Goal: Feedback & Contribution: Contribute content

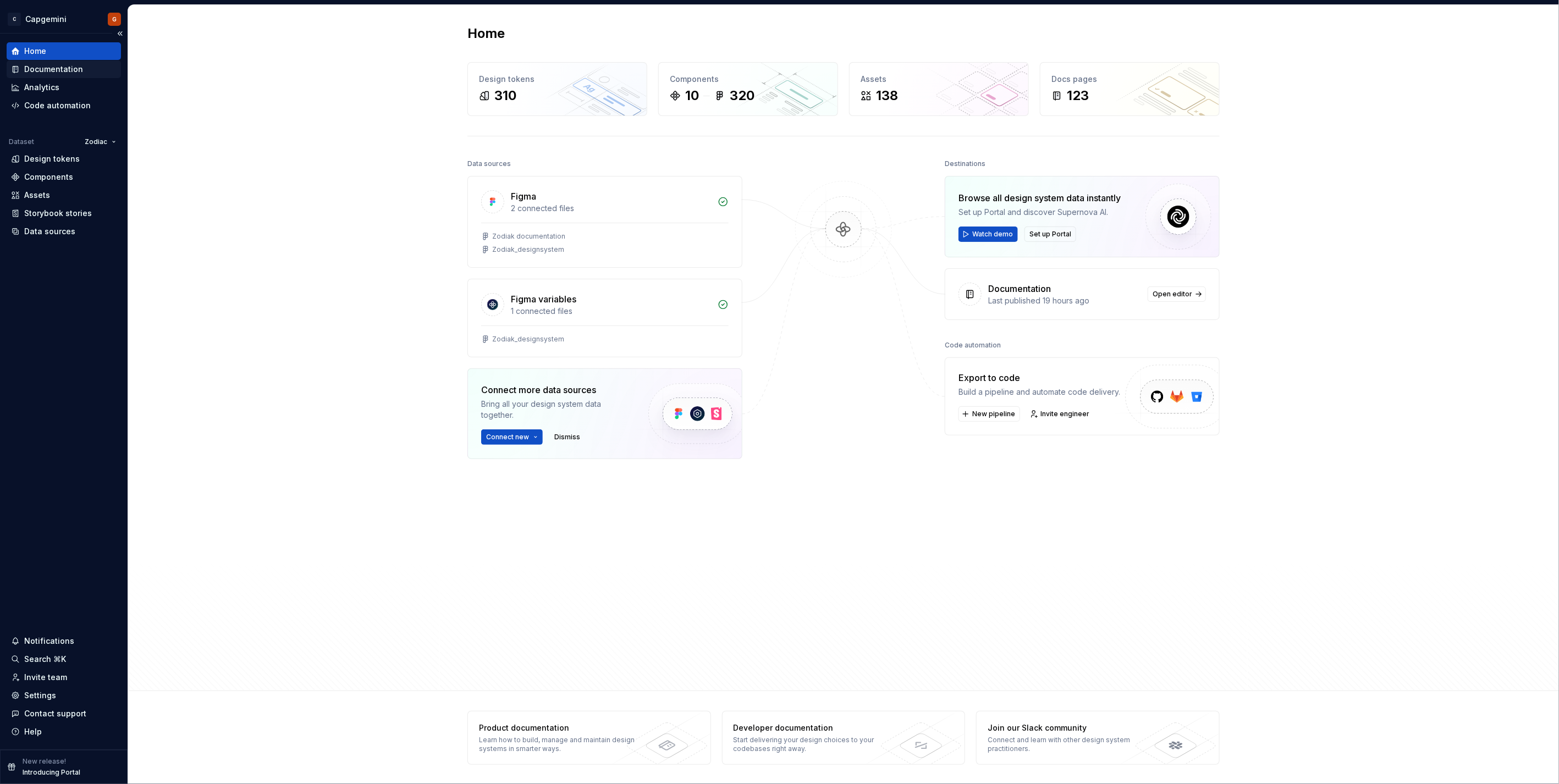
click at [78, 70] on div "Documentation" at bounding box center [53, 70] width 59 height 11
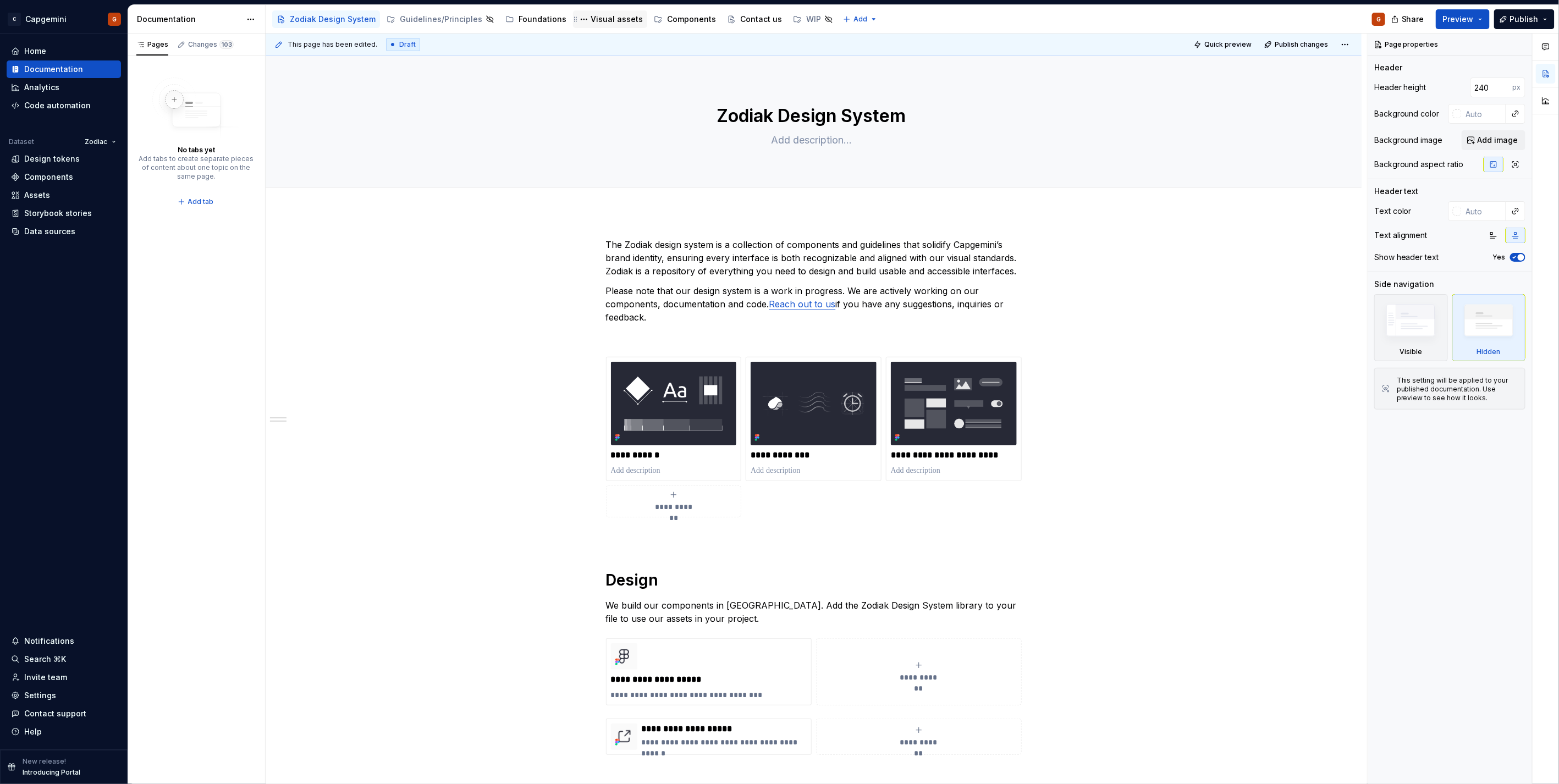
click at [608, 22] on div "Visual assets" at bounding box center [616, 20] width 52 height 11
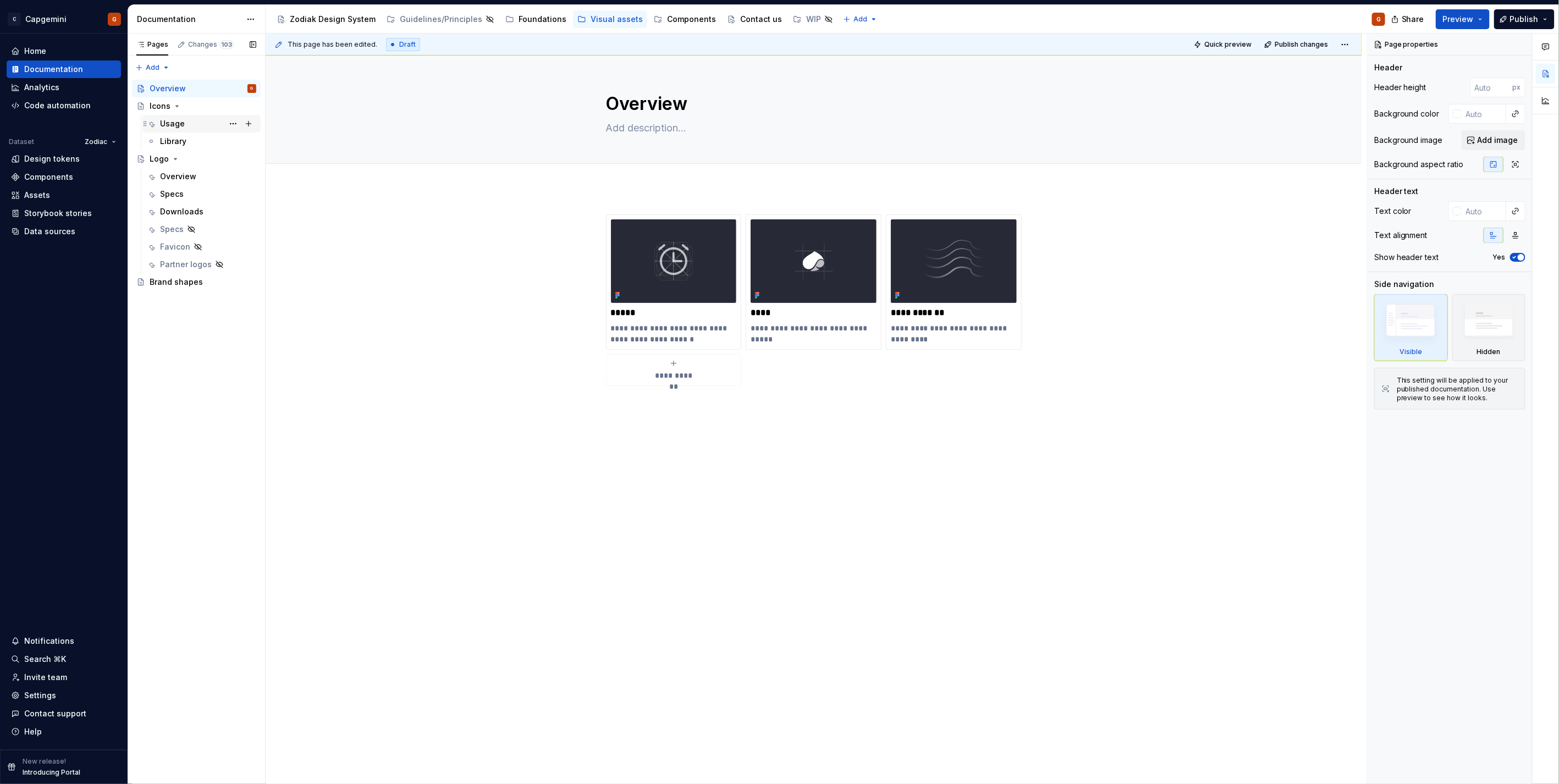
click at [167, 119] on div "Usage" at bounding box center [172, 124] width 25 height 11
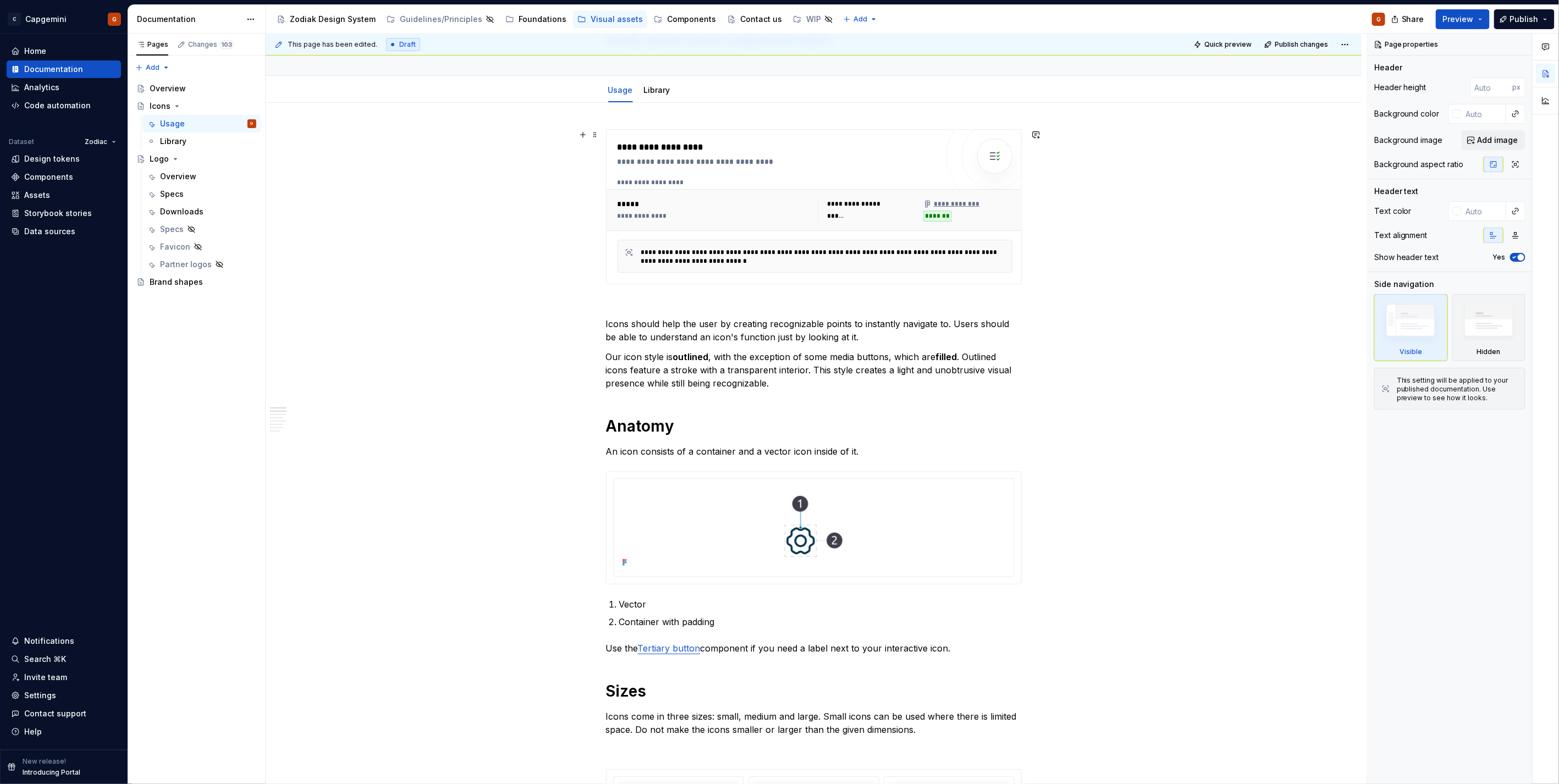
scroll to position [244, 0]
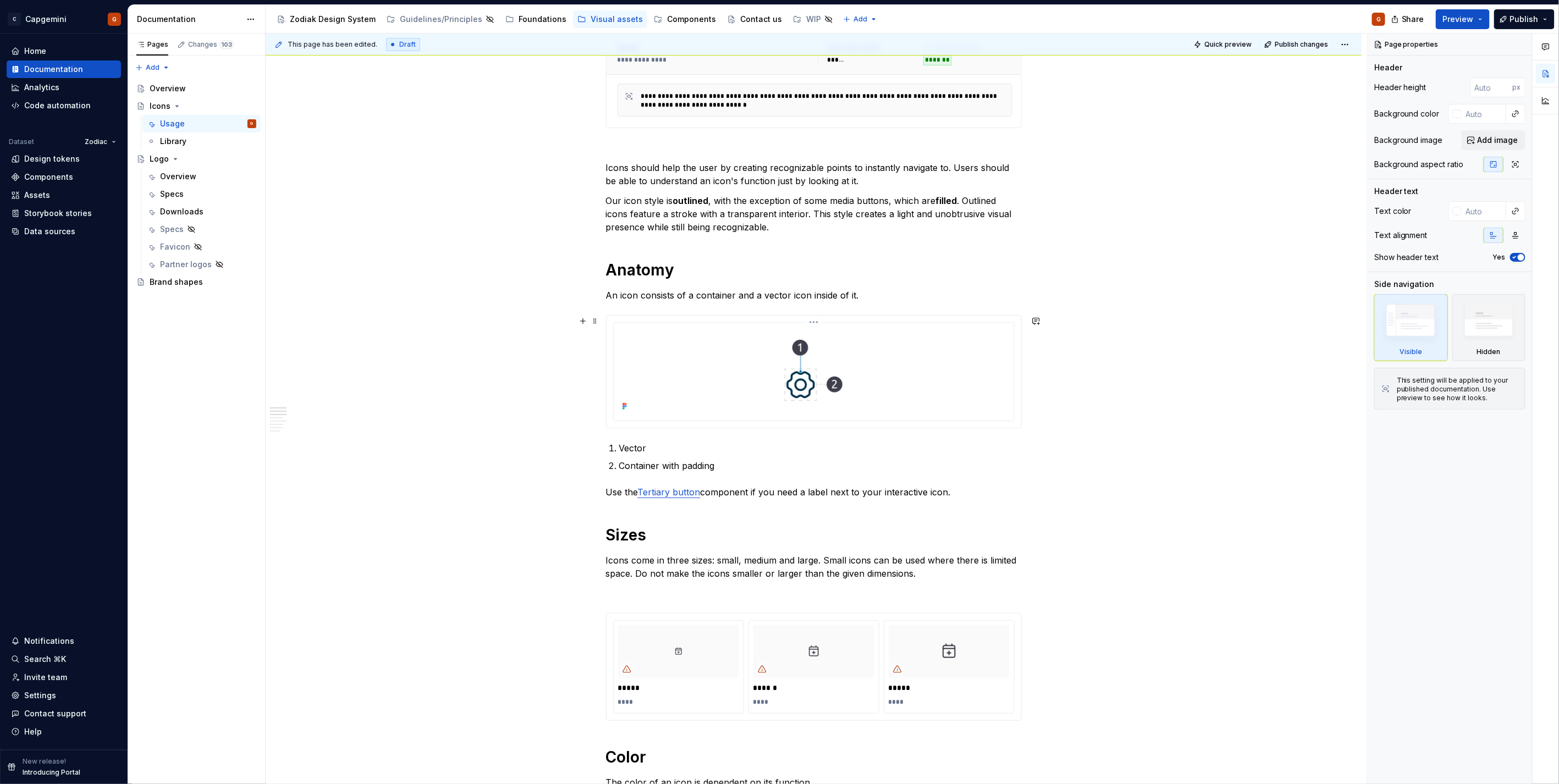
click at [842, 380] on img at bounding box center [814, 371] width 95 height 87
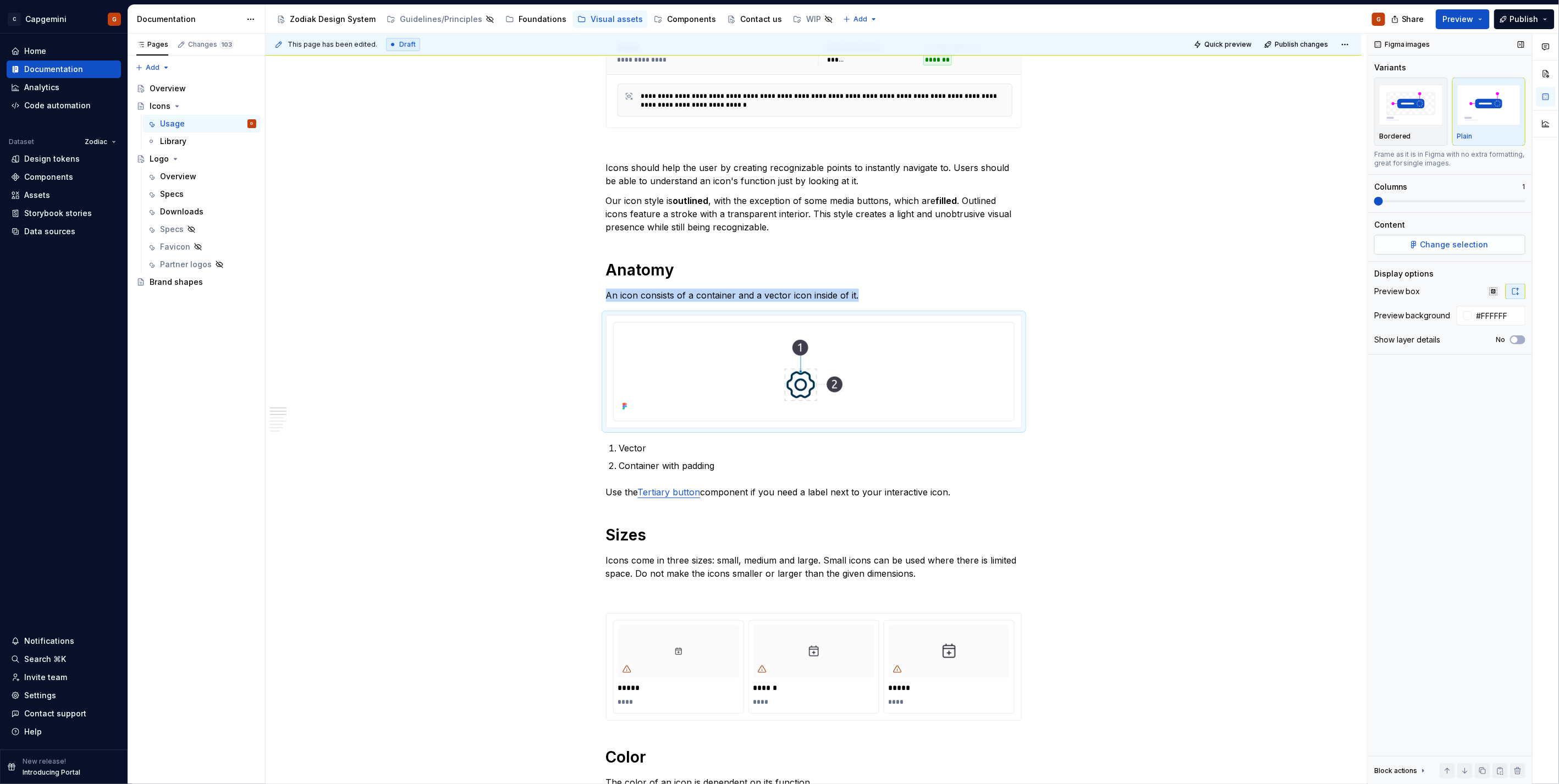
click at [1427, 235] on button "Change selection" at bounding box center [1449, 244] width 151 height 20
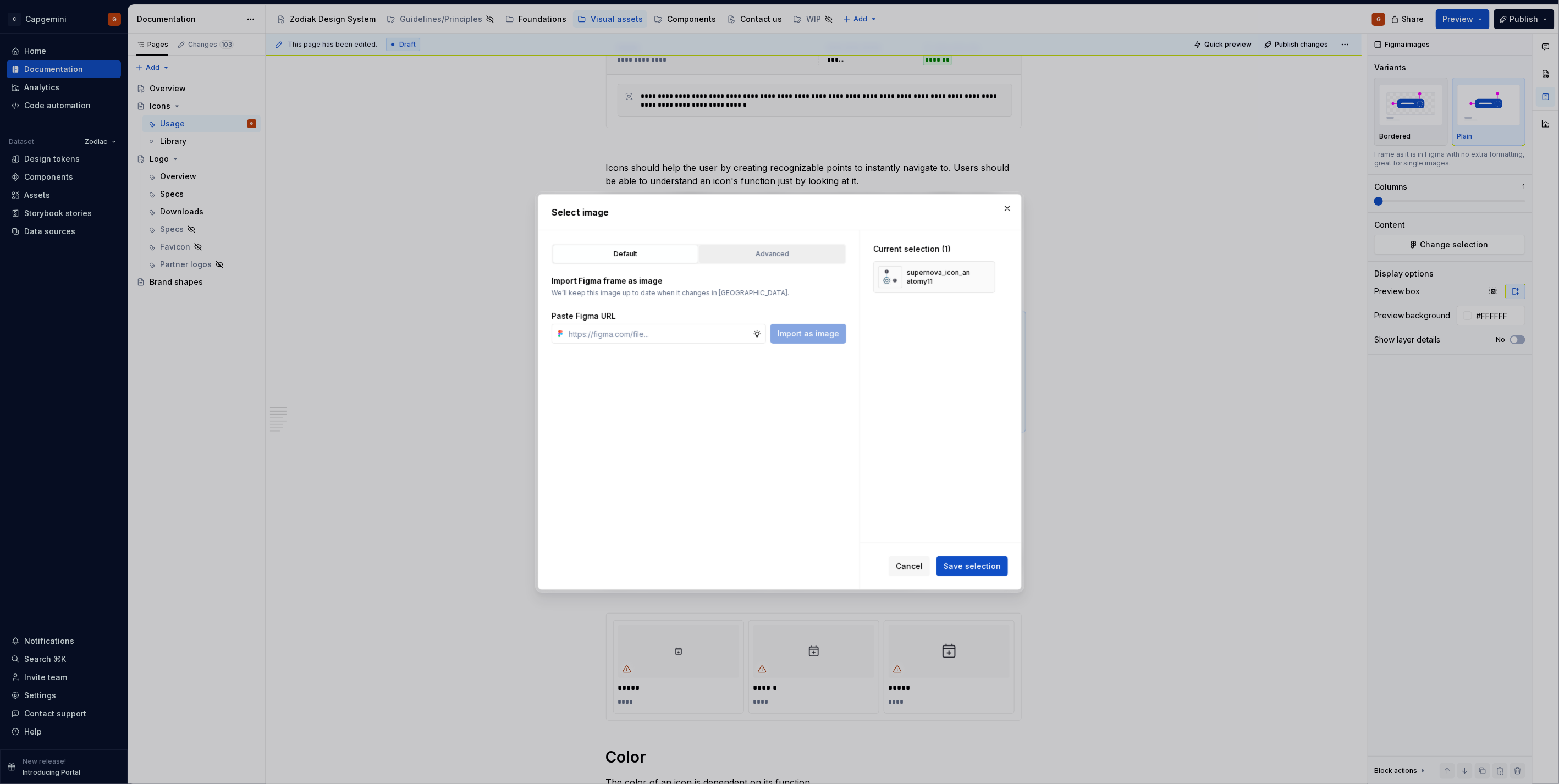
click at [802, 254] on div "Advanced" at bounding box center [772, 254] width 138 height 11
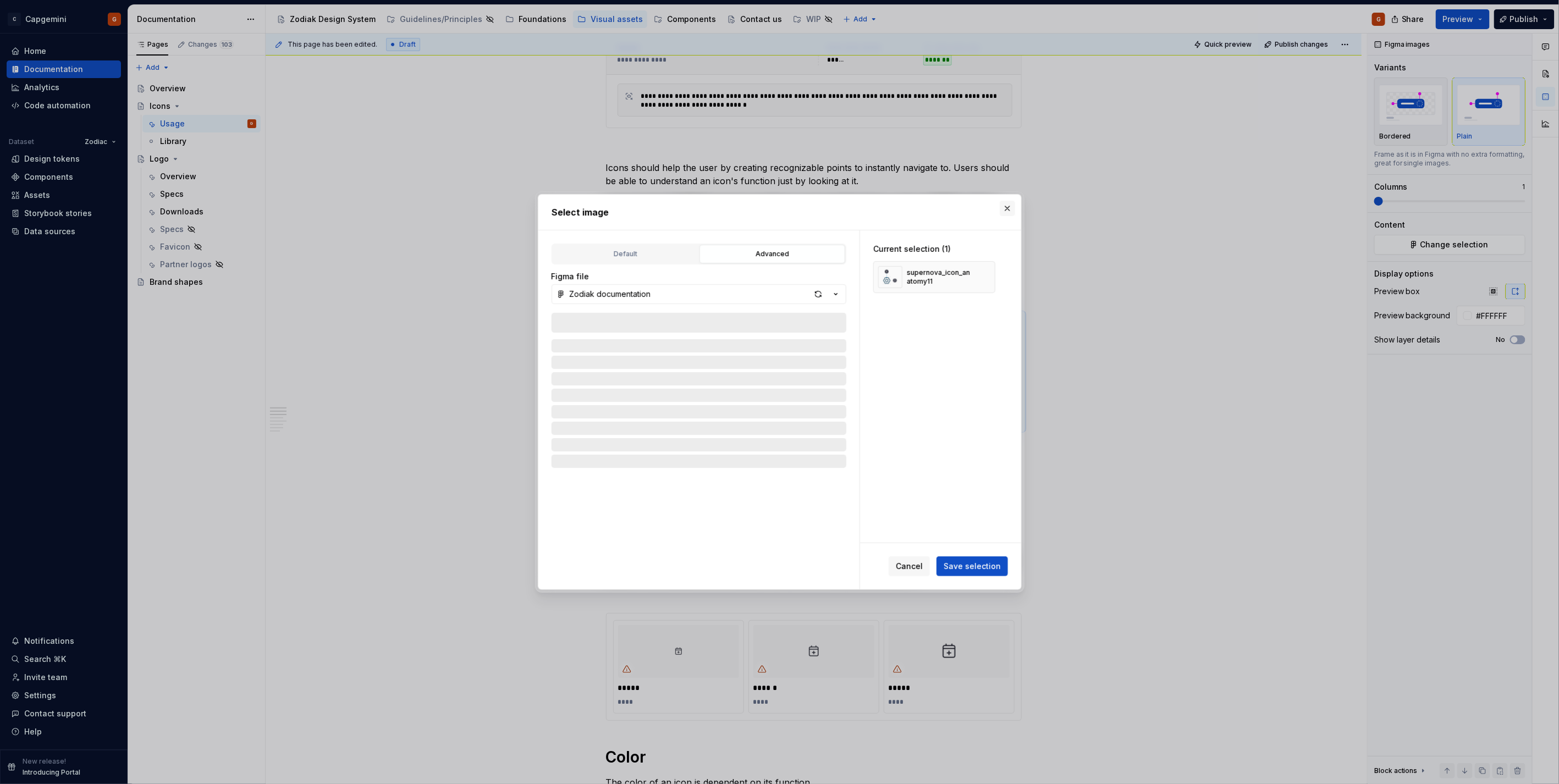
click at [1010, 207] on button "button" at bounding box center [1007, 209] width 15 height 15
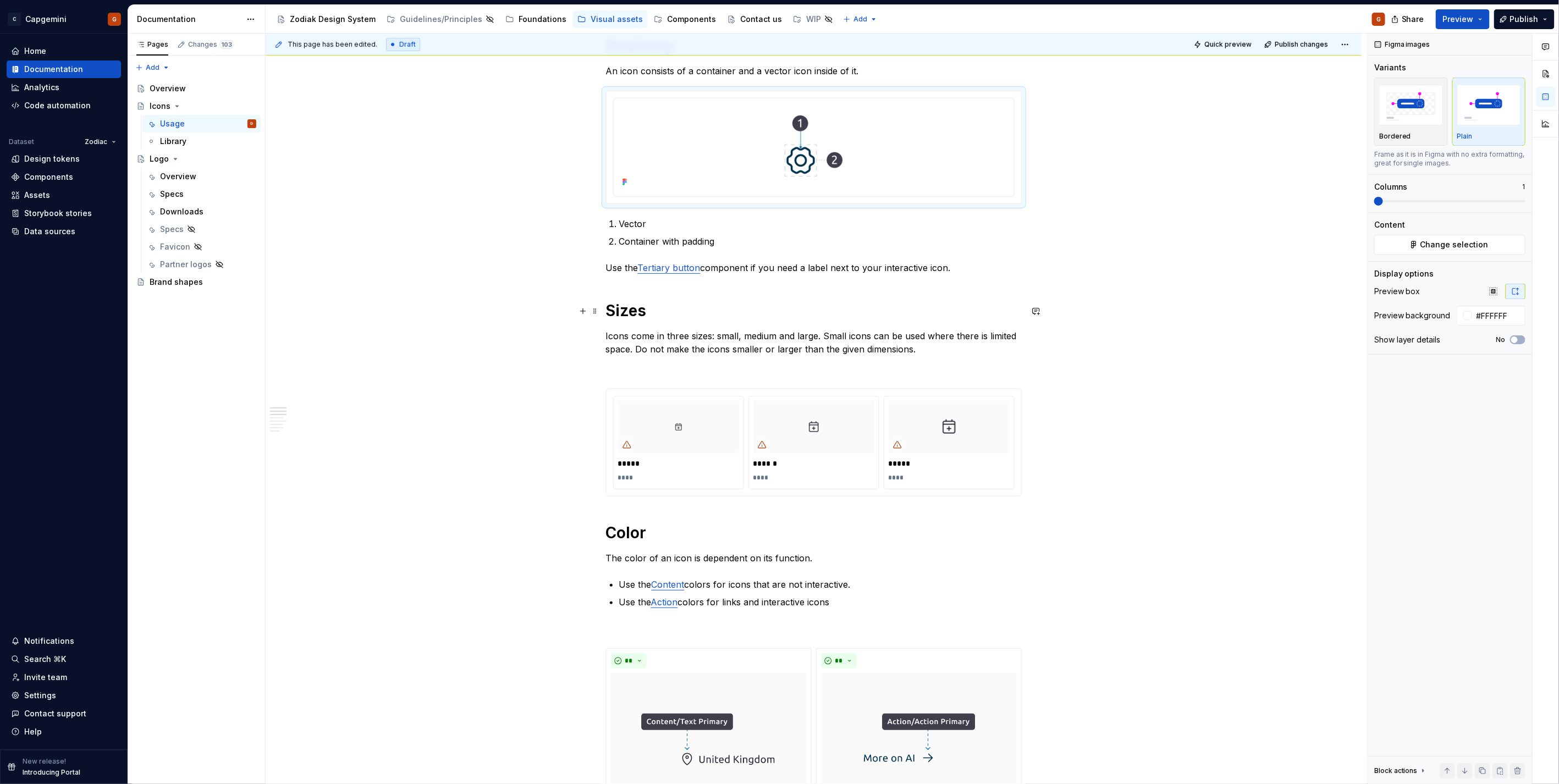
scroll to position [488, 0]
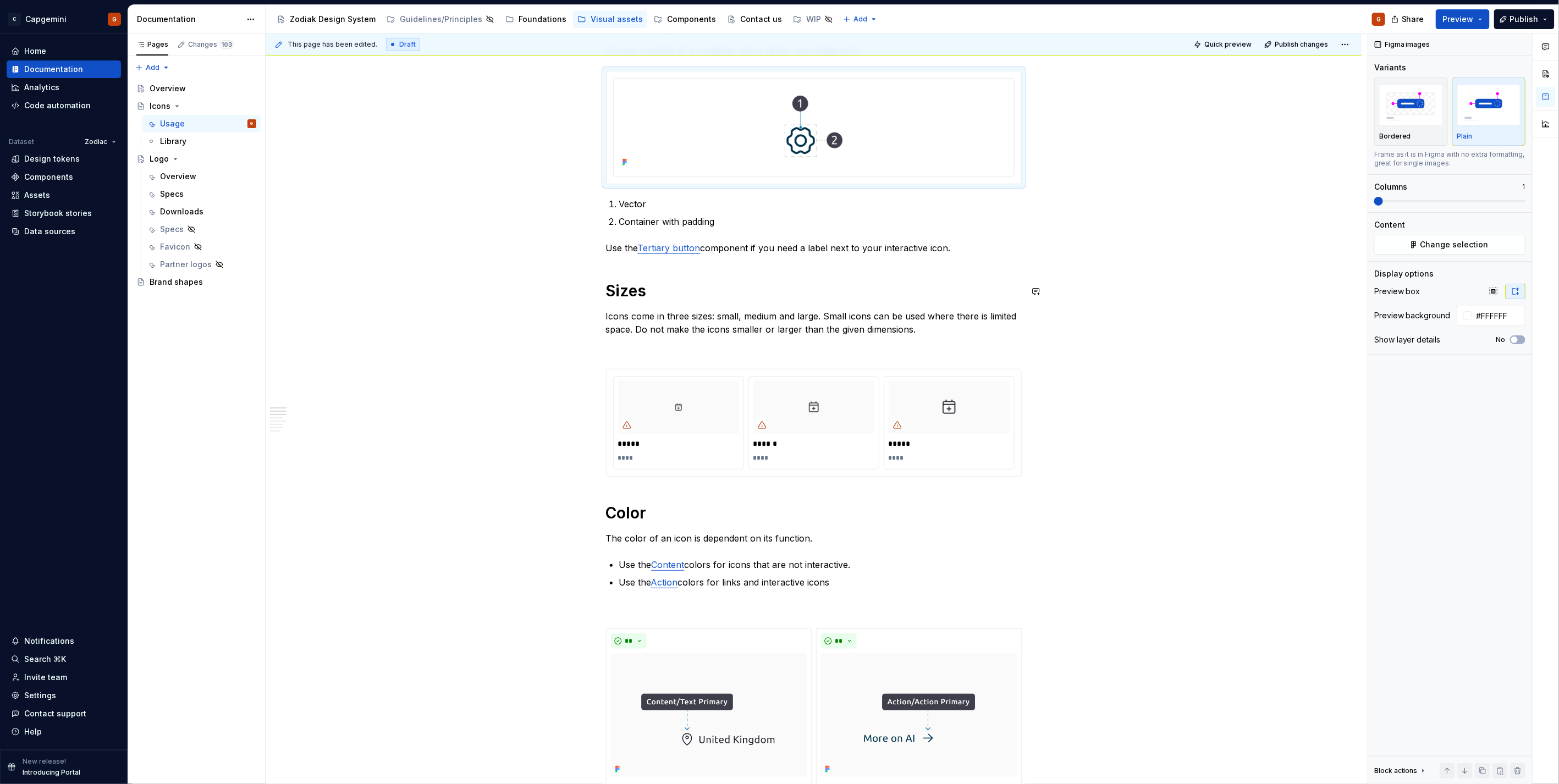
type textarea "*"
click at [689, 459] on p "****" at bounding box center [679, 458] width 121 height 9
type input "#FAFAFA"
click at [661, 459] on p "****" at bounding box center [679, 458] width 121 height 9
click at [776, 457] on p "****" at bounding box center [814, 458] width 121 height 9
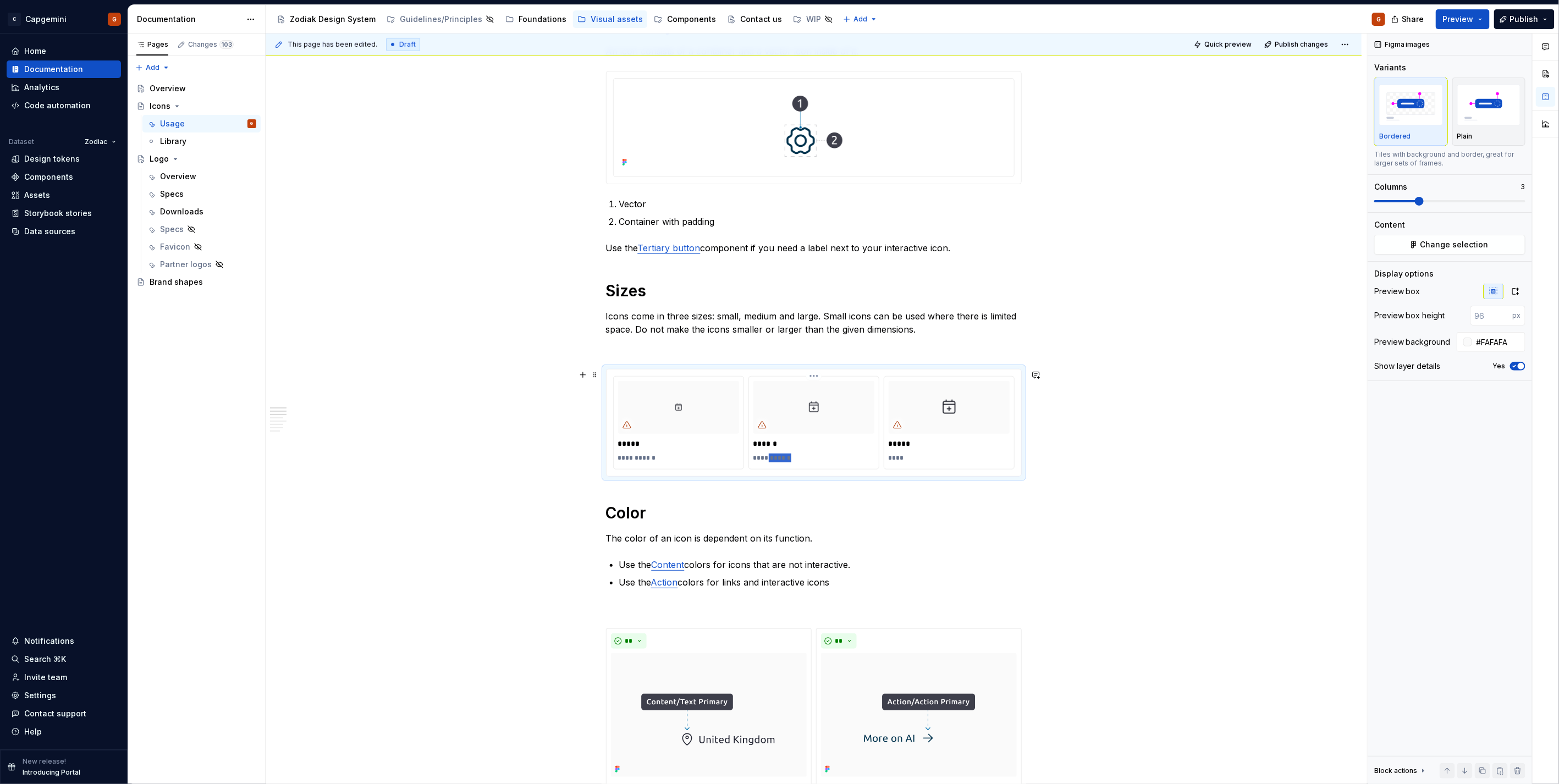
drag, startPoint x: 830, startPoint y: 459, endPoint x: 768, endPoint y: 462, distance: 62.1
click at [768, 462] on p "**********" at bounding box center [814, 458] width 121 height 9
drag, startPoint x: 679, startPoint y: 455, endPoint x: 631, endPoint y: 463, distance: 48.7
click at [631, 463] on div "**********" at bounding box center [679, 458] width 121 height 13
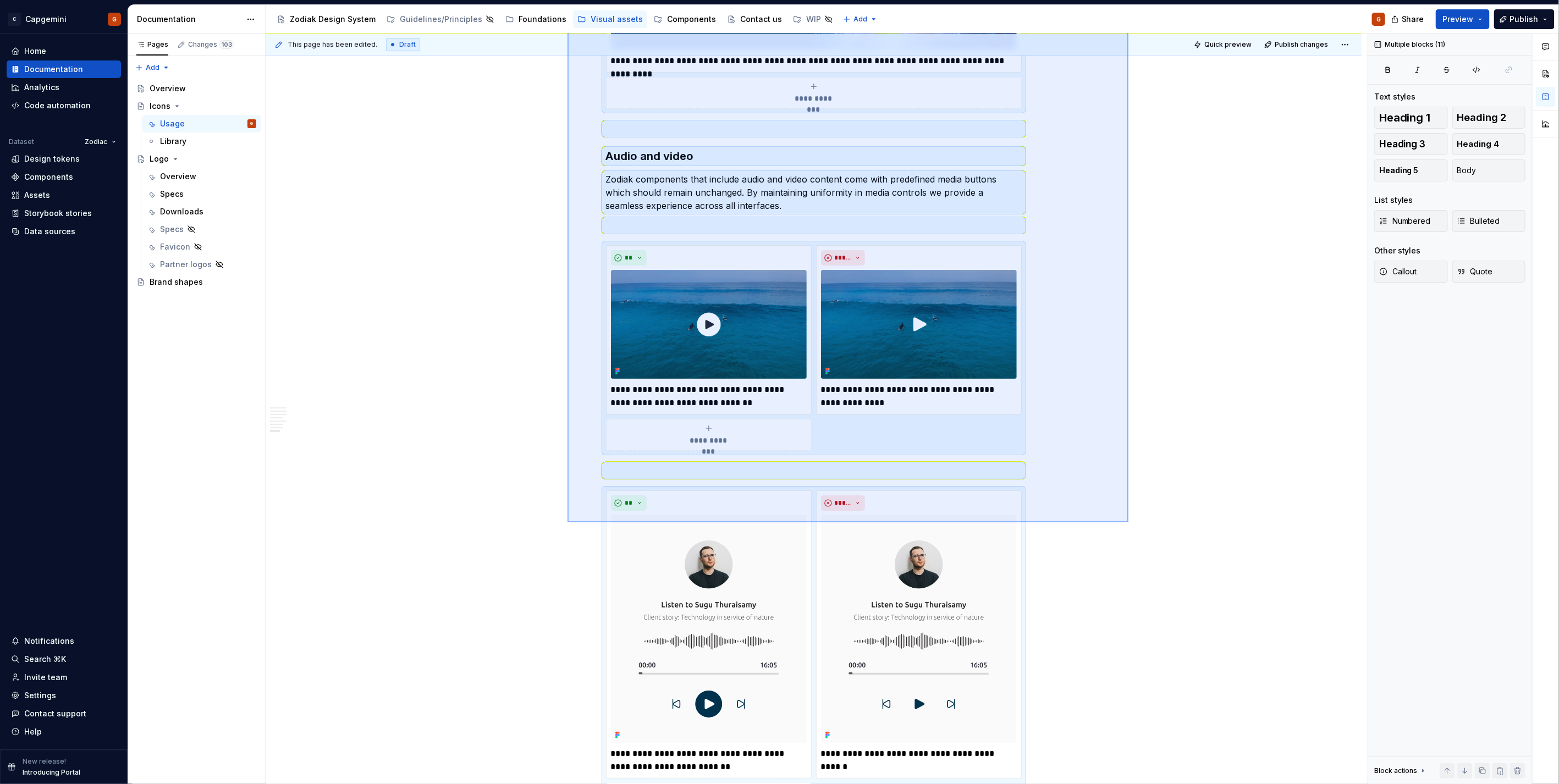
scroll to position [2639, 0]
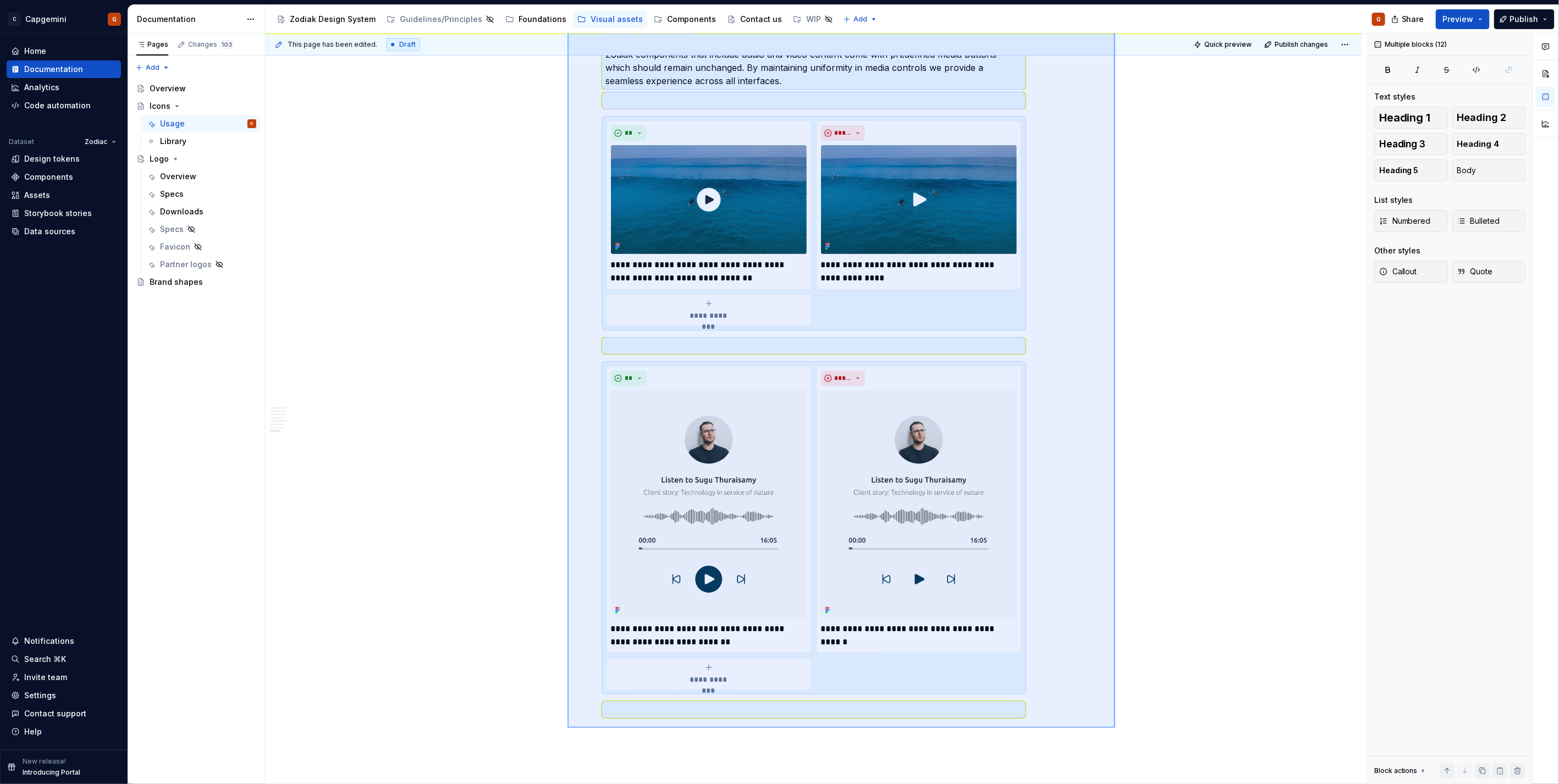
drag, startPoint x: 568, startPoint y: 218, endPoint x: 1115, endPoint y: 728, distance: 747.9
click at [1115, 728] on div "**********" at bounding box center [816, 409] width 1102 height 751
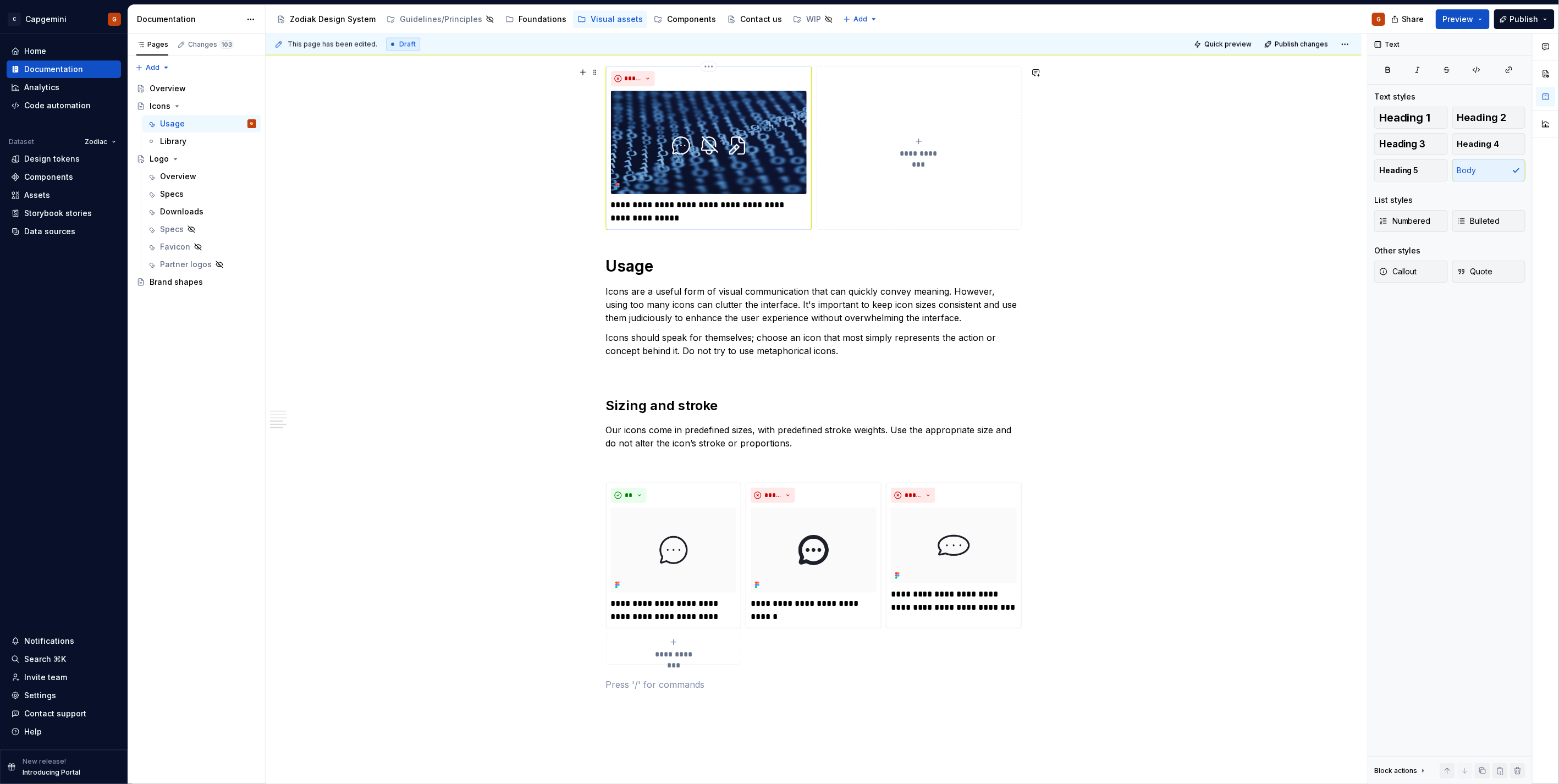
scroll to position [1253, 0]
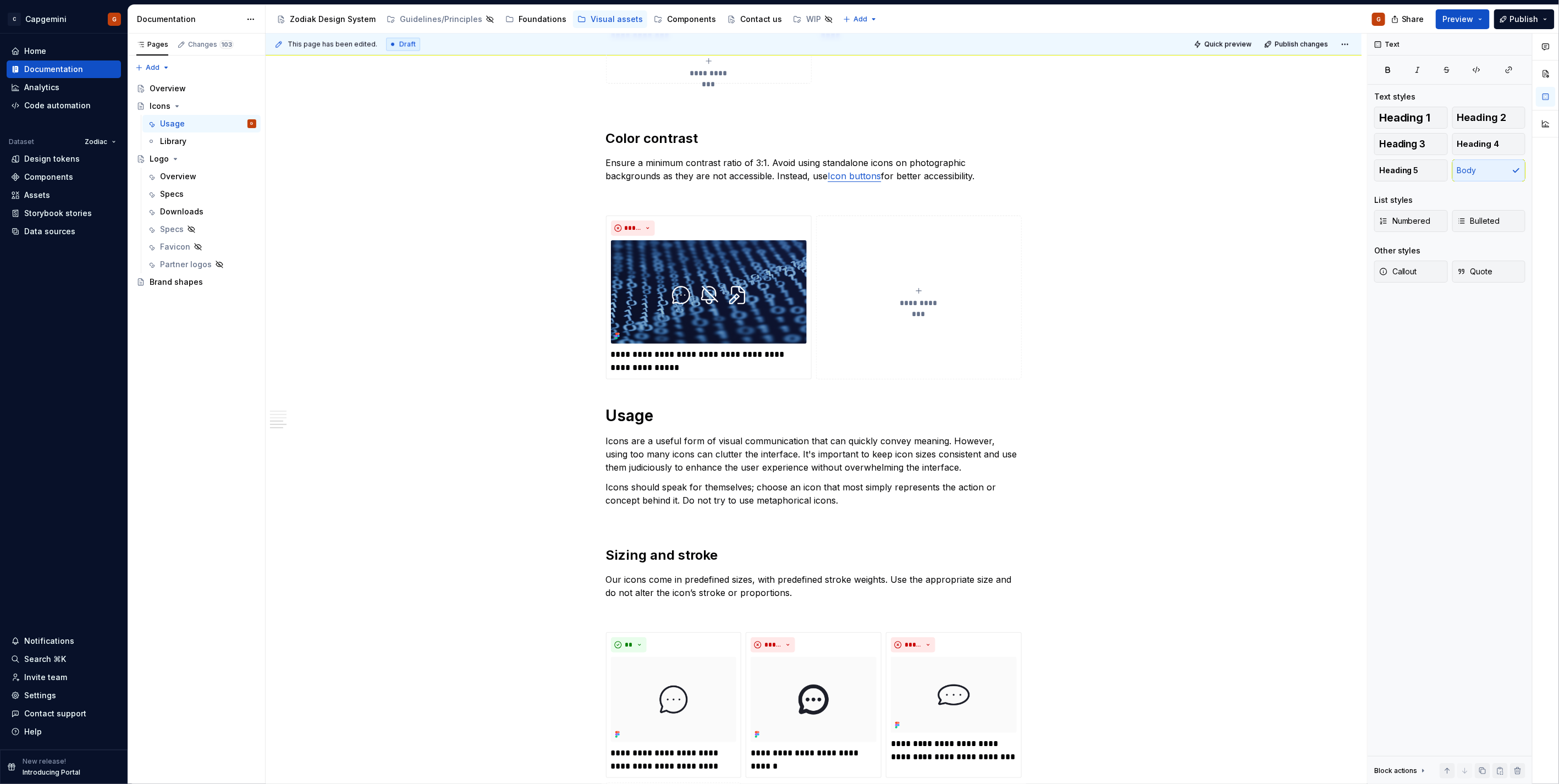
click at [0, 0] on button "Page tree" at bounding box center [0, 0] width 0 height 0
click at [661, 19] on html "C Capgemini G Home Documentation Analytics Code automation Dataset Zodiac Desig…" at bounding box center [779, 392] width 1559 height 784
click at [667, 19] on div "Components" at bounding box center [691, 20] width 49 height 11
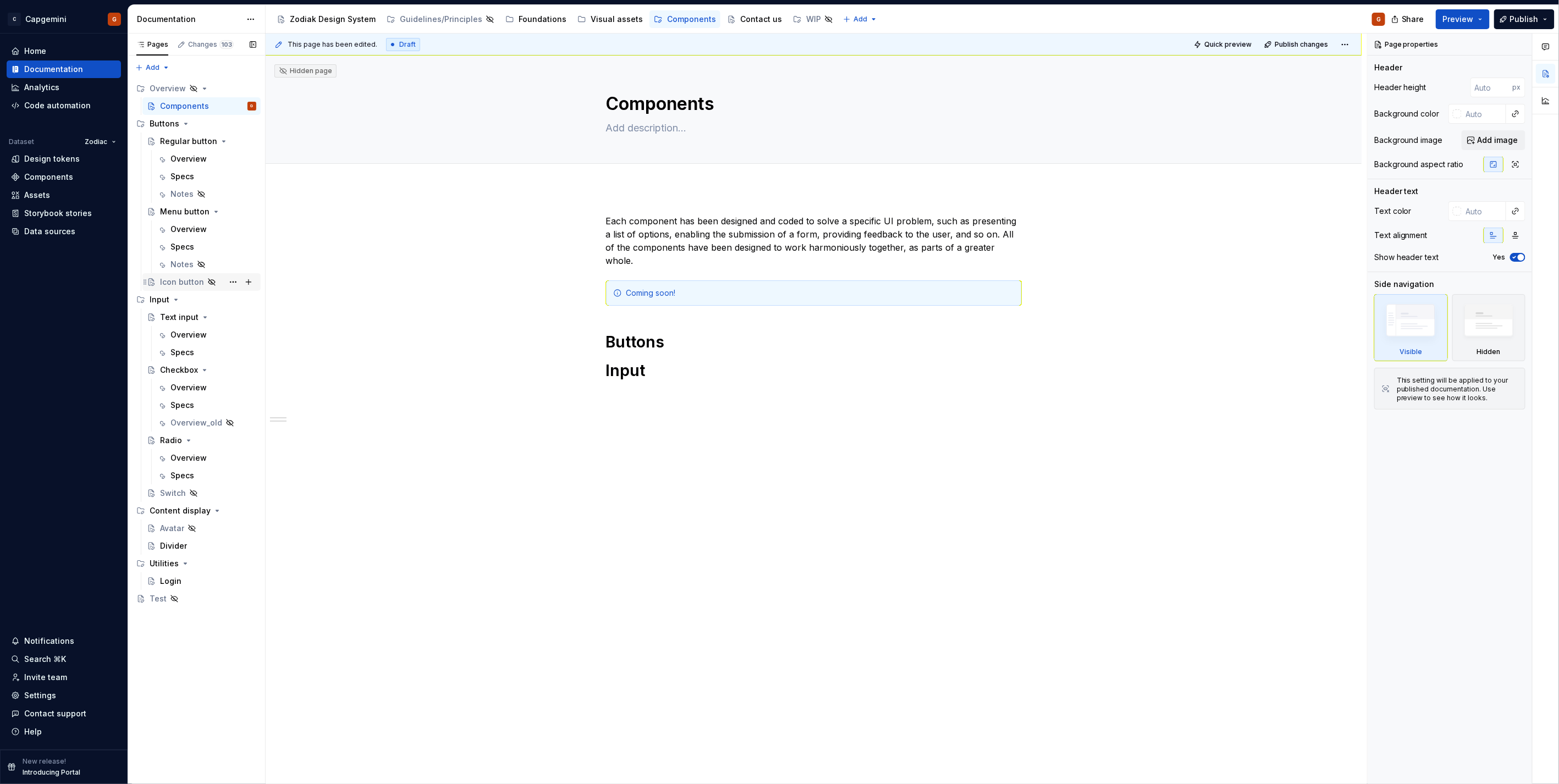
click at [183, 284] on div "Icon button" at bounding box center [182, 282] width 44 height 11
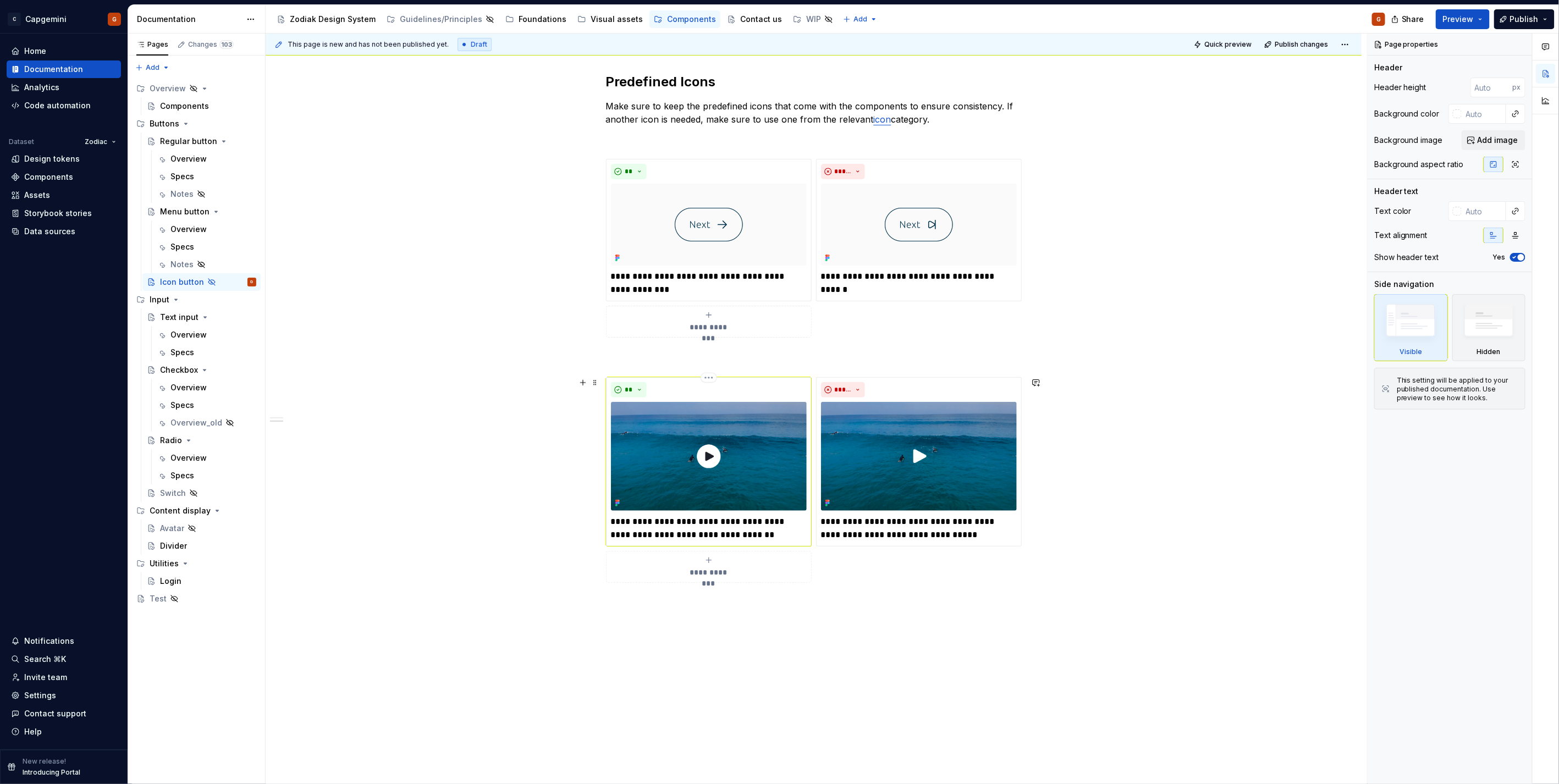
scroll to position [339, 0]
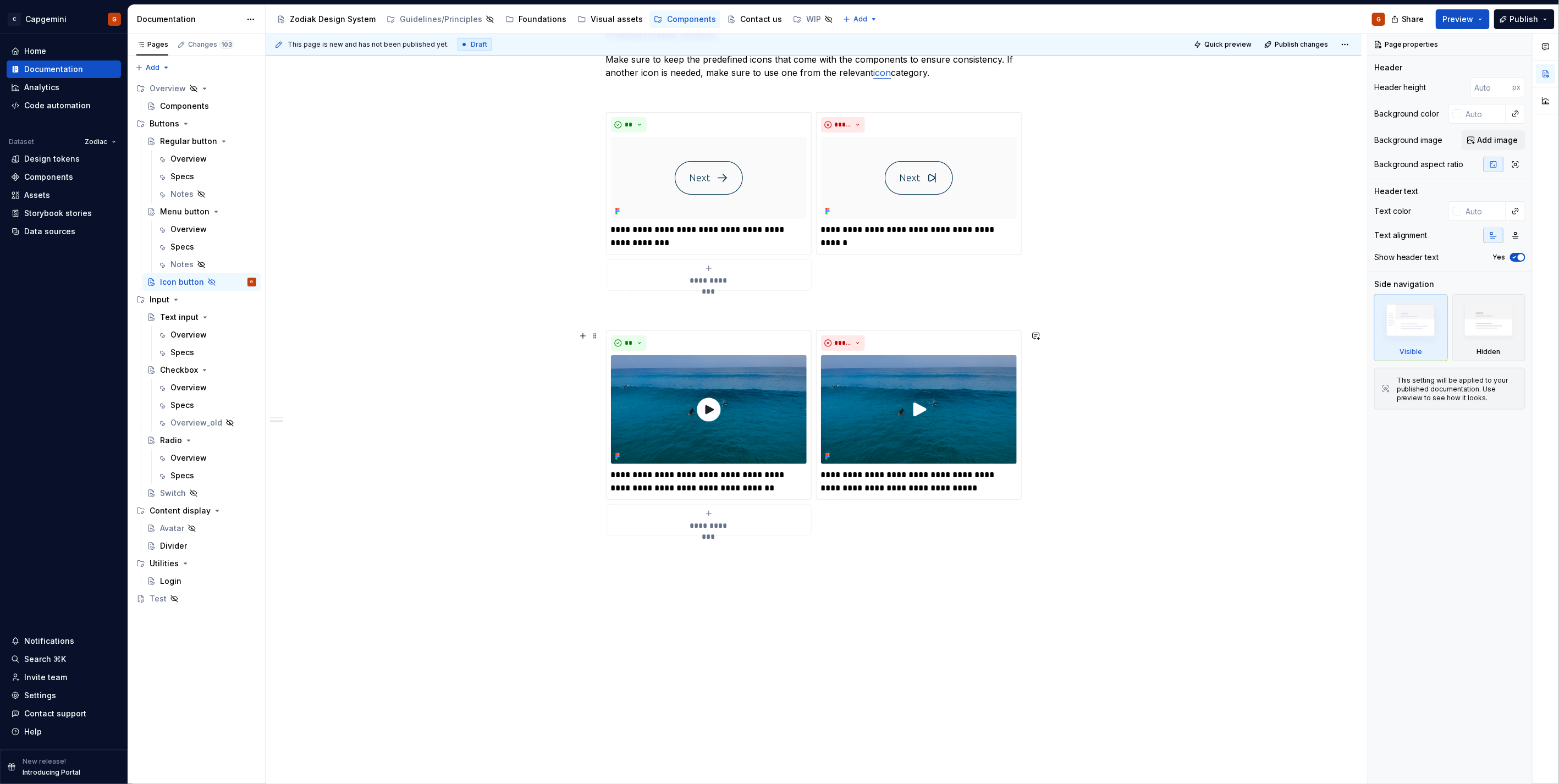
click at [710, 600] on div "**********" at bounding box center [814, 317] width 1096 height 935
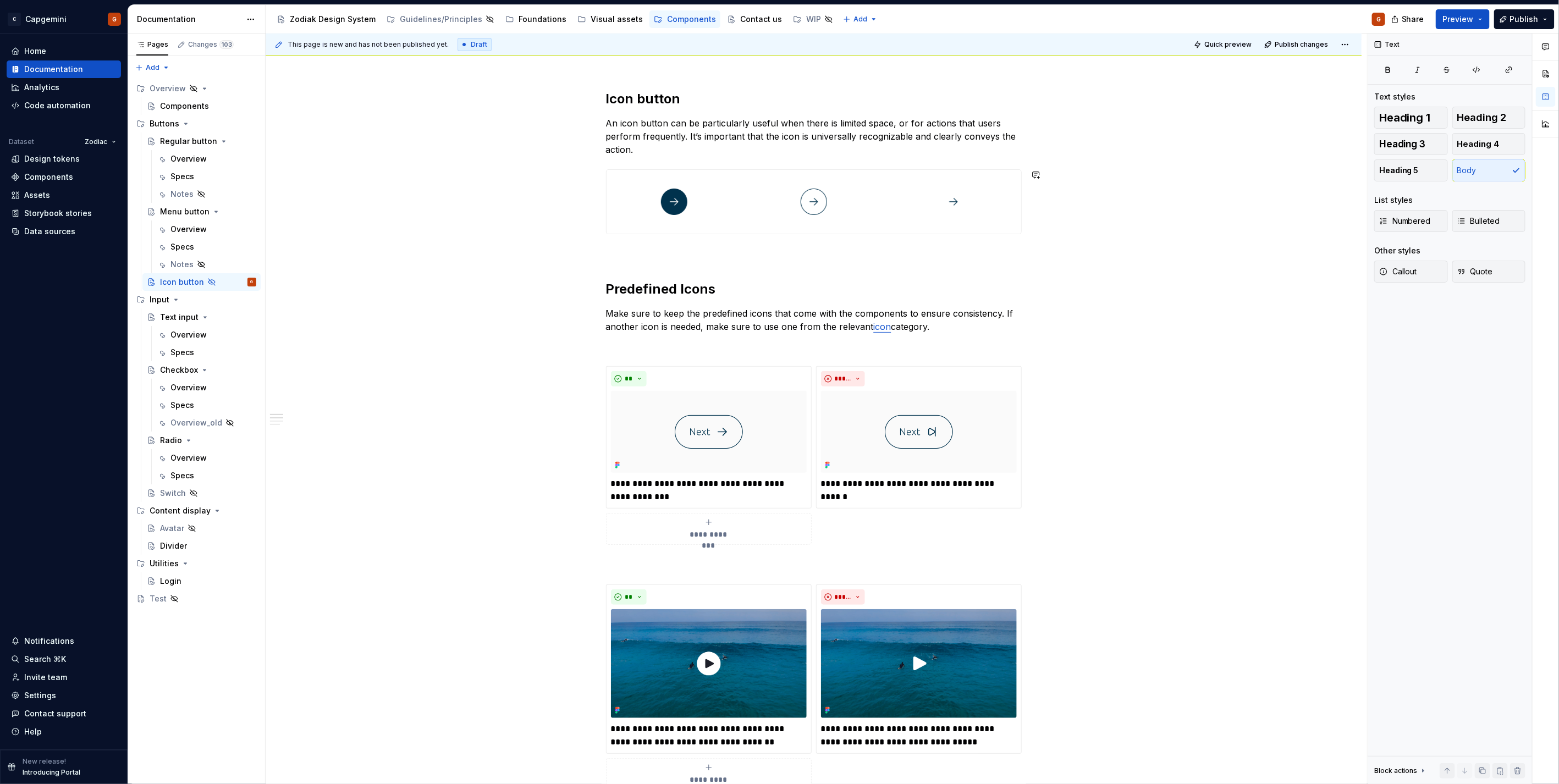
scroll to position [0, 0]
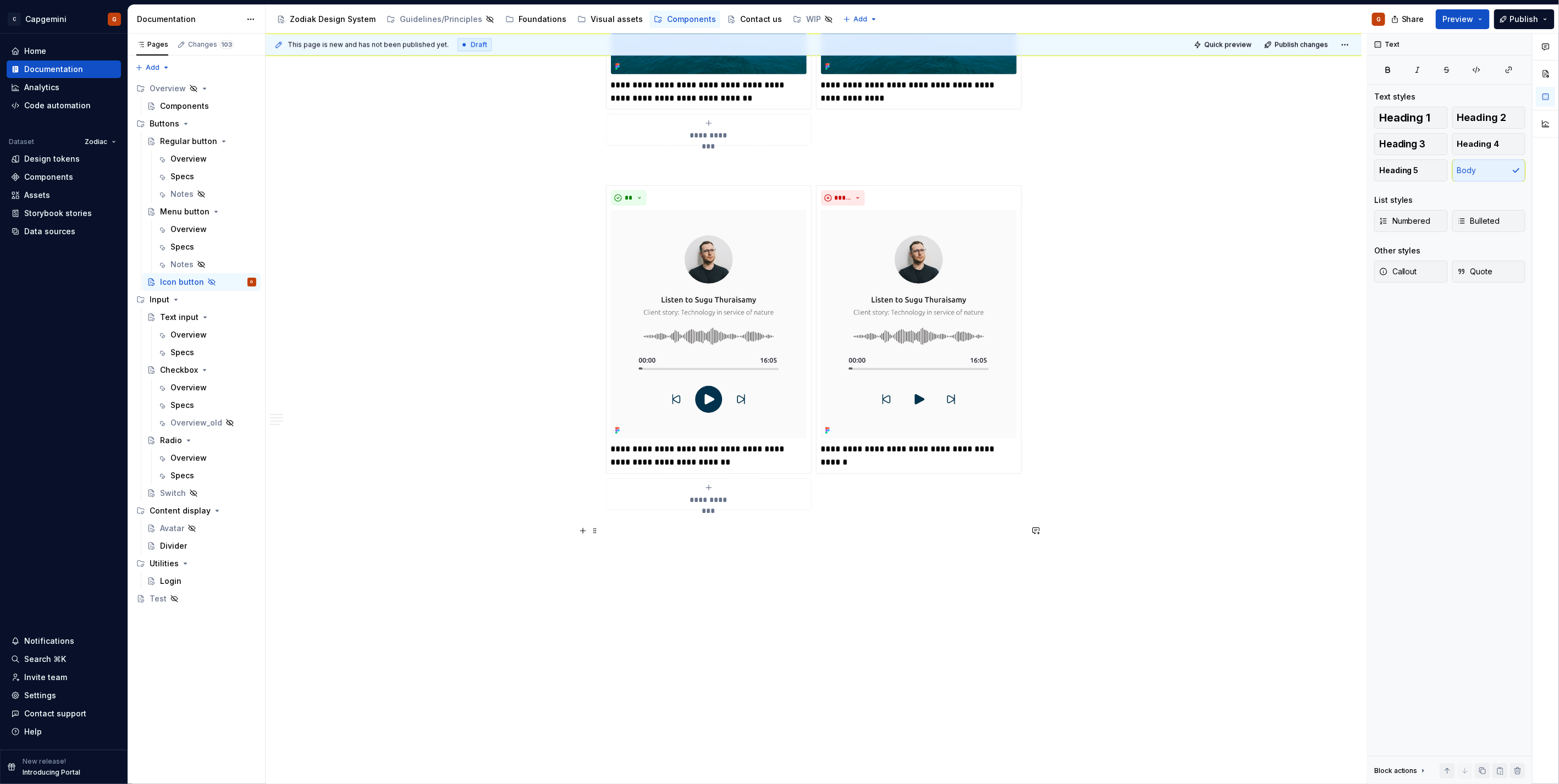
drag, startPoint x: 1185, startPoint y: 551, endPoint x: 1166, endPoint y: 386, distance: 166.1
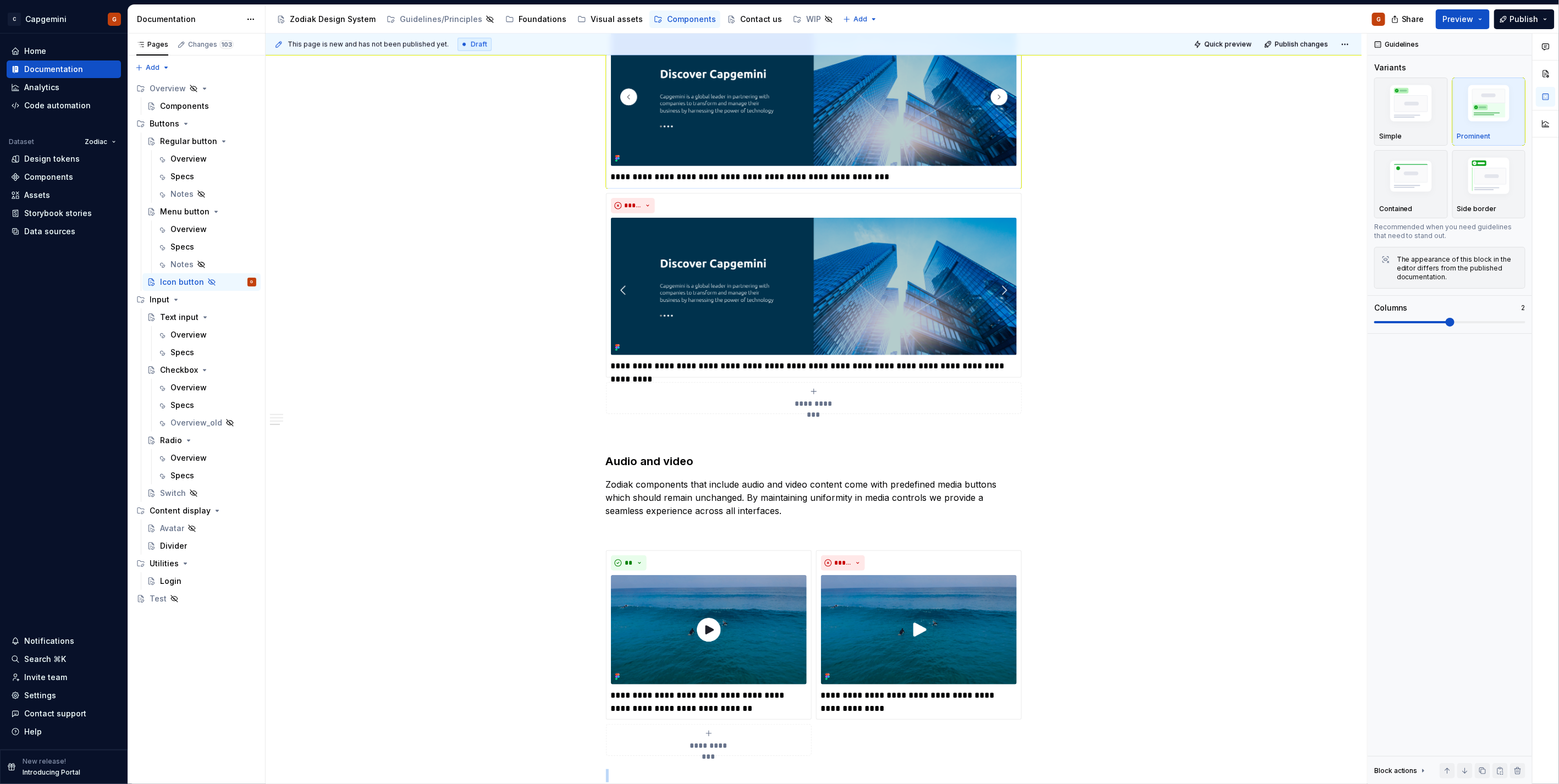
scroll to position [750, 0]
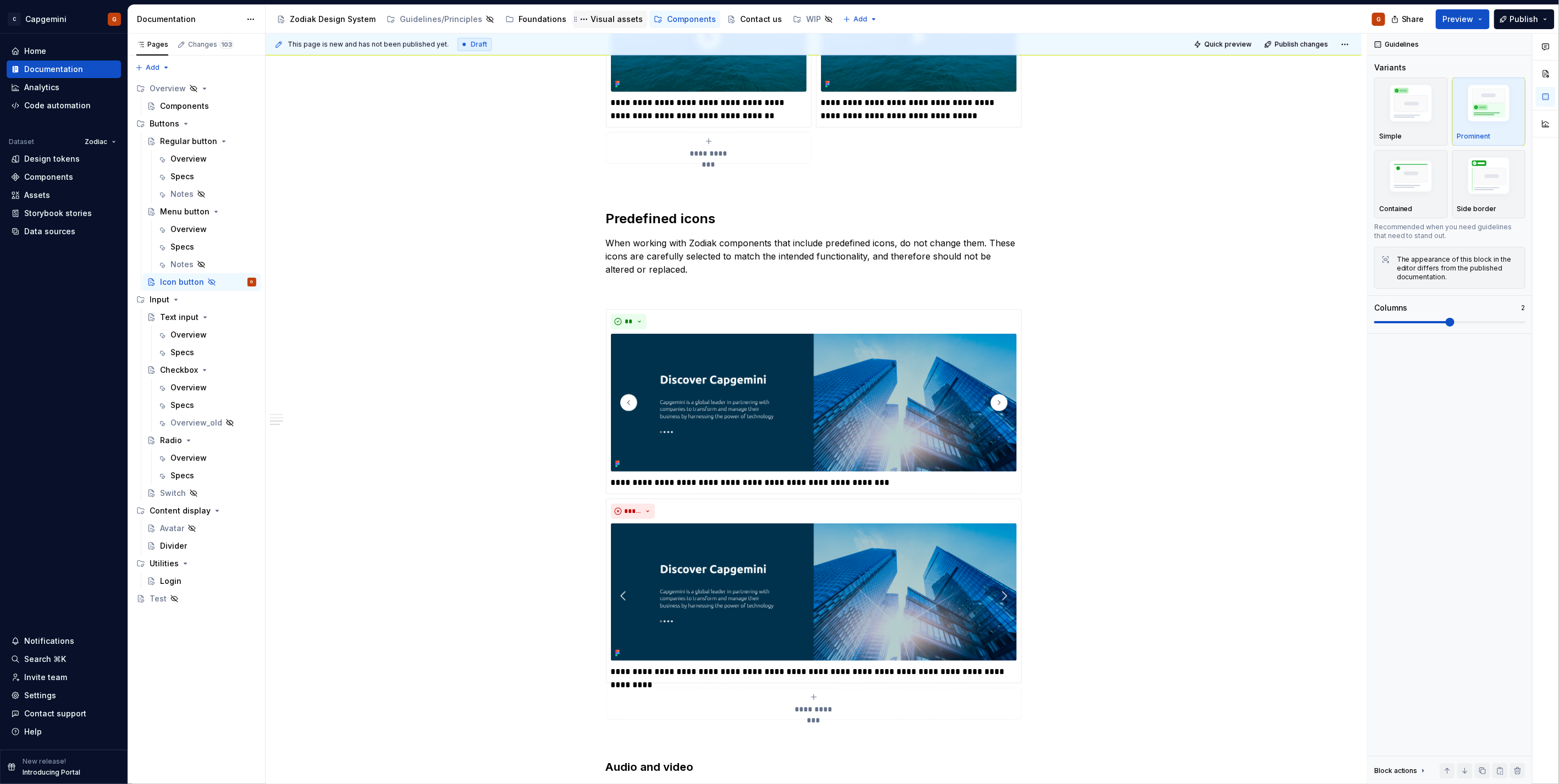
click at [590, 20] on div "Visual assets" at bounding box center [616, 20] width 52 height 11
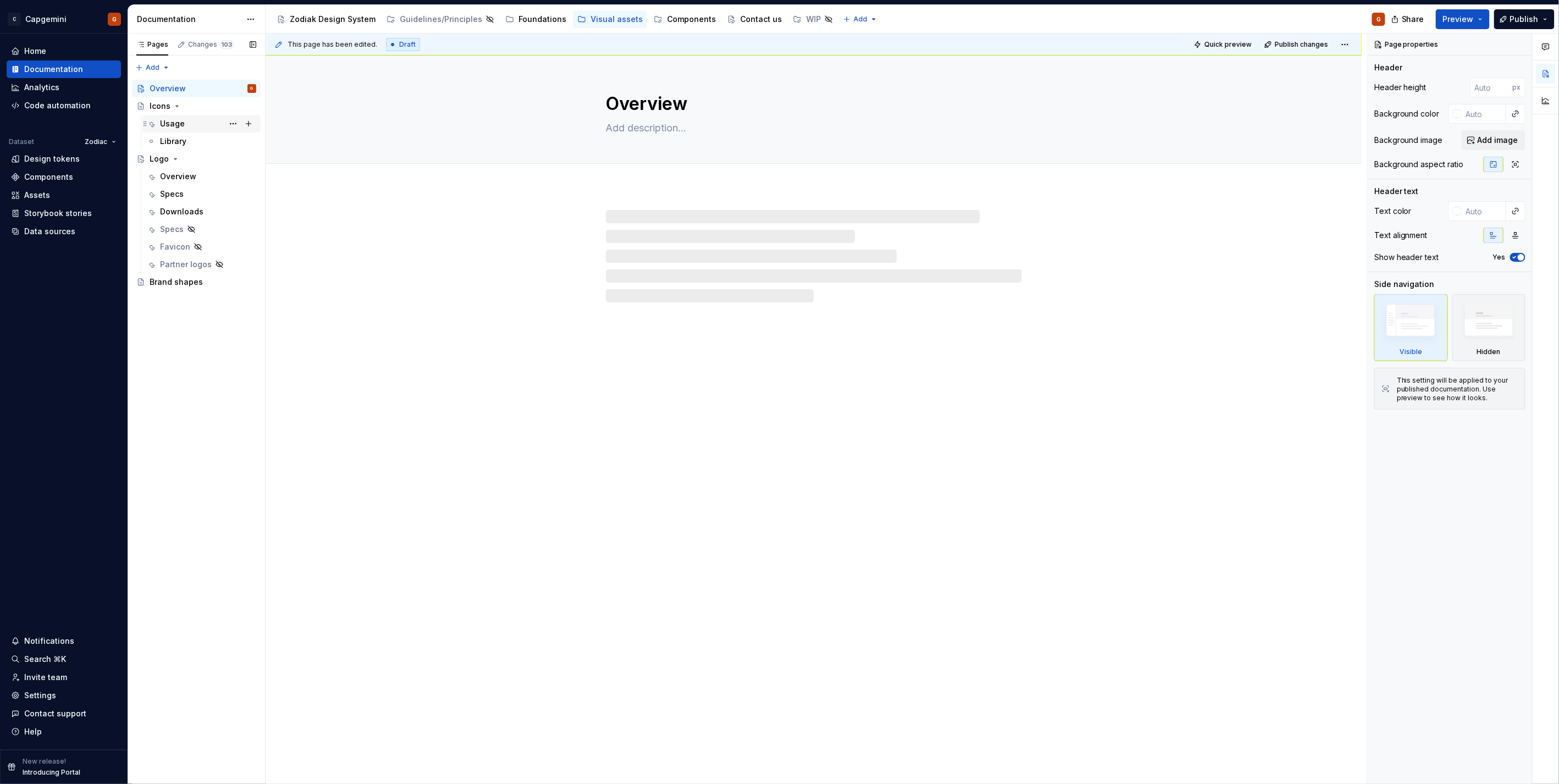
click at [183, 119] on div "Usage" at bounding box center [172, 124] width 25 height 11
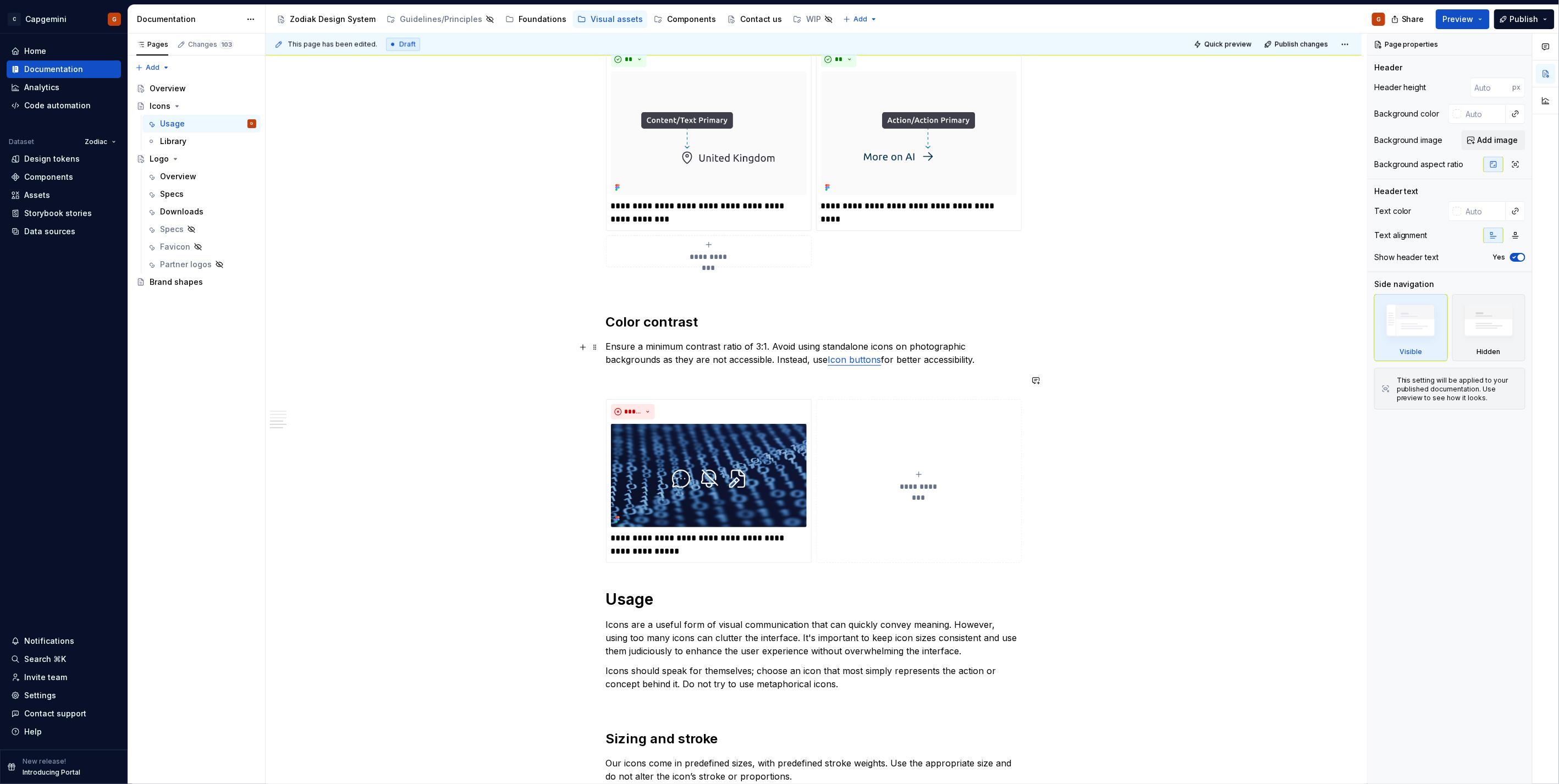
scroll to position [765, 0]
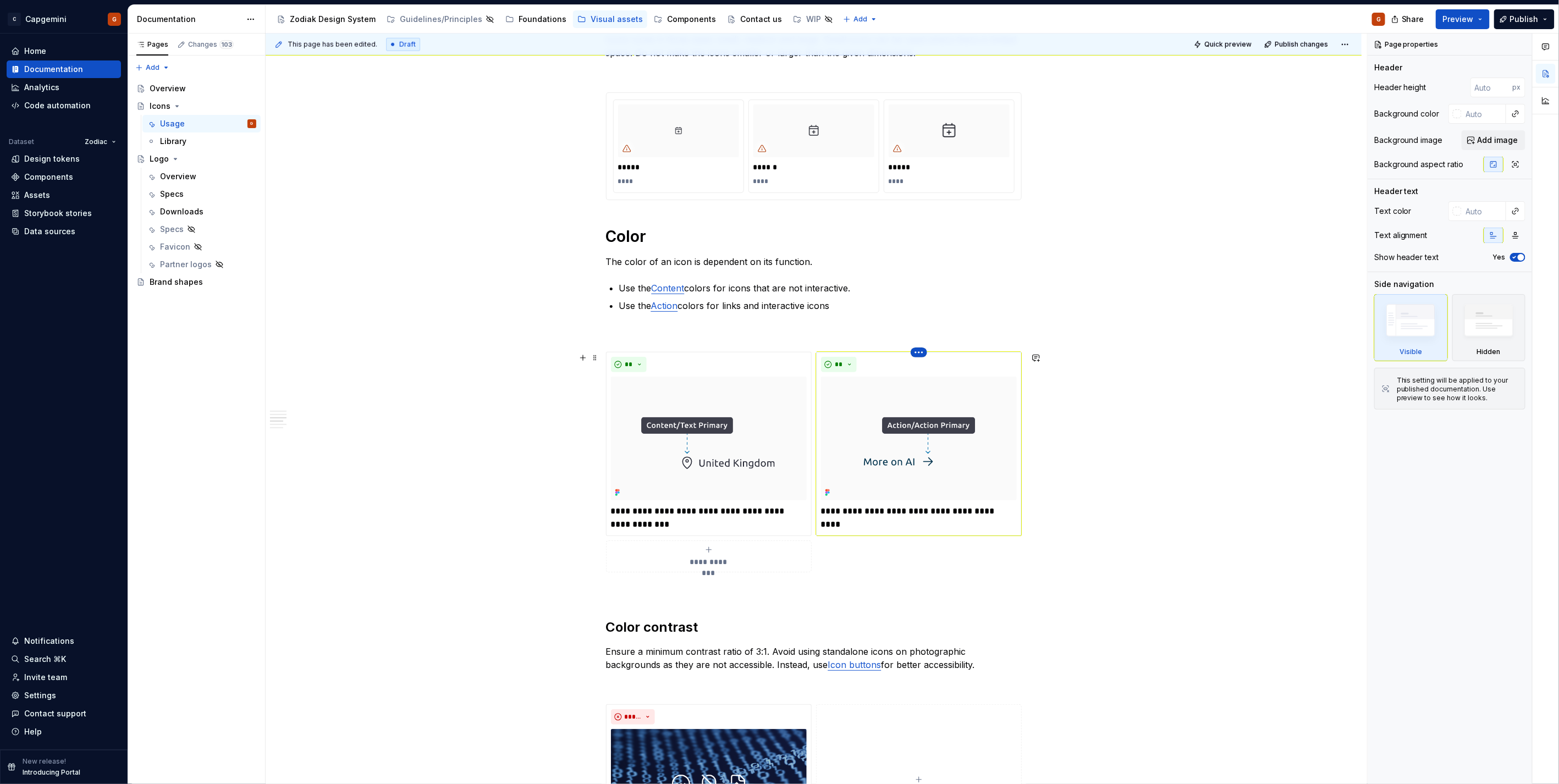
click at [922, 355] on html "C Capgemini G Home Documentation Analytics Code automation Dataset Zodiac Desig…" at bounding box center [779, 392] width 1559 height 784
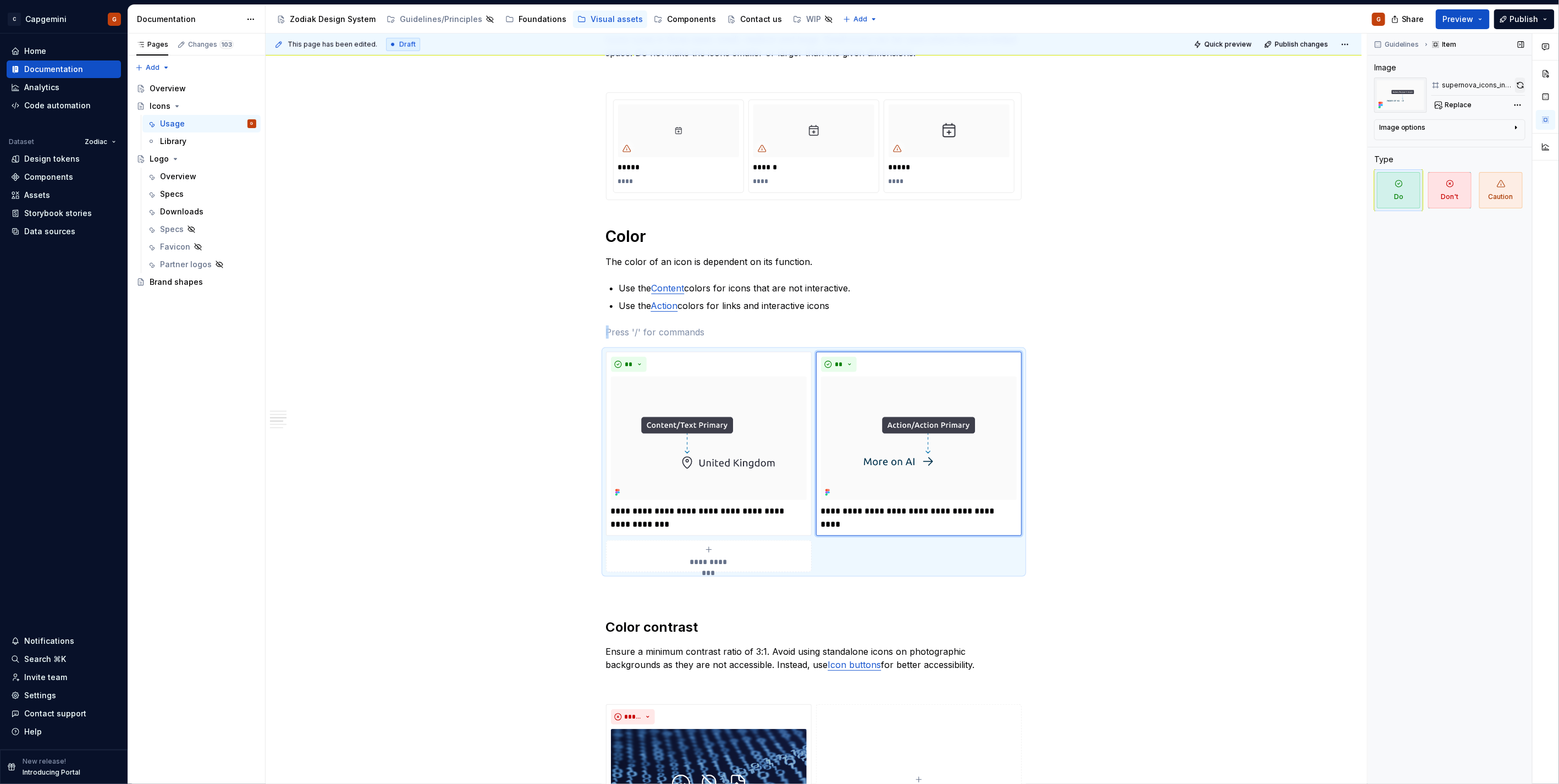
click at [1523, 81] on button "button" at bounding box center [1520, 85] width 11 height 15
click at [724, 406] on img at bounding box center [708, 438] width 196 height 124
type textarea "*"
click at [1520, 85] on button "button" at bounding box center [1520, 85] width 11 height 15
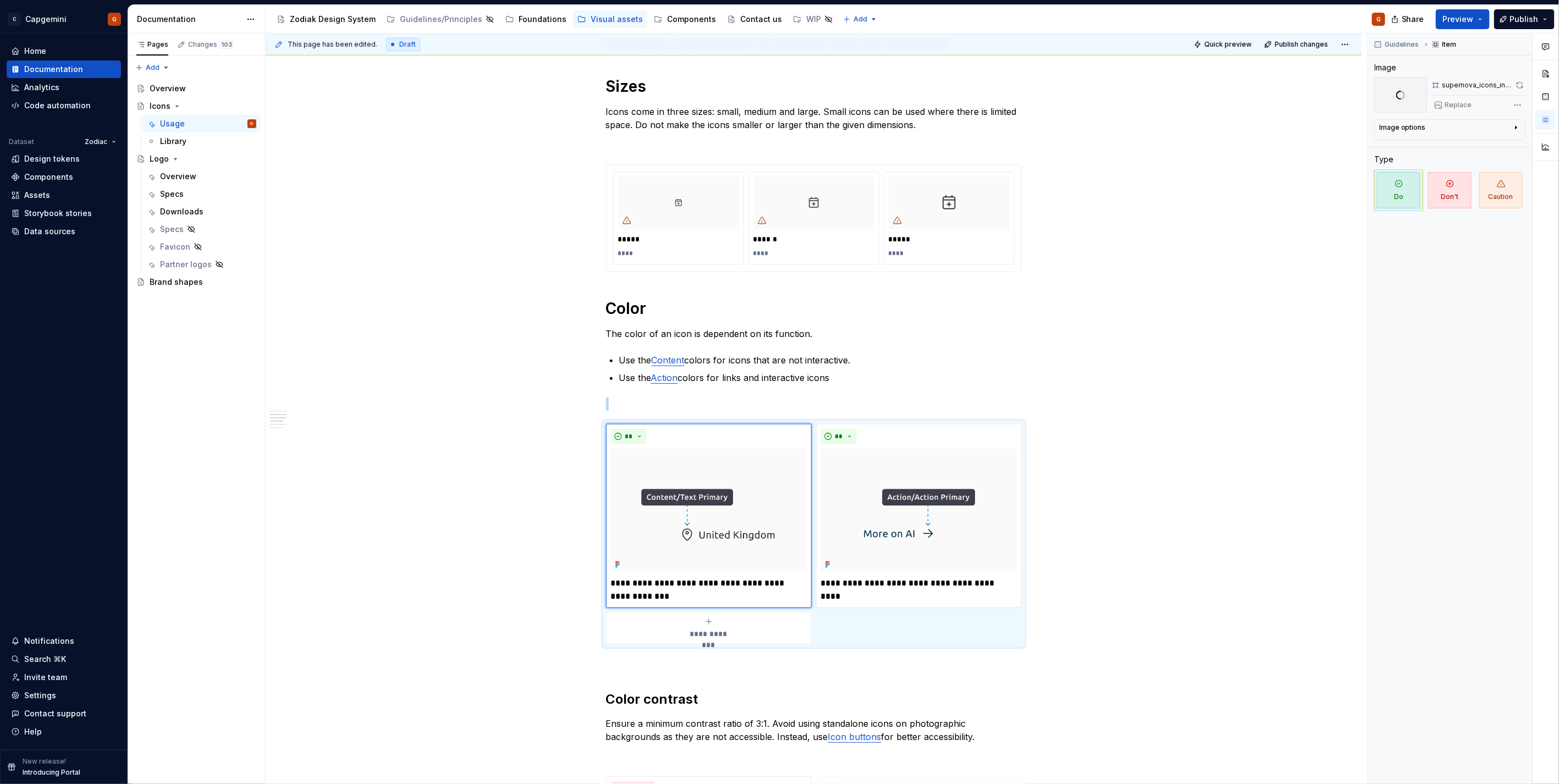
scroll to position [642, 0]
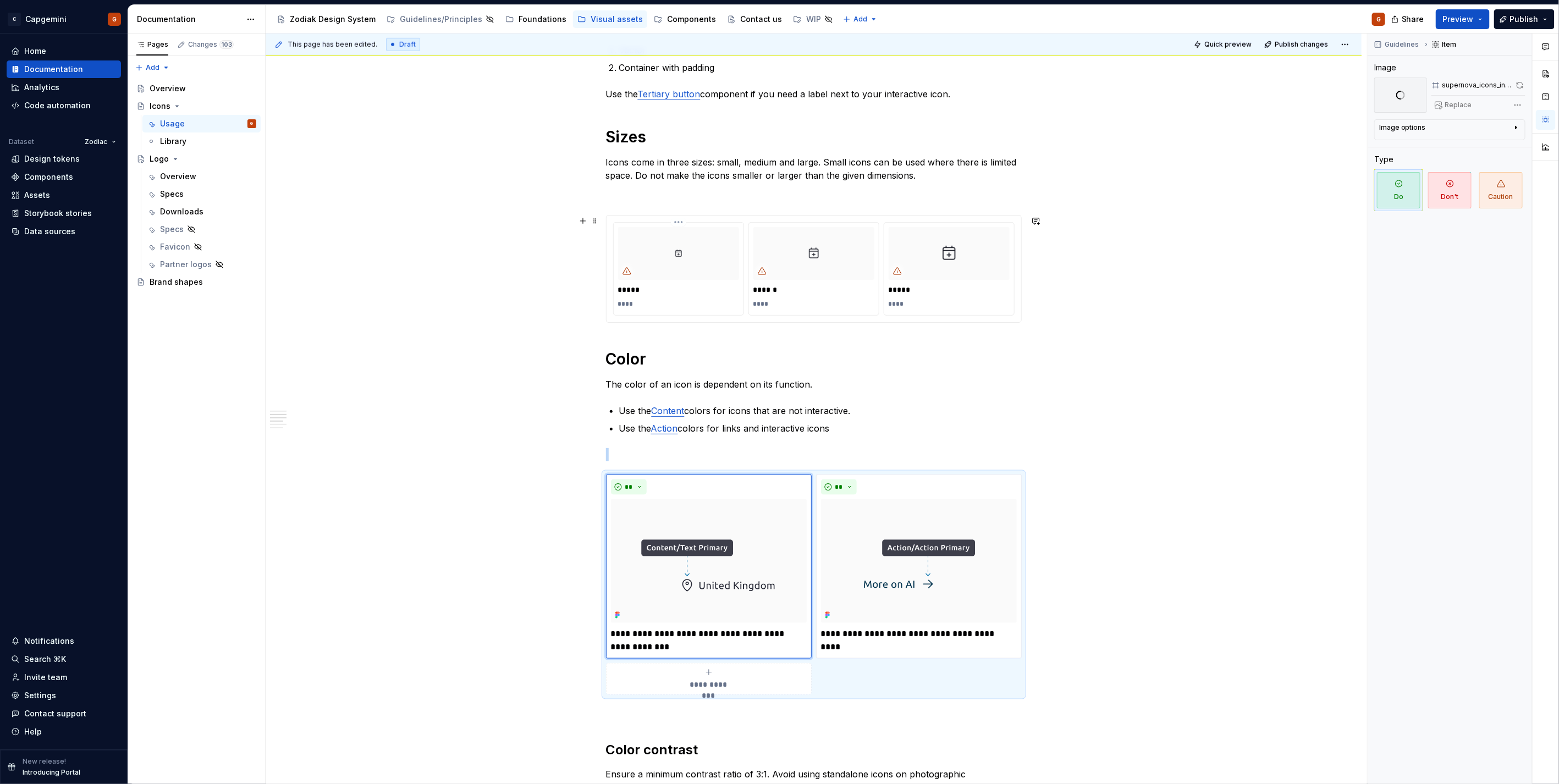
click at [639, 237] on div at bounding box center [679, 253] width 121 height 53
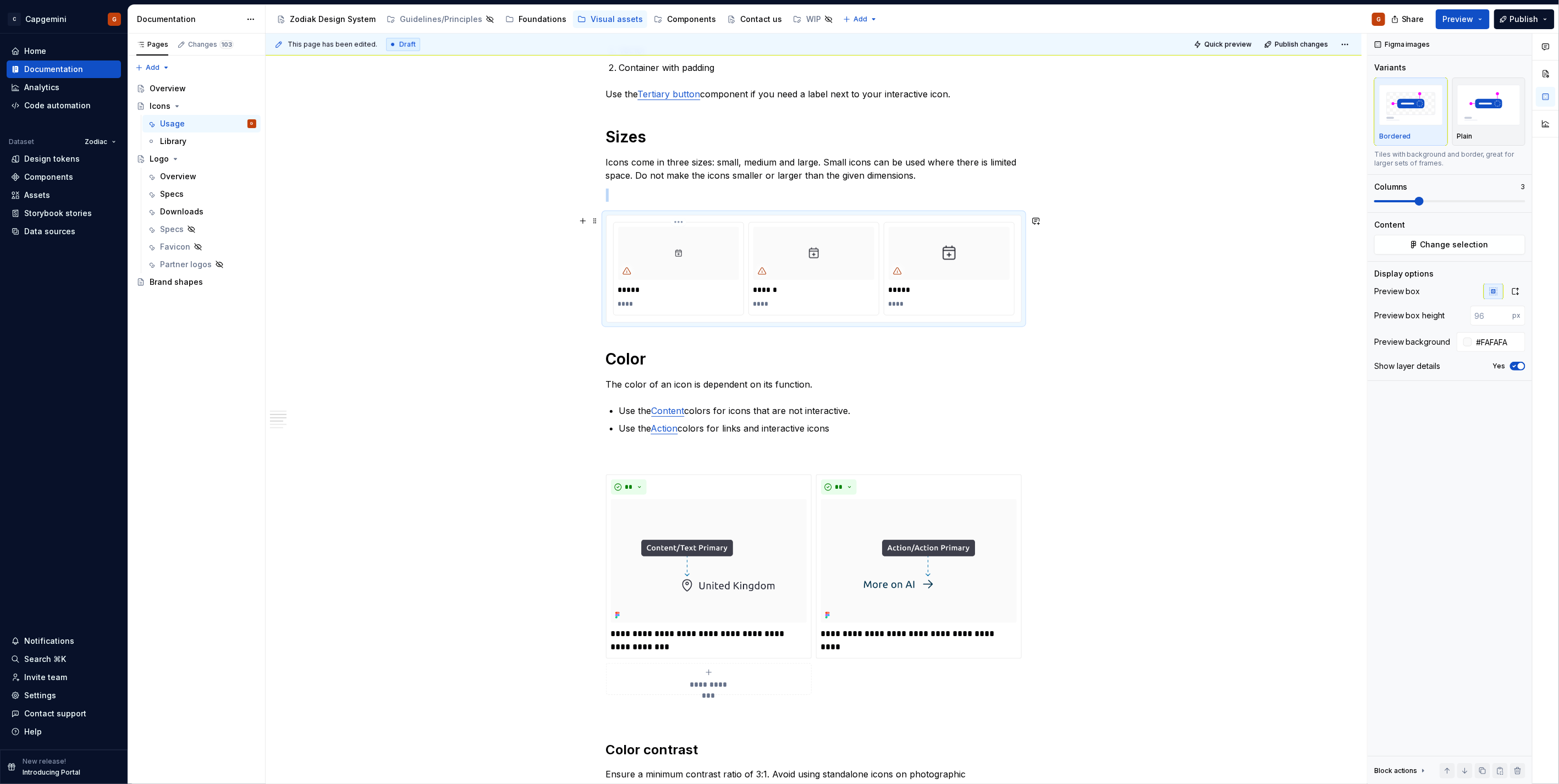
click at [667, 249] on div at bounding box center [679, 253] width 121 height 53
click at [583, 221] on button "button" at bounding box center [583, 221] width 15 height 15
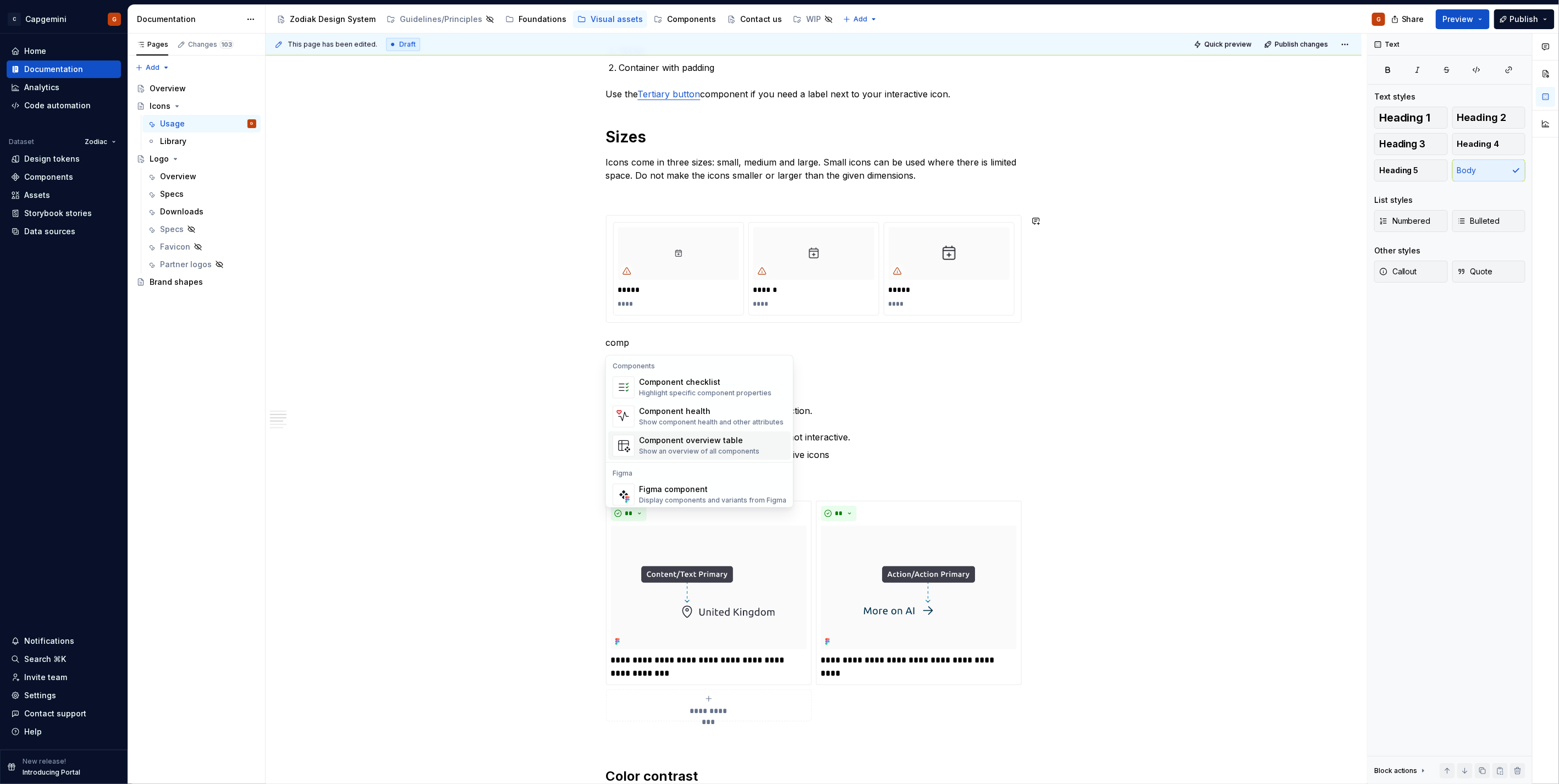
scroll to position [10, 0]
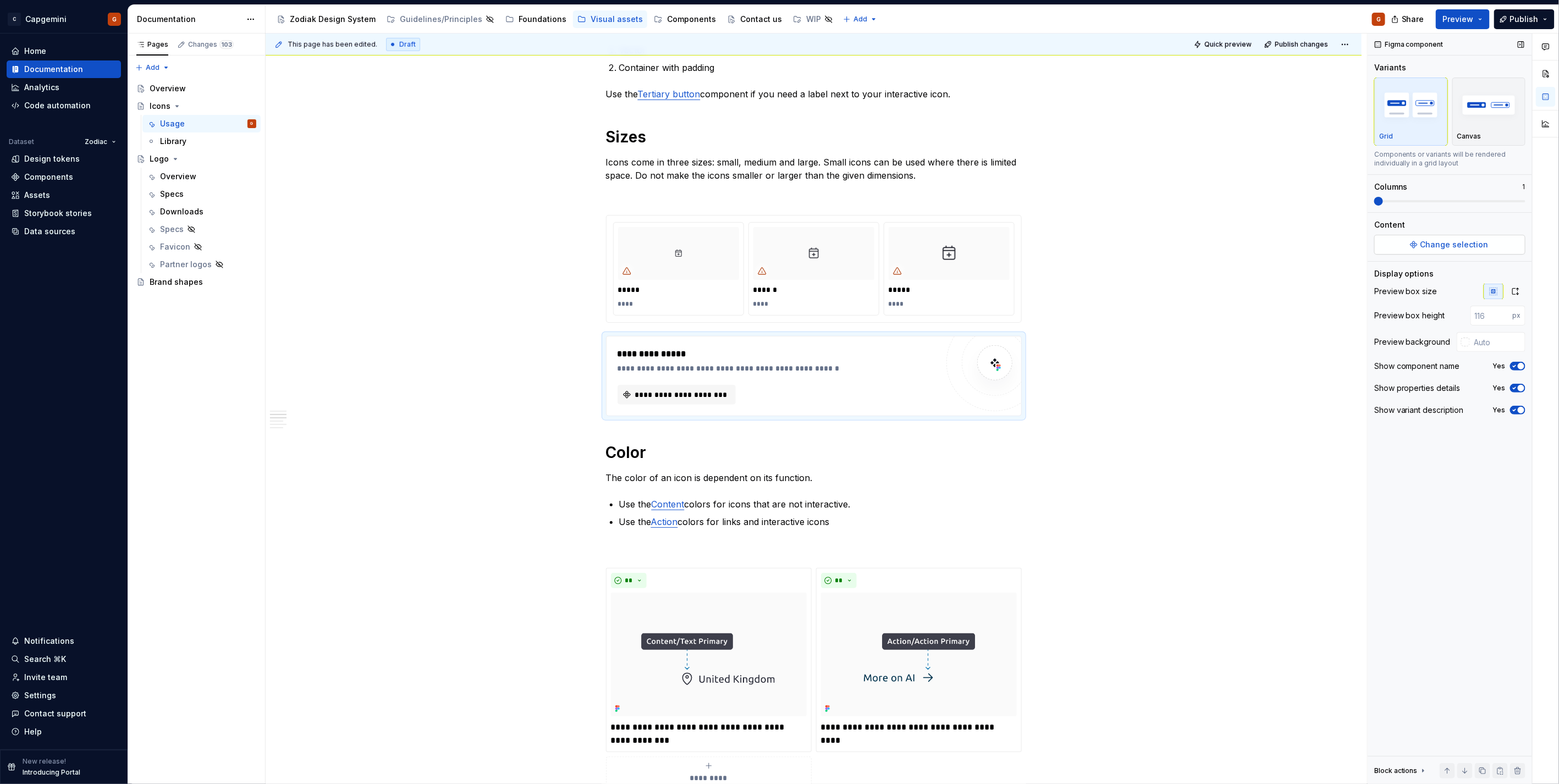
click at [1452, 246] on span "Change selection" at bounding box center [1454, 244] width 68 height 11
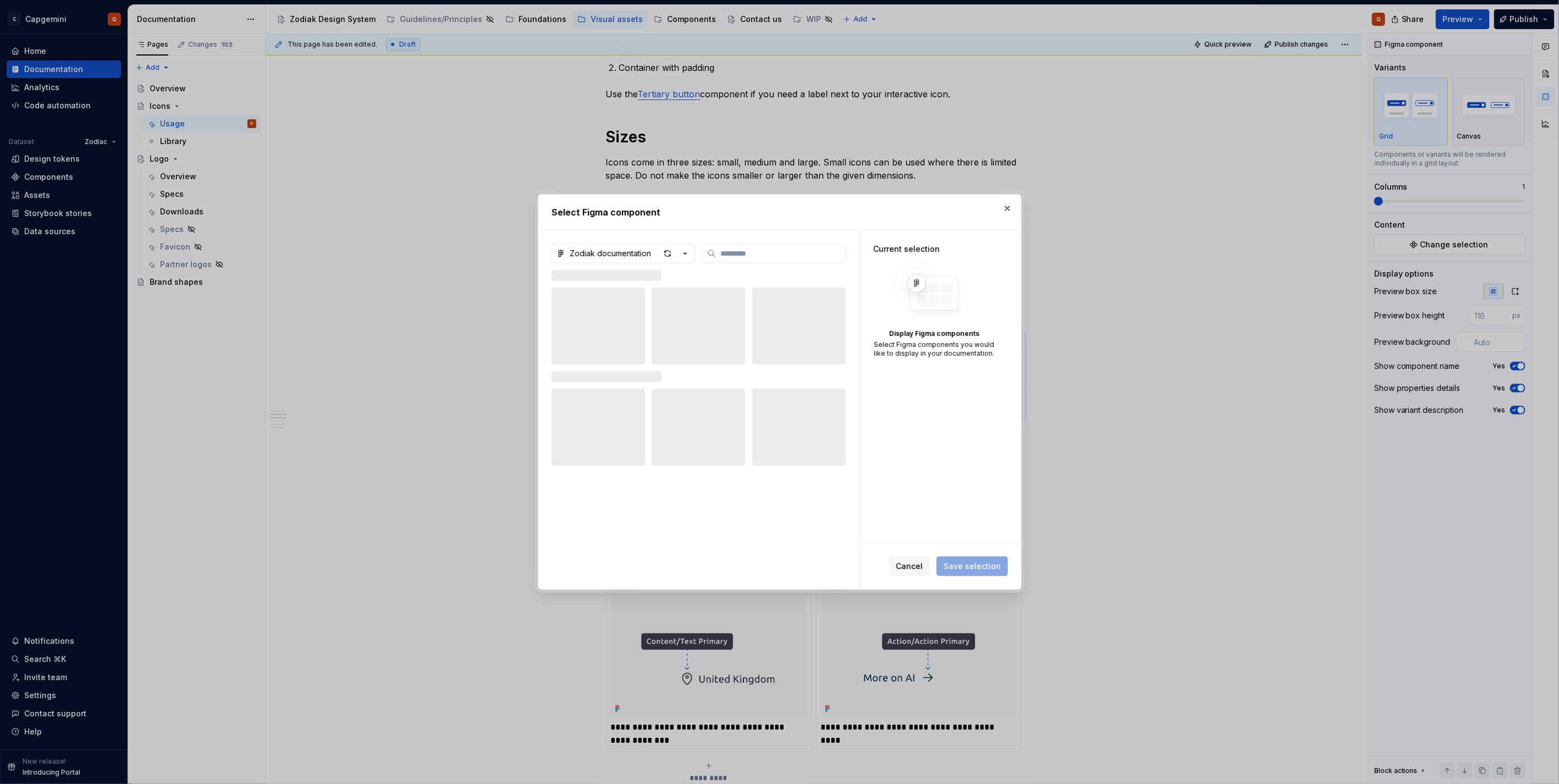
type textarea "*"
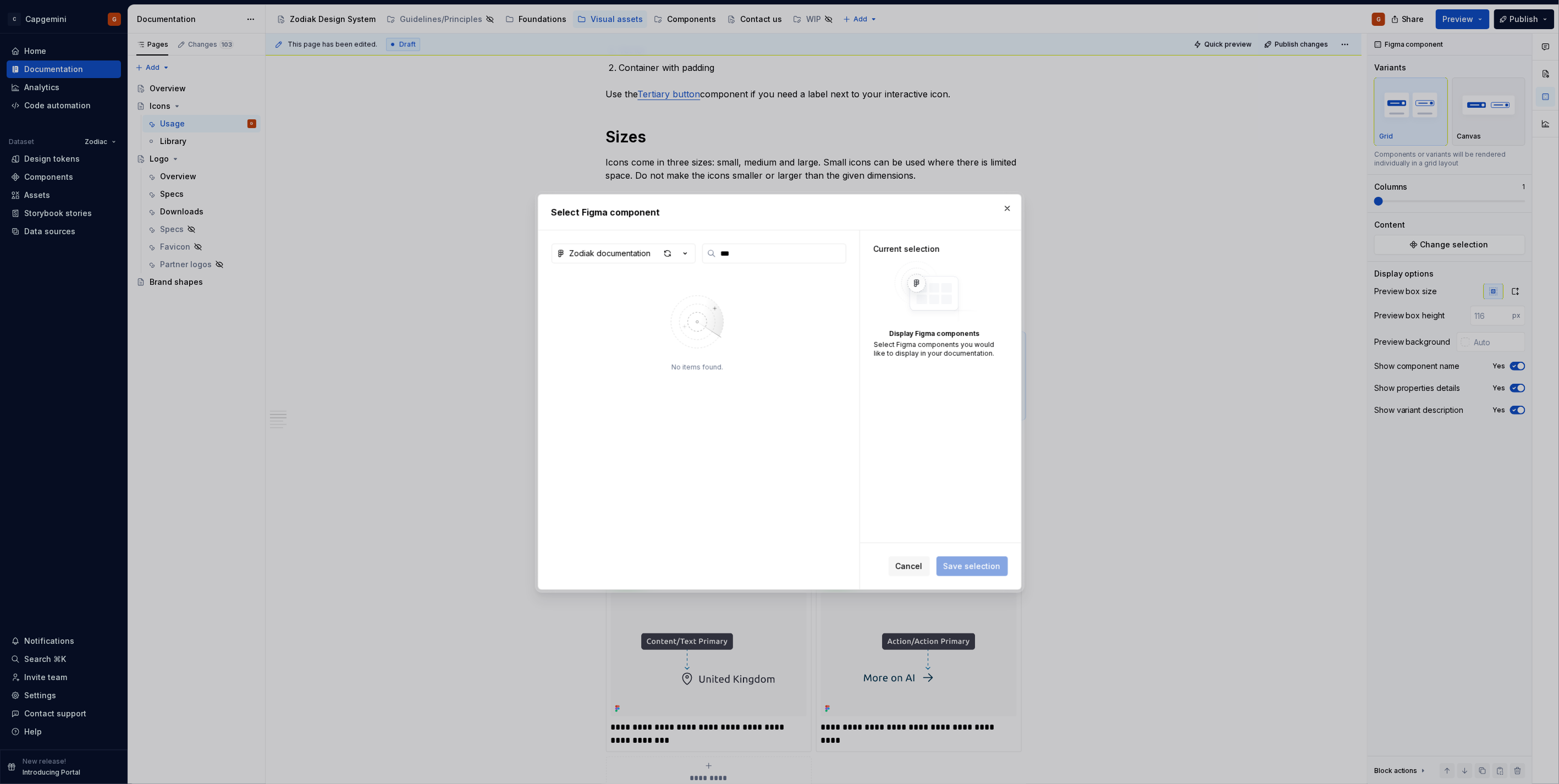
type input "***"
click at [691, 256] on button "Zodiak documentation" at bounding box center [623, 254] width 144 height 20
click at [648, 302] on span "test component" at bounding box center [645, 311] width 181 height 18
click at [684, 251] on icon "button" at bounding box center [685, 254] width 11 height 11
click at [637, 364] on div "Zodiak_designsystem" at bounding box center [625, 367] width 84 height 11
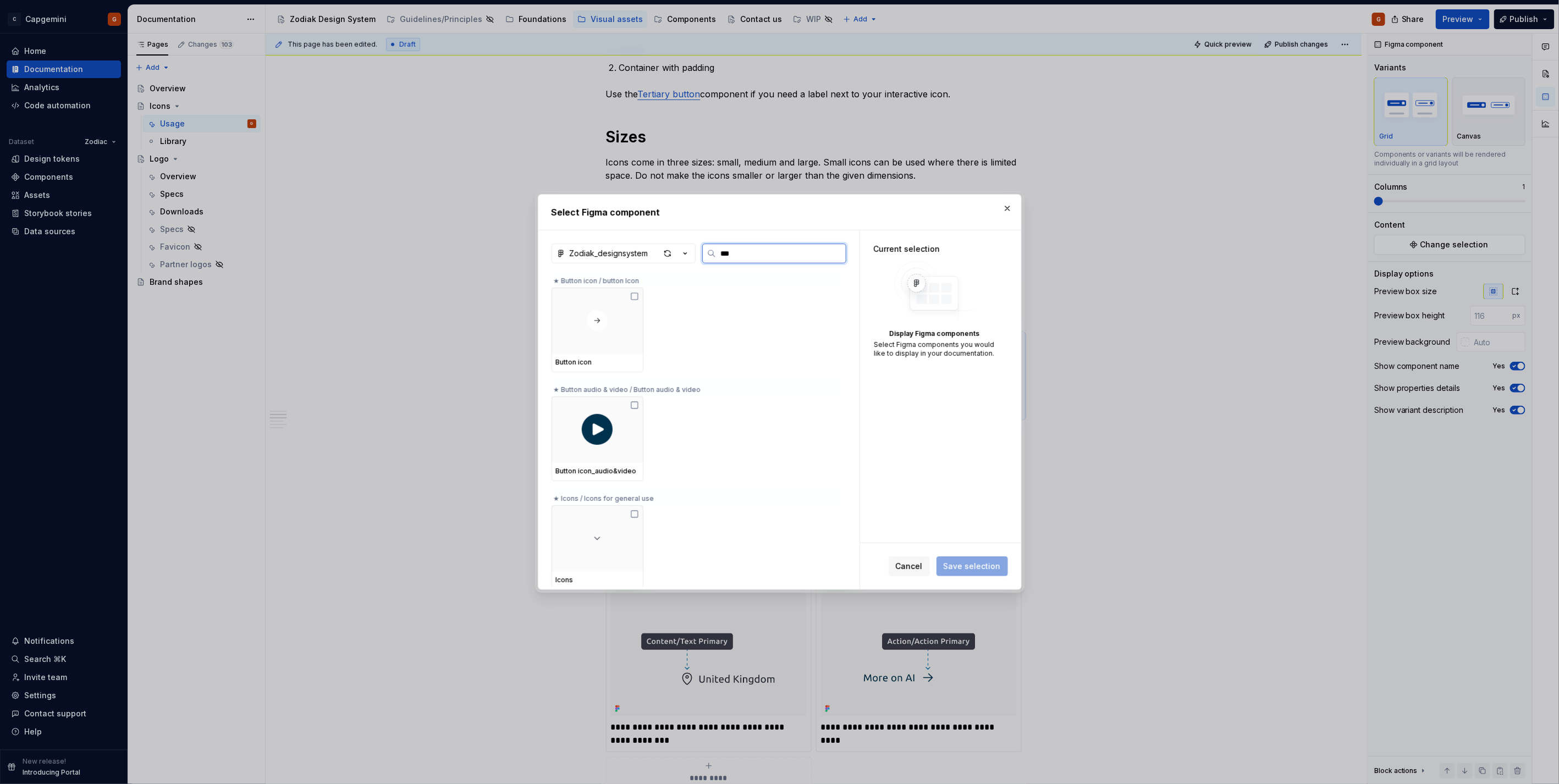
click at [741, 254] on input "***" at bounding box center [781, 254] width 130 height 11
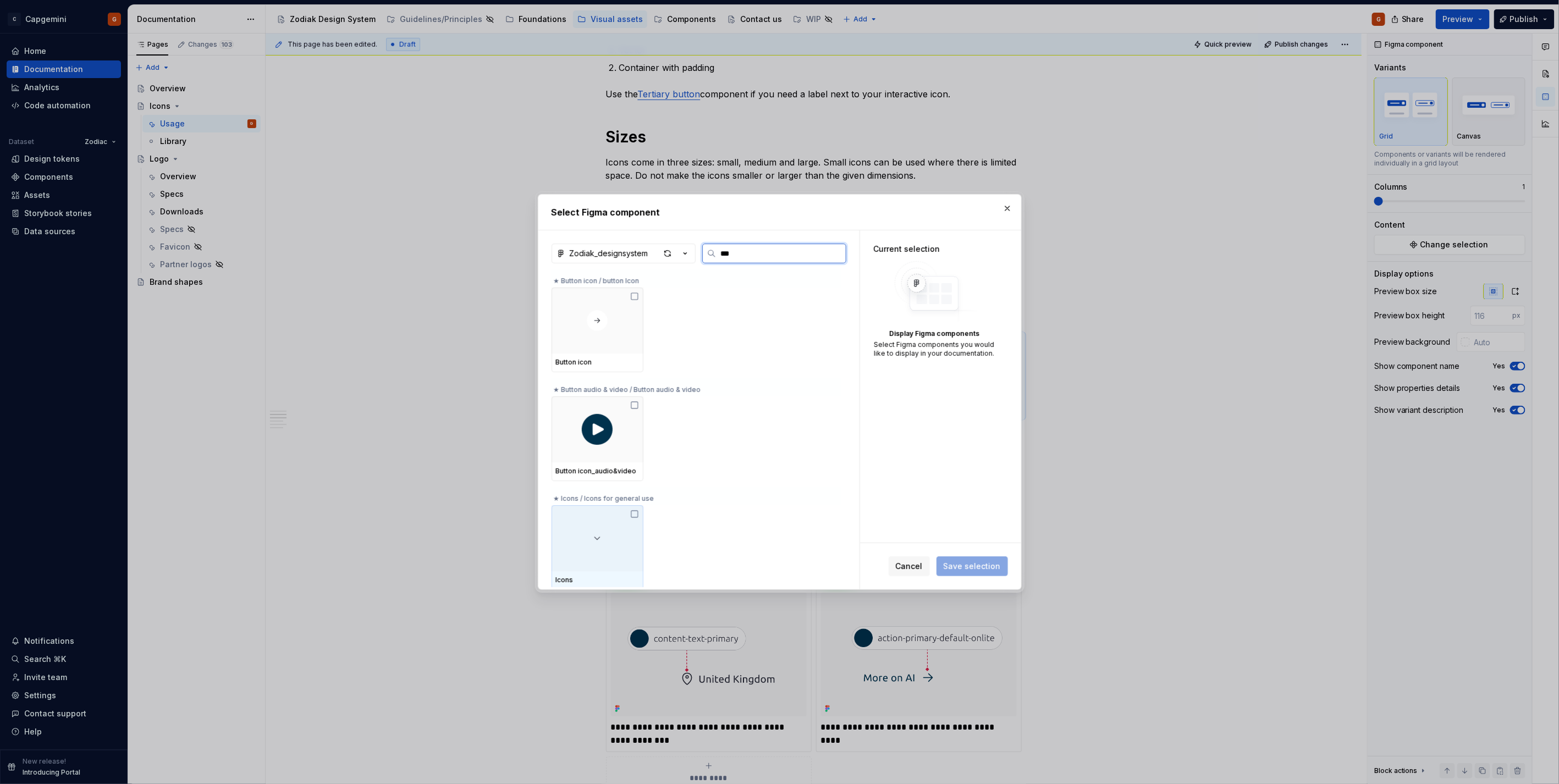
click at [595, 547] on div at bounding box center [597, 538] width 92 height 66
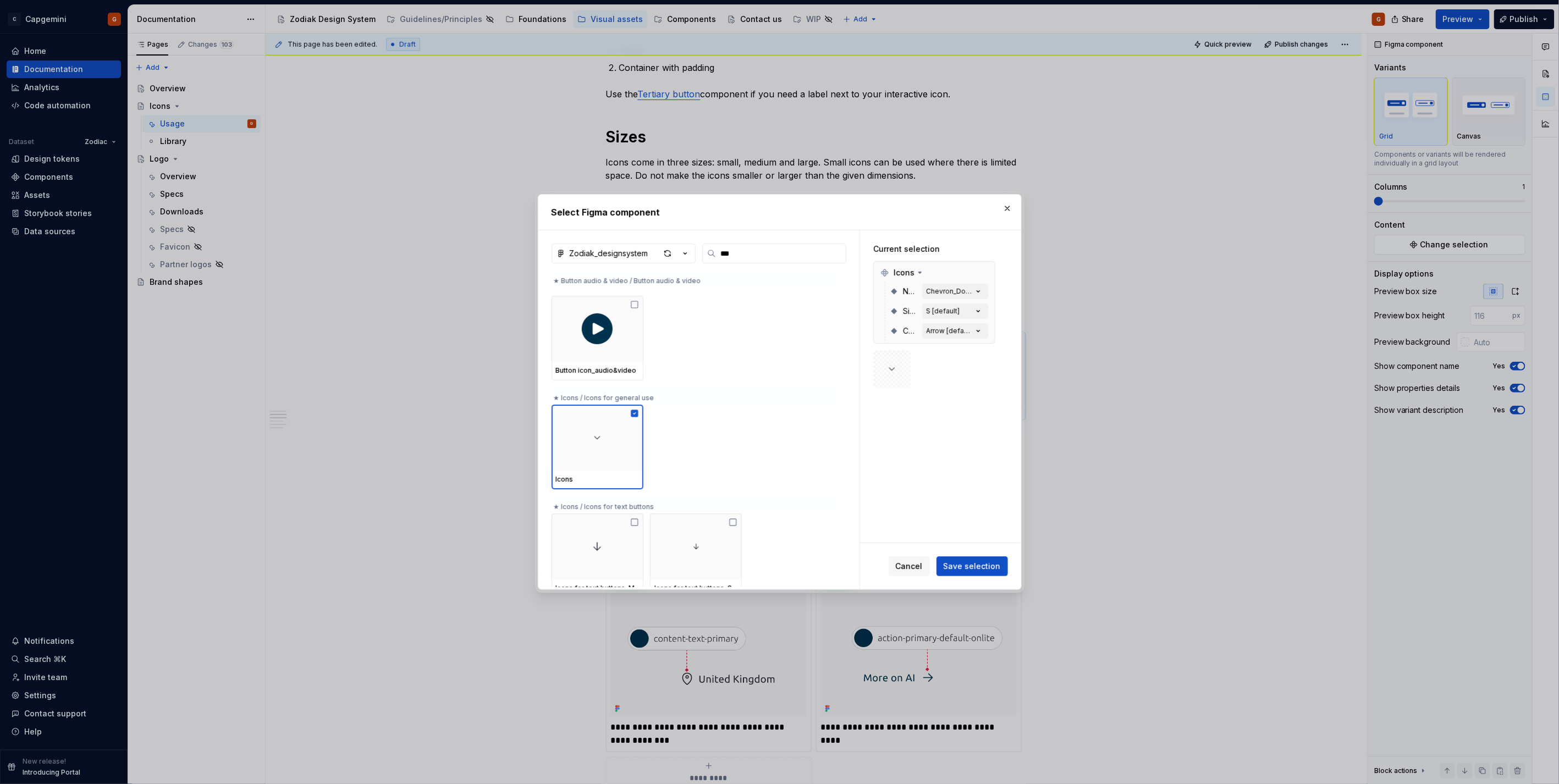
scroll to position [183, 0]
click at [960, 287] on div "Chevron_Down [default]" at bounding box center [950, 292] width 46 height 9
click at [970, 294] on div "Chevron_Down [default]" at bounding box center [950, 292] width 46 height 9
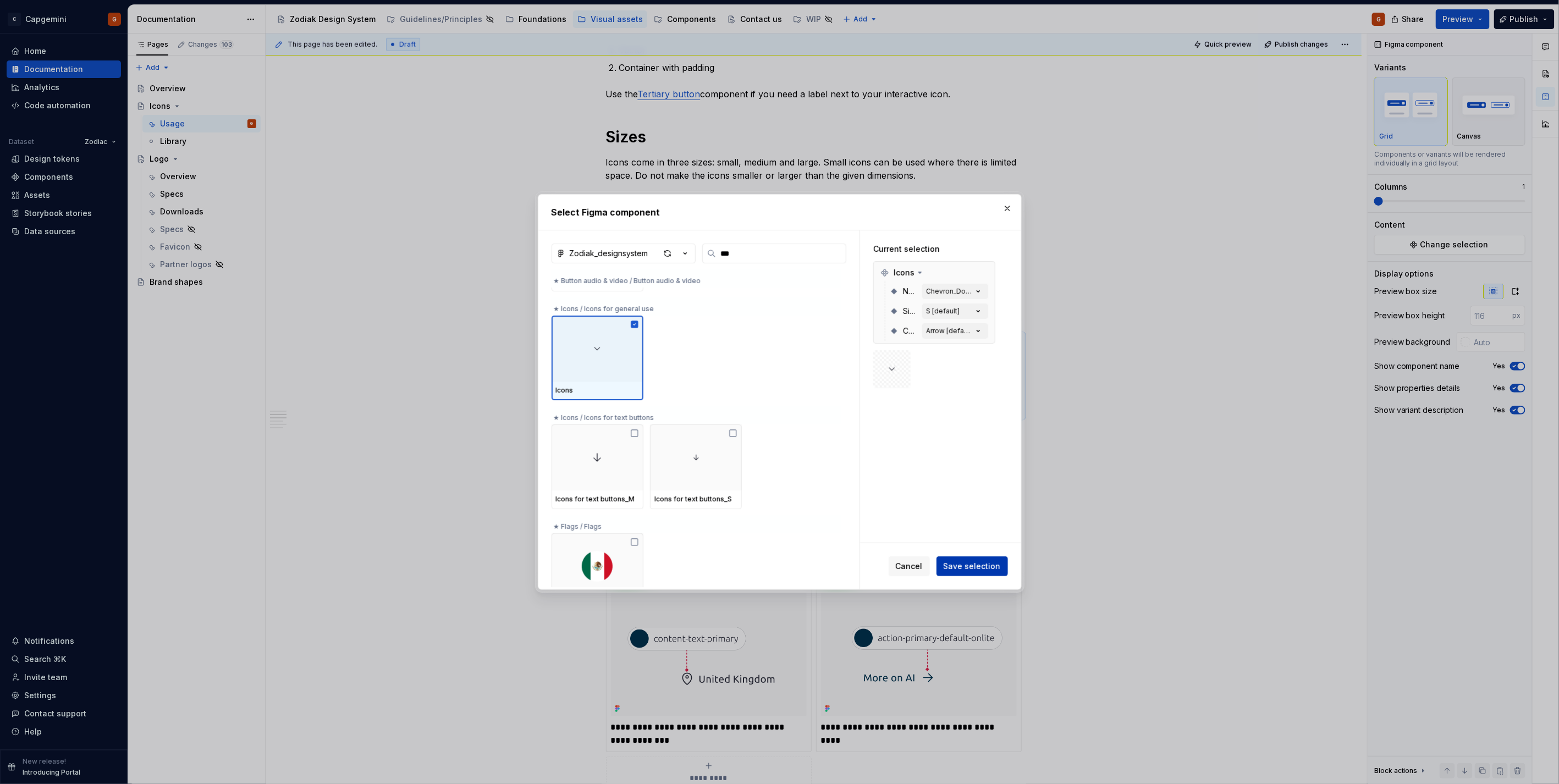
click at [969, 564] on span "Save selection" at bounding box center [972, 566] width 57 height 11
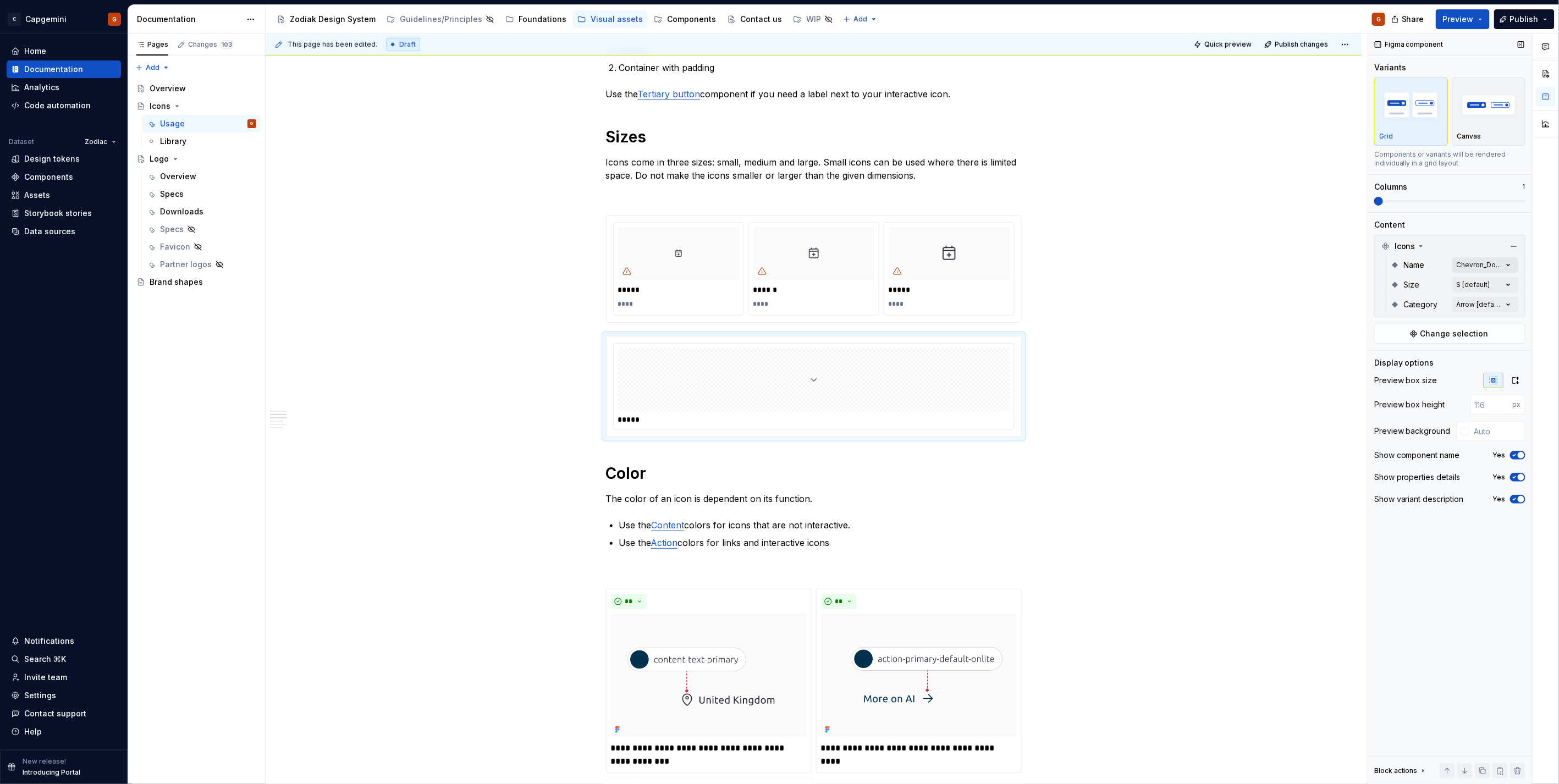
click at [1473, 265] on div "Comments Open comments No comments yet Select ‘Comment’ from the block context …" at bounding box center [1463, 409] width 191 height 751
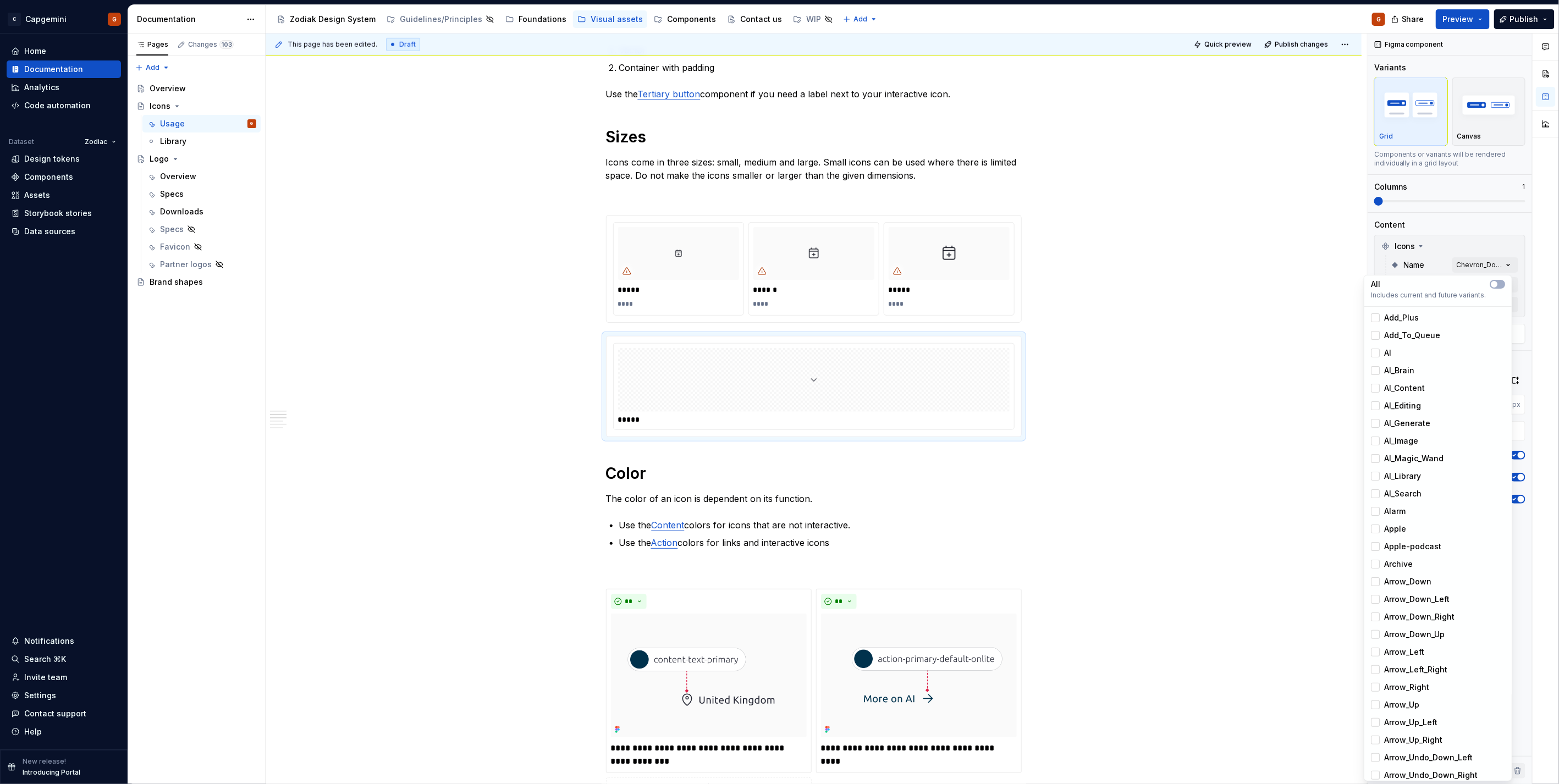
scroll to position [61, 0]
click at [1400, 450] on span "Alarm" at bounding box center [1395, 450] width 22 height 11
click at [1470, 244] on div "Comments Open comments No comments yet Select ‘Comment’ from the block context …" at bounding box center [1463, 409] width 191 height 751
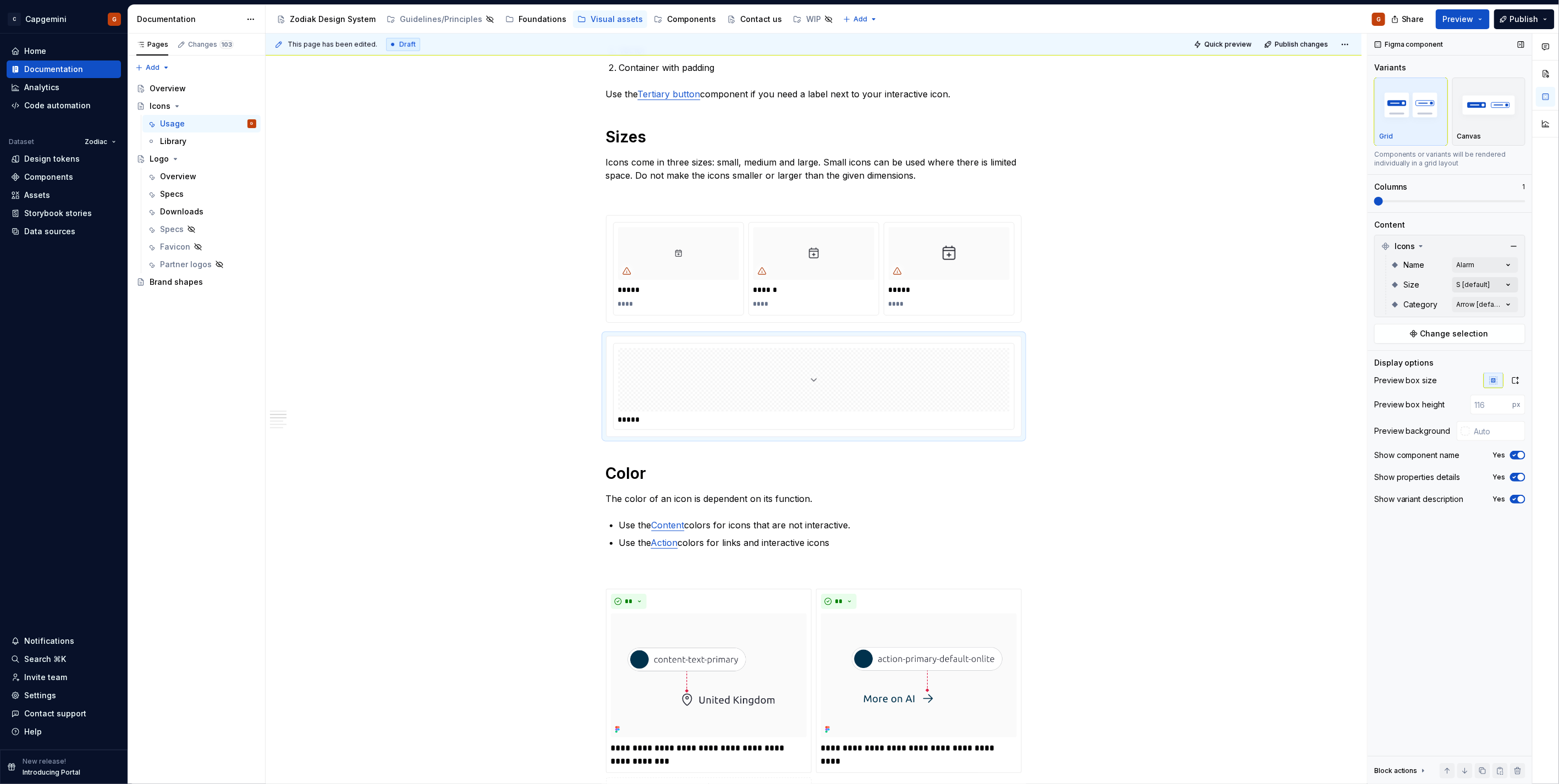
click at [1491, 284] on div "Comments Open comments No comments yet Select ‘Comment’ from the block context …" at bounding box center [1463, 409] width 191 height 751
click at [1499, 303] on span "button" at bounding box center [1499, 304] width 6 height 6
click at [1500, 234] on div "Comments Open comments No comments yet Select ‘Comment’ from the block context …" at bounding box center [1463, 409] width 191 height 751
click at [1494, 315] on div "Icons Name Alarm Size All Category Arrow [default]" at bounding box center [1449, 275] width 151 height 82
click at [1494, 303] on div "Comments Open comments No comments yet Select ‘Comment’ from the block context …" at bounding box center [1463, 409] width 191 height 751
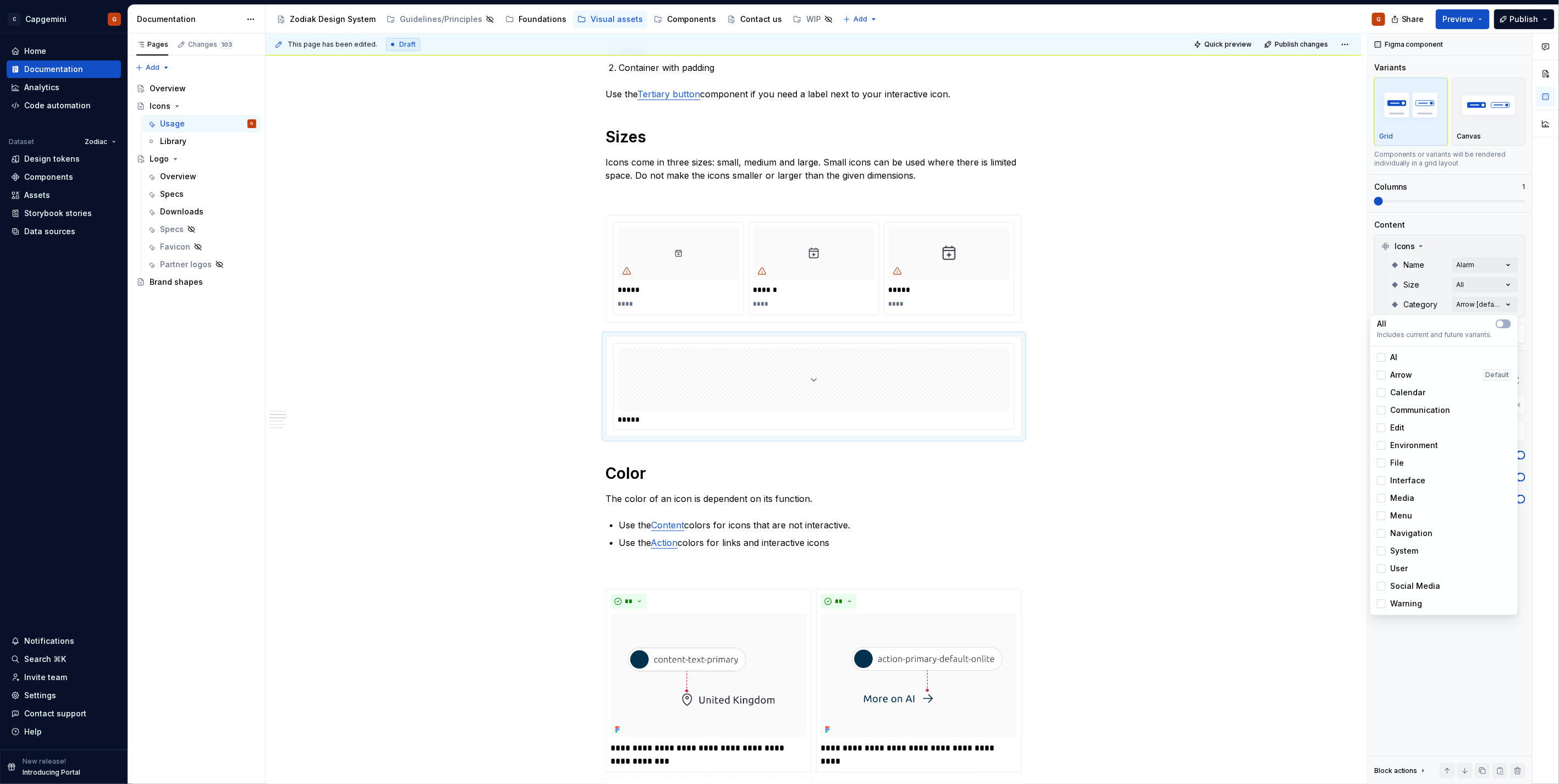
click at [1407, 388] on span "Calendar" at bounding box center [1407, 393] width 35 height 11
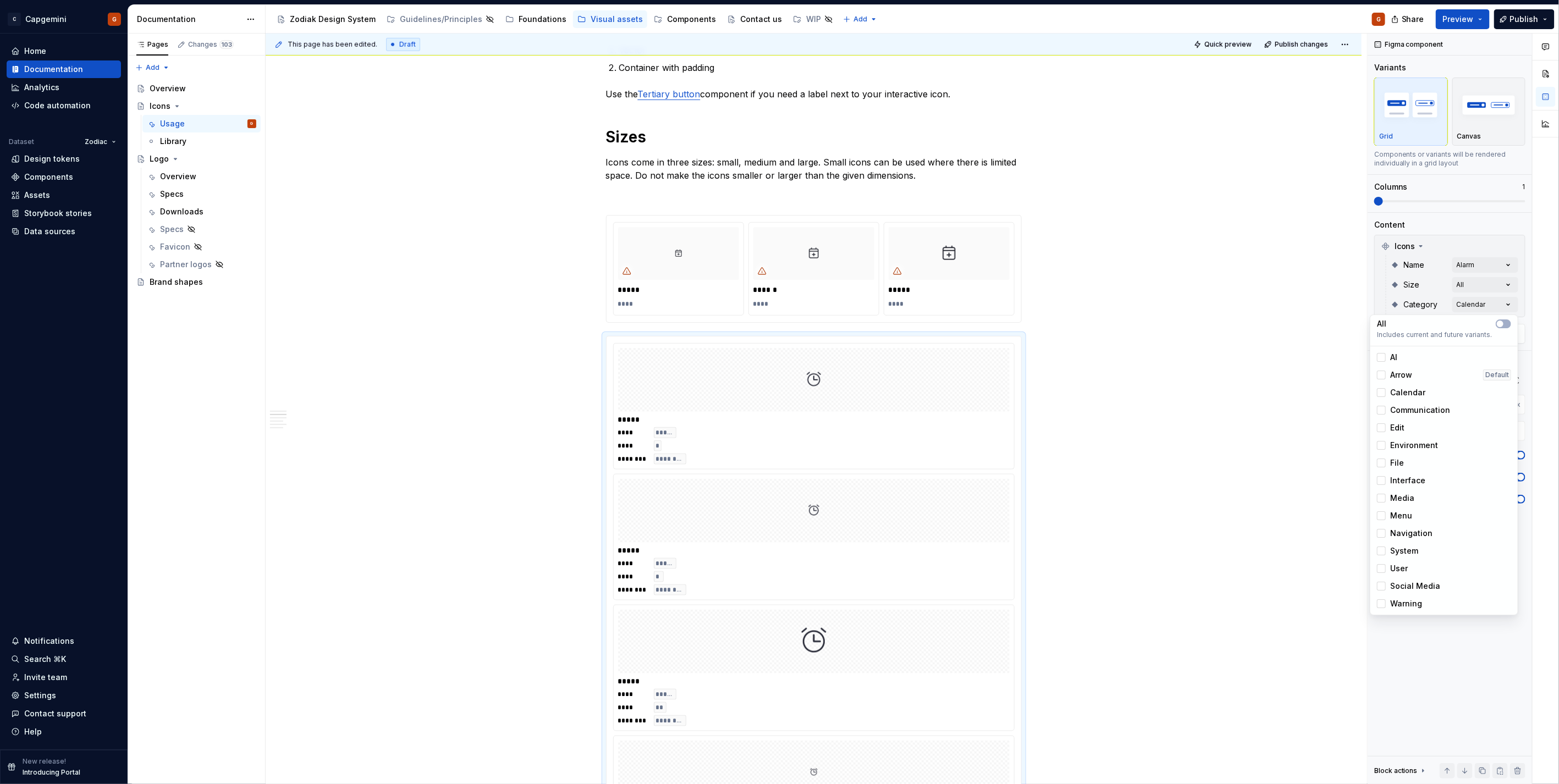
click at [1475, 234] on div "Comments Open comments No comments yet Select ‘Comment’ from the block context …" at bounding box center [1463, 409] width 191 height 751
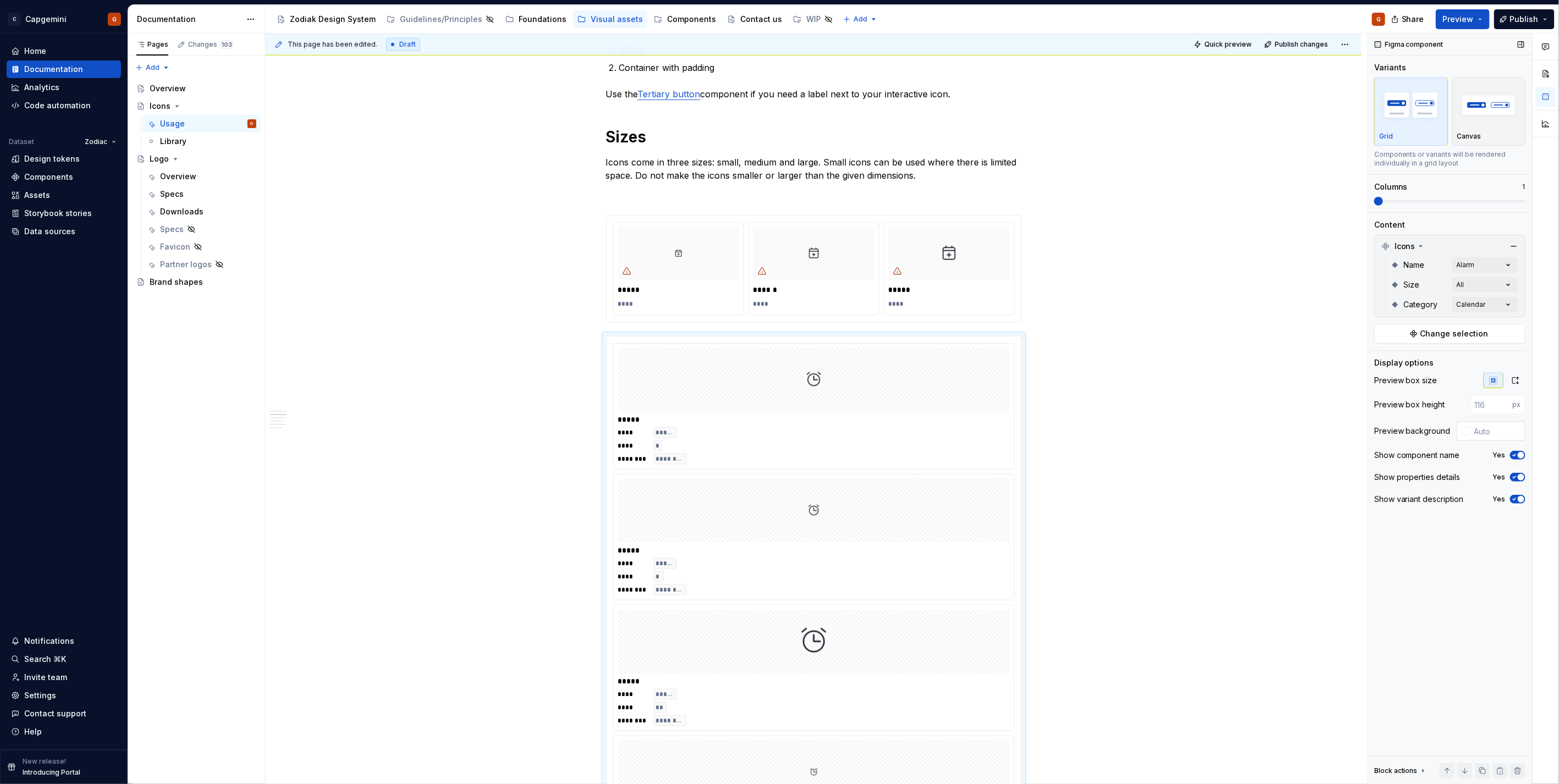
click at [1481, 431] on input "text" at bounding box center [1497, 431] width 56 height 20
type input "#FFFFFF"
type button "on"
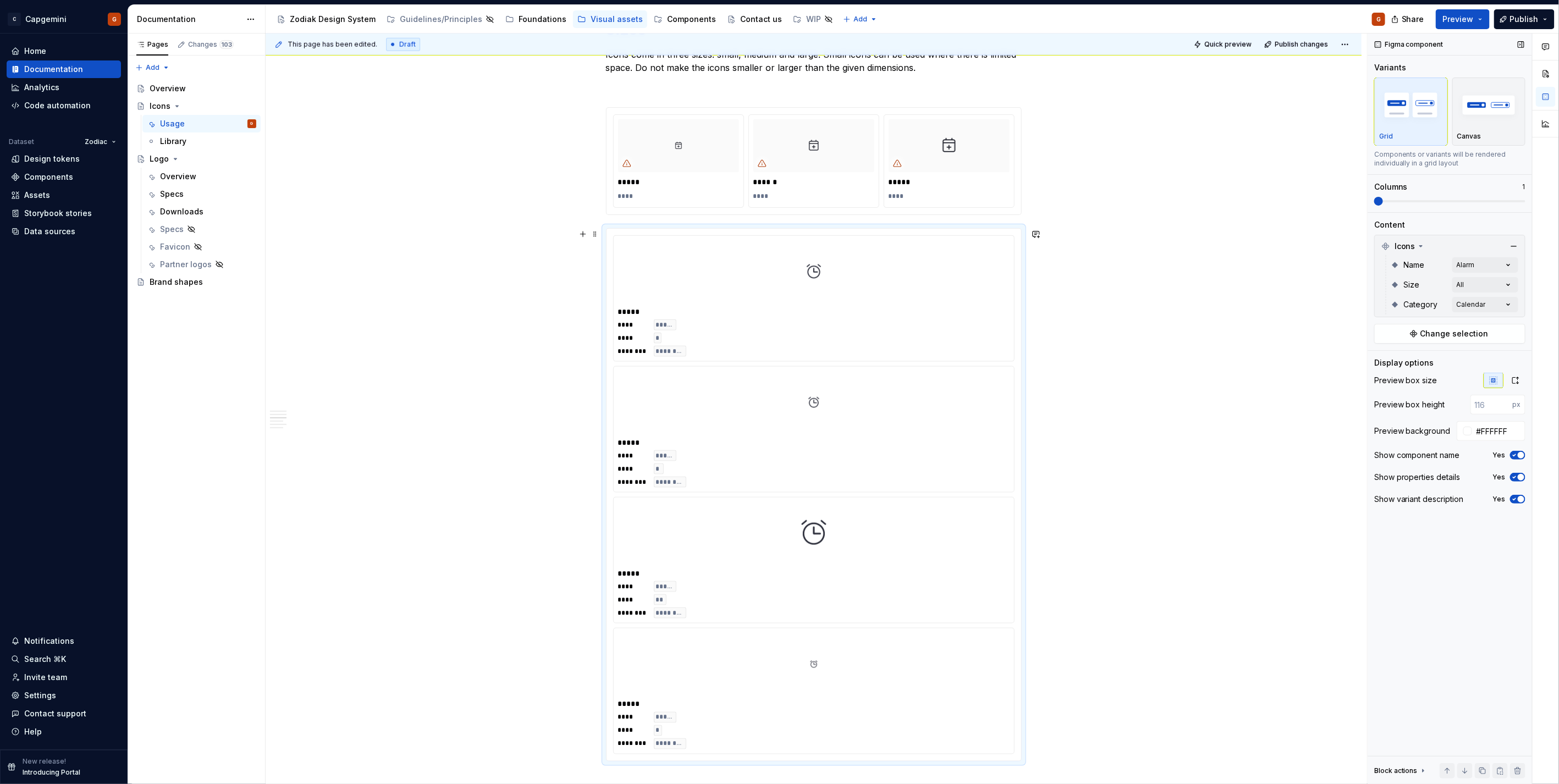
scroll to position [704, 0]
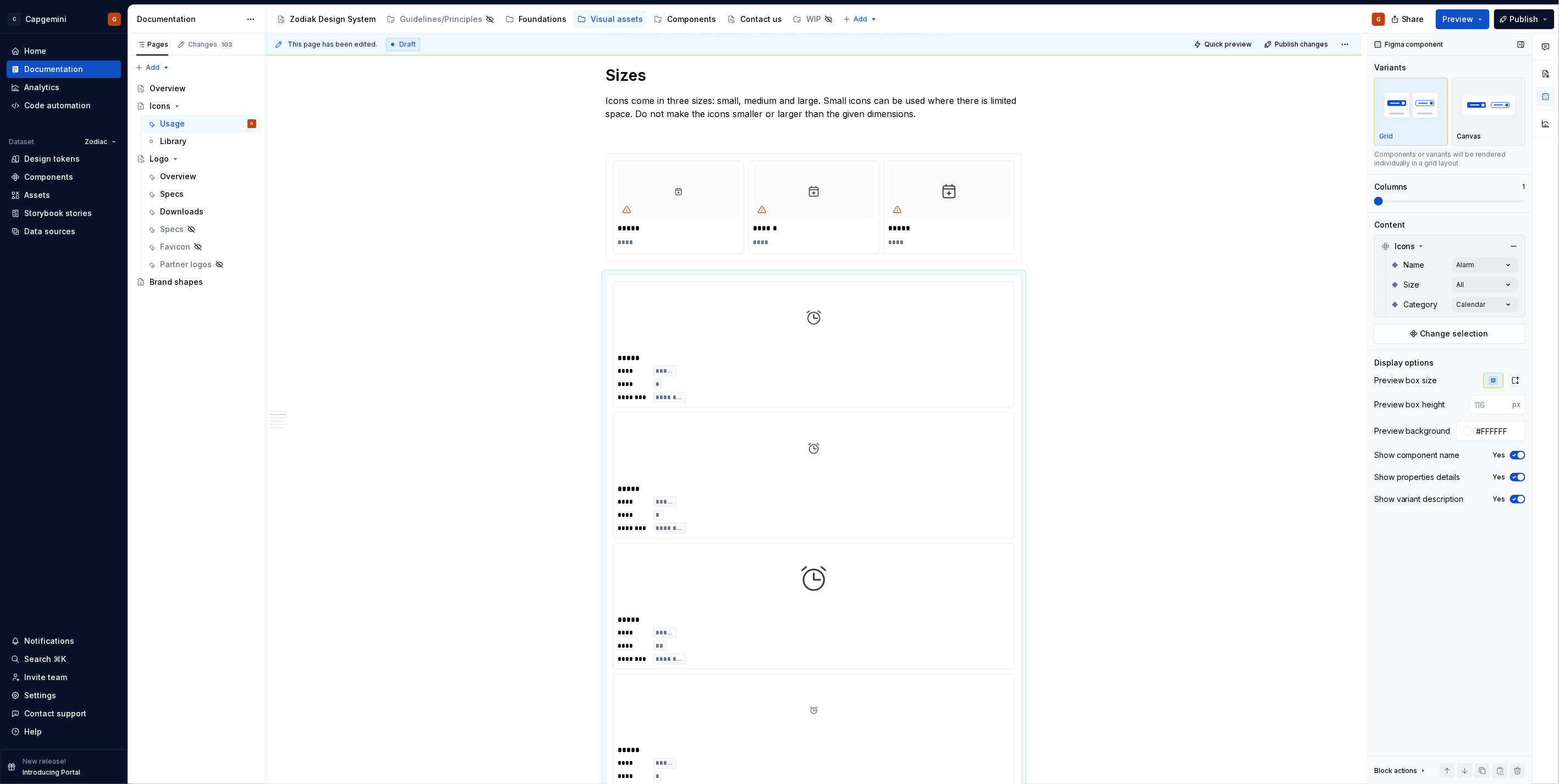
click at [1439, 202] on span at bounding box center [1449, 201] width 151 height 9
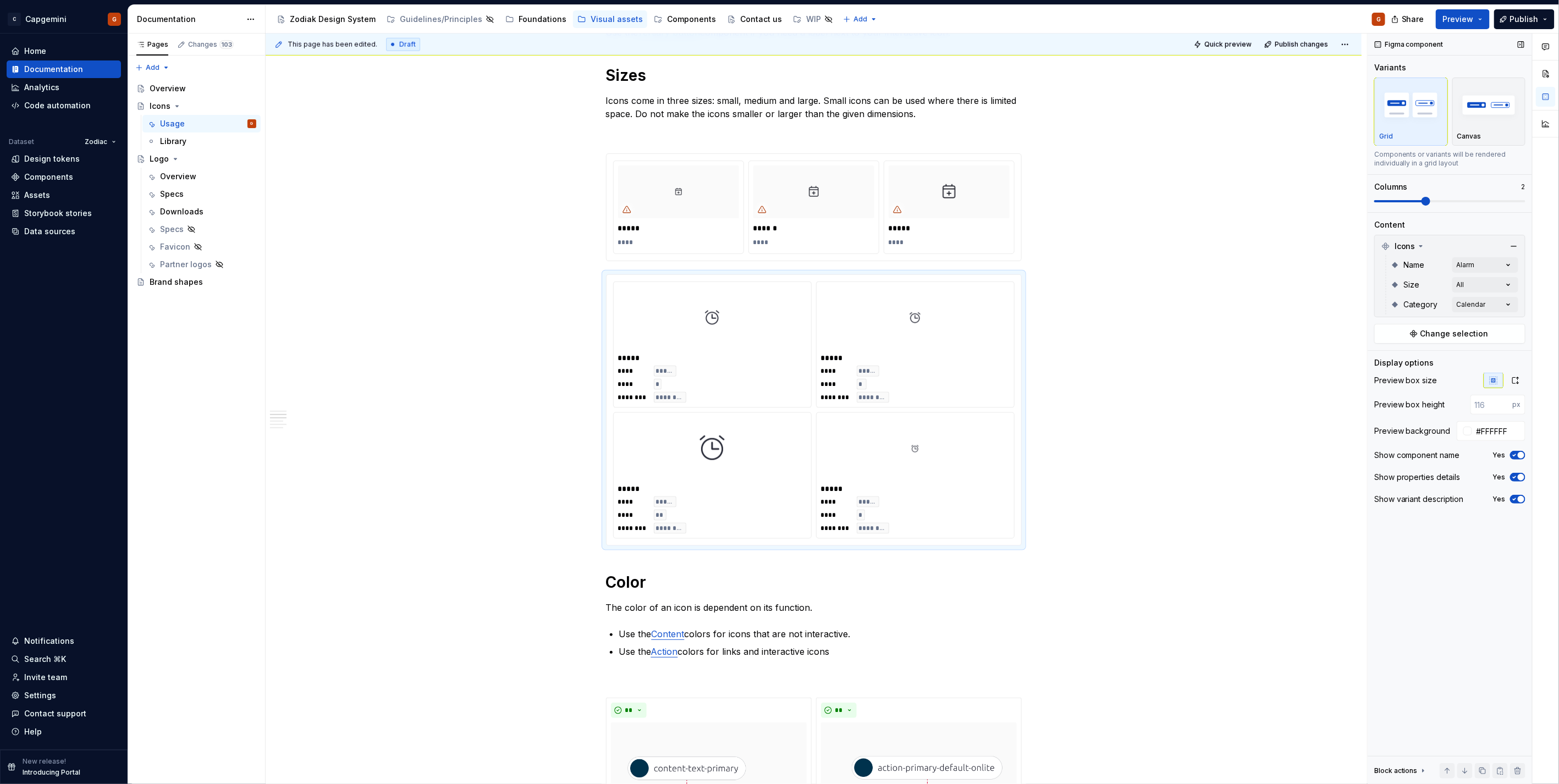
click at [1473, 197] on span at bounding box center [1449, 201] width 151 height 9
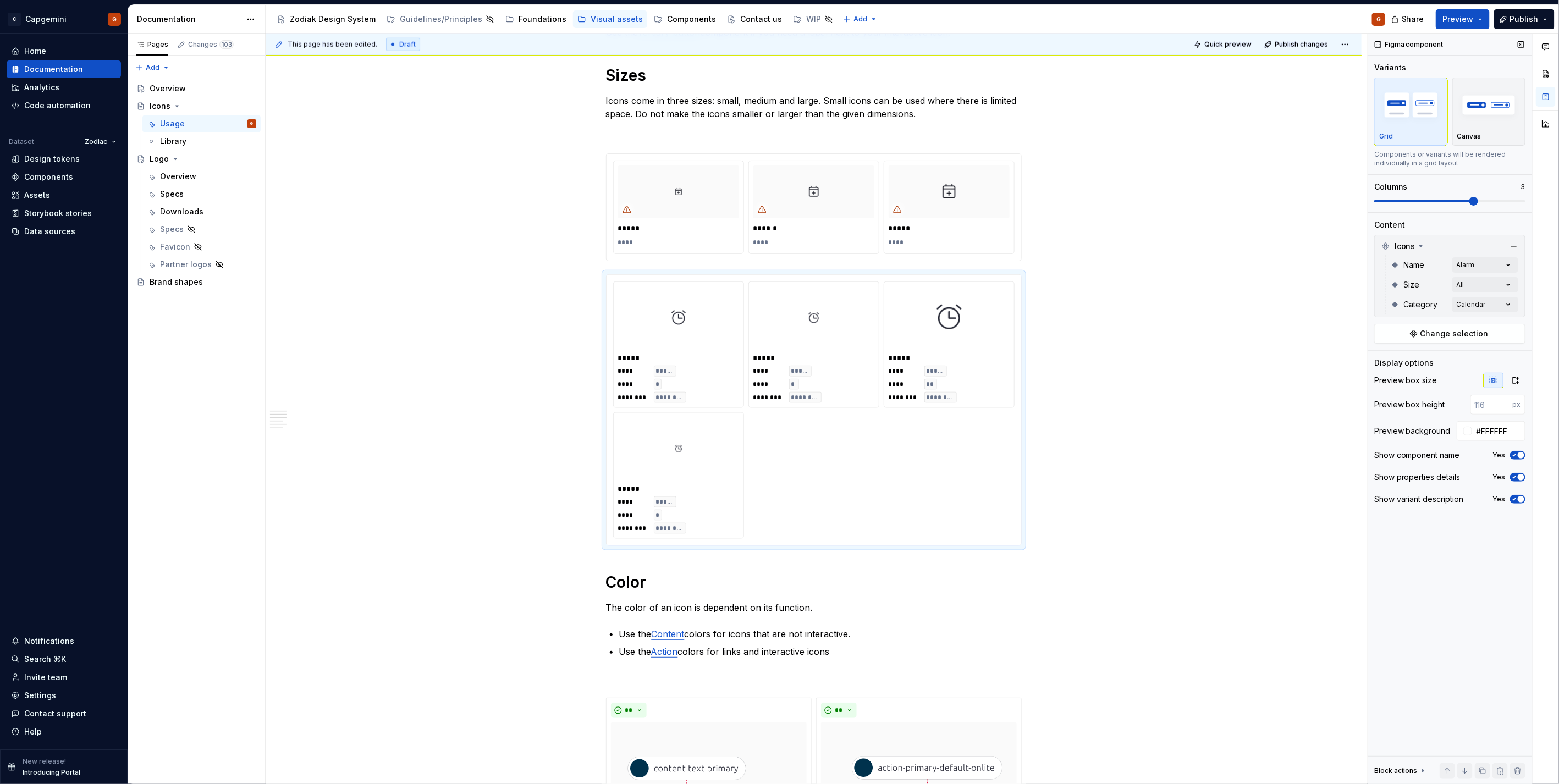
click at [1511, 197] on span at bounding box center [1449, 201] width 151 height 9
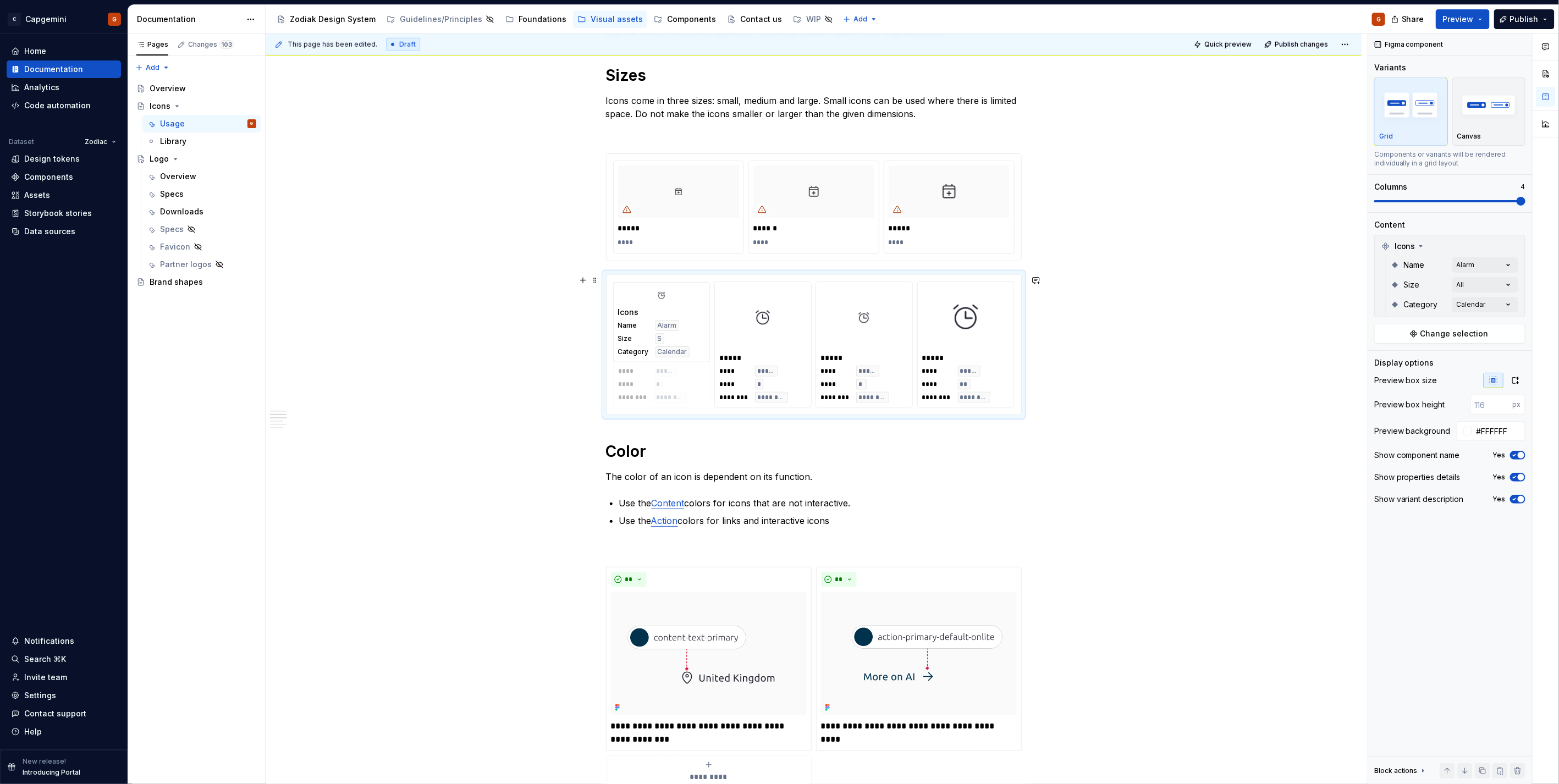
drag, startPoint x: 973, startPoint y: 375, endPoint x: 691, endPoint y: 378, distance: 282.0
click at [691, 378] on body "C Capgemini G Home Documentation Analytics Code automation Dataset Zodiac Desig…" at bounding box center [779, 392] width 1559 height 784
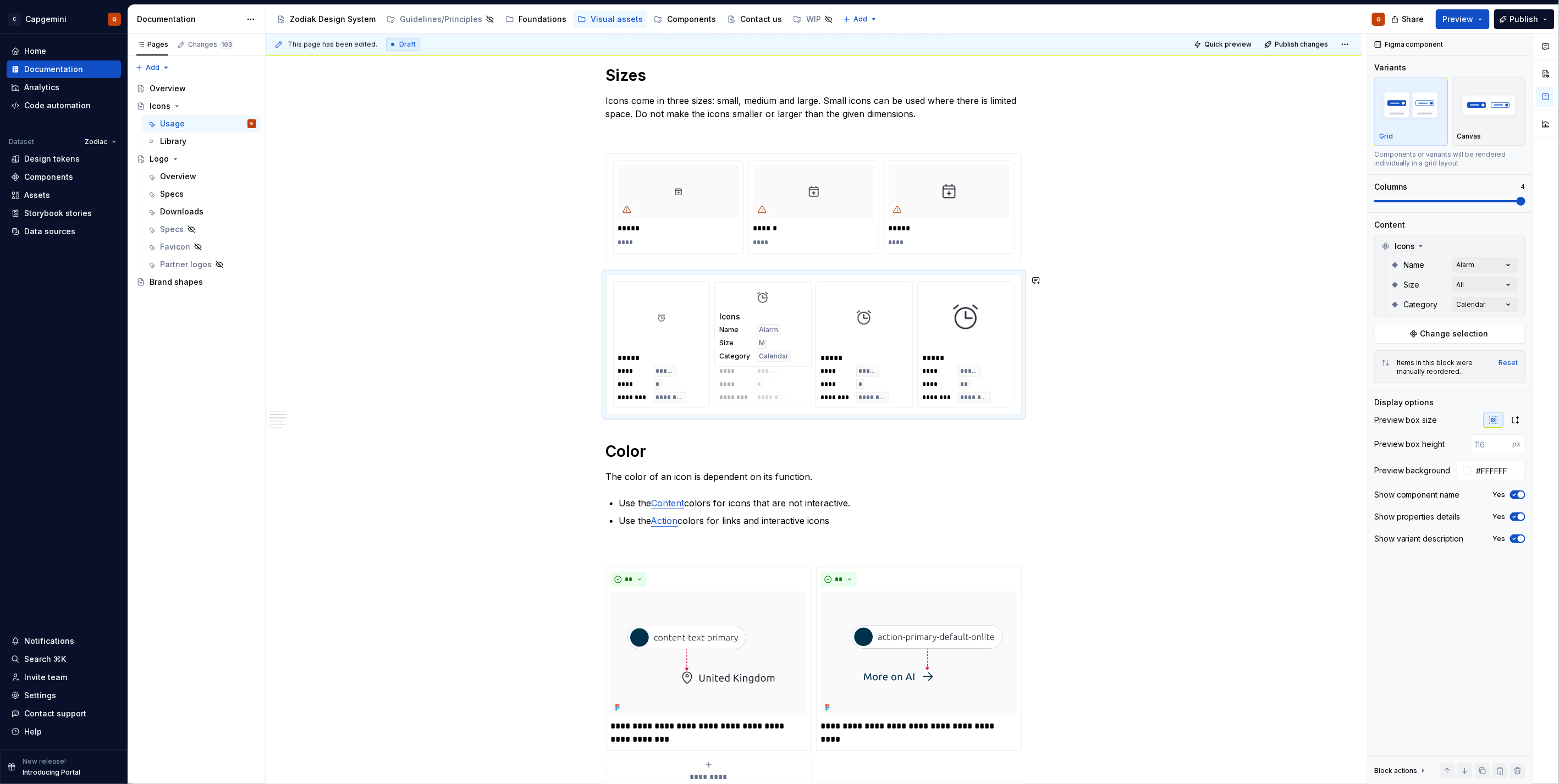
drag, startPoint x: 906, startPoint y: 393, endPoint x: 823, endPoint y: 391, distance: 83.0
click at [800, 388] on body "C Capgemini G Home Documentation Analytics Code automation Dataset Zodiac Desig…" at bounding box center [779, 392] width 1559 height 784
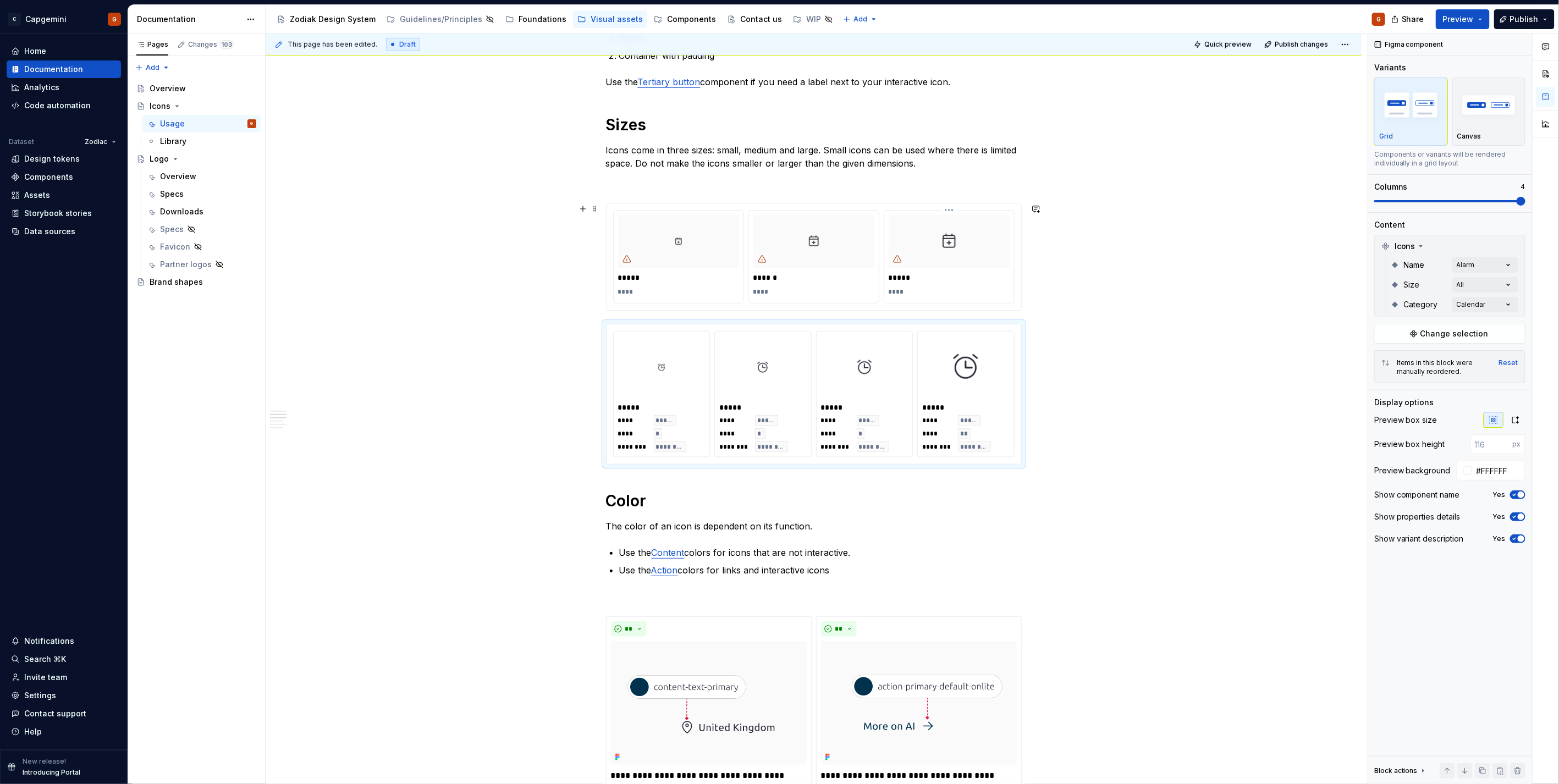
scroll to position [581, 0]
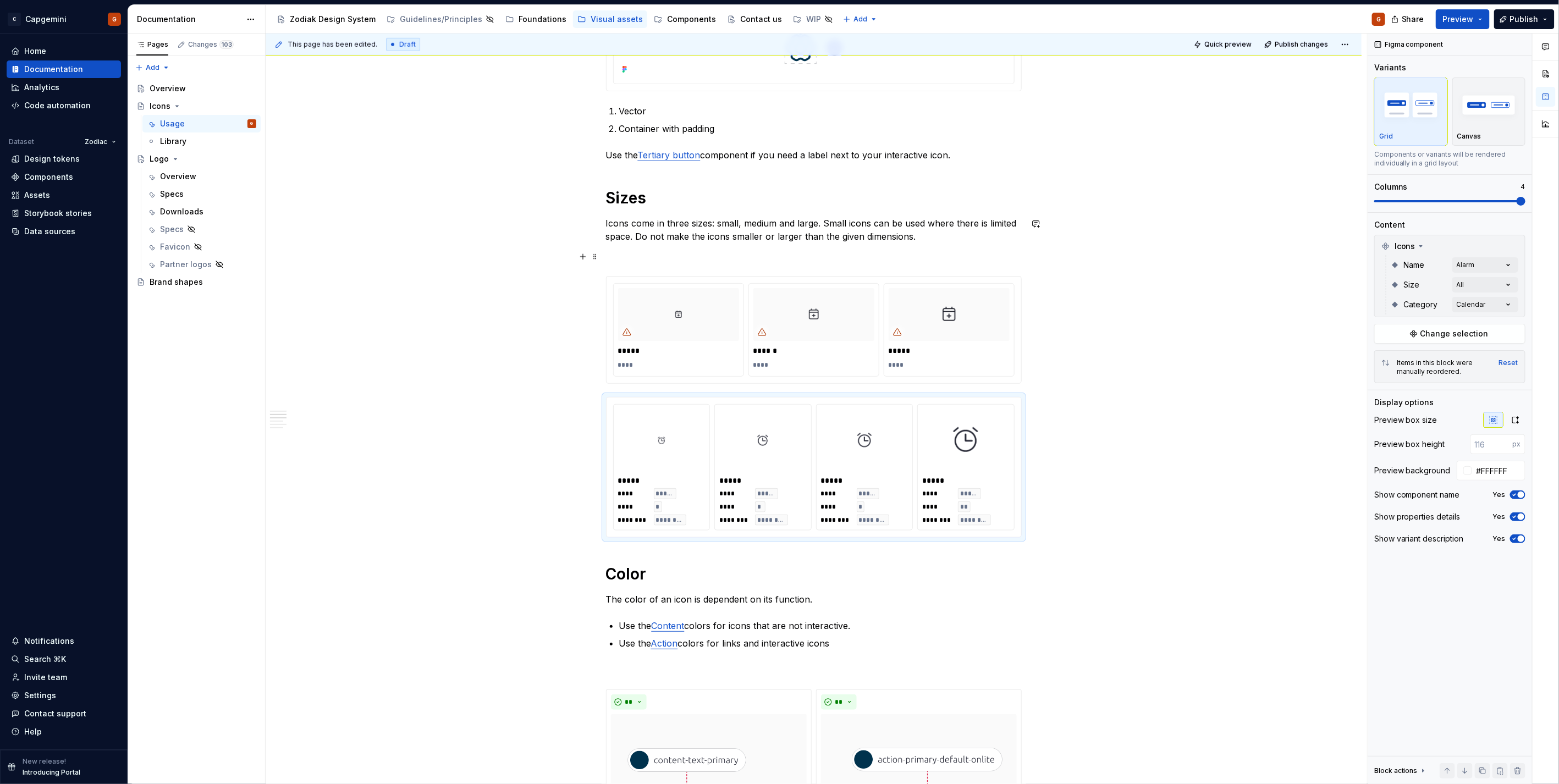
click at [651, 261] on p at bounding box center [814, 256] width 416 height 13
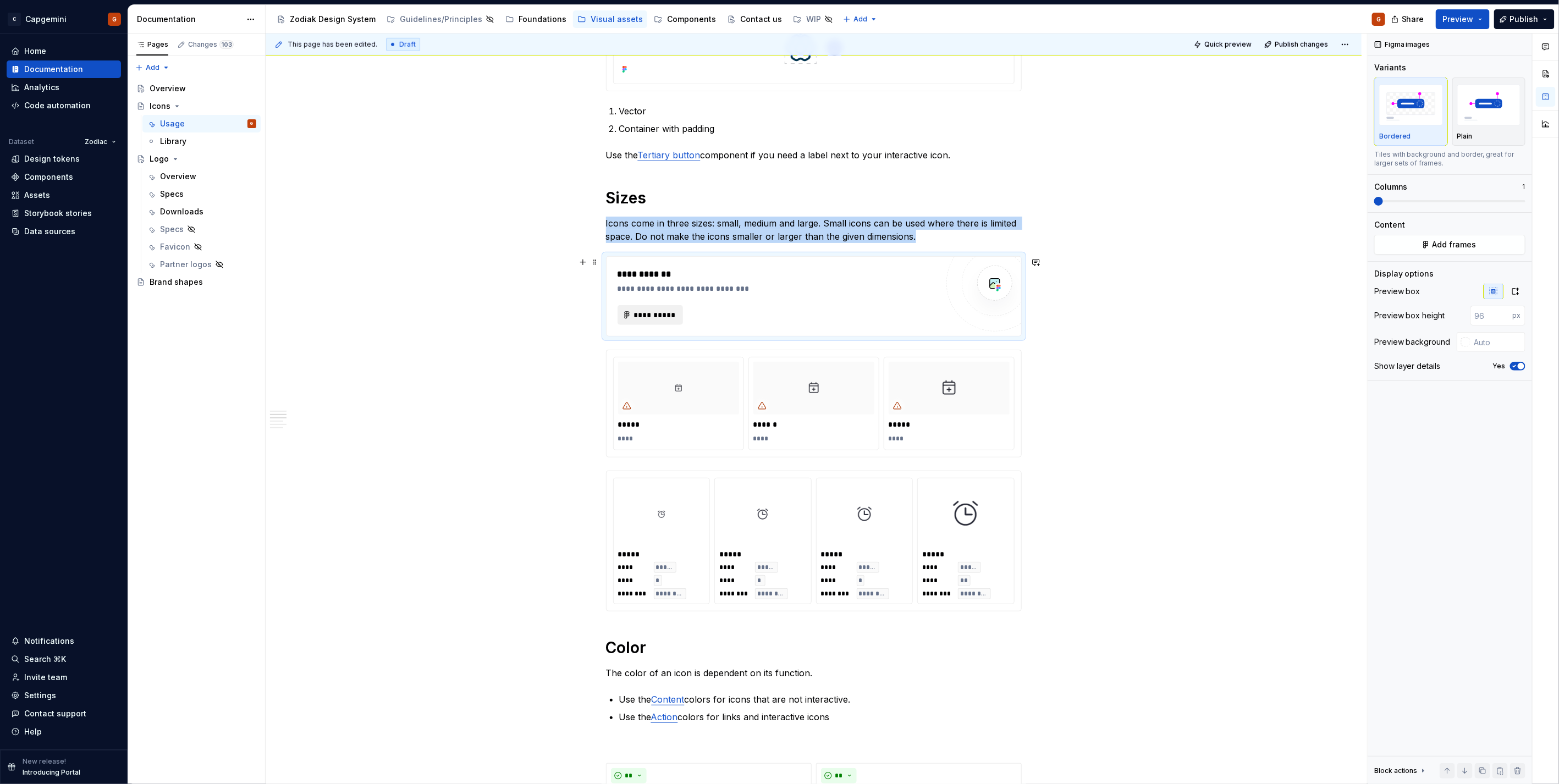
click at [652, 311] on span "**********" at bounding box center [655, 315] width 43 height 11
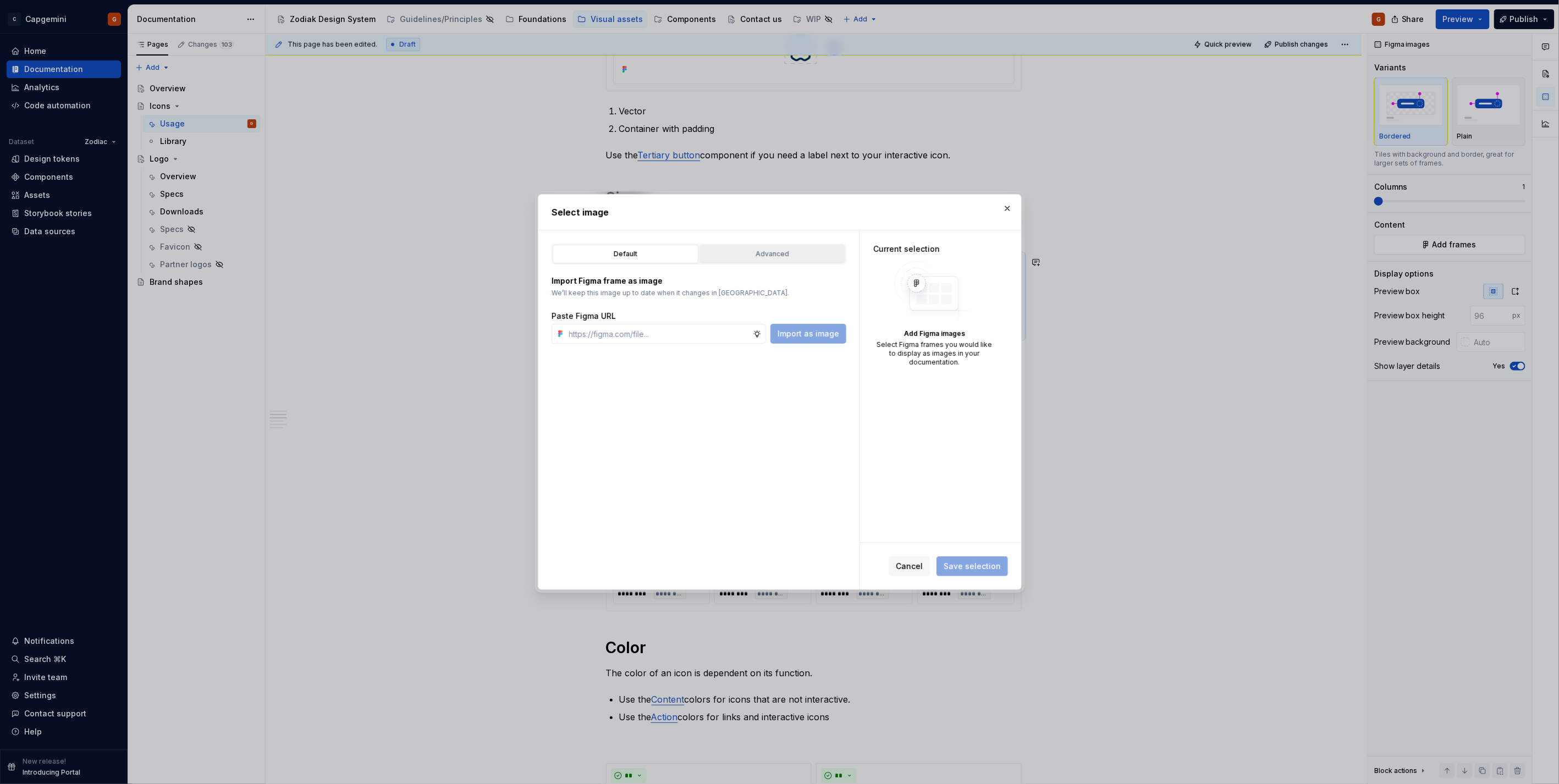
click at [735, 263] on button "Advanced" at bounding box center [771, 254] width 145 height 19
click at [818, 298] on div "button" at bounding box center [818, 294] width 15 height 15
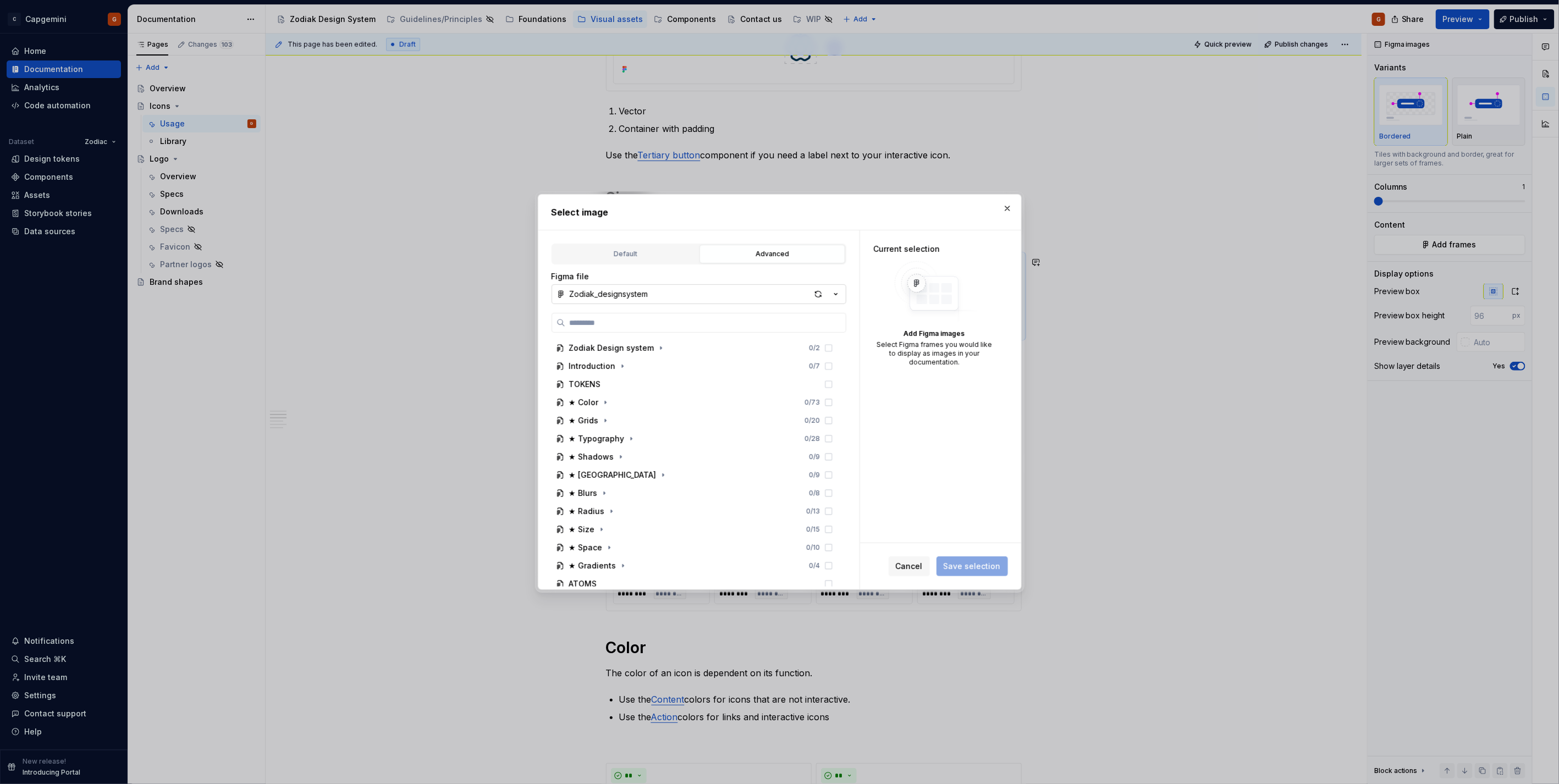
type textarea "*"
type input "****"
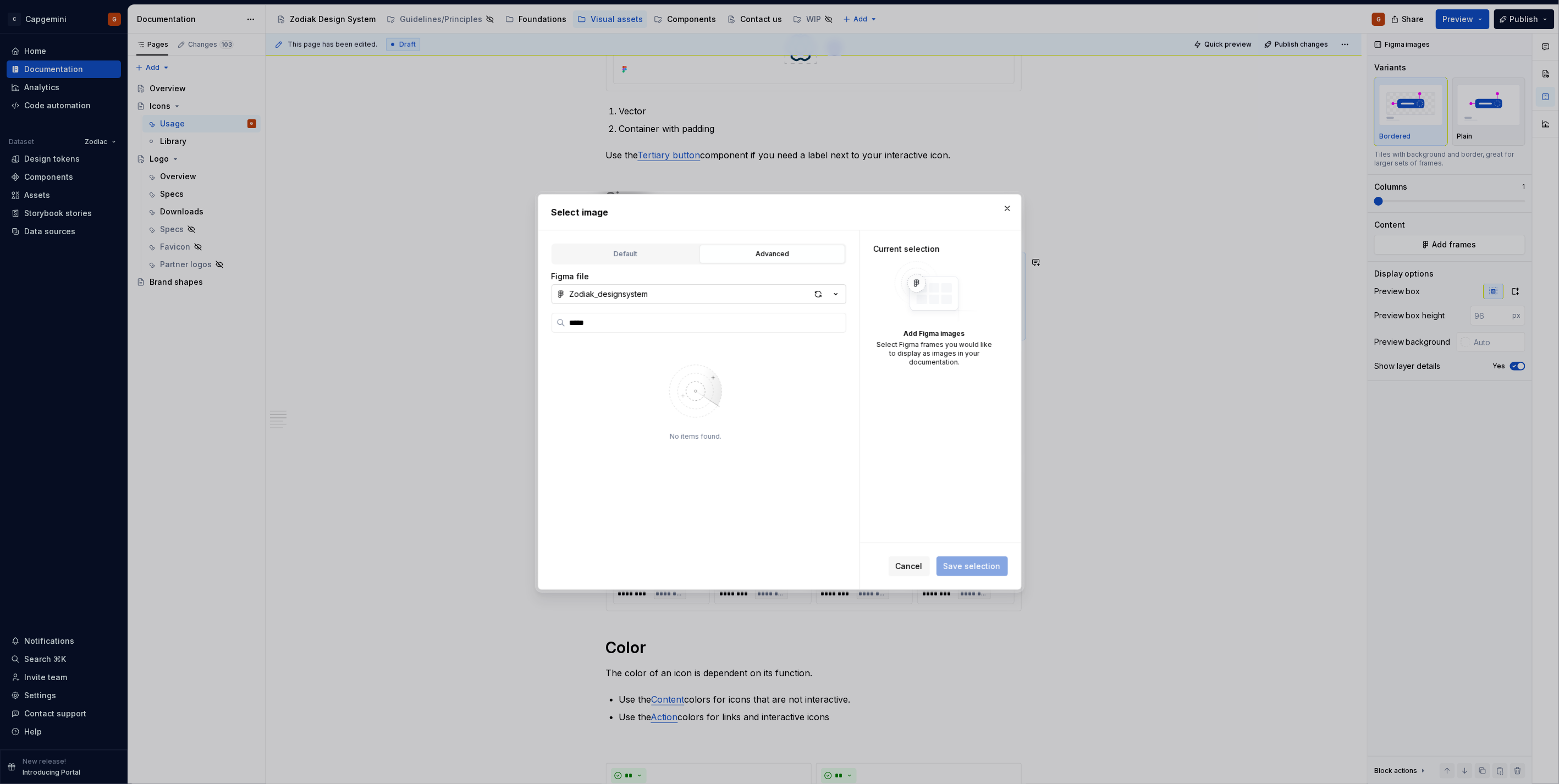
click at [833, 294] on icon "button" at bounding box center [836, 294] width 11 height 11
click at [771, 348] on div "test component" at bounding box center [711, 352] width 256 height 11
click at [833, 295] on icon "button" at bounding box center [836, 294] width 11 height 11
click at [770, 396] on span "Zodiak documentation" at bounding box center [699, 390] width 289 height 18
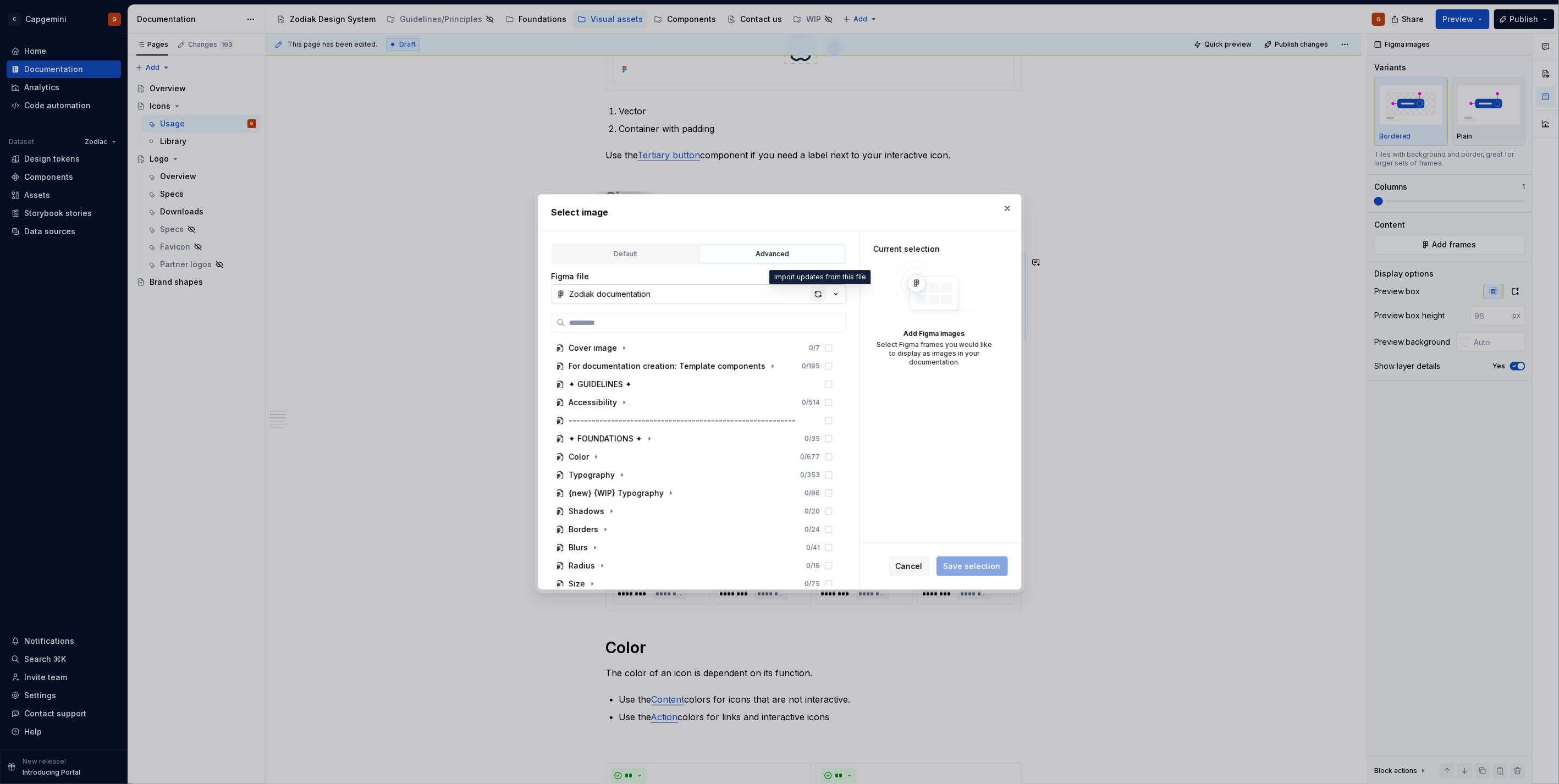
click at [813, 296] on div "button" at bounding box center [818, 294] width 15 height 15
click at [674, 327] on input "search" at bounding box center [705, 323] width 280 height 11
click at [821, 294] on div "button" at bounding box center [818, 294] width 15 height 15
type textarea "*"
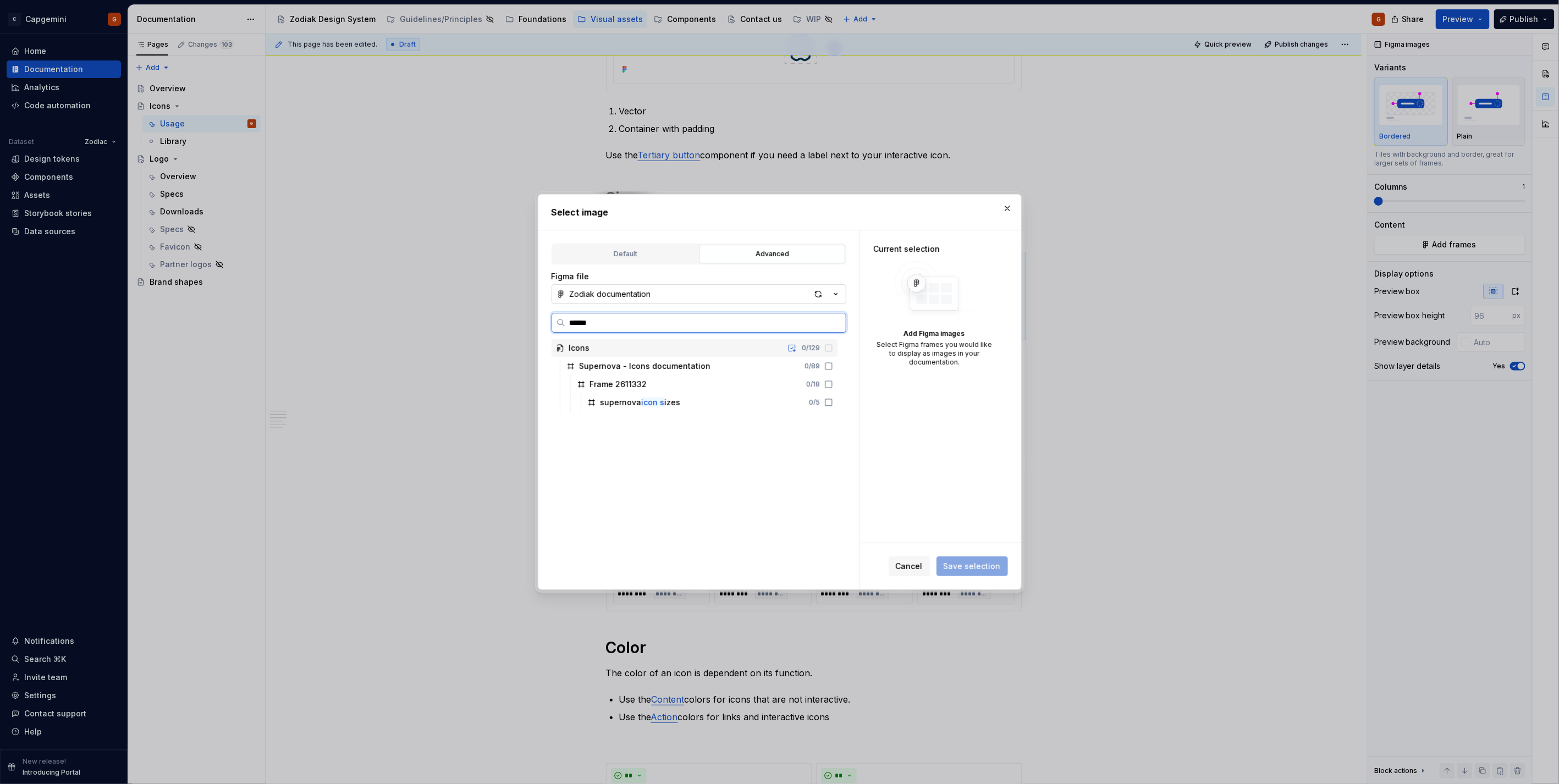
type input "*******"
click at [636, 396] on div "supernova icon si zes 0 / 5" at bounding box center [710, 402] width 254 height 18
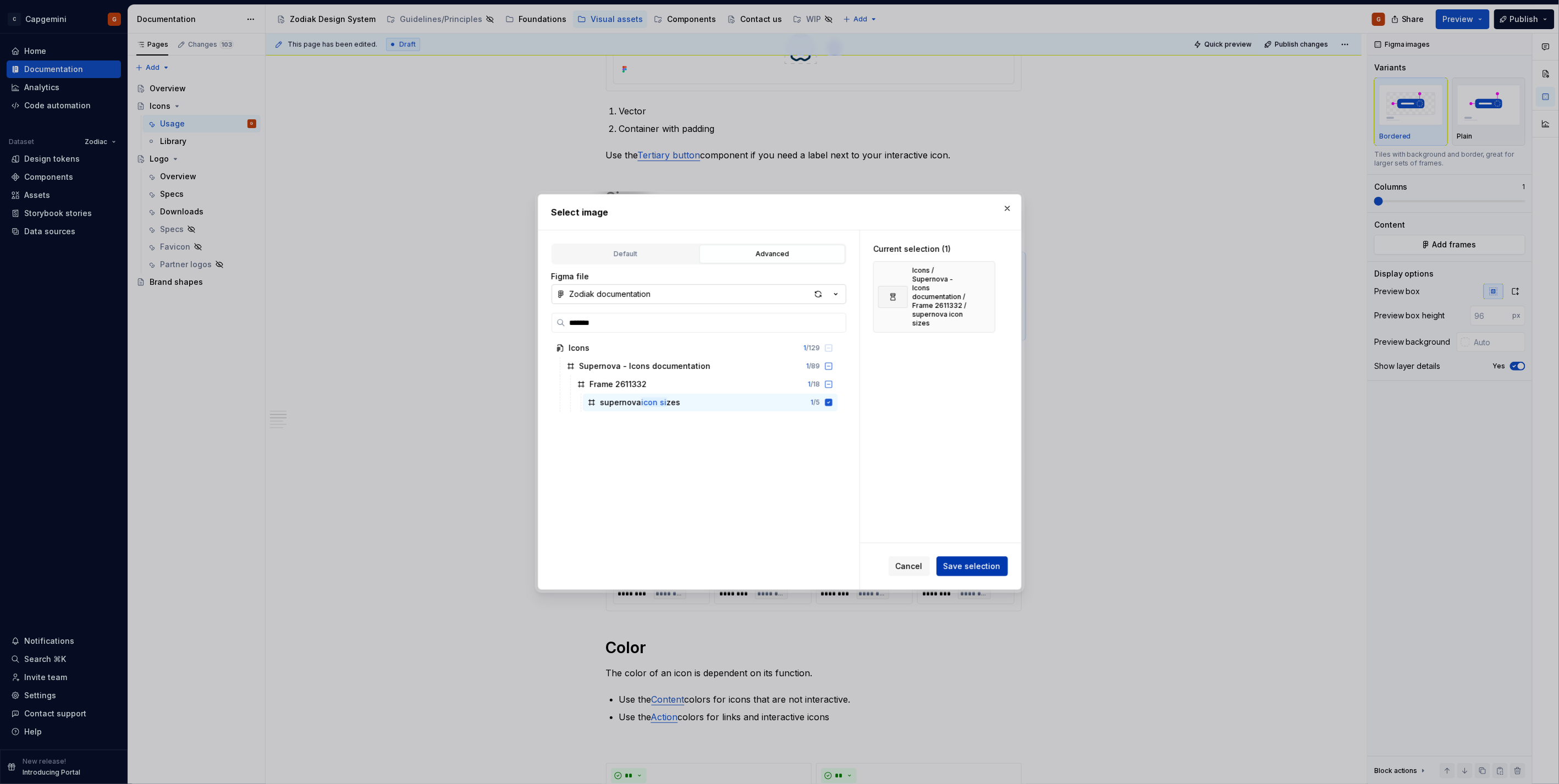
click at [1007, 563] on button "Save selection" at bounding box center [972, 566] width 72 height 20
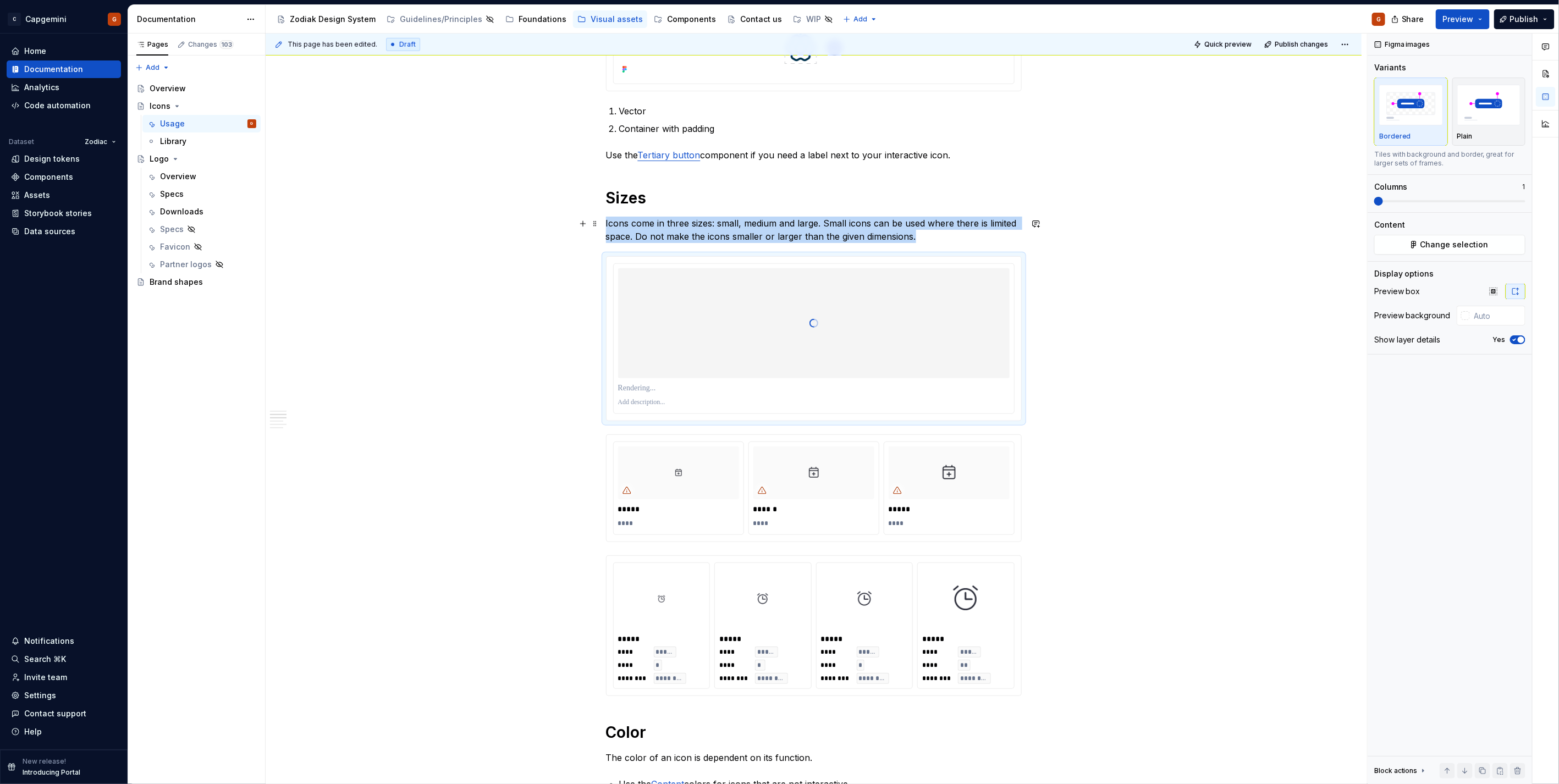
click at [679, 228] on p "Icons come in three sizes: small, medium and large. Small icons can be used whe…" at bounding box center [814, 230] width 416 height 27
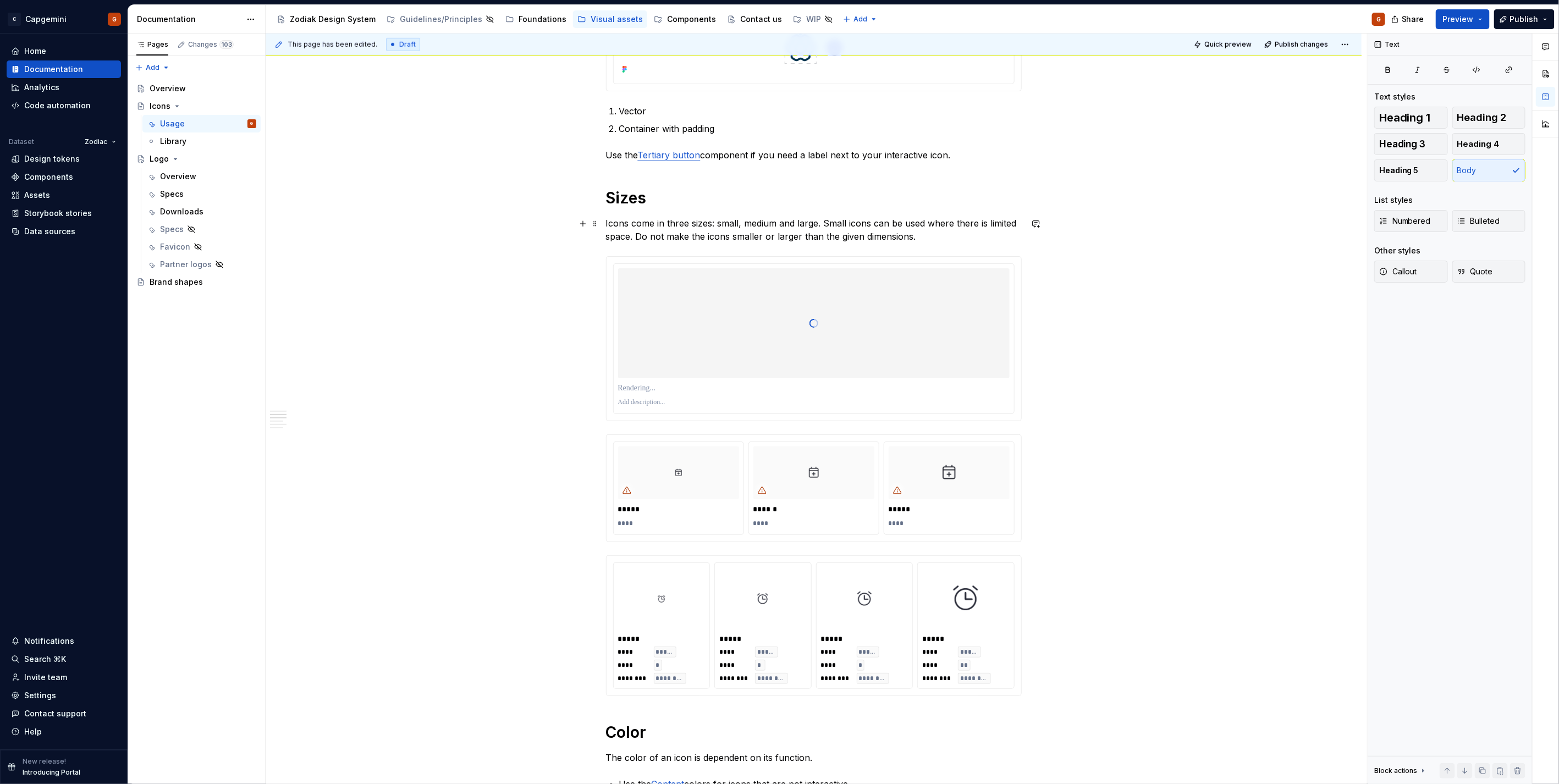
click at [679, 228] on p "Icons come in three sizes: small, medium and large. Small icons can be used whe…" at bounding box center [814, 230] width 416 height 27
click at [784, 218] on p "Icons come in four sizes: small, medium and large. Small icons can be used wher…" at bounding box center [814, 230] width 416 height 27
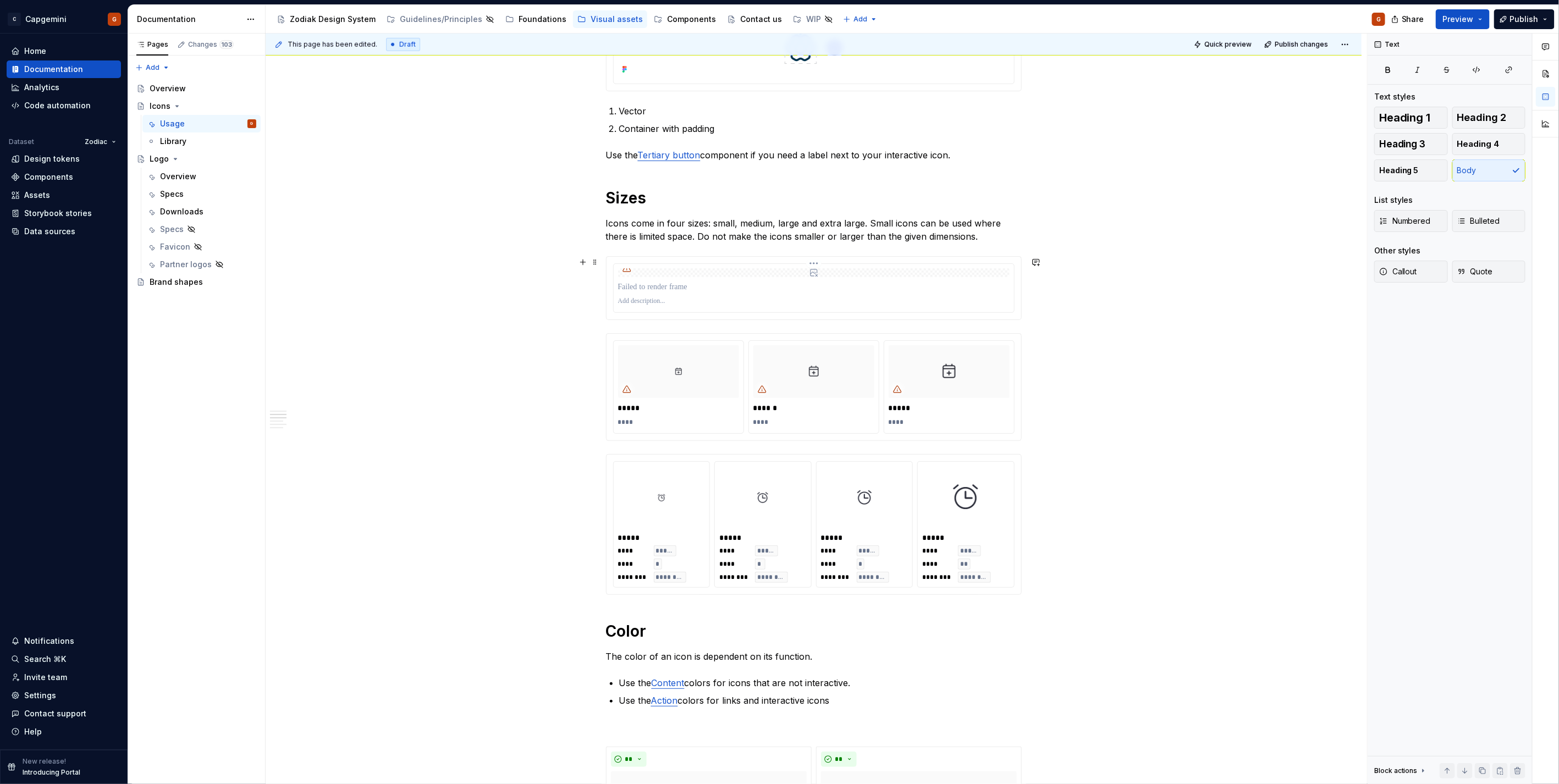
click at [823, 281] on div at bounding box center [814, 287] width 391 height 15
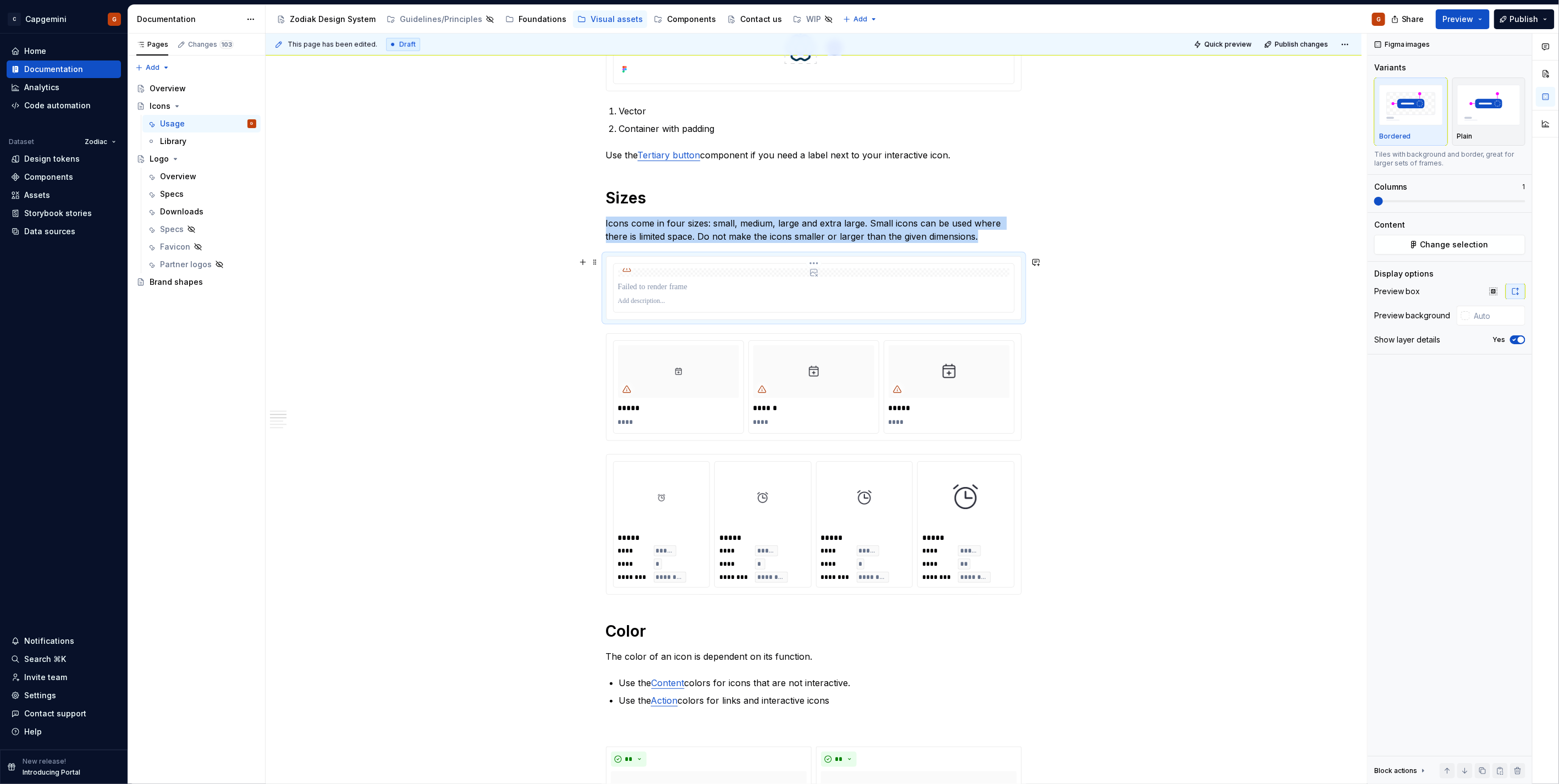
click at [814, 263] on html "C Capgemini G Home Documentation Analytics Code automation Dataset Zodiac Desig…" at bounding box center [779, 392] width 1559 height 784
click at [1402, 249] on div "Comments Open comments No comments yet Select ‘Comment’ from the block context …" at bounding box center [1463, 409] width 191 height 751
click at [1422, 244] on button "Change selection" at bounding box center [1449, 244] width 151 height 20
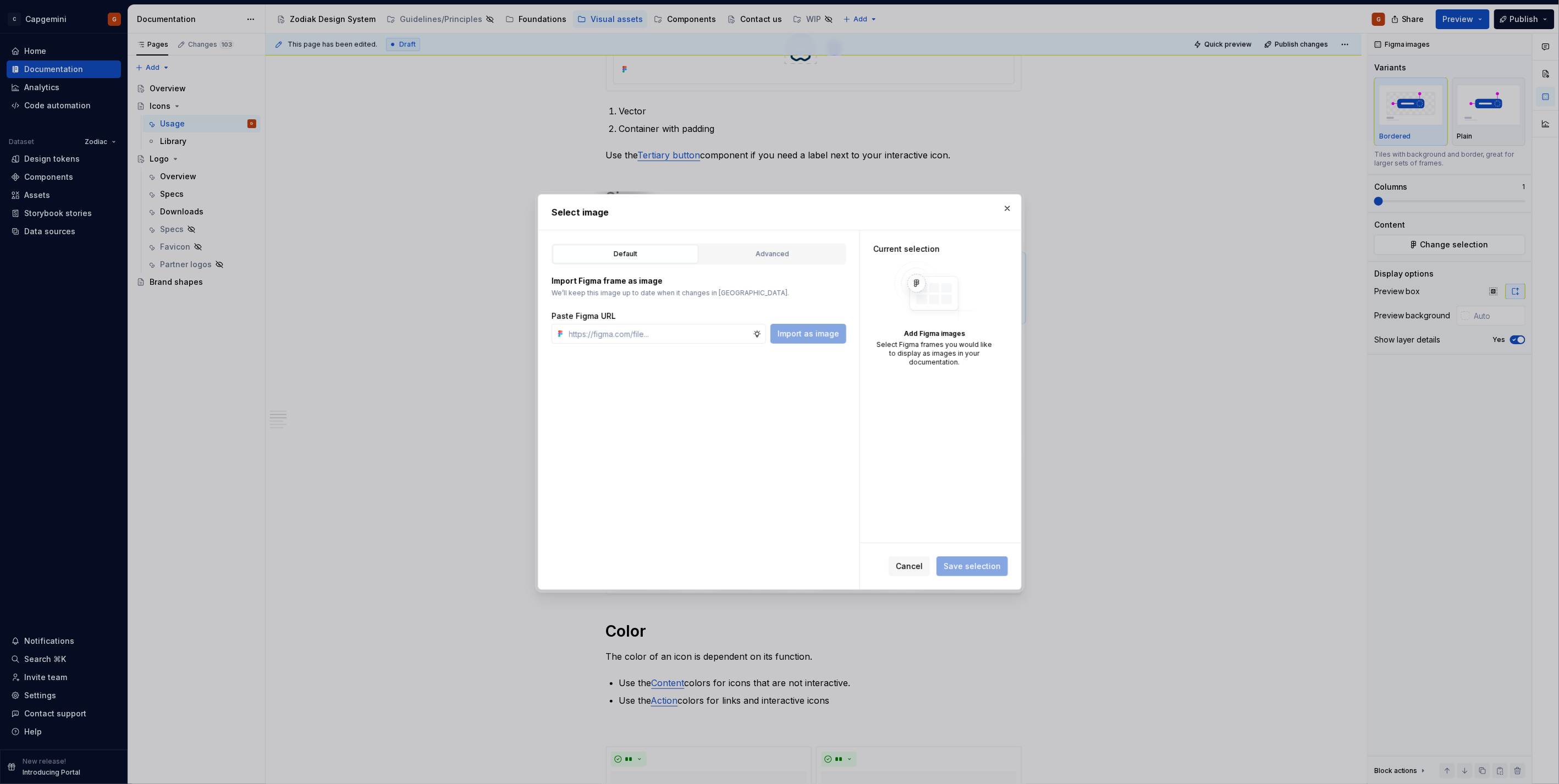
click at [788, 265] on div "Import Figma frame as image We’ll keep this image up to date when it changes in…" at bounding box center [698, 303] width 294 height 79
click at [788, 256] on div "Advanced" at bounding box center [772, 254] width 138 height 11
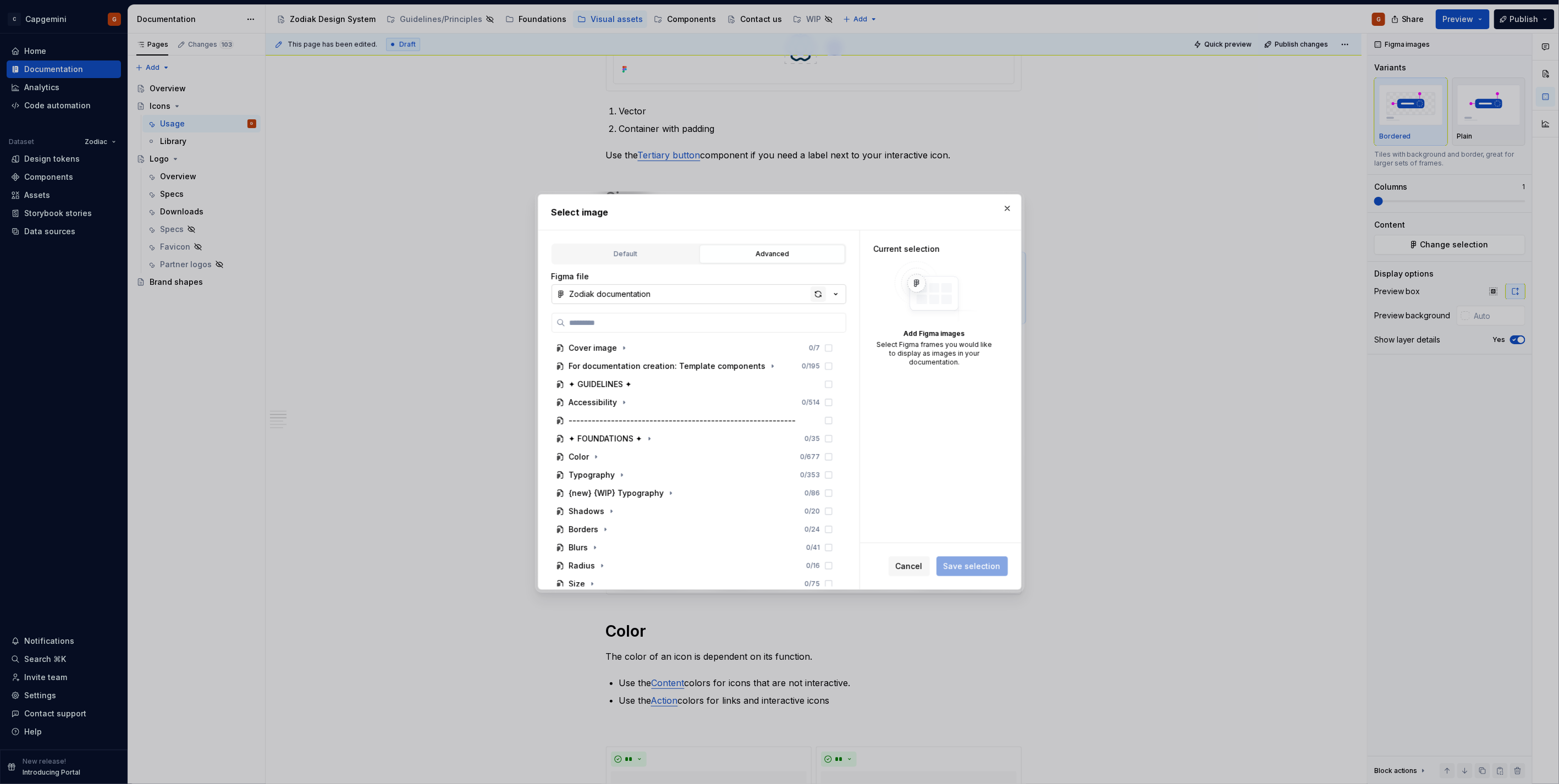
click at [814, 294] on div "button" at bounding box center [818, 294] width 15 height 15
type textarea "*"
type input "********"
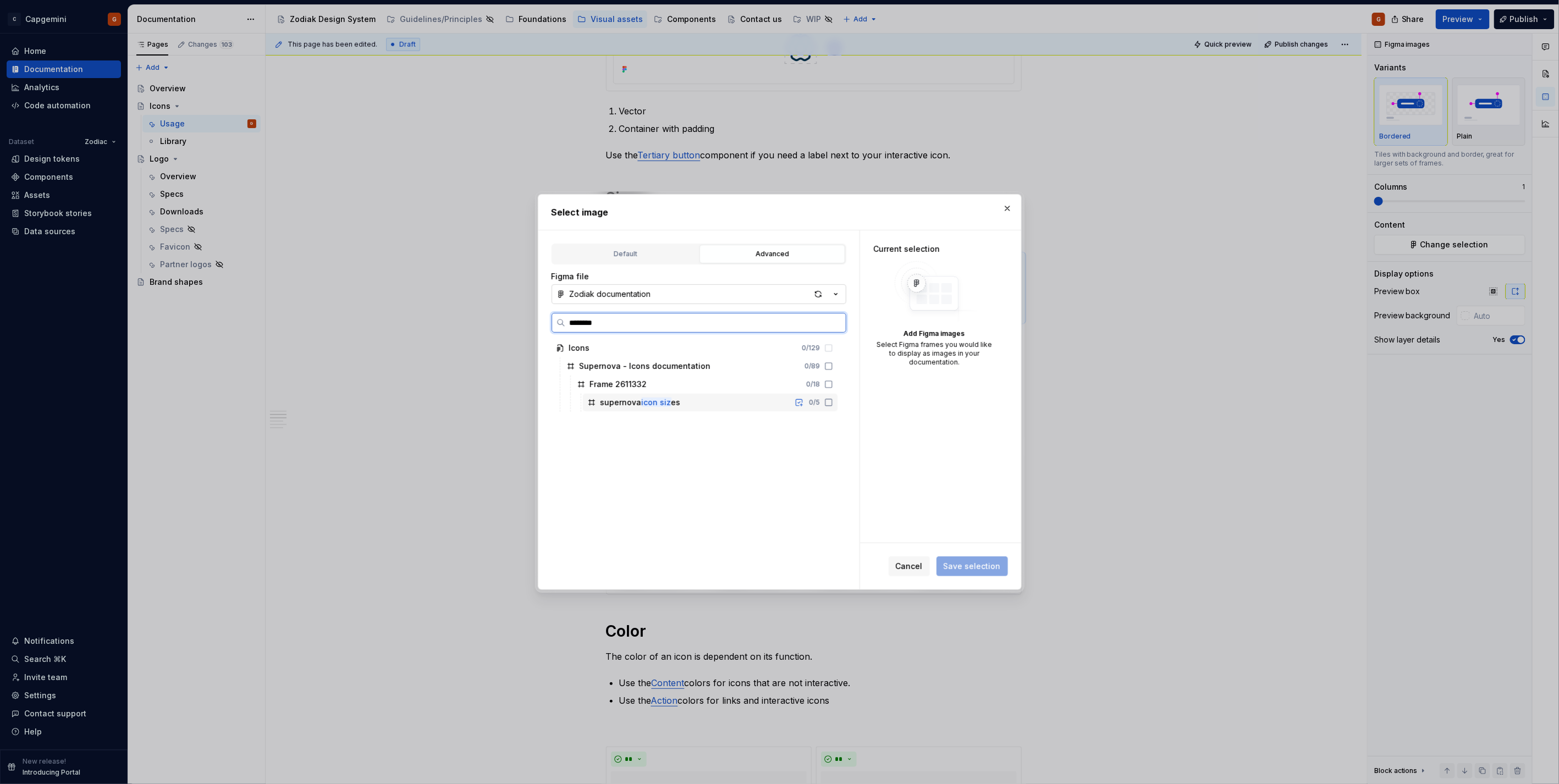
click at [737, 396] on div "supernova icon siz es 0 / 5" at bounding box center [710, 402] width 254 height 18
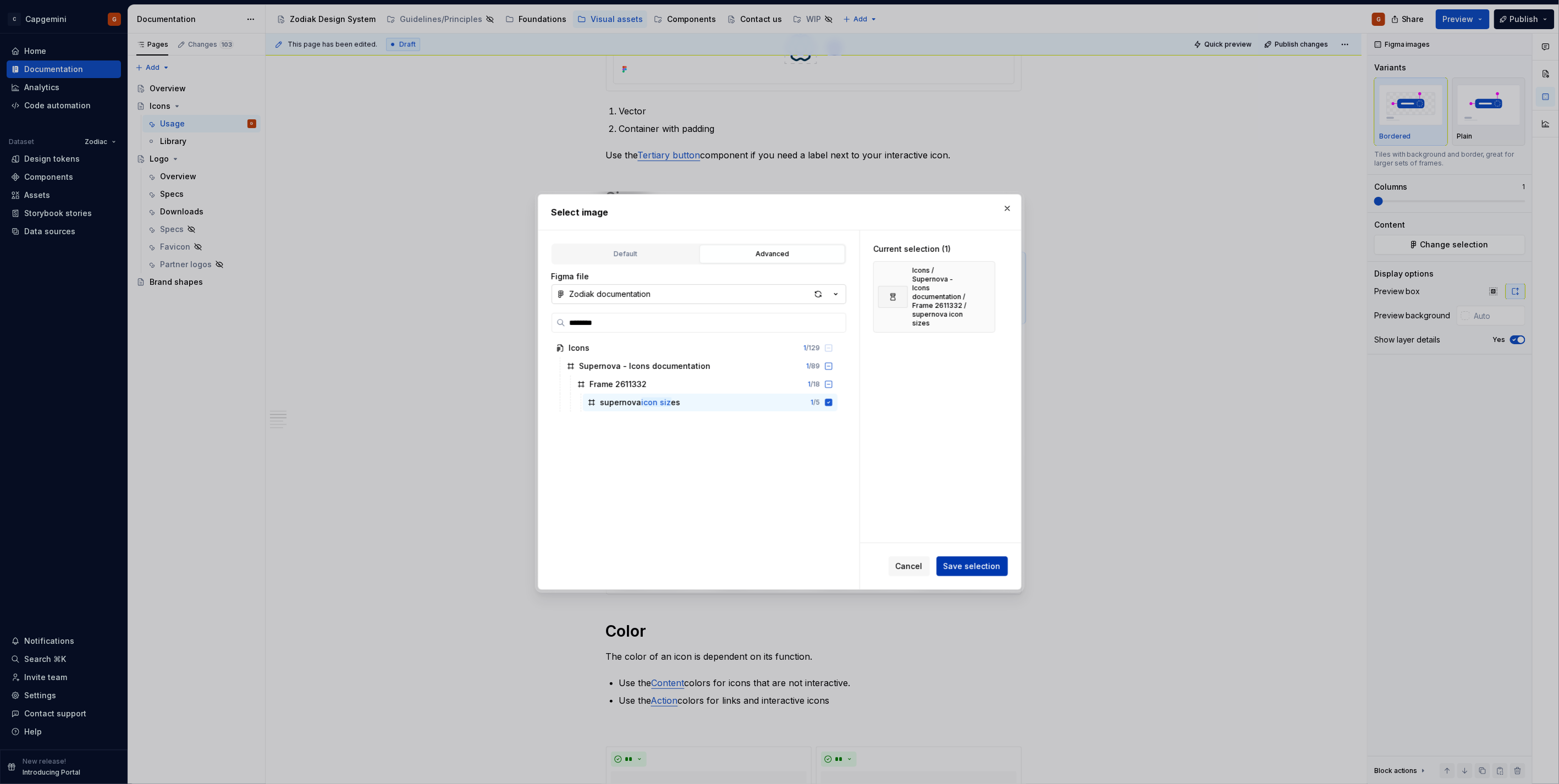
click at [986, 556] on button "Save selection" at bounding box center [972, 566] width 72 height 20
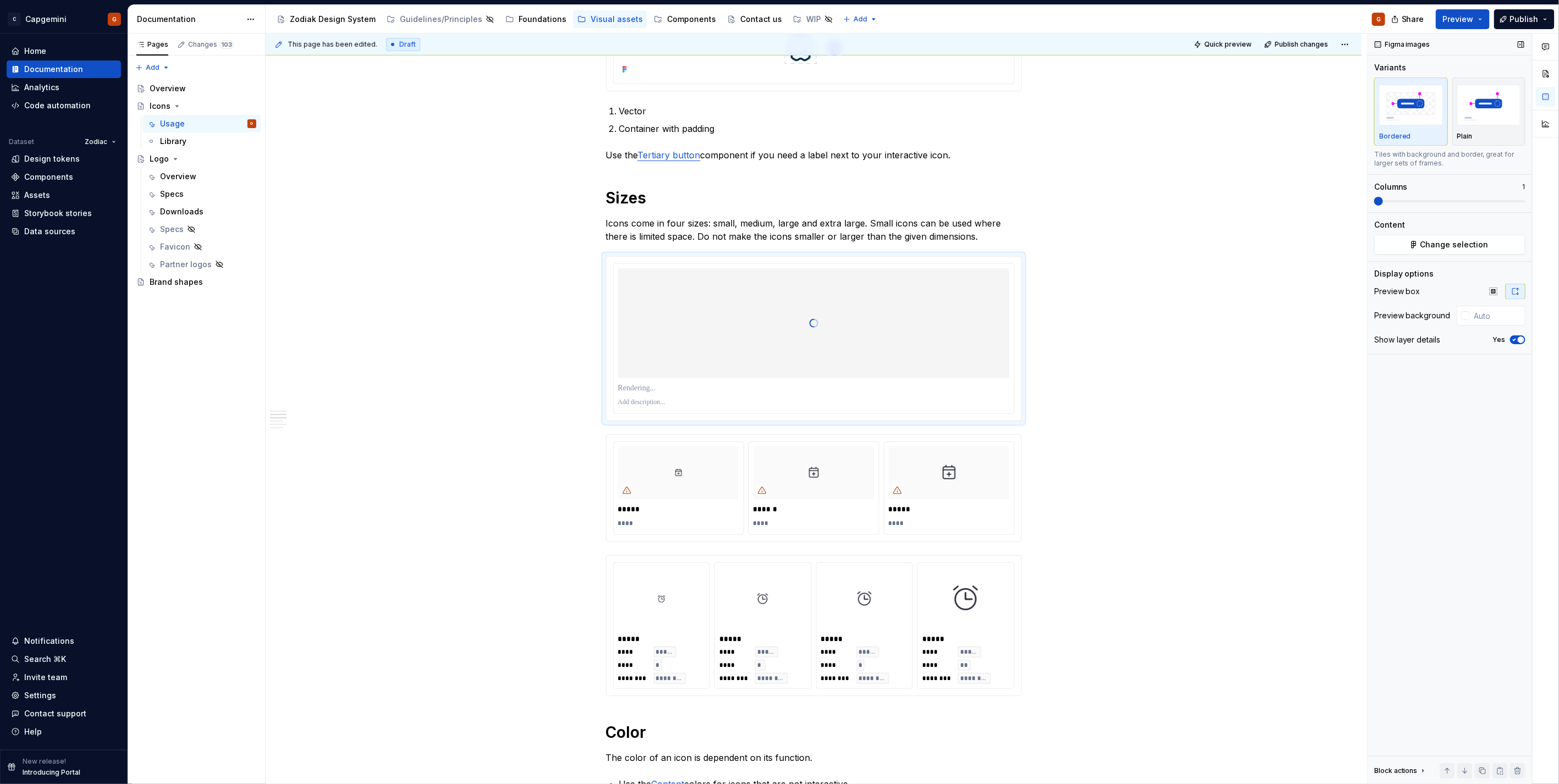
click at [1516, 343] on icon "button" at bounding box center [1514, 339] width 9 height 6
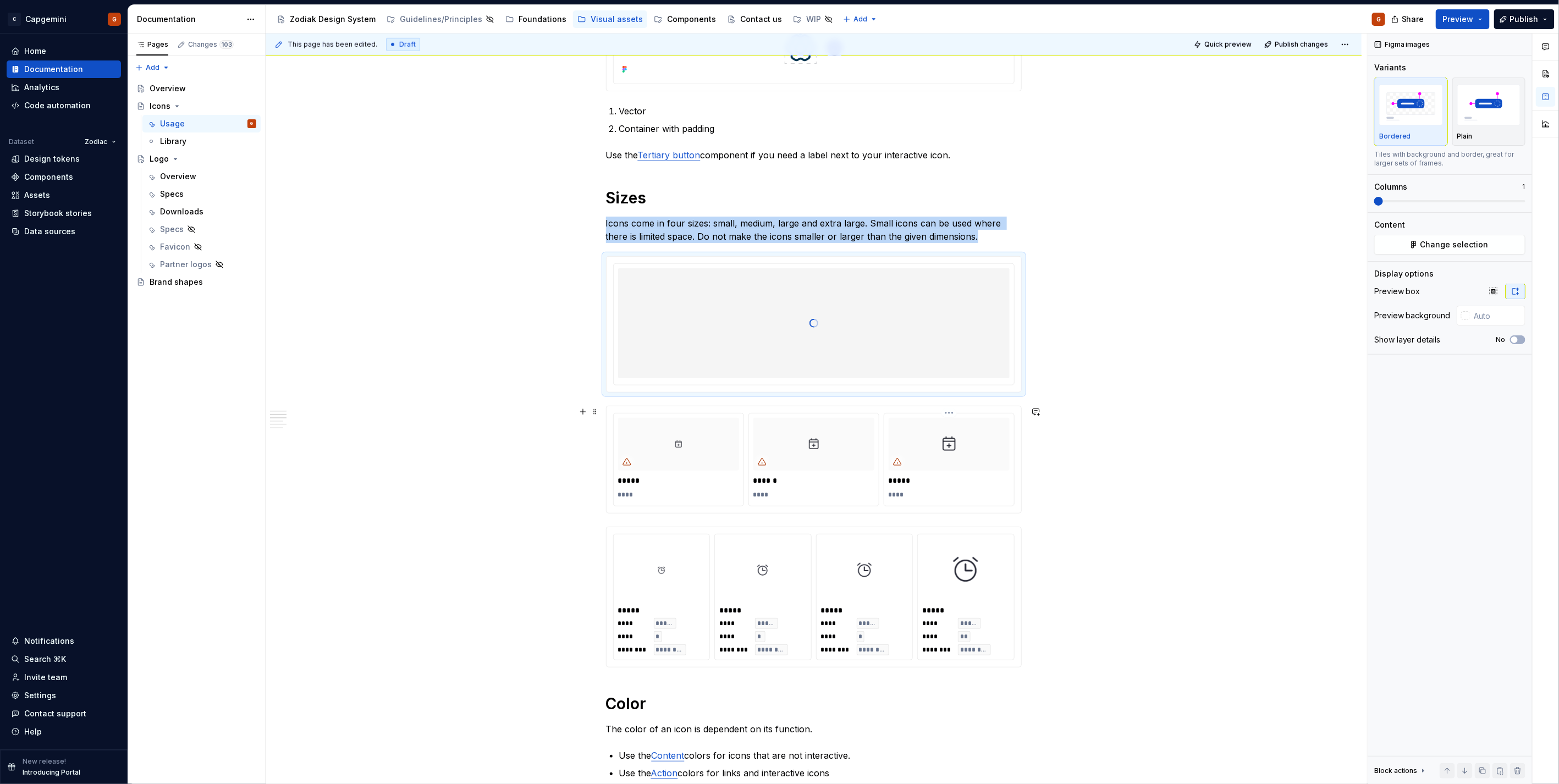
type input "#FAFAFA"
click at [912, 504] on div "***** ****" at bounding box center [948, 459] width 130 height 92
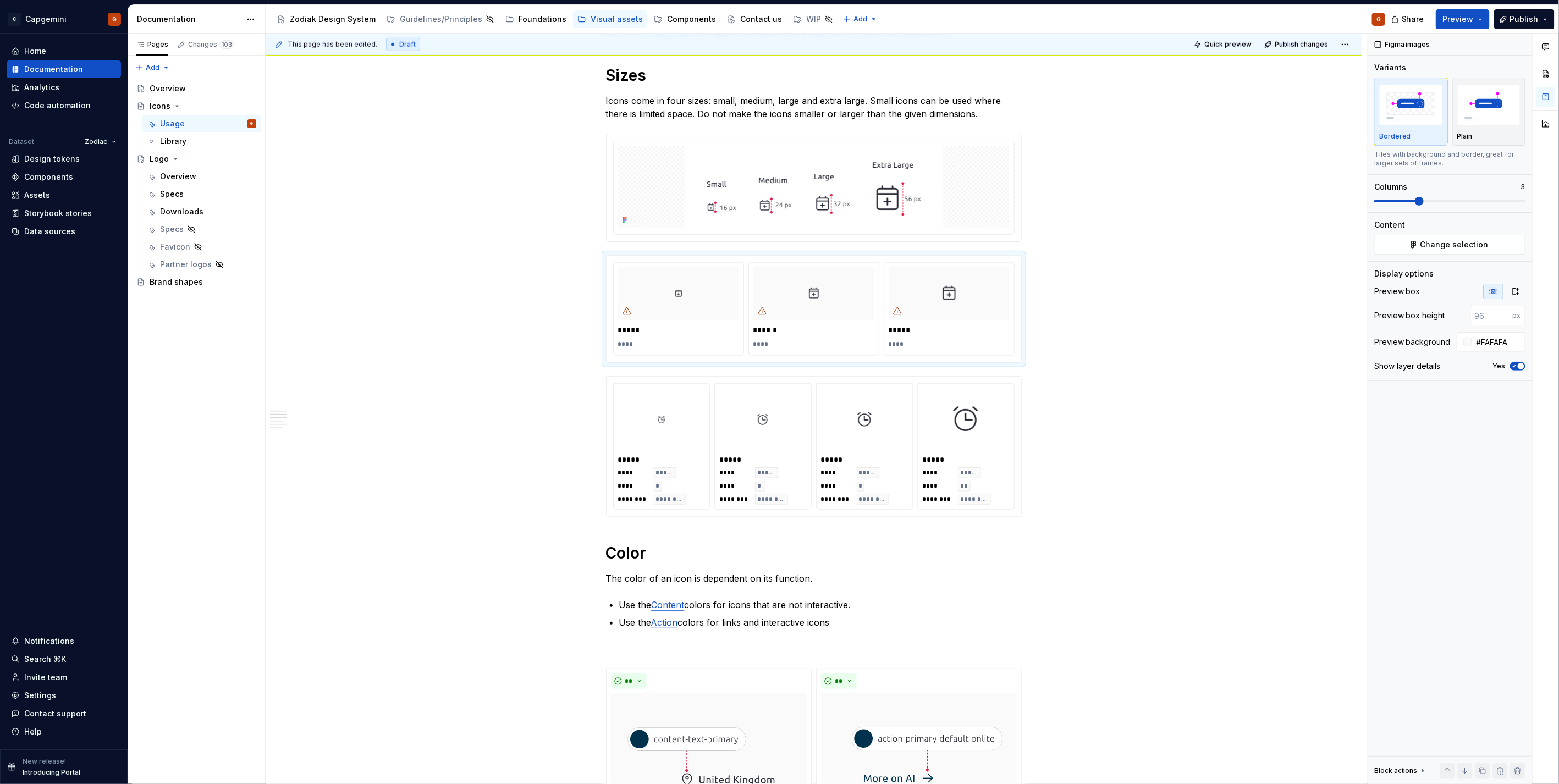
scroll to position [675, 0]
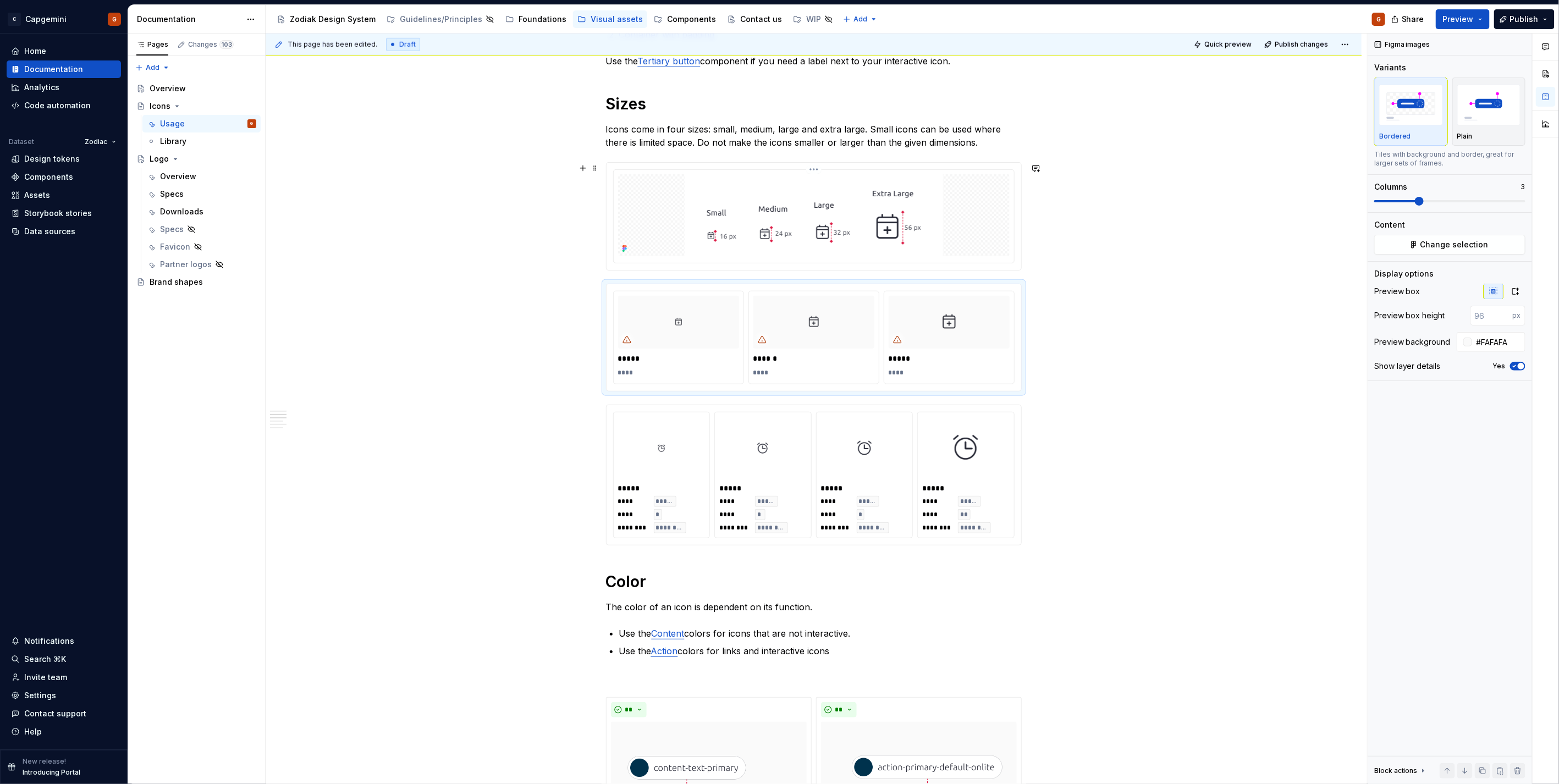
click at [968, 229] on div at bounding box center [814, 215] width 391 height 82
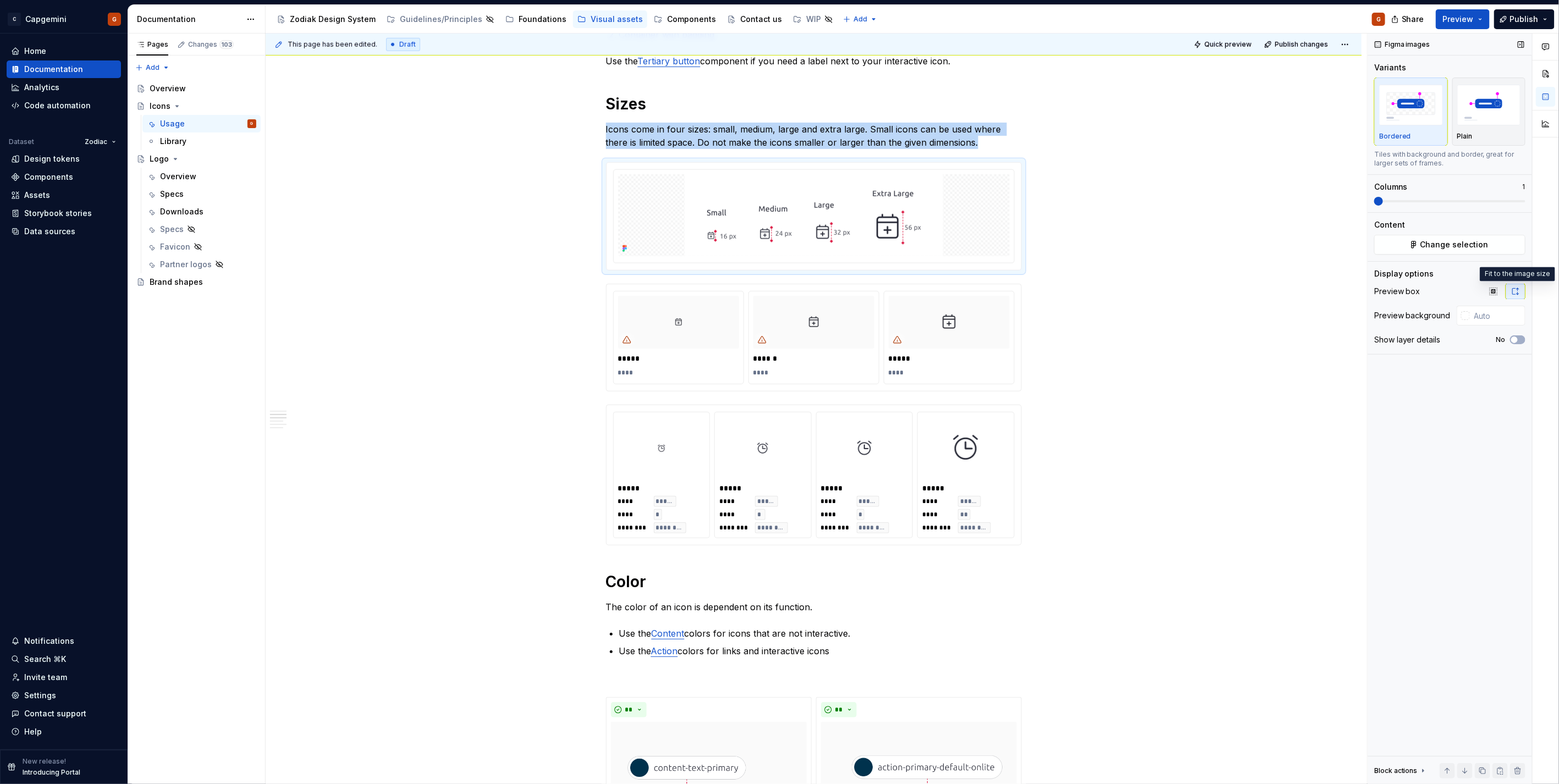
click at [1508, 294] on button "button" at bounding box center [1515, 292] width 20 height 15
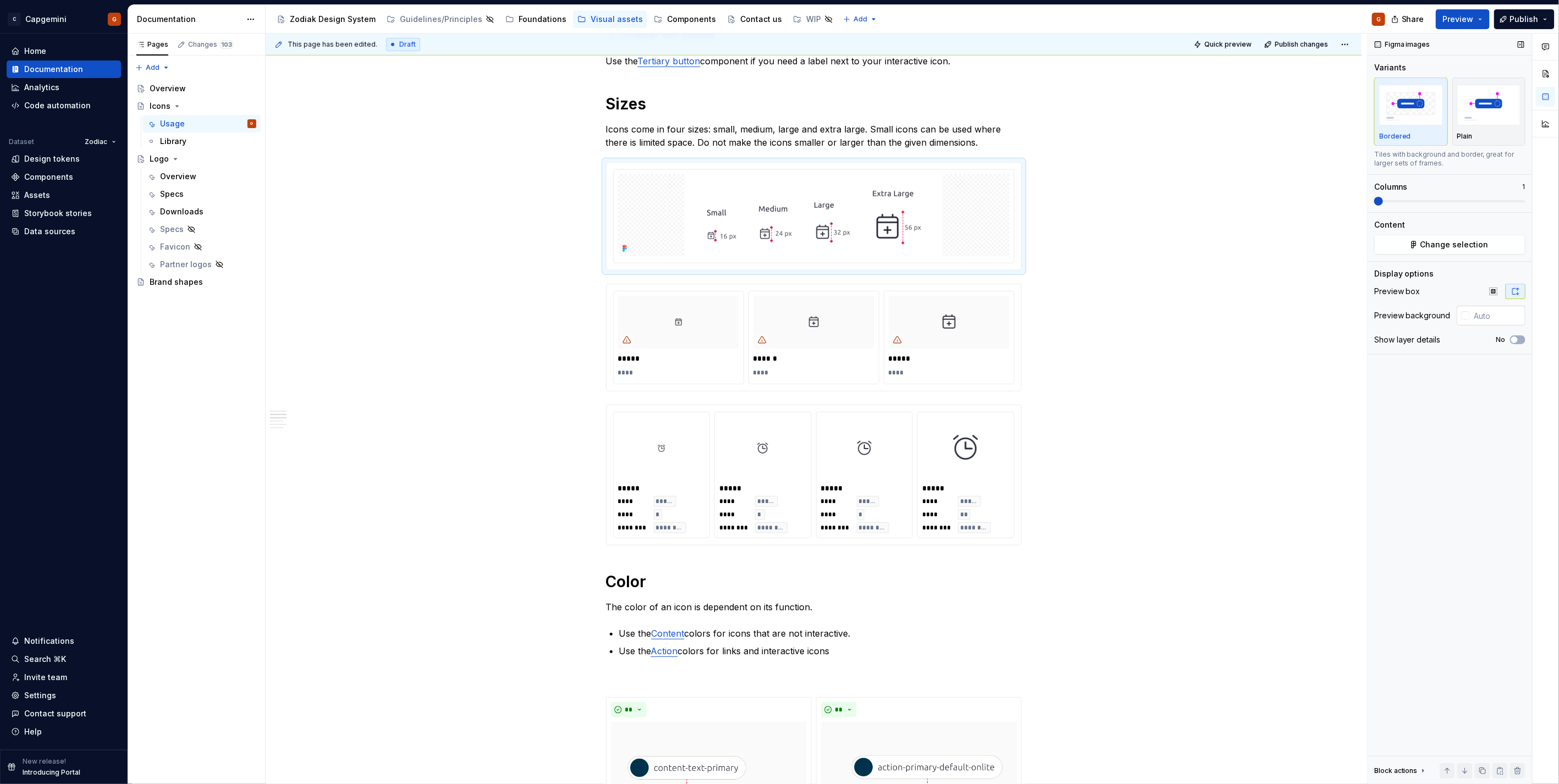
click at [1494, 315] on input "text" at bounding box center [1497, 315] width 56 height 20
type input "#FFFFFF"
type button "on"
type textarea "*"
drag, startPoint x: 856, startPoint y: 226, endPoint x: 852, endPoint y: 221, distance: 6.4
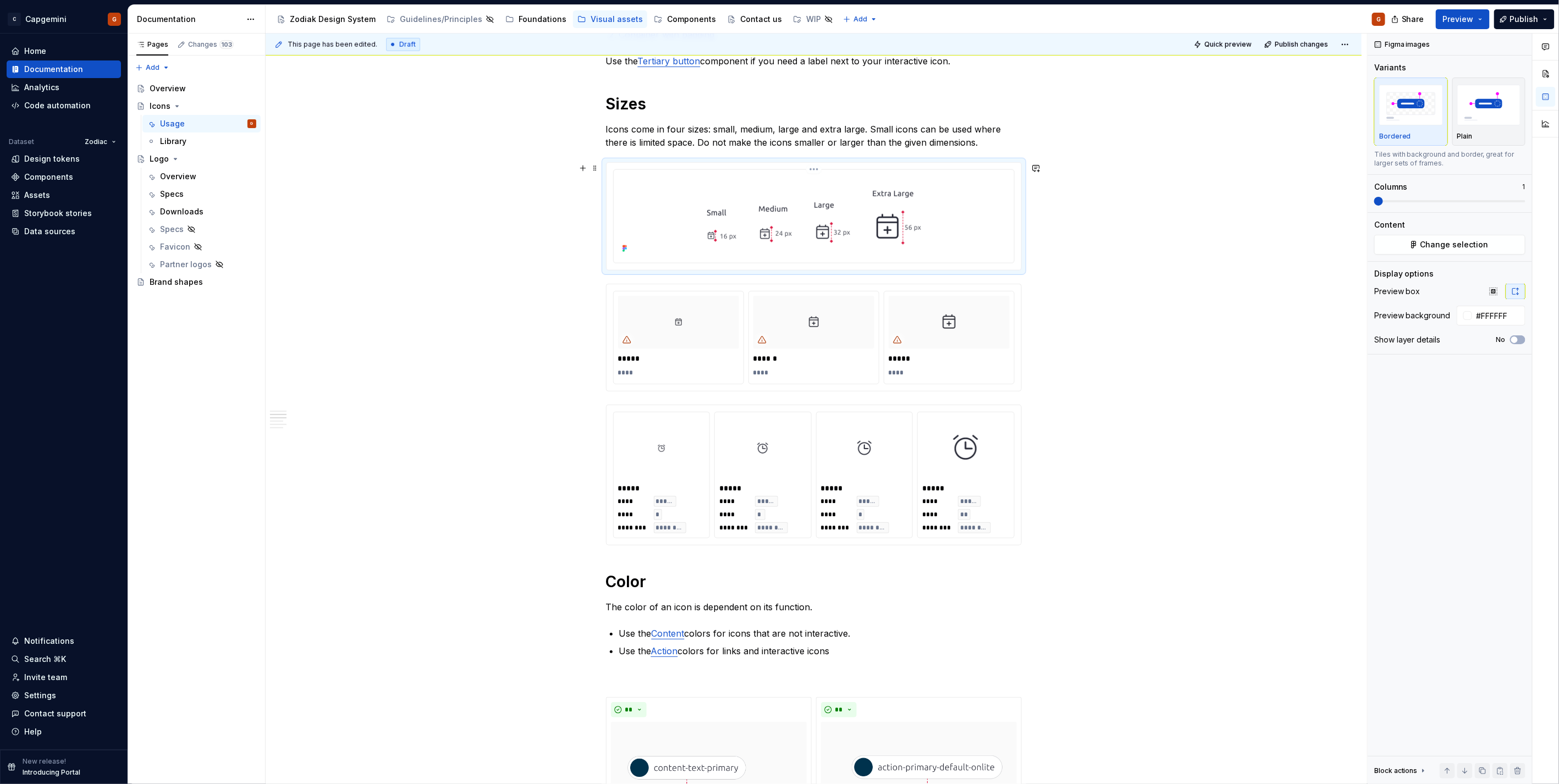
click at [856, 226] on img at bounding box center [814, 215] width 259 height 82
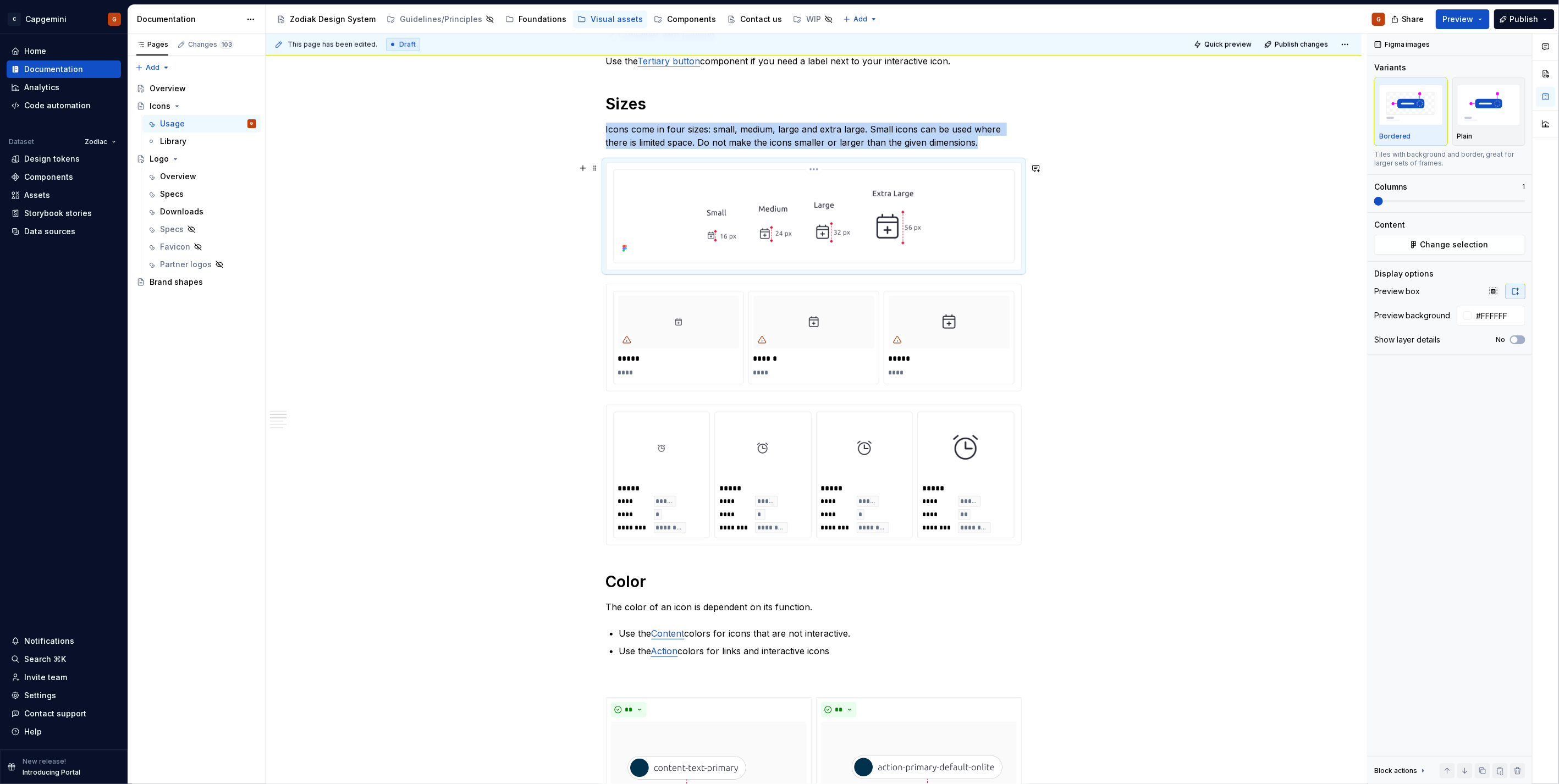
click at [814, 169] on html "C Capgemini G Home Documentation Analytics Code automation Dataset Zodiac Desig…" at bounding box center [779, 392] width 1559 height 784
click at [885, 228] on div "Update Figma image" at bounding box center [872, 228] width 92 height 11
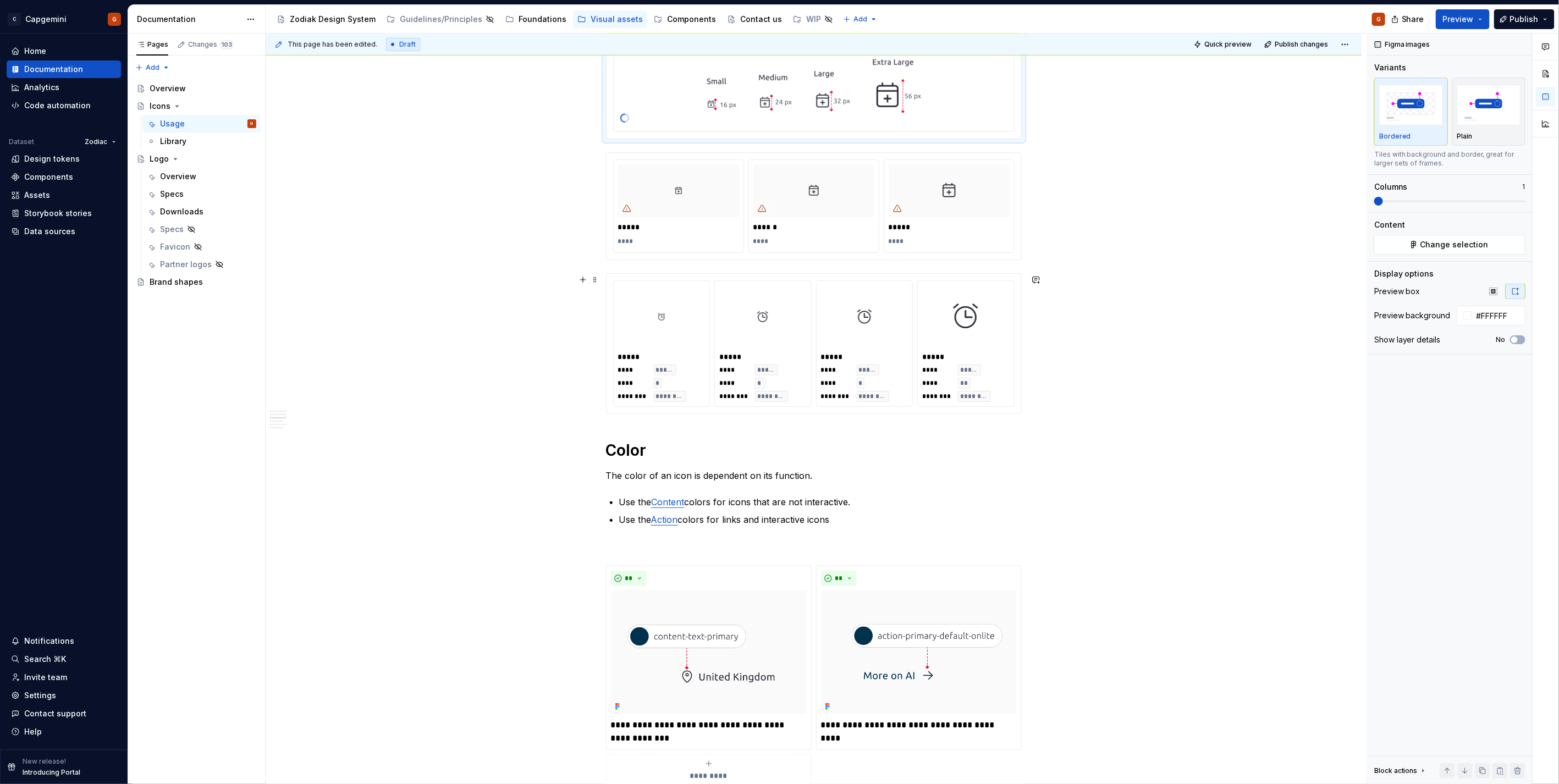
scroll to position [737, 0]
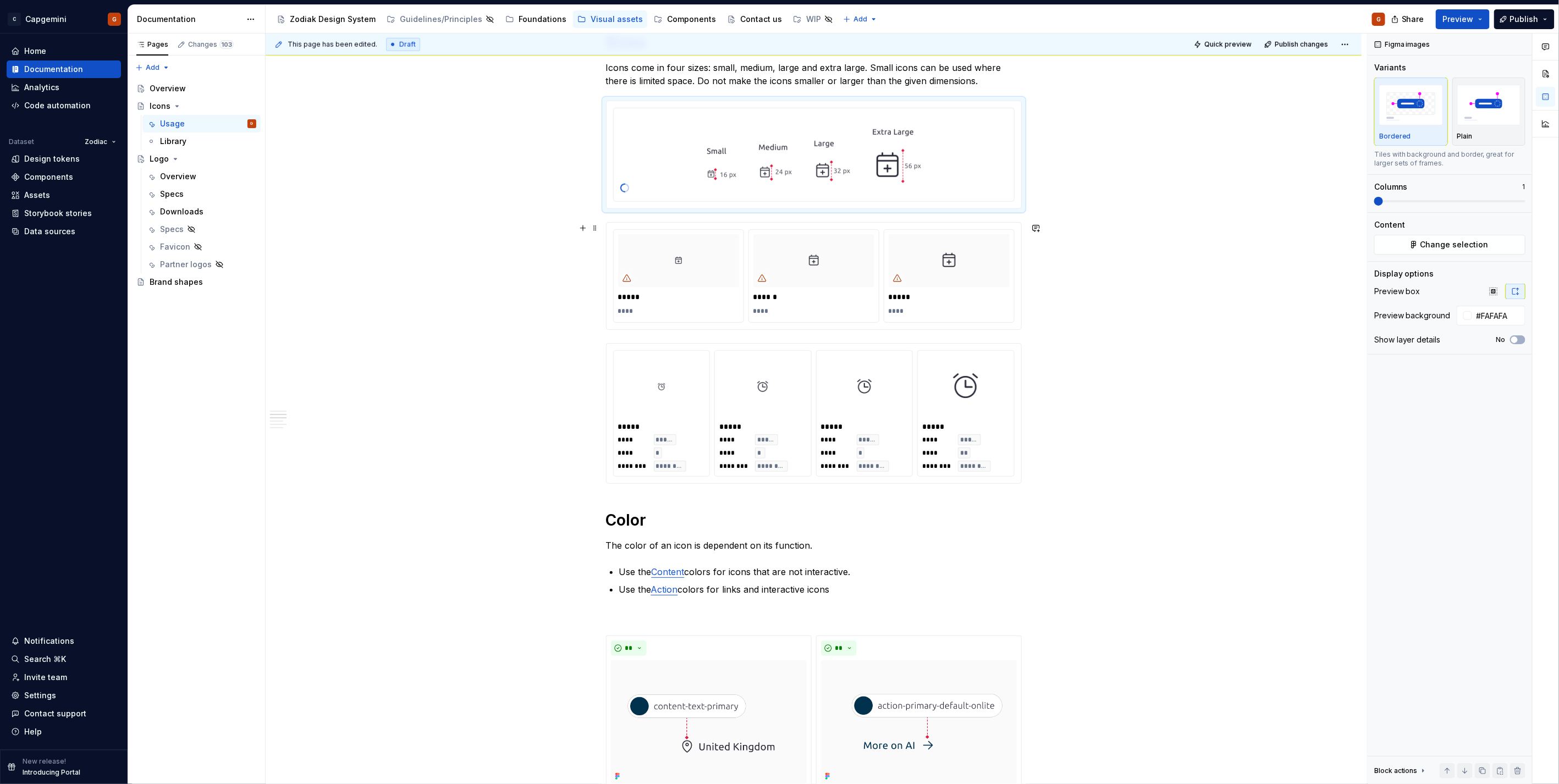
click at [892, 327] on div "***** **** ****** **** ***** ****" at bounding box center [814, 276] width 415 height 107
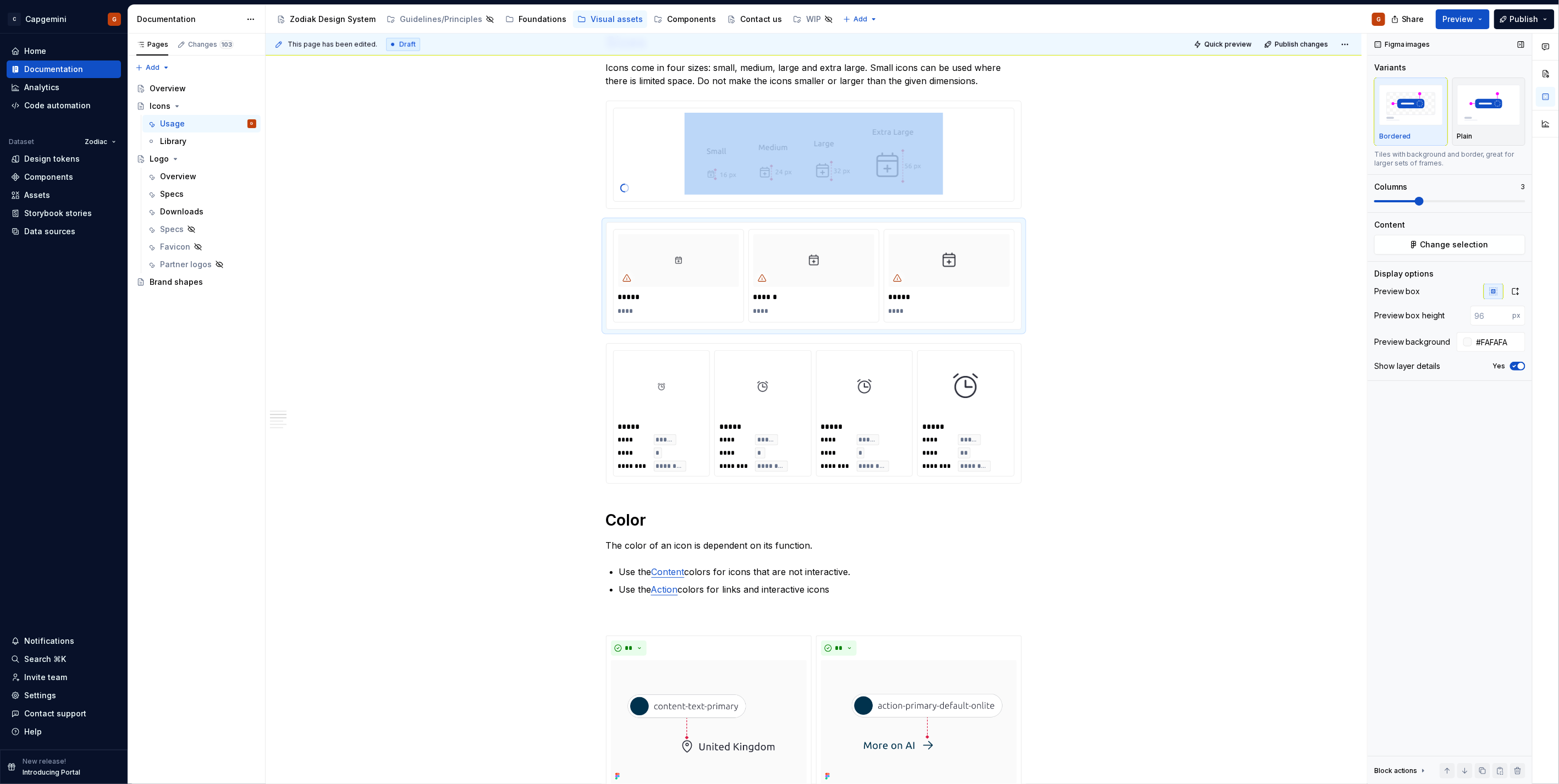
click at [1444, 201] on span at bounding box center [1449, 201] width 151 height 2
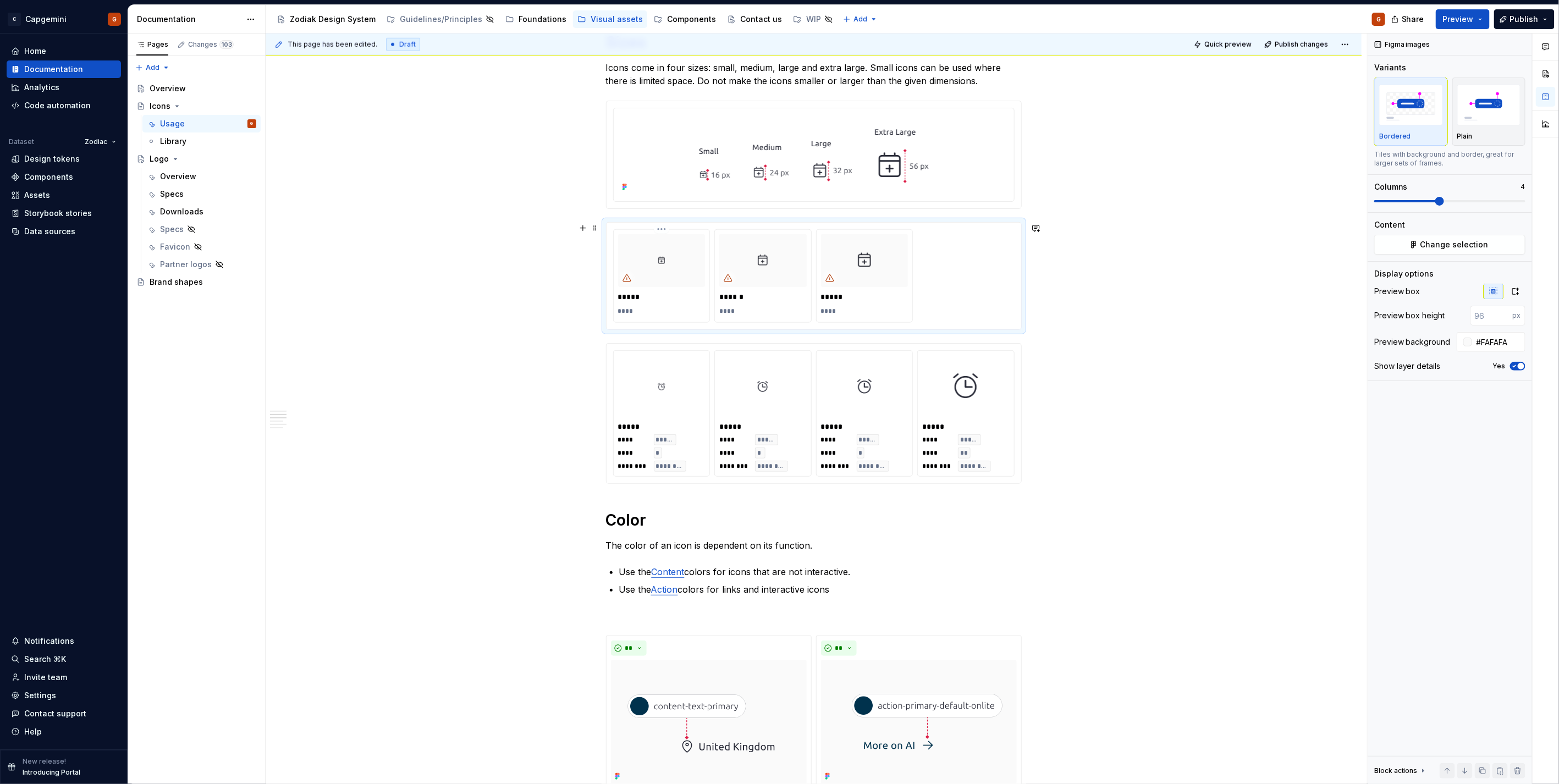
click at [647, 308] on p "****" at bounding box center [662, 311] width 87 height 9
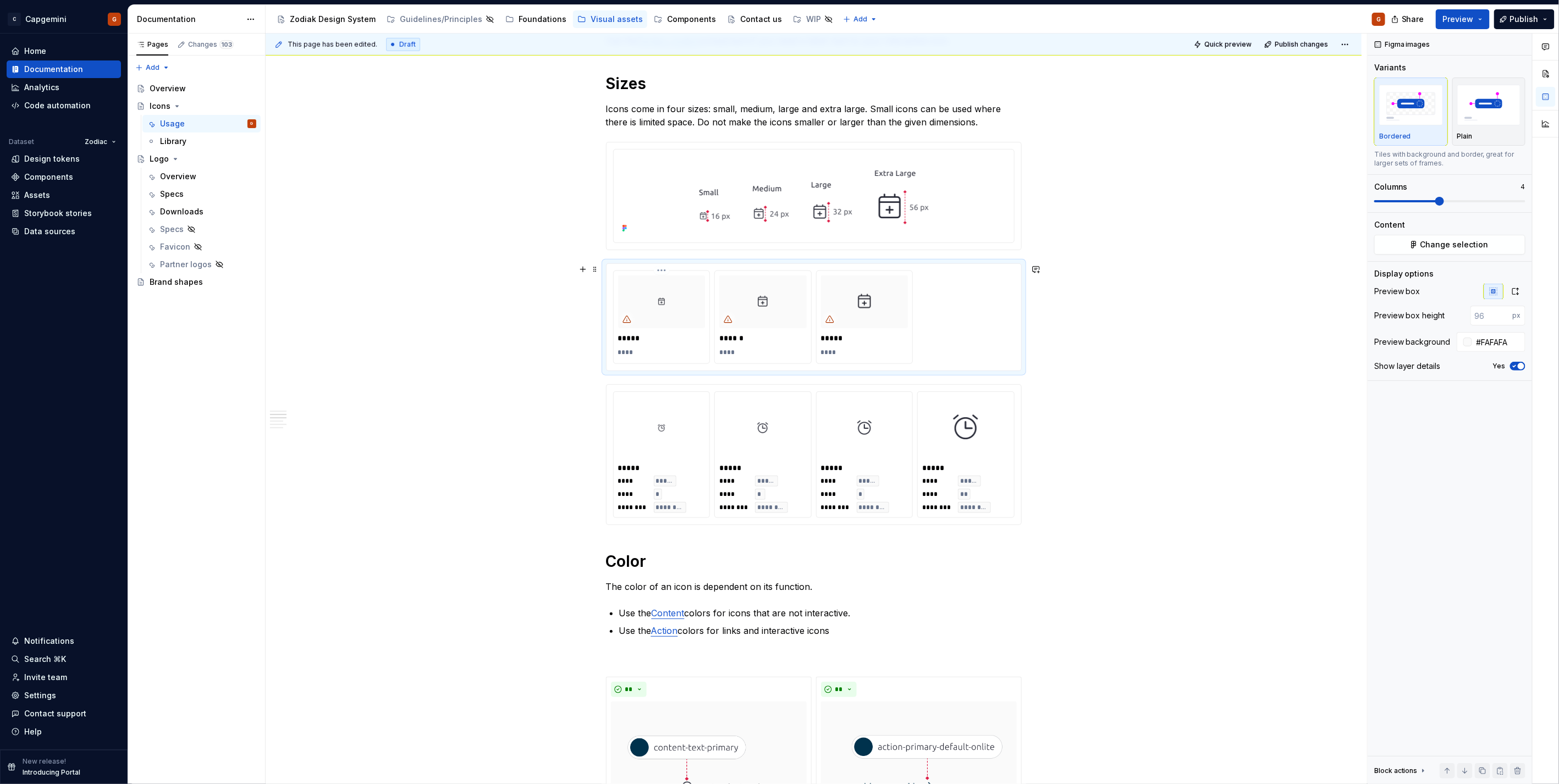
scroll to position [675, 0]
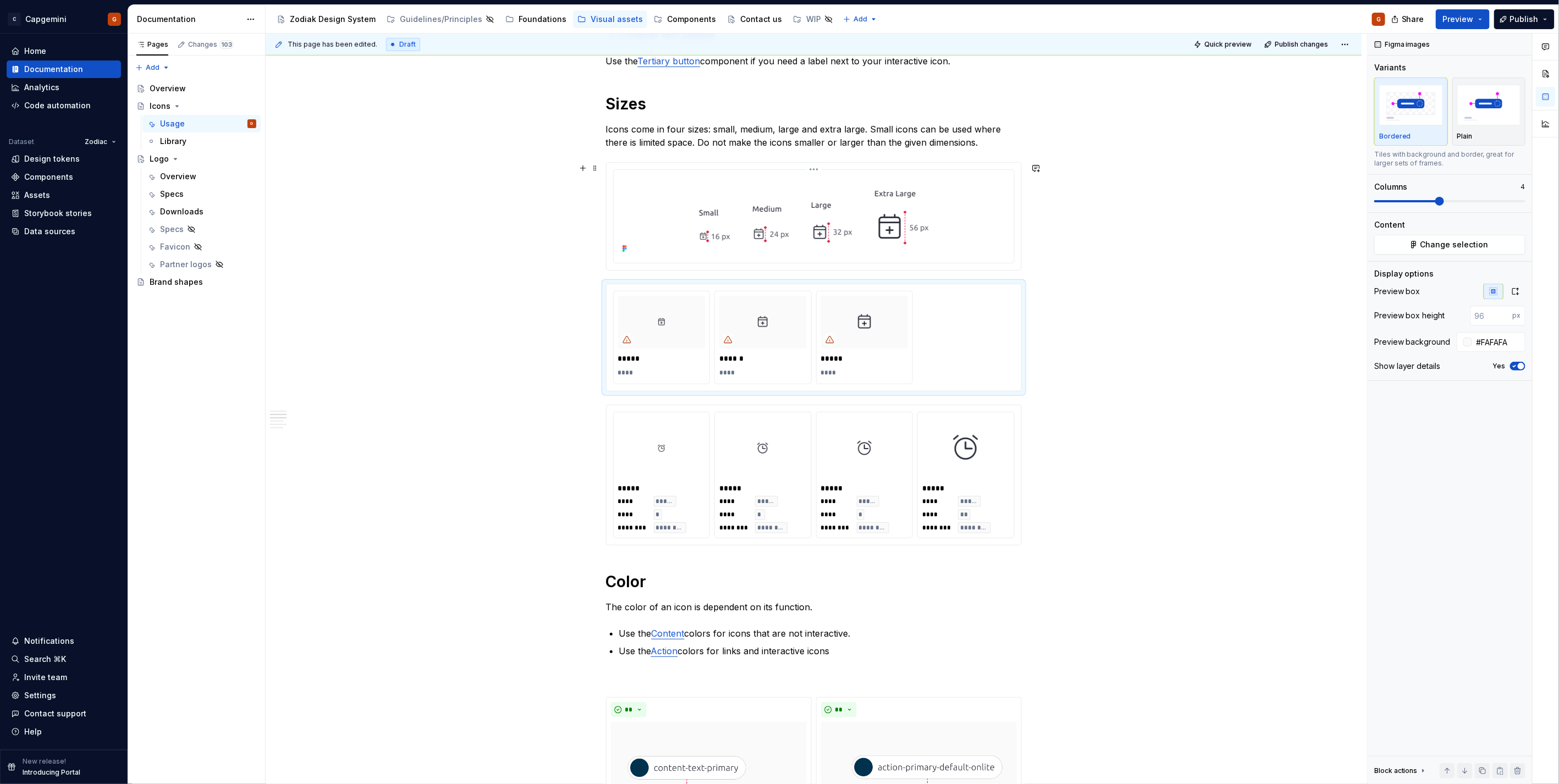
click at [898, 221] on img at bounding box center [814, 215] width 274 height 82
type input "#FFFFFF"
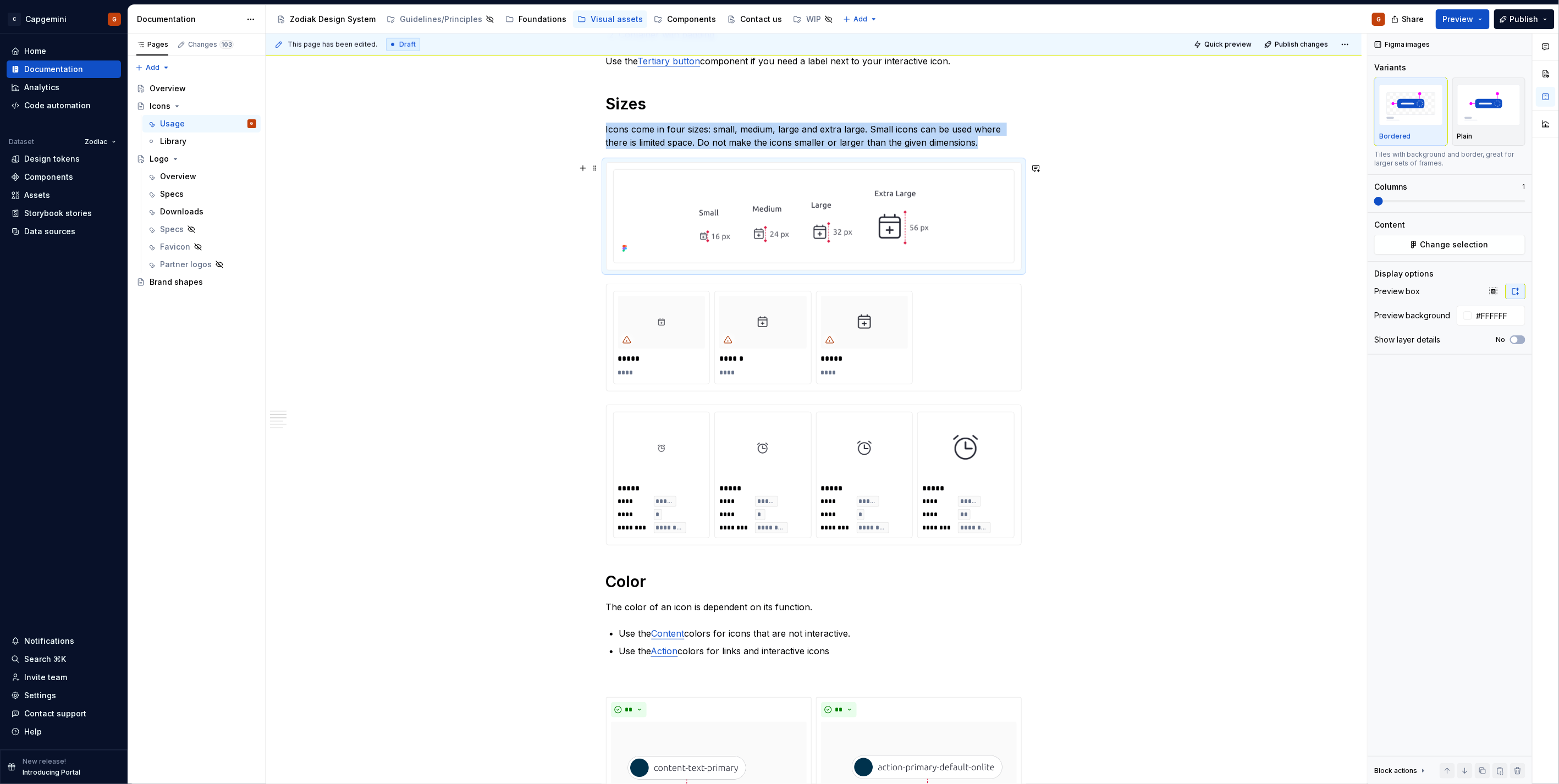
click at [815, 169] on html "C Capgemini G Home Documentation Analytics Code automation Dataset Zodiac Desig…" at bounding box center [779, 392] width 1559 height 784
click at [849, 229] on div "Update Figma image" at bounding box center [872, 228] width 92 height 11
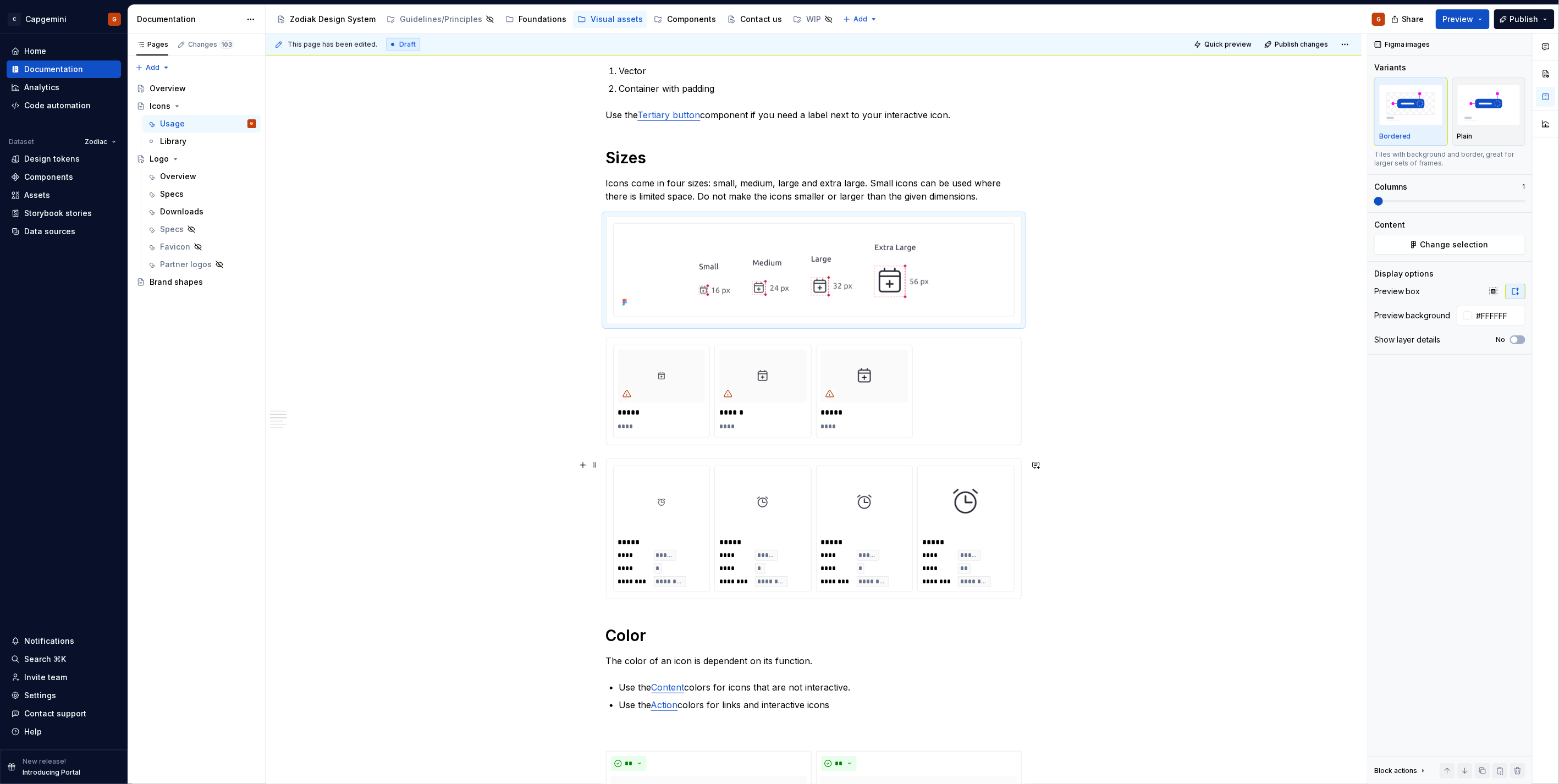
scroll to position [614, 0]
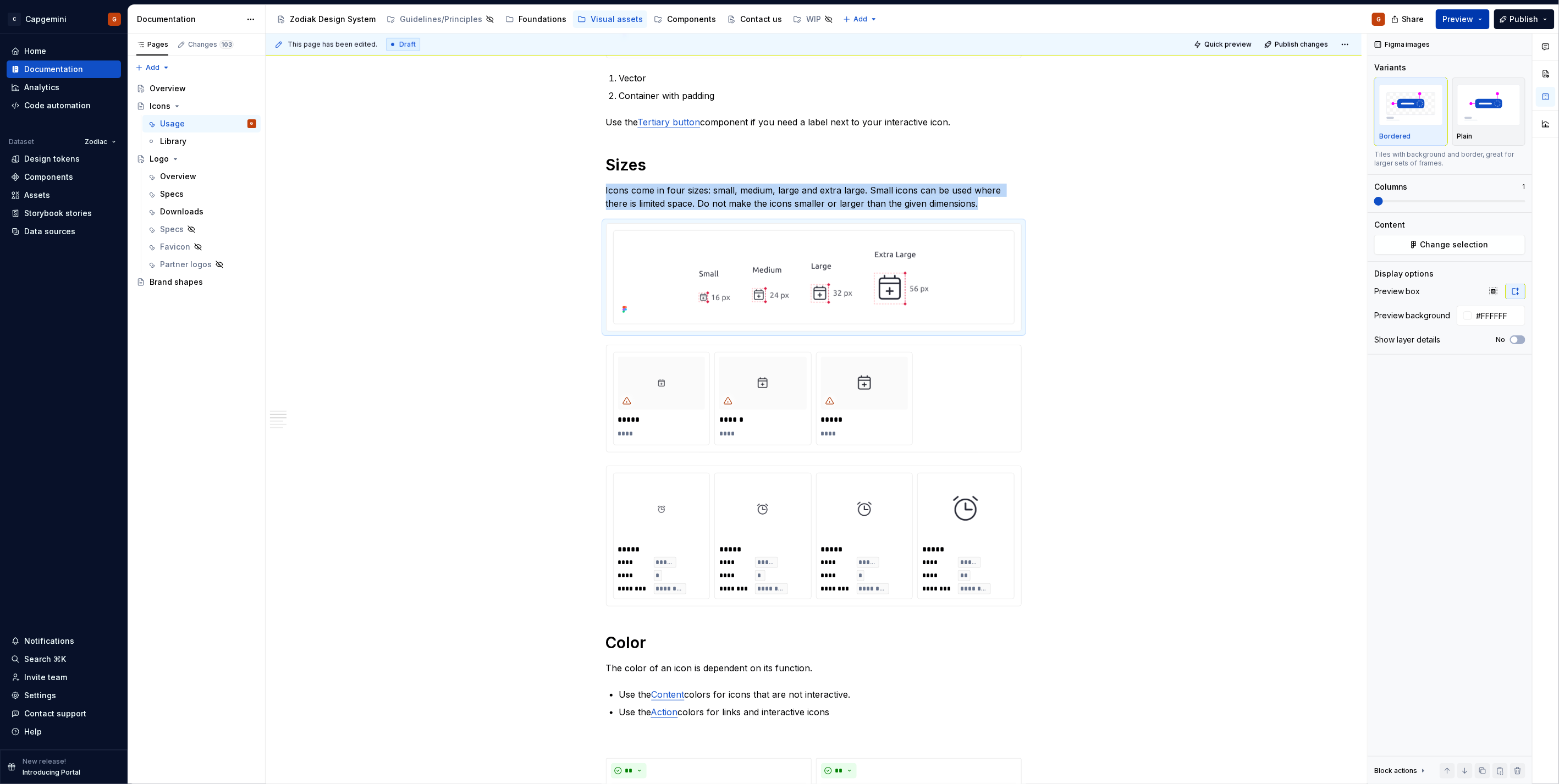
click at [1460, 25] on button "Preview" at bounding box center [1462, 19] width 54 height 20
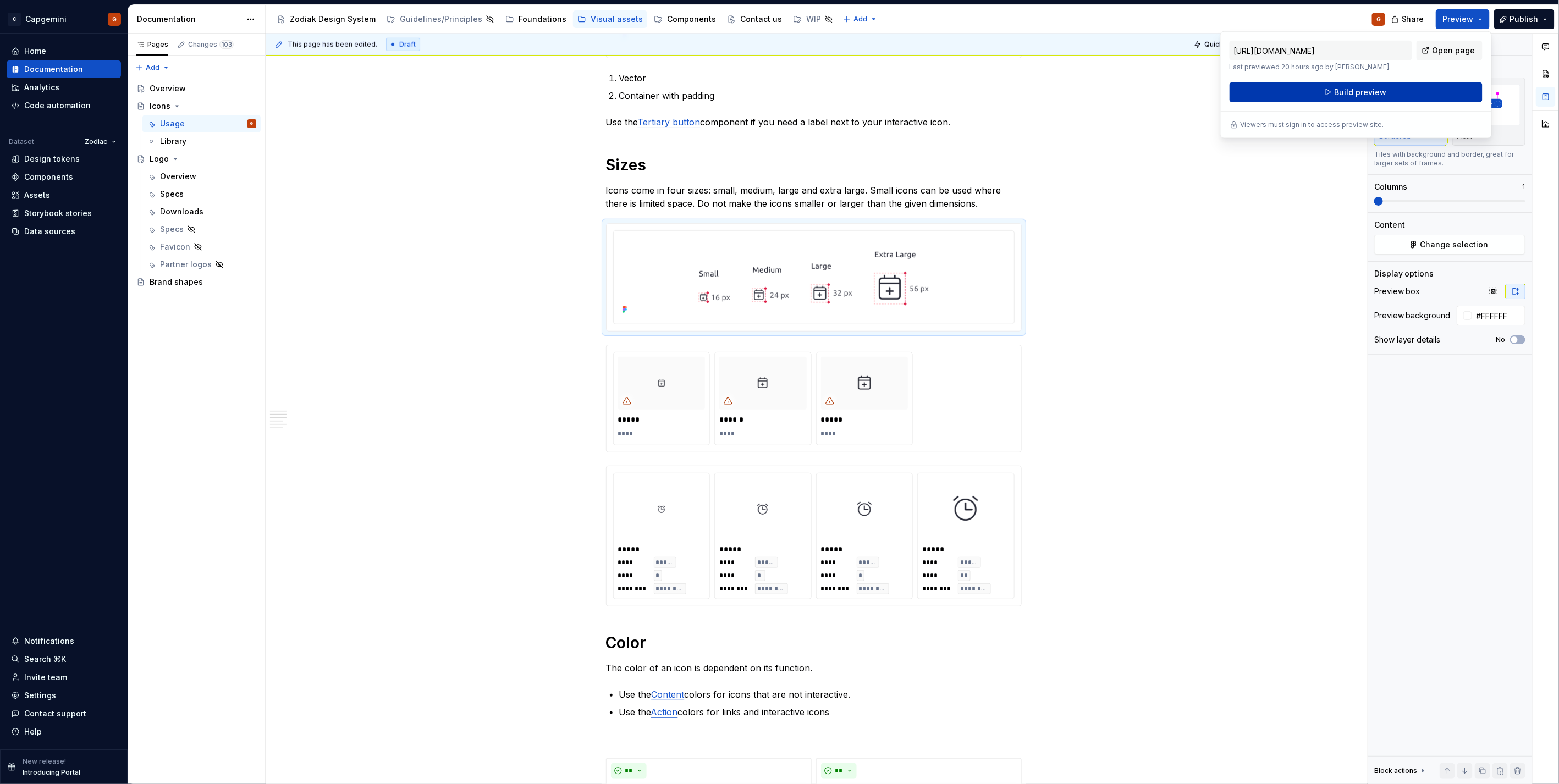
drag, startPoint x: 1460, startPoint y: 25, endPoint x: 1371, endPoint y: 93, distance: 112.0
click at [1371, 93] on span "Build preview" at bounding box center [1360, 93] width 52 height 11
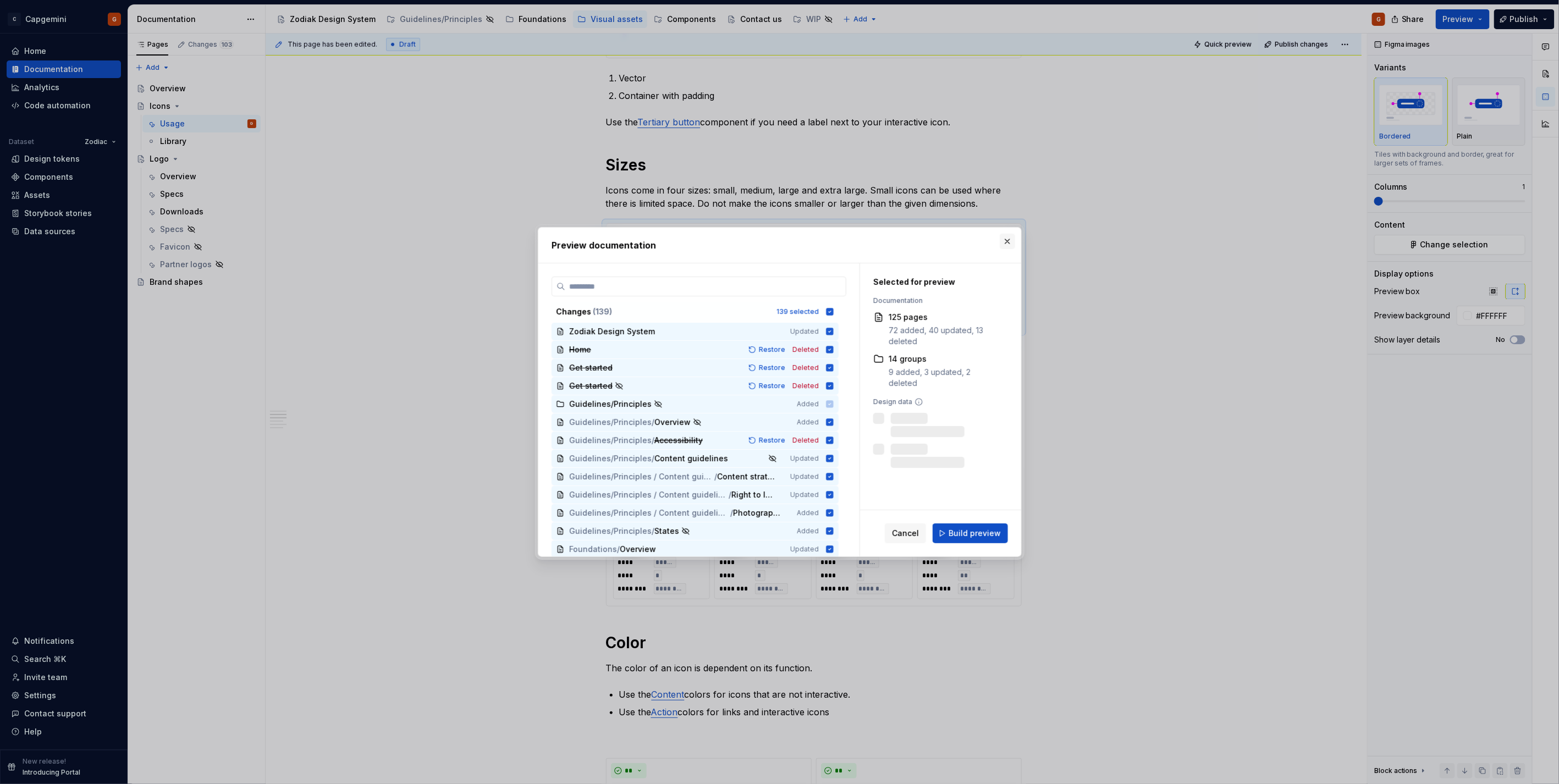
click at [1006, 241] on button "button" at bounding box center [1007, 242] width 15 height 15
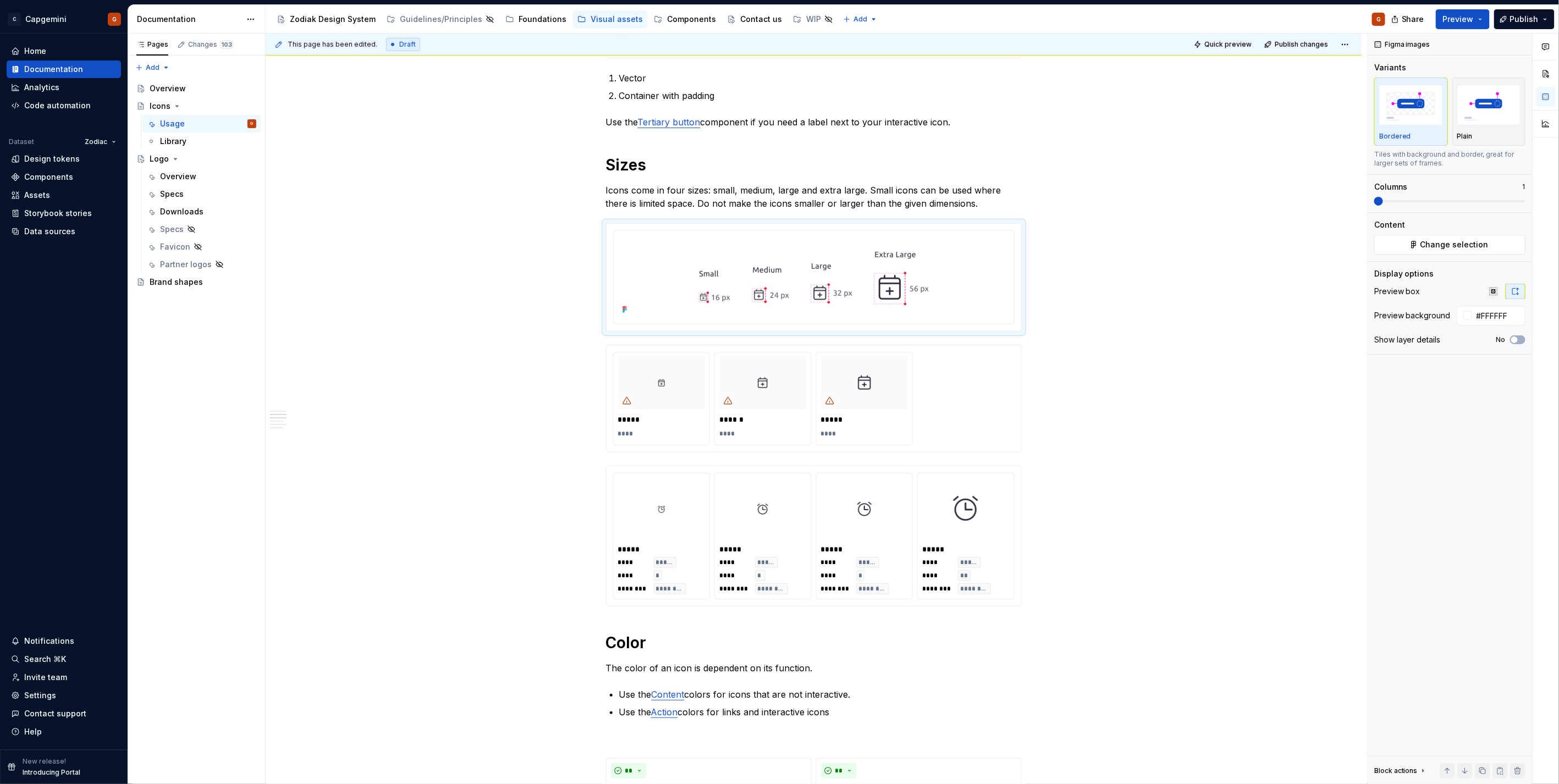
click at [1222, 57] on div "**********" at bounding box center [814, 780] width 1096 height 2407
click at [1227, 48] on button "Quick preview" at bounding box center [1223, 44] width 66 height 15
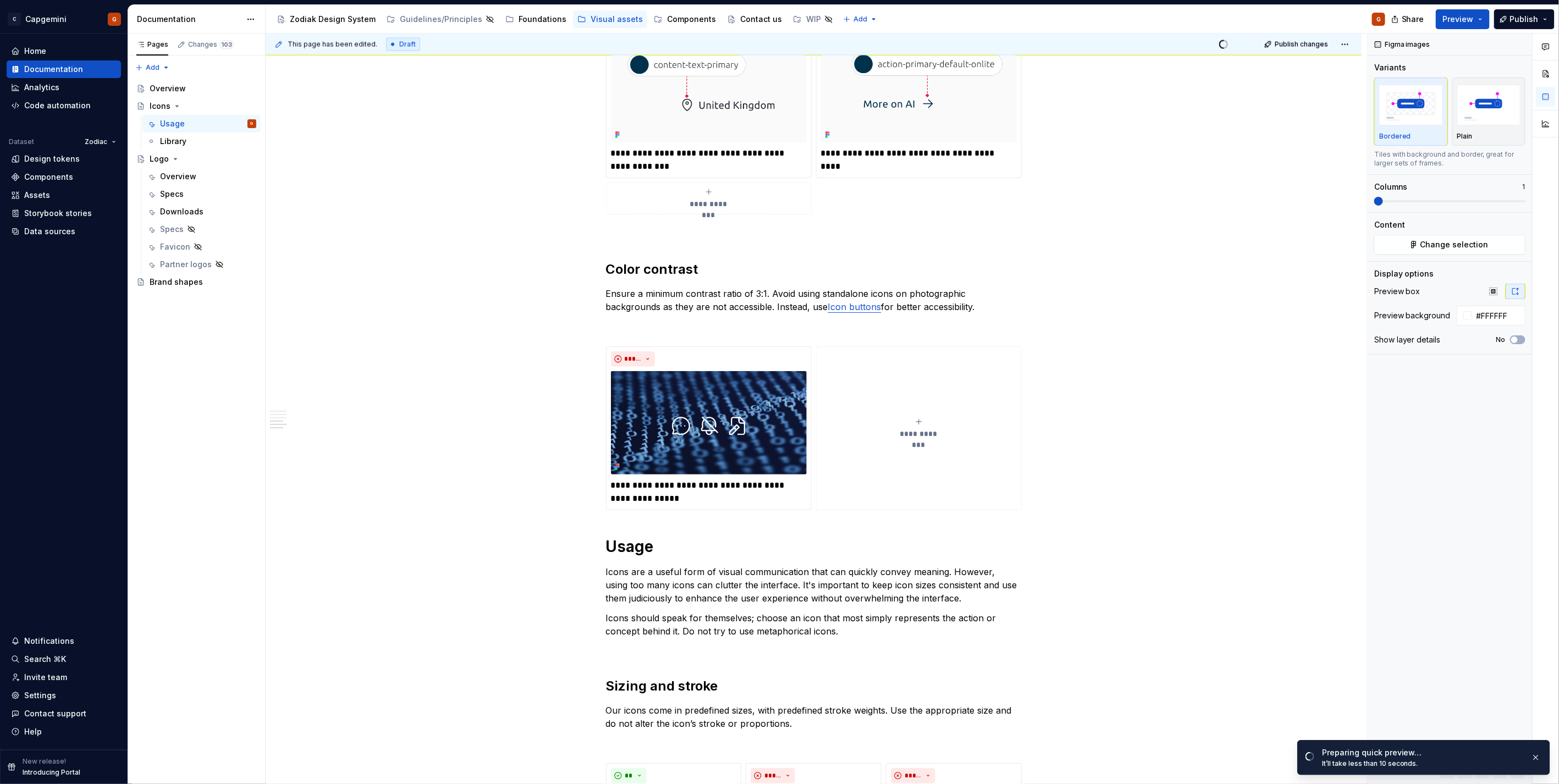
scroll to position [1470, 0]
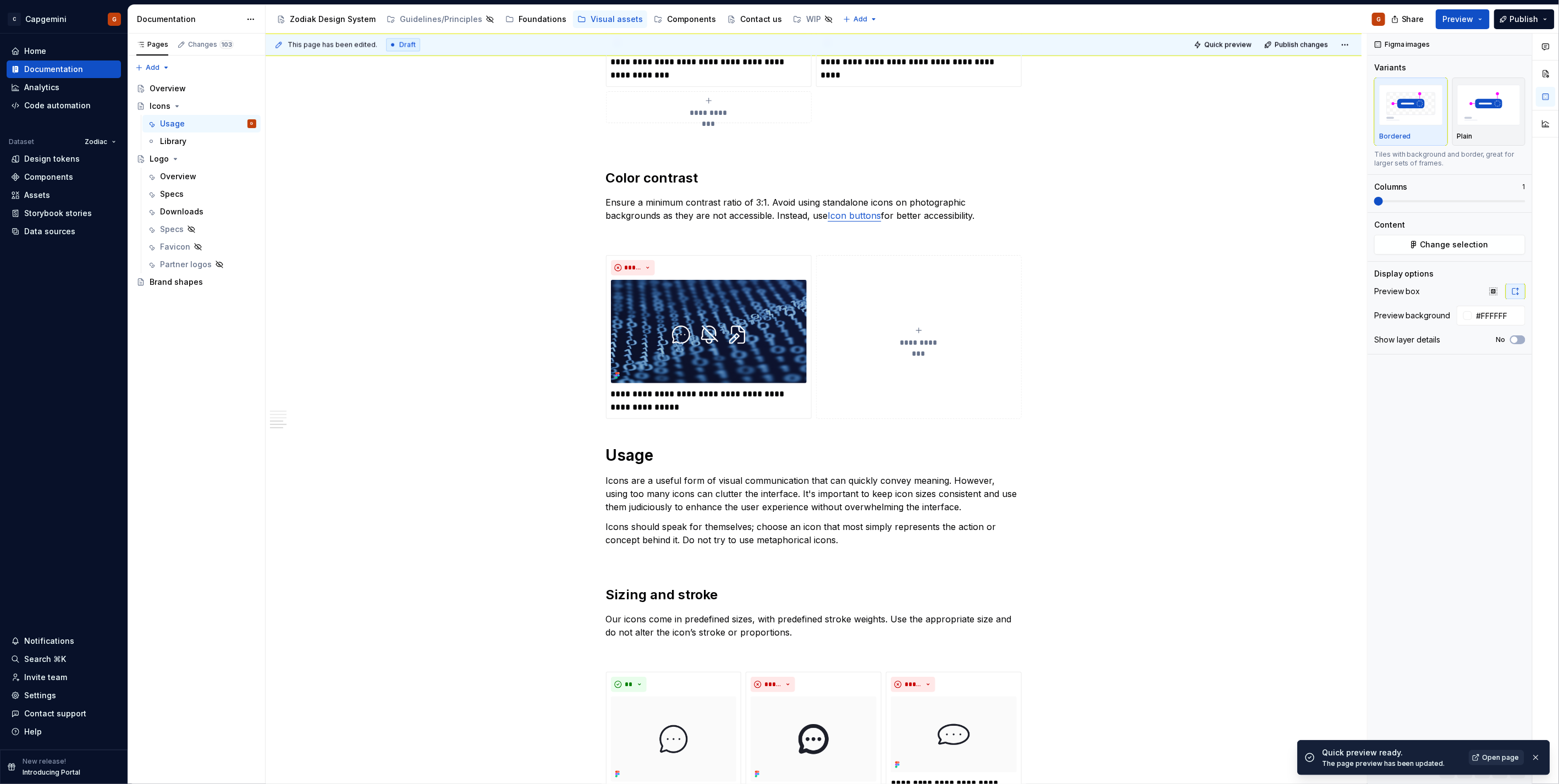
click at [1483, 753] on link "Open page" at bounding box center [1496, 757] width 56 height 15
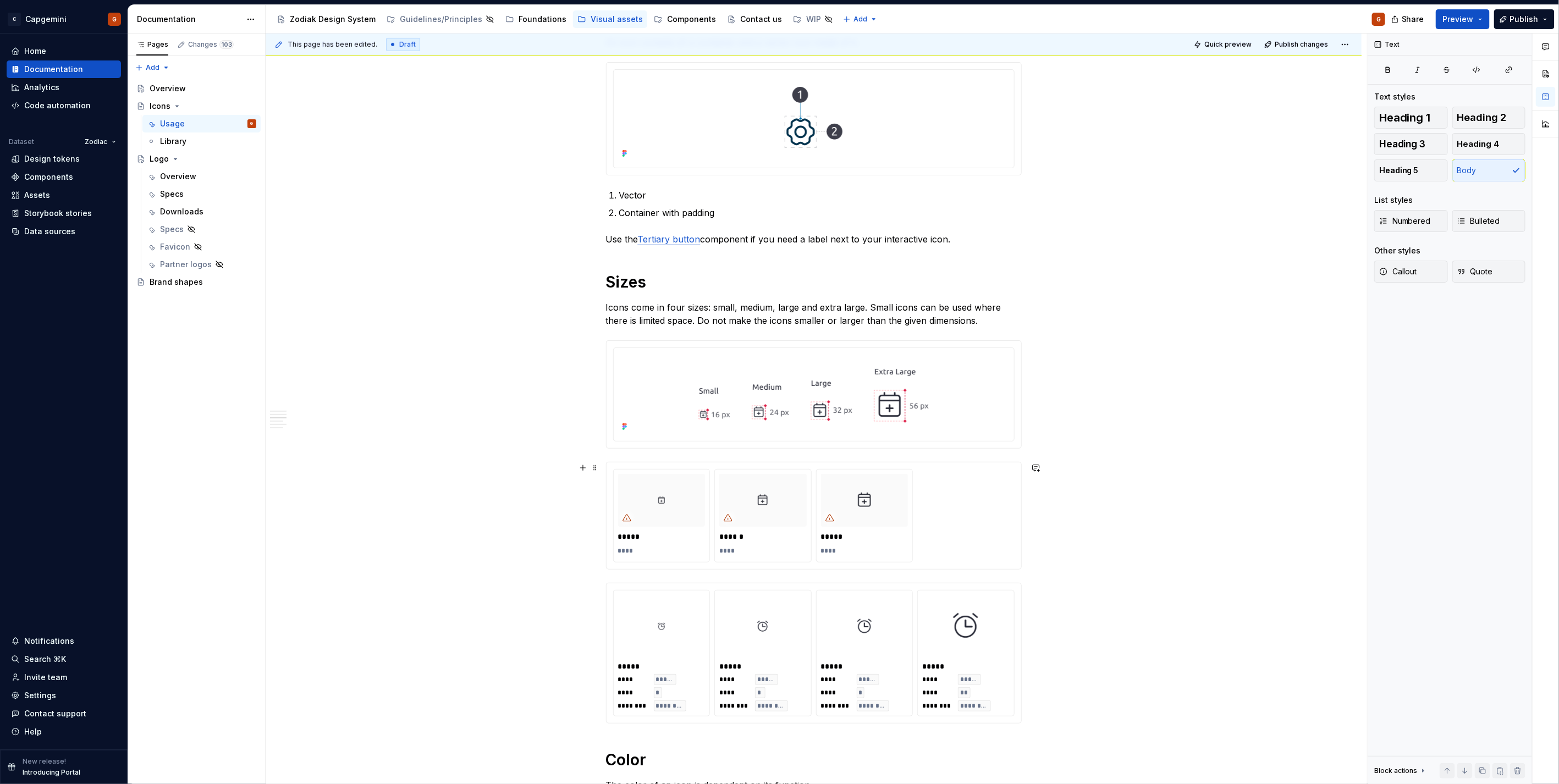
scroll to position [0, 0]
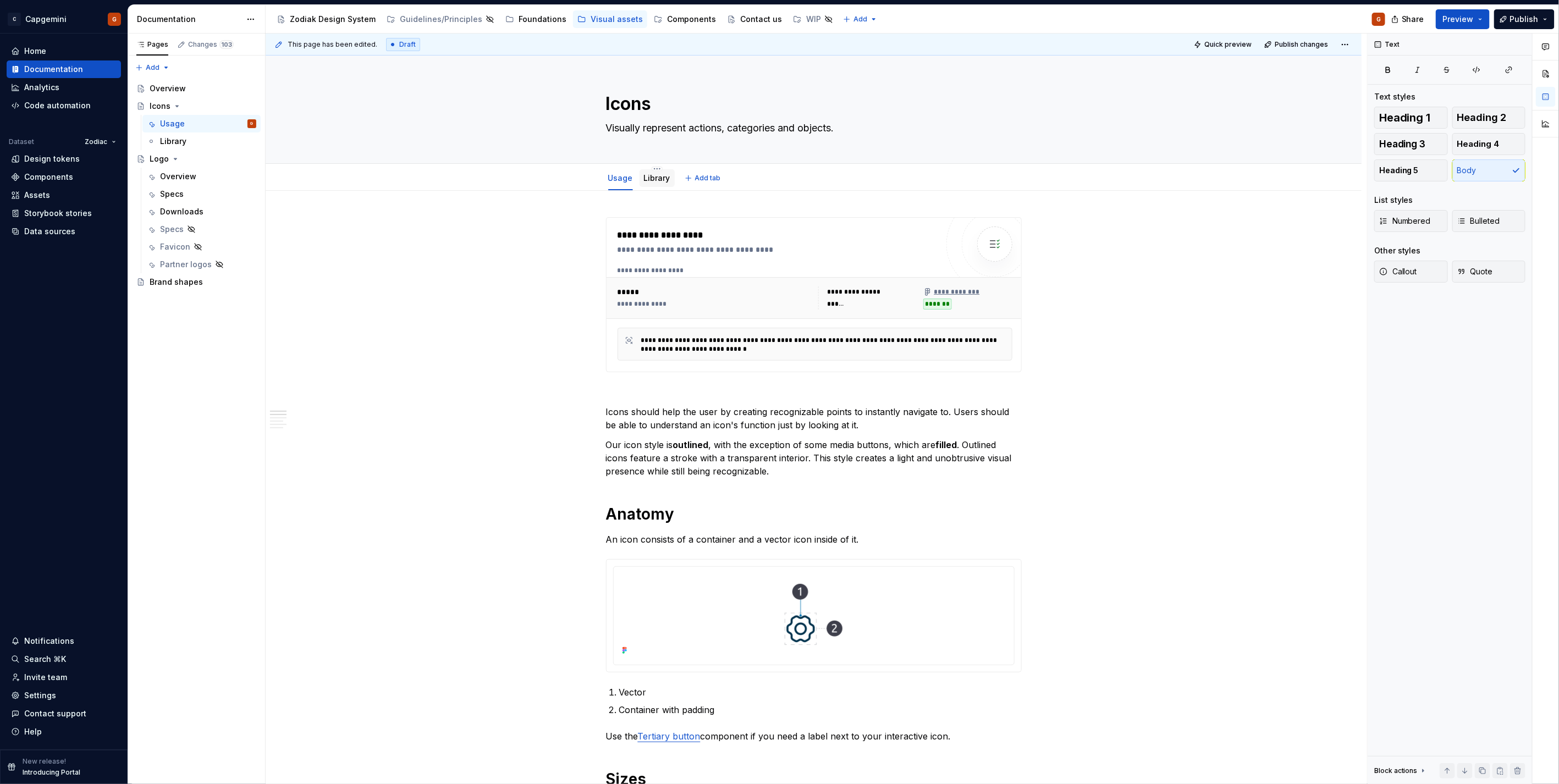
click at [656, 178] on link "Library" at bounding box center [657, 178] width 27 height 9
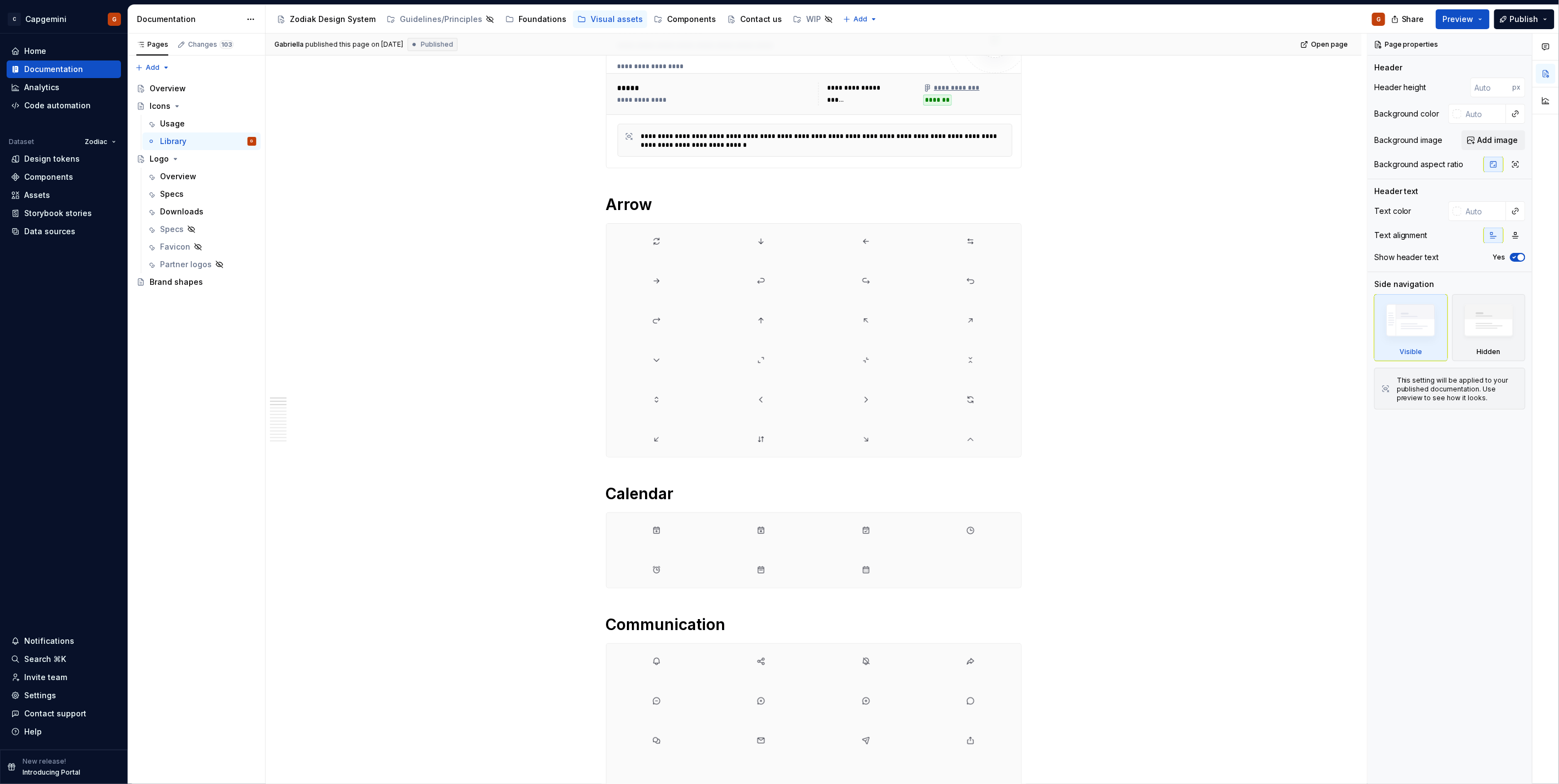
scroll to position [305, 0]
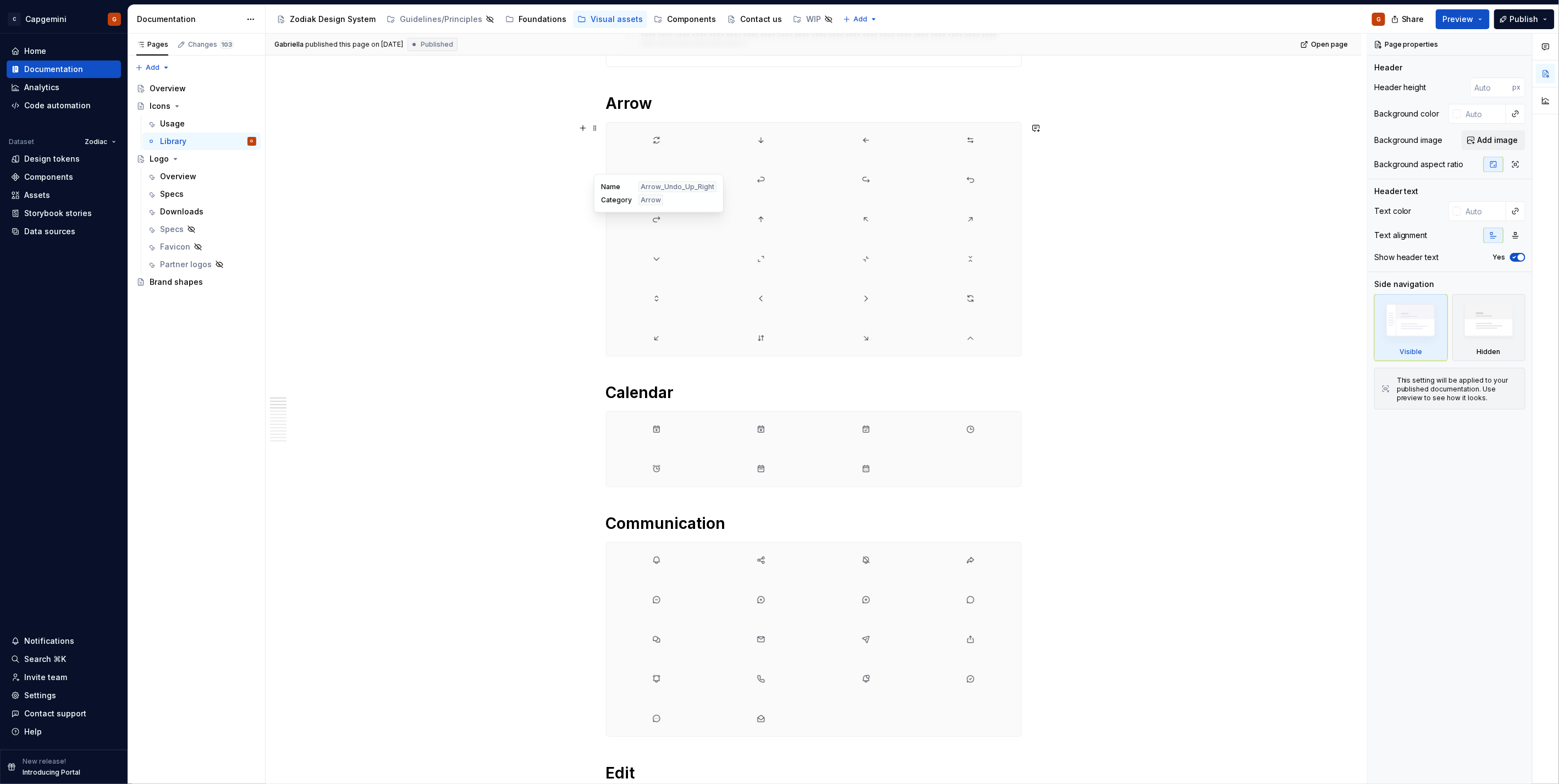
click at [695, 240] on div at bounding box center [814, 240] width 415 height 233
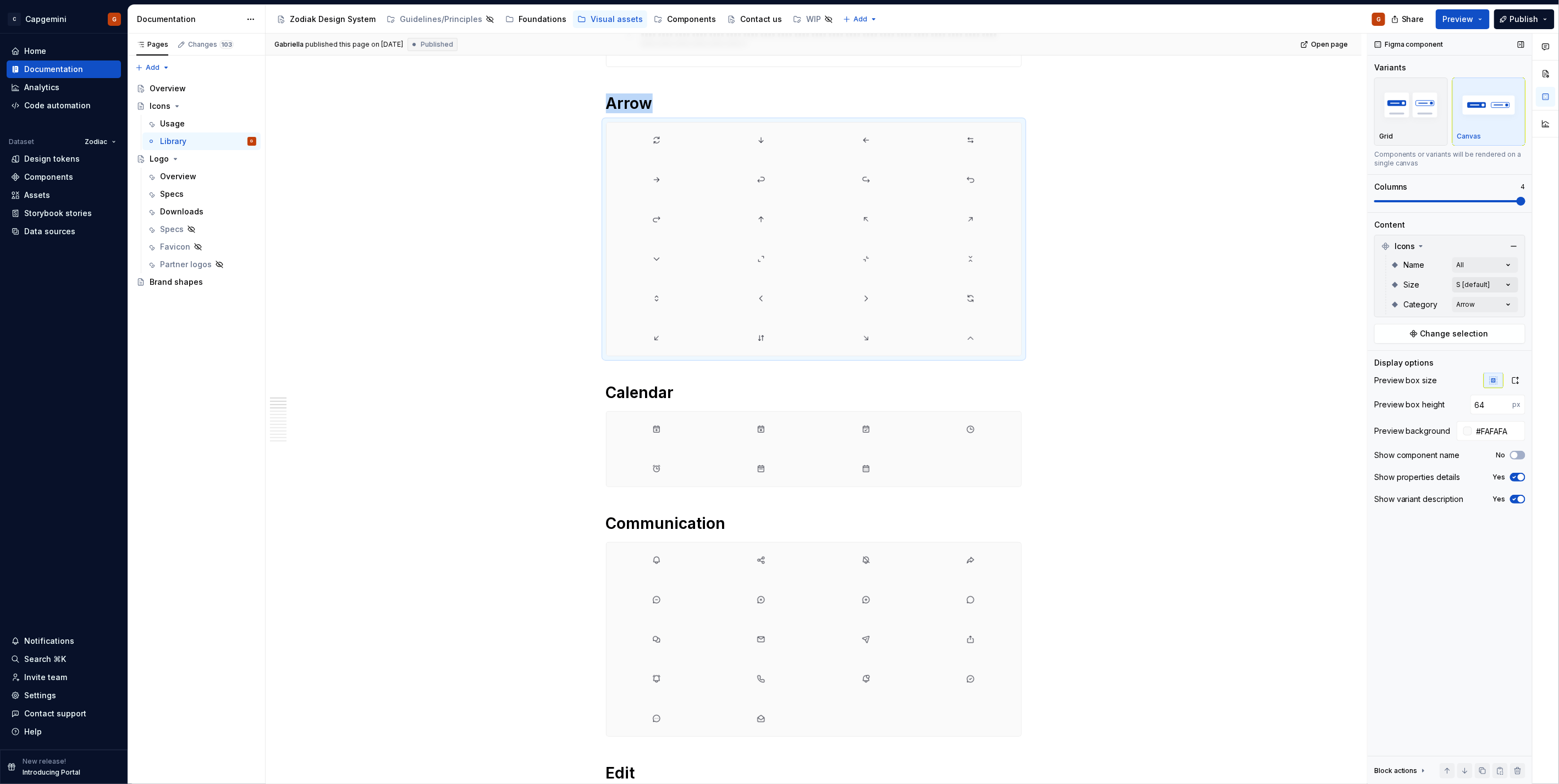
click at [1470, 290] on div "Comments Open comments No comments yet Select ‘Comment’ from the block context …" at bounding box center [1463, 409] width 191 height 751
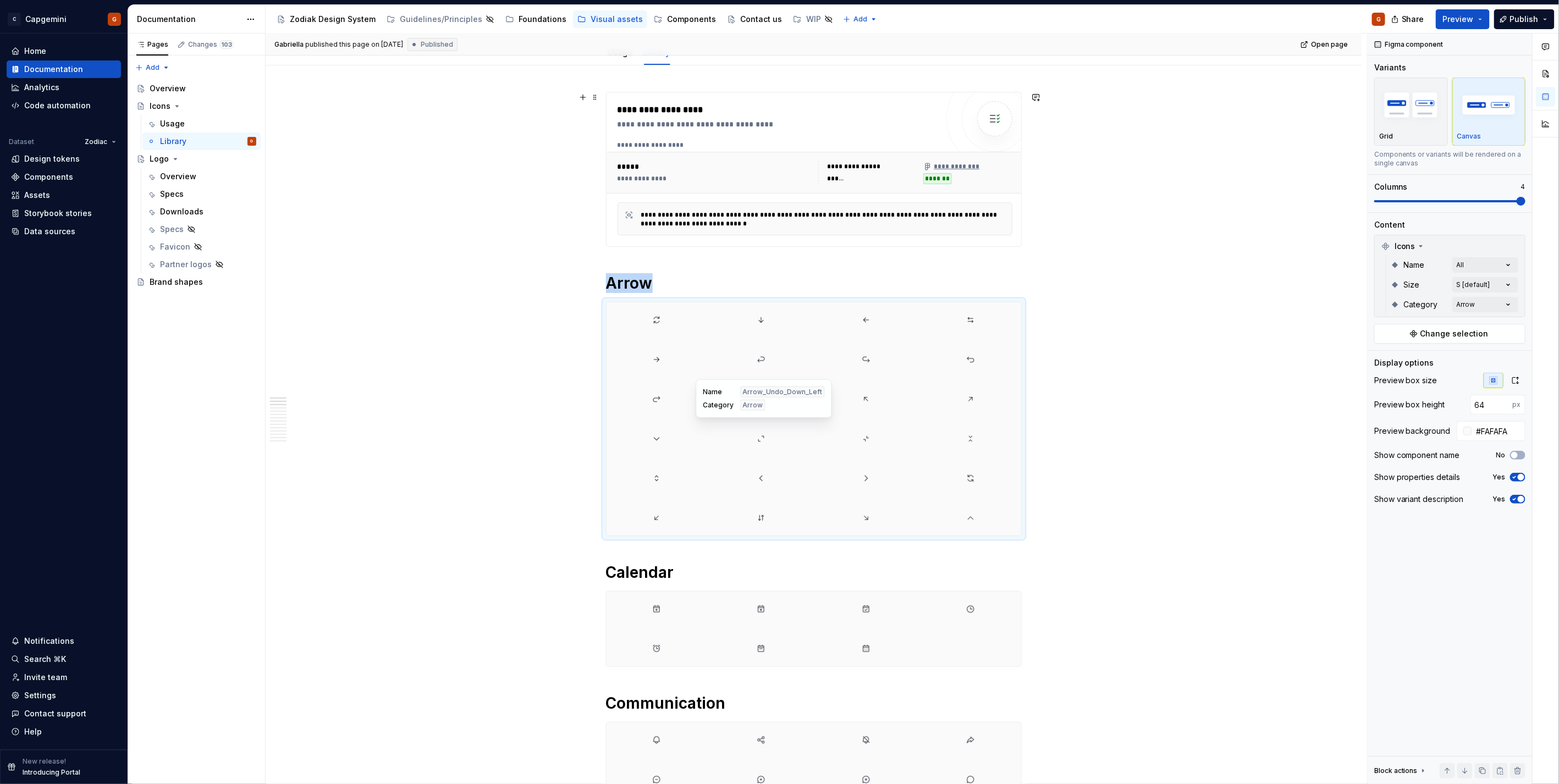
scroll to position [61, 0]
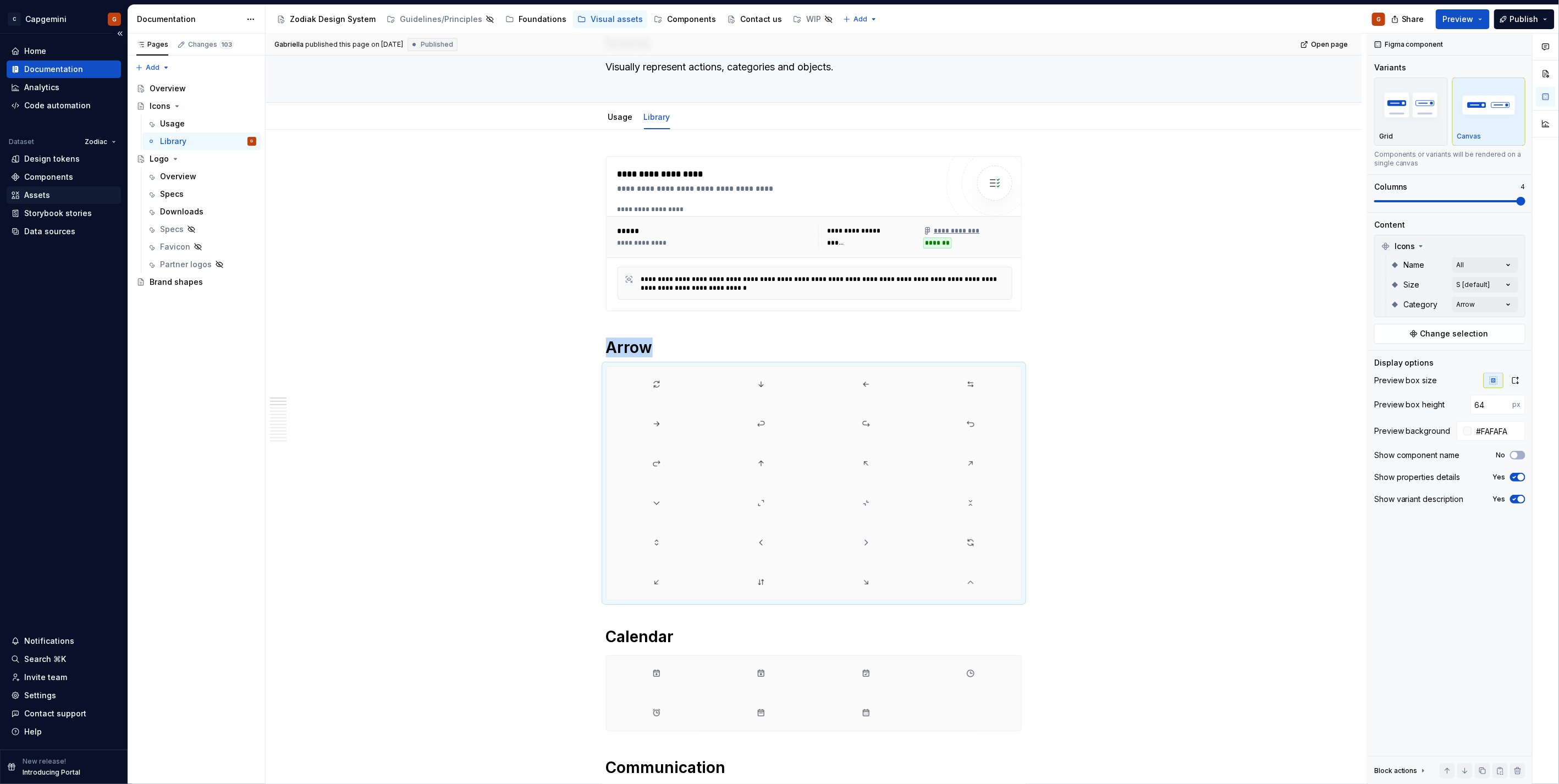
click at [46, 199] on div "Assets" at bounding box center [37, 195] width 26 height 11
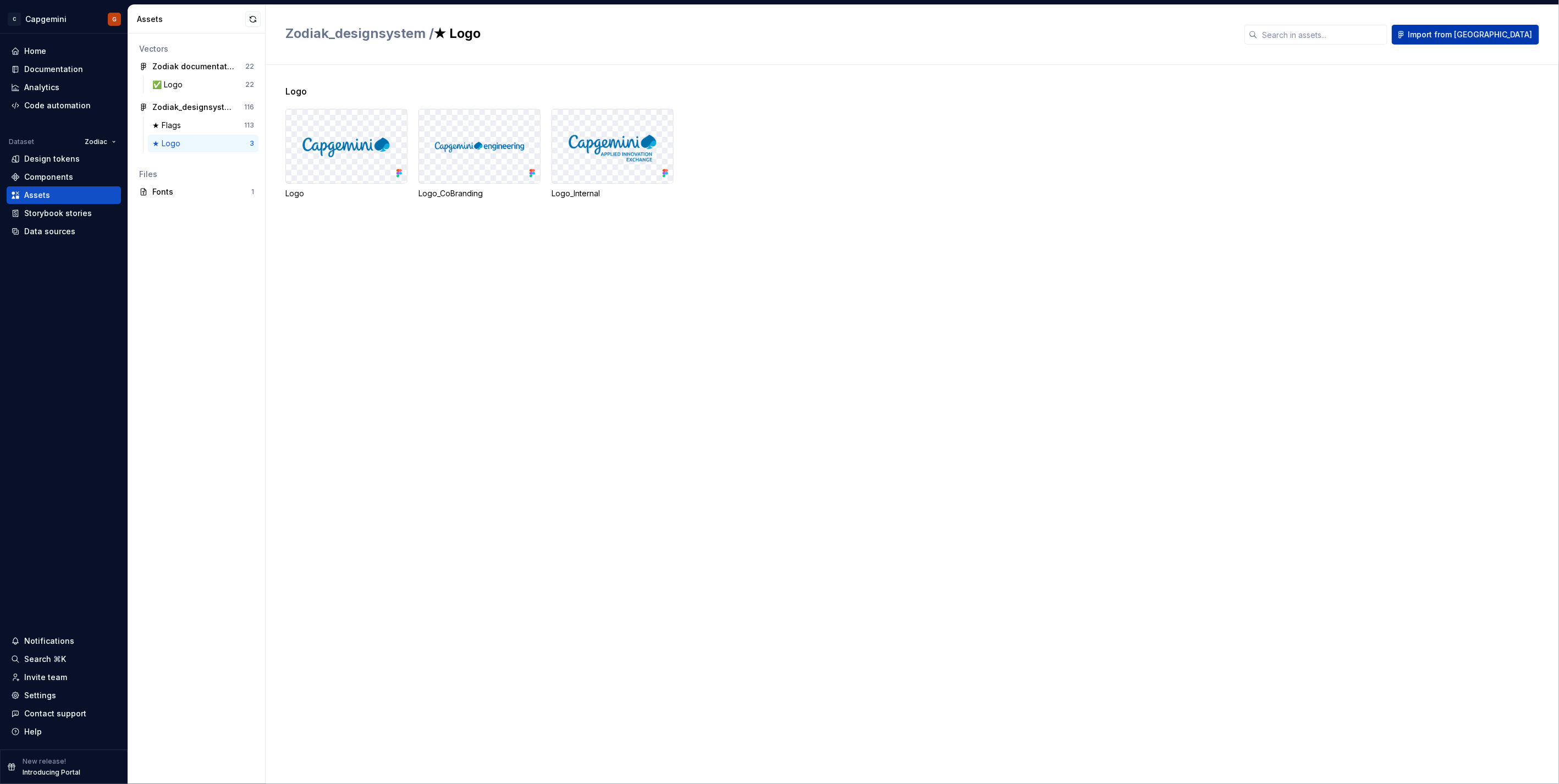
click at [1475, 31] on span "Import from Figma" at bounding box center [1469, 34] width 124 height 11
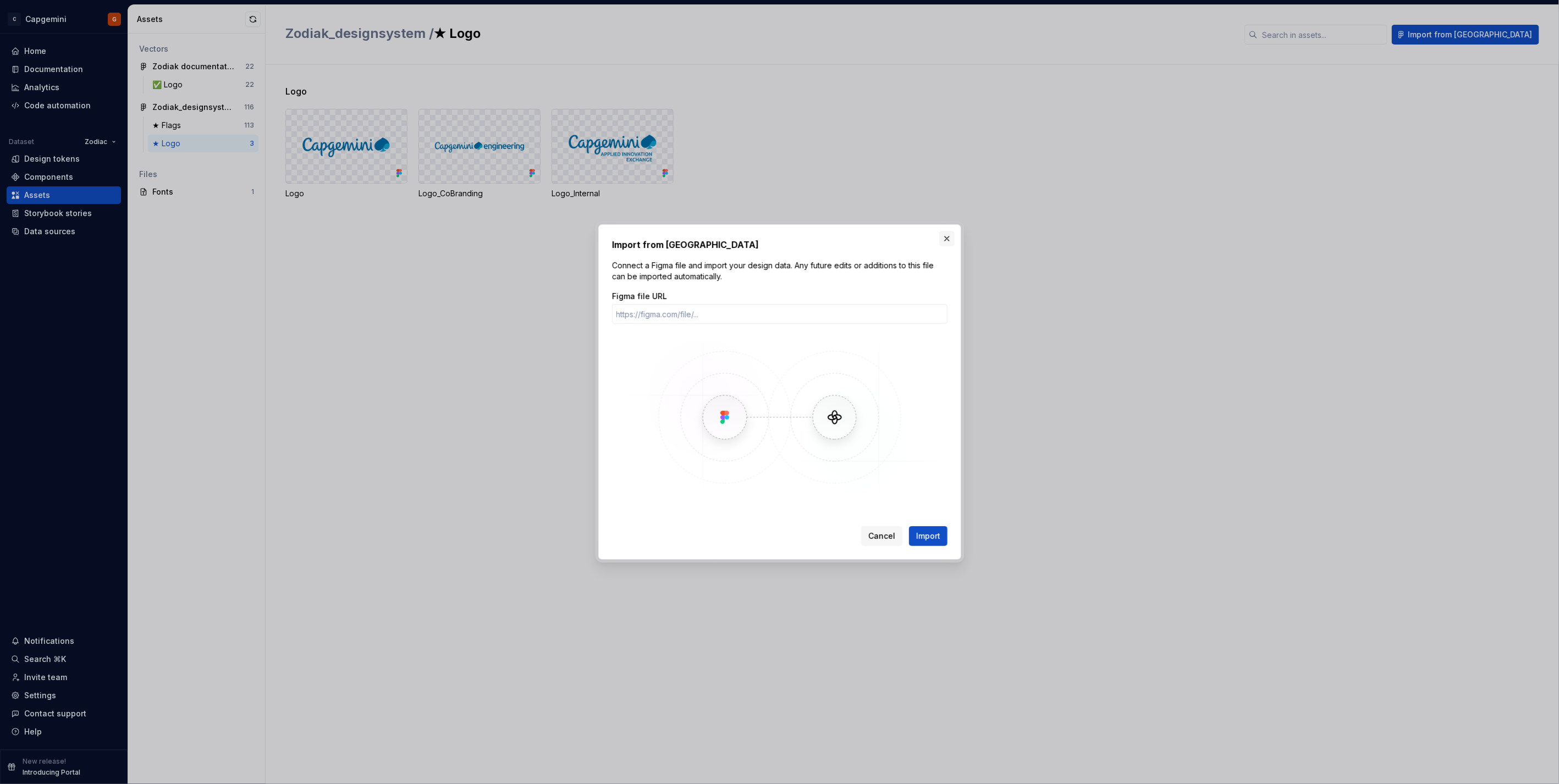
click at [944, 239] on button "button" at bounding box center [947, 239] width 15 height 15
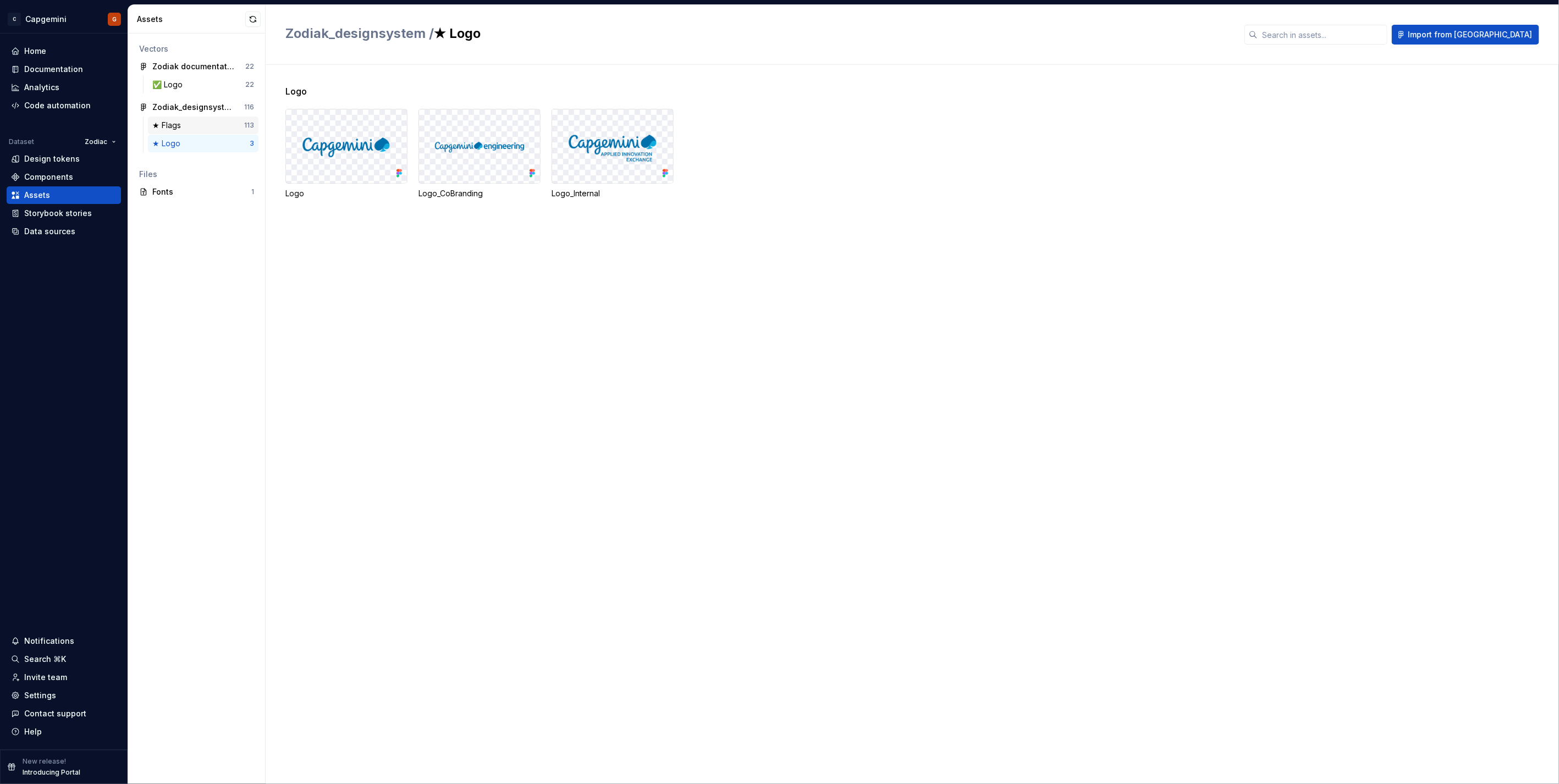
click at [190, 124] on div "★ Flags" at bounding box center [198, 126] width 92 height 11
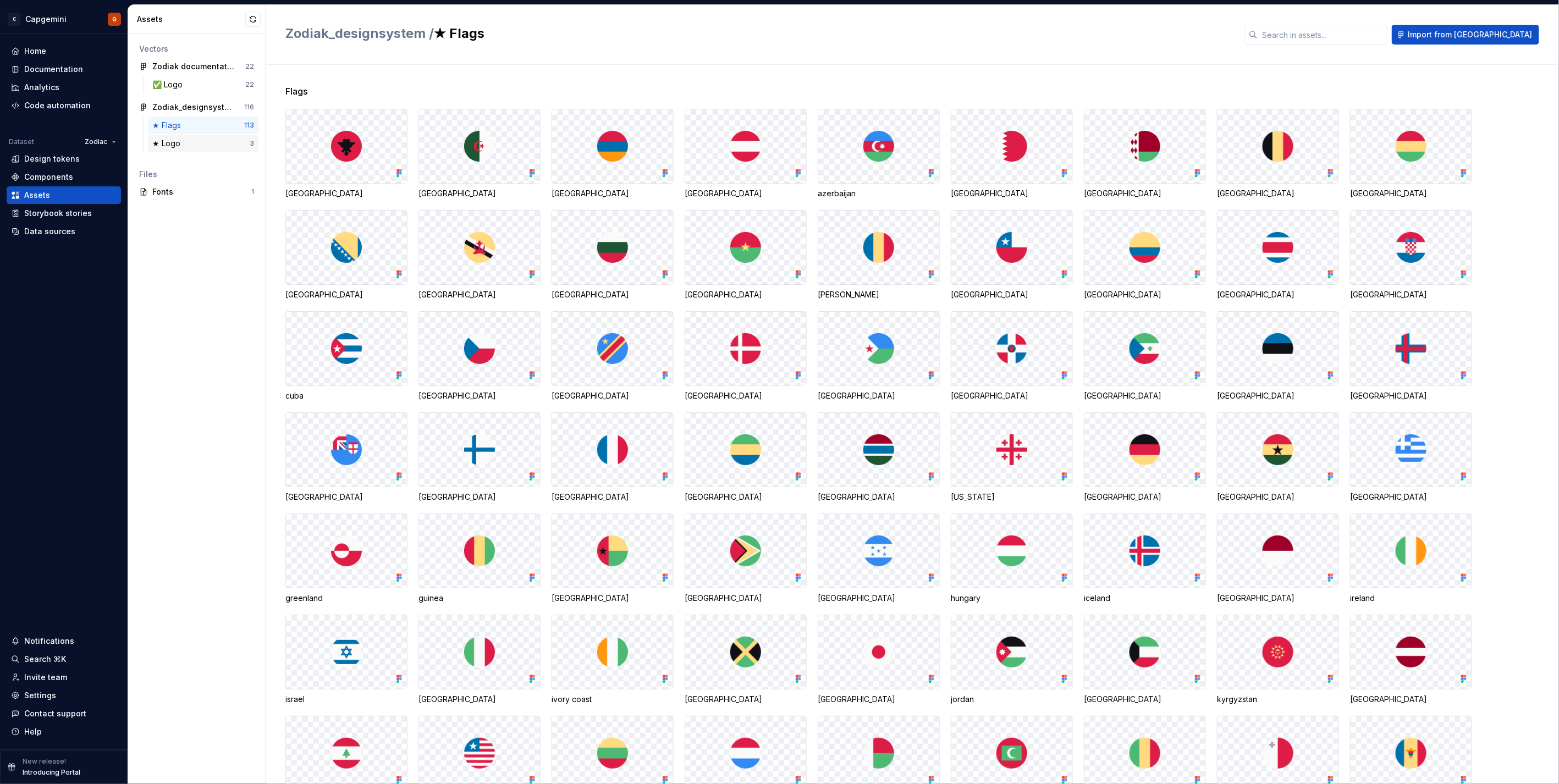
click at [190, 140] on div "★ Logo" at bounding box center [201, 143] width 98 height 11
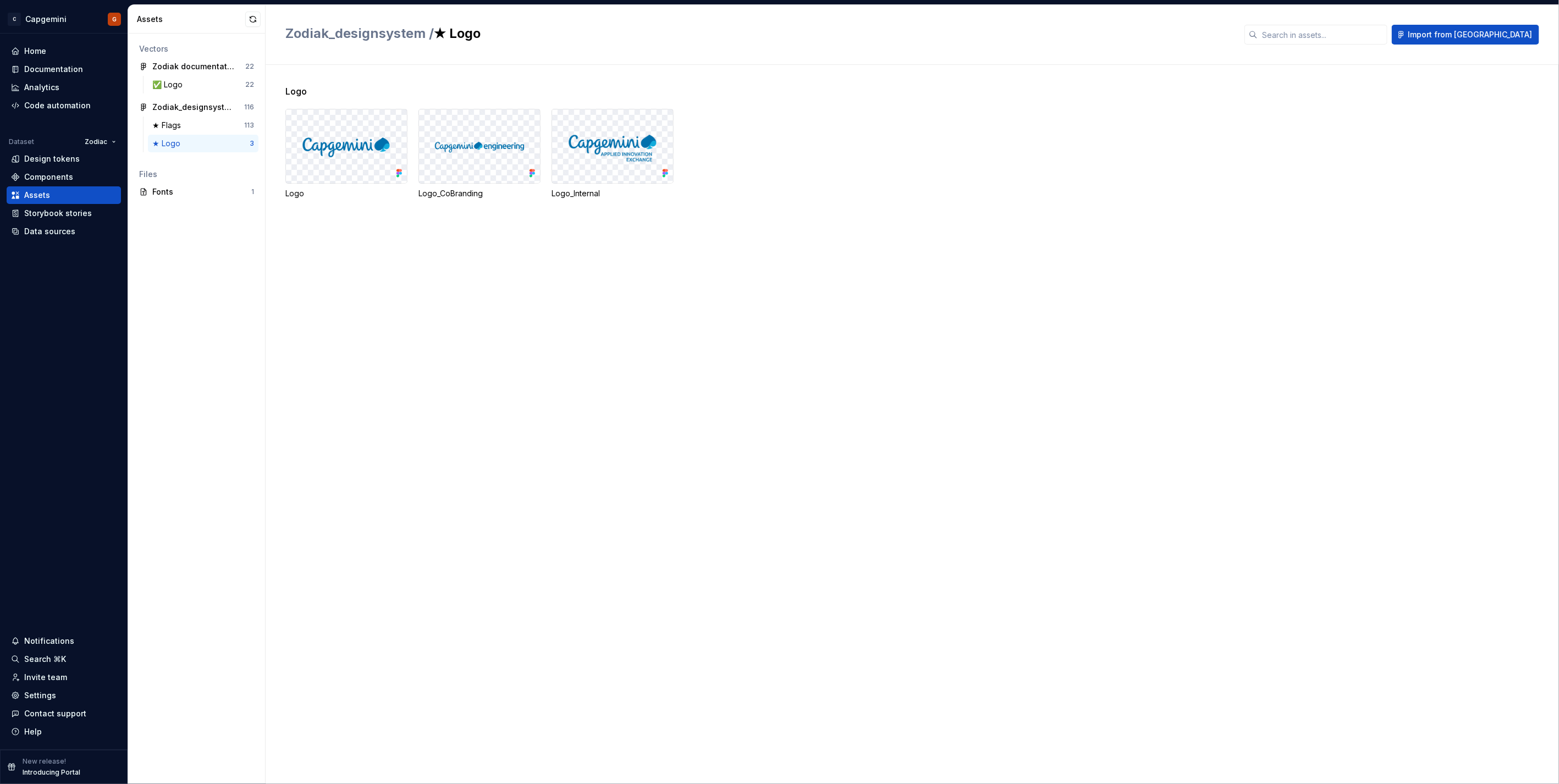
click at [358, 138] on img at bounding box center [346, 145] width 103 height 29
click at [374, 147] on img at bounding box center [346, 145] width 103 height 29
click at [398, 182] on div at bounding box center [346, 146] width 121 height 74
click at [44, 168] on div "Components" at bounding box center [63, 176] width 115 height 18
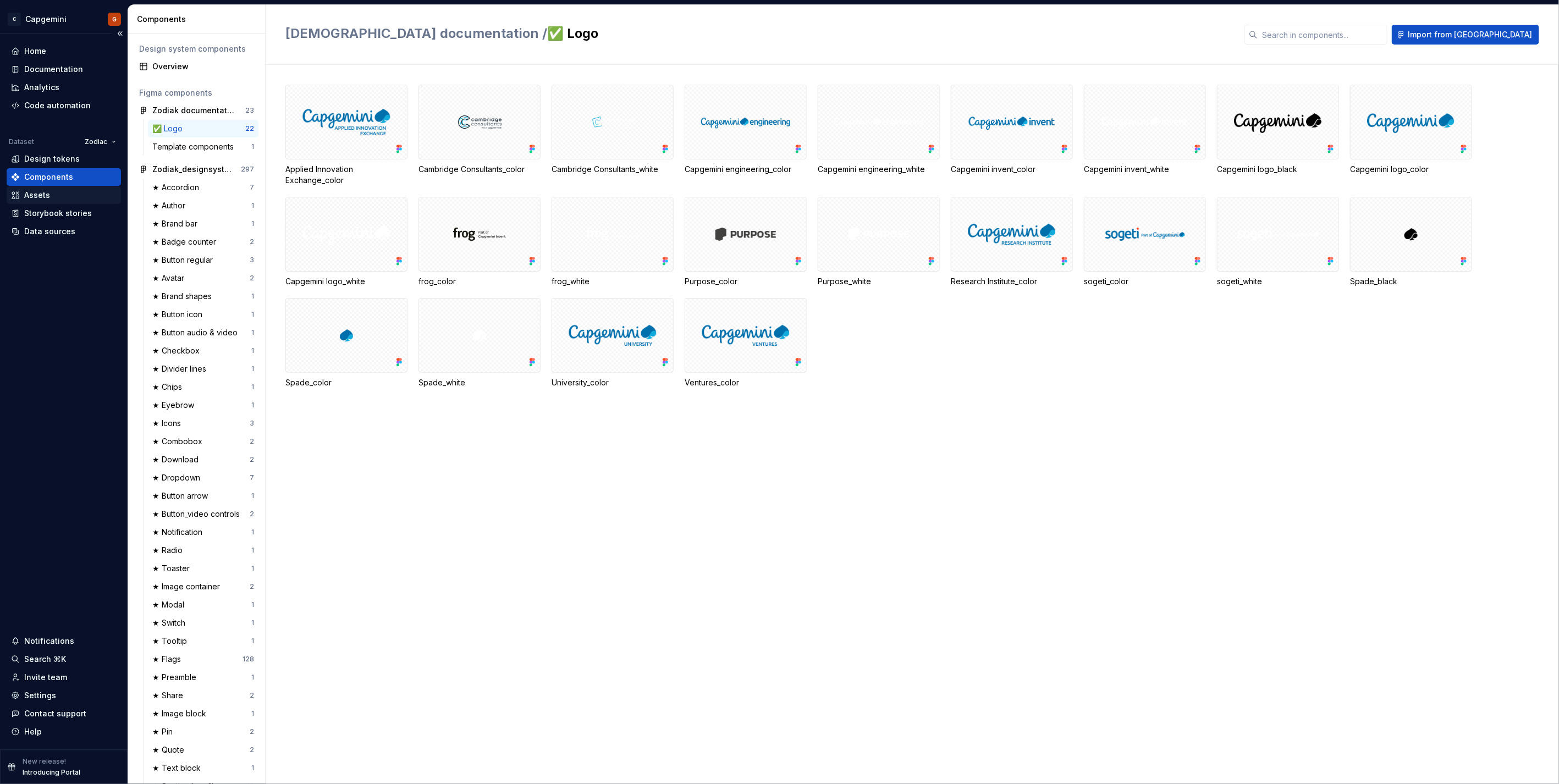
click at [70, 190] on div "Assets" at bounding box center [64, 195] width 105 height 11
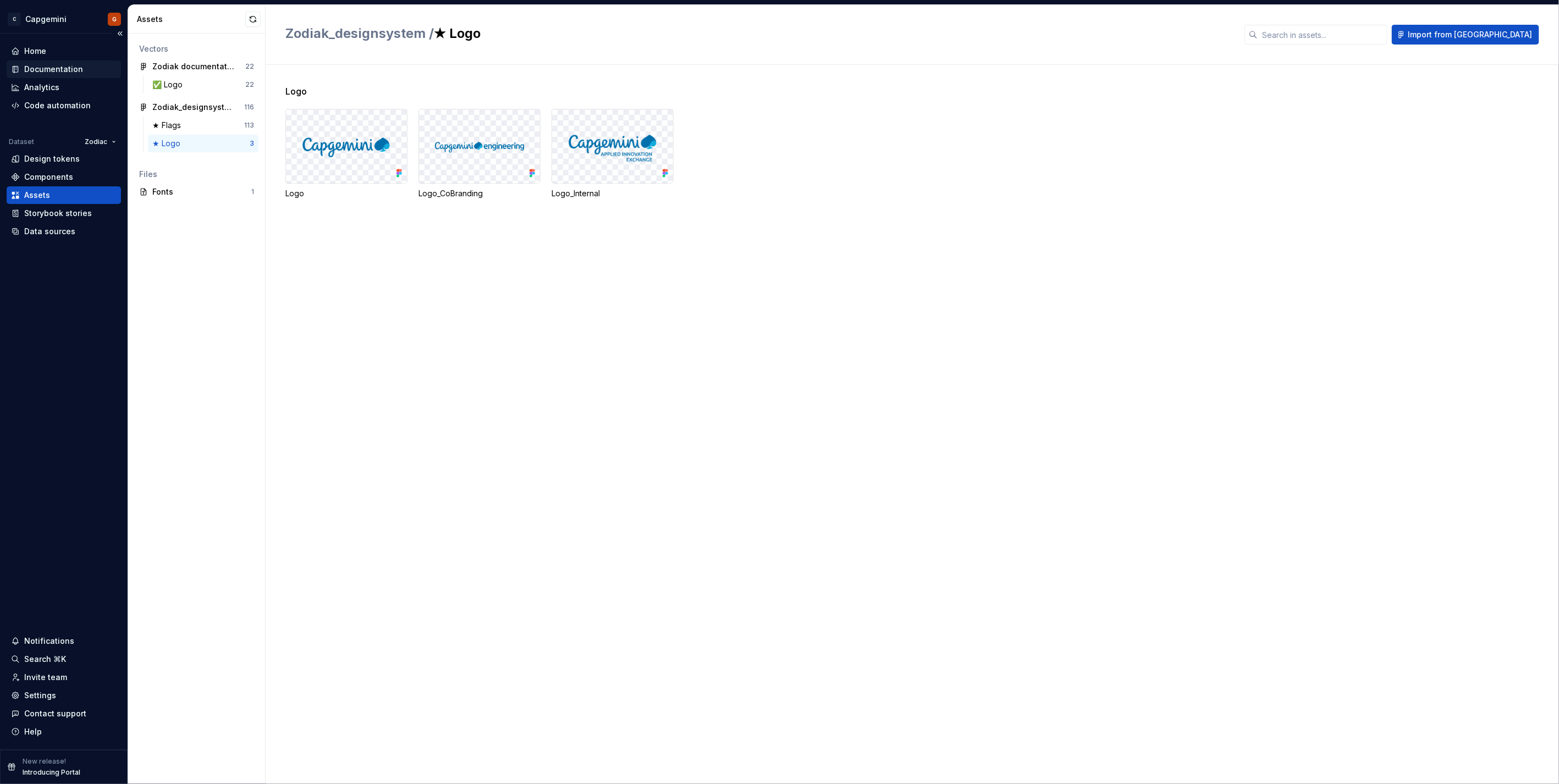
click at [41, 70] on div "Documentation" at bounding box center [53, 70] width 59 height 11
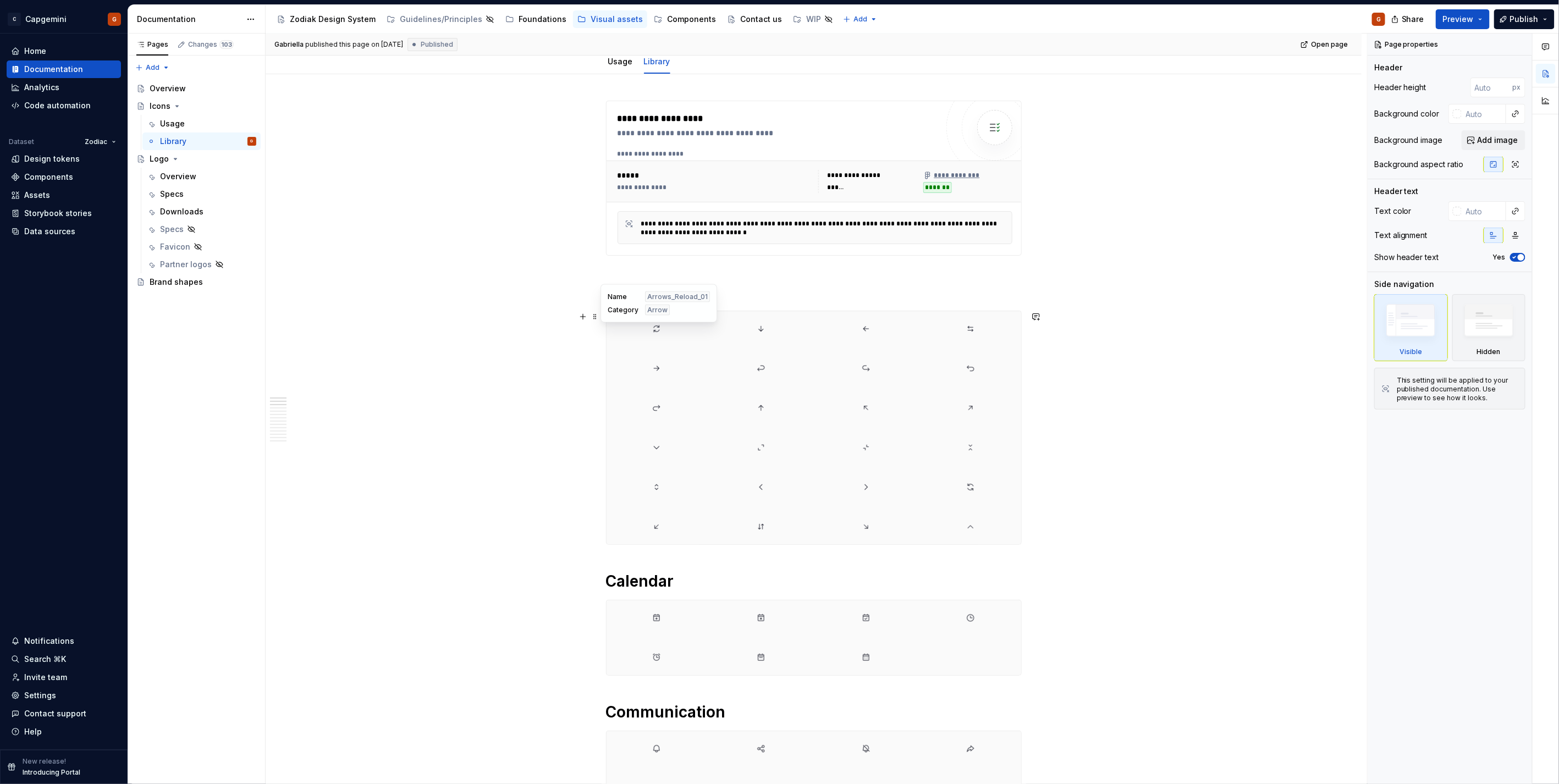
scroll to position [183, 0]
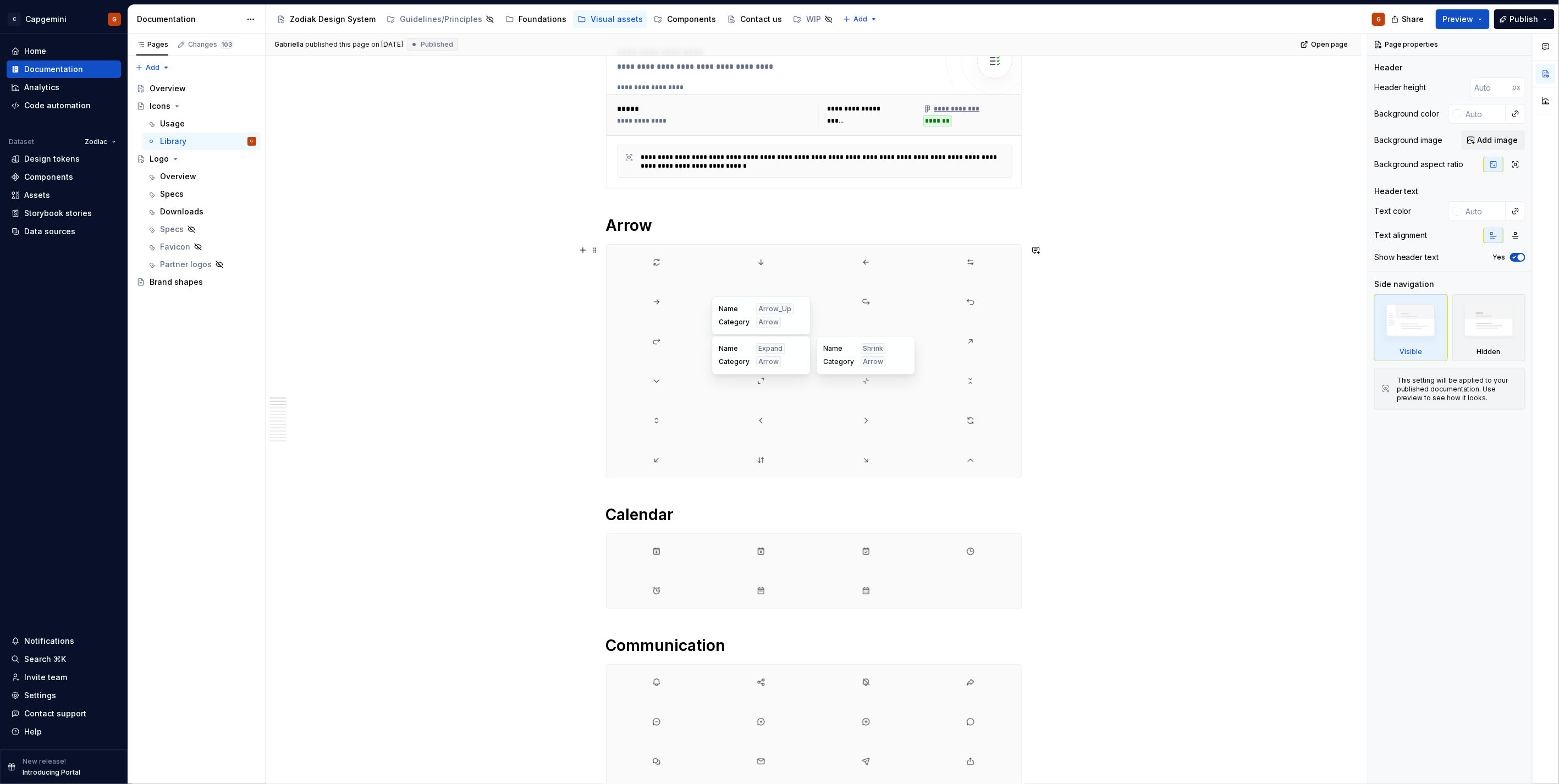
click at [878, 388] on div at bounding box center [866, 381] width 100 height 35
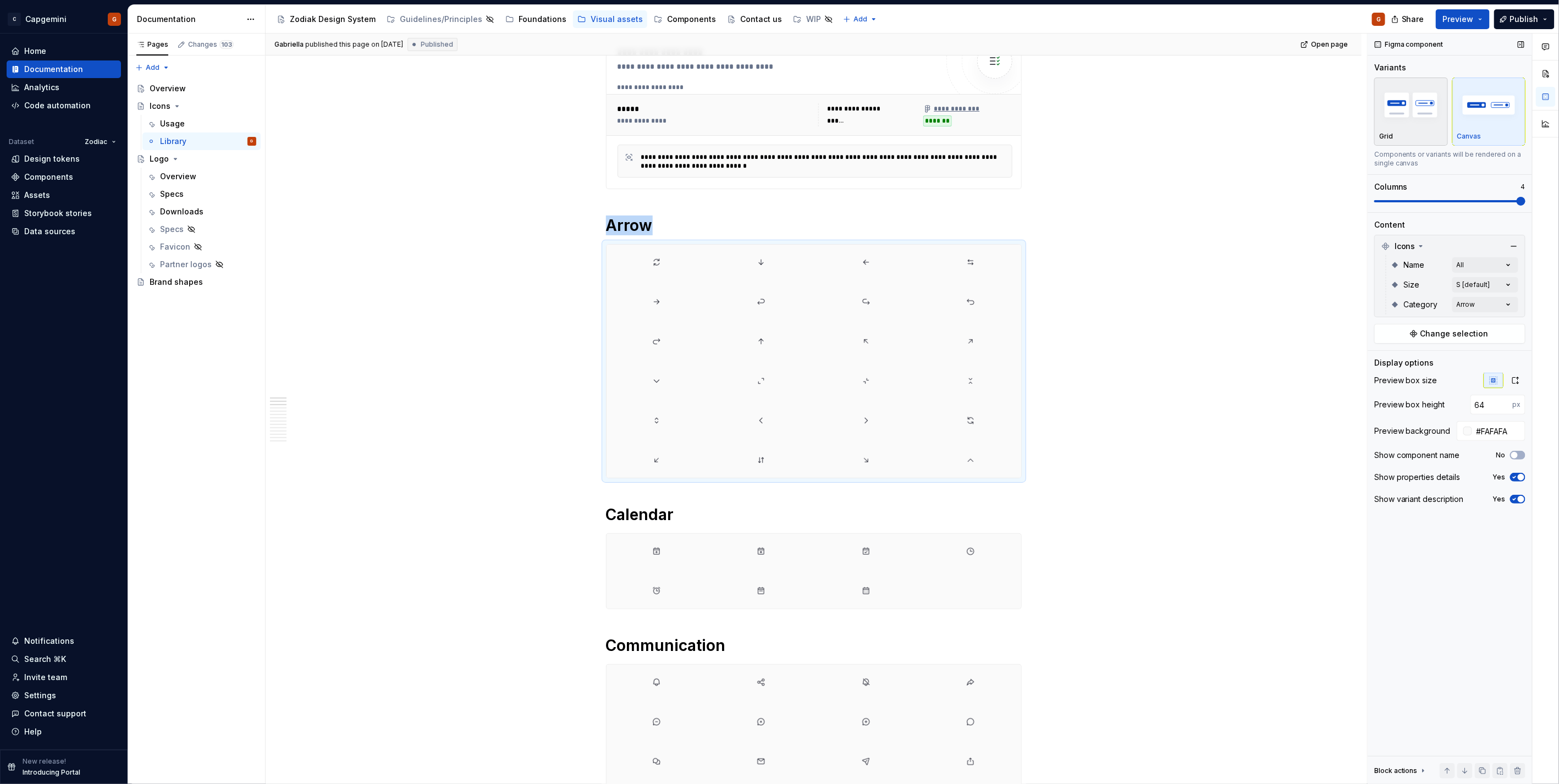
click at [1435, 131] on div "Grid" at bounding box center [1411, 111] width 64 height 58
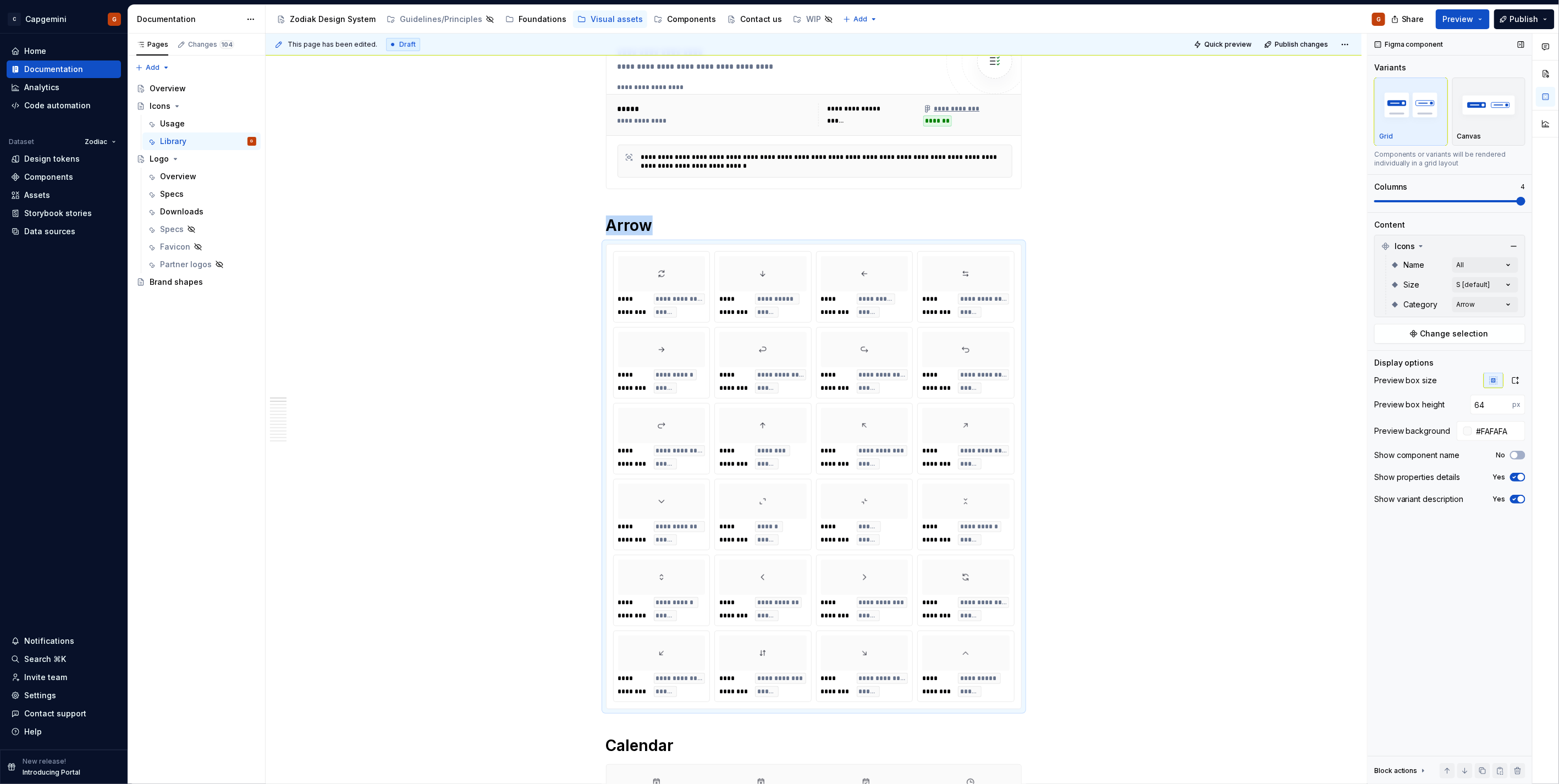
type textarea "*"
click at [1478, 282] on div "Comments Open comments No comments yet Select ‘Comment’ from the block context …" at bounding box center [1463, 409] width 191 height 751
click at [1397, 356] on div "M" at bounding box center [1444, 356] width 134 height 11
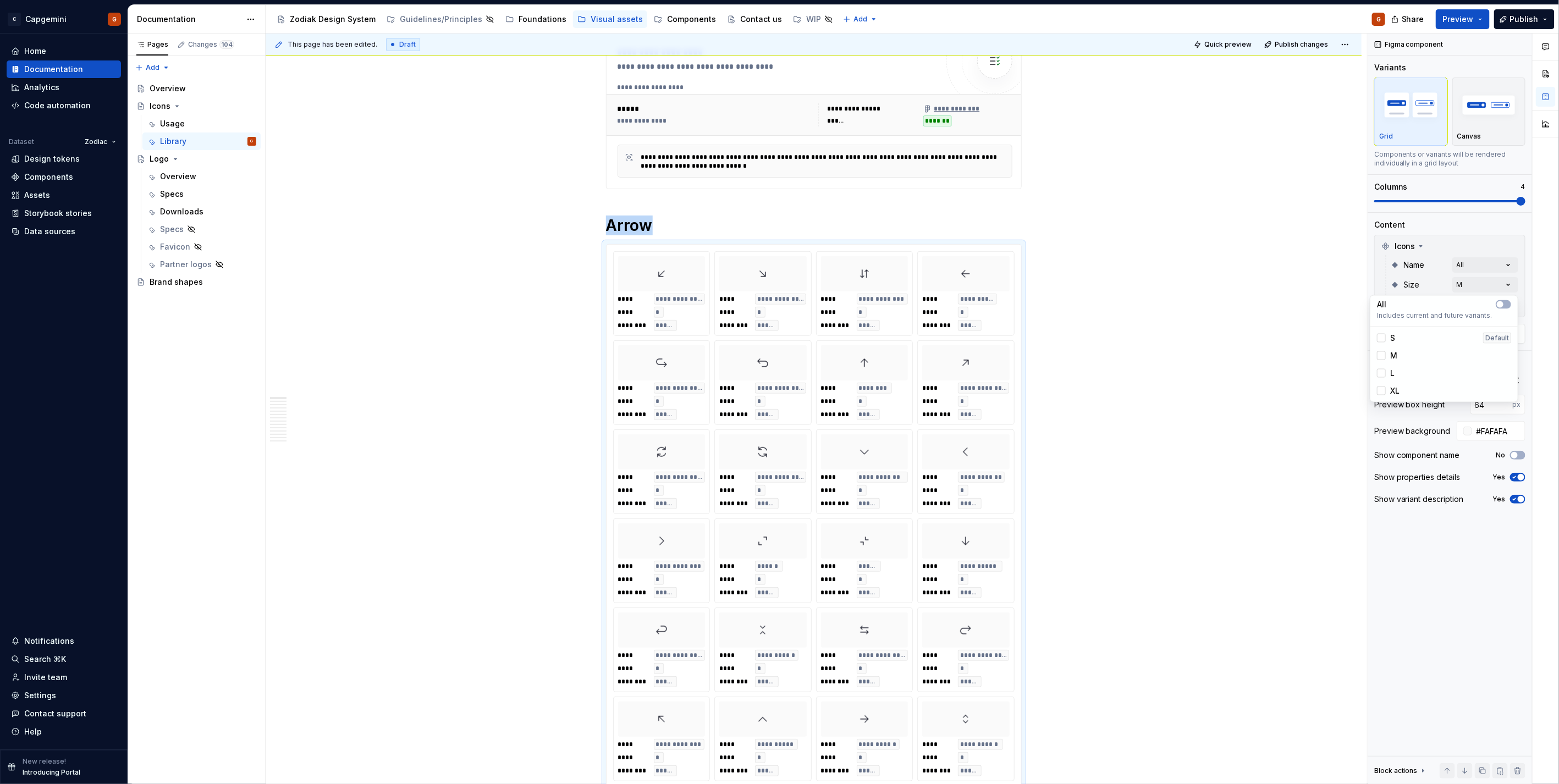
click at [1074, 365] on html "C Capgemini G Home Documentation Analytics Code automation Dataset Zodiac Desig…" at bounding box center [779, 392] width 1559 height 784
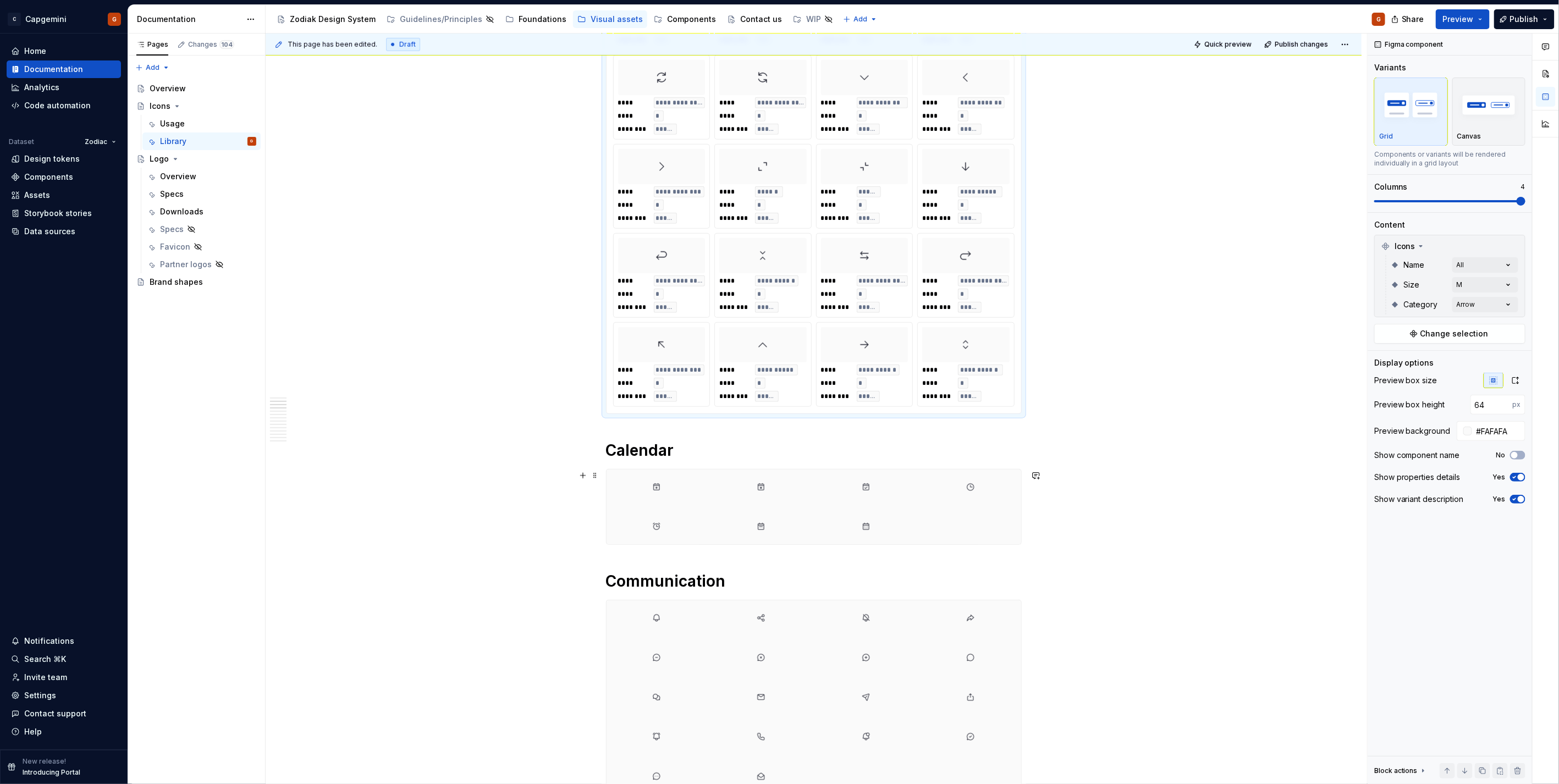
scroll to position [672, 0]
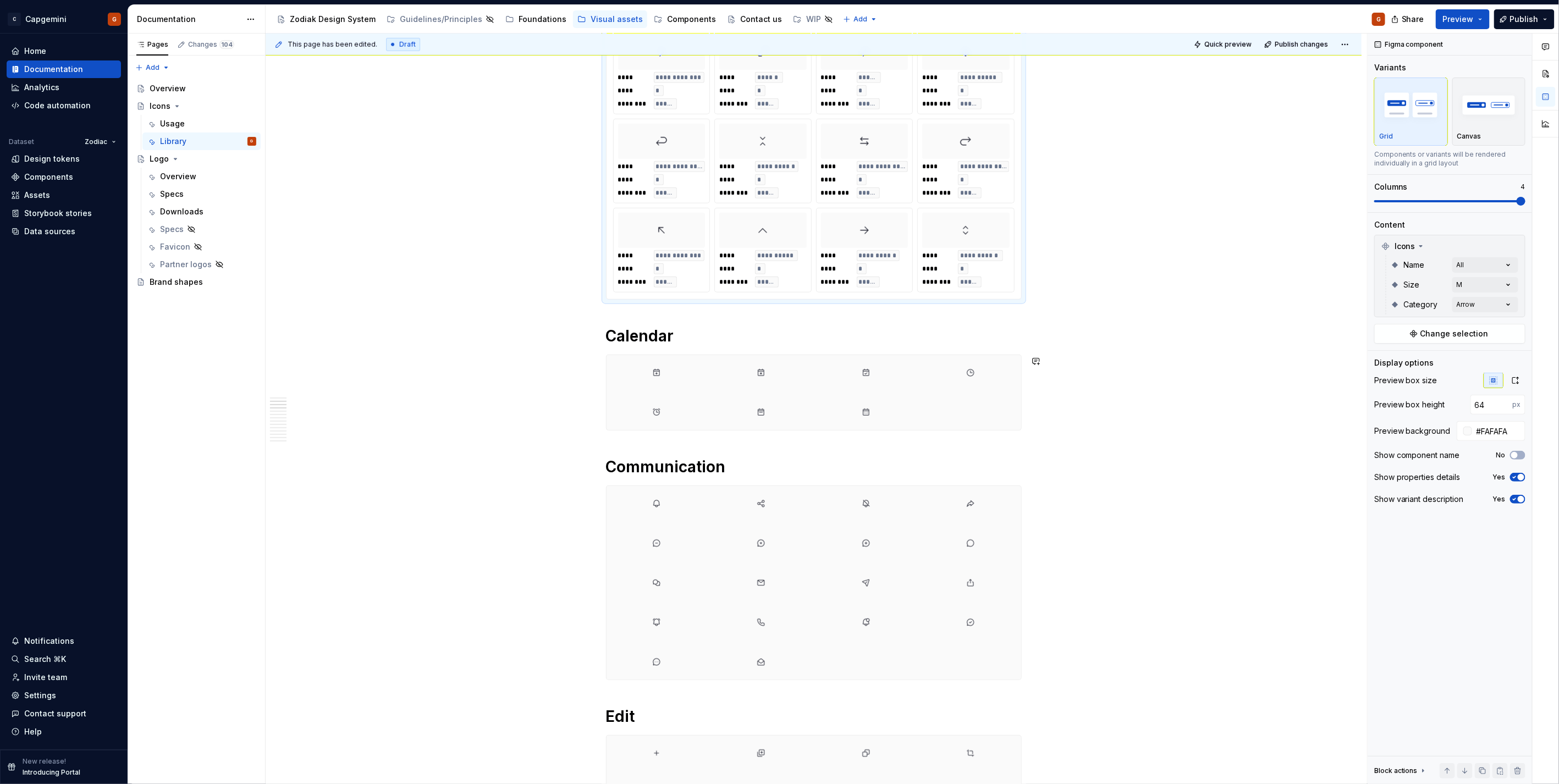
click at [971, 395] on div at bounding box center [814, 393] width 415 height 74
click at [996, 287] on div "**********" at bounding box center [965, 268] width 87 height 37
click at [1492, 431] on input "#FAFAFA" at bounding box center [1499, 431] width 53 height 20
click at [1499, 429] on input "ffffff" at bounding box center [1499, 431] width 53 height 20
click at [914, 421] on div at bounding box center [866, 412] width 100 height 35
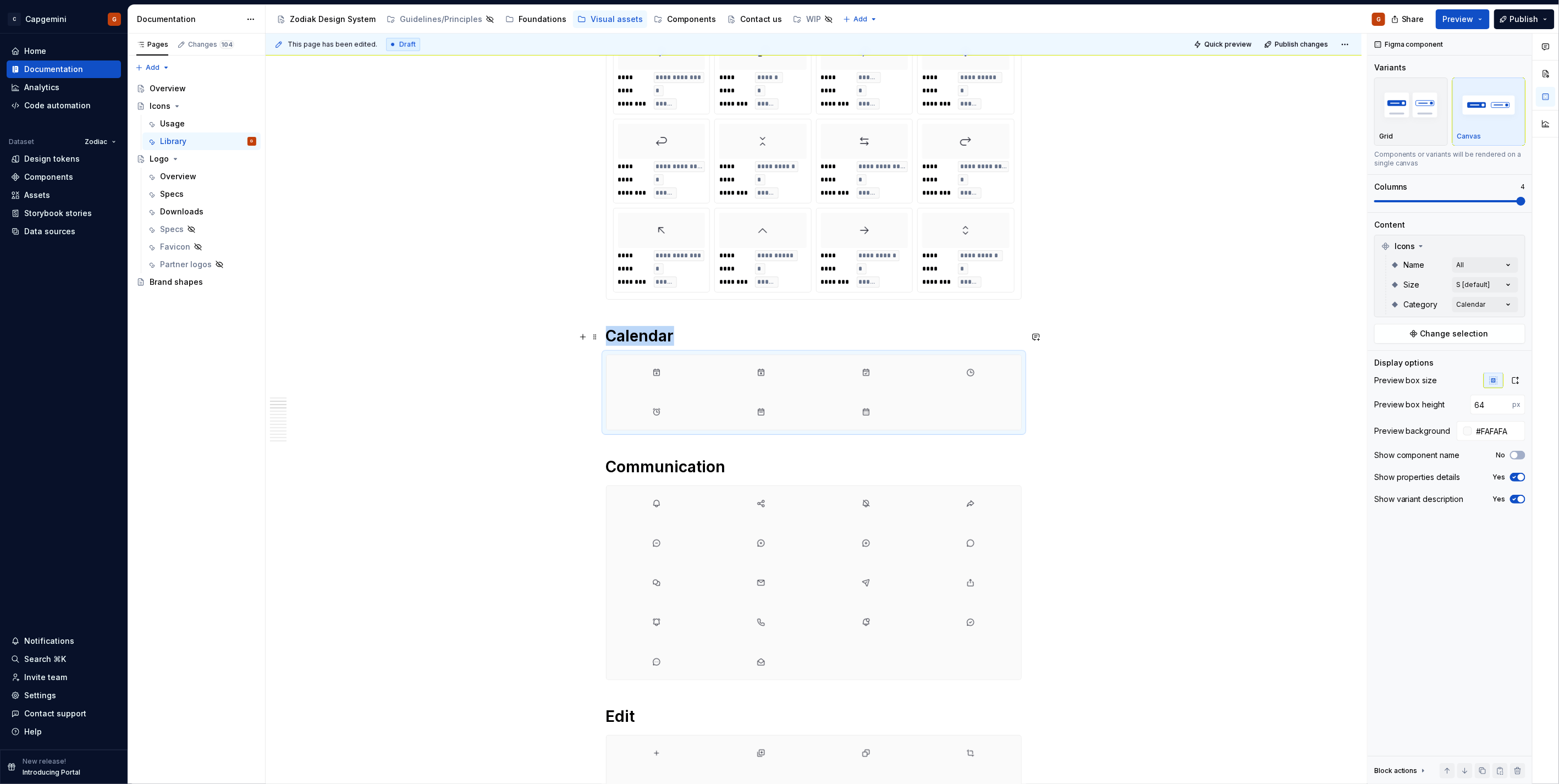
click at [944, 285] on span "********" at bounding box center [936, 282] width 29 height 9
click at [1491, 430] on input "#FAFAFA" at bounding box center [1499, 431] width 53 height 20
click at [1496, 429] on input "ffffff" at bounding box center [1499, 431] width 53 height 20
click at [972, 419] on div at bounding box center [814, 393] width 415 height 74
type input "#FAFAFA"
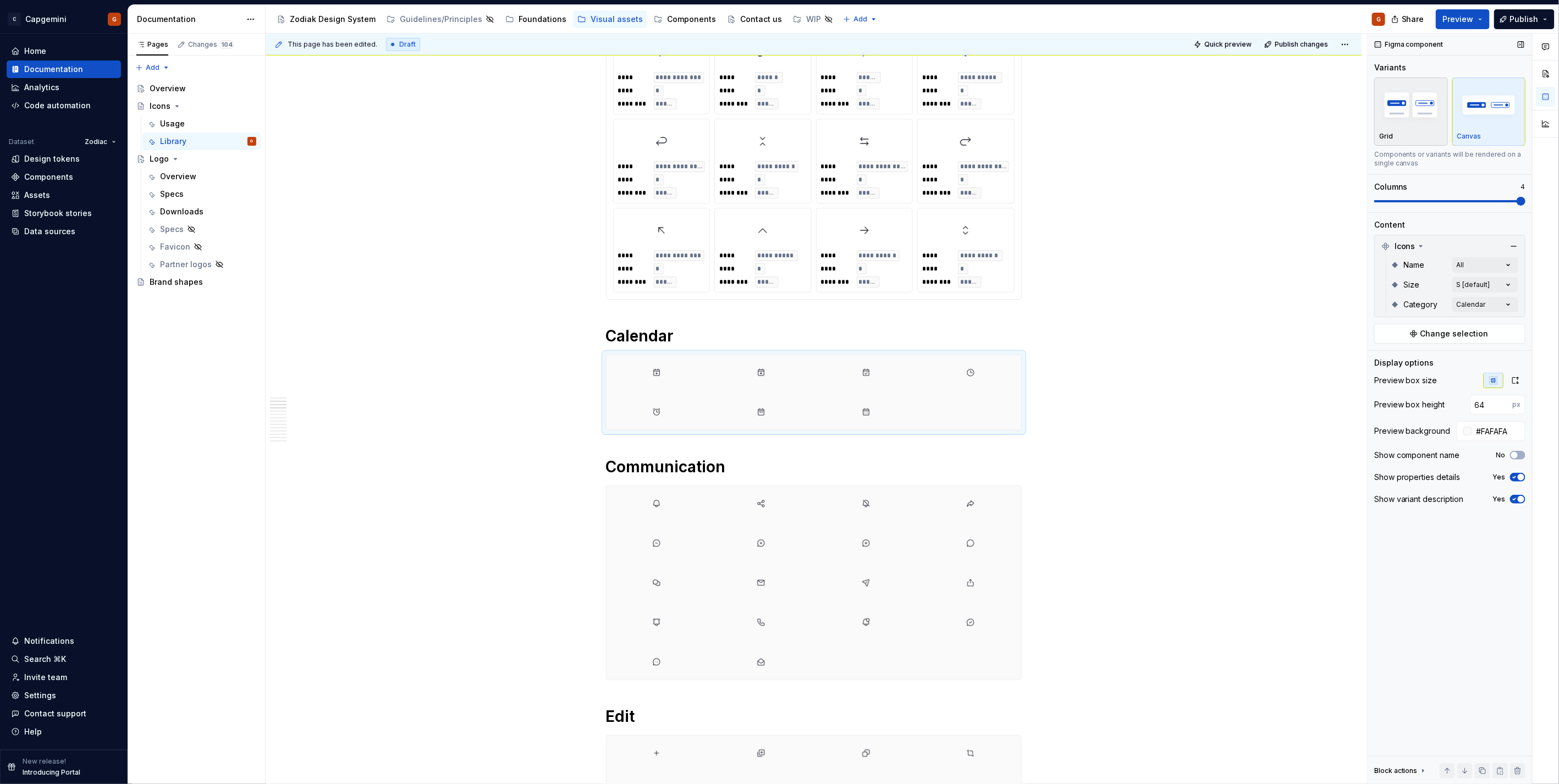
click at [1392, 117] on img "button" at bounding box center [1411, 105] width 64 height 40
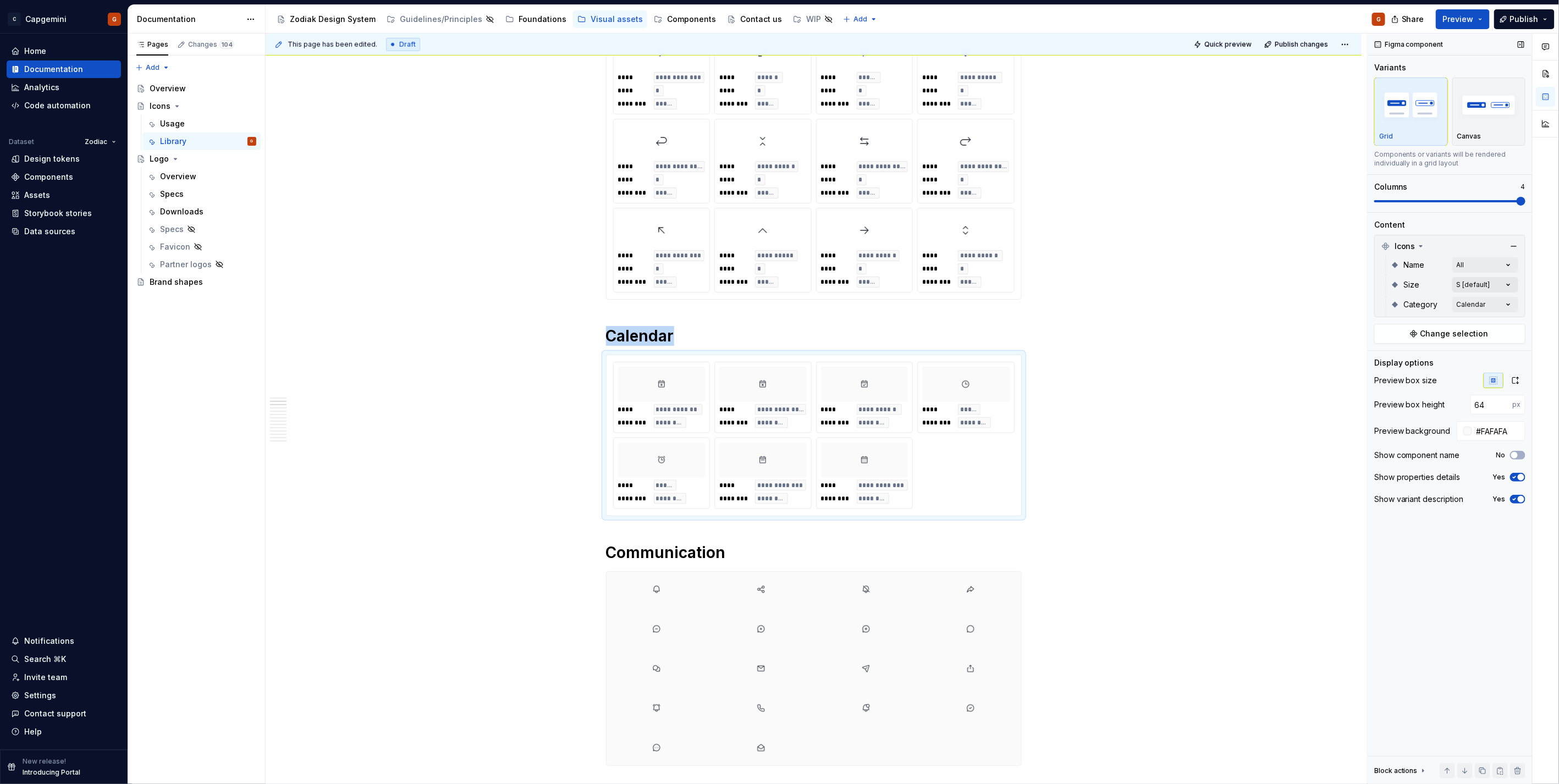
click at [1487, 280] on div "Comments Open comments No comments yet Select ‘Comment’ from the block context …" at bounding box center [1463, 409] width 191 height 751
click at [1443, 352] on div "M" at bounding box center [1444, 356] width 134 height 11
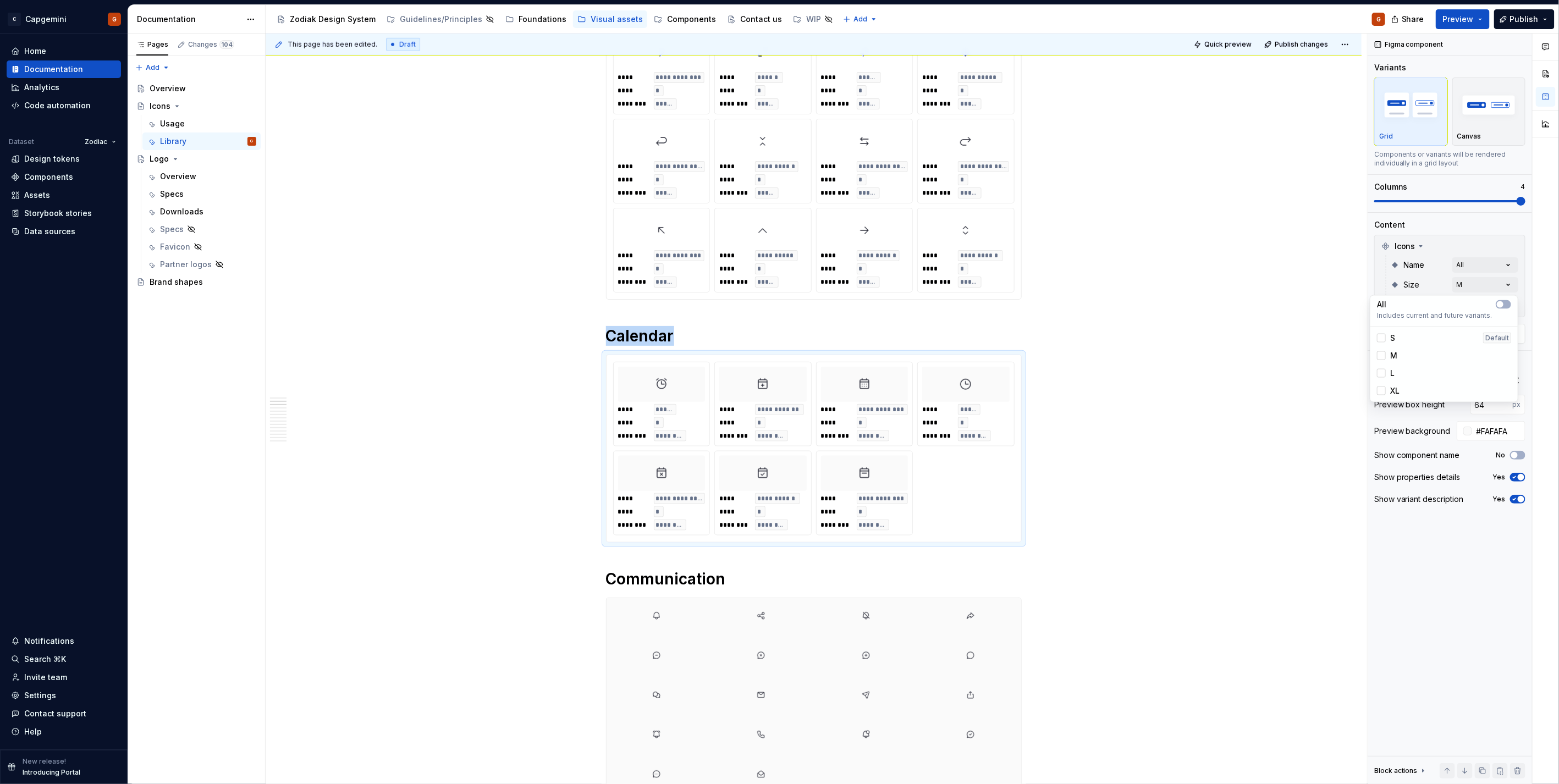
click at [1015, 617] on html "C Capgemini G Home Documentation Analytics Code automation Dataset Zodiac Desig…" at bounding box center [779, 392] width 1559 height 784
click at [989, 503] on div "**********" at bounding box center [814, 448] width 401 height 174
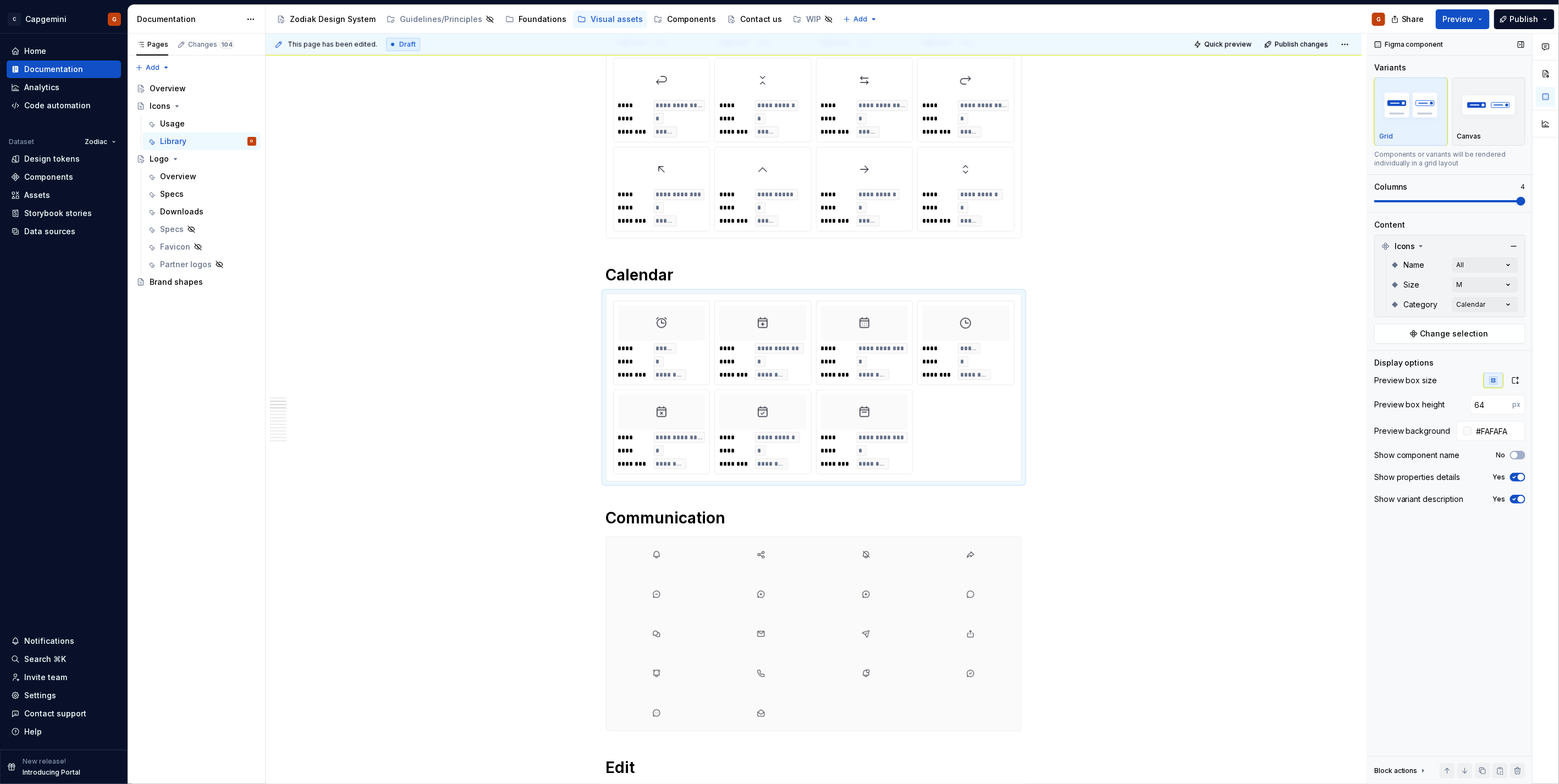
click at [1515, 474] on icon "button" at bounding box center [1514, 477] width 9 height 6
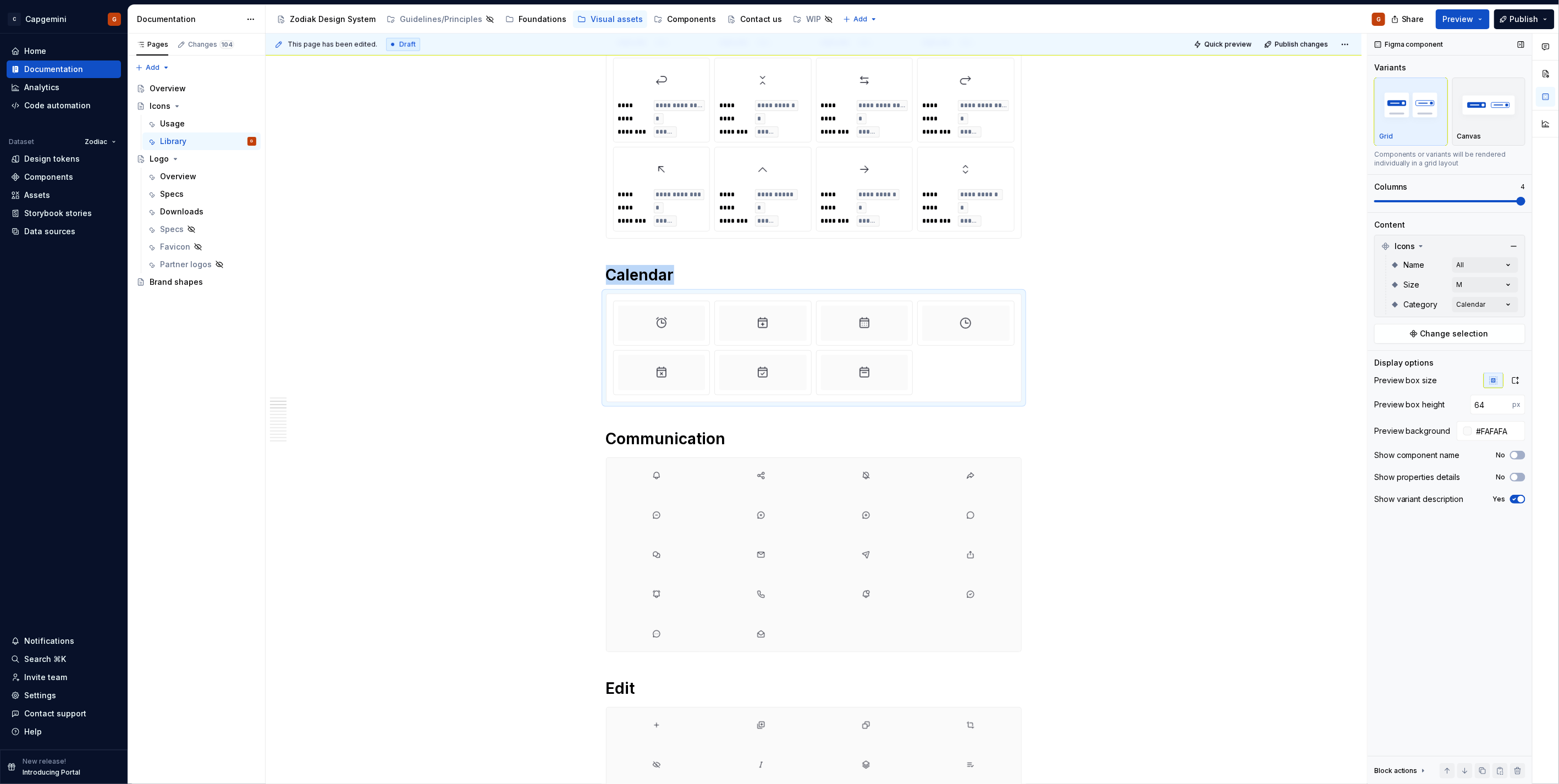
drag, startPoint x: 1521, startPoint y: 500, endPoint x: 1521, endPoint y: 488, distance: 12.0
click at [1521, 497] on span "button" at bounding box center [1520, 499] width 6 height 6
click at [1518, 504] on div "Show variant description No" at bounding box center [1449, 499] width 151 height 15
click at [1518, 499] on icon "button" at bounding box center [1514, 499] width 9 height 6
click at [1516, 455] on span "button" at bounding box center [1514, 455] width 6 height 6
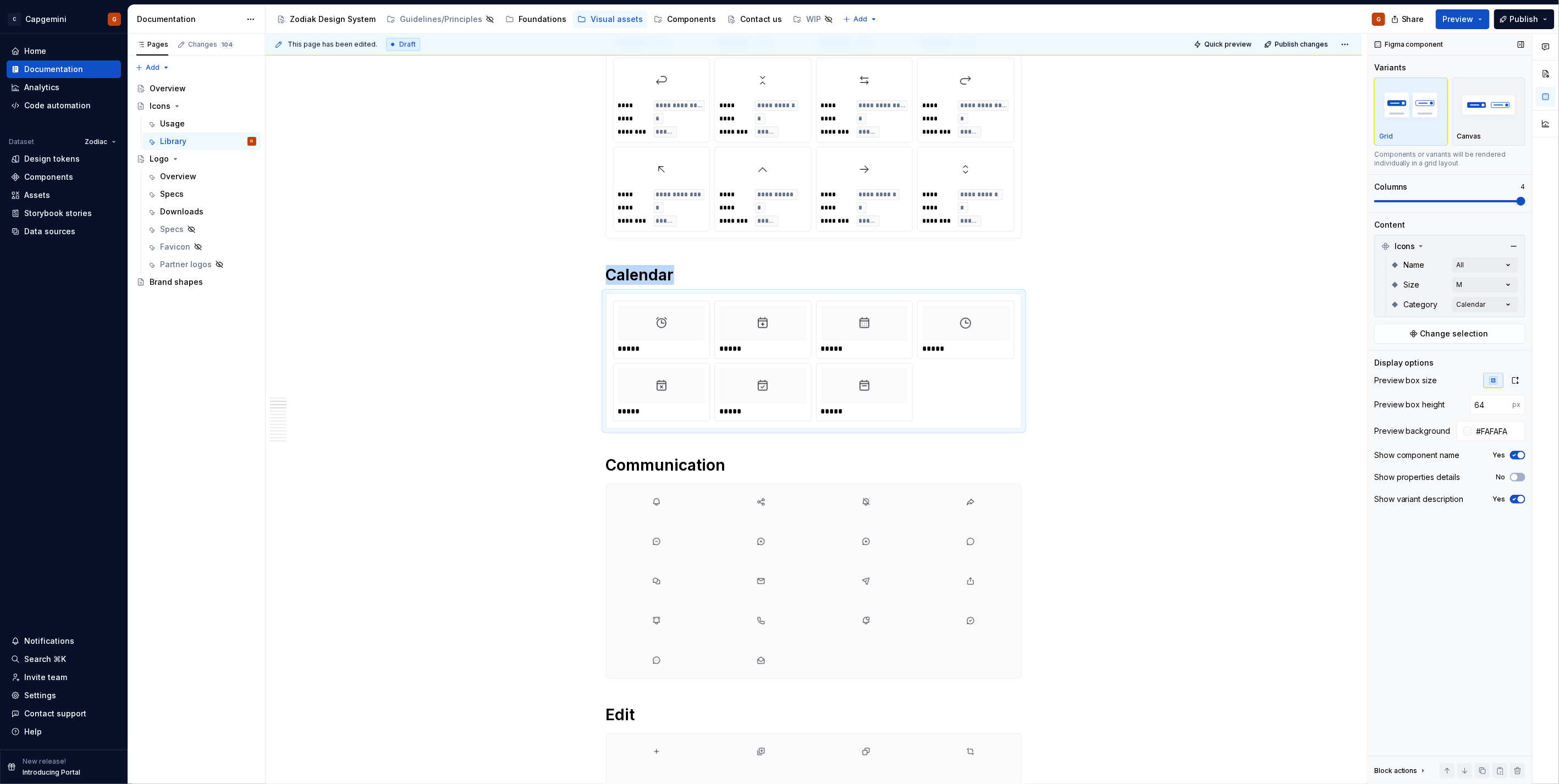
click at [1518, 455] on span "button" at bounding box center [1520, 455] width 6 height 6
click at [1516, 478] on span "button" at bounding box center [1514, 477] width 6 height 6
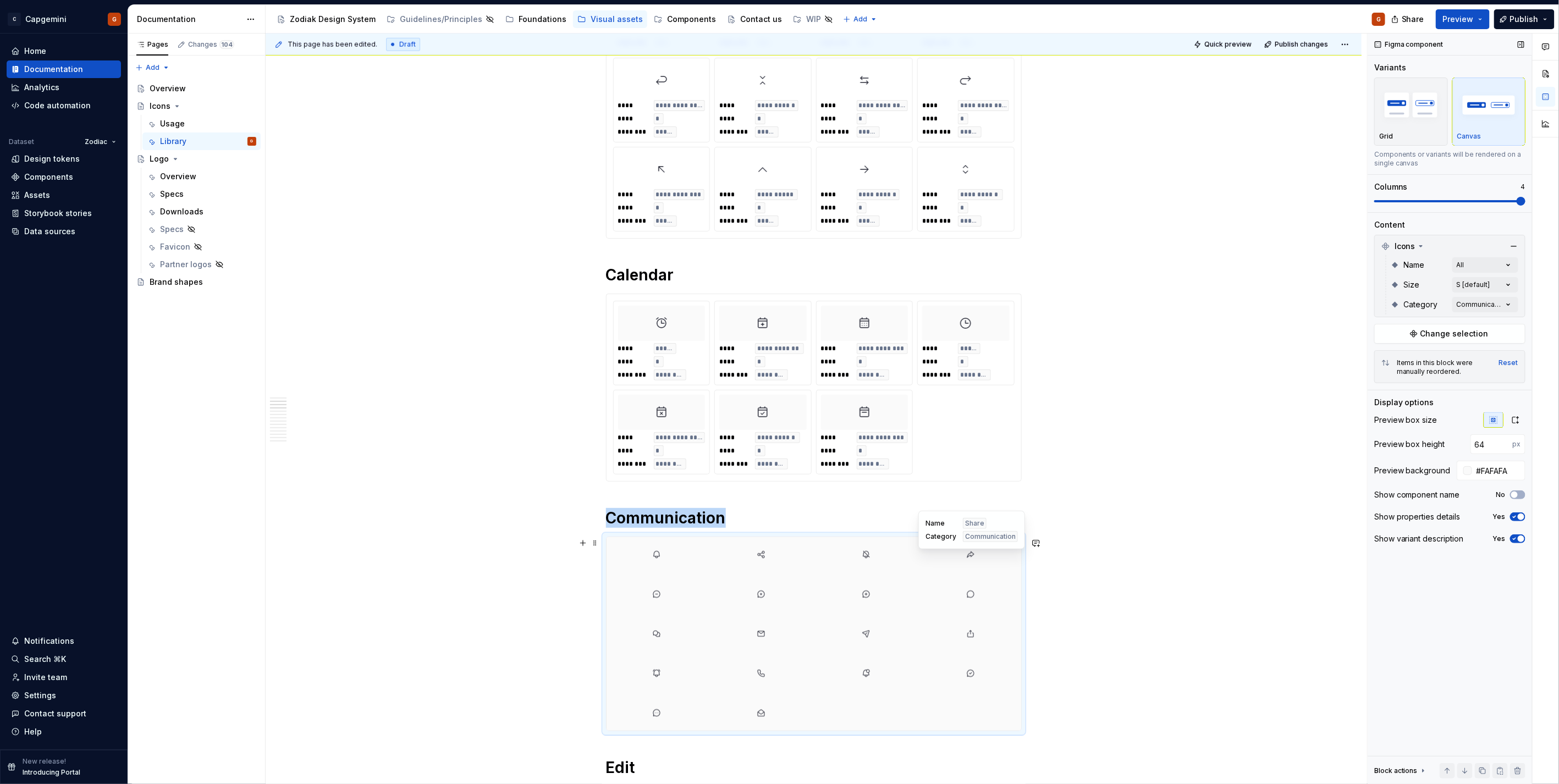
click at [1005, 559] on div at bounding box center [970, 555] width 100 height 35
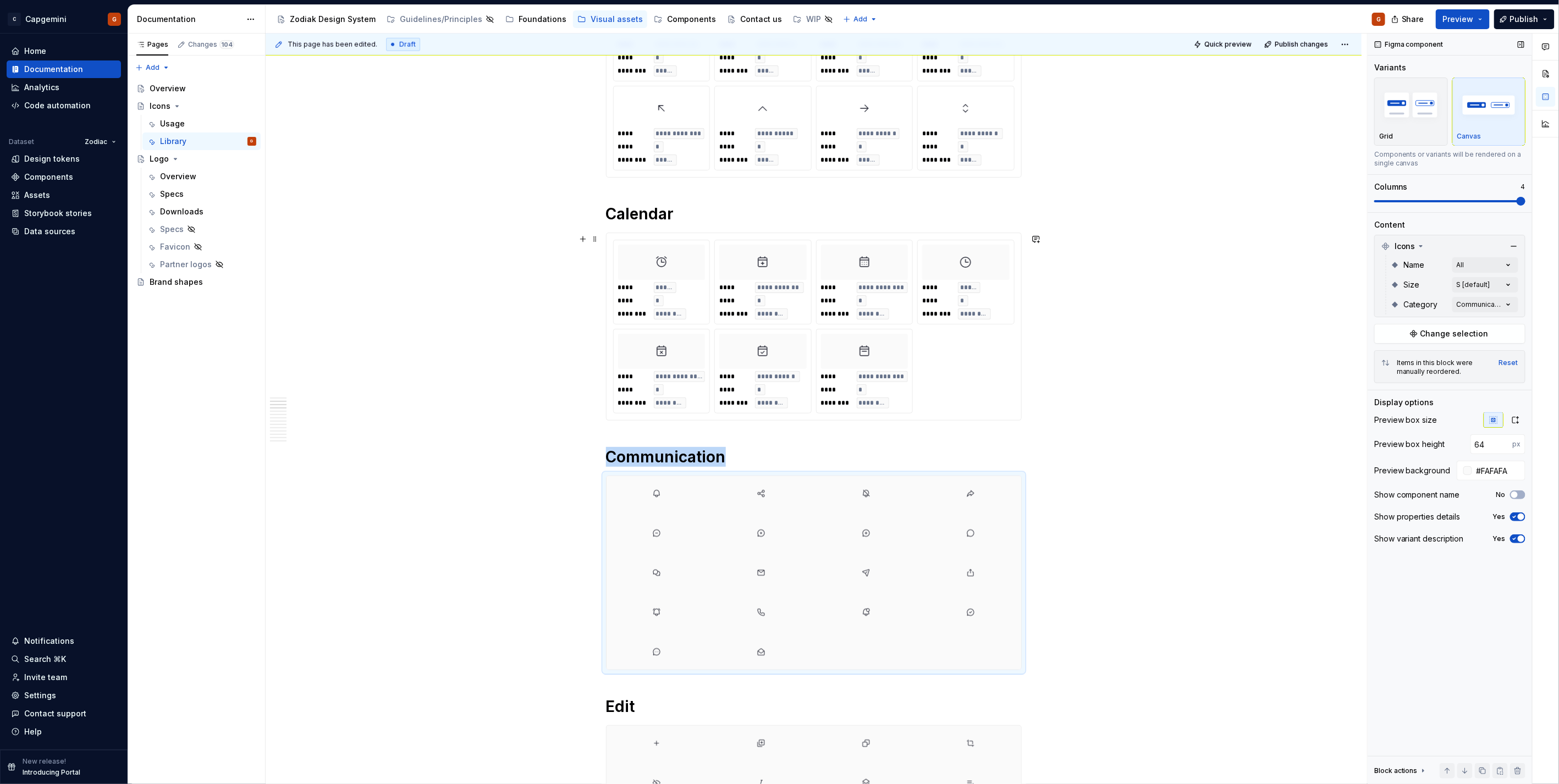
scroll to position [855, 0]
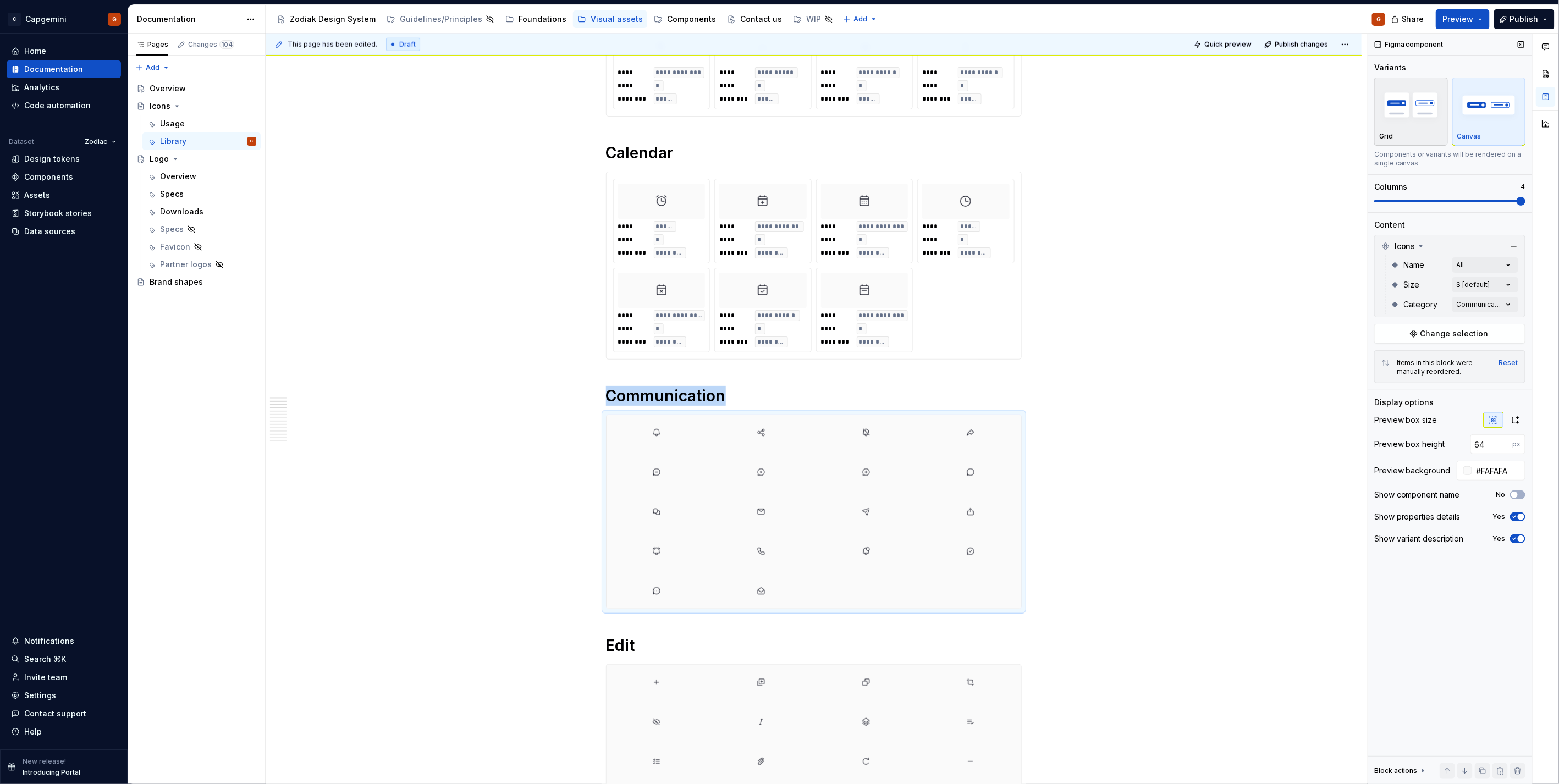
click at [1424, 119] on img "button" at bounding box center [1411, 105] width 64 height 40
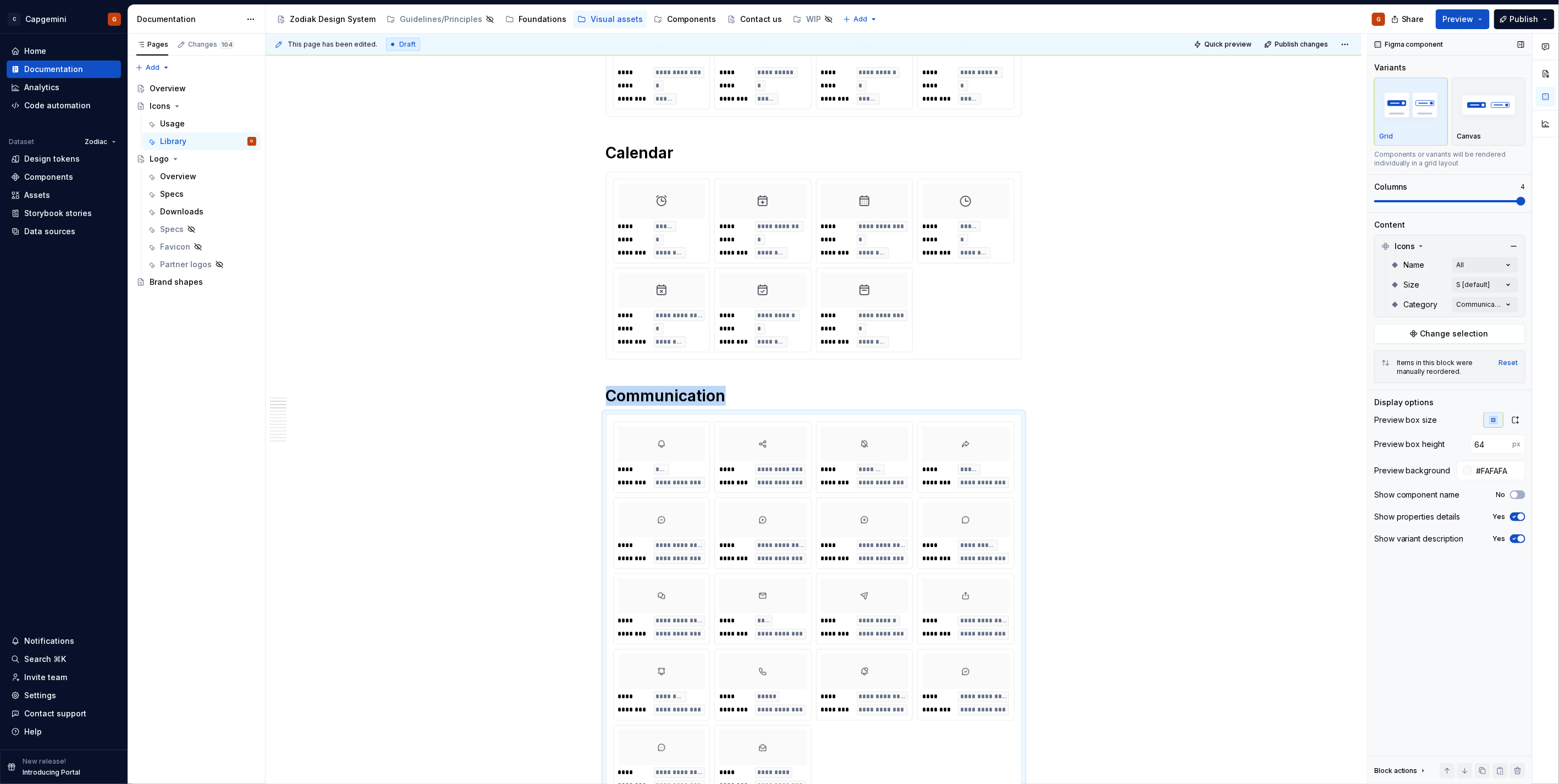
scroll to position [875, 0]
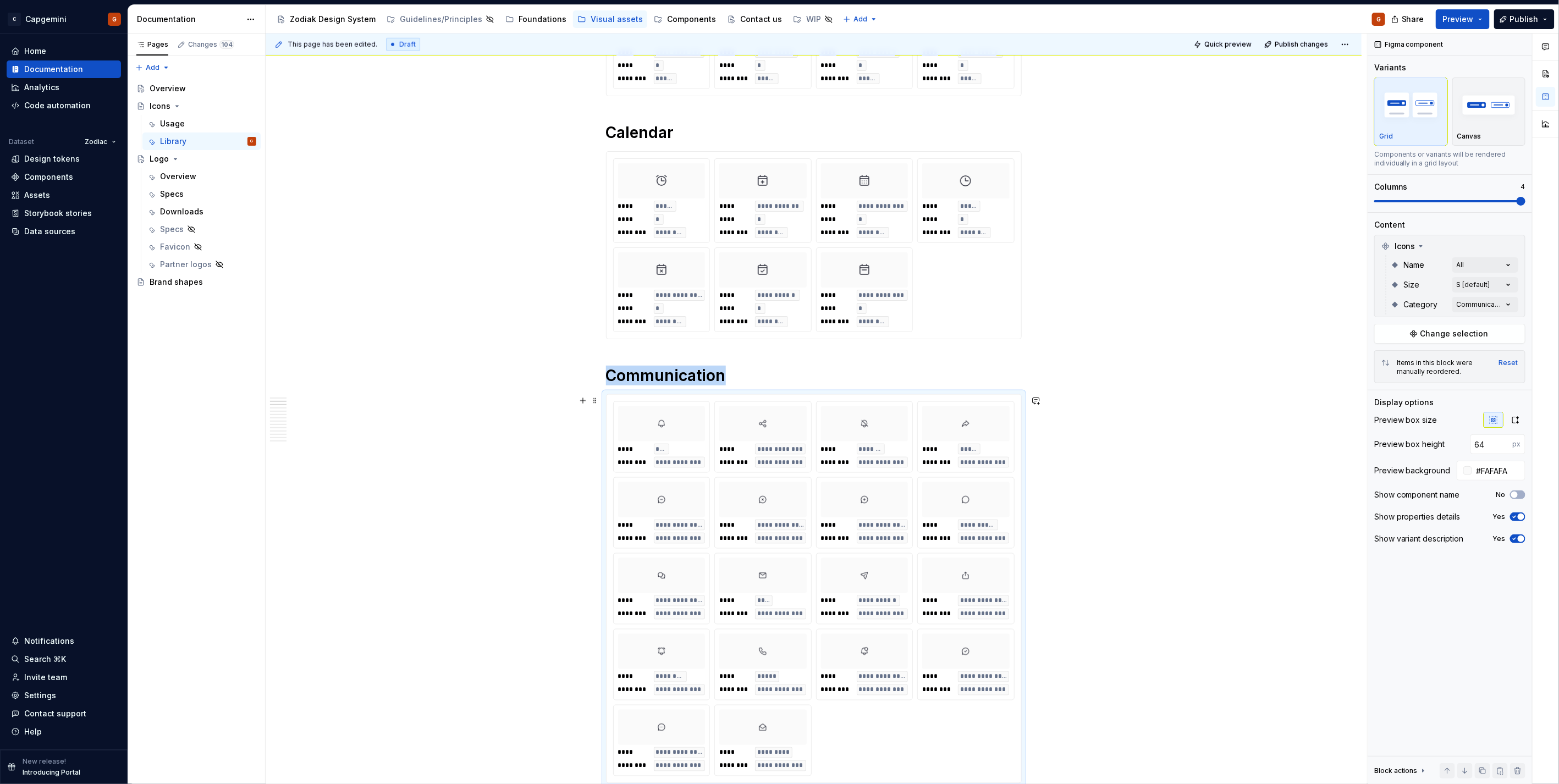
type textarea "*"
click at [1508, 280] on div "Comments Open comments No comments yet Select ‘Comment’ from the block context …" at bounding box center [1463, 409] width 191 height 751
click at [1411, 351] on div "M" at bounding box center [1444, 356] width 134 height 11
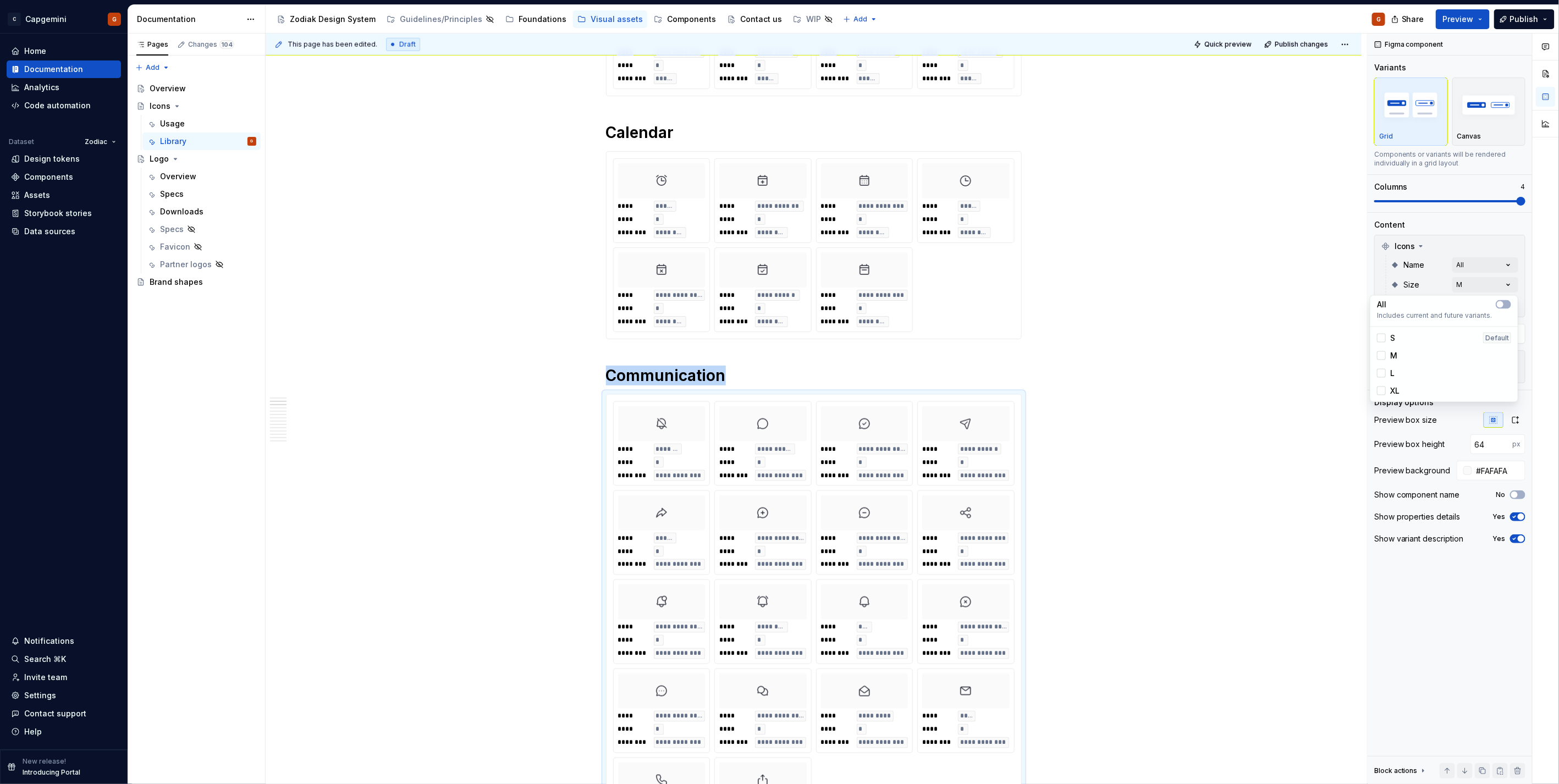
click at [1175, 331] on html "C Capgemini G Home Documentation Analytics Code automation Dataset Zodiac Desig…" at bounding box center [779, 392] width 1559 height 784
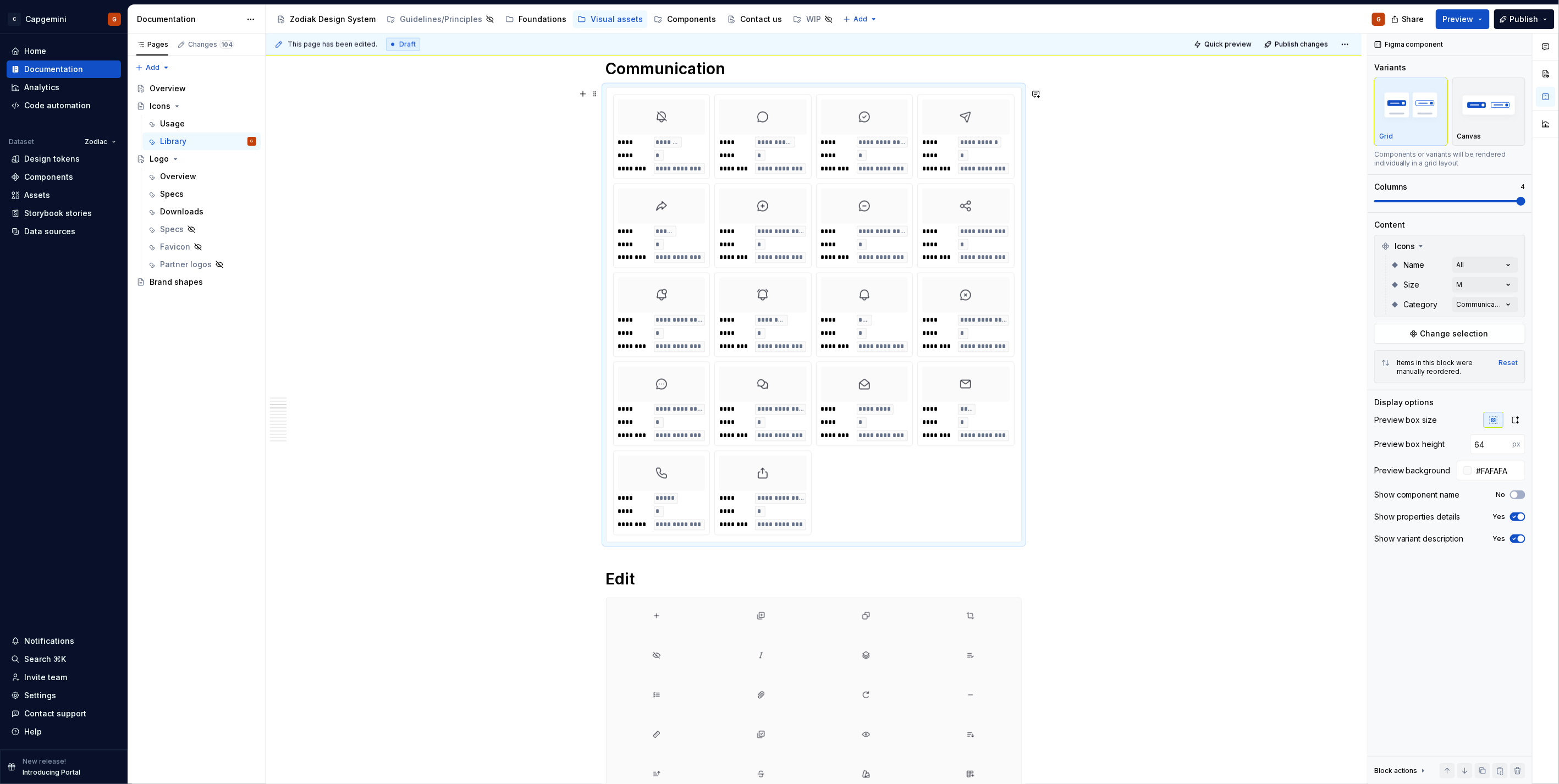
scroll to position [1180, 0]
click at [1152, 318] on div "**********" at bounding box center [816, 409] width 1102 height 751
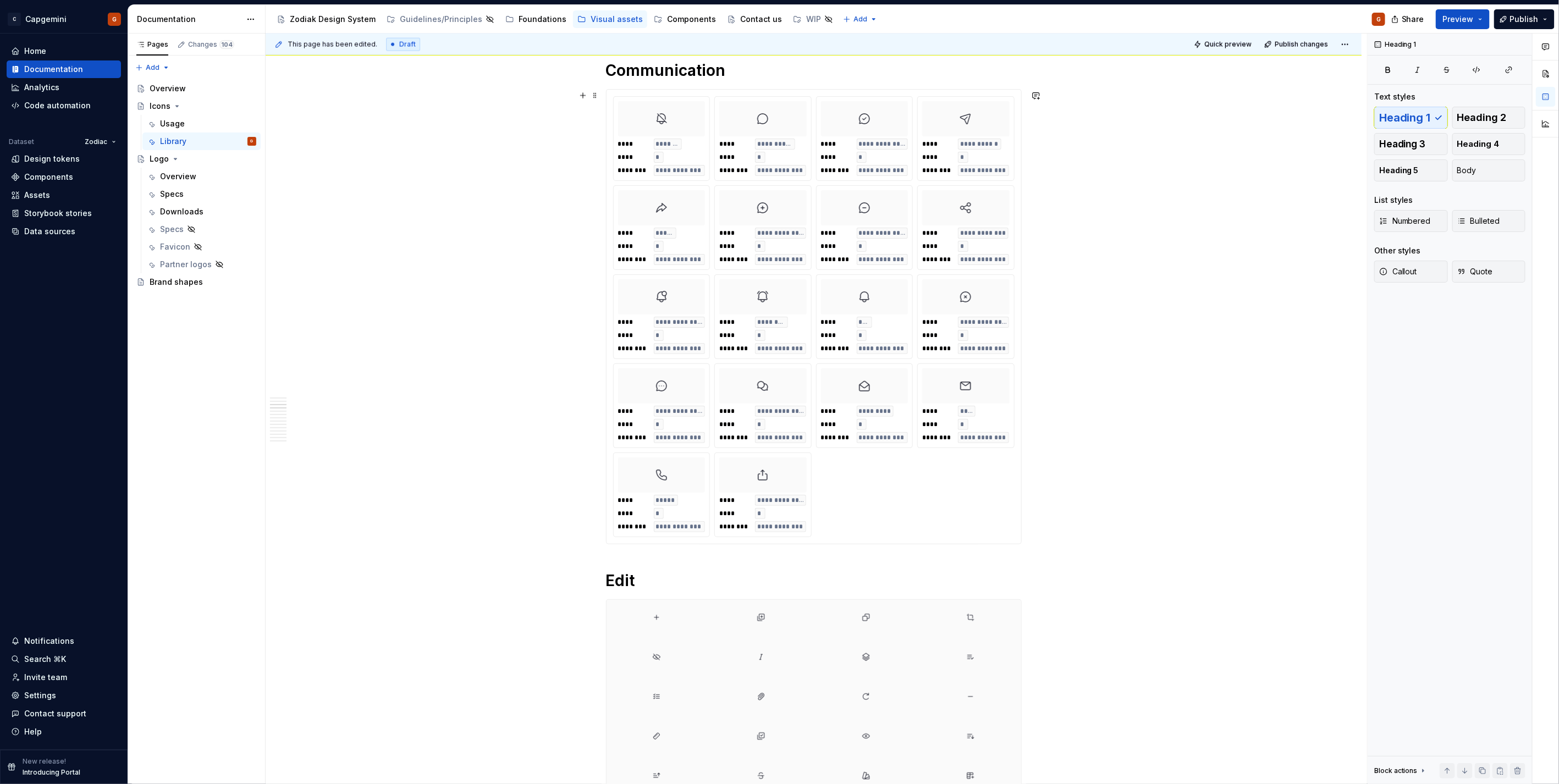
click at [939, 262] on span "********" at bounding box center [936, 259] width 29 height 9
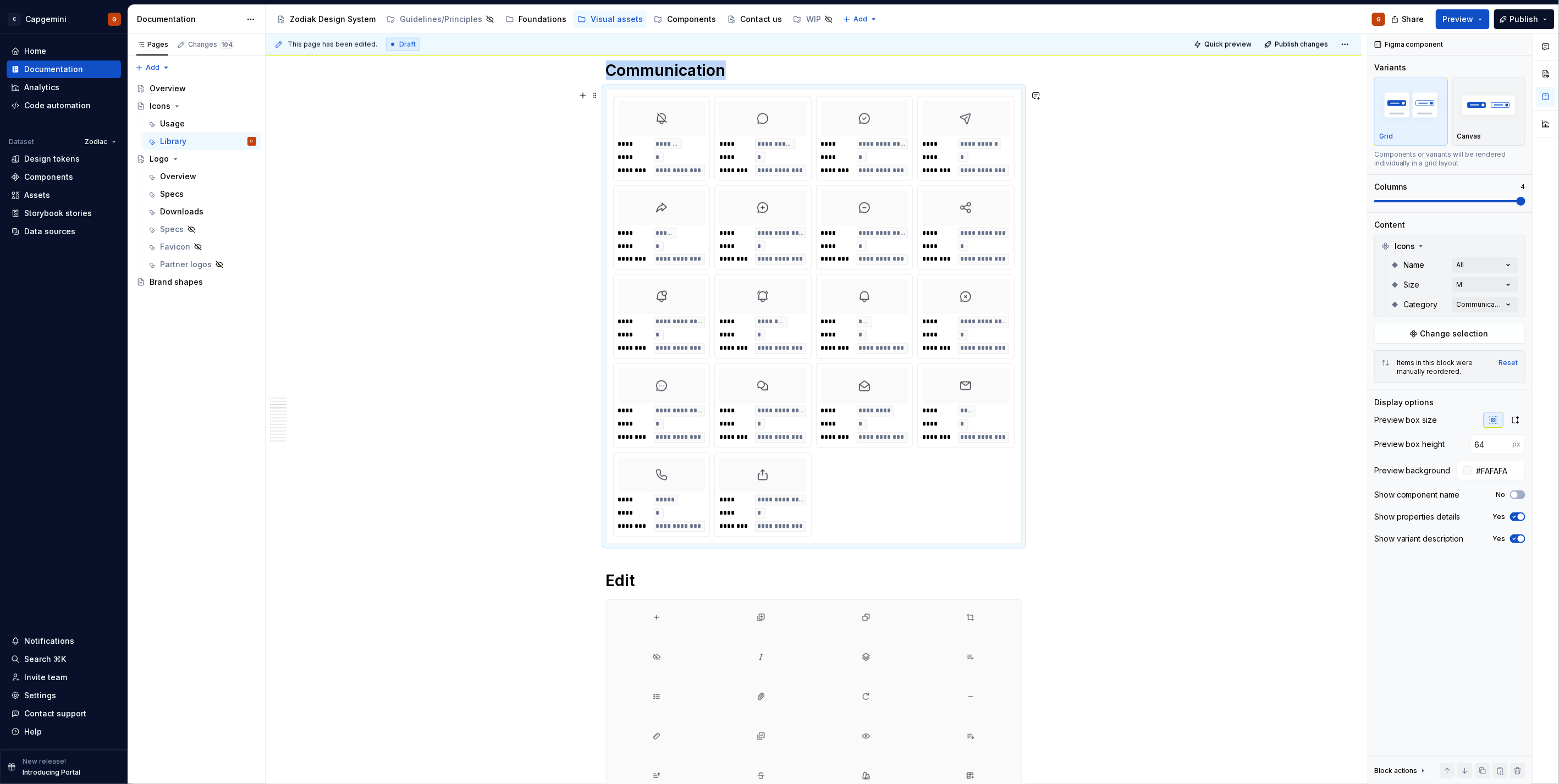
type textarea "*"
click at [1491, 289] on div "Comments Open comments No comments yet Select ‘Comment’ from the block context …" at bounding box center [1463, 409] width 191 height 751
click at [1381, 355] on icon at bounding box center [1381, 355] width 0 height 0
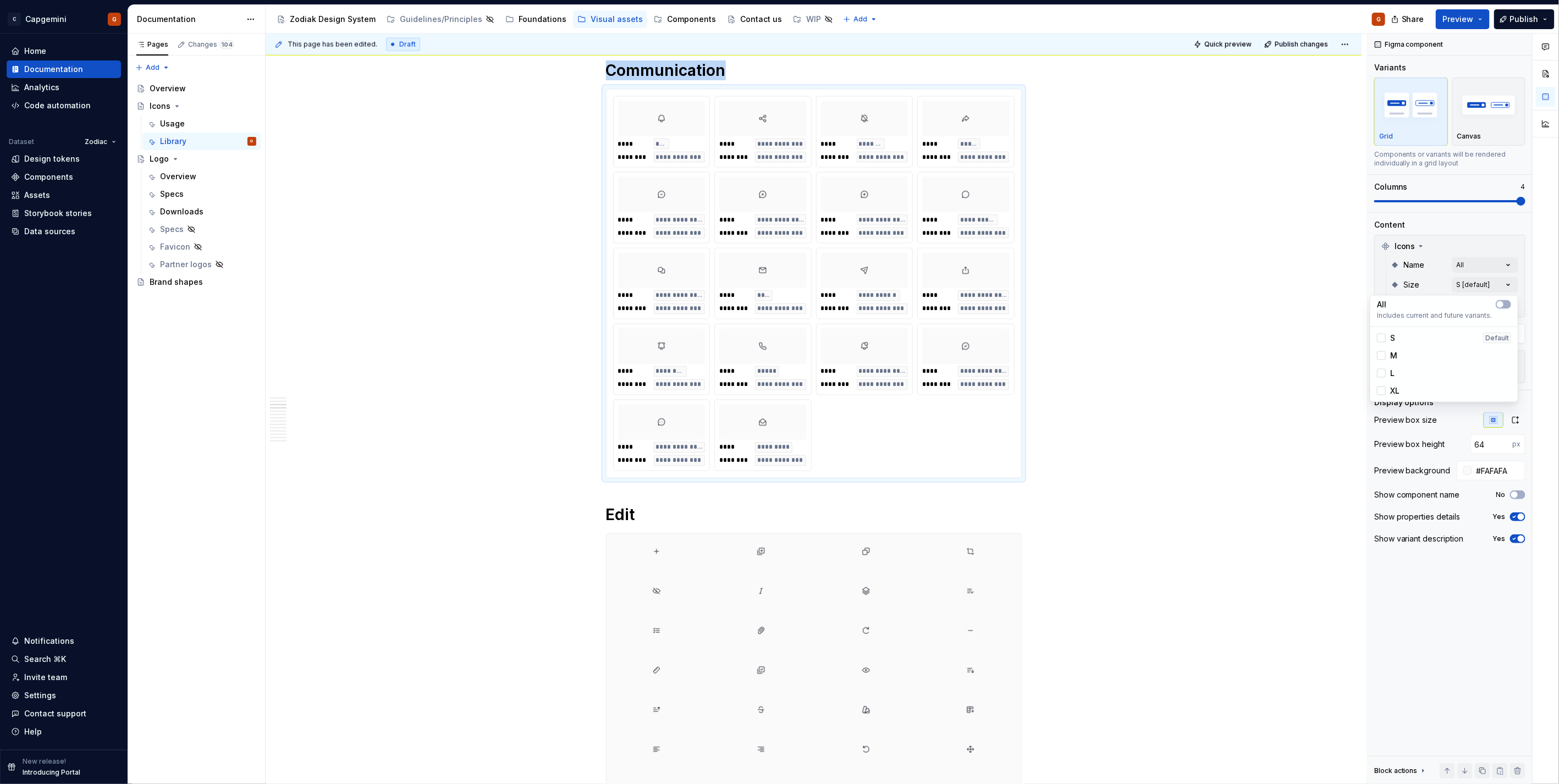
click at [1018, 575] on html "C Capgemini G Home Documentation Analytics Code automation Dataset Zodiac Desig…" at bounding box center [779, 392] width 1559 height 784
click at [1008, 592] on div at bounding box center [970, 591] width 100 height 35
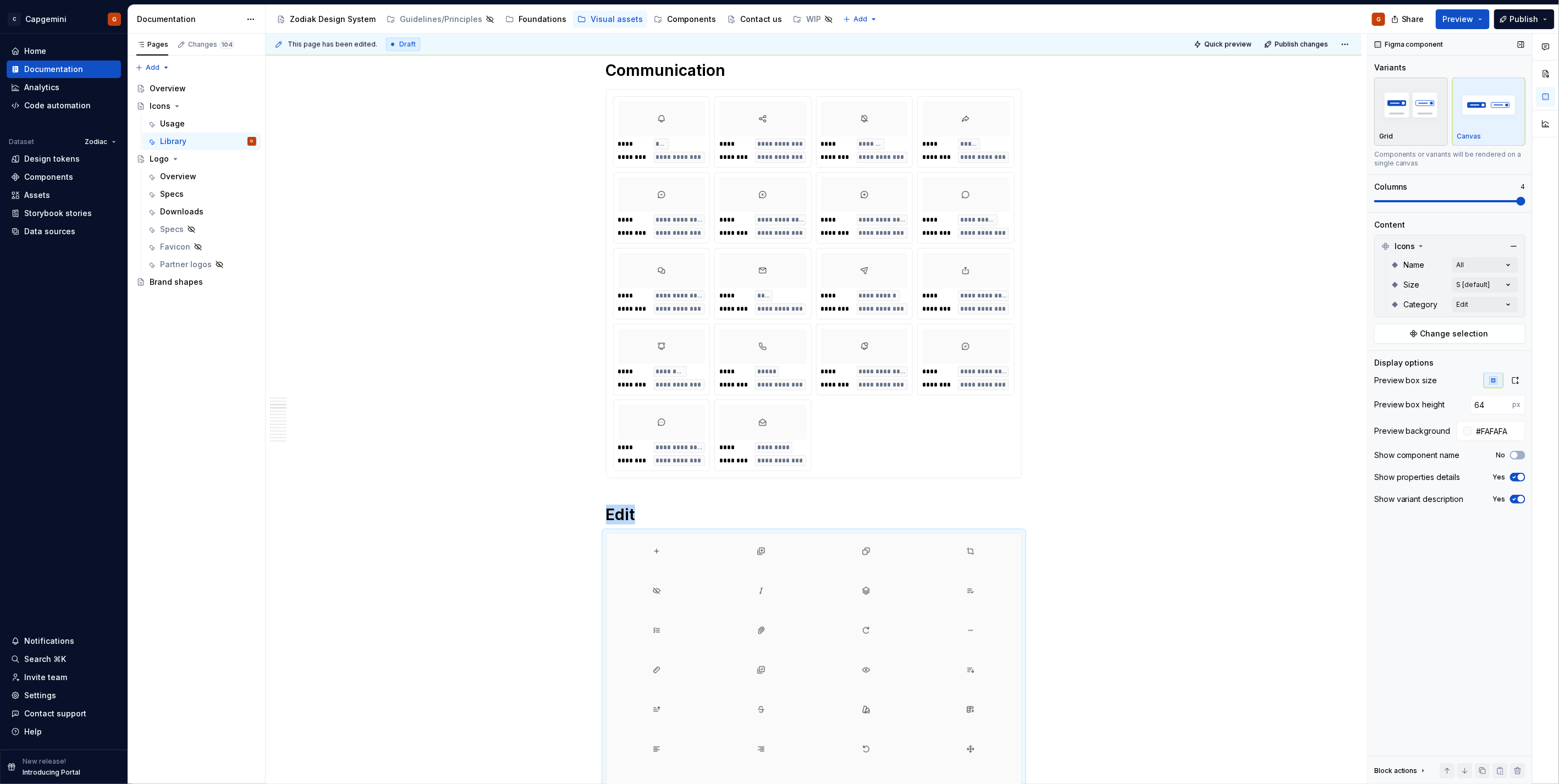
click at [1400, 113] on img "button" at bounding box center [1411, 105] width 64 height 40
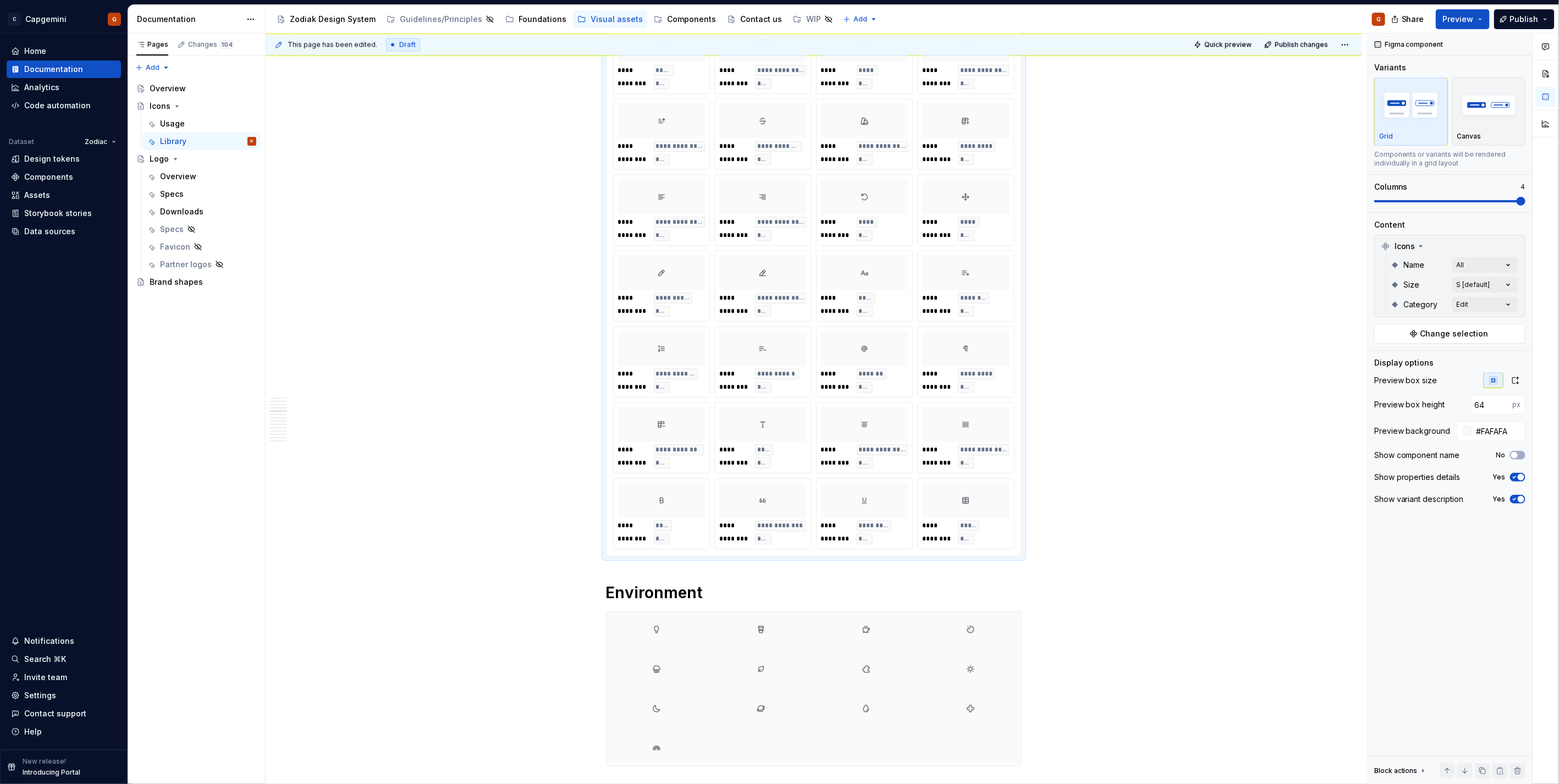
scroll to position [2231, 0]
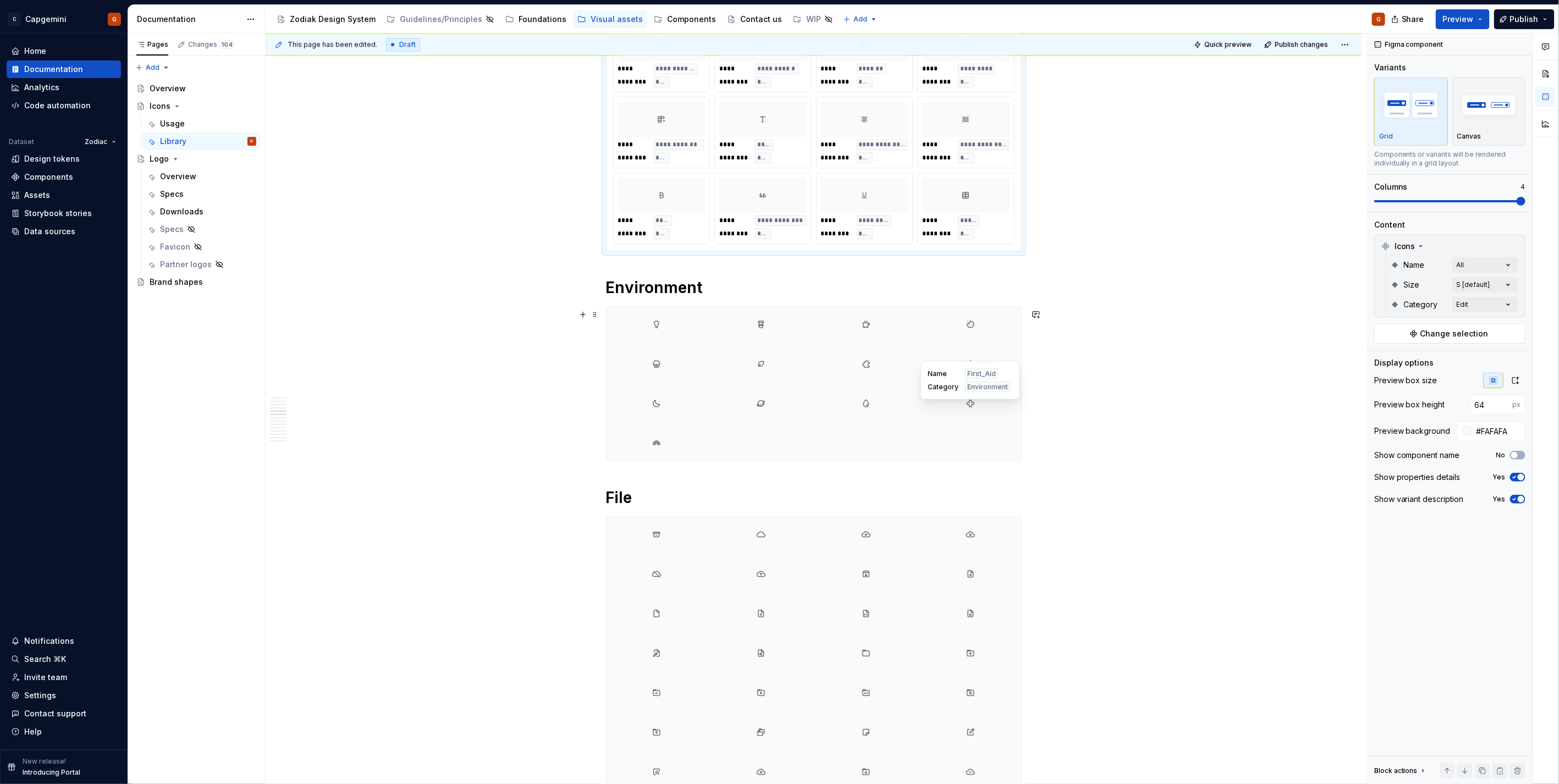
click at [990, 426] on div at bounding box center [814, 384] width 415 height 154
click at [1408, 111] on img "button" at bounding box center [1411, 105] width 64 height 40
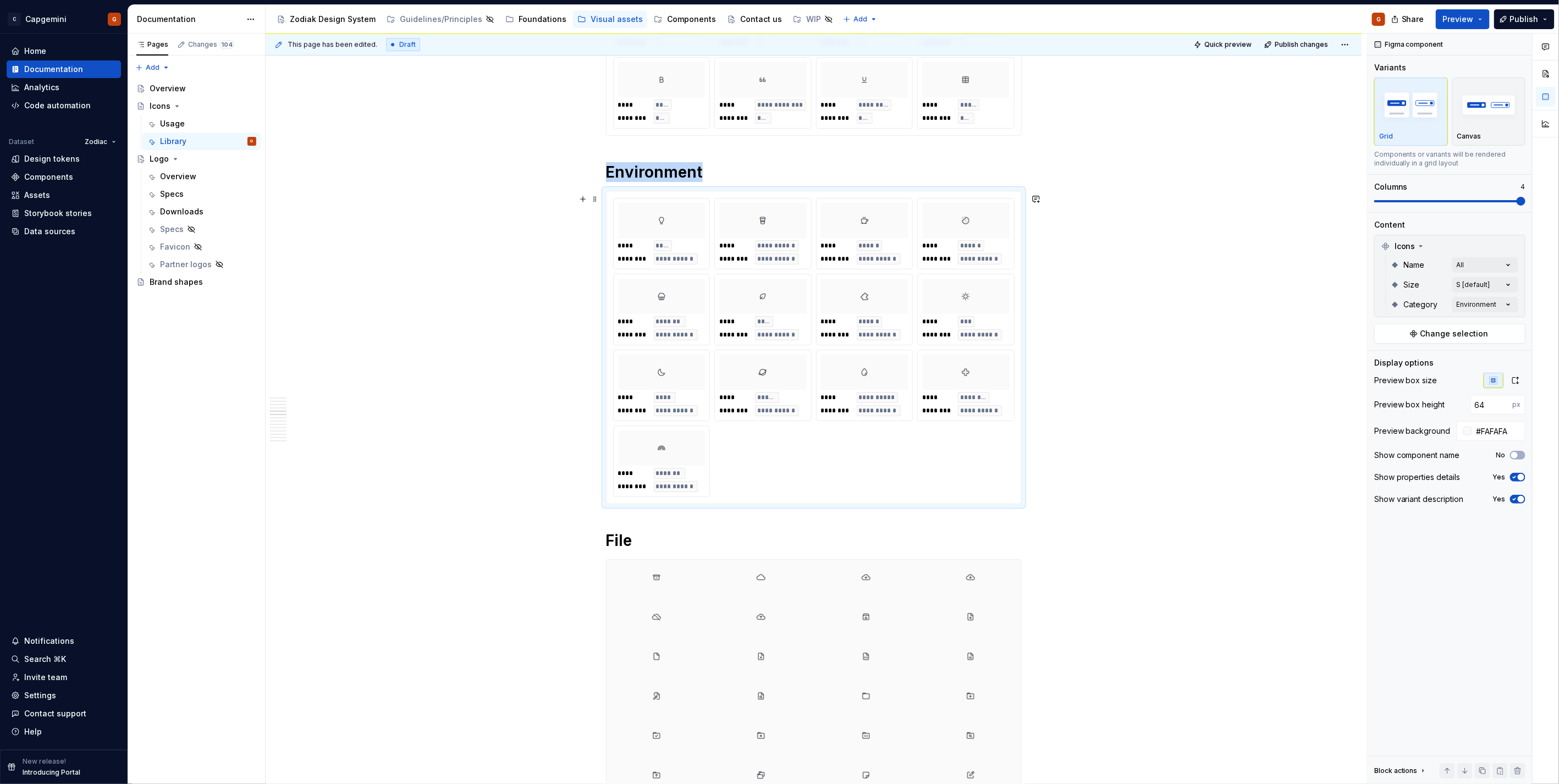
scroll to position [2476, 0]
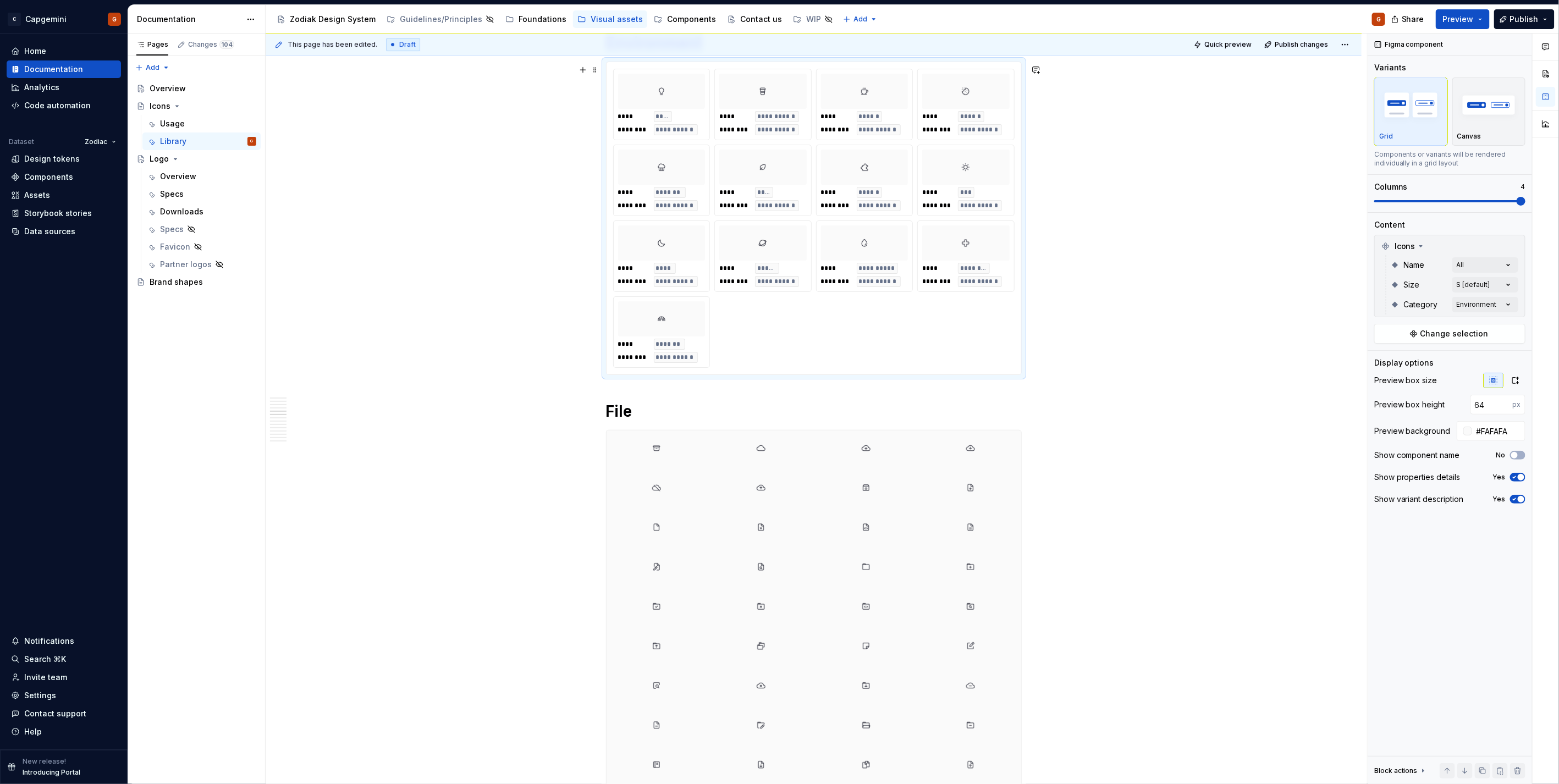
click at [998, 542] on div at bounding box center [970, 527] width 100 height 35
click at [1383, 79] on button "Grid" at bounding box center [1411, 111] width 74 height 68
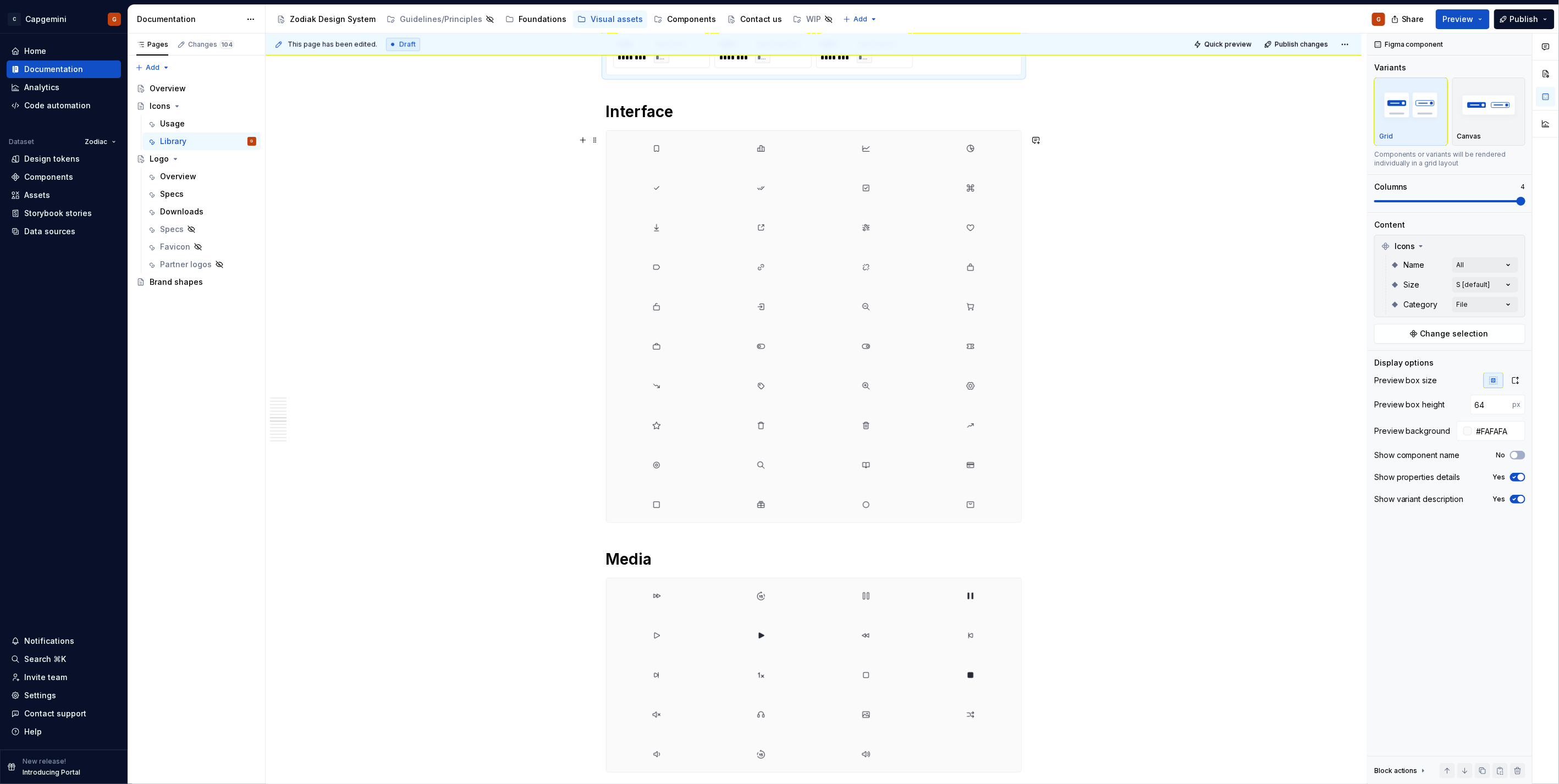
scroll to position [3608, 0]
click at [998, 452] on div "Name Credit_Card Category Interface" at bounding box center [970, 433] width 99 height 39
click at [1400, 111] on img "button" at bounding box center [1411, 105] width 64 height 40
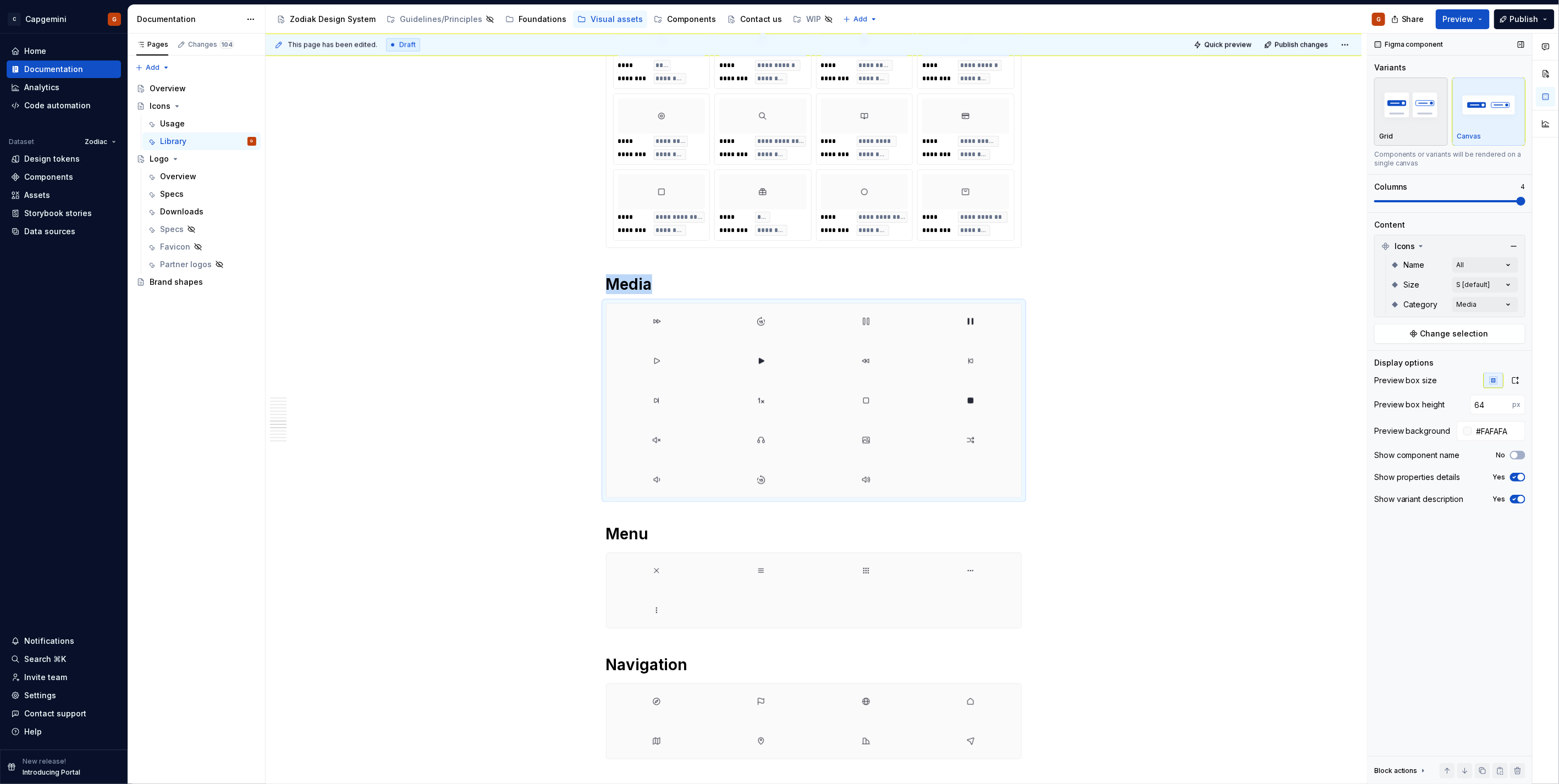
click at [1392, 118] on img "button" at bounding box center [1411, 105] width 64 height 40
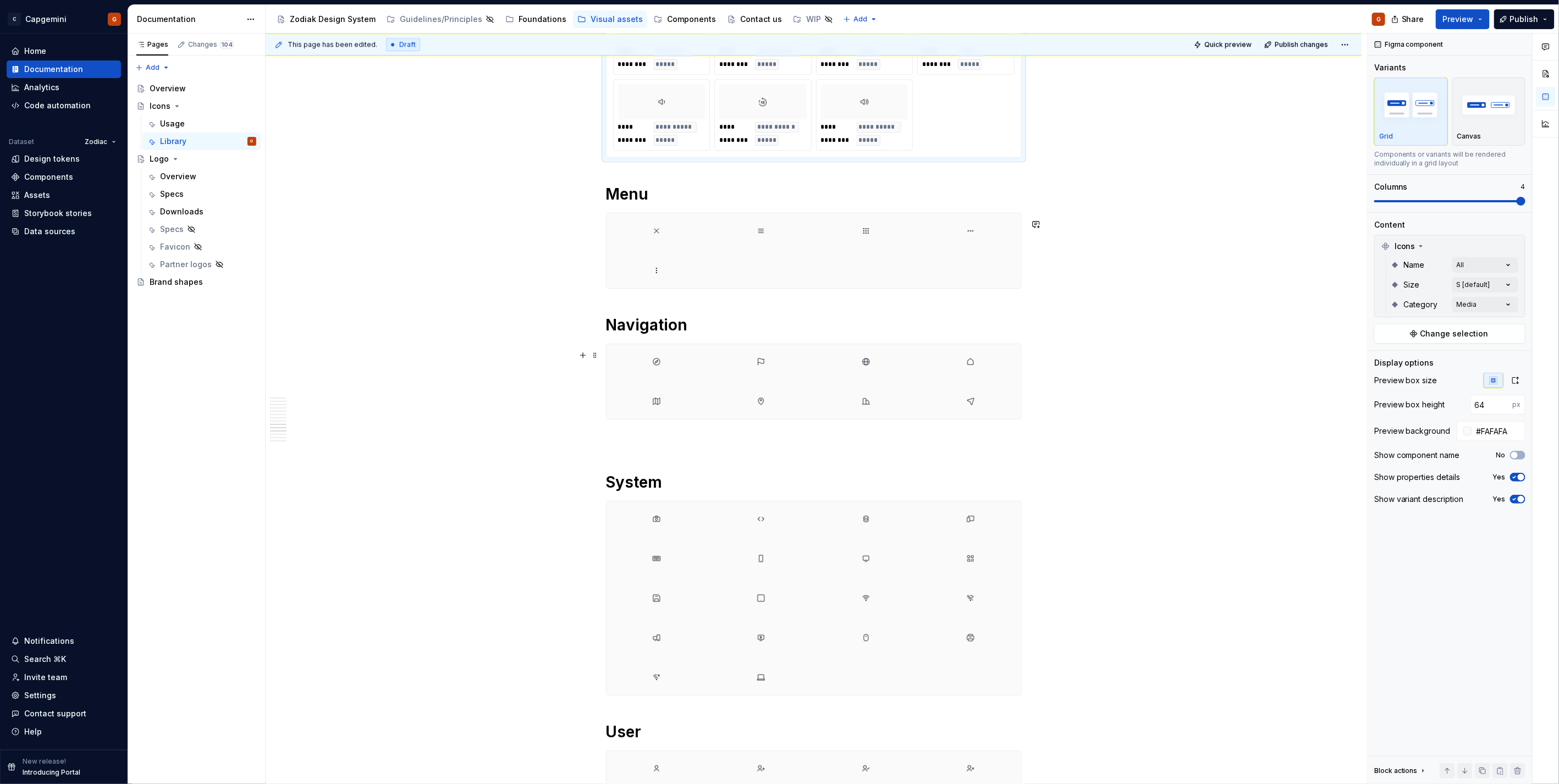
scroll to position [4800, 0]
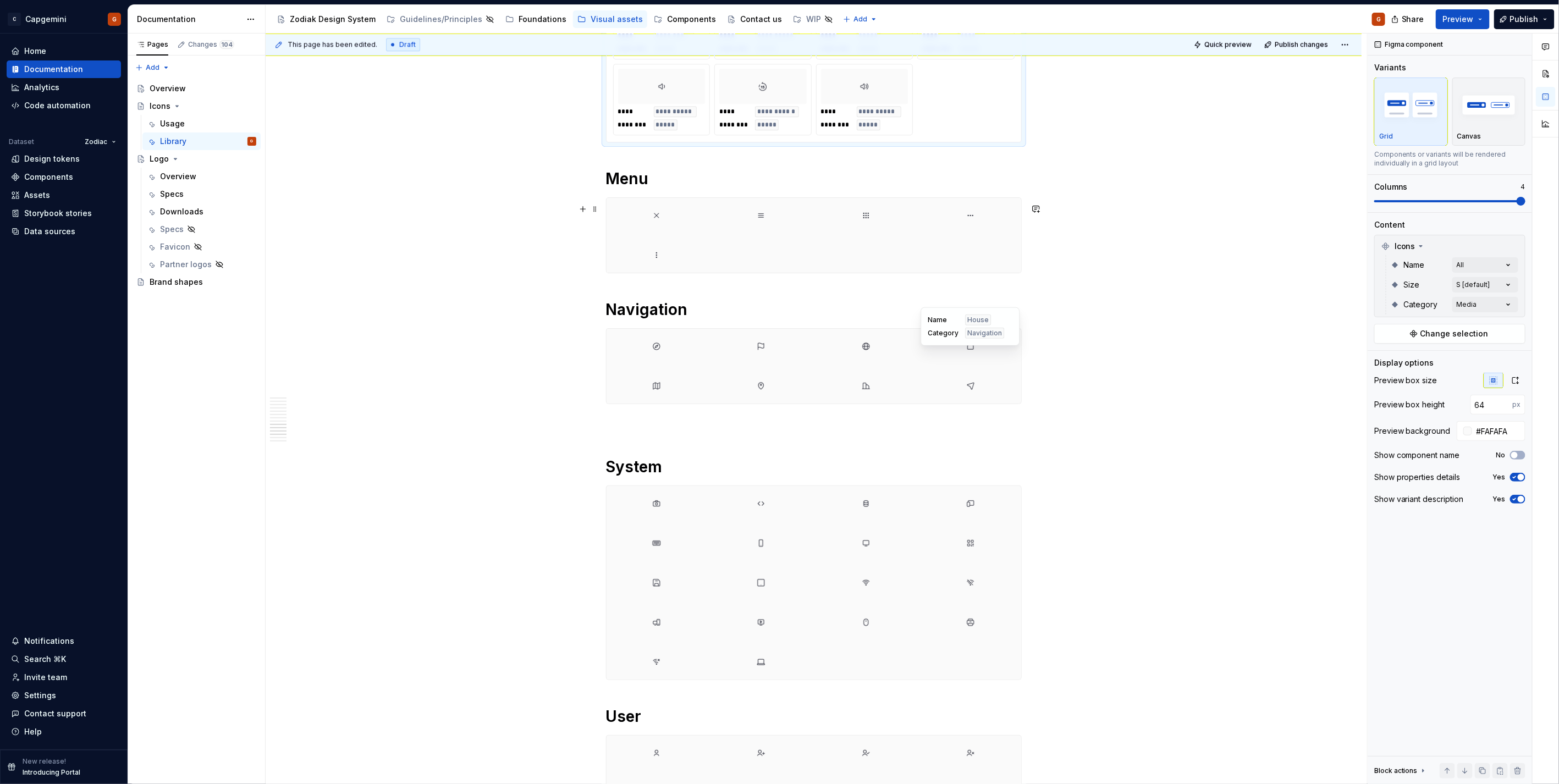
click at [970, 227] on img at bounding box center [970, 216] width 9 height 27
click at [1418, 111] on img "button" at bounding box center [1411, 105] width 64 height 40
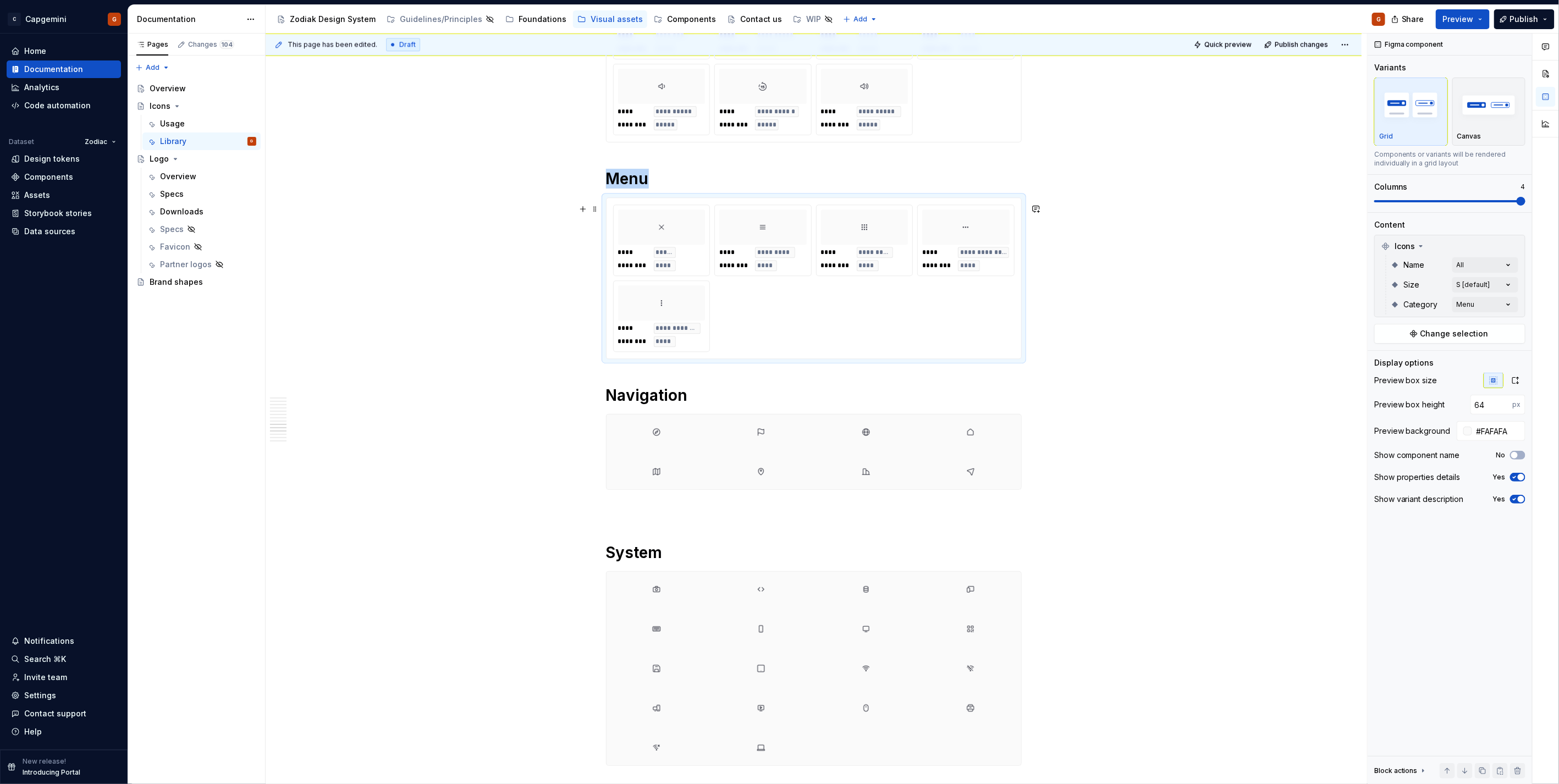
scroll to position [5104, 0]
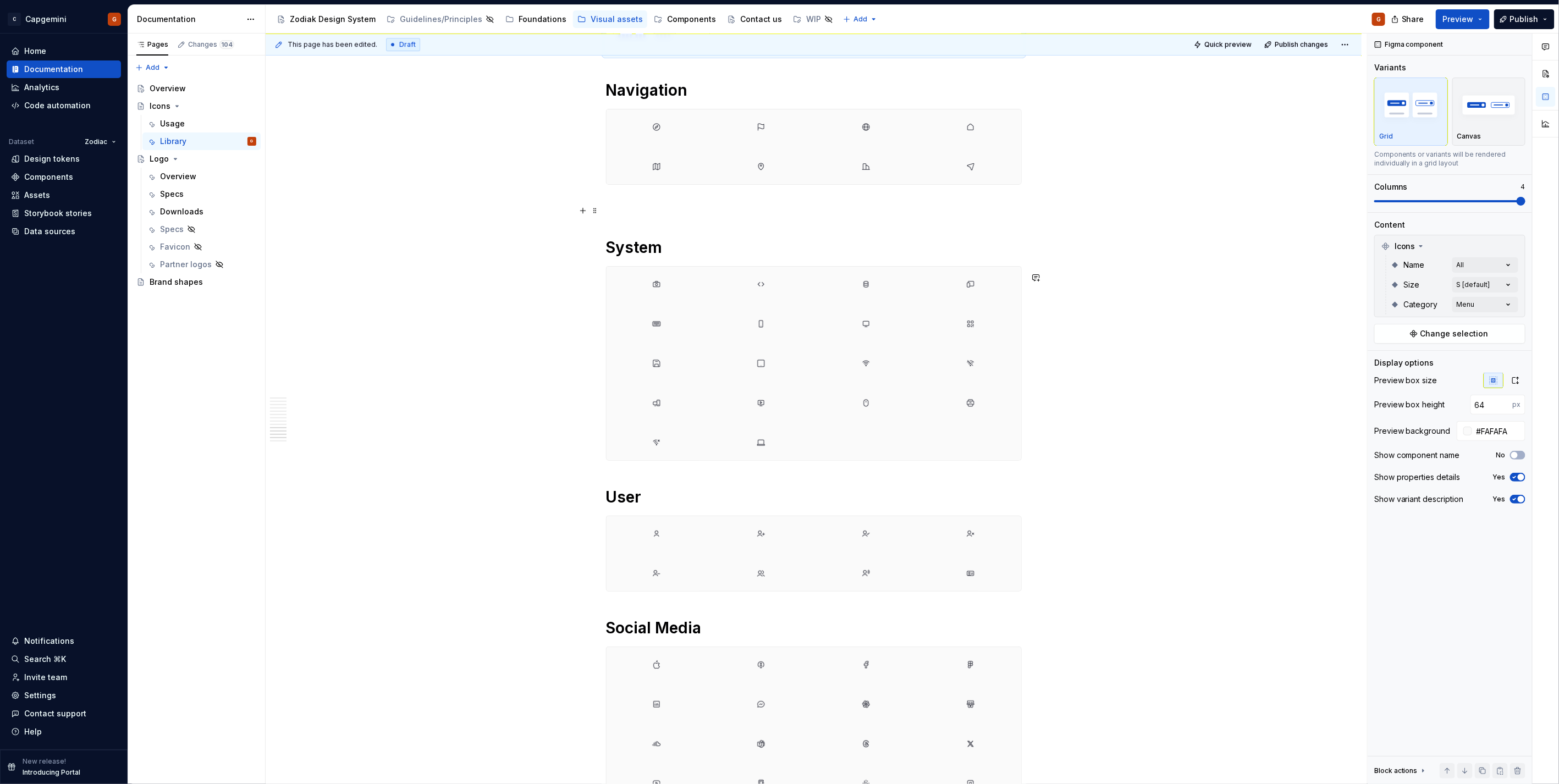
click at [972, 172] on img at bounding box center [970, 166] width 9 height 27
type input "#FAFAFAFA"
click at [1397, 119] on img "button" at bounding box center [1411, 105] width 64 height 40
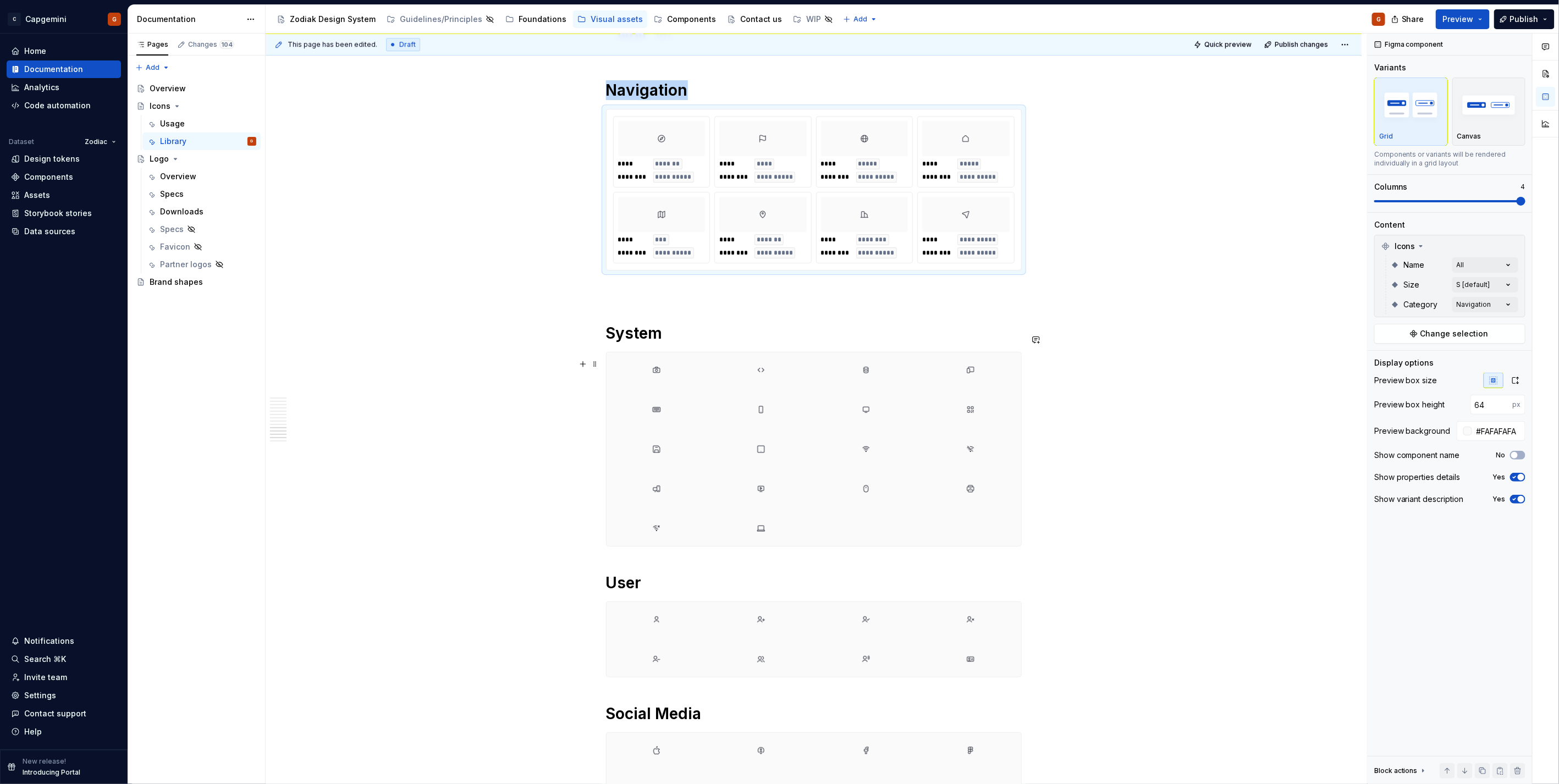
click at [922, 459] on div at bounding box center [970, 449] width 100 height 35
click at [1400, 130] on div "Grid" at bounding box center [1411, 111] width 64 height 58
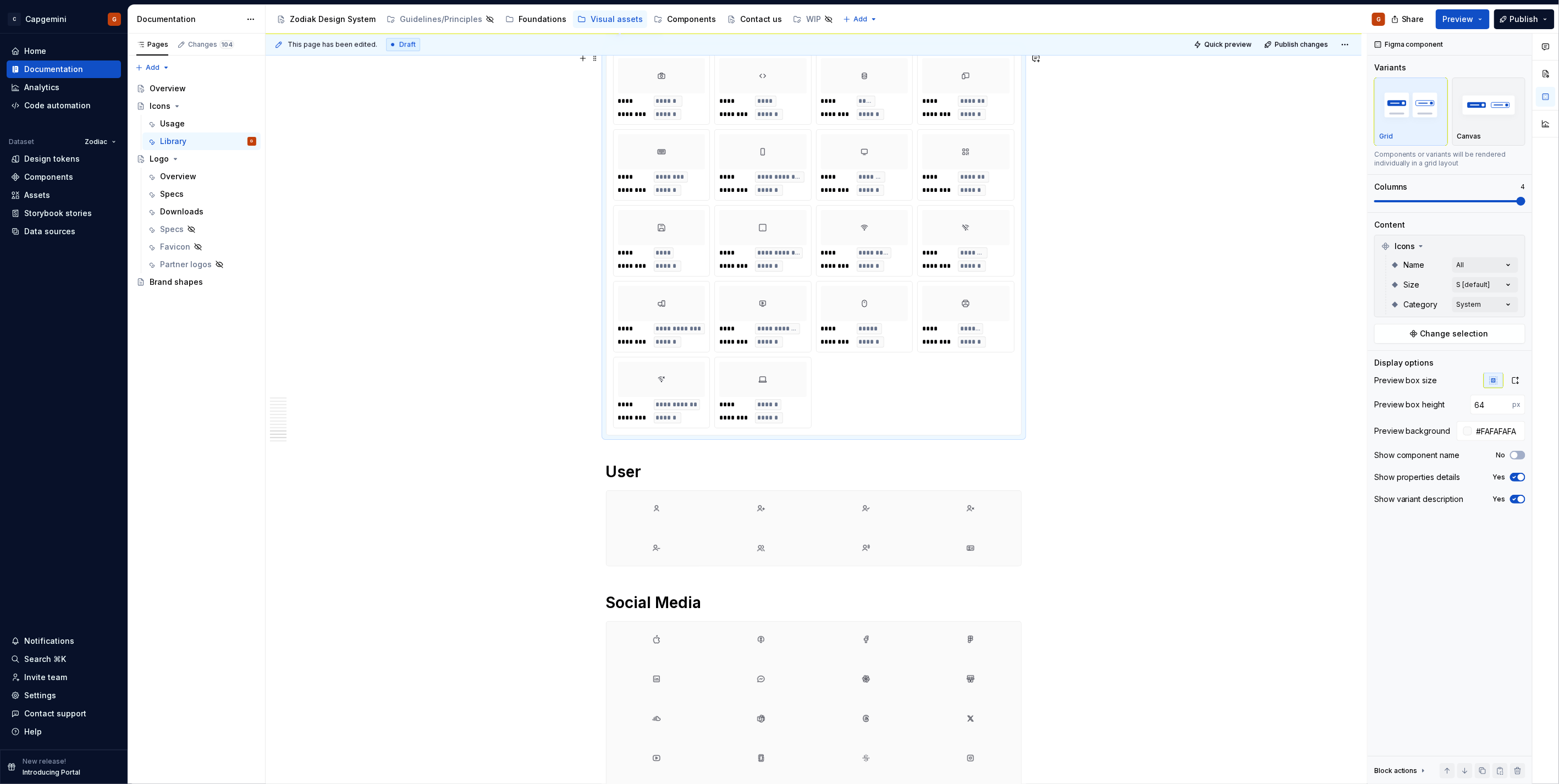
scroll to position [5593, 0]
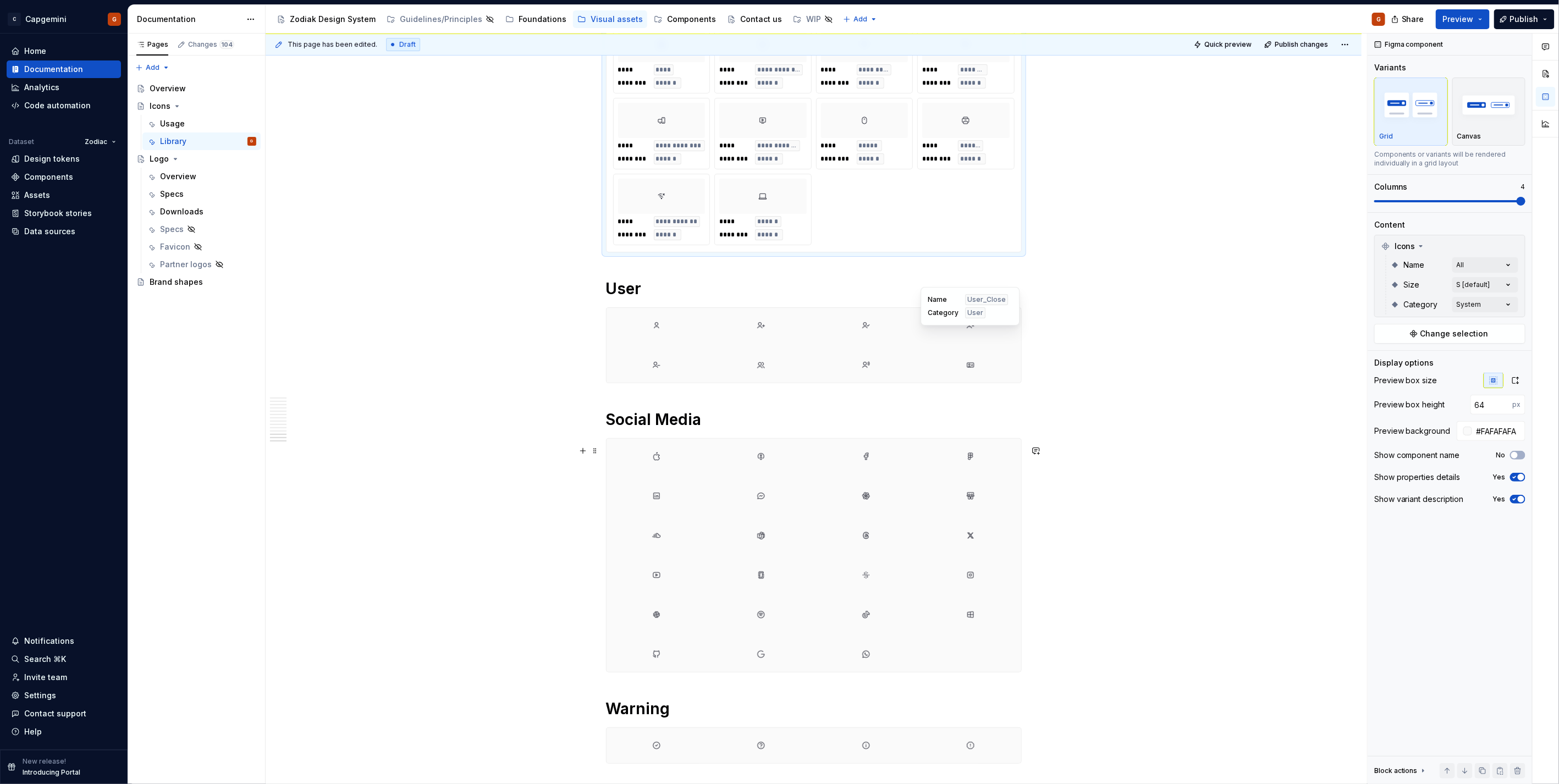
click at [937, 383] on div at bounding box center [814, 345] width 416 height 76
click at [1398, 107] on img "button" at bounding box center [1411, 105] width 64 height 40
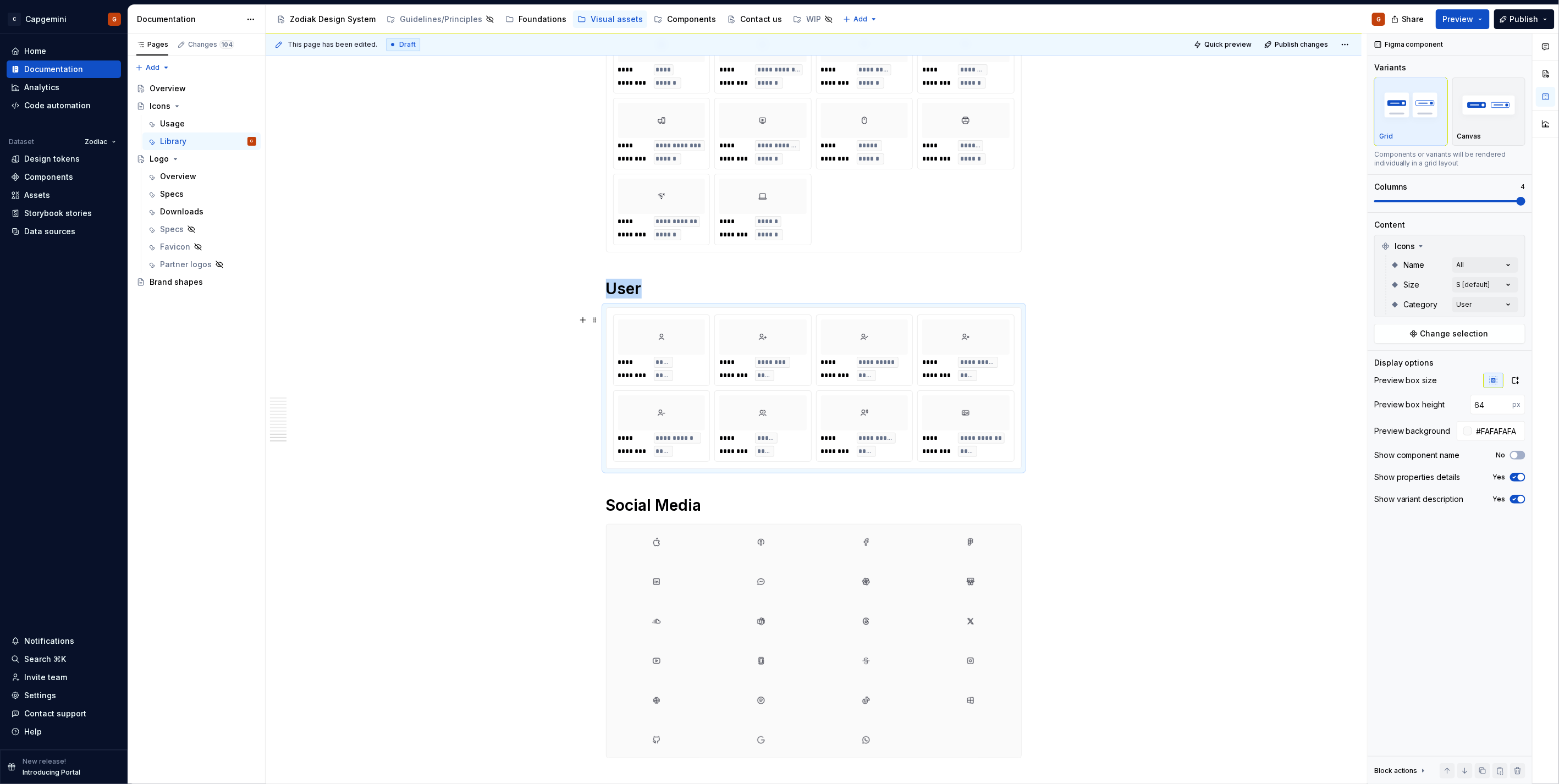
click at [908, 598] on div at bounding box center [866, 582] width 100 height 35
click at [1411, 111] on img "button" at bounding box center [1411, 105] width 64 height 40
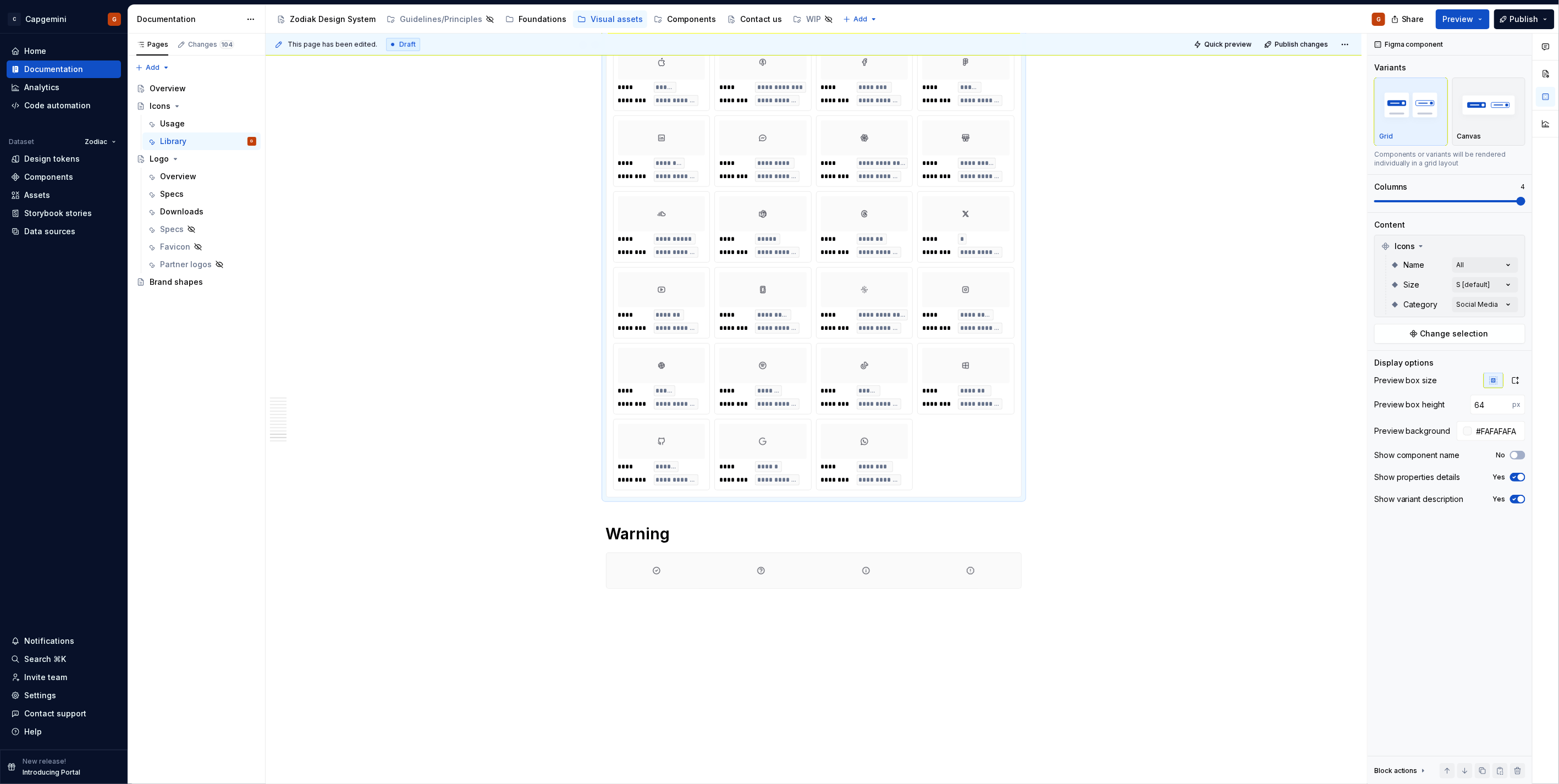
scroll to position [6145, 0]
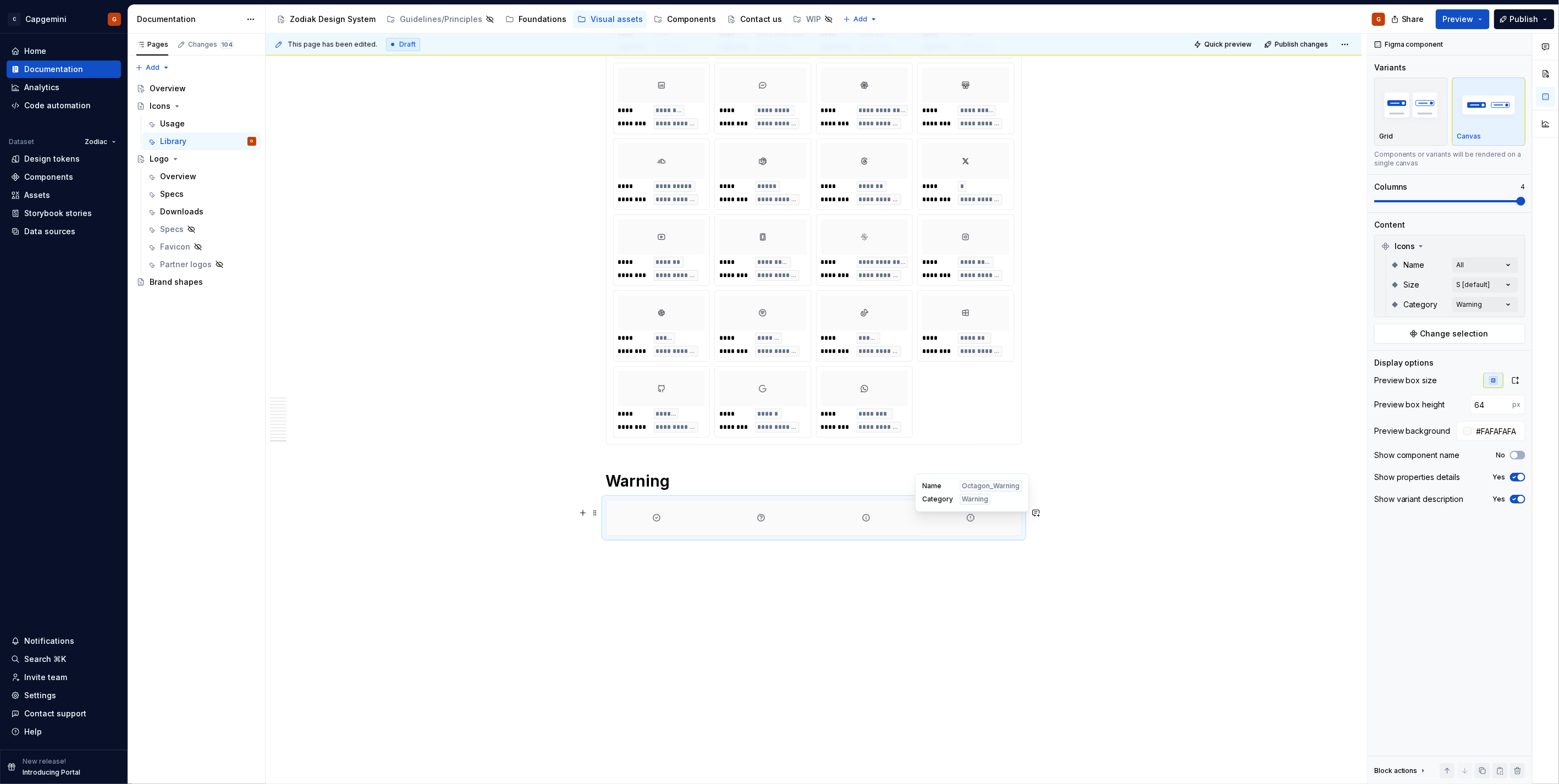
click at [949, 525] on div at bounding box center [970, 518] width 100 height 35
click at [1418, 117] on img "button" at bounding box center [1411, 105] width 64 height 40
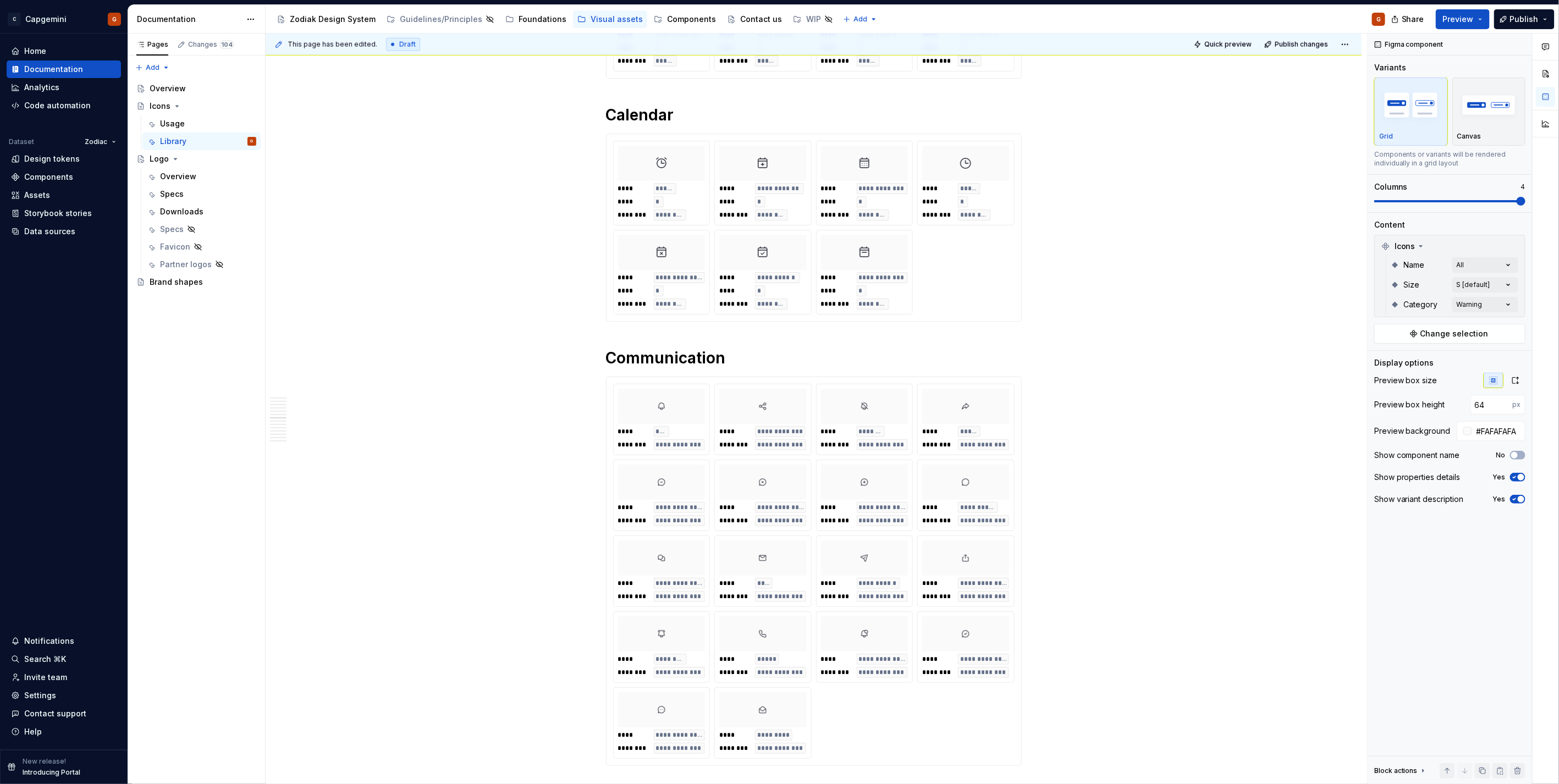
scroll to position [0, 0]
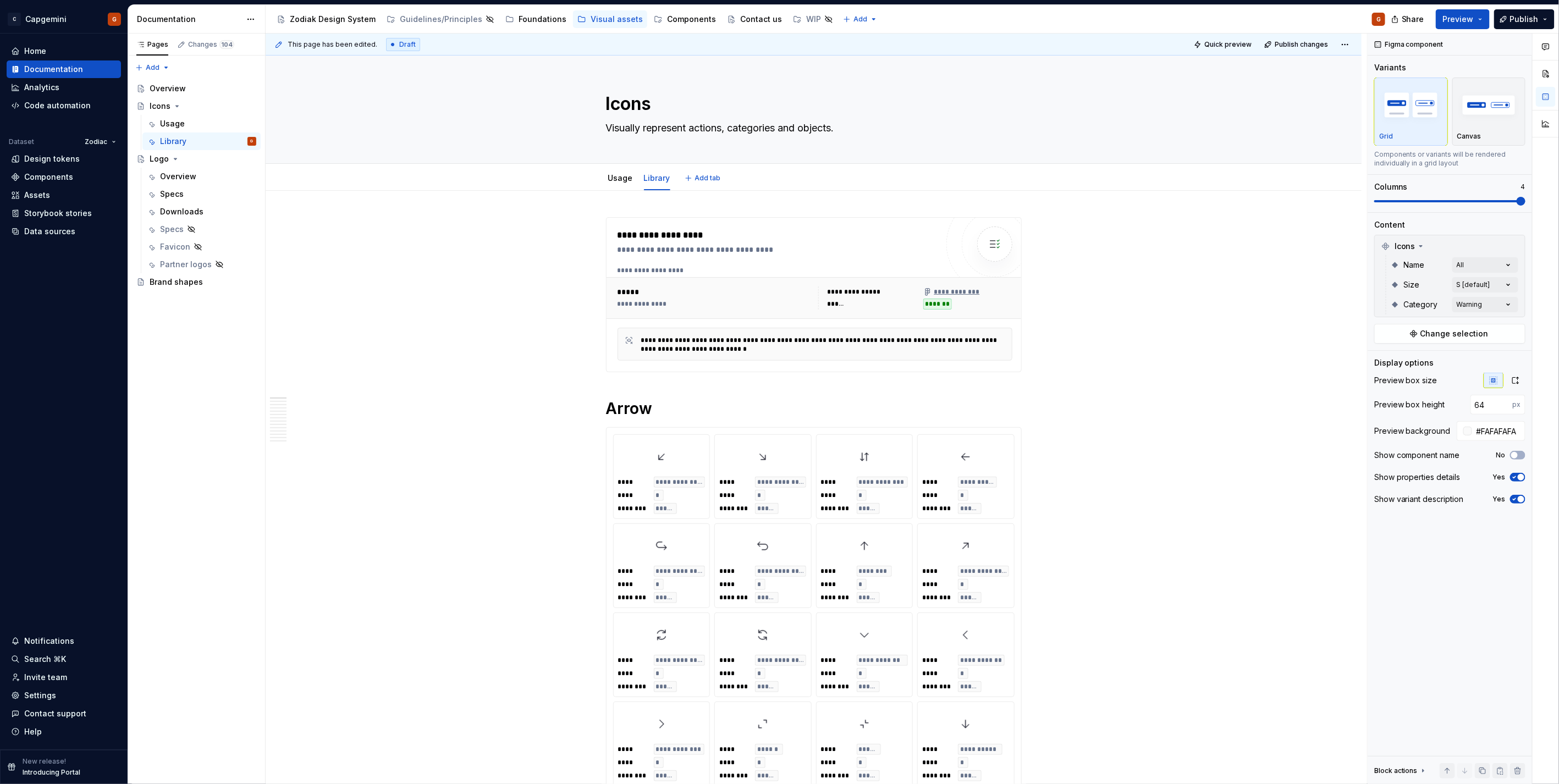
type textarea "*"
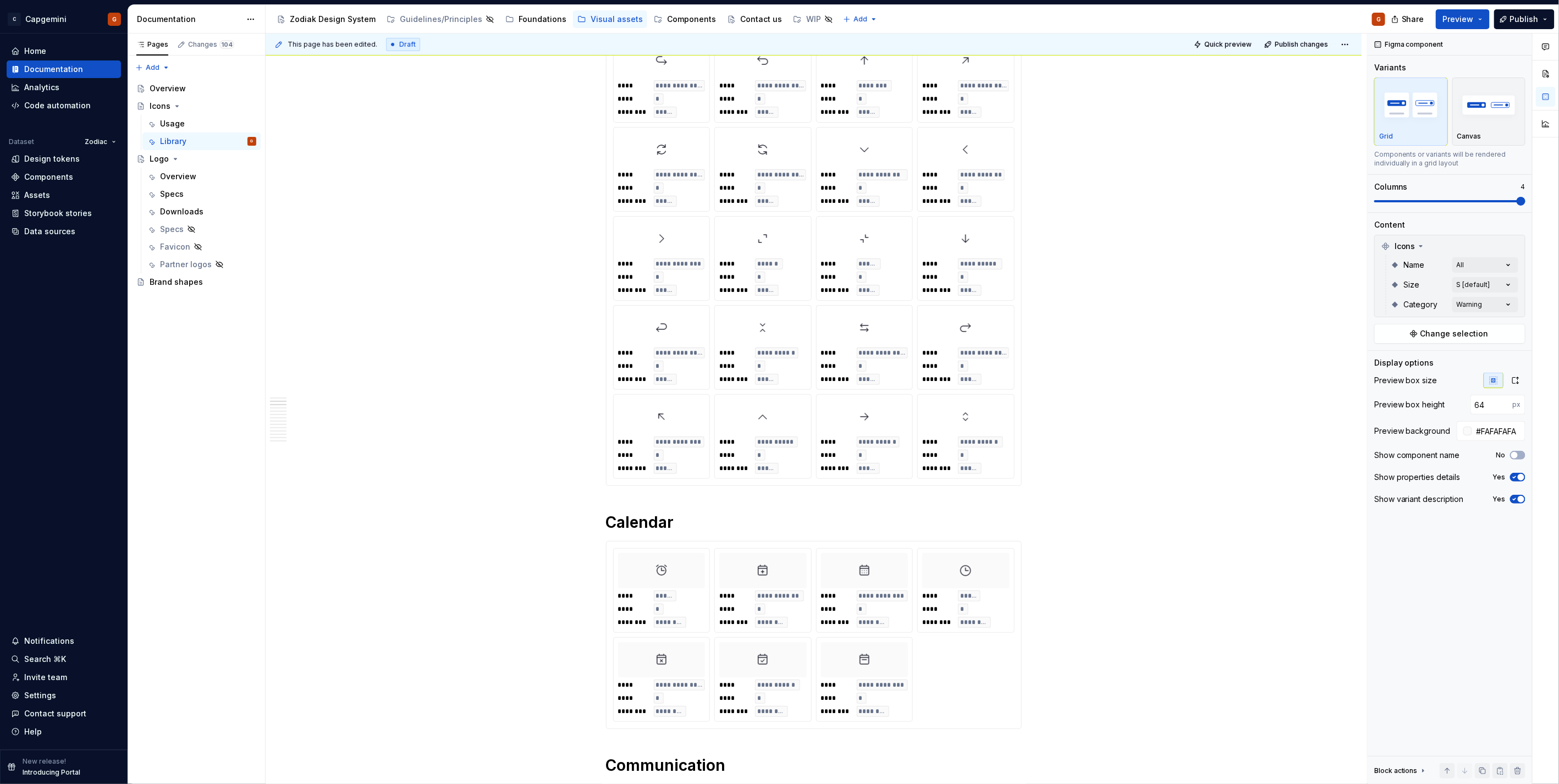
scroll to position [610, 0]
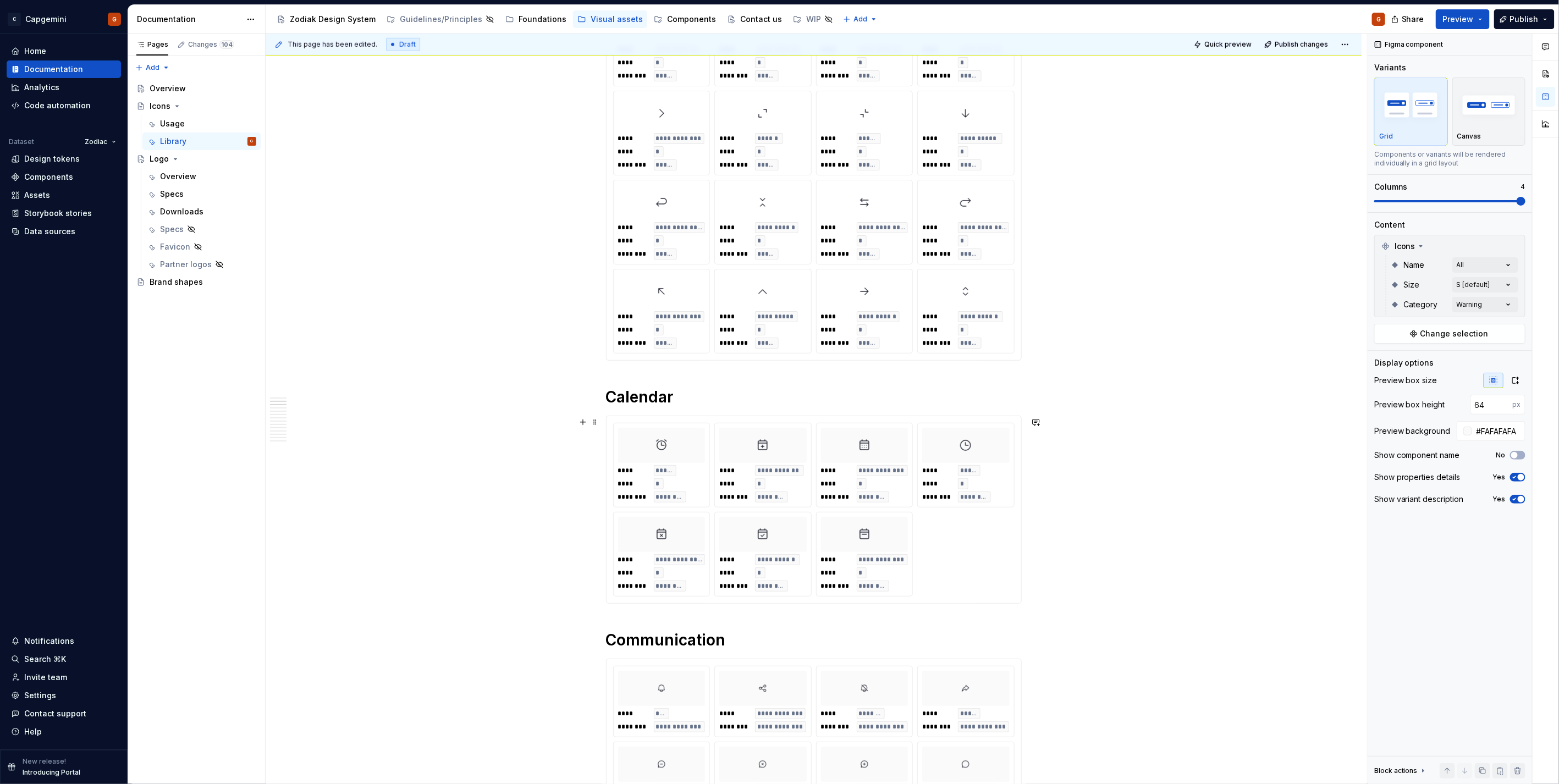
click at [991, 444] on div at bounding box center [965, 445] width 87 height 35
click at [1492, 431] on input "#FAFAFA" at bounding box center [1499, 431] width 53 height 20
type input "#FFFFFF"
click at [1489, 19] on button "Preview" at bounding box center [1462, 19] width 54 height 20
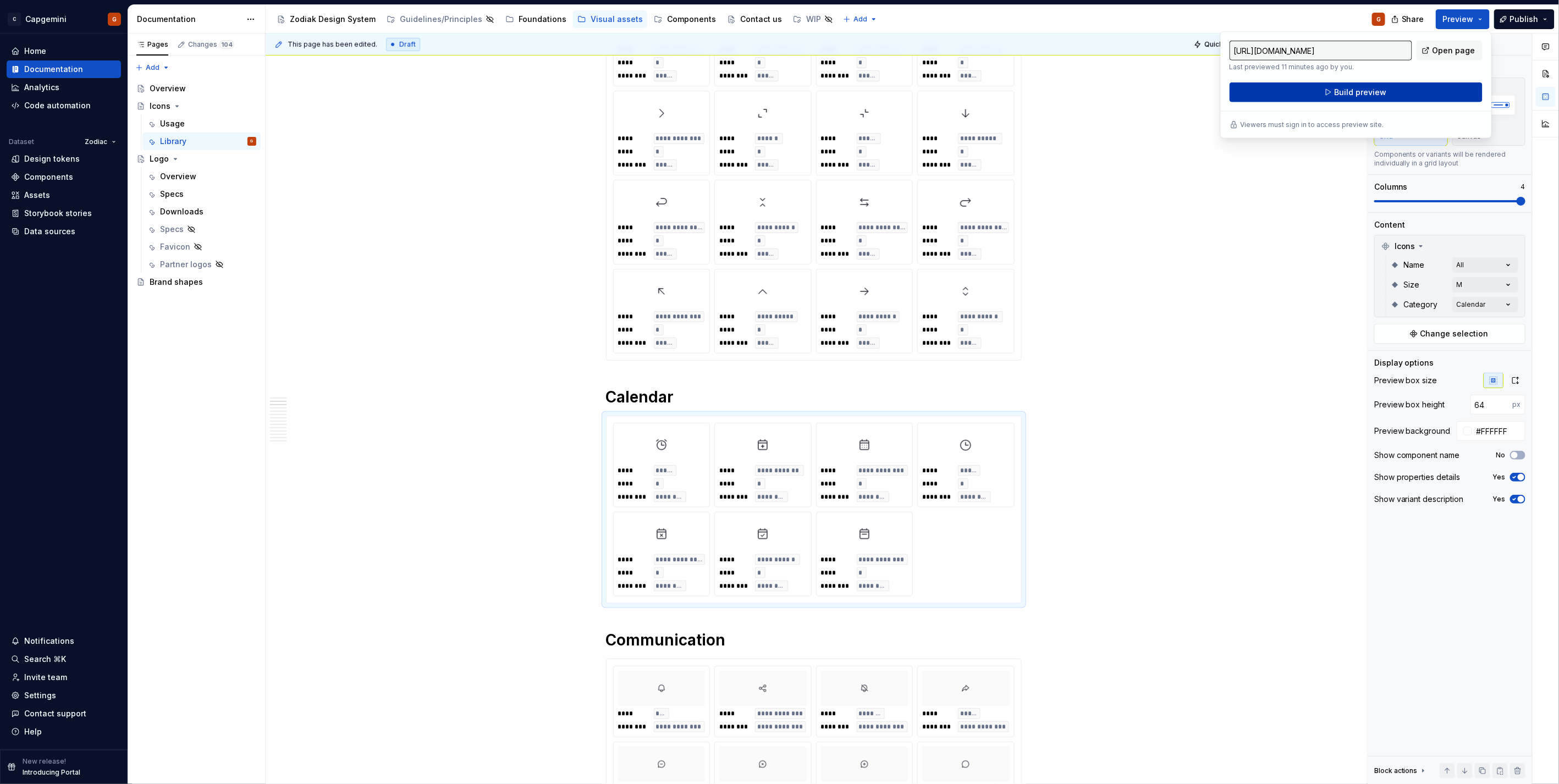
drag, startPoint x: 1487, startPoint y: 19, endPoint x: 1431, endPoint y: 98, distance: 96.8
click at [1431, 98] on button "Build preview" at bounding box center [1356, 92] width 253 height 20
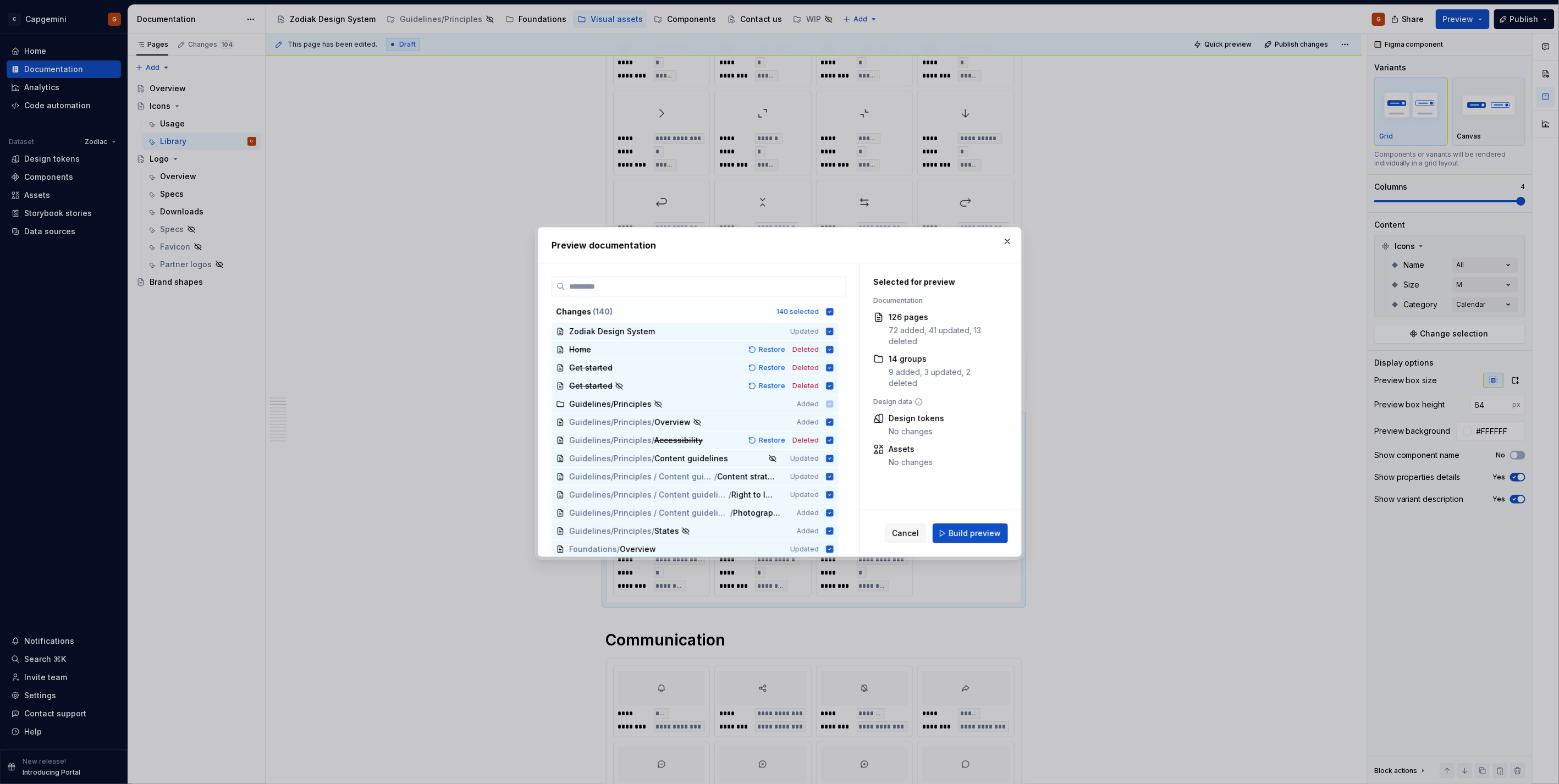
click at [986, 531] on span "Build preview" at bounding box center [974, 533] width 52 height 11
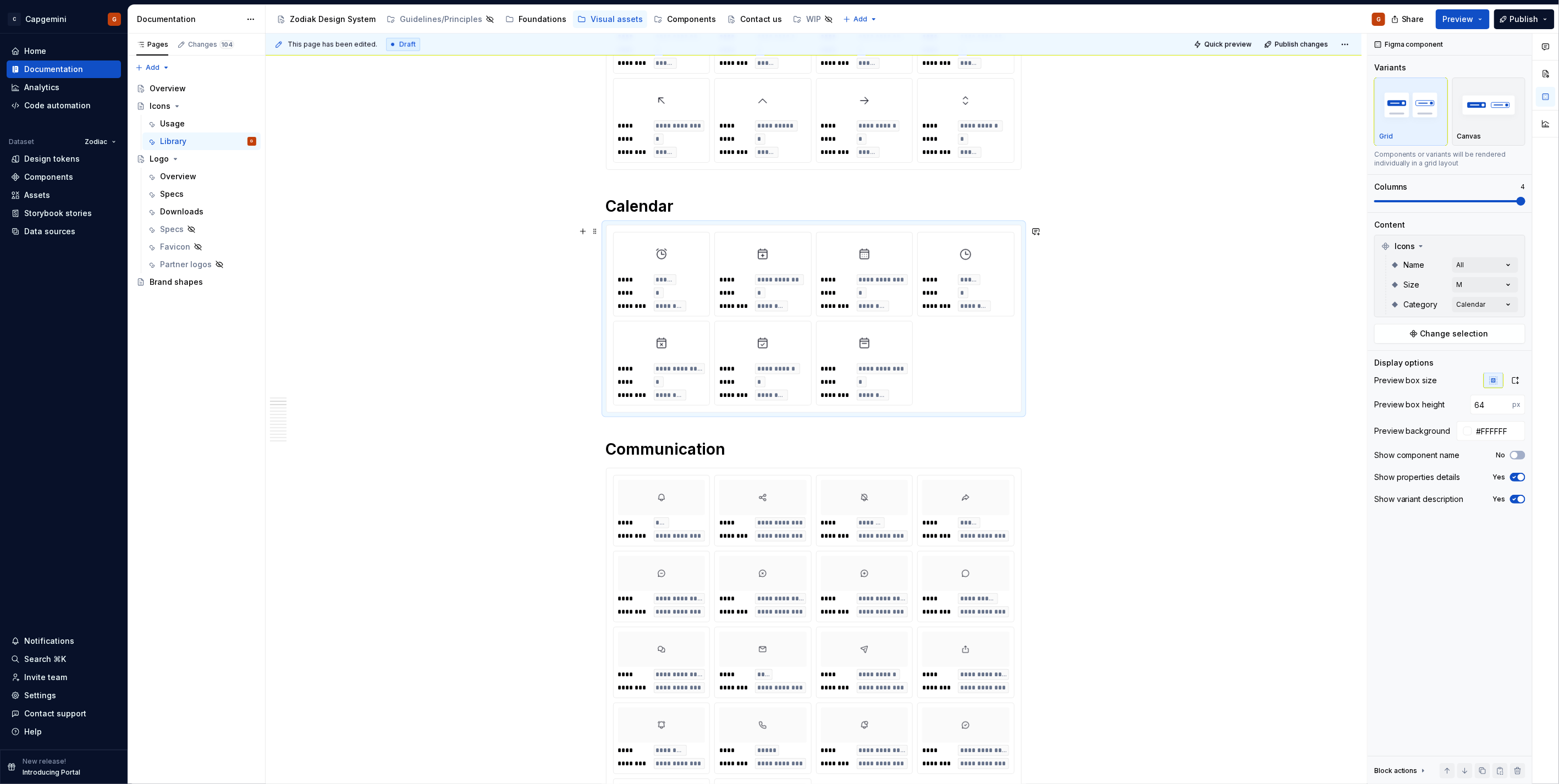
scroll to position [977, 0]
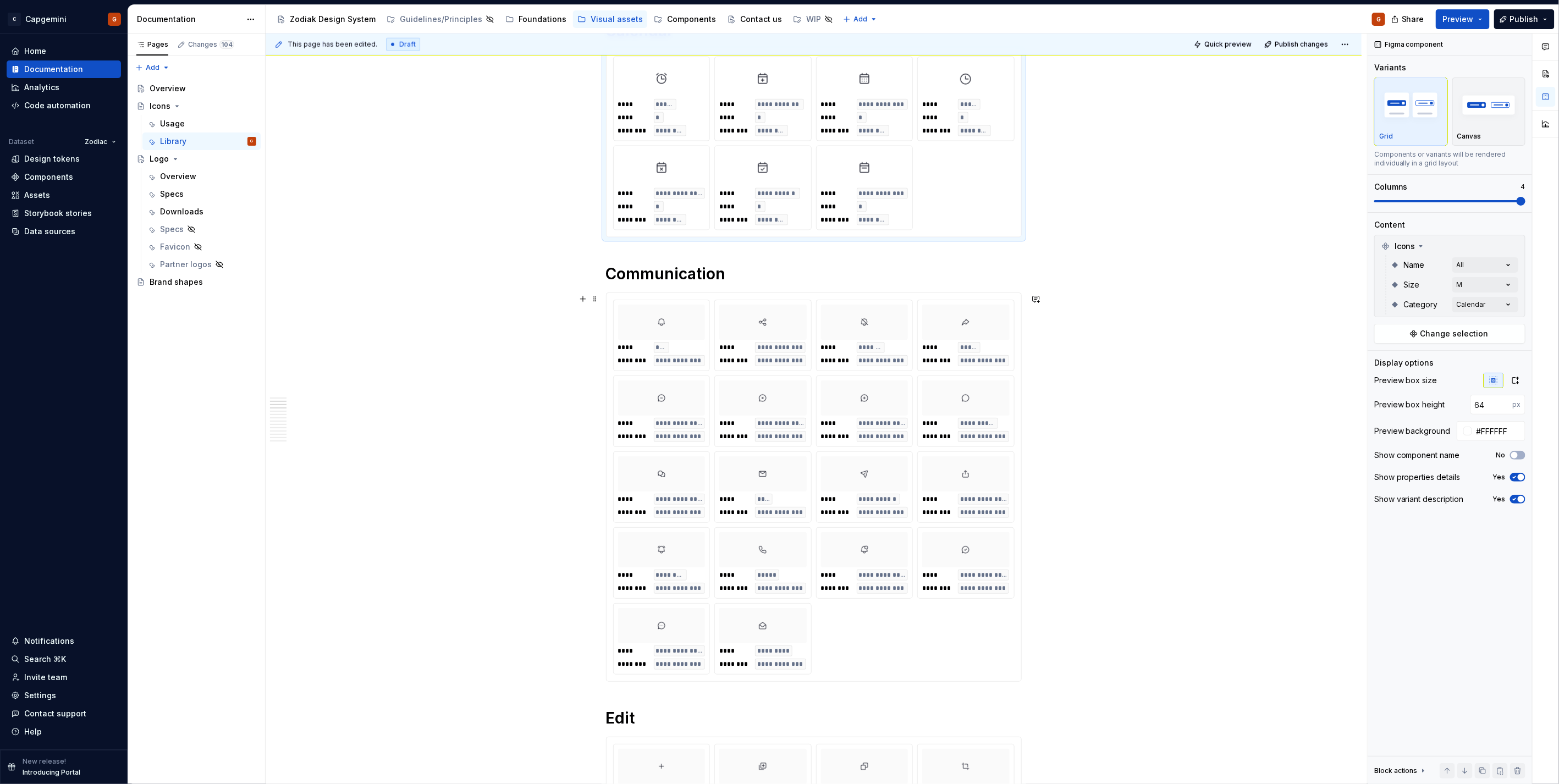
drag, startPoint x: 979, startPoint y: 626, endPoint x: 974, endPoint y: 623, distance: 5.8
click at [979, 626] on div "**********" at bounding box center [814, 488] width 401 height 375
click at [1218, 44] on span "Quick preview" at bounding box center [1227, 44] width 47 height 9
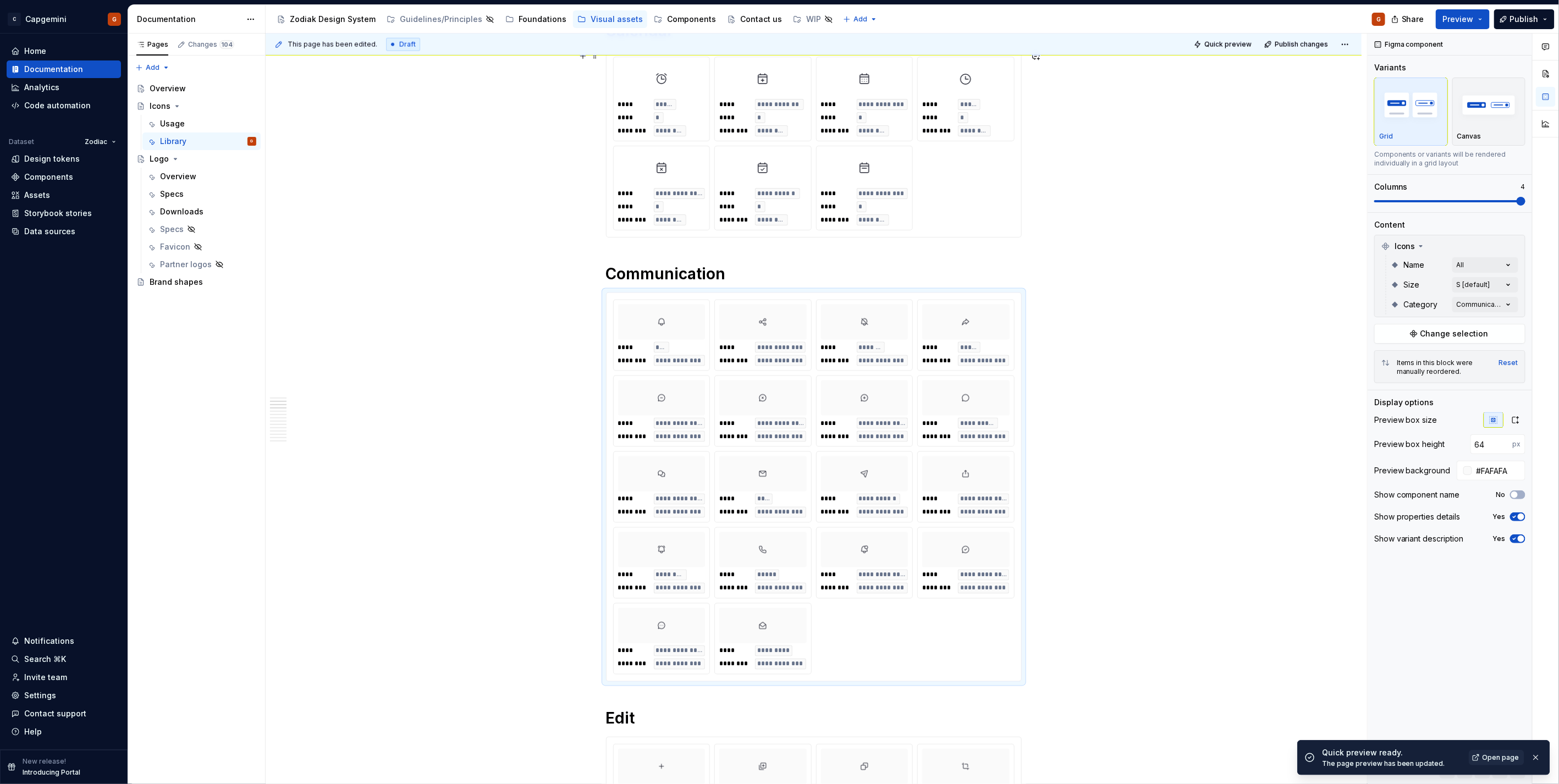
click at [951, 212] on div "**********" at bounding box center [814, 143] width 401 height 174
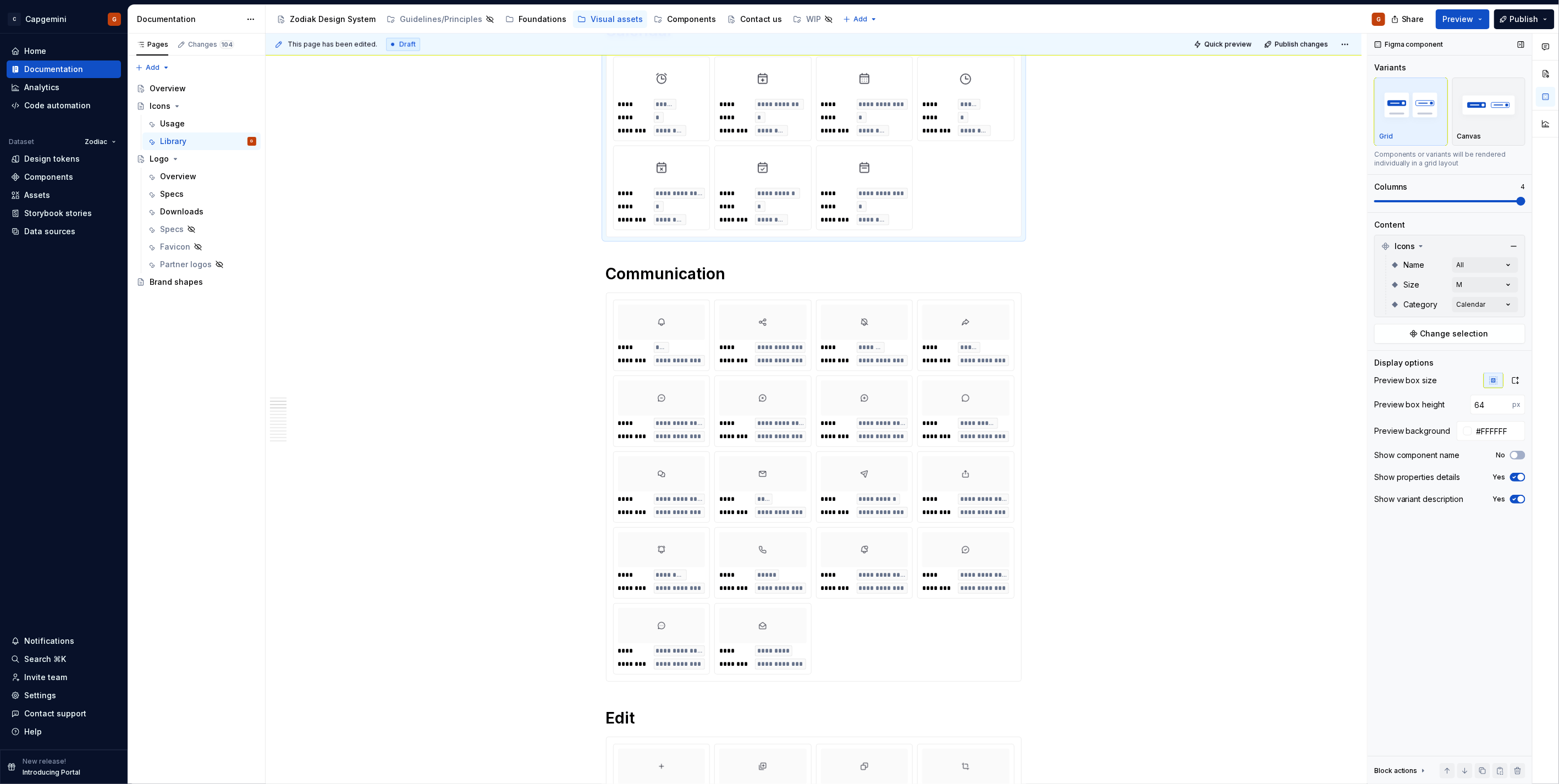
type textarea "*"
click at [1493, 408] on input "64" at bounding box center [1492, 405] width 42 height 20
type input "6"
type input "100"
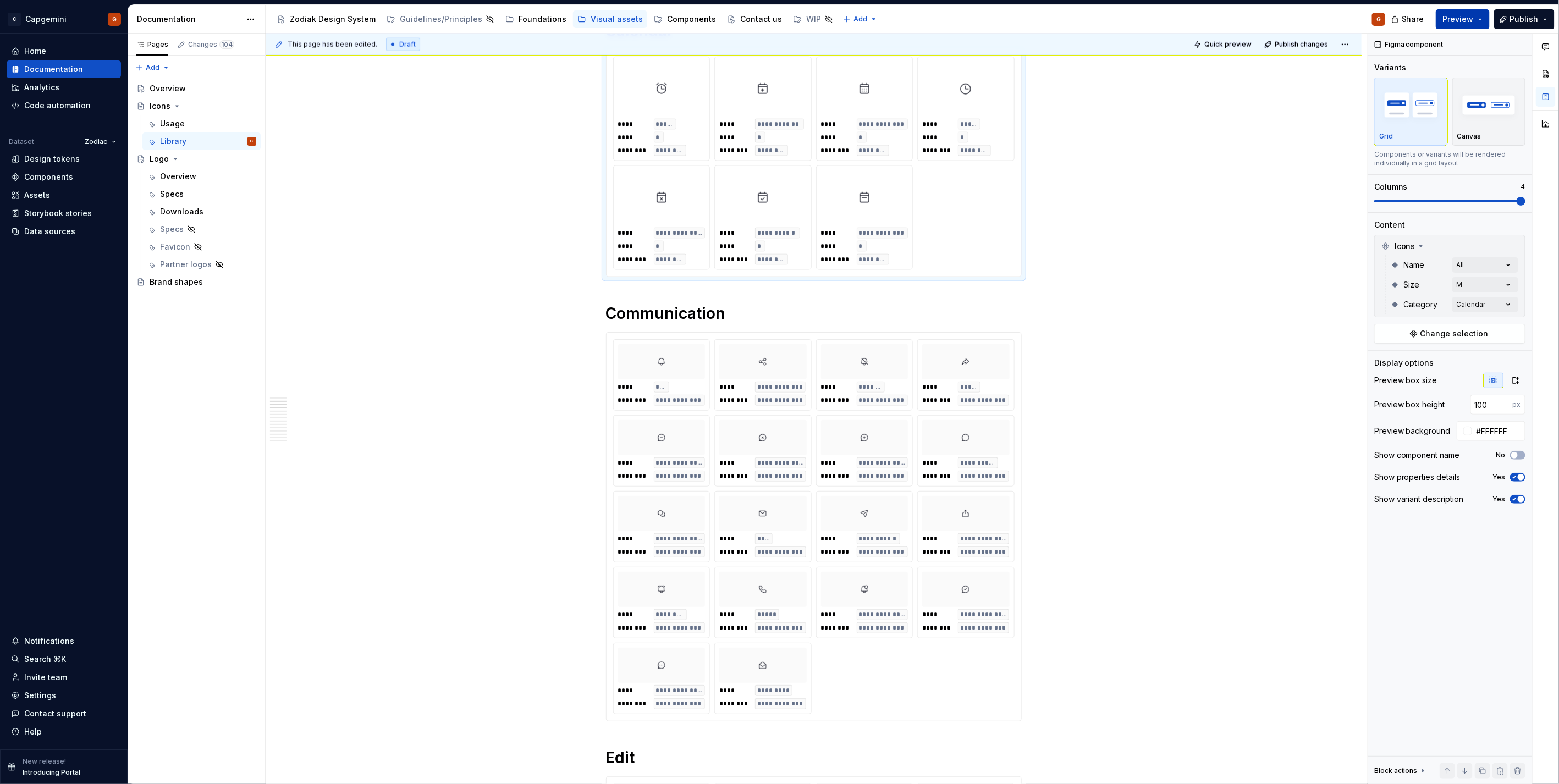
click at [1463, 17] on span "Preview" at bounding box center [1459, 20] width 31 height 11
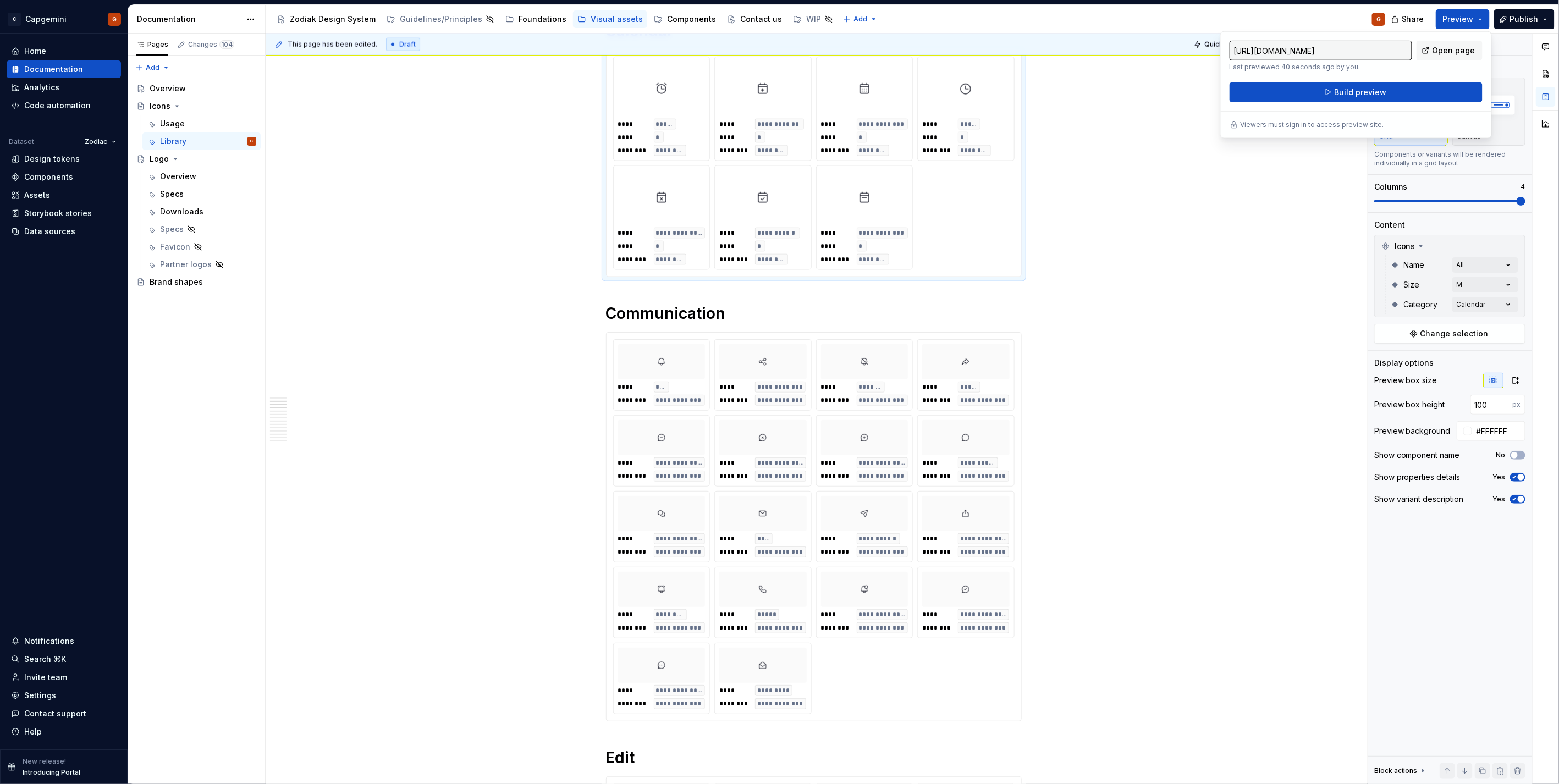
drag, startPoint x: 1463, startPoint y: 17, endPoint x: 1182, endPoint y: 57, distance: 283.8
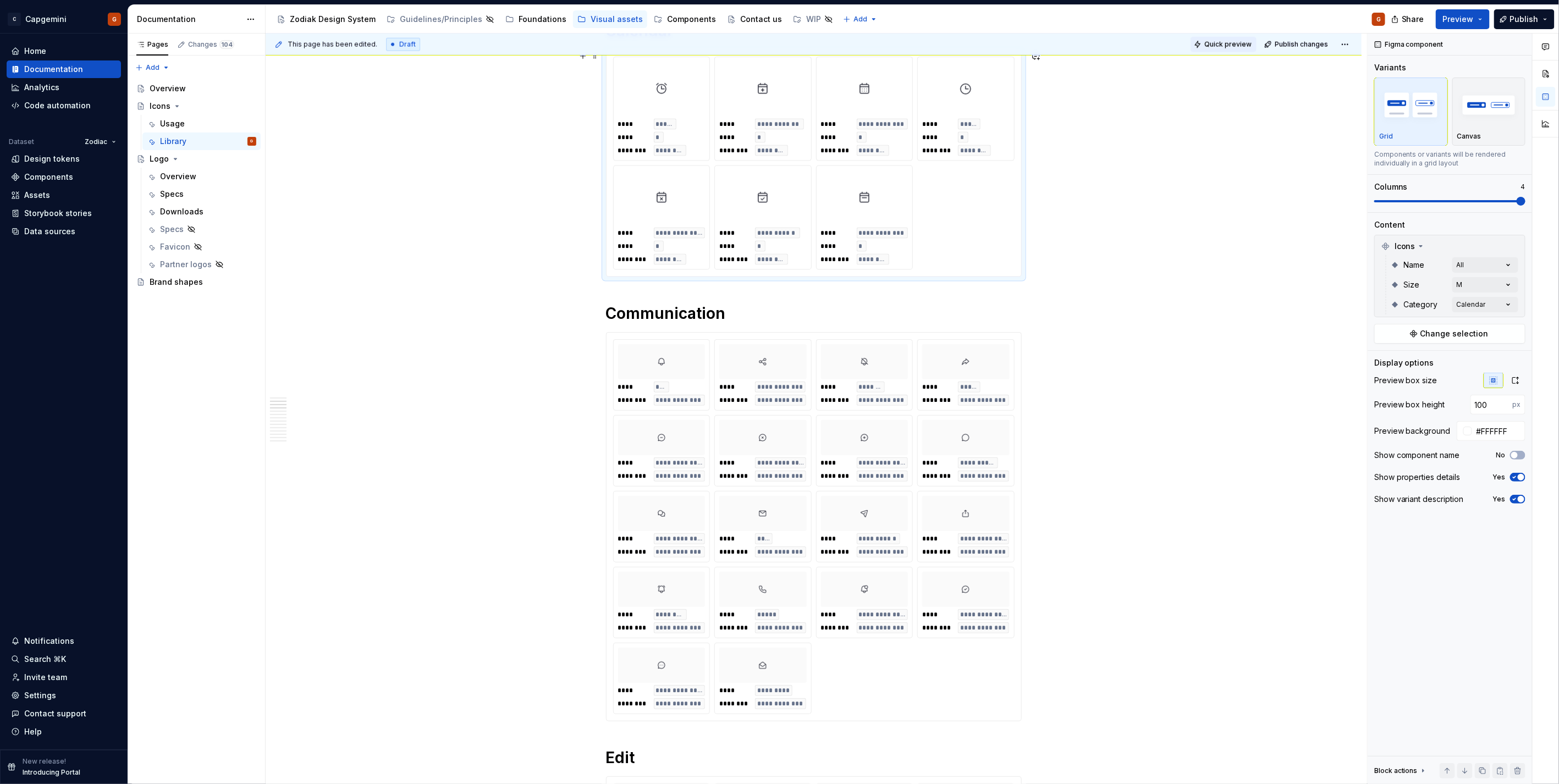
click at [1205, 41] on button "Quick preview" at bounding box center [1223, 44] width 66 height 15
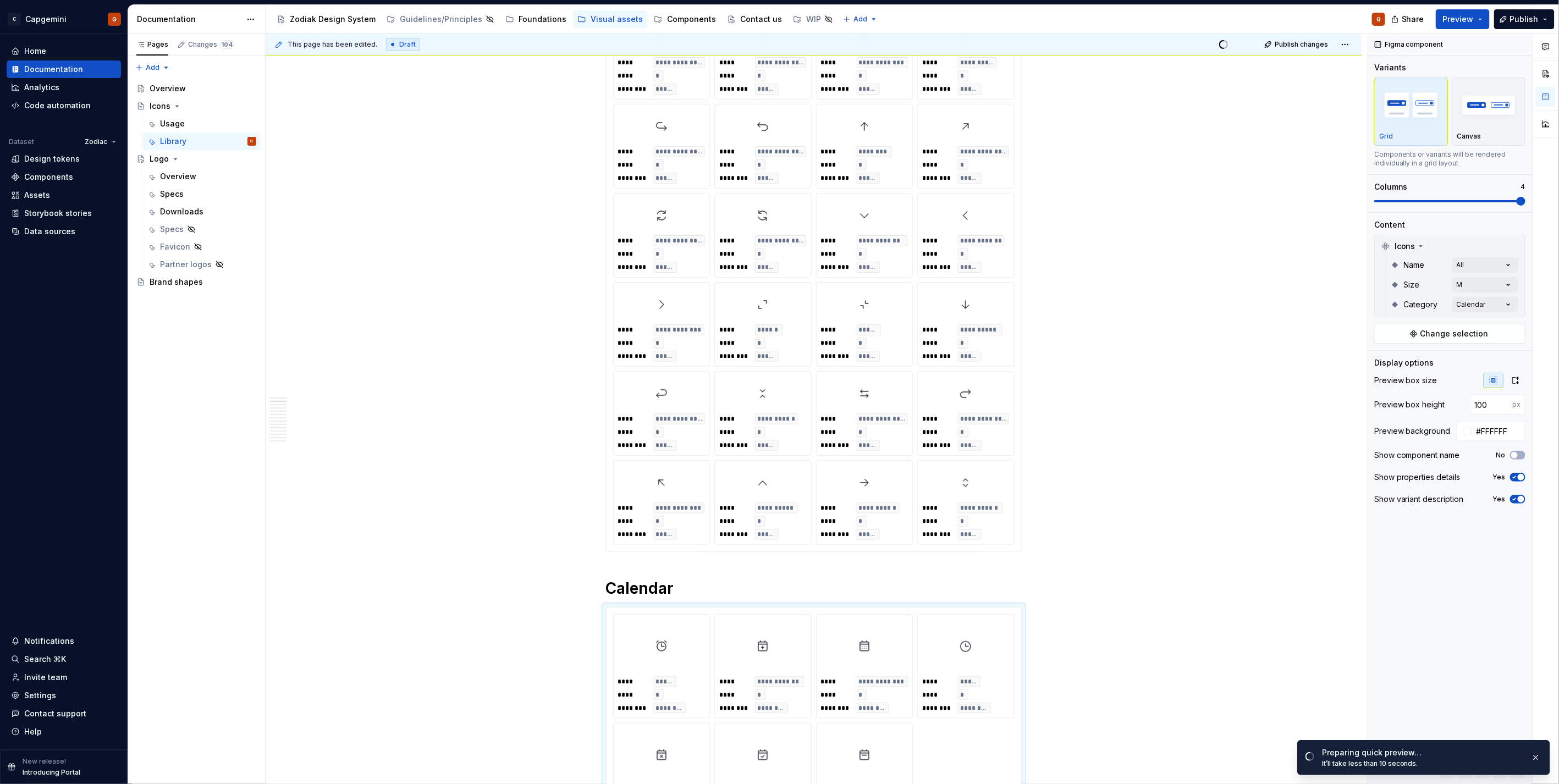
scroll to position [305, 0]
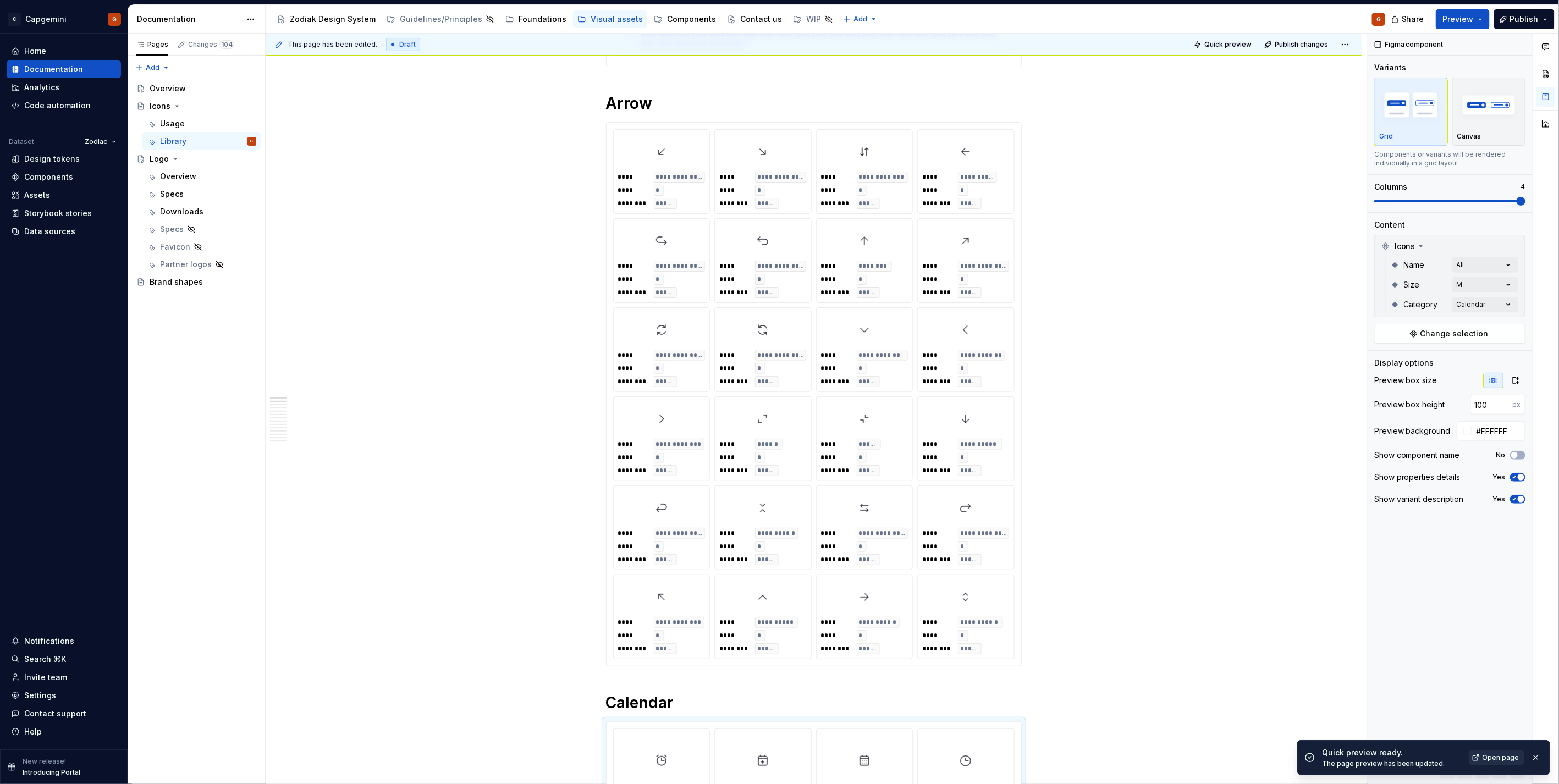
click at [1492, 760] on span "Open page" at bounding box center [1501, 757] width 37 height 9
type textarea "*"
click at [1021, 575] on div "**********" at bounding box center [814, 394] width 416 height 544
click at [1487, 411] on input "64" at bounding box center [1492, 405] width 42 height 20
type input "6"
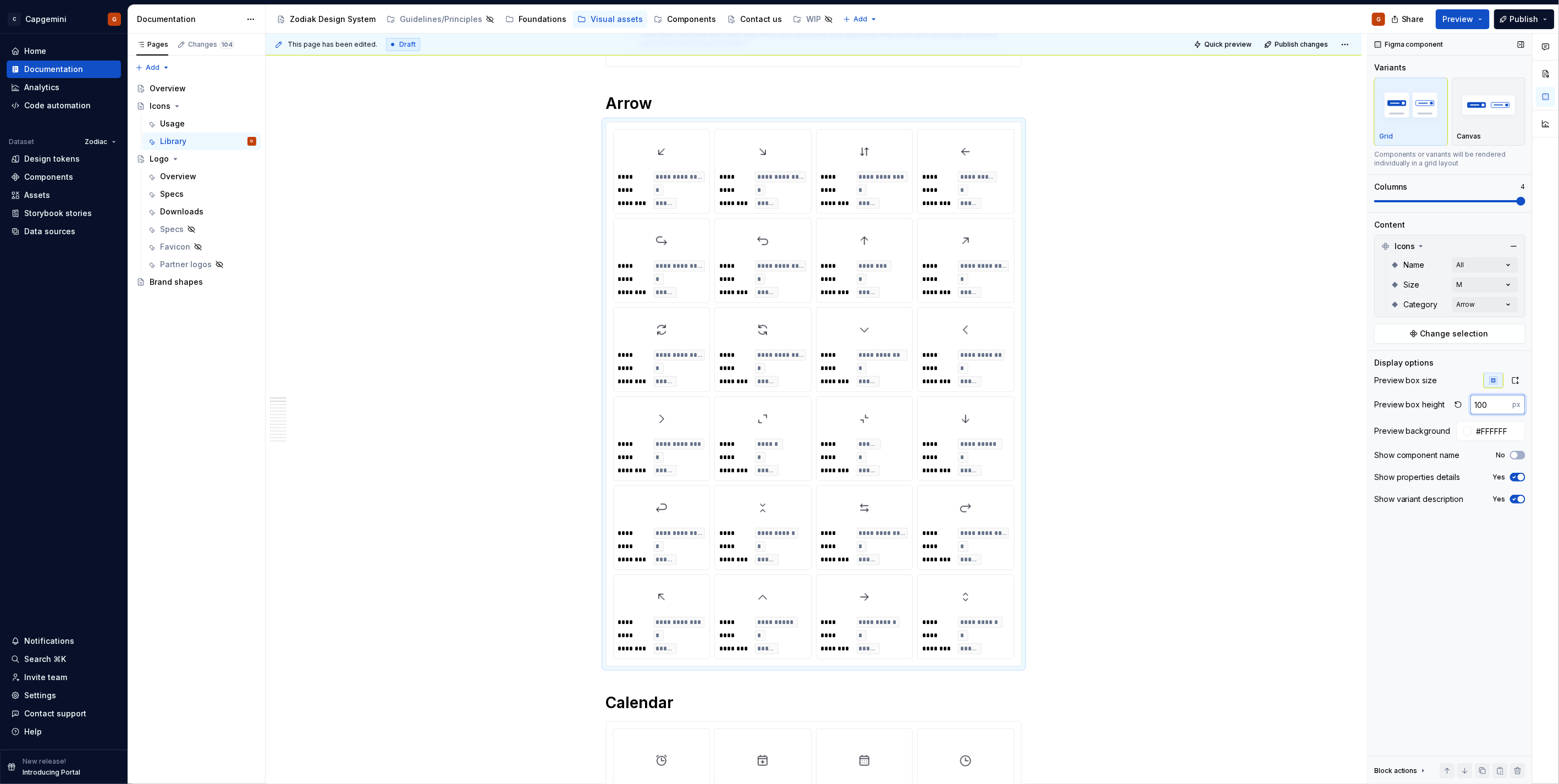
type input "100"
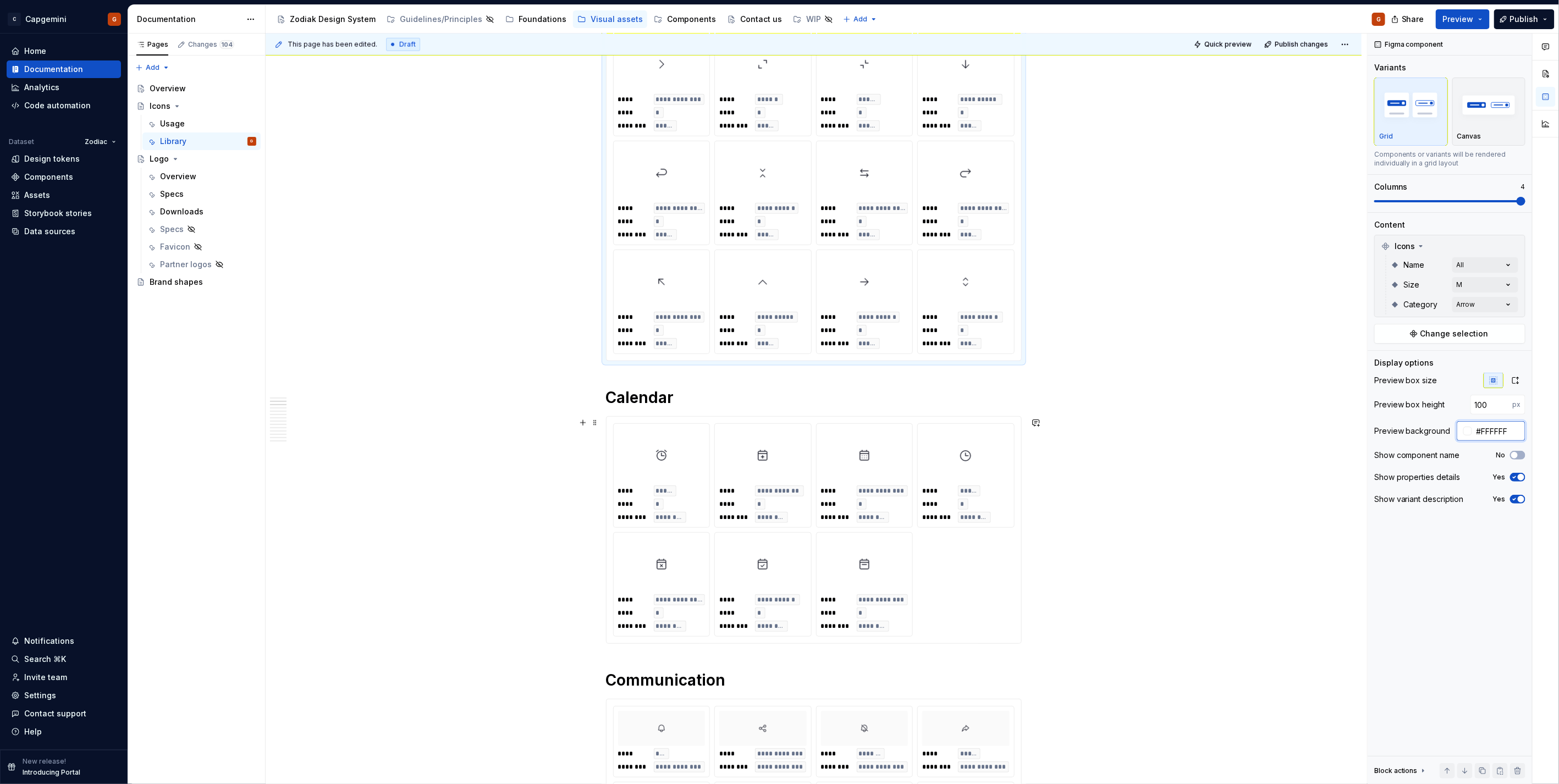
scroll to position [855, 0]
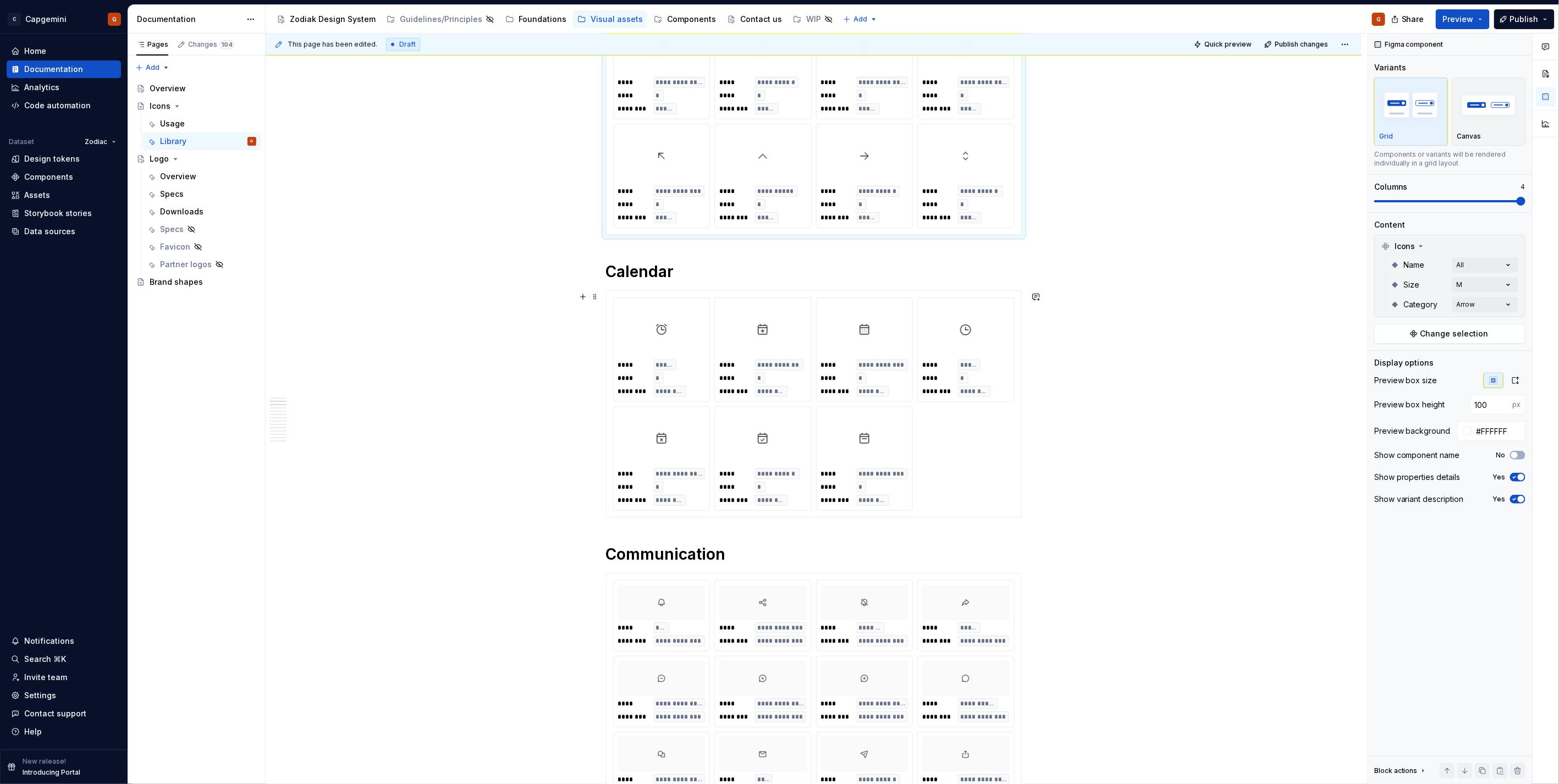
click at [965, 462] on div "**********" at bounding box center [814, 404] width 401 height 214
click at [1499, 399] on input "100" at bounding box center [1492, 405] width 42 height 20
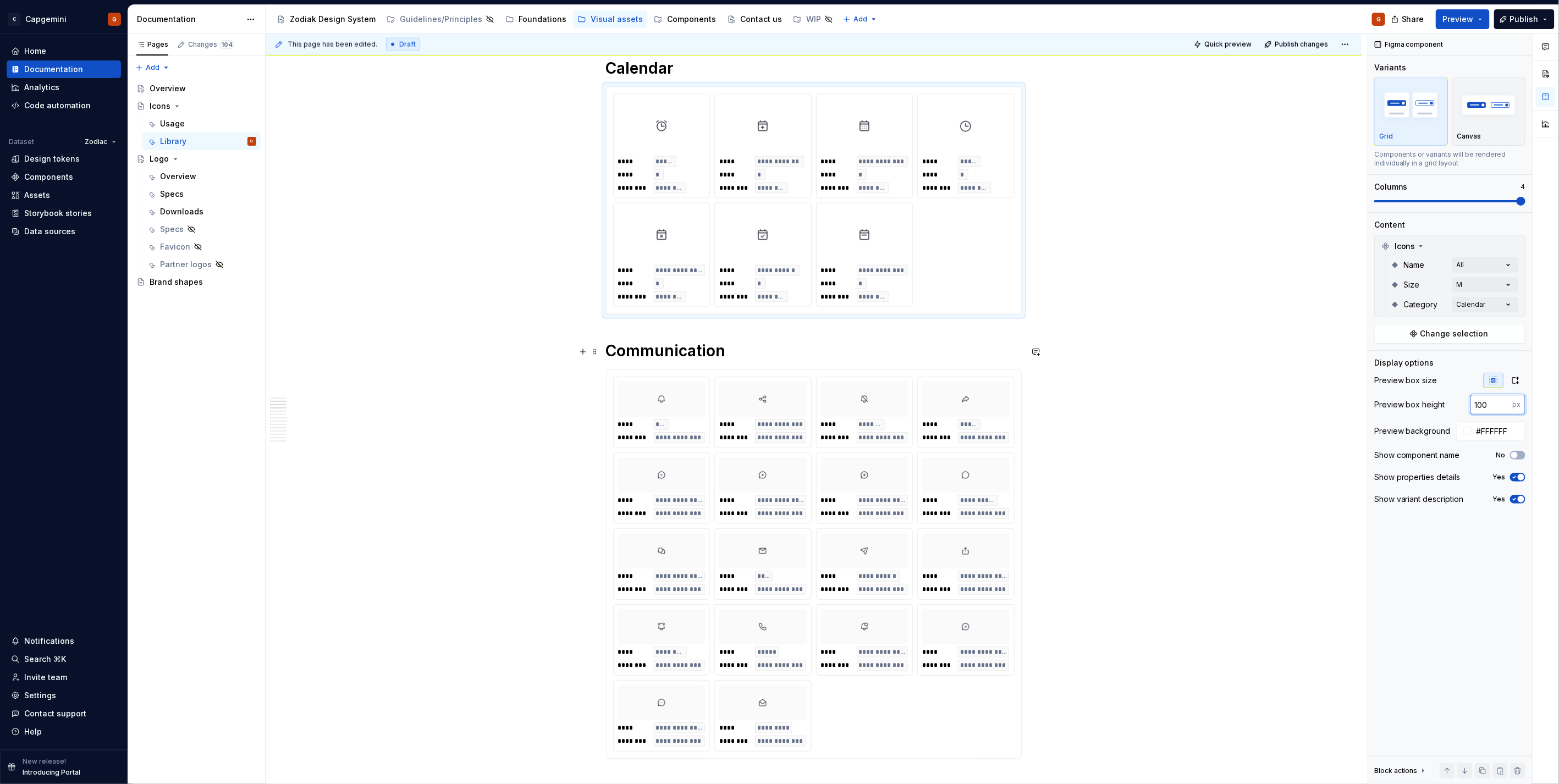
scroll to position [1161, 0]
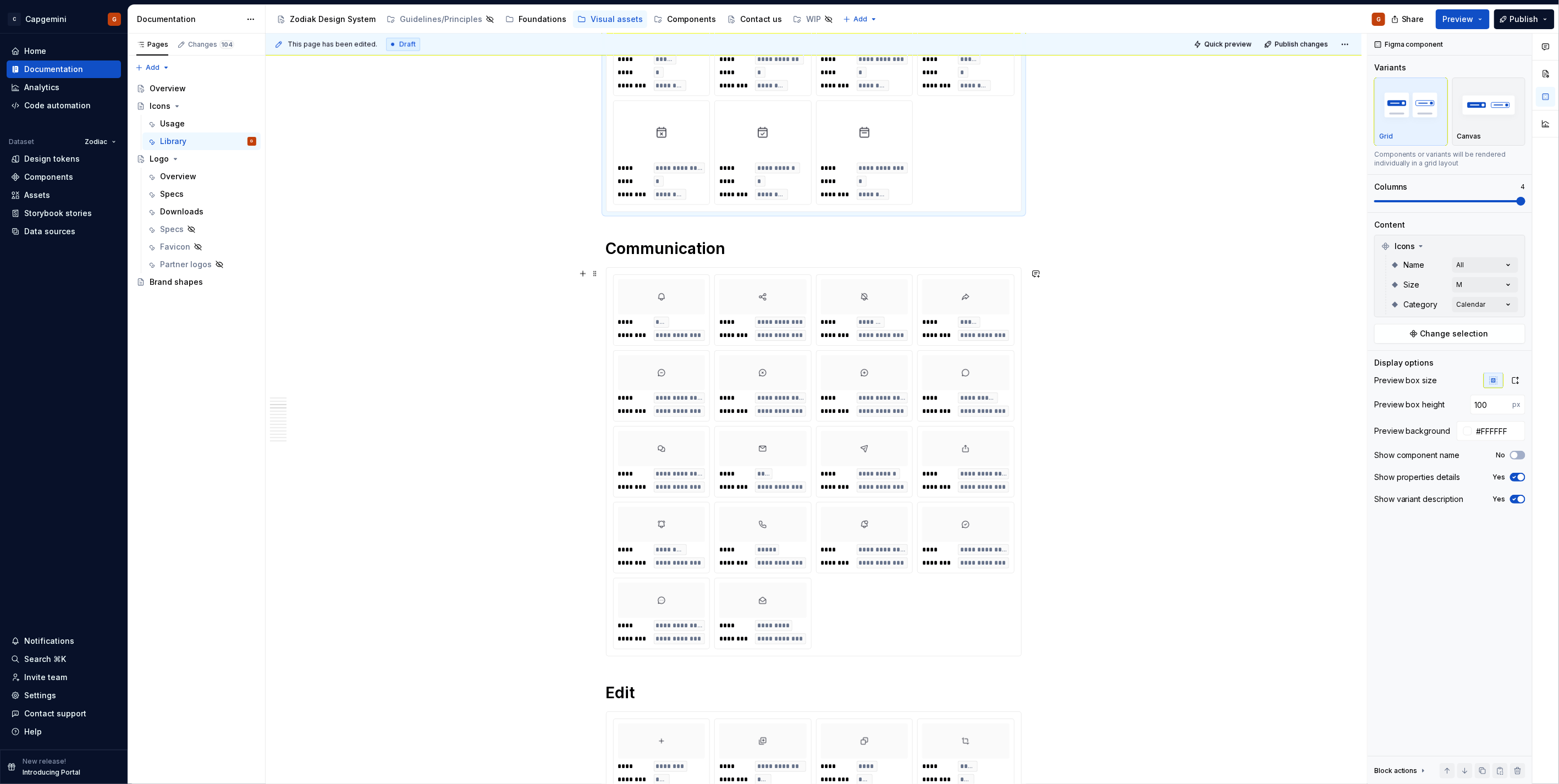
click at [971, 607] on div "**********" at bounding box center [814, 462] width 401 height 375
click at [1500, 469] on input "#FAFAFA" at bounding box center [1499, 471] width 53 height 20
type input "#FFFFFF"
type button "on"
click at [1500, 469] on input "#FFFFFF" at bounding box center [1499, 471] width 53 height 20
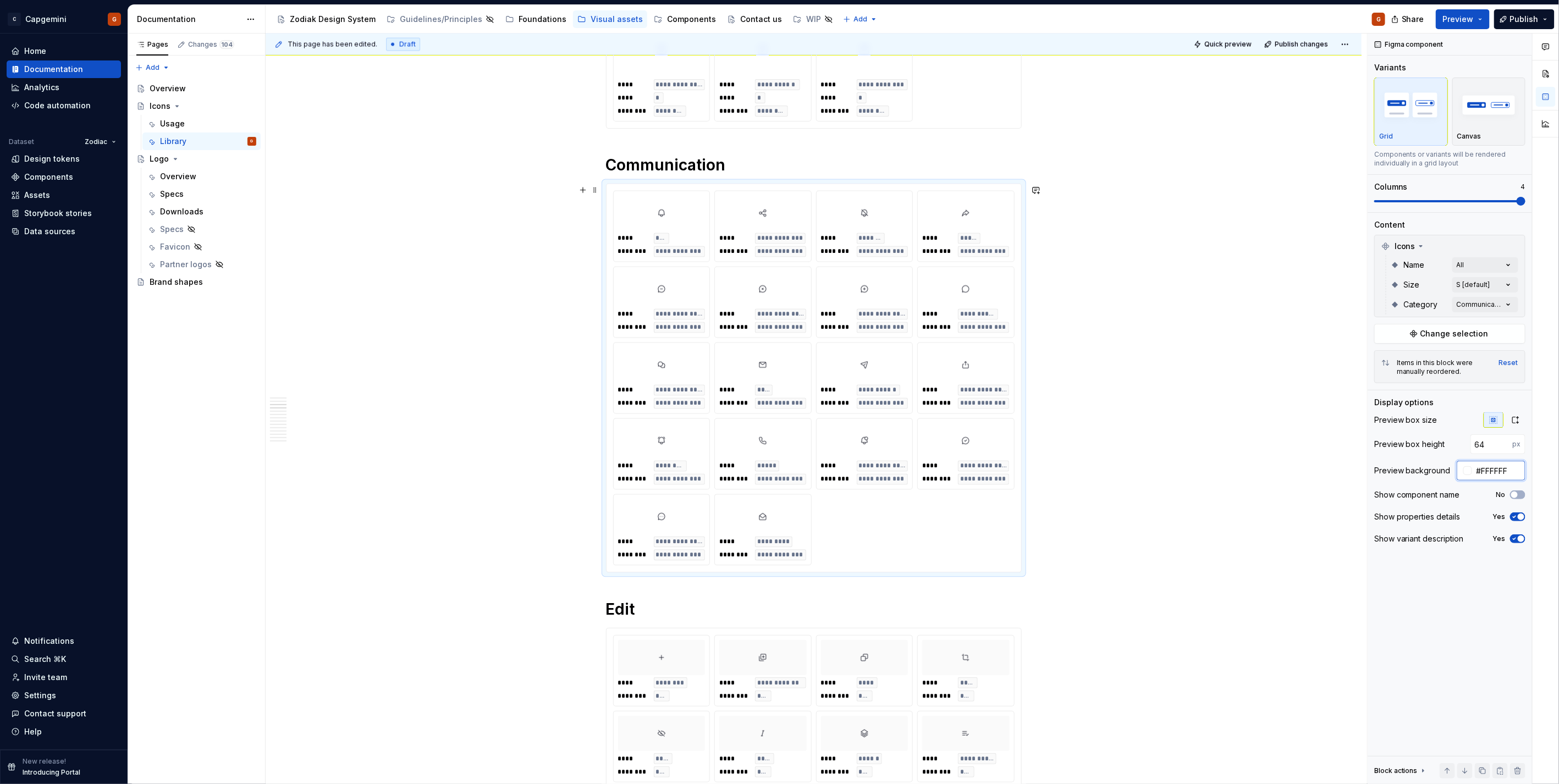
scroll to position [1405, 0]
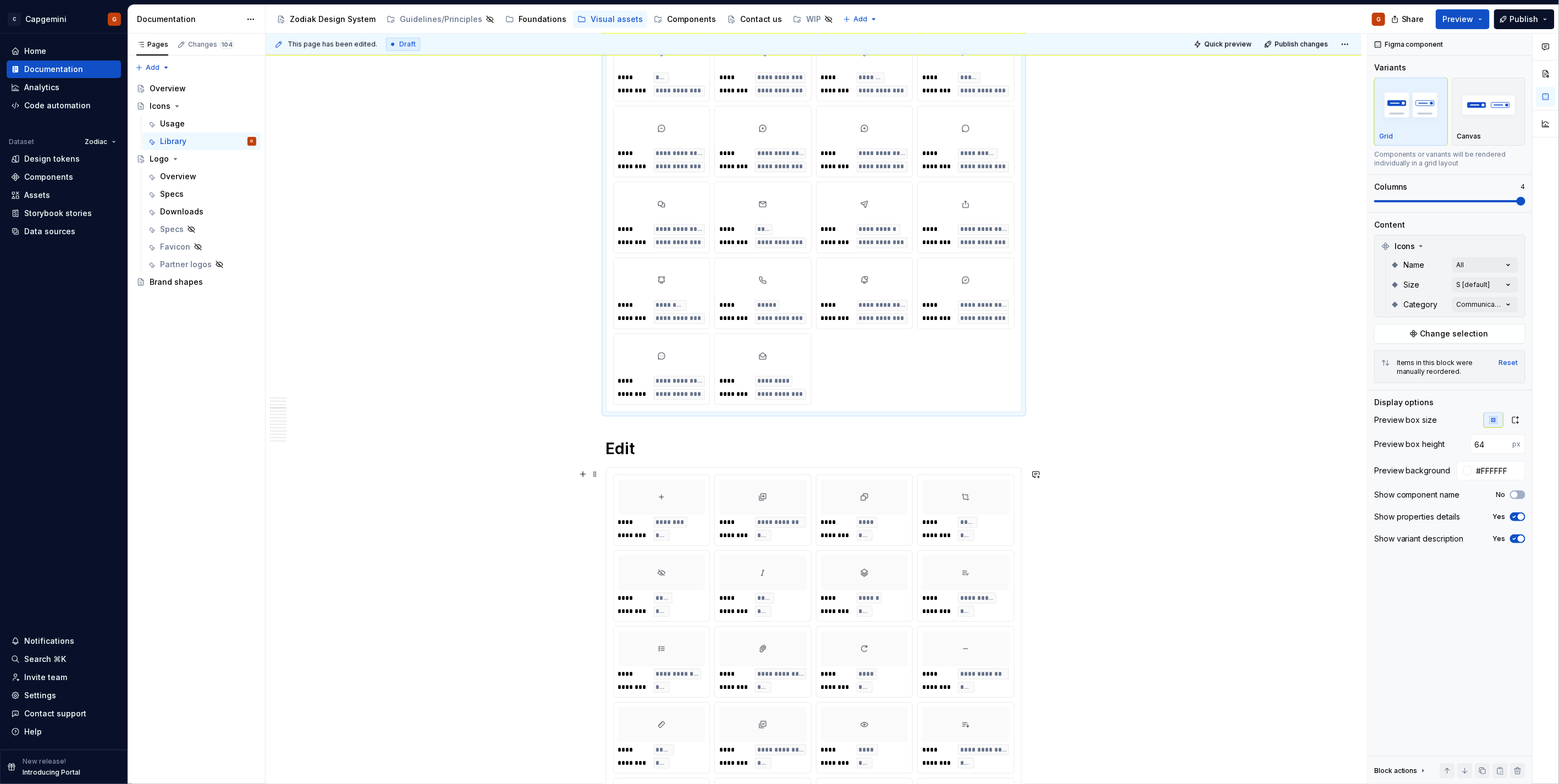
click at [997, 592] on div "**********" at bounding box center [965, 586] width 96 height 70
click at [1507, 431] on input "#FAFAFA" at bounding box center [1499, 431] width 53 height 20
paste input "FFFFF"
type input "#FFFFFF"
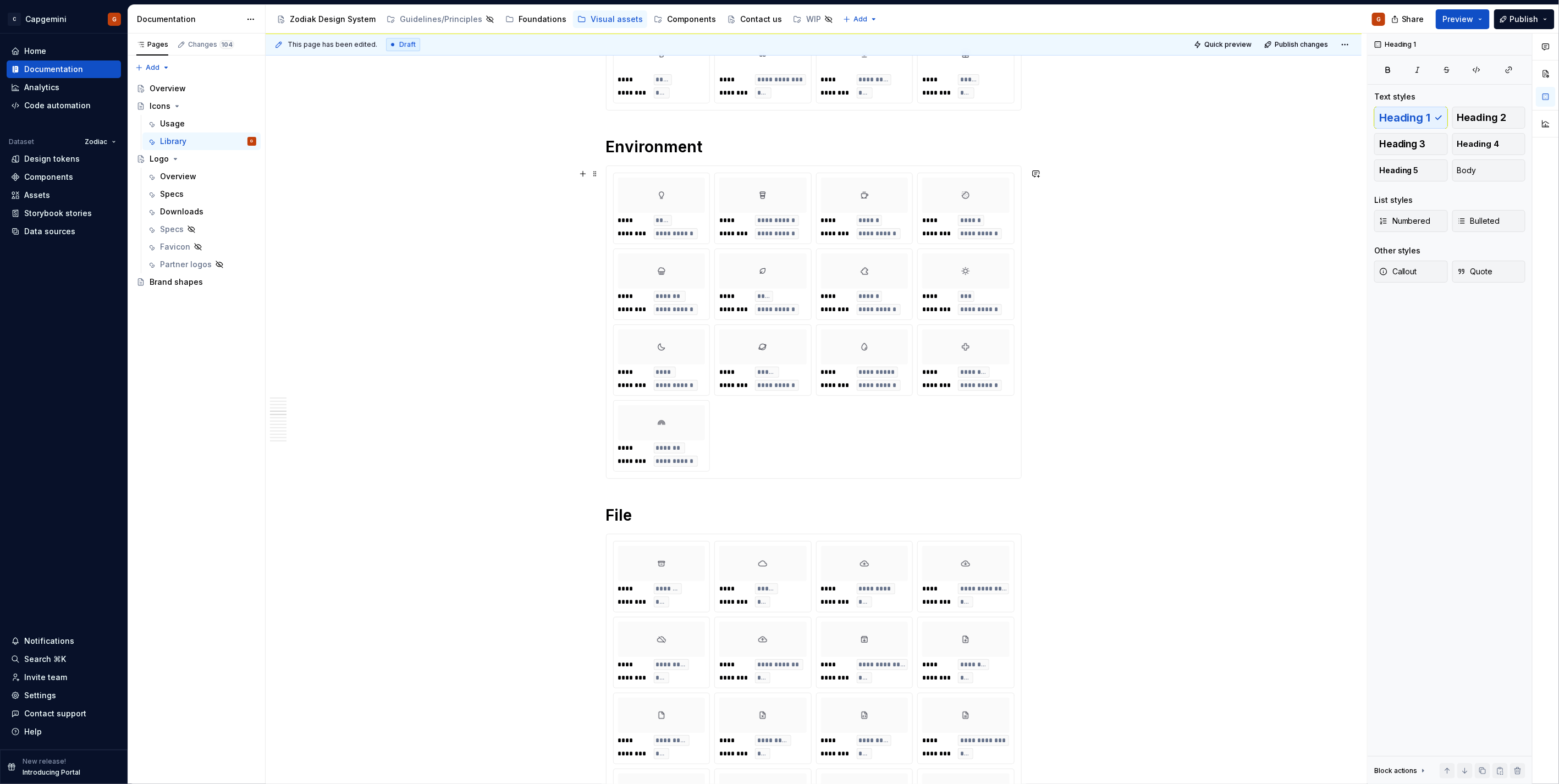
scroll to position [2628, 0]
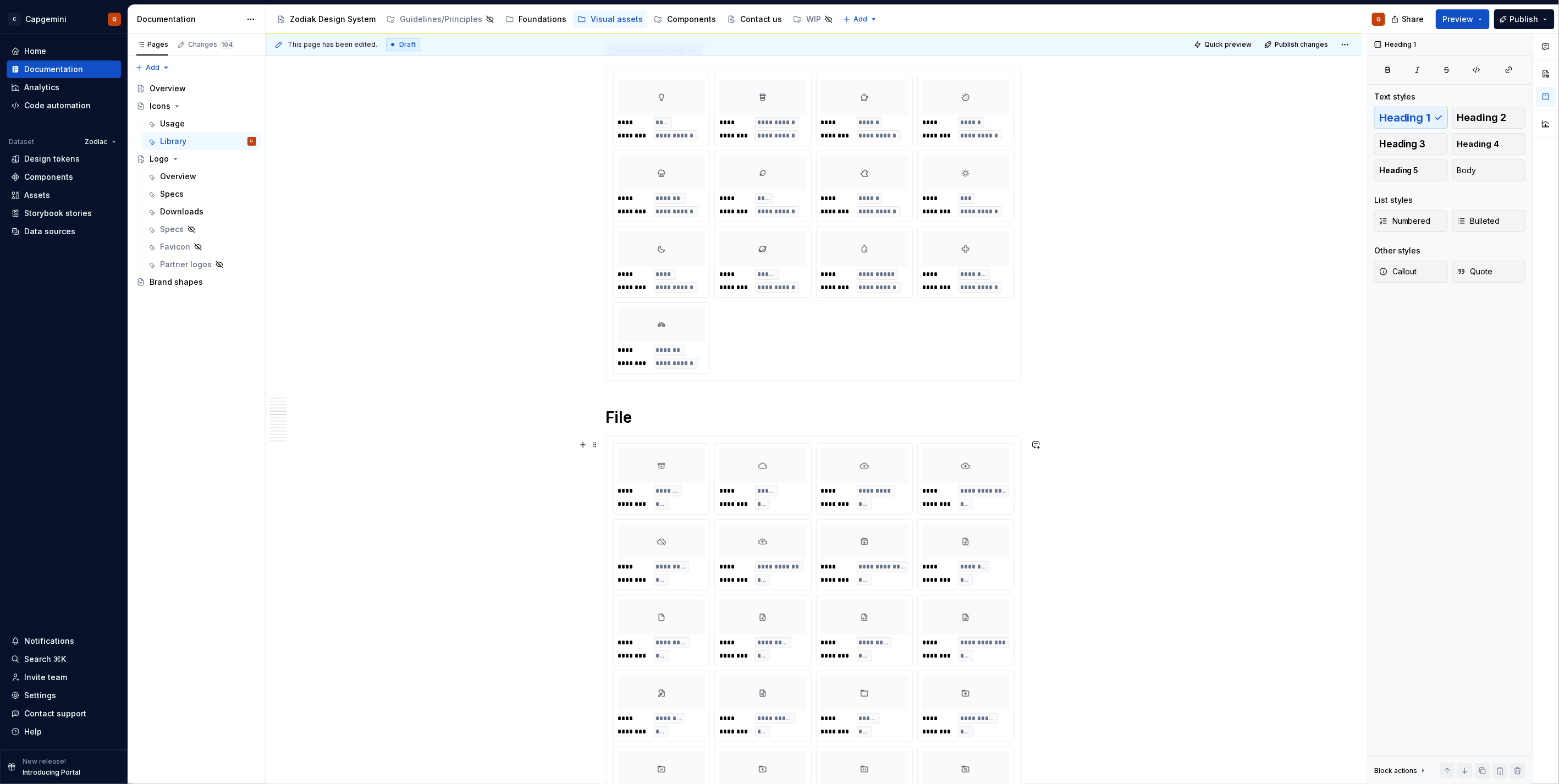
click at [977, 317] on div "**********" at bounding box center [814, 224] width 401 height 299
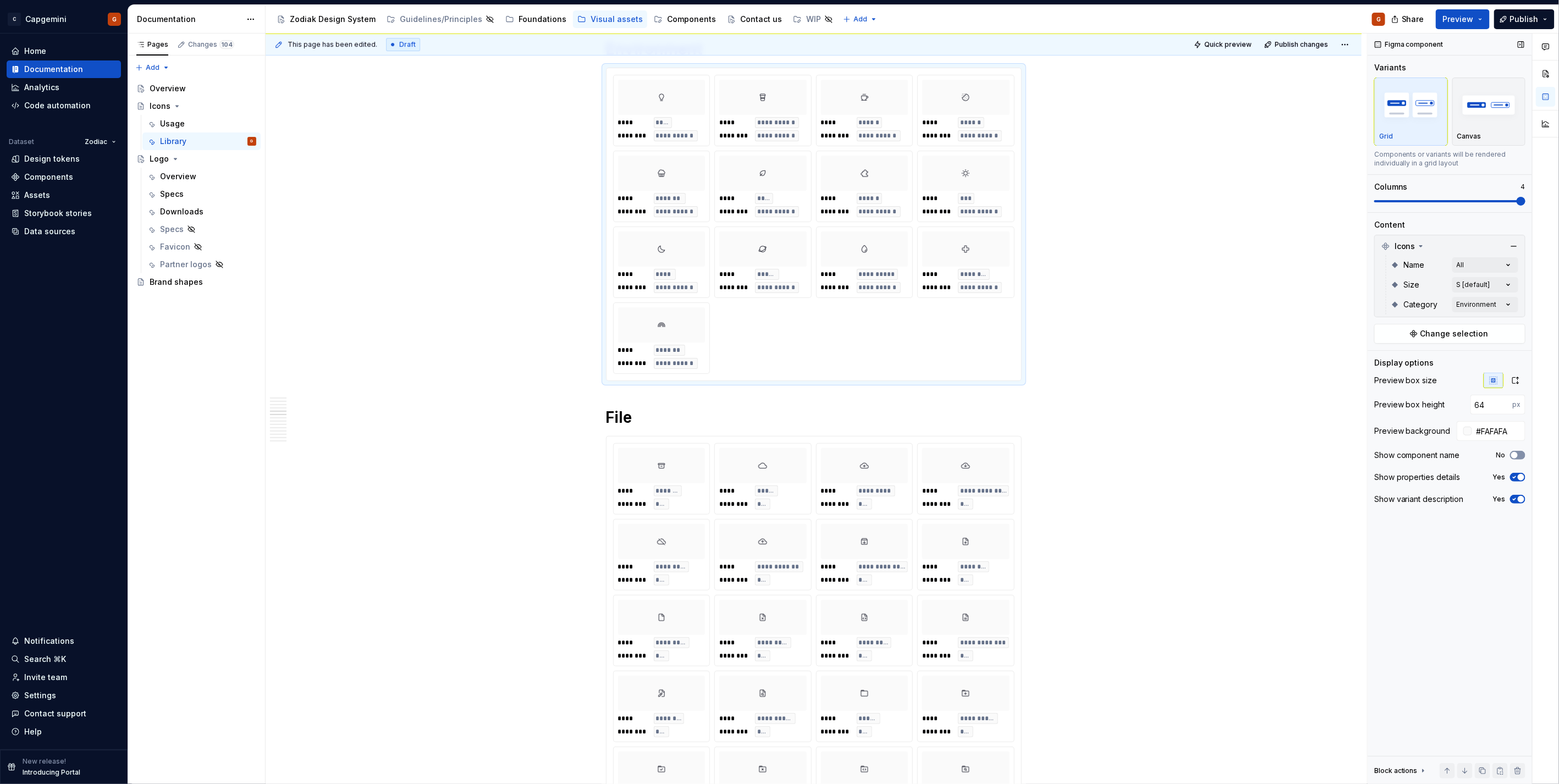
type textarea "*"
click at [1504, 426] on input "#FAFAFA" at bounding box center [1499, 431] width 53 height 20
paste input "FFFFF"
click at [1486, 433] on input "#FFFFFF" at bounding box center [1499, 431] width 53 height 20
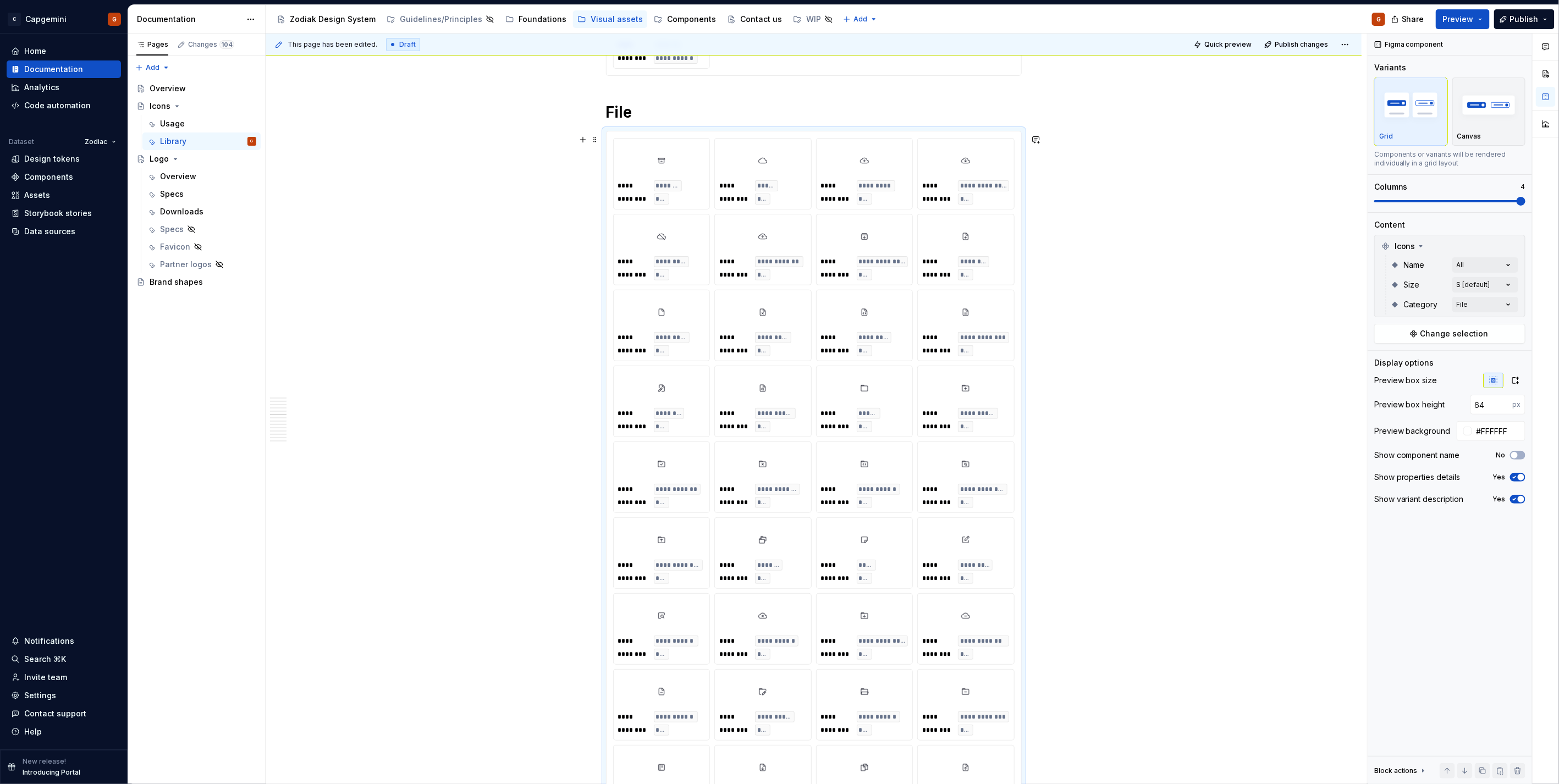
click at [1243, 458] on div "**********" at bounding box center [814, 727] width 1096 height 6939
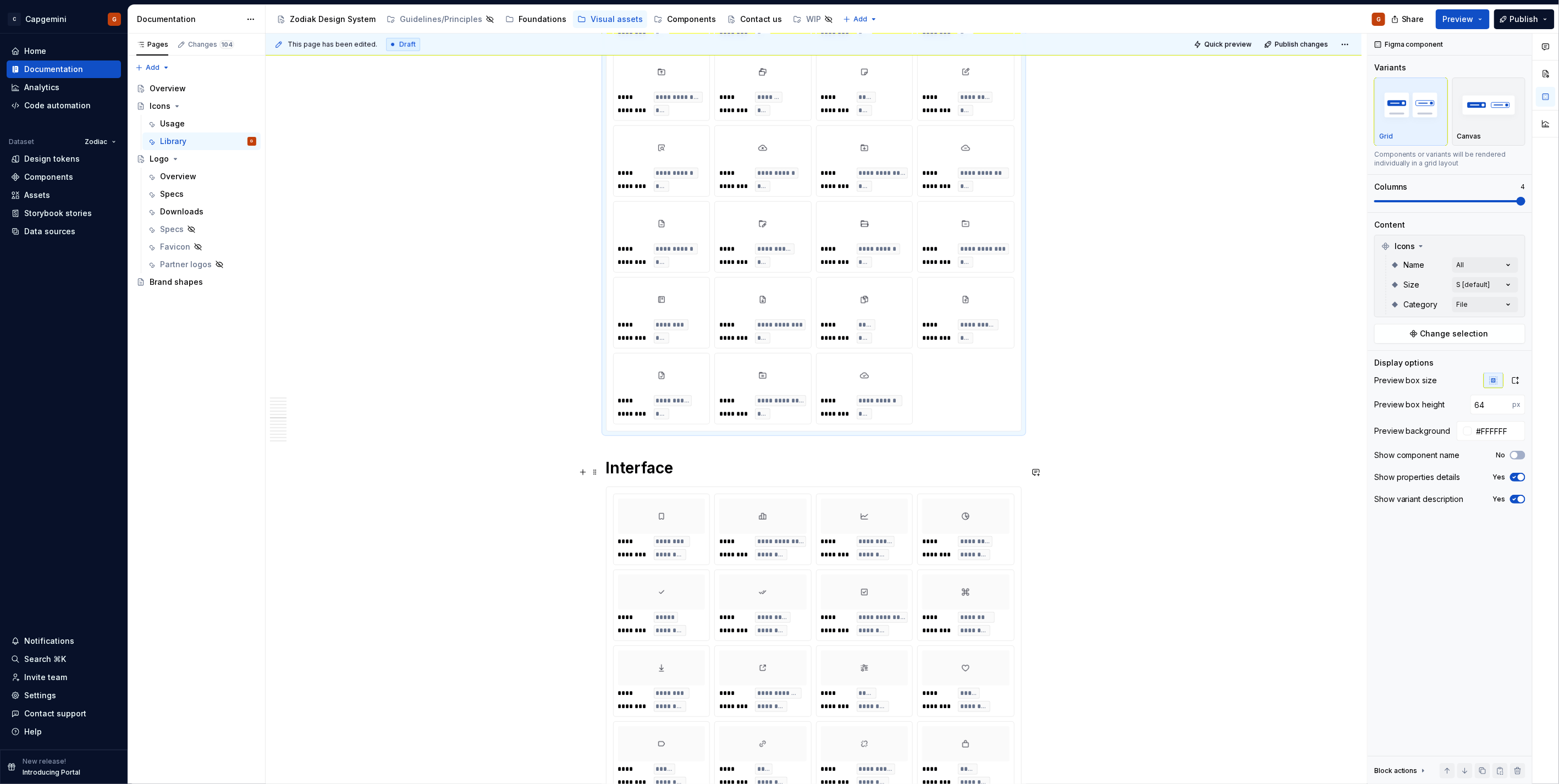
scroll to position [3605, 0]
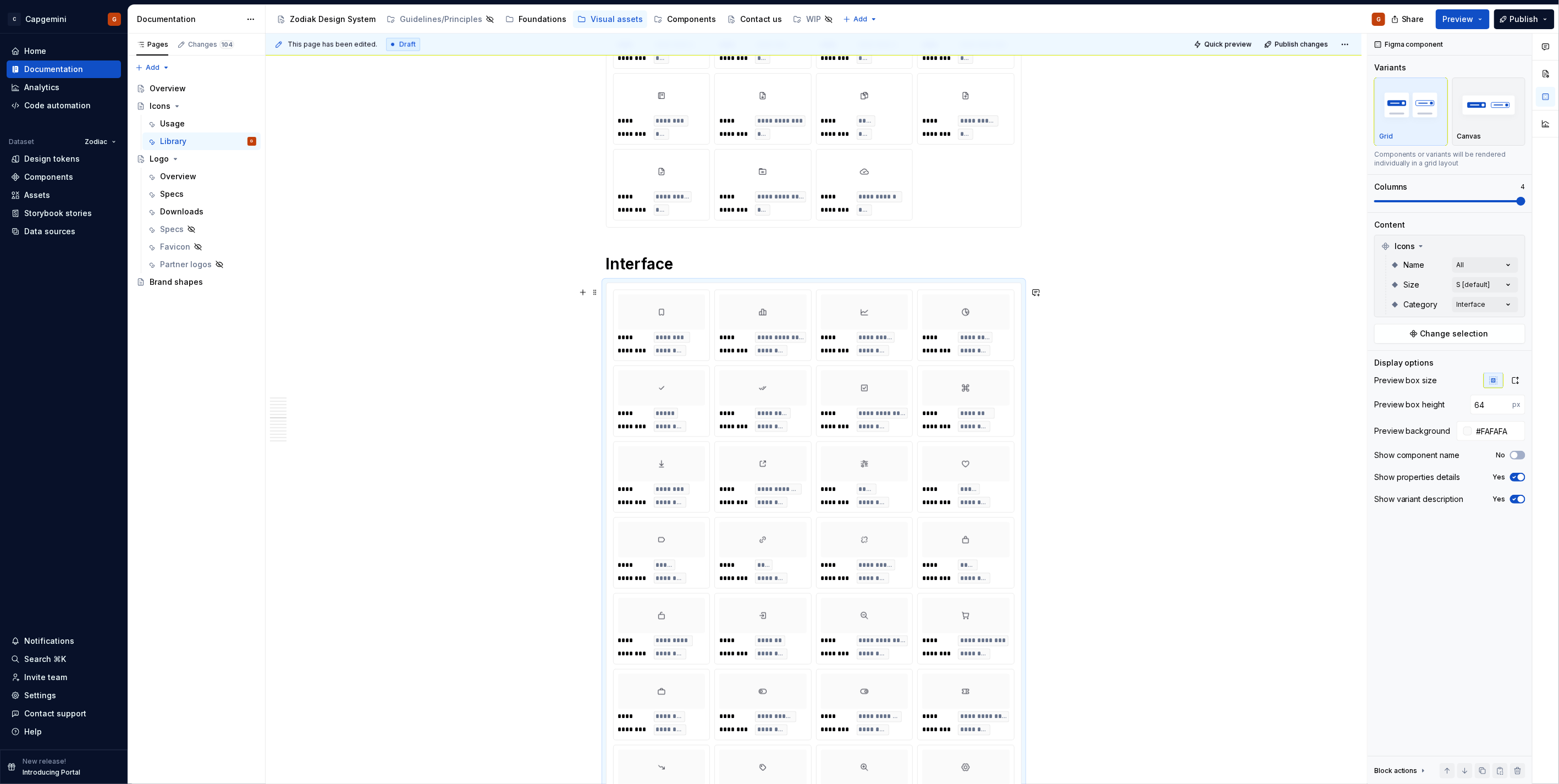
click at [1005, 502] on div "**** ***** ******** *********" at bounding box center [965, 496] width 87 height 24
click at [1494, 431] on input "#FAFAFA" at bounding box center [1499, 431] width 53 height 20
paste input "FFFFF"
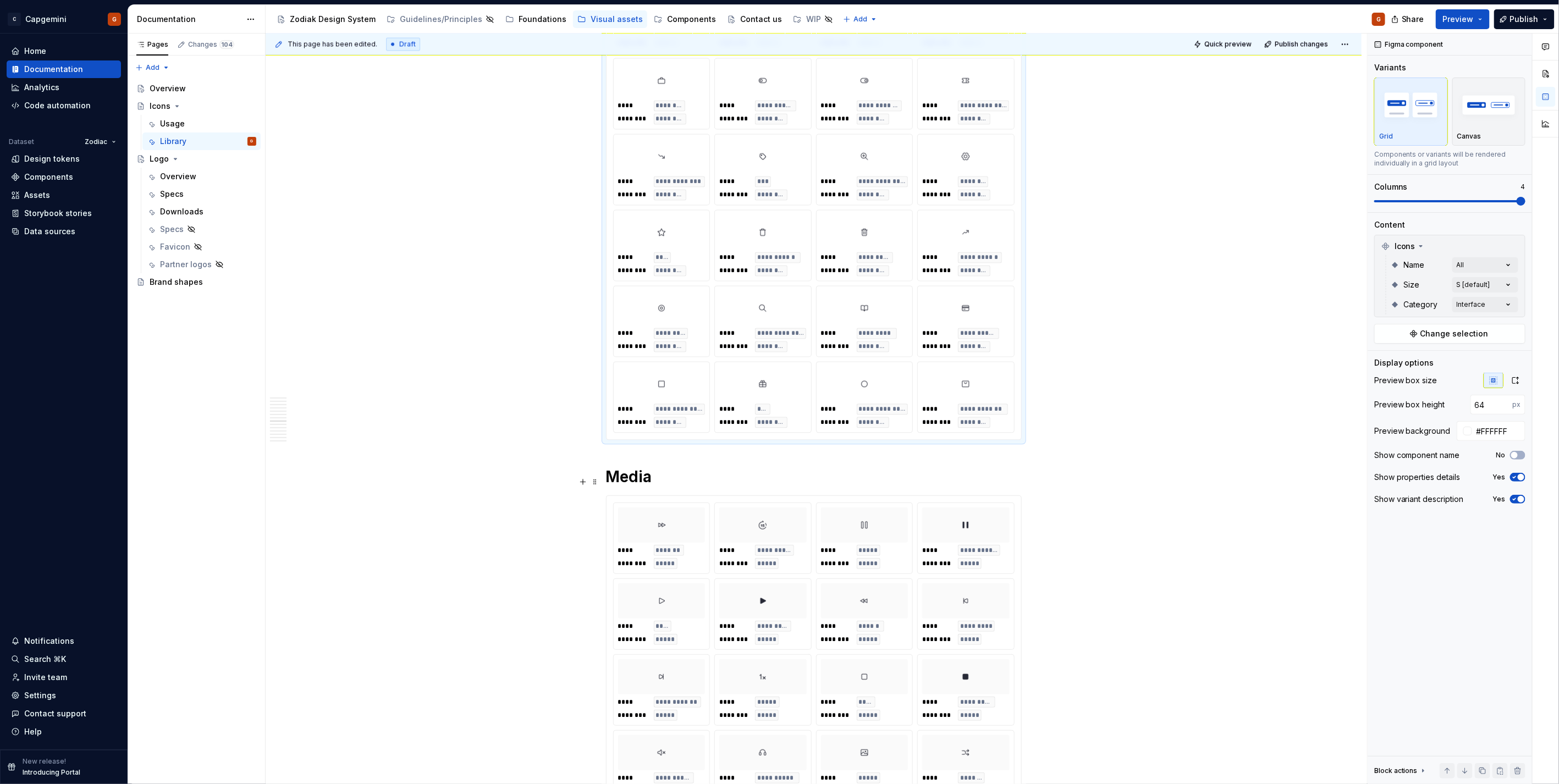
scroll to position [4521, 0]
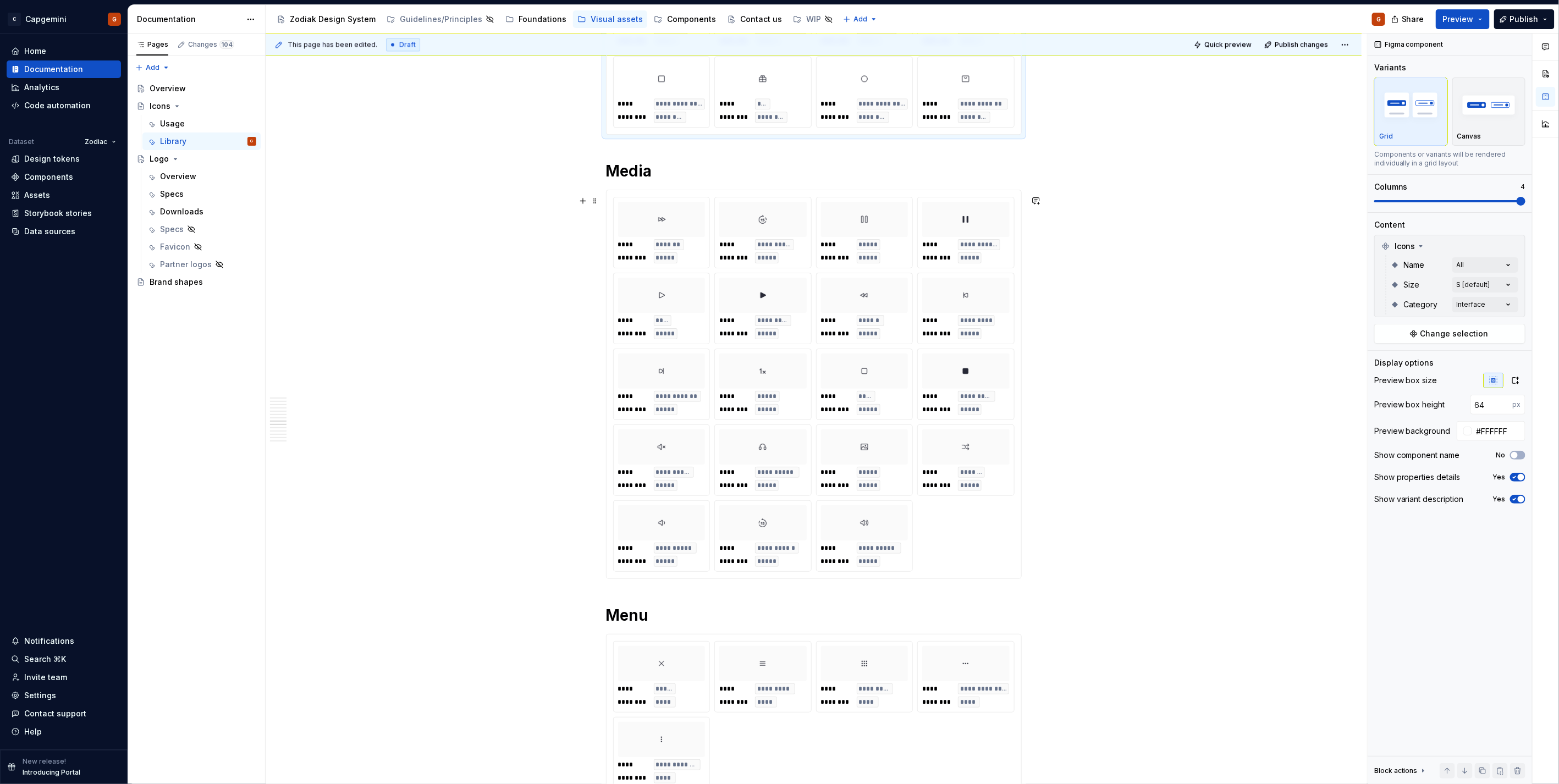
click at [1022, 451] on div "**********" at bounding box center [814, 384] width 416 height 389
click at [1505, 435] on input "#FAFAFA" at bounding box center [1499, 431] width 53 height 20
paste input "FFFFF"
type input "#FFFFFF"
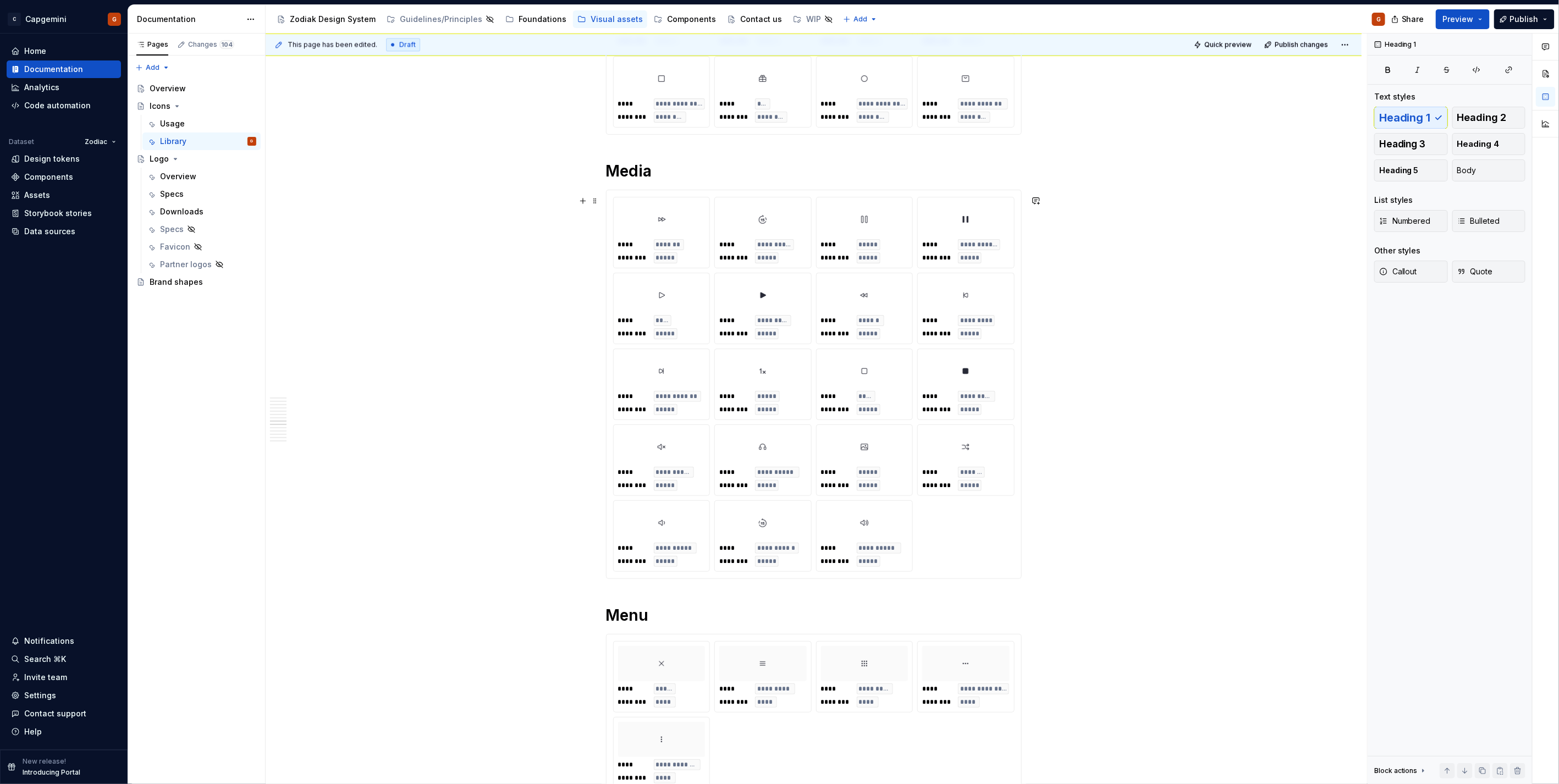
scroll to position [4765, 0]
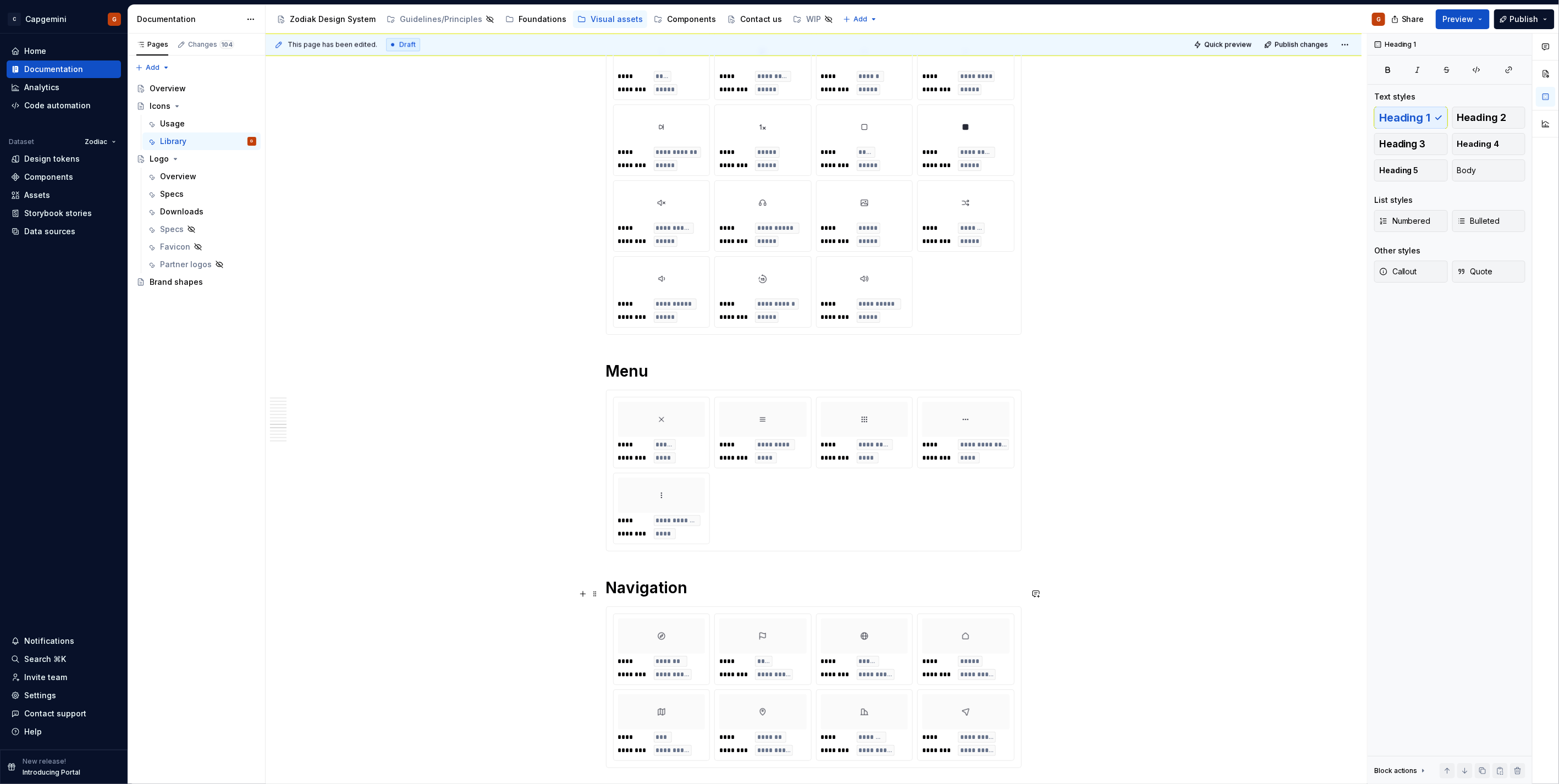
click at [1005, 544] on div "**********" at bounding box center [814, 471] width 401 height 148
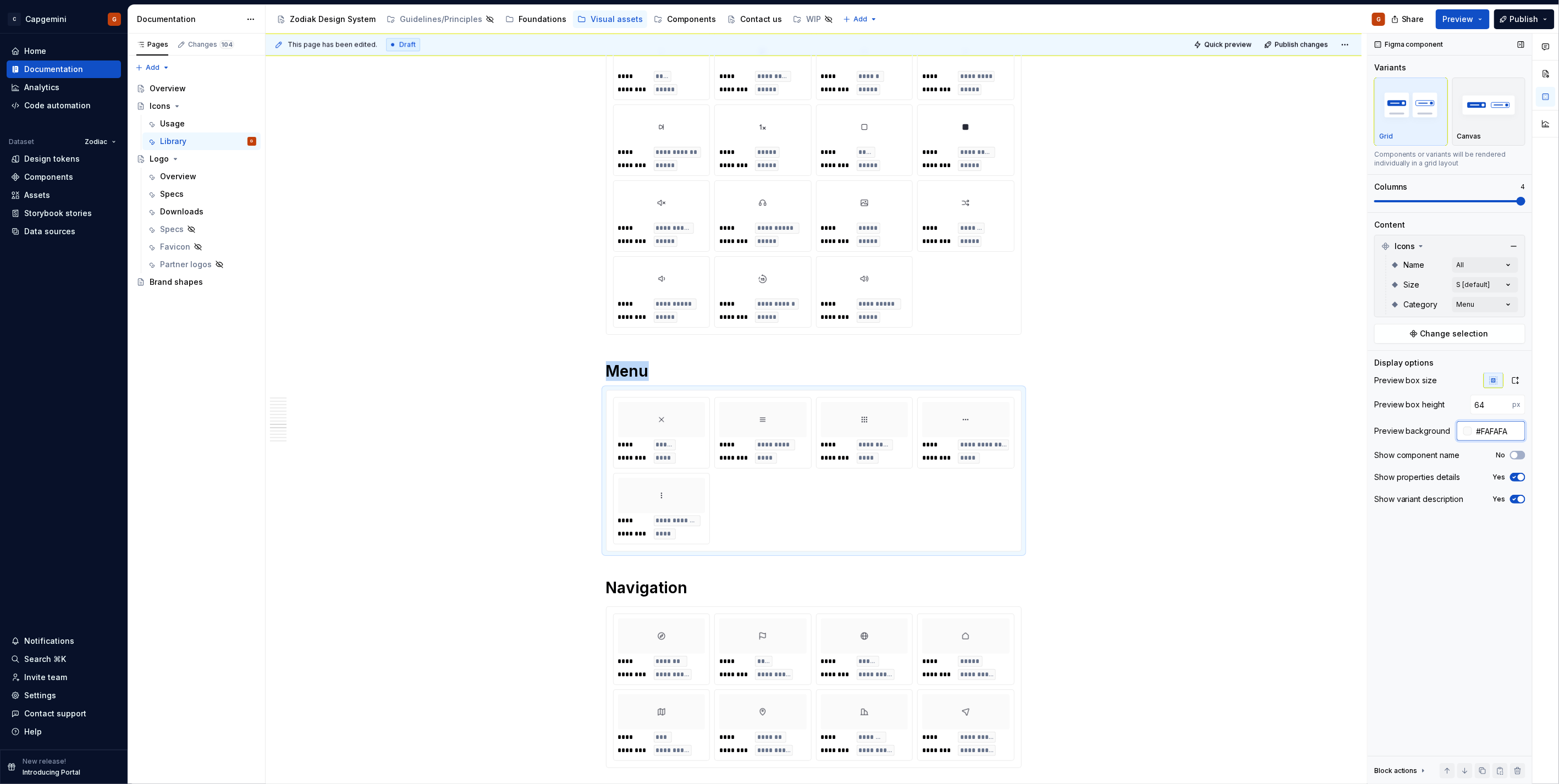
click at [1515, 431] on input "#FAFAFA" at bounding box center [1499, 431] width 53 height 20
paste input "FFFFF"
type input "#FFFFFF"
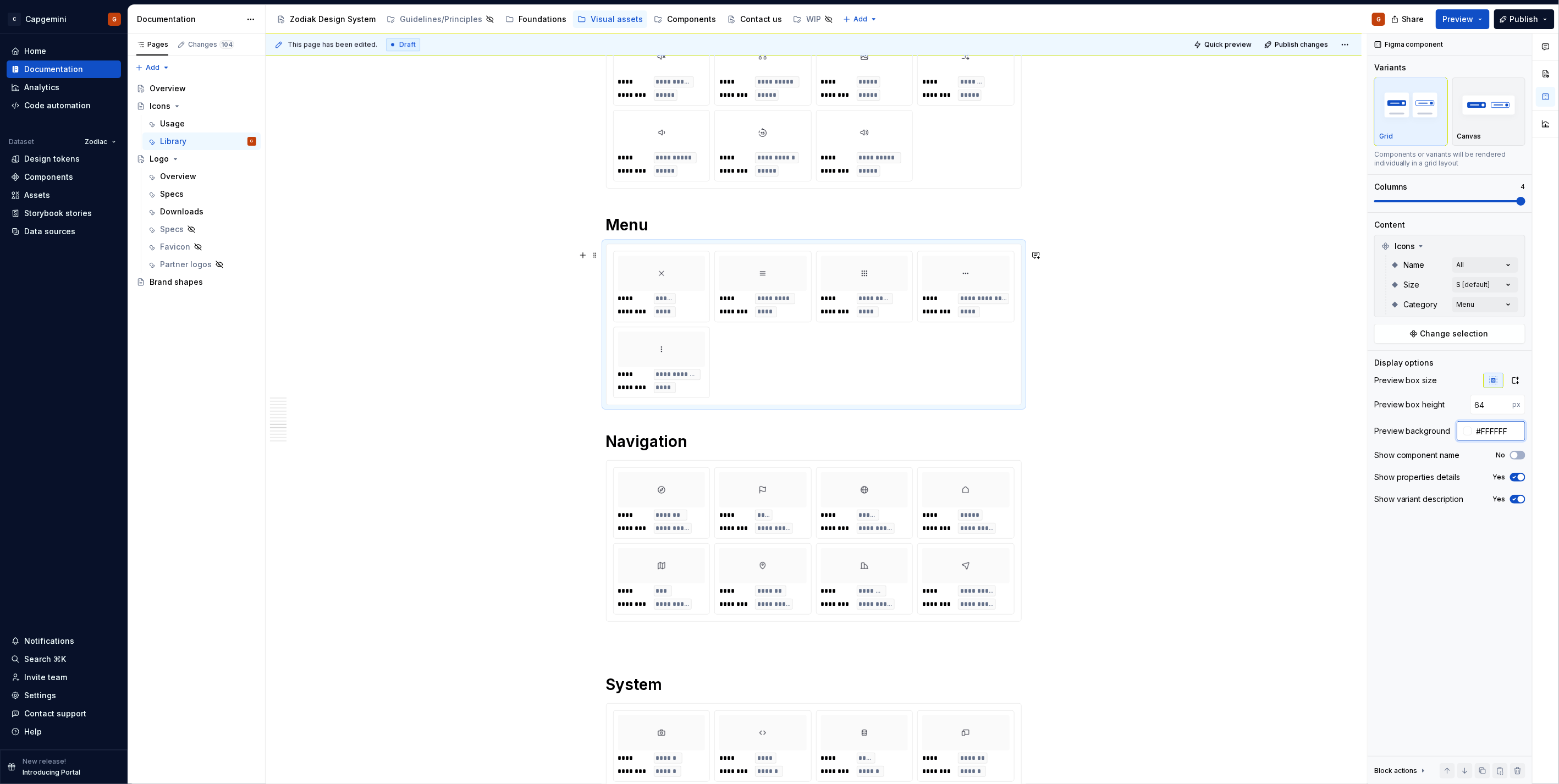
scroll to position [5071, 0]
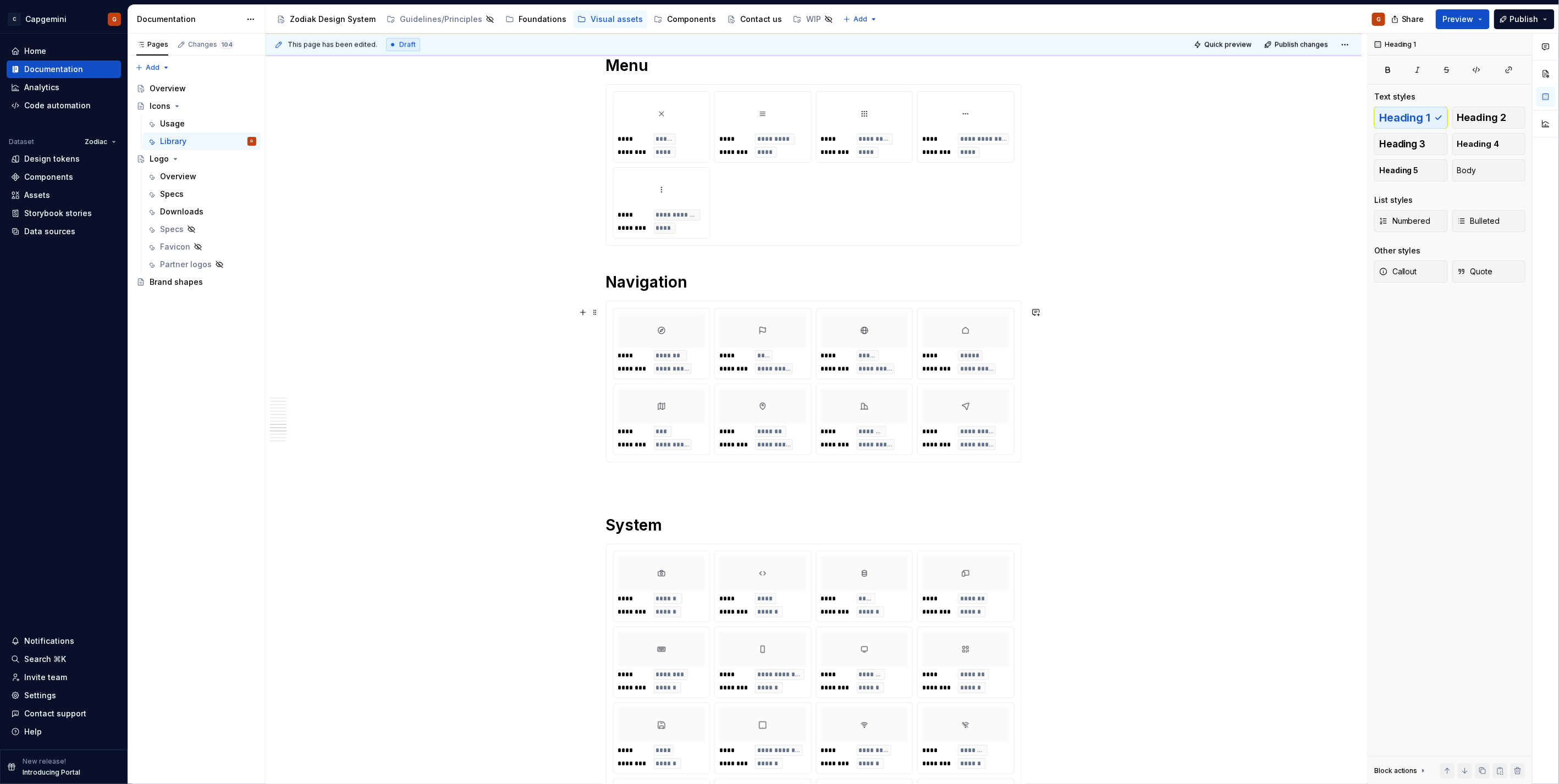
click at [1007, 443] on div "**********" at bounding box center [965, 438] width 87 height 24
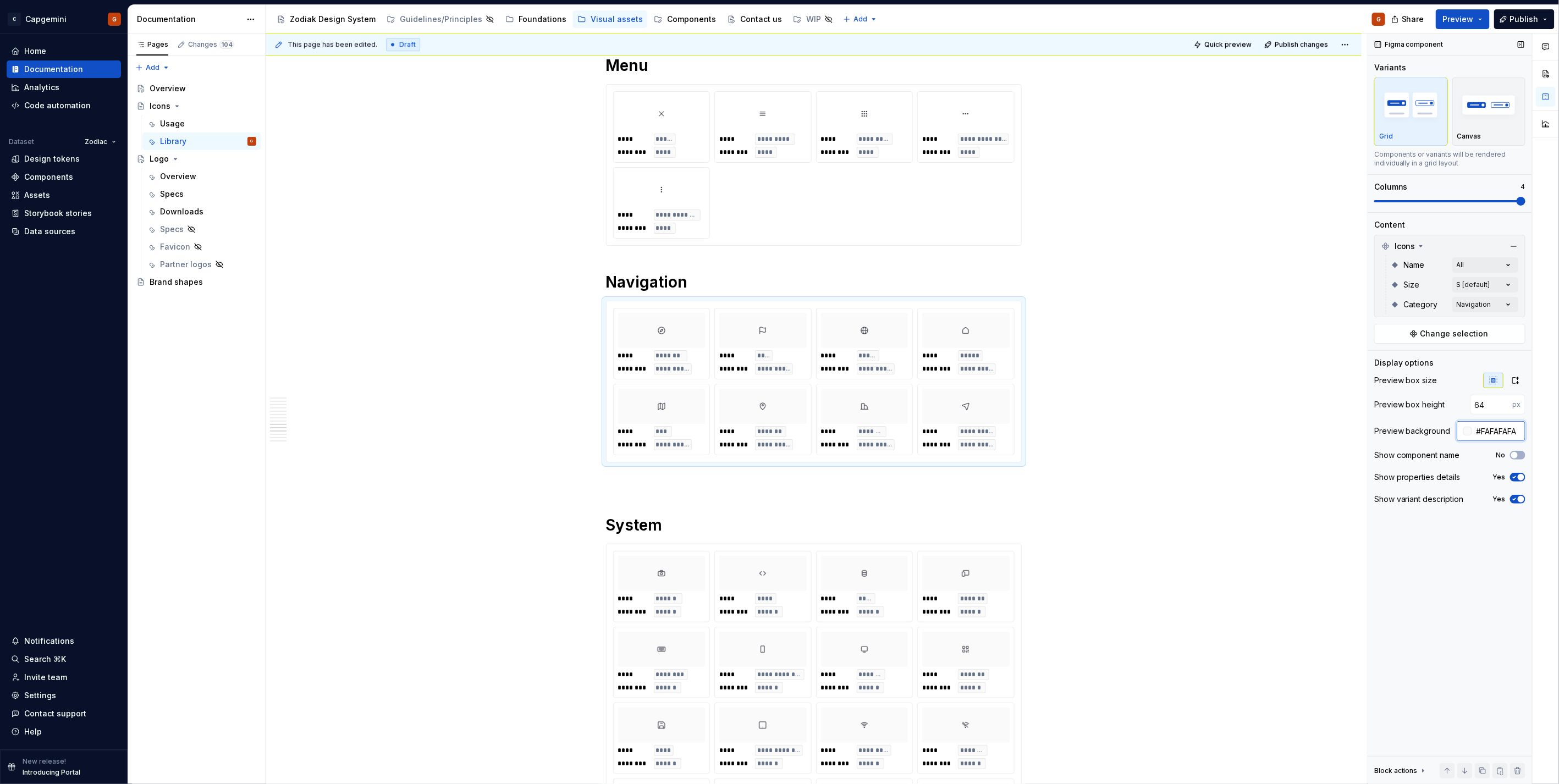
click at [1503, 431] on input "#FAFAFAFA" at bounding box center [1499, 431] width 53 height 20
paste input "FFFFF"
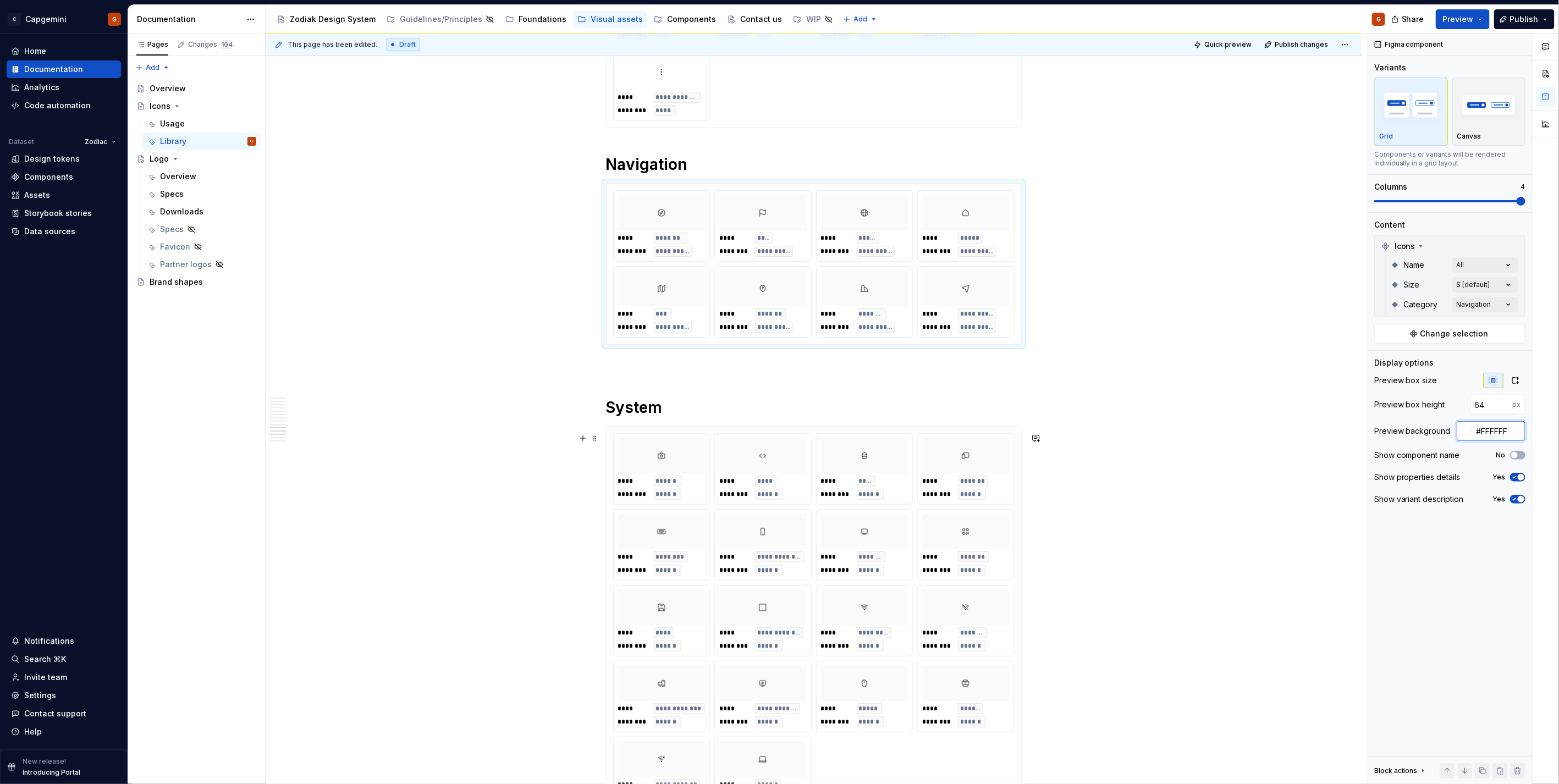
scroll to position [5315, 0]
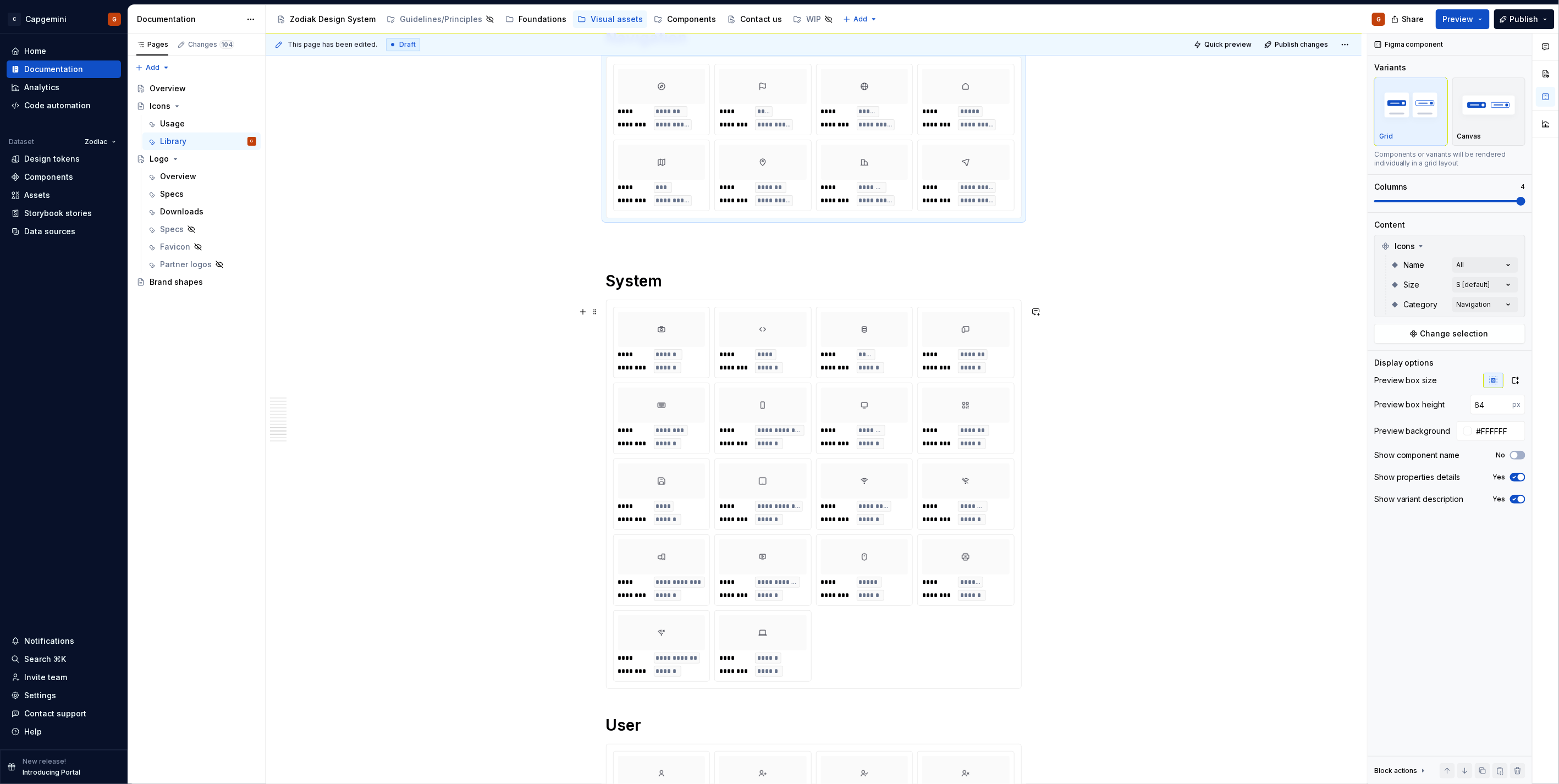
click at [986, 523] on div "**** ******** ******** ******" at bounding box center [965, 513] width 87 height 24
click at [1506, 435] on input "#FFFFFF" at bounding box center [1499, 431] width 53 height 20
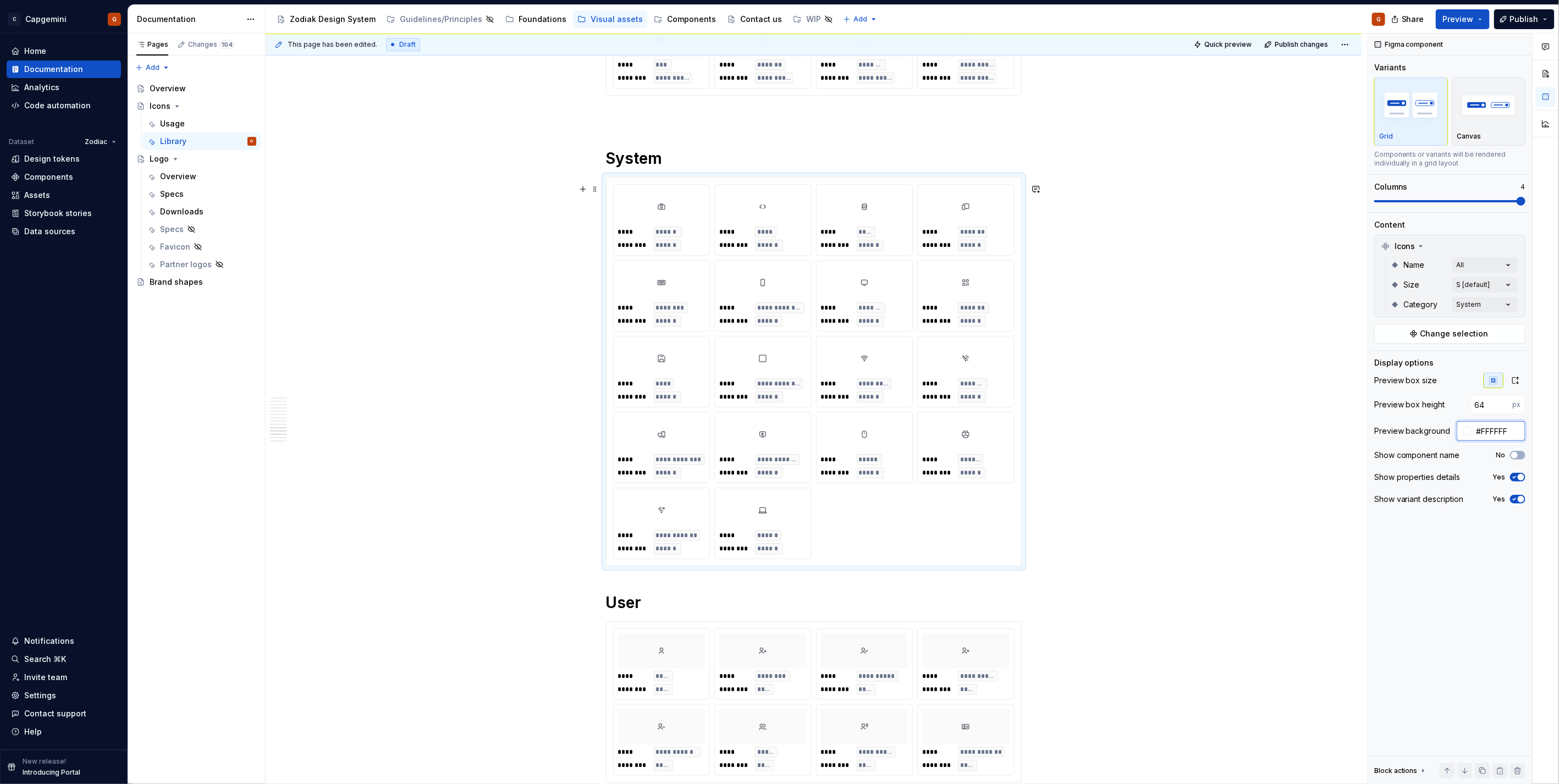
scroll to position [5621, 0]
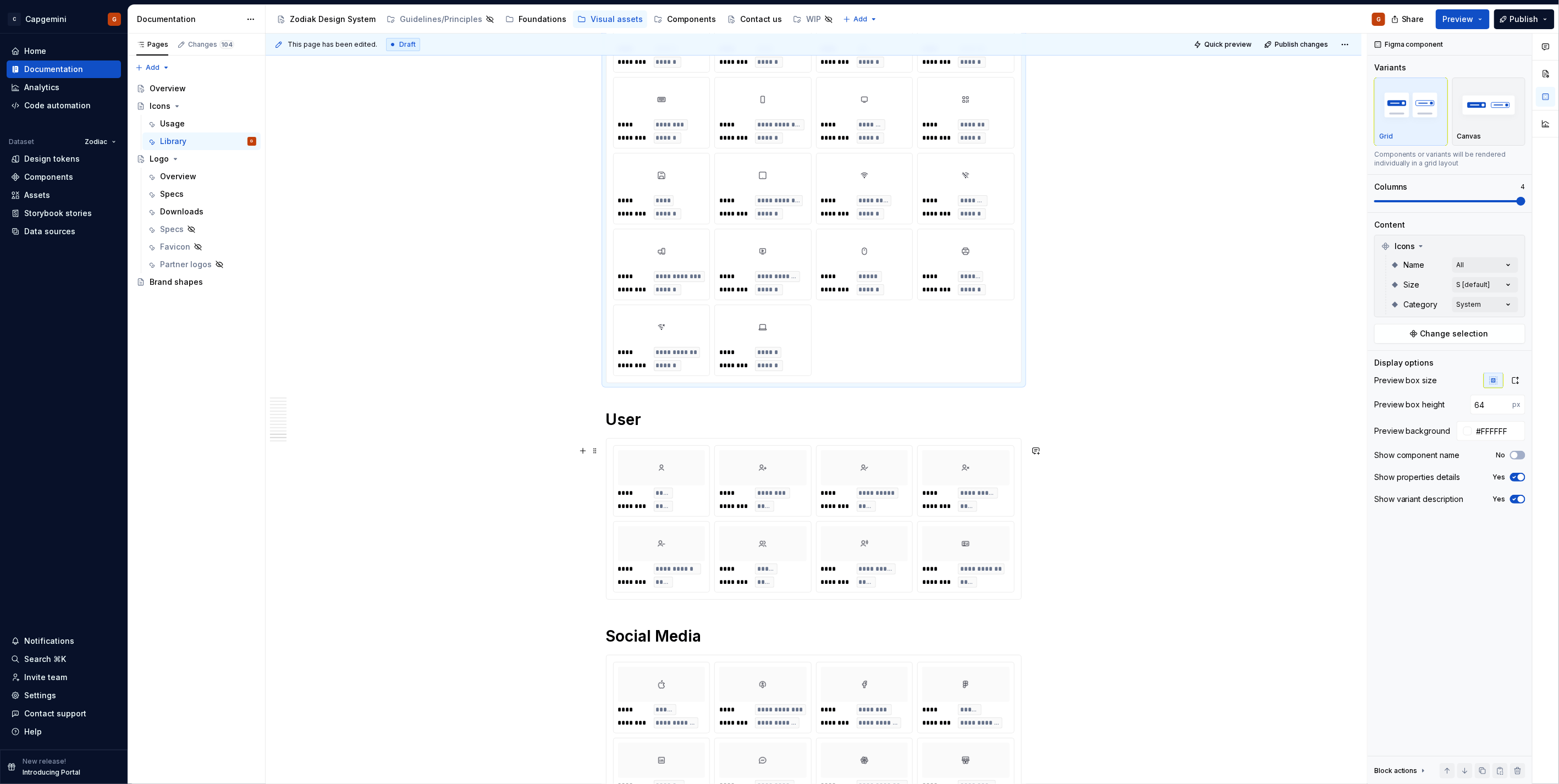
click at [970, 547] on div at bounding box center [965, 544] width 87 height 35
click at [1486, 425] on input "#FAFAFAFA" at bounding box center [1499, 431] width 53 height 20
paste input "FFFFF"
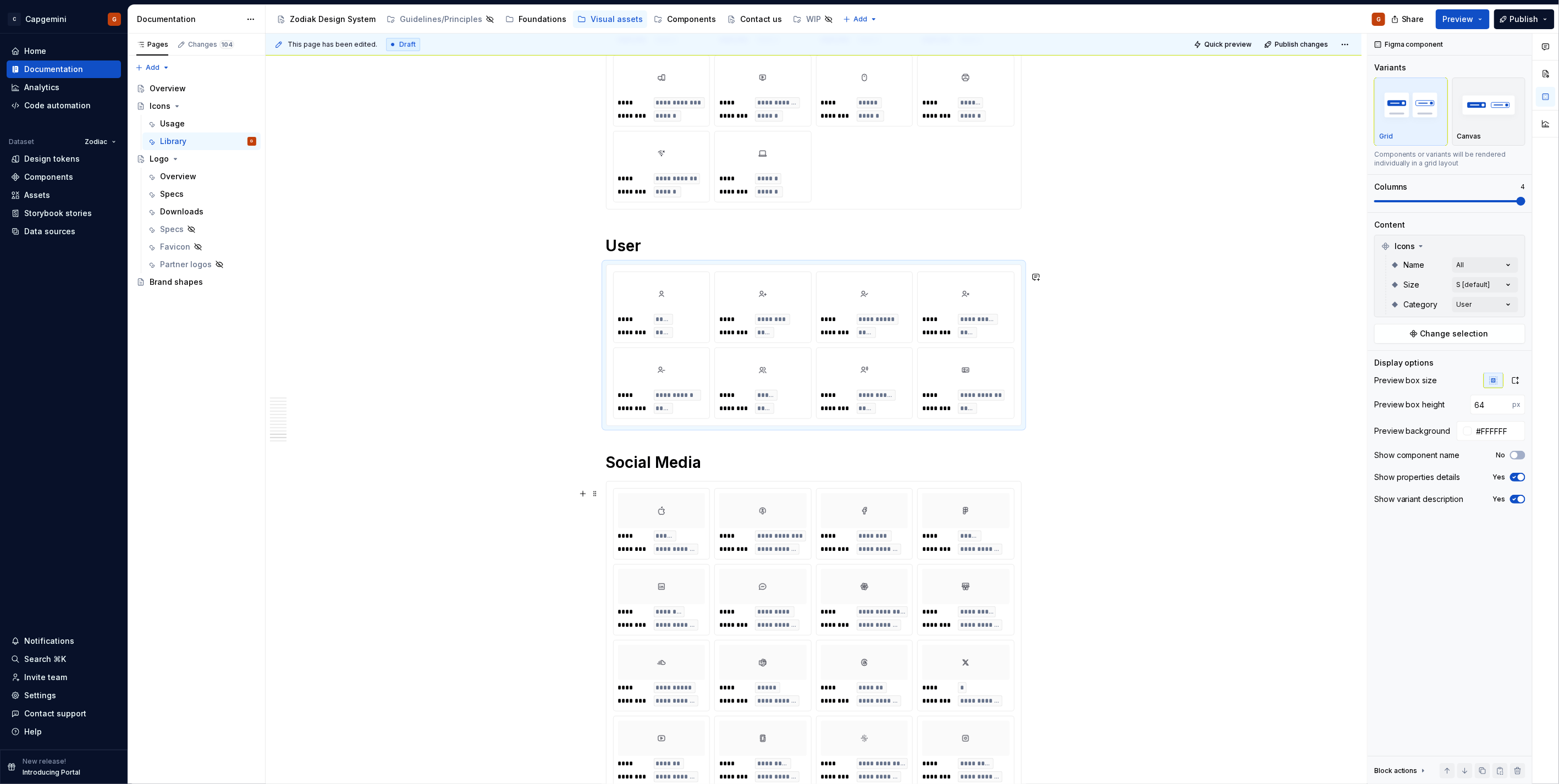
scroll to position [5926, 0]
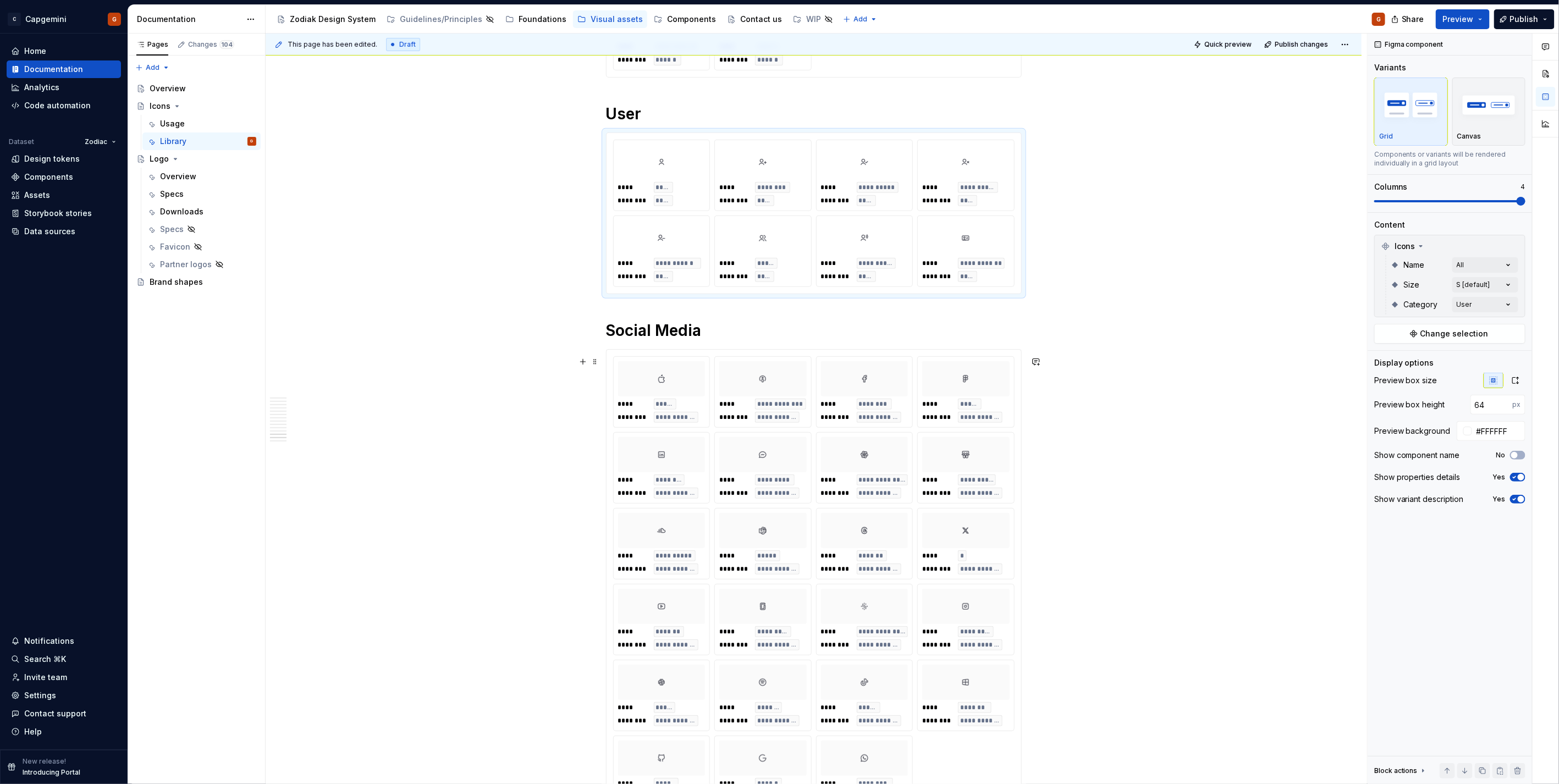
click at [1000, 518] on div "**********" at bounding box center [965, 544] width 96 height 70
click at [1507, 425] on input "#FAFAFAFA" at bounding box center [1499, 431] width 53 height 20
paste input "FFFFF"
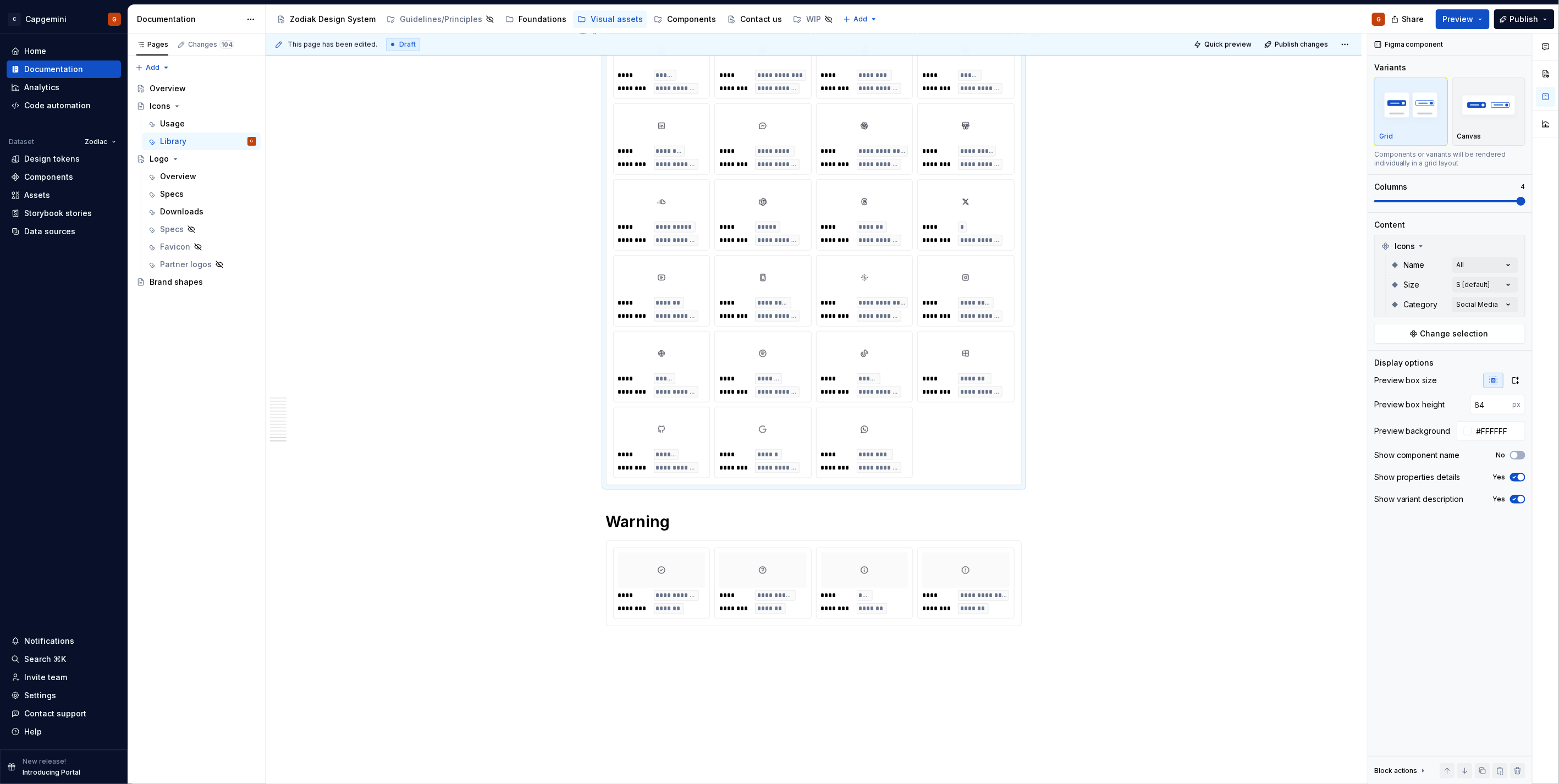
scroll to position [6353, 0]
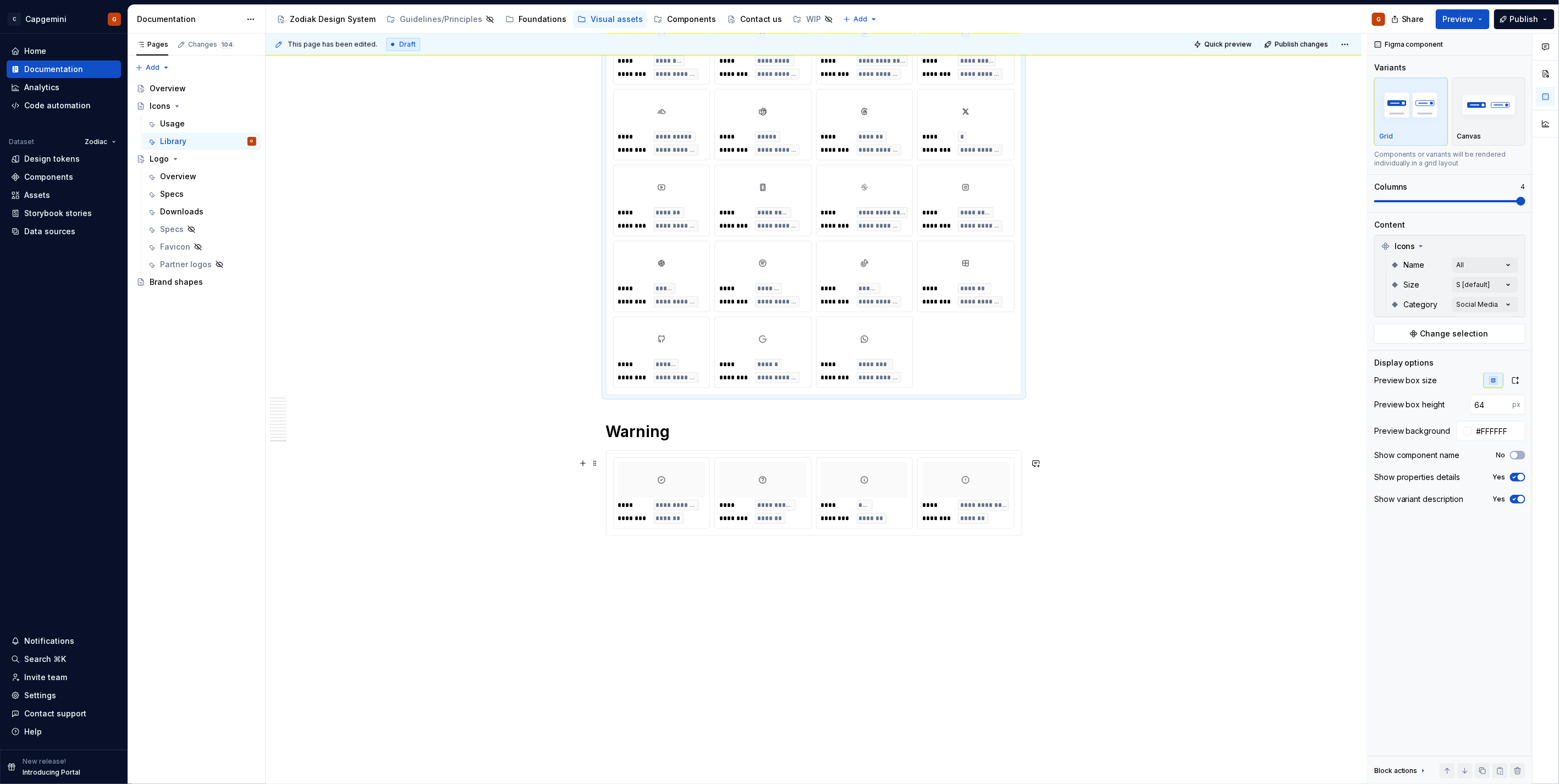
click at [1007, 512] on div "**********" at bounding box center [965, 511] width 87 height 24
click at [1503, 428] on input "#FAFAFAFA" at bounding box center [1499, 431] width 53 height 20
paste input "FFFFF"
type input "#FFFFFF"
click at [1499, 405] on input "64" at bounding box center [1492, 405] width 42 height 20
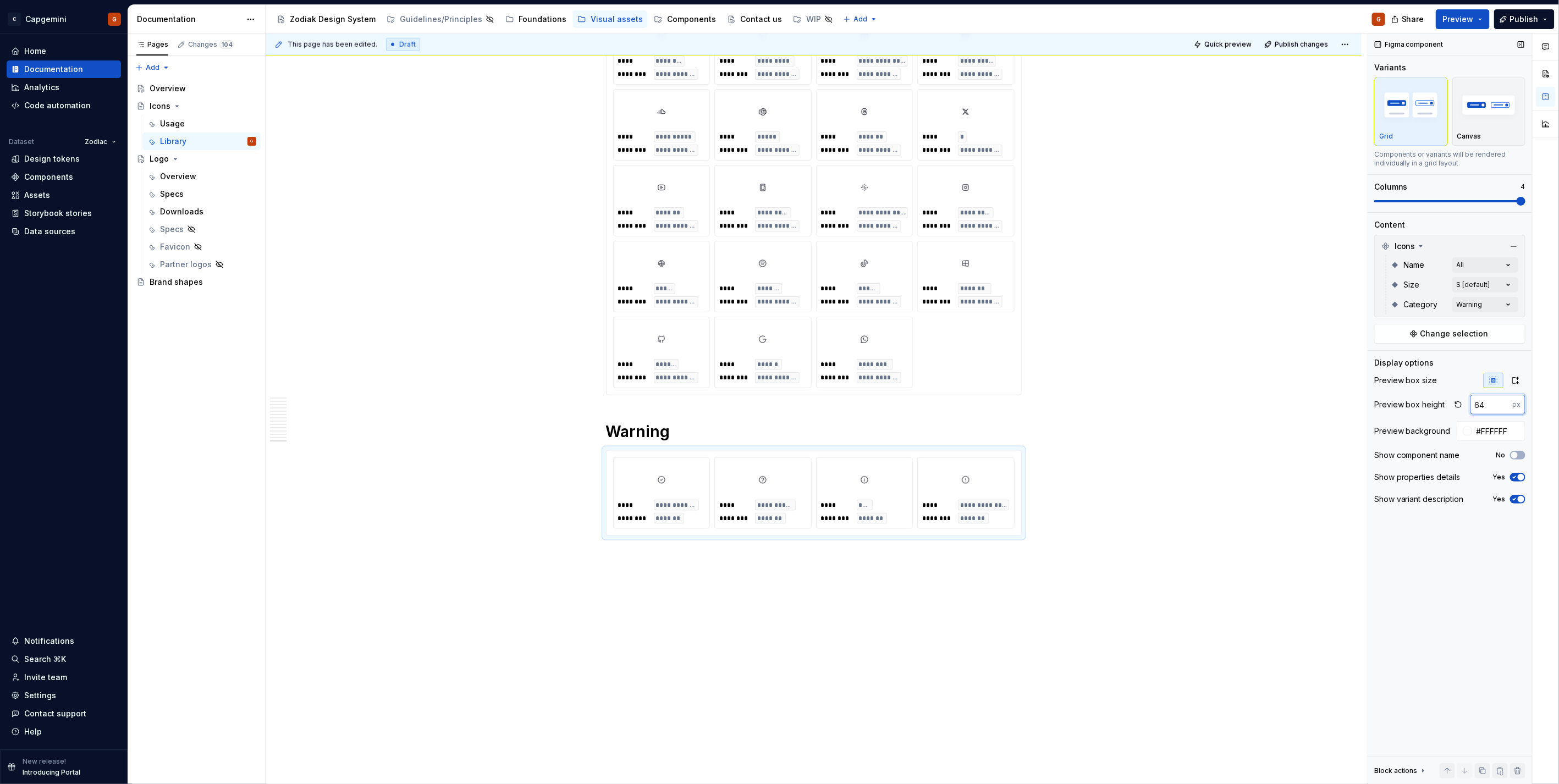
click at [1499, 405] on input "64" at bounding box center [1492, 405] width 42 height 20
click at [973, 351] on div "**********" at bounding box center [814, 163] width 401 height 451
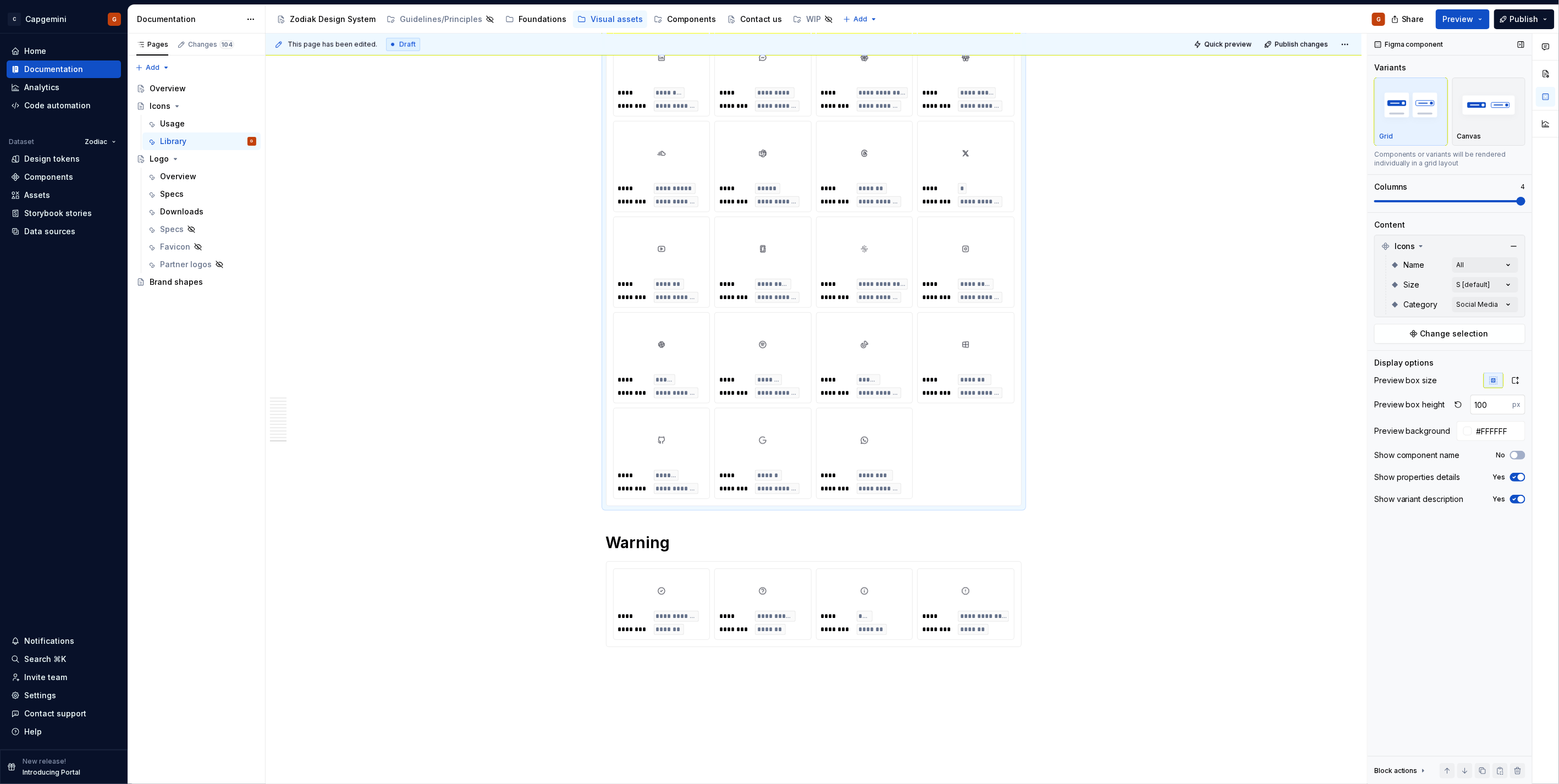
click at [1490, 400] on input "100" at bounding box center [1492, 405] width 42 height 20
click at [967, 416] on div "**********" at bounding box center [814, 214] width 401 height 570
click at [1007, 583] on div at bounding box center [965, 591] width 87 height 35
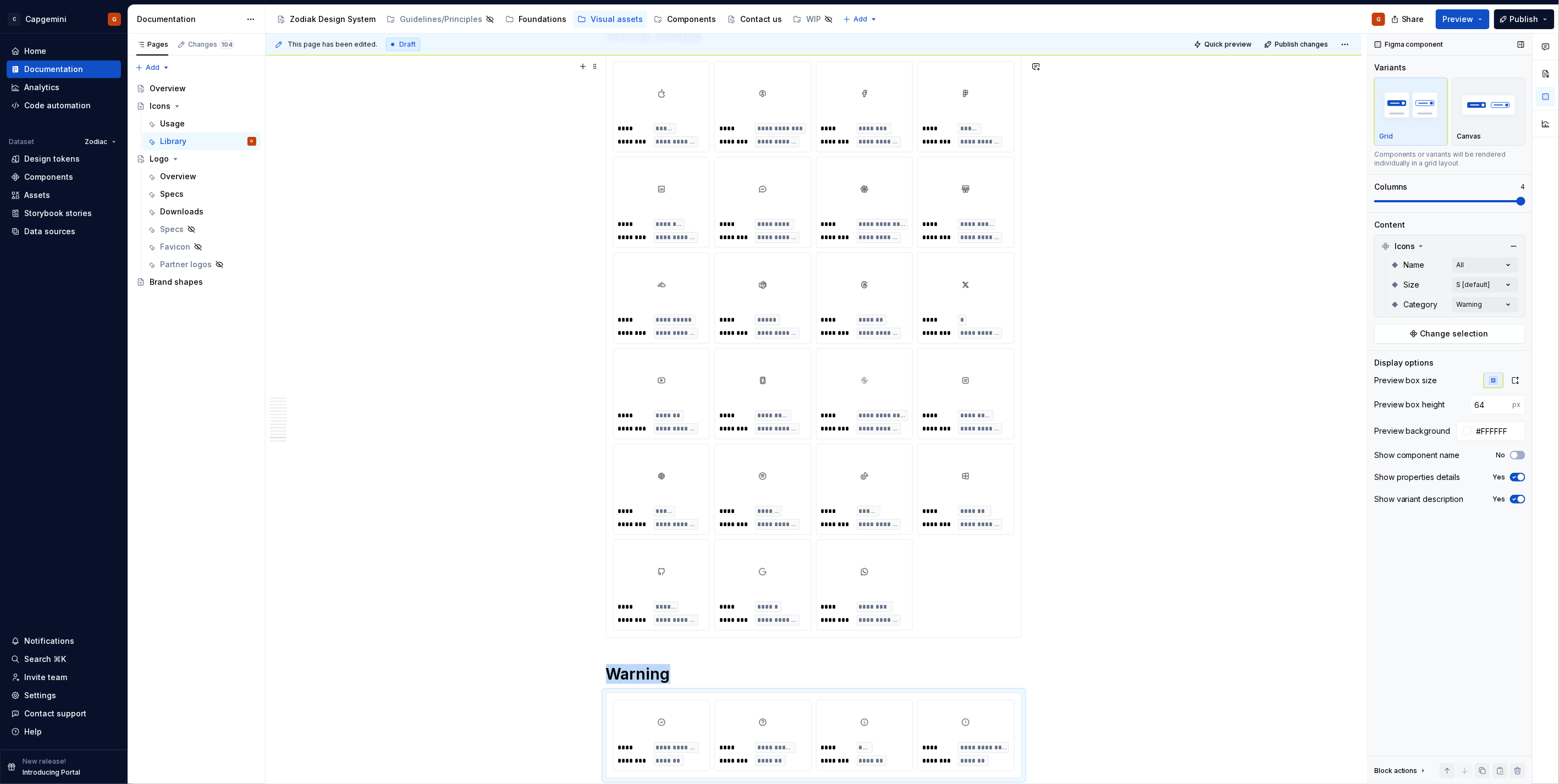
scroll to position [6292, 0]
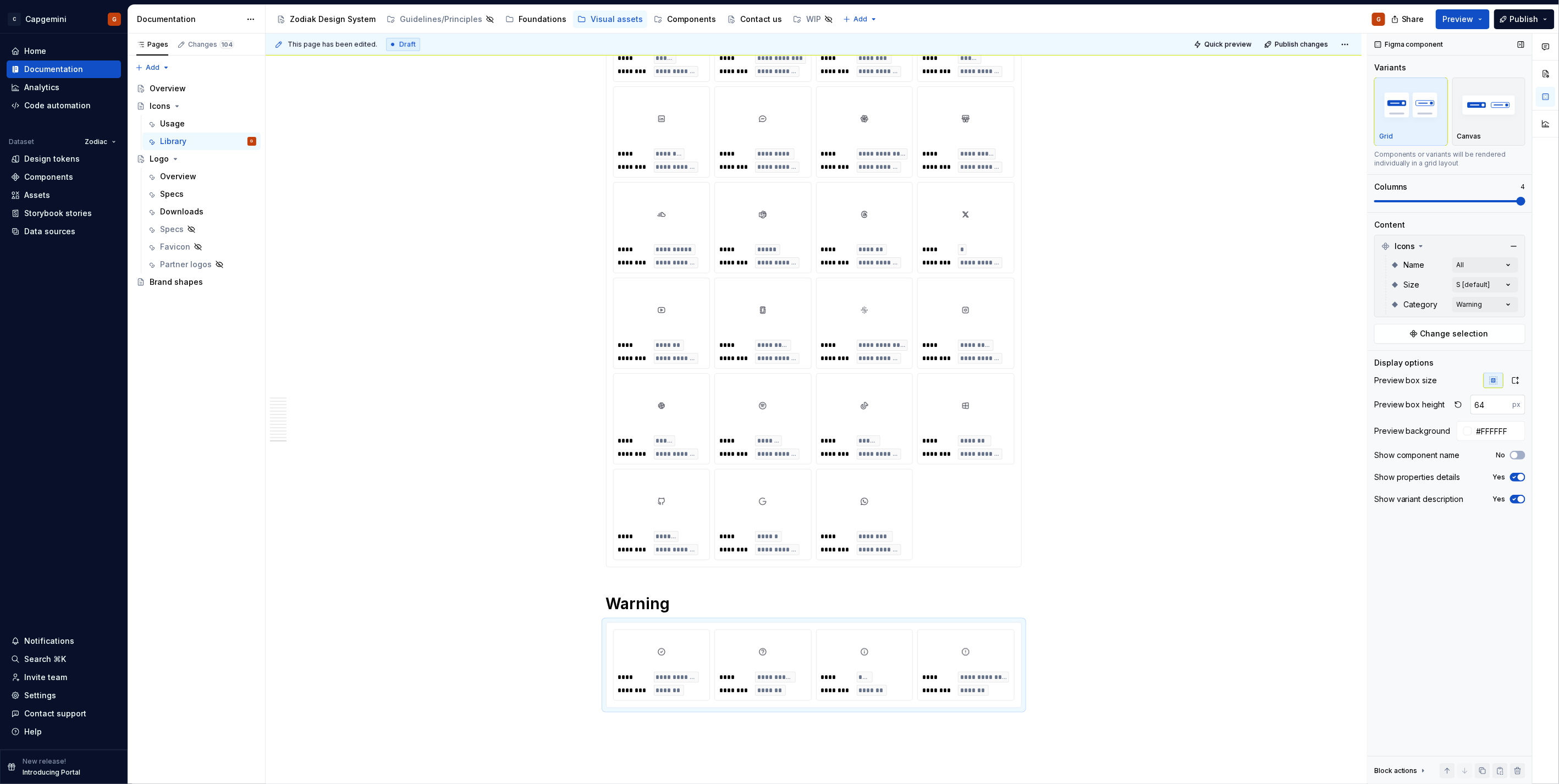
click at [1481, 409] on input "64" at bounding box center [1492, 405] width 42 height 20
paste input "100"
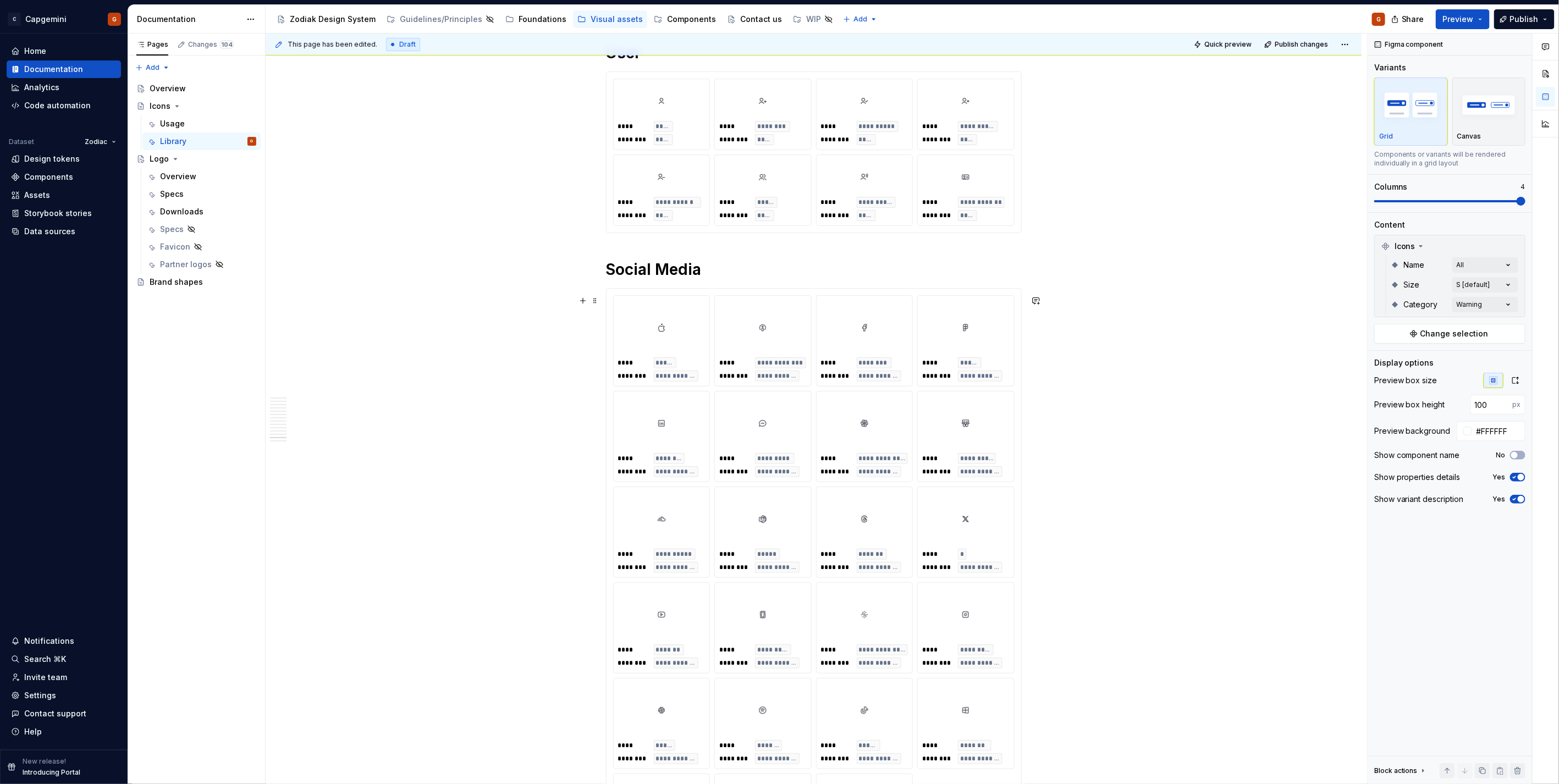
scroll to position [5987, 0]
click at [942, 207] on span "****" at bounding box center [936, 203] width 29 height 9
click at [1482, 404] on input "64" at bounding box center [1492, 405] width 42 height 20
click at [1476, 403] on input "64" at bounding box center [1492, 405] width 42 height 20
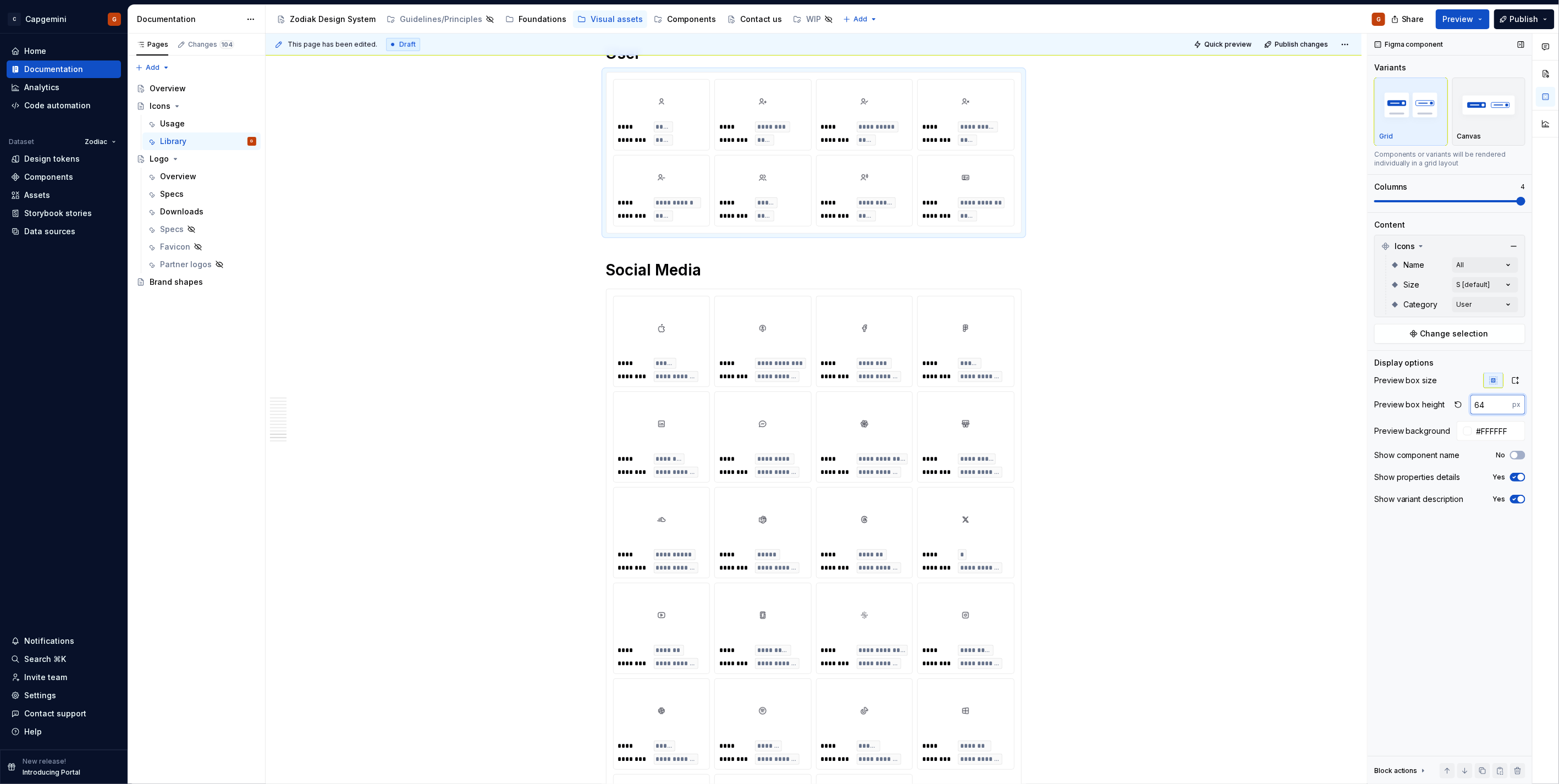
click at [1476, 403] on input "64" at bounding box center [1492, 405] width 42 height 20
paste input "100"
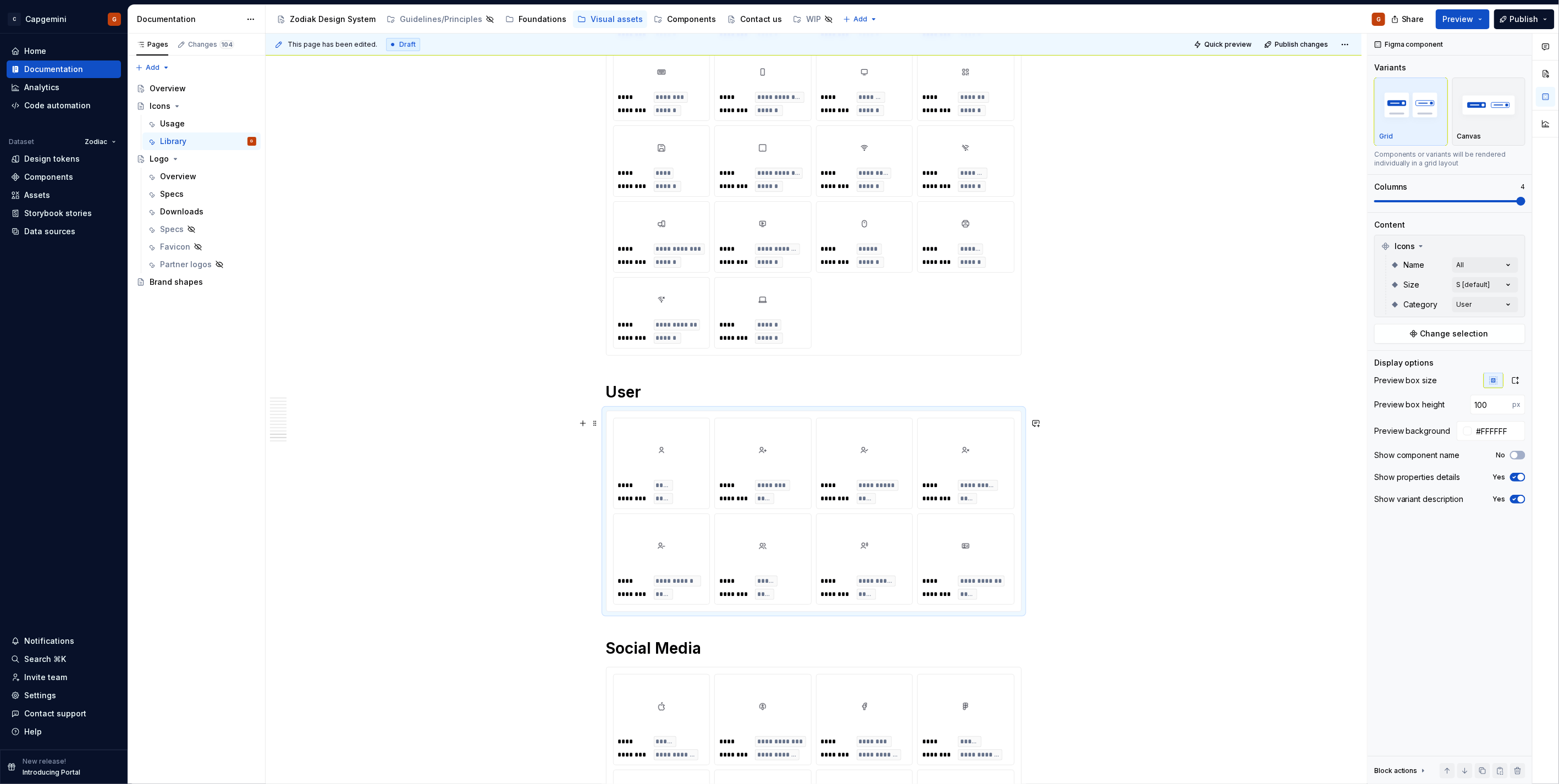
scroll to position [5437, 0]
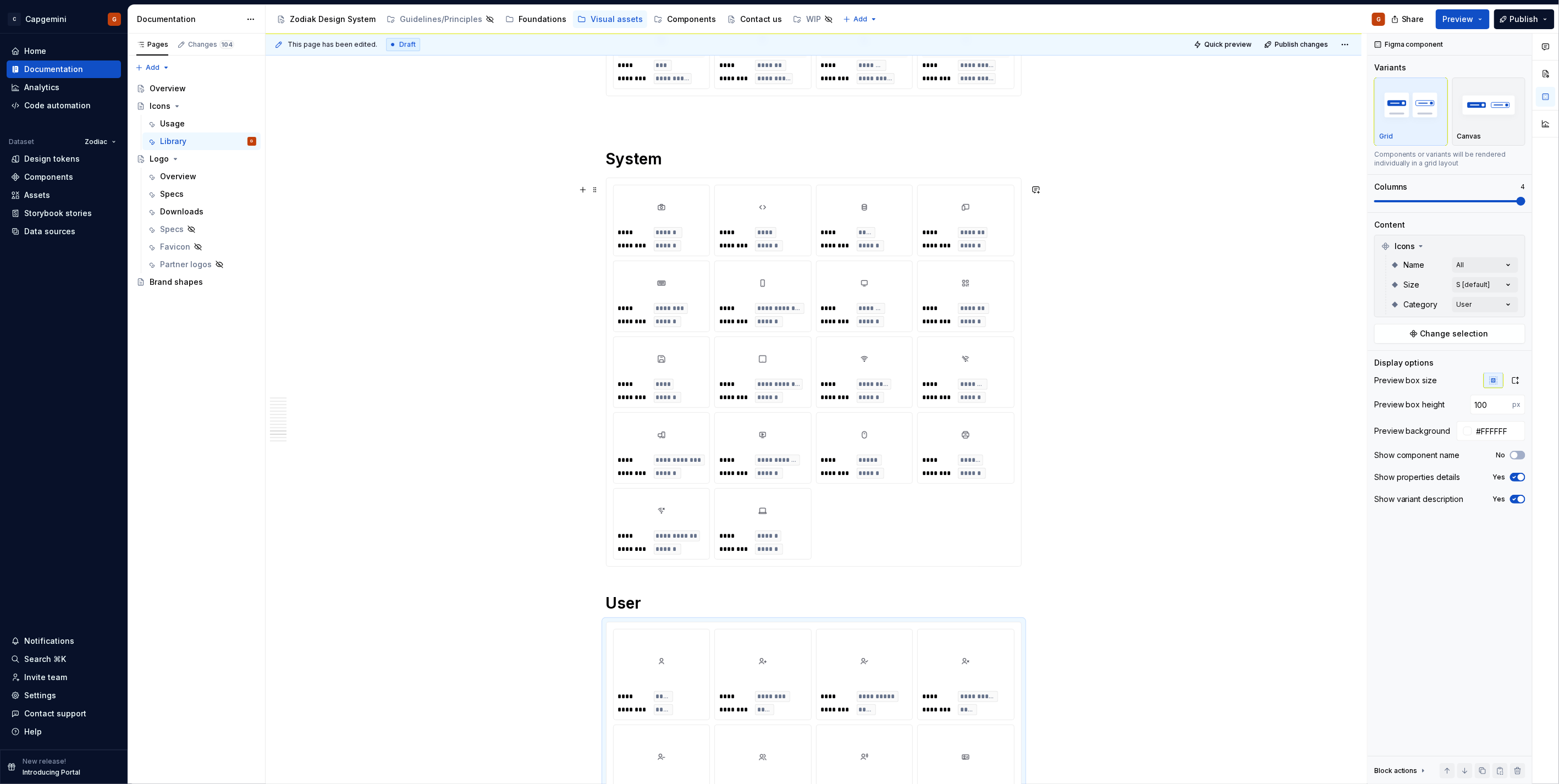
click at [1004, 325] on div "**** ******* ******** ******" at bounding box center [965, 315] width 87 height 24
click at [1487, 404] on input "64" at bounding box center [1492, 405] width 42 height 20
click at [1487, 404] on input "64" at bounding box center [1492, 405] width 42 height 20
click at [1481, 405] on input "64" at bounding box center [1492, 405] width 42 height 20
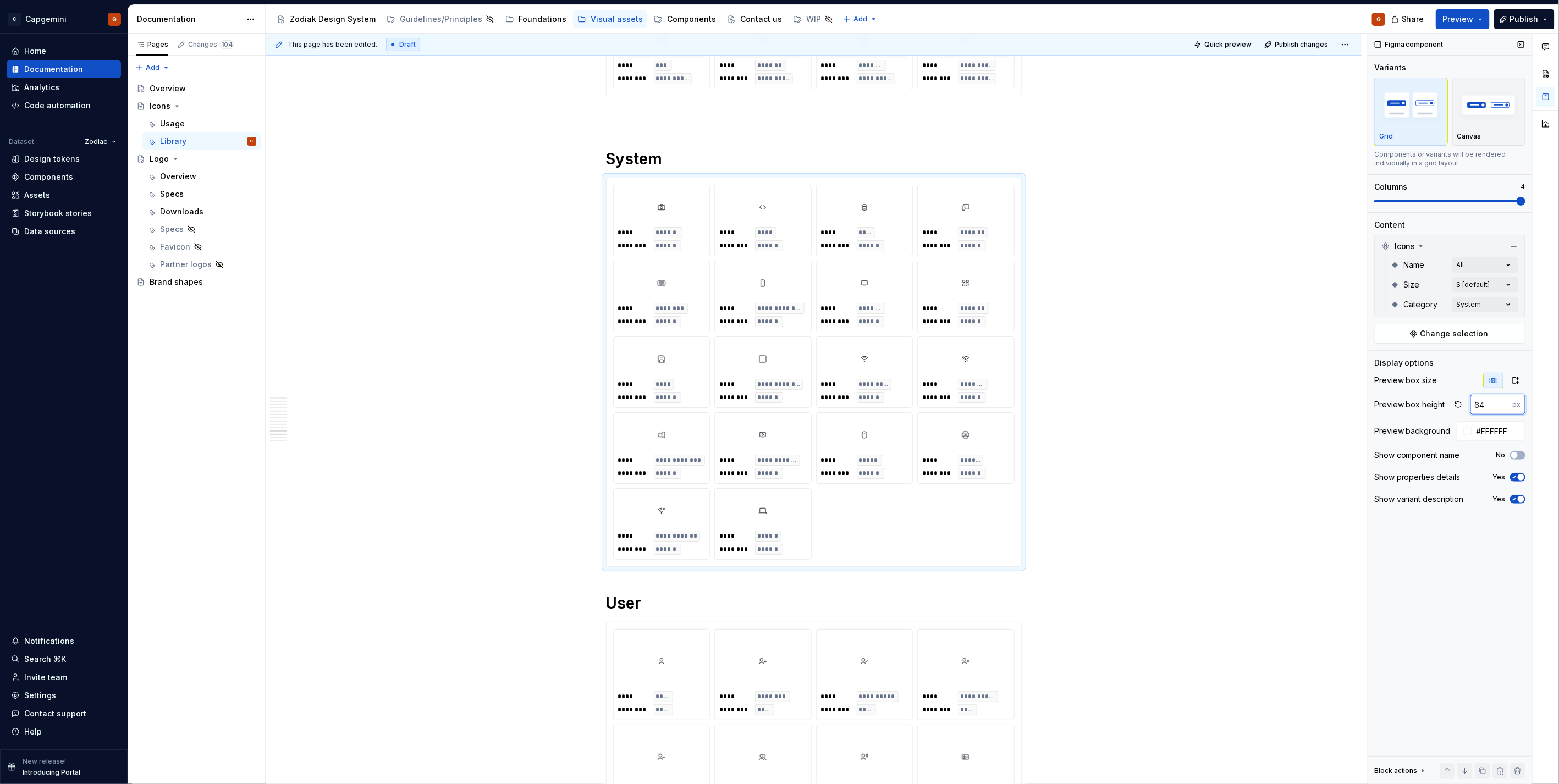
click at [1481, 405] on input "64" at bounding box center [1492, 405] width 42 height 20
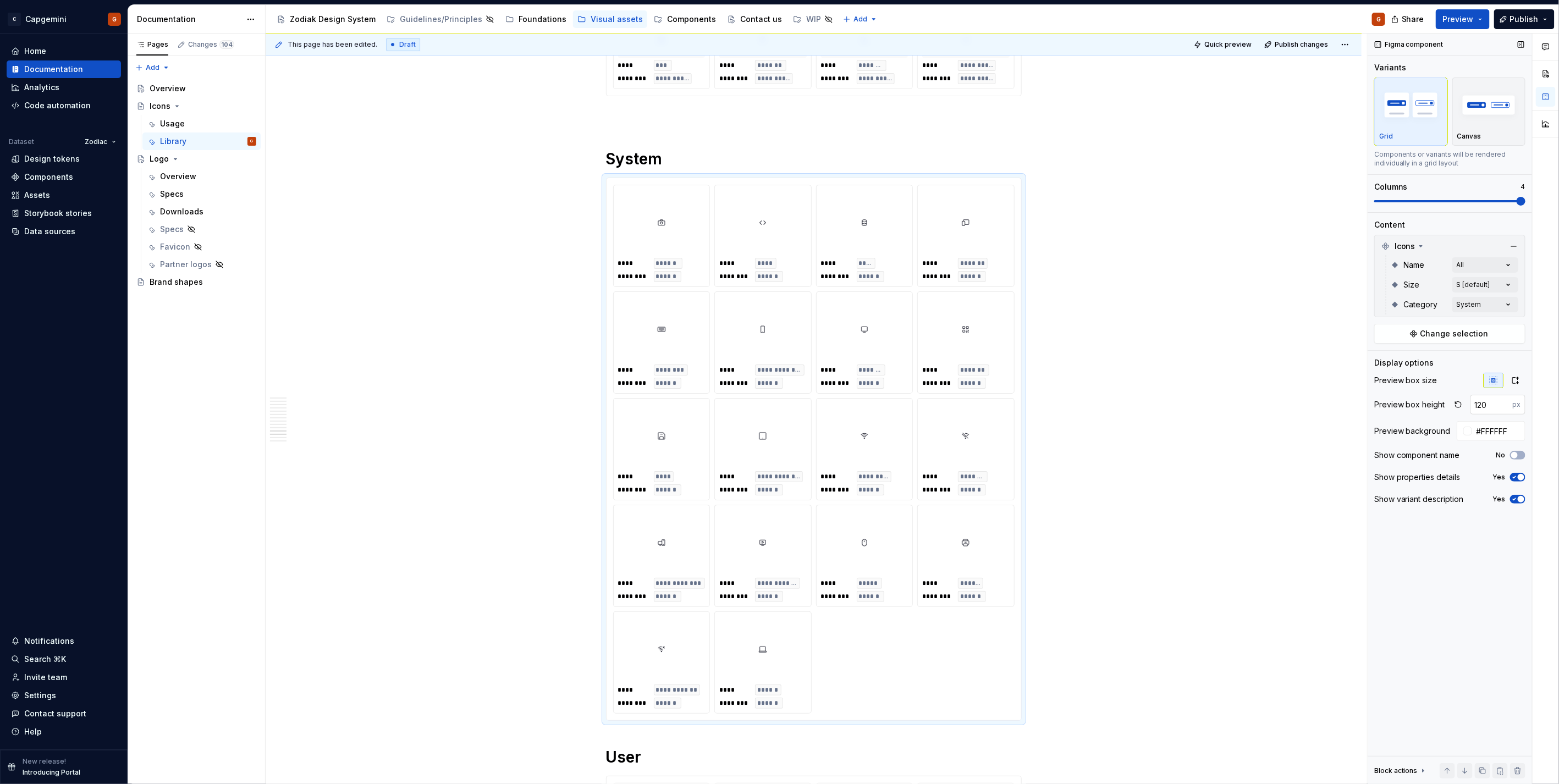
click at [1481, 398] on input "120" at bounding box center [1492, 405] width 42 height 20
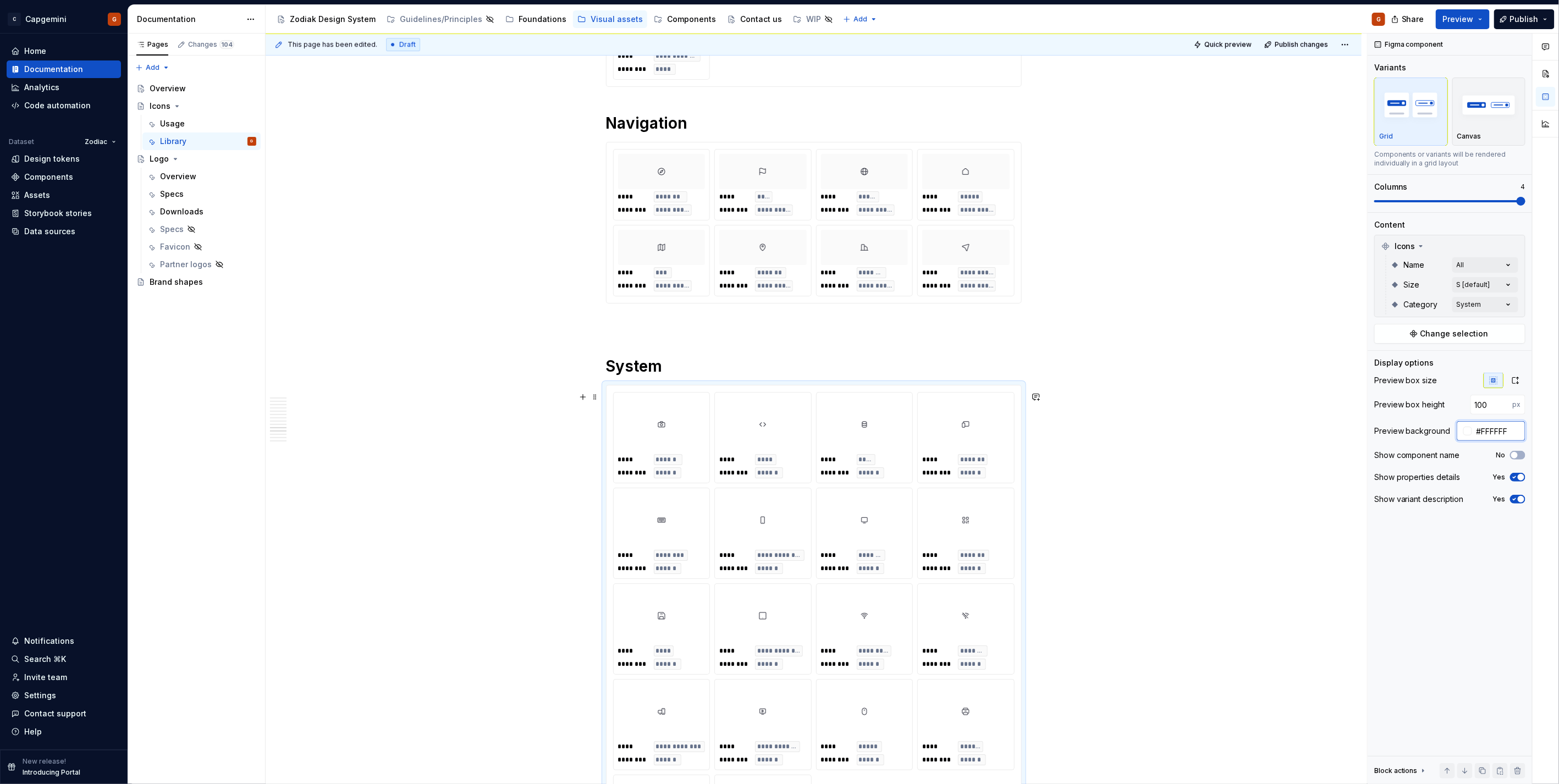
scroll to position [5132, 0]
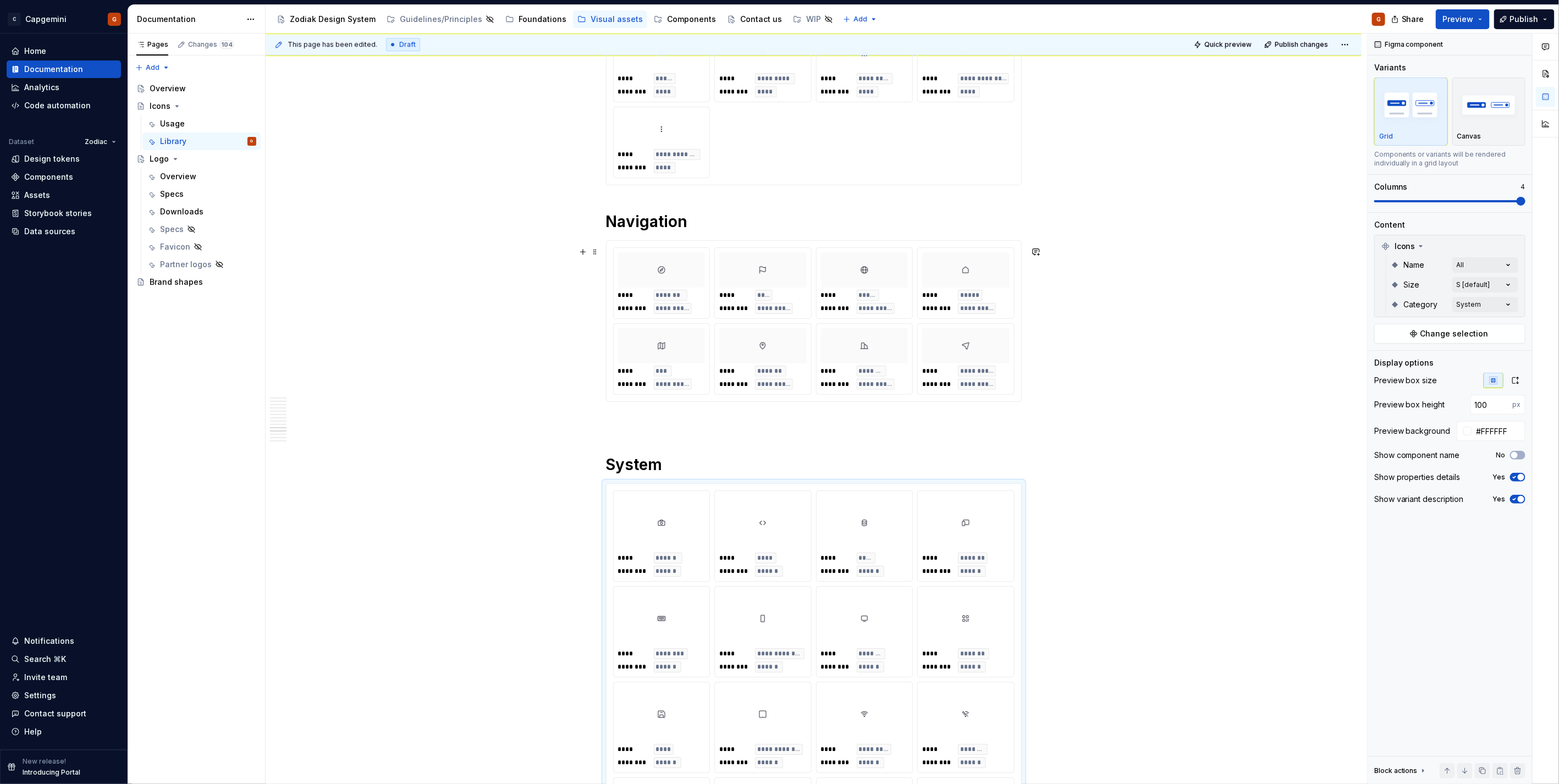
click at [980, 259] on div at bounding box center [965, 270] width 87 height 35
type input "64"
type input "#FAFAFAFA"
click at [1490, 405] on input "64" at bounding box center [1492, 405] width 42 height 20
paste input "100"
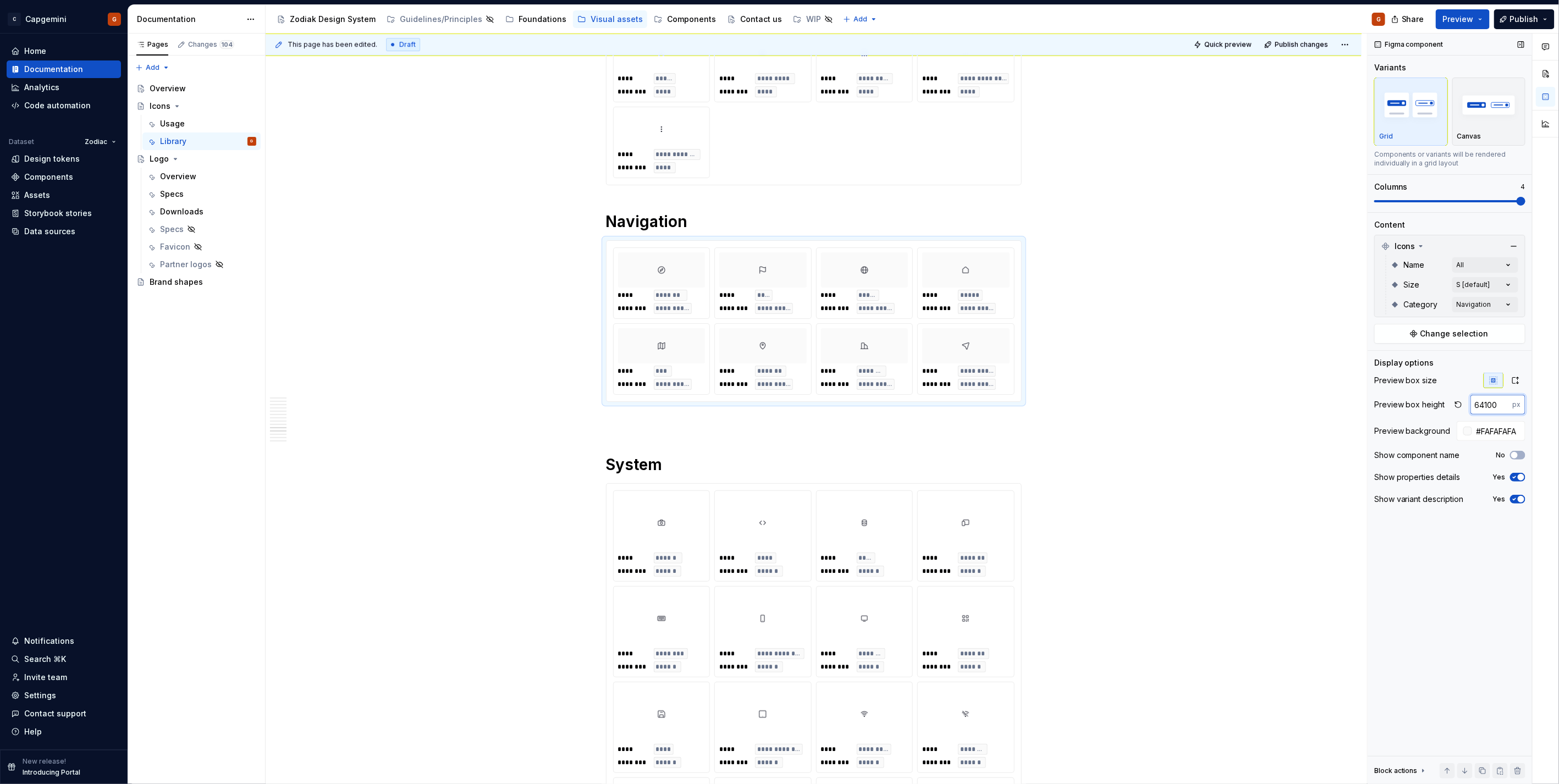
click at [1485, 403] on input "64100" at bounding box center [1492, 405] width 42 height 20
paste input "number"
type input "100"
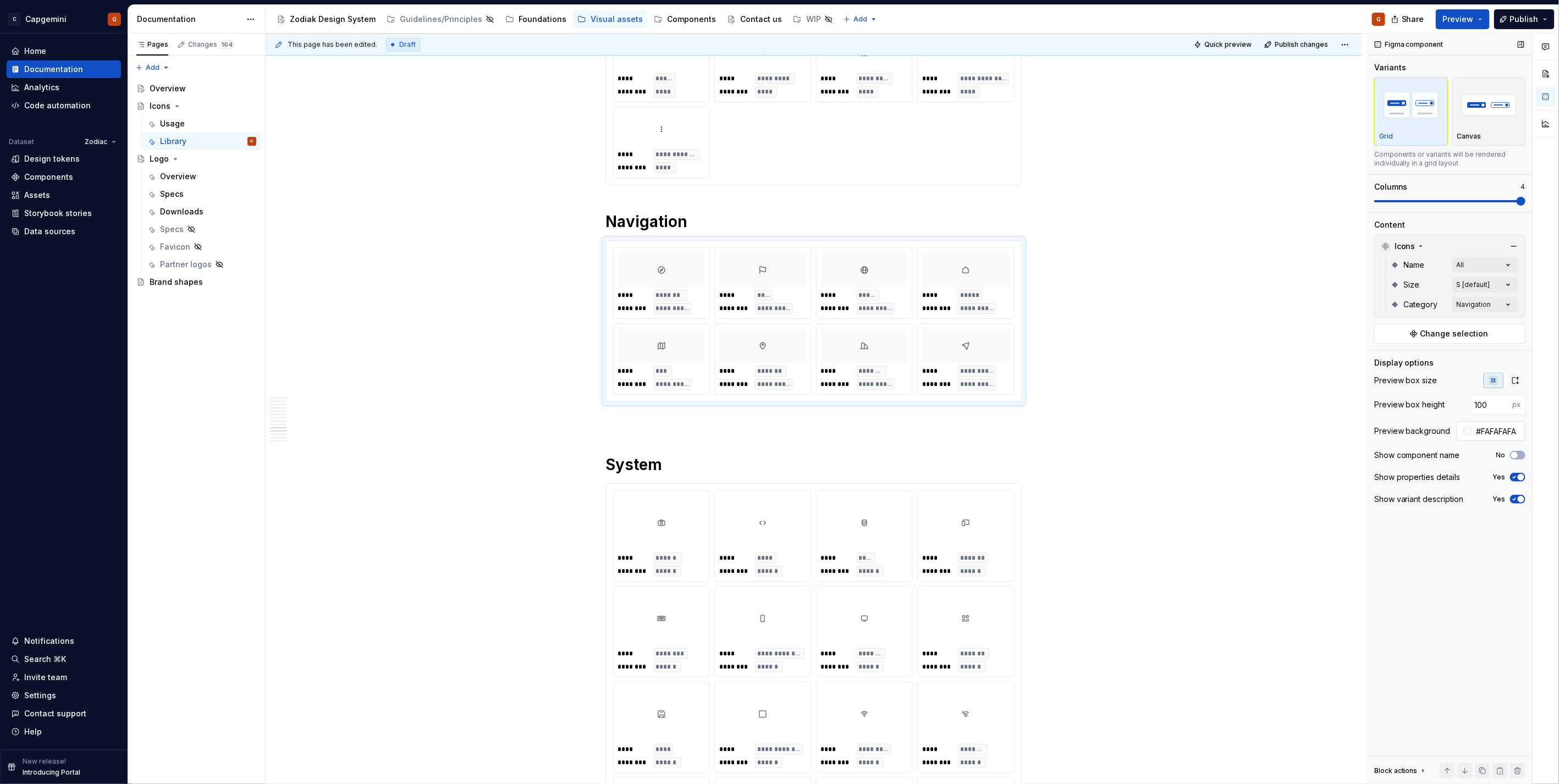
click at [1491, 428] on input "#FAFAFAFA" at bounding box center [1499, 431] width 53 height 20
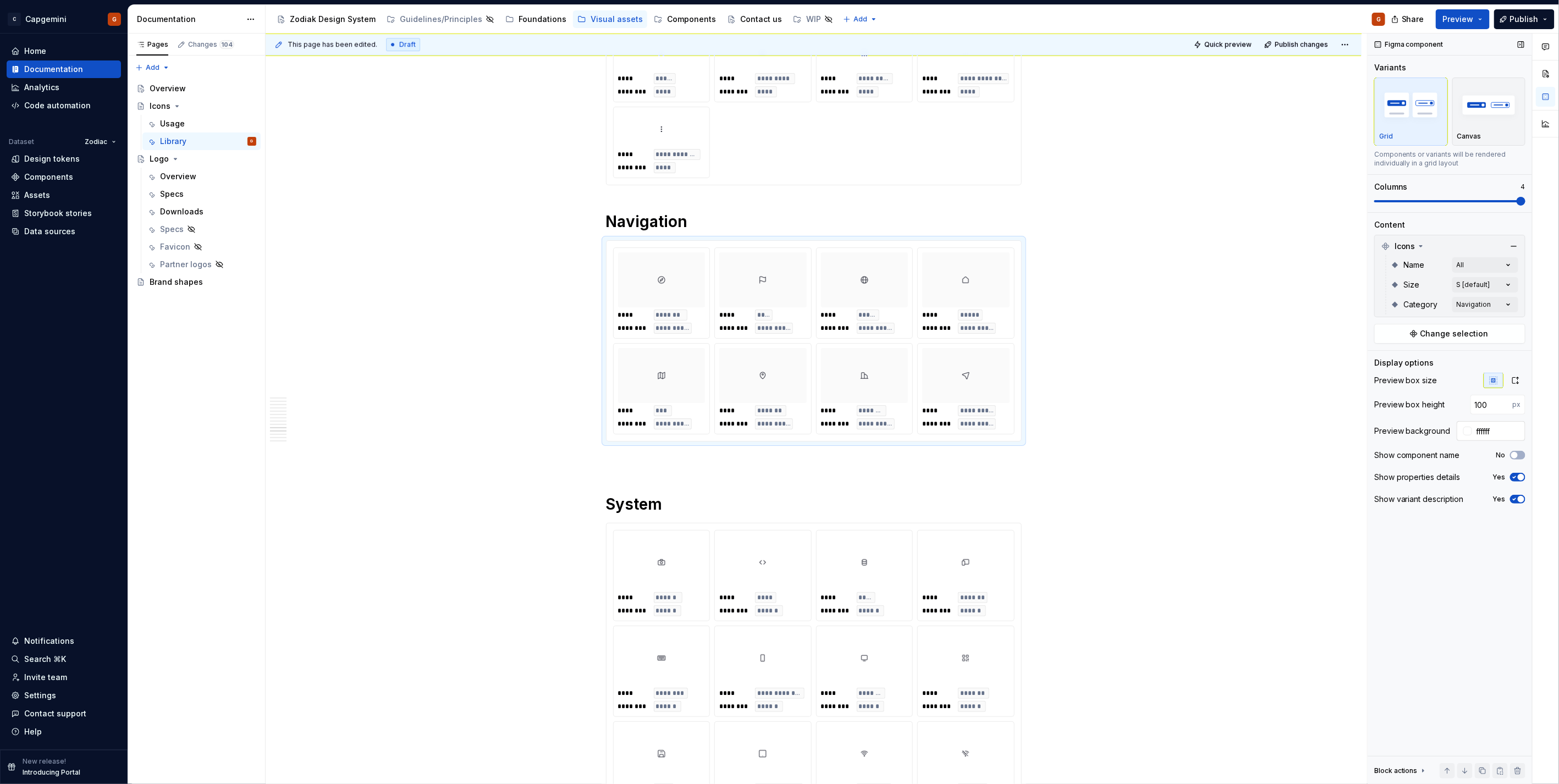
type input "#FFFFFF"
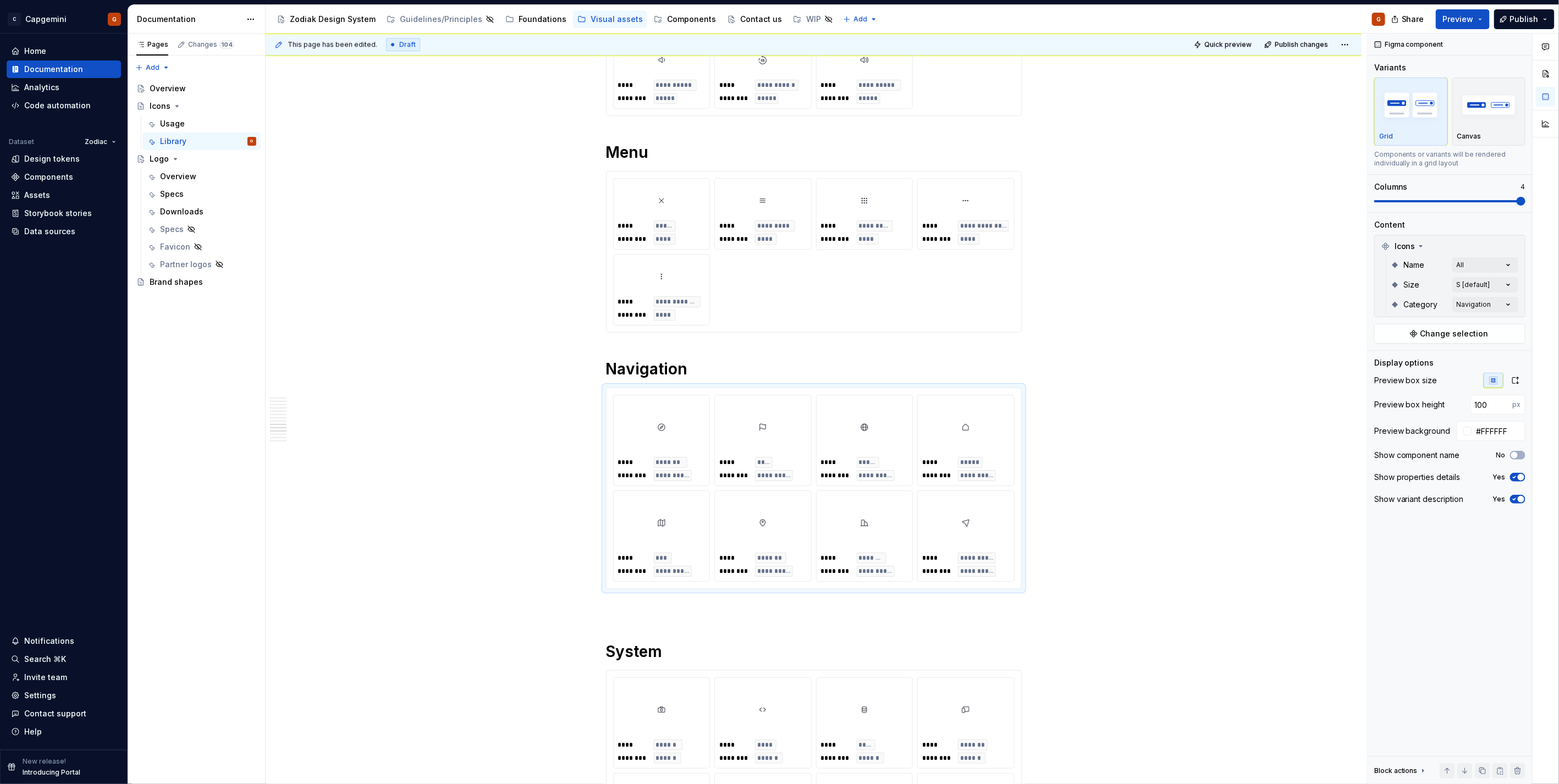
scroll to position [4887, 0]
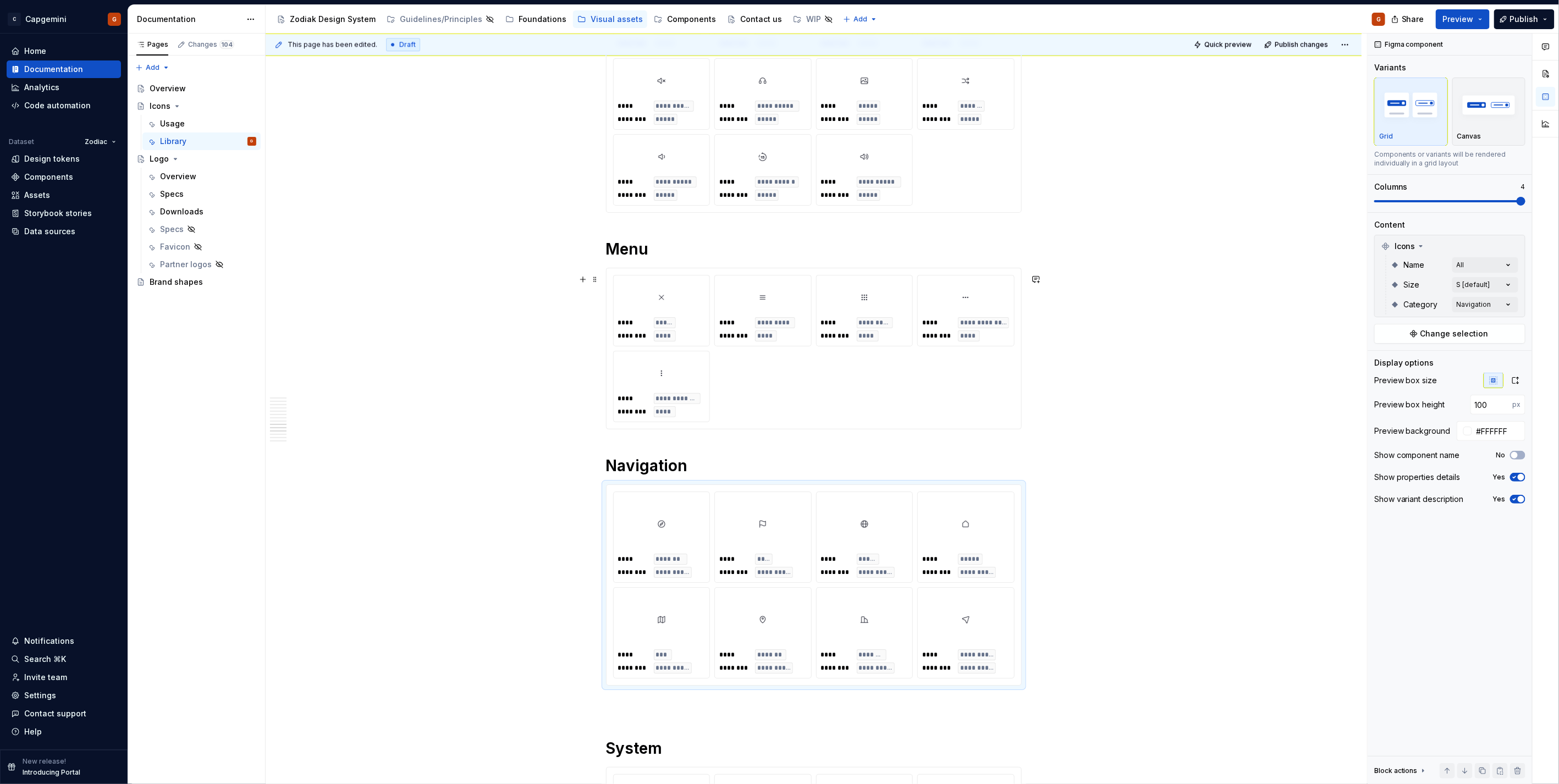
click at [981, 374] on div "**********" at bounding box center [814, 348] width 401 height 148
click at [1485, 403] on input "64" at bounding box center [1492, 405] width 42 height 20
click at [1481, 403] on input "64" at bounding box center [1492, 405] width 42 height 20
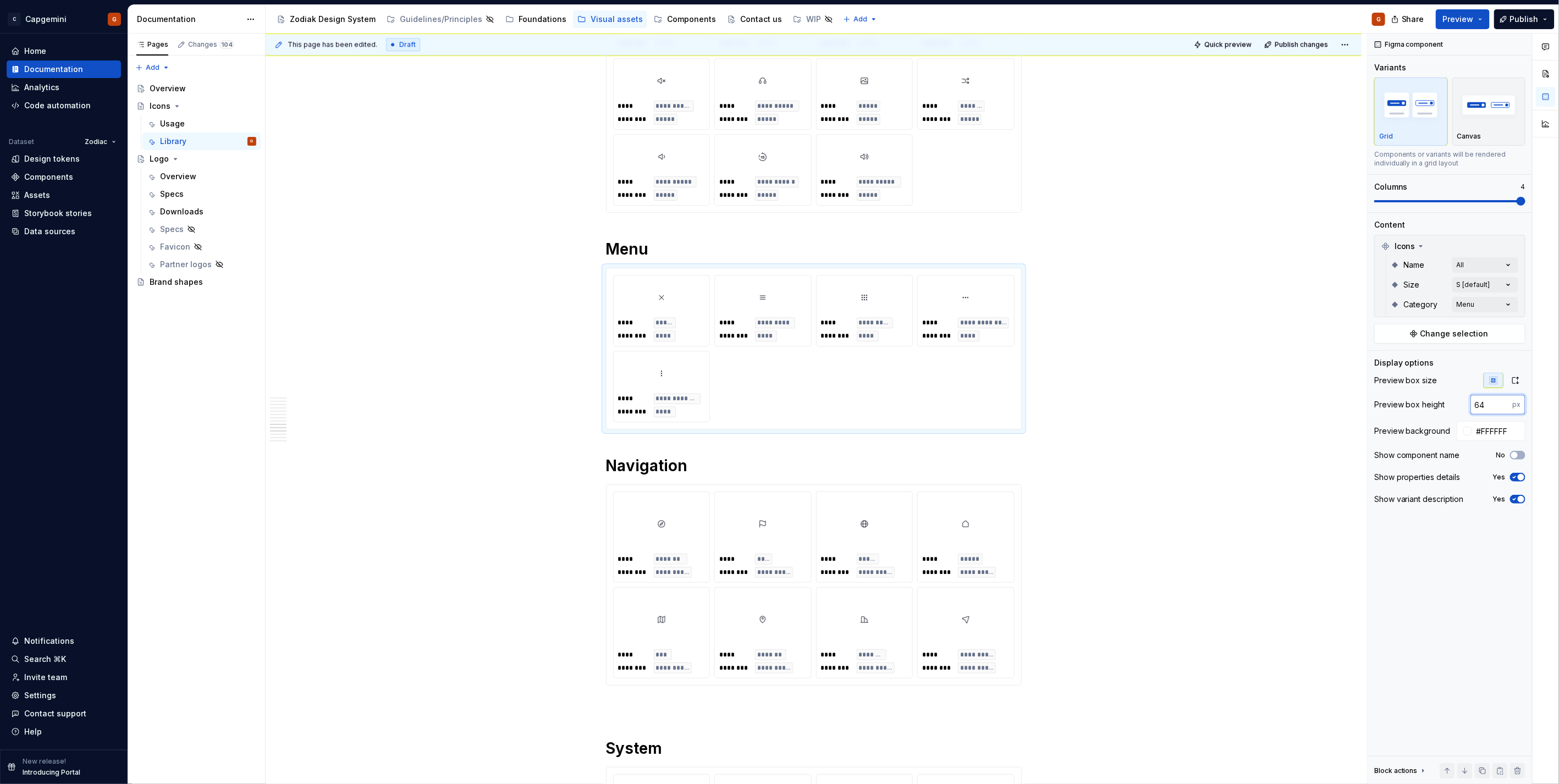
paste input "100"
type input "100"
click at [960, 202] on div "**********" at bounding box center [814, 18] width 401 height 375
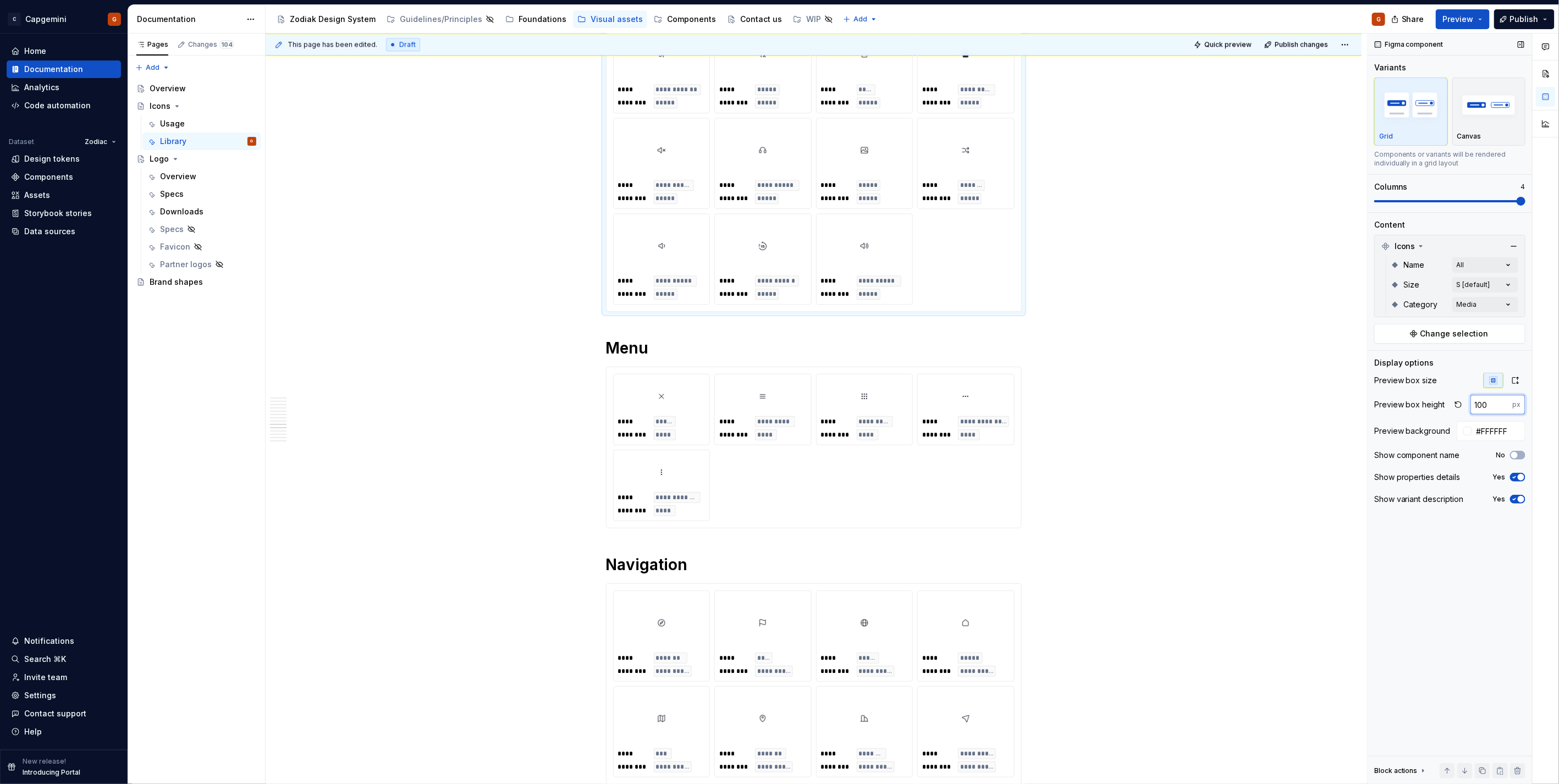
click at [1486, 405] on input "100" at bounding box center [1492, 405] width 42 height 20
click at [1004, 479] on div "**********" at bounding box center [814, 447] width 401 height 148
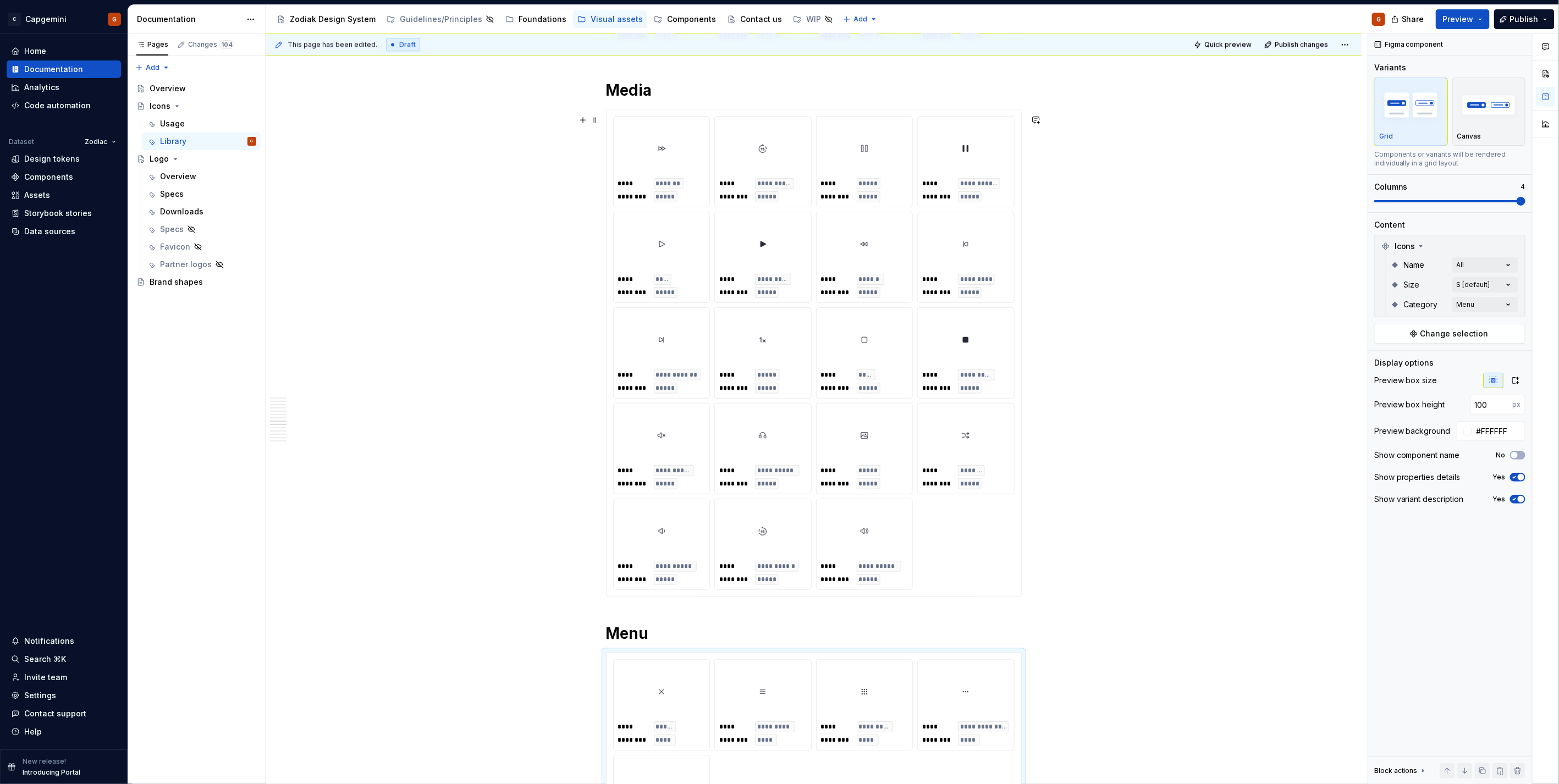
scroll to position [4398, 0]
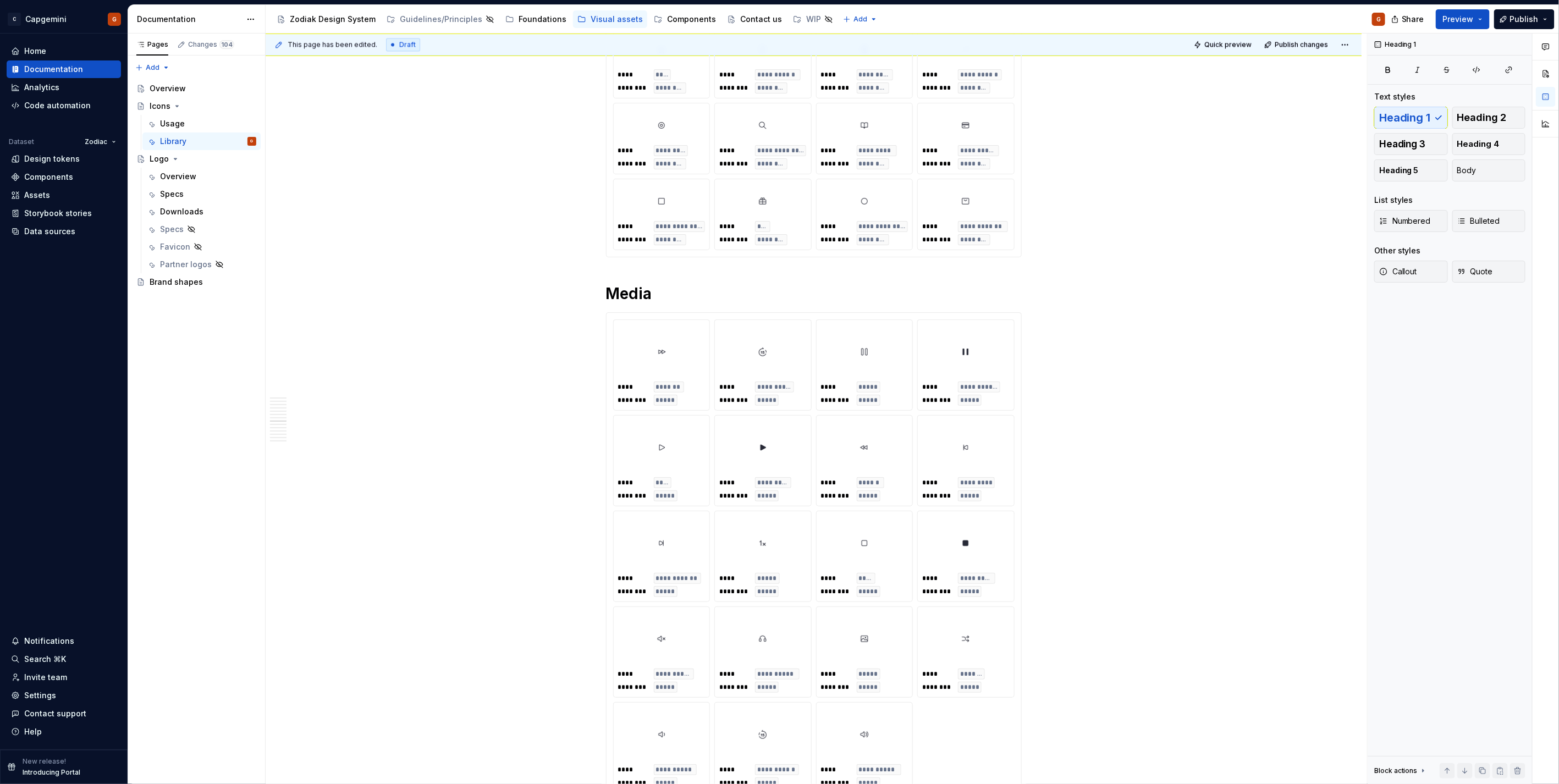
click at [991, 231] on span "**********" at bounding box center [982, 226] width 46 height 9
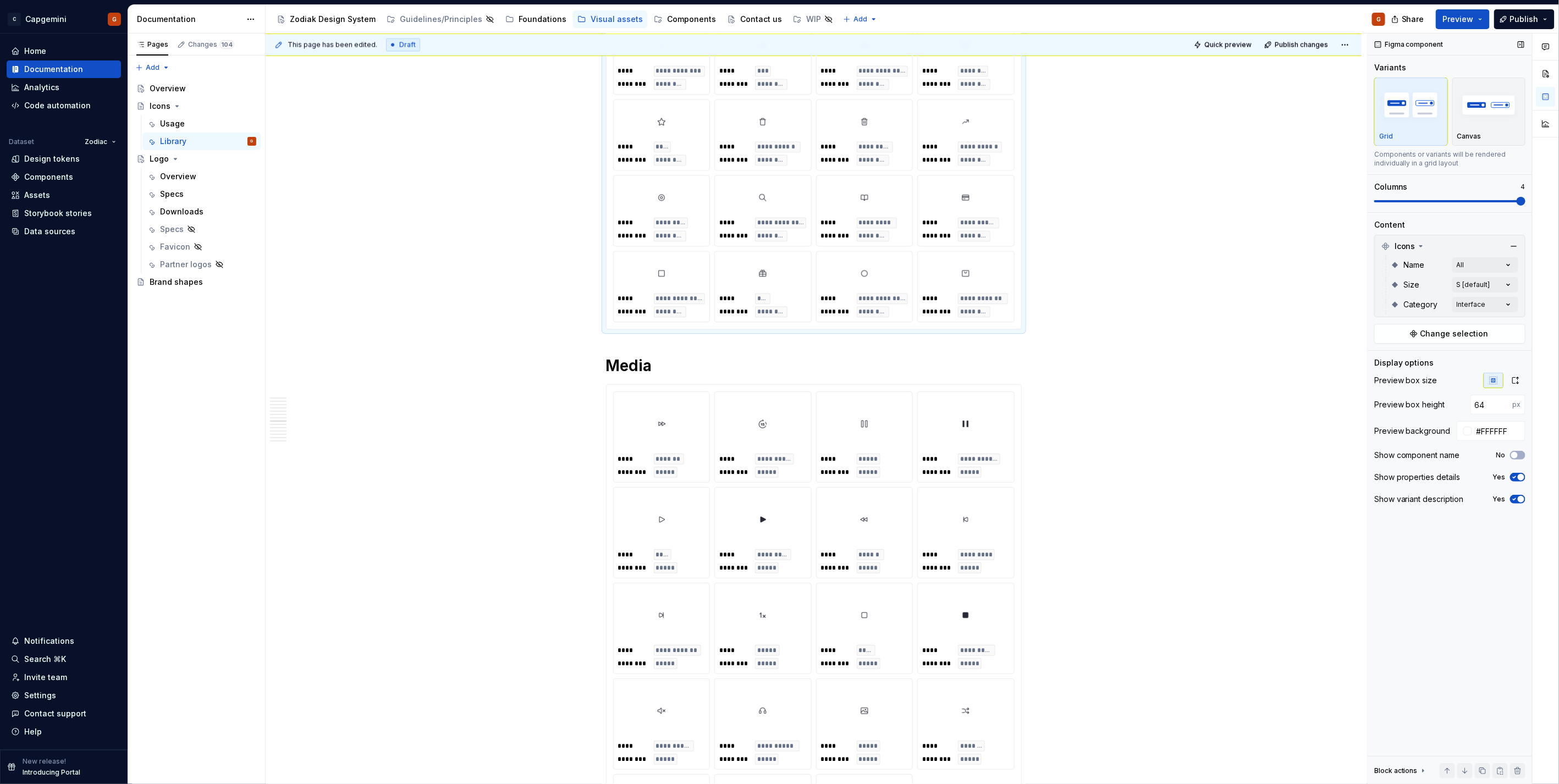
scroll to position [4215, 0]
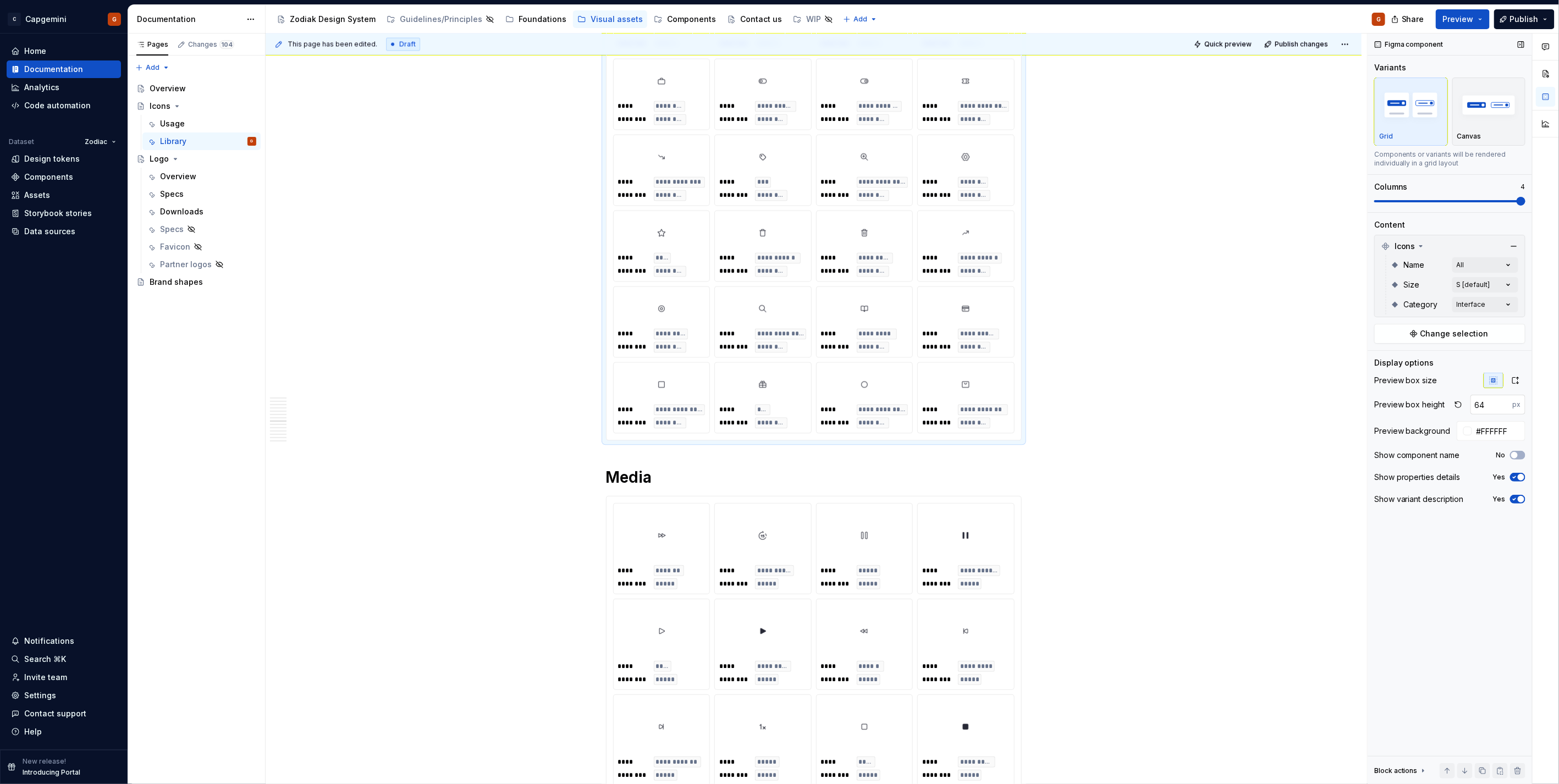
click at [1483, 405] on input "64" at bounding box center [1492, 405] width 42 height 20
click at [1482, 405] on input "64" at bounding box center [1492, 405] width 42 height 20
paste input "100"
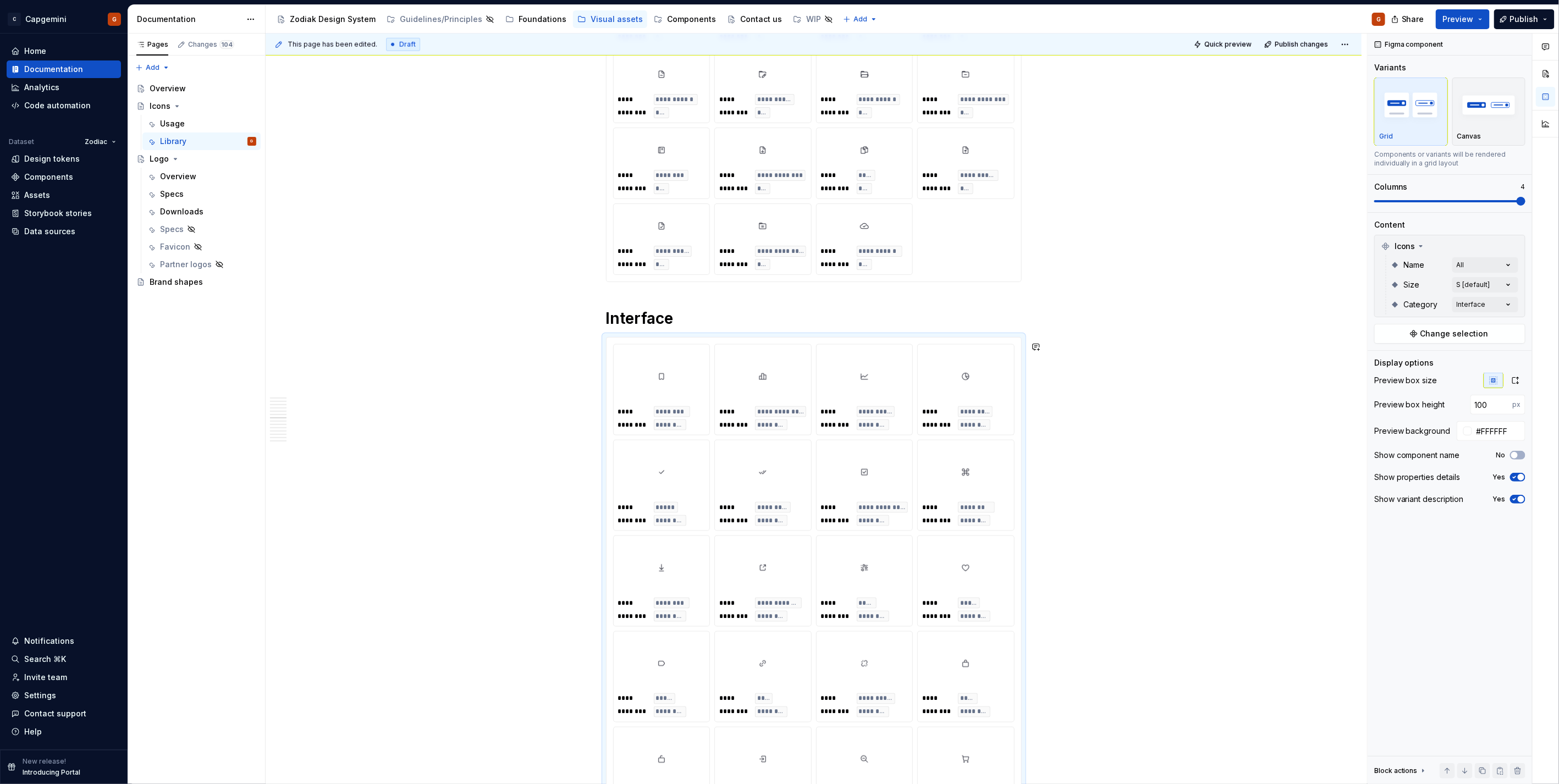
scroll to position [3421, 0]
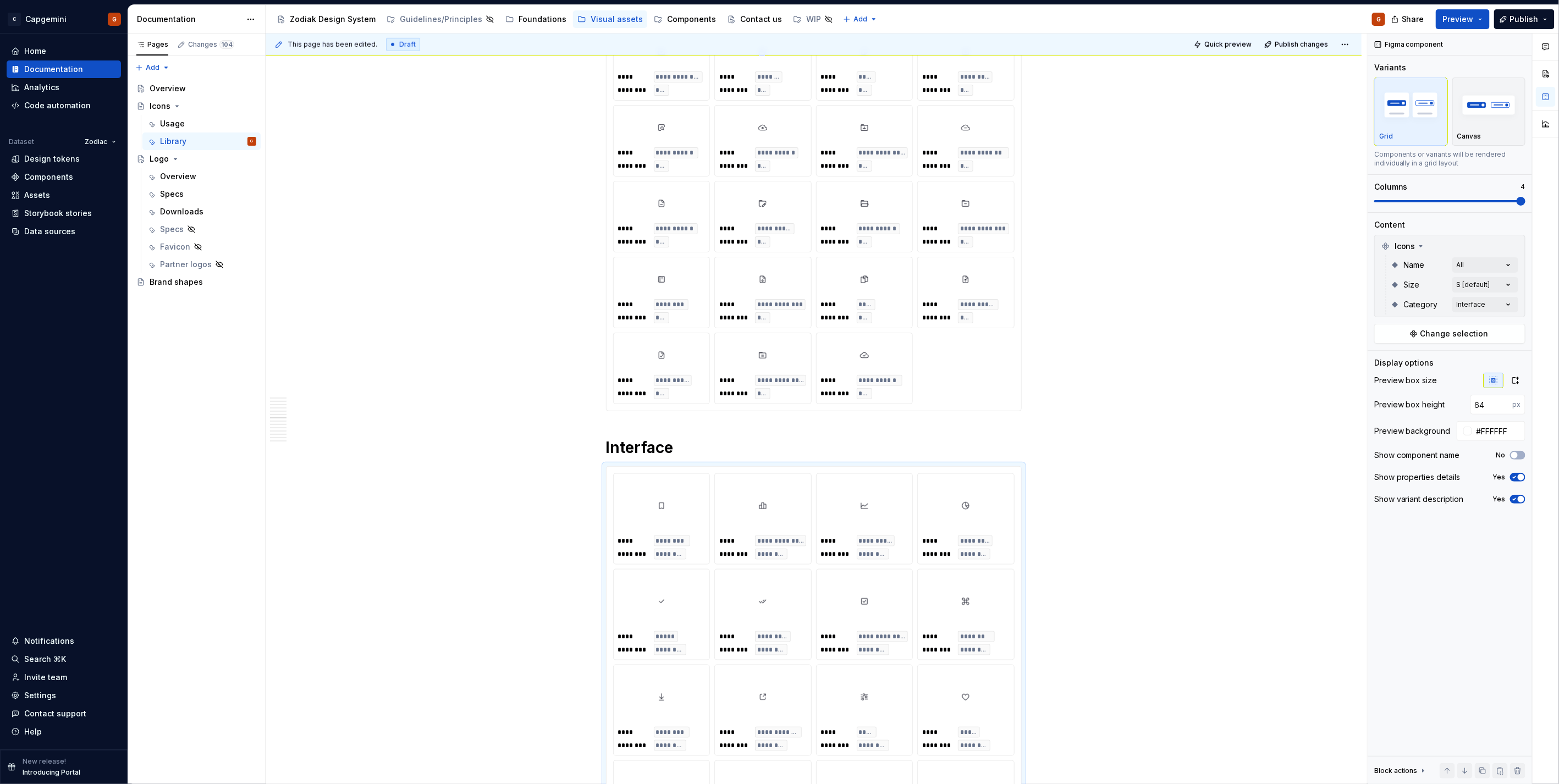
click at [973, 365] on div "**********" at bounding box center [814, 27] width 401 height 754
click at [1486, 405] on input "64" at bounding box center [1492, 405] width 42 height 20
paste input "100"
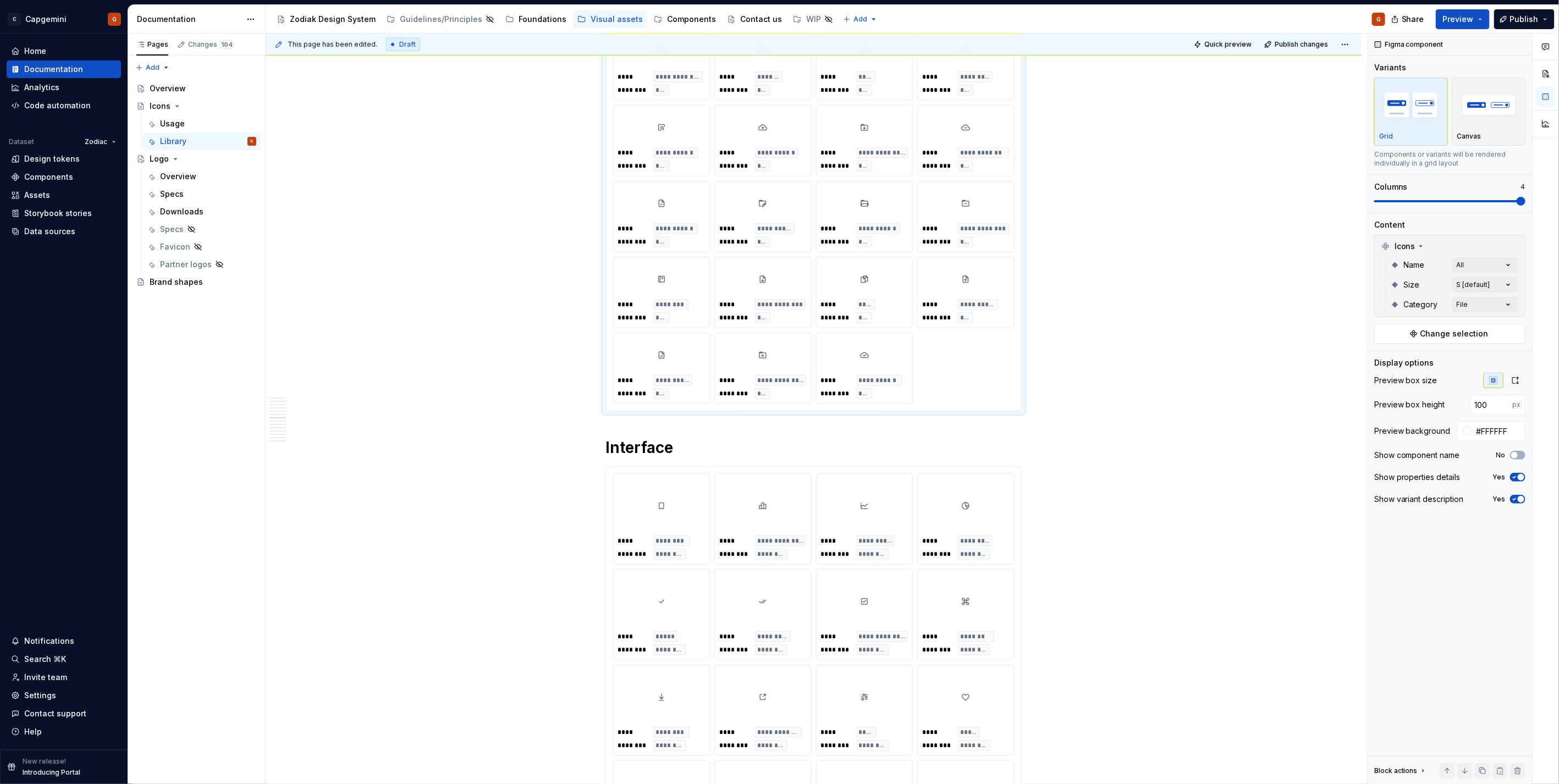
click at [1263, 405] on div "**********" at bounding box center [814, 566] width 1096 height 7593
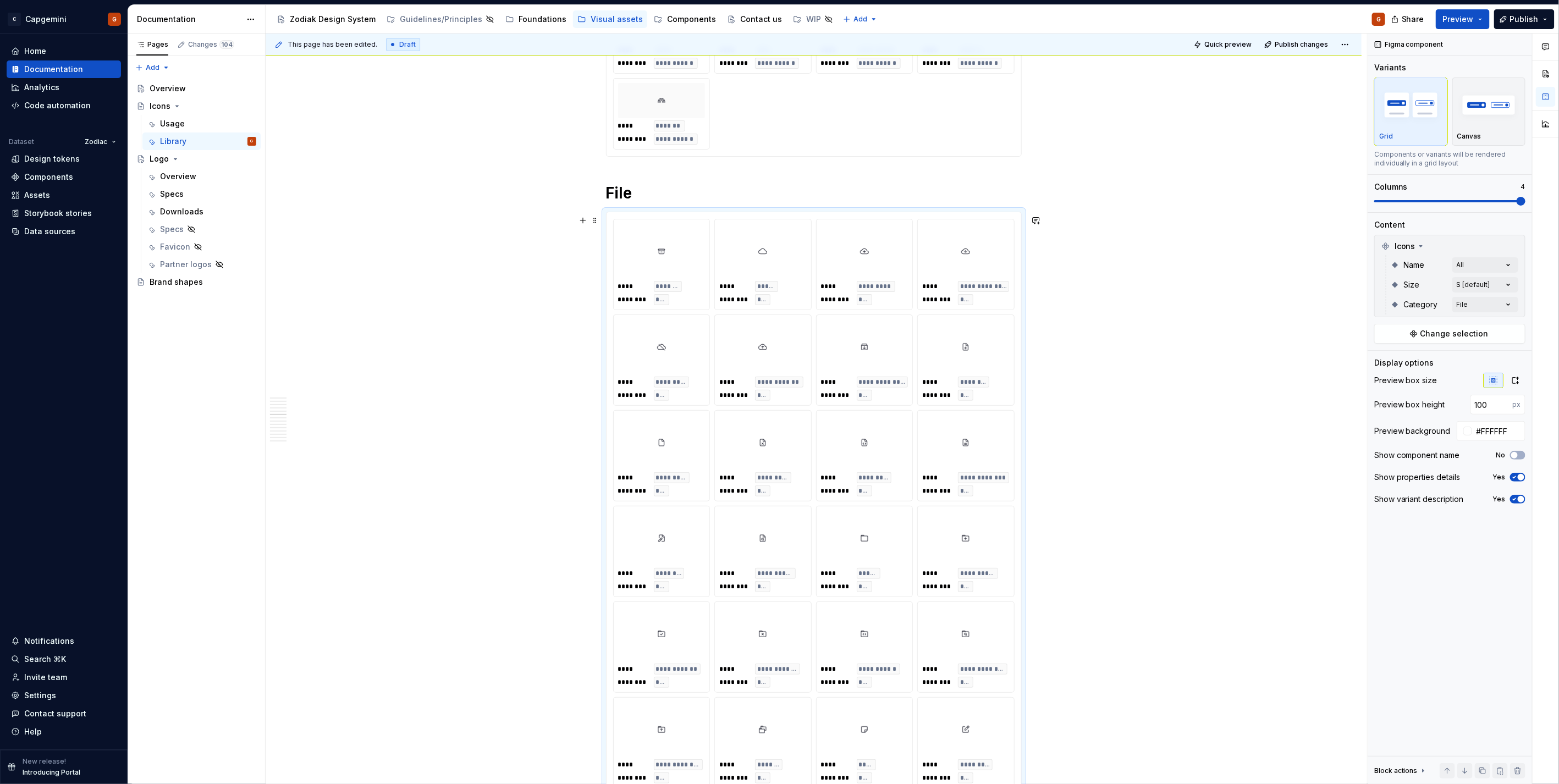
scroll to position [2689, 0]
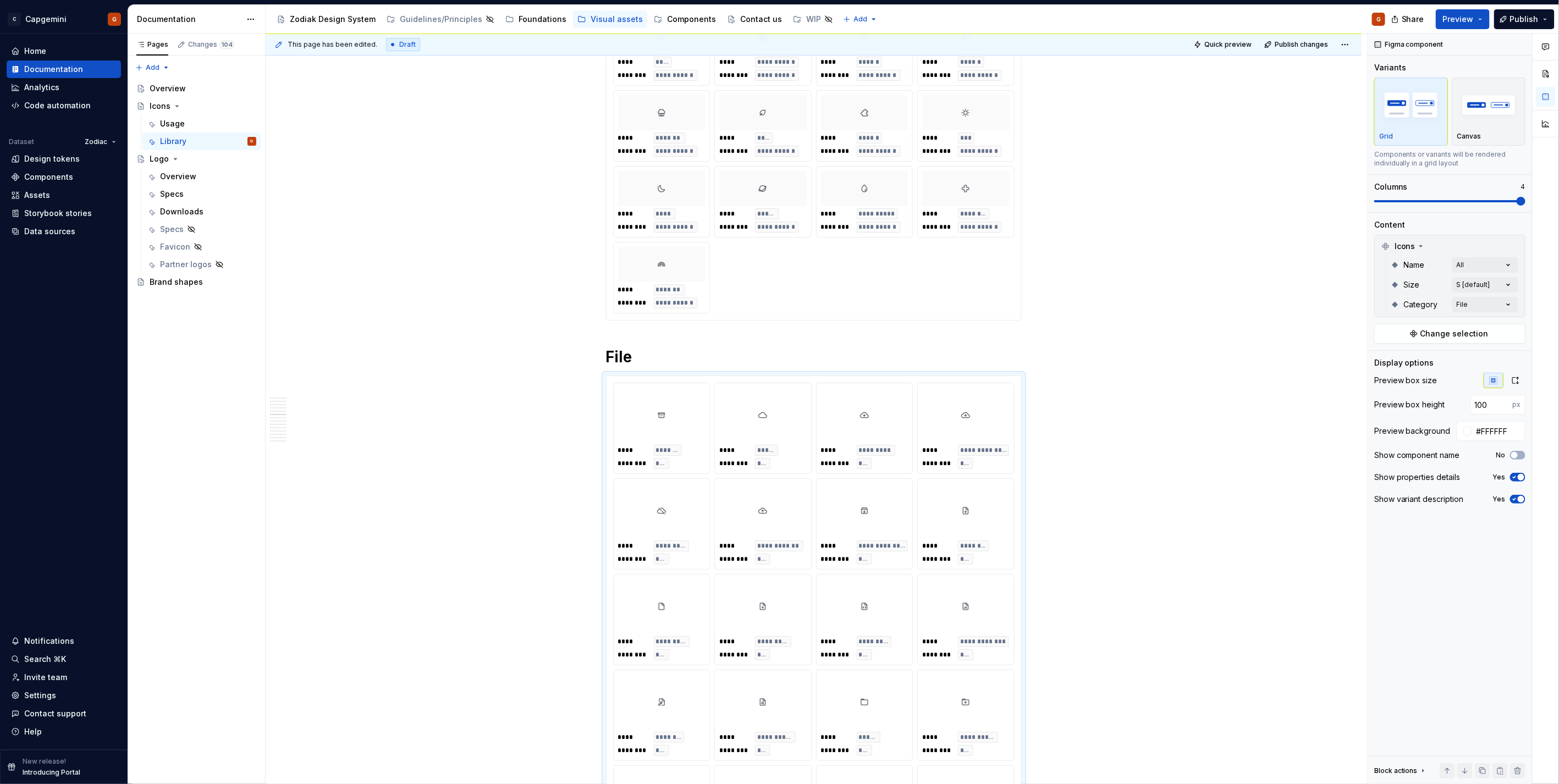
type input "64"
type input "#FAFAFA"
click at [963, 262] on div "**********" at bounding box center [814, 164] width 401 height 299
click at [1482, 400] on input "64" at bounding box center [1492, 405] width 42 height 20
paste input "100"
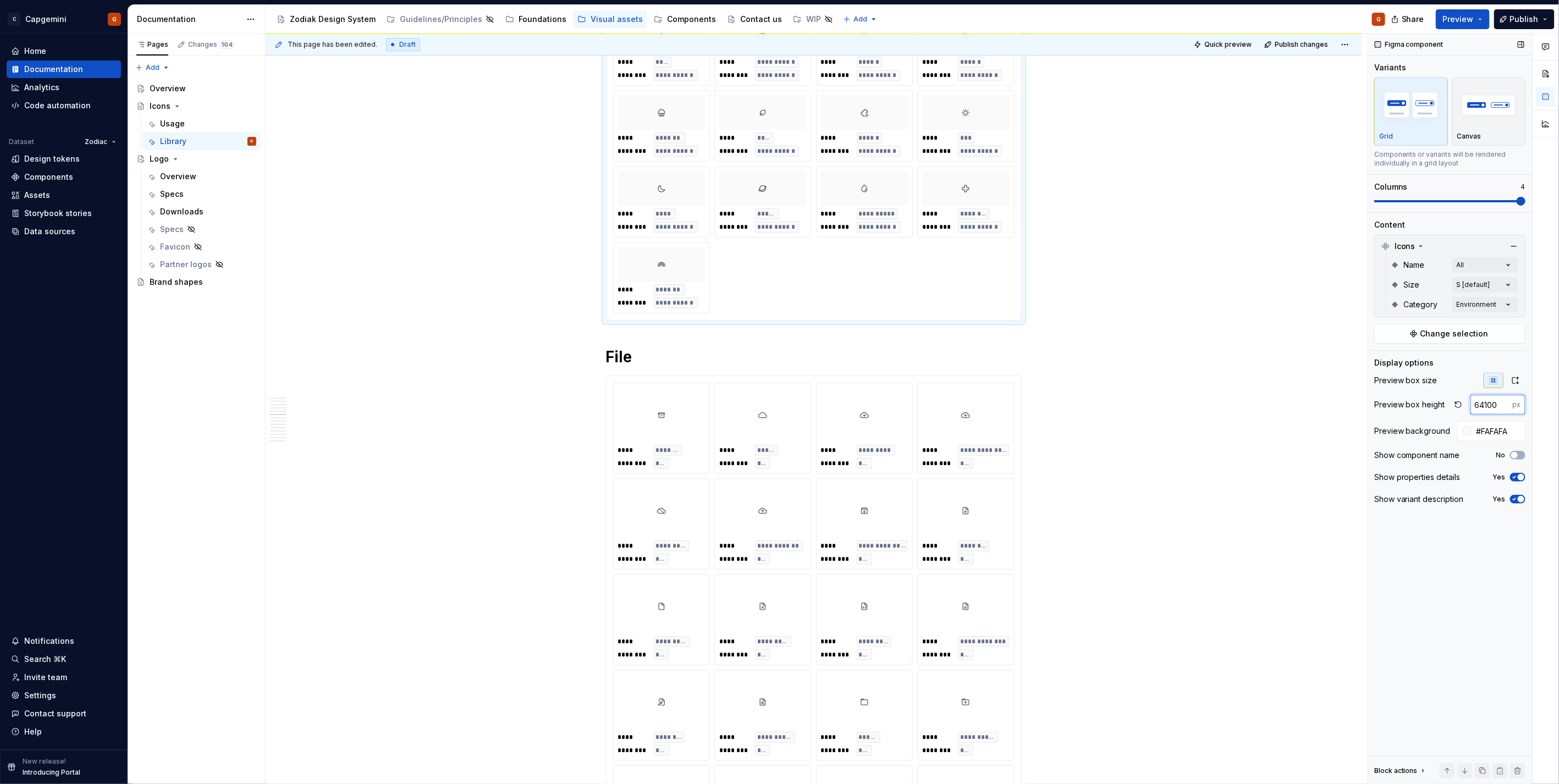
click at [1483, 404] on input "64100" at bounding box center [1492, 405] width 42 height 20
paste input "number"
type input "100"
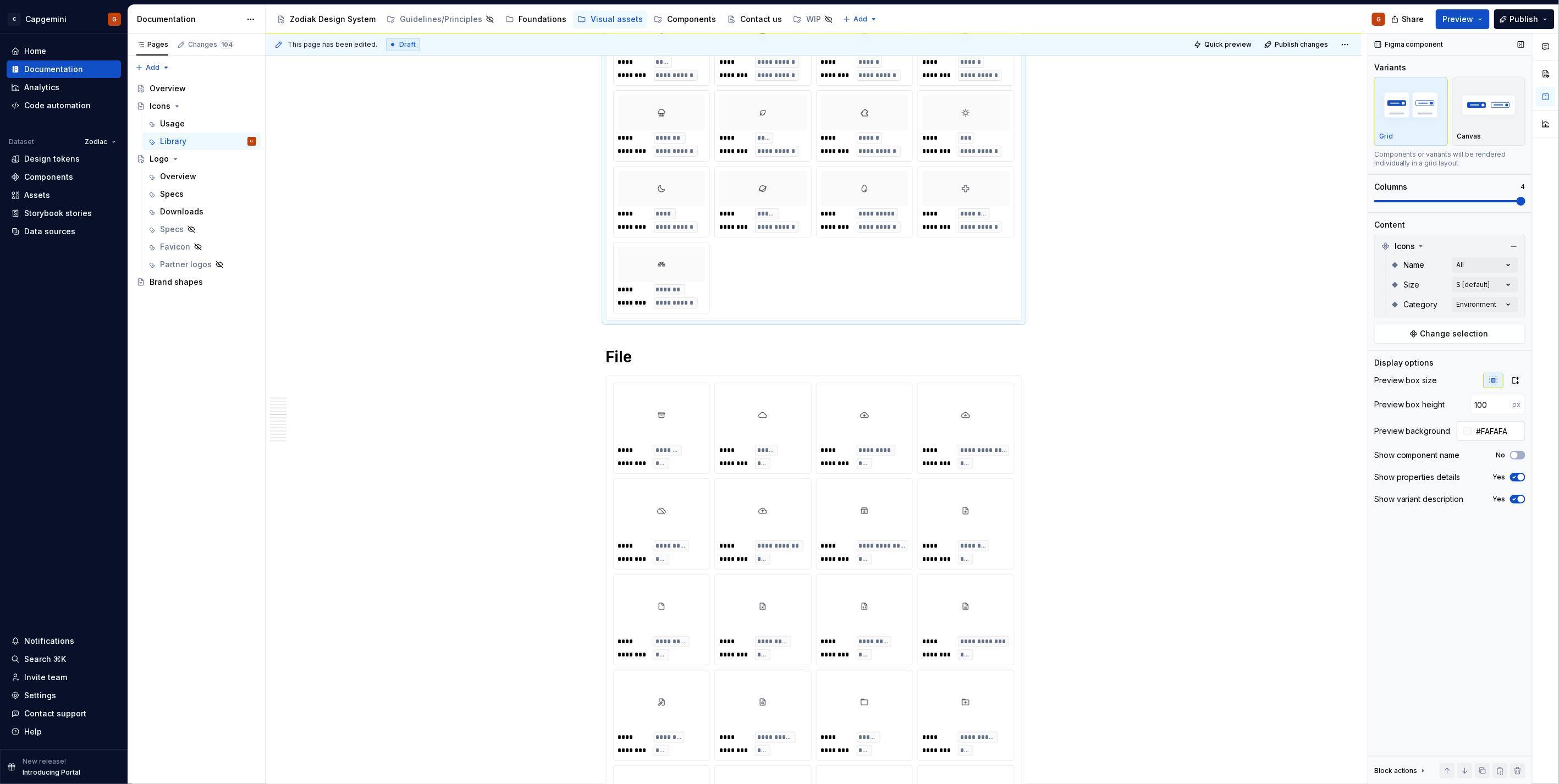
click at [1488, 433] on input "#FAFAFA" at bounding box center [1499, 431] width 53 height 20
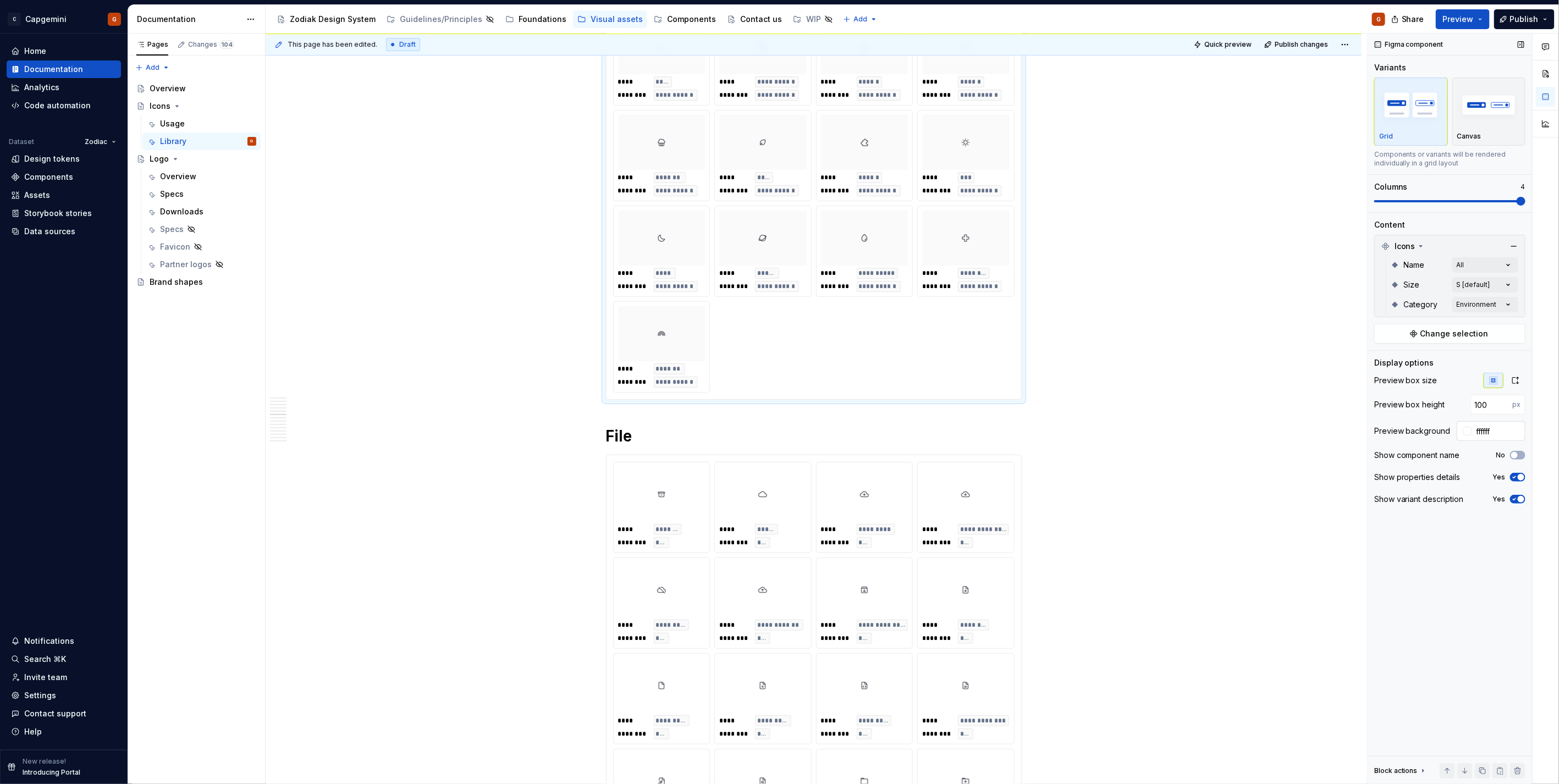
type input "#FFFFFF"
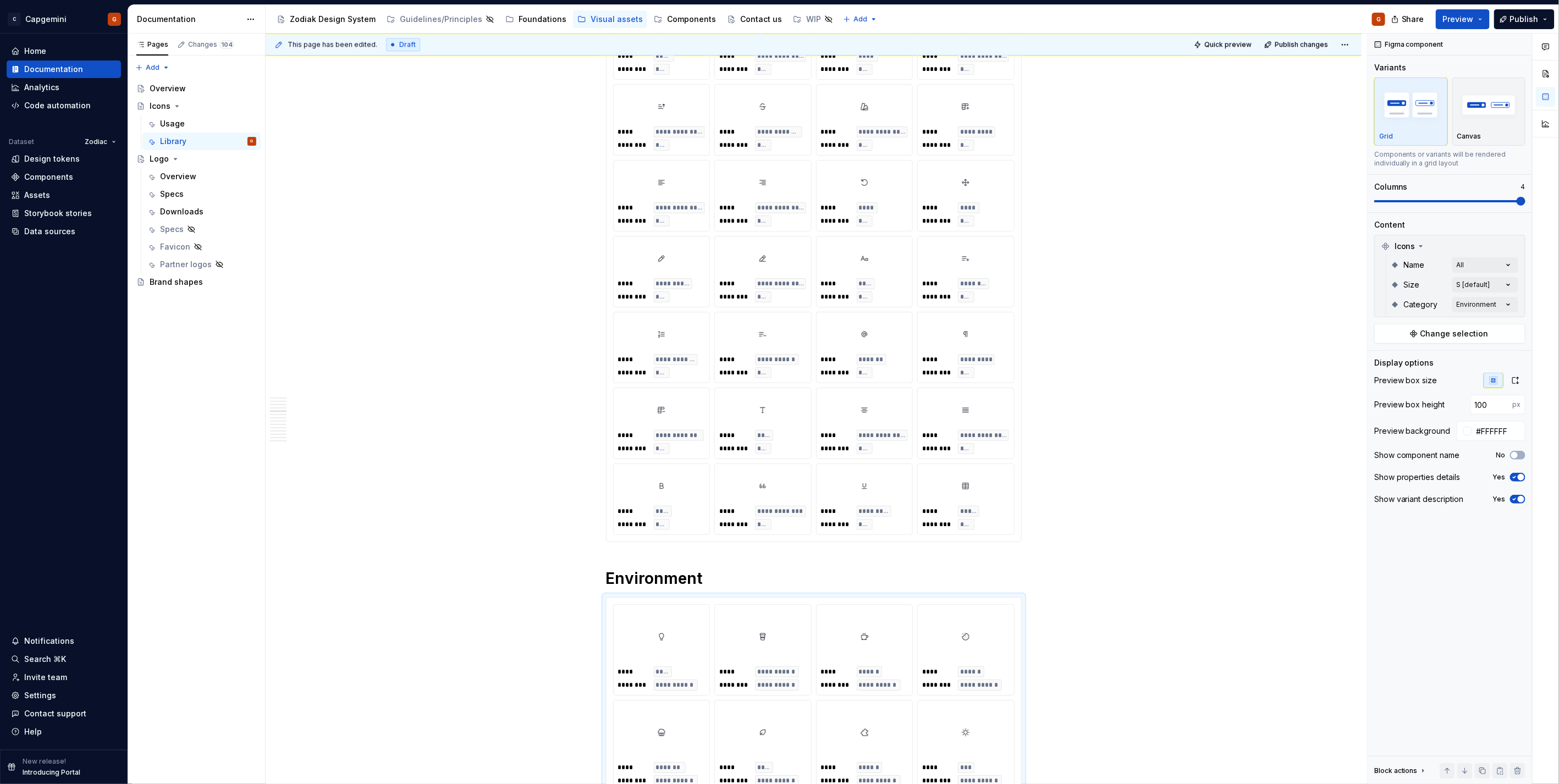
scroll to position [2077, 0]
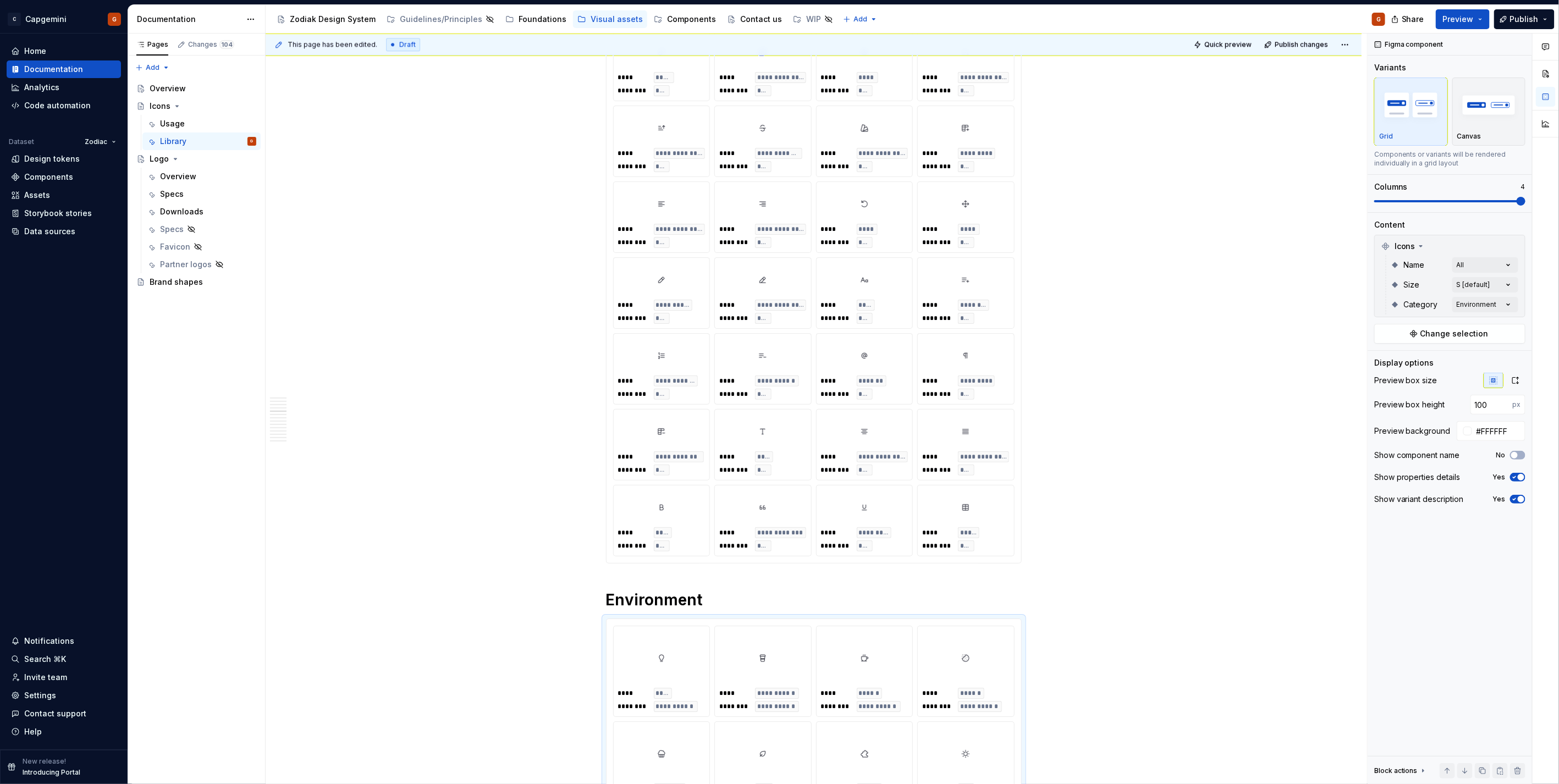
click at [996, 520] on div at bounding box center [965, 507] width 87 height 35
click at [1492, 403] on input "64" at bounding box center [1492, 405] width 42 height 20
paste input "100"
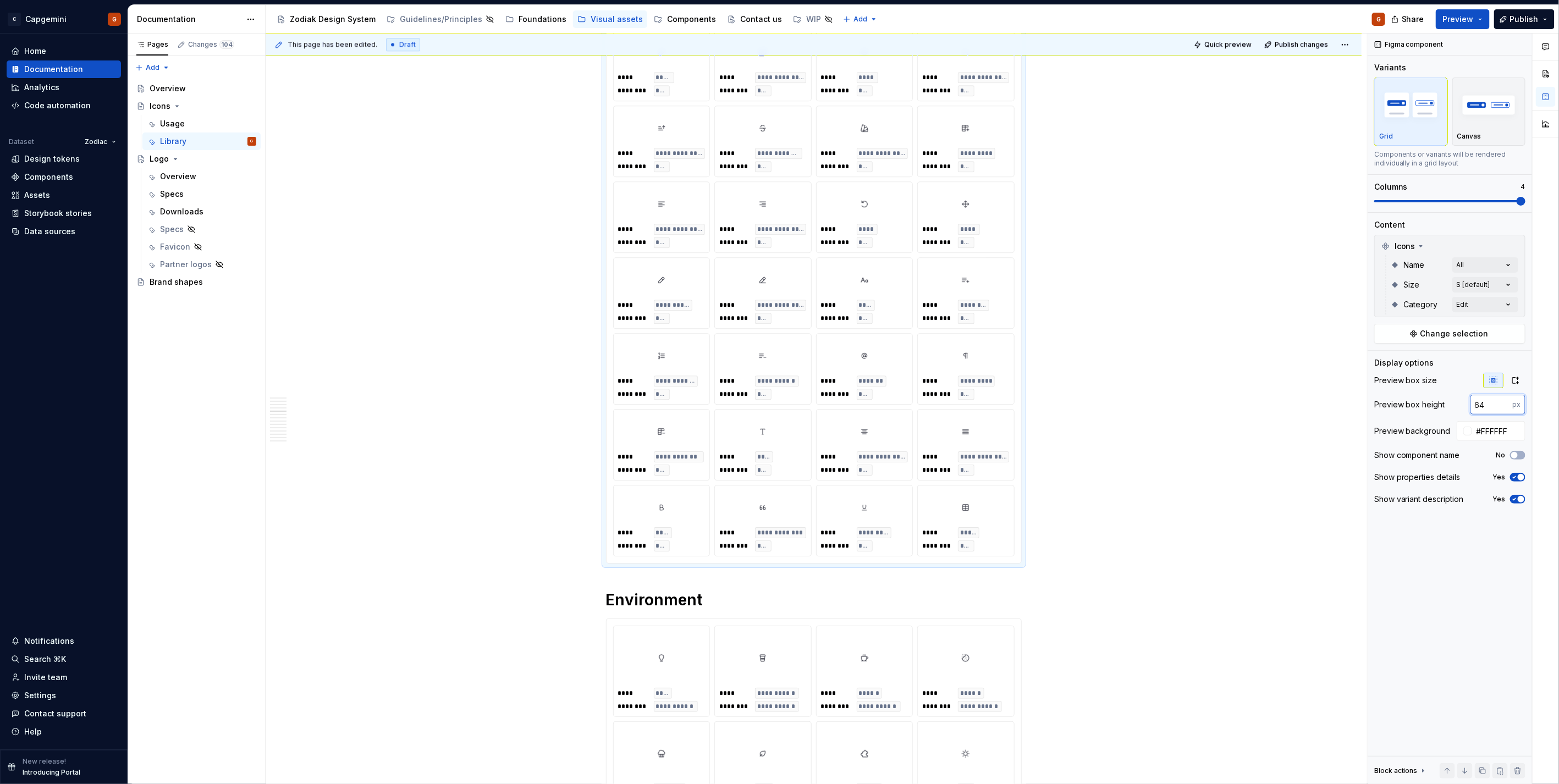
type input "100"
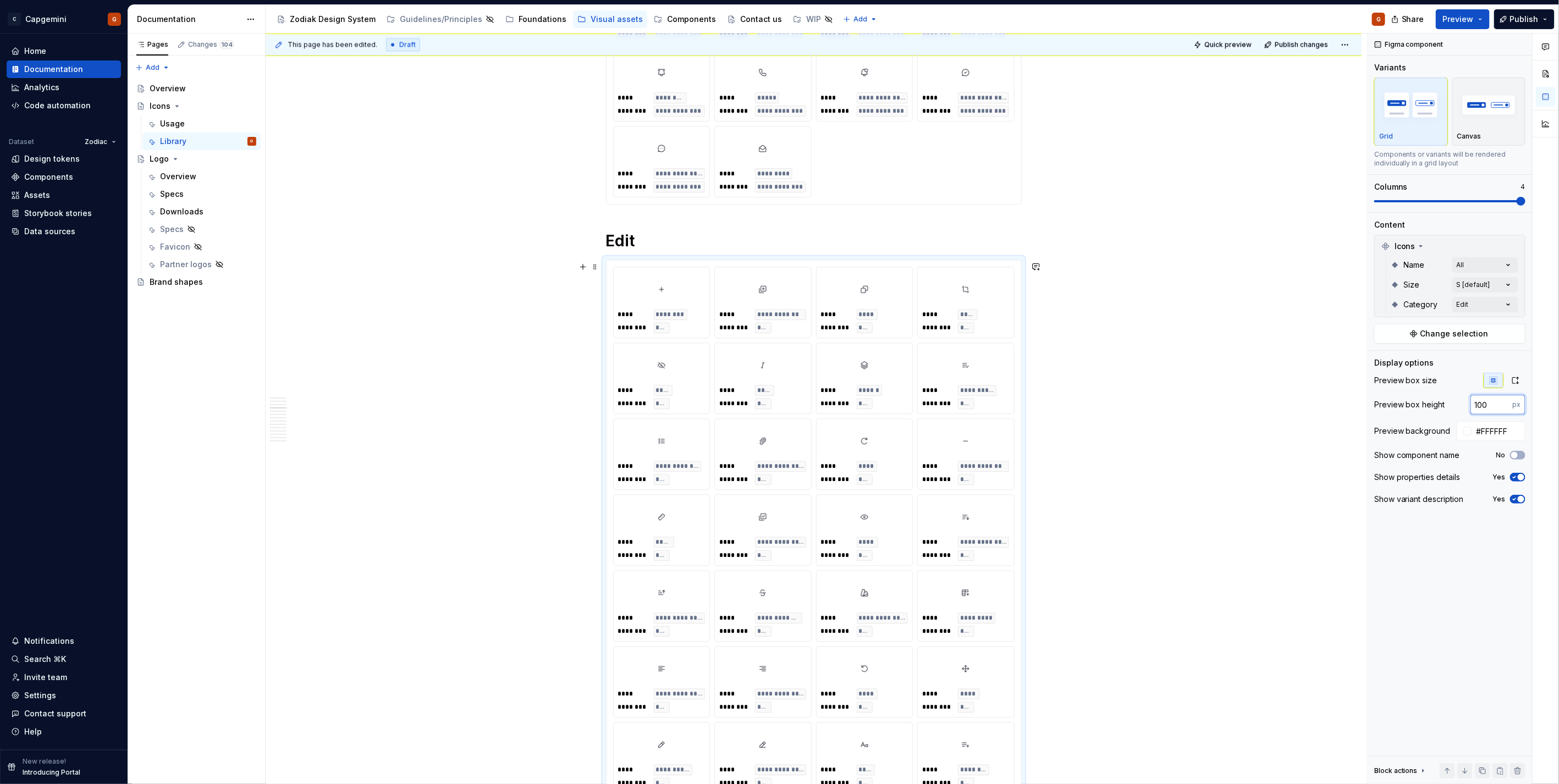
scroll to position [1527, 0]
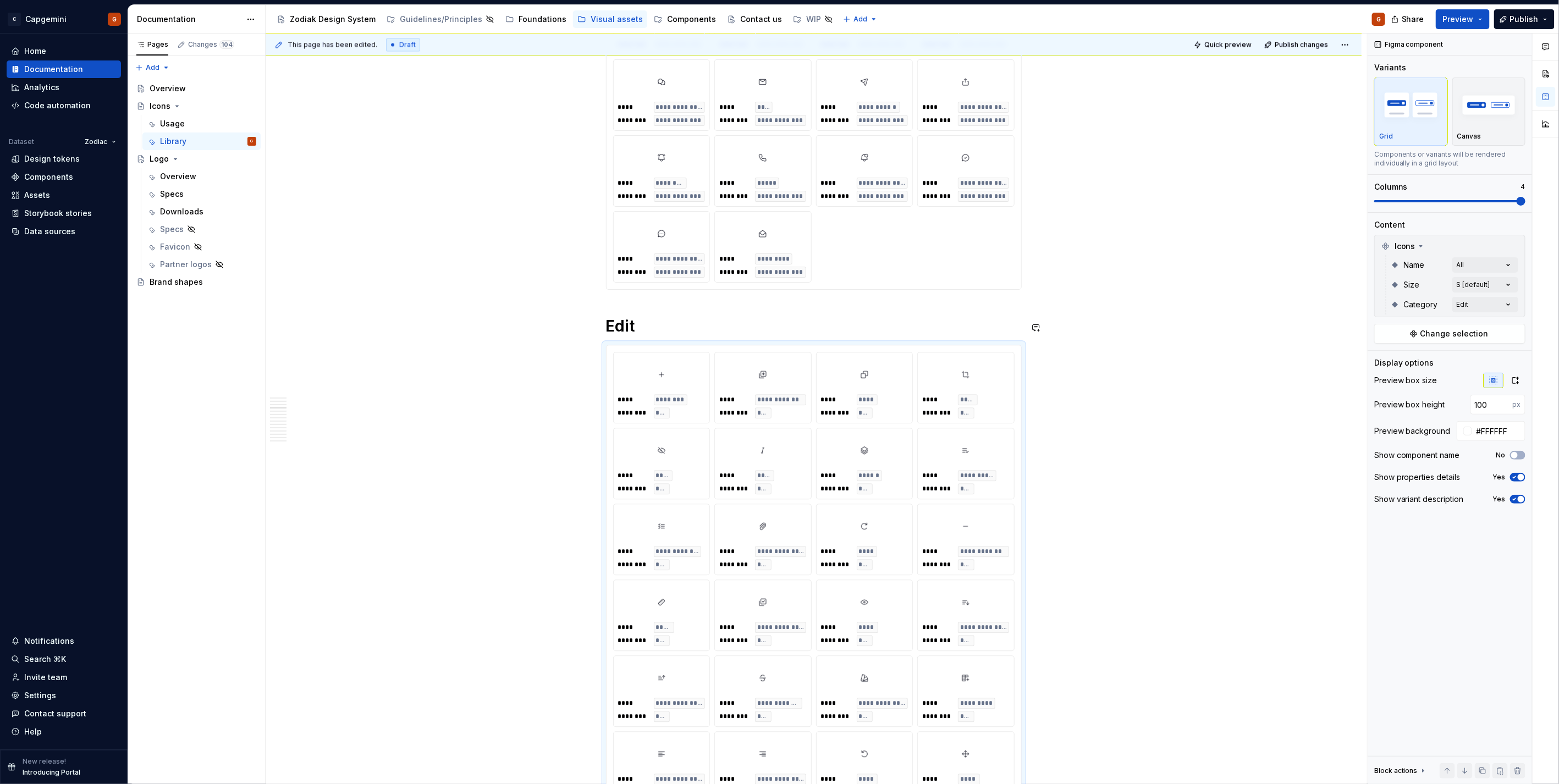
click at [964, 229] on div "**********" at bounding box center [814, 96] width 401 height 375
click at [1485, 441] on input "64" at bounding box center [1492, 444] width 42 height 20
paste input "100"
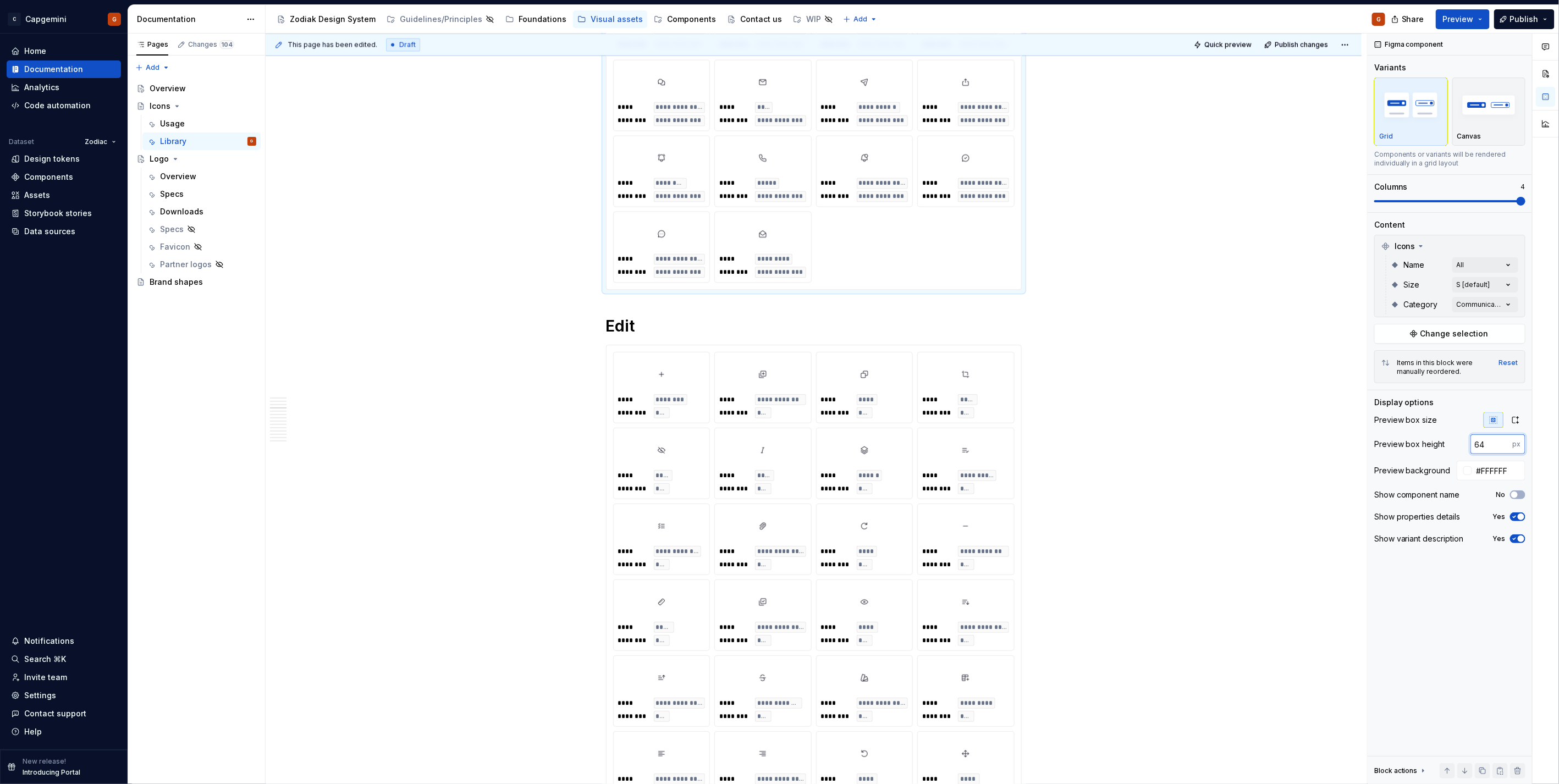
type input "100"
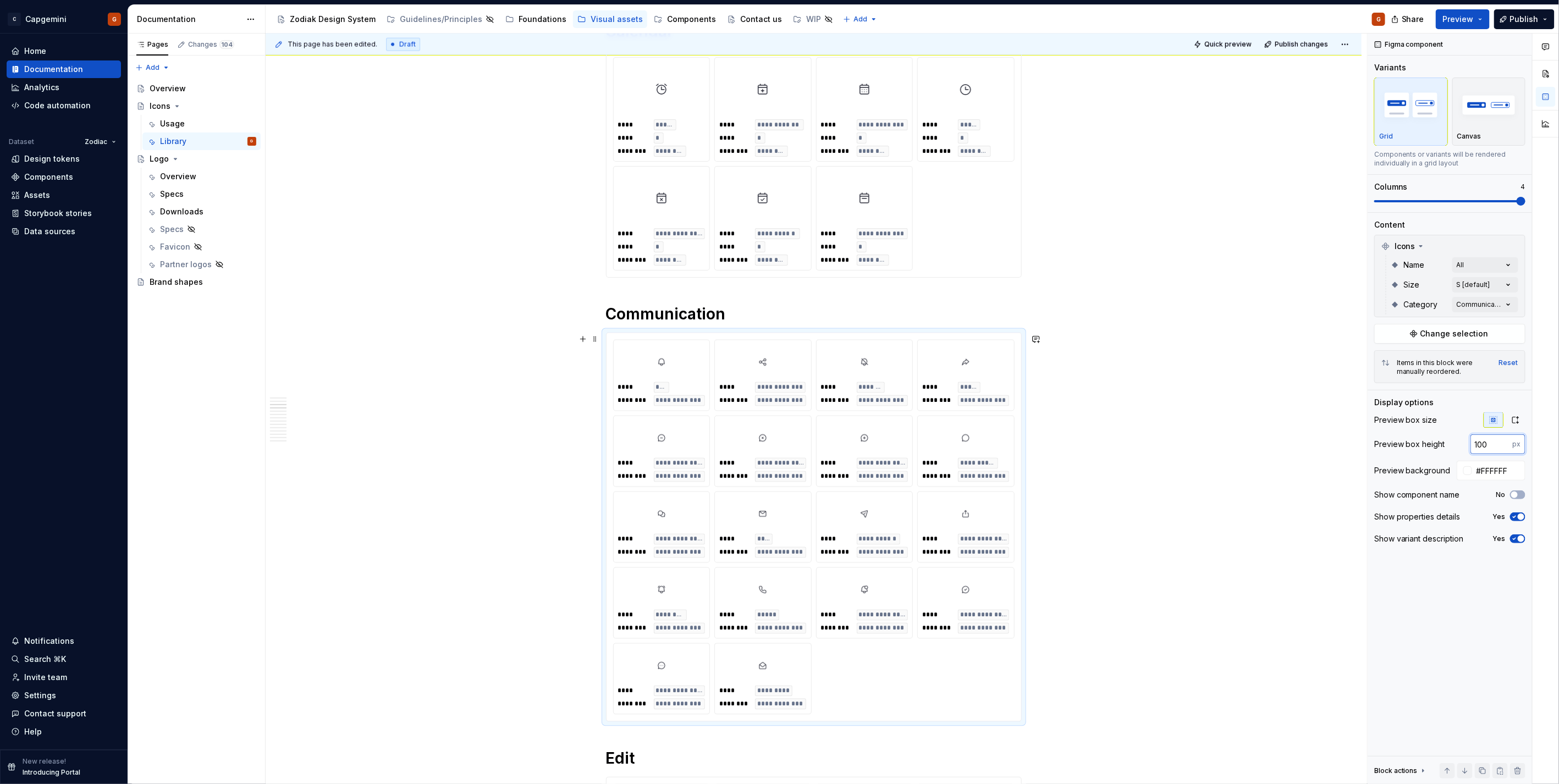
scroll to position [977, 0]
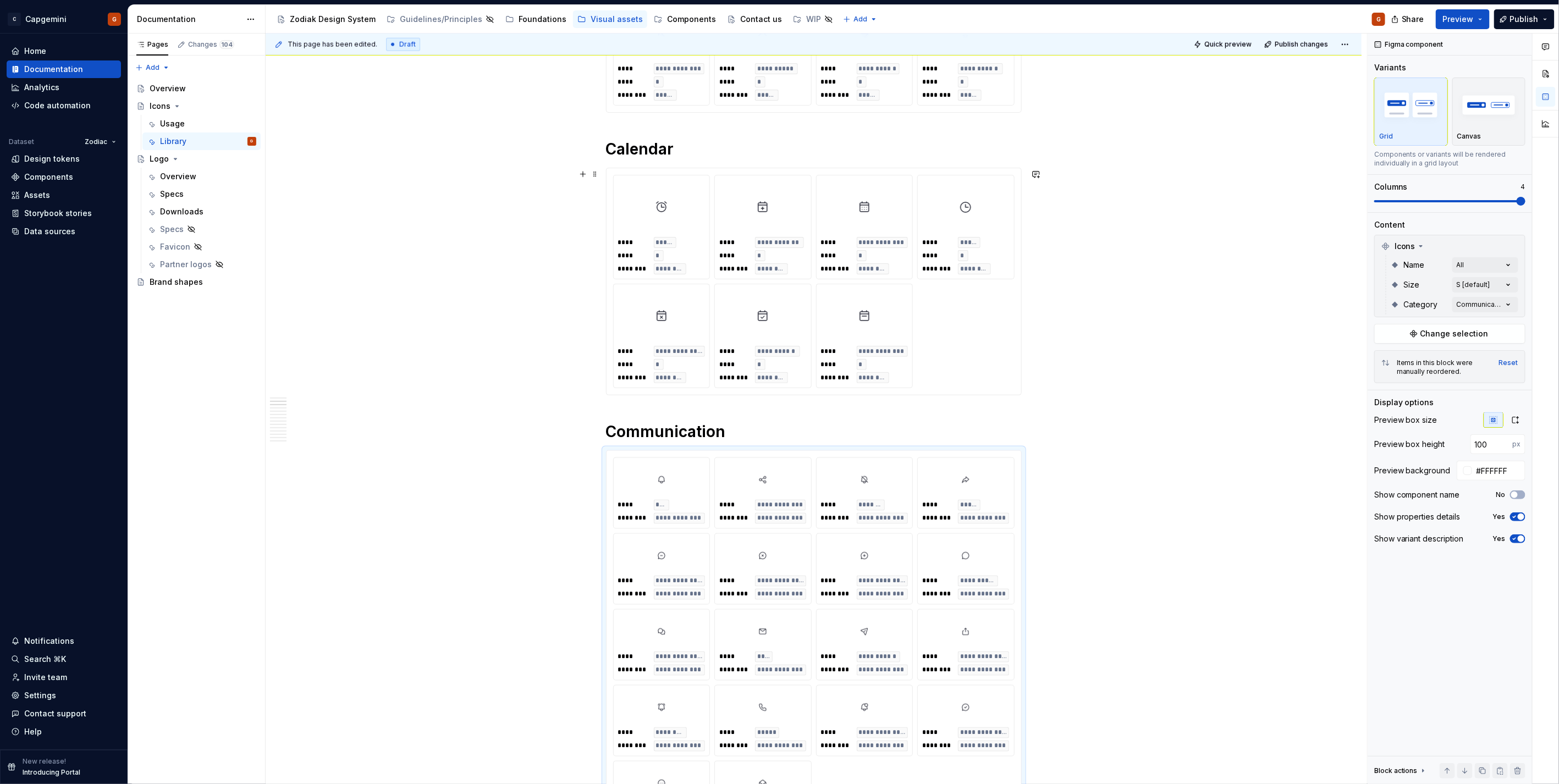
click at [937, 280] on div "**********" at bounding box center [814, 282] width 401 height 214
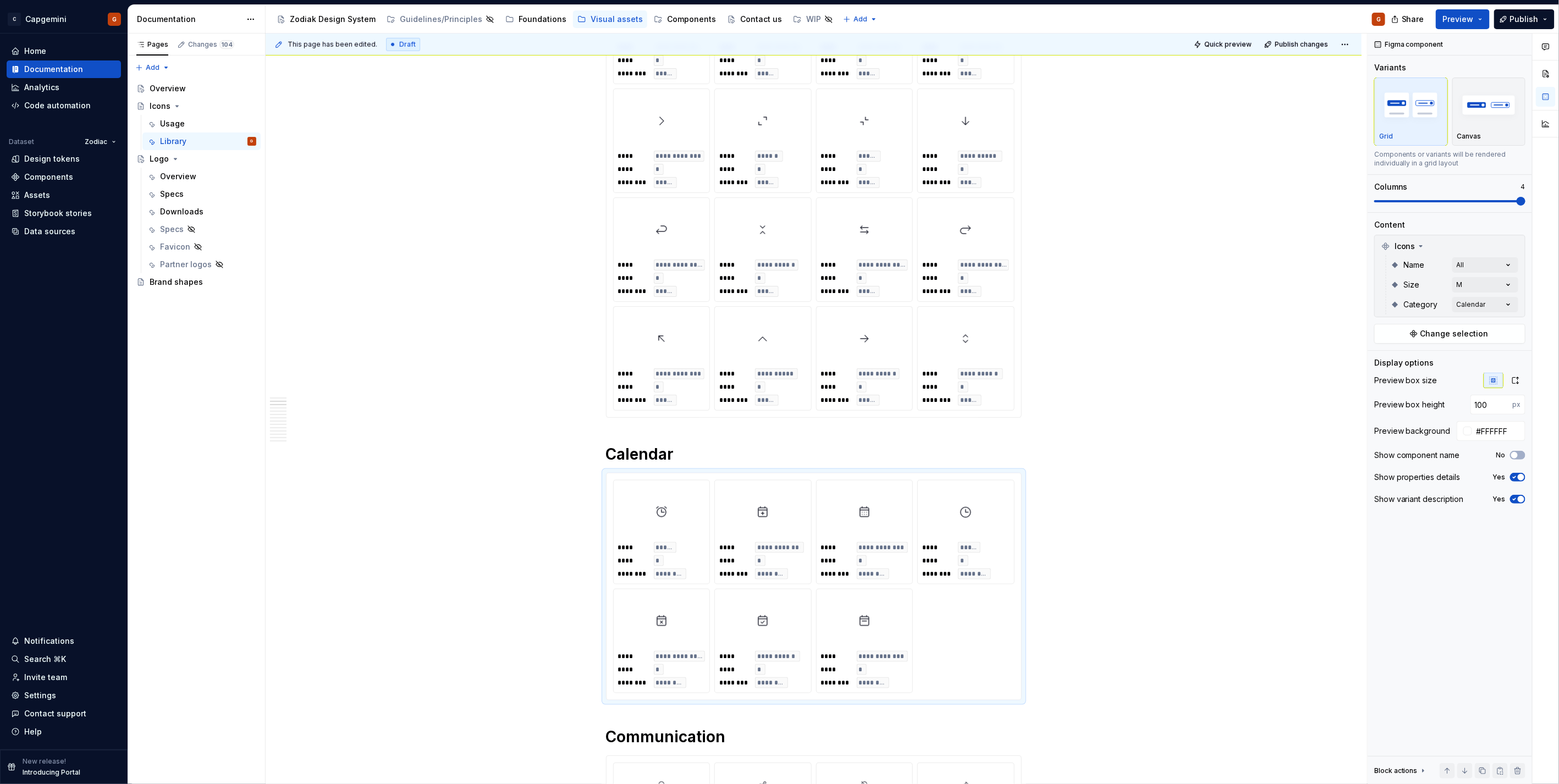
click at [977, 303] on div "**********" at bounding box center [814, 86] width 401 height 648
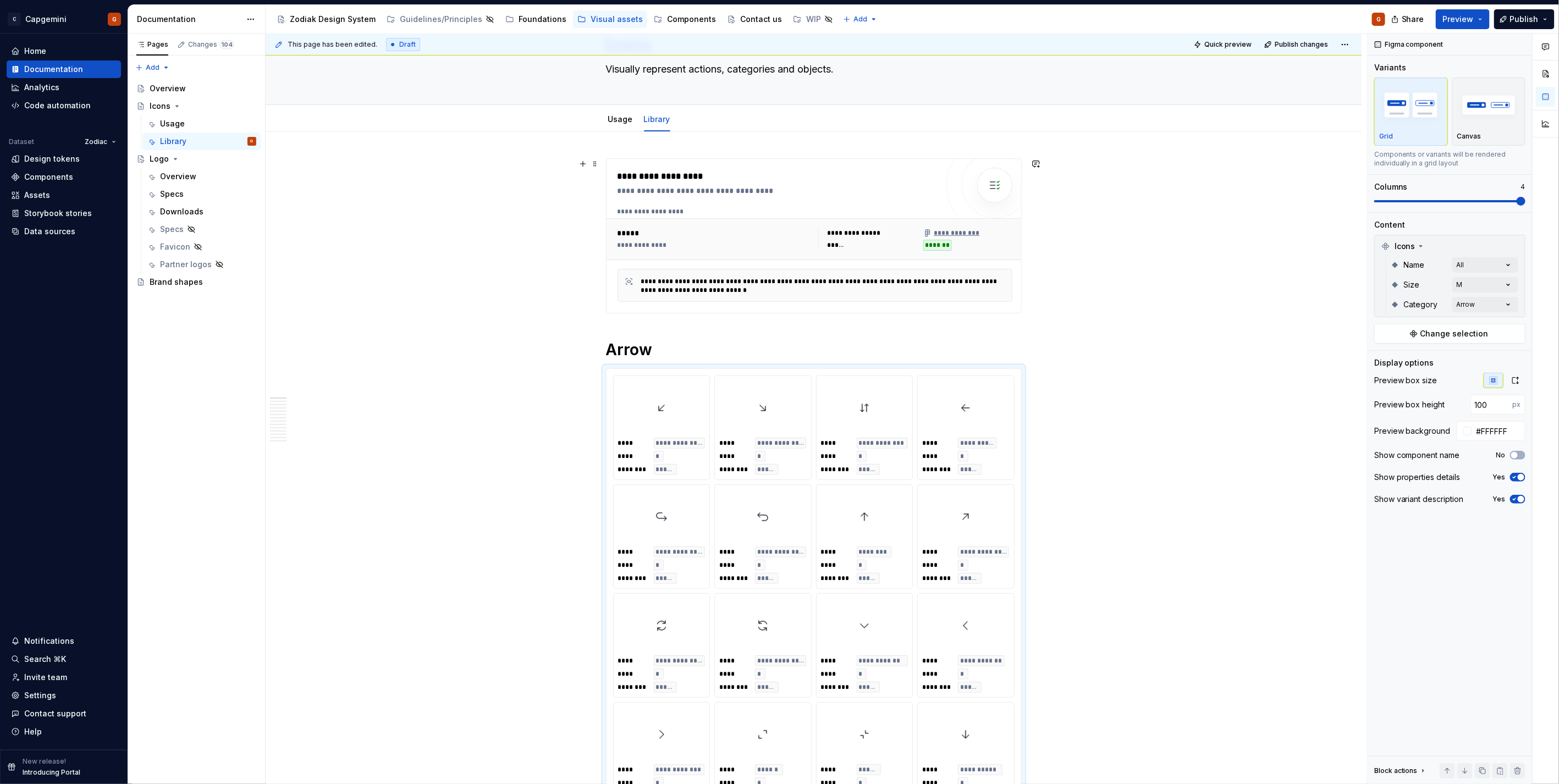
scroll to position [0, 0]
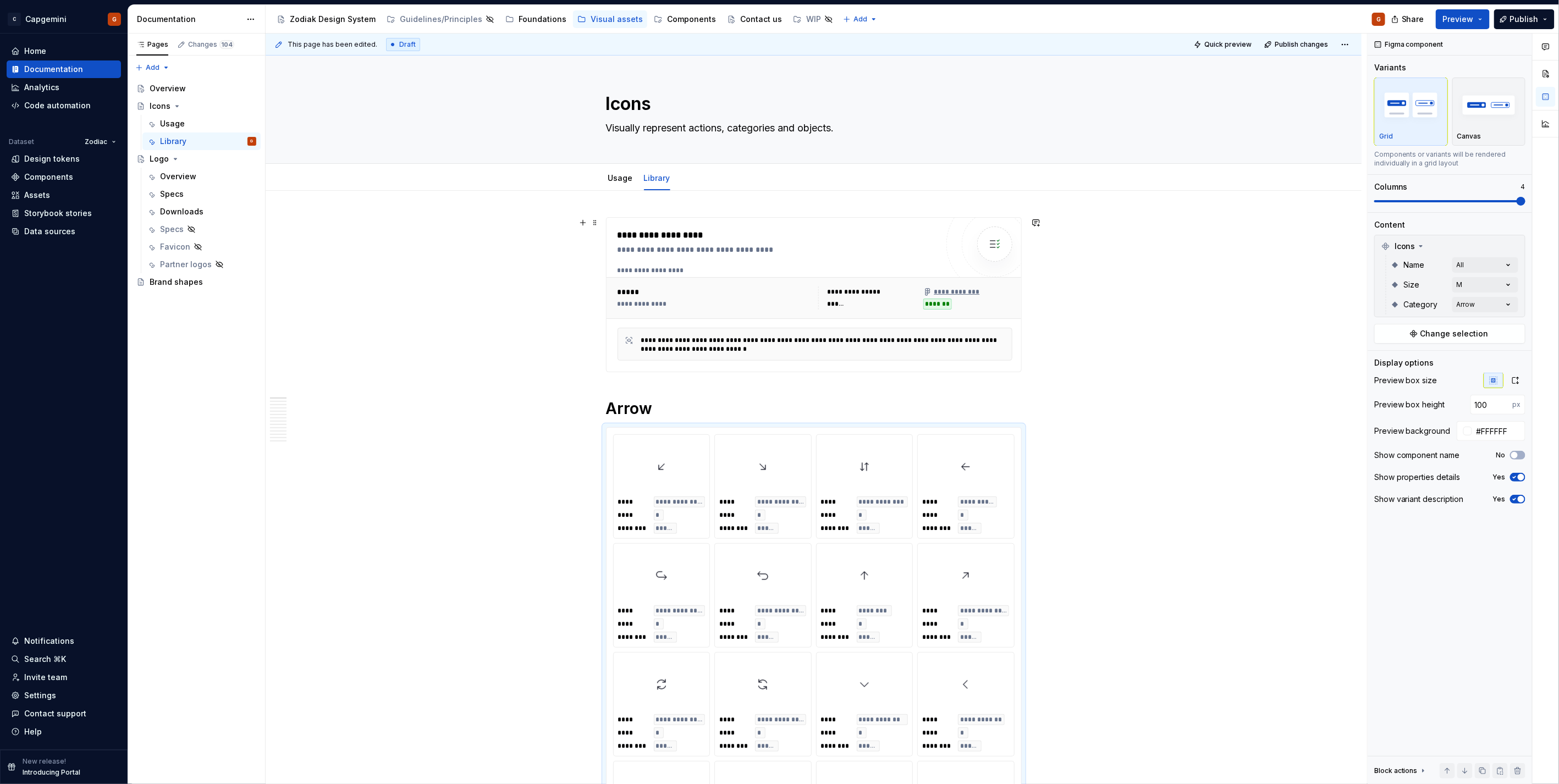
click at [963, 294] on div "**********" at bounding box center [951, 292] width 56 height 9
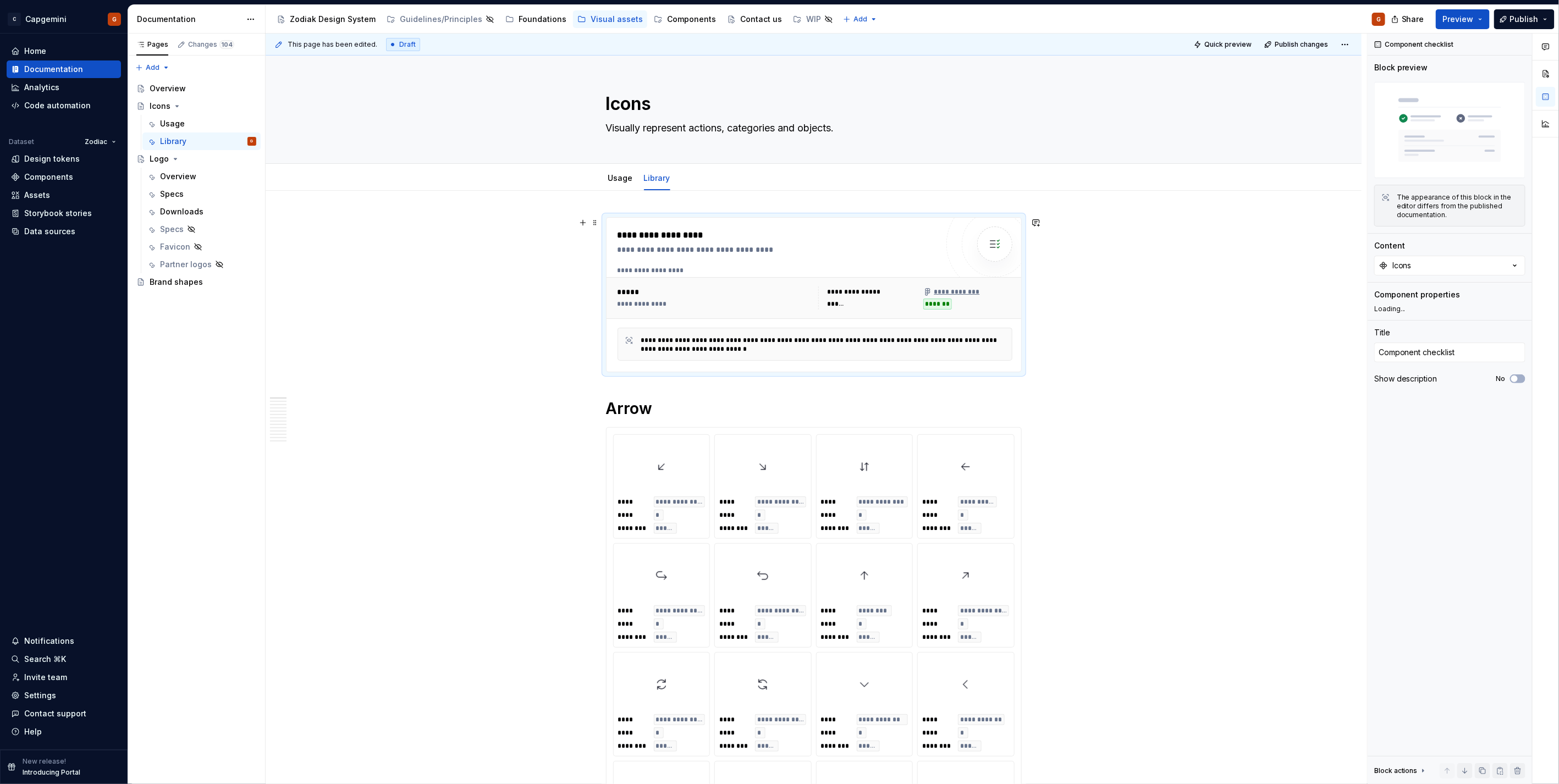
click at [176, 178] on div "Overview" at bounding box center [178, 176] width 37 height 11
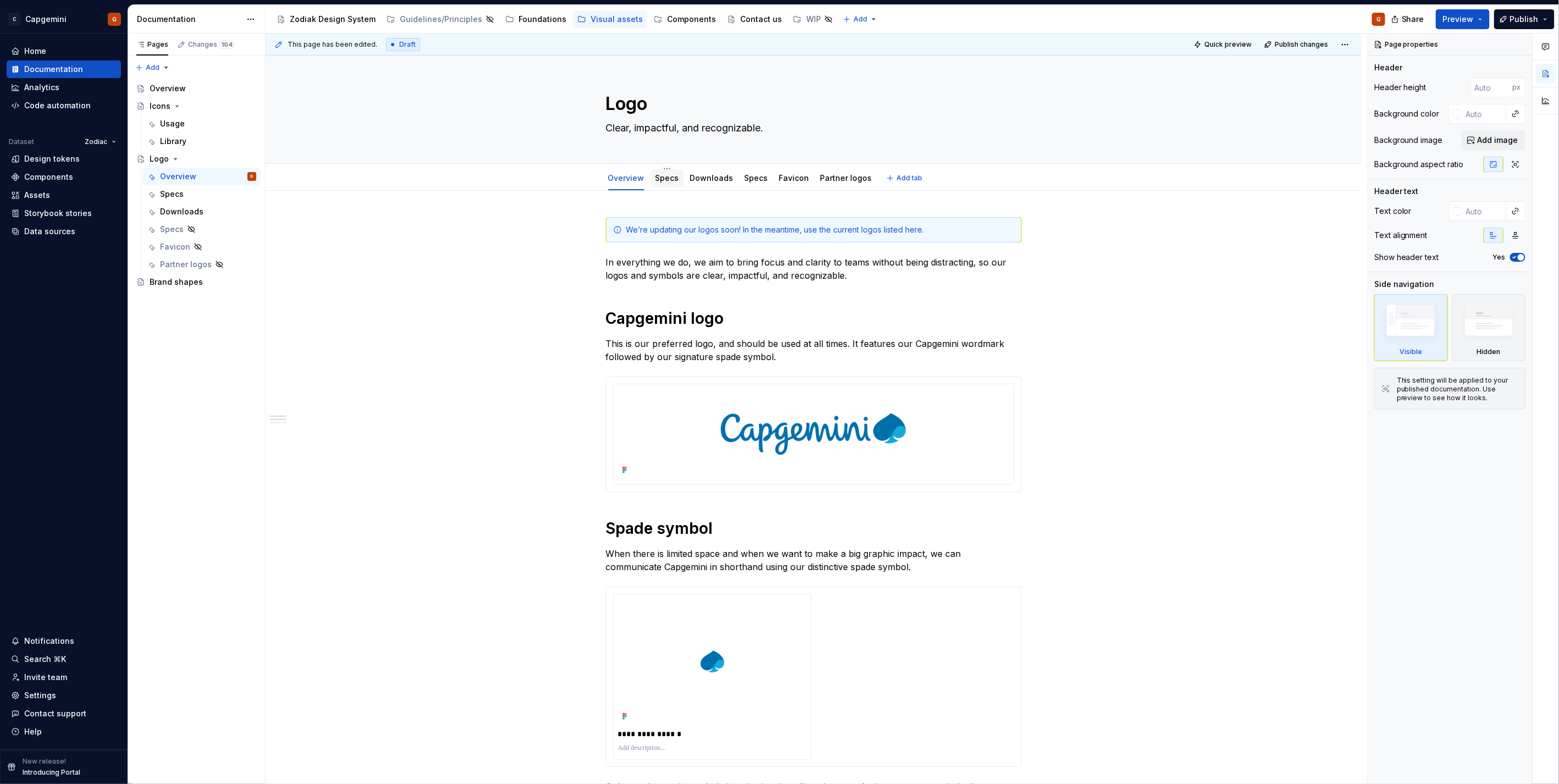
click at [668, 181] on link "Specs" at bounding box center [667, 178] width 24 height 9
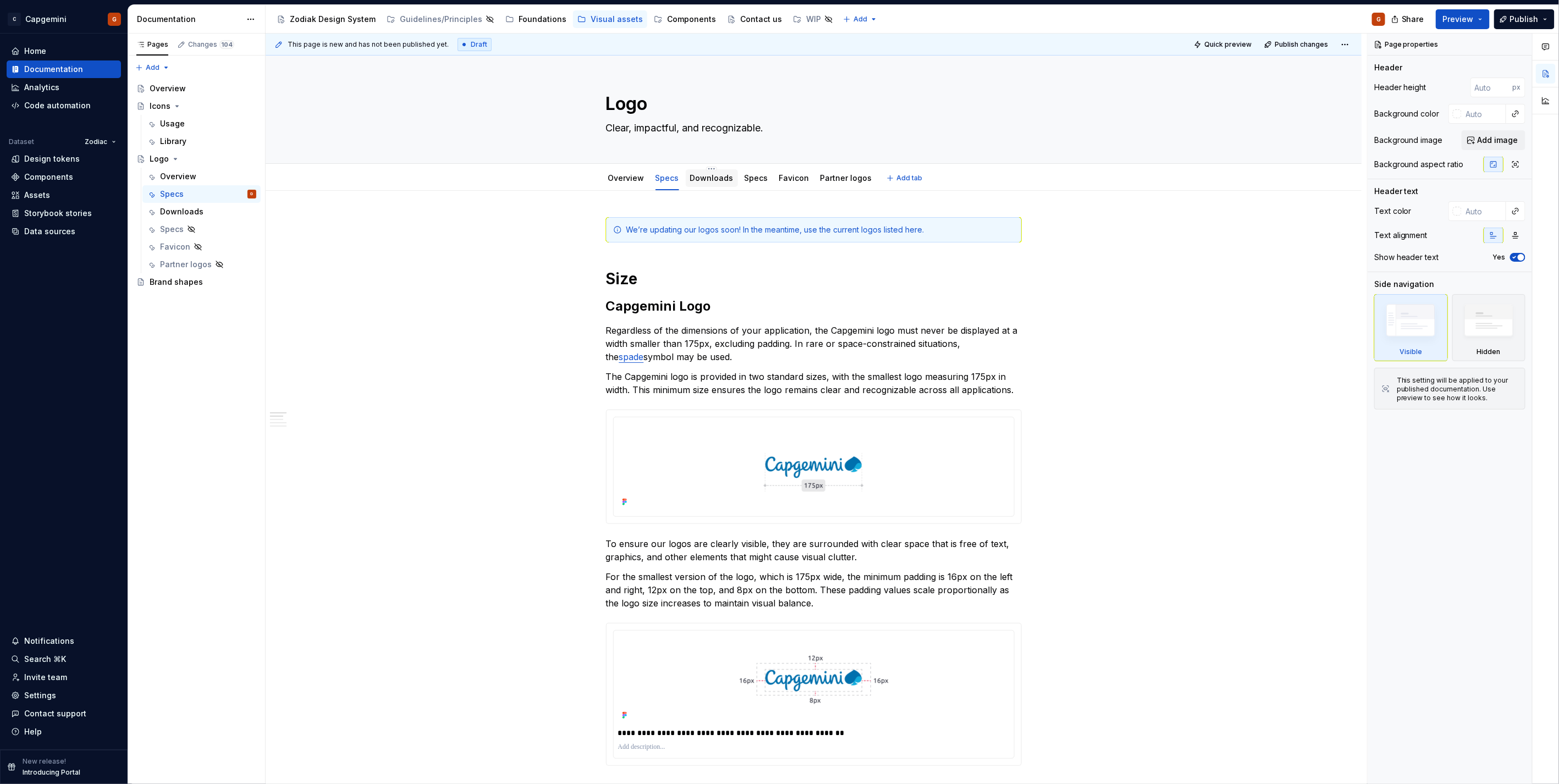
click at [707, 174] on link "Downloads" at bounding box center [712, 178] width 44 height 9
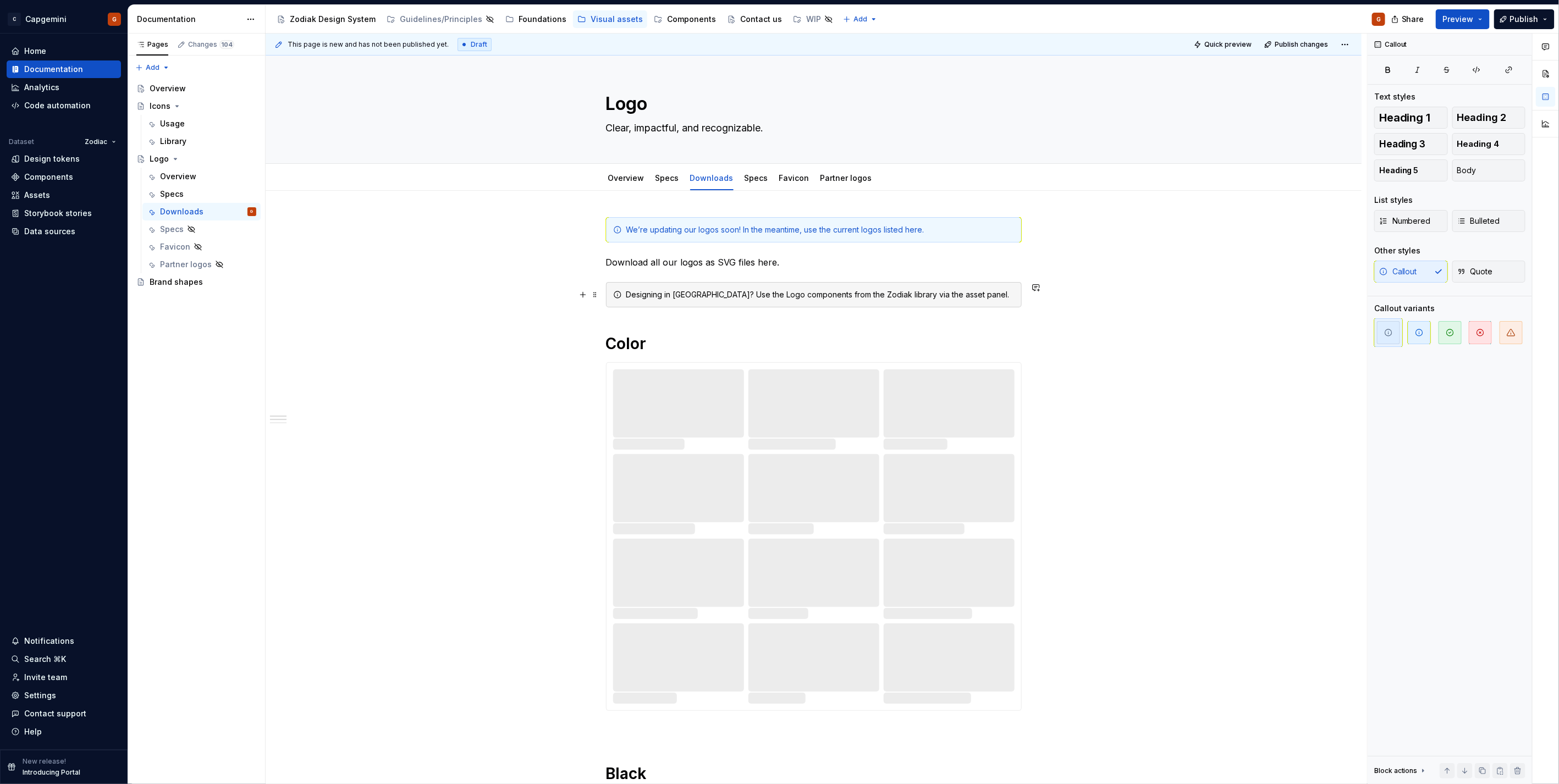
click at [735, 305] on div "Designing in Figma? Use the Logo components from the Zodiak library via the ass…" at bounding box center [814, 294] width 416 height 25
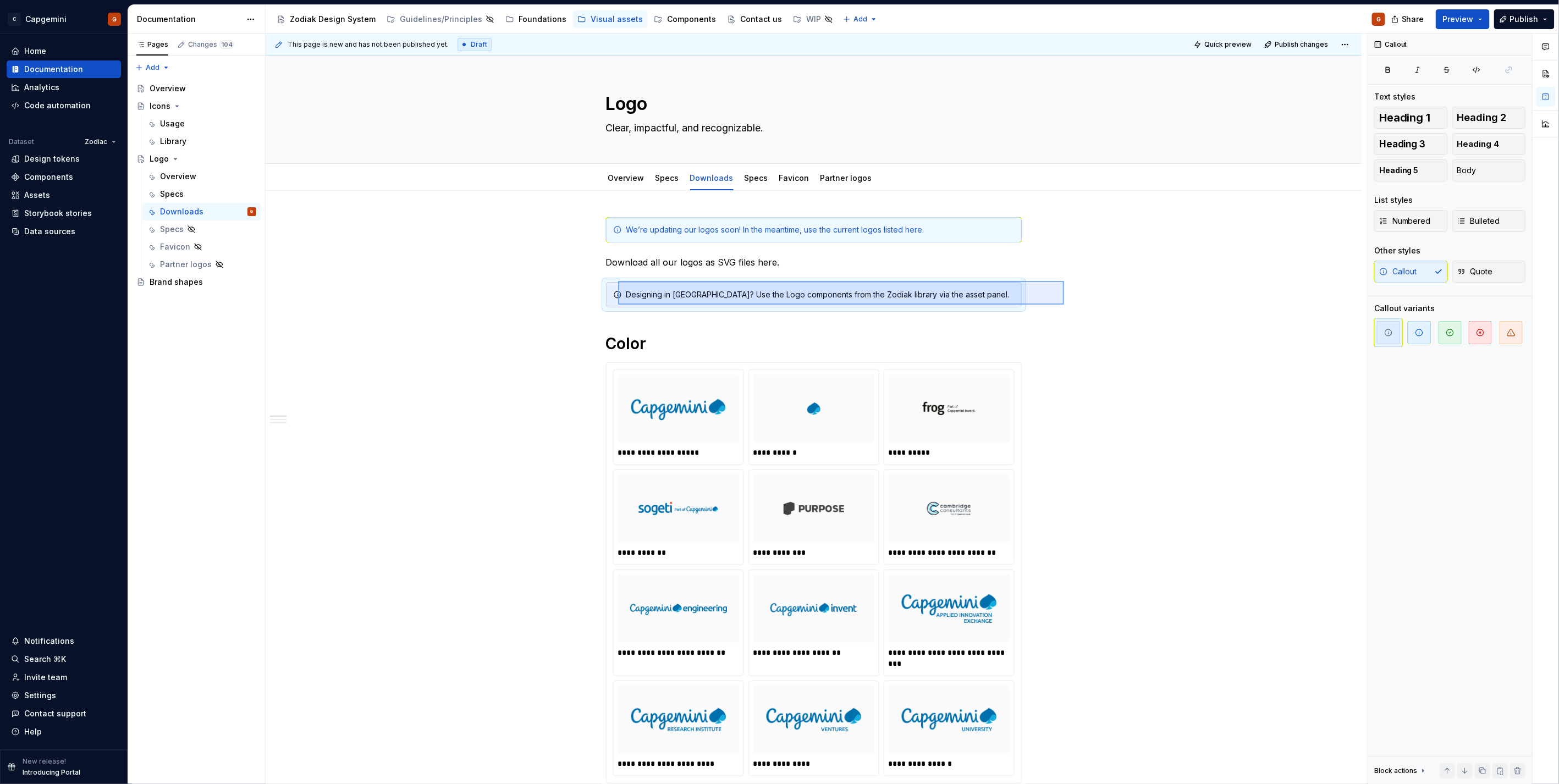
drag, startPoint x: 1064, startPoint y: 305, endPoint x: 618, endPoint y: 281, distance: 446.6
click at [618, 281] on div "**********" at bounding box center [816, 409] width 1102 height 751
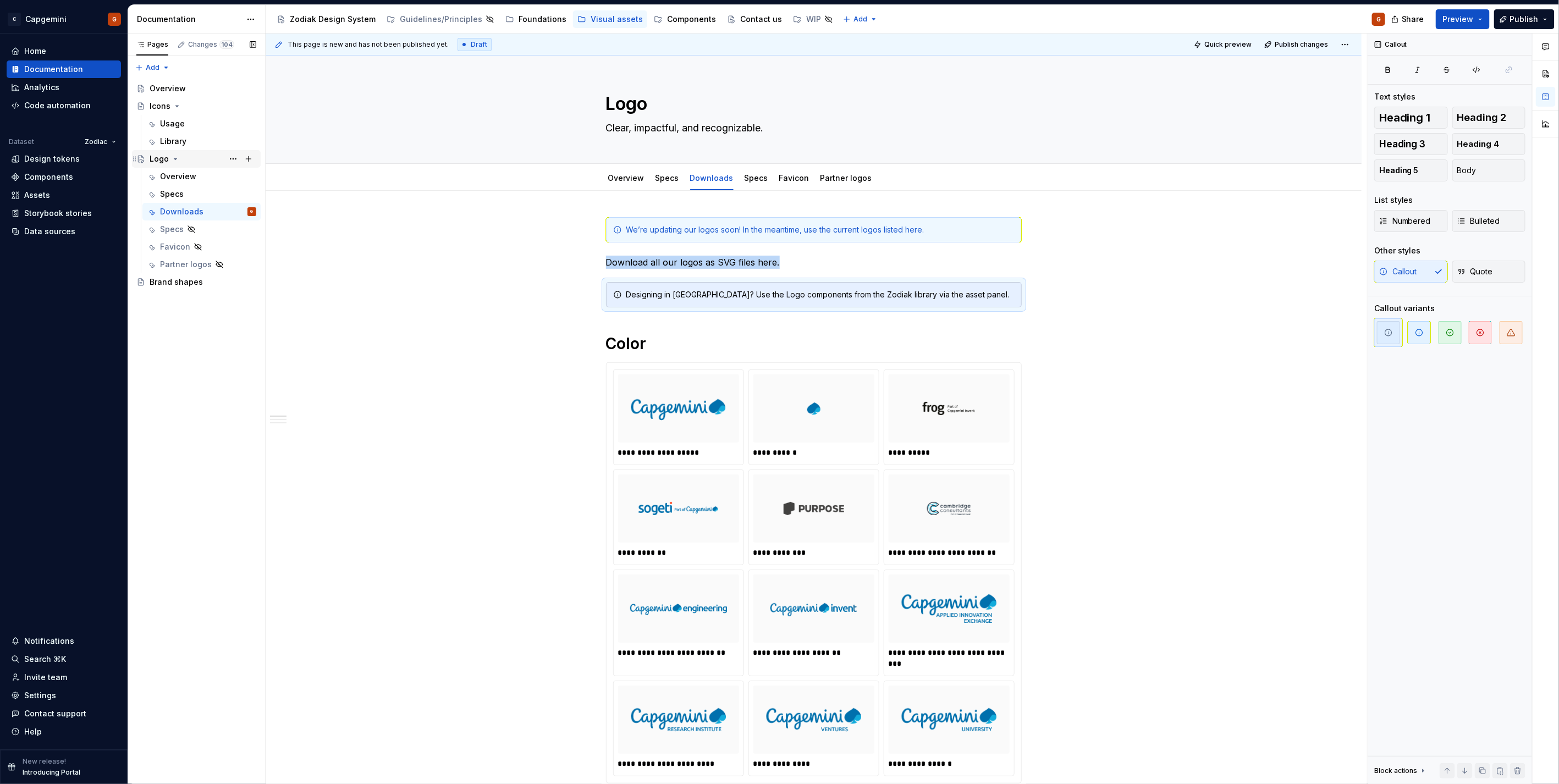
copy p "Download all our logos as SVG files here."
type textarea "*"
click at [767, 298] on div "Designing in Figma? Use the Logo components from the Zodiak library via the ass…" at bounding box center [820, 295] width 389 height 11
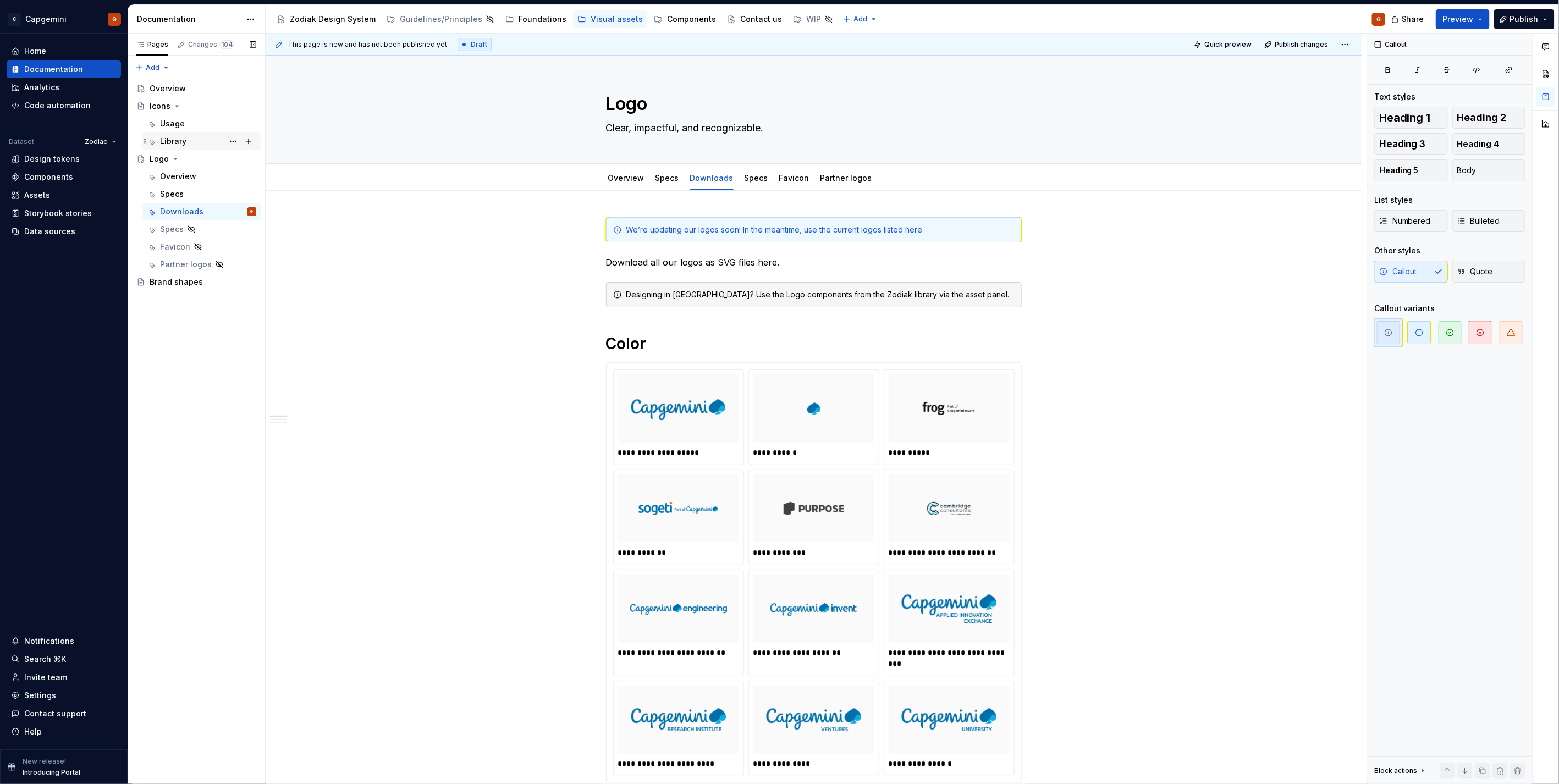
click at [178, 138] on div "Library" at bounding box center [174, 141] width 27 height 11
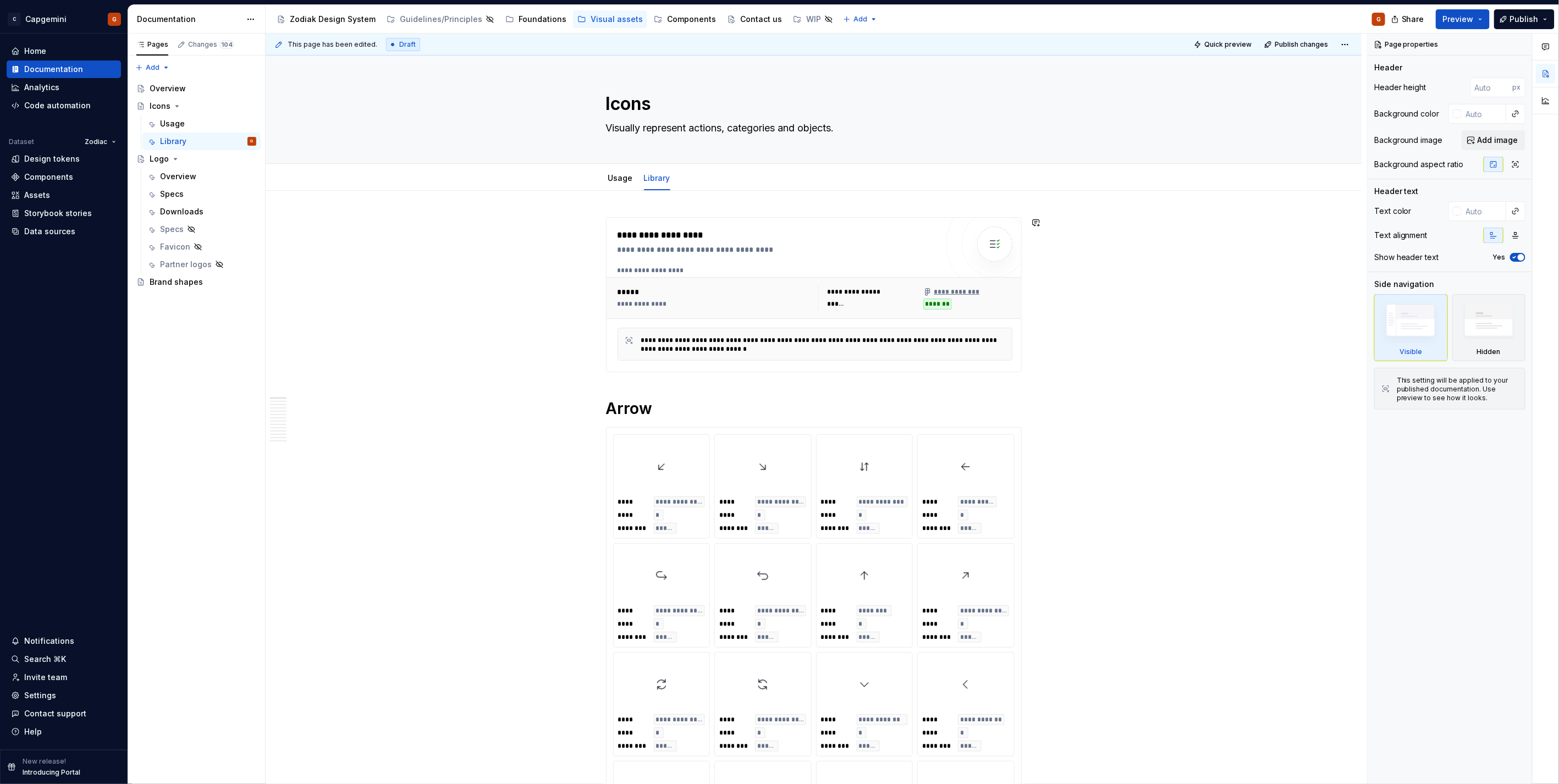
type textarea "*"
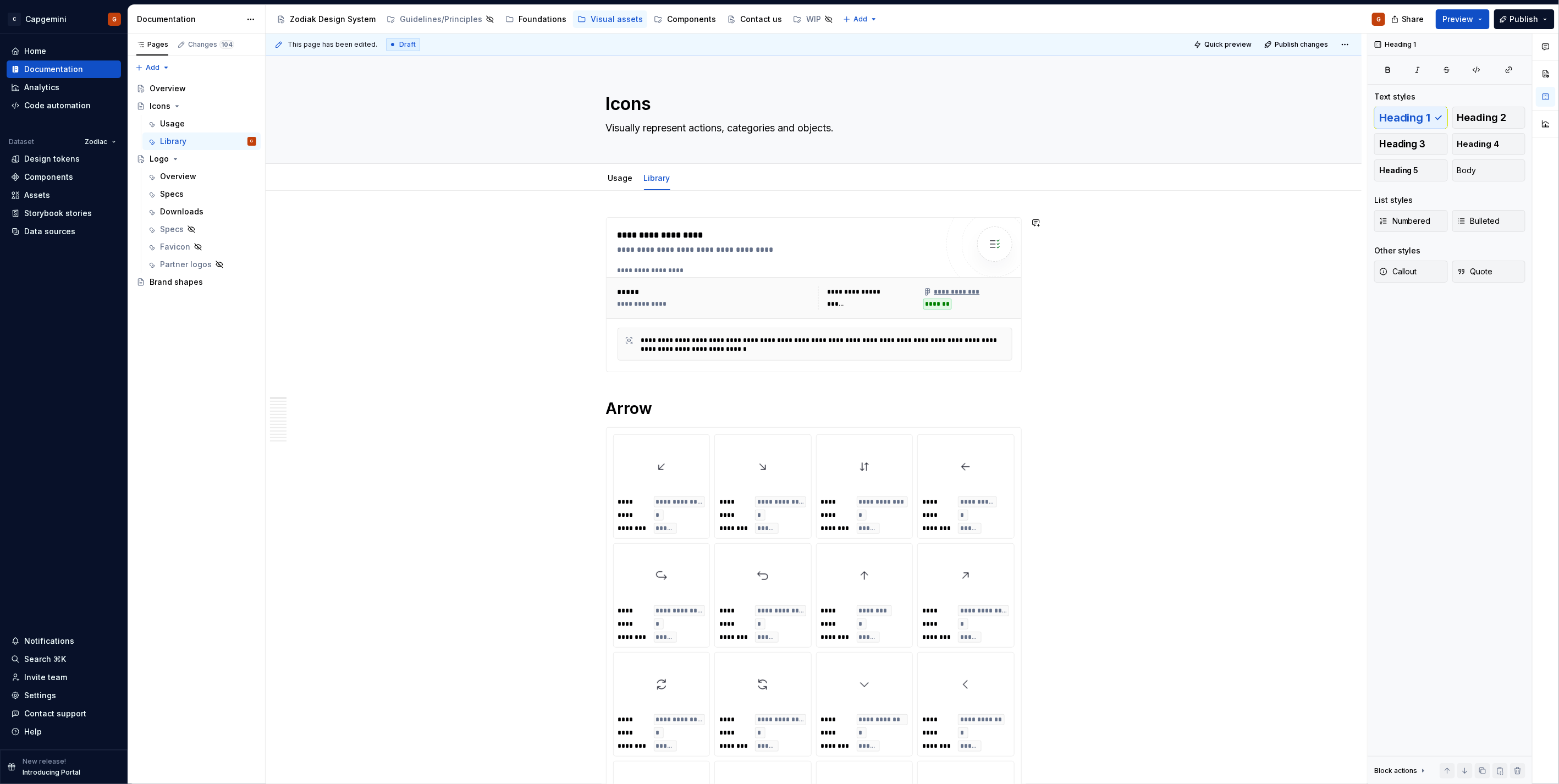
click at [578, 226] on button "button" at bounding box center [583, 223] width 15 height 15
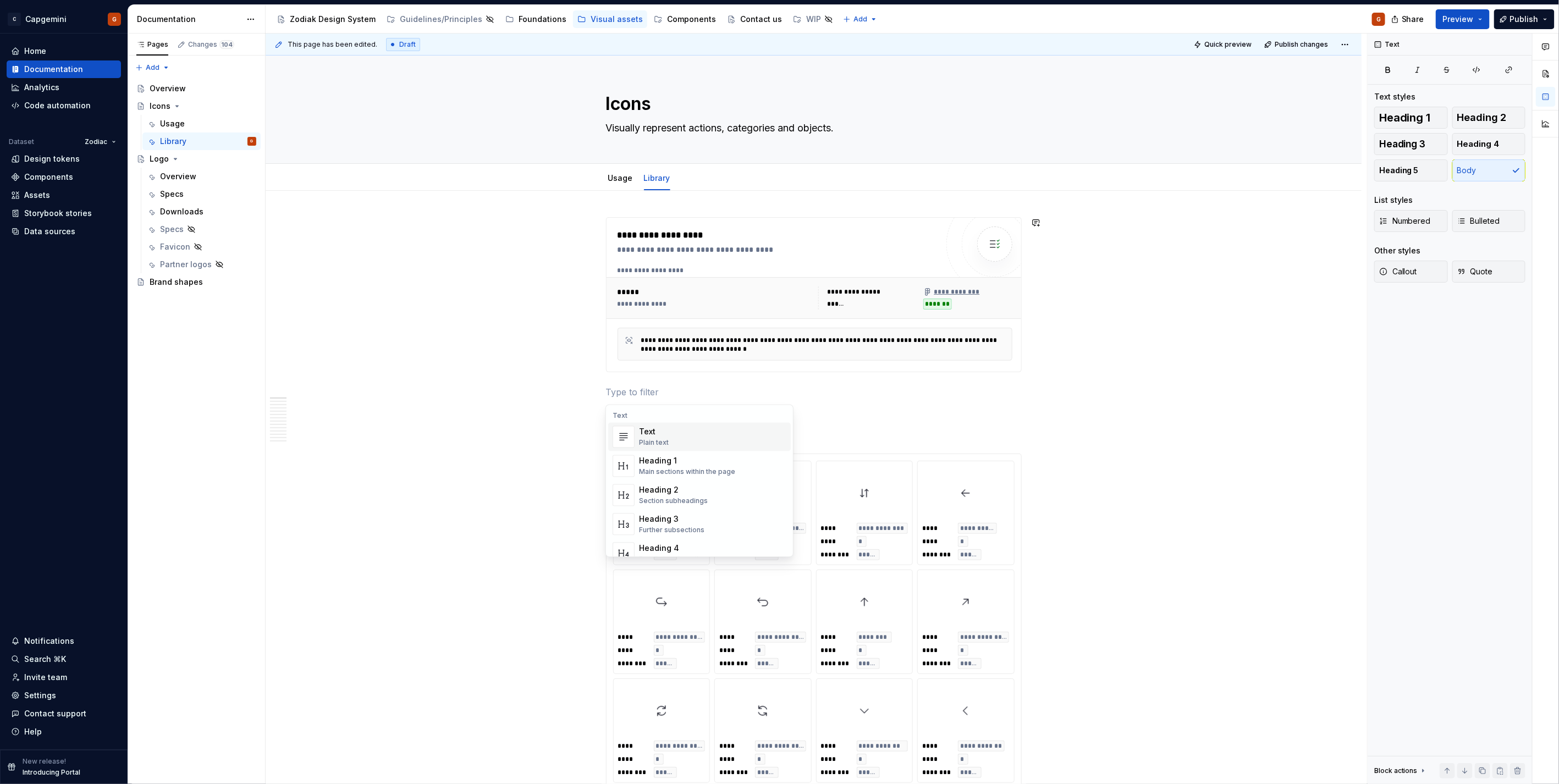
paste div
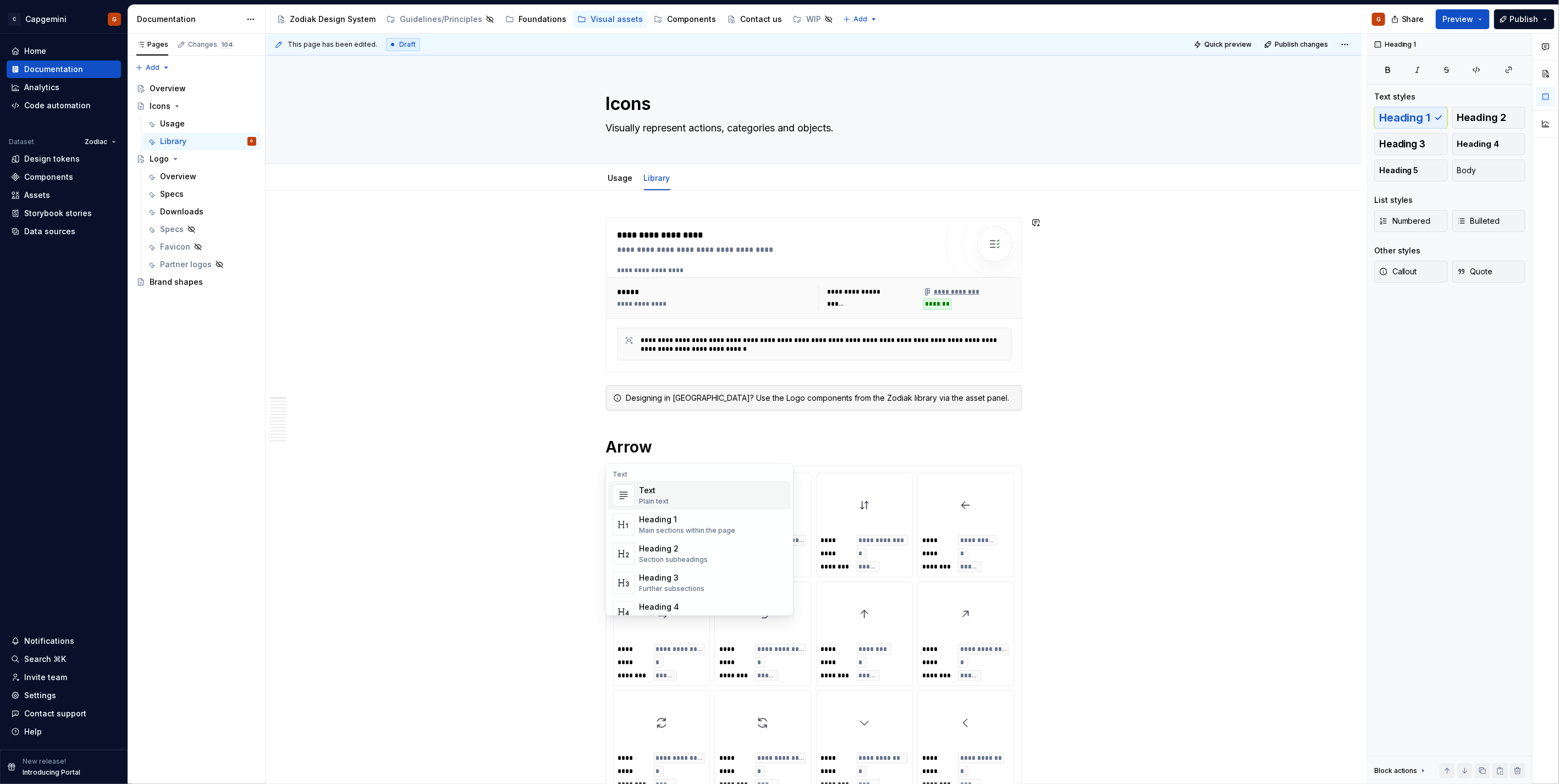
click at [663, 400] on div "Designing in Figma? Use the Logo components from the Zodiak library via the ass…" at bounding box center [820, 398] width 389 height 11
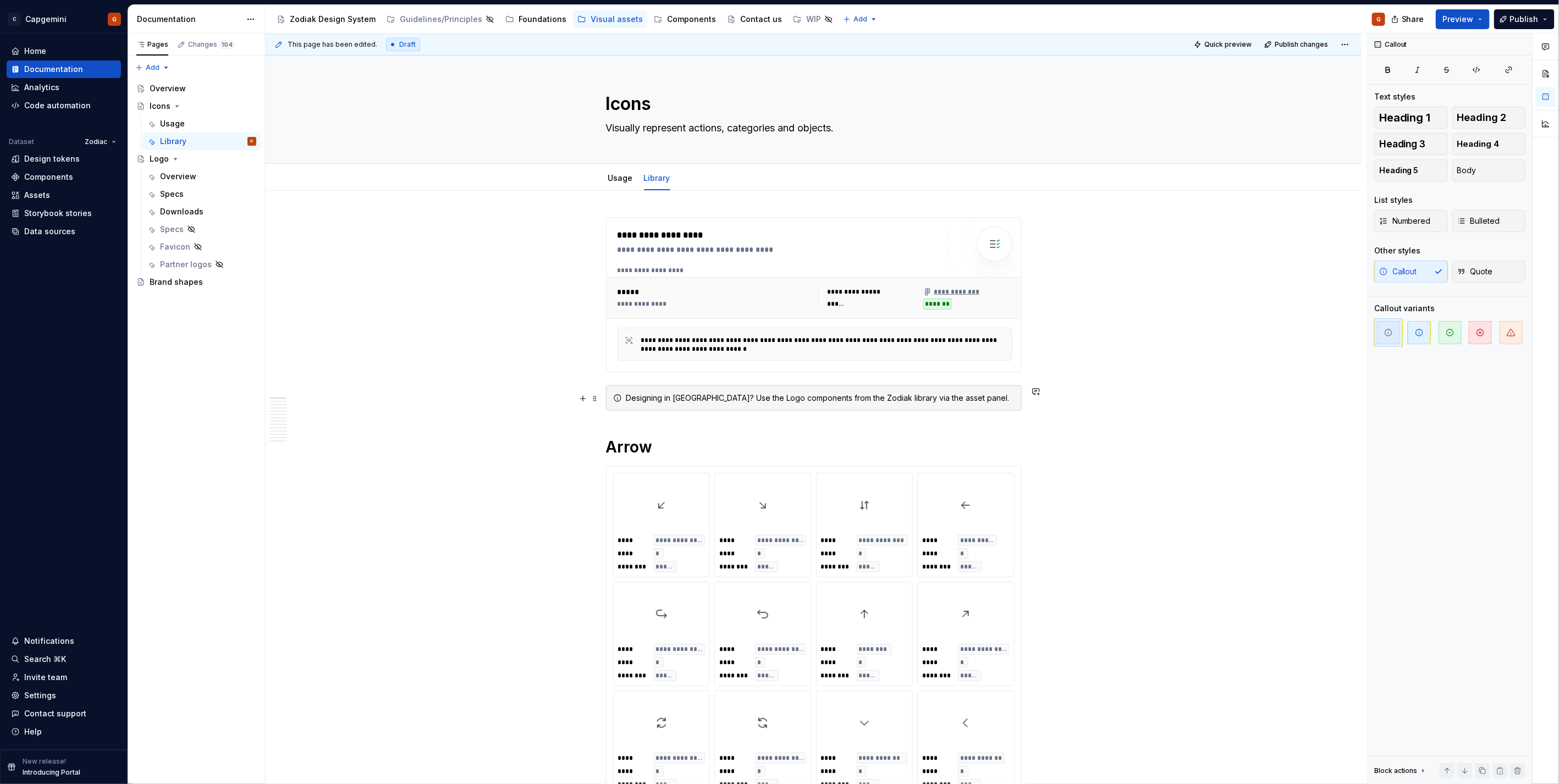
click at [741, 398] on div "Designing in Figma? Use the Logo components from the Zodiak library via the ass…" at bounding box center [820, 398] width 389 height 11
click at [797, 394] on div "Designing in Figma? Use the Icons components from the Zodiak library via the as…" at bounding box center [820, 398] width 389 height 11
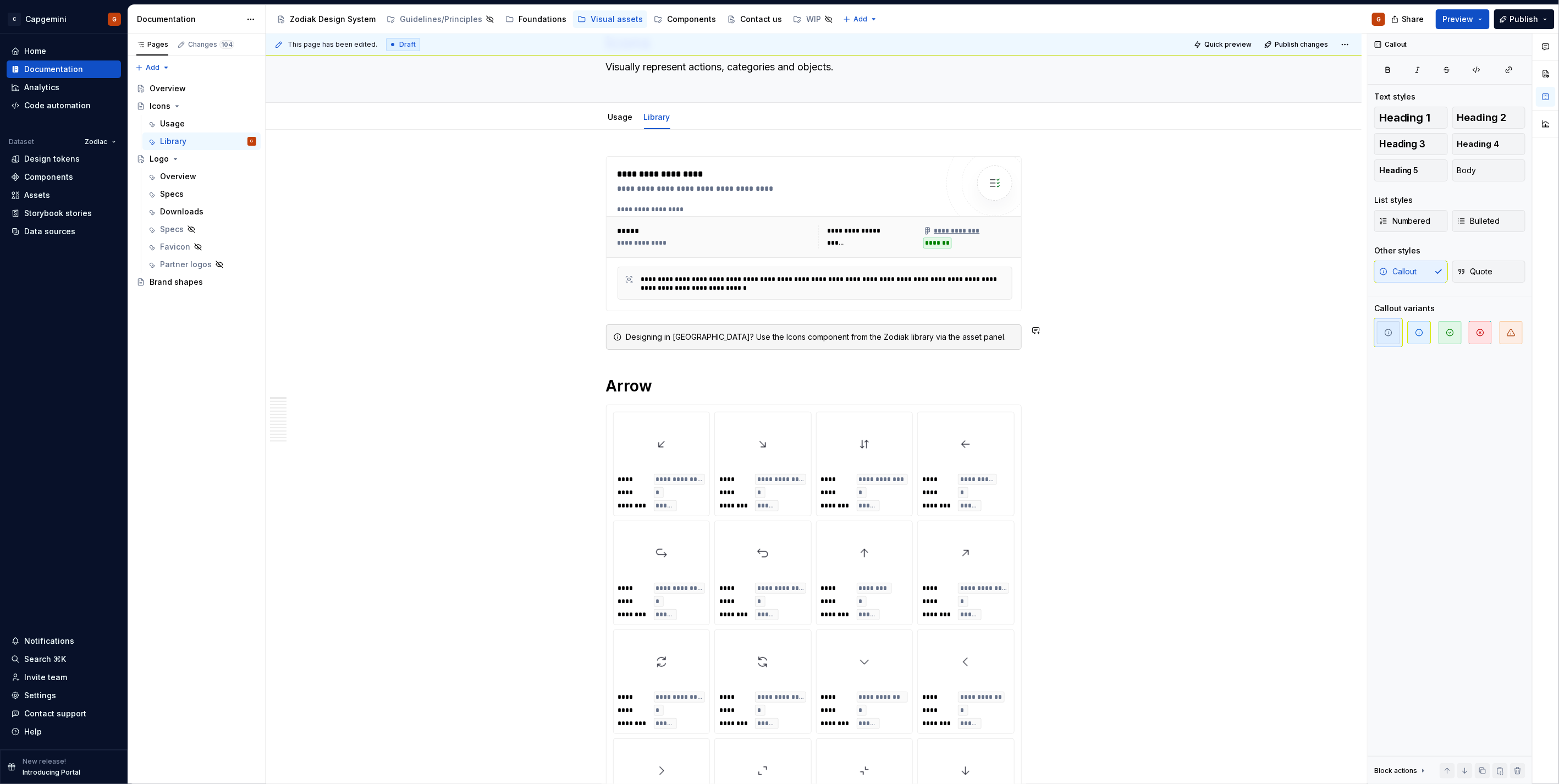
click at [972, 348] on div "Designing in Figma? Use the Icons component from the Zodiak library via the ass…" at bounding box center [814, 337] width 416 height 25
click at [998, 341] on div "Designing in Figma? Use the Icons component from the Zodiak library via the ass…" at bounding box center [820, 337] width 389 height 11
click at [998, 343] on div "Designing in Figma? Use the Icons component from the Zodiak library via the ass…" at bounding box center [814, 337] width 416 height 25
click at [1425, 331] on span "button" at bounding box center [1418, 332] width 23 height 23
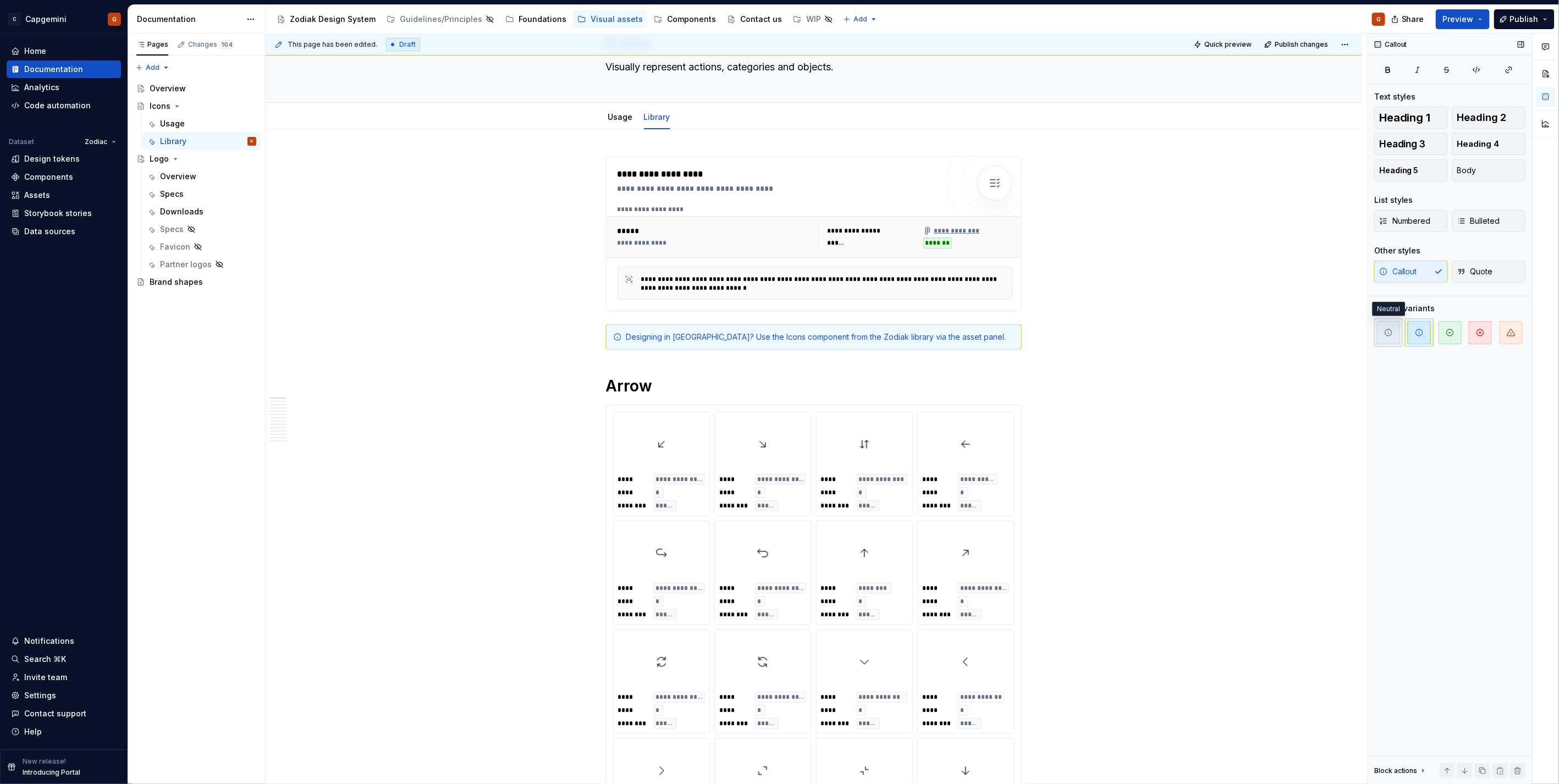
click at [1390, 337] on icon "button" at bounding box center [1388, 332] width 9 height 9
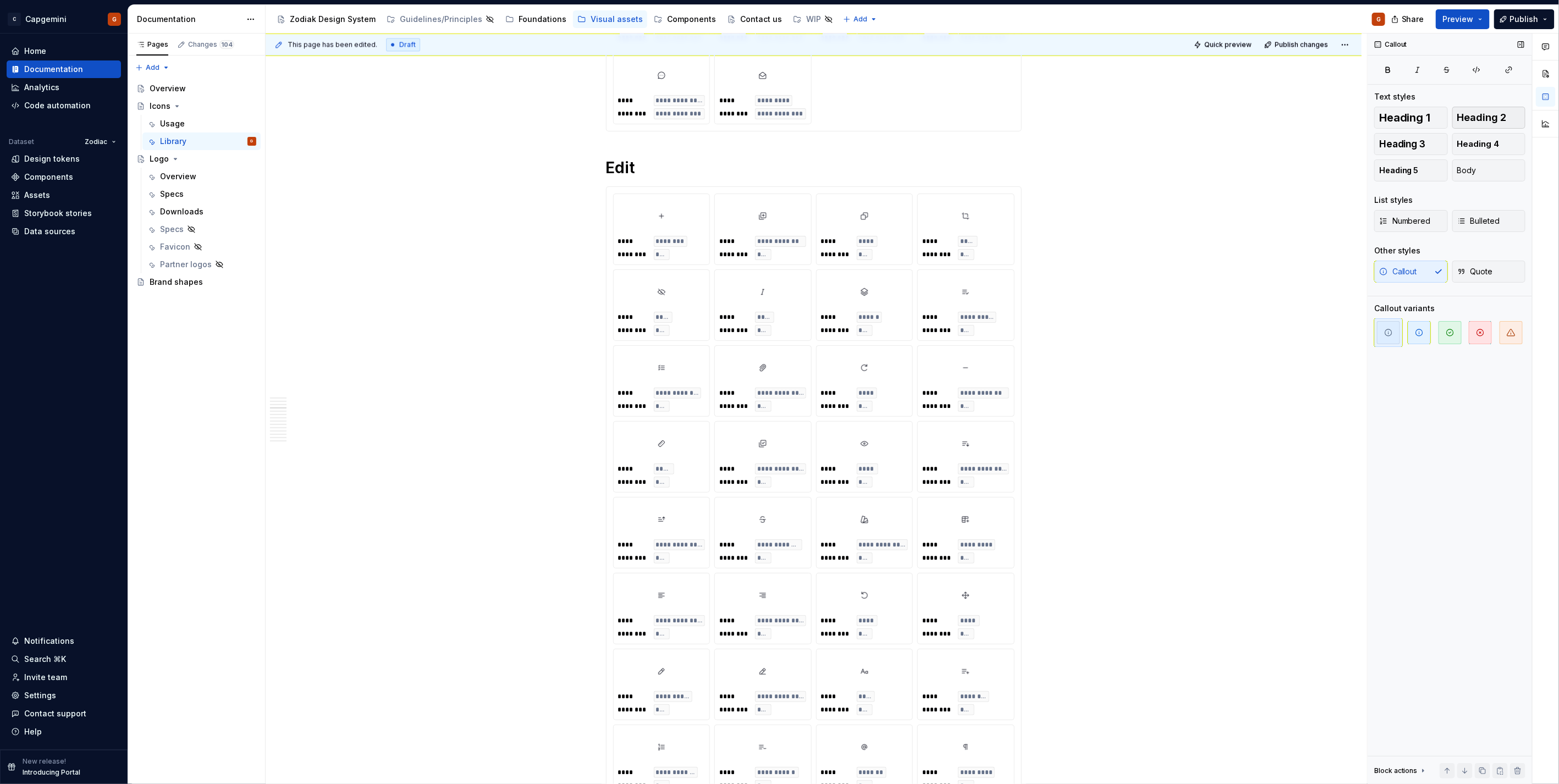
scroll to position [1771, 0]
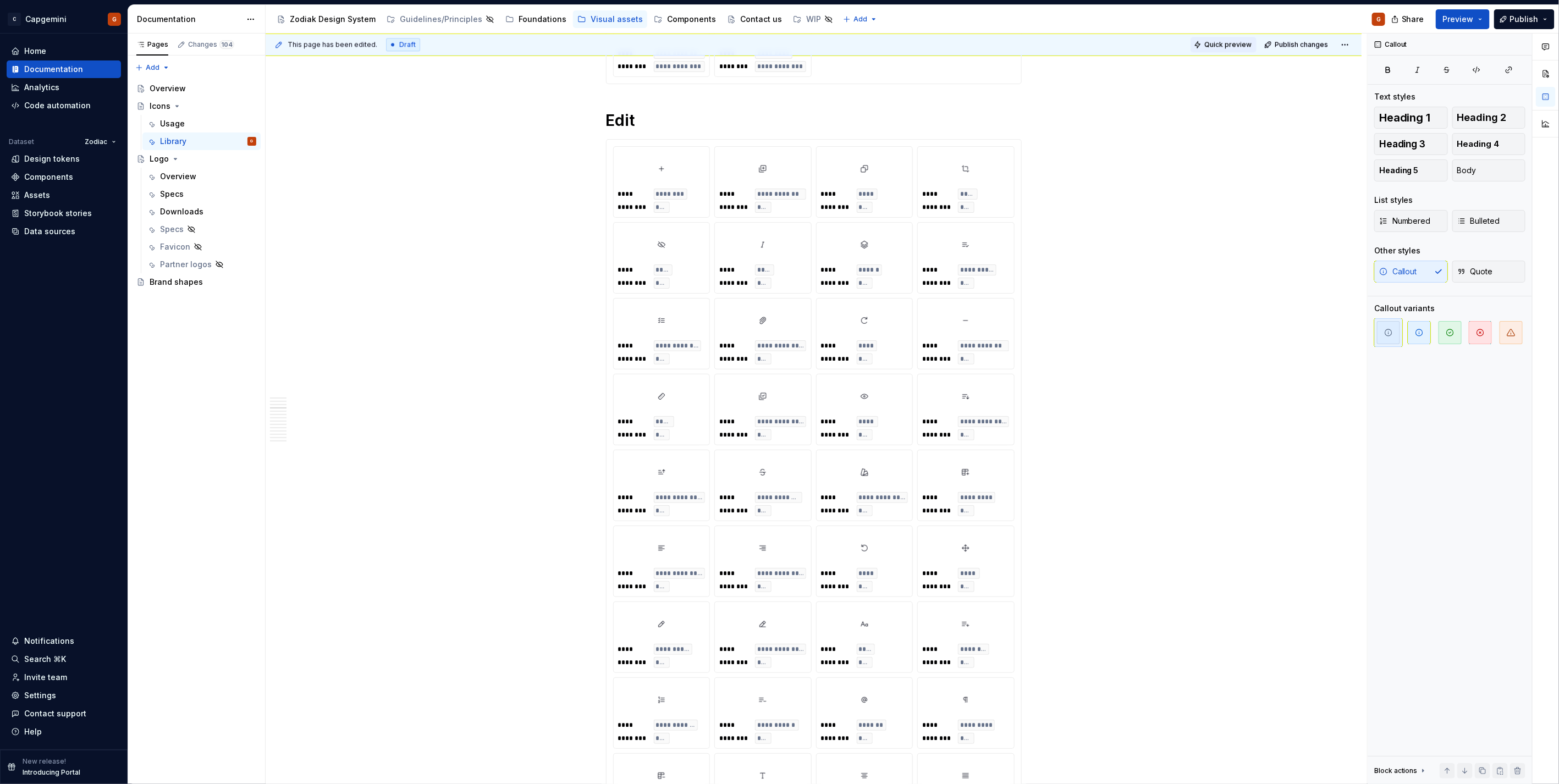
click at [1226, 48] on button "Quick preview" at bounding box center [1223, 44] width 66 height 15
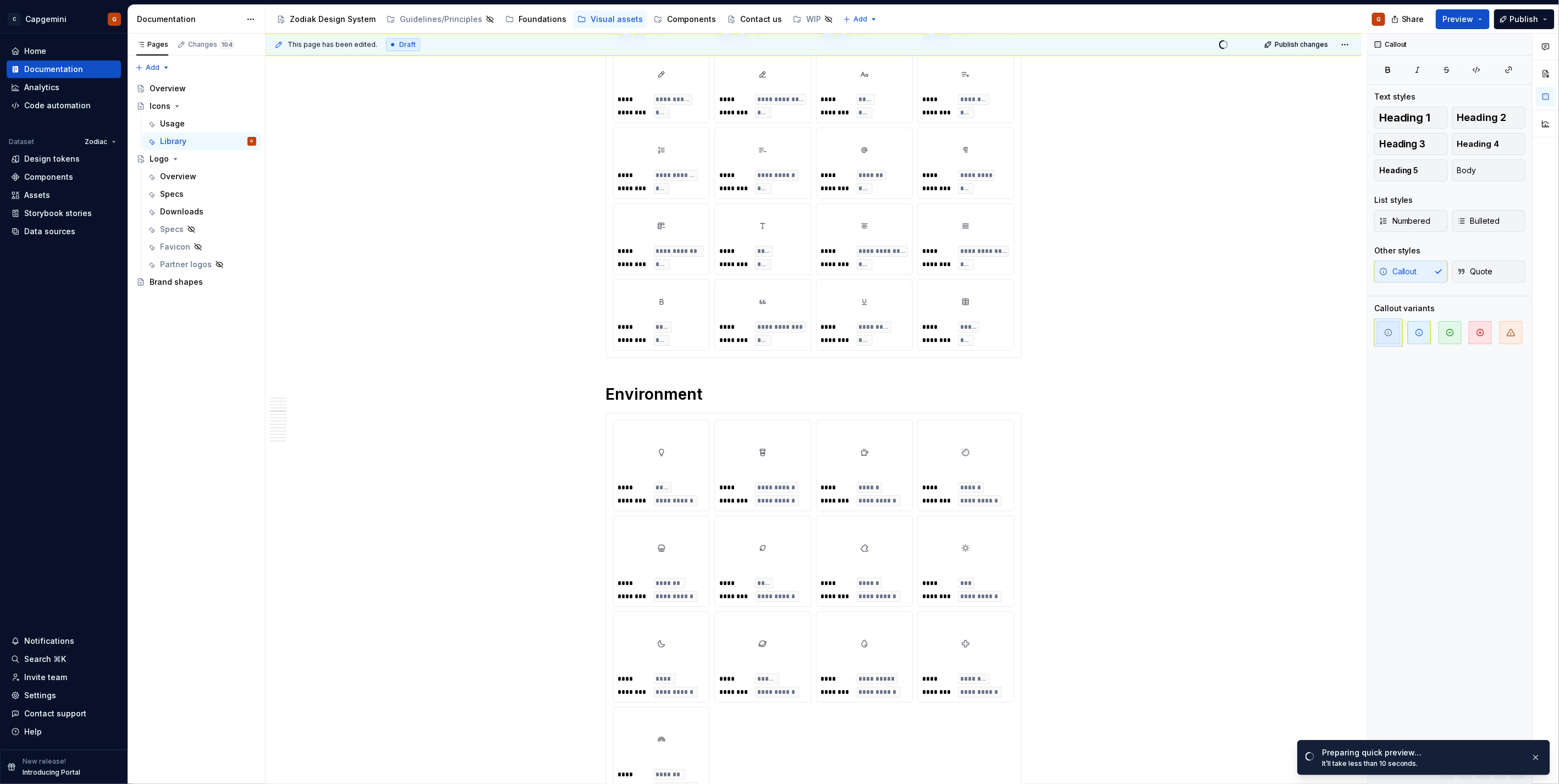
scroll to position [2626, 0]
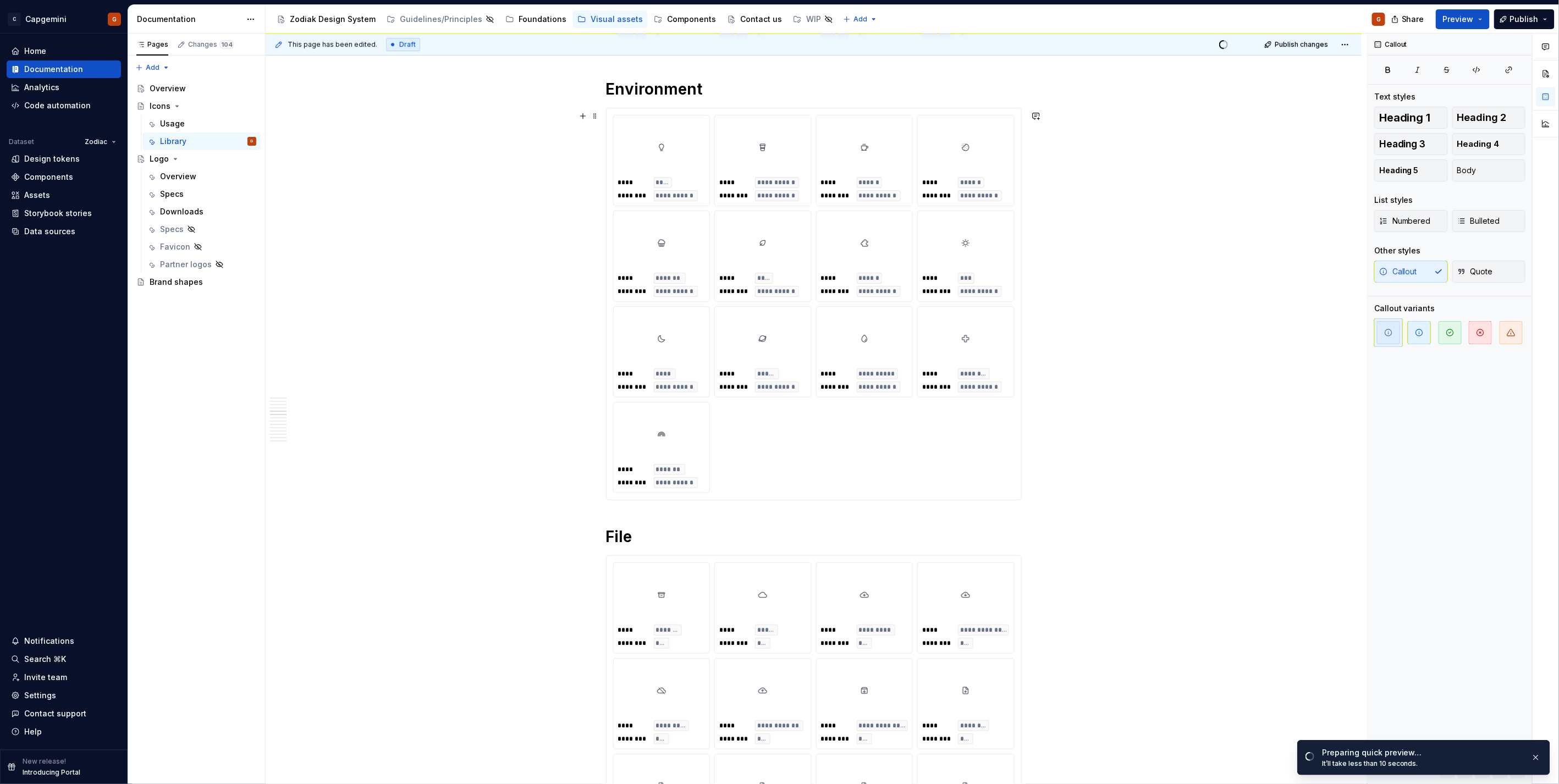
click at [1002, 455] on div "**********" at bounding box center [814, 304] width 401 height 378
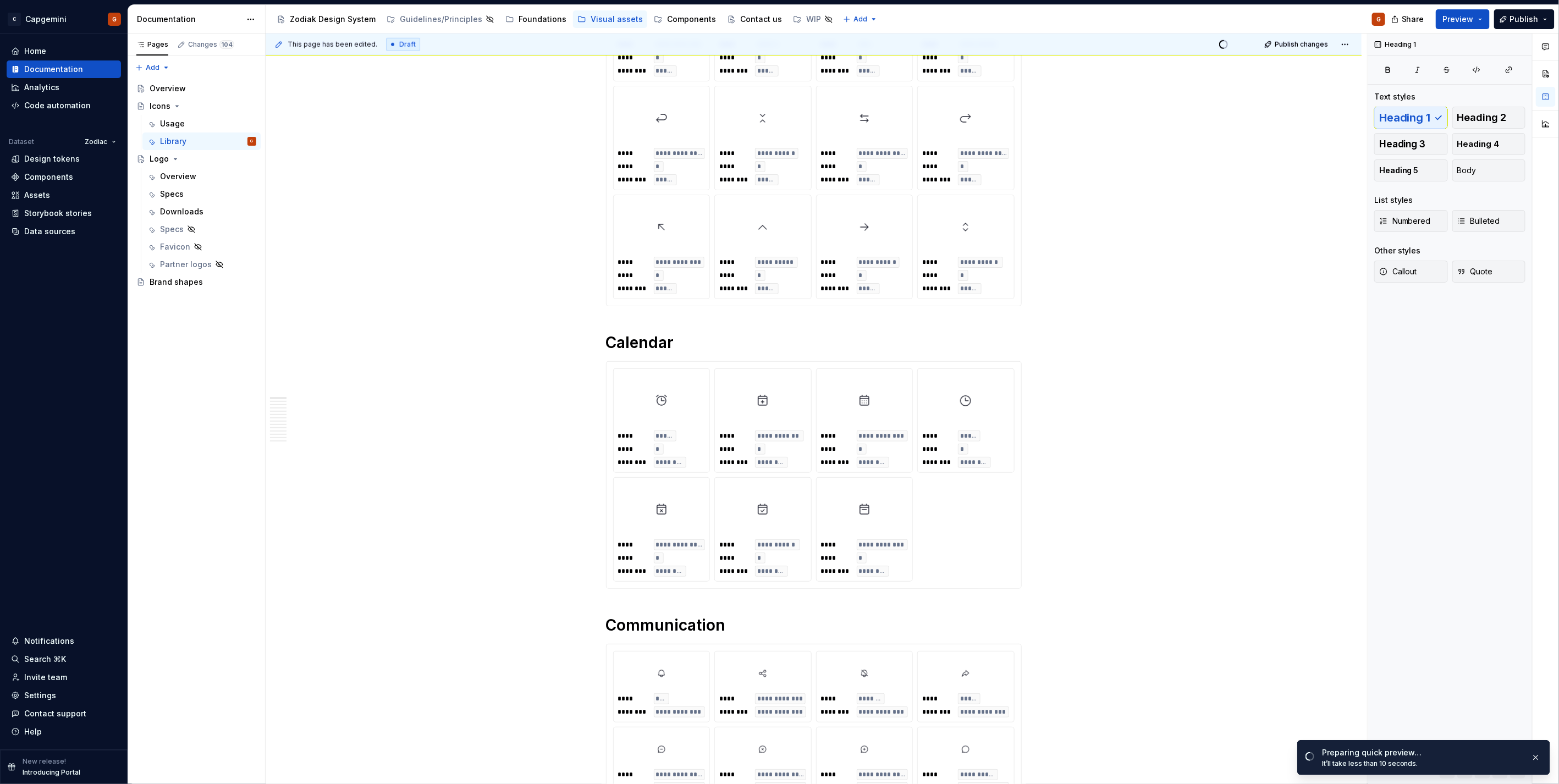
scroll to position [0, 0]
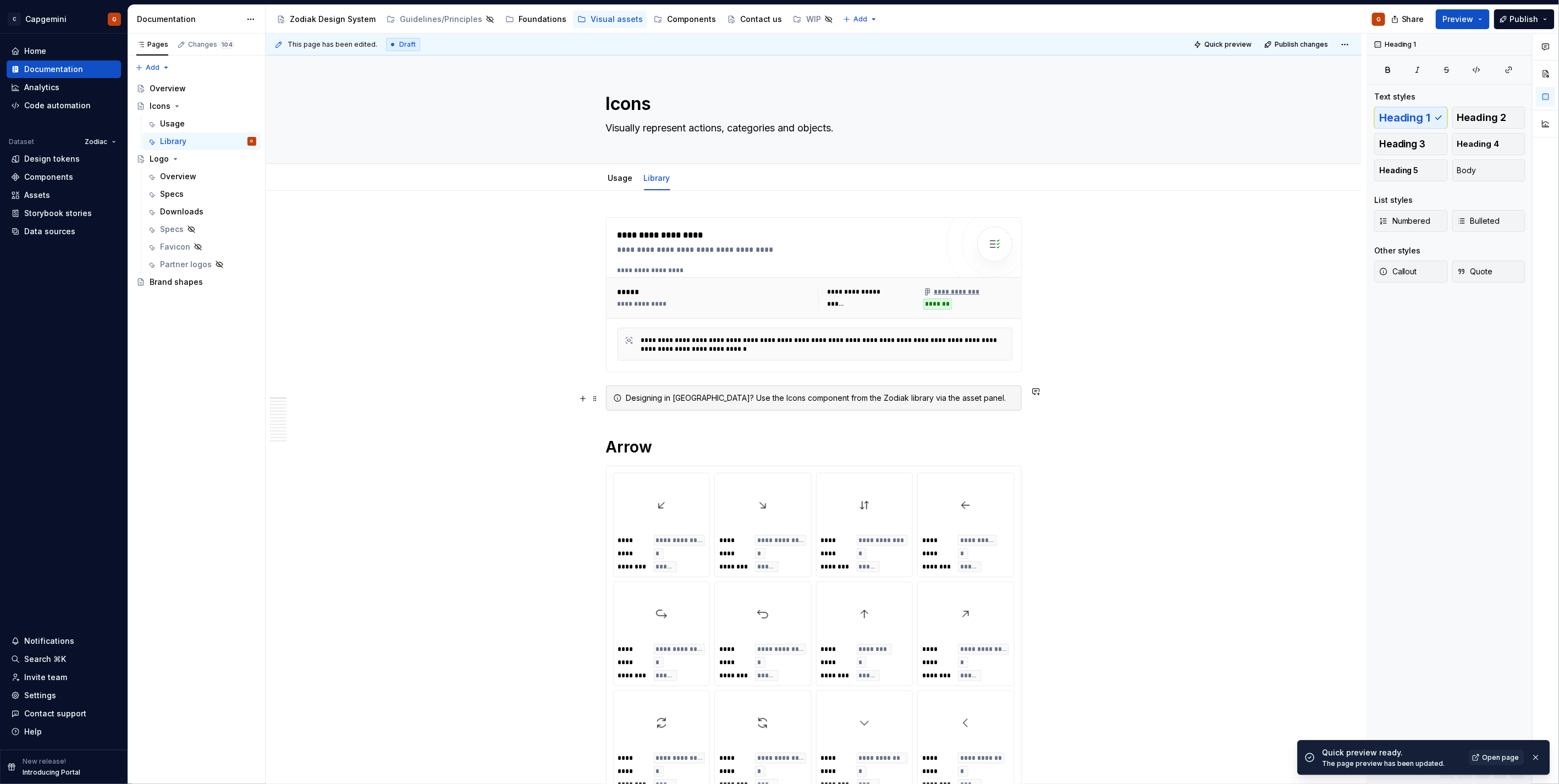
click at [702, 410] on div "Designing in Figma? Use the Icons component from the Zodiak library via the ass…" at bounding box center [814, 398] width 416 height 25
click at [1425, 337] on span "button" at bounding box center [1418, 332] width 23 height 23
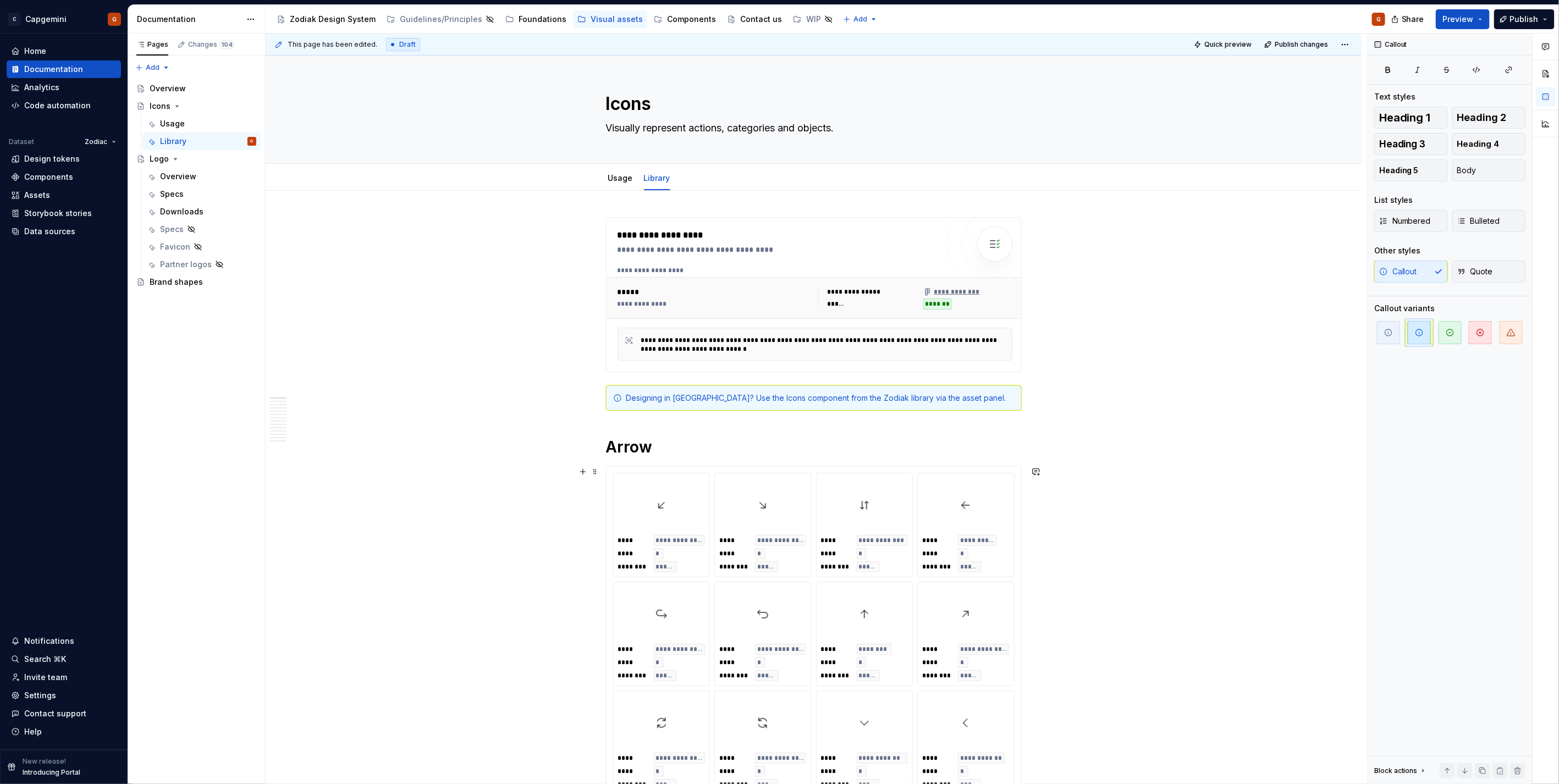
scroll to position [183, 0]
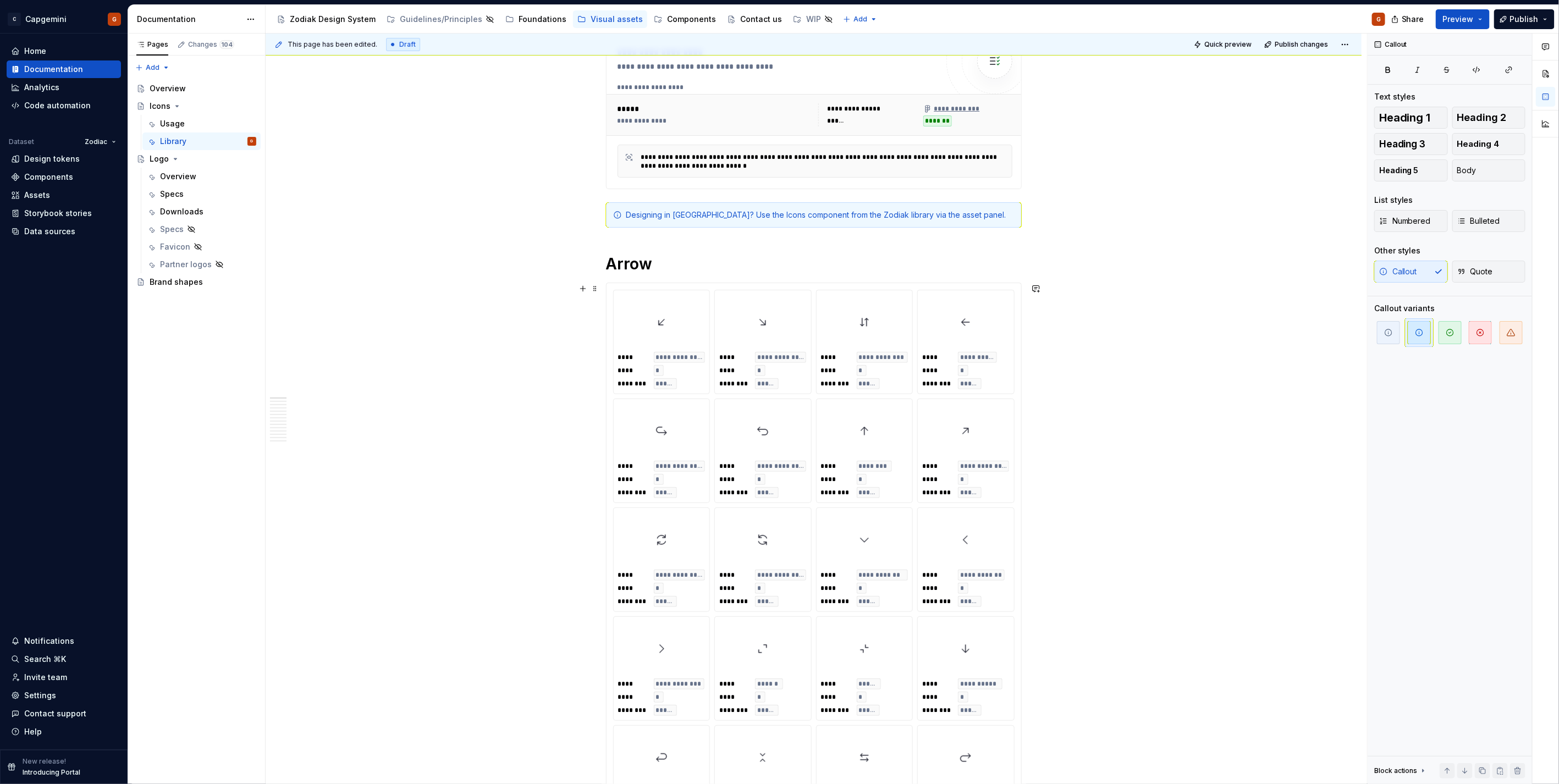
click at [975, 470] on span "**********" at bounding box center [983, 466] width 47 height 9
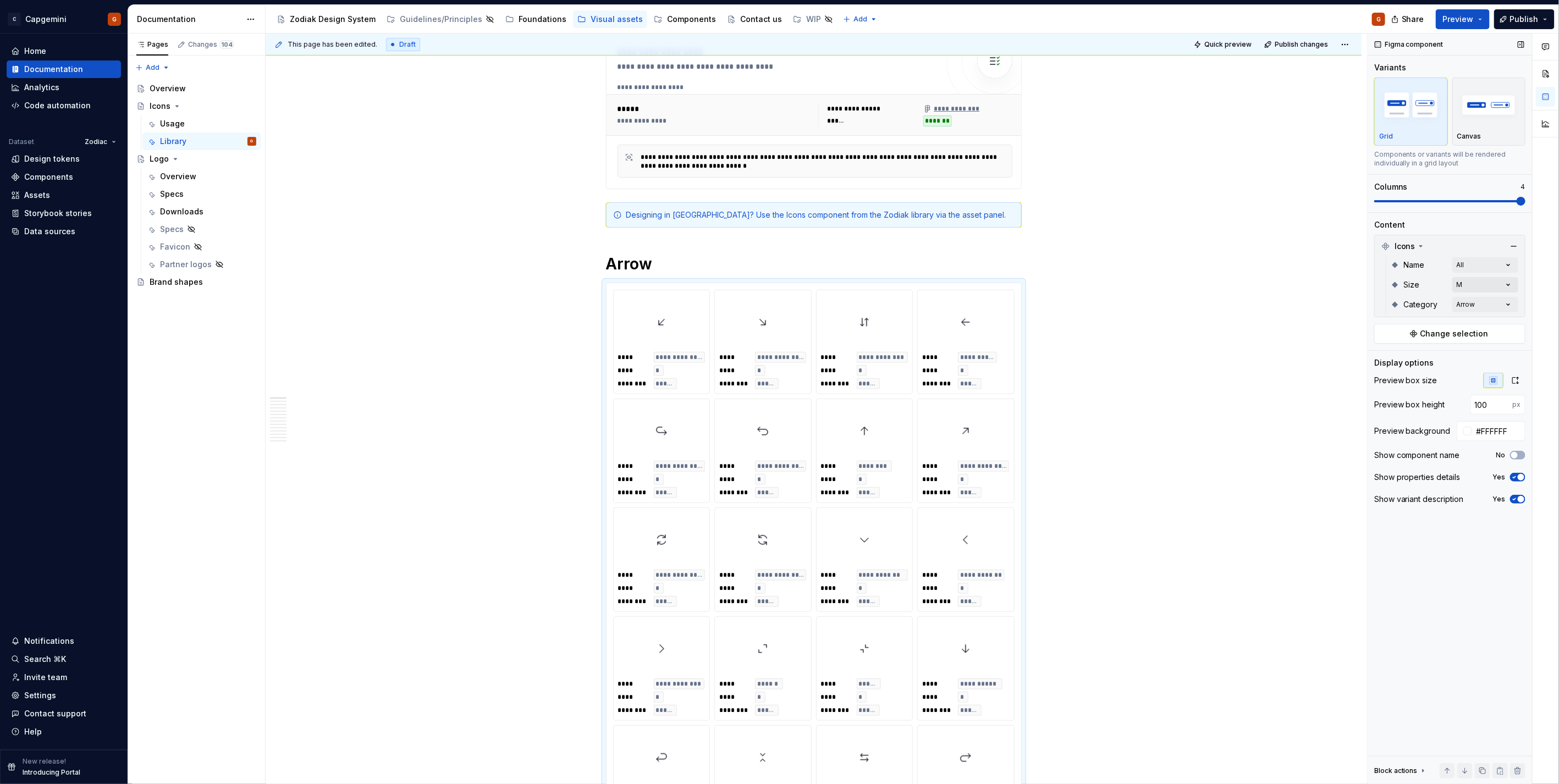
click at [1468, 282] on div "Comments Open comments No comments yet Select ‘Comment’ from the block context …" at bounding box center [1463, 409] width 191 height 751
click at [1381, 355] on icon at bounding box center [1381, 355] width 0 height 0
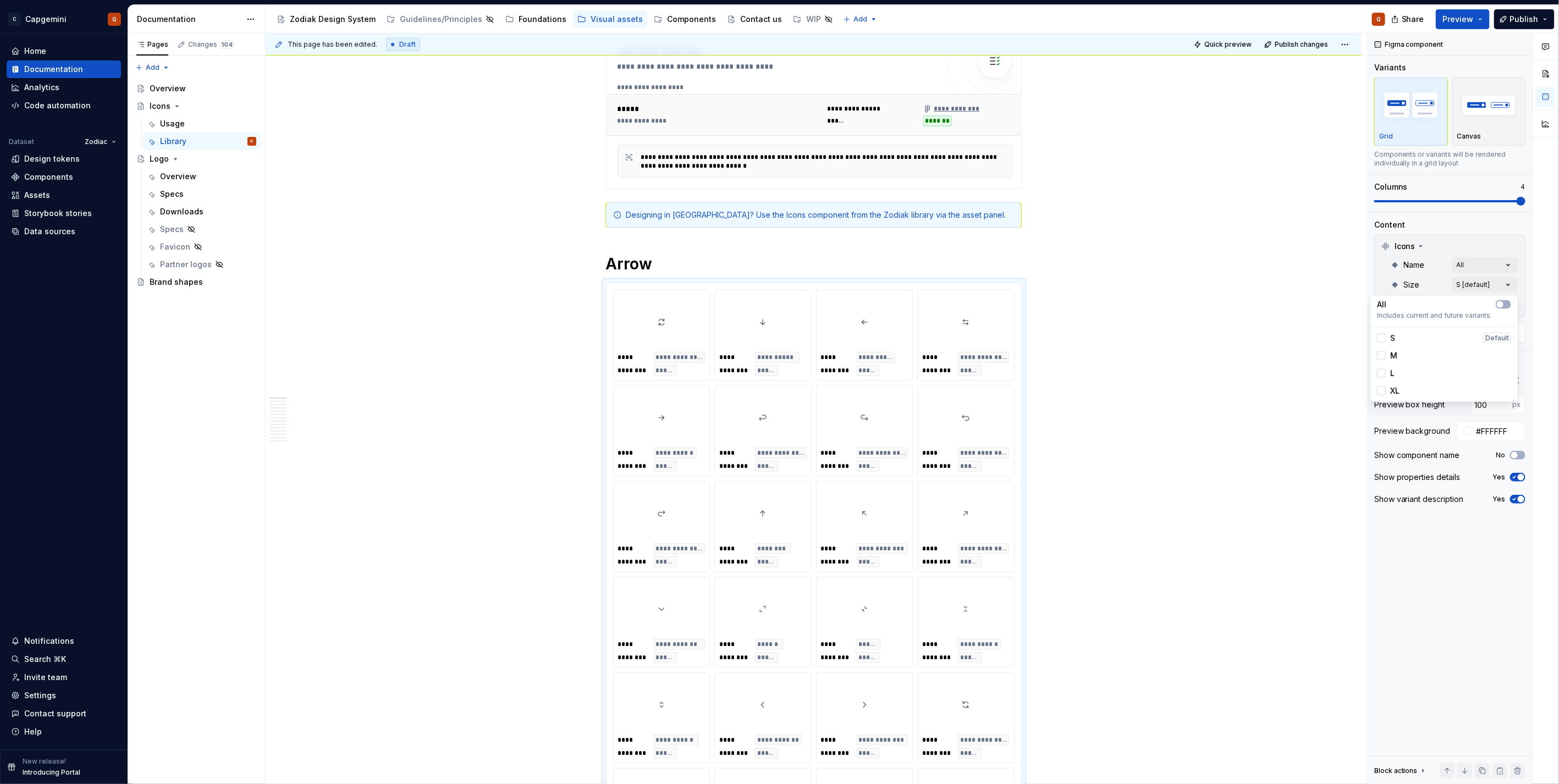
click at [447, 333] on html "C Capgemini G Home Documentation Analytics Code automation Dataset Zodiac Desig…" at bounding box center [779, 392] width 1559 height 784
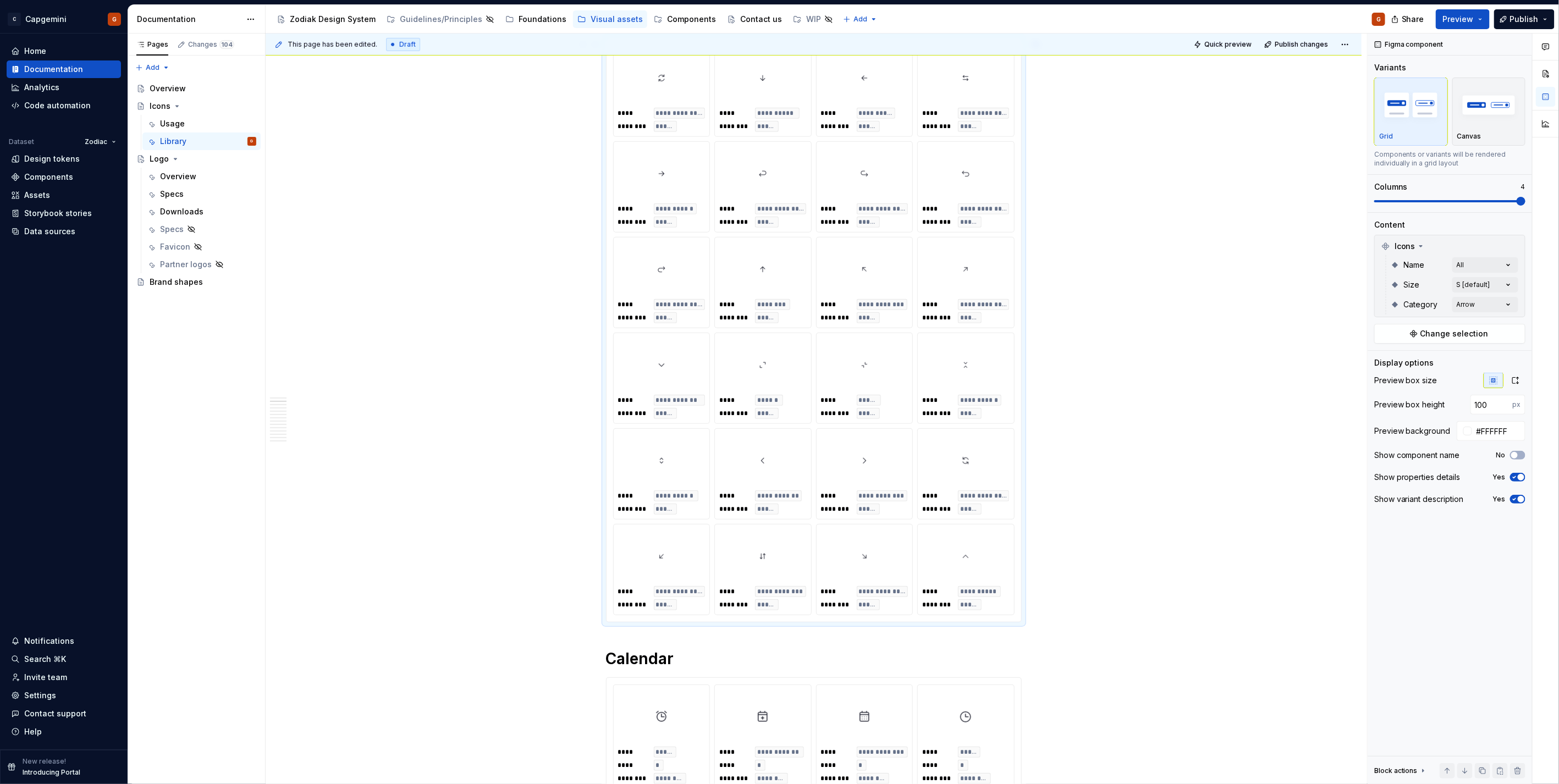
scroll to position [733, 0]
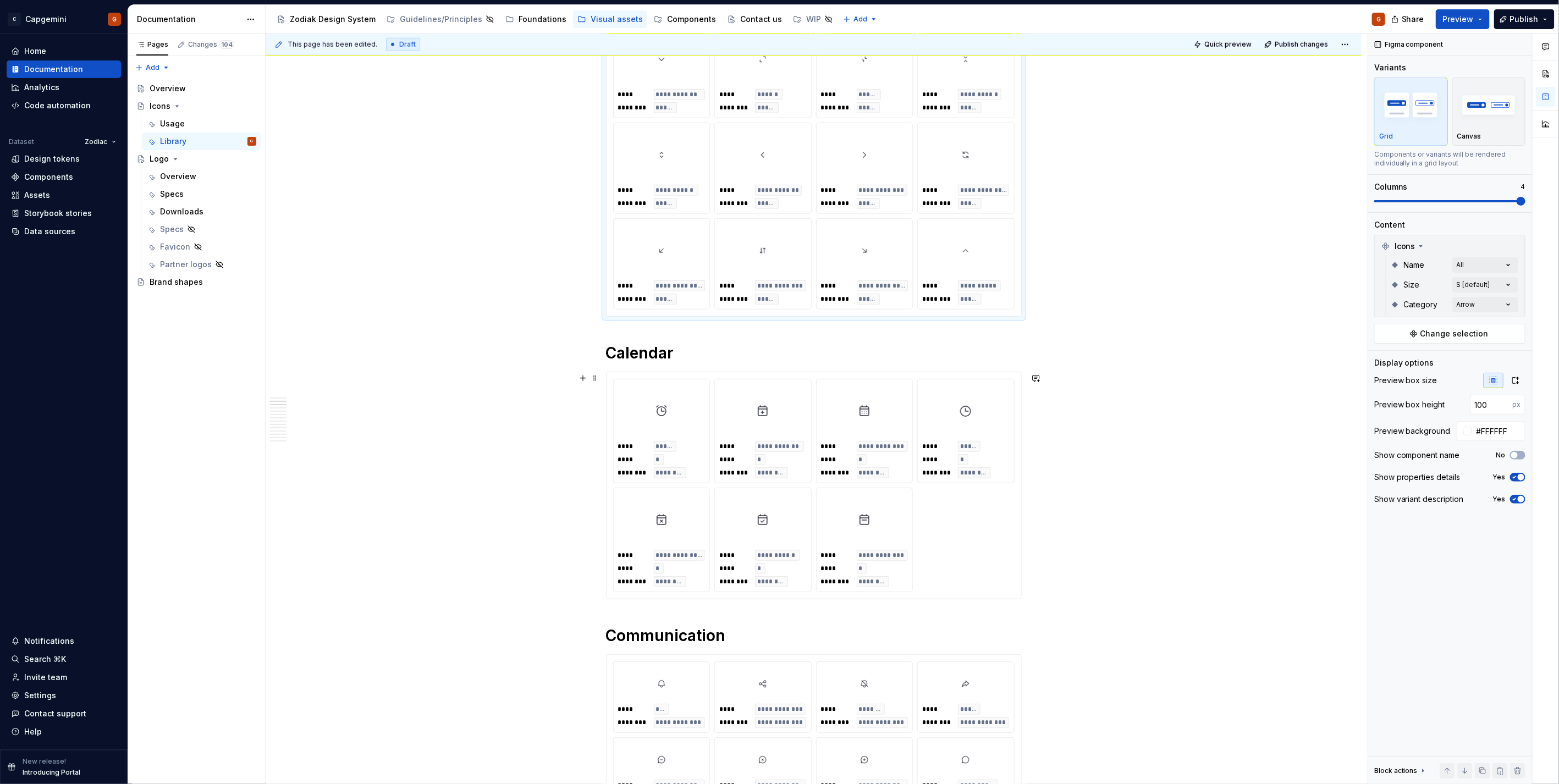
click at [963, 496] on div "**********" at bounding box center [814, 485] width 401 height 214
click at [1472, 282] on div "Comments Open comments No comments yet Select ‘Comment’ from the block context …" at bounding box center [1463, 409] width 191 height 751
click at [1387, 356] on div "M" at bounding box center [1387, 356] width 20 height 11
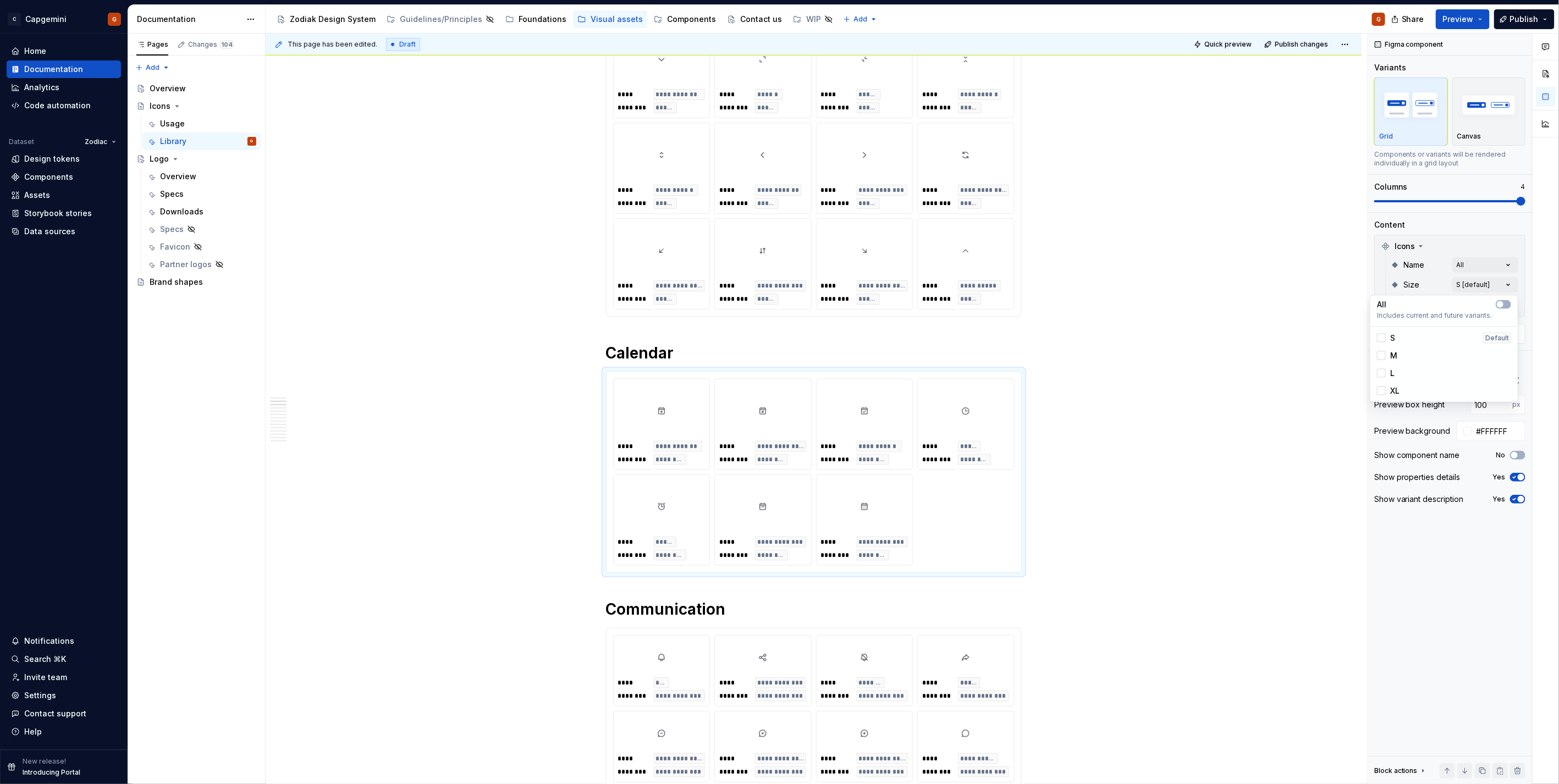
click at [1183, 432] on html "C Capgemini G Home Documentation Analytics Code automation Dataset Zodiac Desig…" at bounding box center [779, 392] width 1559 height 784
click at [53, 172] on div "Components" at bounding box center [48, 177] width 49 height 11
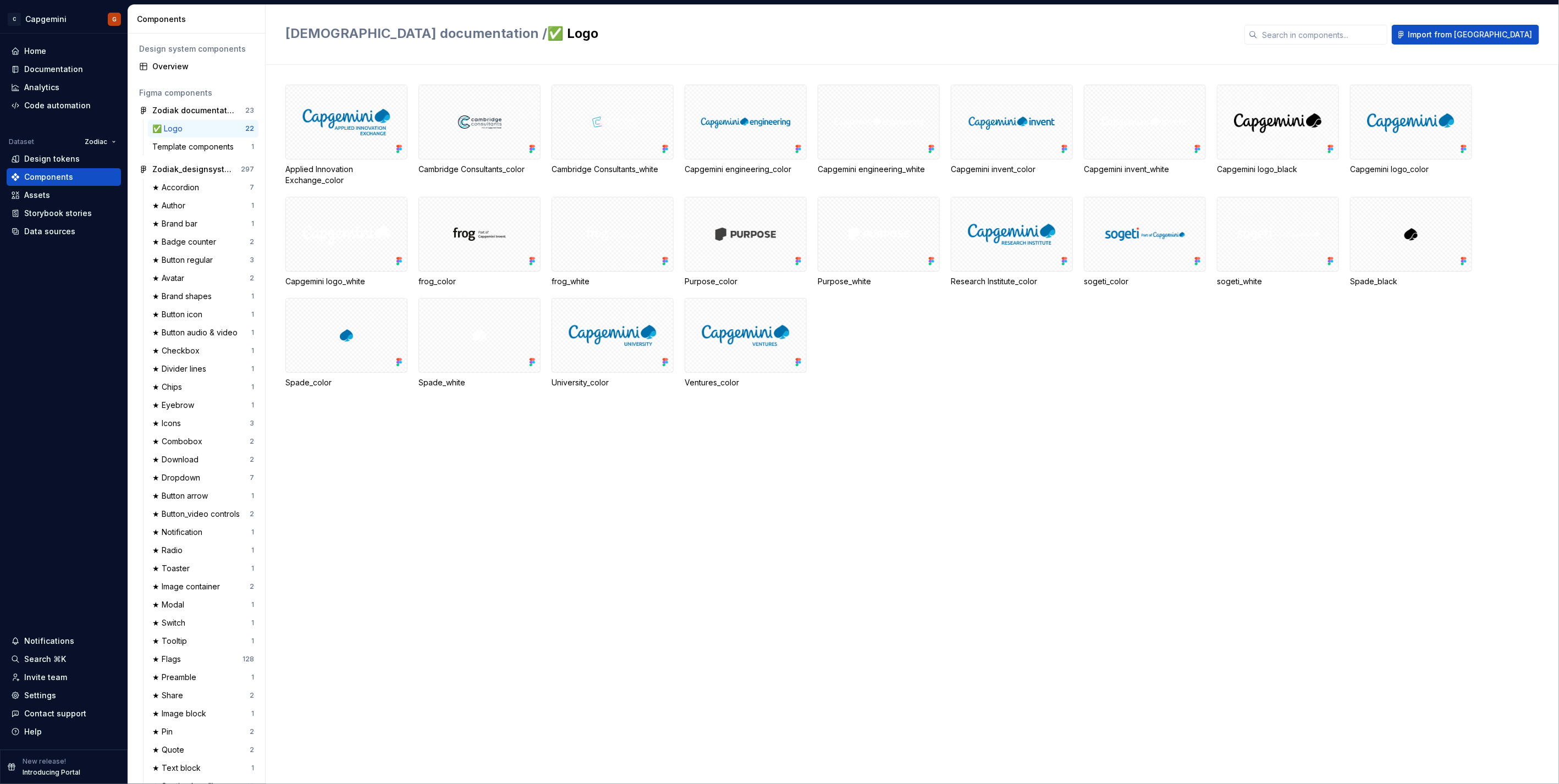
click at [173, 133] on div "✅ Logo" at bounding box center [169, 129] width 34 height 11
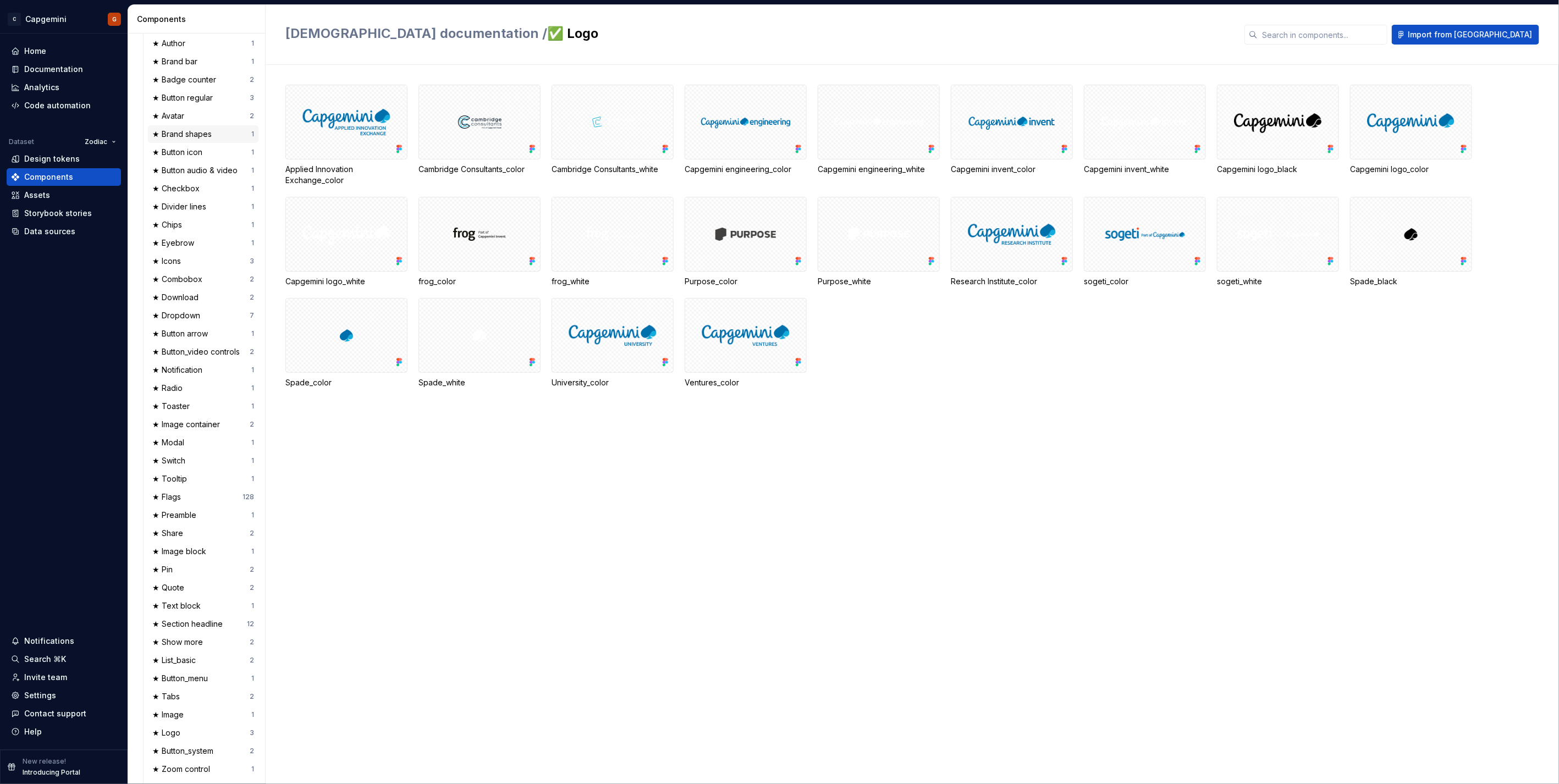
scroll to position [183, 0]
click at [199, 240] on div "★ Icons" at bounding box center [201, 240] width 98 height 11
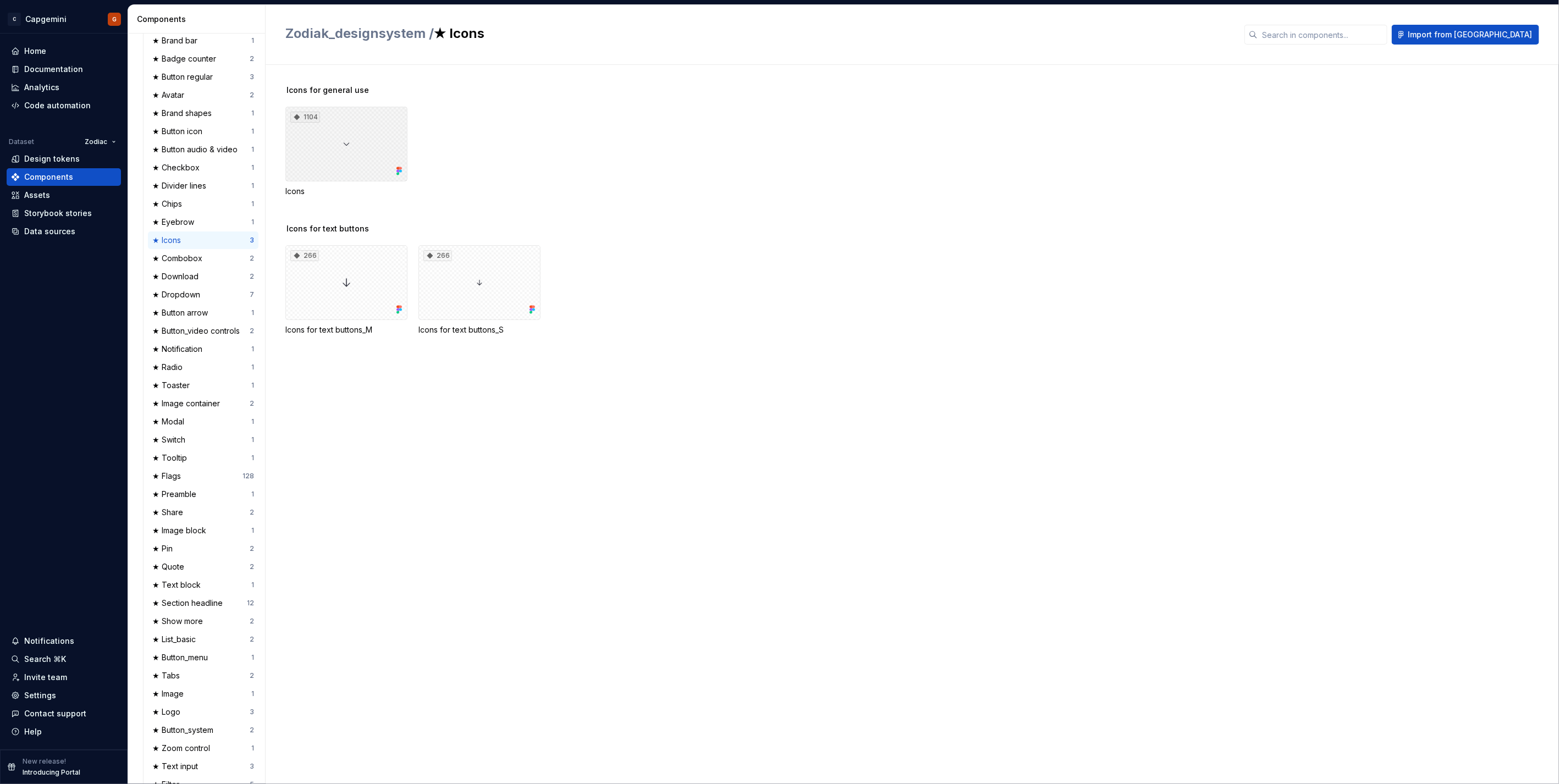
click at [309, 174] on div "1104" at bounding box center [346, 144] width 122 height 74
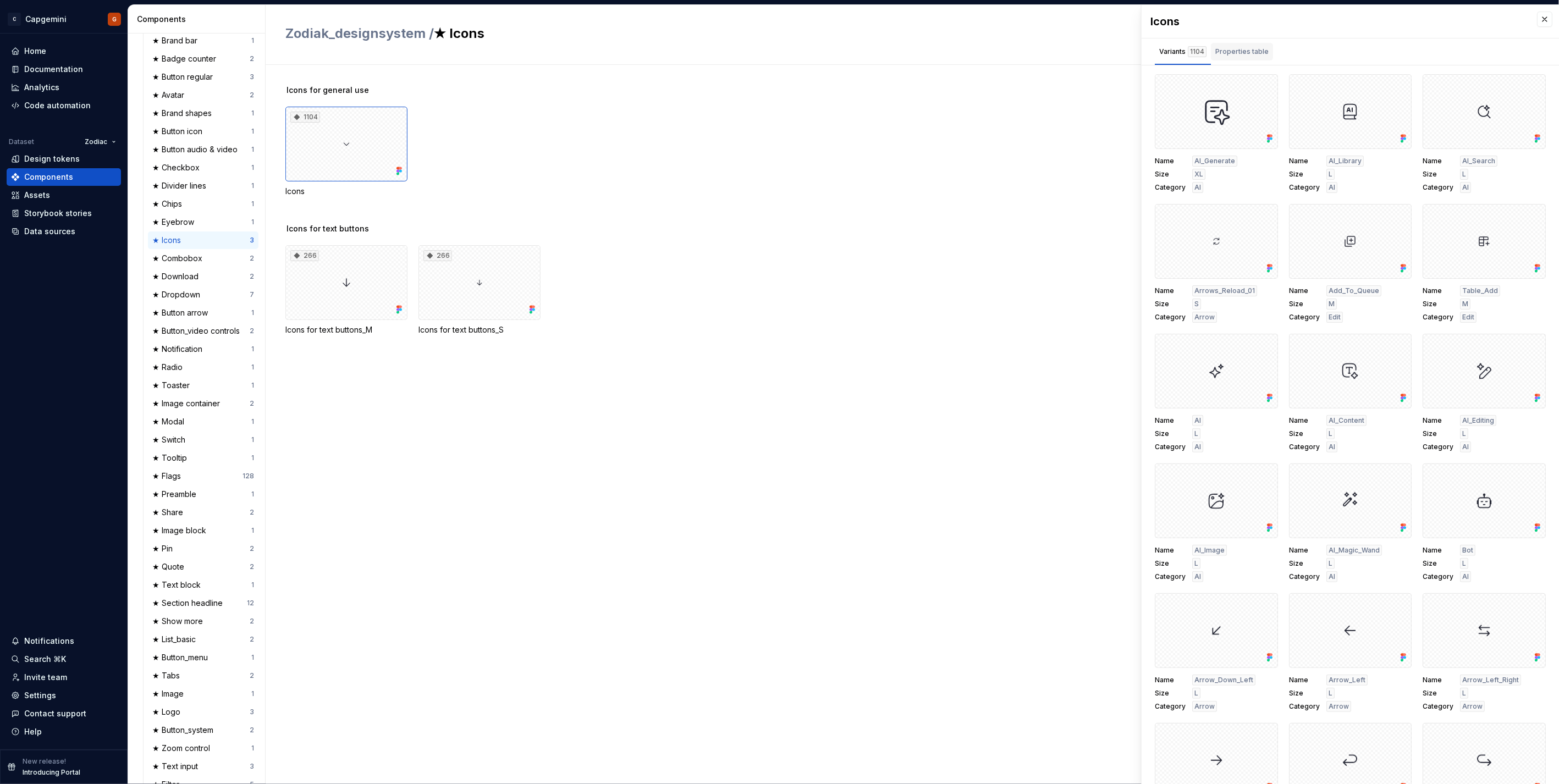
click at [1250, 55] on div "Properties table" at bounding box center [1242, 52] width 53 height 11
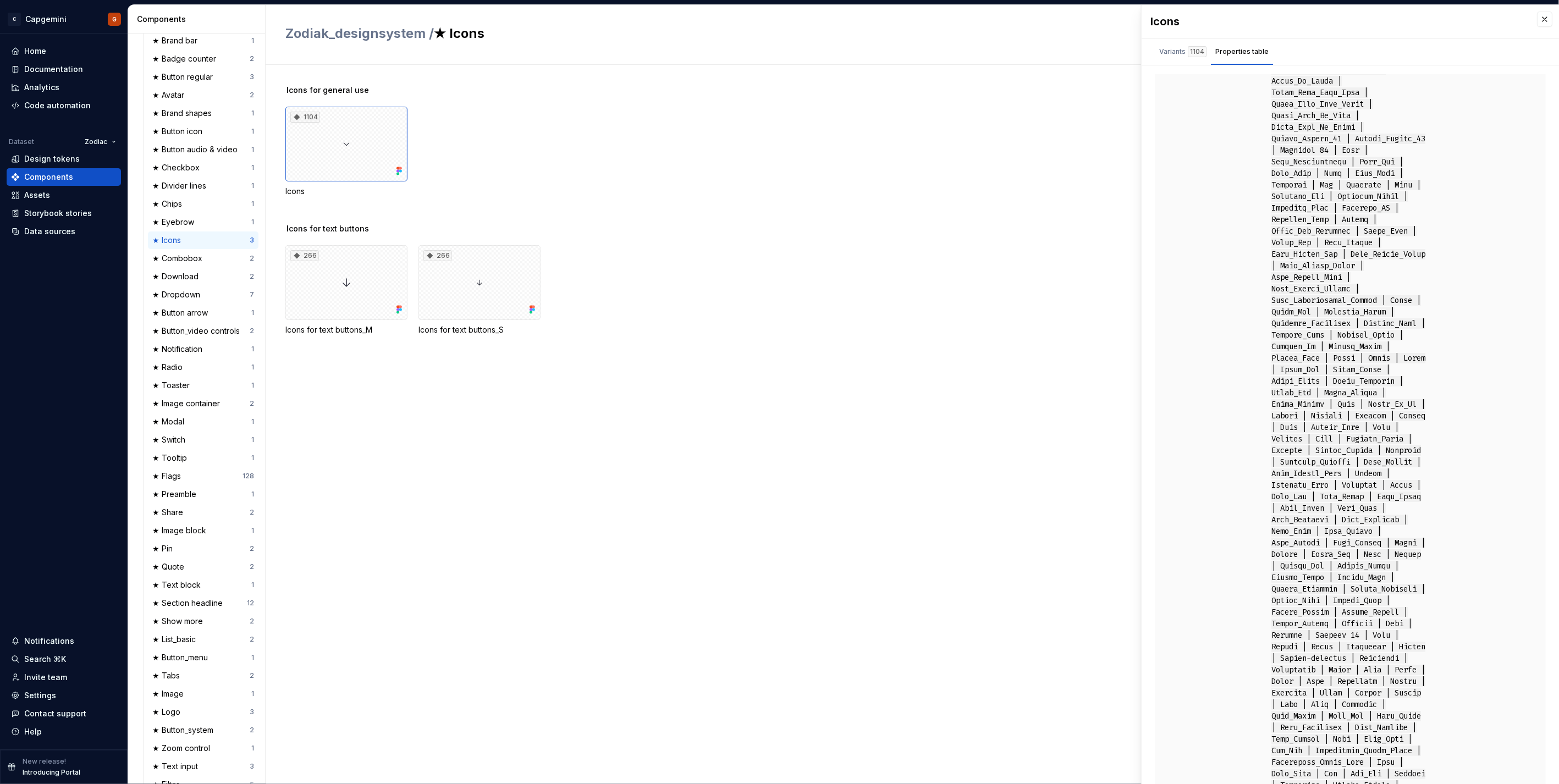
scroll to position [305, 0]
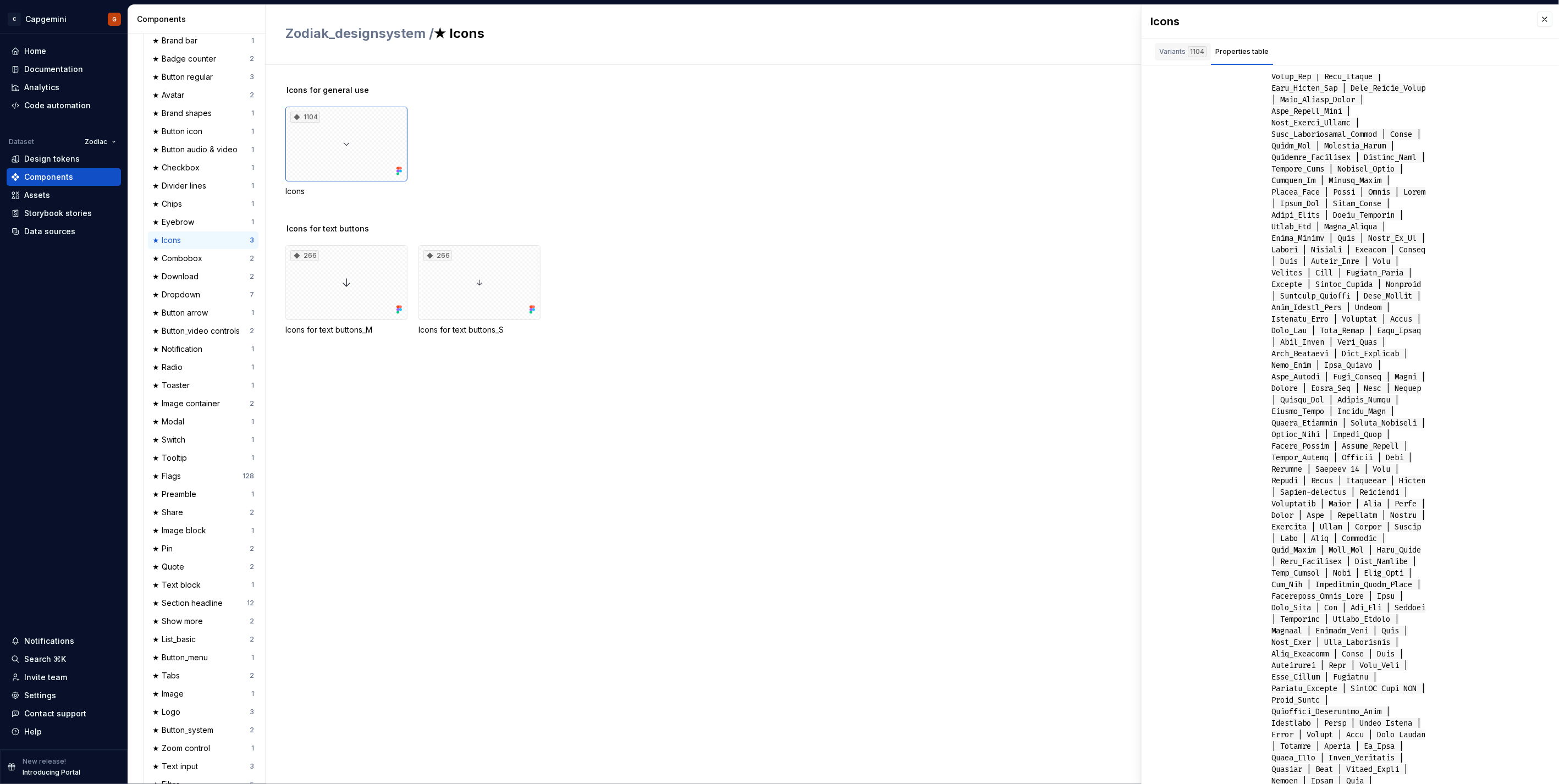
click at [1180, 54] on div "Variants 1104" at bounding box center [1182, 52] width 47 height 11
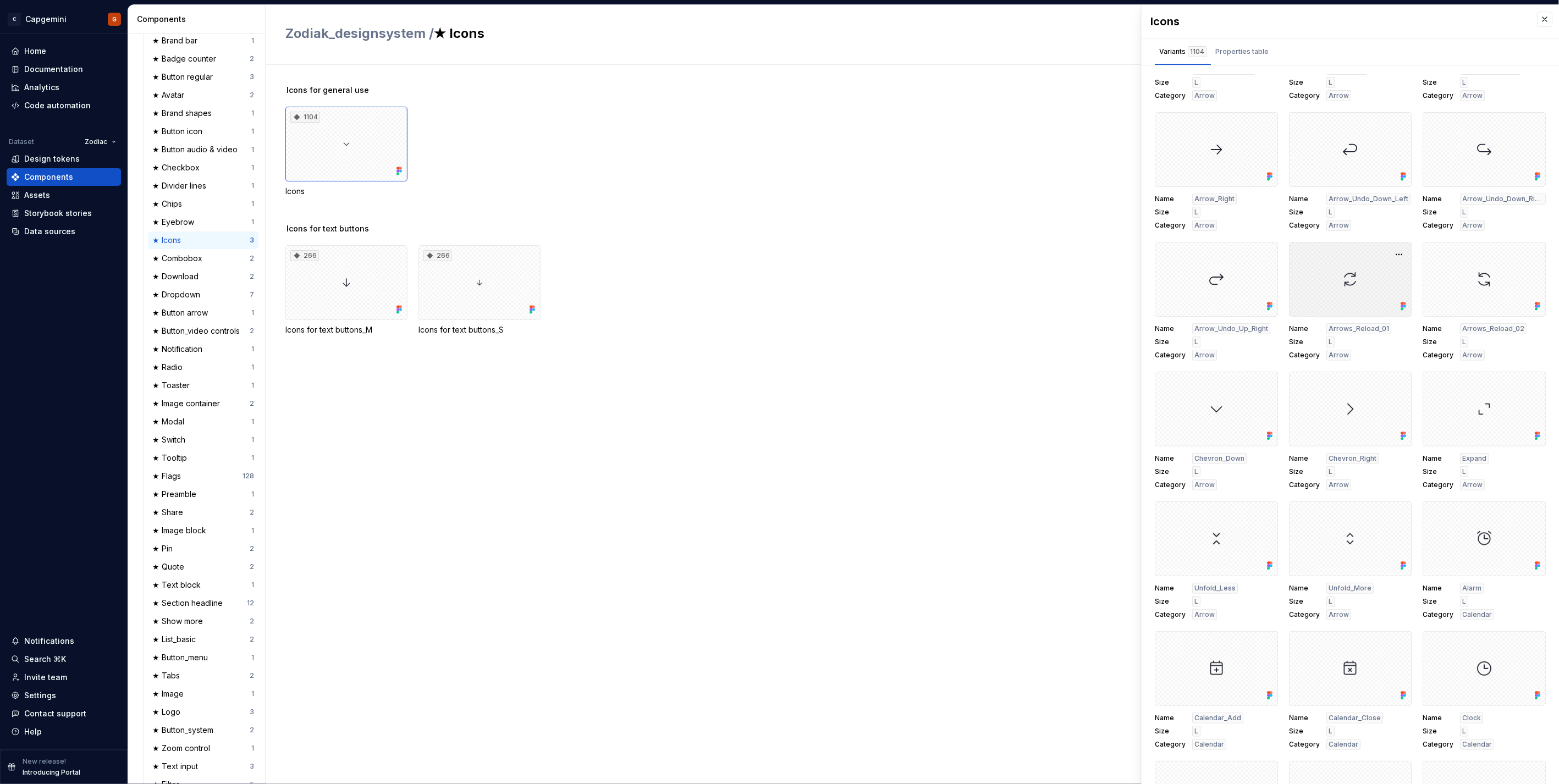
scroll to position [0, 0]
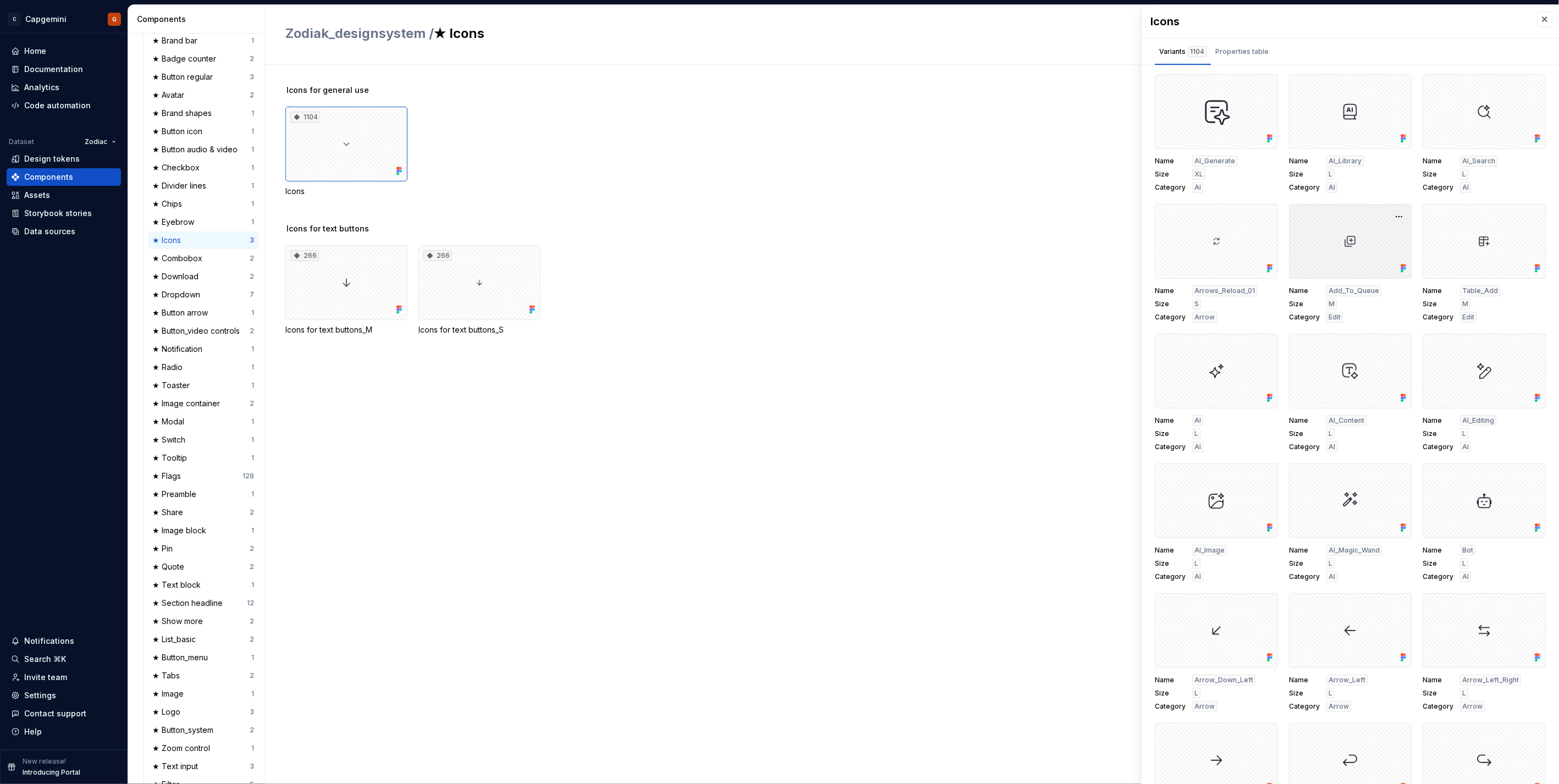
click at [1357, 244] on div at bounding box center [1350, 241] width 123 height 74
click at [1391, 217] on button "button" at bounding box center [1399, 216] width 15 height 15
click at [1537, 18] on button "button" at bounding box center [1544, 19] width 15 height 15
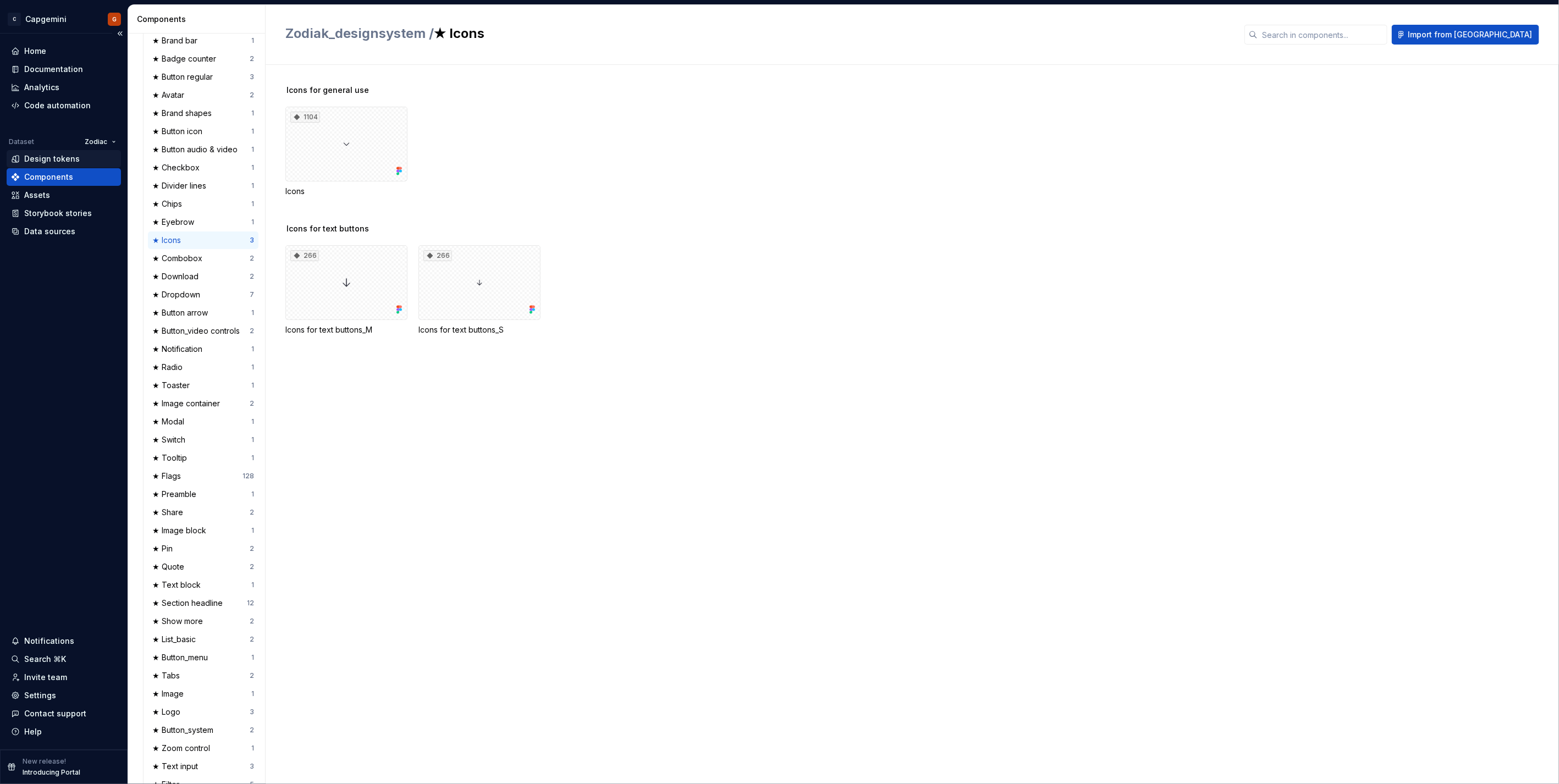
click at [22, 151] on div "Design tokens" at bounding box center [63, 159] width 115 height 18
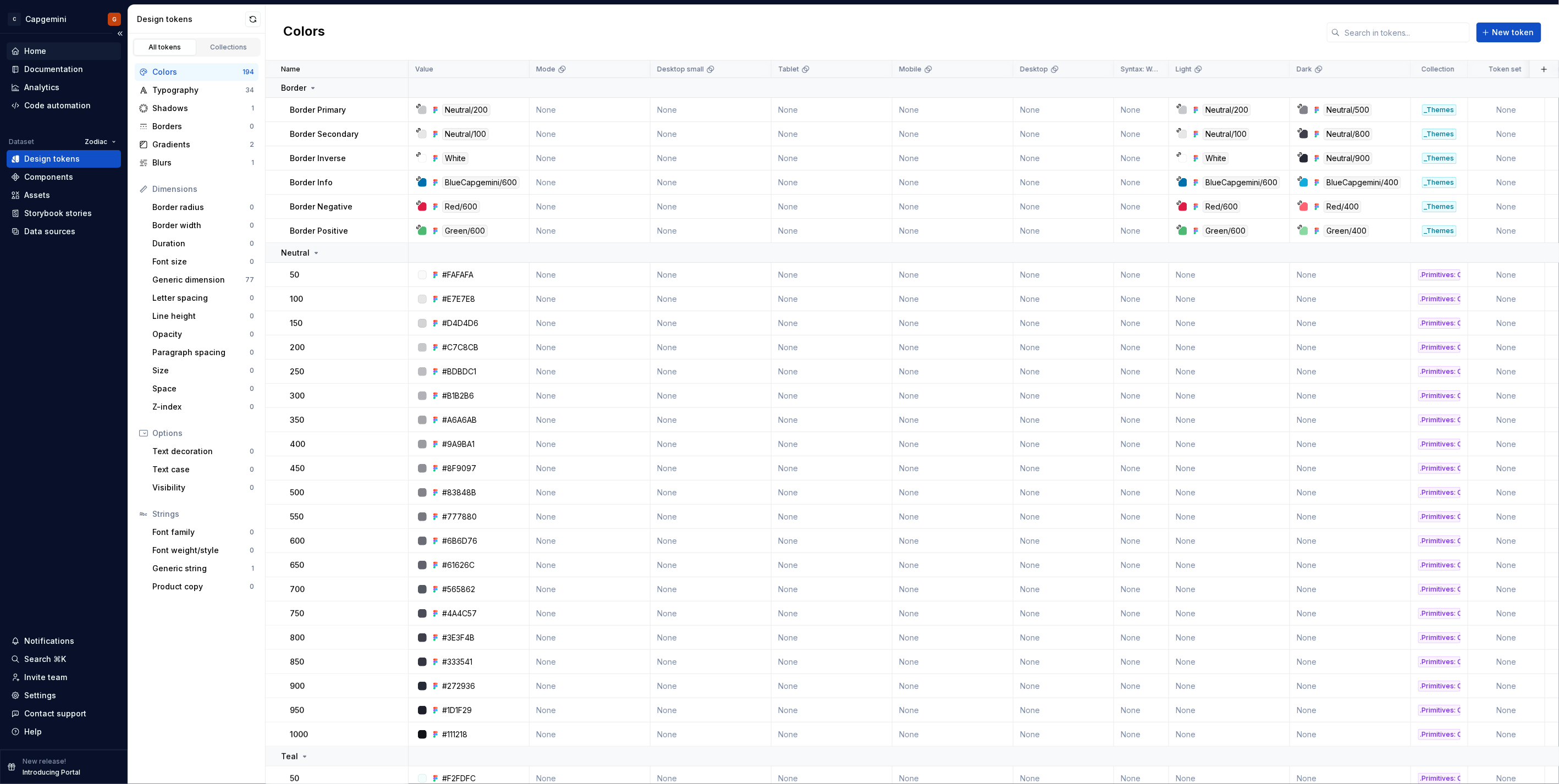
click at [72, 57] on div "Home" at bounding box center [63, 51] width 115 height 18
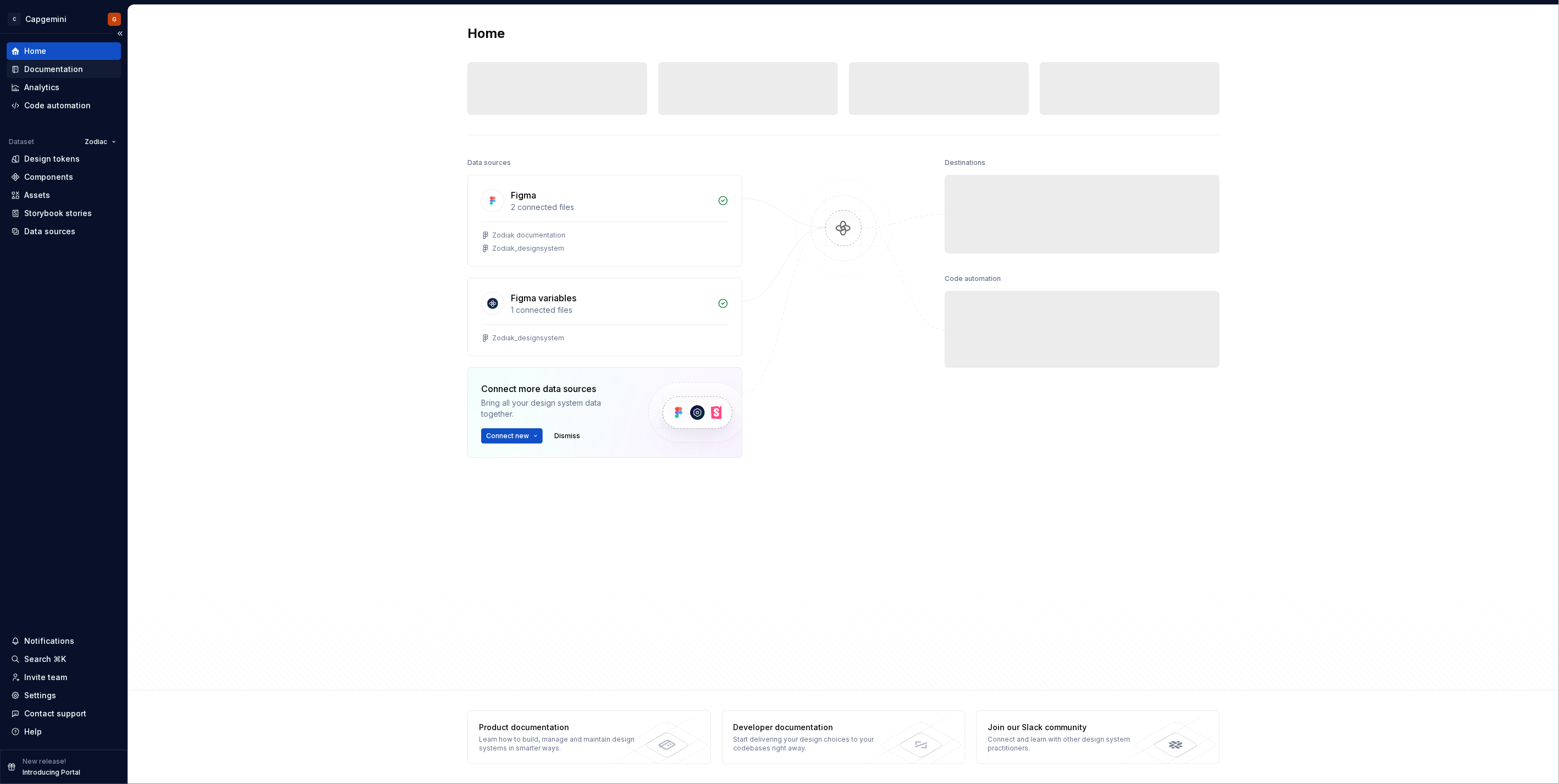
click at [67, 68] on div "Documentation" at bounding box center [53, 70] width 59 height 11
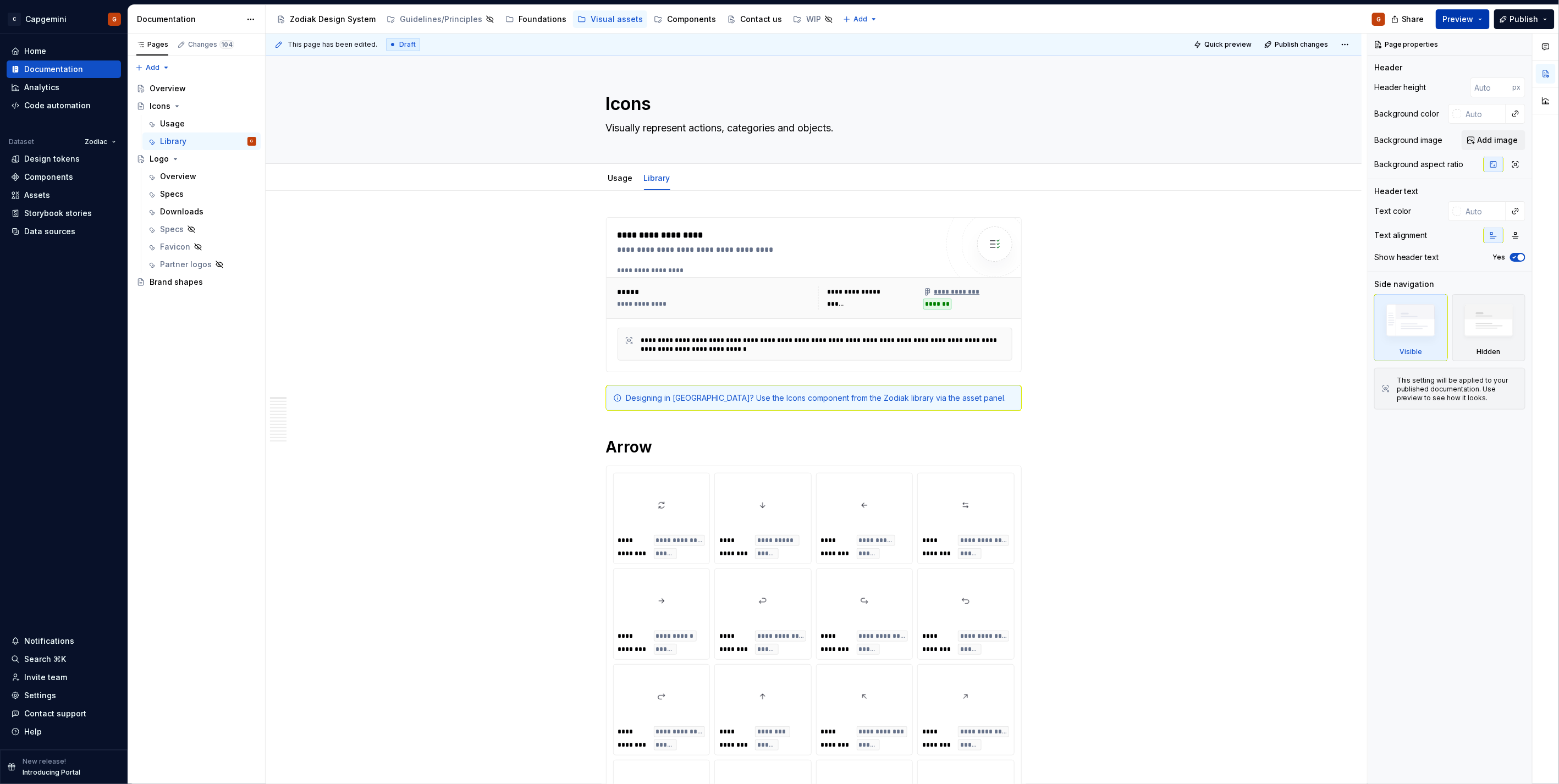
click at [1474, 25] on button "Preview" at bounding box center [1462, 19] width 54 height 20
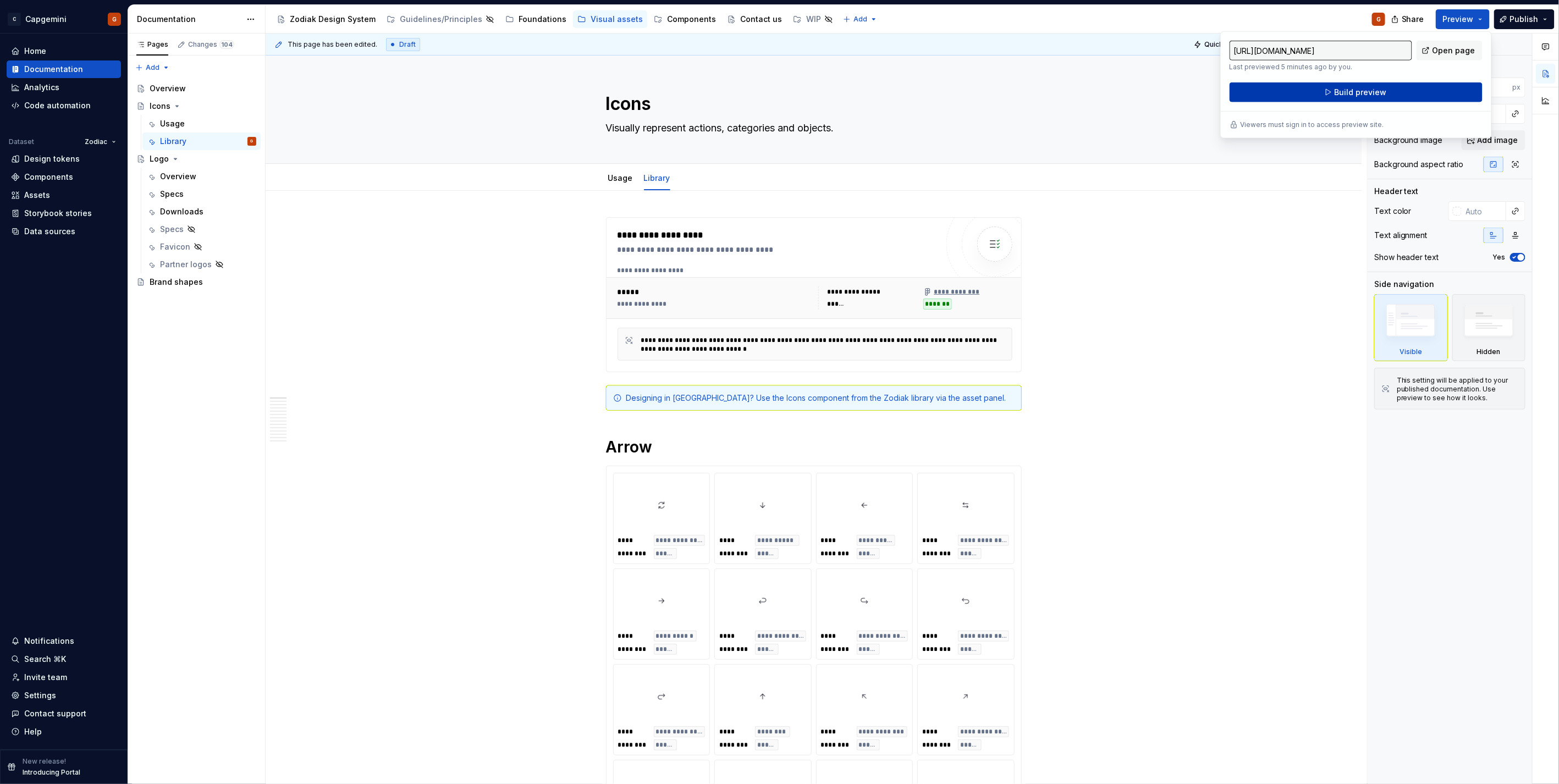
drag, startPoint x: 1474, startPoint y: 25, endPoint x: 1407, endPoint y: 88, distance: 92.0
click at [1407, 88] on button "Build preview" at bounding box center [1356, 92] width 253 height 20
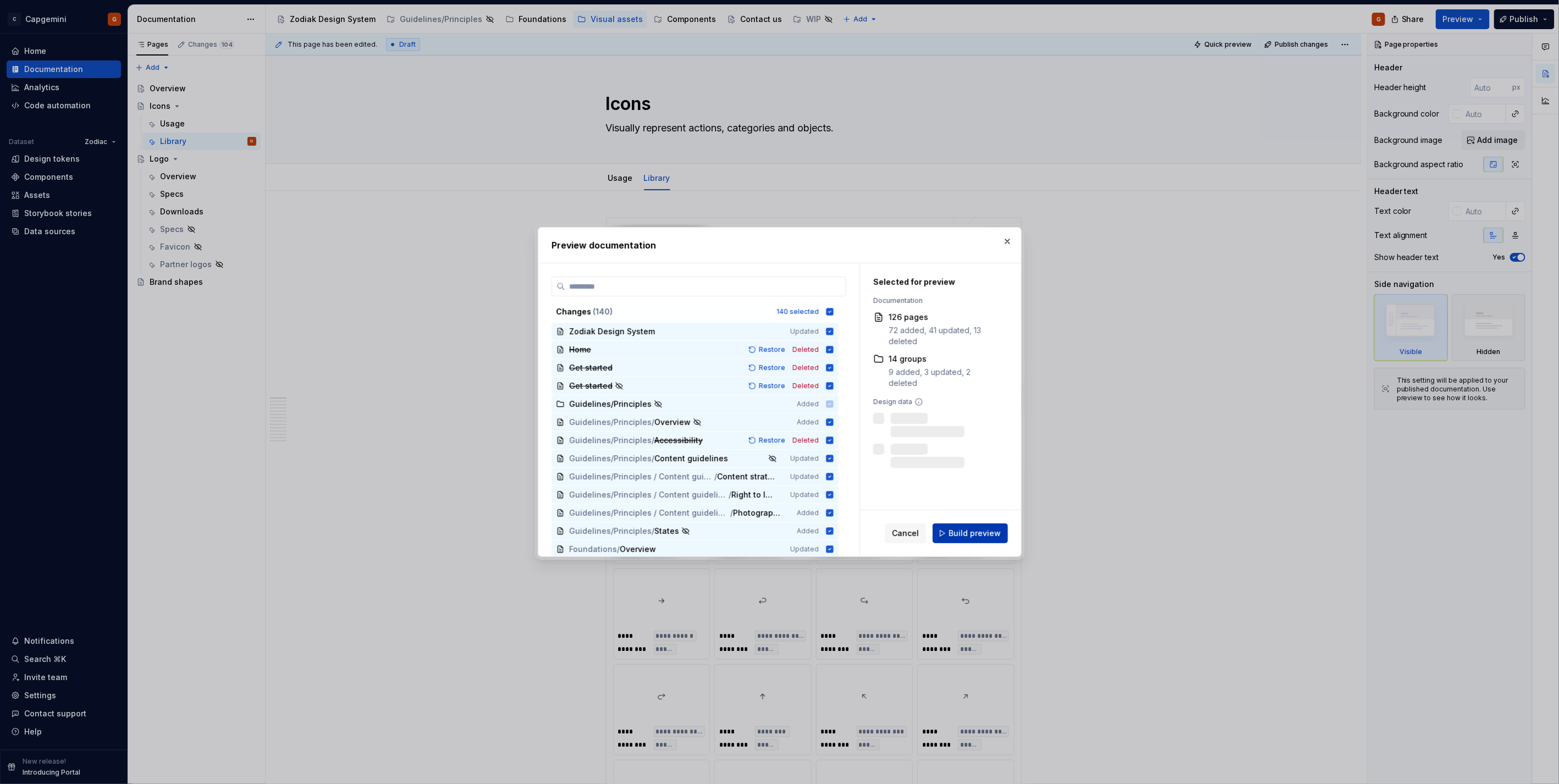
click at [964, 540] on button "Build preview" at bounding box center [970, 533] width 75 height 20
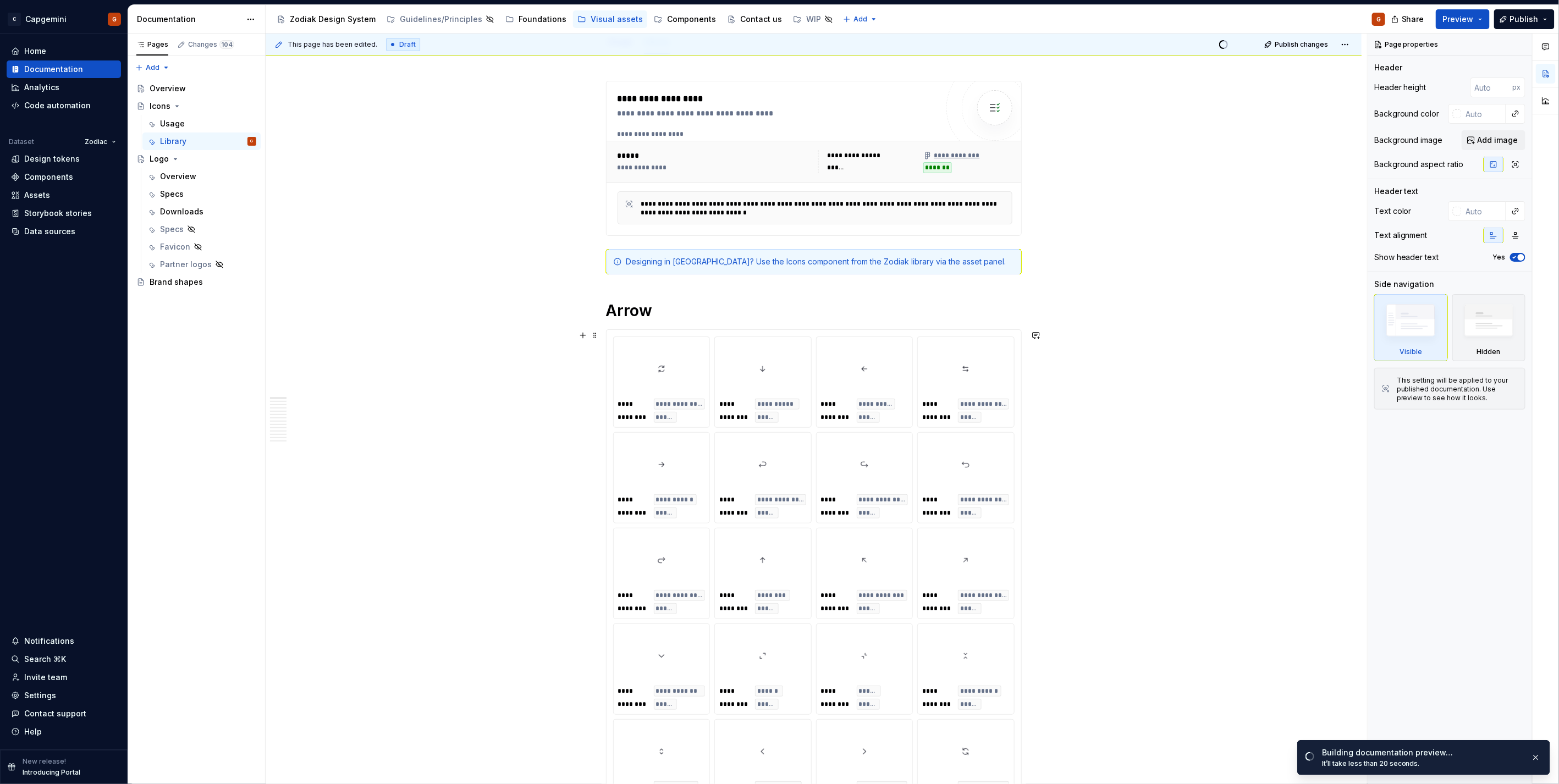
scroll to position [183, 0]
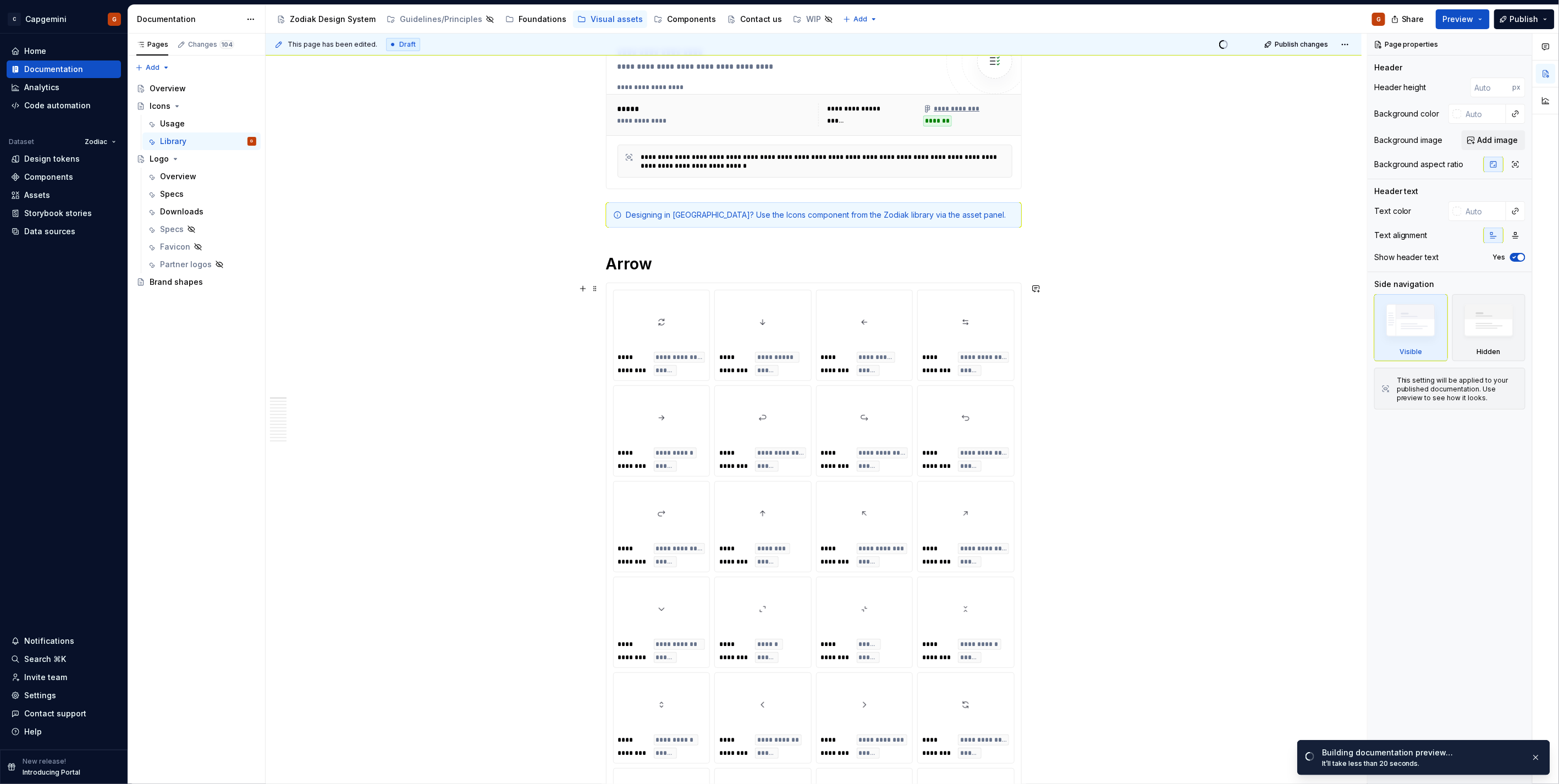
click at [1020, 322] on div "**********" at bounding box center [814, 575] width 415 height 583
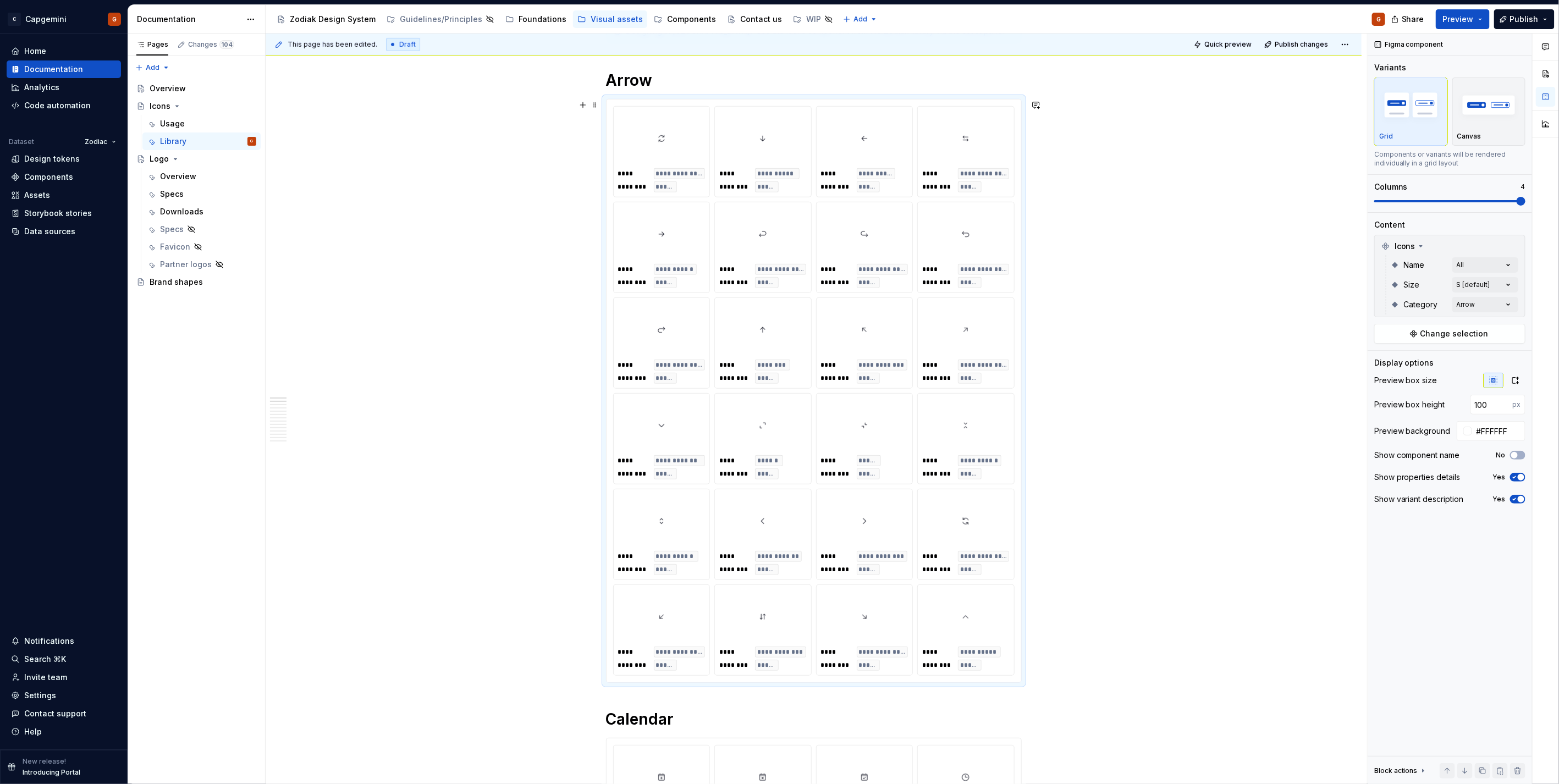
scroll to position [366, 0]
click at [196, 118] on div "Usage" at bounding box center [208, 124] width 96 height 15
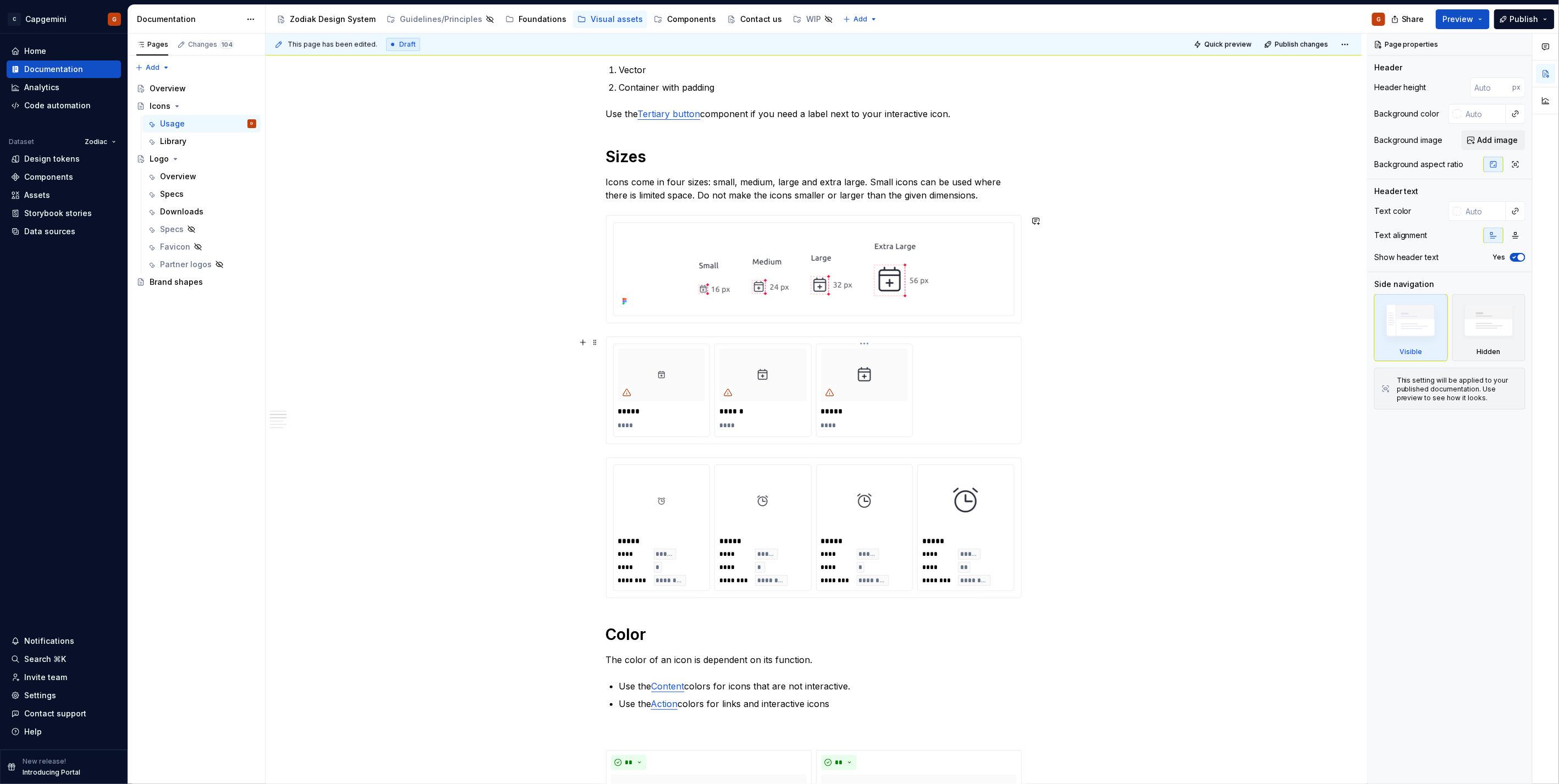
scroll to position [672, 0]
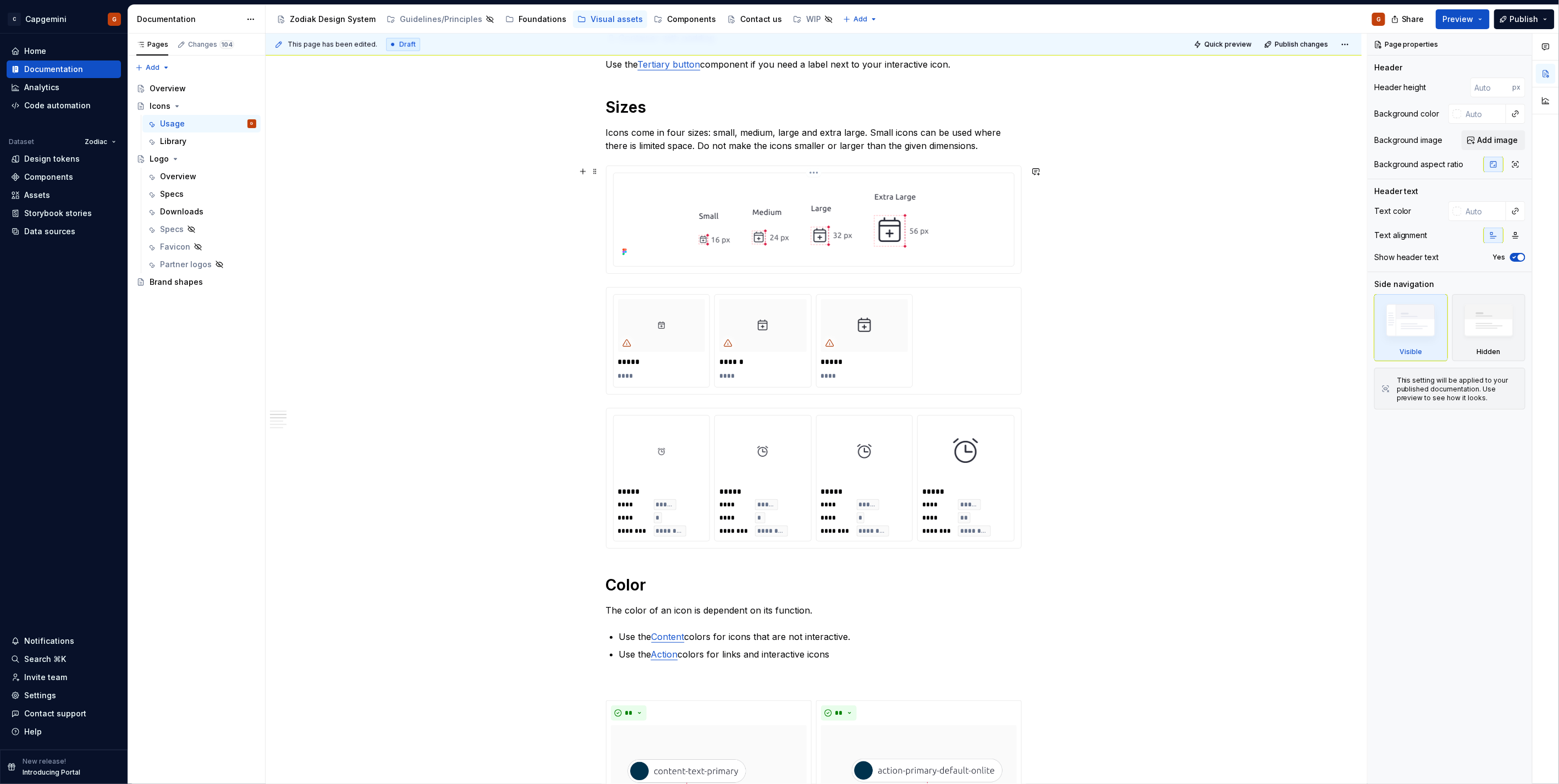
click at [894, 240] on img at bounding box center [814, 218] width 274 height 82
type textarea "*"
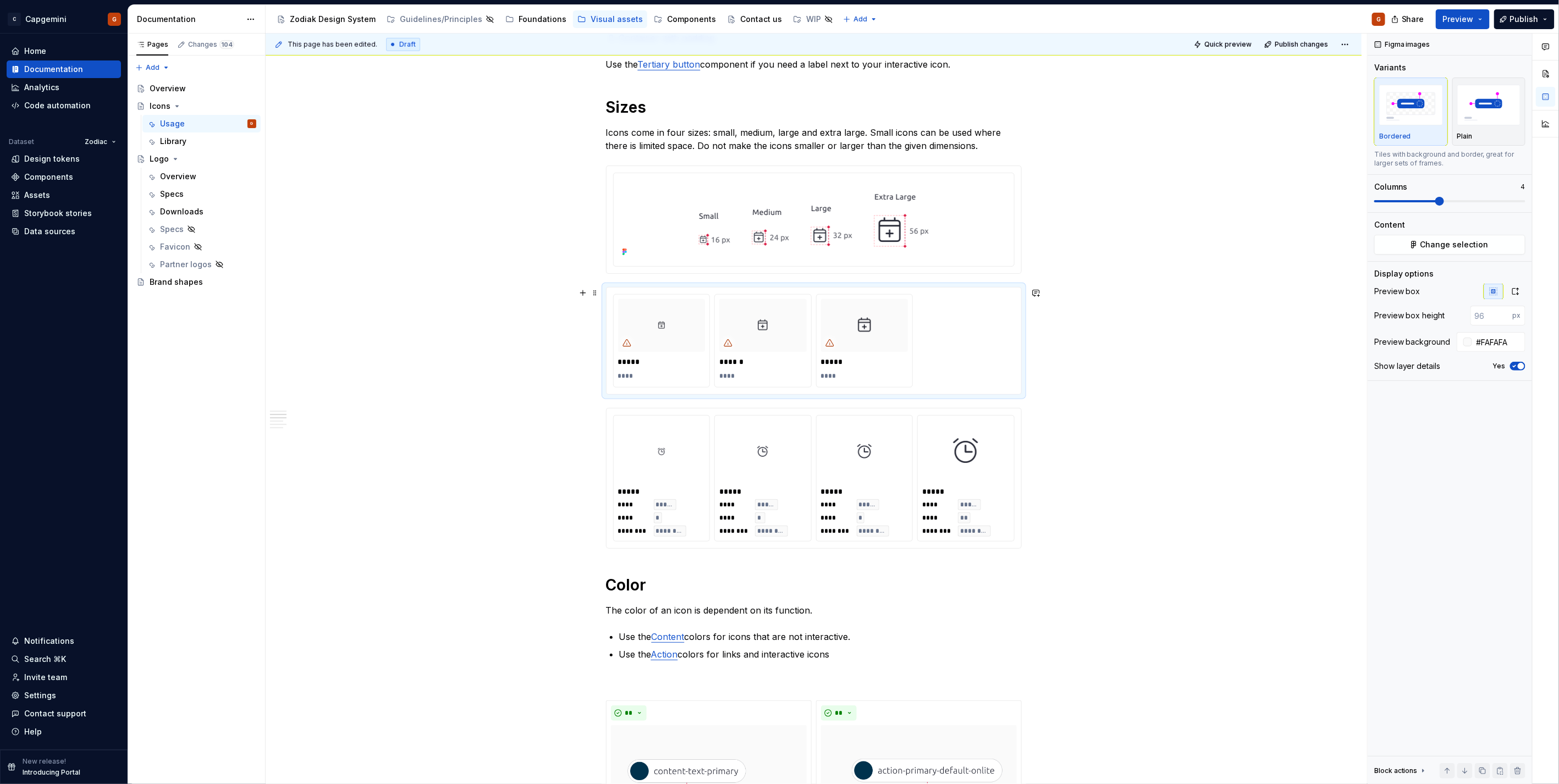
click at [960, 353] on div "***** **** ****** **** ***** ****" at bounding box center [814, 341] width 401 height 93
click at [1501, 343] on input "#FAFAFA" at bounding box center [1499, 342] width 53 height 20
type input "#FFFFFF"
type button "on"
click at [1222, 479] on div "**********" at bounding box center [814, 722] width 1096 height 2407
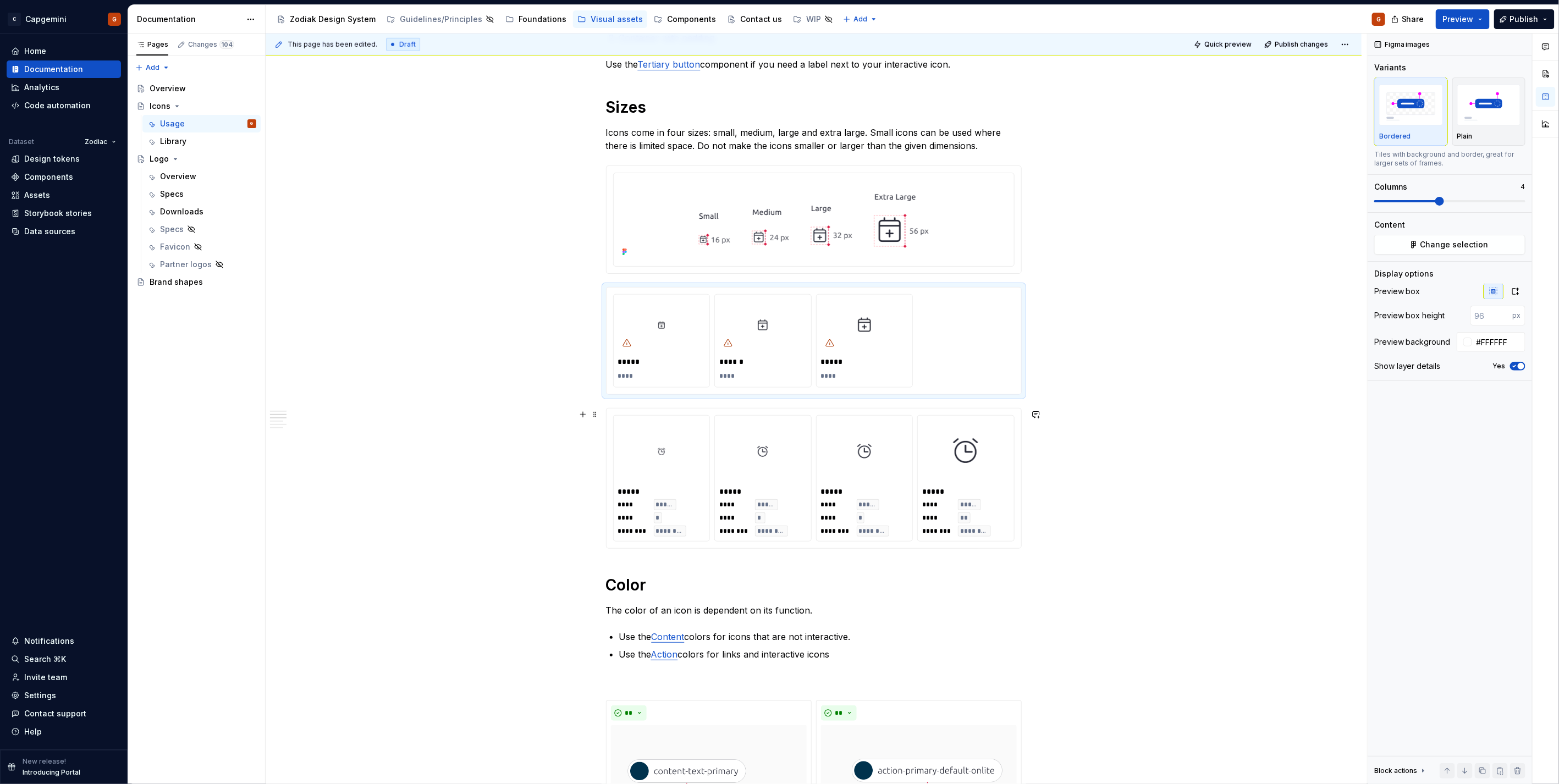
click at [1074, 510] on div "**********" at bounding box center [816, 409] width 1102 height 751
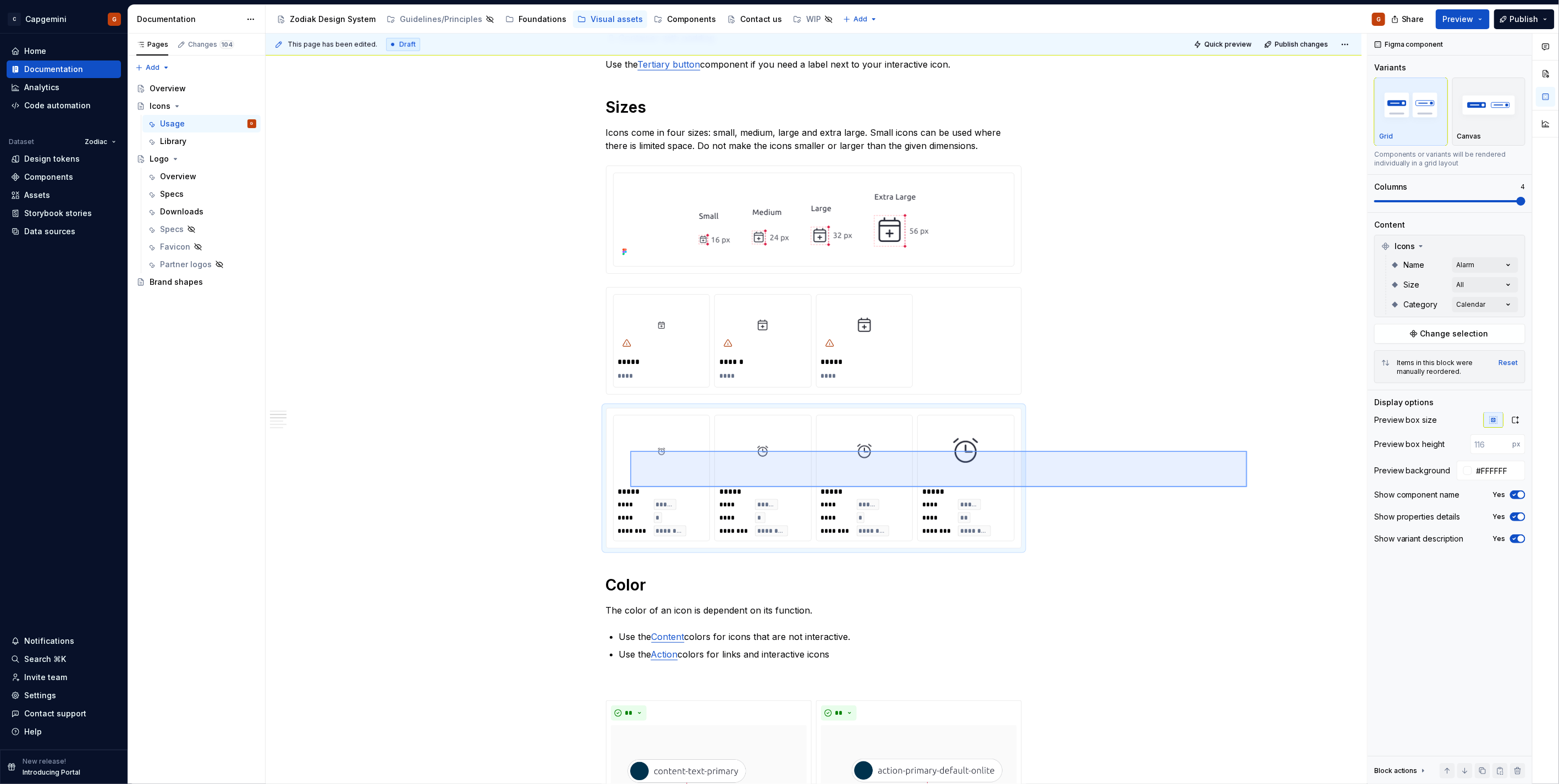
drag, startPoint x: 1074, startPoint y: 478, endPoint x: 630, endPoint y: 451, distance: 444.8
click at [630, 451] on div "**********" at bounding box center [816, 409] width 1102 height 751
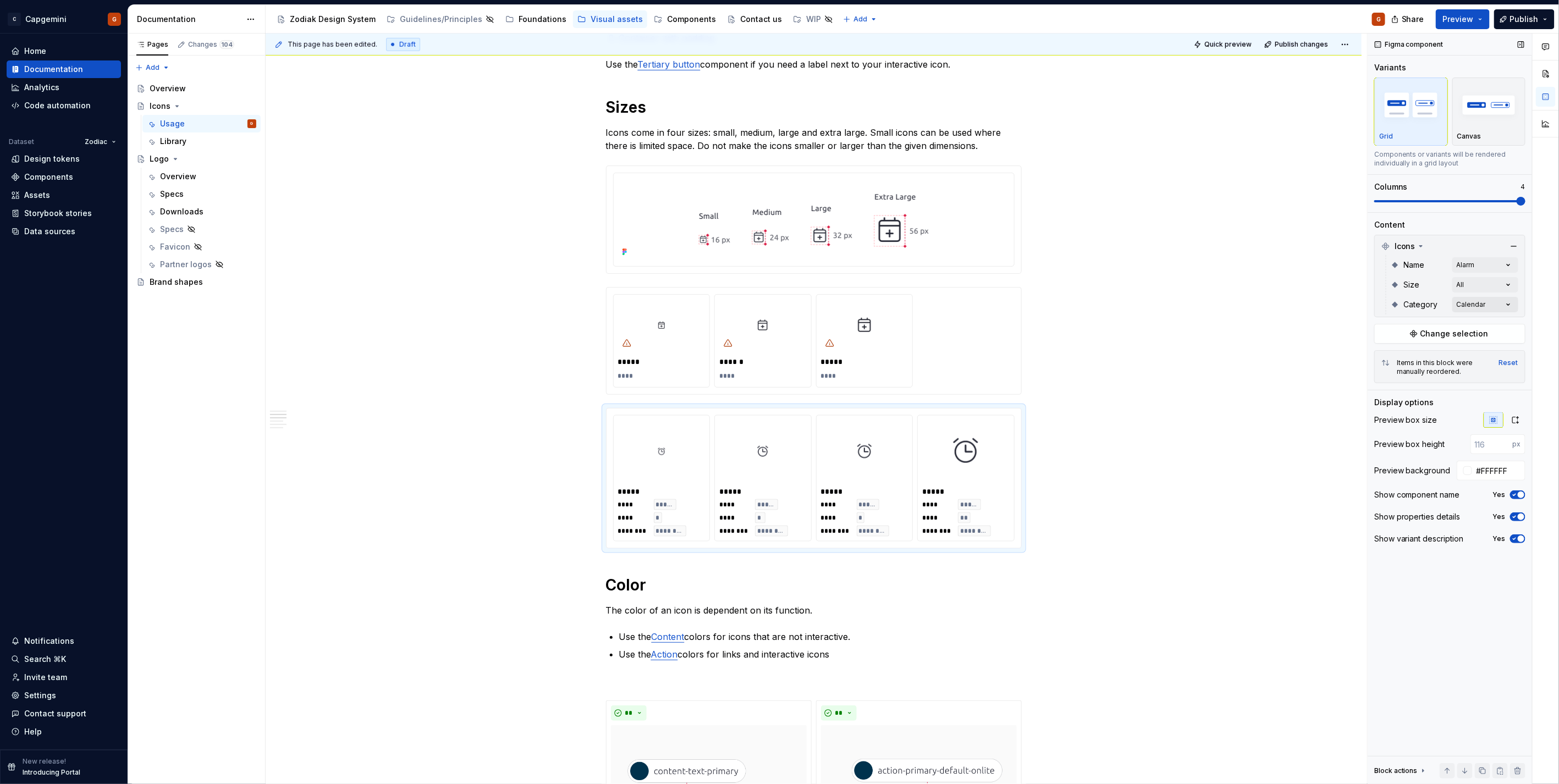
click at [1474, 301] on div "Comments Open comments No comments yet Select ‘Comment’ from the block context …" at bounding box center [1463, 409] width 191 height 751
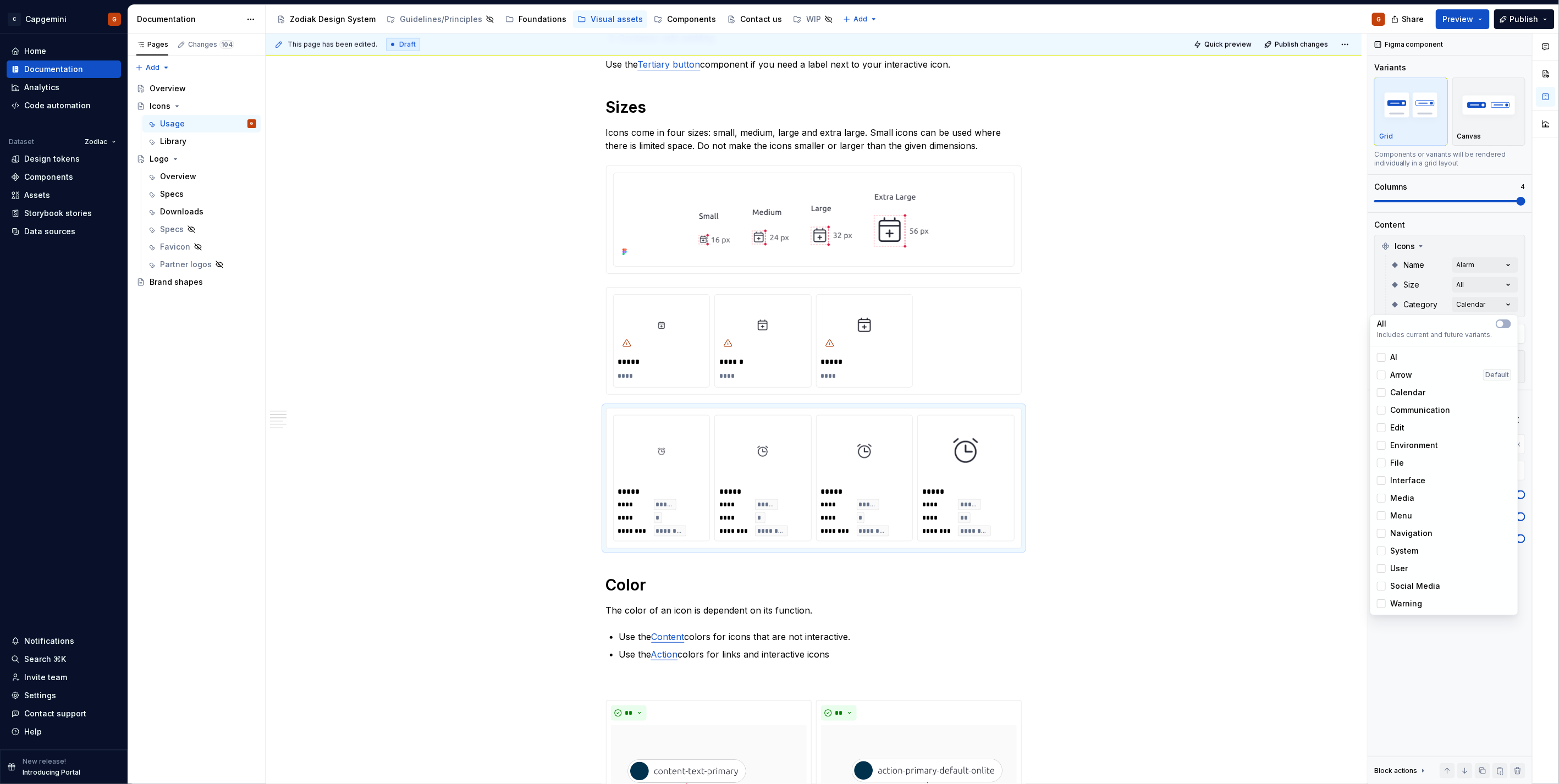
click at [1481, 299] on div "Comments Open comments No comments yet Select ‘Comment’ from the block context …" at bounding box center [1463, 409] width 191 height 751
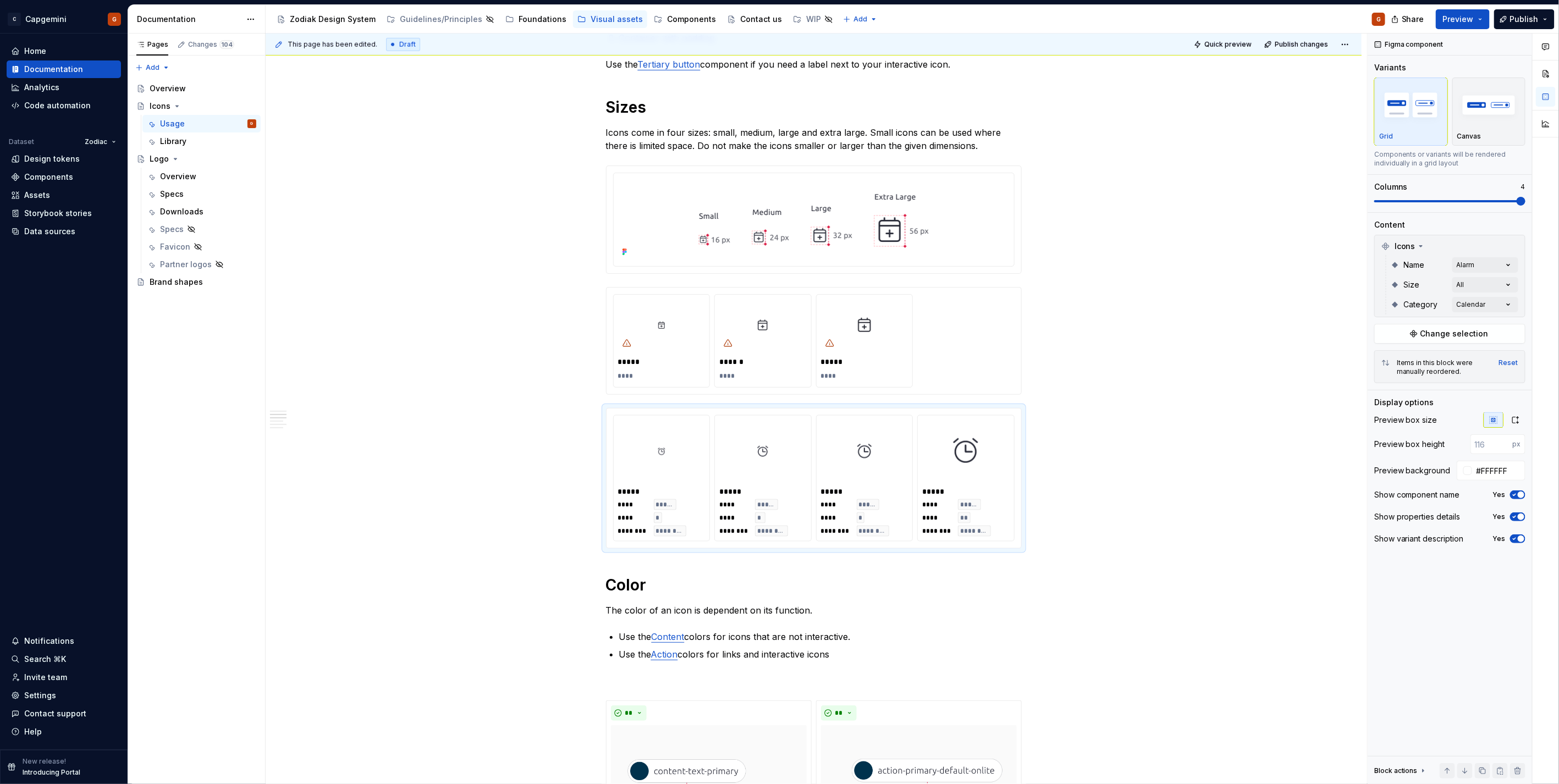
click at [1481, 299] on div "Comments Open comments No comments yet Select ‘Comment’ from the block context …" at bounding box center [1463, 409] width 191 height 751
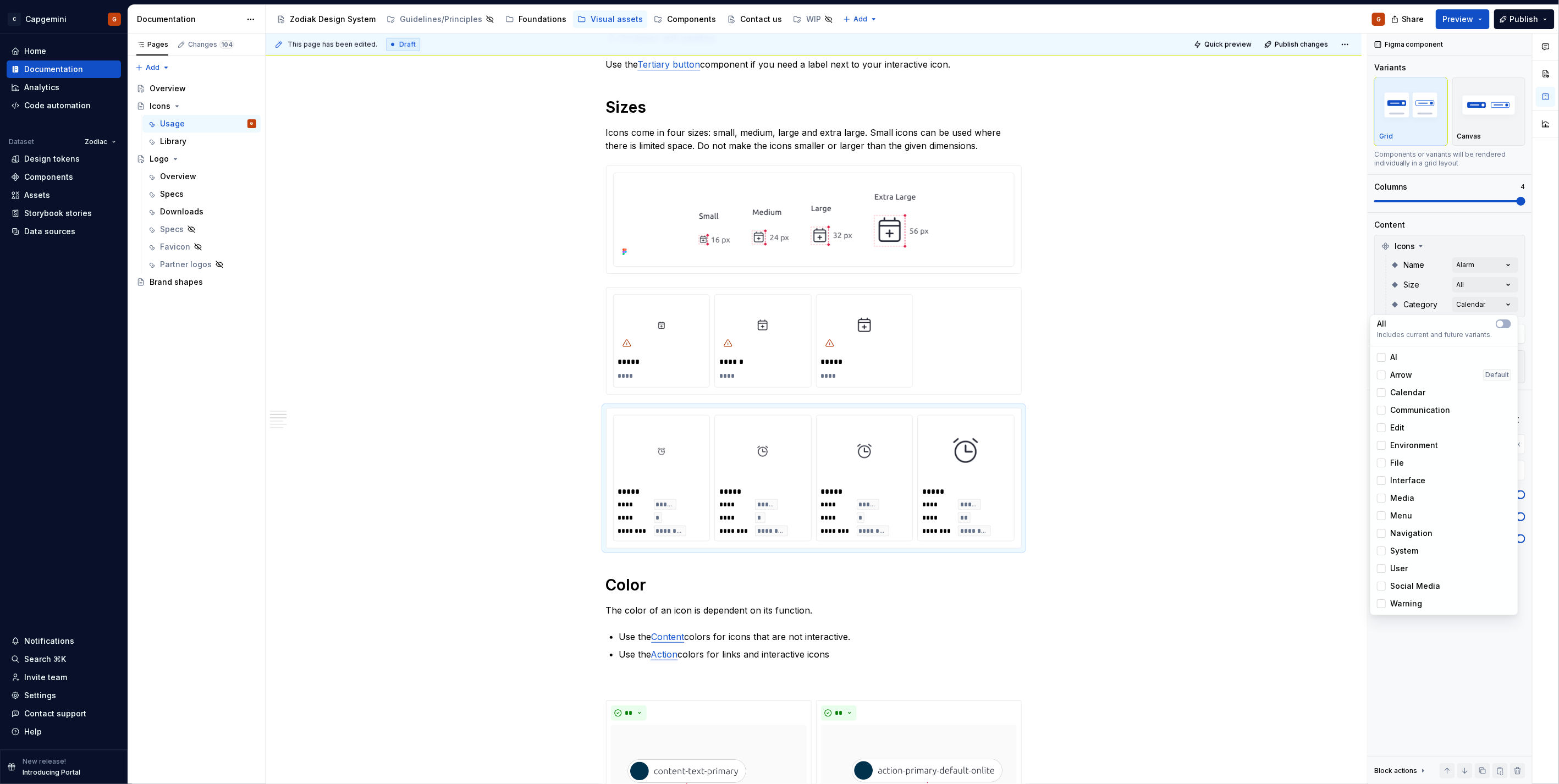
click at [1395, 393] on span "Calendar" at bounding box center [1407, 393] width 35 height 11
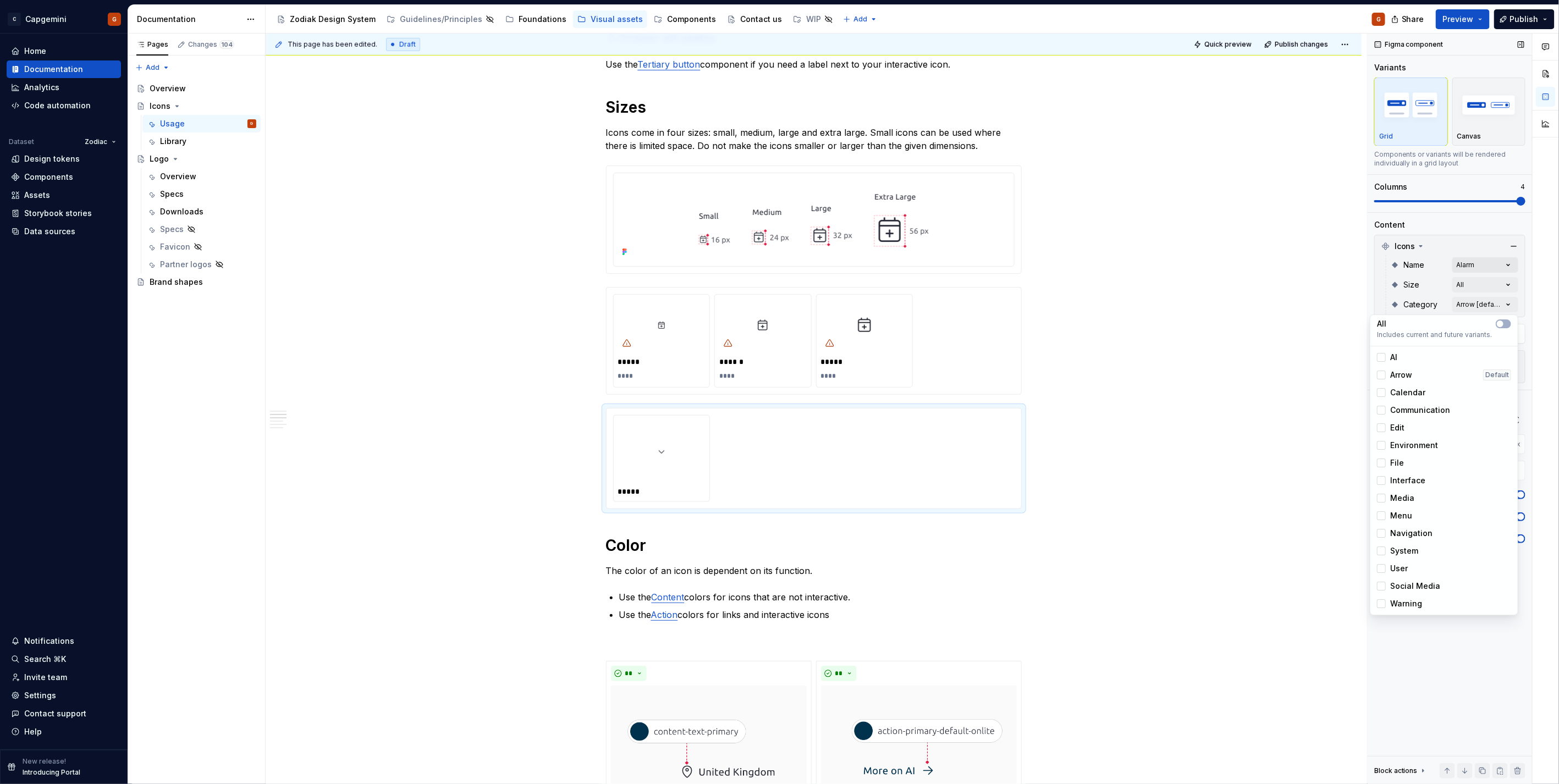
click at [1482, 261] on div "Comments Open comments No comments yet Select ‘Comment’ from the block context …" at bounding box center [1463, 409] width 191 height 751
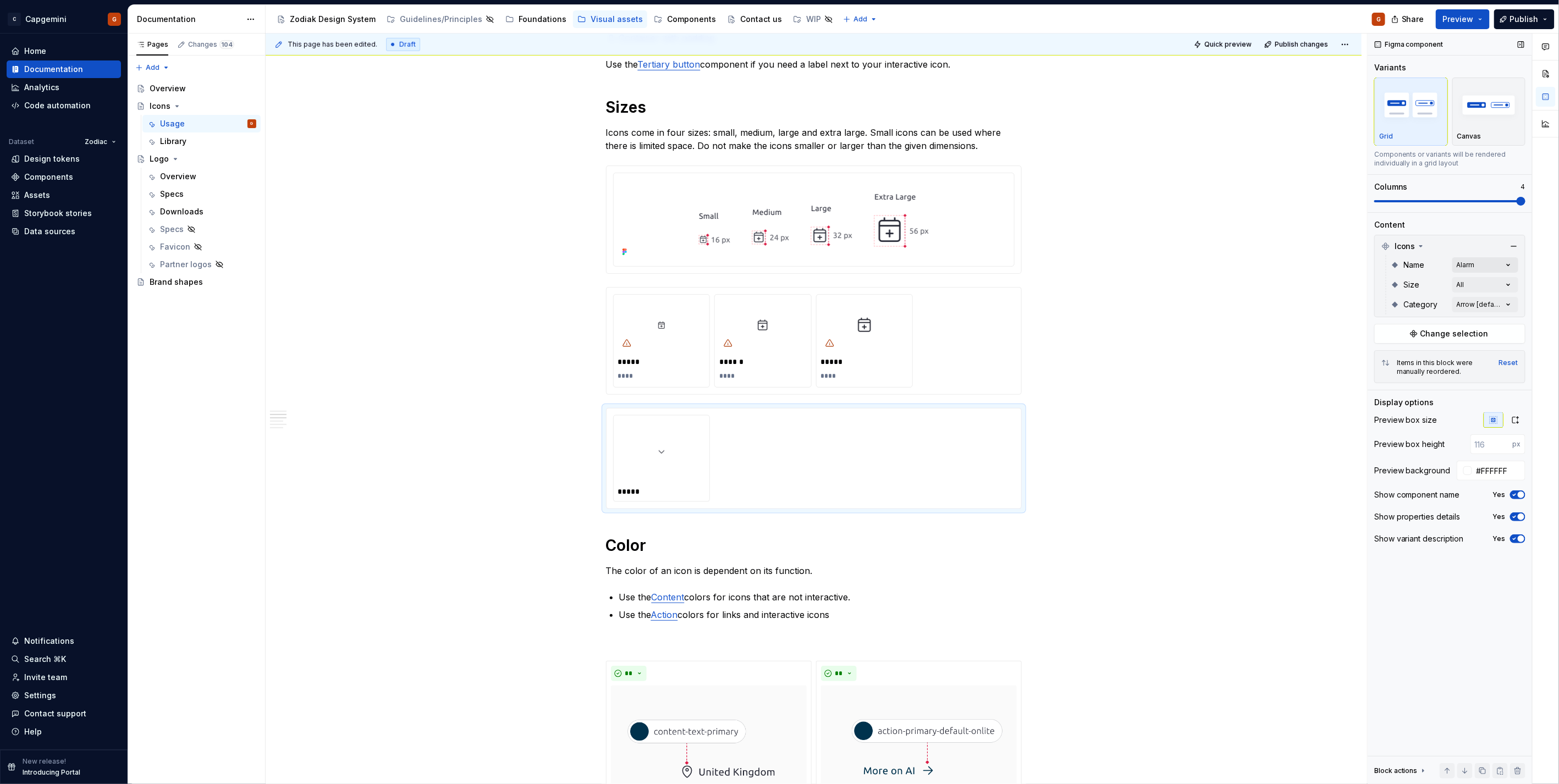
click at [1477, 262] on div "Comments Open comments No comments yet Select ‘Comment’ from the block context …" at bounding box center [1463, 409] width 191 height 751
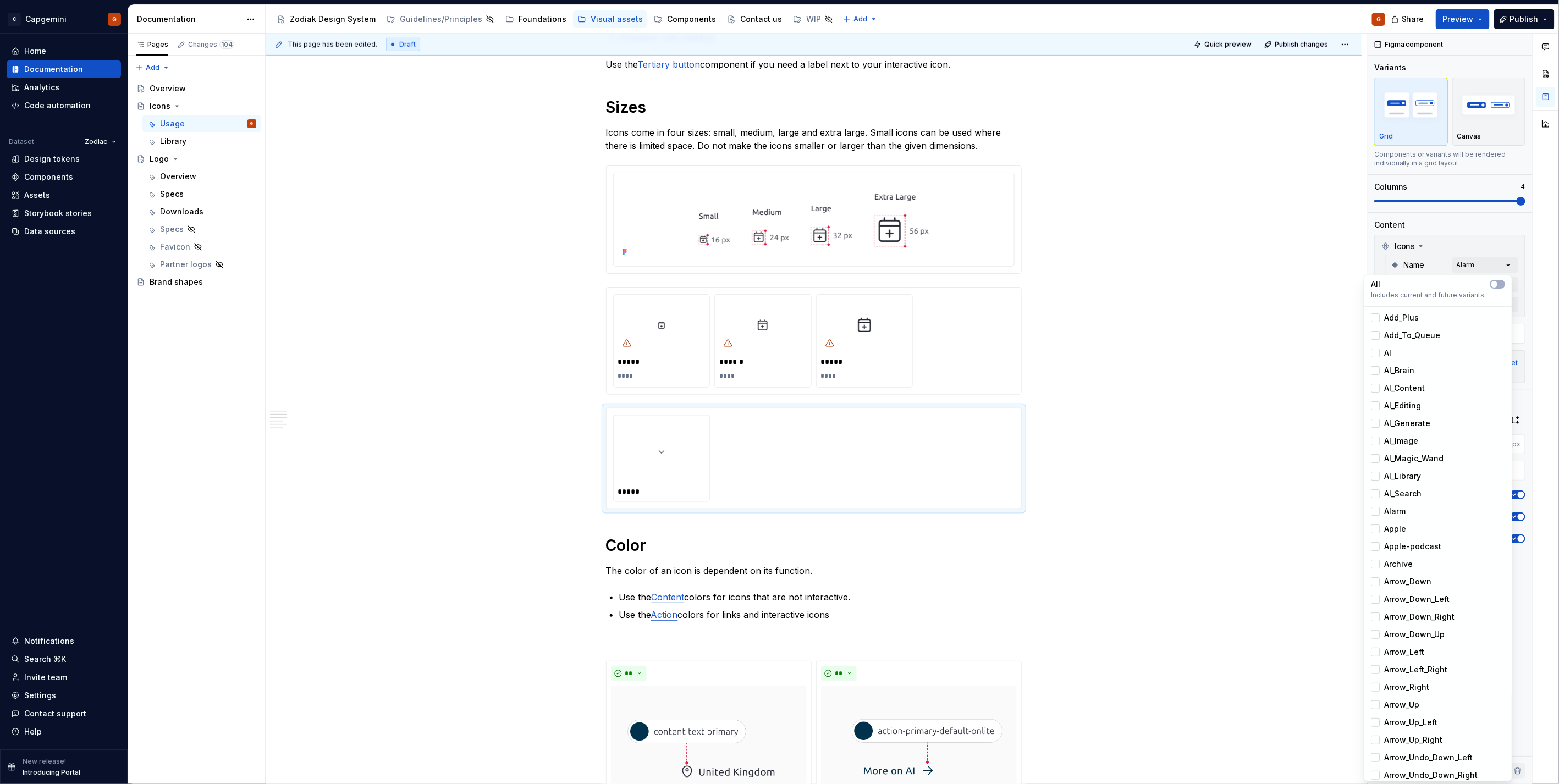
click at [1387, 509] on span "Alarm" at bounding box center [1395, 511] width 22 height 11
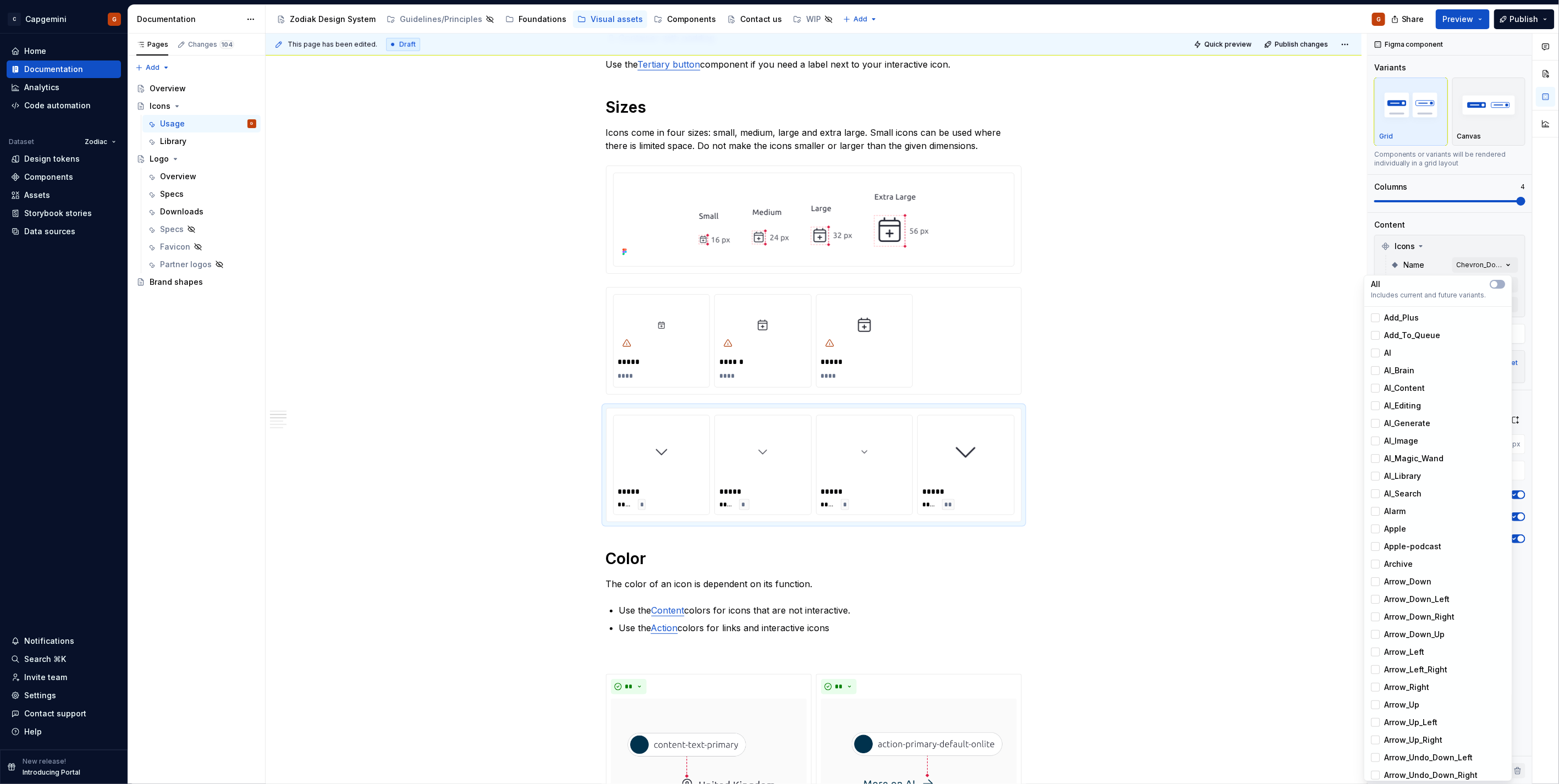
click at [1104, 444] on html "C Capgemini G Home Documentation Analytics Code automation Dataset Zodiac Desig…" at bounding box center [779, 392] width 1559 height 784
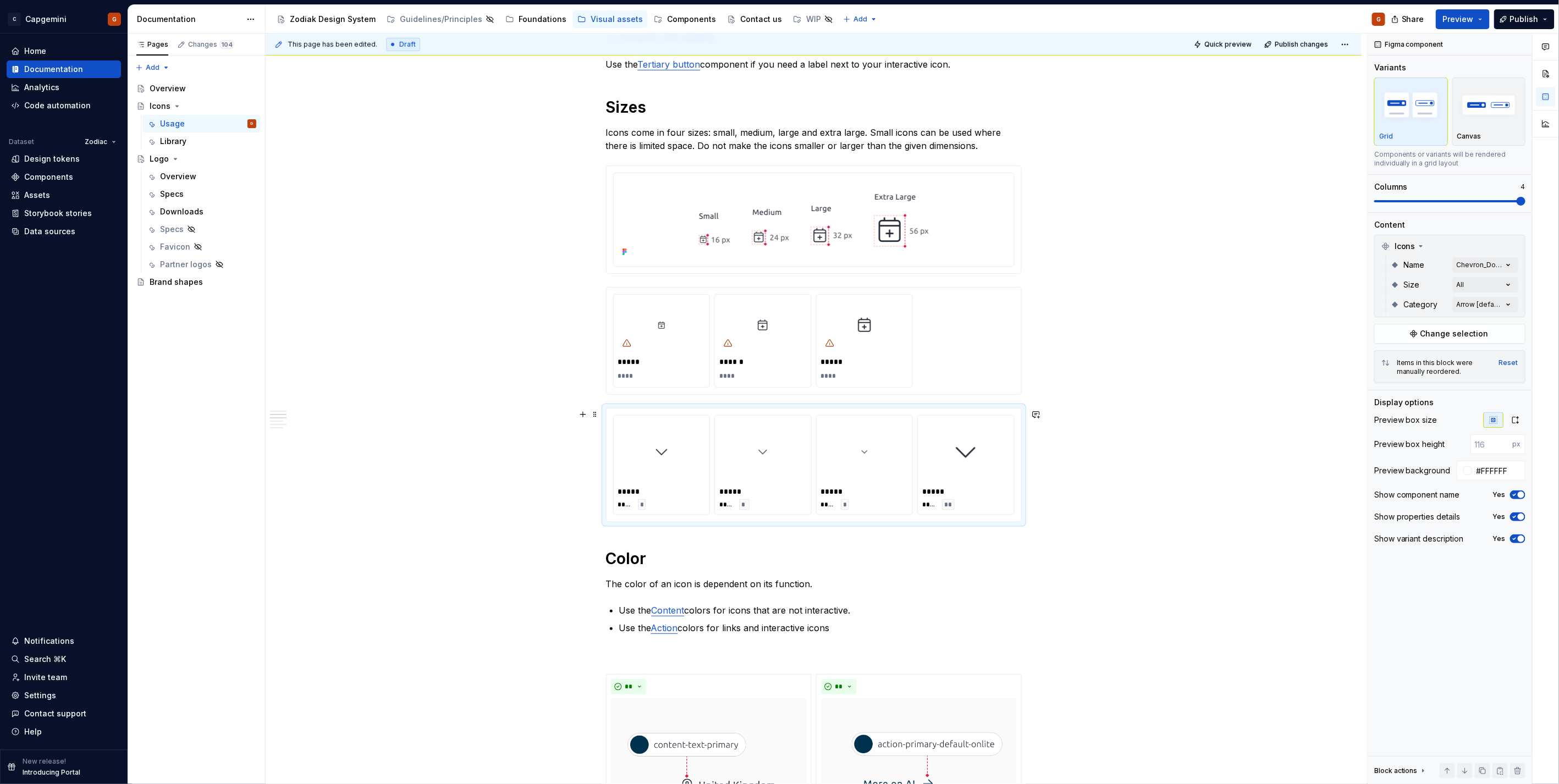
click at [847, 471] on div at bounding box center [864, 452] width 87 height 64
click at [1022, 438] on div "***** **** * ***** **** * ***** **** * ***** **** **" at bounding box center [814, 465] width 416 height 115
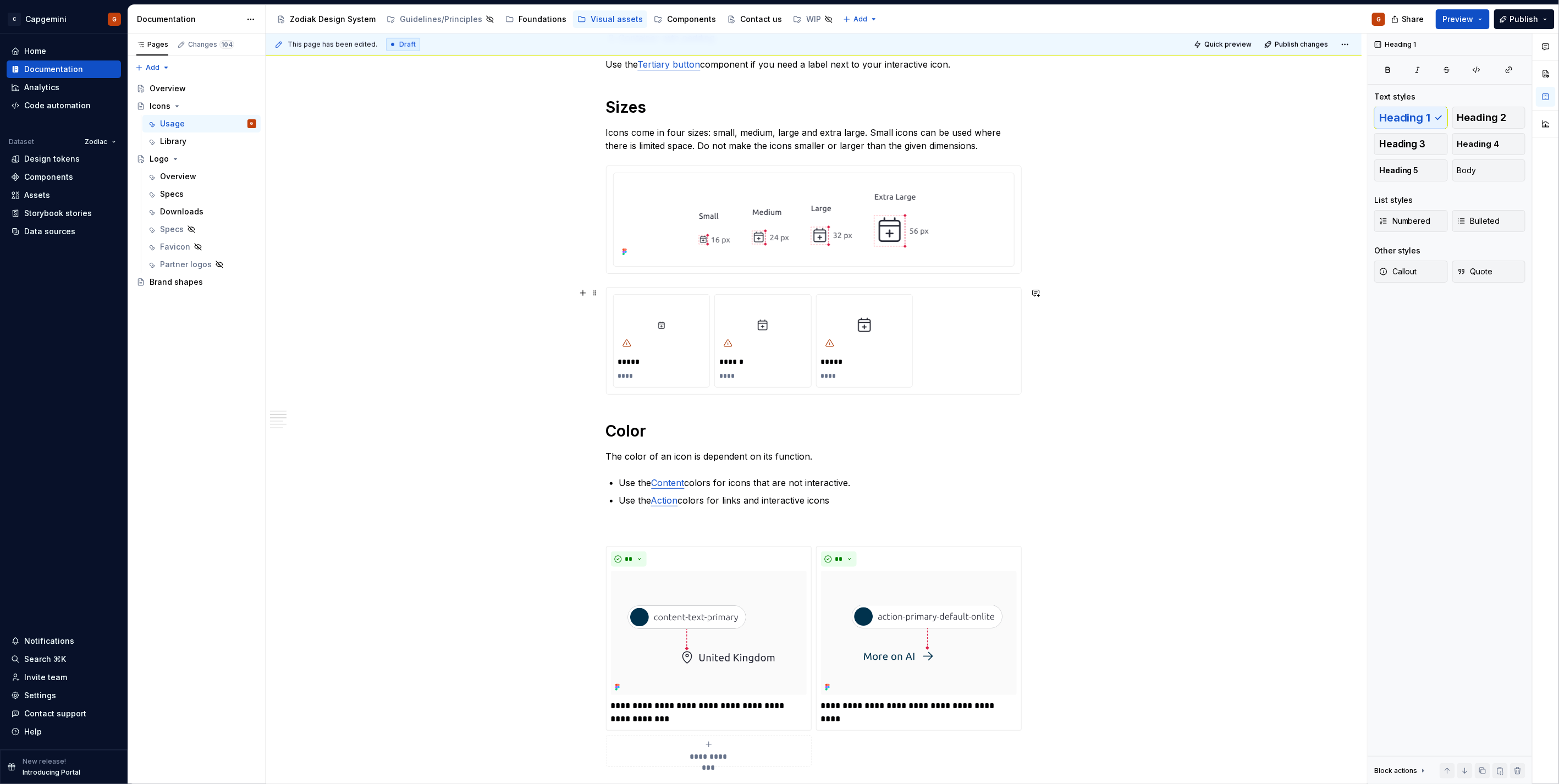
click at [922, 372] on div "***** **** ****** **** ***** ****" at bounding box center [814, 341] width 401 height 93
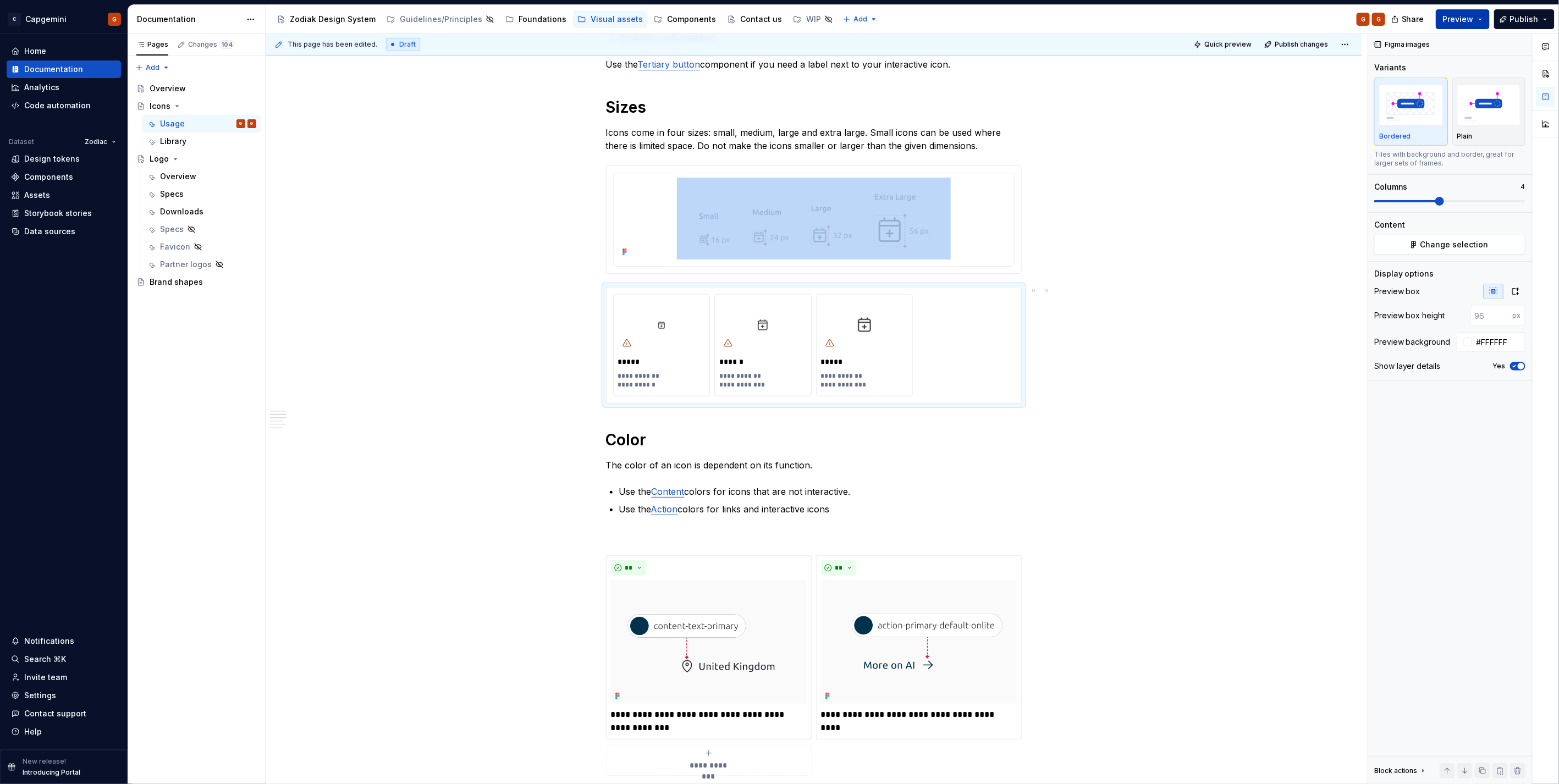
click at [1458, 20] on span "Preview" at bounding box center [1459, 20] width 31 height 11
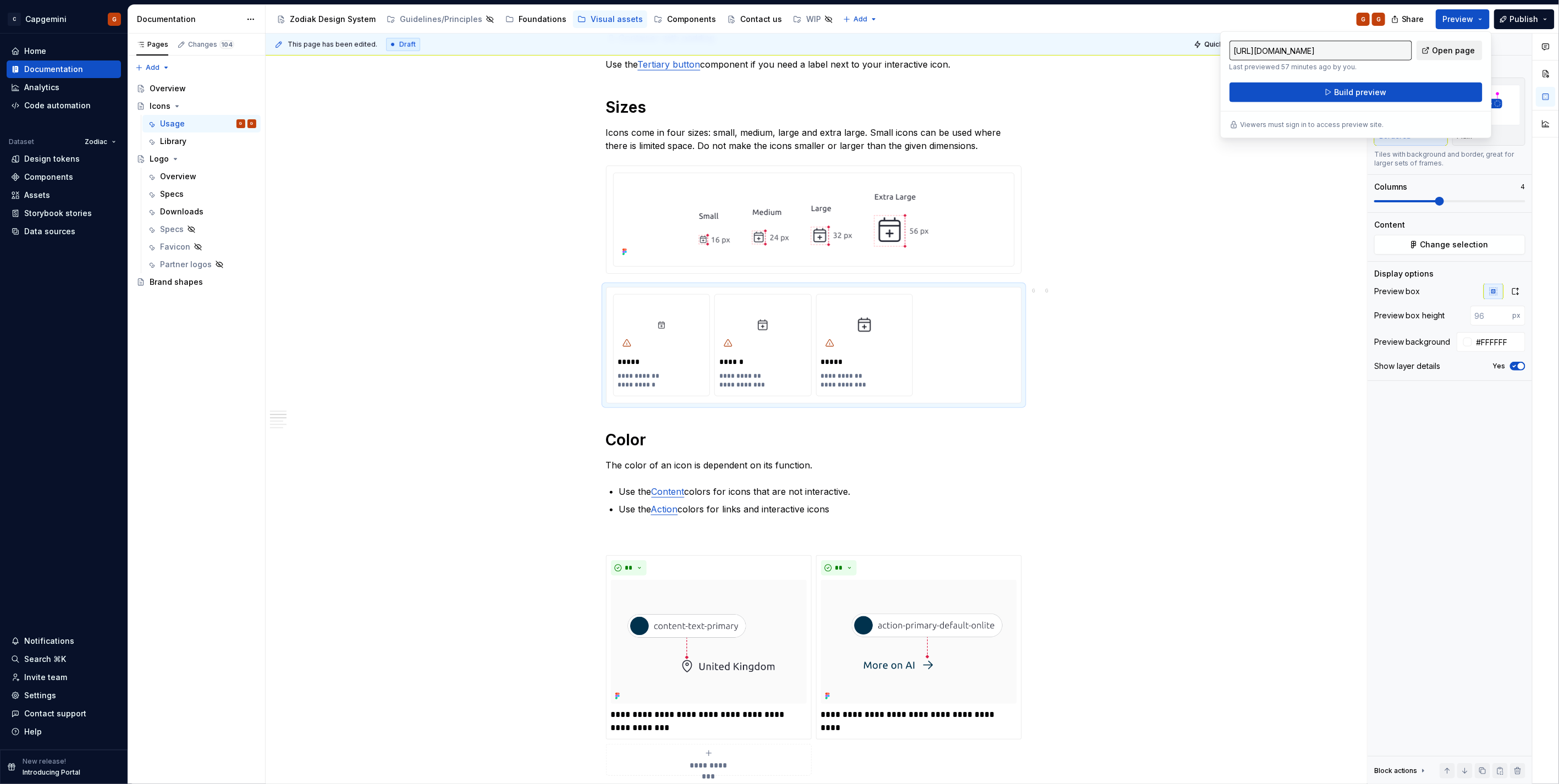
drag, startPoint x: 1458, startPoint y: 20, endPoint x: 1449, endPoint y: 48, distance: 29.4
click at [1449, 48] on span "Open page" at bounding box center [1454, 51] width 43 height 11
click at [178, 180] on div "Overview" at bounding box center [178, 176] width 37 height 11
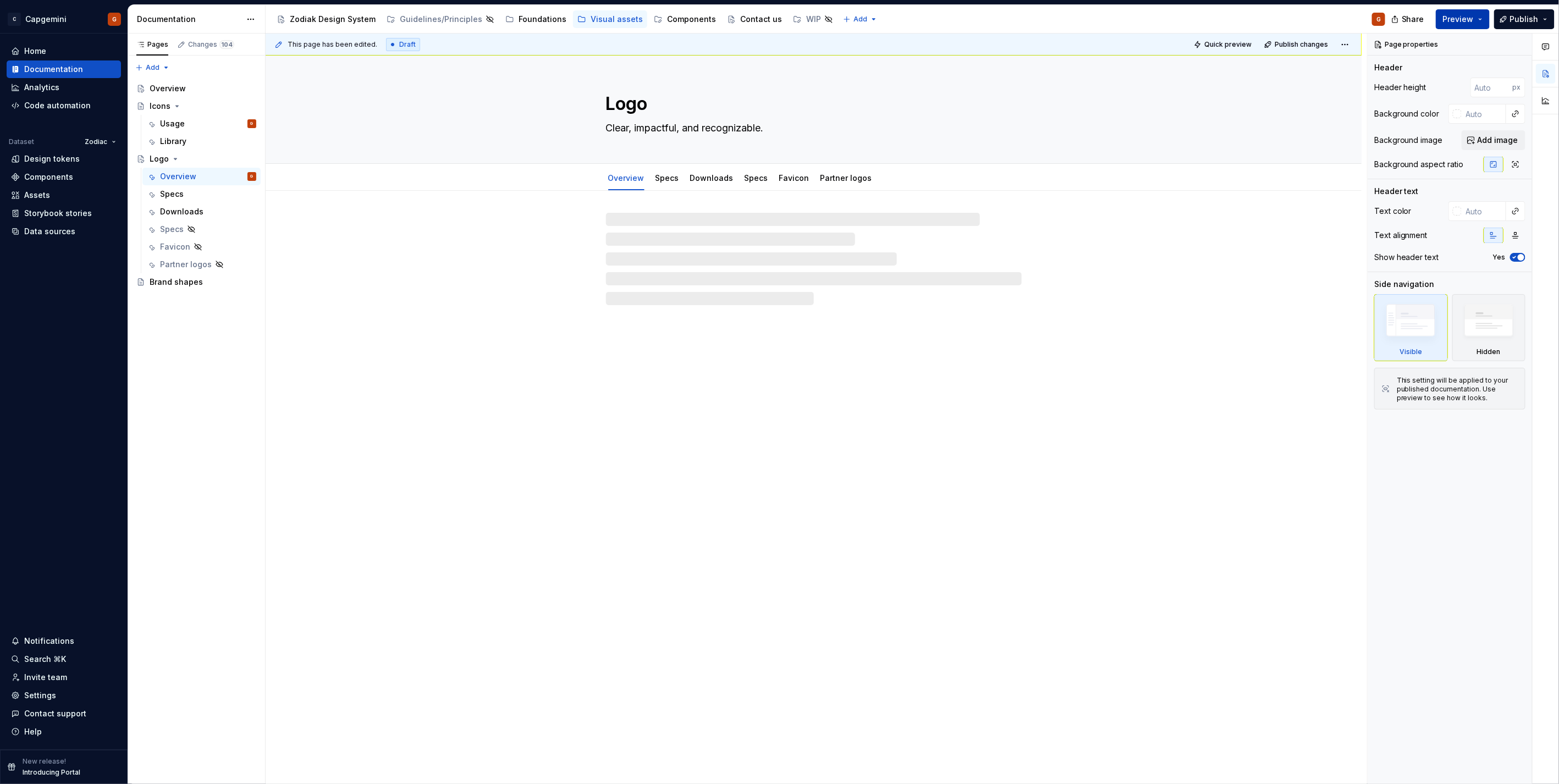
click at [1473, 22] on span "Preview" at bounding box center [1459, 20] width 31 height 11
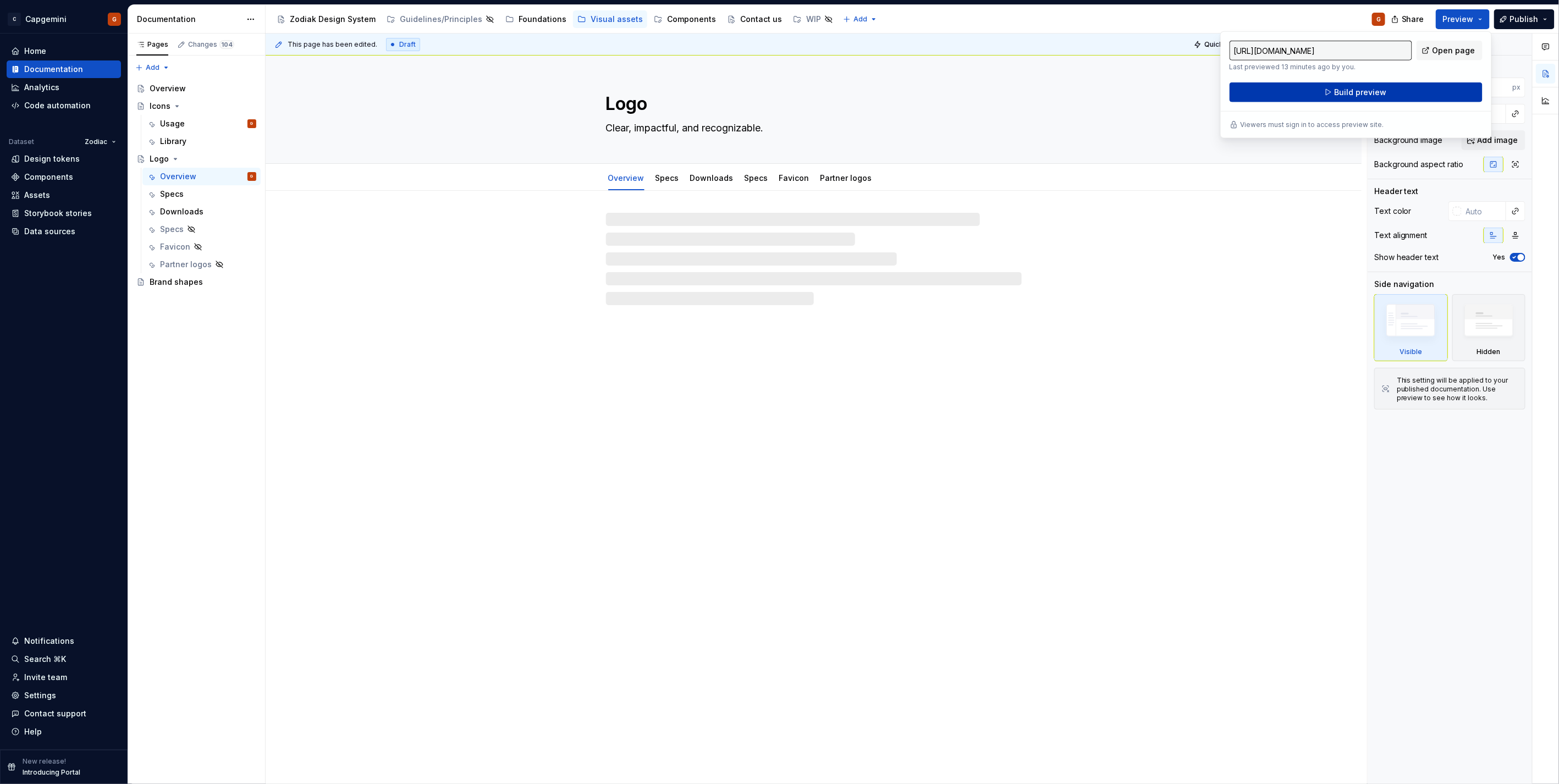
type textarea "*"
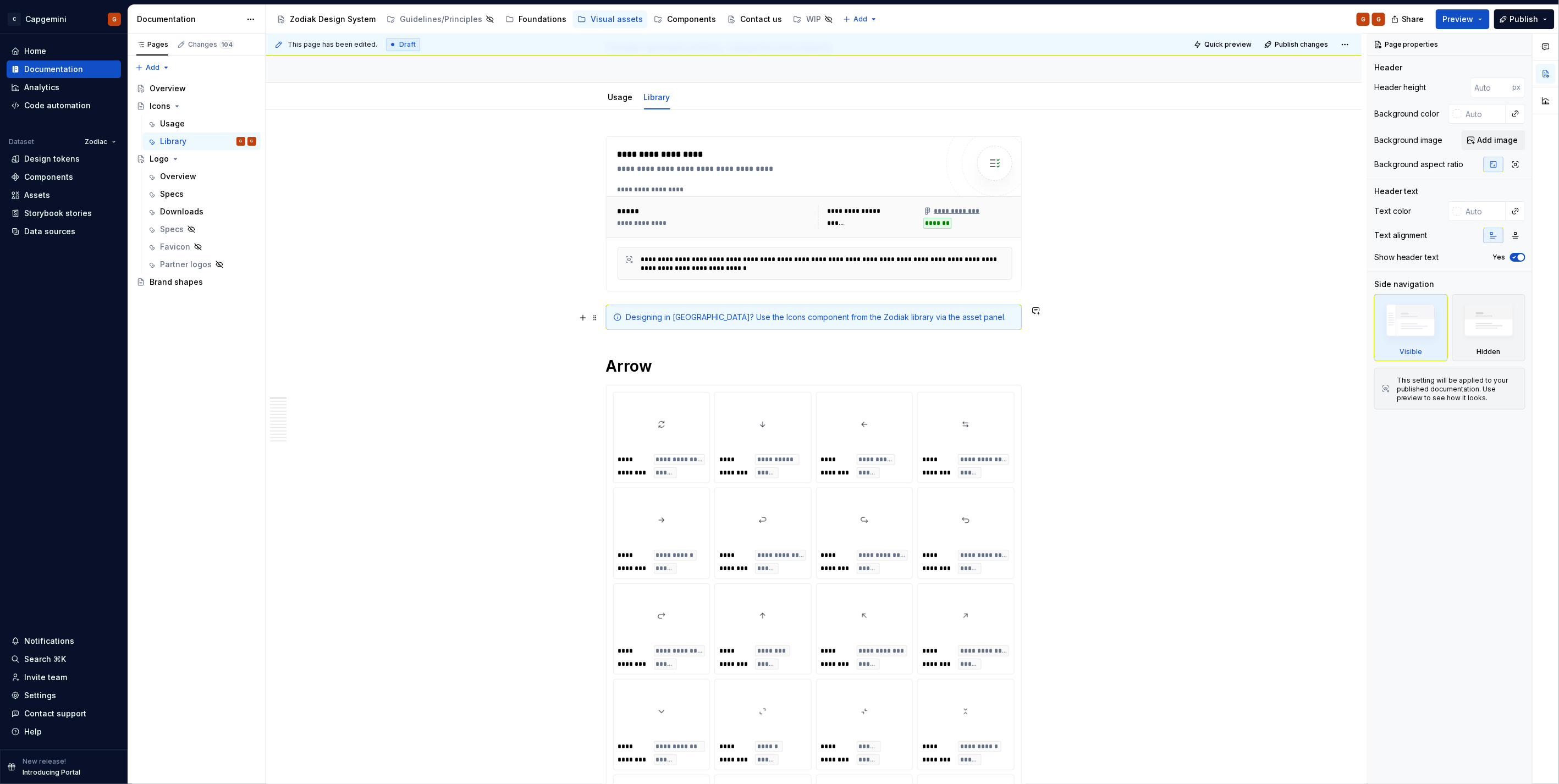
scroll to position [61, 0]
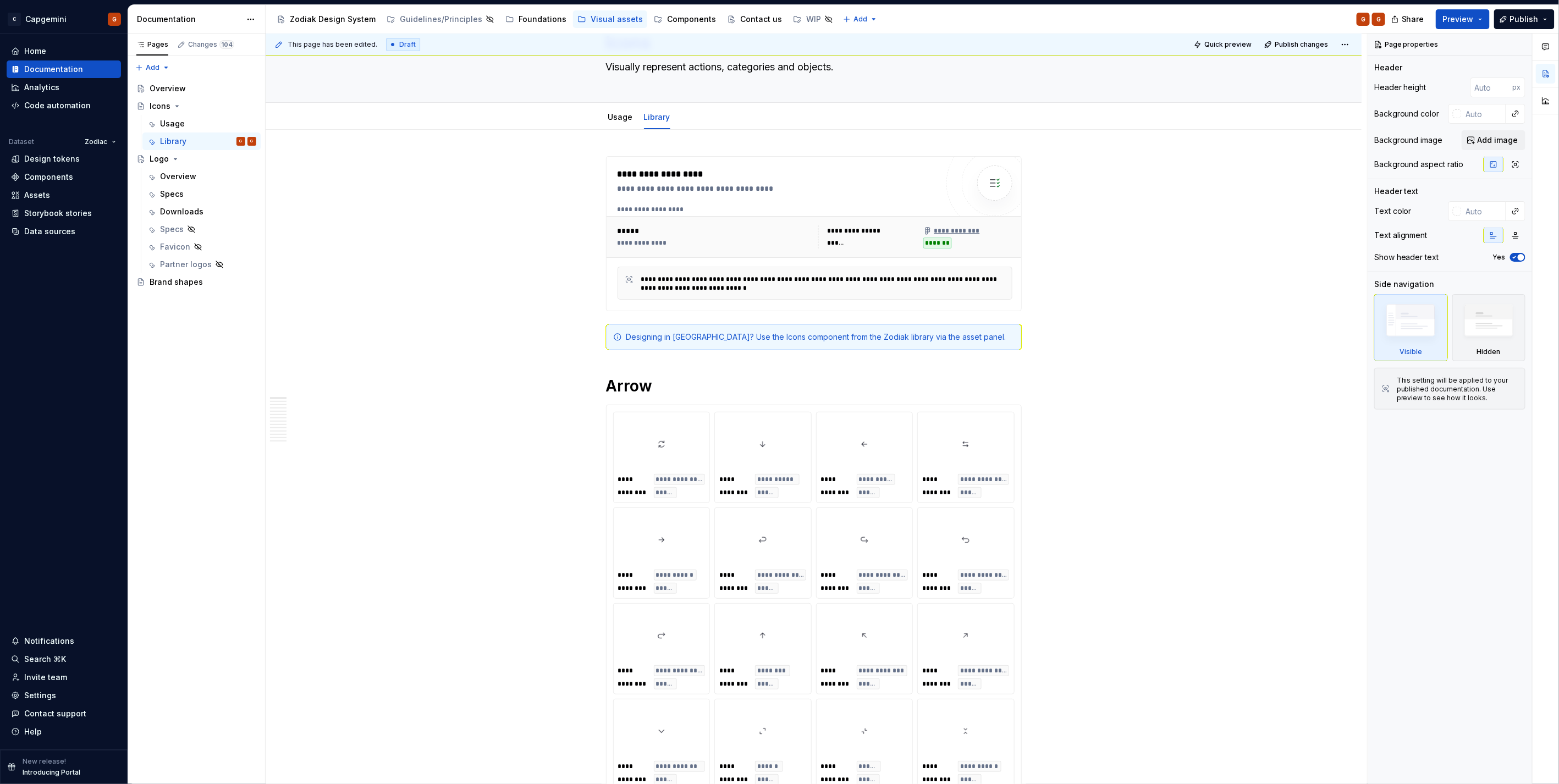
type textarea "*"
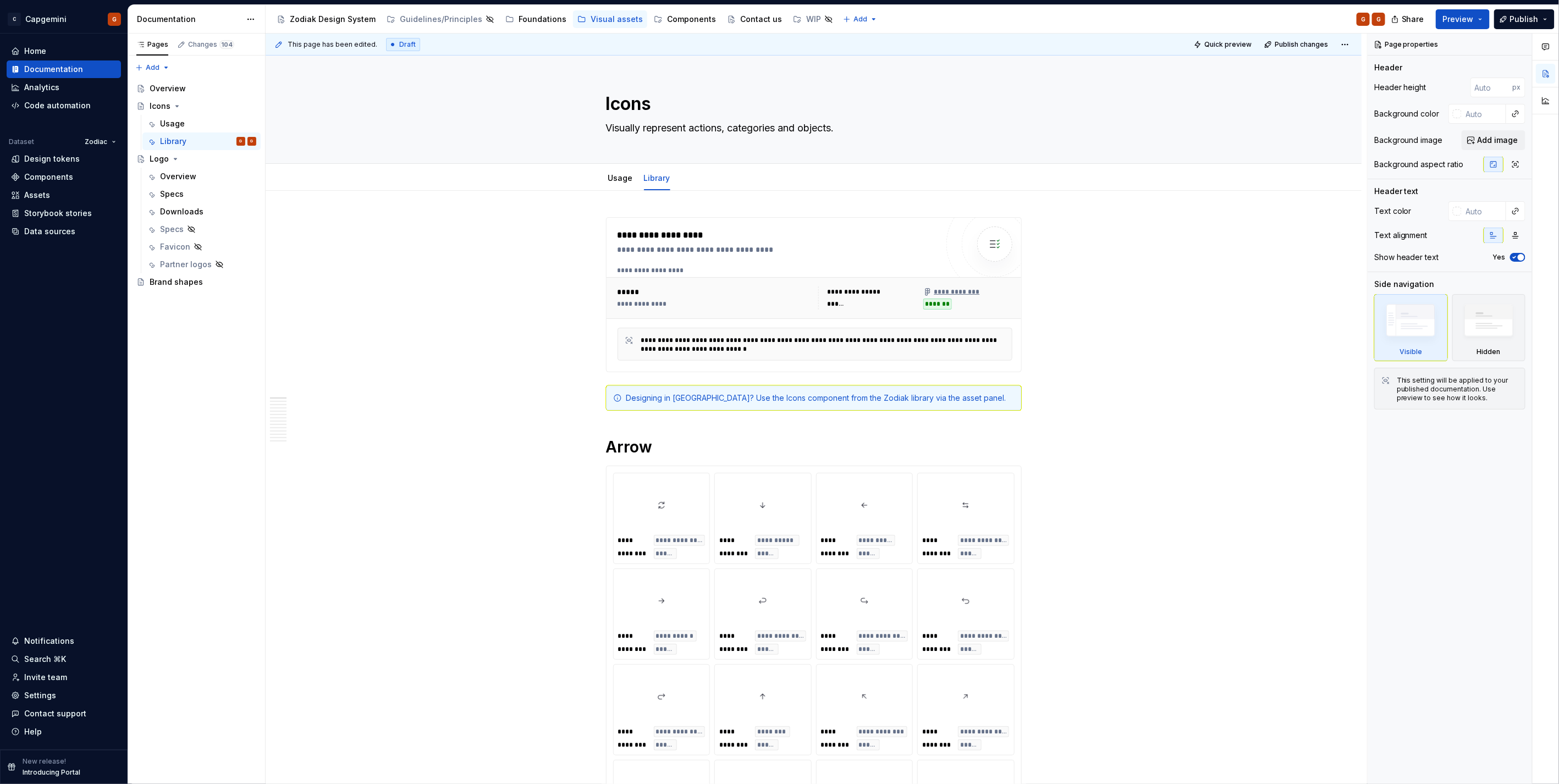
scroll to position [61, 0]
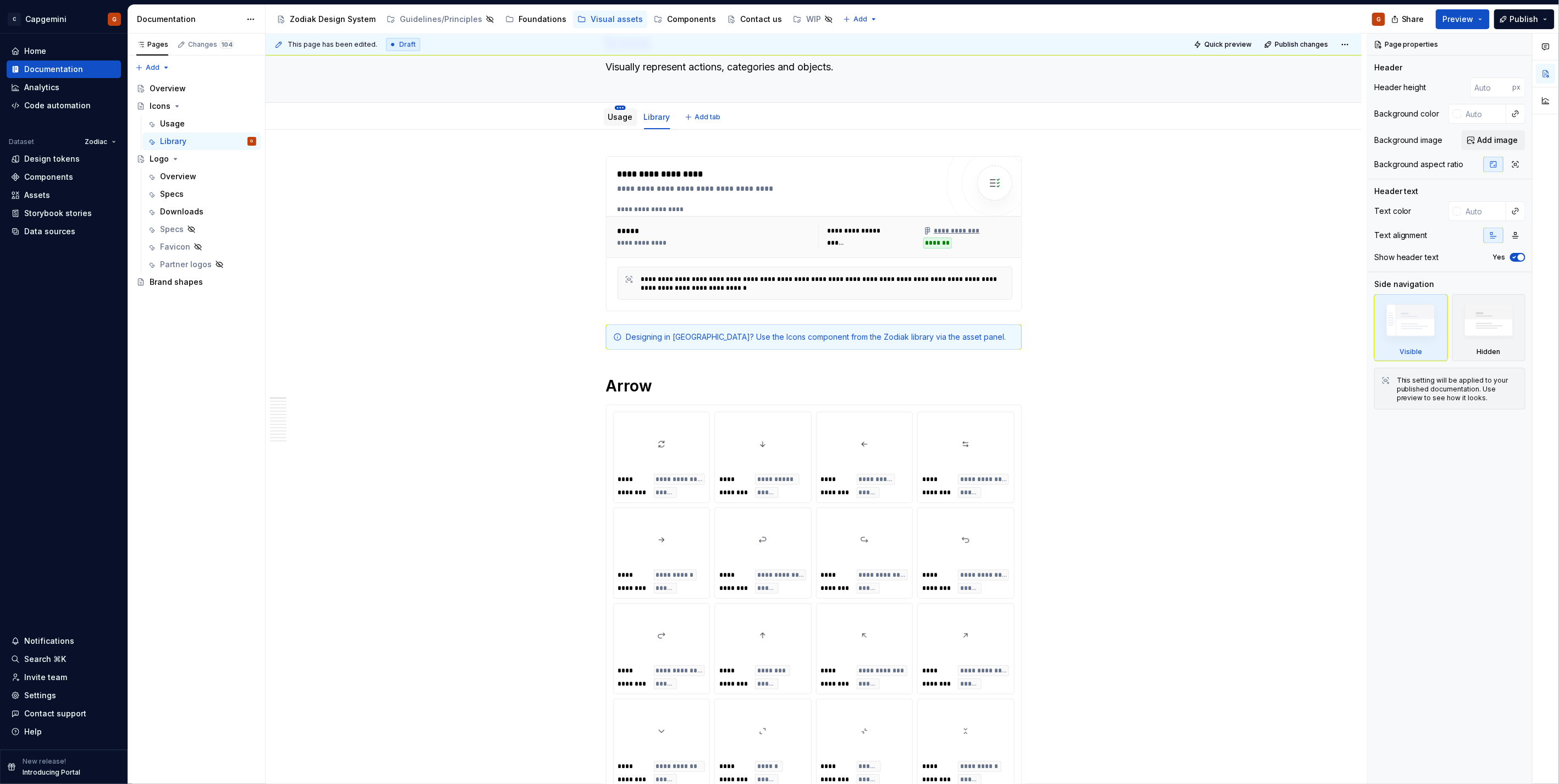
click at [620, 106] on html "C Capgemini G Home Documentation Analytics Code automation Dataset Zodiac Desig…" at bounding box center [779, 392] width 1559 height 784
click at [603, 115] on html "C Capgemini G Home Documentation Analytics Code automation Dataset Zodiac Desig…" at bounding box center [779, 392] width 1559 height 784
click at [608, 116] on link "Usage" at bounding box center [620, 117] width 25 height 9
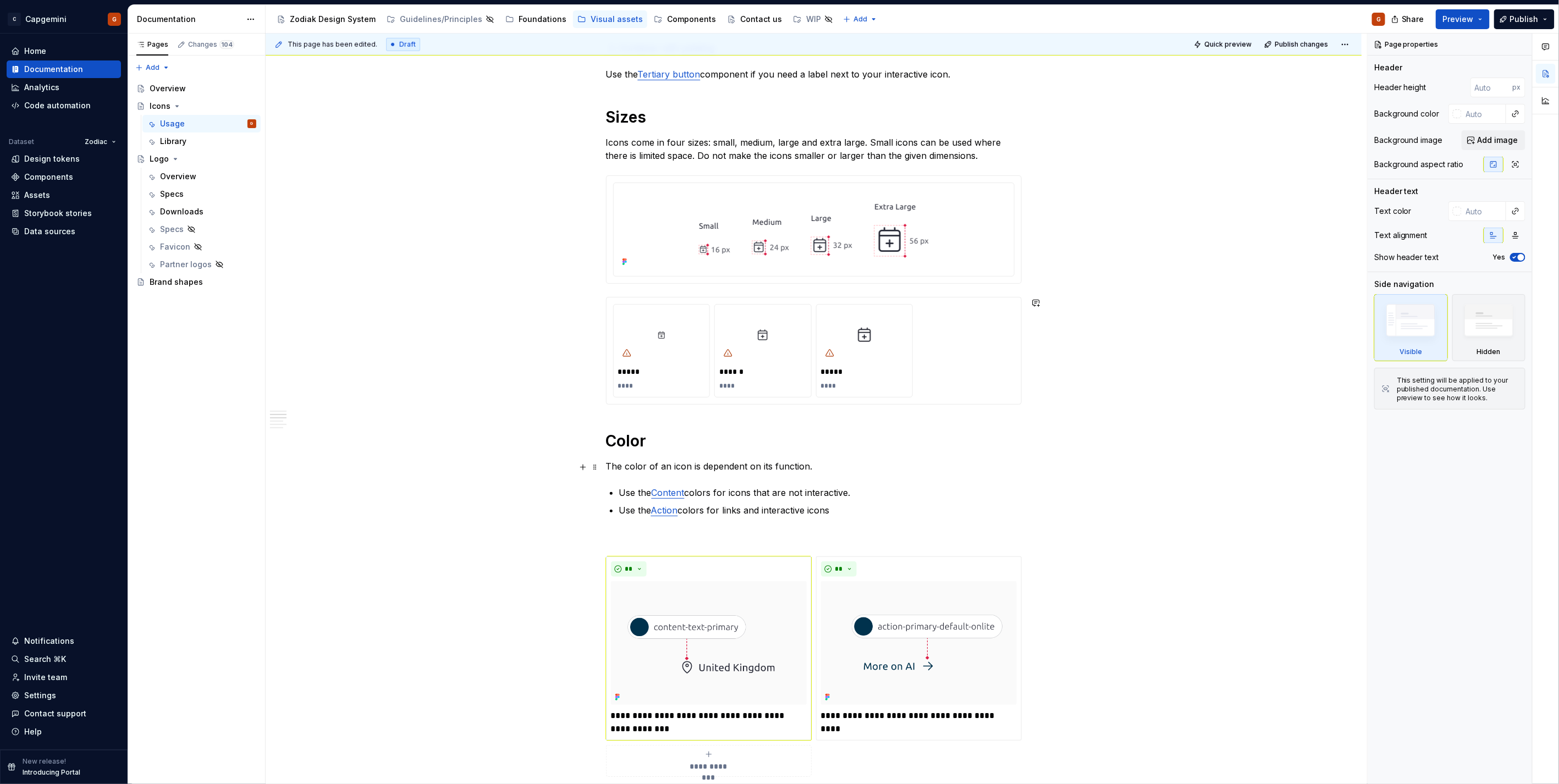
scroll to position [672, 0]
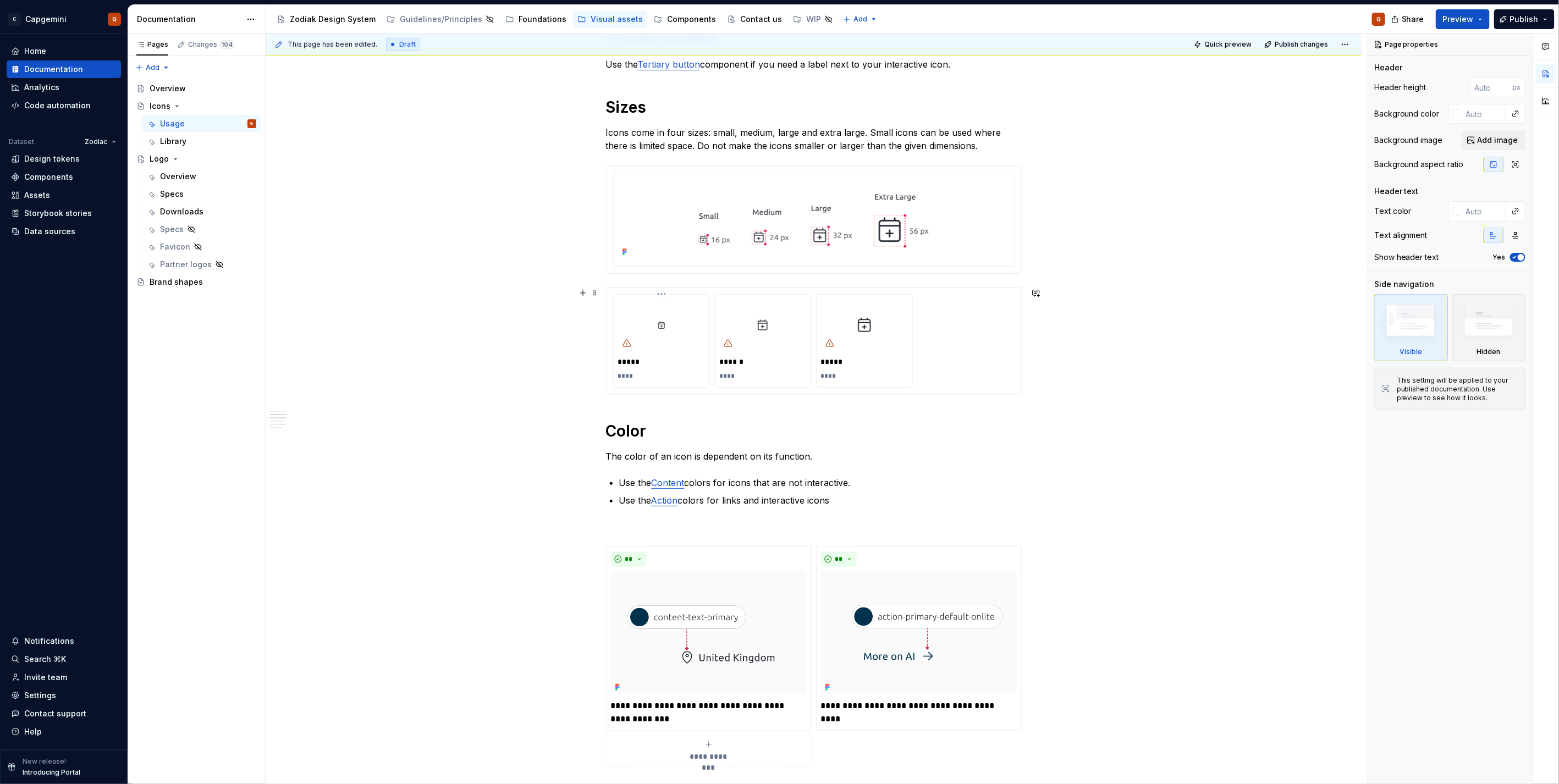
click at [633, 378] on p "****" at bounding box center [662, 376] width 87 height 9
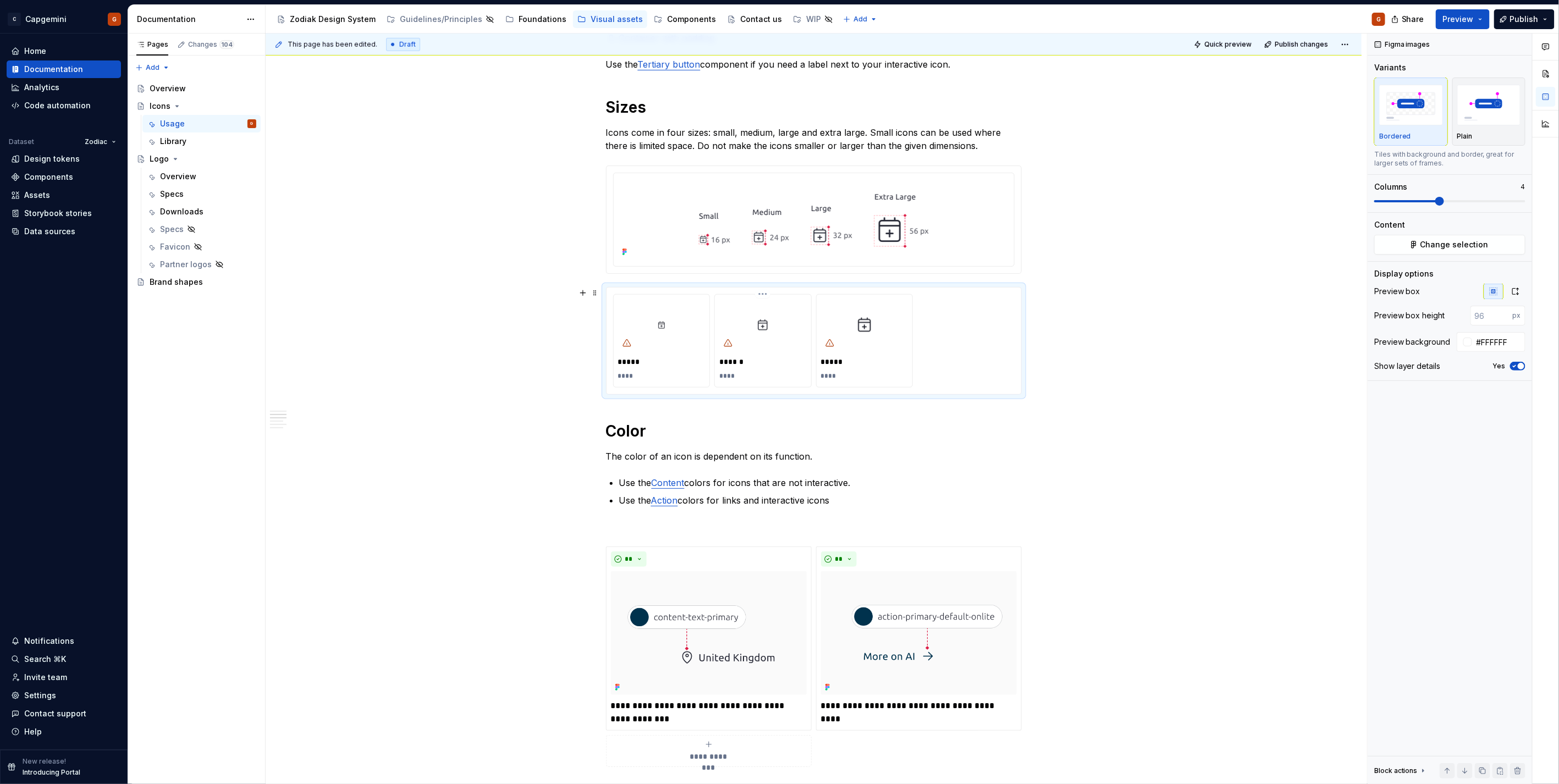
type textarea "*"
click at [636, 376] on p "****" at bounding box center [662, 376] width 87 height 9
click at [664, 371] on div "****" at bounding box center [662, 376] width 87 height 13
click at [629, 374] on p "****" at bounding box center [662, 376] width 87 height 9
click at [639, 379] on p "****" at bounding box center [662, 376] width 87 height 9
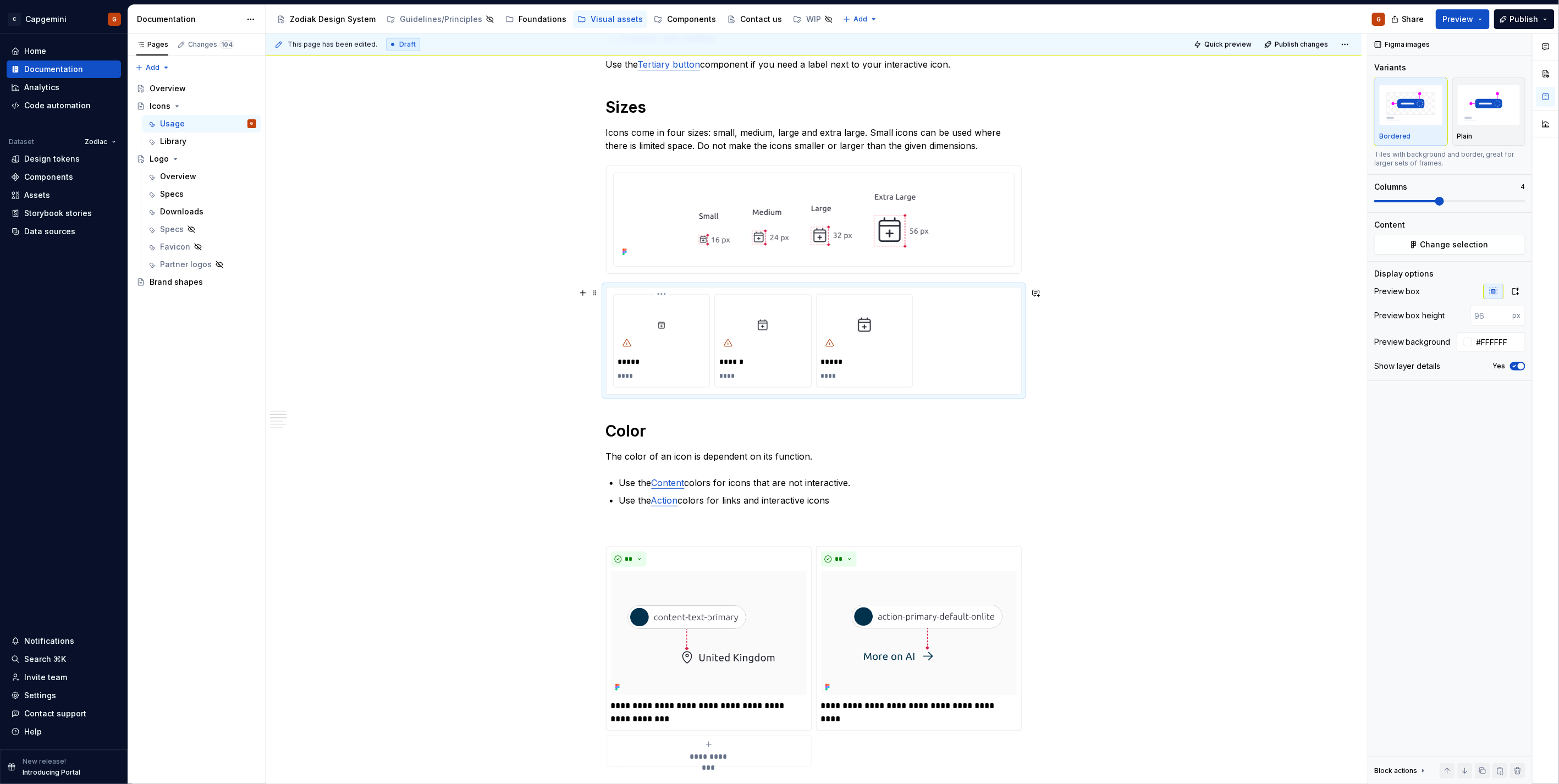
click at [650, 366] on p "*****" at bounding box center [662, 362] width 87 height 11
click at [666, 391] on div "***** **** ****** **** ***** ****" at bounding box center [814, 341] width 415 height 107
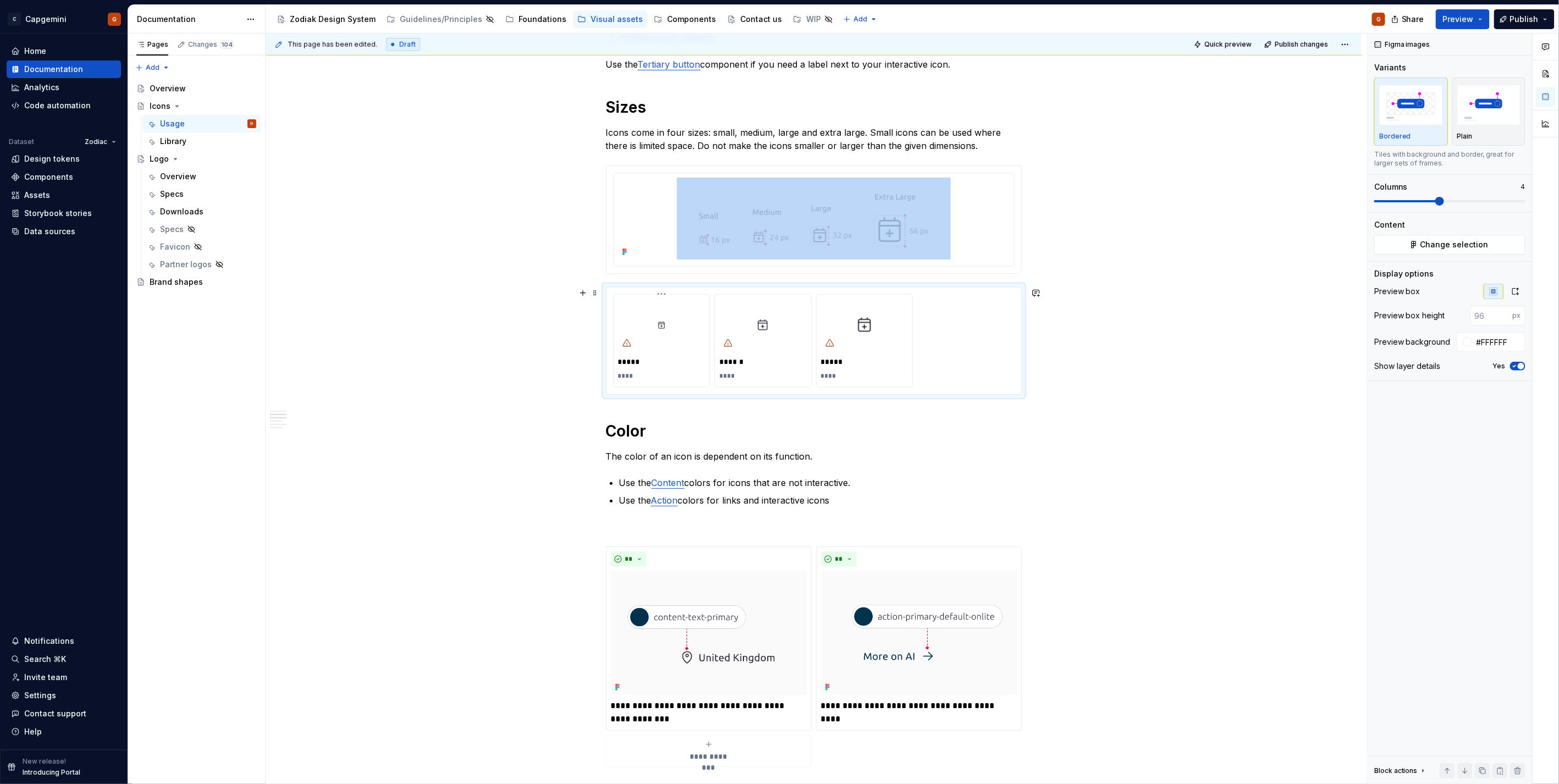
click at [667, 370] on div "****" at bounding box center [662, 376] width 87 height 13
click at [655, 370] on div "****" at bounding box center [662, 376] width 87 height 13
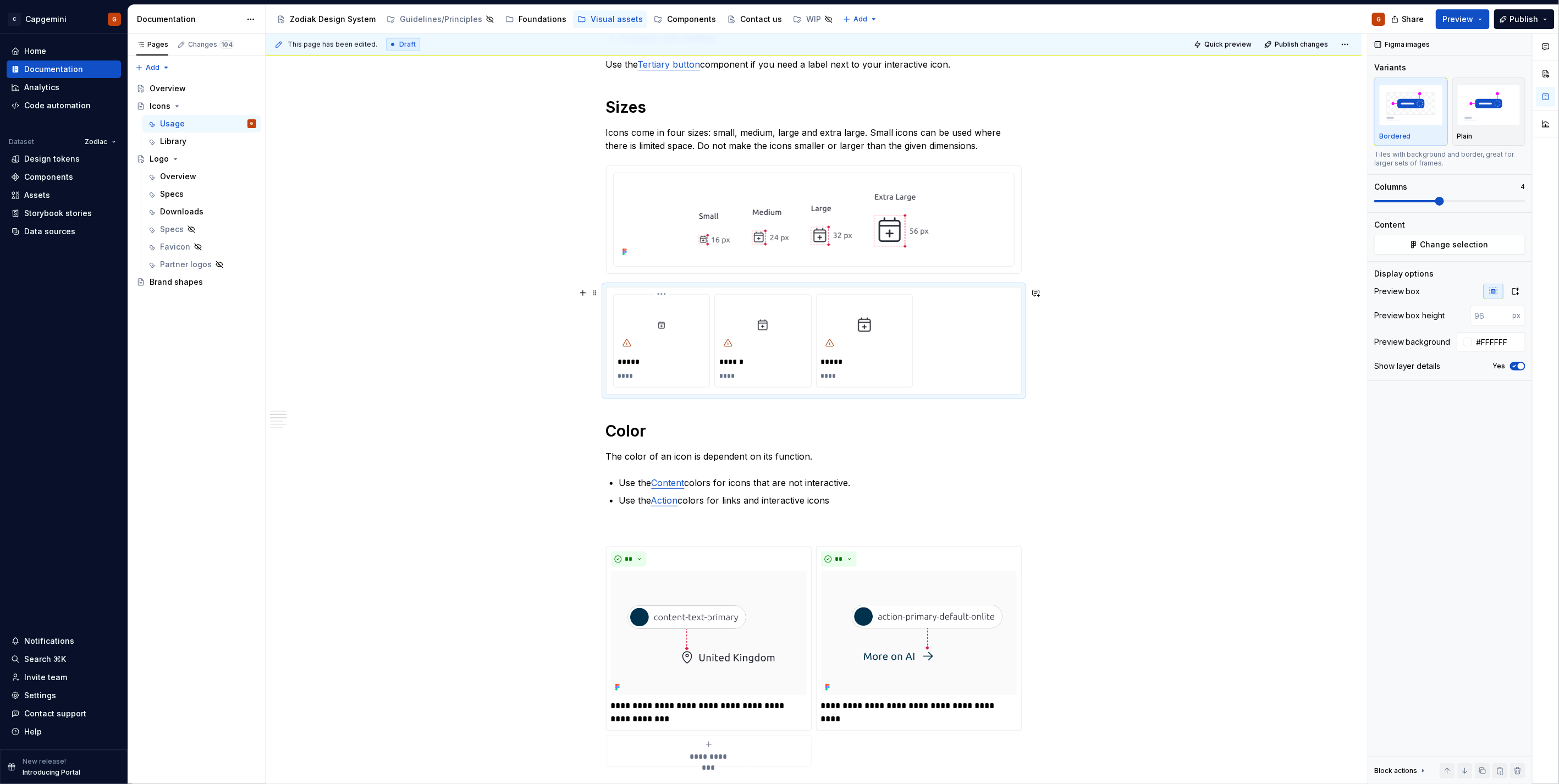
click at [647, 376] on p "****" at bounding box center [662, 376] width 87 height 9
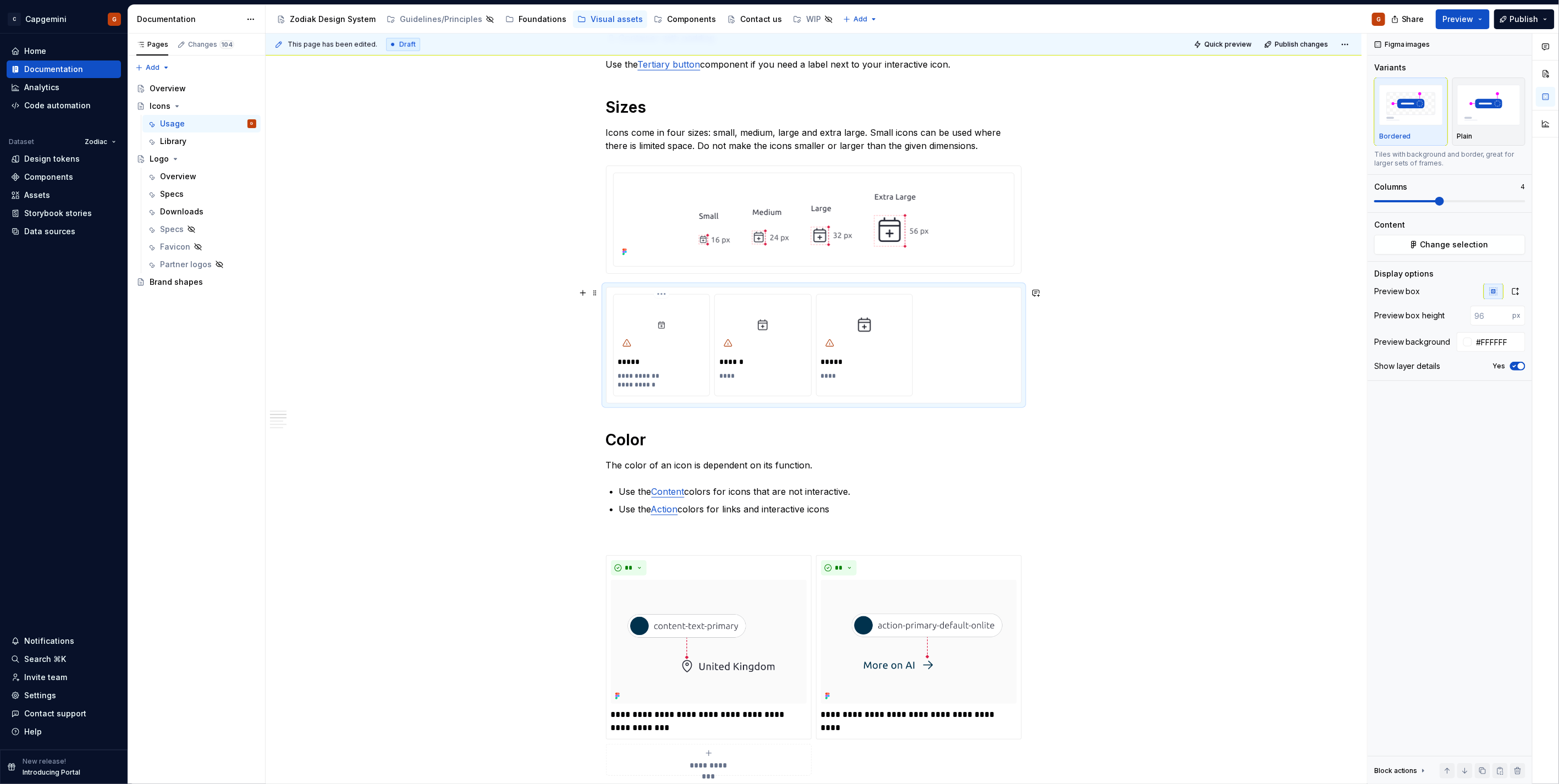
click at [636, 380] on p "**********" at bounding box center [662, 380] width 87 height 18
click at [731, 373] on p "****" at bounding box center [763, 376] width 87 height 9
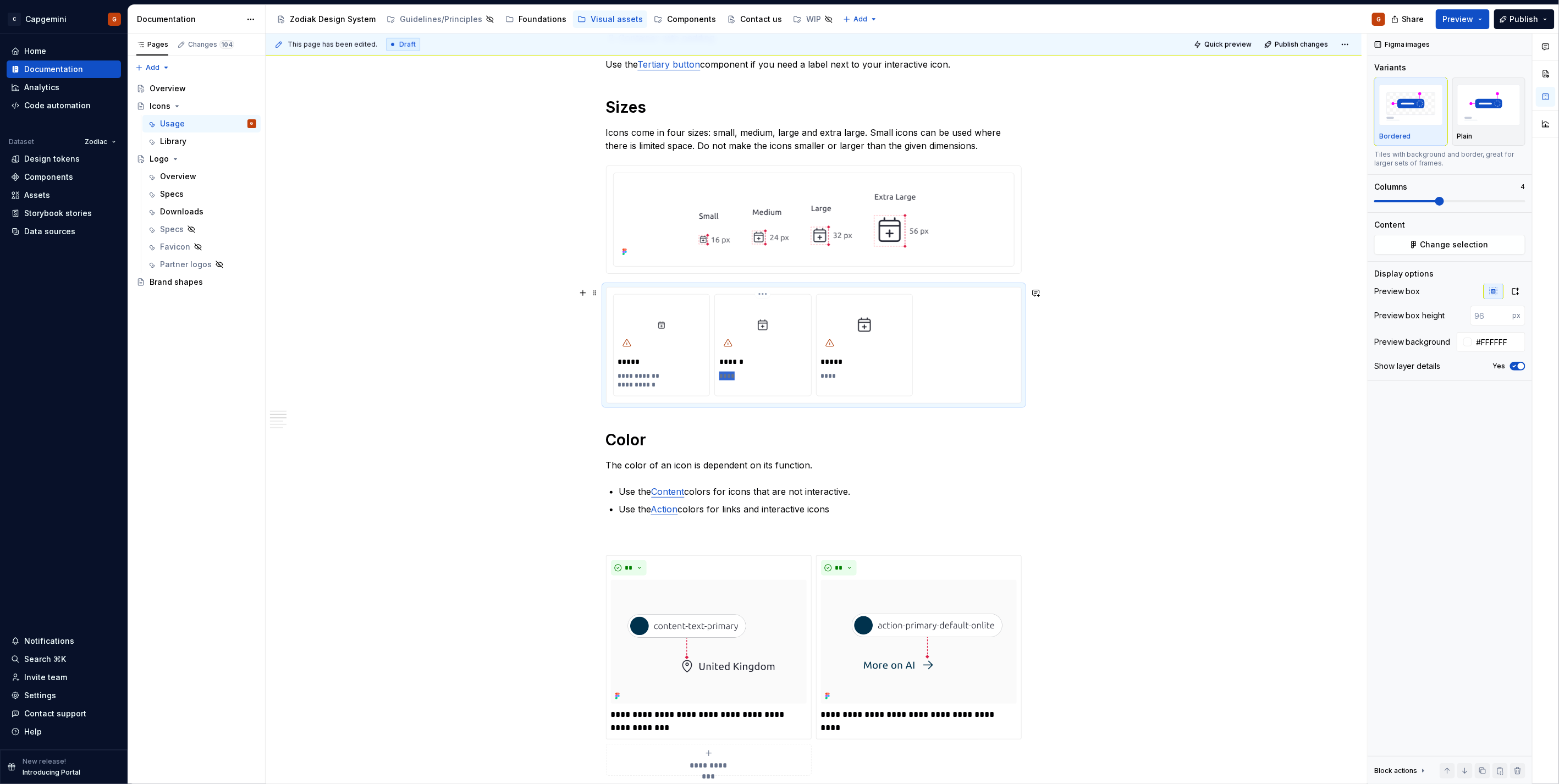
click at [731, 373] on p "****" at bounding box center [763, 376] width 87 height 9
click at [832, 374] on p "****" at bounding box center [864, 376] width 87 height 9
click at [752, 375] on p "**********" at bounding box center [763, 380] width 87 height 18
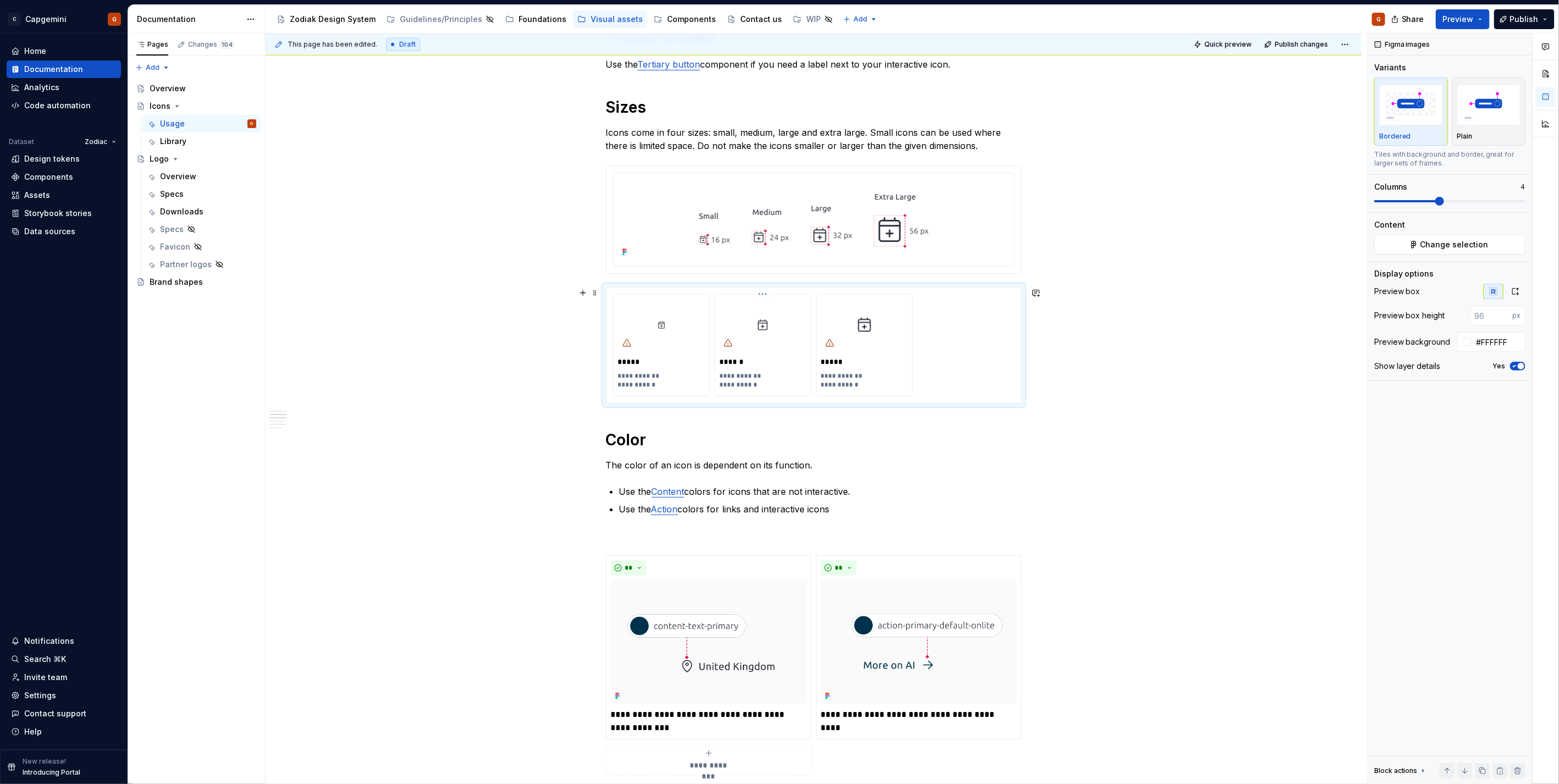
click at [745, 388] on p "**********" at bounding box center [763, 380] width 87 height 18
click at [850, 373] on p "**********" at bounding box center [864, 380] width 87 height 18
click at [846, 388] on p "**********" at bounding box center [864, 380] width 87 height 18
click at [988, 339] on div "**********" at bounding box center [814, 346] width 401 height 103
click at [1473, 20] on span "Preview" at bounding box center [1459, 20] width 31 height 11
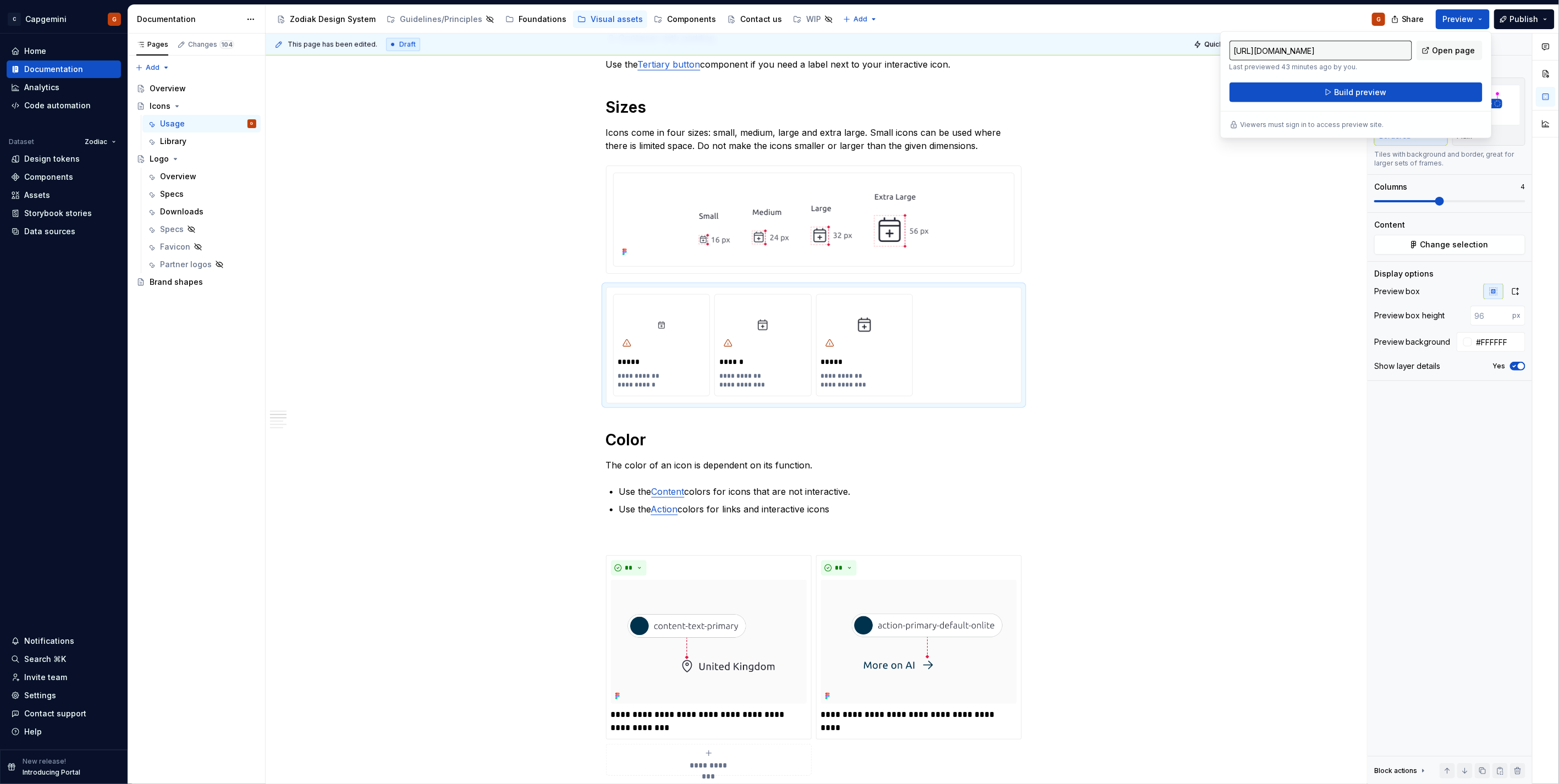
drag, startPoint x: 1473, startPoint y: 20, endPoint x: 1185, endPoint y: 72, distance: 292.7
click at [1089, 123] on div "**********" at bounding box center [814, 650] width 1096 height 2262
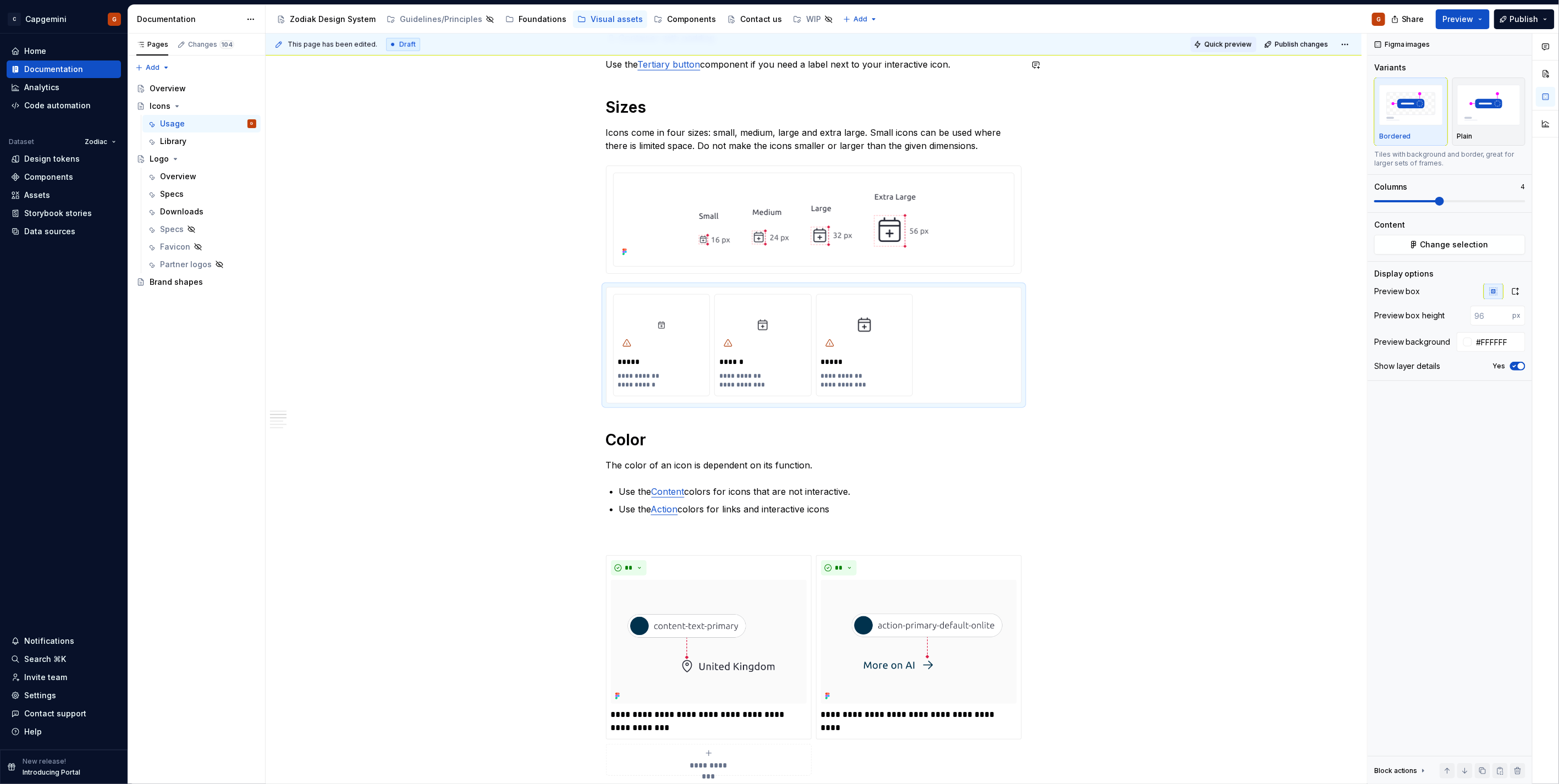
click at [1212, 41] on span "Quick preview" at bounding box center [1227, 44] width 47 height 9
type textarea "*"
click at [934, 138] on p "Icons come in four sizes: small, medium, large and extra large. Small icons can…" at bounding box center [814, 139] width 416 height 27
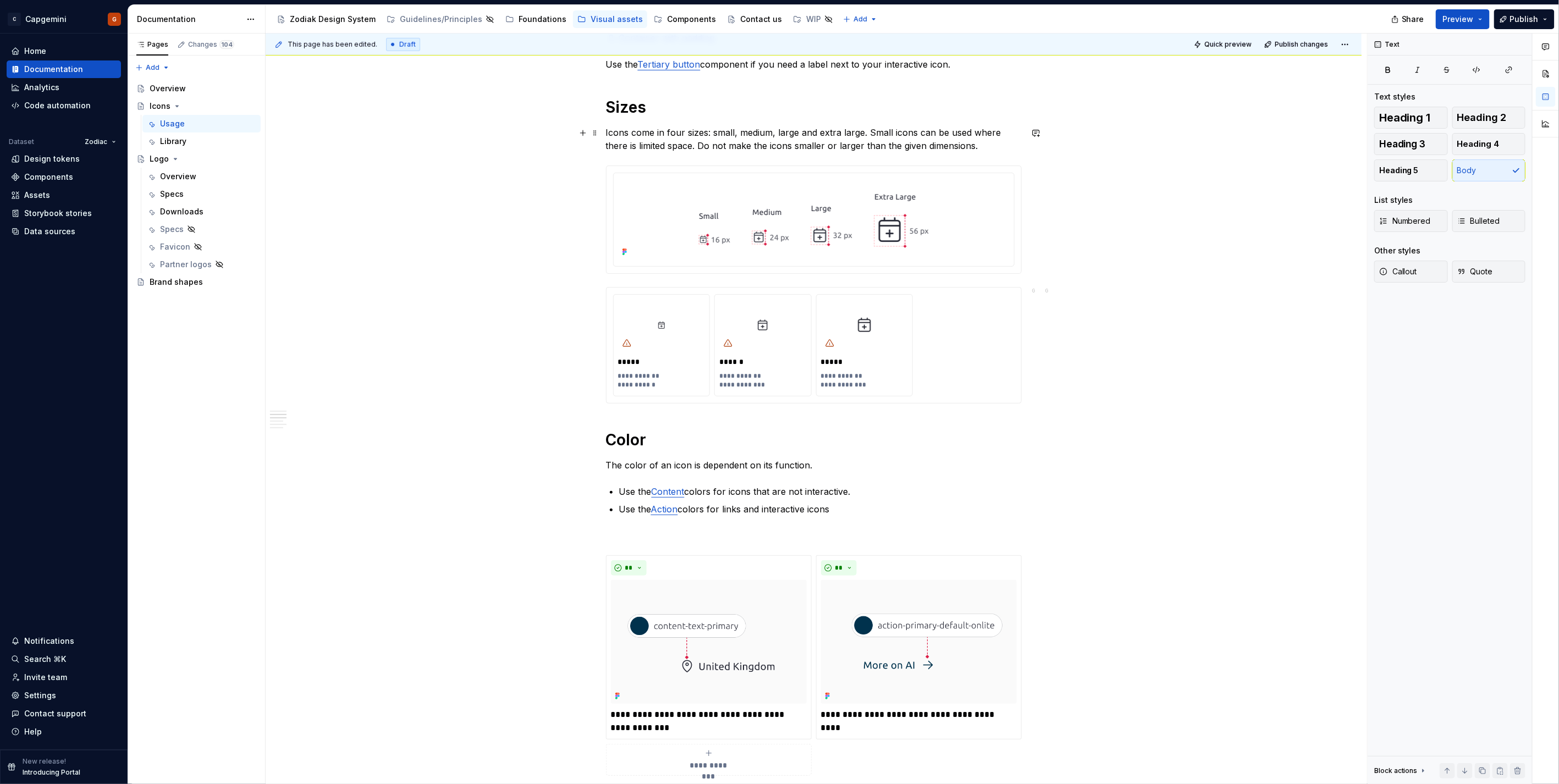
click at [920, 129] on p "Icons come in four sizes: small, medium, large and extra large. Small icons can…" at bounding box center [814, 139] width 416 height 27
click at [960, 369] on div "**********" at bounding box center [814, 346] width 401 height 103
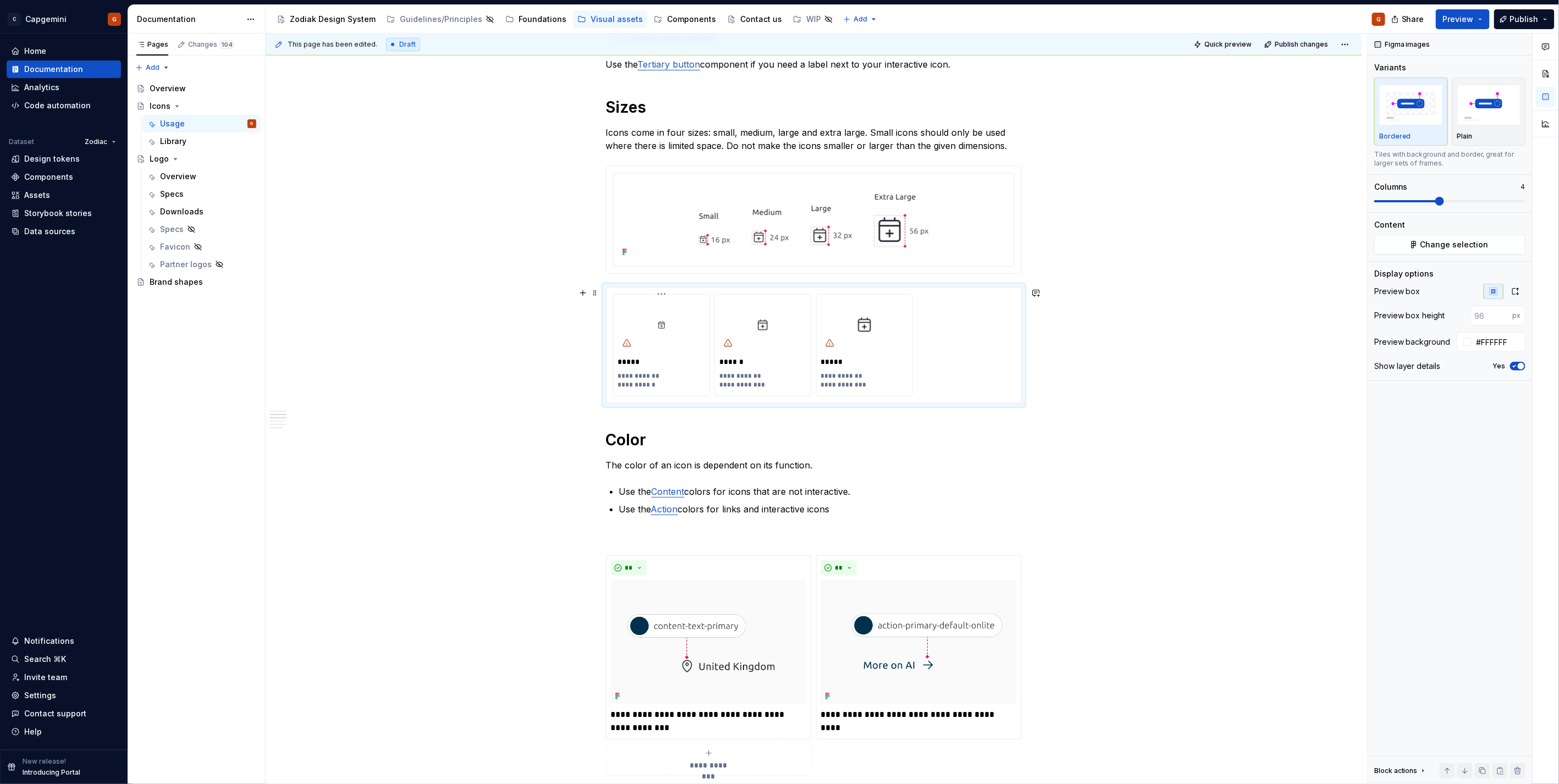
click at [642, 374] on p "**********" at bounding box center [662, 380] width 87 height 18
click at [636, 375] on p "**********" at bounding box center [662, 380] width 87 height 18
click at [655, 378] on p "**********" at bounding box center [662, 380] width 87 height 18
click at [664, 374] on p "**********" at bounding box center [662, 380] width 87 height 18
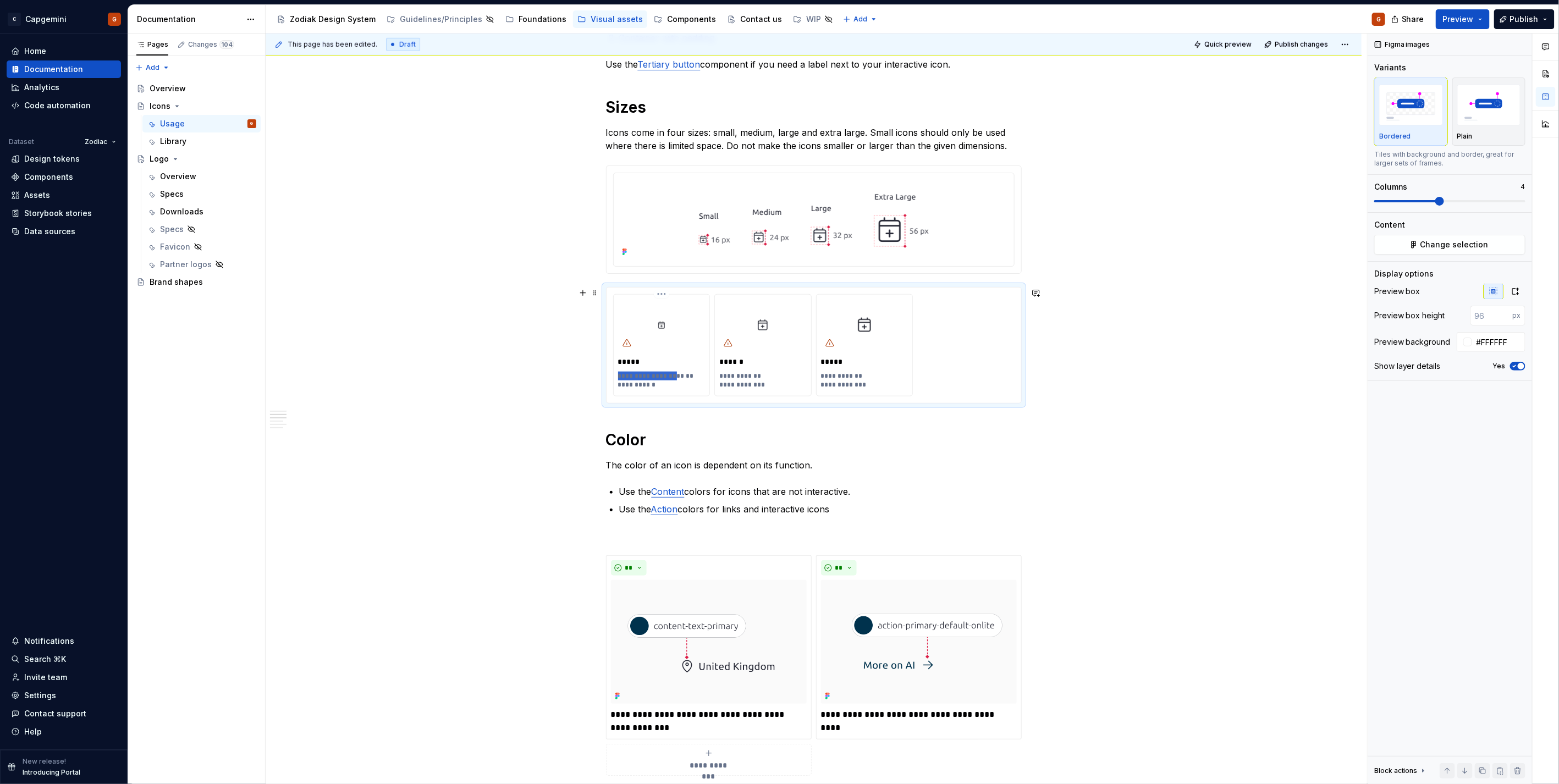
drag, startPoint x: 673, startPoint y: 376, endPoint x: 613, endPoint y: 381, distance: 60.2
click at [613, 381] on div "**********" at bounding box center [661, 345] width 96 height 101
drag, startPoint x: 742, startPoint y: 380, endPoint x: 708, endPoint y: 380, distance: 34.0
click at [708, 380] on div "**********" at bounding box center [814, 346] width 401 height 103
drag, startPoint x: 839, startPoint y: 378, endPoint x: 809, endPoint y: 378, distance: 30.0
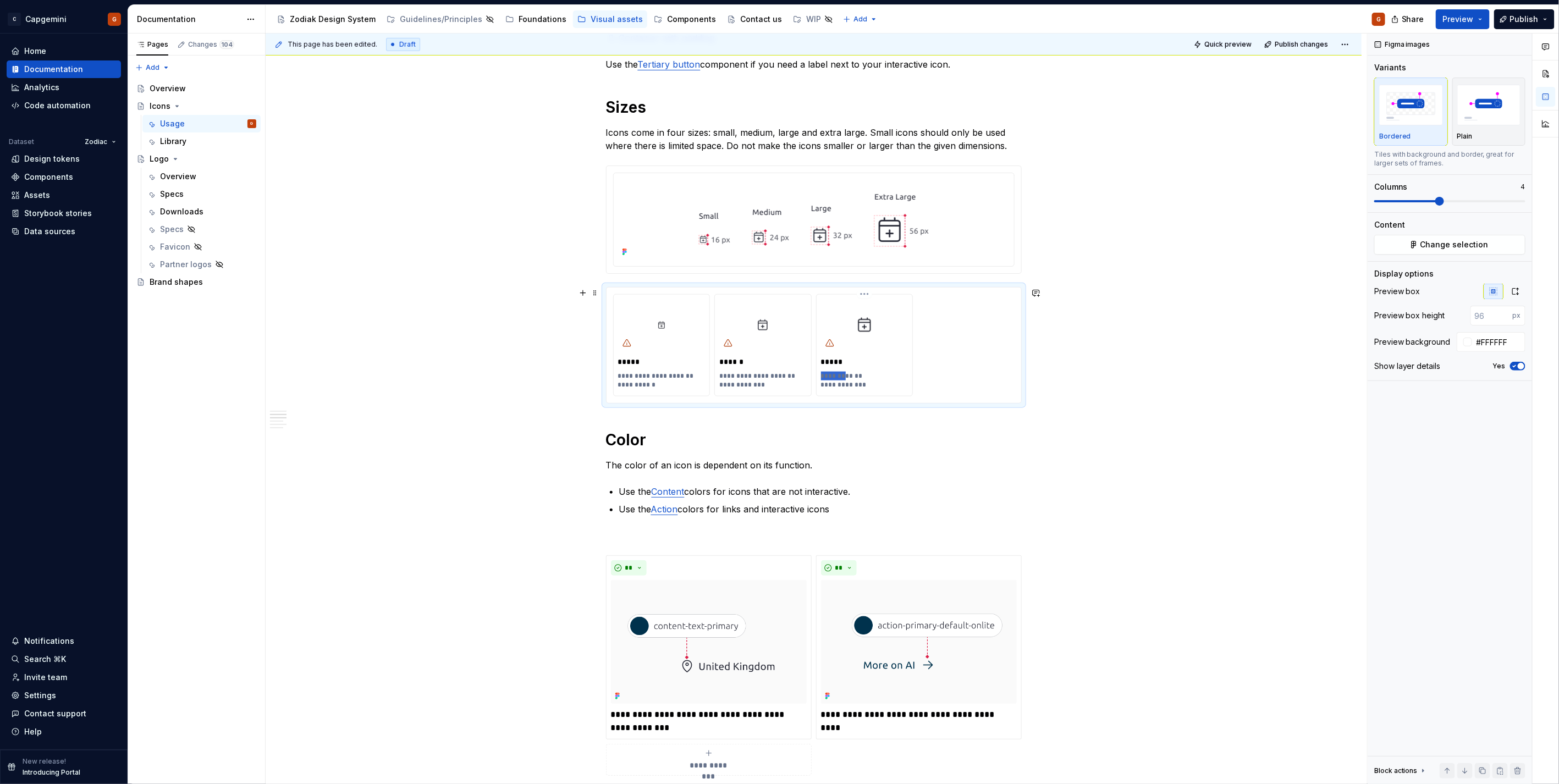
click at [809, 378] on div "**********" at bounding box center [814, 346] width 401 height 103
click at [1228, 48] on button "Quick preview" at bounding box center [1223, 44] width 66 height 15
click at [1503, 759] on span "Open page" at bounding box center [1501, 757] width 37 height 9
type textarea "*"
click at [806, 256] on img at bounding box center [814, 218] width 274 height 82
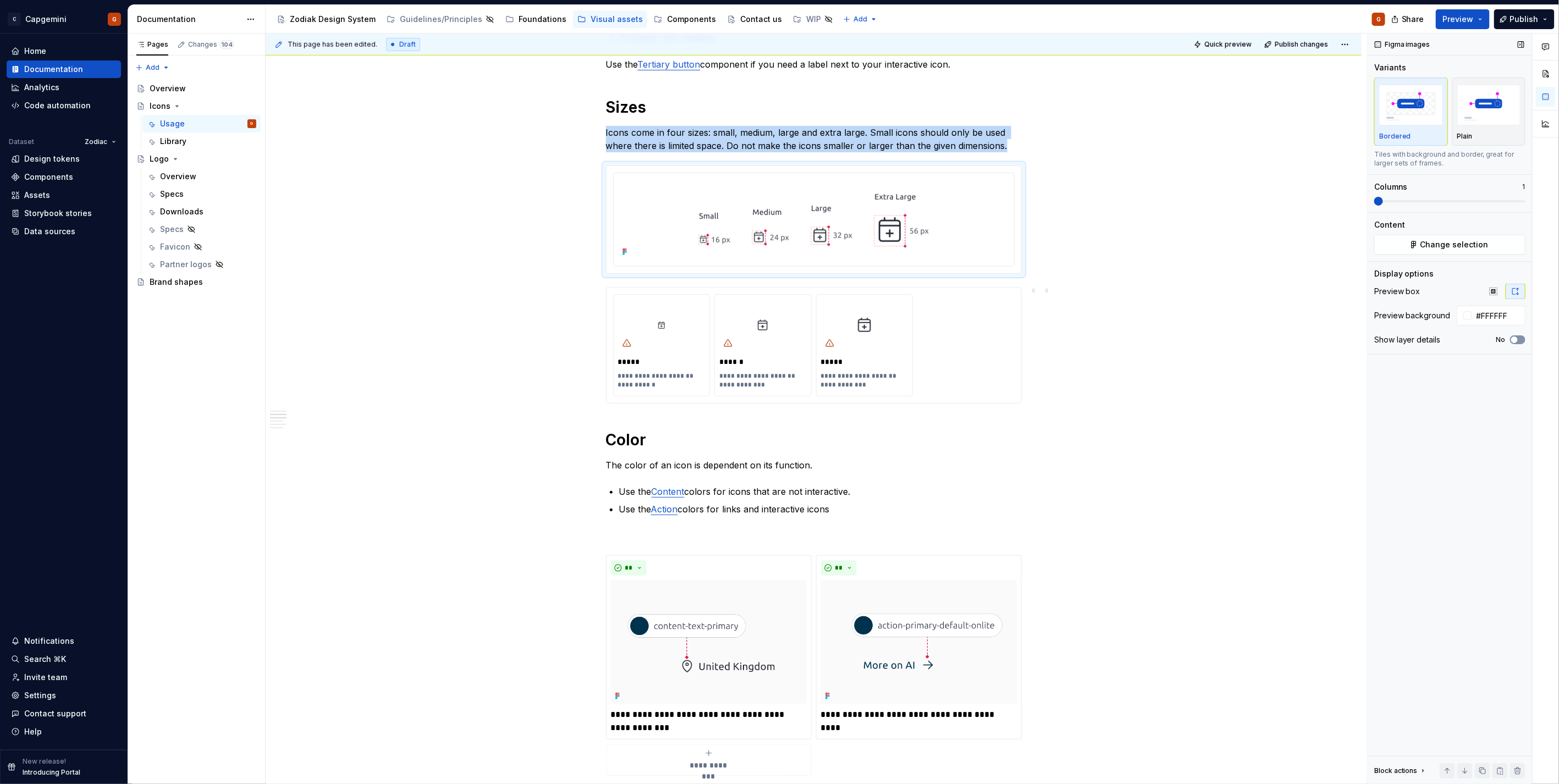
click at [1519, 339] on icon "button" at bounding box center [1514, 339] width 9 height 6
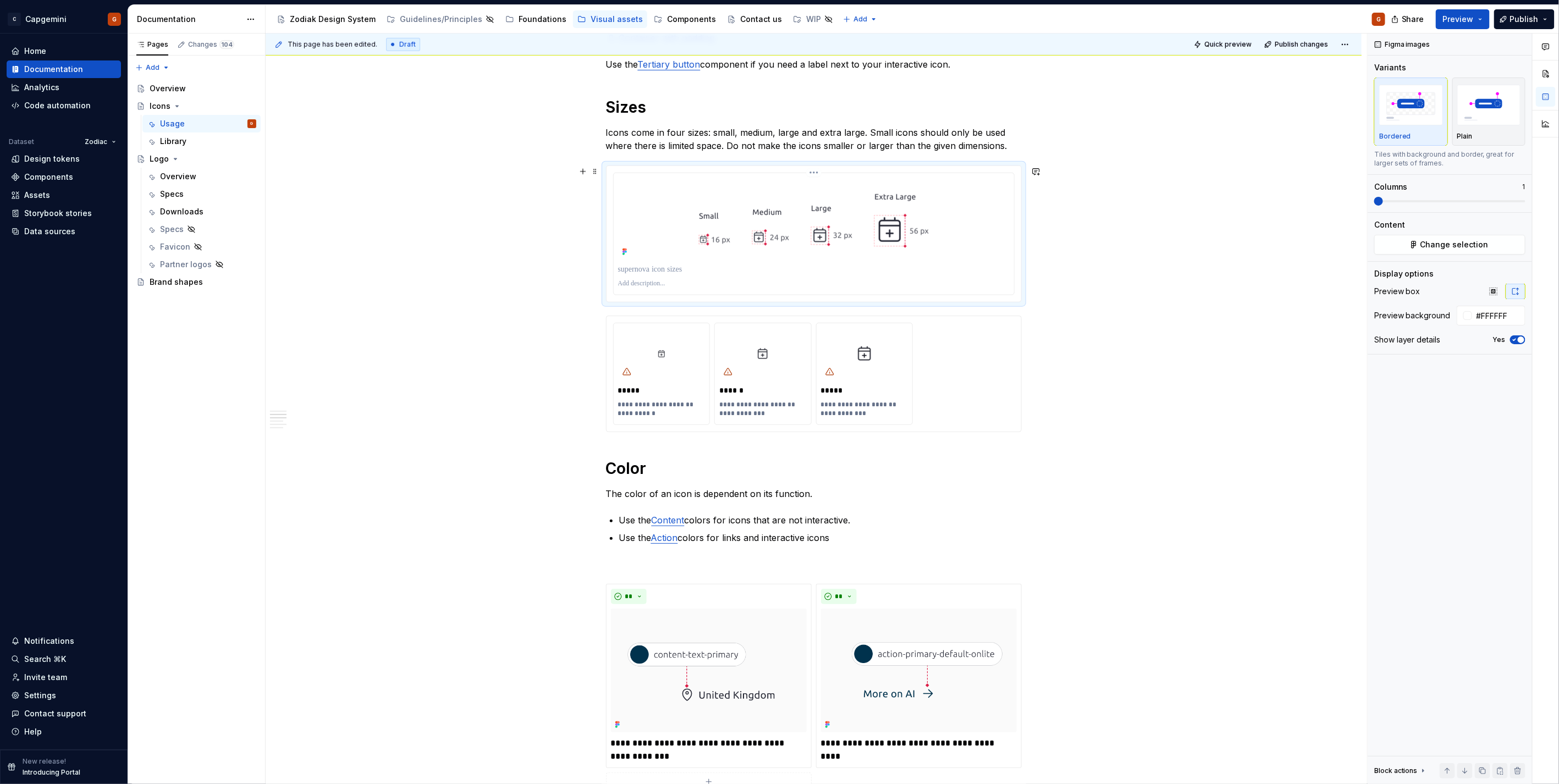
click at [675, 273] on p at bounding box center [814, 270] width 391 height 11
click at [944, 405] on div "**********" at bounding box center [814, 374] width 401 height 103
click at [1033, 297] on div "**********" at bounding box center [814, 664] width 1096 height 2291
click at [578, 174] on button "button" at bounding box center [583, 171] width 15 height 15
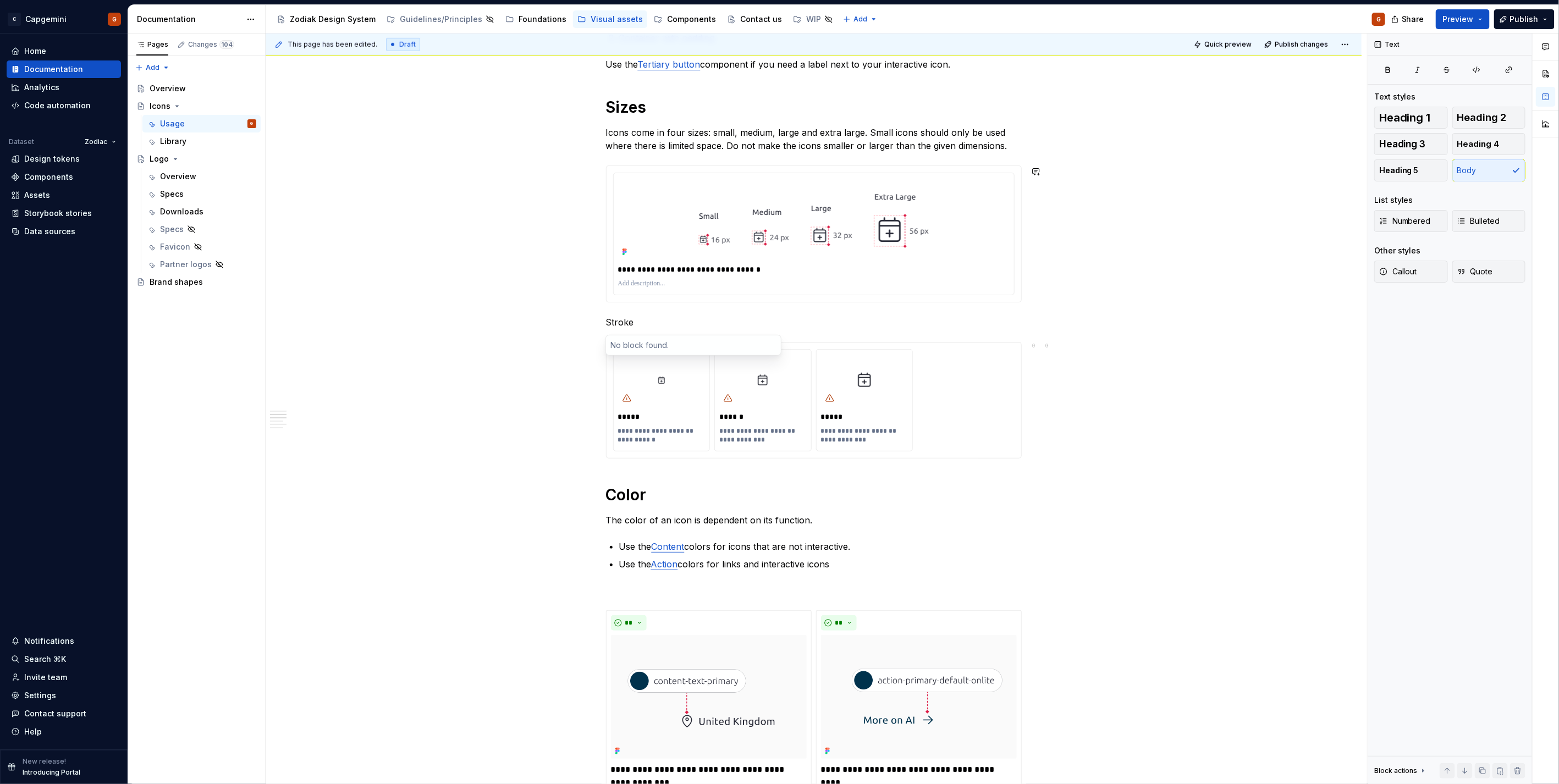
click at [668, 318] on p "Stroke" at bounding box center [814, 322] width 416 height 13
click at [683, 318] on p "Stroke" at bounding box center [814, 322] width 416 height 13
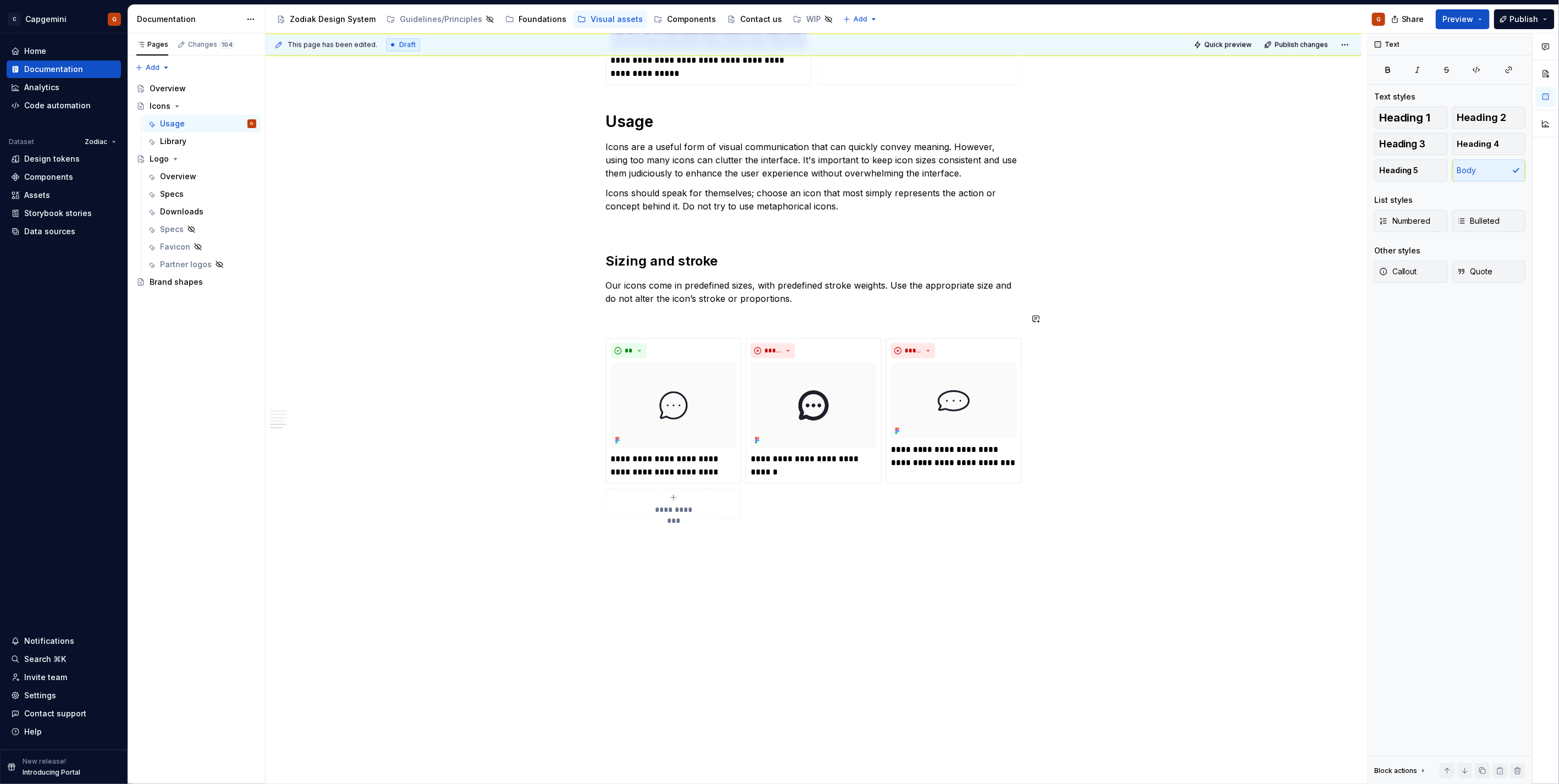
scroll to position [1744, 0]
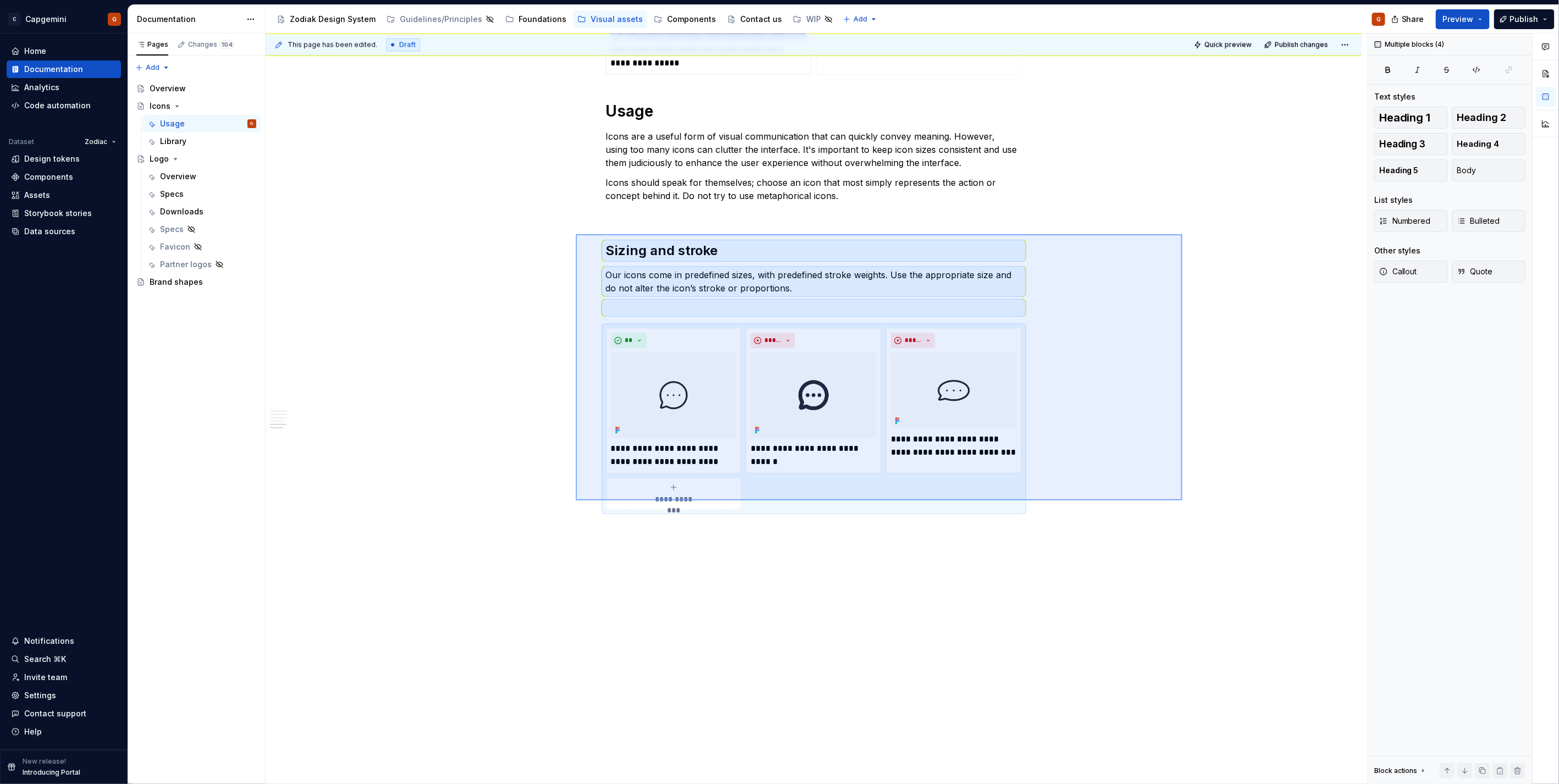
drag, startPoint x: 822, startPoint y: 424, endPoint x: 575, endPoint y: 234, distance: 311.6
click at [575, 234] on div "**********" at bounding box center [816, 409] width 1102 height 751
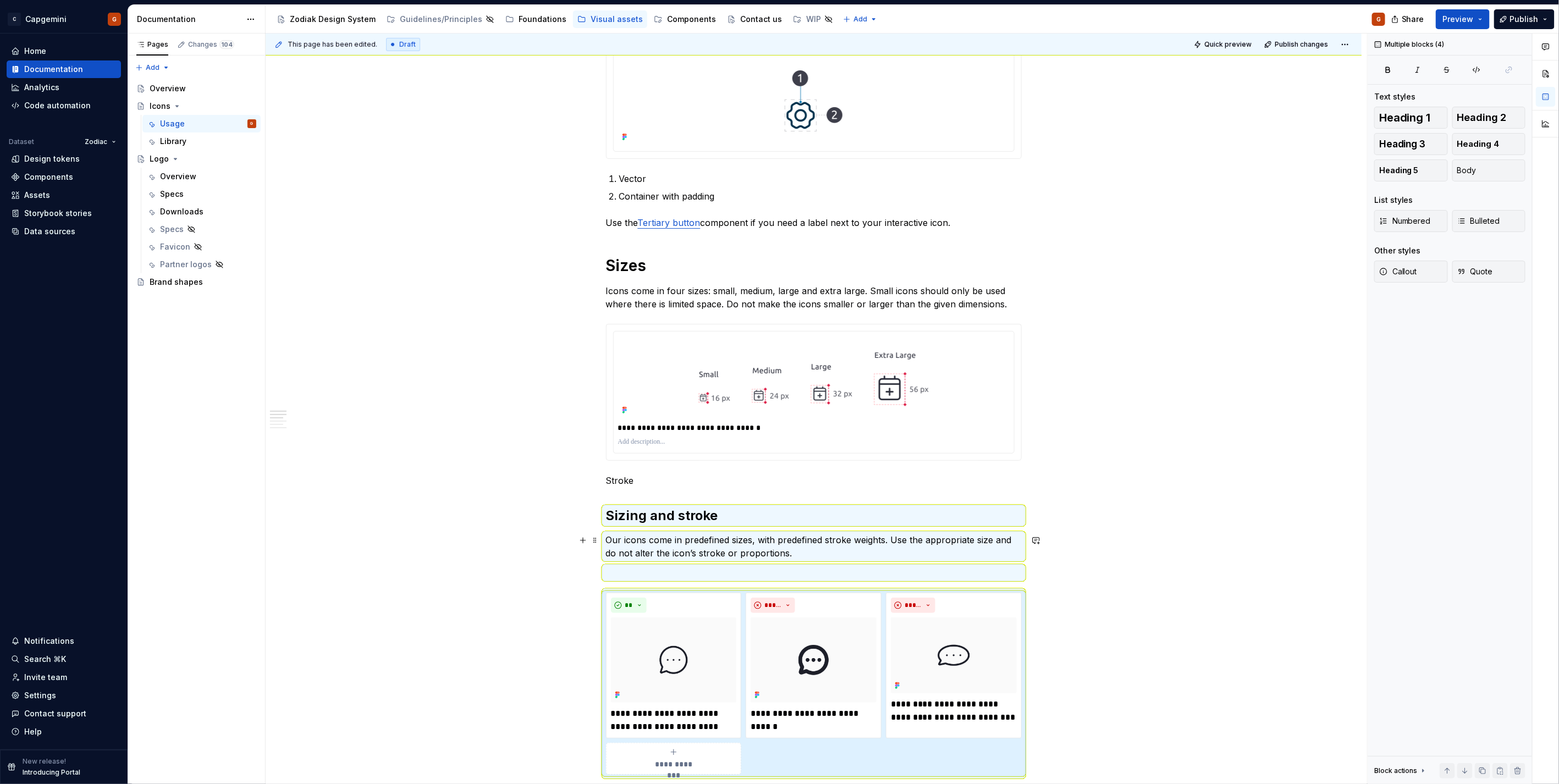
scroll to position [660, 0]
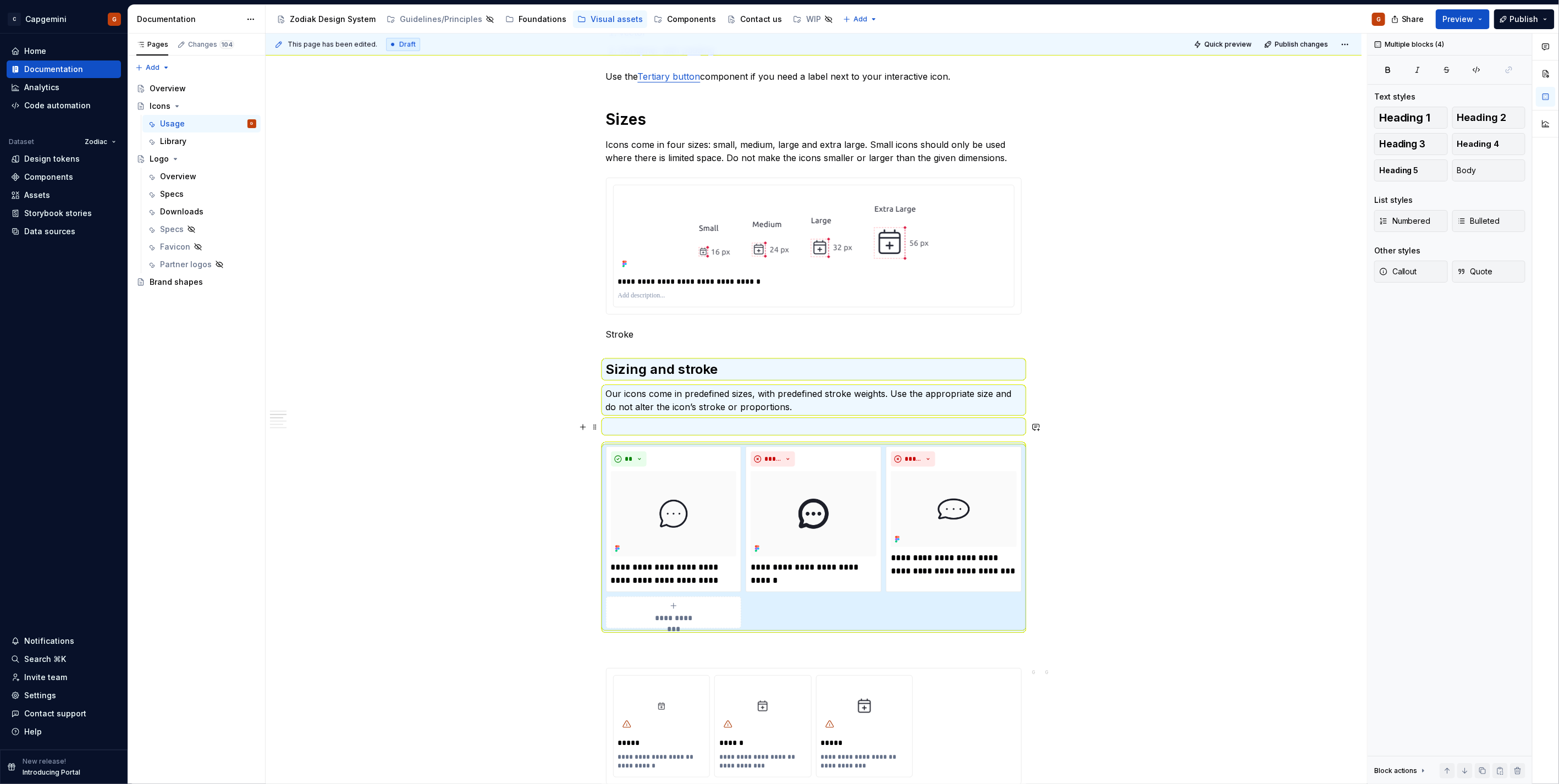
click at [806, 405] on p "Our icons come in predefined sizes, with predefined stroke weights. Use the app…" at bounding box center [814, 400] width 416 height 27
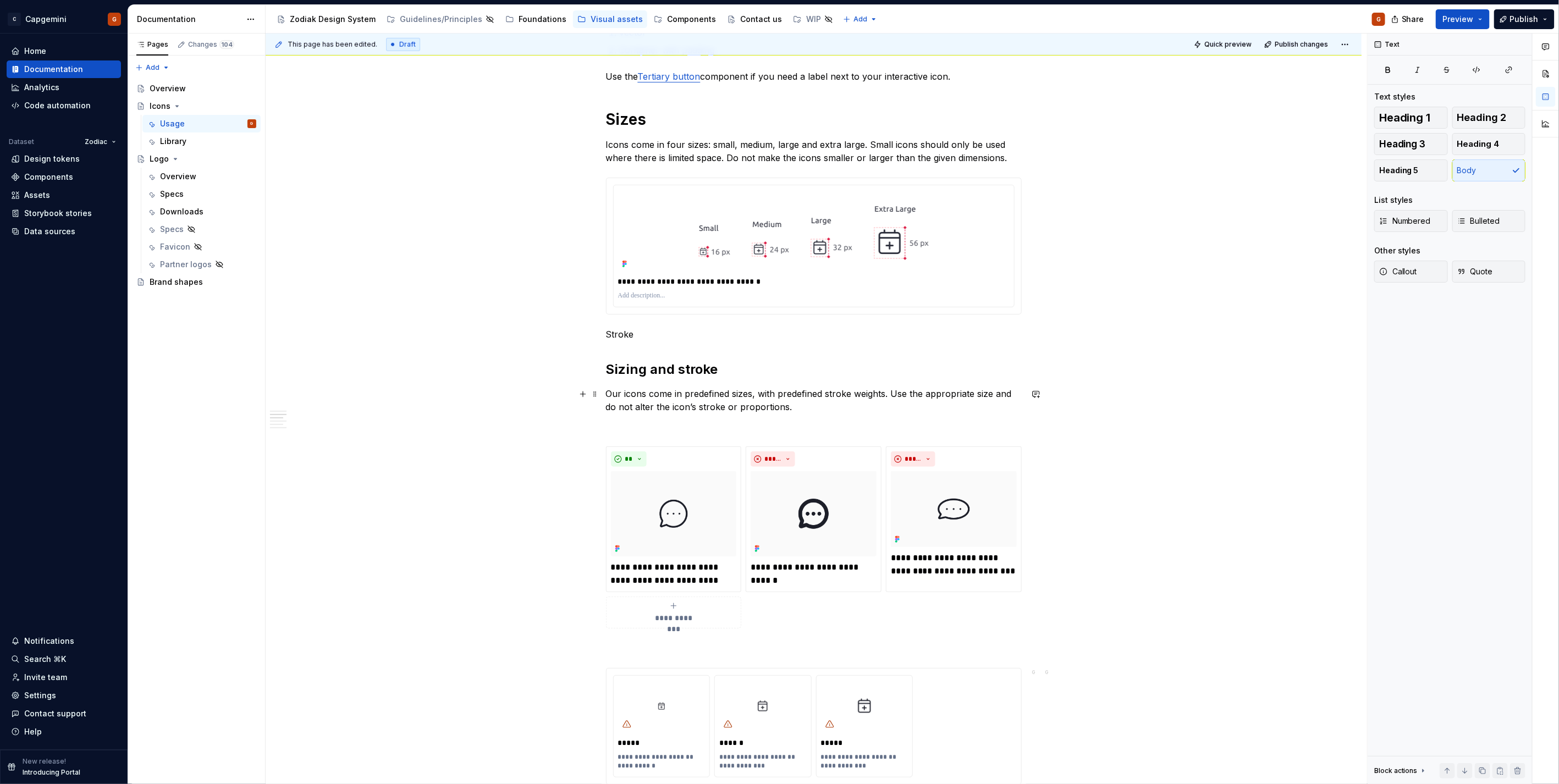
click at [805, 408] on p "Our icons come in predefined sizes, with predefined stroke weights. Use the app…" at bounding box center [814, 400] width 416 height 27
click at [899, 152] on p "Icons come in four sizes: small, medium, large and extra large. Small icons sho…" at bounding box center [814, 151] width 416 height 27
click at [623, 339] on p "Stroke" at bounding box center [814, 334] width 416 height 13
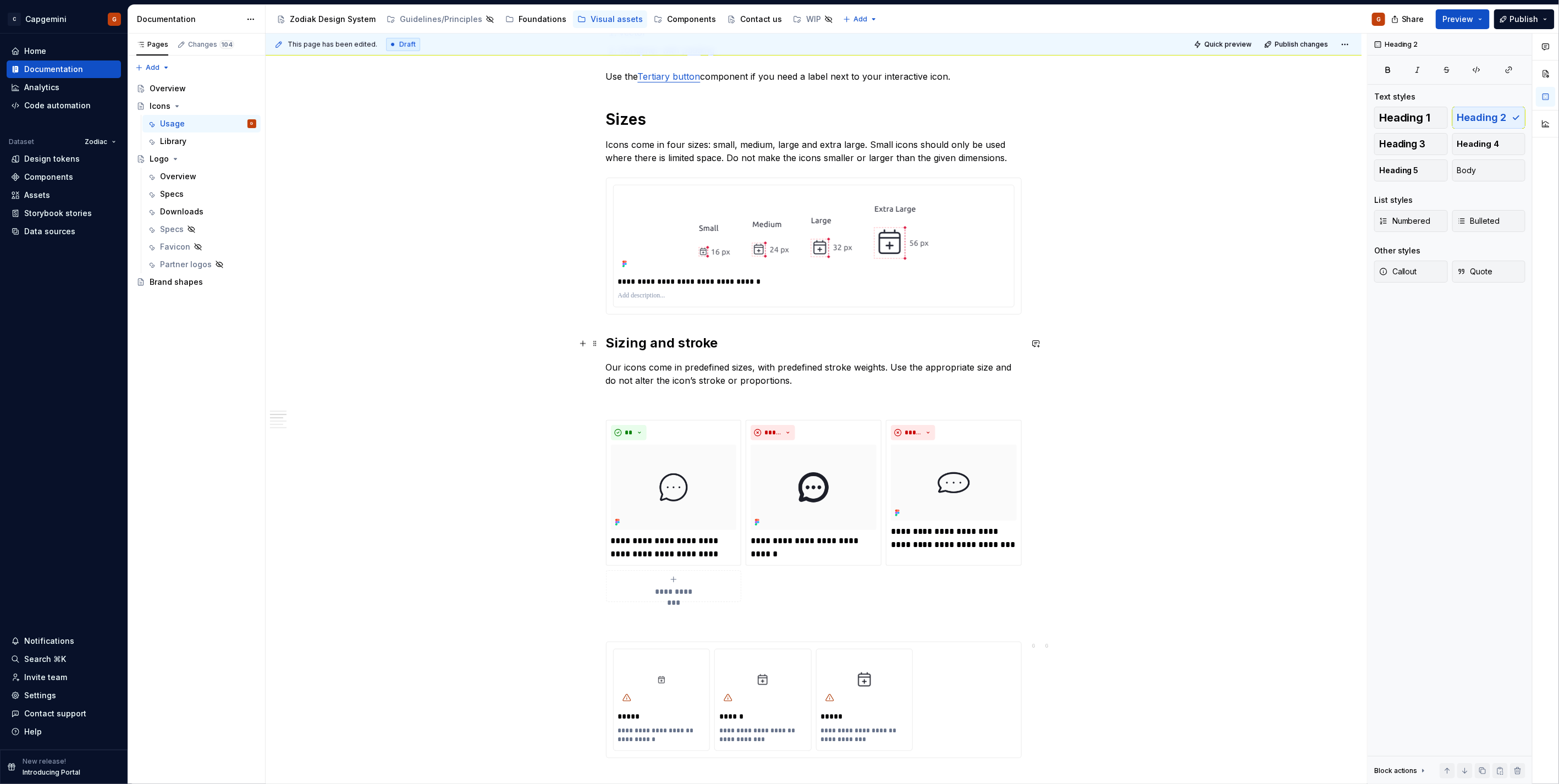
click at [634, 340] on h2 "Sizing and stroke" at bounding box center [814, 343] width 416 height 18
type textarea "*"
drag, startPoint x: 821, startPoint y: 381, endPoint x: 889, endPoint y: 363, distance: 70.3
click at [889, 363] on p "Our icons come in predefined sizes, with predefined stroke weights. Use the app…" at bounding box center [814, 374] width 416 height 27
click at [998, 162] on p "Icons come in four sizes: small, medium, large and extra large. Small icons sho…" at bounding box center [814, 151] width 416 height 27
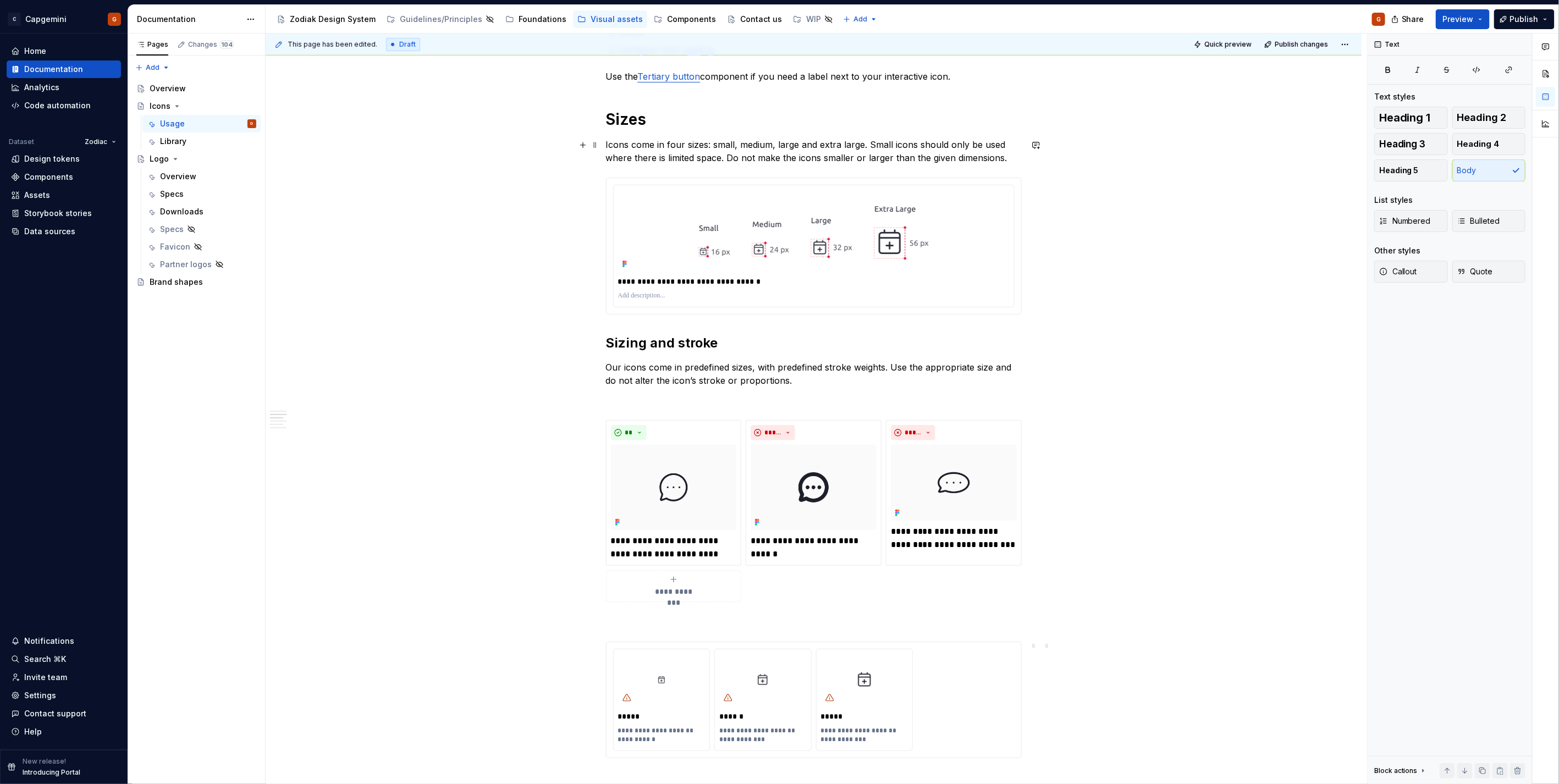
click at [1000, 163] on p "Icons come in four sizes: small, medium, large and extra large. Small icons sho…" at bounding box center [814, 151] width 416 height 27
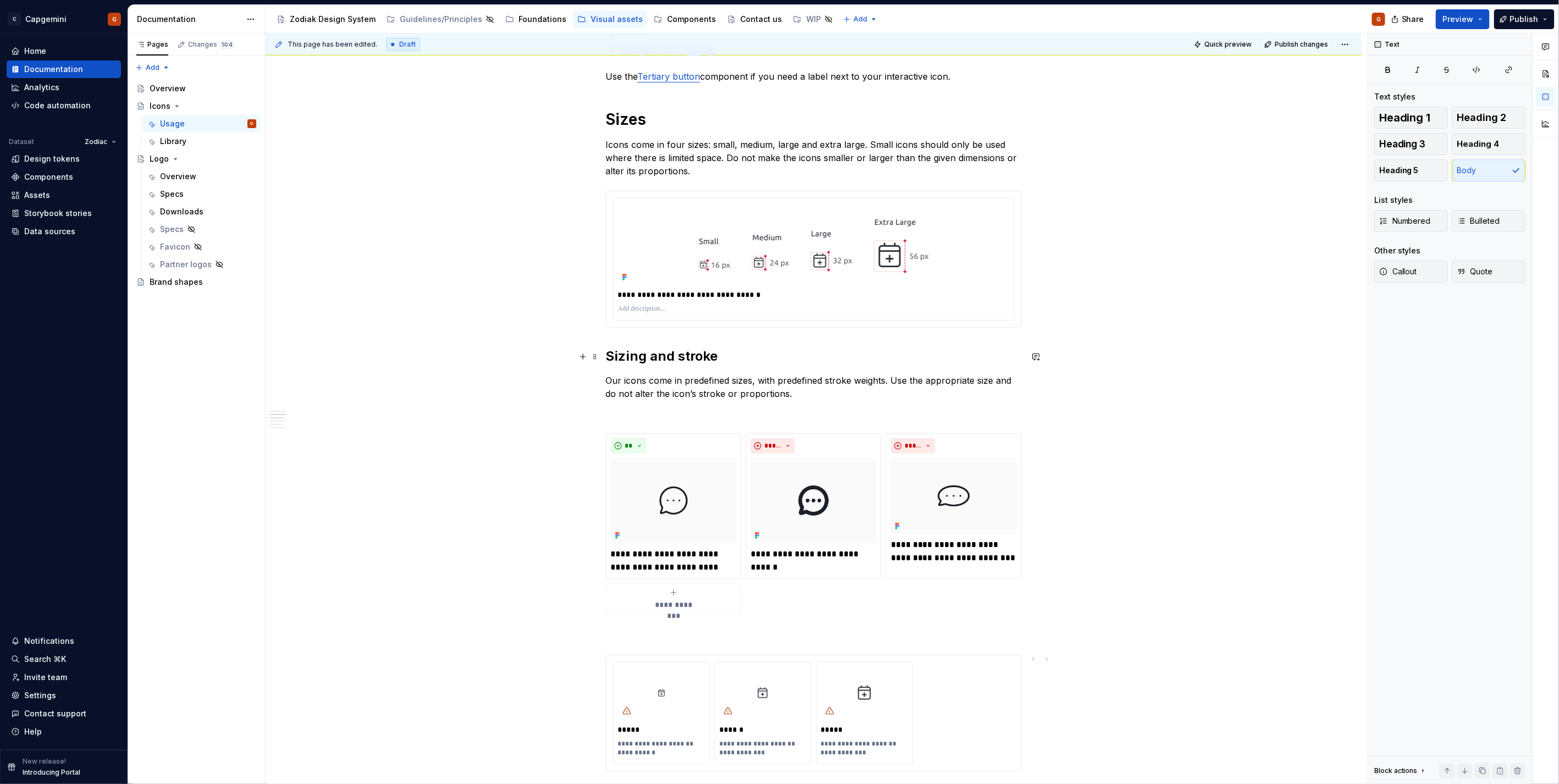
click at [678, 364] on h2 "Sizing and stroke" at bounding box center [814, 356] width 416 height 18
click at [677, 359] on h2 "Sizing and stroke" at bounding box center [814, 356] width 416 height 18
click at [679, 356] on h2 "Sizing and stroke" at bounding box center [814, 356] width 416 height 18
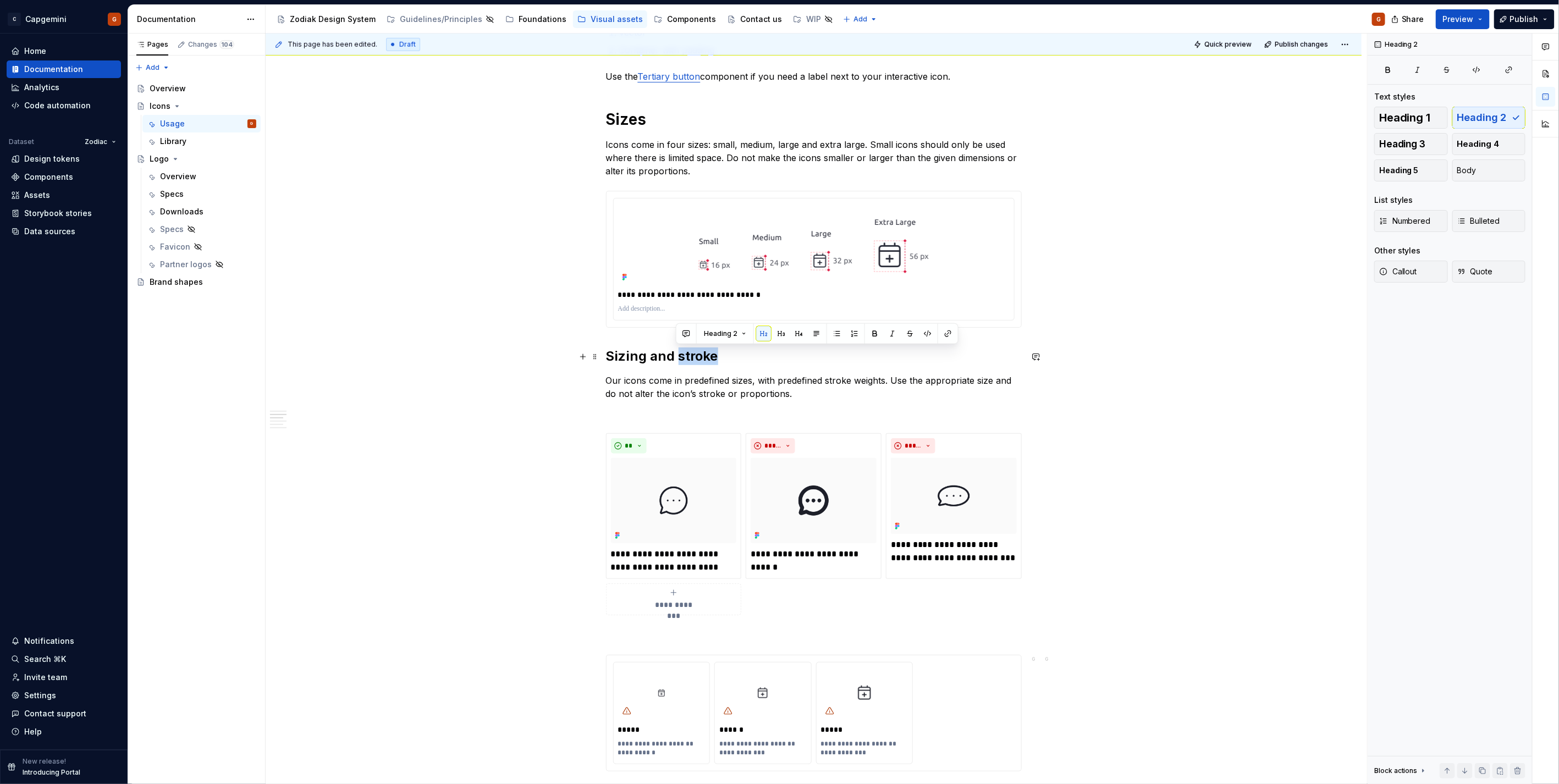
click at [679, 356] on h2 "Sizing and stroke" at bounding box center [814, 356] width 416 height 18
click at [623, 112] on h1 "Sizes" at bounding box center [814, 119] width 416 height 20
click at [696, 358] on h2 "Sizing and stroke" at bounding box center [814, 356] width 416 height 18
drag, startPoint x: 682, startPoint y: 355, endPoint x: 608, endPoint y: 358, distance: 74.1
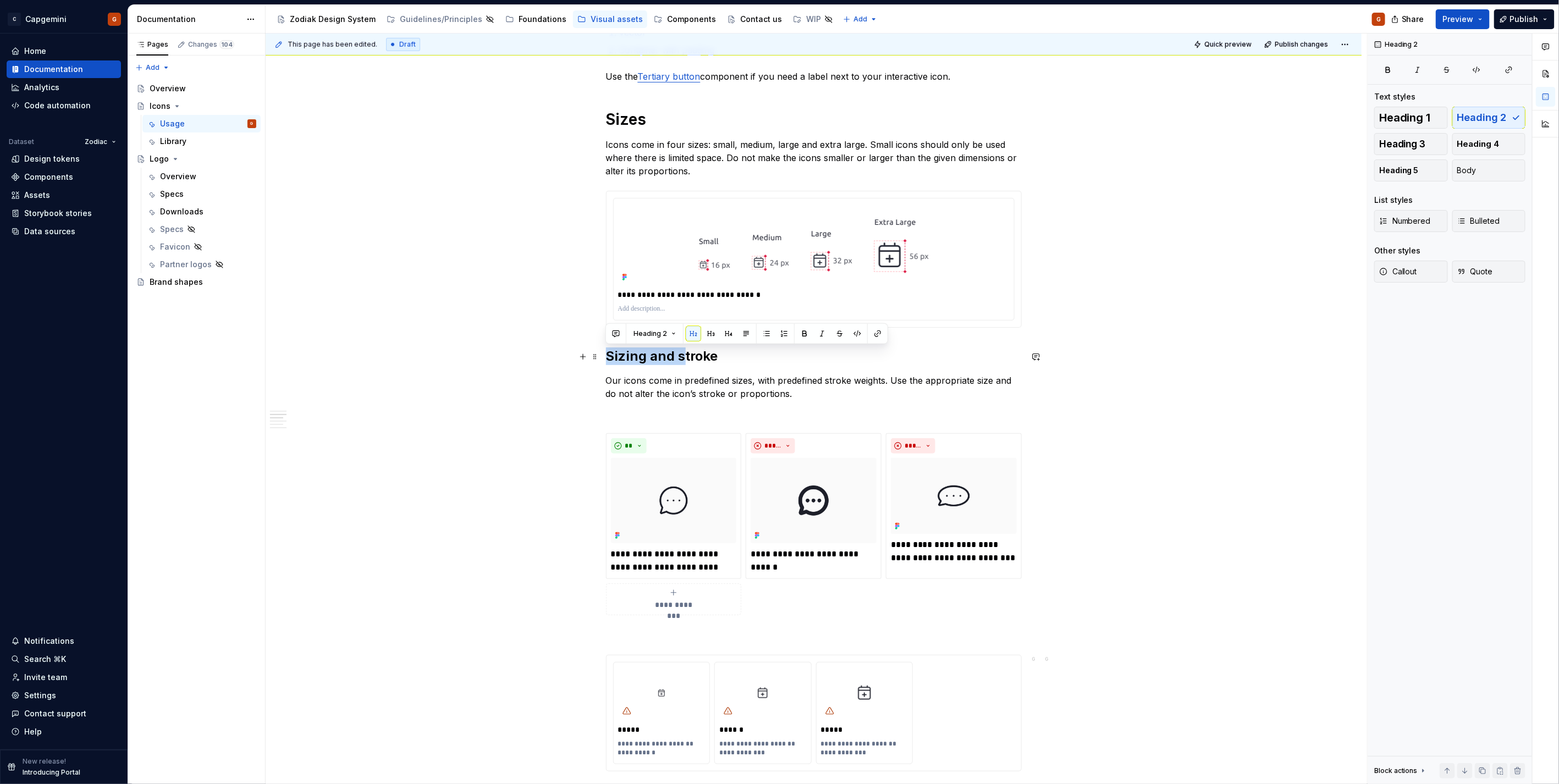
click at [608, 358] on h2 "Sizing and stroke" at bounding box center [814, 356] width 416 height 18
click at [625, 360] on h2 "Stroke" at bounding box center [814, 356] width 416 height 18
click at [1395, 138] on span "Heading 3" at bounding box center [1402, 144] width 47 height 11
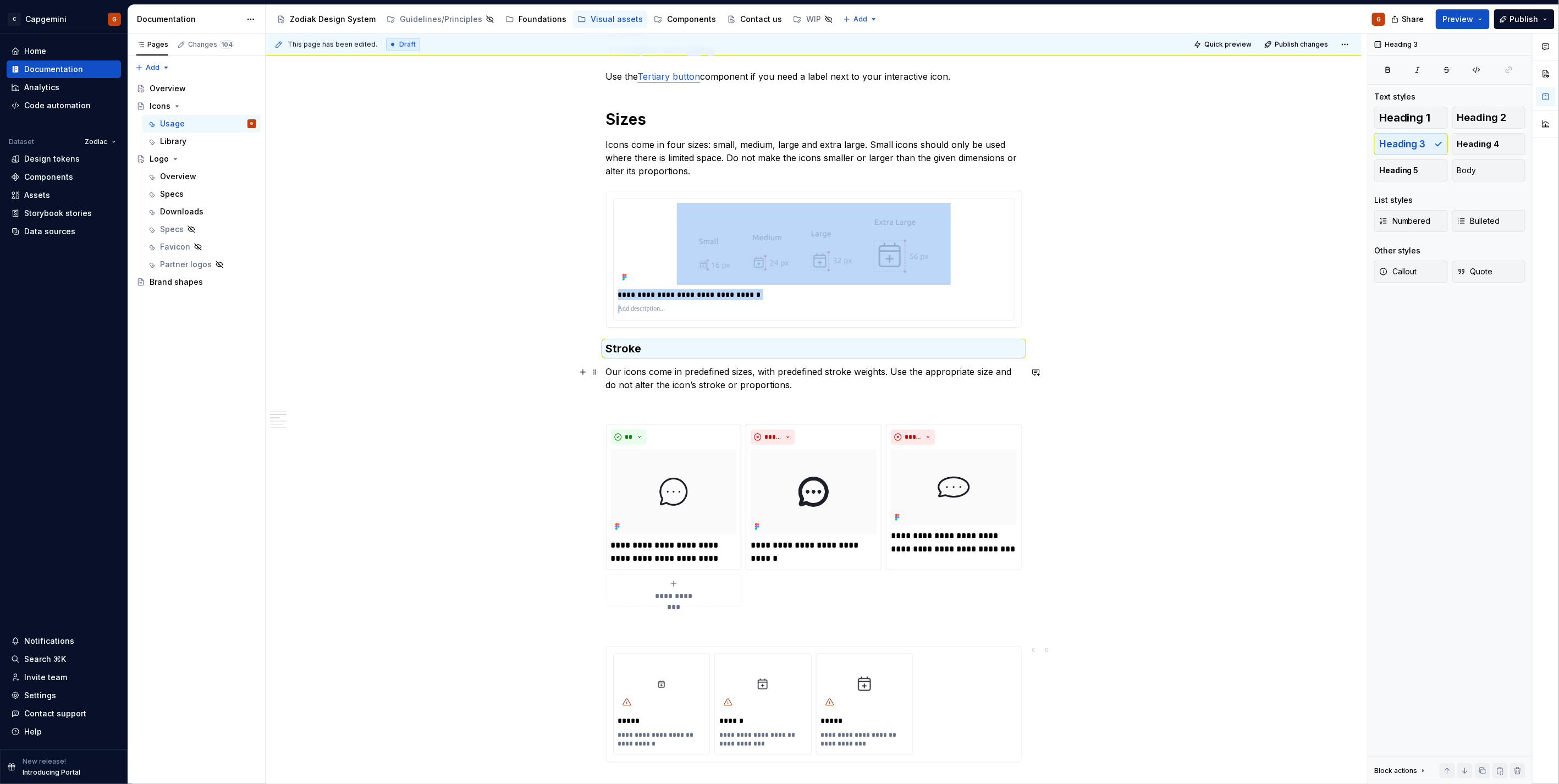
click at [699, 378] on p "Our icons come in predefined sizes, with predefined stroke weights. Use the app…" at bounding box center [814, 379] width 416 height 27
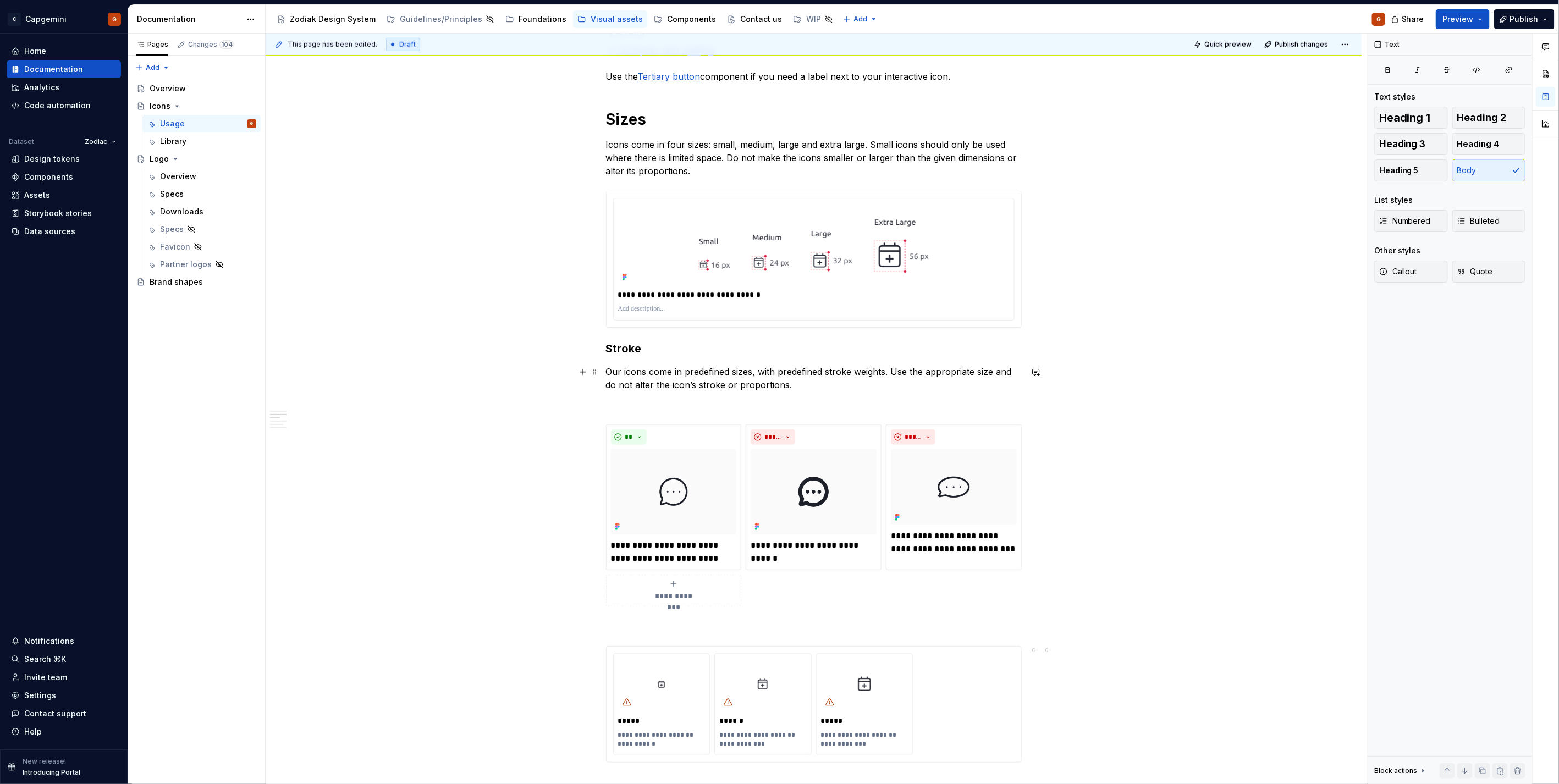
click at [750, 377] on p "Our icons come in predefined sizes, with predefined stroke weights. Use the app…" at bounding box center [814, 379] width 416 height 27
drag, startPoint x: 892, startPoint y: 370, endPoint x: 695, endPoint y: 374, distance: 197.0
click at [695, 374] on p "Our icons come in predefined sizes, with predefined stroke weights. Use the app…" at bounding box center [814, 379] width 416 height 27
click at [771, 386] on p "Our icons come in predefined sizes, with predefined stroke weights. Use the app…" at bounding box center [814, 379] width 416 height 27
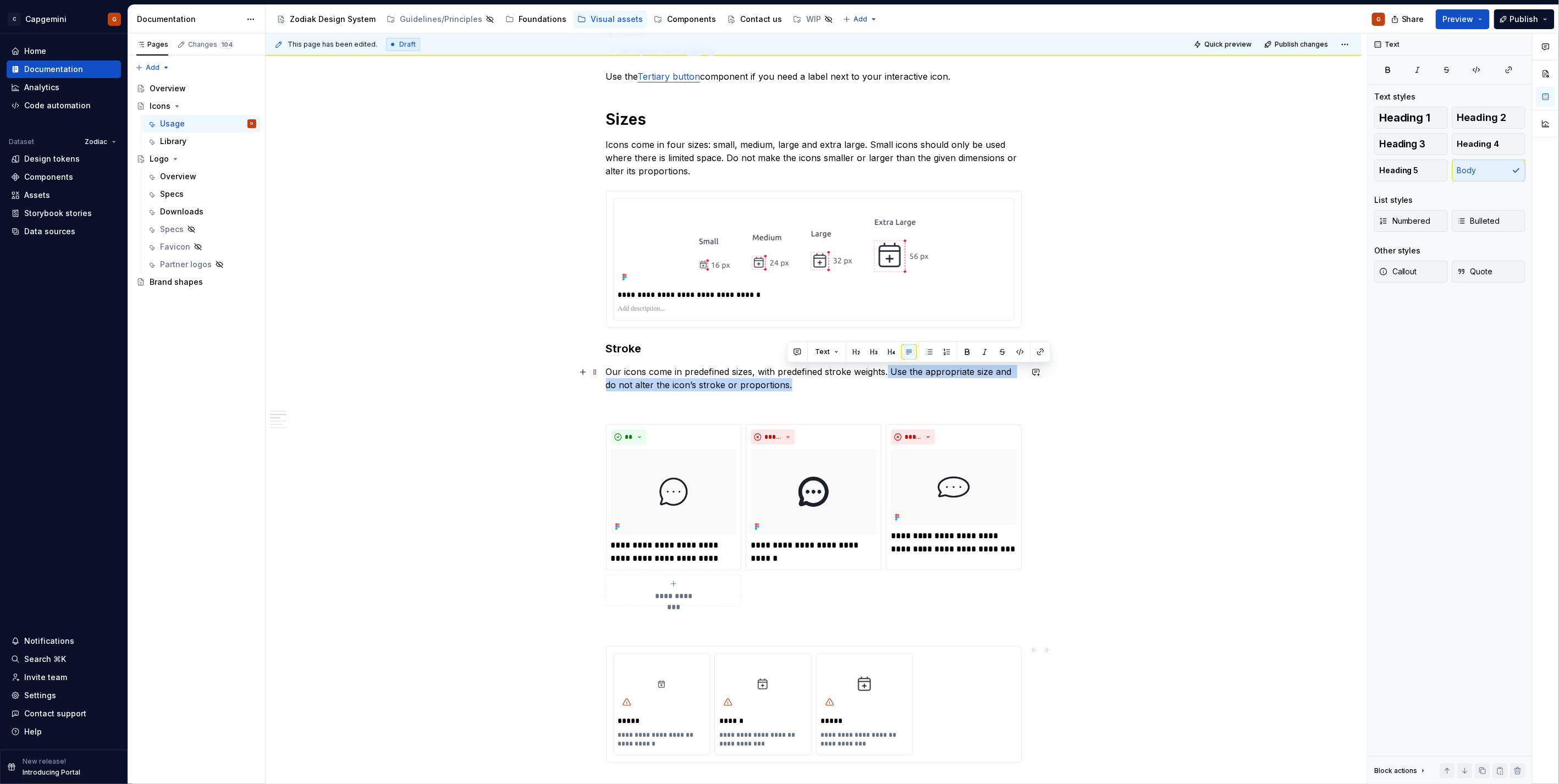
drag, startPoint x: 889, startPoint y: 370, endPoint x: 899, endPoint y: 382, distance: 15.6
click at [899, 382] on p "Our icons come in predefined sizes, with predefined stroke weights. Use the app…" at bounding box center [814, 379] width 416 height 27
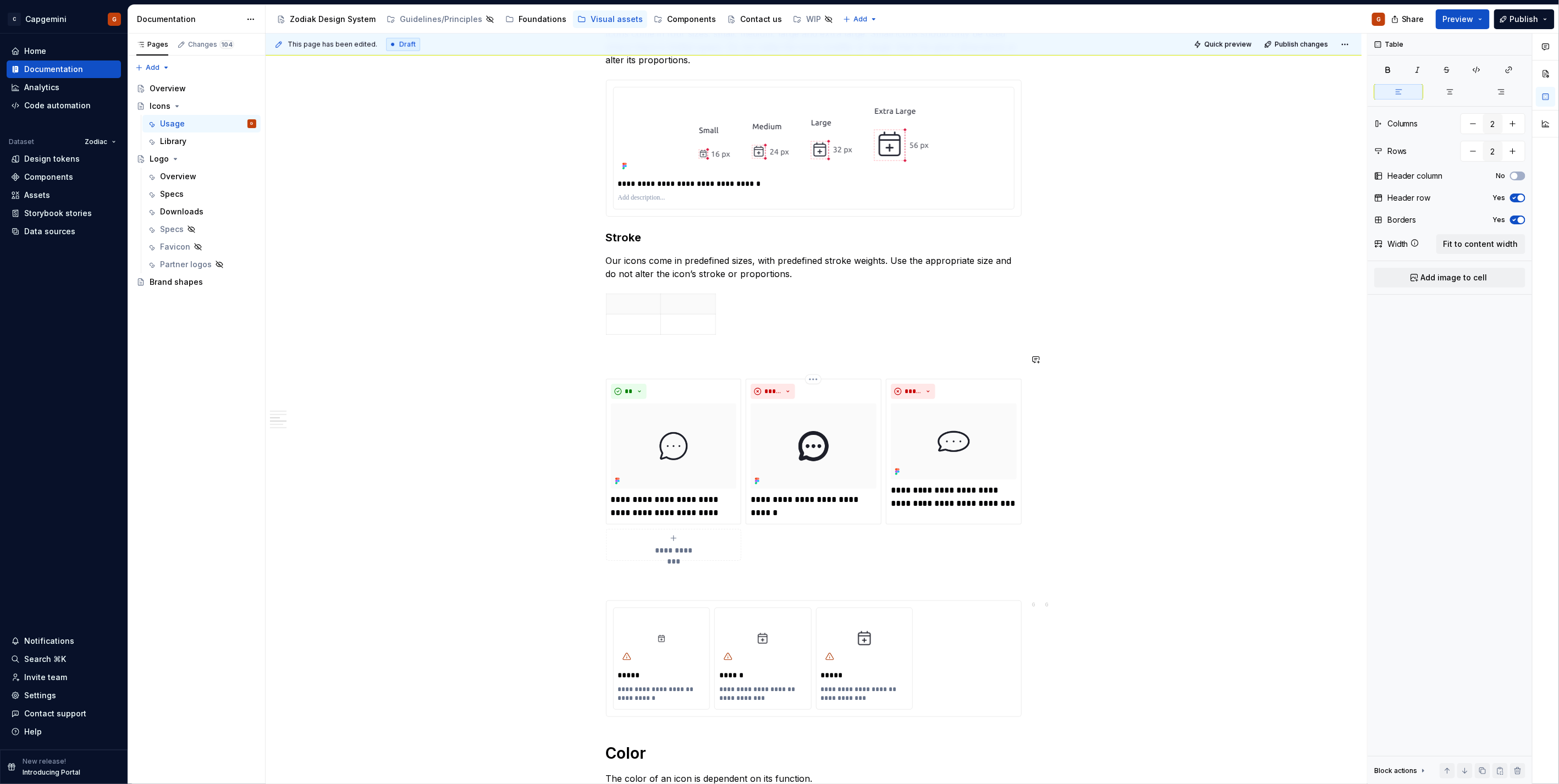
scroll to position [782, 0]
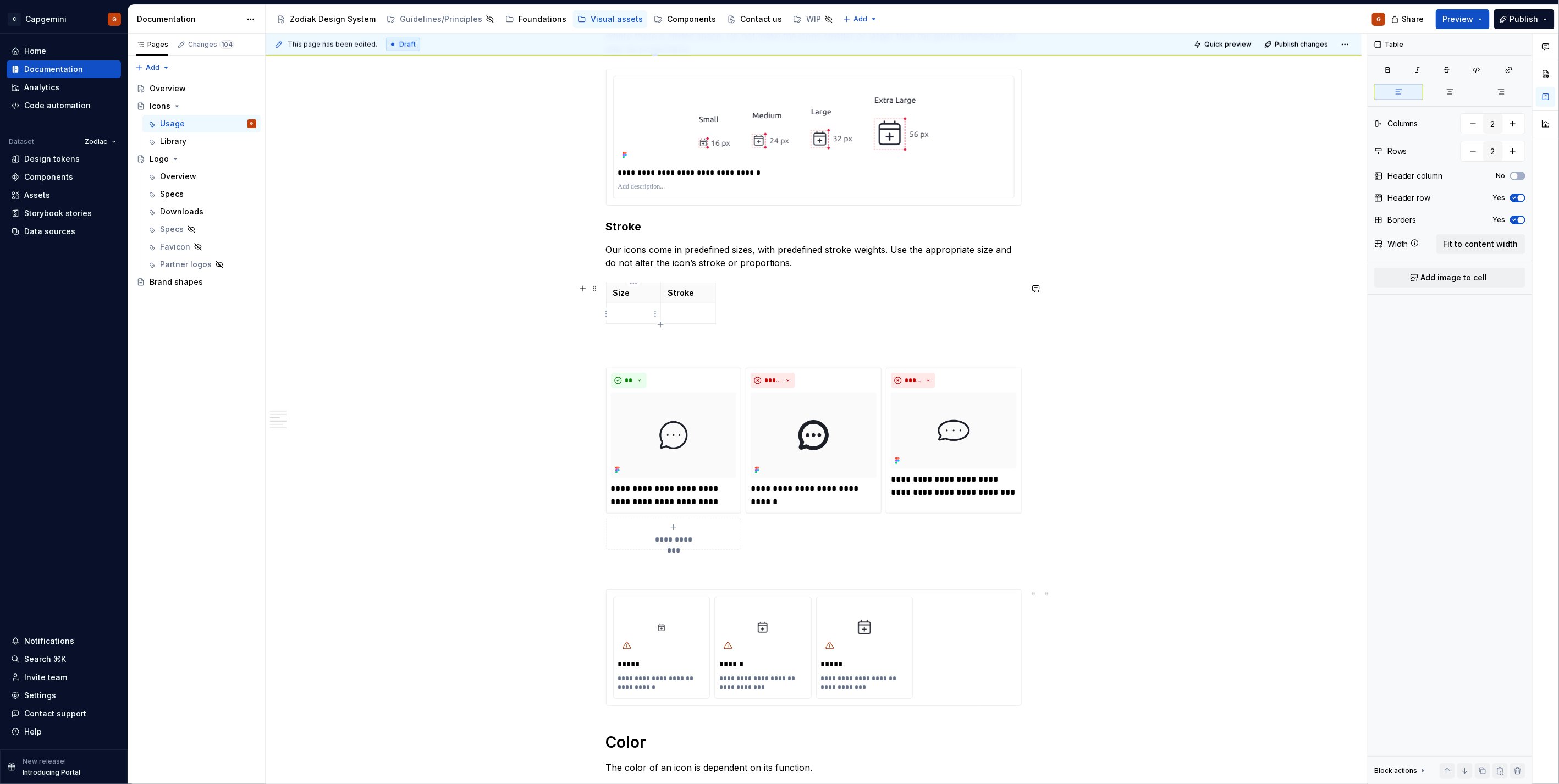
click at [635, 306] on td at bounding box center [633, 313] width 55 height 20
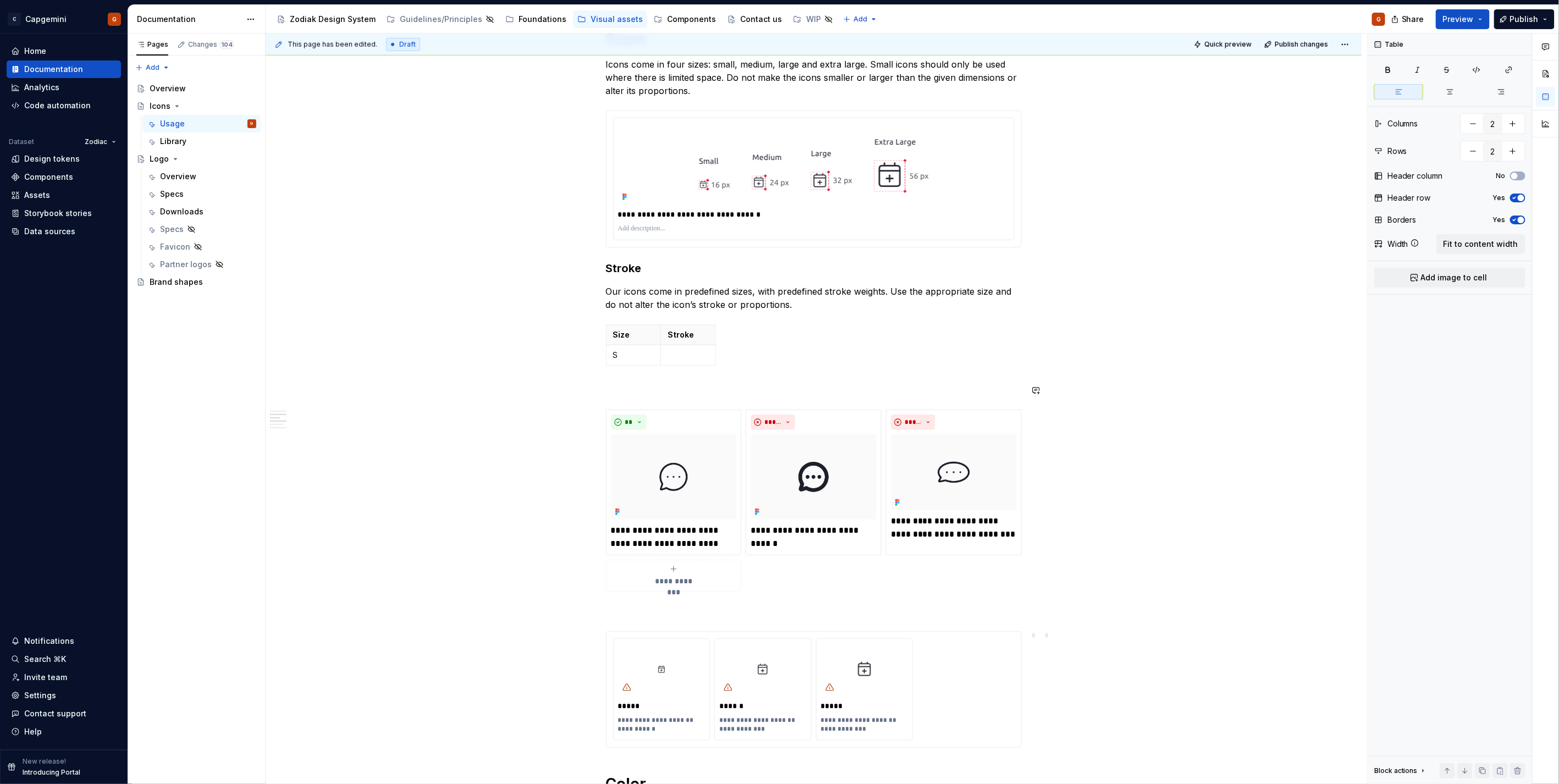
scroll to position [721, 0]
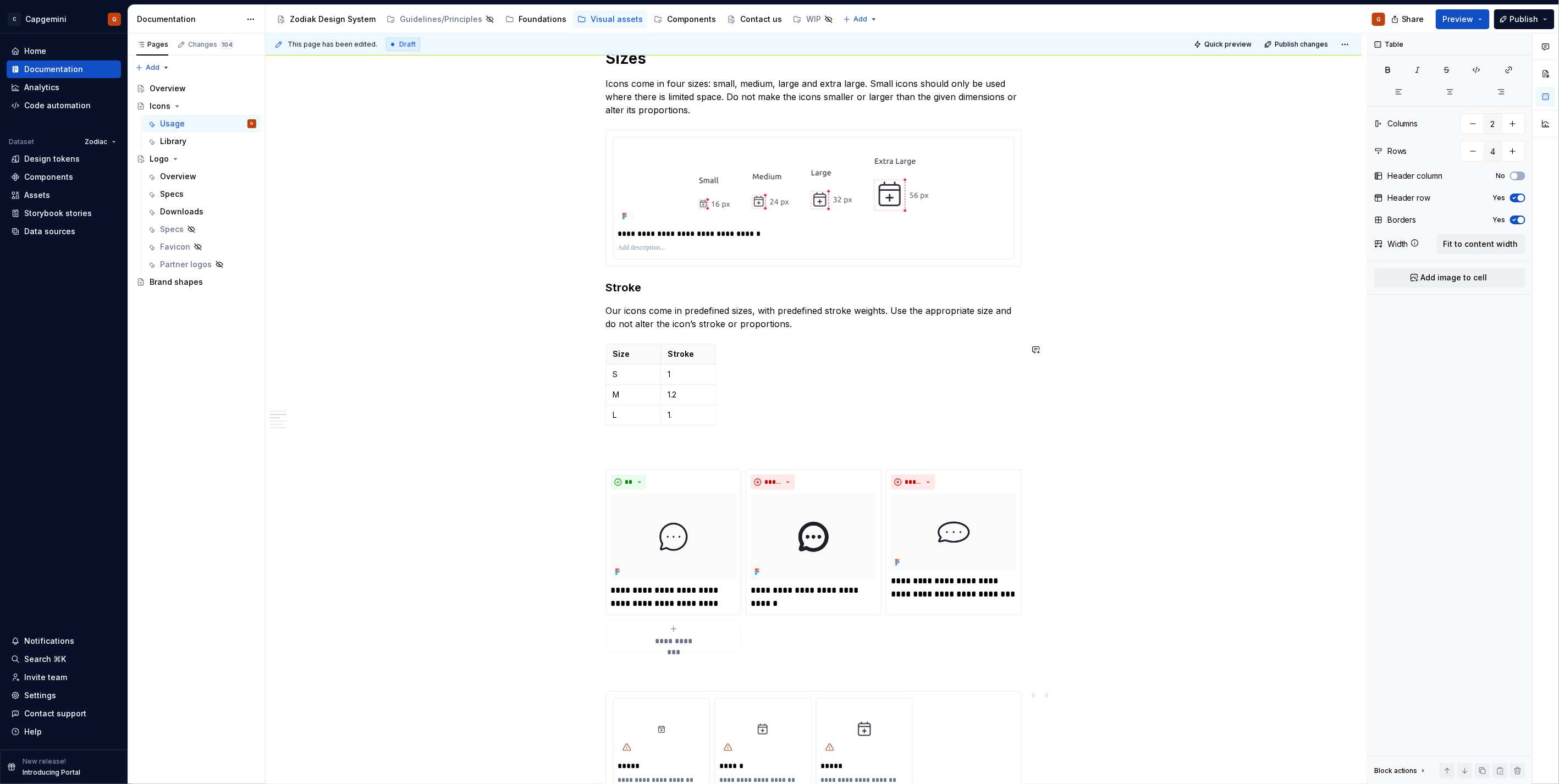
type input "5"
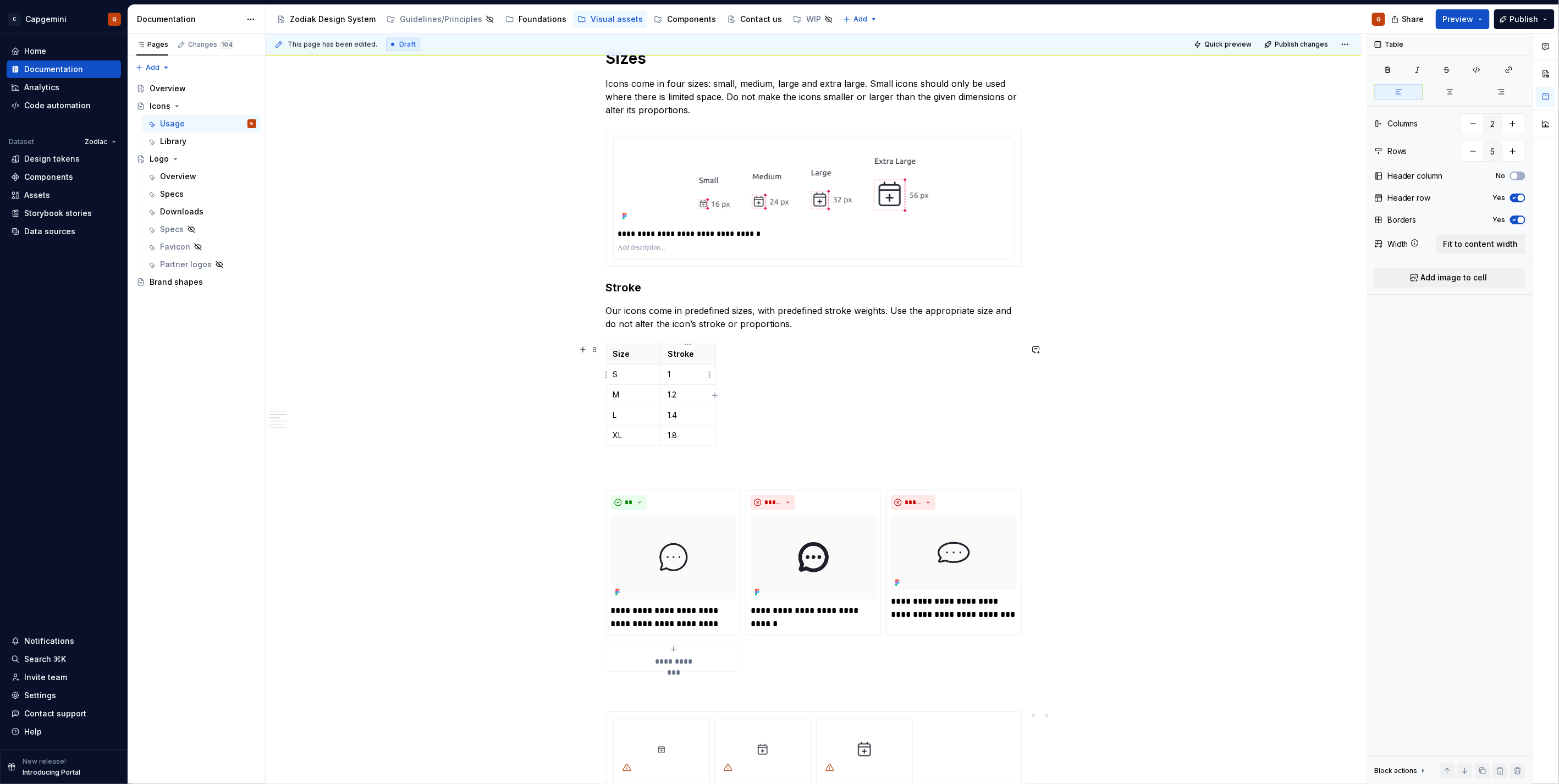
click at [693, 376] on p "1" at bounding box center [688, 374] width 41 height 11
click at [689, 401] on td "1.2" at bounding box center [689, 394] width 55 height 20
click at [635, 422] on td "L" at bounding box center [633, 414] width 55 height 20
click at [689, 416] on p "1.4" at bounding box center [688, 415] width 41 height 11
click at [694, 440] on p "1.8" at bounding box center [688, 436] width 41 height 11
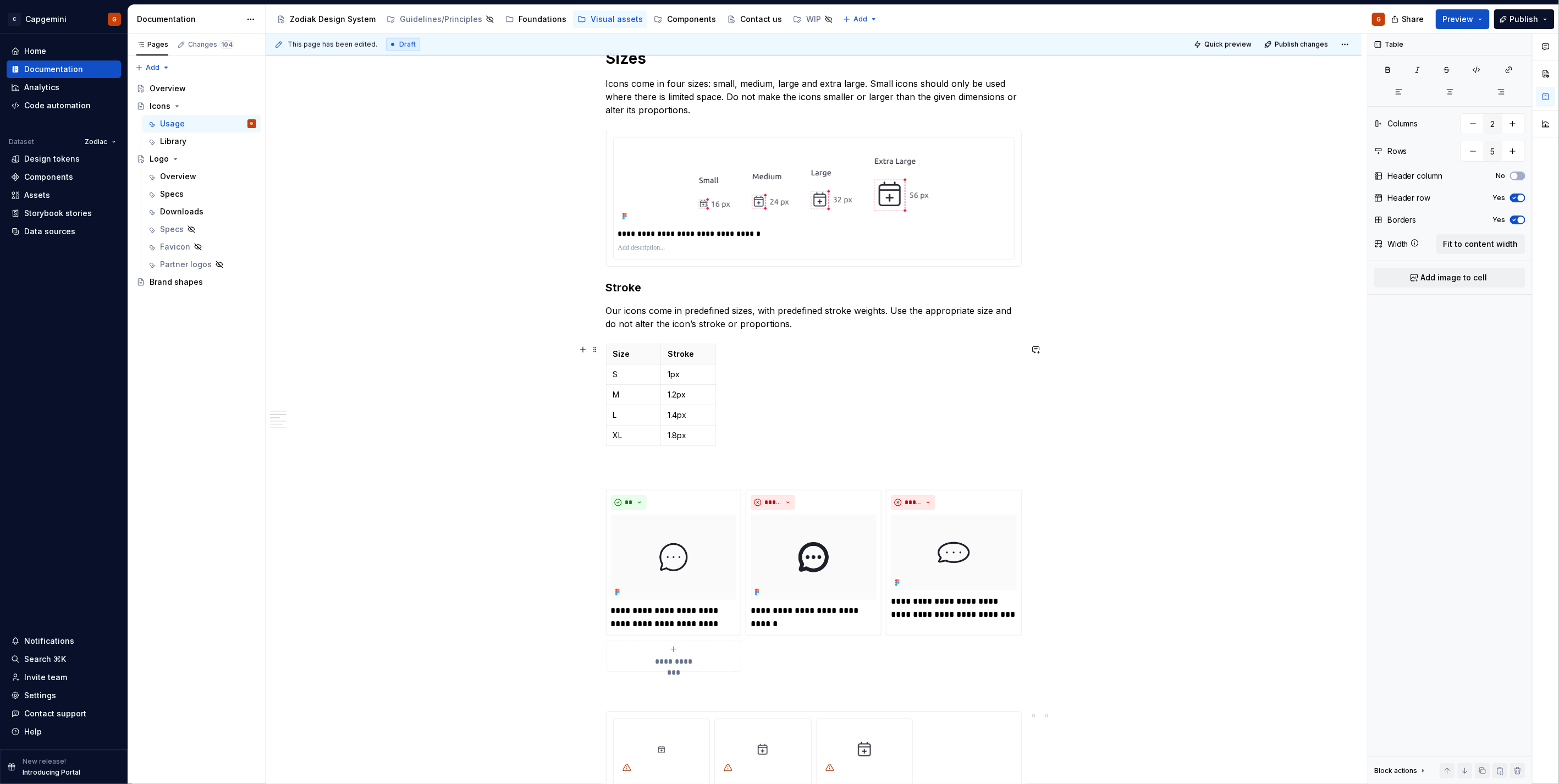
click at [535, 405] on div "**********" at bounding box center [814, 691] width 1096 height 2441
click at [618, 373] on p "S" at bounding box center [634, 374] width 41 height 11
click at [608, 376] on body "C Capgemini G Home Documentation Analytics Code automation Dataset Zodiac Desig…" at bounding box center [779, 392] width 1559 height 784
click at [615, 378] on p "S" at bounding box center [634, 374] width 41 height 11
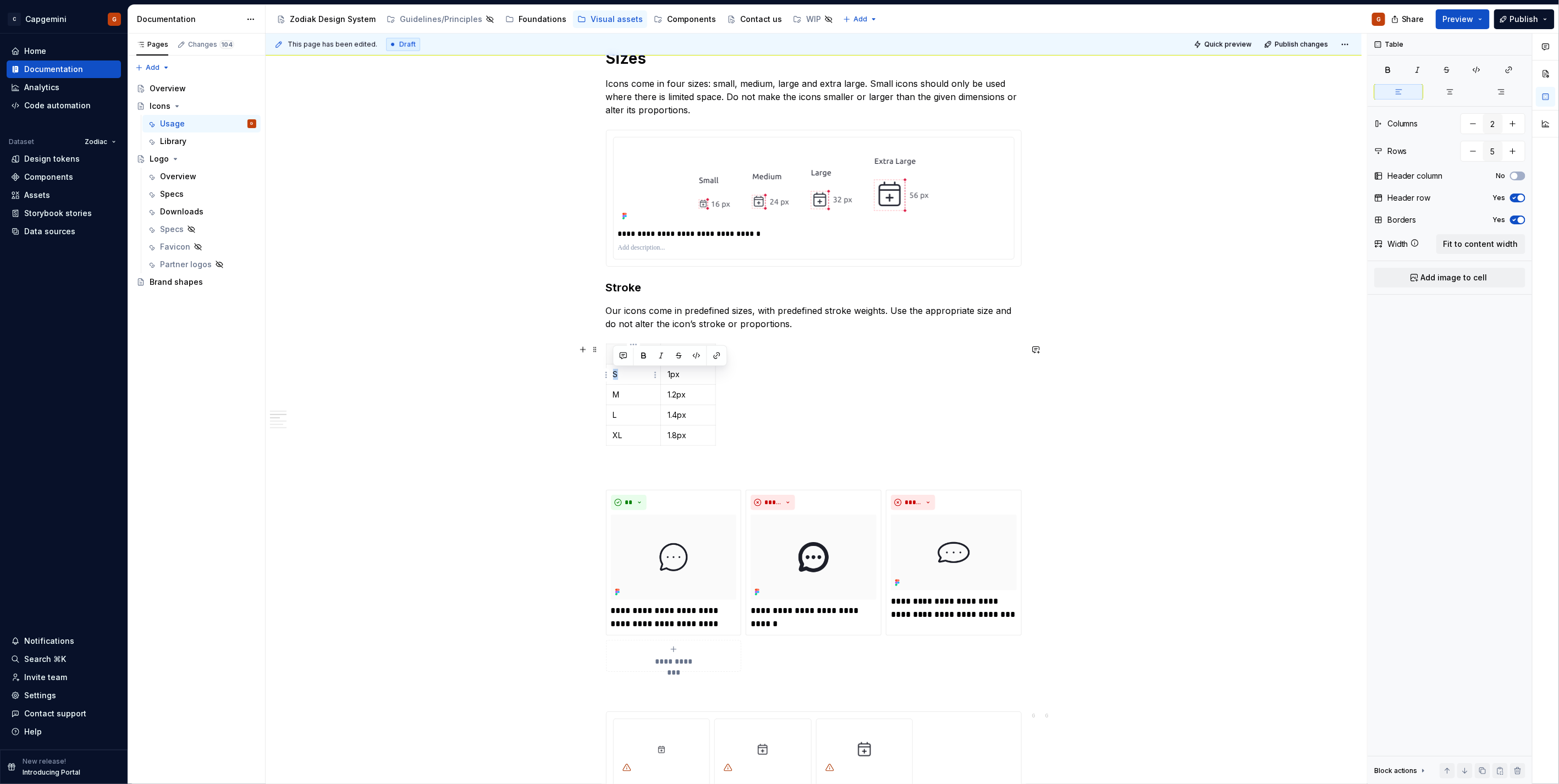
drag, startPoint x: 618, startPoint y: 378, endPoint x: 611, endPoint y: 378, distance: 7.0
click at [611, 378] on td "S" at bounding box center [633, 374] width 55 height 20
click at [621, 413] on p "L" at bounding box center [634, 415] width 41 height 11
click at [641, 430] on td "XL" at bounding box center [633, 435] width 55 height 20
click at [537, 422] on div "**********" at bounding box center [814, 691] width 1096 height 2441
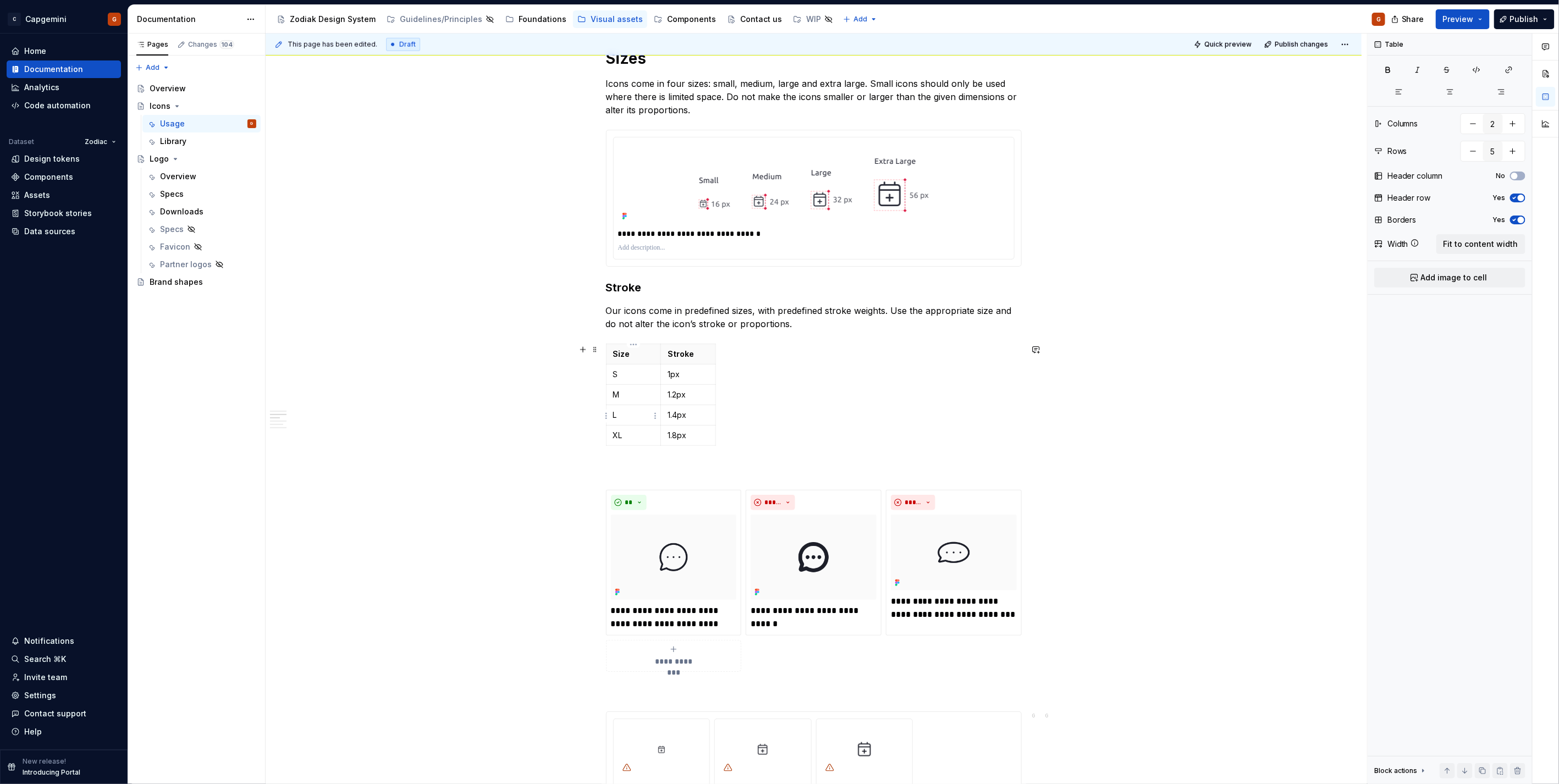
click at [623, 408] on td "L" at bounding box center [633, 414] width 55 height 20
click at [1518, 174] on span "button" at bounding box center [1514, 176] width 6 height 6
click at [1511, 200] on icon "button" at bounding box center [1514, 197] width 9 height 6
click at [625, 377] on p "S" at bounding box center [634, 374] width 41 height 11
click at [696, 354] on p "Stroke" at bounding box center [688, 354] width 41 height 11
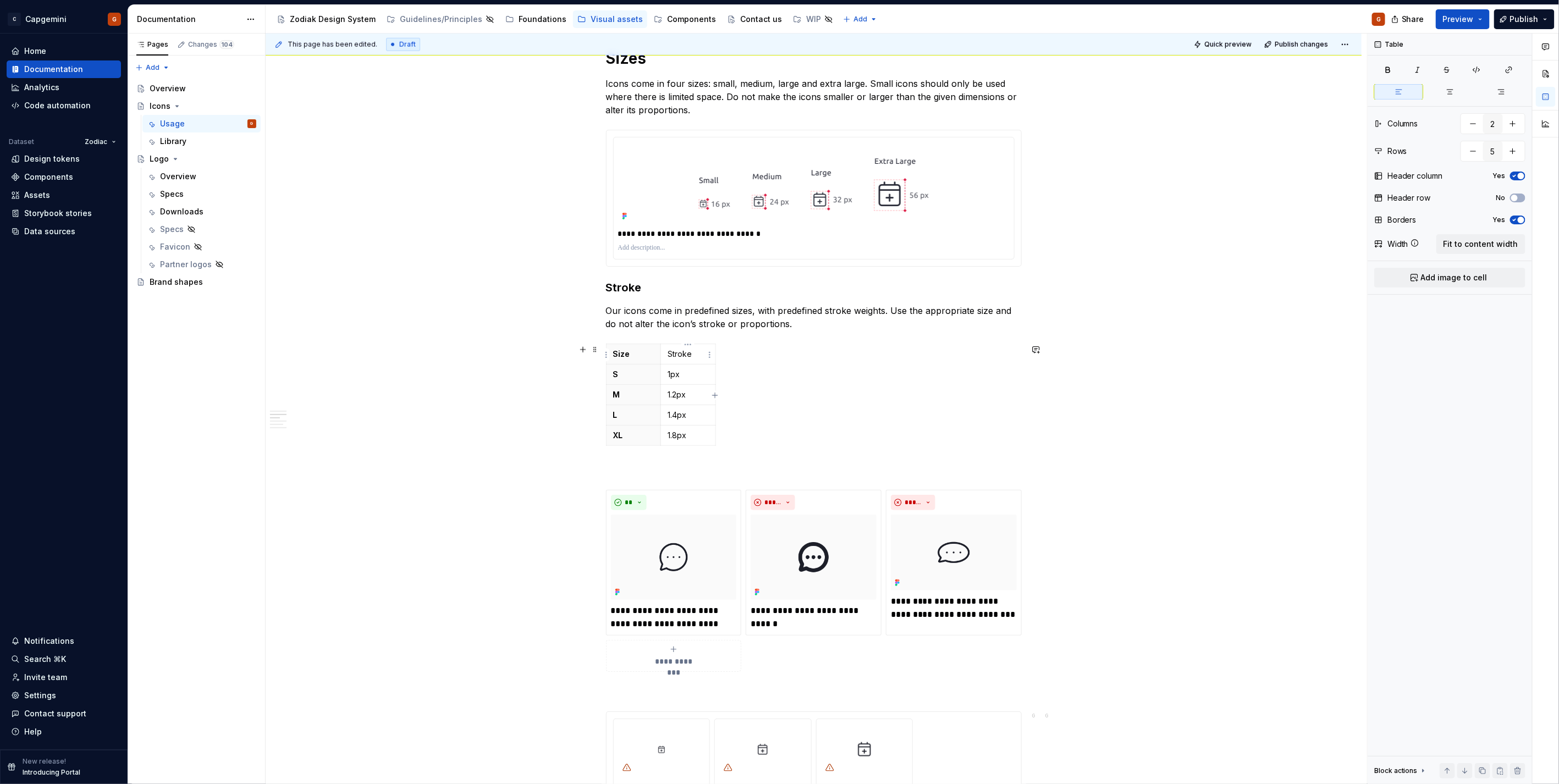
click at [678, 358] on p "Stroke" at bounding box center [688, 354] width 41 height 11
click at [620, 375] on p "S" at bounding box center [634, 374] width 41 height 11
click at [697, 374] on p "1px" at bounding box center [688, 374] width 41 height 11
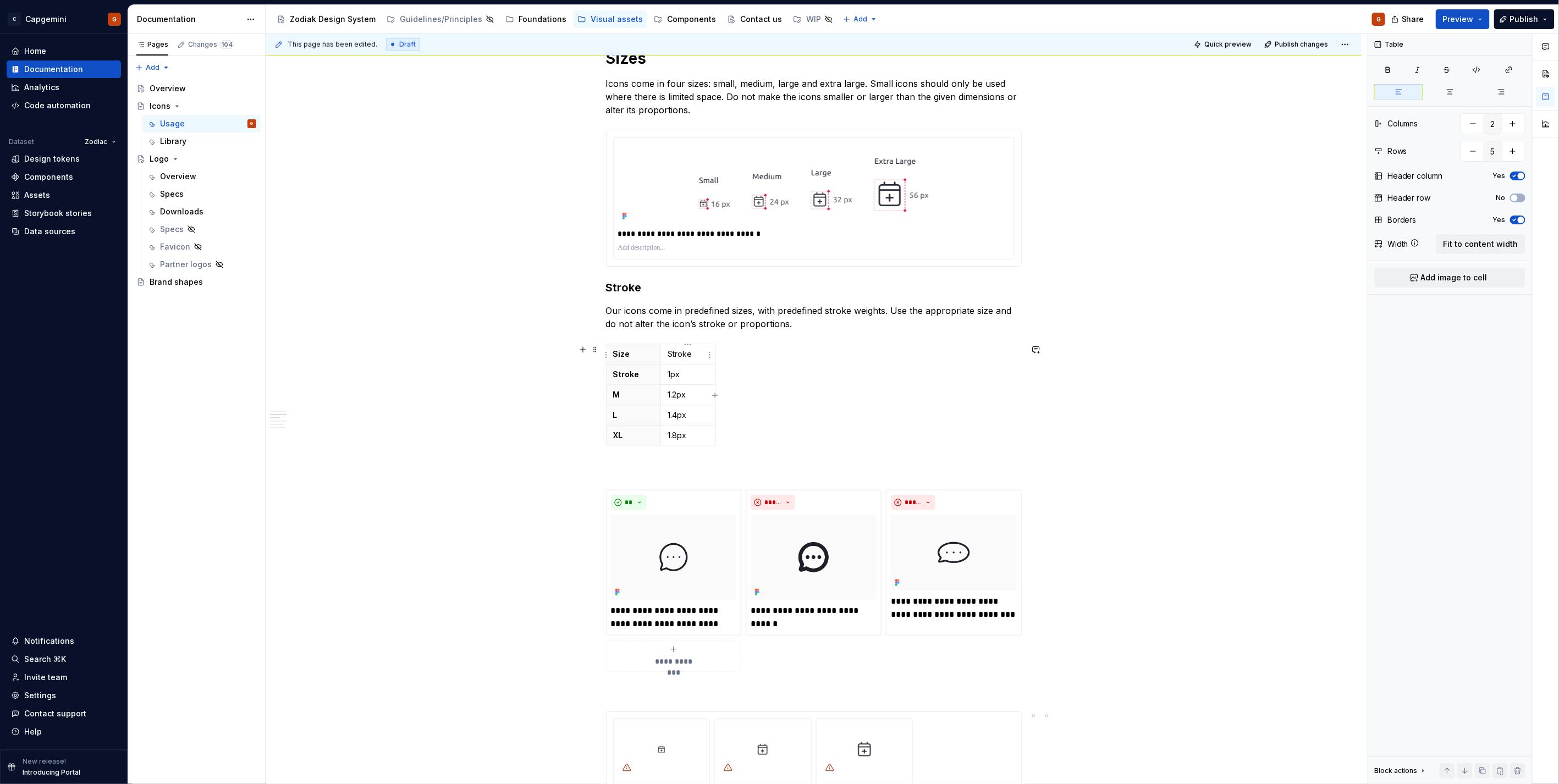
click at [684, 355] on p "Stroke" at bounding box center [688, 354] width 41 height 11
click at [1514, 123] on button "button" at bounding box center [1513, 124] width 20 height 20
click at [719, 353] on td at bounding box center [725, 353] width 20 height 20
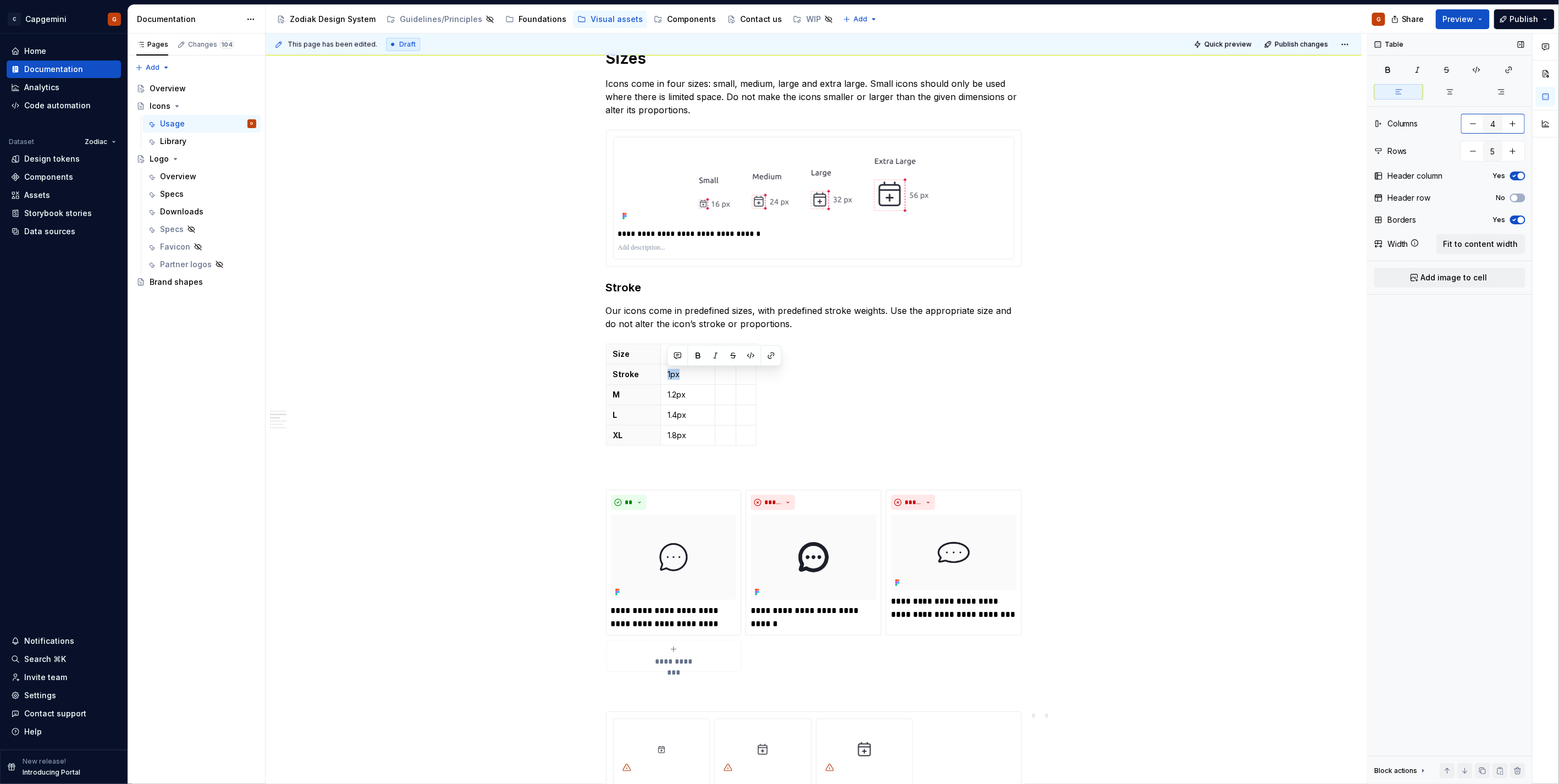
click at [1518, 123] on button "button" at bounding box center [1513, 124] width 20 height 20
click at [750, 388] on td at bounding box center [746, 394] width 20 height 20
click at [770, 353] on html "C Capgemini G Home Documentation Analytics Code automation Dataset Zodiac Desig…" at bounding box center [779, 392] width 1559 height 784
click at [762, 356] on html "C Capgemini G Home Documentation Analytics Code automation Dataset Zodiac Desig…" at bounding box center [779, 392] width 1559 height 784
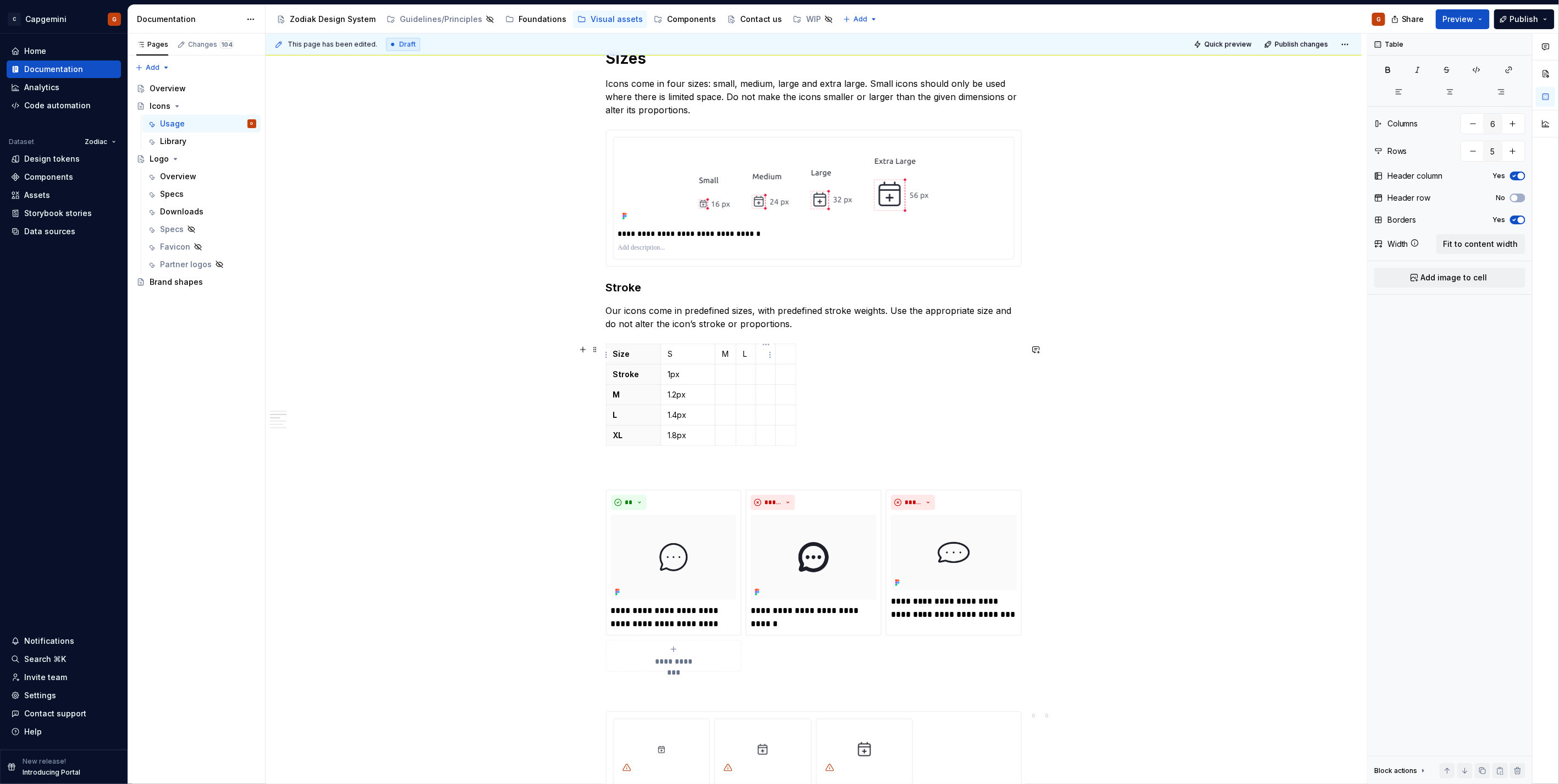
click at [760, 355] on td at bounding box center [766, 353] width 20 height 20
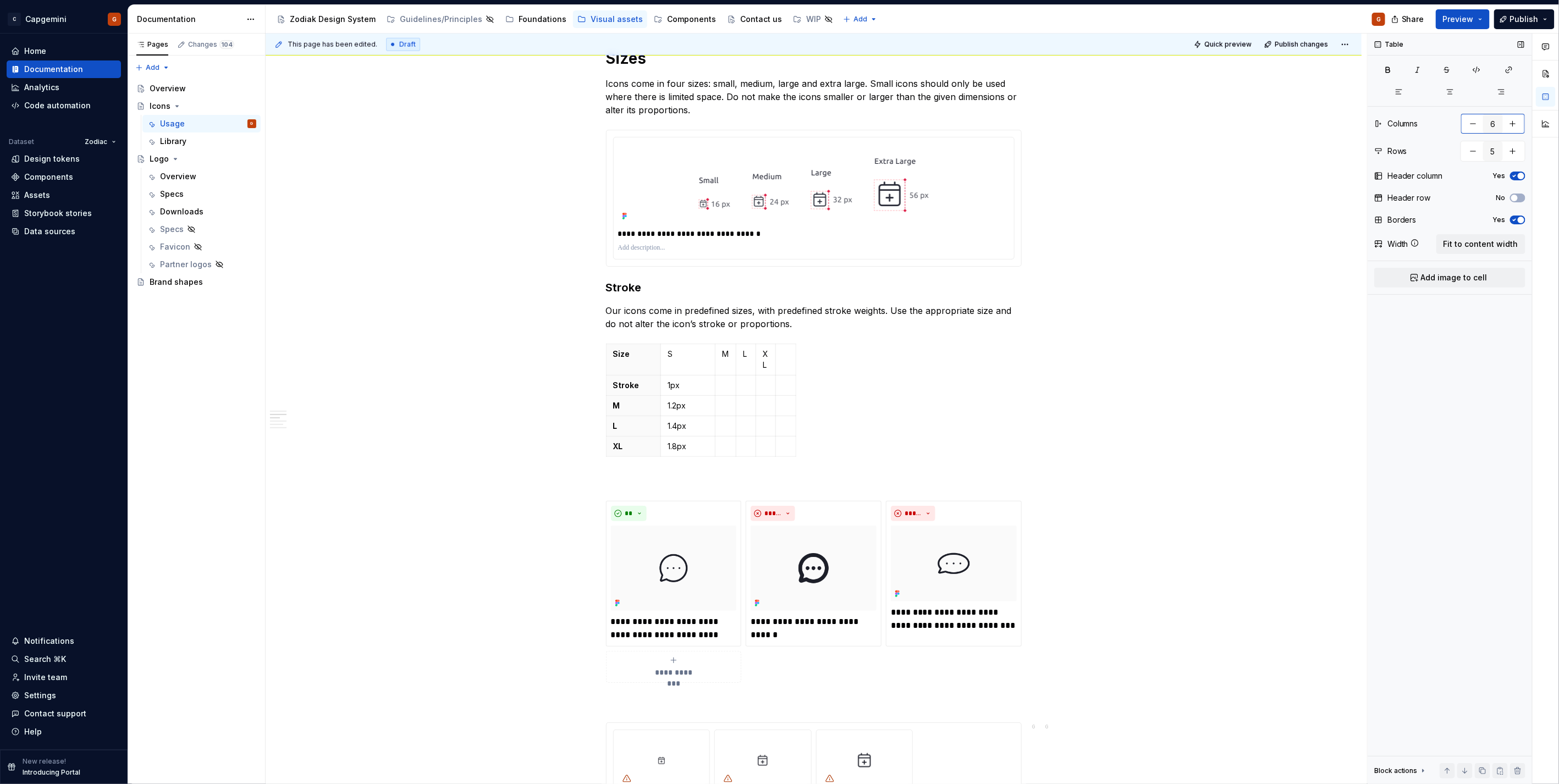
click at [1465, 125] on button "button" at bounding box center [1473, 124] width 20 height 20
type input "5"
click at [1468, 249] on button "Fit to content width" at bounding box center [1480, 244] width 89 height 20
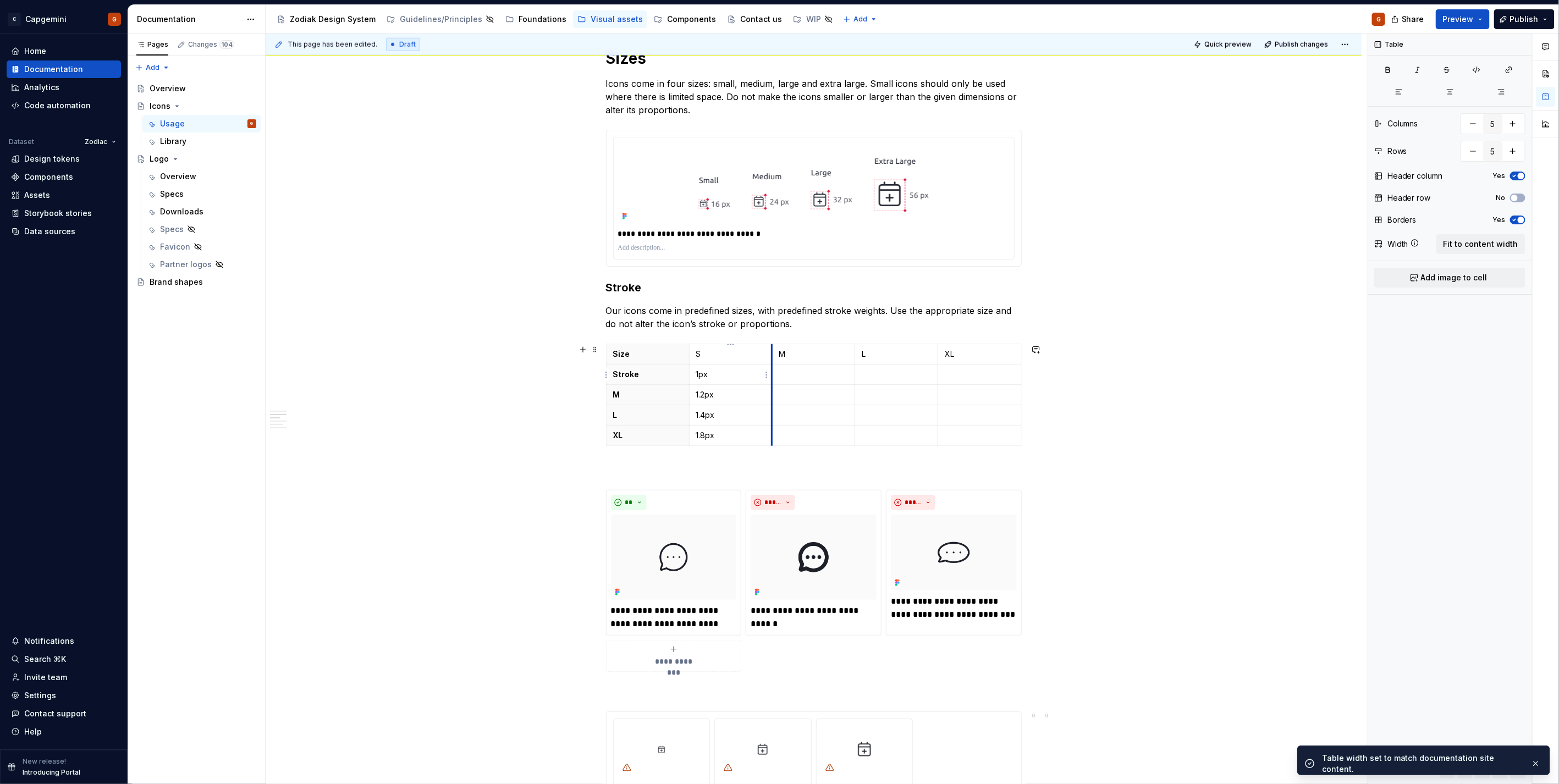
click at [770, 380] on td "1px" at bounding box center [731, 374] width 83 height 20
click at [794, 378] on p at bounding box center [813, 374] width 70 height 11
type textarea "*"
click at [982, 442] on td at bounding box center [979, 435] width 83 height 20
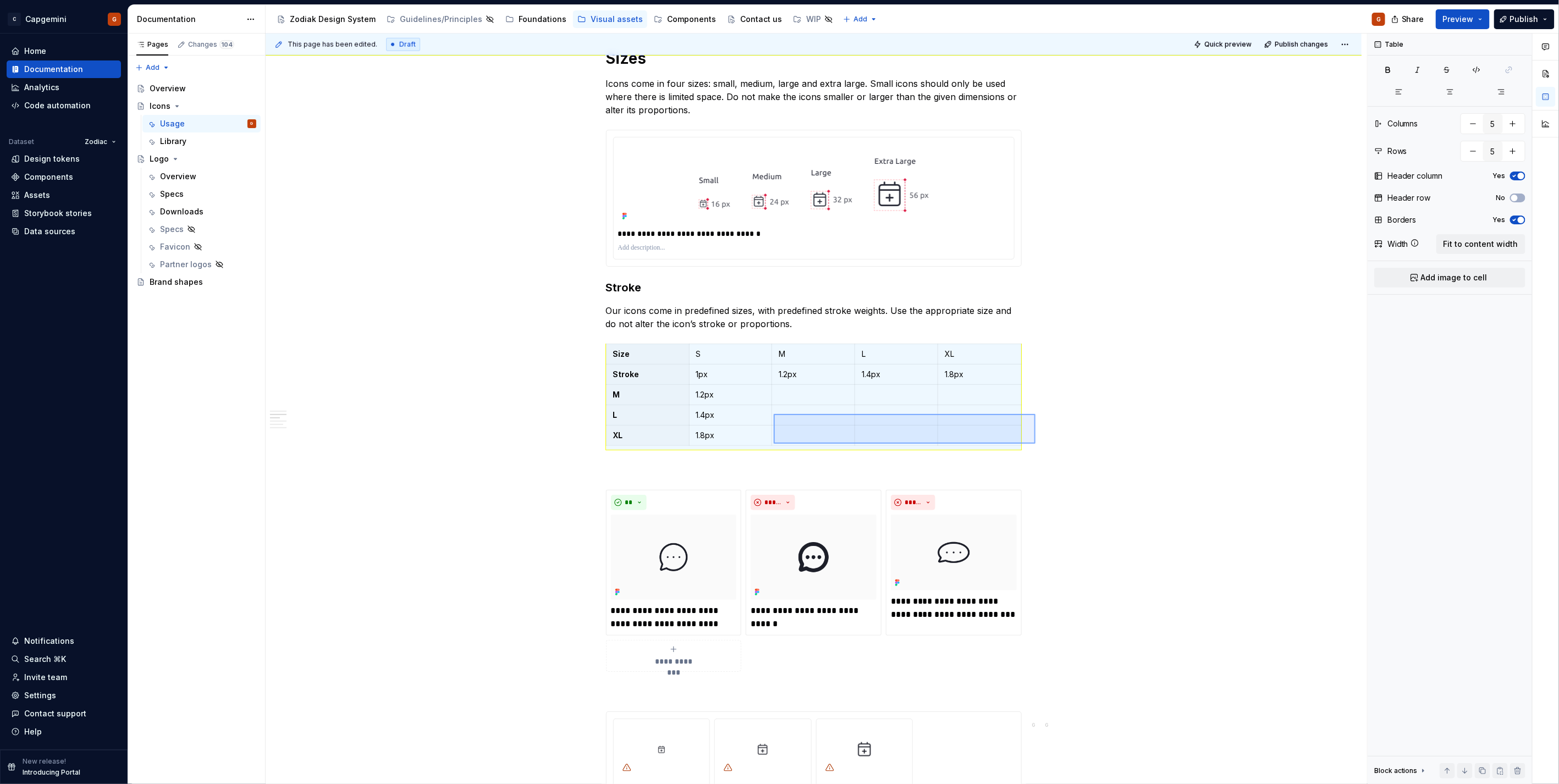
drag, startPoint x: 1036, startPoint y: 444, endPoint x: 774, endPoint y: 414, distance: 263.7
click at [774, 414] on div "**********" at bounding box center [816, 409] width 1102 height 751
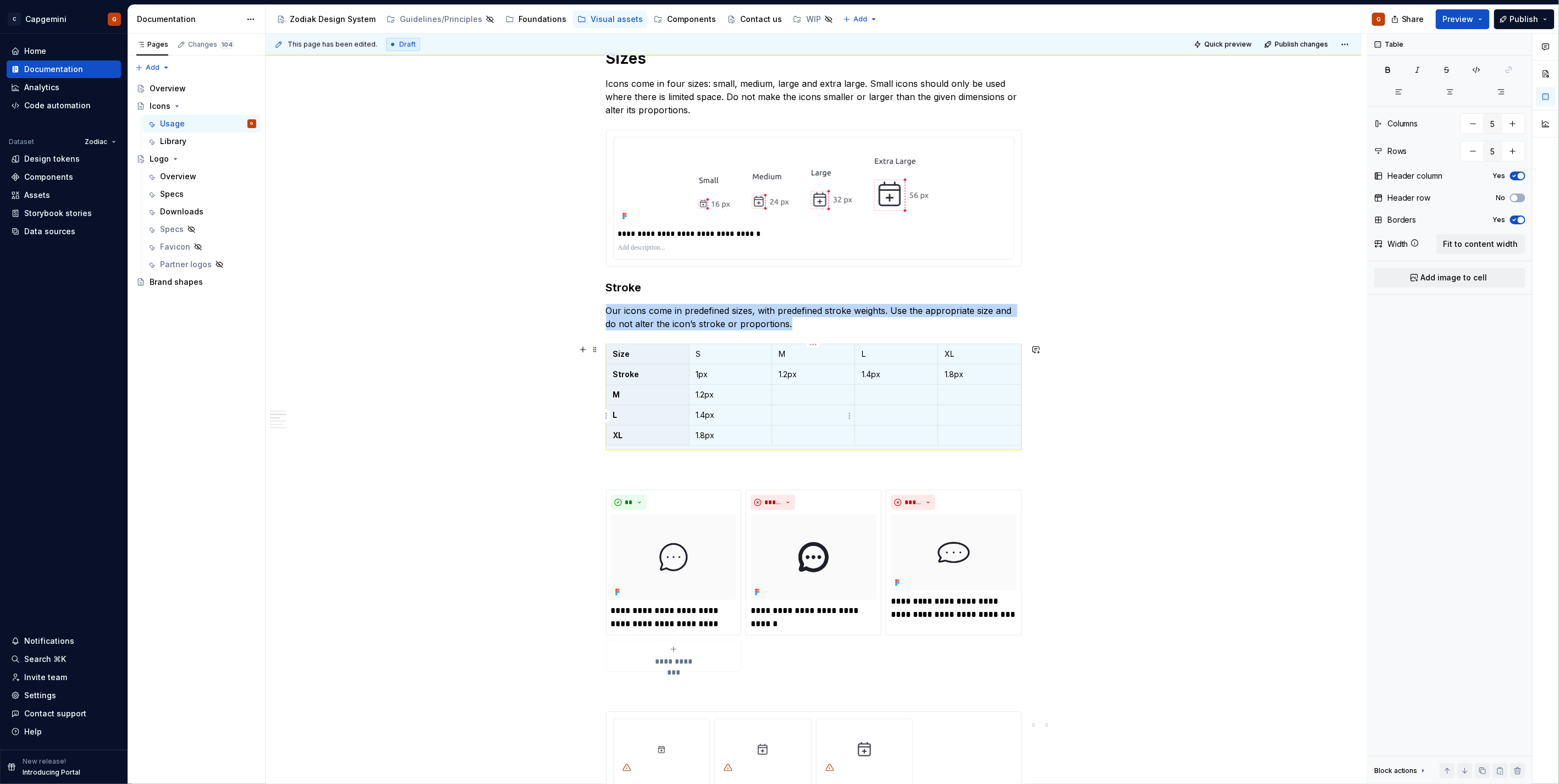
click at [775, 414] on td at bounding box center [814, 414] width 83 height 20
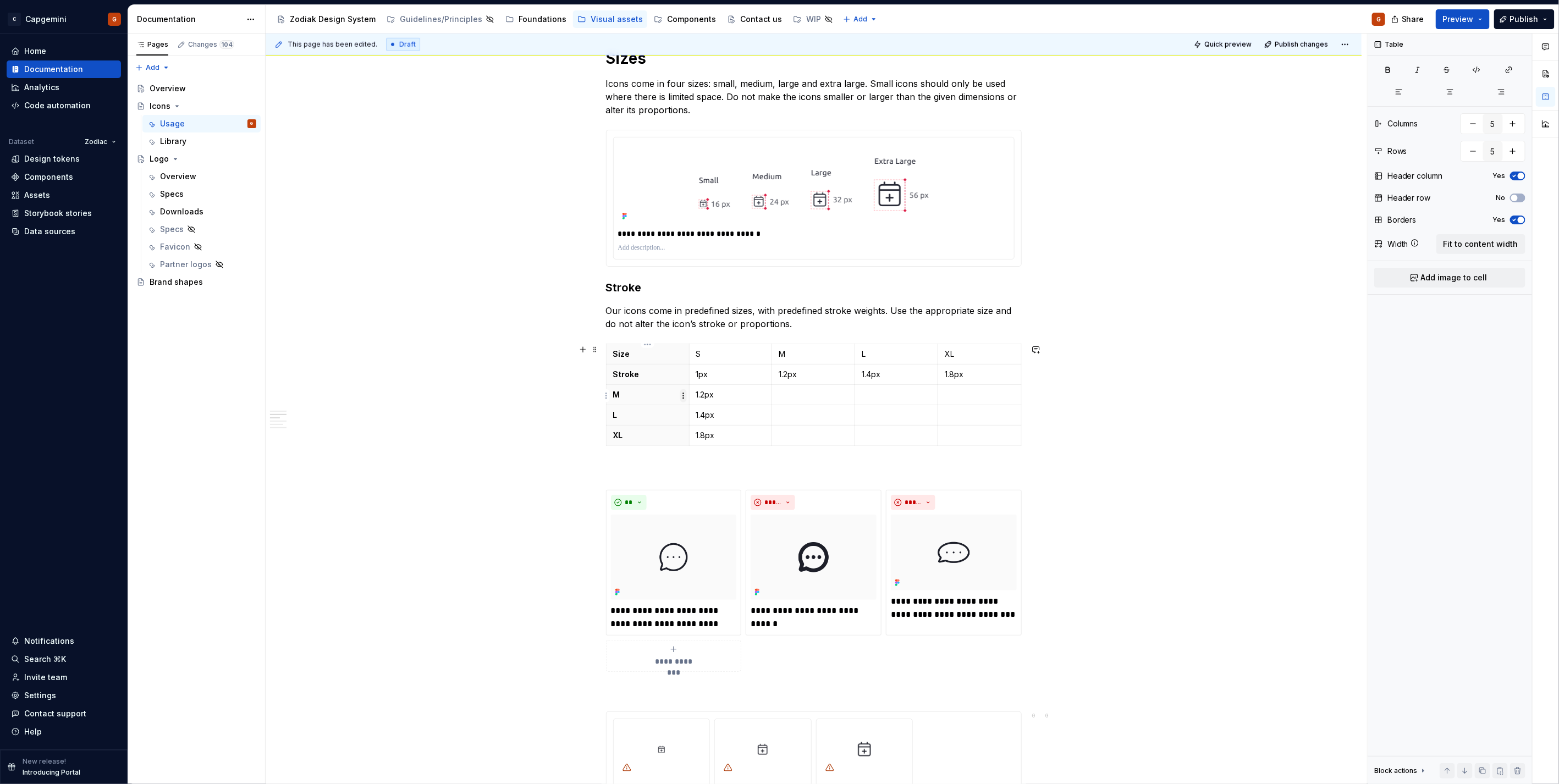
click at [684, 393] on html "C Capgemini G Home Documentation Analytics Code automation Dataset Zodiac Desig…" at bounding box center [779, 392] width 1559 height 784
click at [608, 389] on html "C Capgemini G Home Documentation Analytics Code automation Dataset Zodiac Desig…" at bounding box center [779, 392] width 1559 height 784
click at [1475, 157] on button "button" at bounding box center [1473, 151] width 20 height 20
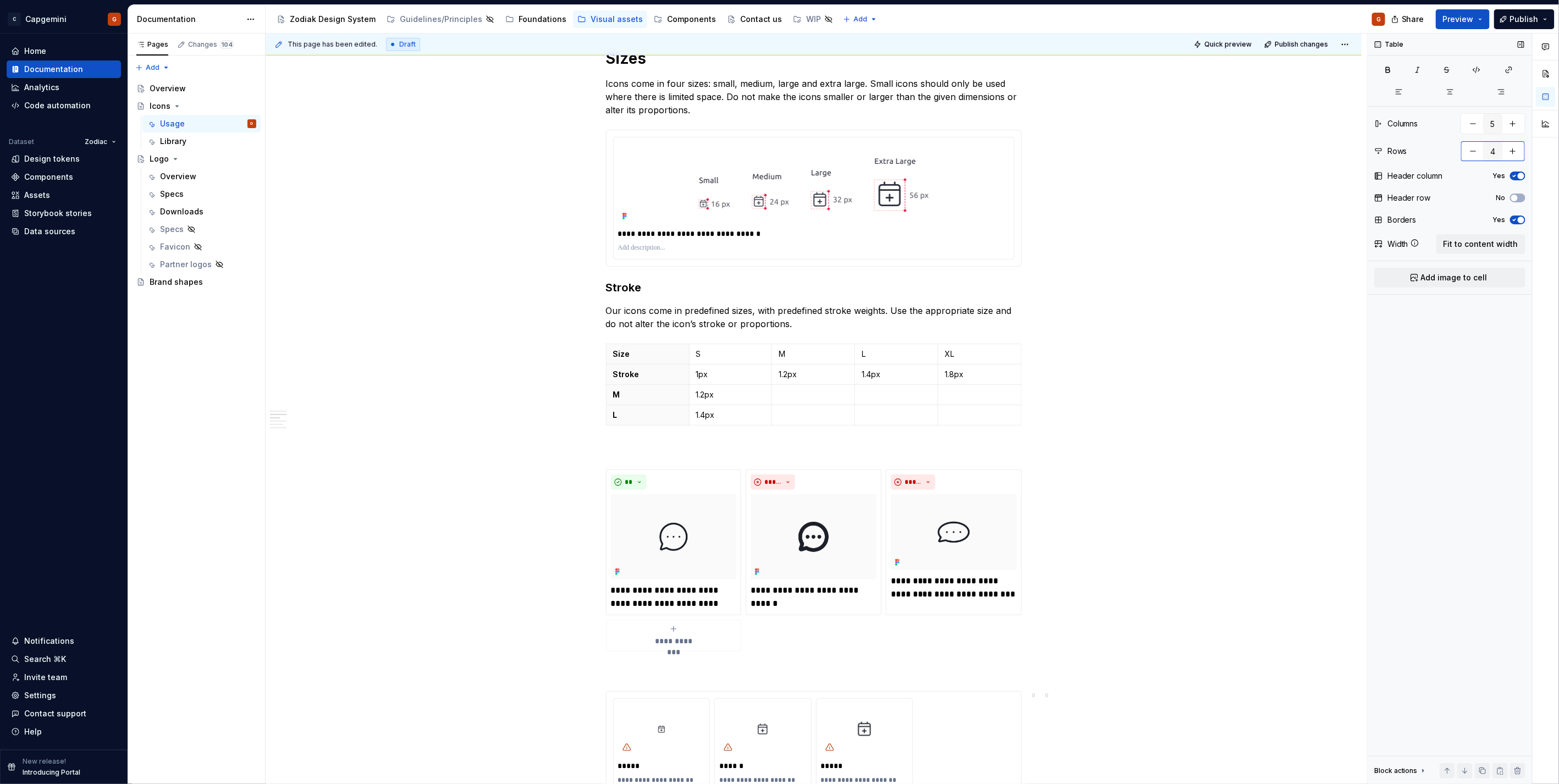
click at [1475, 157] on button "button" at bounding box center [1473, 151] width 20 height 20
type input "3"
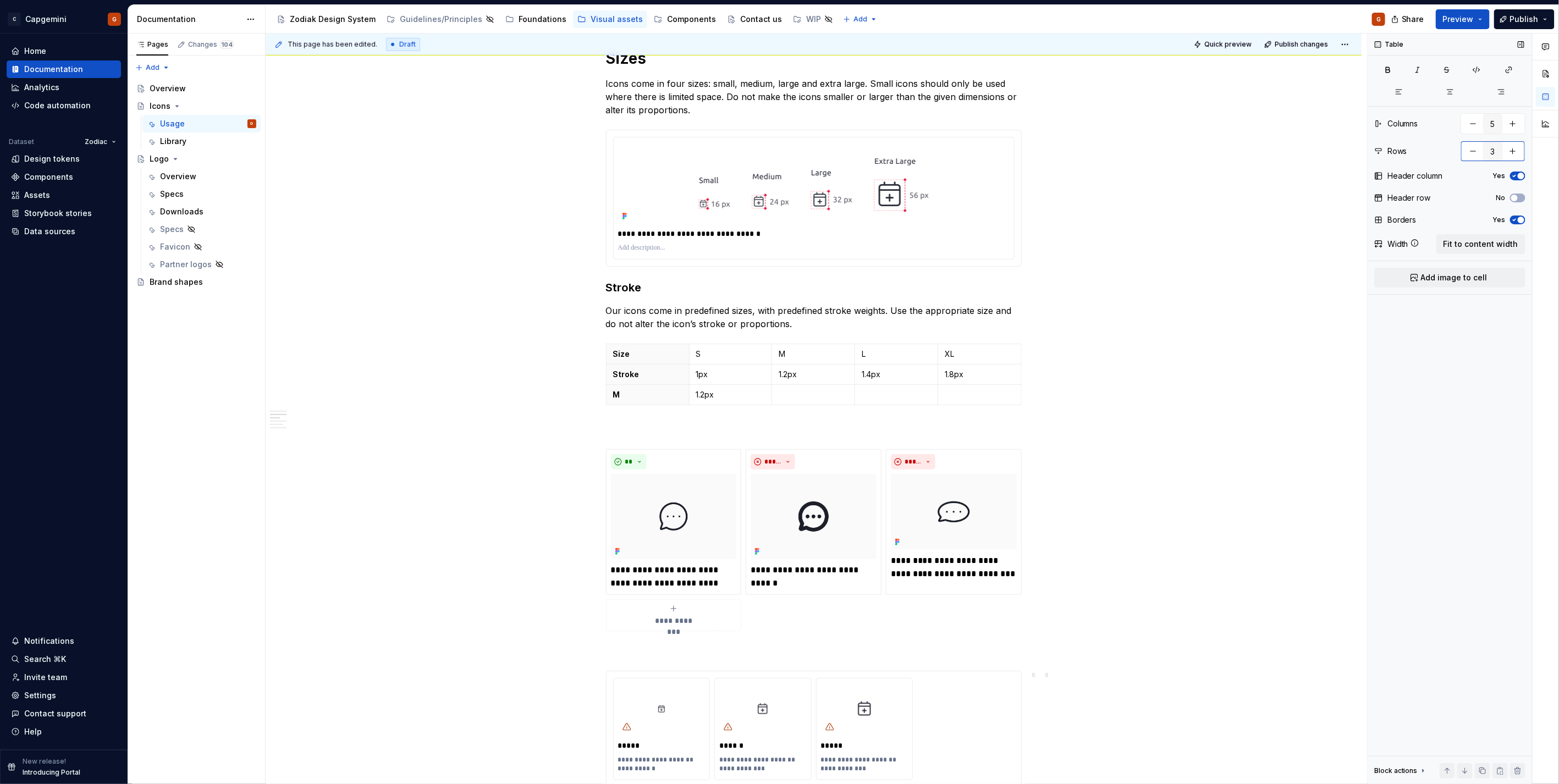
click at [1475, 157] on button "button" at bounding box center [1473, 151] width 20 height 20
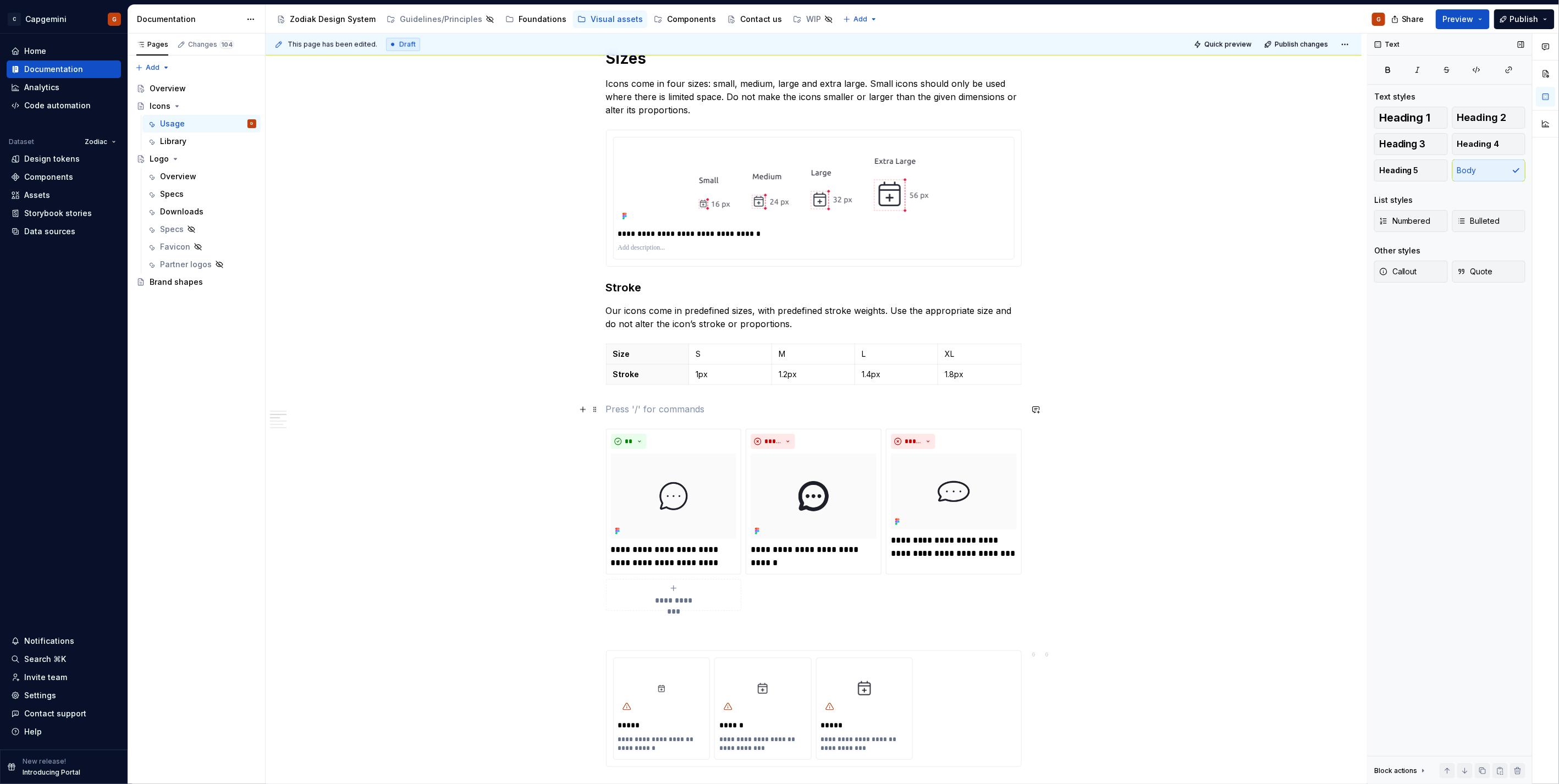
click at [922, 414] on p at bounding box center [814, 409] width 416 height 13
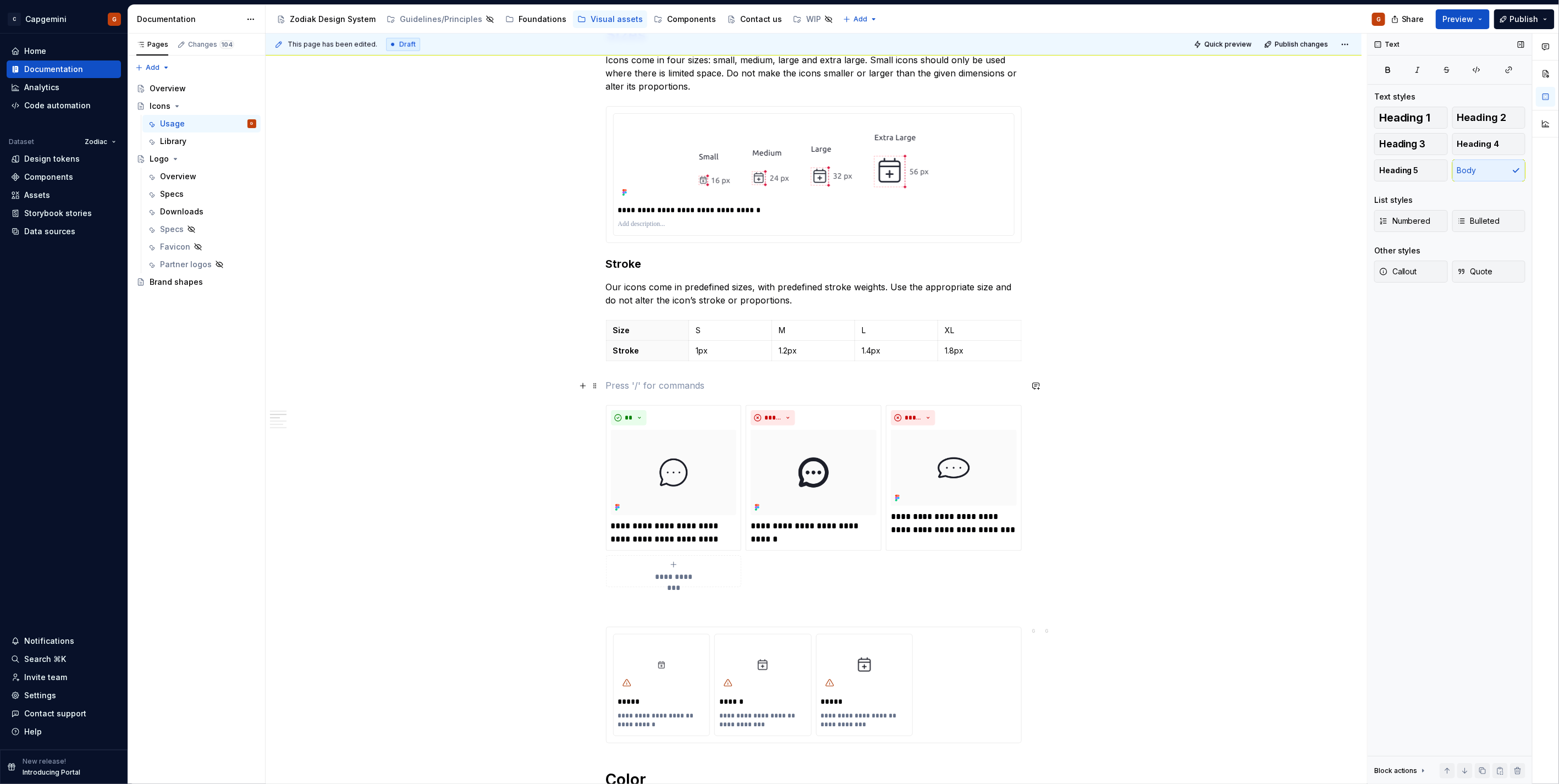
scroll to position [782, 0]
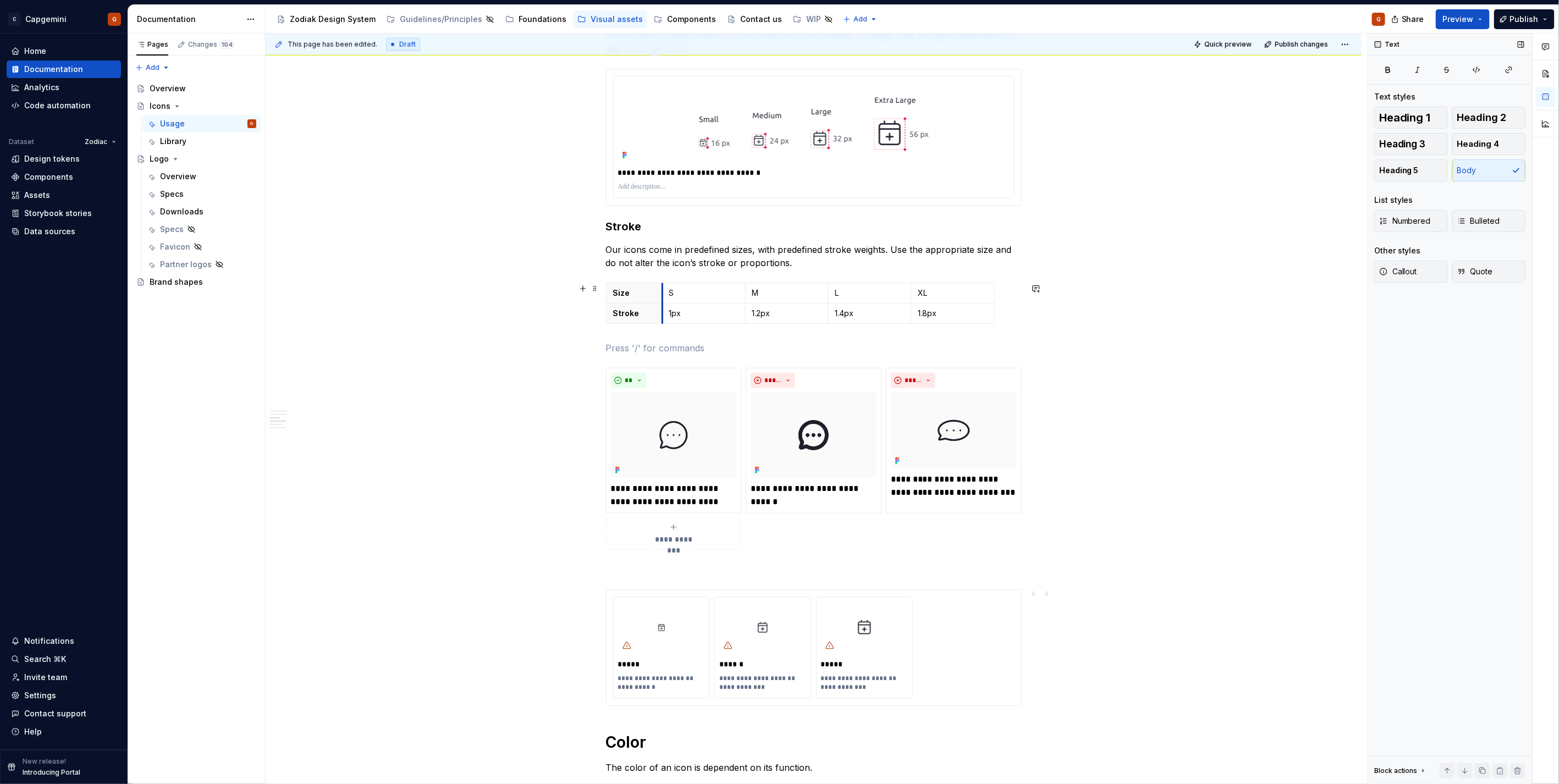
drag, startPoint x: 689, startPoint y: 294, endPoint x: 661, endPoint y: 292, distance: 28.1
click at [662, 292] on td "S" at bounding box center [703, 292] width 83 height 20
drag, startPoint x: 744, startPoint y: 295, endPoint x: 707, endPoint y: 292, distance: 37.1
drag, startPoint x: 790, startPoint y: 298, endPoint x: 812, endPoint y: 296, distance: 22.1
click at [758, 294] on td "L" at bounding box center [800, 292] width 83 height 20
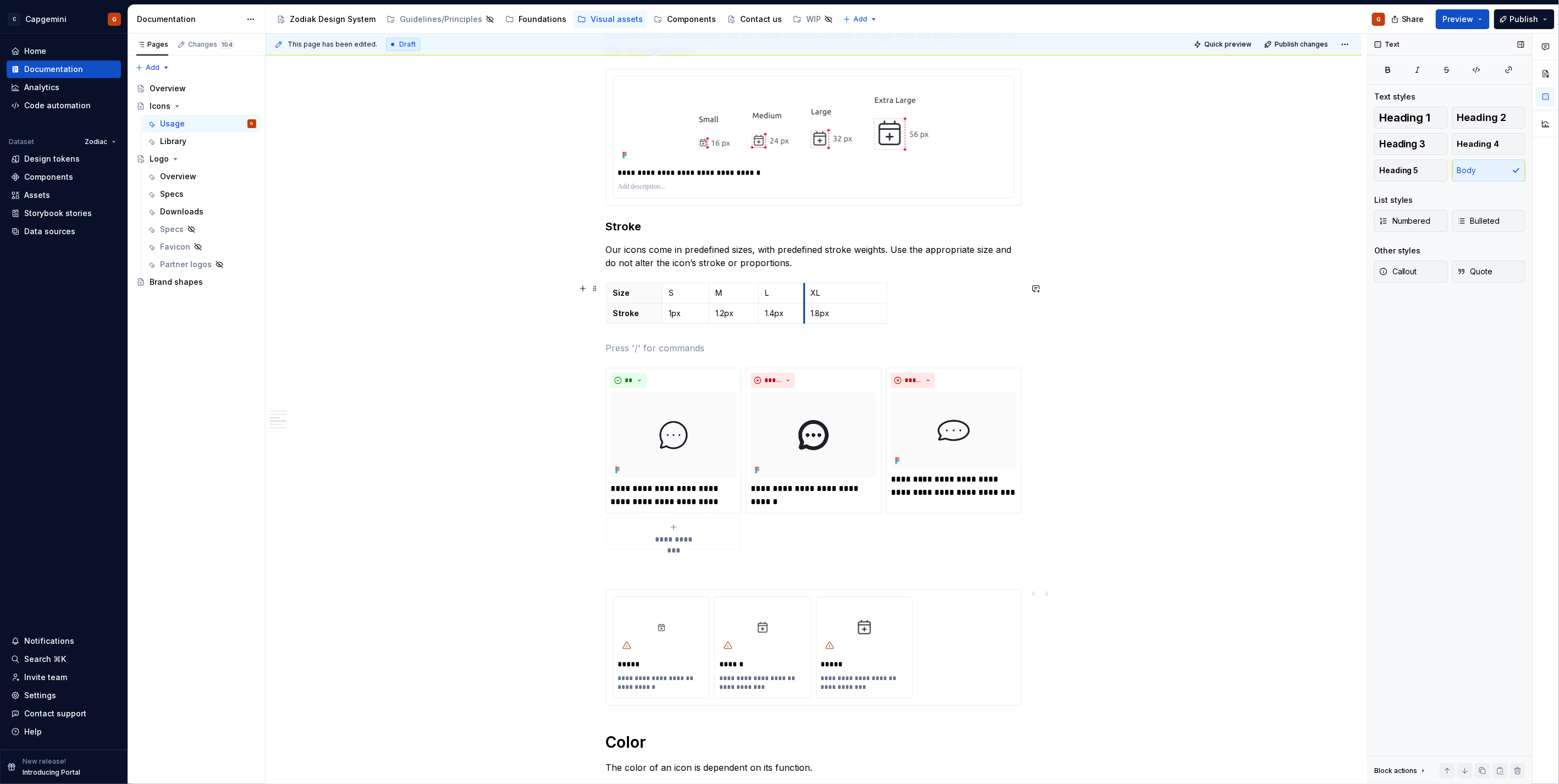
drag, startPoint x: 839, startPoint y: 296, endPoint x: 802, endPoint y: 293, distance: 37.1
drag, startPoint x: 886, startPoint y: 293, endPoint x: 854, endPoint y: 292, distance: 32.0
click at [724, 348] on p at bounding box center [814, 348] width 416 height 13
click at [757, 254] on p "Our icons come in predefined sizes, with predefined stroke weights. Use the app…" at bounding box center [814, 256] width 416 height 27
drag, startPoint x: 754, startPoint y: 249, endPoint x: 674, endPoint y: 247, distance: 80.0
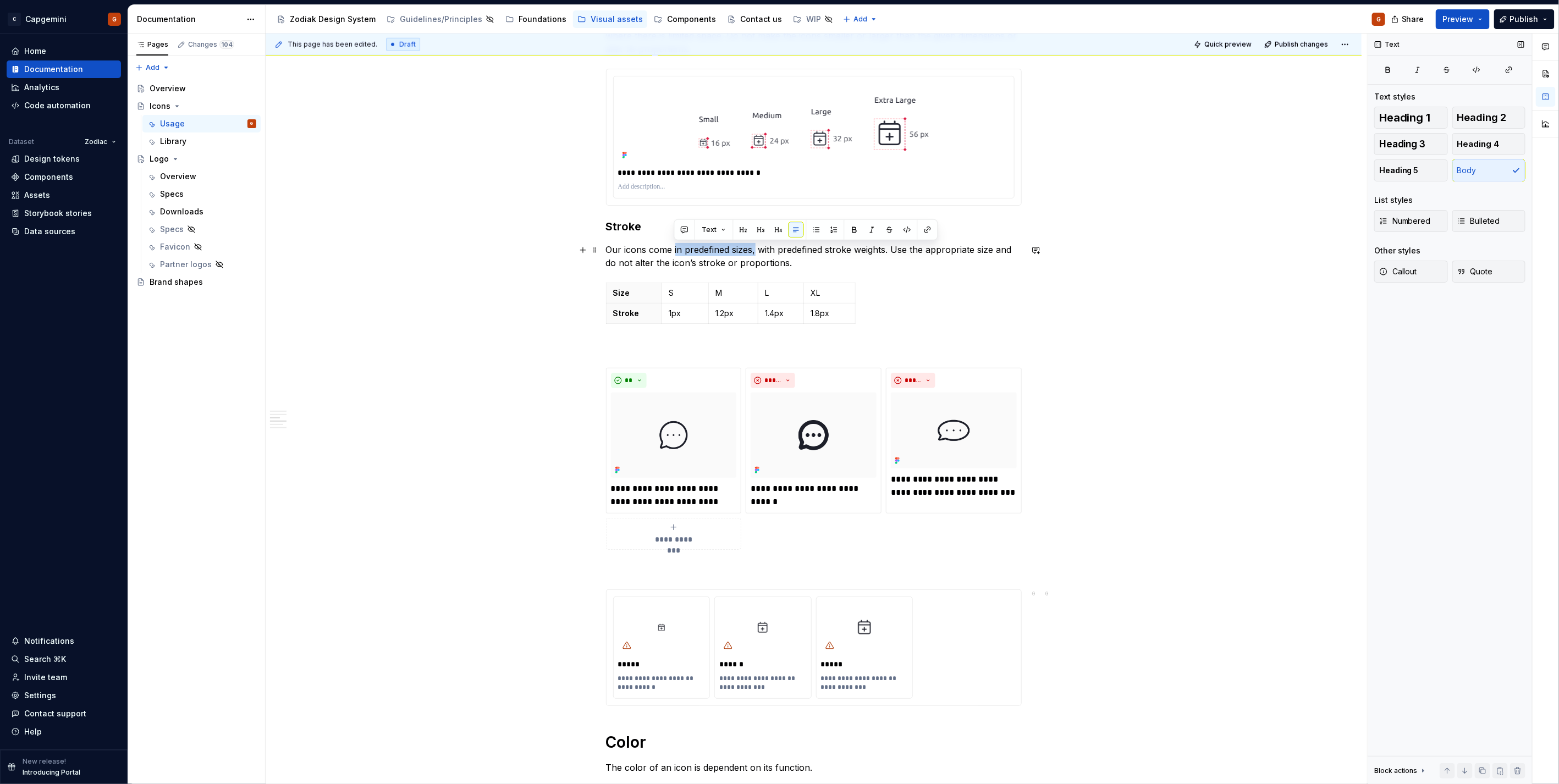
click at [674, 247] on p "Our icons come in predefined sizes, with predefined stroke weights. Use the app…" at bounding box center [814, 256] width 416 height 27
click at [745, 262] on p "Our icons come with predefined stroke weights. Use the appropriate size and do …" at bounding box center [814, 256] width 416 height 27
click at [677, 251] on p "Our icons come with predefined stroke weights. Use the appropriate size and do …" at bounding box center [814, 256] width 416 height 27
drag, startPoint x: 809, startPoint y: 251, endPoint x: 875, endPoint y: 256, distance: 66.2
click at [875, 256] on p "Our icons come with predefined stroke weights. Use the appropriate size and do …" at bounding box center [814, 256] width 416 height 27
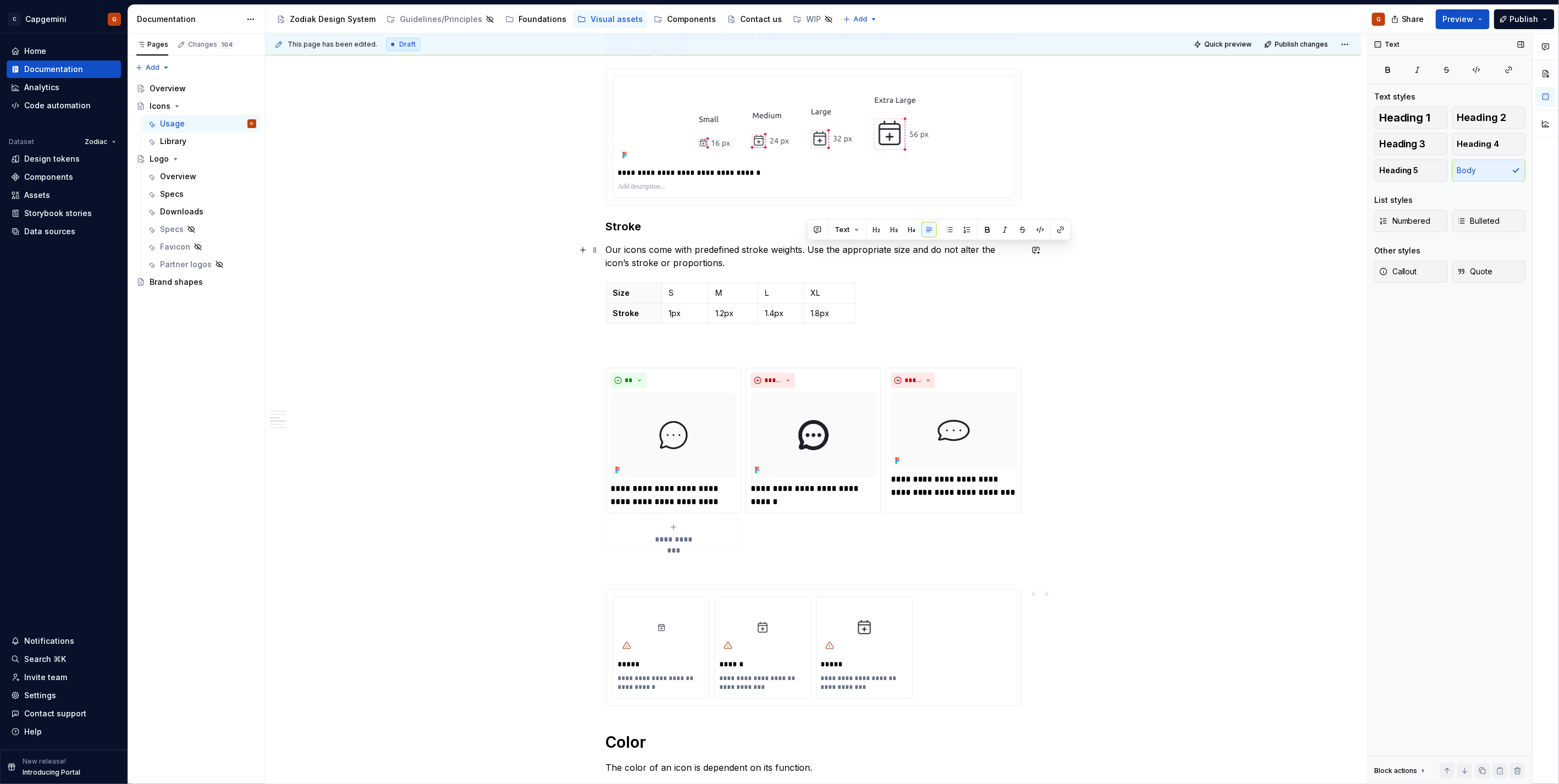
click at [805, 264] on p "Our icons come with predefined stroke weights. Use the appropriate size and do …" at bounding box center [814, 256] width 416 height 27
click at [807, 244] on p "Our icons come with predefined stroke weights. Use the appropriate size and do …" at bounding box center [814, 256] width 416 height 27
click at [983, 251] on p "Our icons come with predefined stroke weights to ensure they look balanced in e…" at bounding box center [814, 256] width 416 height 27
click at [887, 270] on div "**********" at bounding box center [814, 488] width 416 height 2105
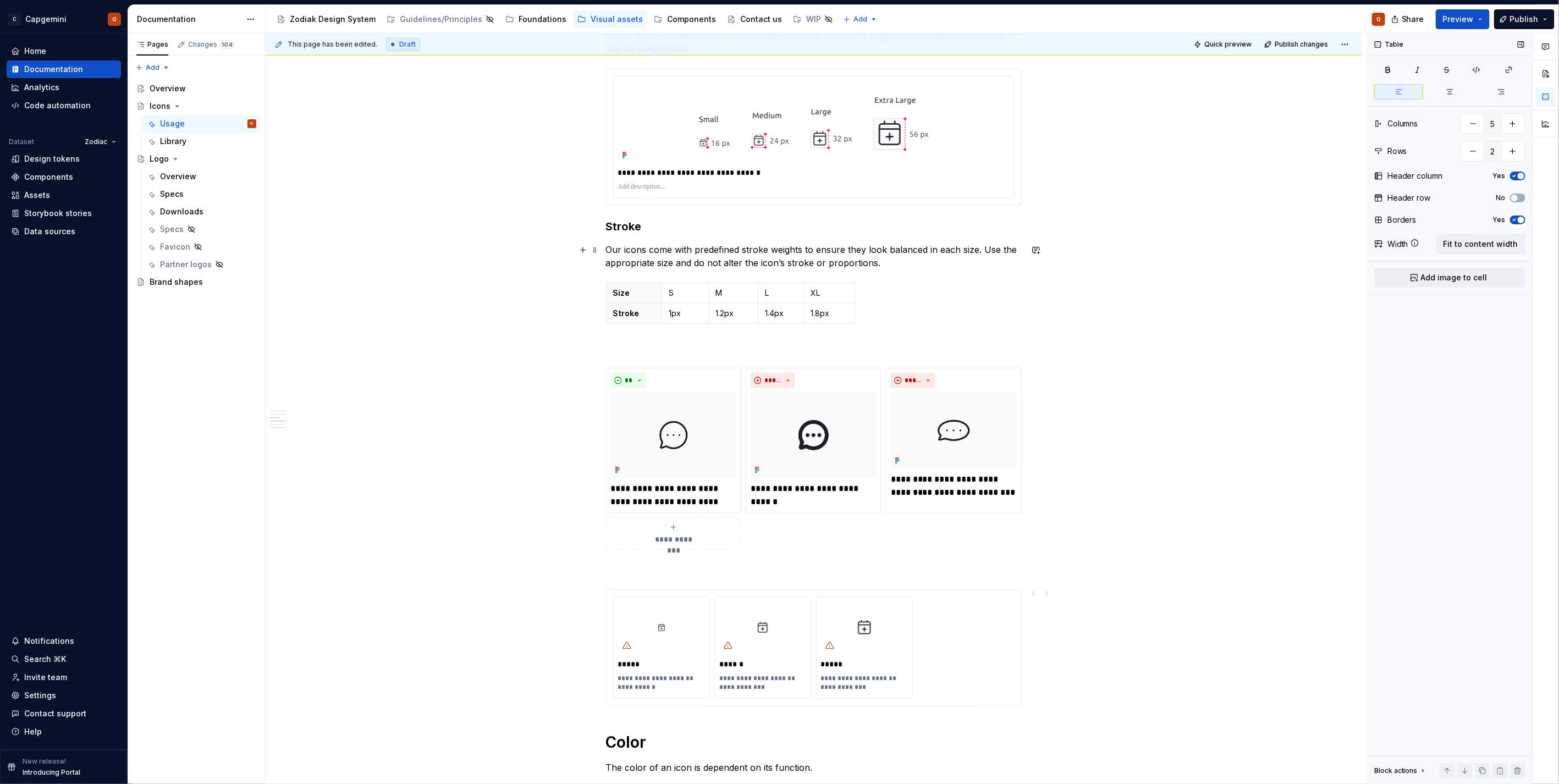
click at [882, 260] on p "Our icons come with predefined stroke weights to ensure they look balanced in e…" at bounding box center [814, 256] width 416 height 27
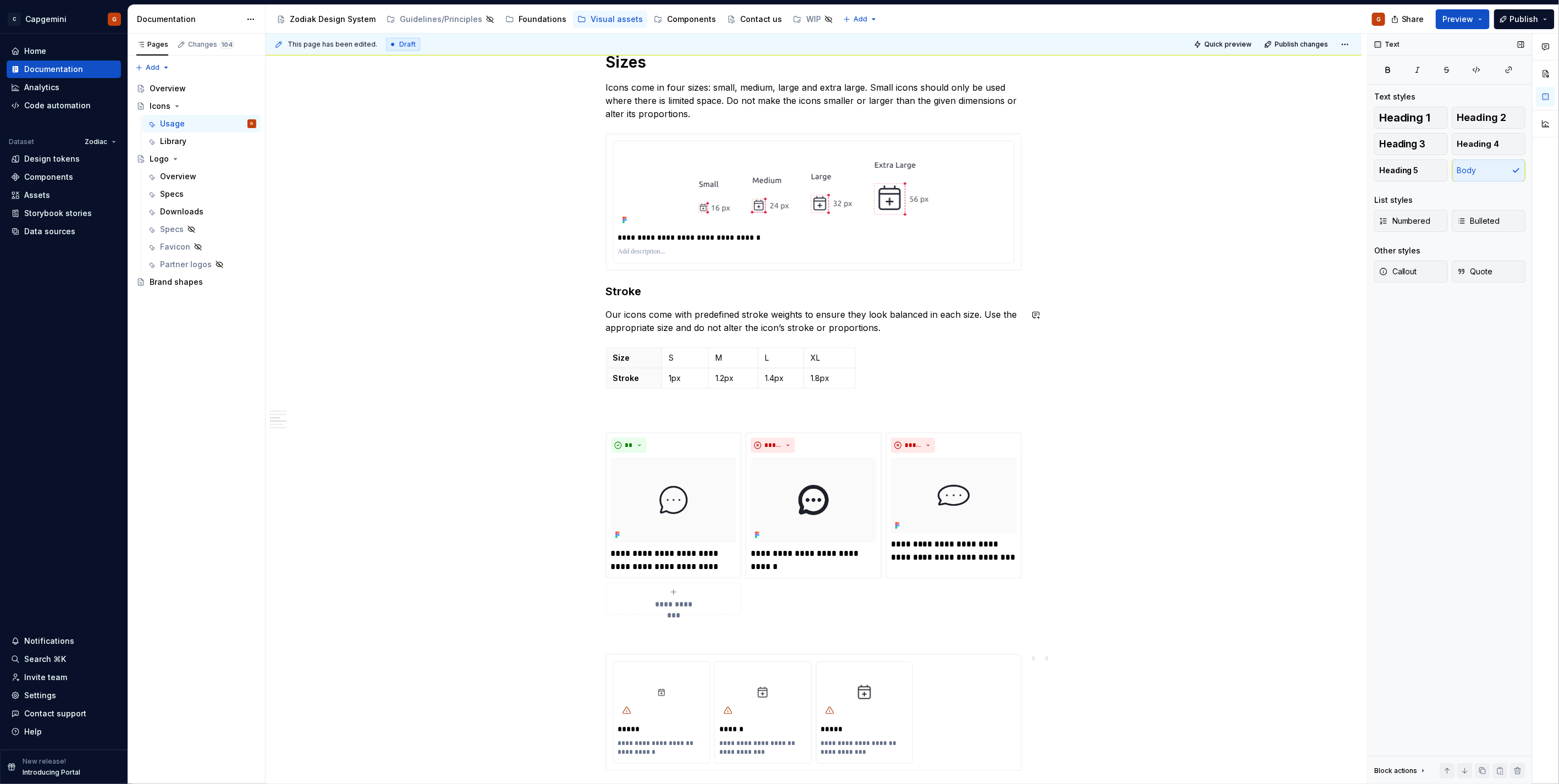
scroll to position [660, 0]
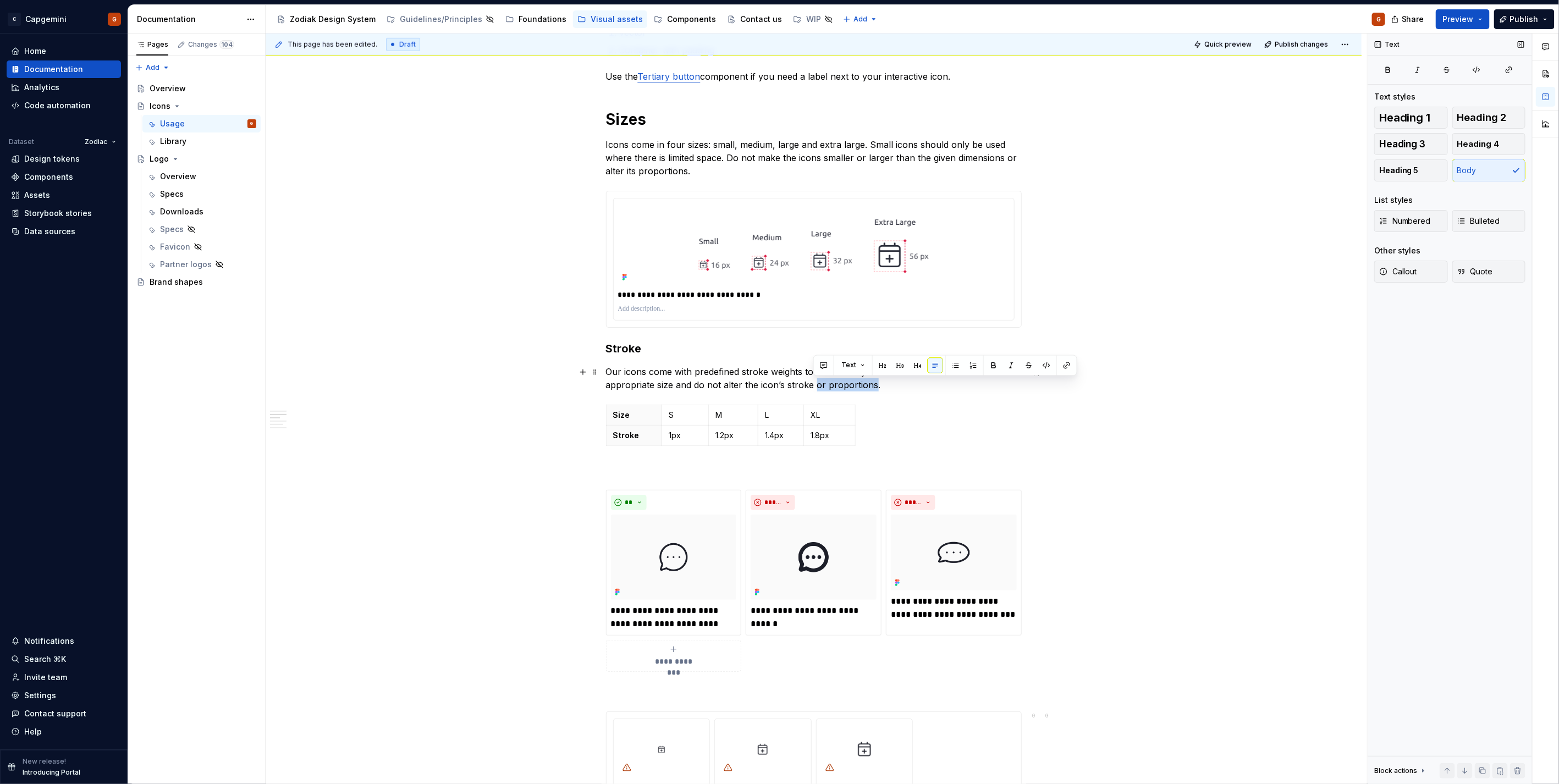
drag, startPoint x: 871, startPoint y: 387, endPoint x: 814, endPoint y: 391, distance: 57.1
click at [814, 391] on p "Our icons come with predefined stroke weights to ensure they look balanced in e…" at bounding box center [814, 379] width 416 height 27
click at [611, 346] on h3 "Stroke" at bounding box center [814, 348] width 416 height 15
click at [760, 373] on p "Our icons come with predefined stroke weights to ensure they look balanced in e…" at bounding box center [814, 379] width 416 height 27
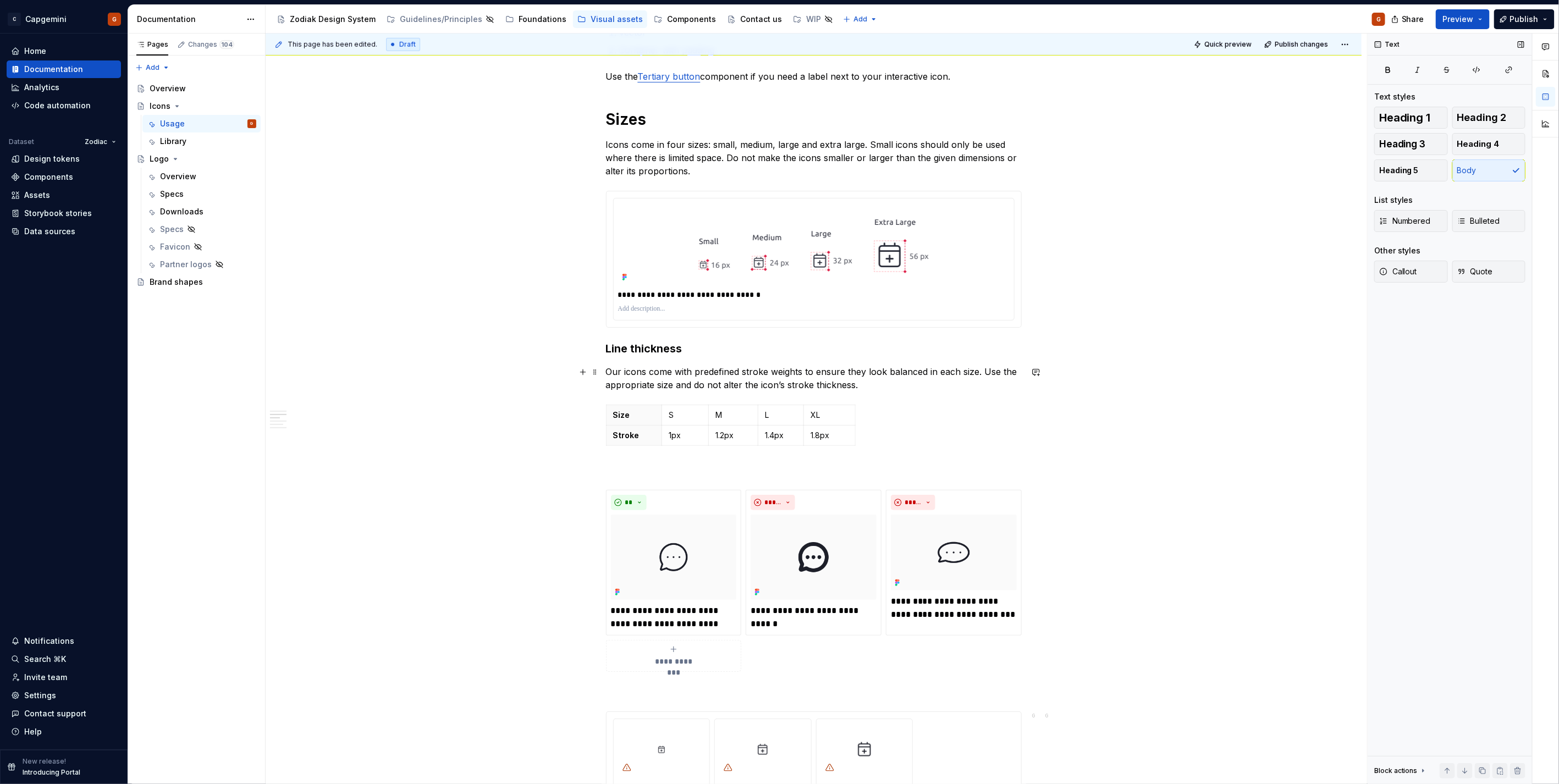
click at [760, 373] on p "Our icons come with predefined stroke weights to ensure they look balanced in e…" at bounding box center [814, 379] width 416 height 27
click at [816, 388] on p "Our icons come with predefined line thicknesses to ensure they look balanced in…" at bounding box center [814, 379] width 416 height 27
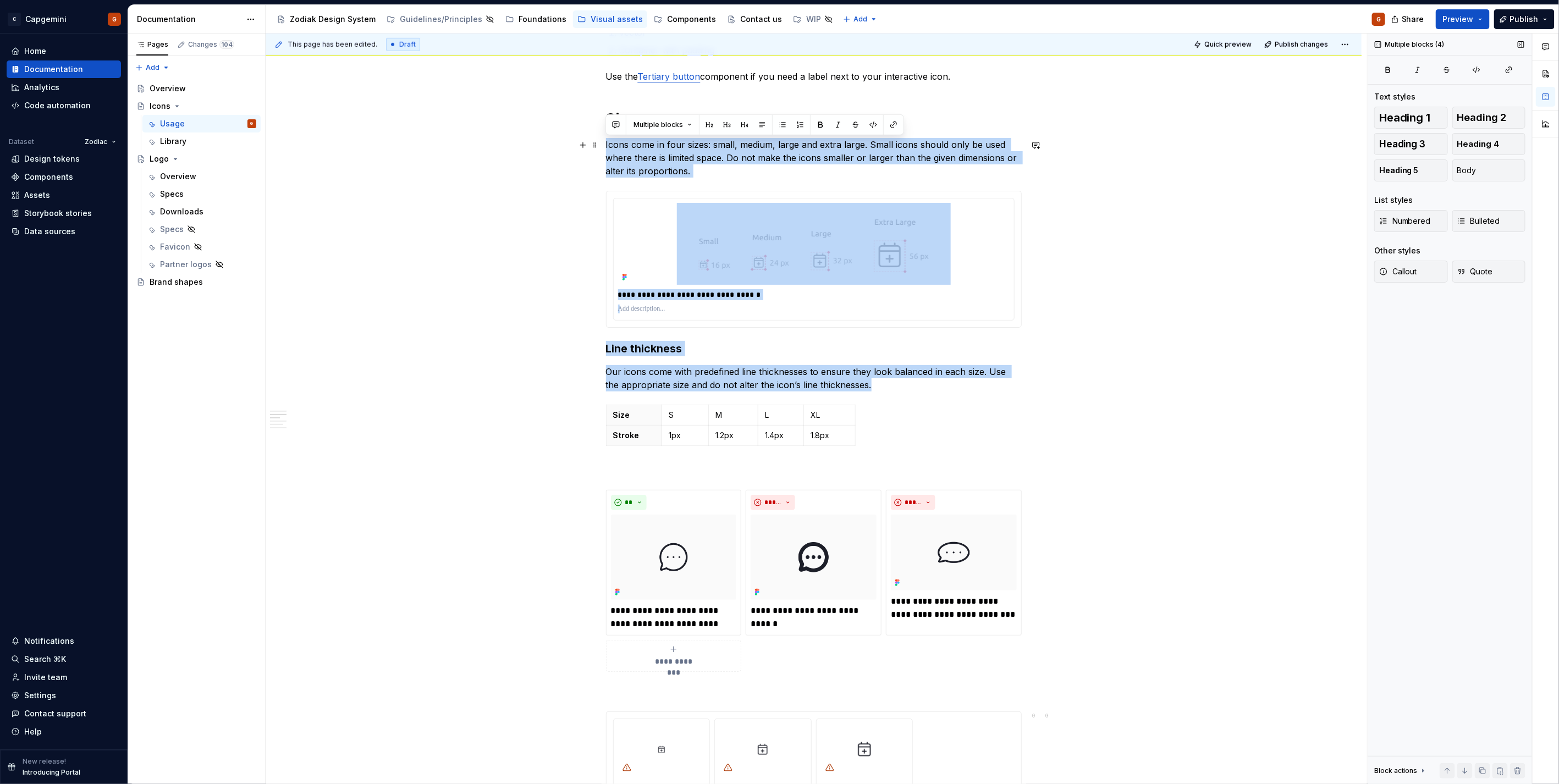
drag, startPoint x: 877, startPoint y: 386, endPoint x: 573, endPoint y: 146, distance: 387.3
click at [573, 146] on div "**********" at bounding box center [814, 721] width 1096 height 2381
copy div "**********"
click at [911, 463] on div "**********" at bounding box center [814, 610] width 416 height 2105
drag, startPoint x: 563, startPoint y: 218, endPoint x: 547, endPoint y: 124, distance: 95.4
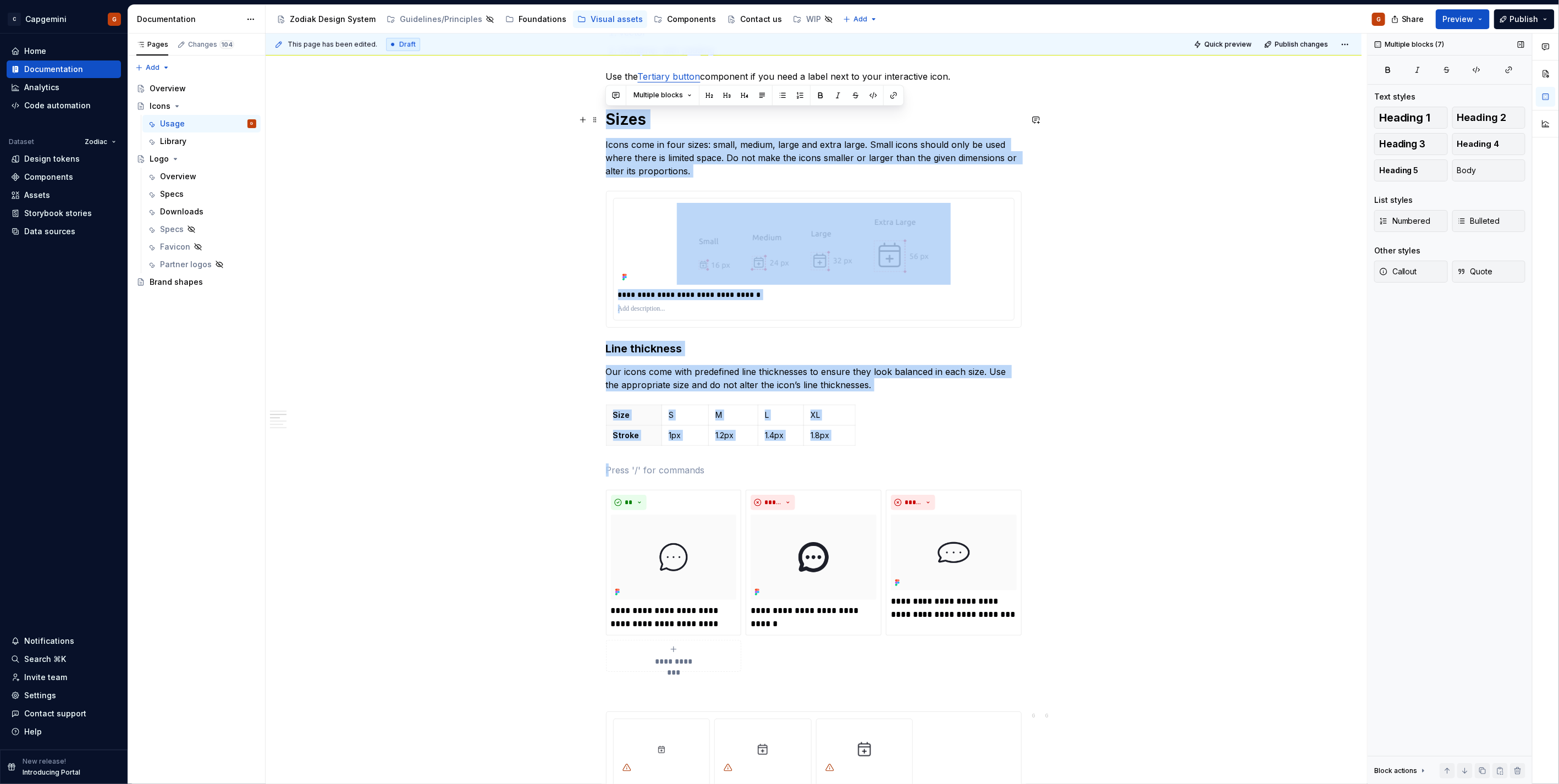
click at [547, 124] on div "**********" at bounding box center [814, 721] width 1096 height 2381
copy div "**********"
click at [721, 355] on h3 "Line thickness" at bounding box center [814, 348] width 416 height 15
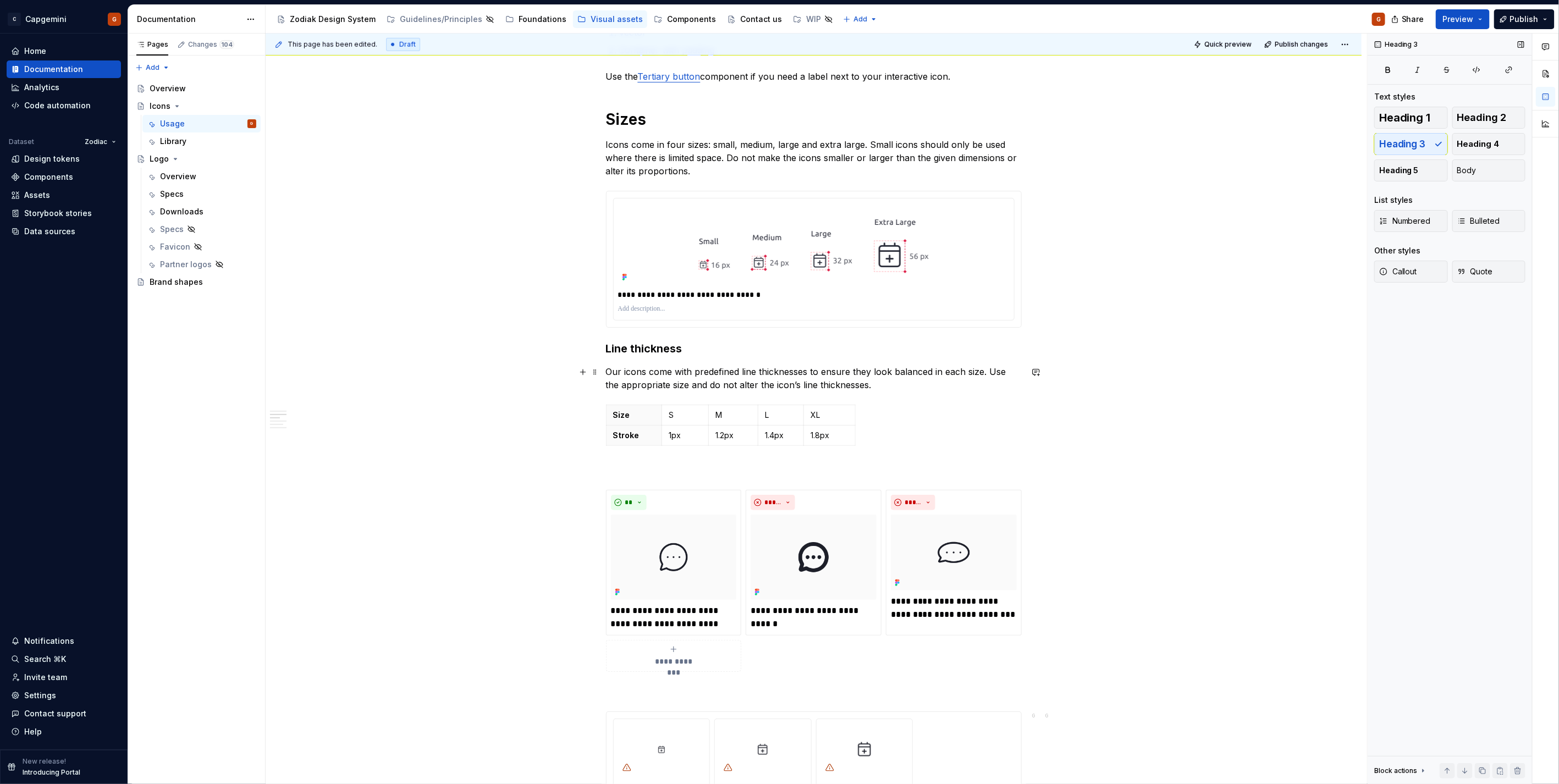
click at [884, 382] on p "Our icons come with predefined line thicknesses to ensure they look balanced in…" at bounding box center [814, 379] width 416 height 27
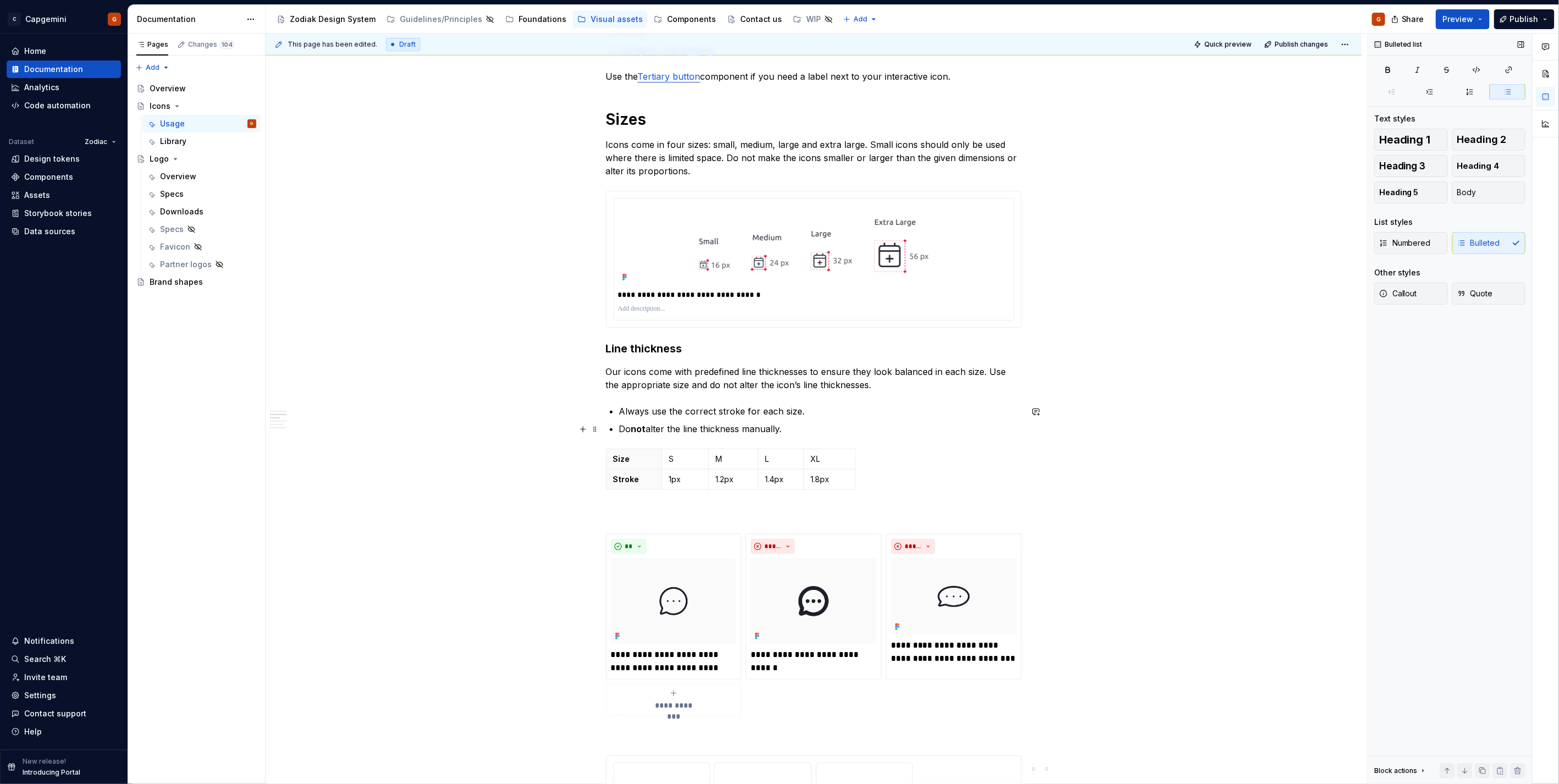
click at [835, 422] on ul "Always use the correct stroke for each size. Do not alter the line thickness ma…" at bounding box center [820, 420] width 403 height 31
drag, startPoint x: 888, startPoint y: 374, endPoint x: 896, endPoint y: 381, distance: 10.6
click at [889, 374] on p "Our icons come with predefined line thicknesses to ensure they look balanced in…" at bounding box center [814, 379] width 416 height 27
click at [896, 381] on p "Our icons come with predefined line thicknesses to ensure they look balanced in…" at bounding box center [814, 379] width 416 height 27
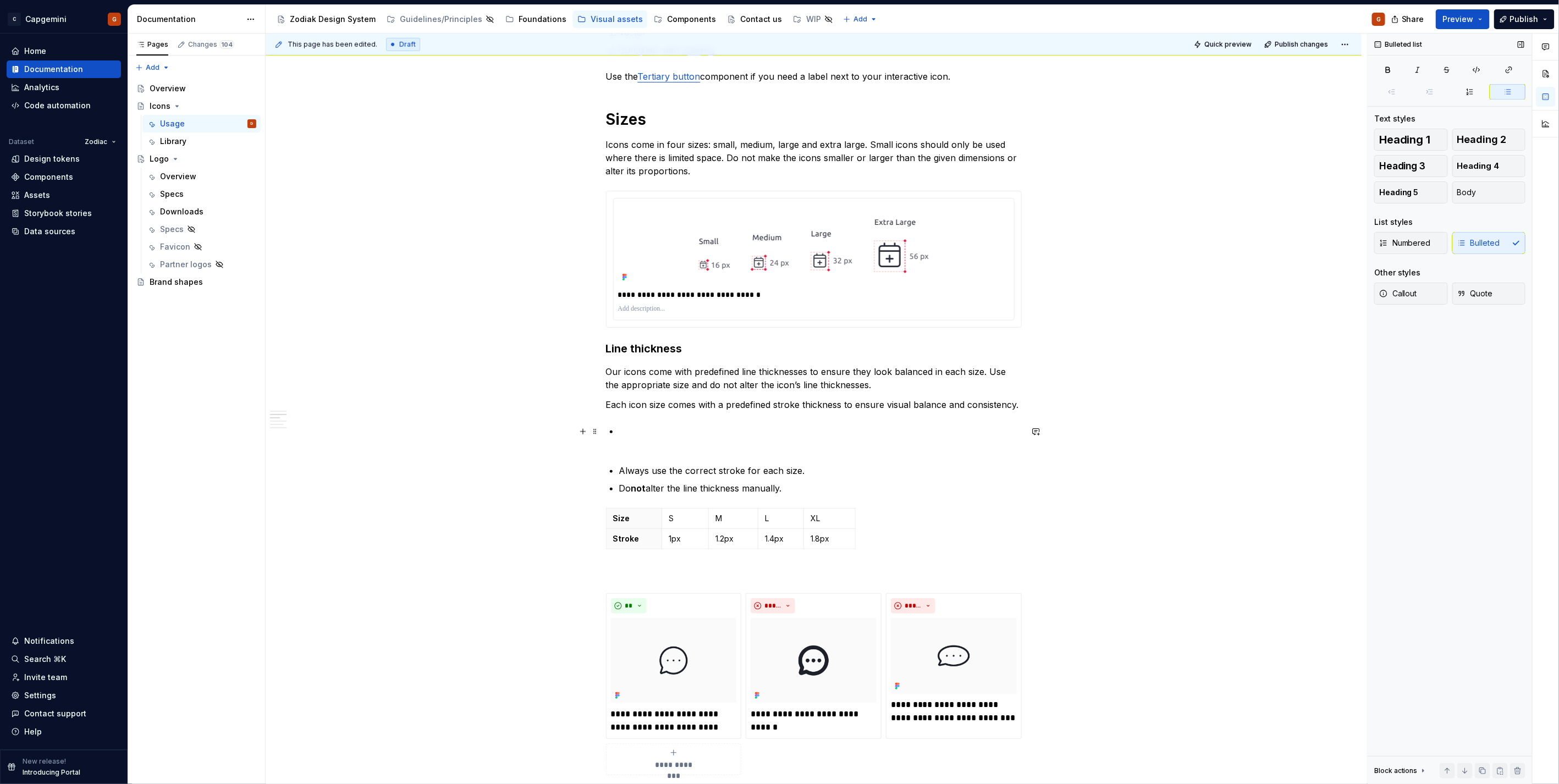
click at [767, 431] on p at bounding box center [820, 438] width 403 height 27
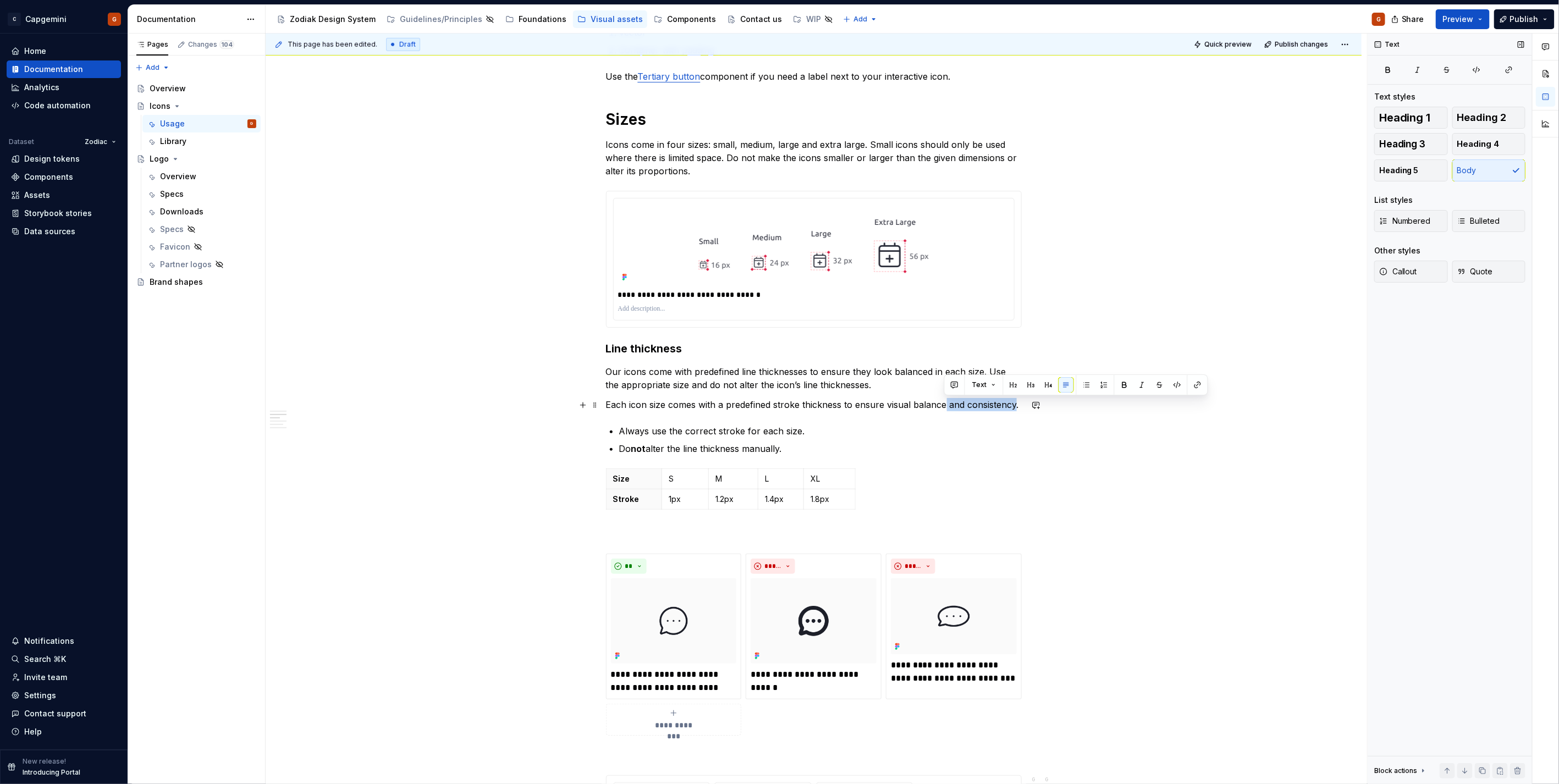
drag, startPoint x: 944, startPoint y: 405, endPoint x: 1013, endPoint y: 405, distance: 69.0
click at [1013, 405] on p "Each icon size comes with a predefined stroke thickness to ensure visual balanc…" at bounding box center [814, 405] width 416 height 13
click at [965, 405] on p "Each icon size comes with a predefined stroke thickness to ensure each sized is…" at bounding box center [814, 405] width 416 height 13
click at [915, 386] on p "Our icons come with predefined line thicknesses to ensure they look balanced in…" at bounding box center [814, 379] width 416 height 27
click at [910, 386] on p "Our icons come with predefined line thicknesses to ensure they look balanced in…" at bounding box center [814, 379] width 416 height 27
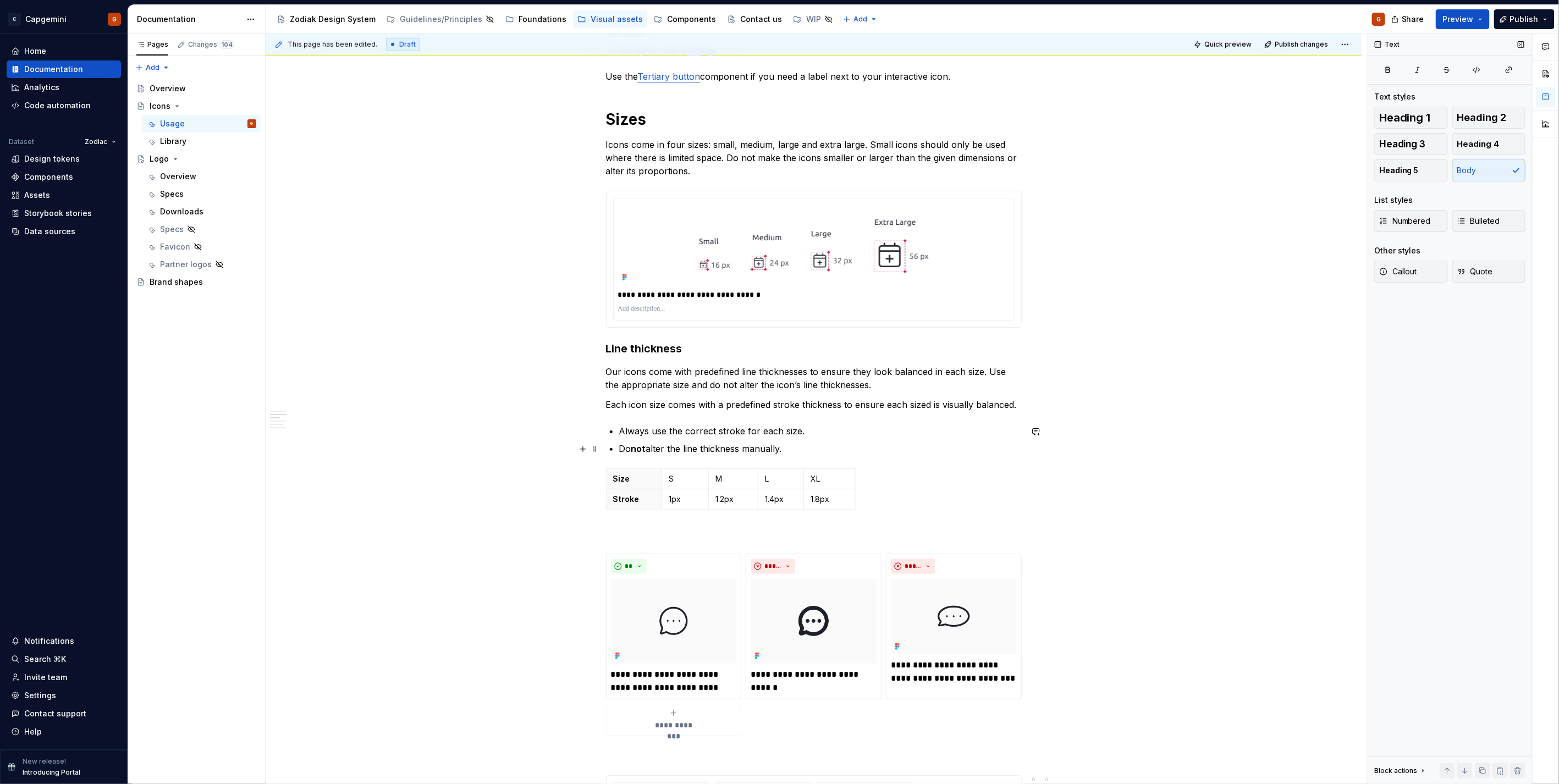
click at [641, 451] on strong "not" at bounding box center [638, 449] width 15 height 11
click at [631, 418] on div "**********" at bounding box center [814, 642] width 416 height 2169
click at [611, 413] on div "**********" at bounding box center [814, 642] width 416 height 2169
click at [823, 428] on p "Always use the correct stroke for each size." at bounding box center [820, 431] width 403 height 13
click at [823, 449] on p "Do not alter the line thickness manually." at bounding box center [820, 448] width 403 height 13
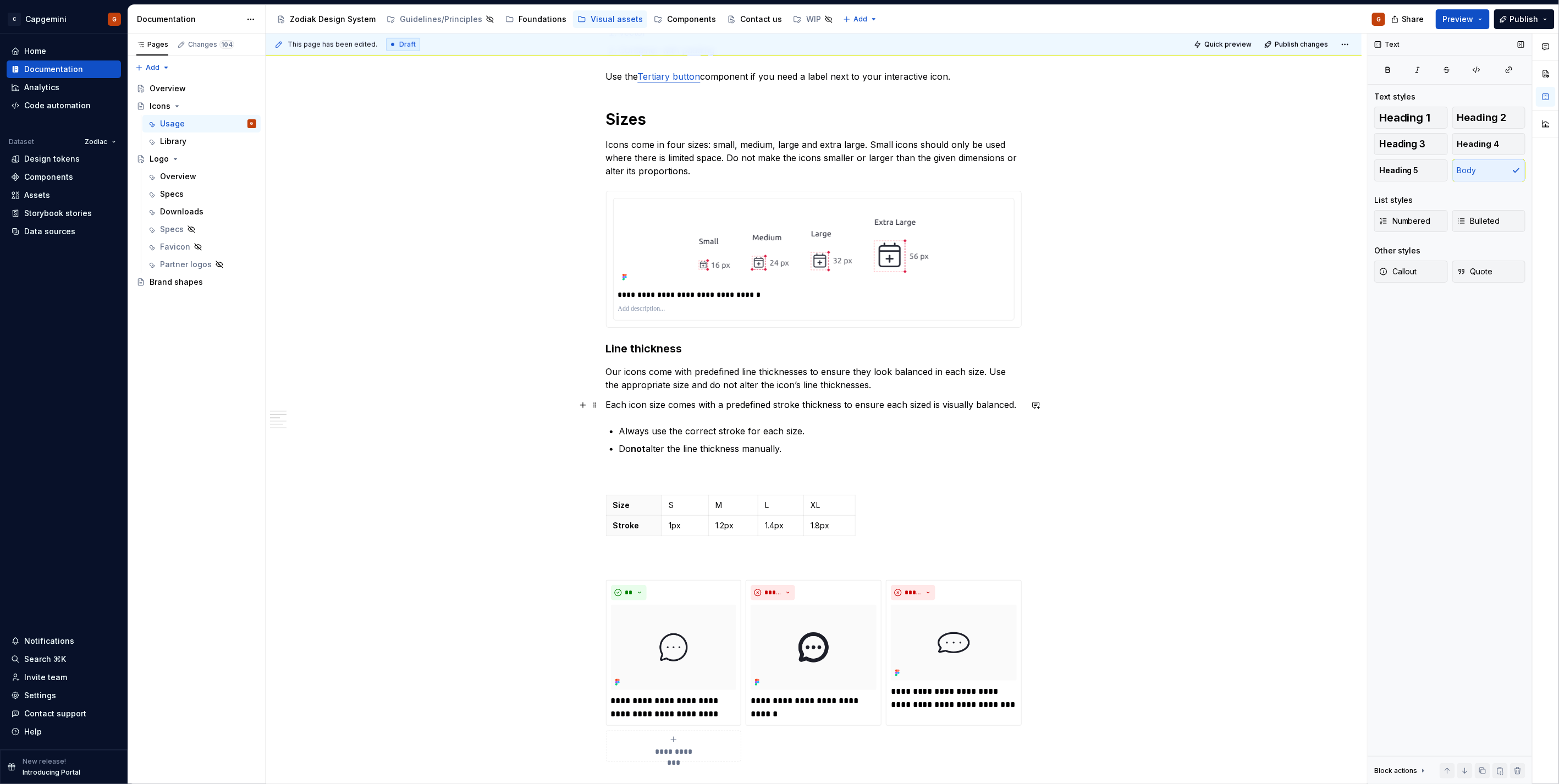
click at [1019, 407] on p "Each icon size comes with a predefined stroke thickness to ensure each sized is…" at bounding box center [814, 405] width 416 height 13
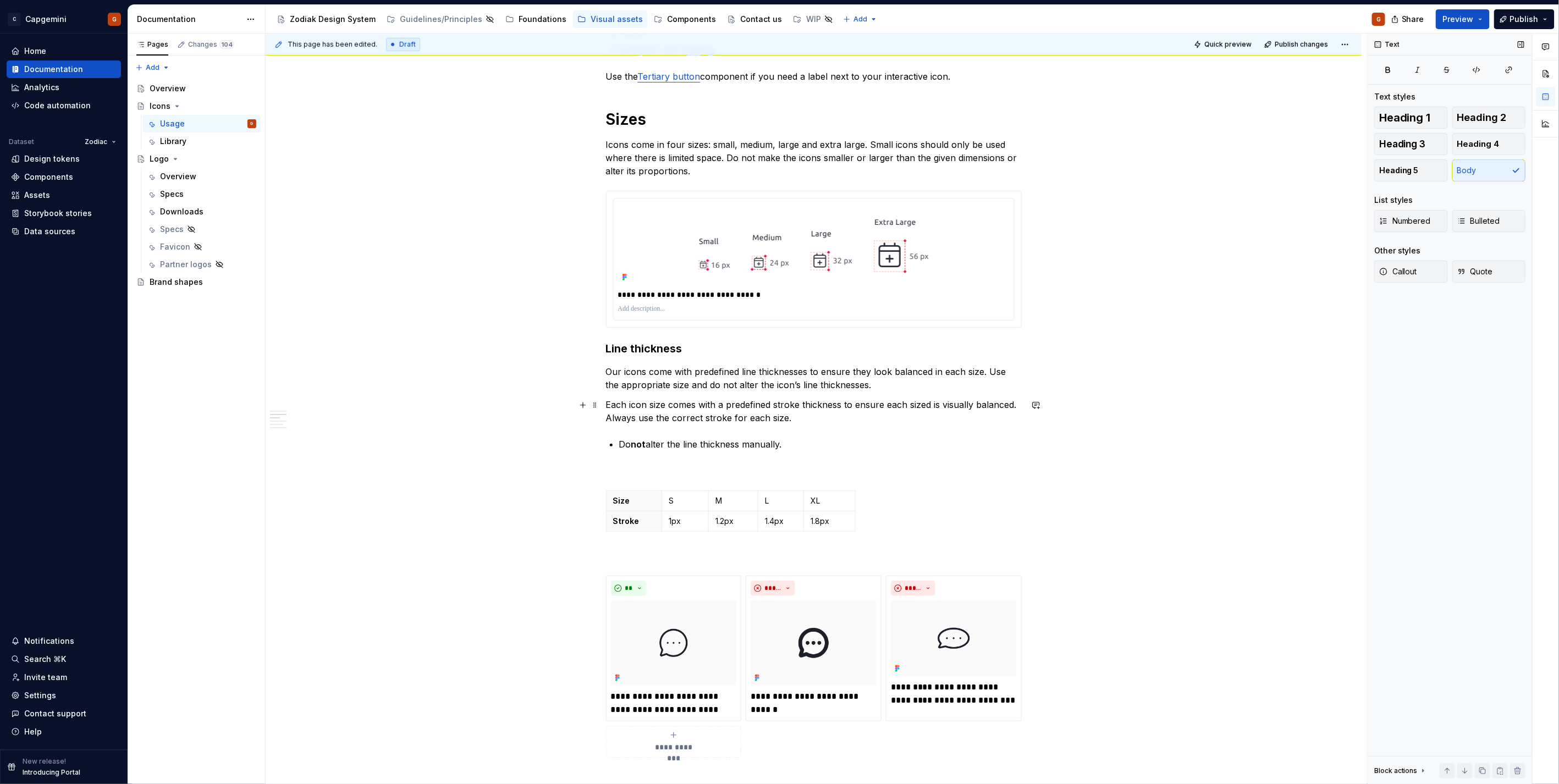
click at [910, 419] on p "Each icon size comes with a predefined stroke thickness to ensure each sized is…" at bounding box center [814, 412] width 416 height 27
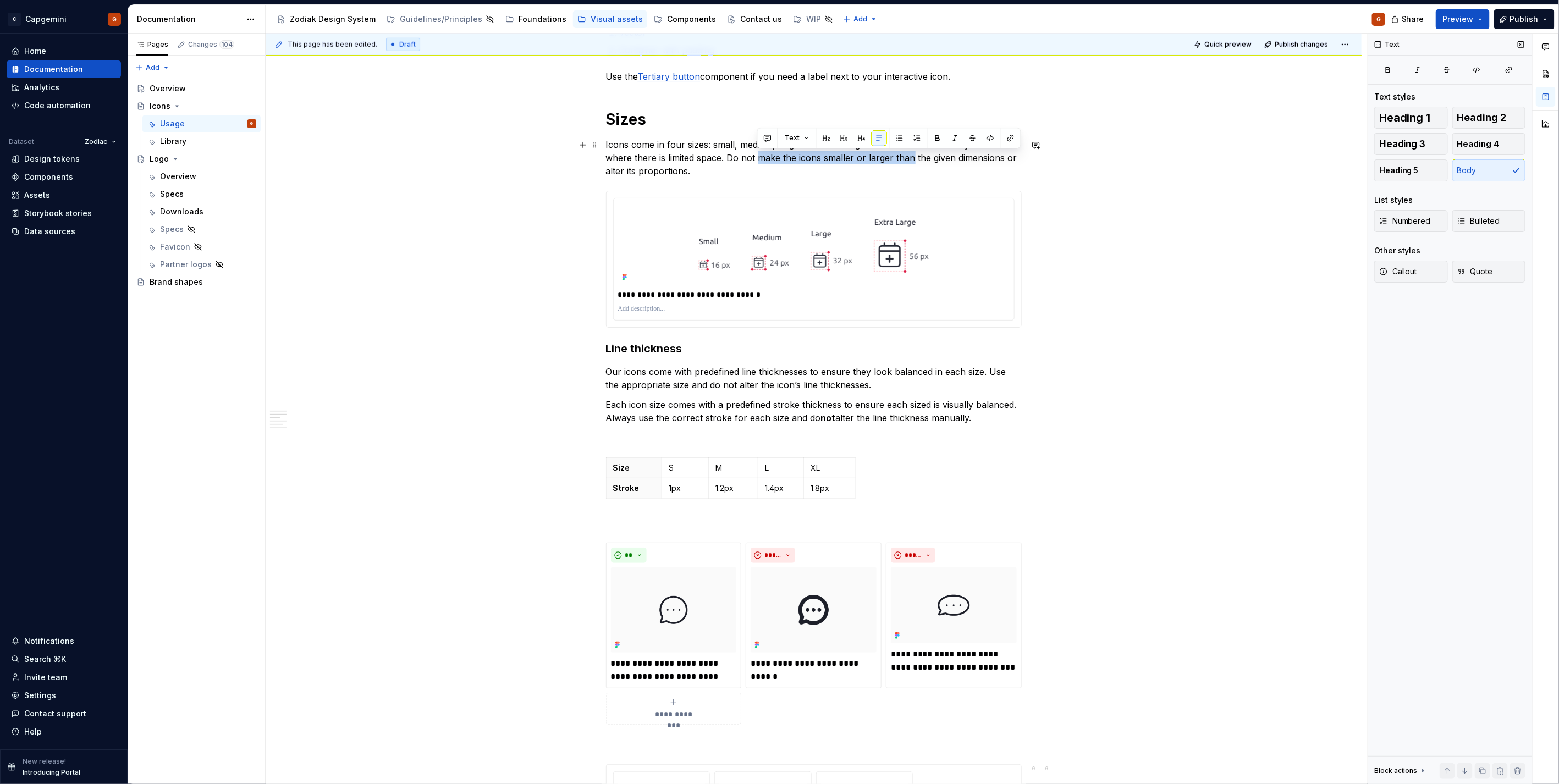
drag, startPoint x: 759, startPoint y: 159, endPoint x: 910, endPoint y: 158, distance: 151.0
click at [910, 158] on p "Icons come in four sizes: small, medium, large and extra large. Small icons sho…" at bounding box center [814, 157] width 416 height 39
click at [943, 160] on p "Icons come in four sizes: small, medium, large and extra large. Small icons sho…" at bounding box center [814, 157] width 416 height 39
click at [946, 160] on p "Icons come in four sizes: small, medium, large and extra large. Small icons sho…" at bounding box center [814, 157] width 416 height 39
click at [969, 160] on p "Icons come in four sizes: small, medium, large and extra large. Small icons sho…" at bounding box center [814, 157] width 416 height 39
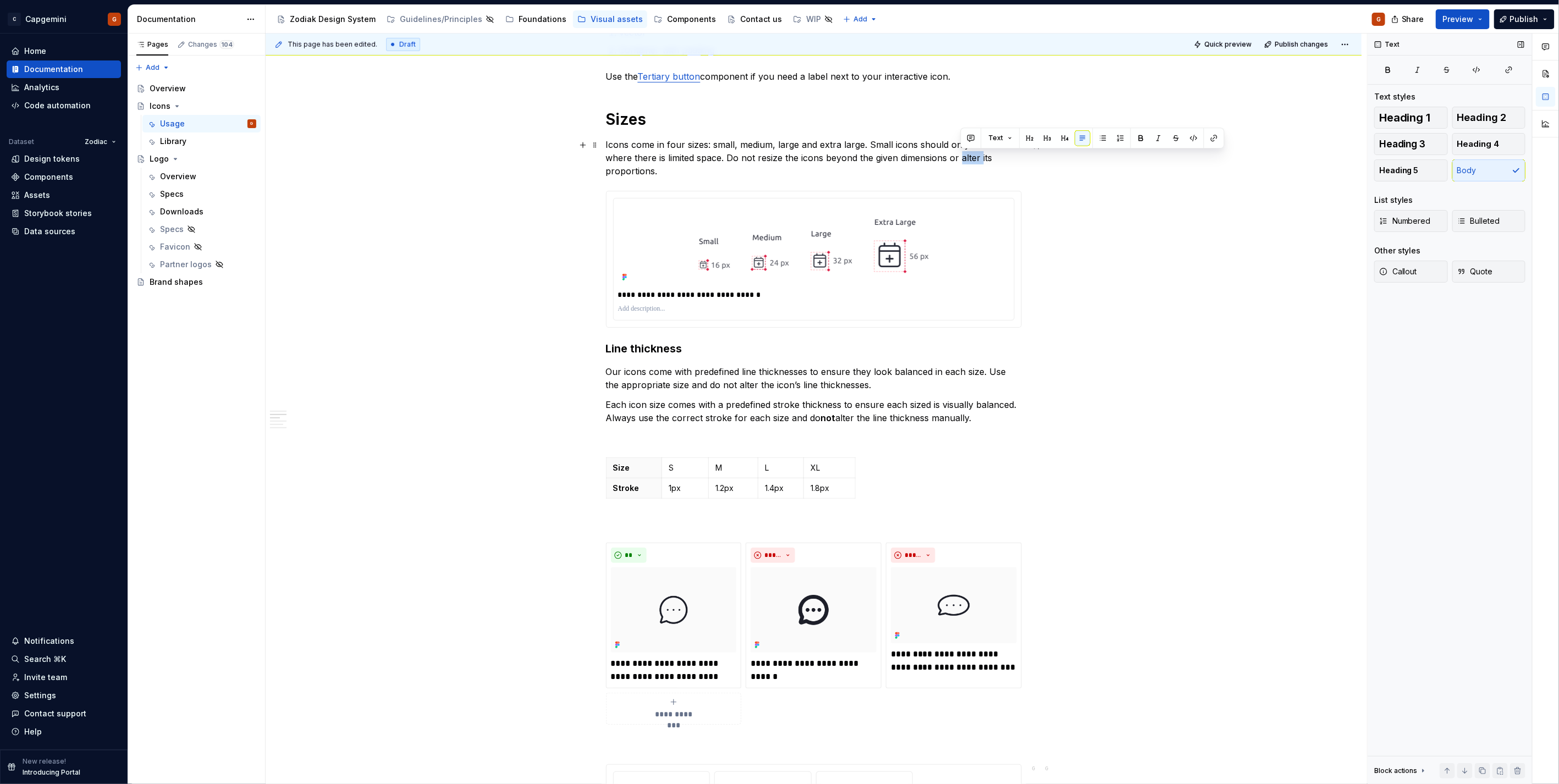
click at [969, 160] on p "Icons come in four sizes: small, medium, large and extra large. Small icons sho…" at bounding box center [814, 157] width 416 height 39
click at [996, 160] on p "Icons come in four sizes: small, medium, large and extra large. Small icons sho…" at bounding box center [814, 157] width 416 height 39
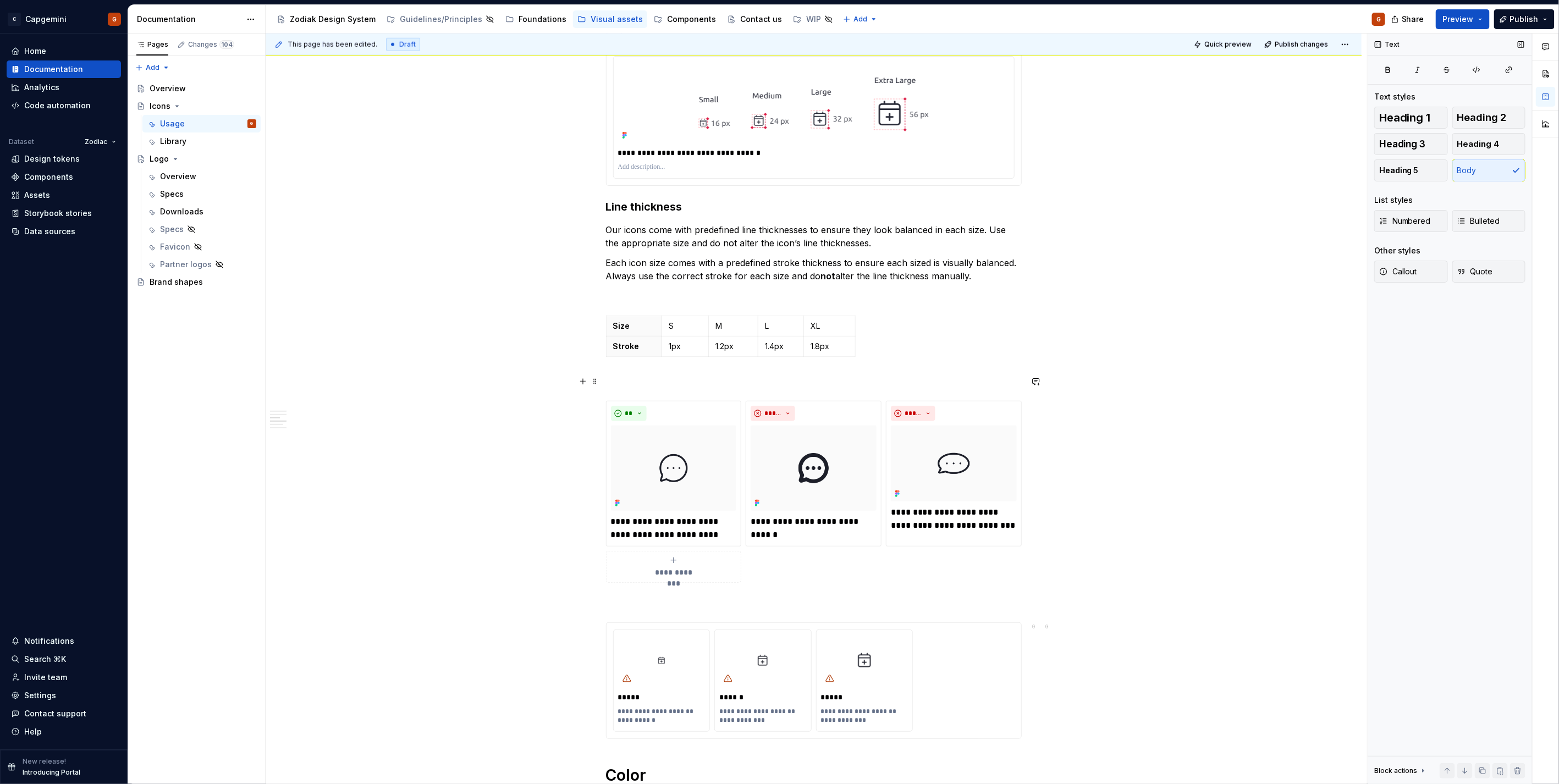
scroll to position [782, 0]
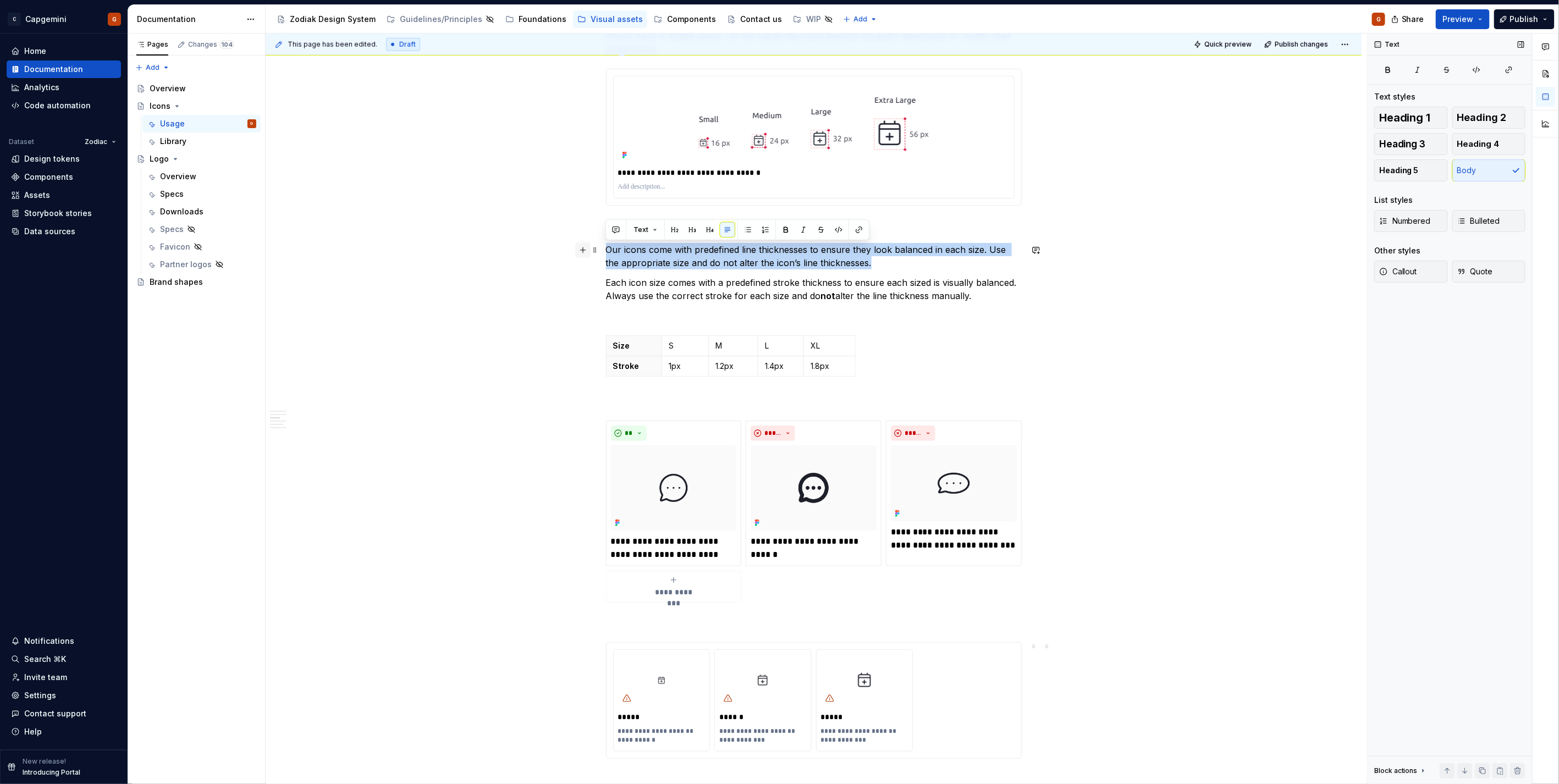
drag, startPoint x: 898, startPoint y: 265, endPoint x: 578, endPoint y: 255, distance: 320.2
click at [606, 255] on div "**********" at bounding box center [814, 521] width 416 height 2171
click at [738, 264] on p "Our icons come with predefined line thicknesses to ensure they look balanced in…" at bounding box center [814, 256] width 416 height 27
drag, startPoint x: 904, startPoint y: 261, endPoint x: 572, endPoint y: 251, distance: 332.2
click at [572, 251] on div "**********" at bounding box center [814, 626] width 1096 height 2433
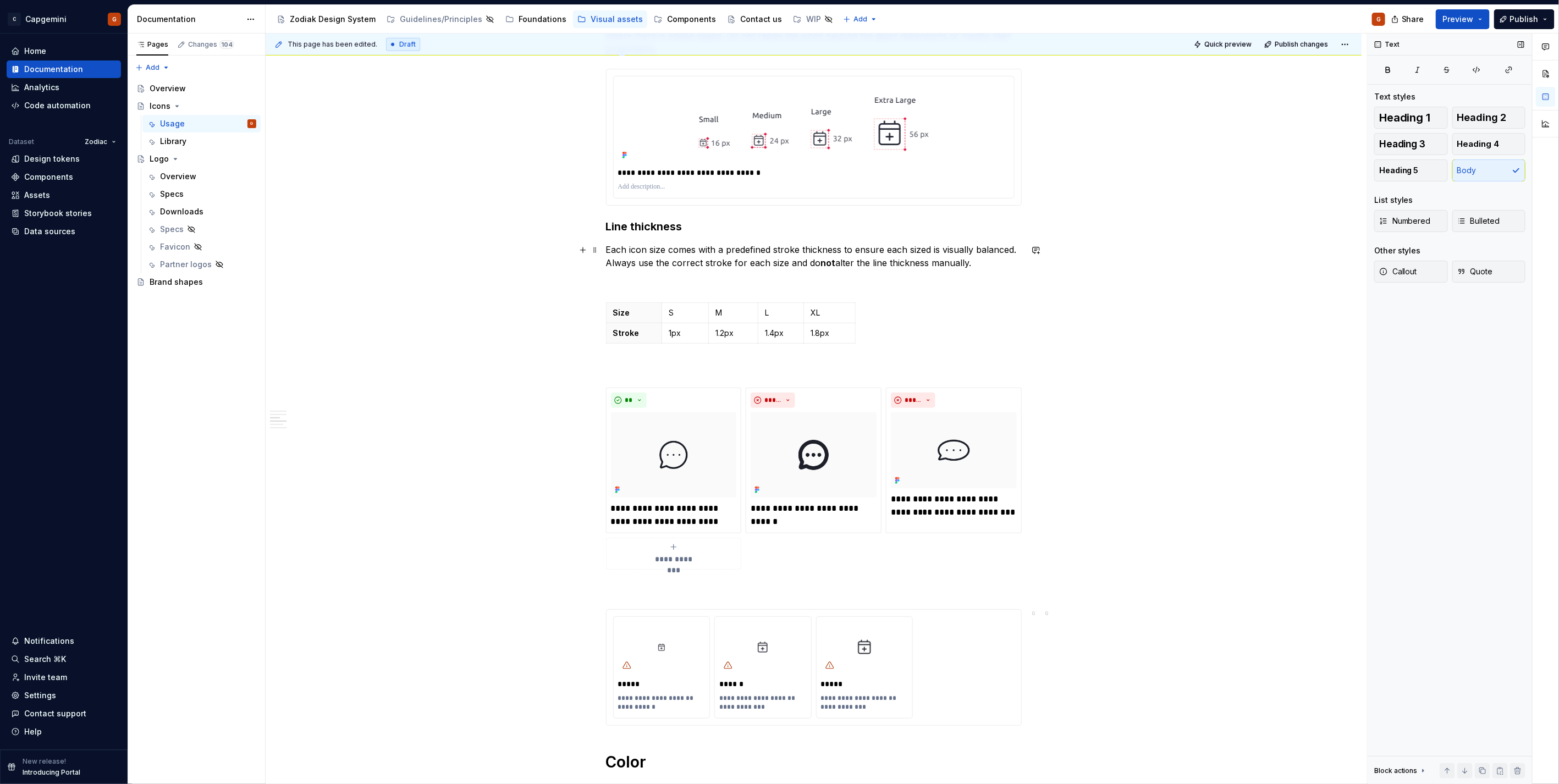
click at [712, 260] on p "Each icon size comes with a predefined stroke thickness to ensure each sized is…" at bounding box center [814, 256] width 416 height 27
click at [684, 272] on div "**********" at bounding box center [814, 497] width 416 height 2125
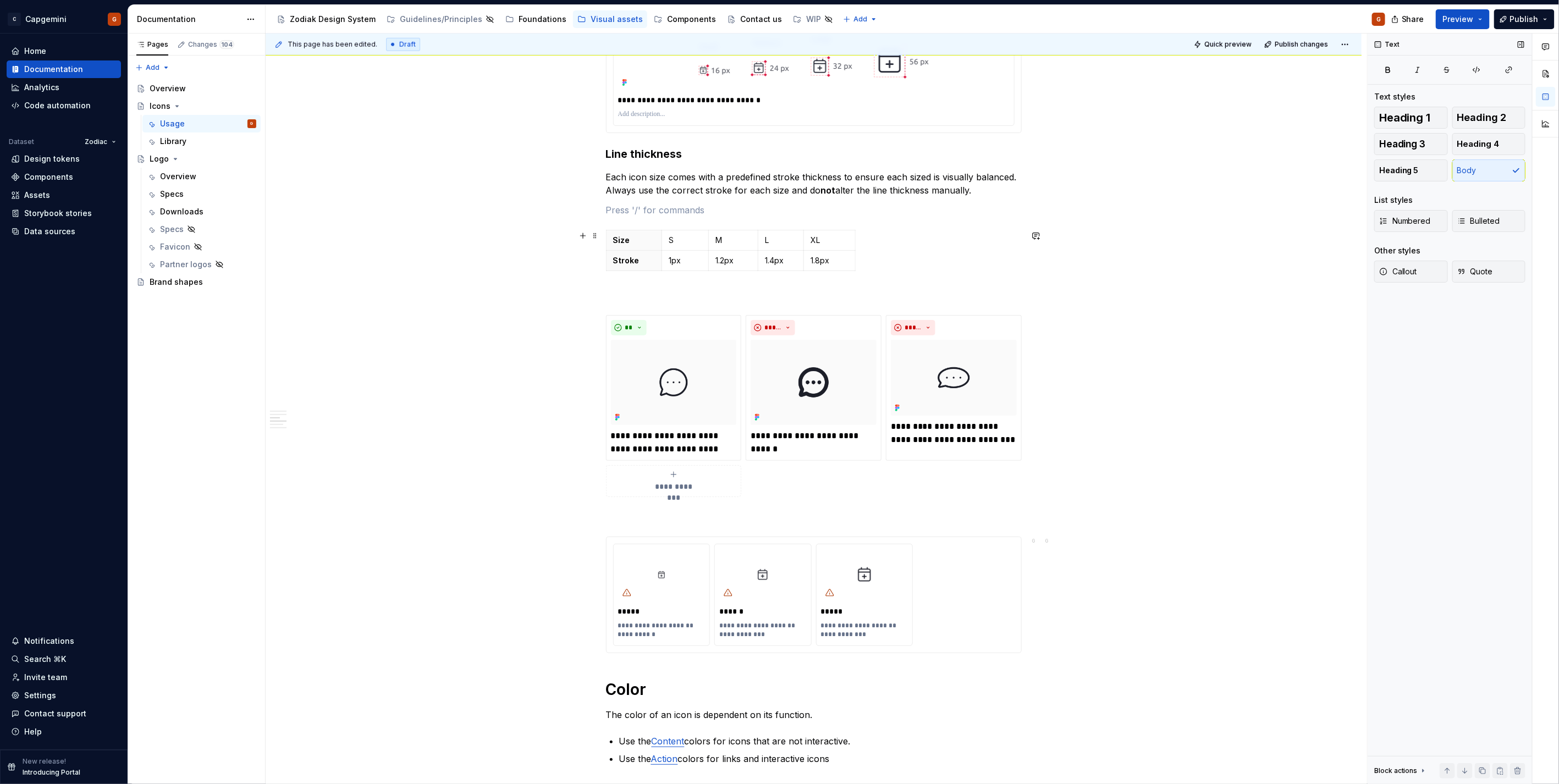
scroll to position [965, 0]
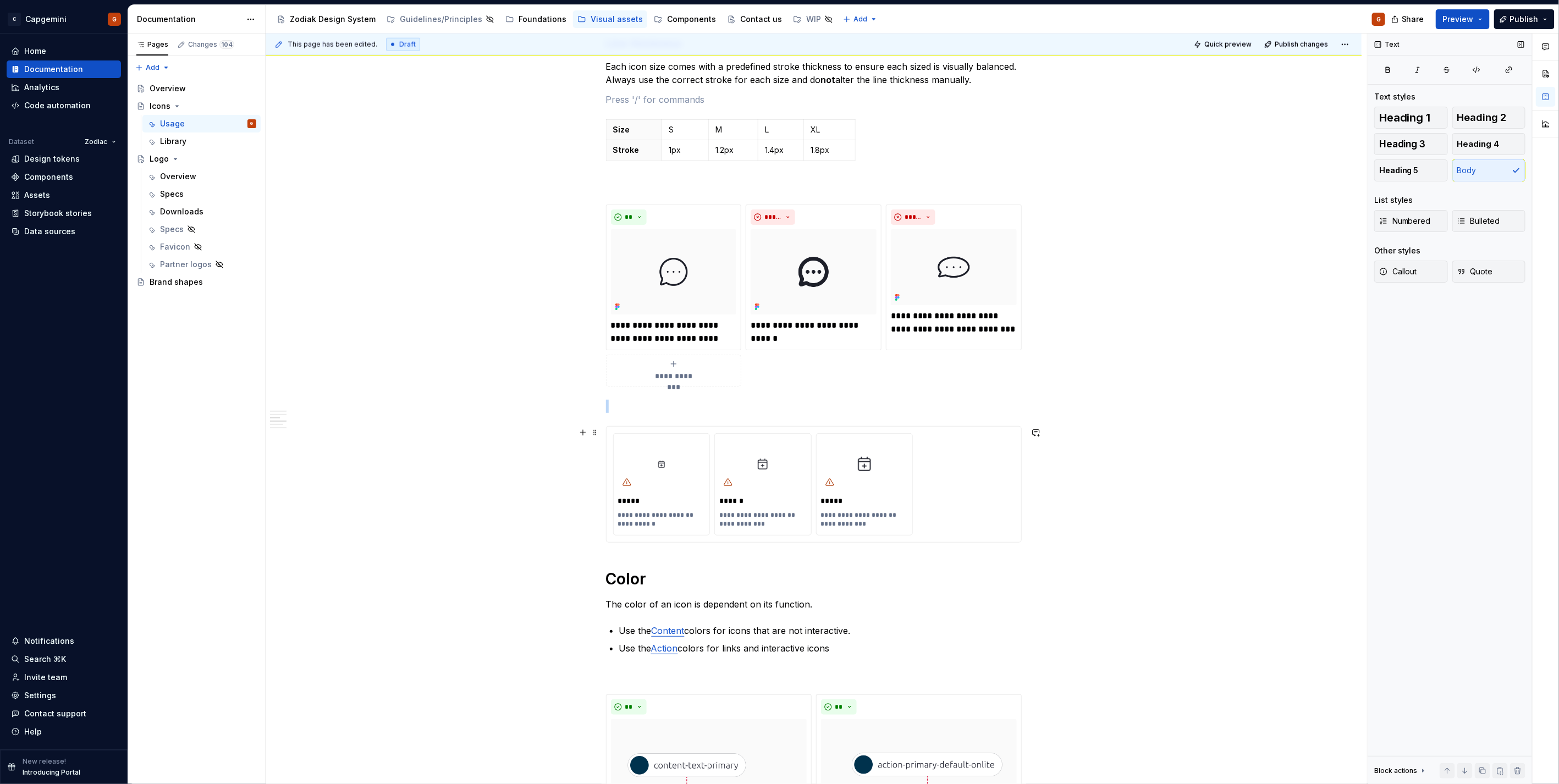
click at [979, 521] on div "**********" at bounding box center [814, 485] width 401 height 103
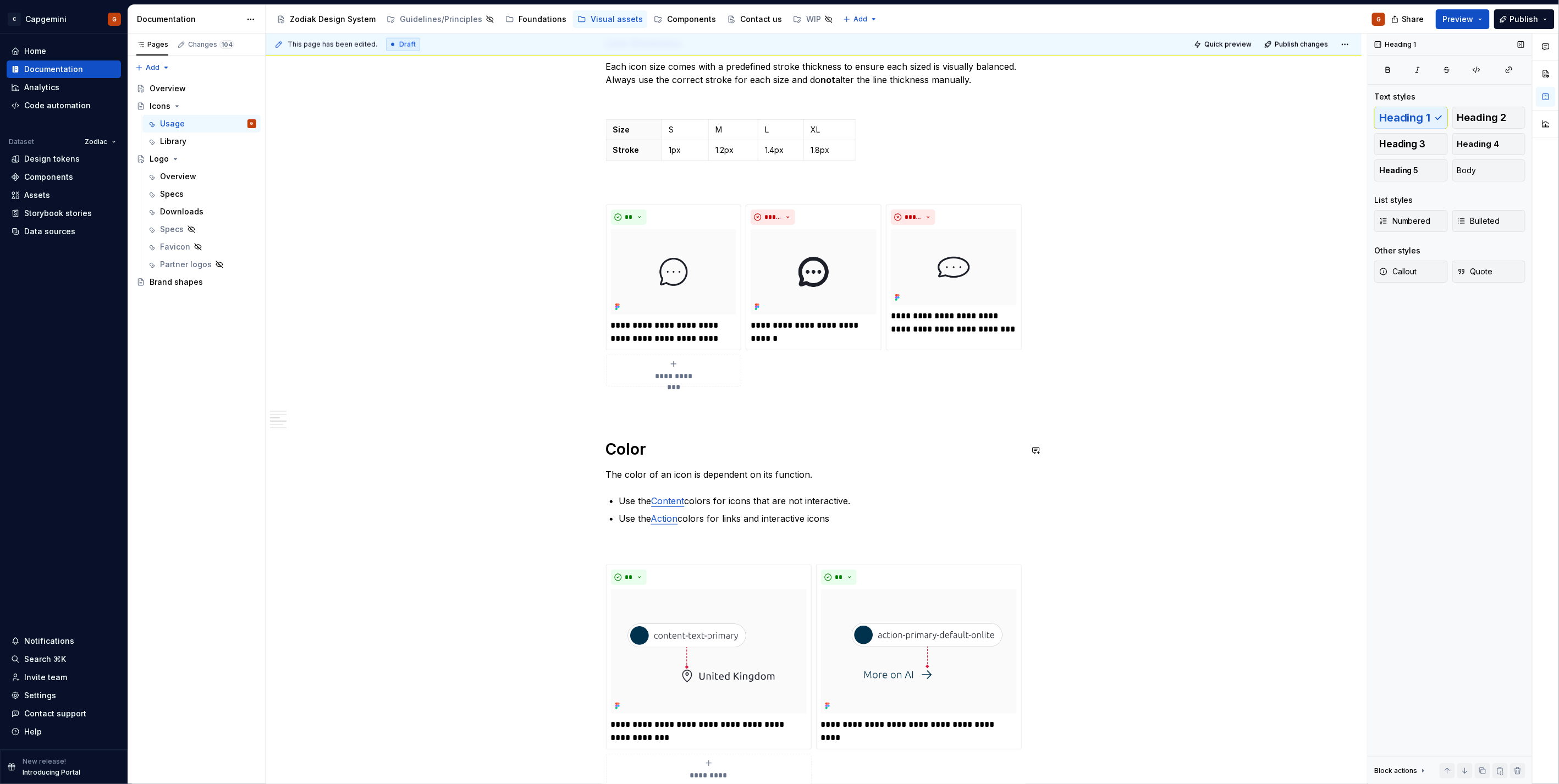
click at [684, 415] on div "**********" at bounding box center [814, 250] width 416 height 1996
click at [686, 407] on p at bounding box center [814, 406] width 416 height 13
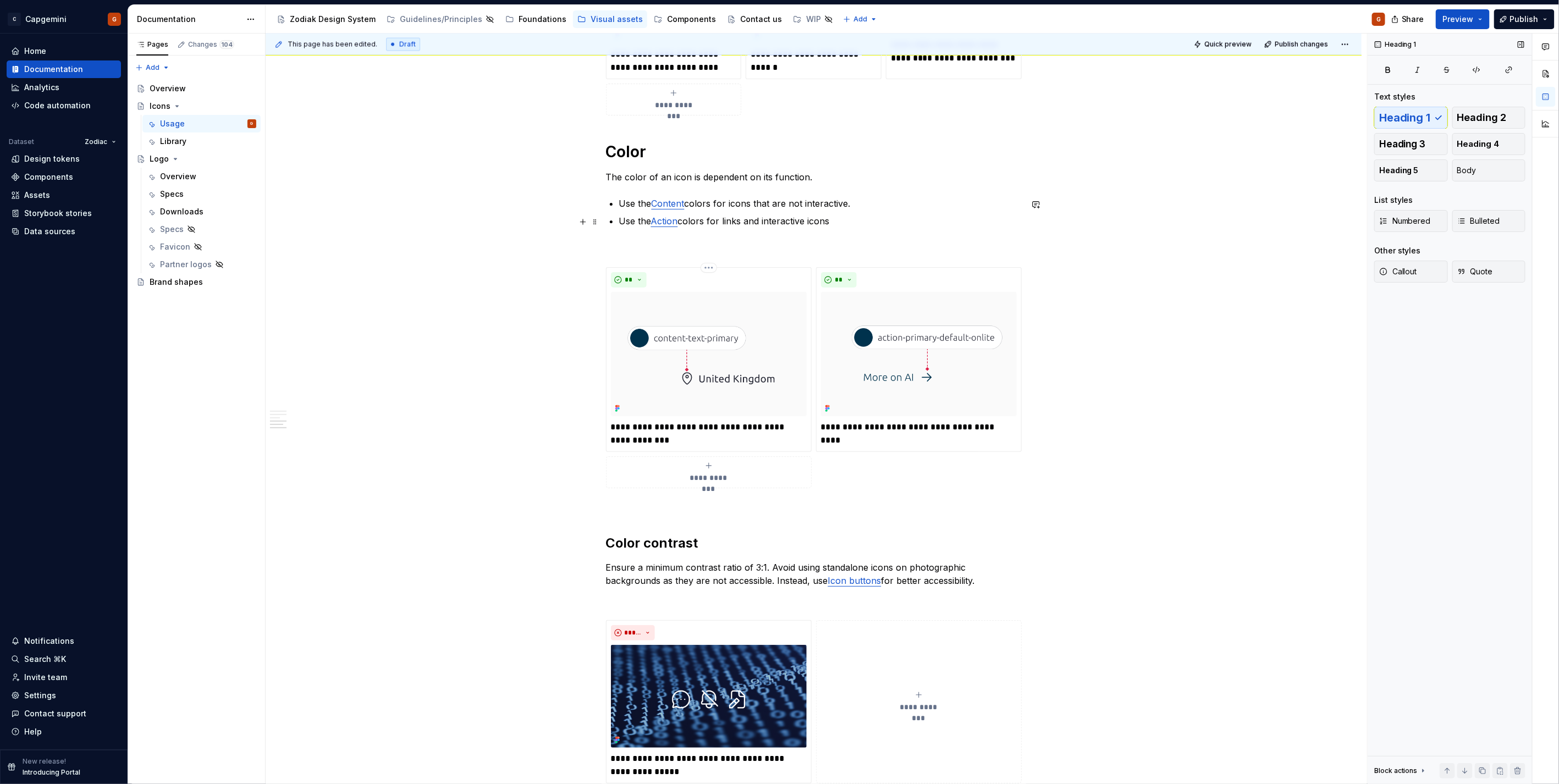
scroll to position [1271, 0]
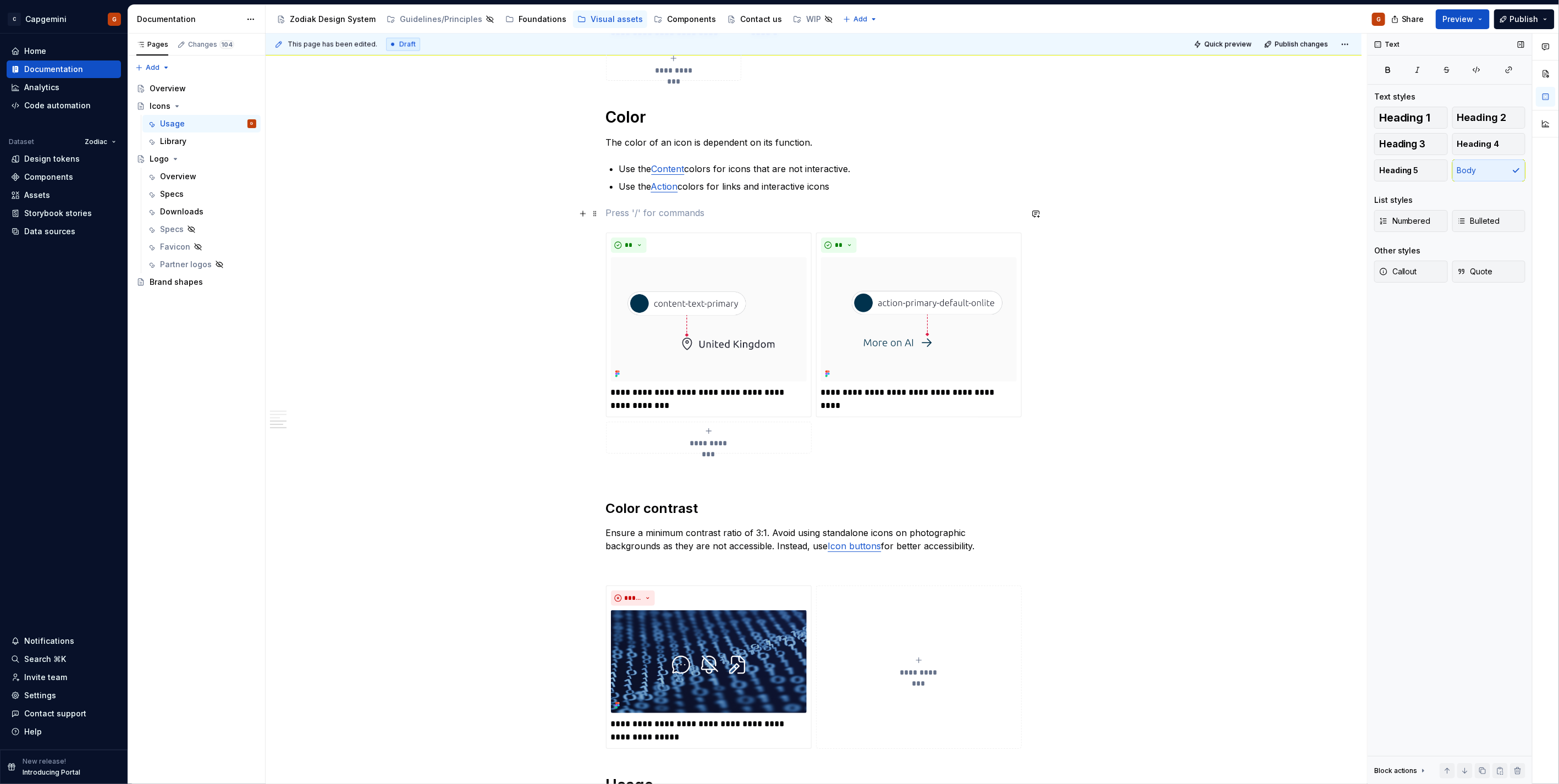
click at [671, 214] on p at bounding box center [814, 212] width 416 height 13
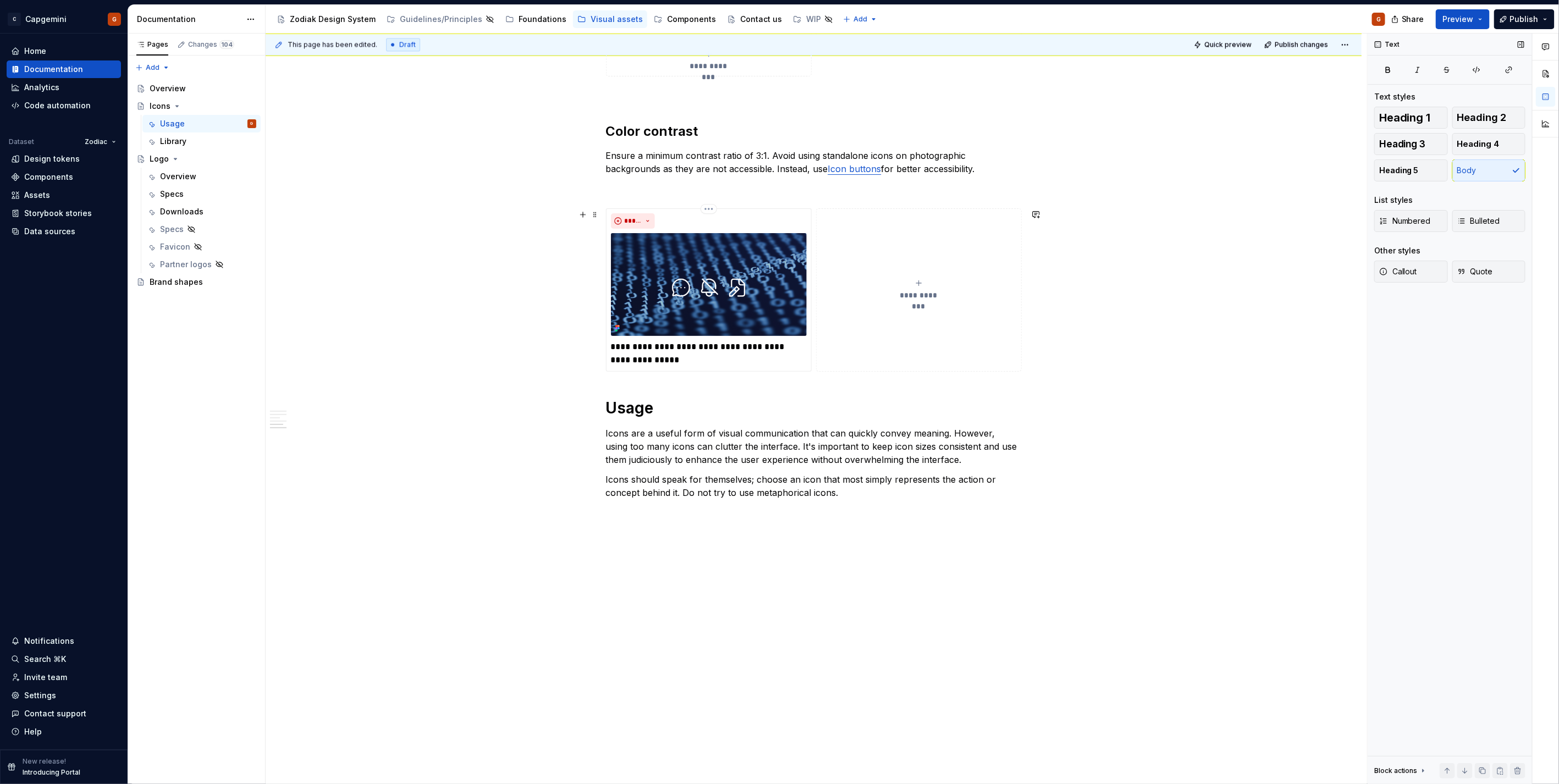
scroll to position [1651, 0]
click at [1463, 15] on span "Preview" at bounding box center [1459, 20] width 31 height 11
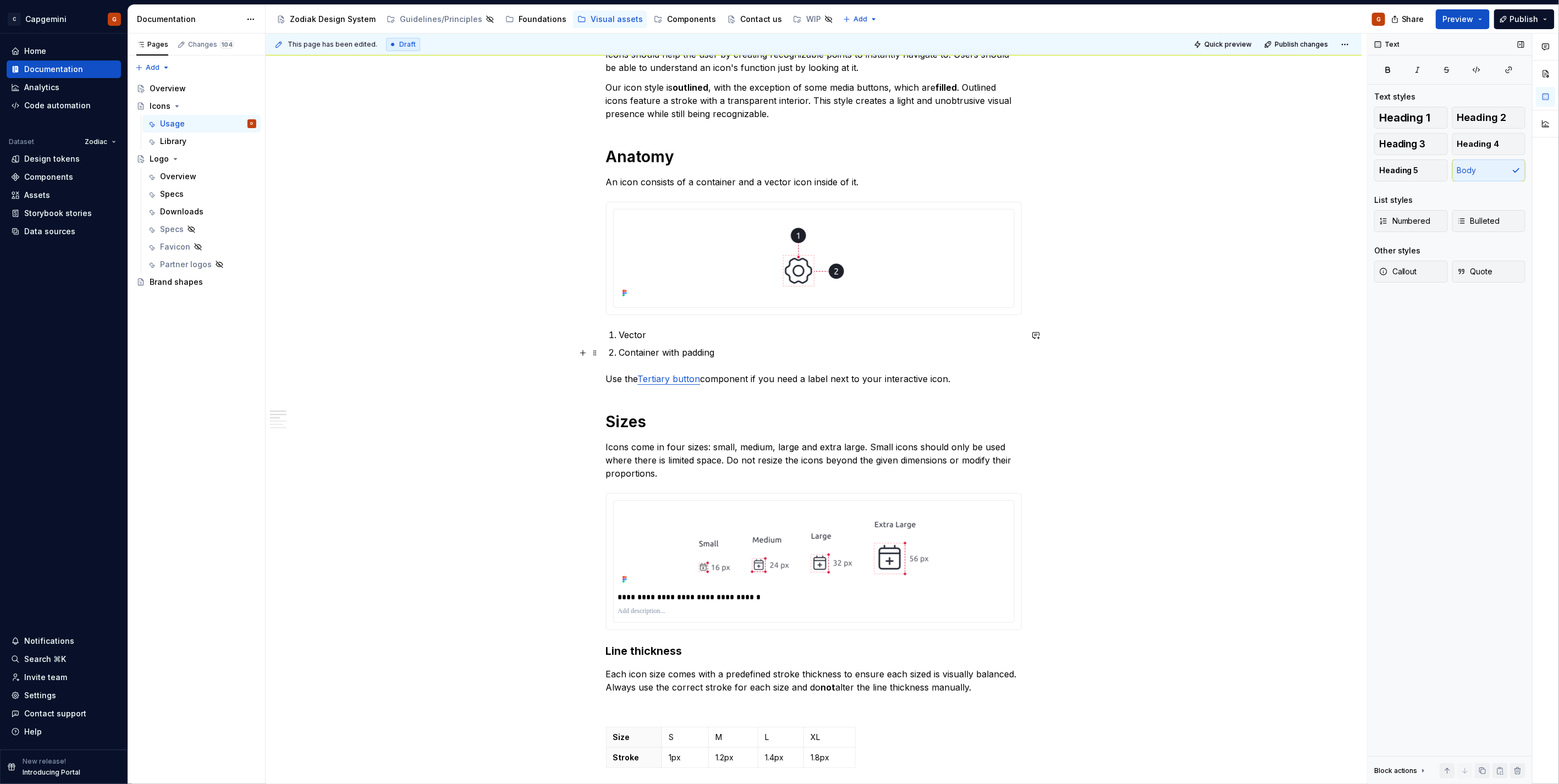
scroll to position [488, 0]
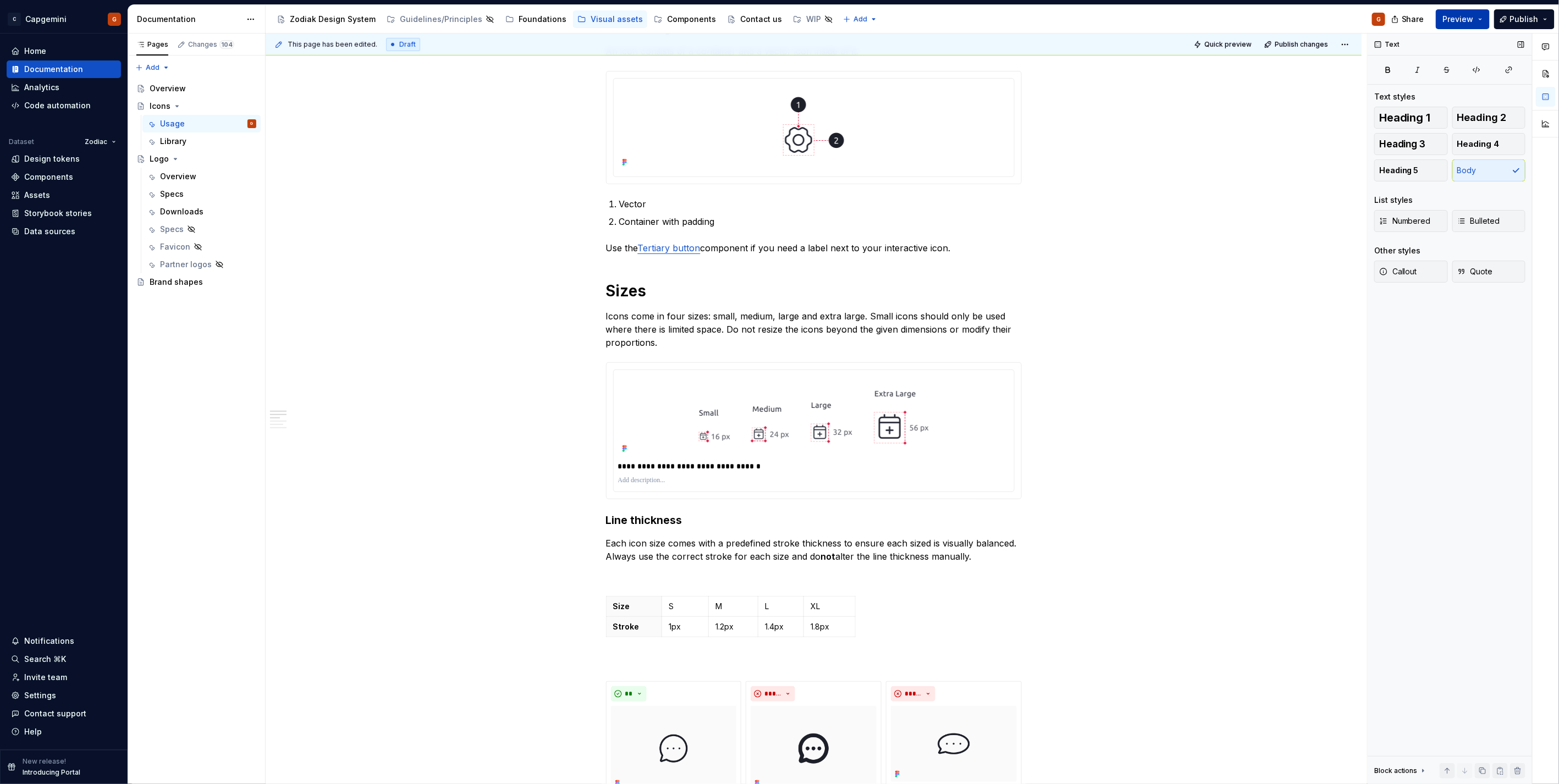
click at [1485, 13] on button "Preview" at bounding box center [1462, 19] width 54 height 20
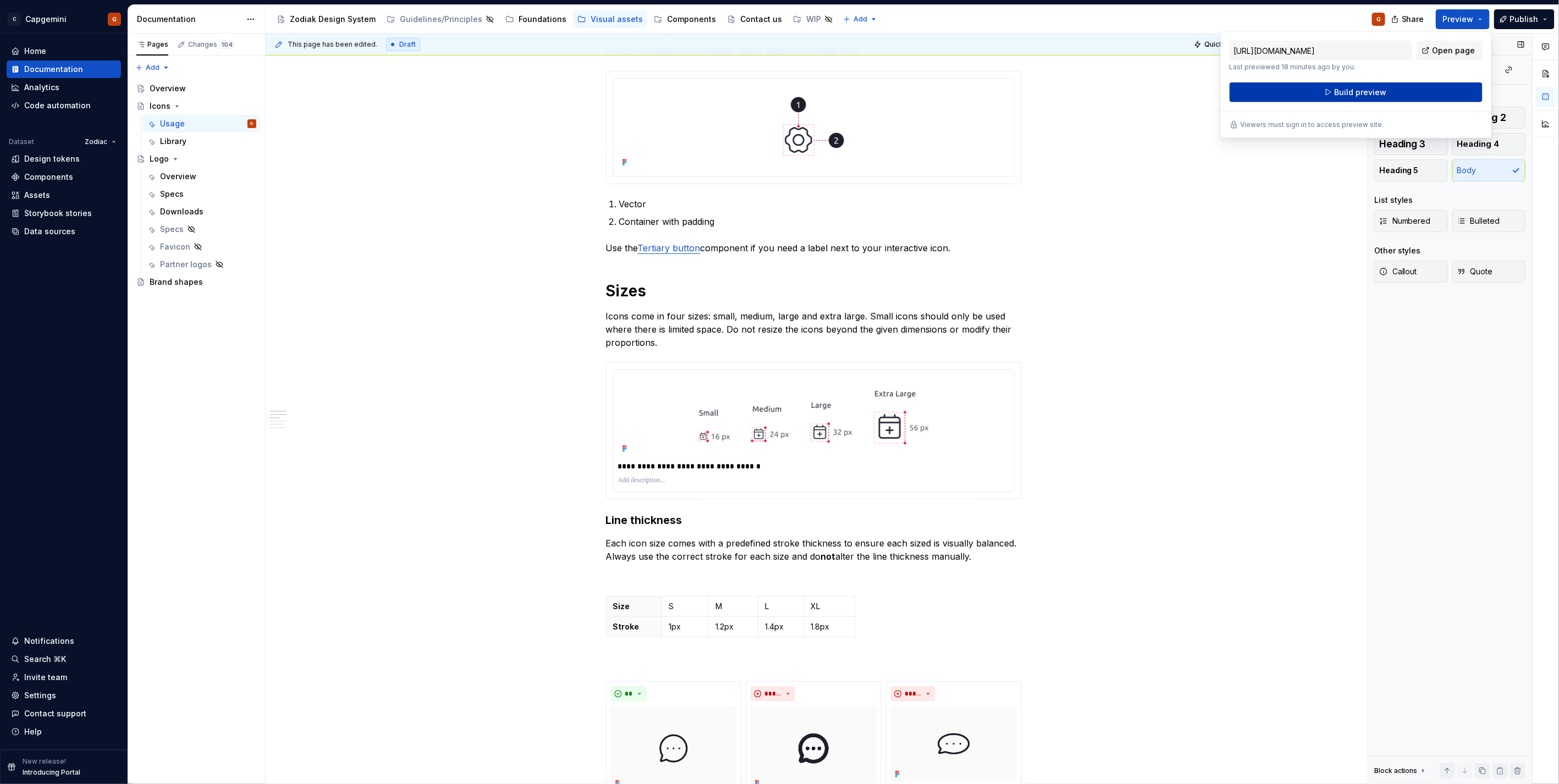
drag, startPoint x: 1485, startPoint y: 13, endPoint x: 1400, endPoint y: 86, distance: 112.0
click at [1400, 86] on button "Build preview" at bounding box center [1356, 92] width 253 height 20
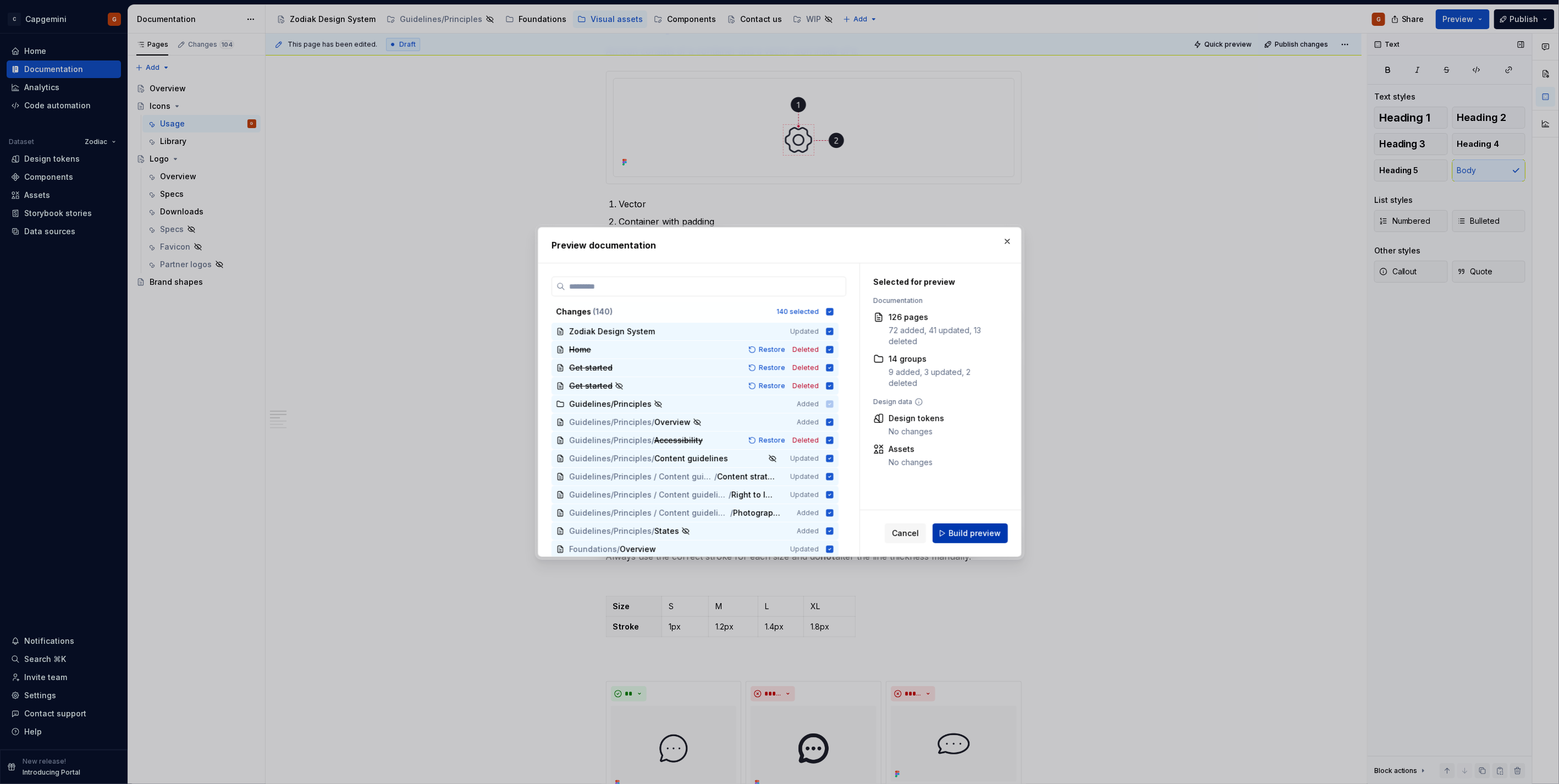
click at [985, 540] on button "Build preview" at bounding box center [970, 533] width 75 height 20
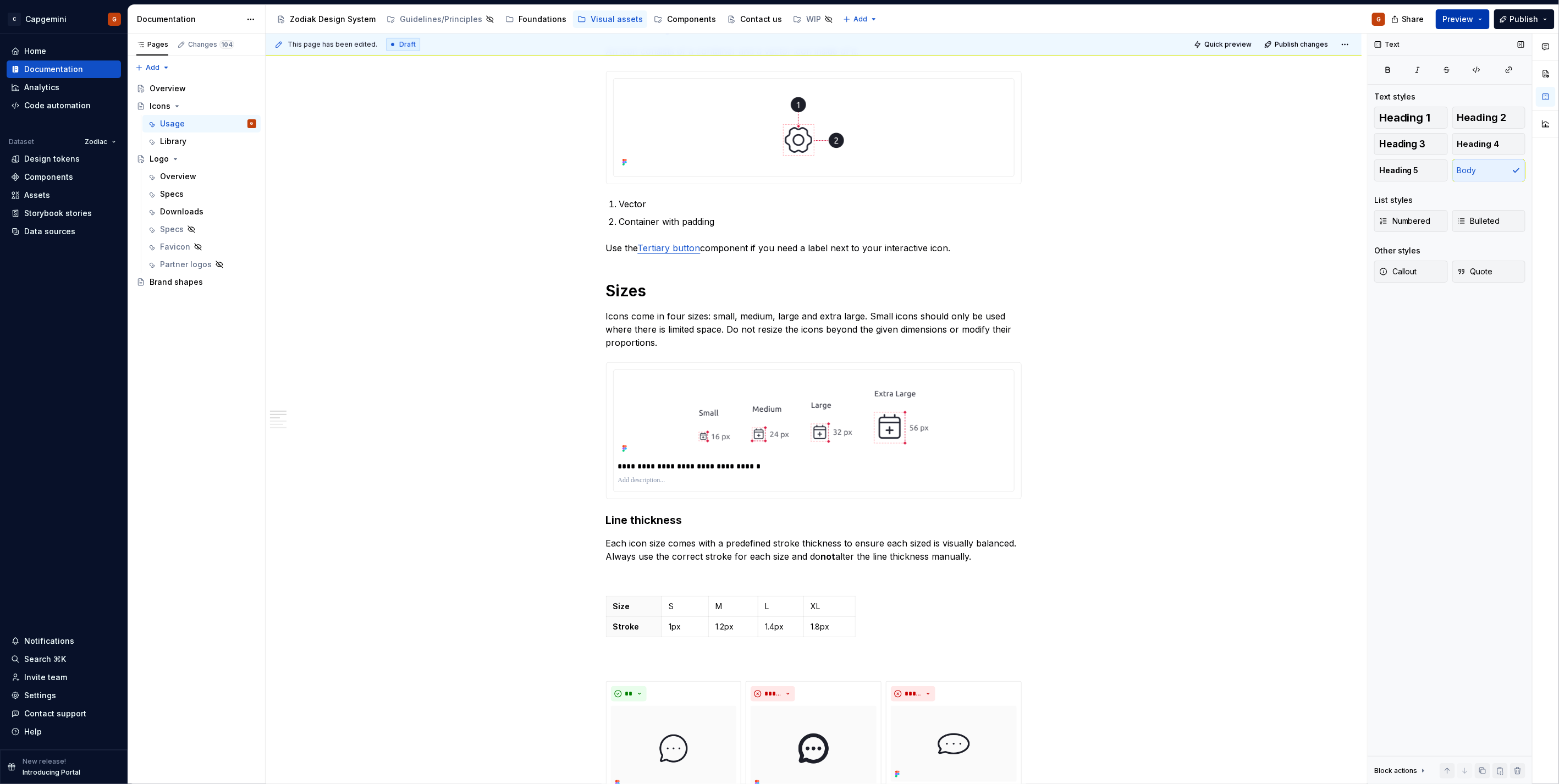
click at [1469, 25] on button "Preview" at bounding box center [1462, 19] width 54 height 20
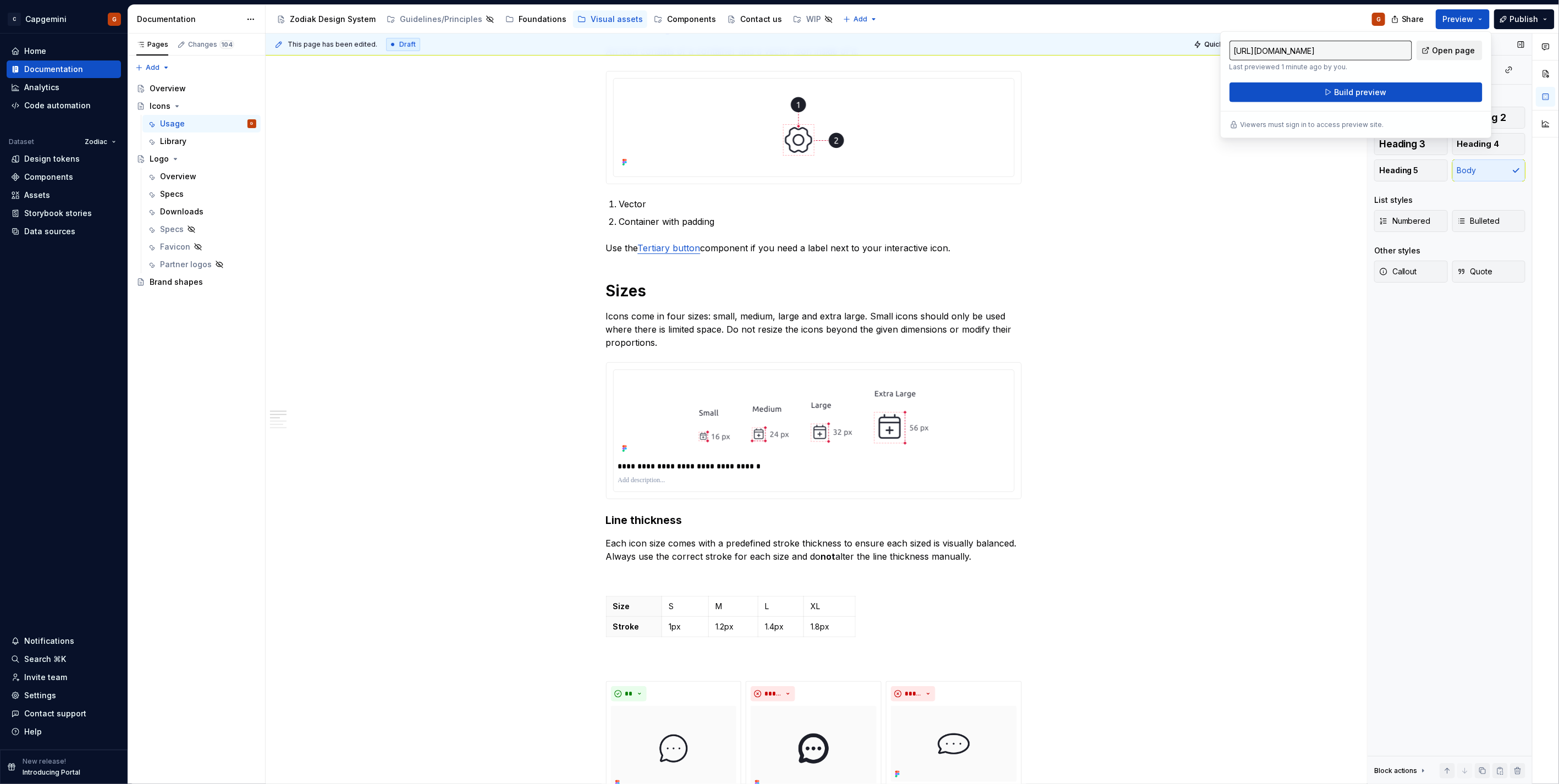
drag, startPoint x: 1469, startPoint y: 25, endPoint x: 1431, endPoint y: 55, distance: 48.4
click at [1431, 55] on link "Open page" at bounding box center [1449, 51] width 66 height 20
type textarea "*"
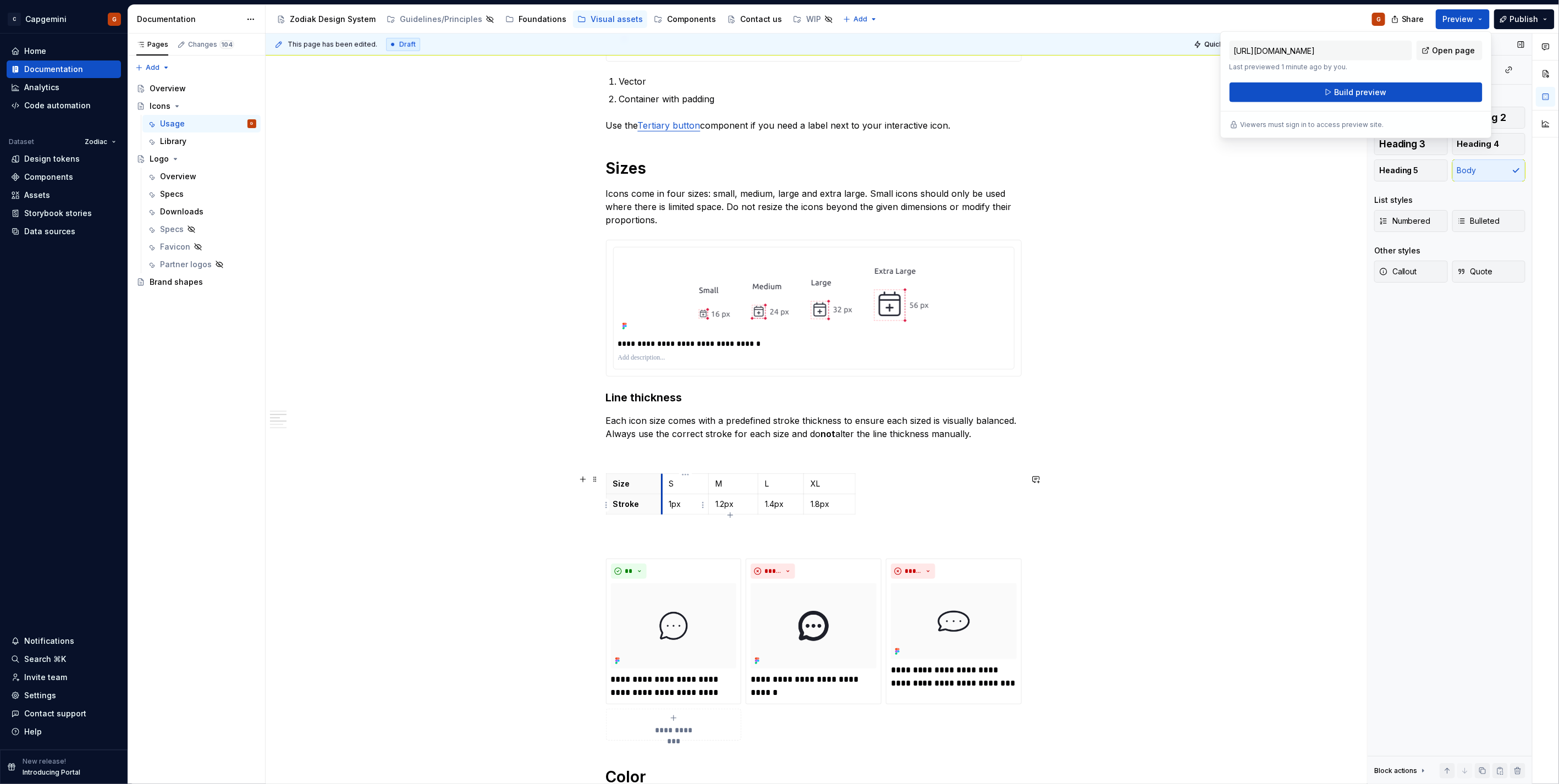
click at [639, 493] on th "Size" at bounding box center [634, 483] width 56 height 20
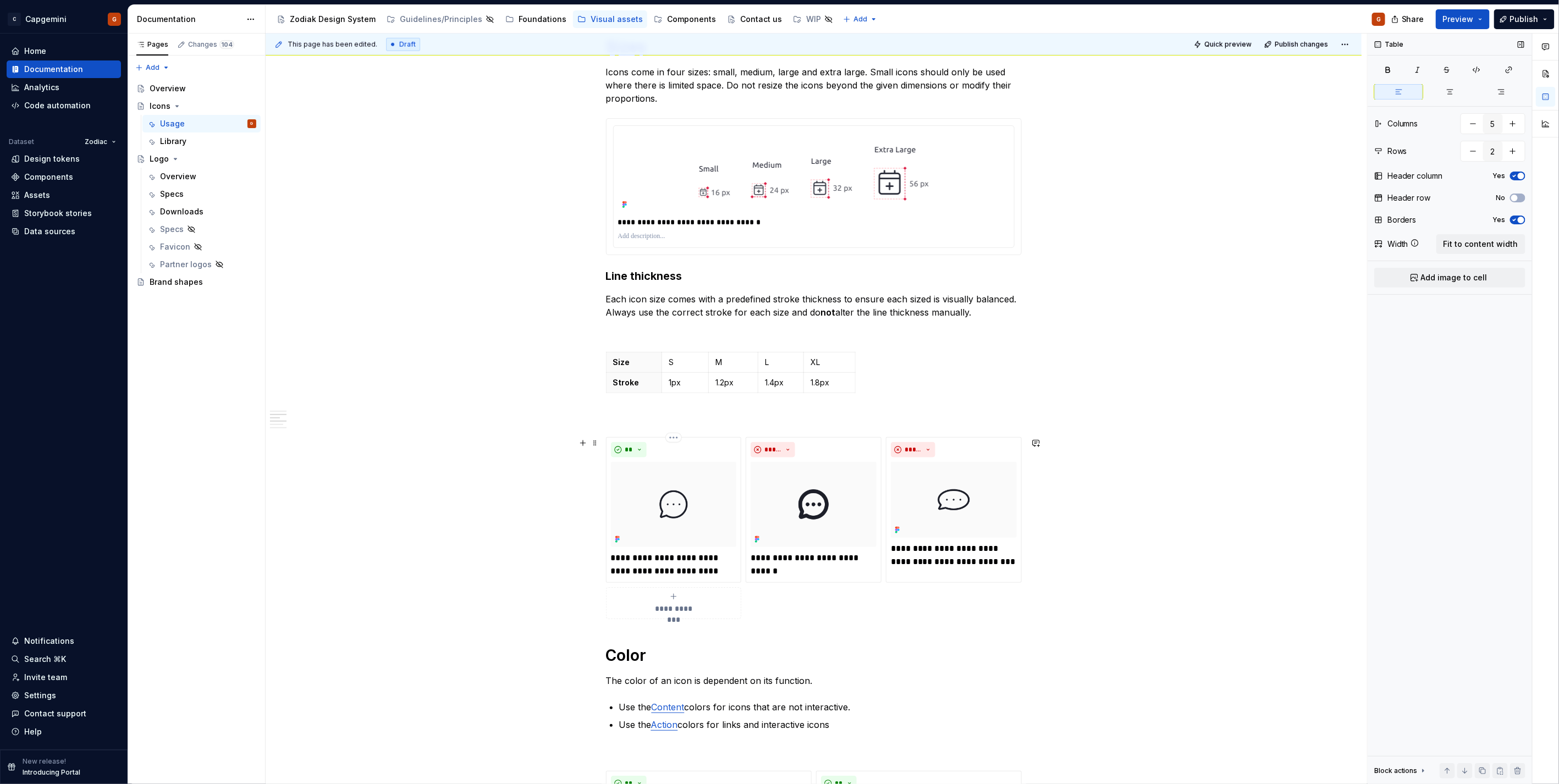
scroll to position [733, 0]
click at [594, 358] on span at bounding box center [594, 358] width 9 height 15
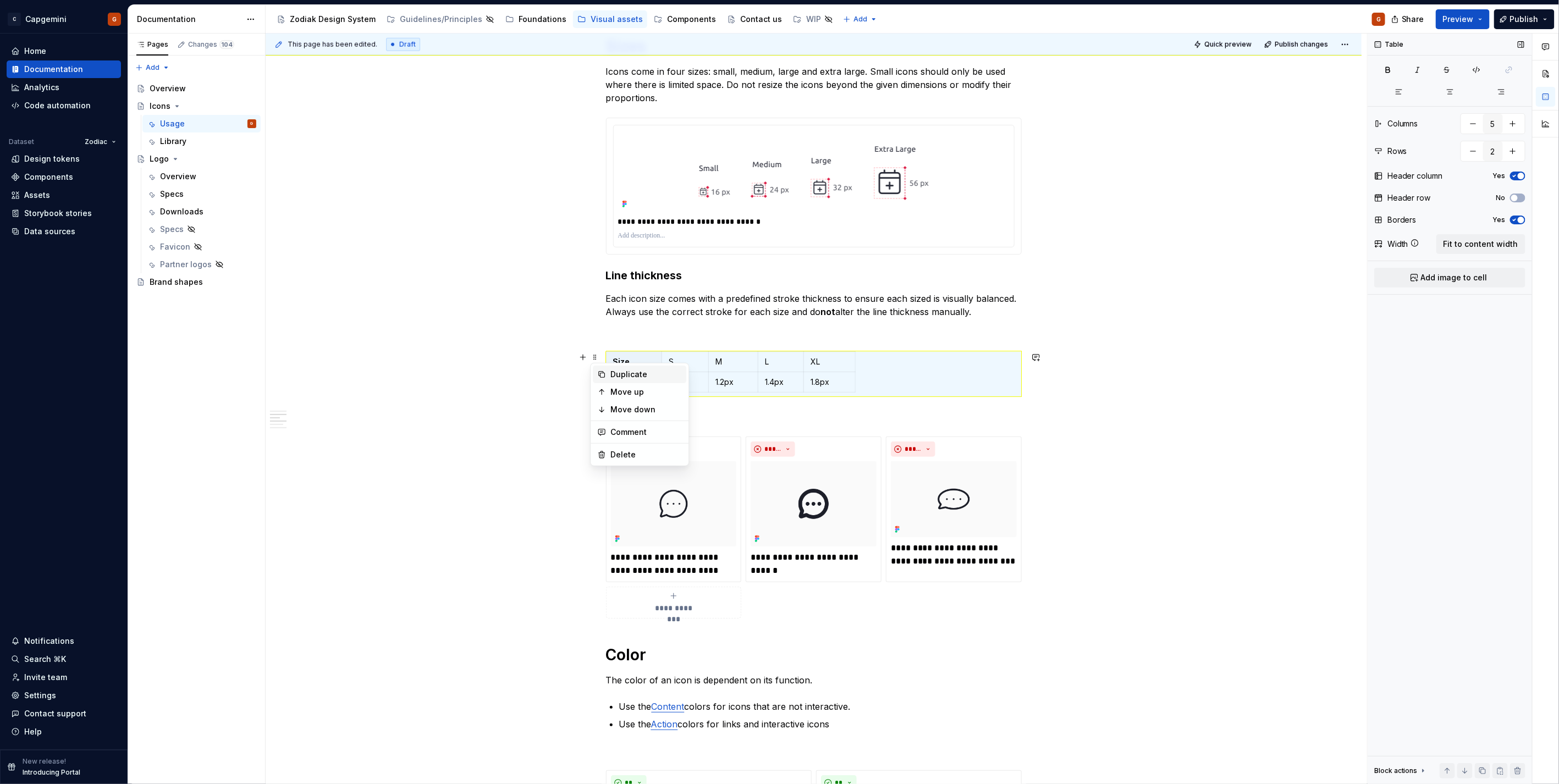
click at [625, 377] on div "Duplicate" at bounding box center [646, 374] width 72 height 11
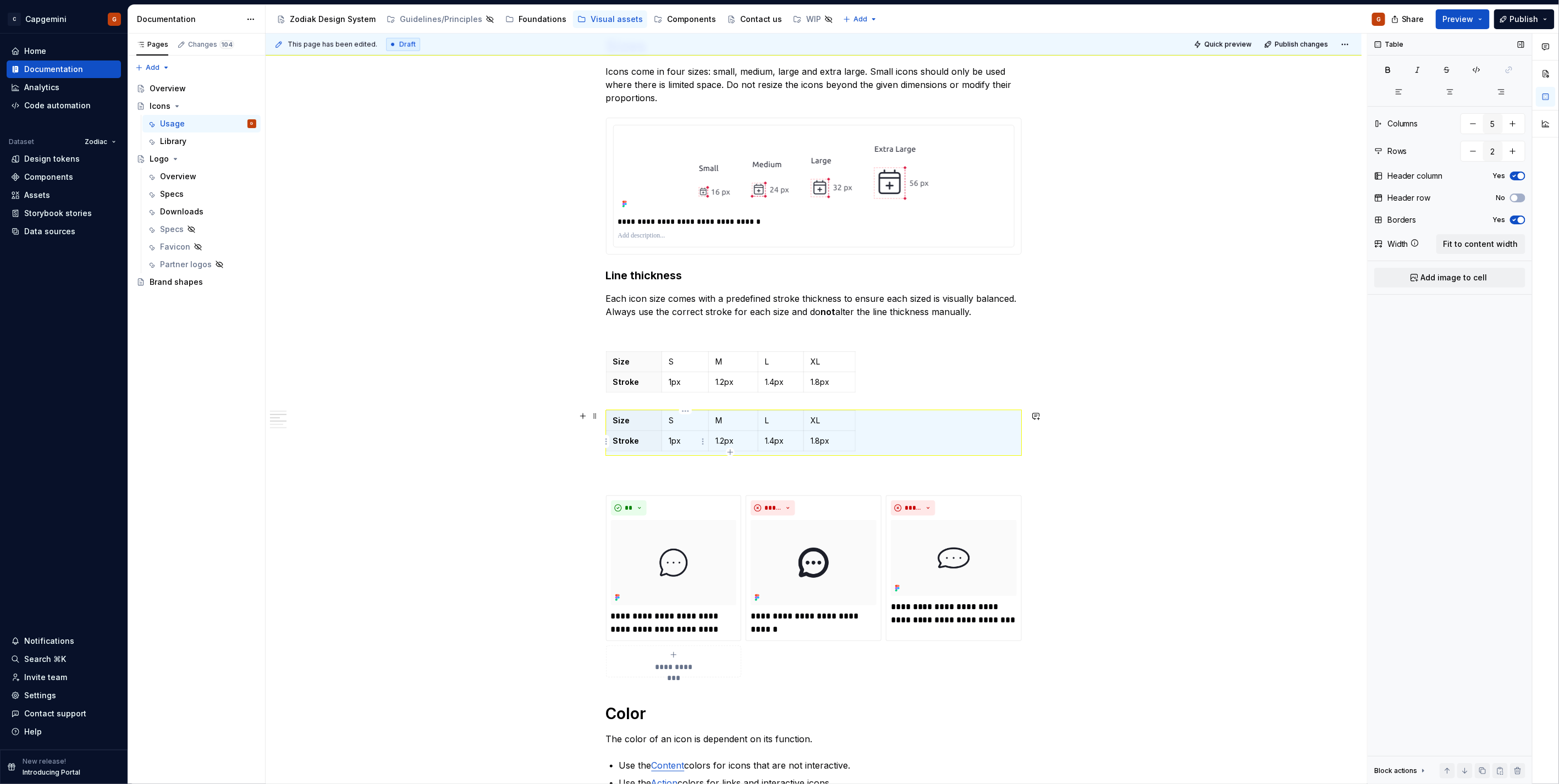
click at [684, 433] on td "1px" at bounding box center [685, 440] width 47 height 20
click at [1516, 197] on span "button" at bounding box center [1514, 197] width 6 height 6
click at [644, 436] on p "Stroke" at bounding box center [634, 437] width 42 height 11
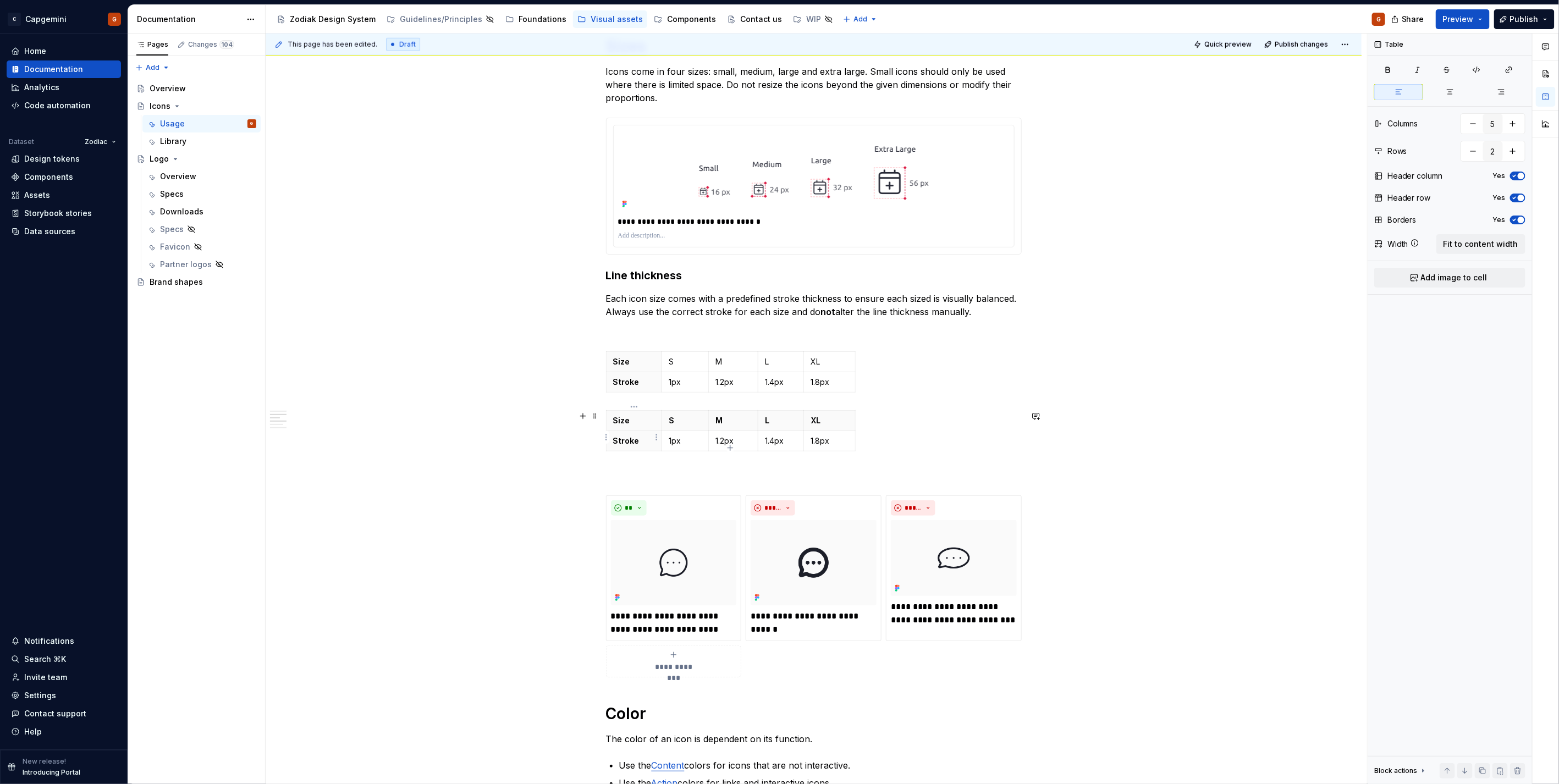
scroll to position [0, 0]
click at [648, 446] on p "Stroke" at bounding box center [634, 441] width 42 height 11
click at [1515, 144] on button "button" at bounding box center [1513, 151] width 20 height 20
type input "3"
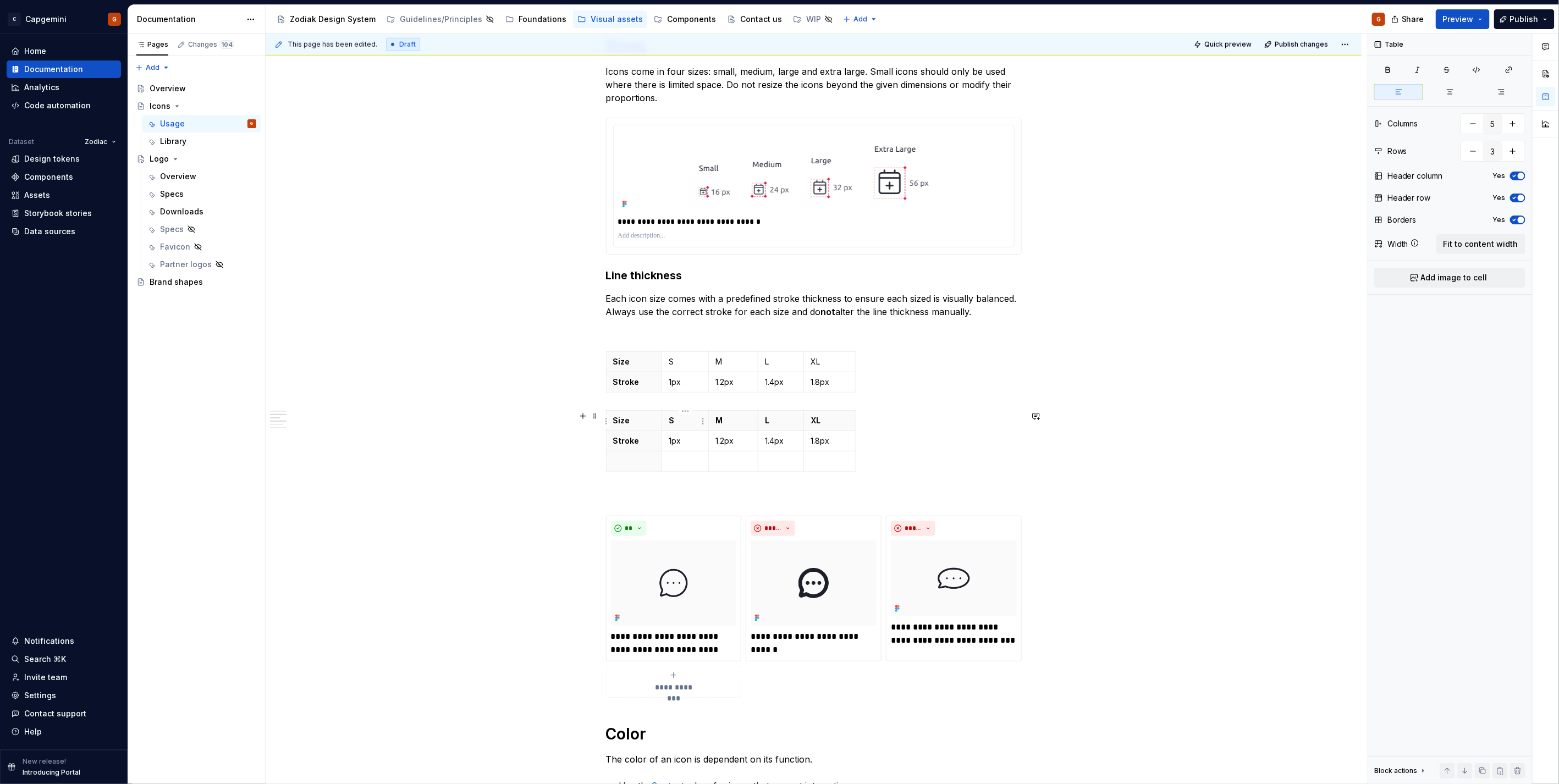
click at [677, 422] on p "S" at bounding box center [685, 421] width 33 height 11
click at [669, 424] on p "S" at bounding box center [685, 421] width 33 height 11
click at [667, 424] on th "S" at bounding box center [685, 420] width 47 height 20
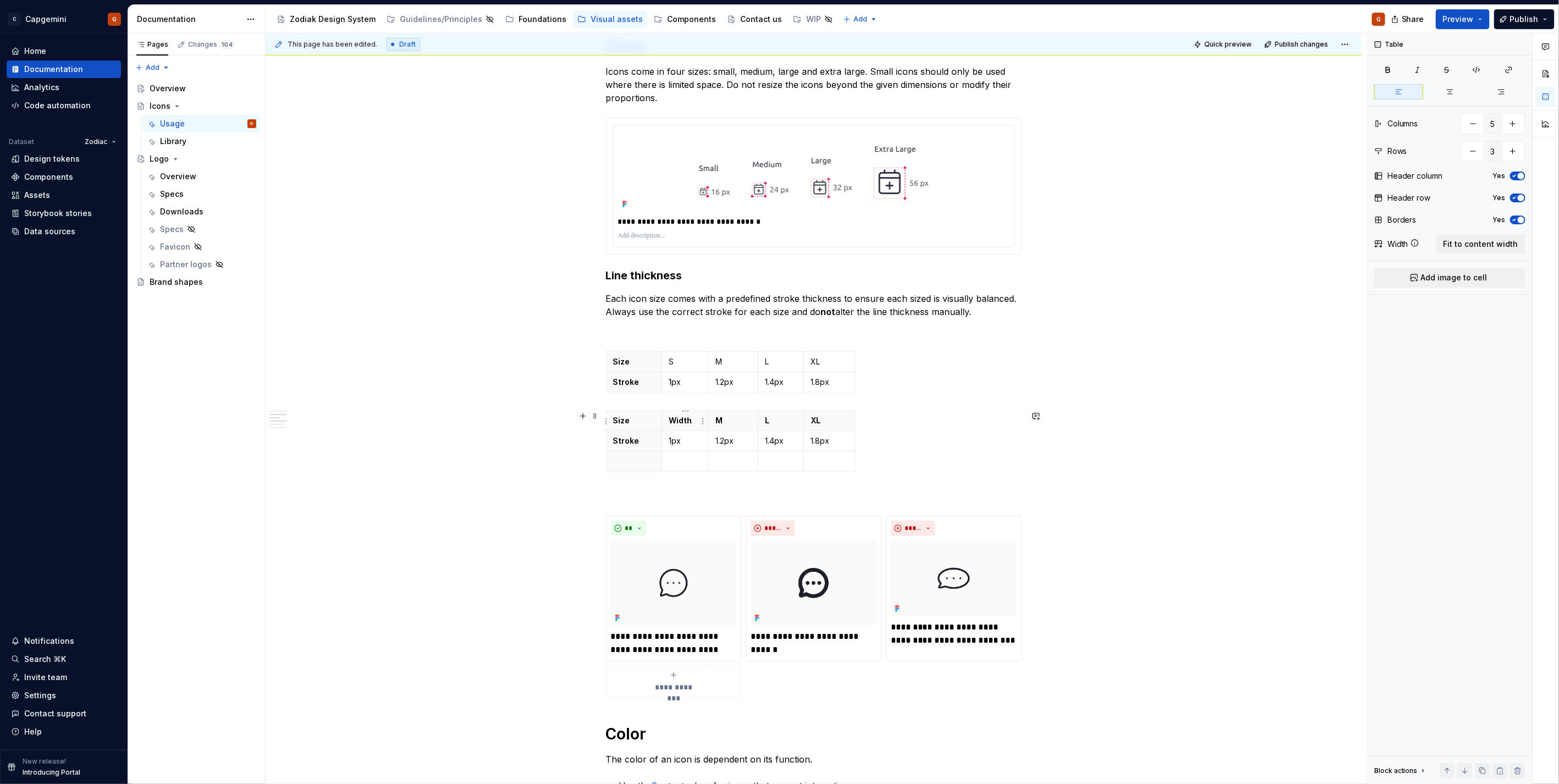
click at [686, 421] on p "Width" at bounding box center [685, 421] width 33 height 11
click at [689, 424] on p "Width" at bounding box center [685, 421] width 33 height 11
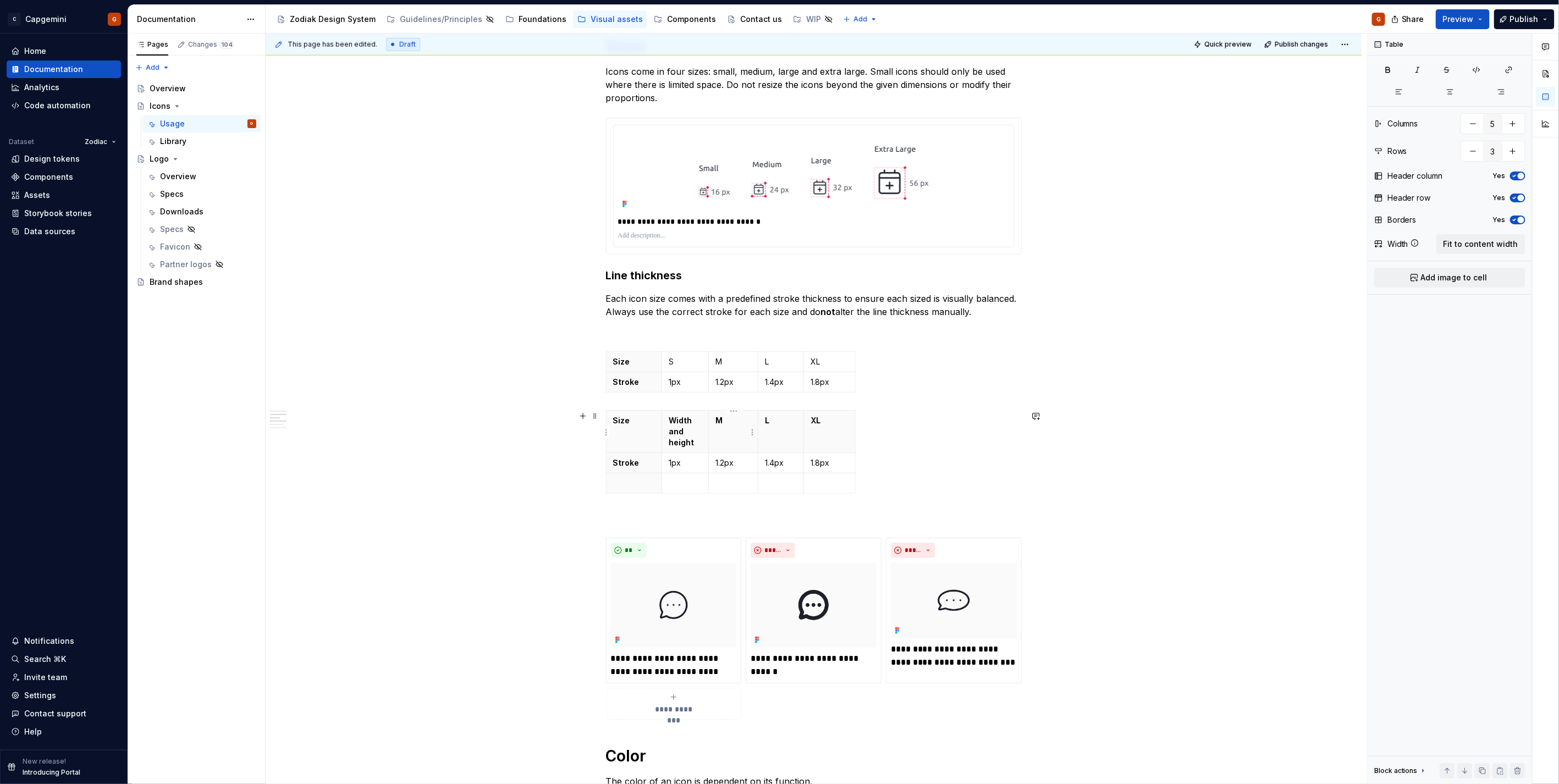
click at [718, 421] on p "M" at bounding box center [733, 421] width 36 height 11
click at [726, 421] on p "M" at bounding box center [733, 421] width 36 height 11
click at [719, 421] on p "M" at bounding box center [733, 421] width 36 height 11
click at [779, 425] on p "L" at bounding box center [781, 421] width 32 height 11
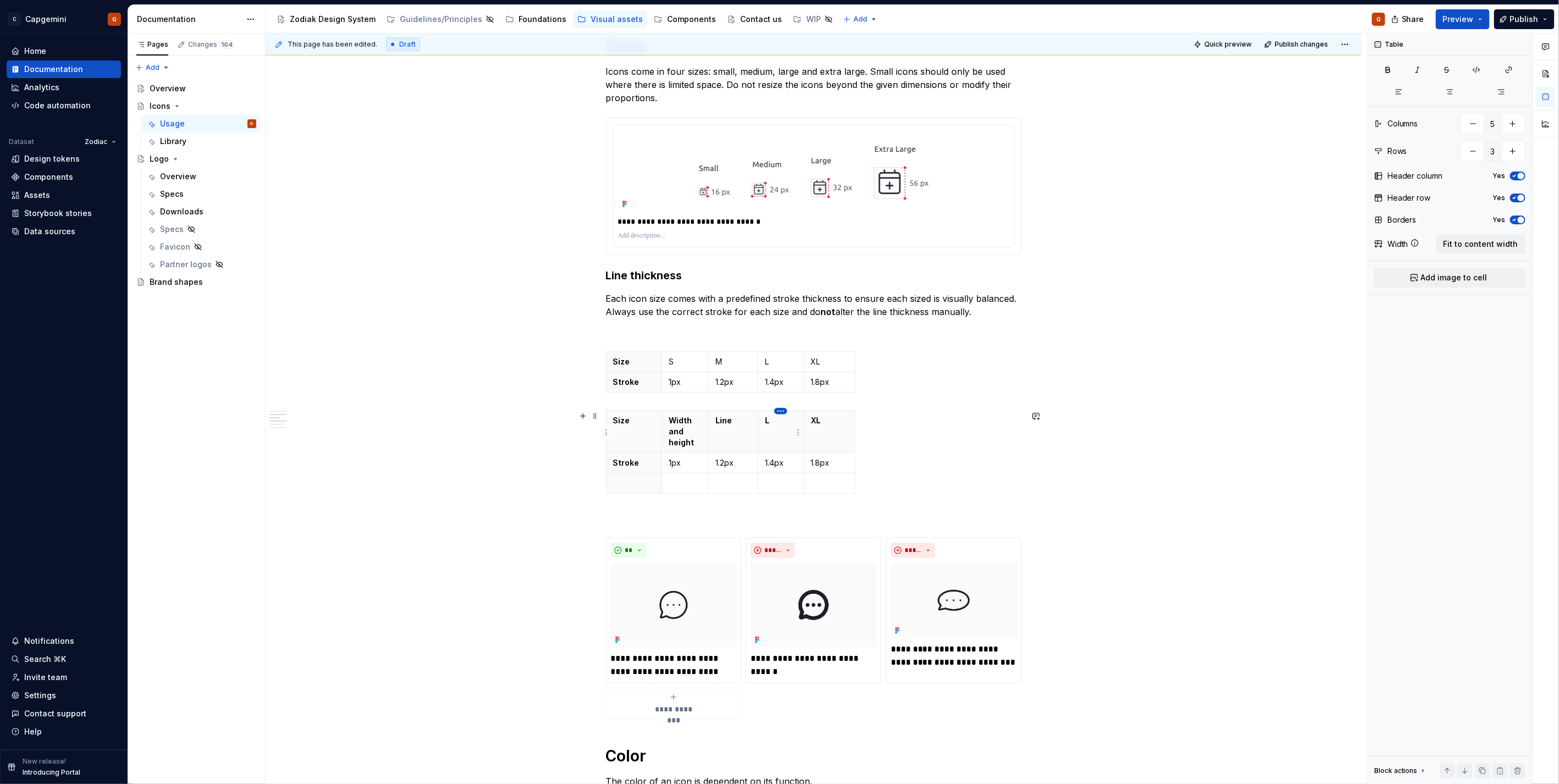
click at [777, 411] on html "C Capgemini G Home Documentation Analytics Code automation Dataset Zodiac Desig…" at bounding box center [779, 392] width 1559 height 784
click at [811, 520] on div "Delete column" at bounding box center [830, 522] width 72 height 11
click at [783, 414] on html "C Capgemini G Home Documentation Analytics Code automation Dataset Zodiac Desig…" at bounding box center [779, 392] width 1559 height 784
click at [814, 502] on div "Delete column" at bounding box center [833, 504] width 72 height 11
type input "3"
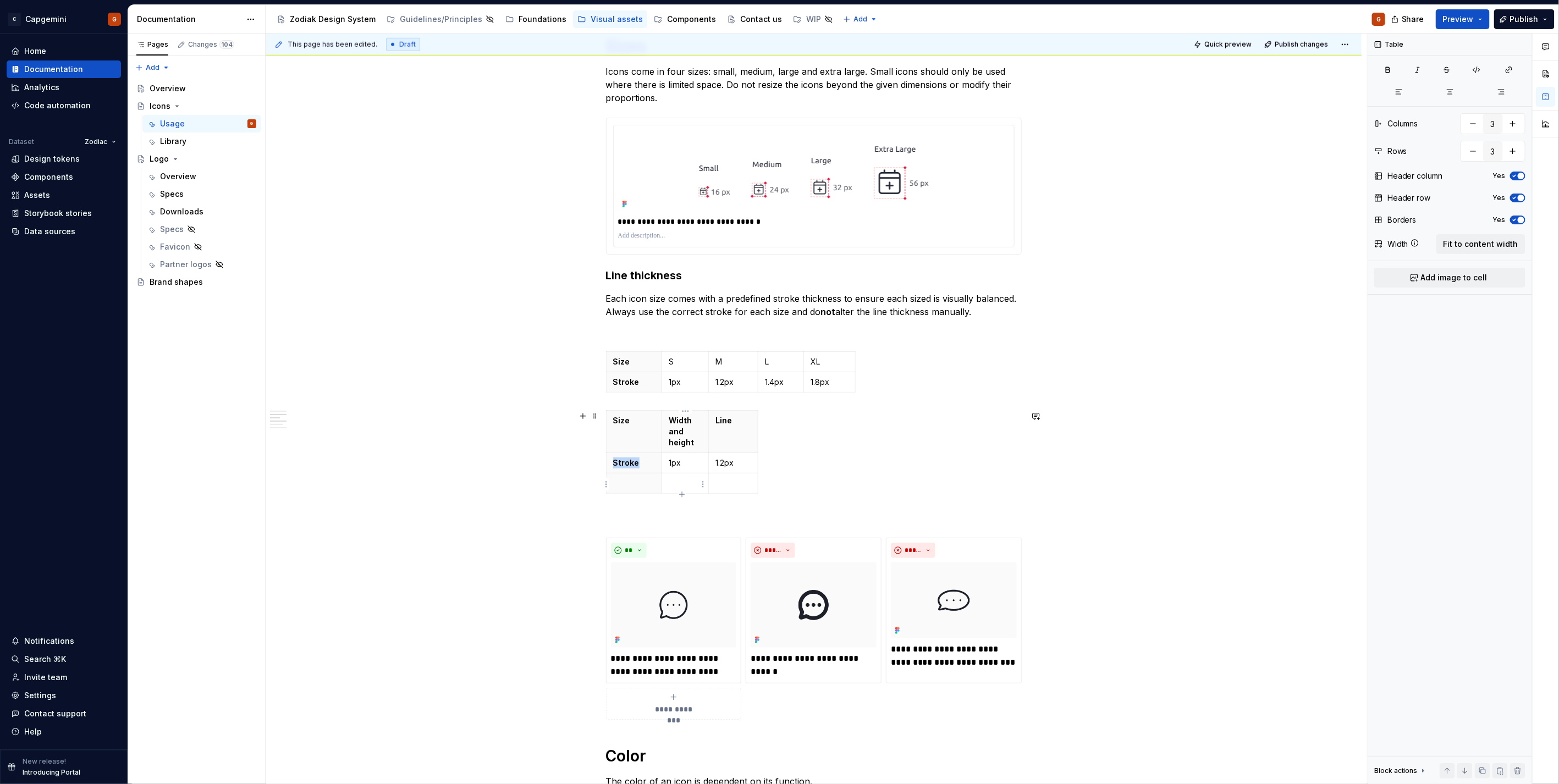
click at [684, 489] on p at bounding box center [685, 483] width 33 height 11
click at [738, 469] on p "1.2px" at bounding box center [733, 463] width 36 height 11
type textarea "*"
click at [737, 469] on p "1.2px" at bounding box center [733, 463] width 36 height 11
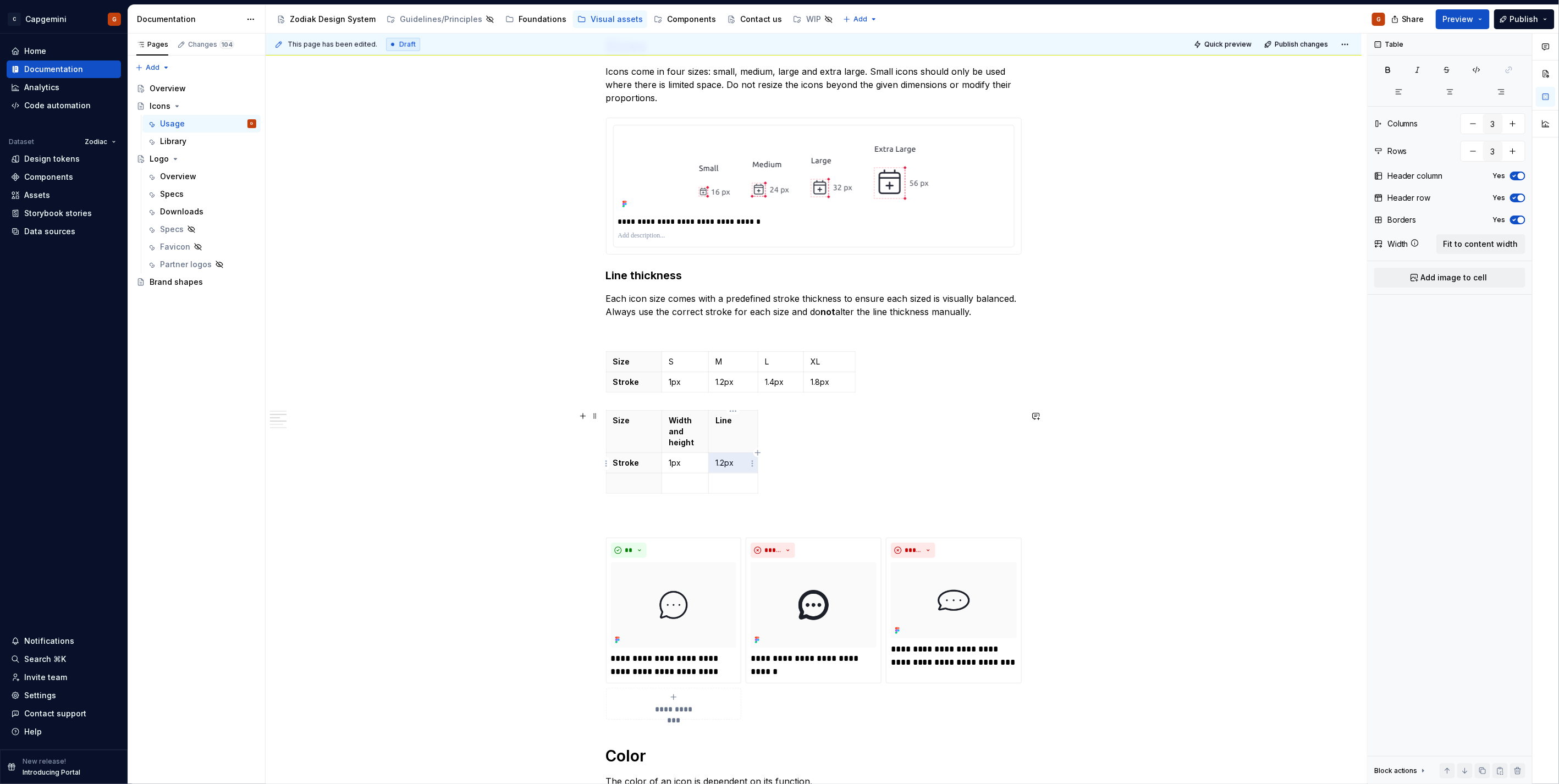
click at [727, 464] on p "1.2px" at bounding box center [733, 463] width 36 height 11
click at [634, 464] on p "Stroke" at bounding box center [634, 463] width 42 height 11
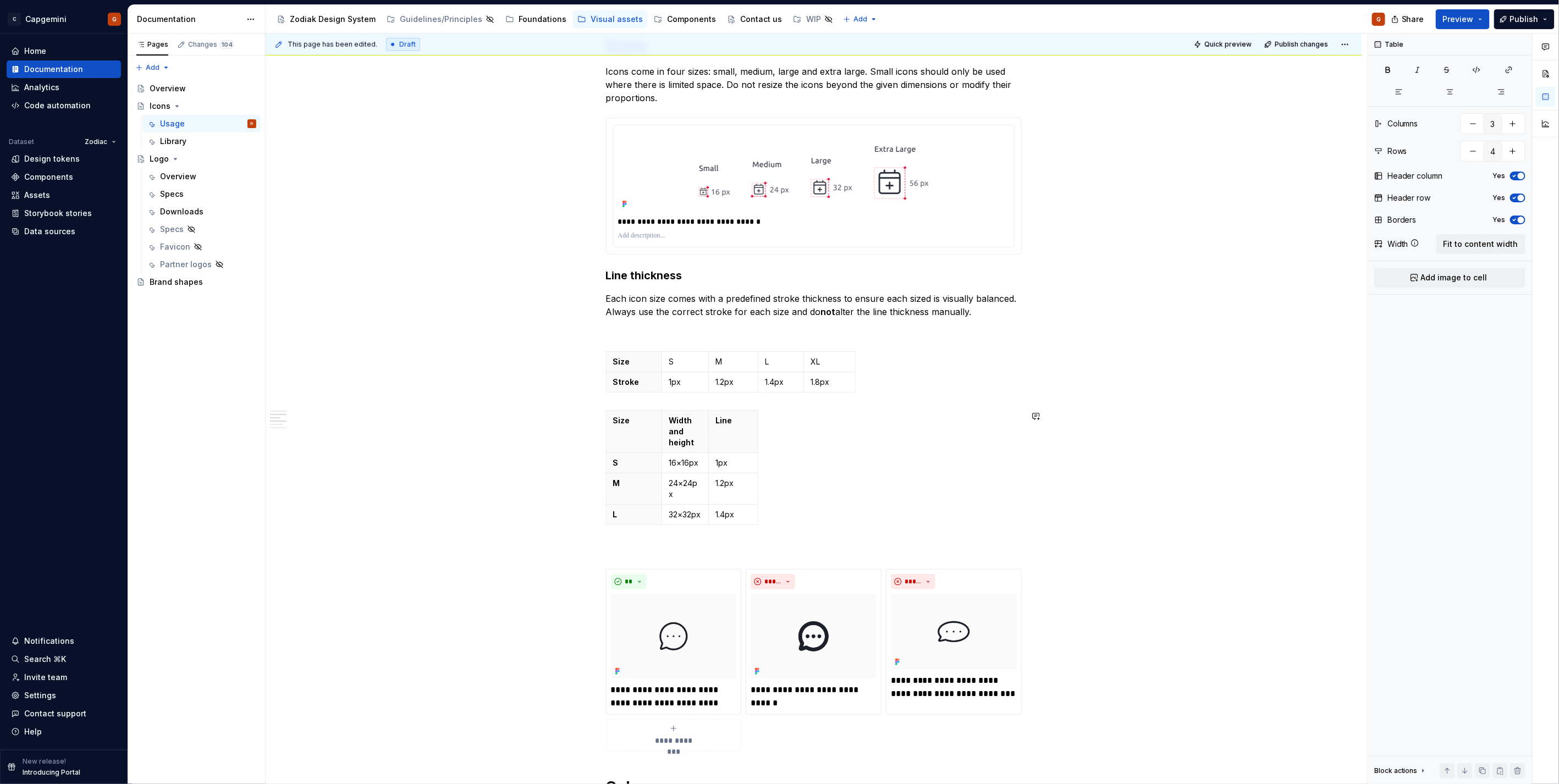
type input "5"
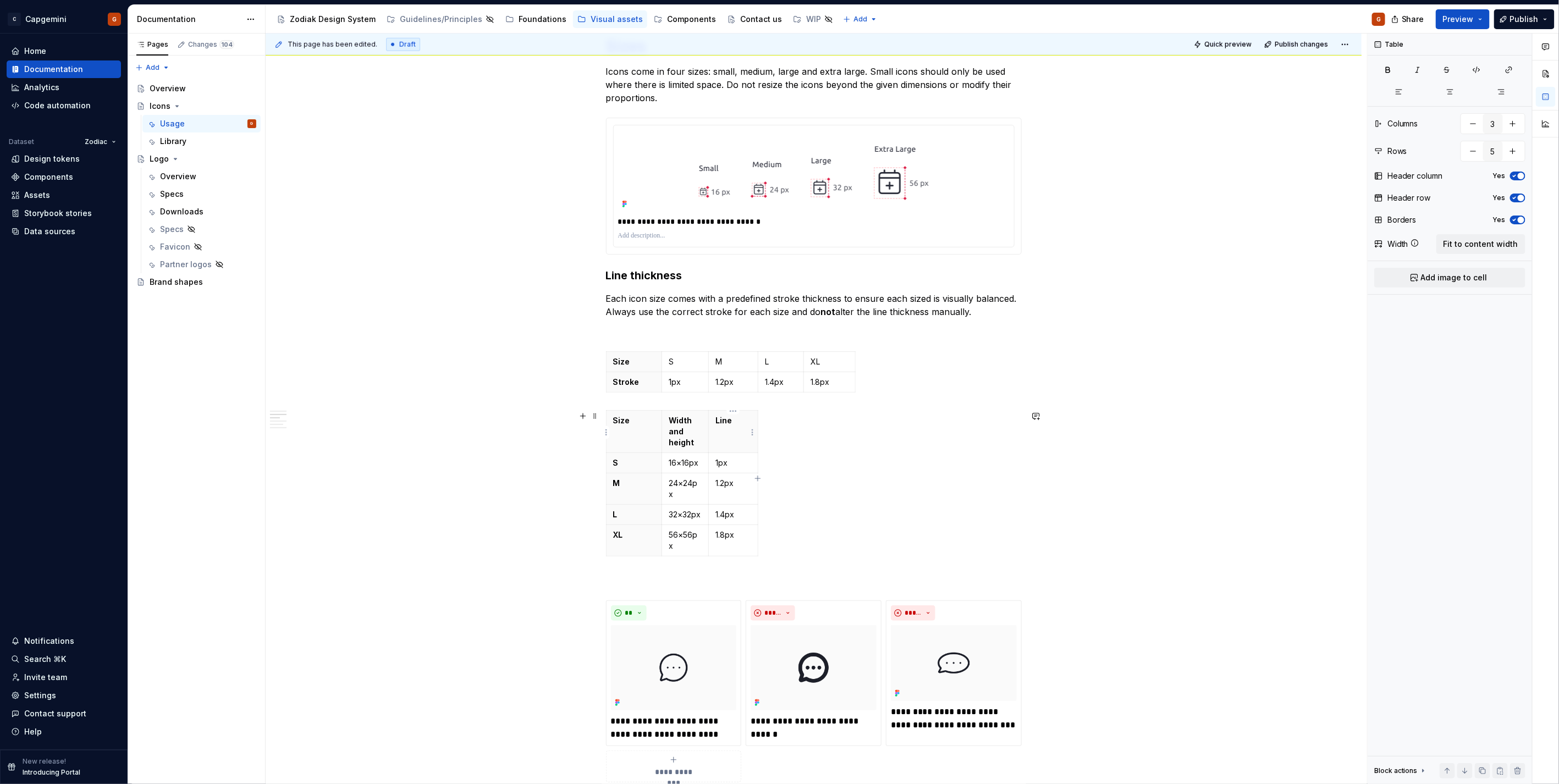
click at [746, 443] on th "Line" at bounding box center [733, 431] width 49 height 42
click at [1444, 242] on button "Fit to content width" at bounding box center [1480, 244] width 89 height 20
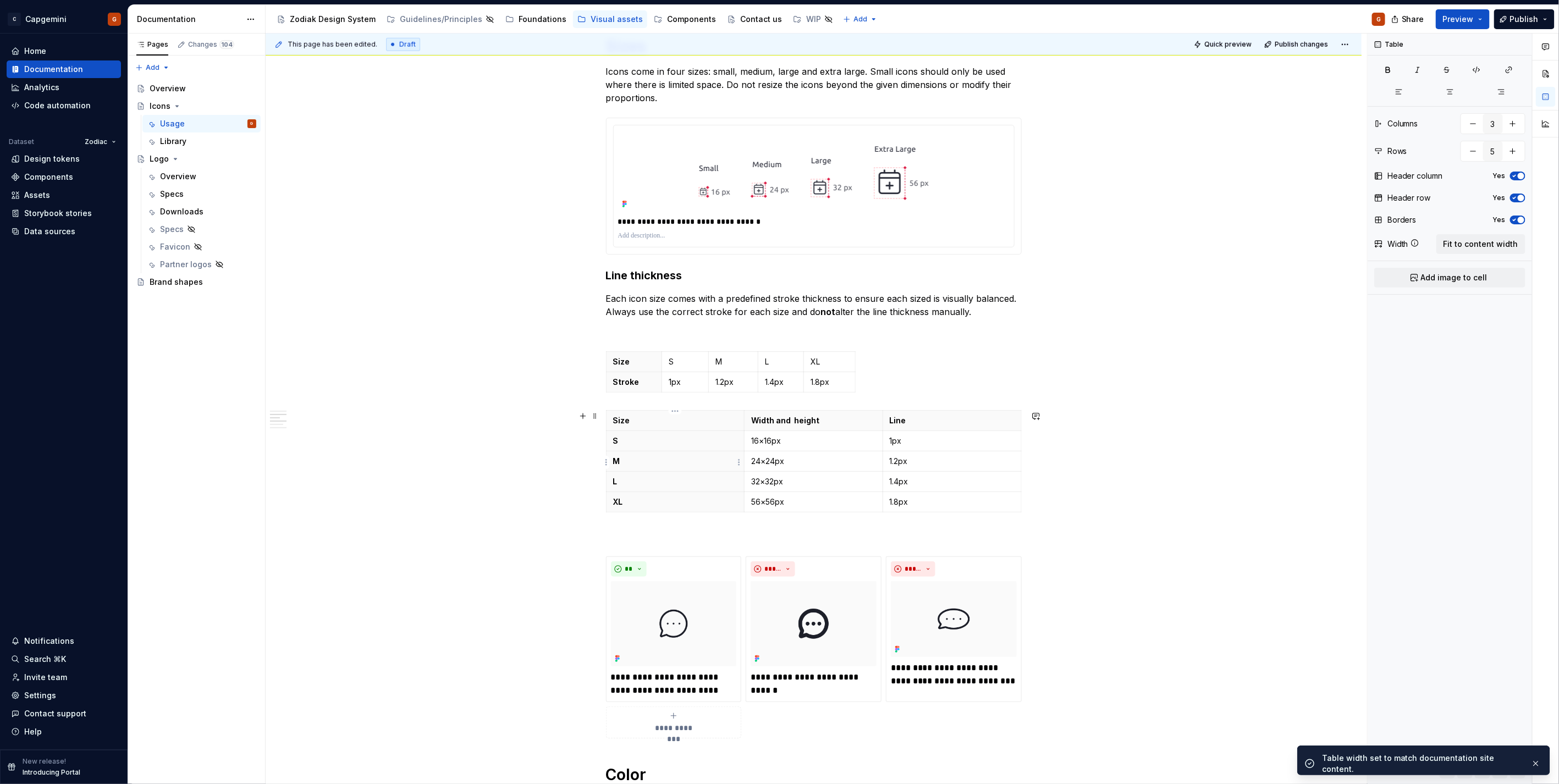
click at [707, 459] on p "M" at bounding box center [676, 462] width 125 height 11
click at [1515, 178] on icon "button" at bounding box center [1514, 176] width 9 height 6
type textarea "*"
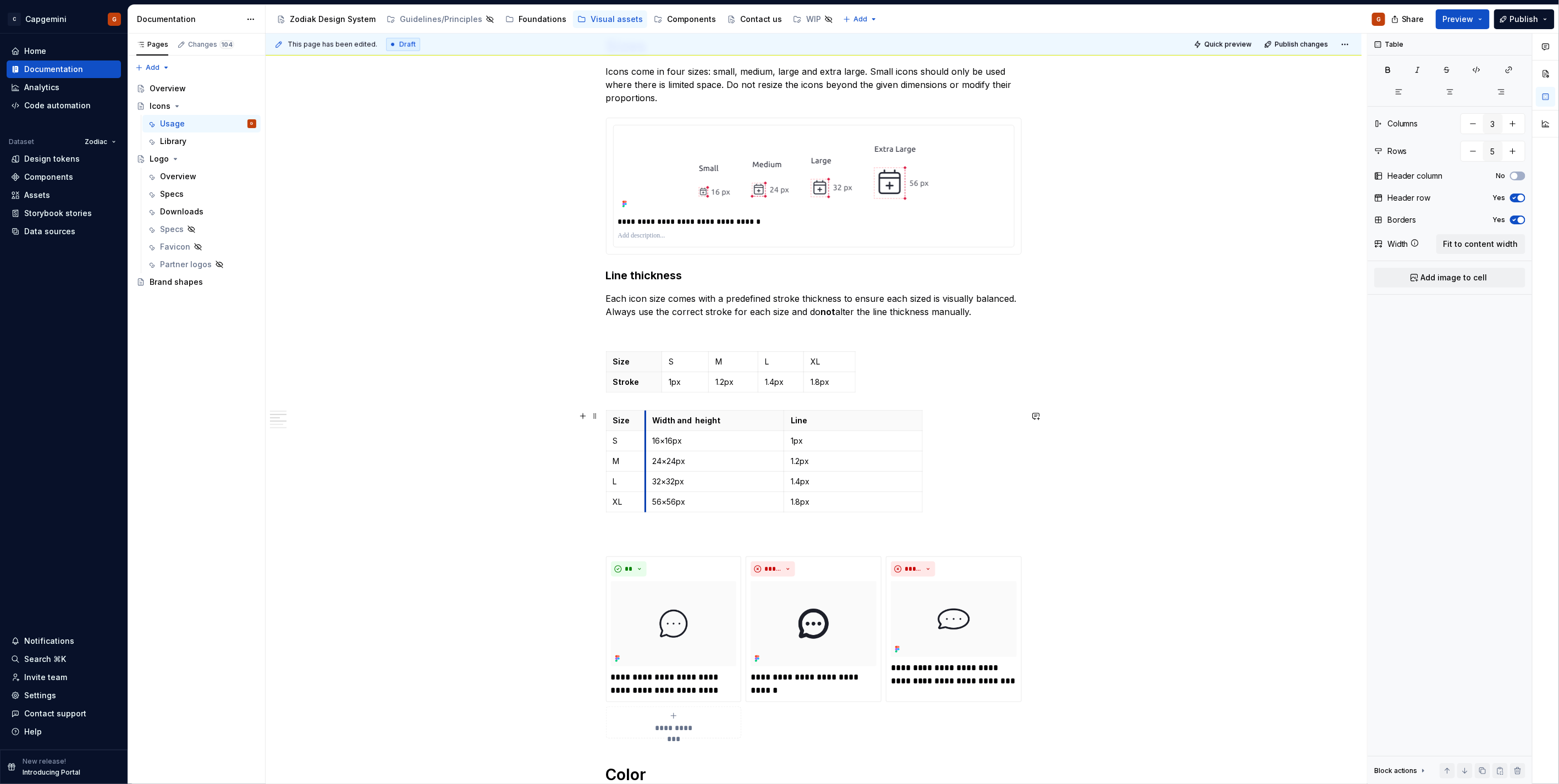
drag, startPoint x: 745, startPoint y: 421, endPoint x: 646, endPoint y: 421, distance: 99.0
click at [646, 421] on th "Width and height" at bounding box center [715, 420] width 138 height 20
click at [618, 443] on p "S" at bounding box center [676, 441] width 125 height 11
click at [679, 461] on p "M" at bounding box center [676, 462] width 125 height 11
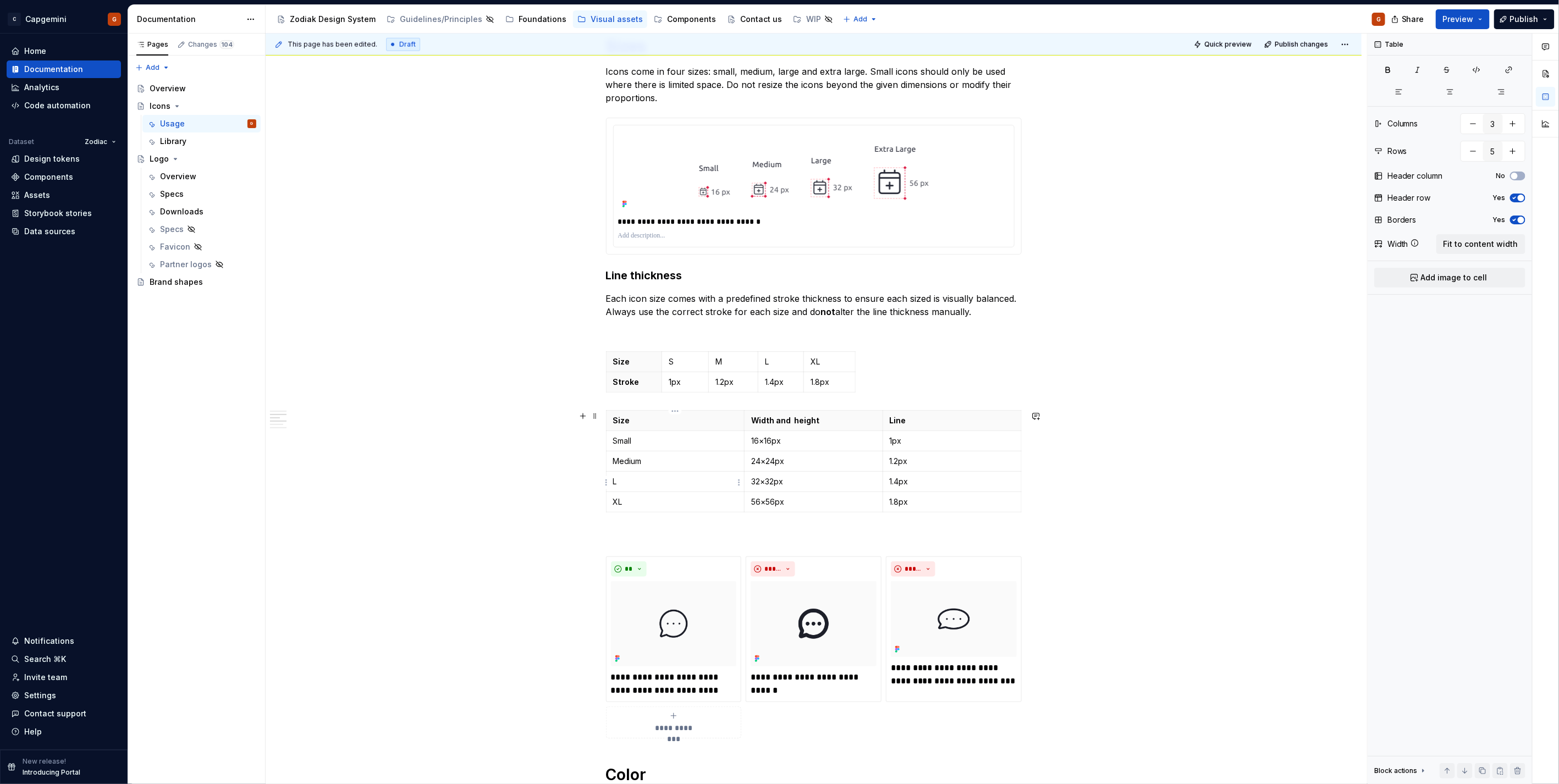
click at [627, 481] on p "L" at bounding box center [676, 482] width 125 height 11
click at [641, 507] on p "XL" at bounding box center [676, 502] width 125 height 11
click at [635, 497] on p "Extra Large" at bounding box center [676, 502] width 125 height 11
click at [745, 490] on td "32×32px" at bounding box center [814, 481] width 138 height 20
drag, startPoint x: 743, startPoint y: 422, endPoint x: 667, endPoint y: 431, distance: 76.5
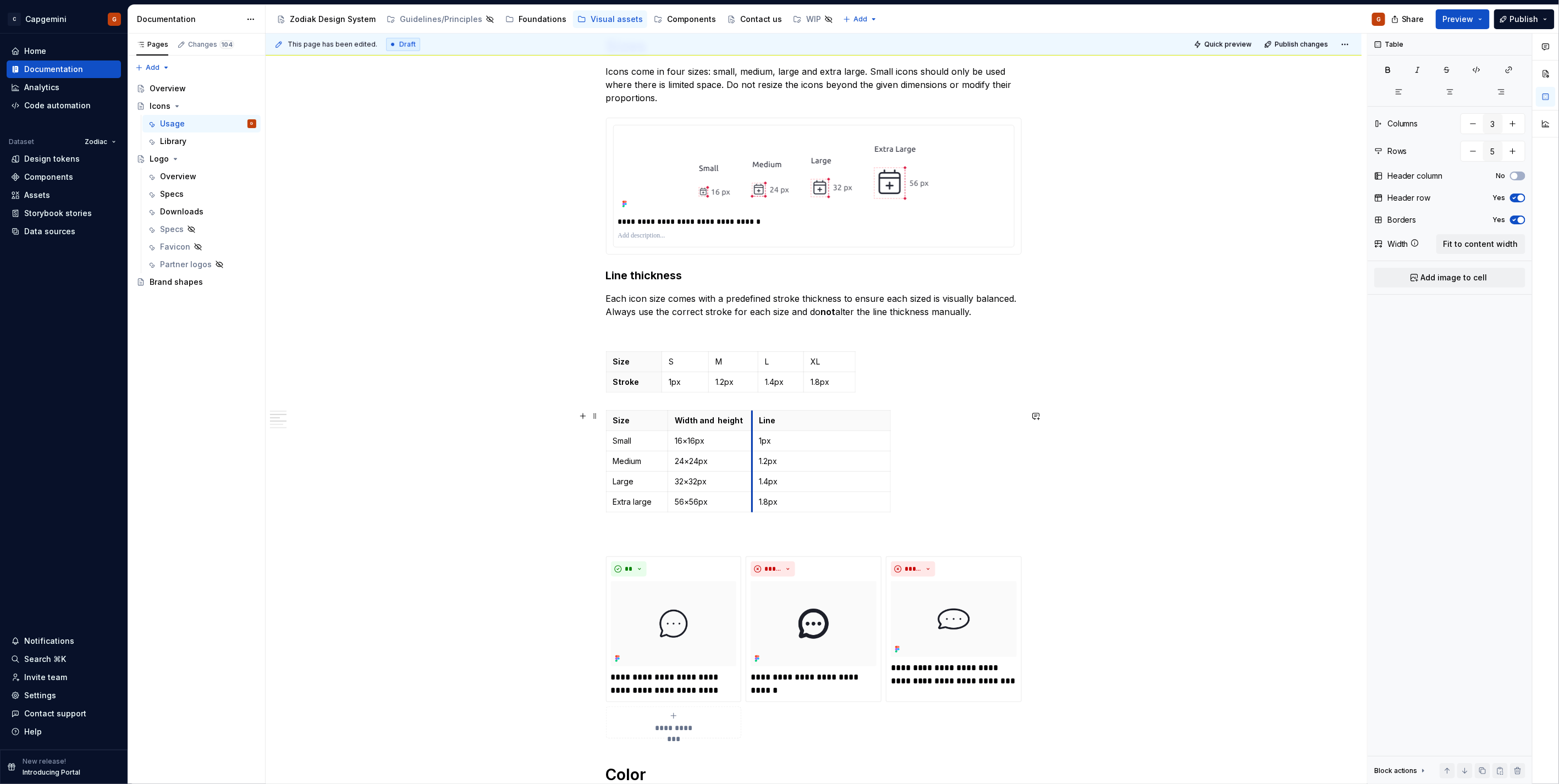
drag, startPoint x: 804, startPoint y: 422, endPoint x: 750, endPoint y: 421, distance: 54.0
drag, startPoint x: 888, startPoint y: 419, endPoint x: 823, endPoint y: 418, distance: 65.0
click at [779, 416] on p "Line" at bounding box center [789, 421] width 60 height 11
click at [842, 440] on div "Size Width and height Line thickness Small 16×16px 1px Medium 24×24px 1.2px Lar…" at bounding box center [814, 464] width 416 height 107
drag, startPoint x: 666, startPoint y: 425, endPoint x: 672, endPoint y: 426, distance: 6.1
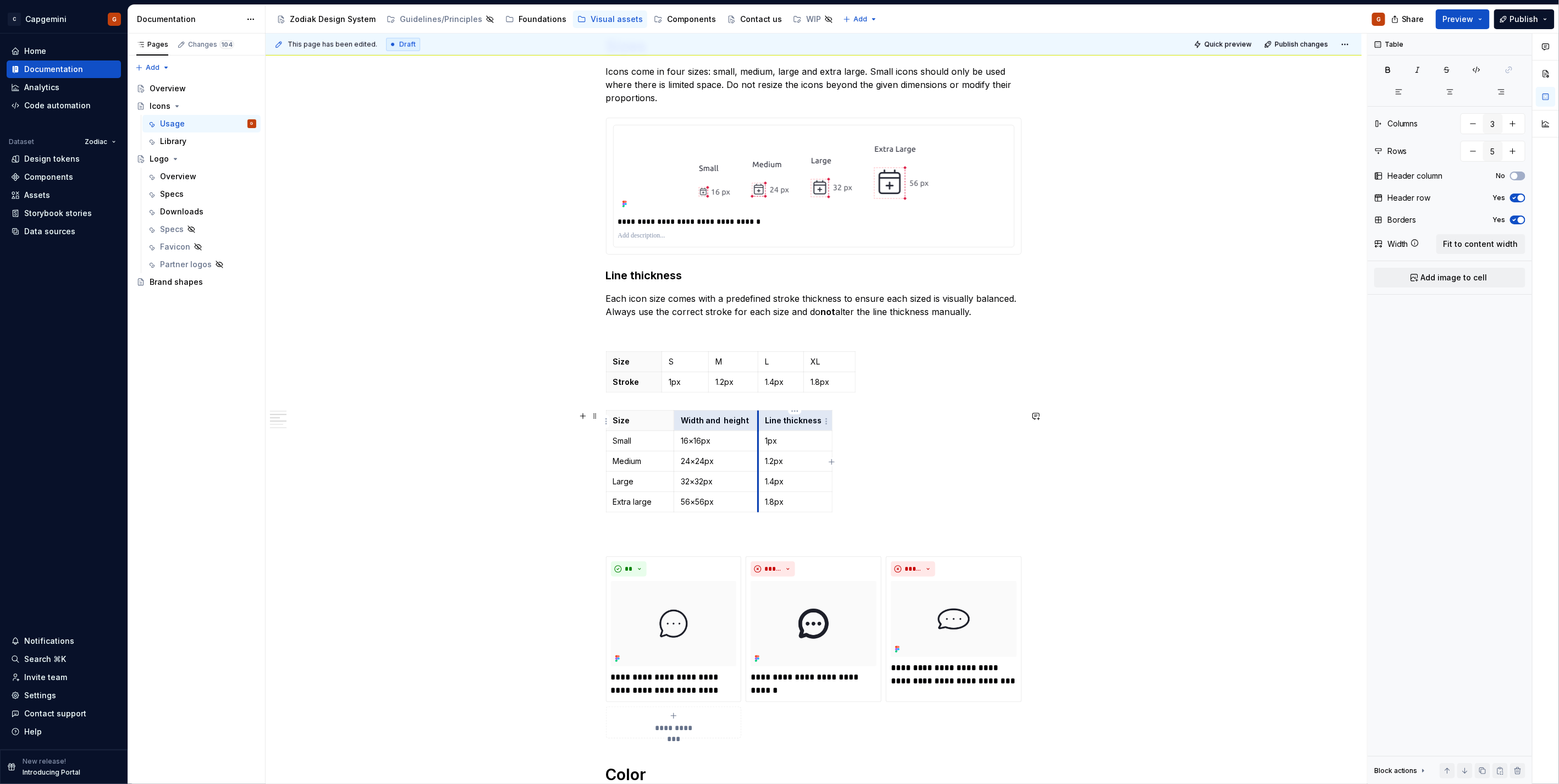
click at [757, 426] on tr "Size Width and height Line thickness" at bounding box center [719, 420] width 226 height 20
drag, startPoint x: 757, startPoint y: 426, endPoint x: 786, endPoint y: 426, distance: 29.0
click at [762, 426] on th "Line thickness" at bounding box center [799, 420] width 74 height 20
click at [836, 422] on table "Size Width and height Line thickness Small 16×16px 1px Medium 24×24px 1.2px Lar…" at bounding box center [721, 462] width 230 height 103
click at [767, 425] on th "Line thickness" at bounding box center [803, 420] width 74 height 20
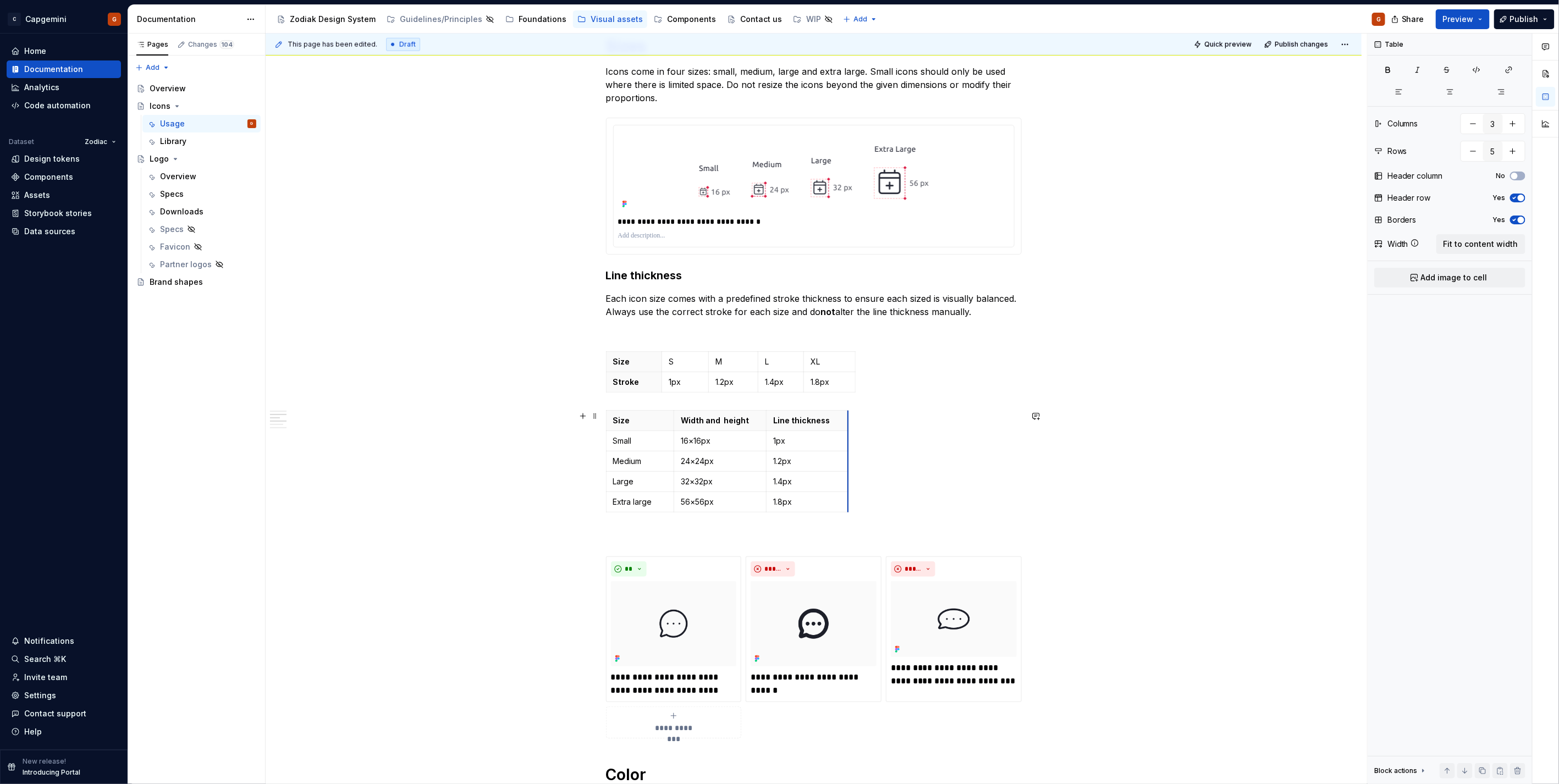
drag, startPoint x: 838, startPoint y: 424, endPoint x: 846, endPoint y: 425, distance: 8.1
type input "5"
type input "2"
click at [871, 369] on div "Size S M L XL Stroke 1px 1.2px 1.4px 1.8px" at bounding box center [814, 374] width 416 height 46
drag, startPoint x: 948, startPoint y: 383, endPoint x: 681, endPoint y: 358, distance: 268.2
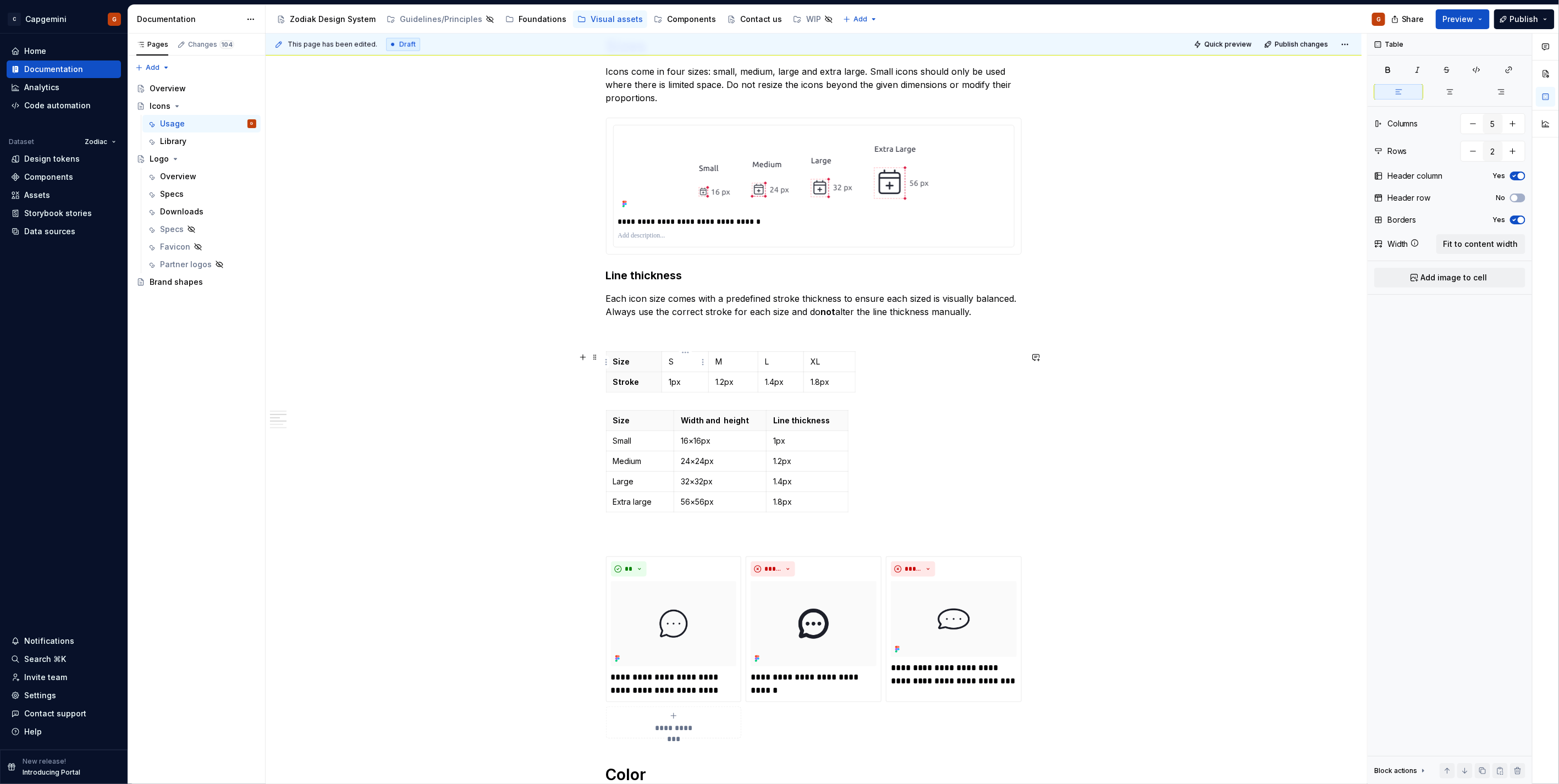
click at [682, 358] on div "Size S M L XL Stroke 1px 1.2px 1.4px 1.8px" at bounding box center [814, 374] width 416 height 46
click at [612, 332] on p at bounding box center [814, 332] width 416 height 13
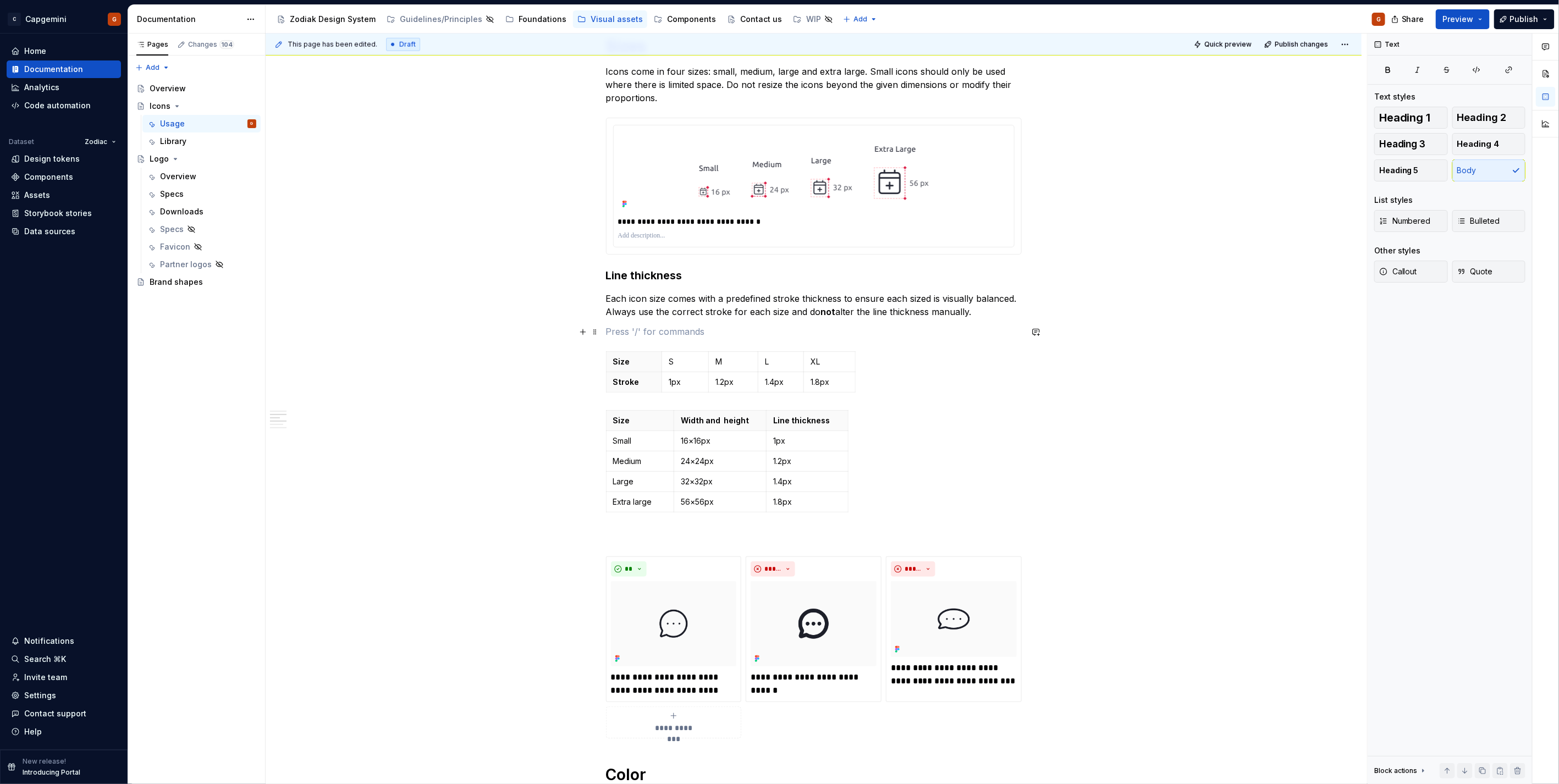
click at [550, 341] on div "**********" at bounding box center [814, 639] width 1096 height 2364
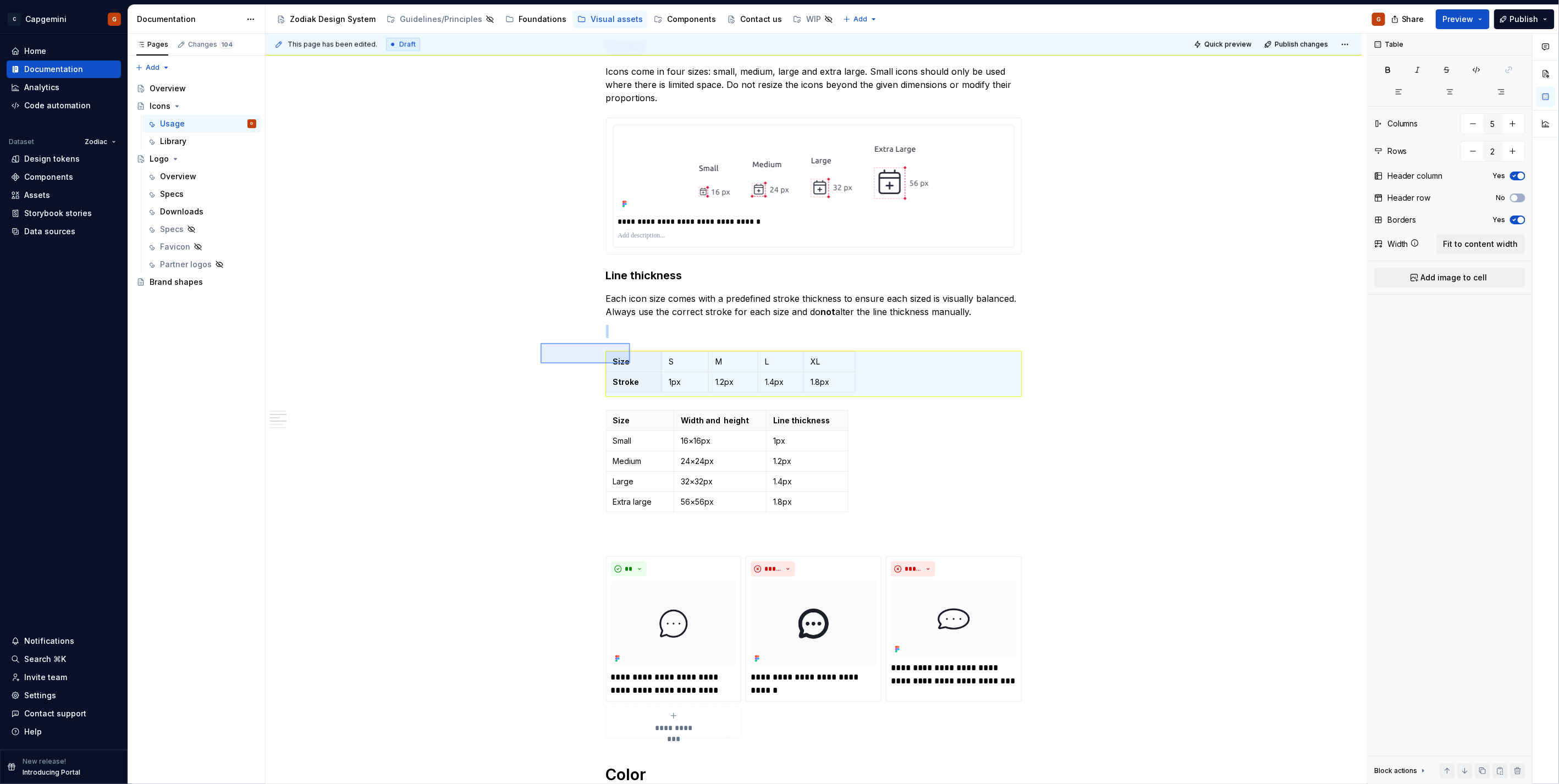
click at [545, 378] on div "**********" at bounding box center [816, 409] width 1102 height 751
click at [644, 381] on div "**********" at bounding box center [816, 409] width 1102 height 751
type input "3"
type input "5"
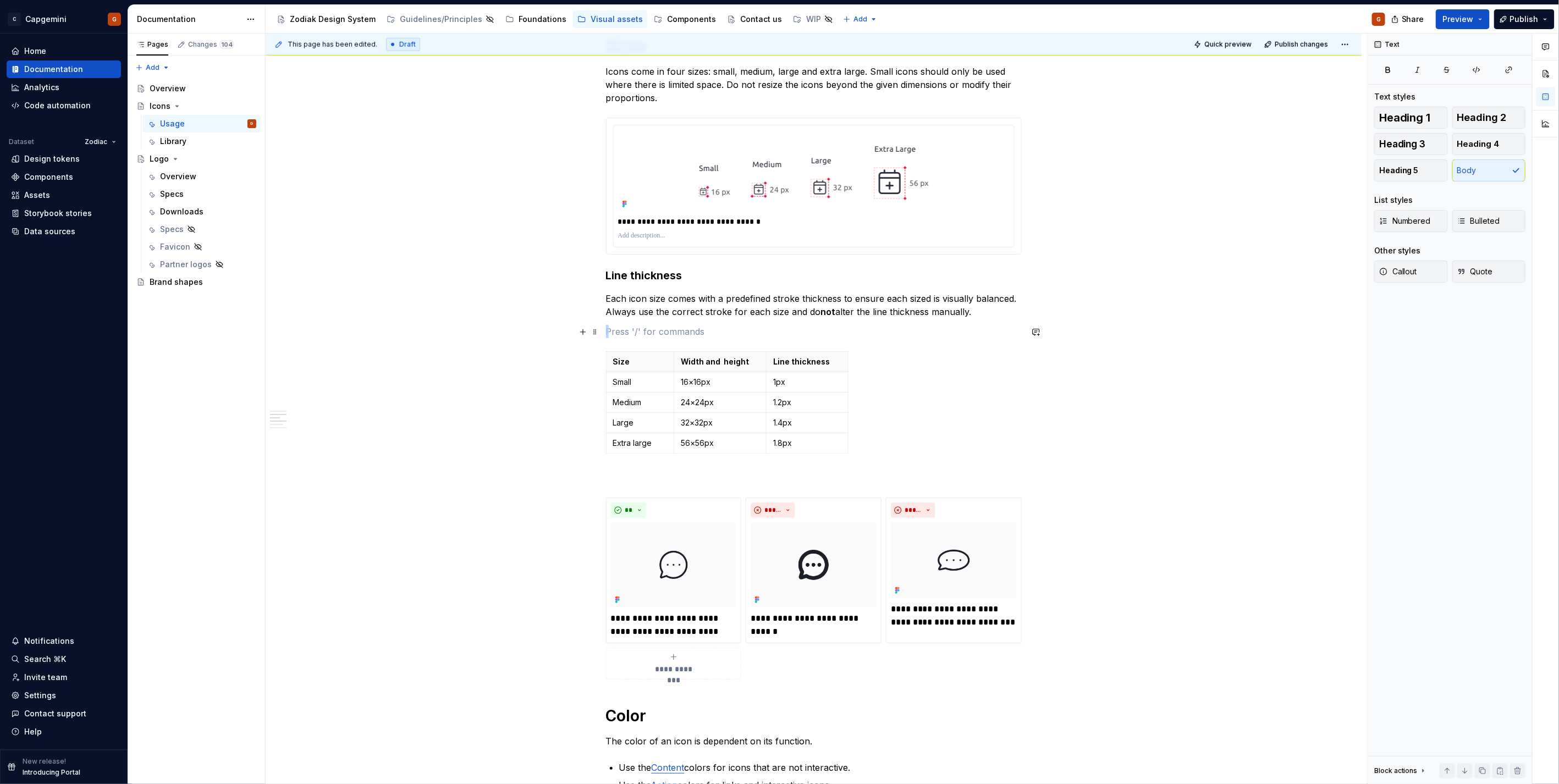
click at [653, 327] on p at bounding box center [814, 332] width 416 height 13
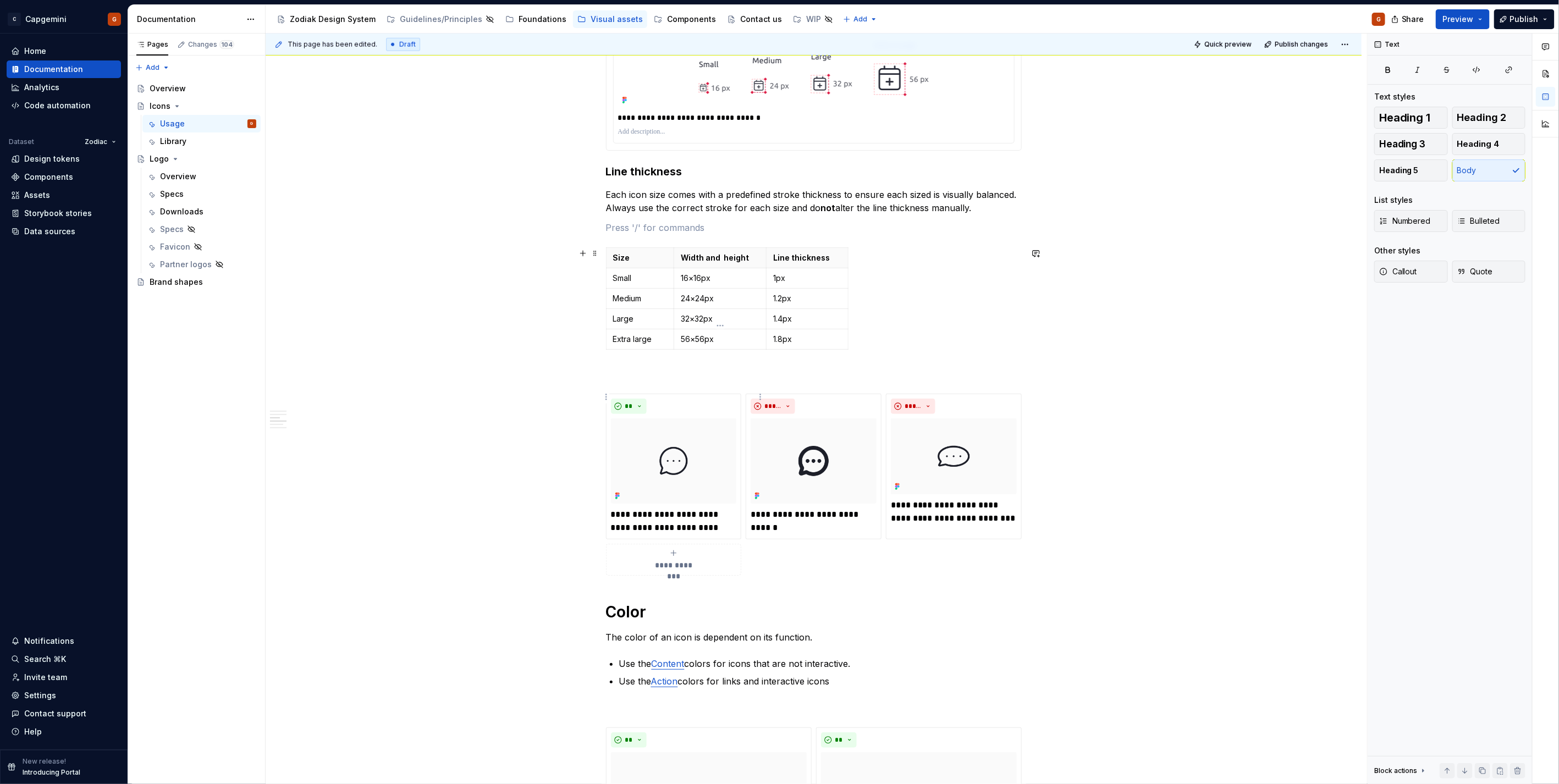
scroll to position [733, 0]
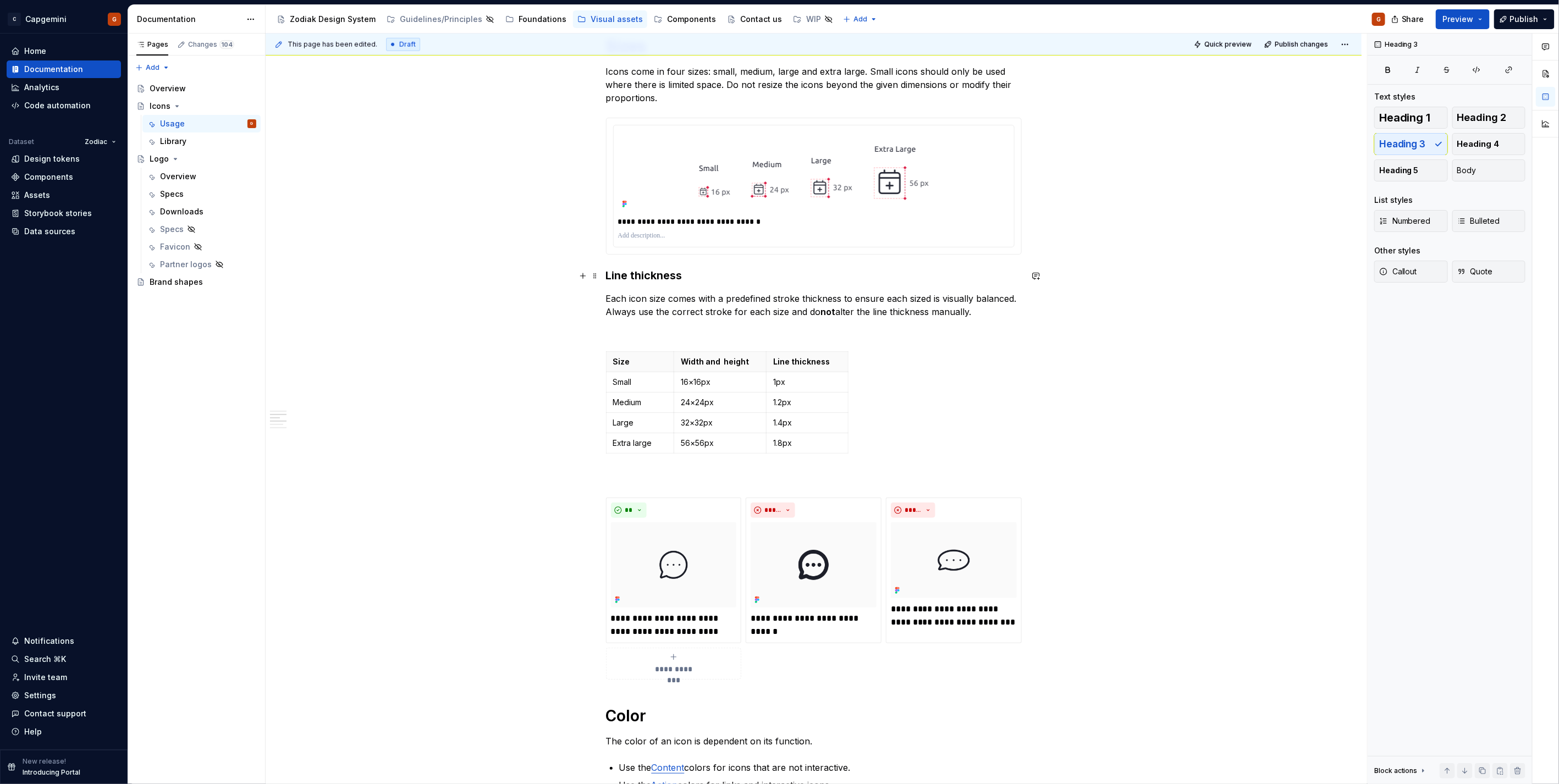
click at [653, 276] on h3 "Line thickness" at bounding box center [814, 275] width 416 height 15
click at [1470, 174] on span "Body" at bounding box center [1466, 171] width 19 height 11
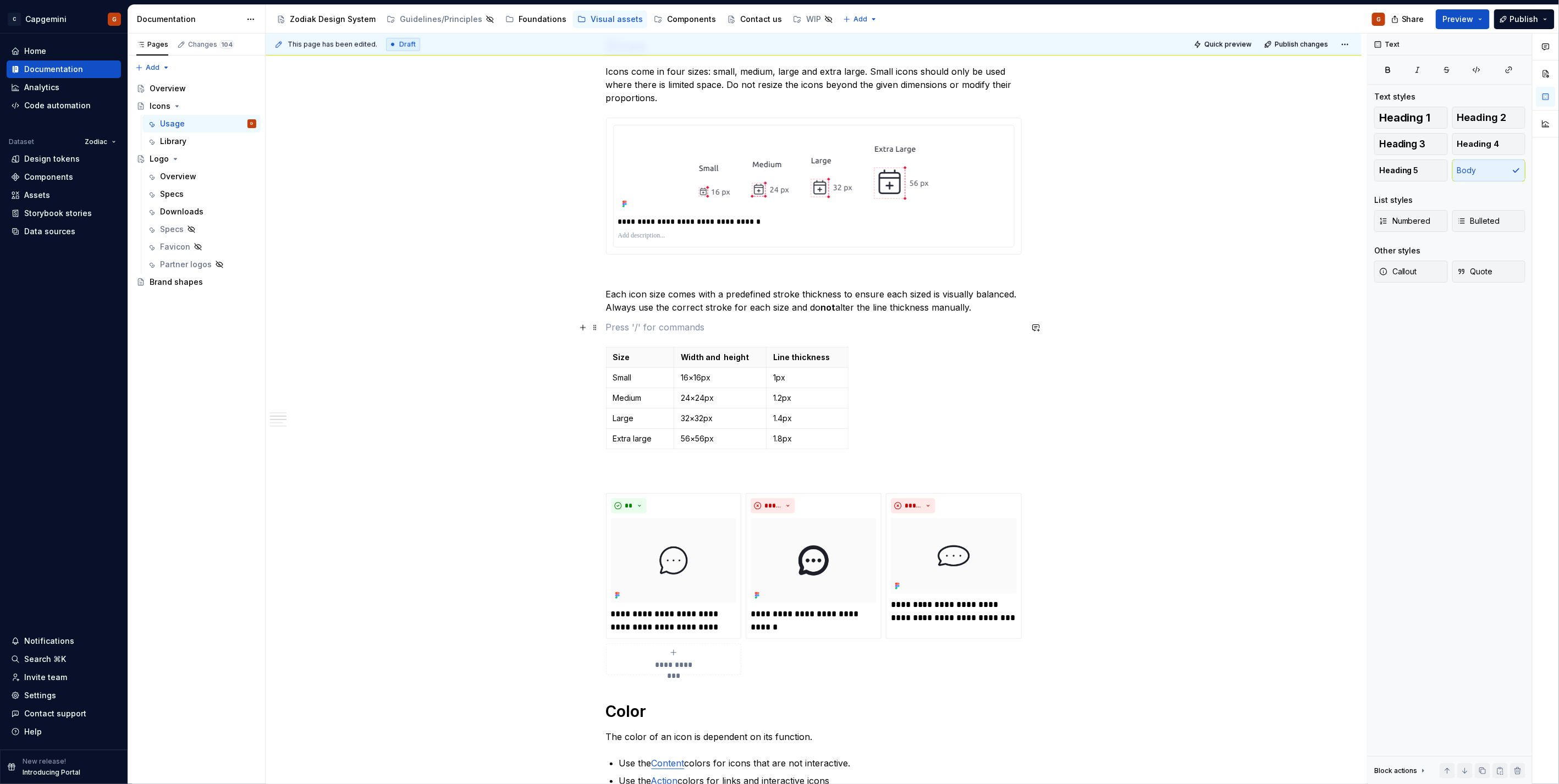
click at [631, 325] on p at bounding box center [814, 327] width 416 height 13
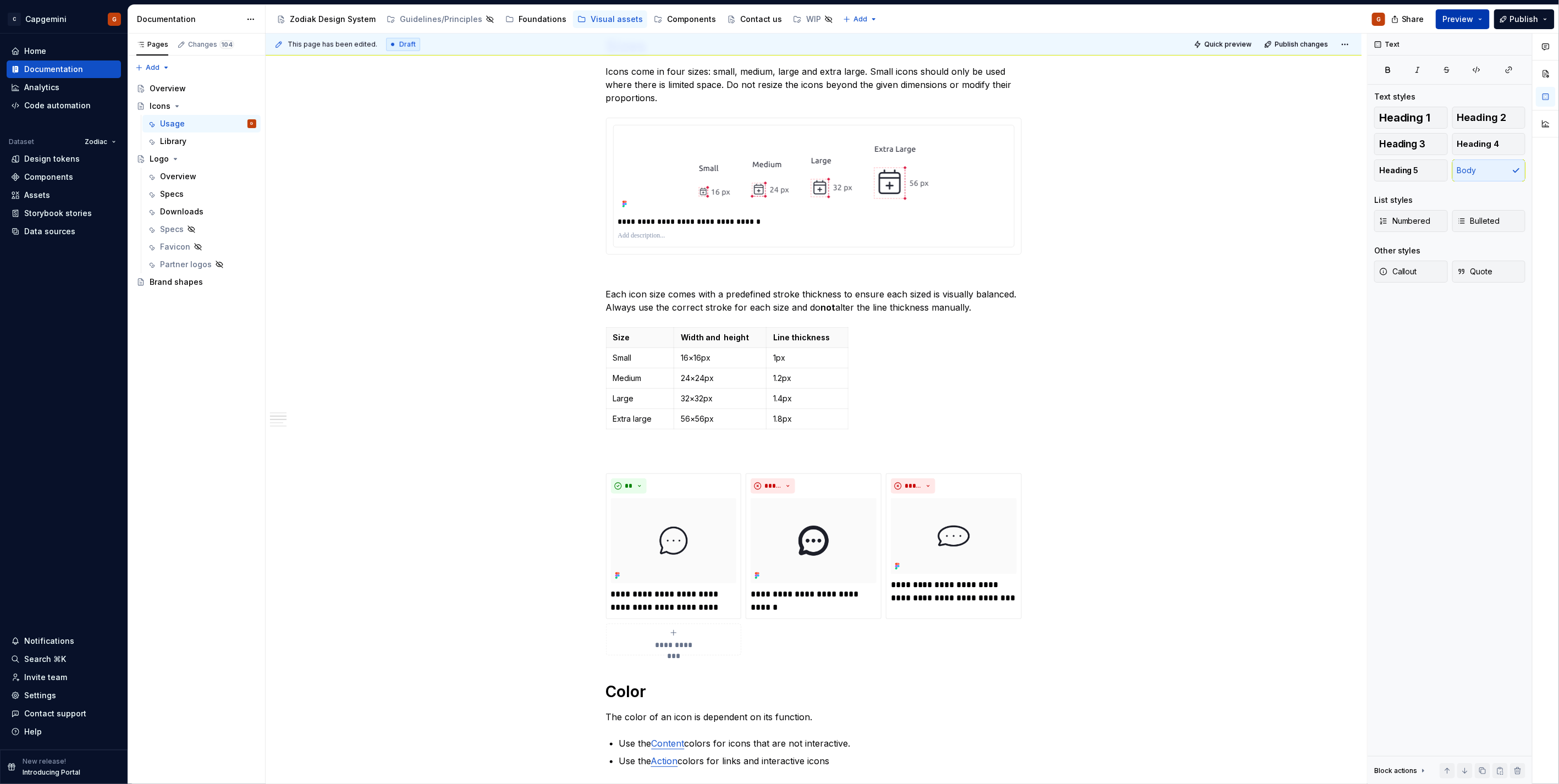
click at [1459, 22] on span "Preview" at bounding box center [1459, 20] width 31 height 11
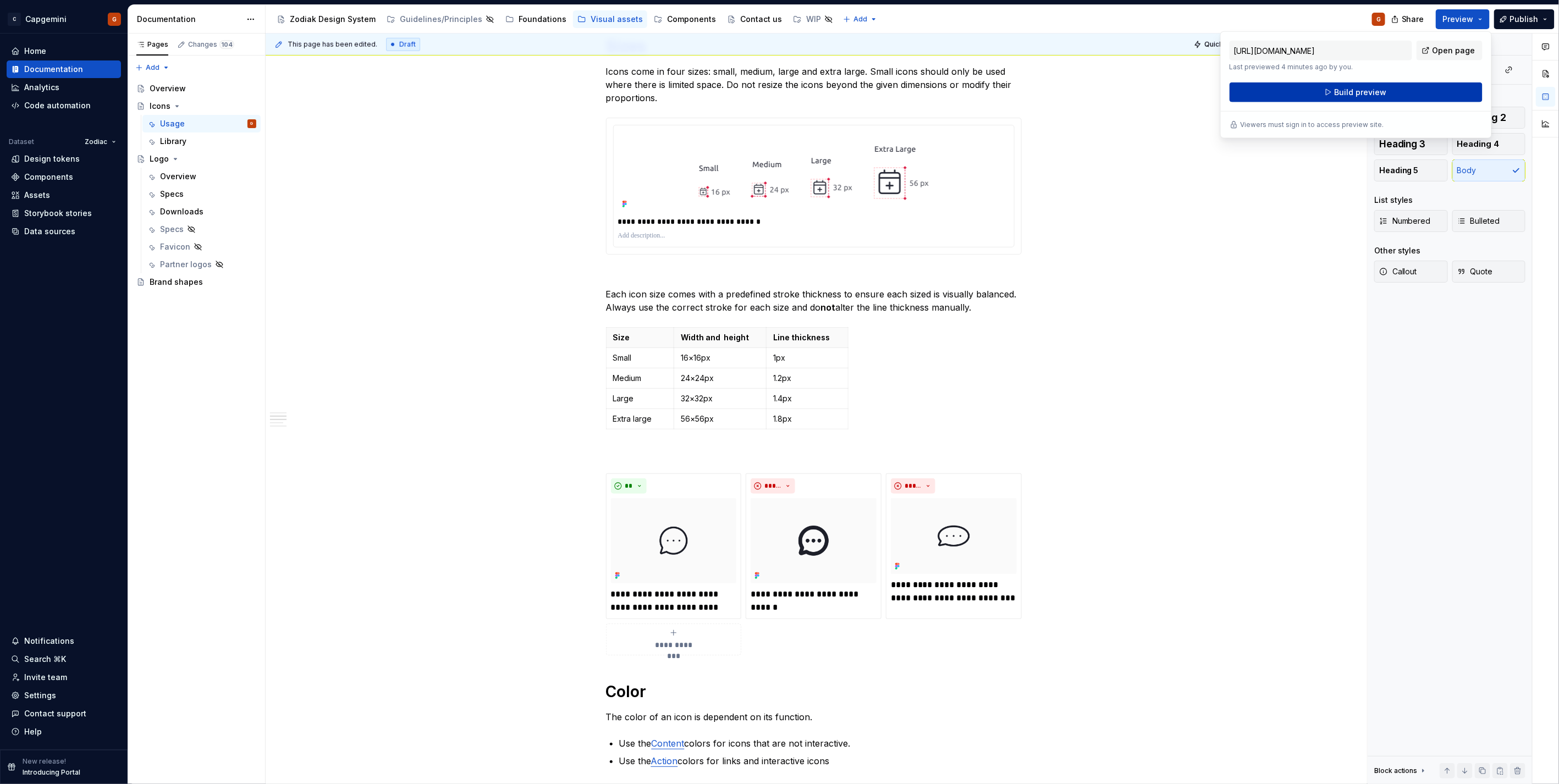
drag, startPoint x: 1459, startPoint y: 22, endPoint x: 1378, endPoint y: 94, distance: 108.4
click at [1378, 94] on span "Build preview" at bounding box center [1360, 93] width 52 height 11
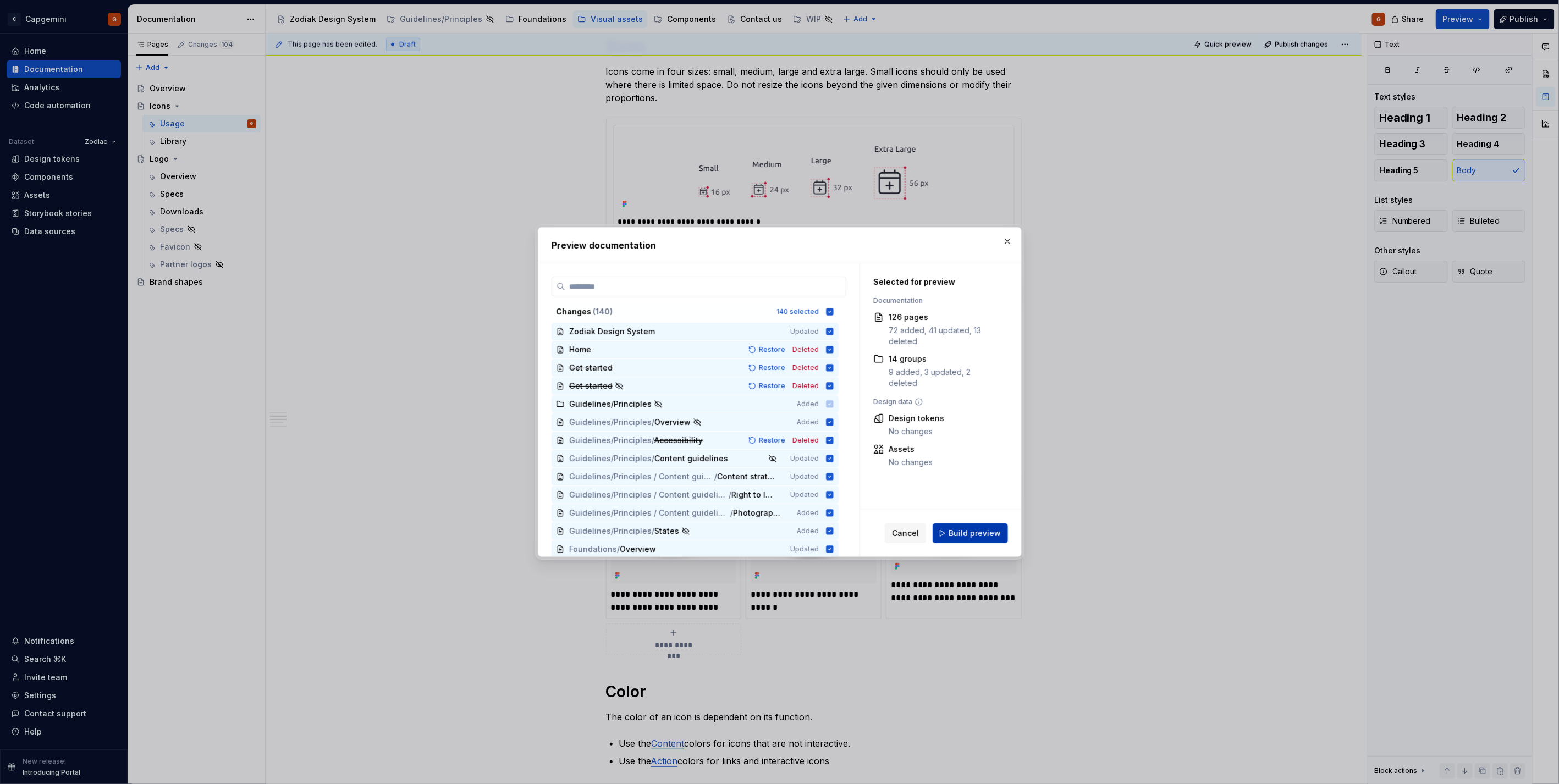
click at [980, 527] on button "Build preview" at bounding box center [970, 533] width 75 height 20
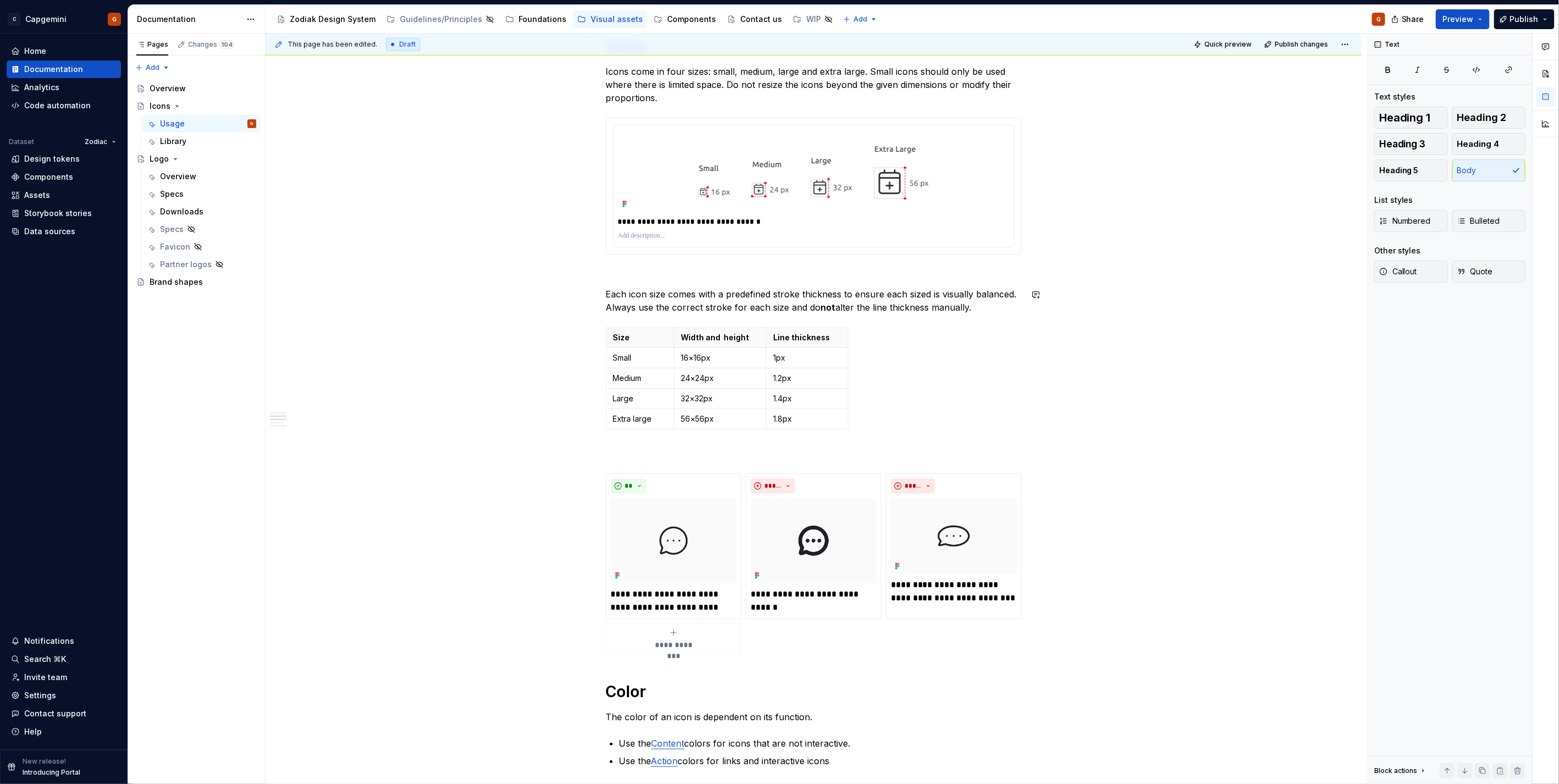
click at [625, 273] on p at bounding box center [814, 274] width 416 height 13
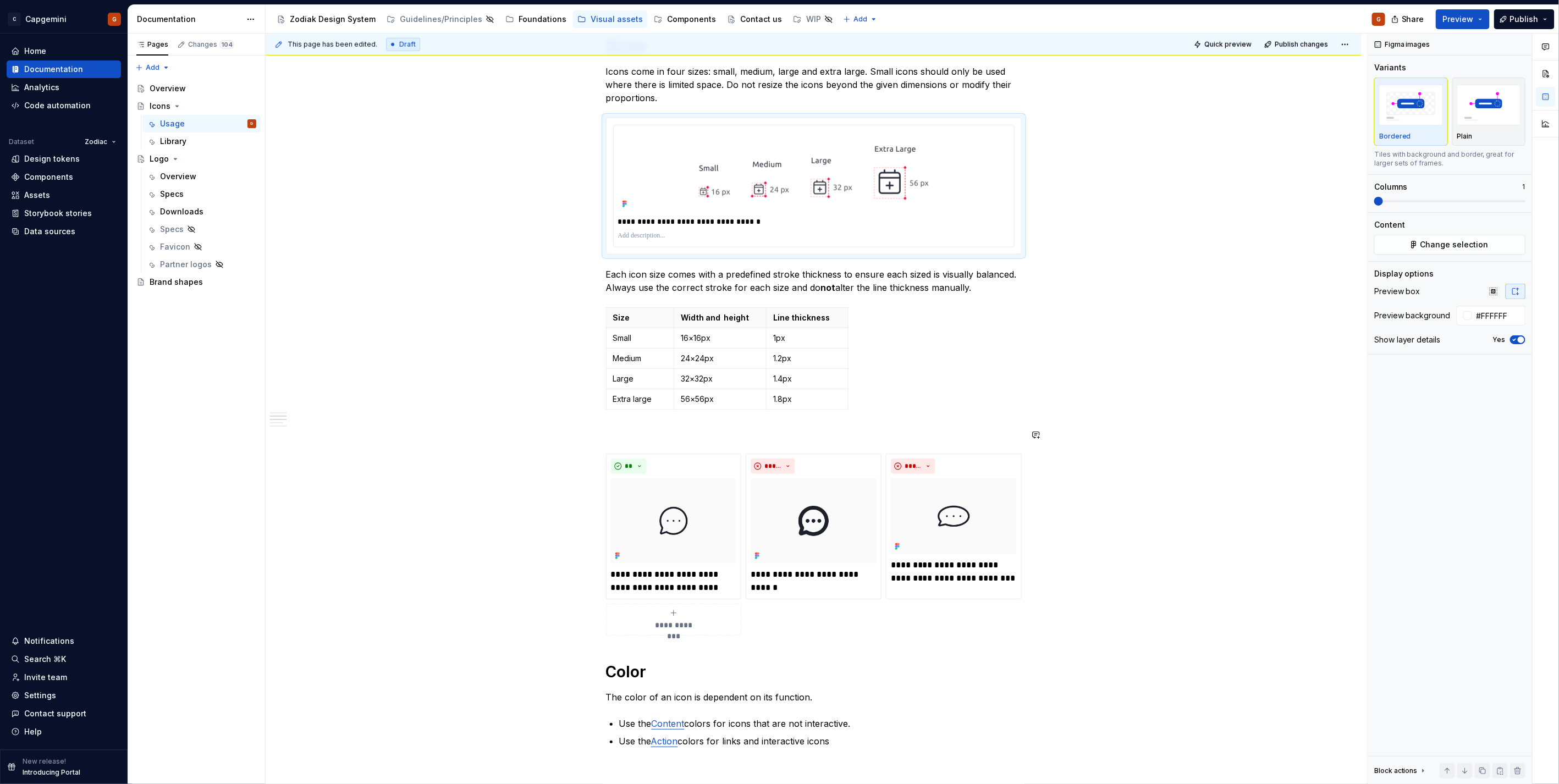
click at [689, 425] on div "**********" at bounding box center [814, 477] width 416 height 1986
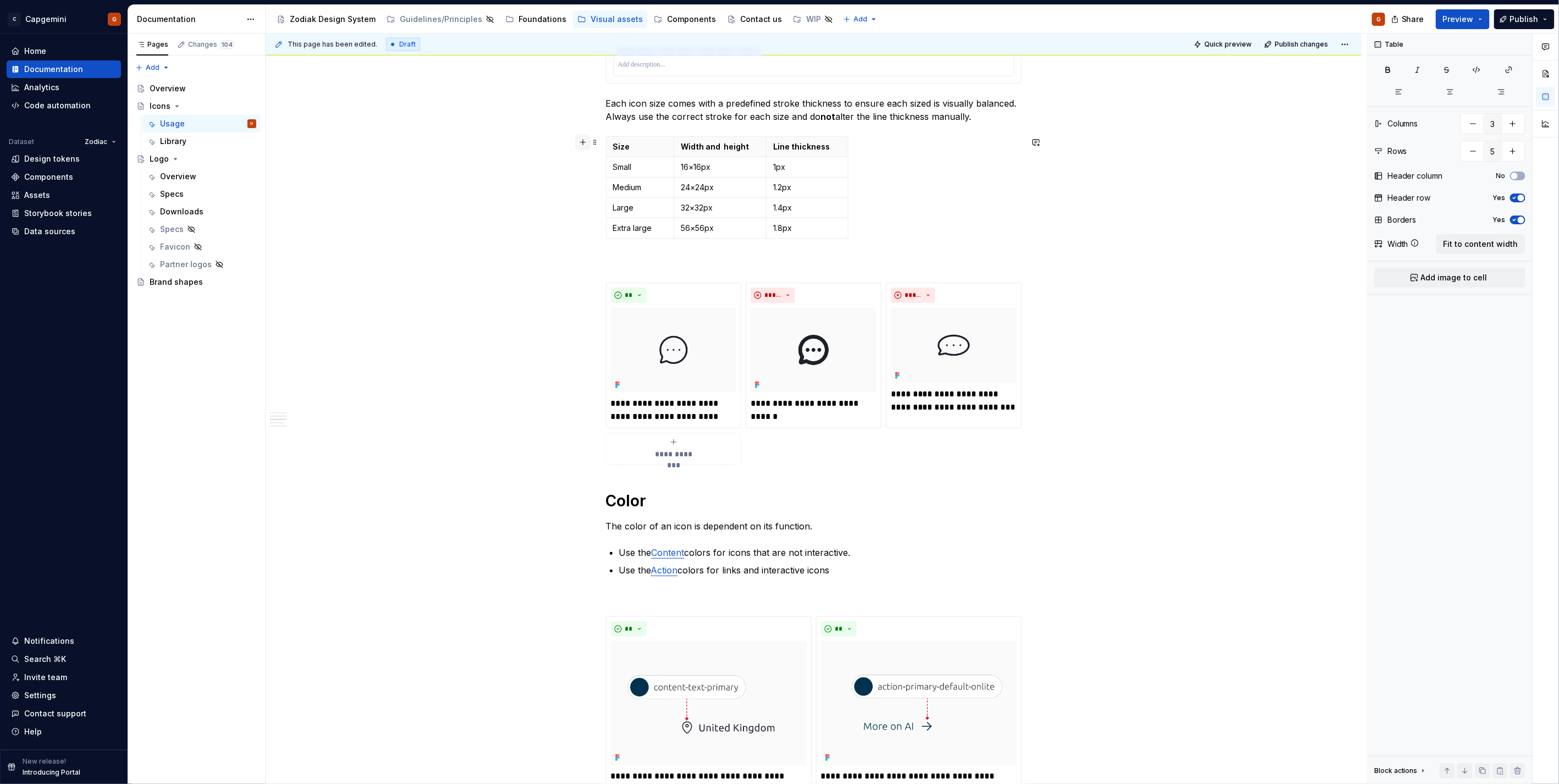
scroll to position [672, 0]
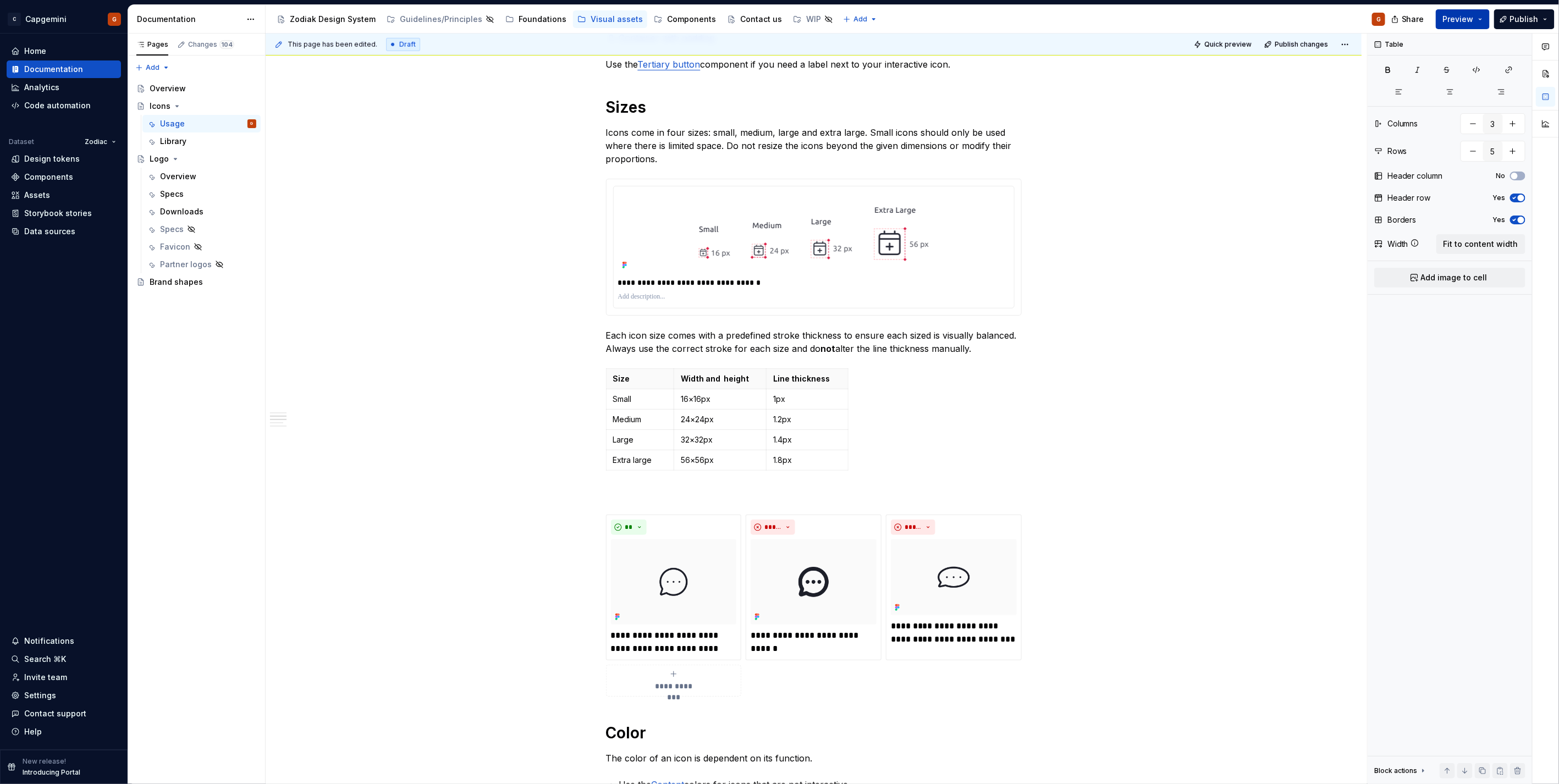
click at [1479, 25] on button "Preview" at bounding box center [1462, 19] width 54 height 20
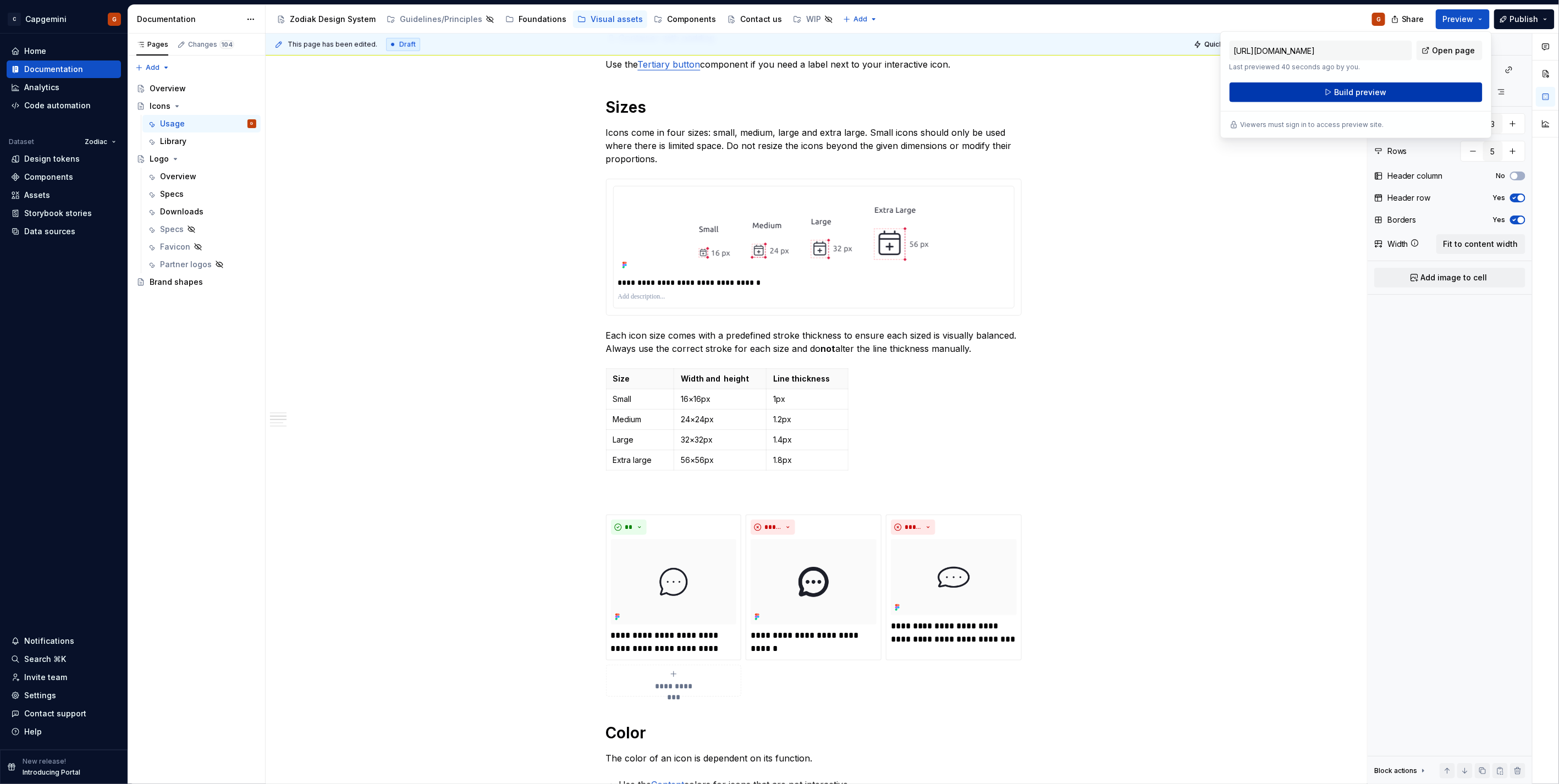
drag, startPoint x: 1479, startPoint y: 25, endPoint x: 1388, endPoint y: 92, distance: 113.0
click at [1388, 92] on button "Build preview" at bounding box center [1356, 92] width 253 height 20
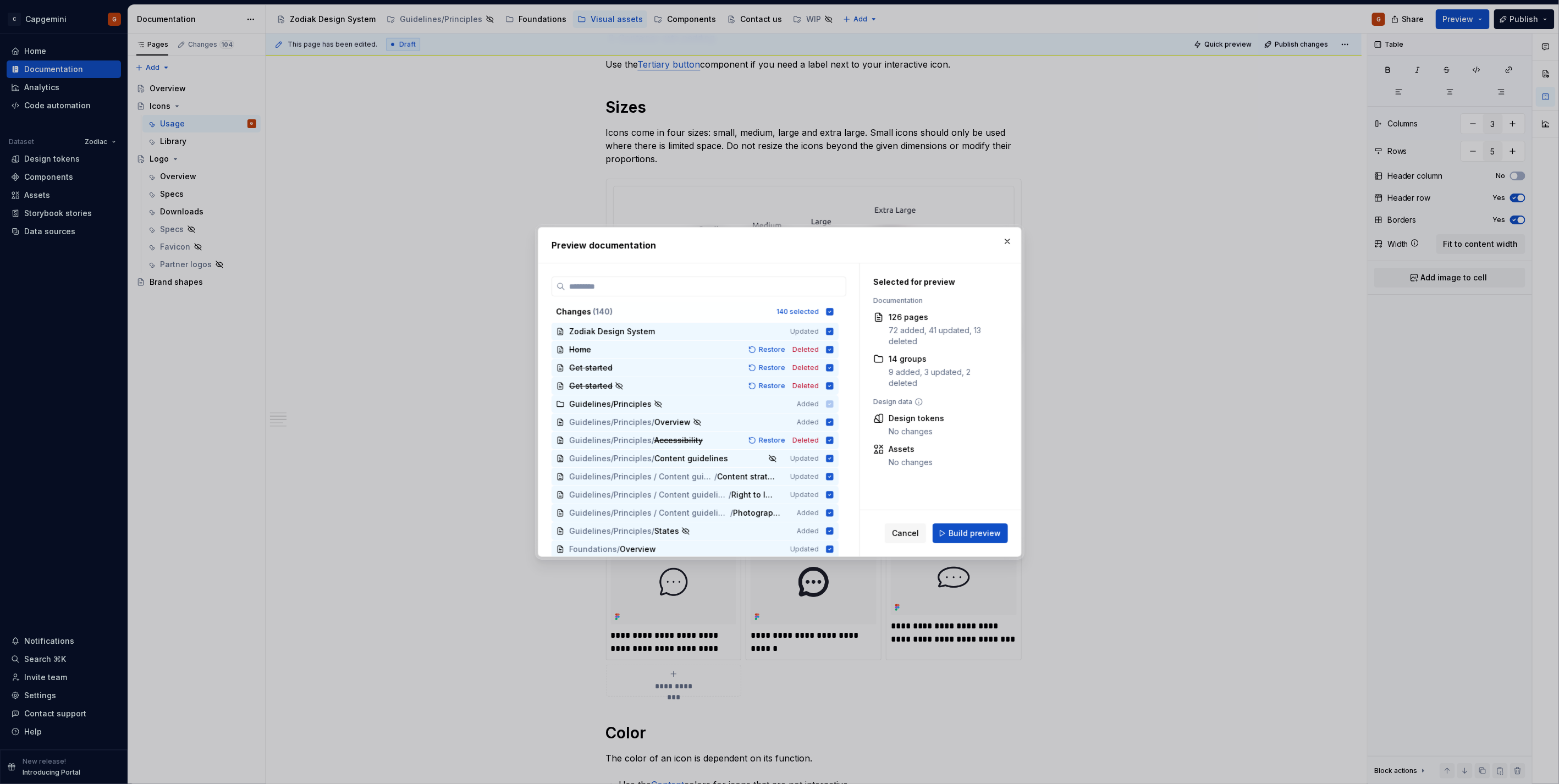
click at [1006, 237] on button "button" at bounding box center [1007, 242] width 15 height 15
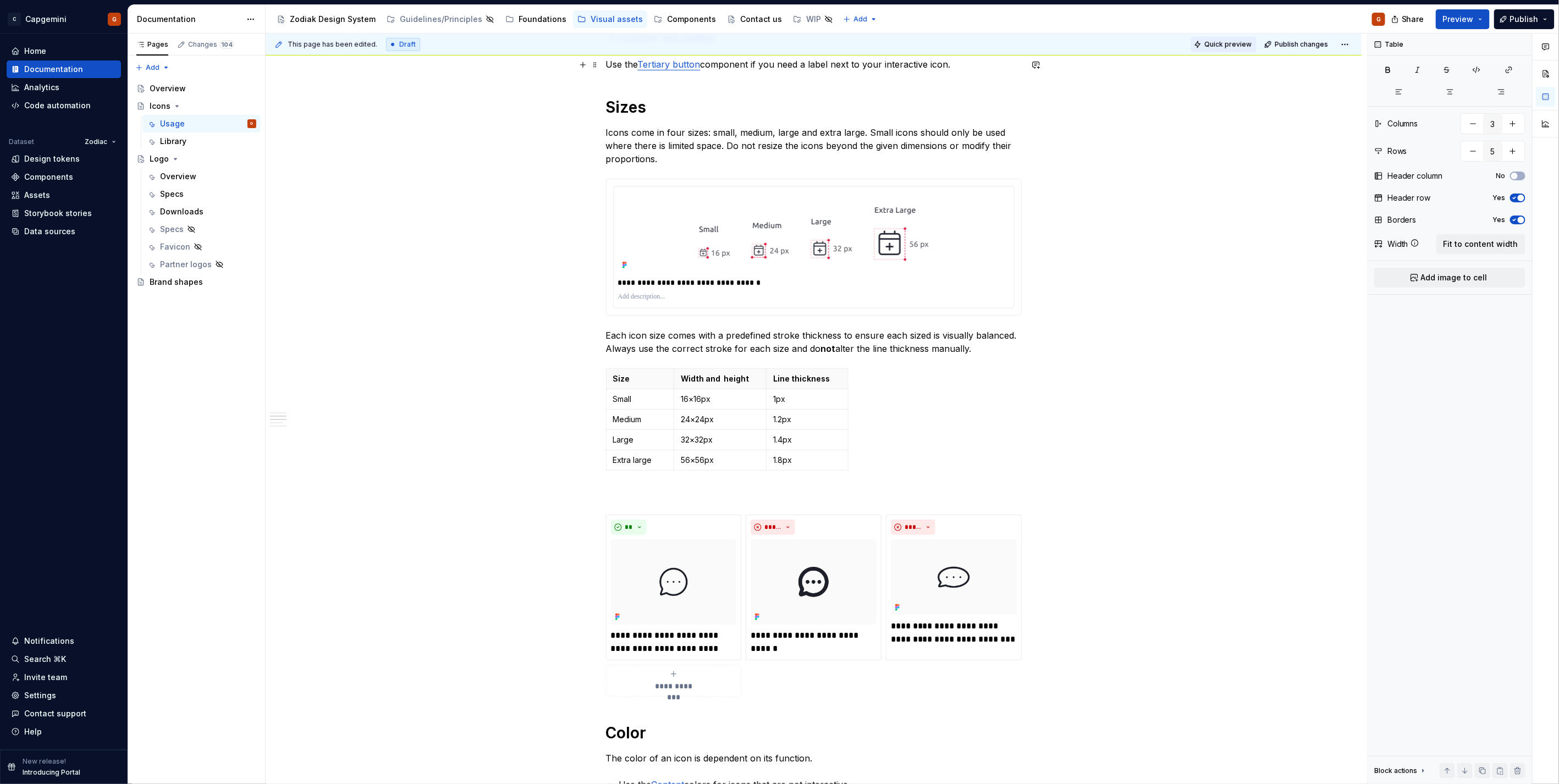
click at [1218, 37] on button "Quick preview" at bounding box center [1223, 44] width 66 height 15
click at [1487, 759] on span "Open page" at bounding box center [1501, 757] width 37 height 9
drag, startPoint x: 847, startPoint y: 383, endPoint x: 836, endPoint y: 386, distance: 11.4
drag, startPoint x: 764, startPoint y: 381, endPoint x: 755, endPoint y: 383, distance: 9.2
click at [759, 378] on th "Line thickness" at bounding box center [797, 378] width 74 height 20
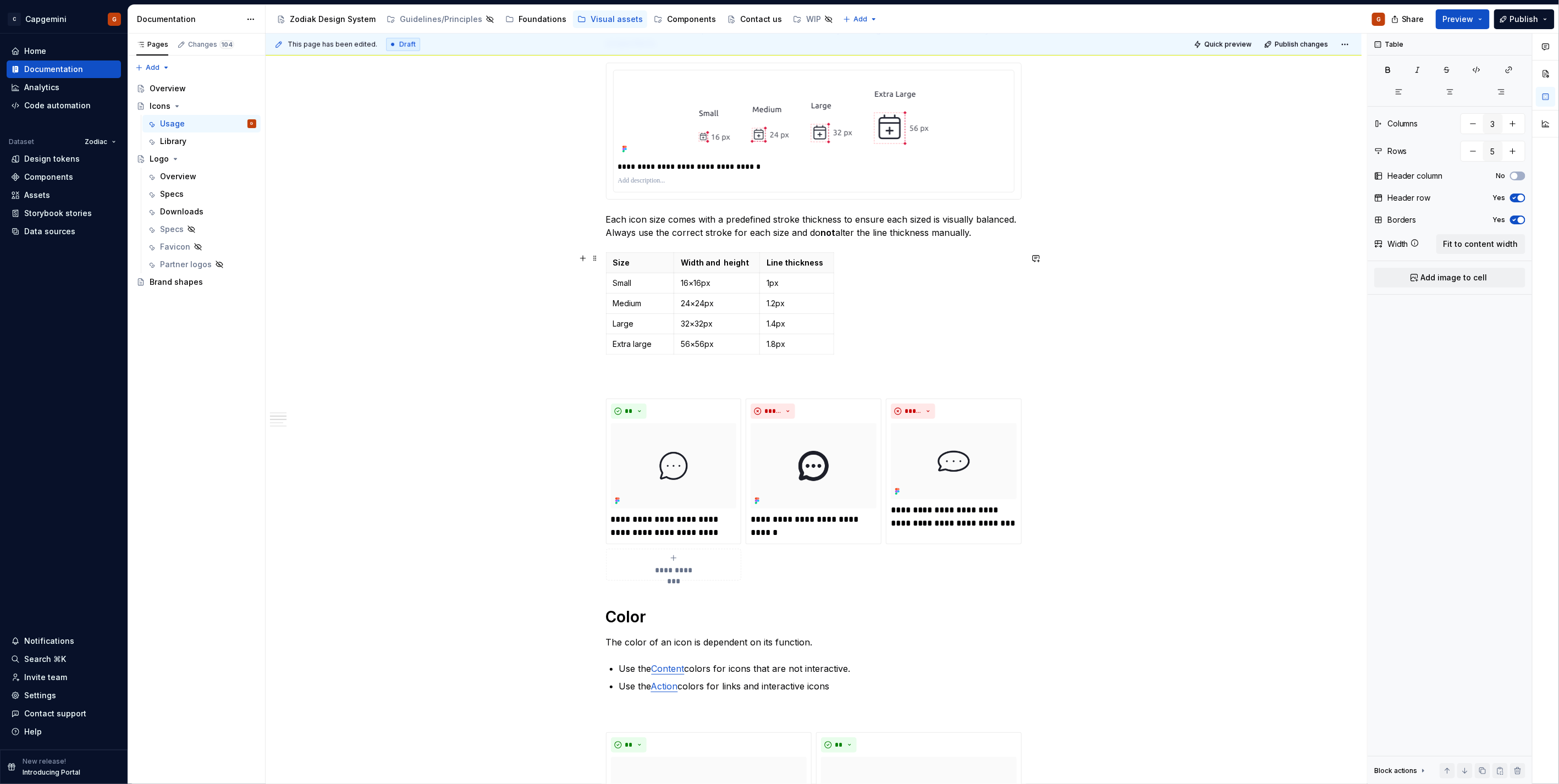
scroll to position [916, 0]
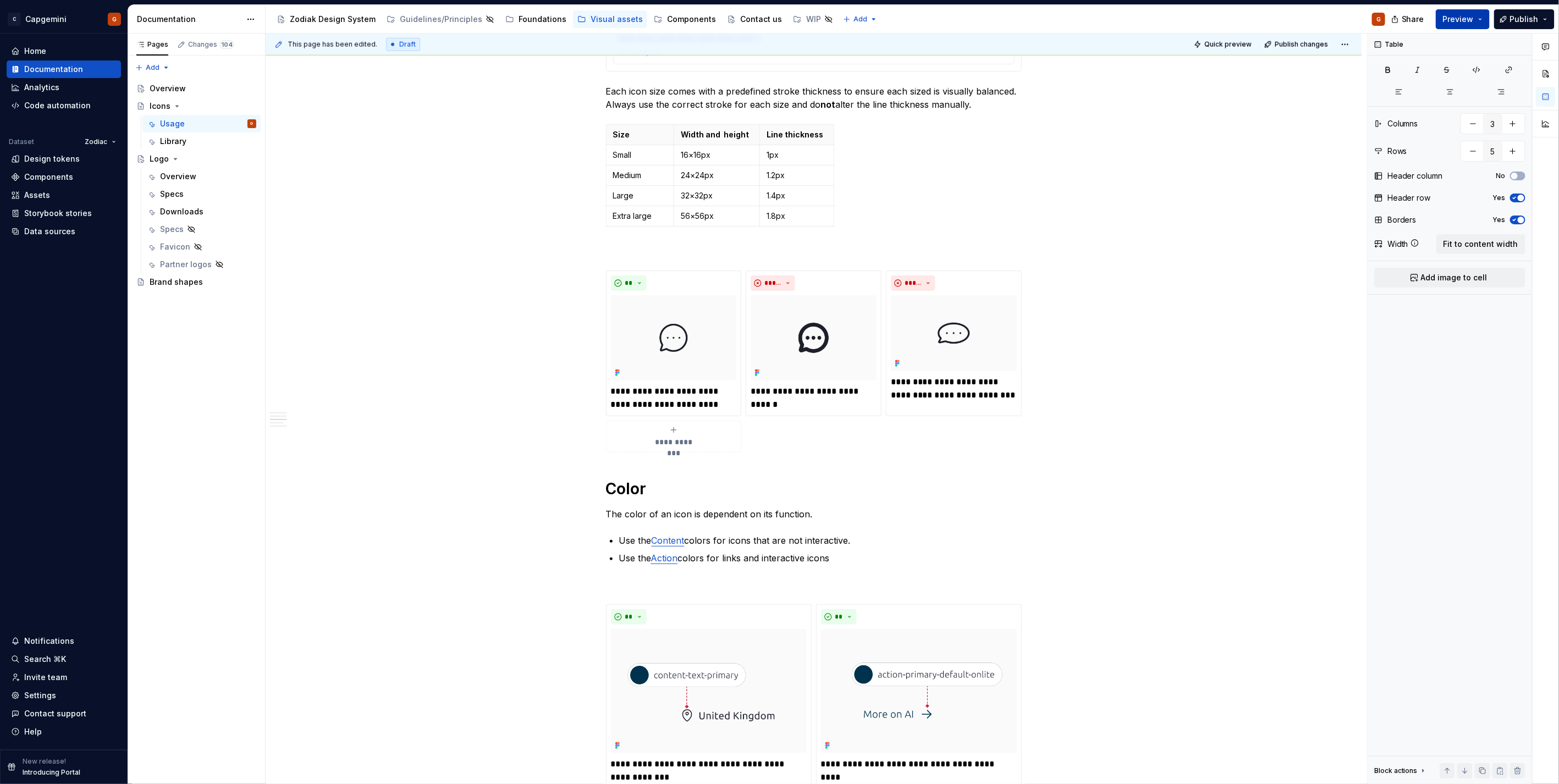
click at [1469, 18] on span "Preview" at bounding box center [1459, 20] width 31 height 11
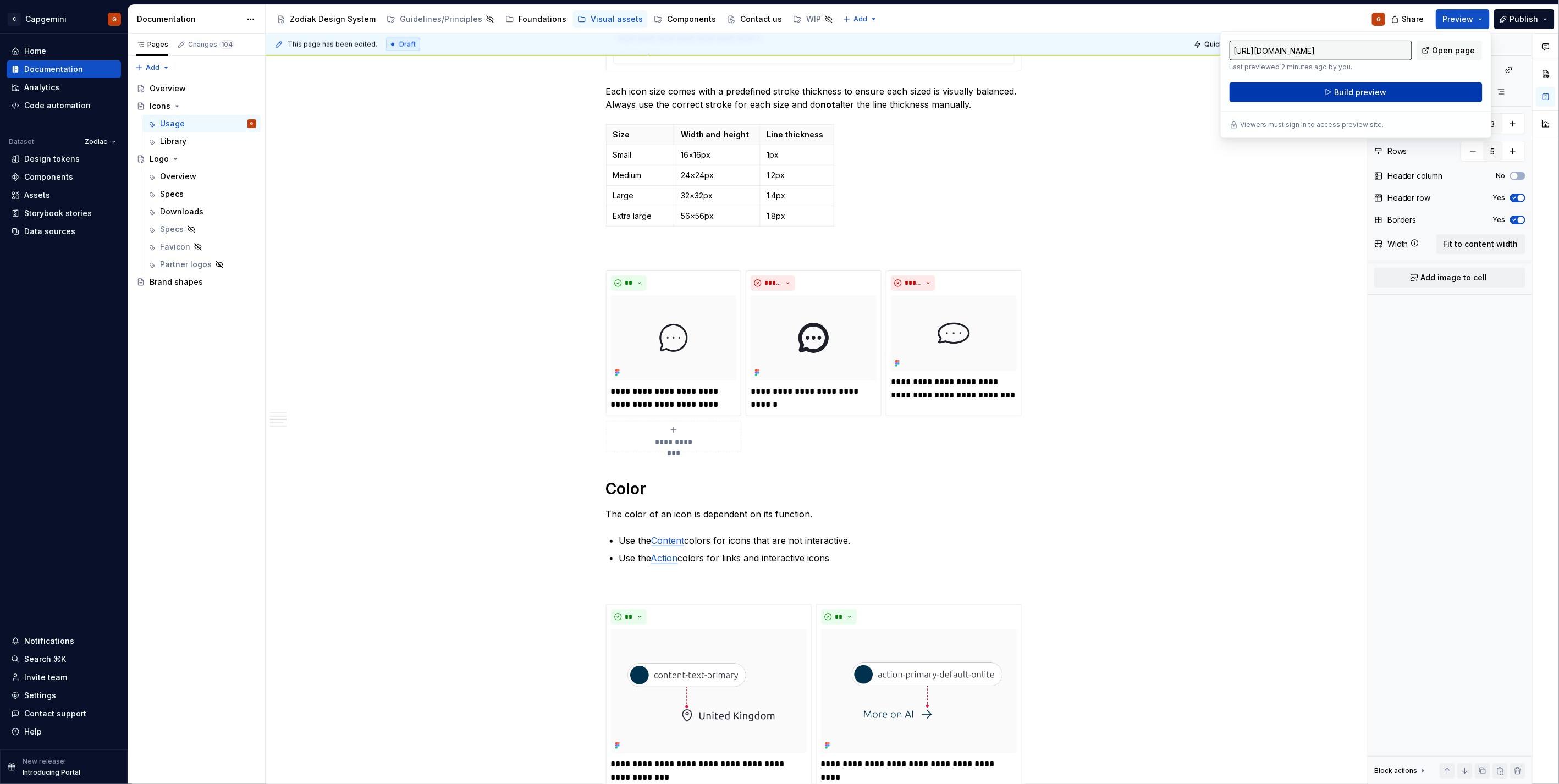
drag, startPoint x: 1469, startPoint y: 18, endPoint x: 1378, endPoint y: 94, distance: 118.6
click at [1378, 94] on span "Build preview" at bounding box center [1360, 93] width 52 height 11
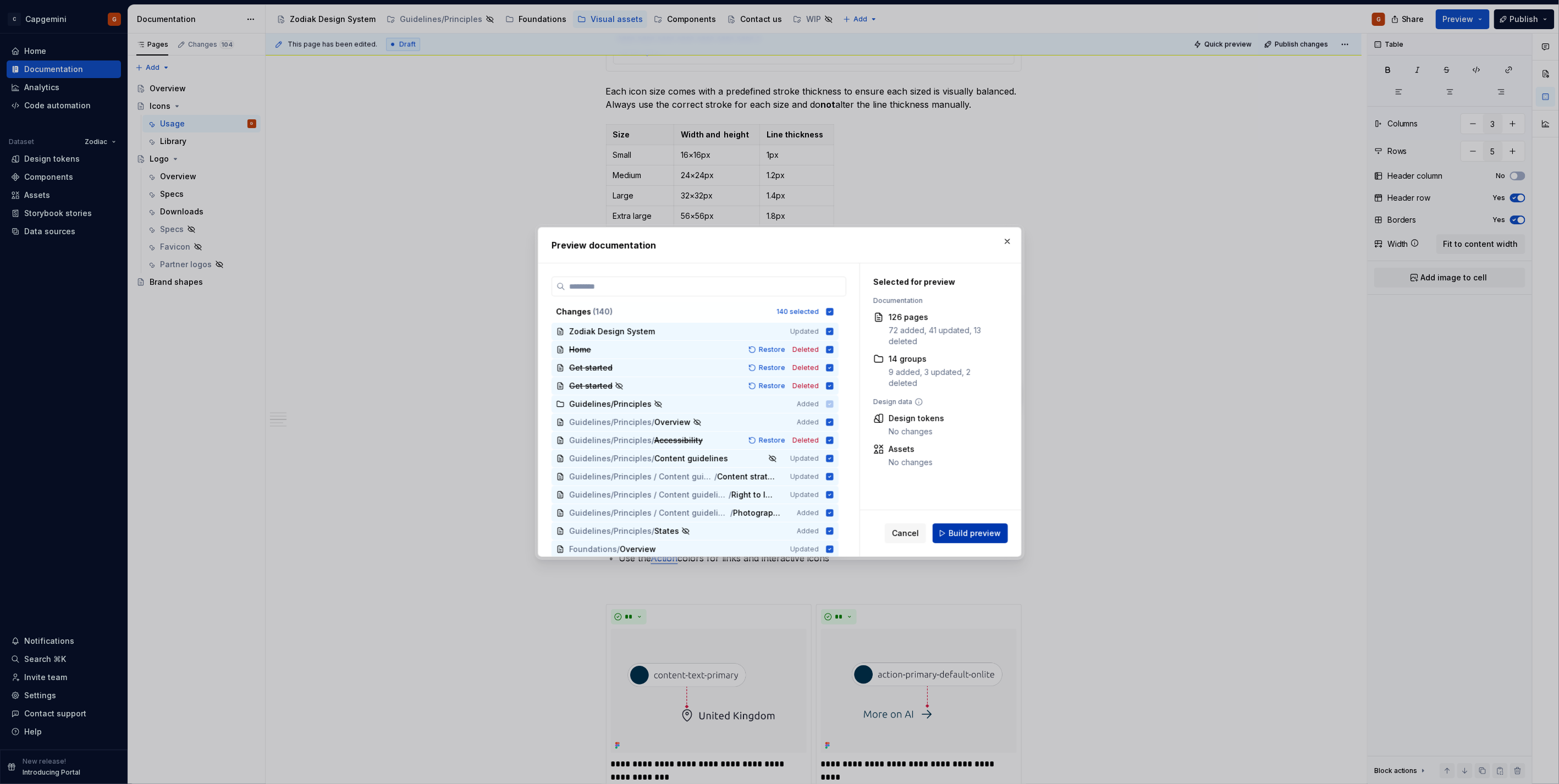
click at [992, 530] on span "Build preview" at bounding box center [974, 533] width 52 height 11
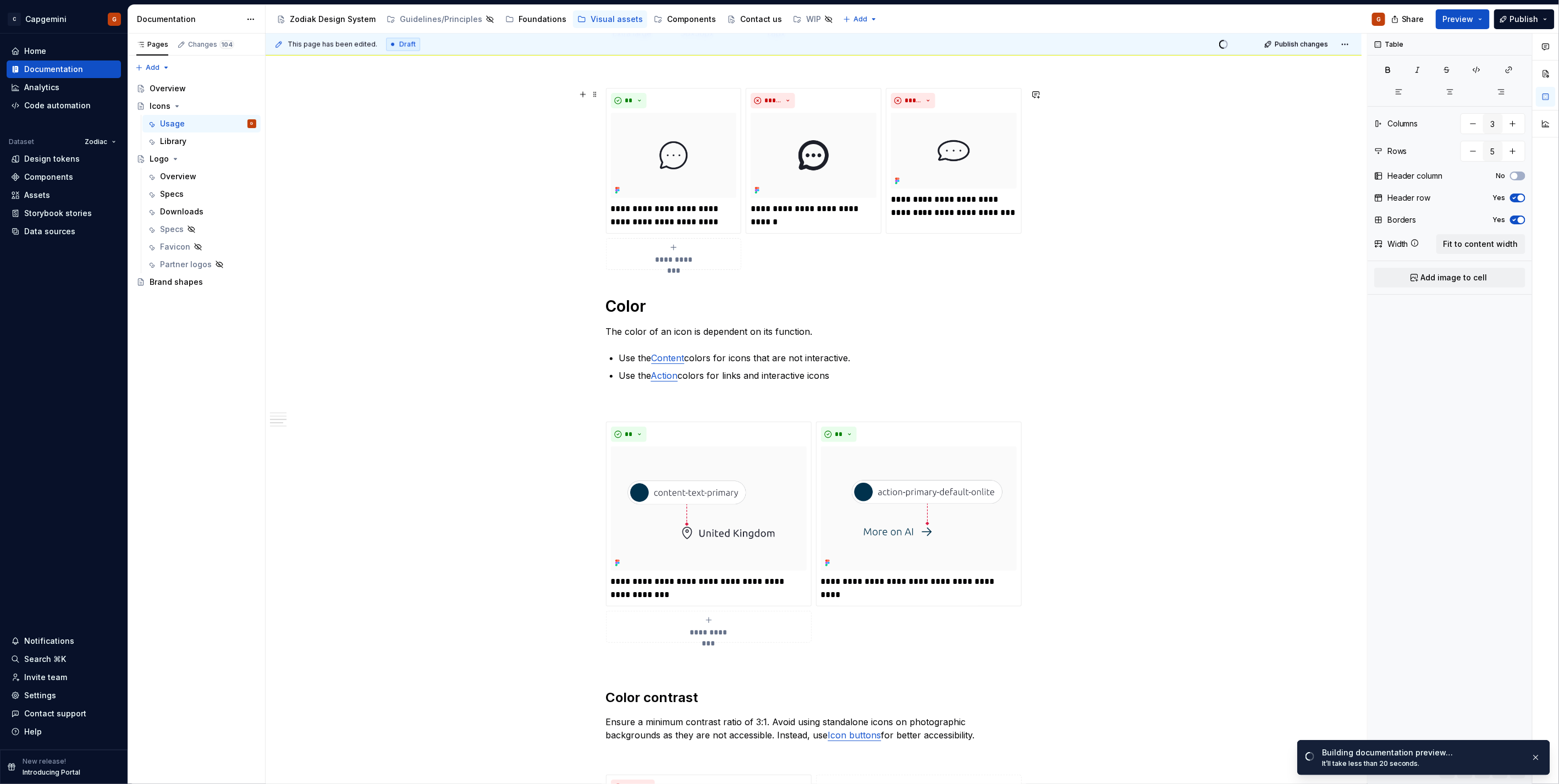
scroll to position [1099, 0]
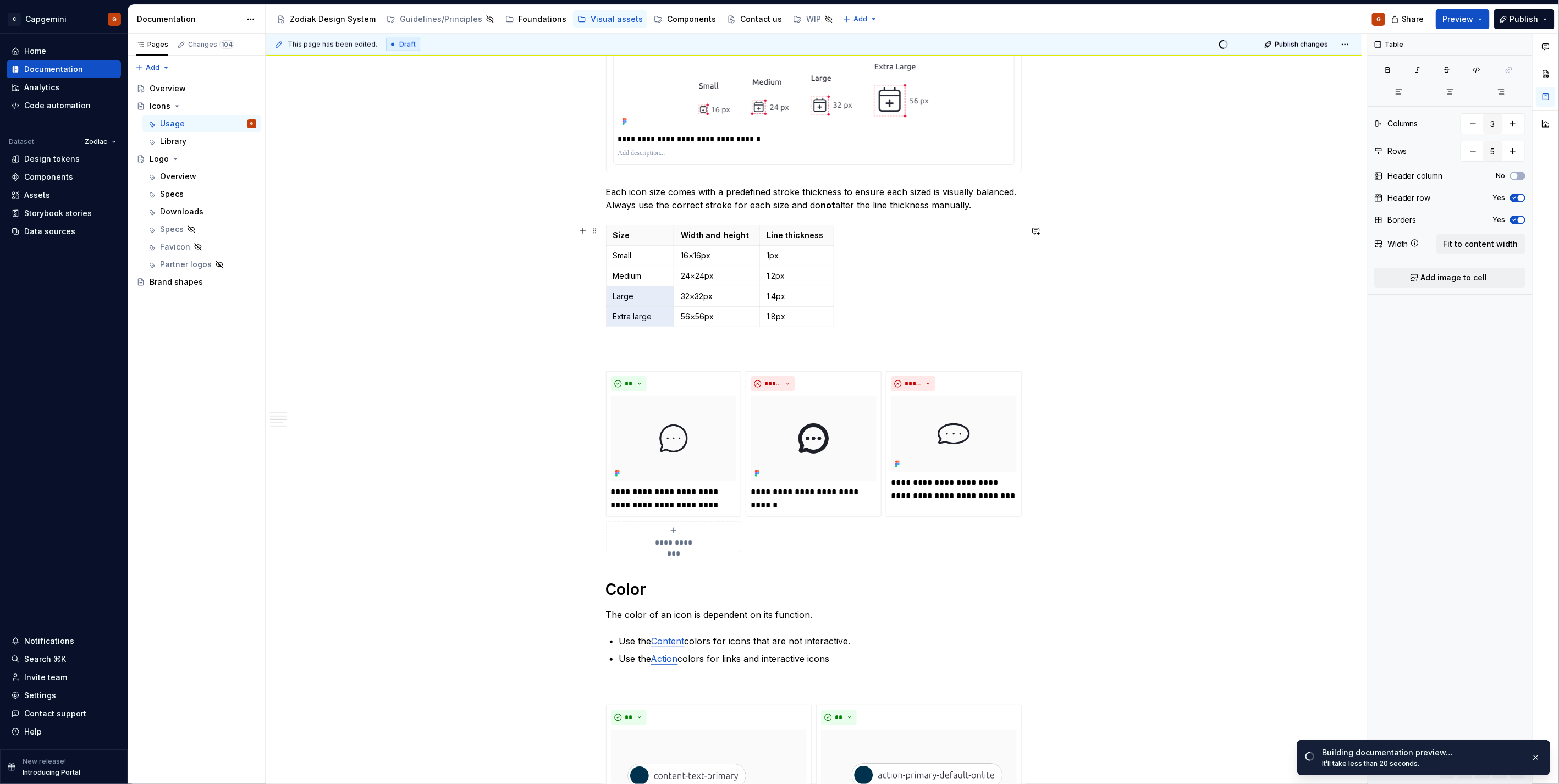
drag, startPoint x: 655, startPoint y: 327, endPoint x: 656, endPoint y: 343, distance: 16.0
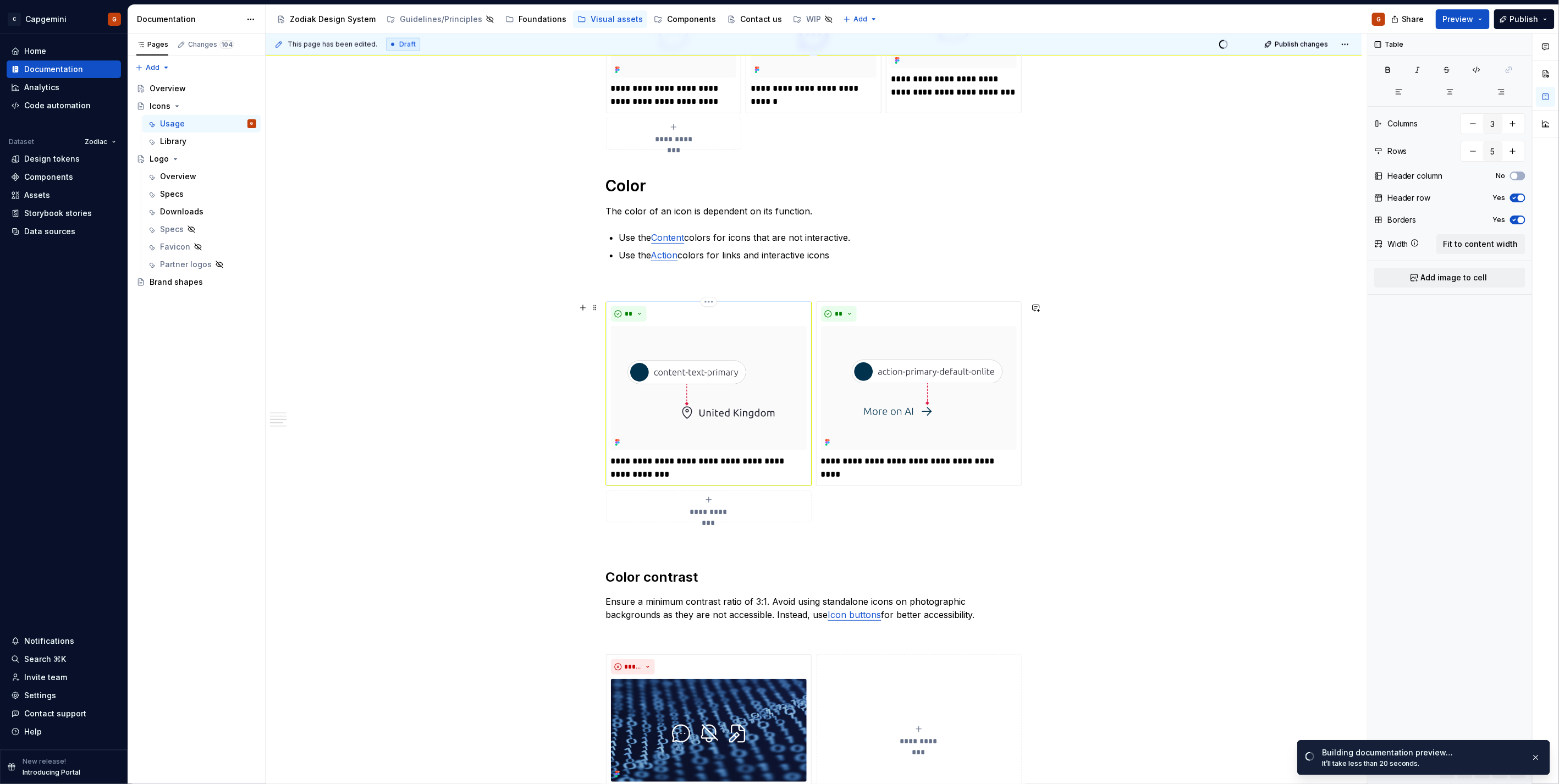
scroll to position [1305, 0]
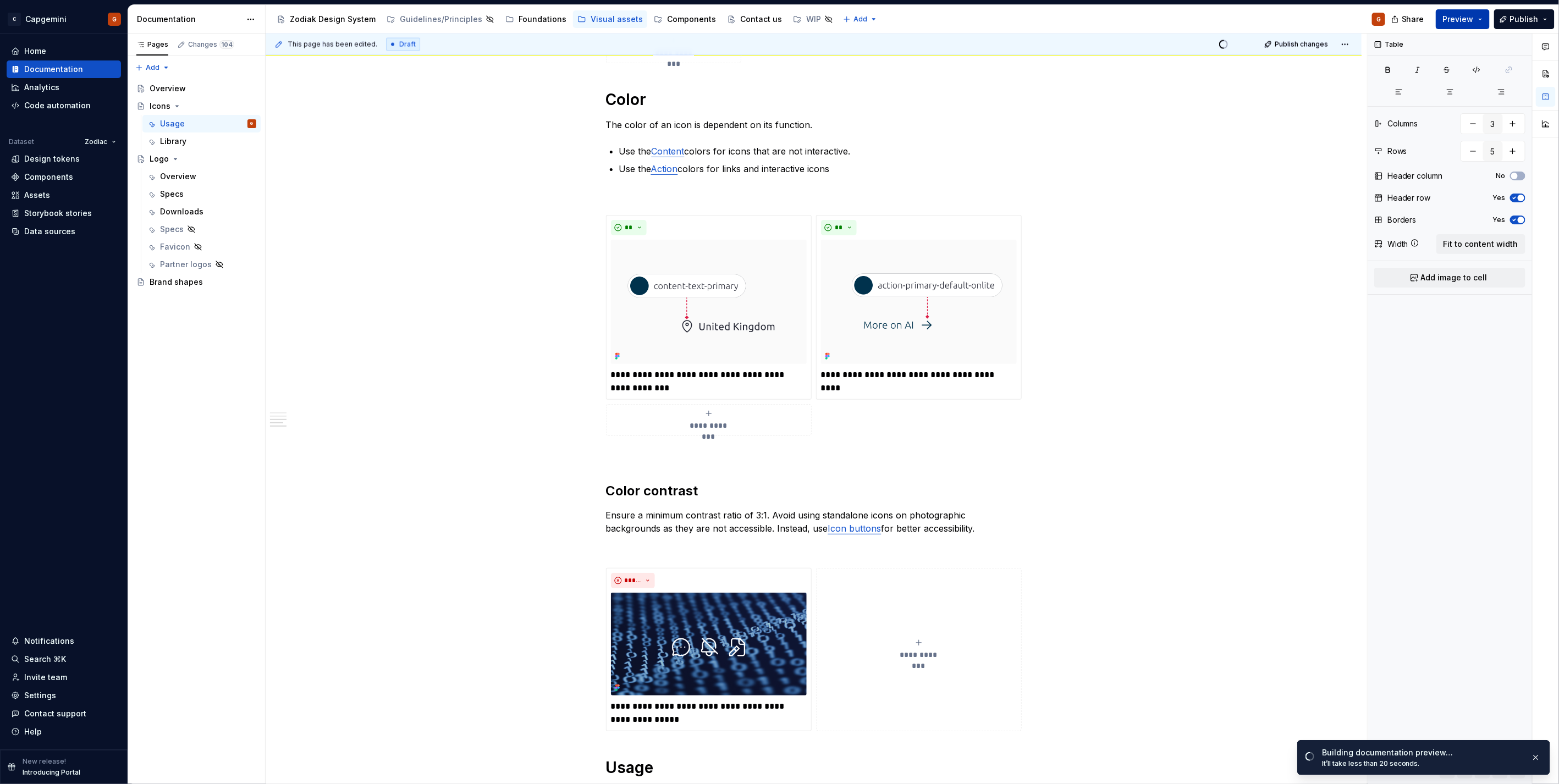
click at [1457, 19] on span "Preview" at bounding box center [1459, 20] width 31 height 11
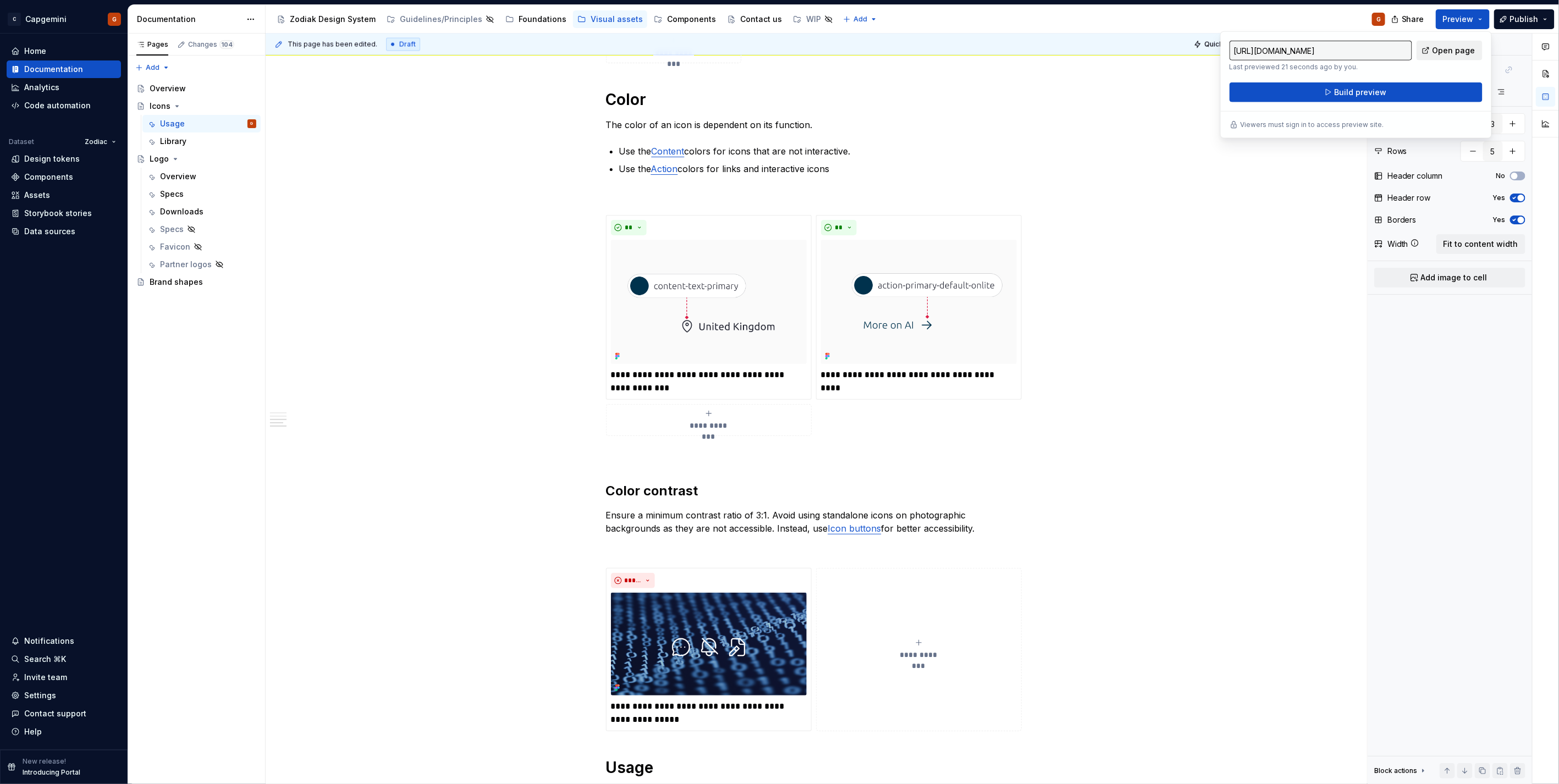
click at [1428, 48] on link "Open page" at bounding box center [1449, 51] width 66 height 20
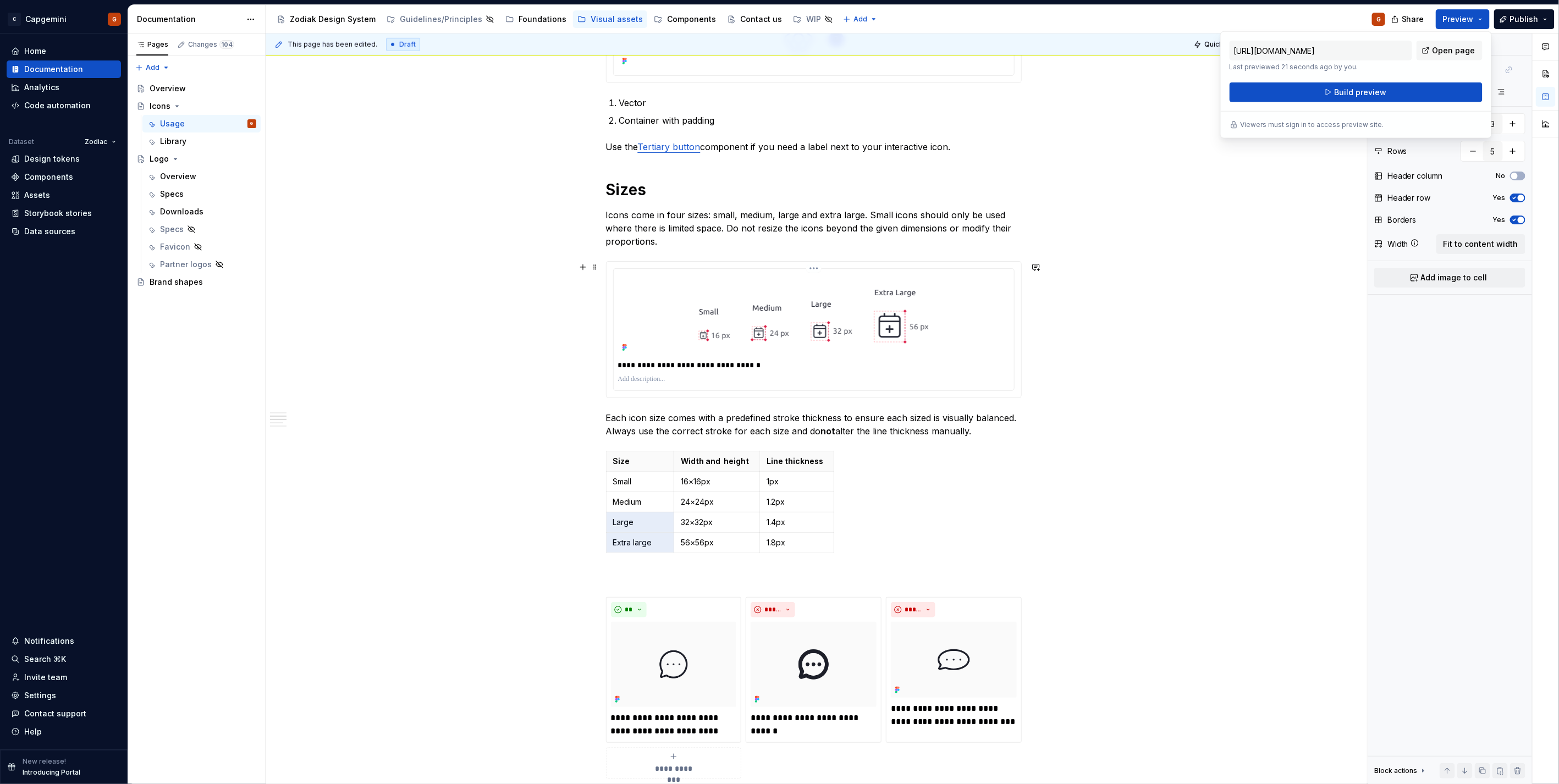
scroll to position [511, 0]
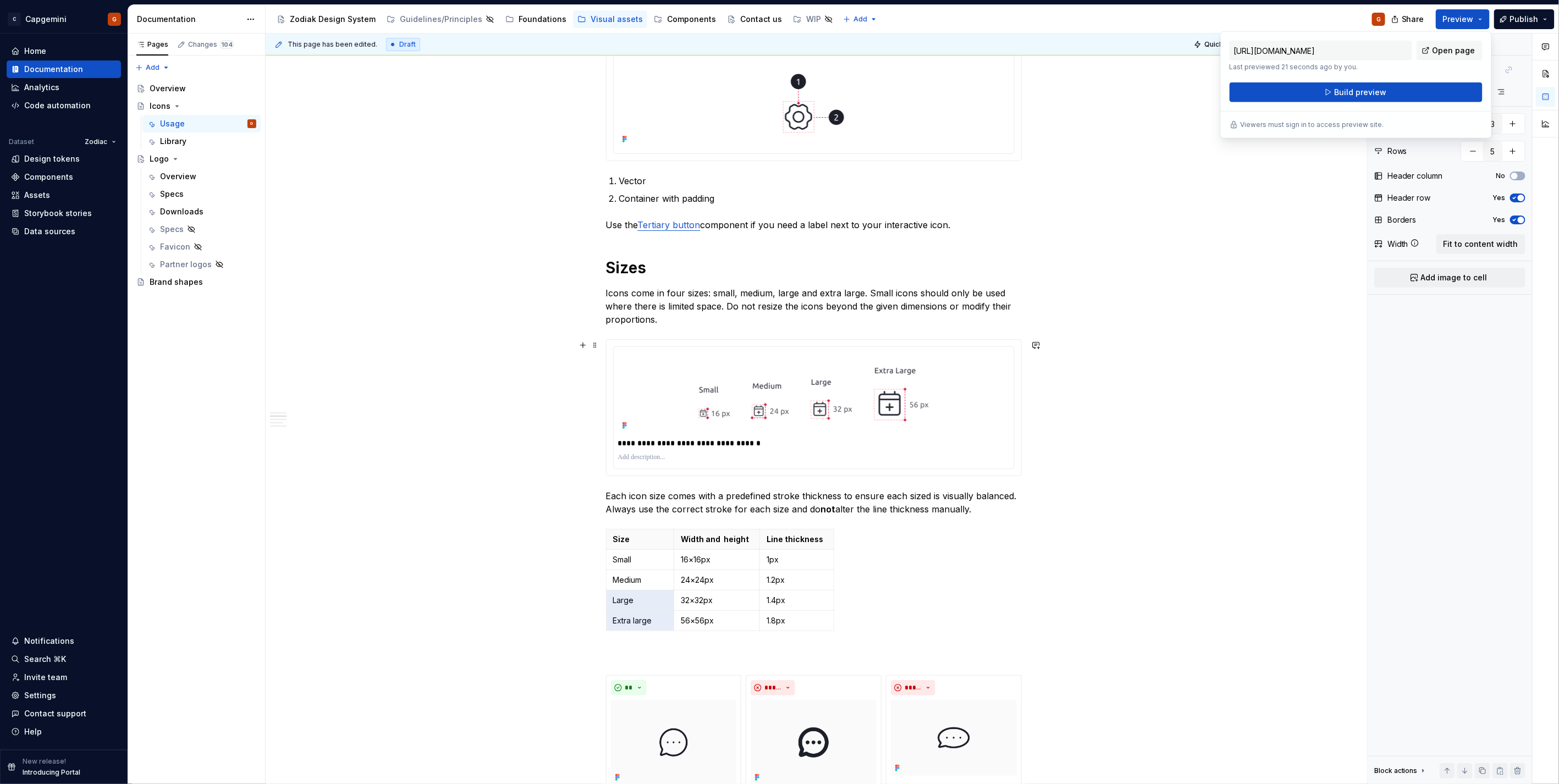
click at [1018, 369] on div "**********" at bounding box center [814, 407] width 415 height 136
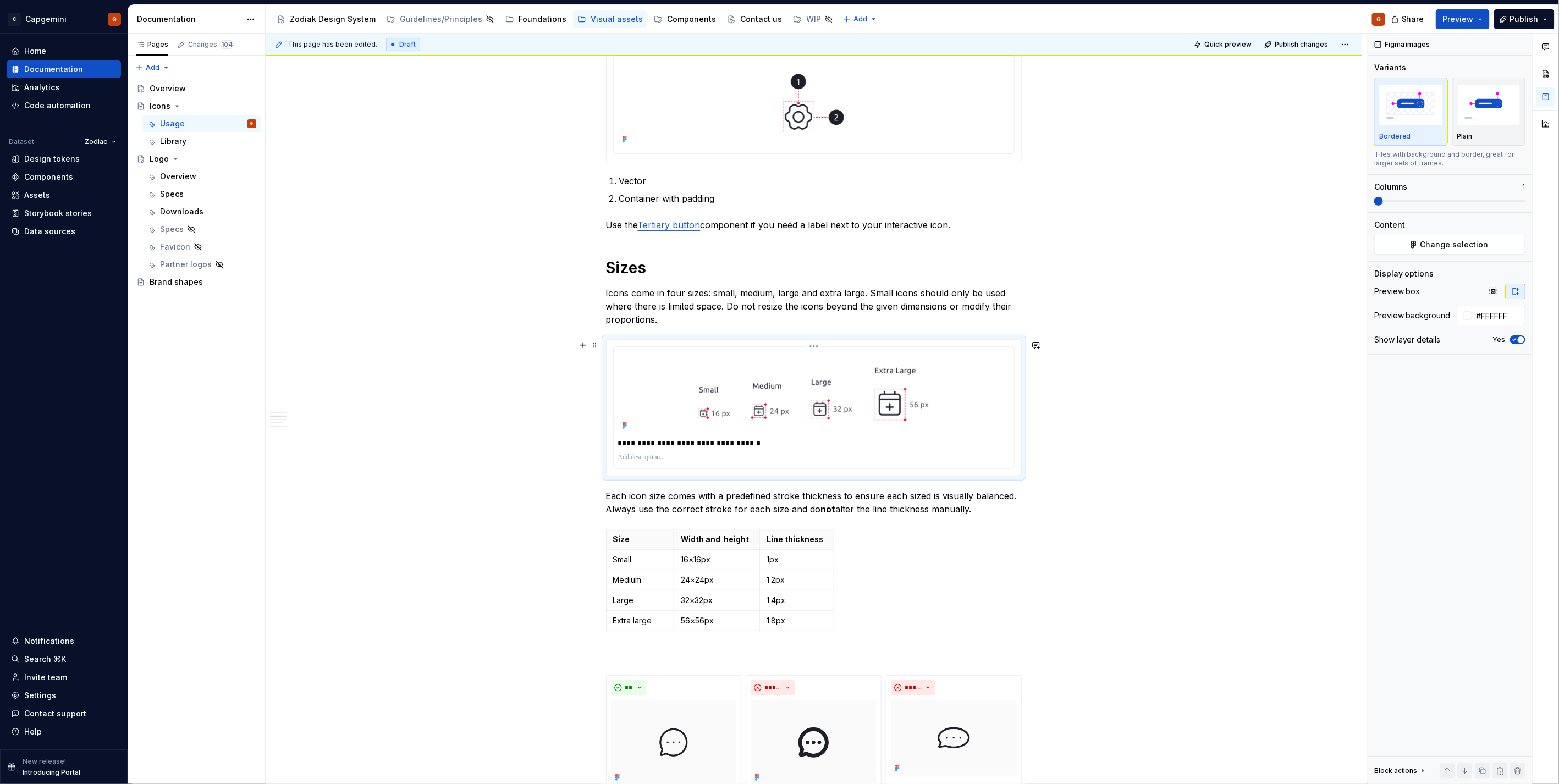
click at [814, 348] on html "C Capgemini G Home Documentation Analytics Code automation Dataset Zodiac Desig…" at bounding box center [779, 392] width 1559 height 784
click at [847, 407] on div "Update Figma image" at bounding box center [872, 405] width 92 height 11
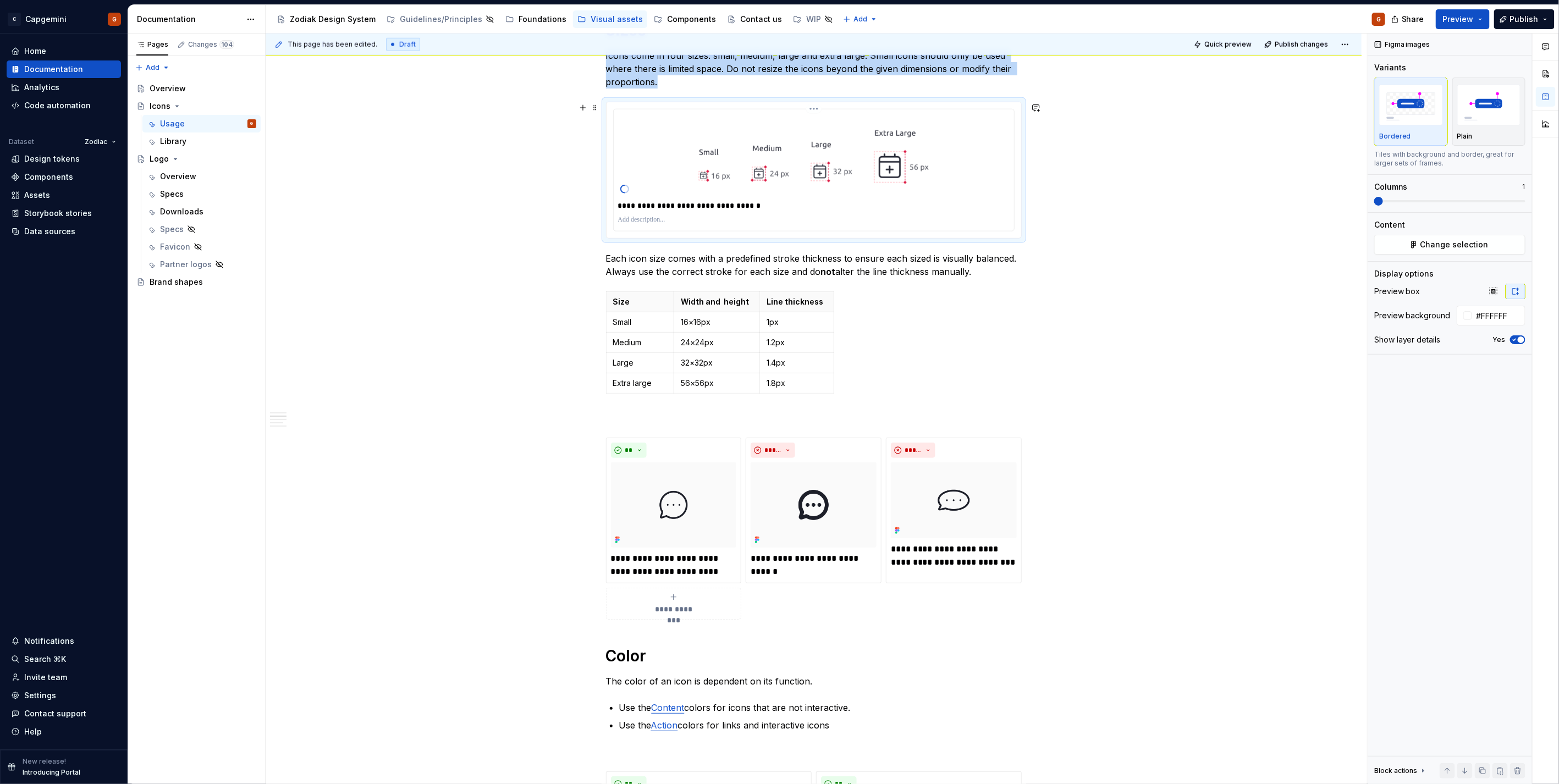
scroll to position [755, 0]
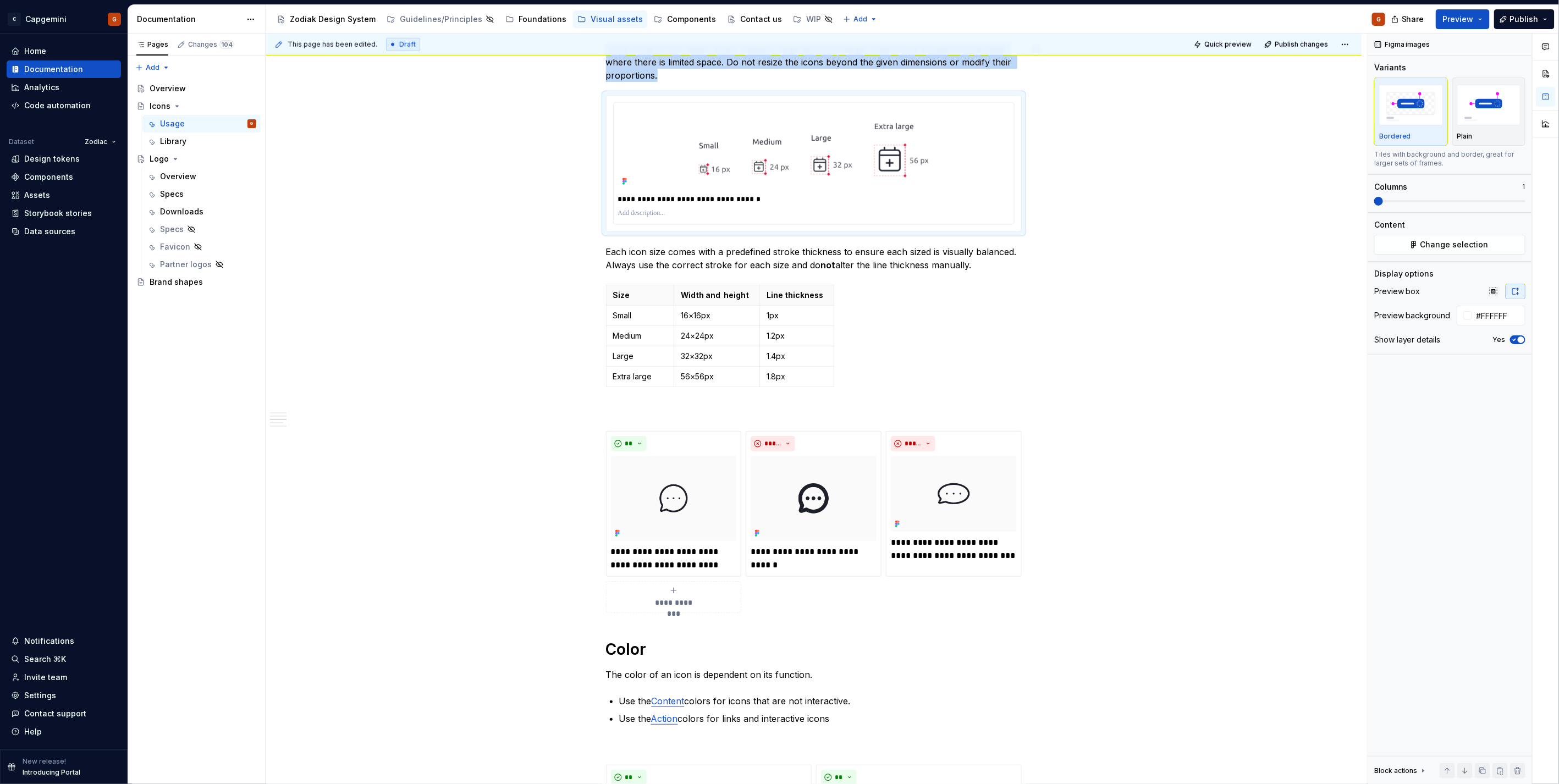
type textarea "*"
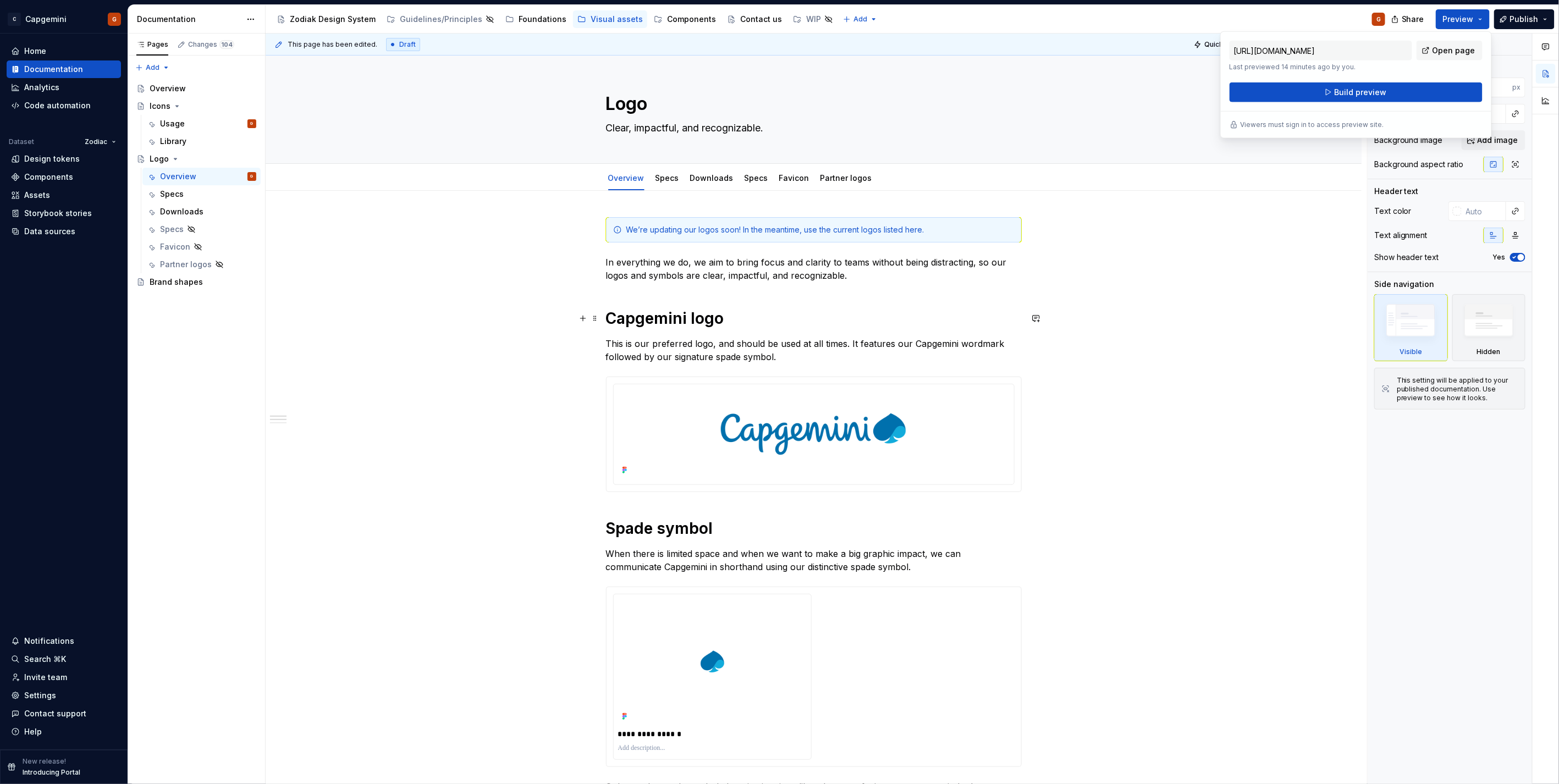
click at [877, 315] on h1 "Capgemini logo" at bounding box center [814, 318] width 416 height 20
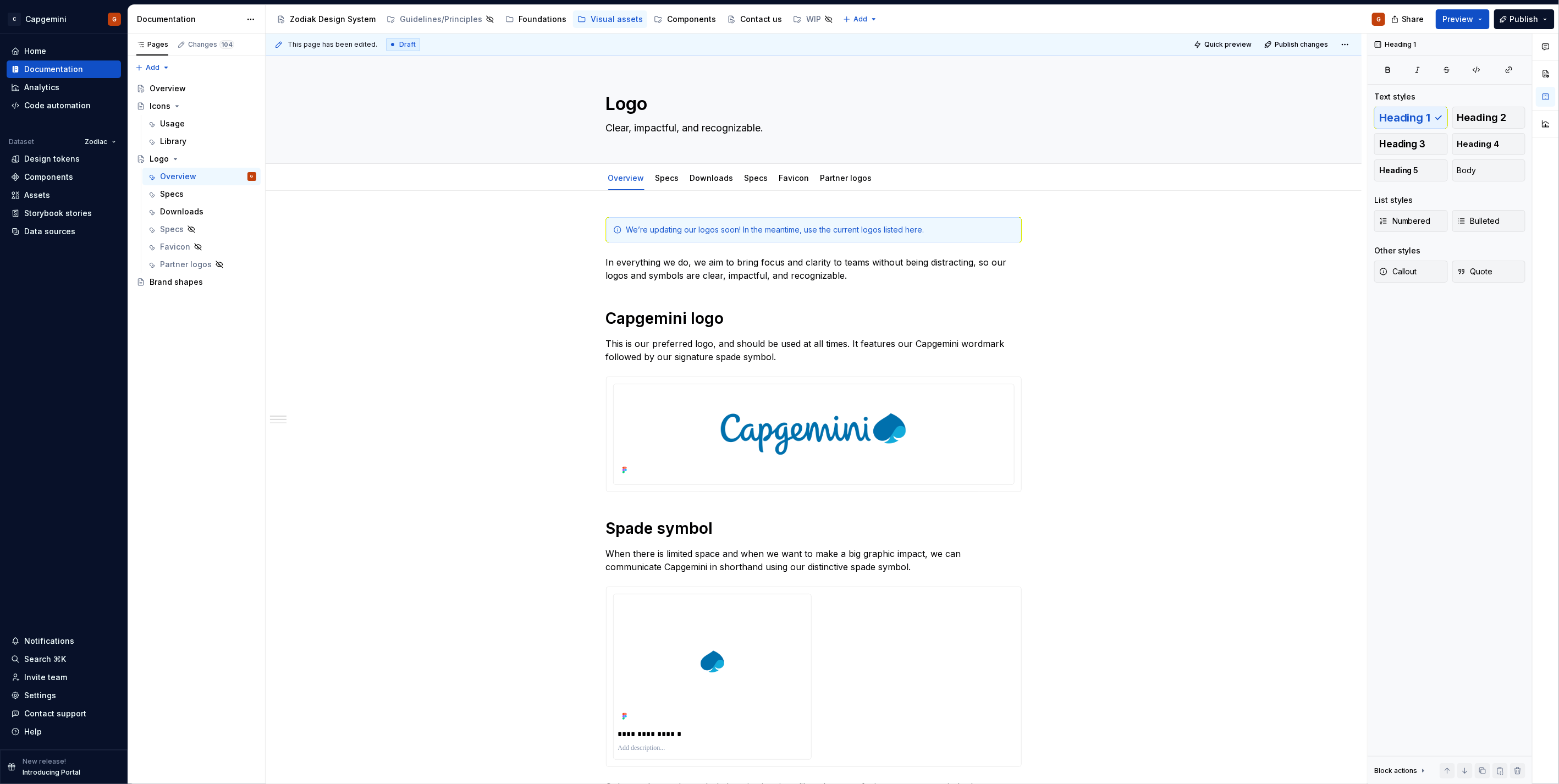
type textarea "*"
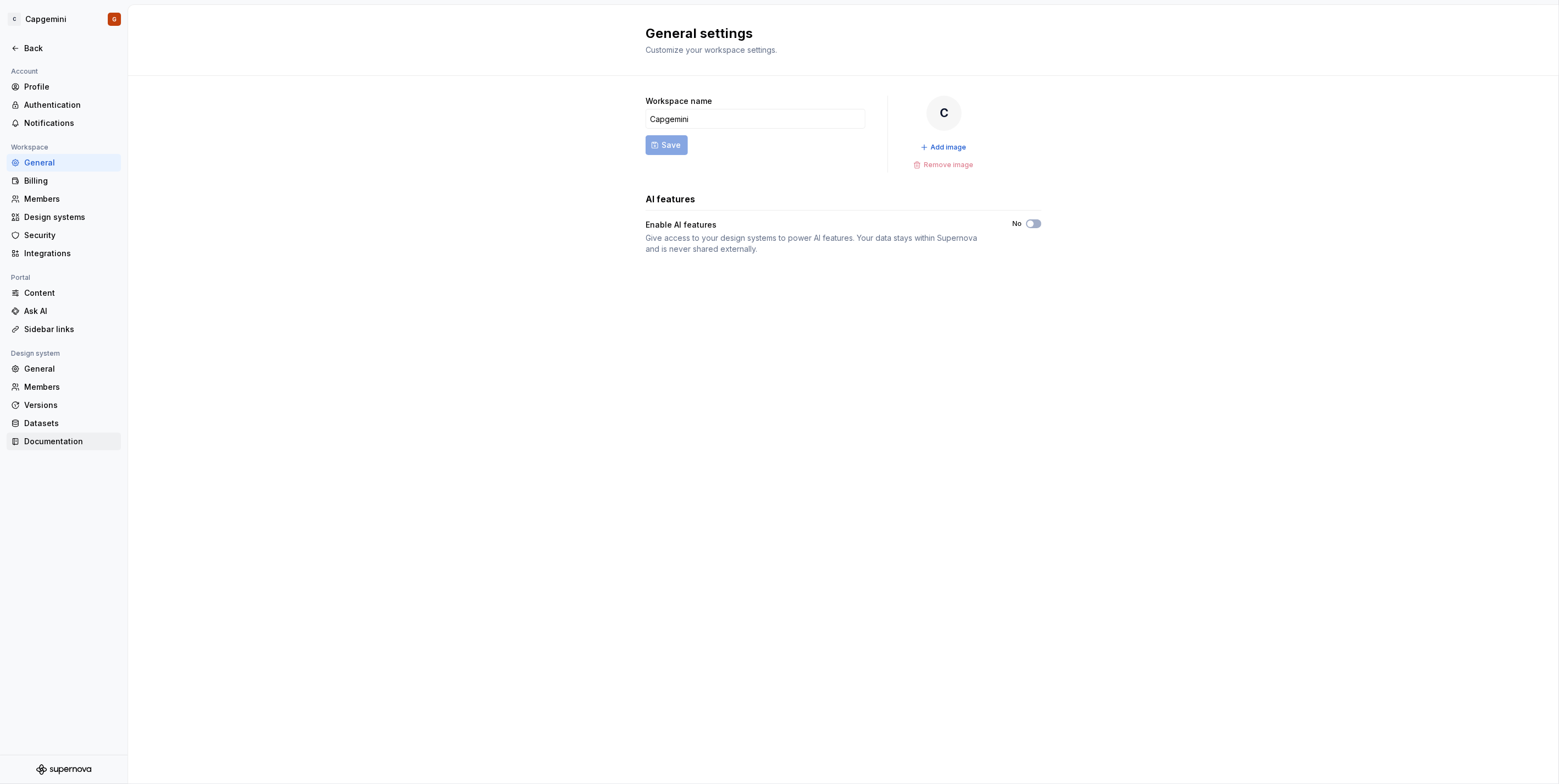
click at [57, 440] on div "Documentation" at bounding box center [70, 442] width 92 height 11
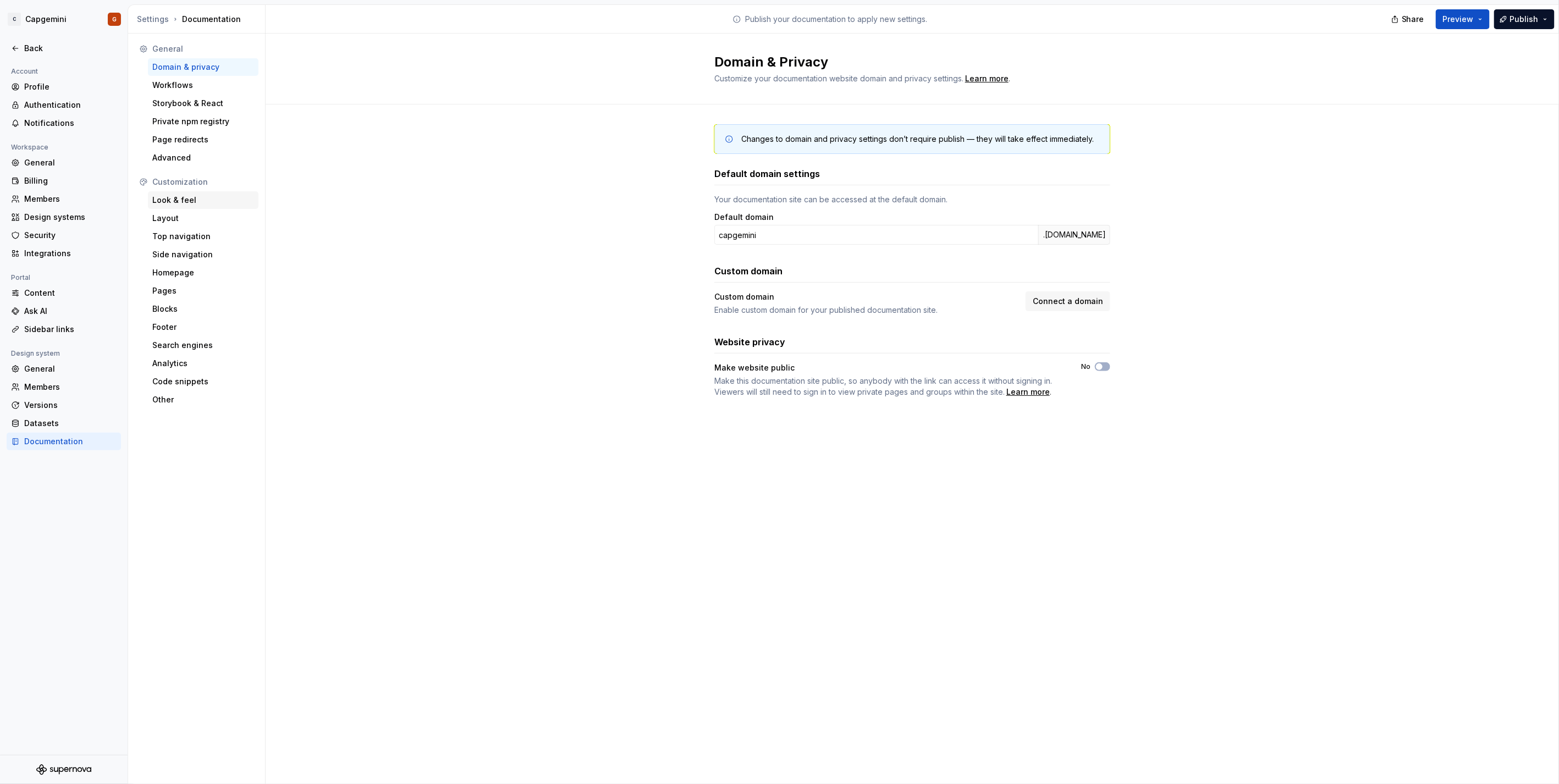
click at [174, 199] on div "Look & feel" at bounding box center [203, 200] width 102 height 11
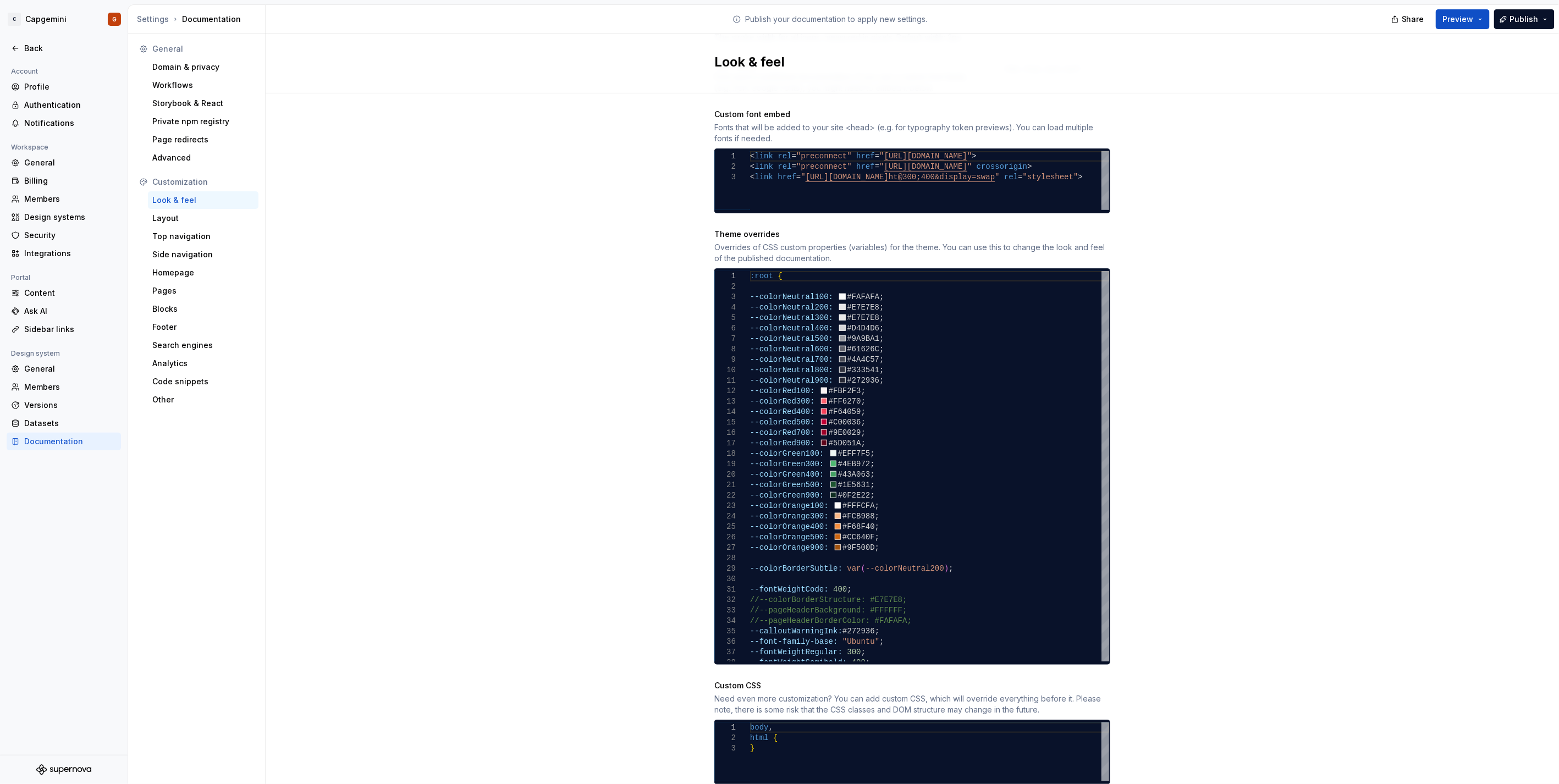
scroll to position [474, 0]
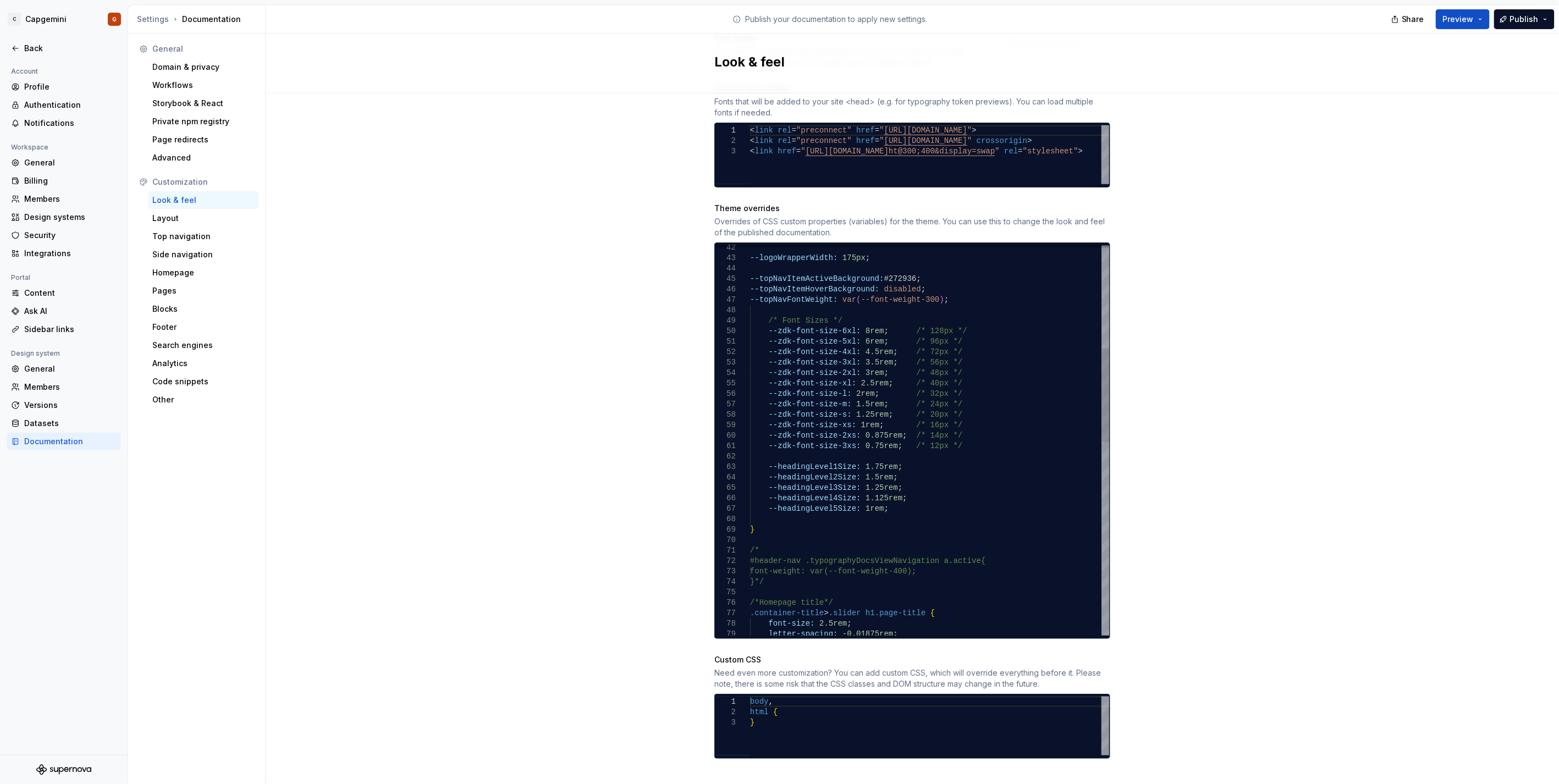
click at [944, 287] on div "--logoWrapperWidth: 175px ; --topNavItemActiveBackground: #272936 ; --topNavIte…" at bounding box center [929, 629] width 359 height 1630
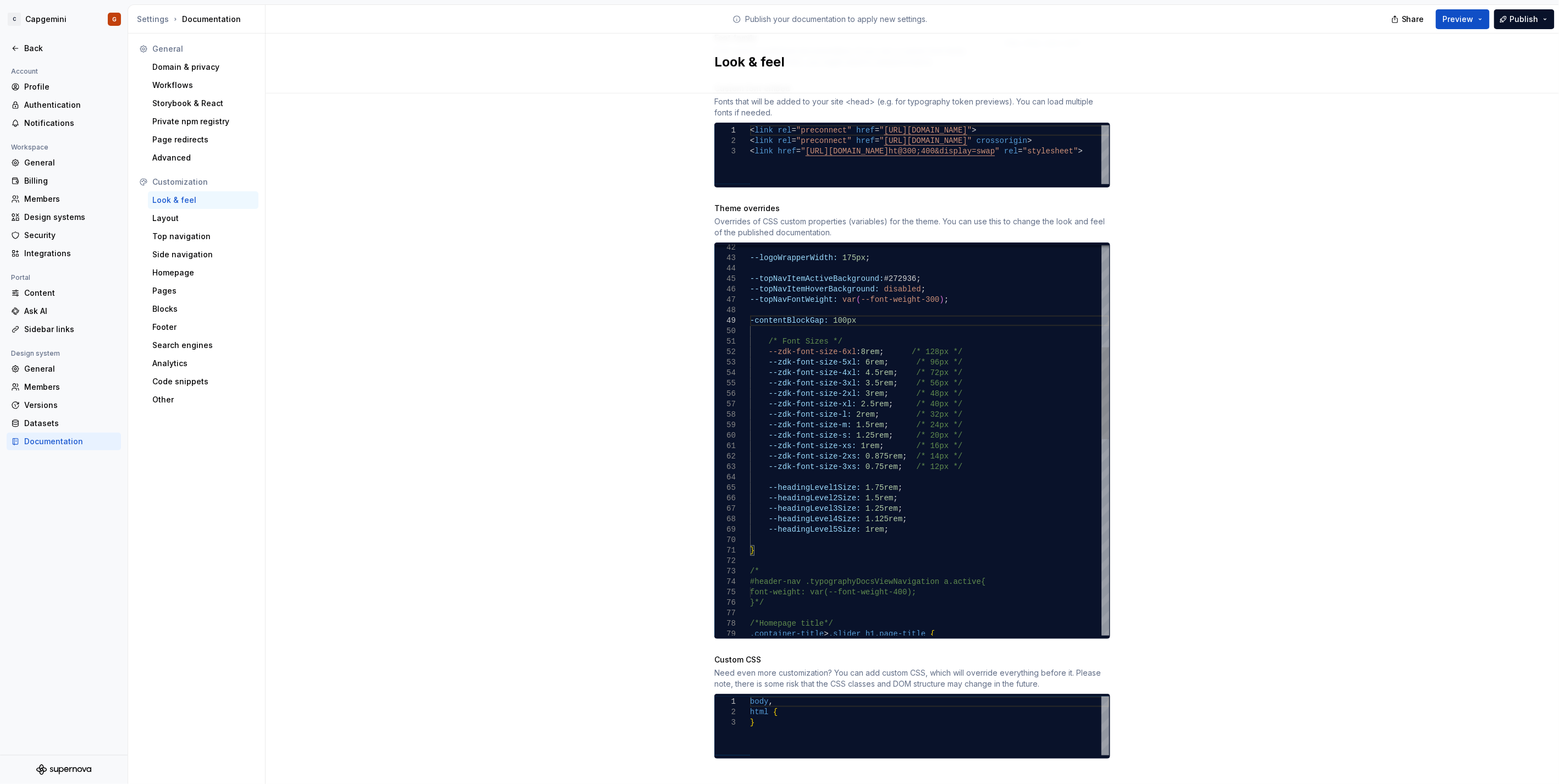
scroll to position [84, 100]
click at [750, 310] on div "--logoWrapperWidth: 175px ; --topNavItemActiveBackground: #272936 ; --topNavIte…" at bounding box center [929, 639] width 359 height 1650
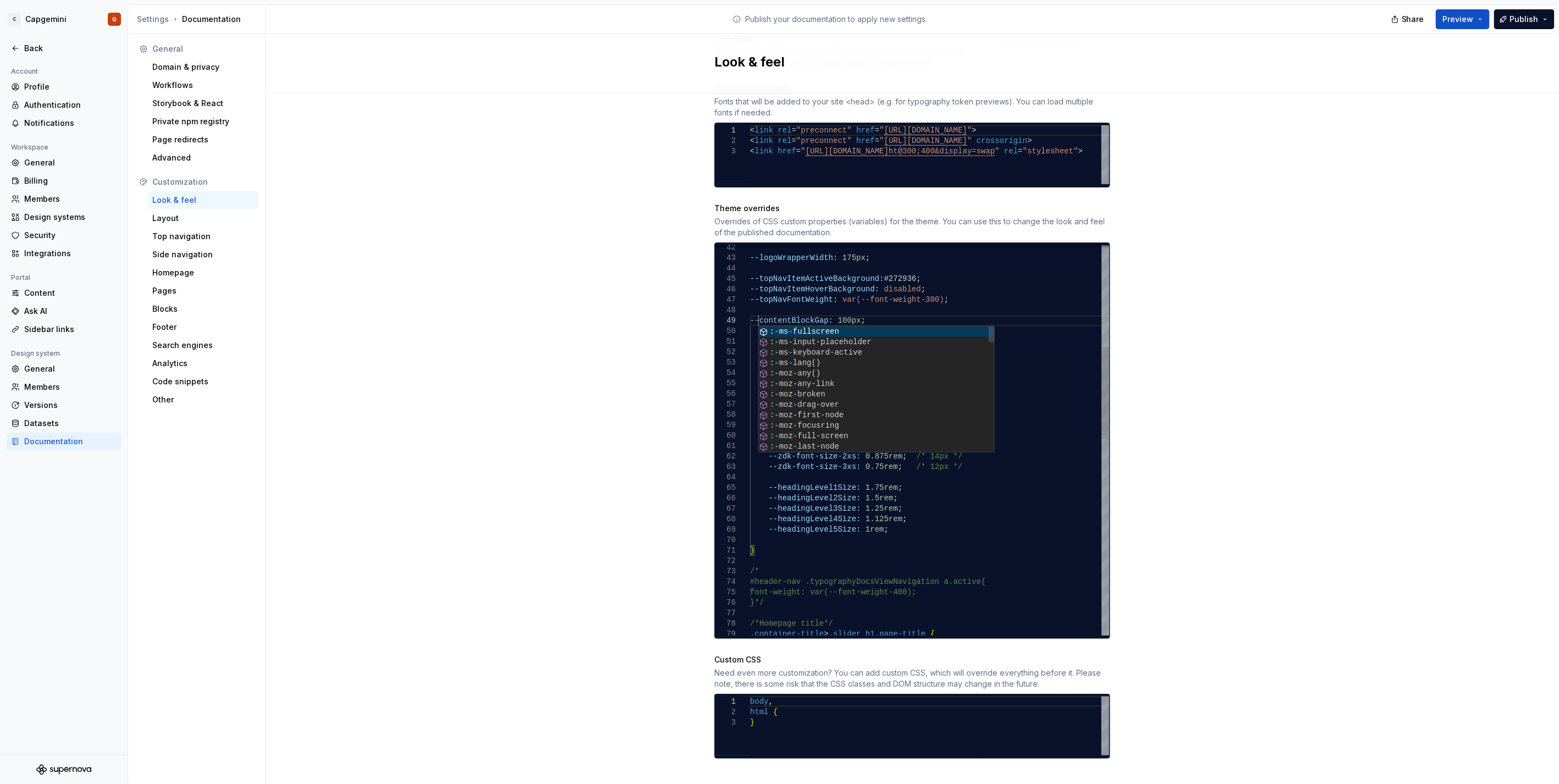
scroll to position [84, 8]
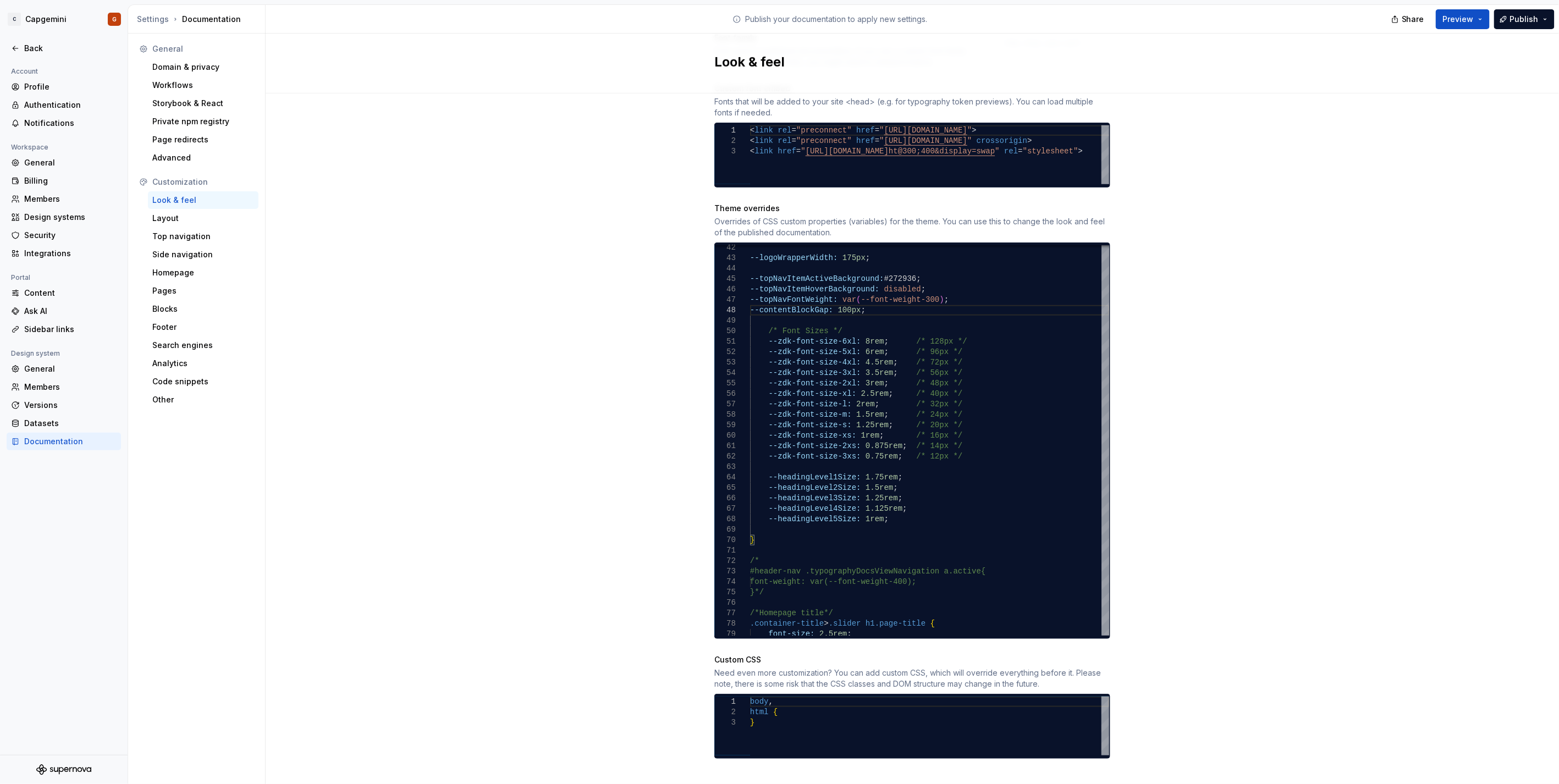
click at [1434, 43] on div "Look & feel" at bounding box center [912, 63] width 1293 height 60
click at [1470, 20] on span "Preview" at bounding box center [1459, 20] width 31 height 11
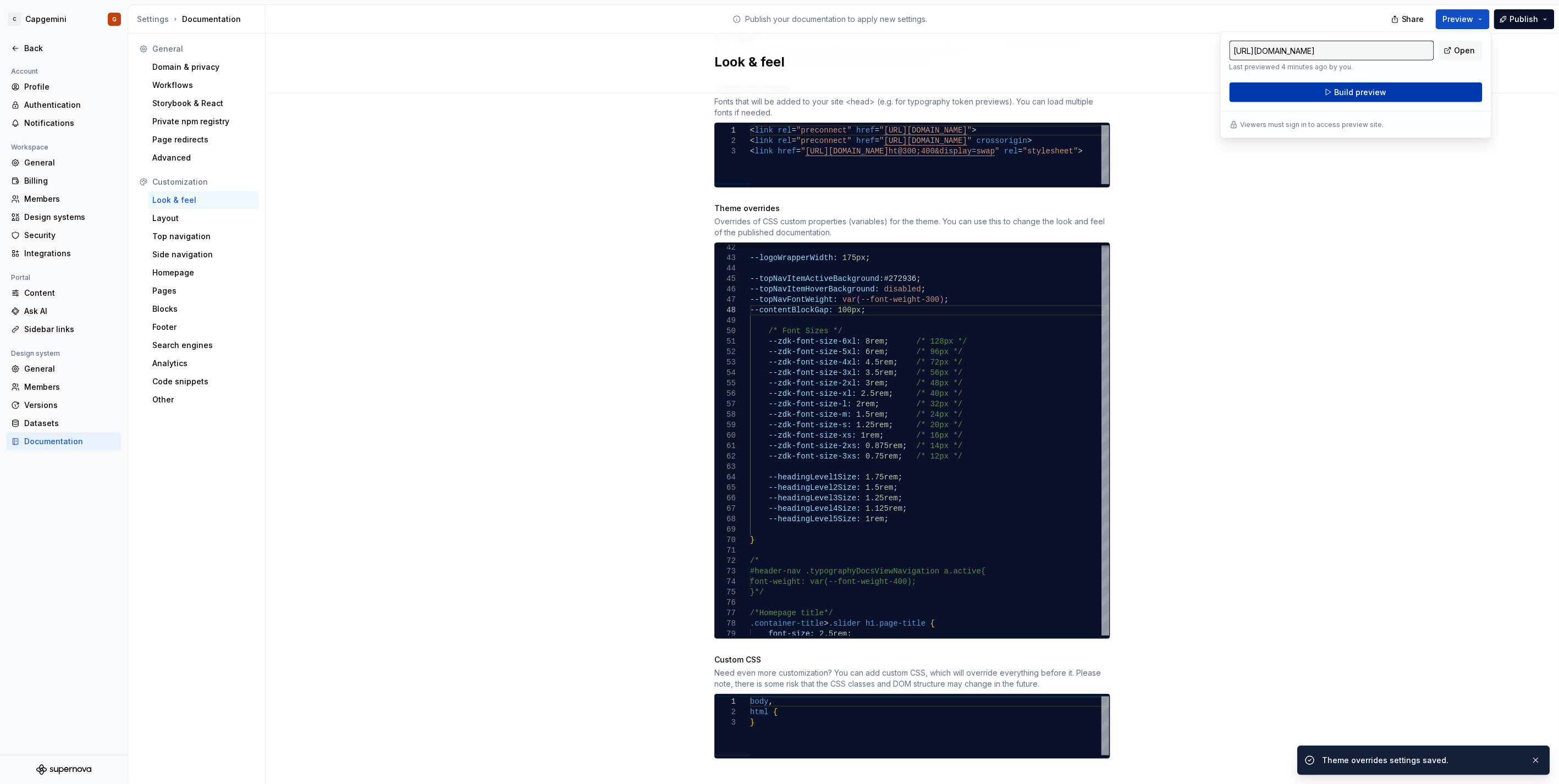
drag, startPoint x: 1470, startPoint y: 20, endPoint x: 1400, endPoint y: 91, distance: 99.7
click at [1400, 91] on button "Build preview" at bounding box center [1356, 92] width 253 height 20
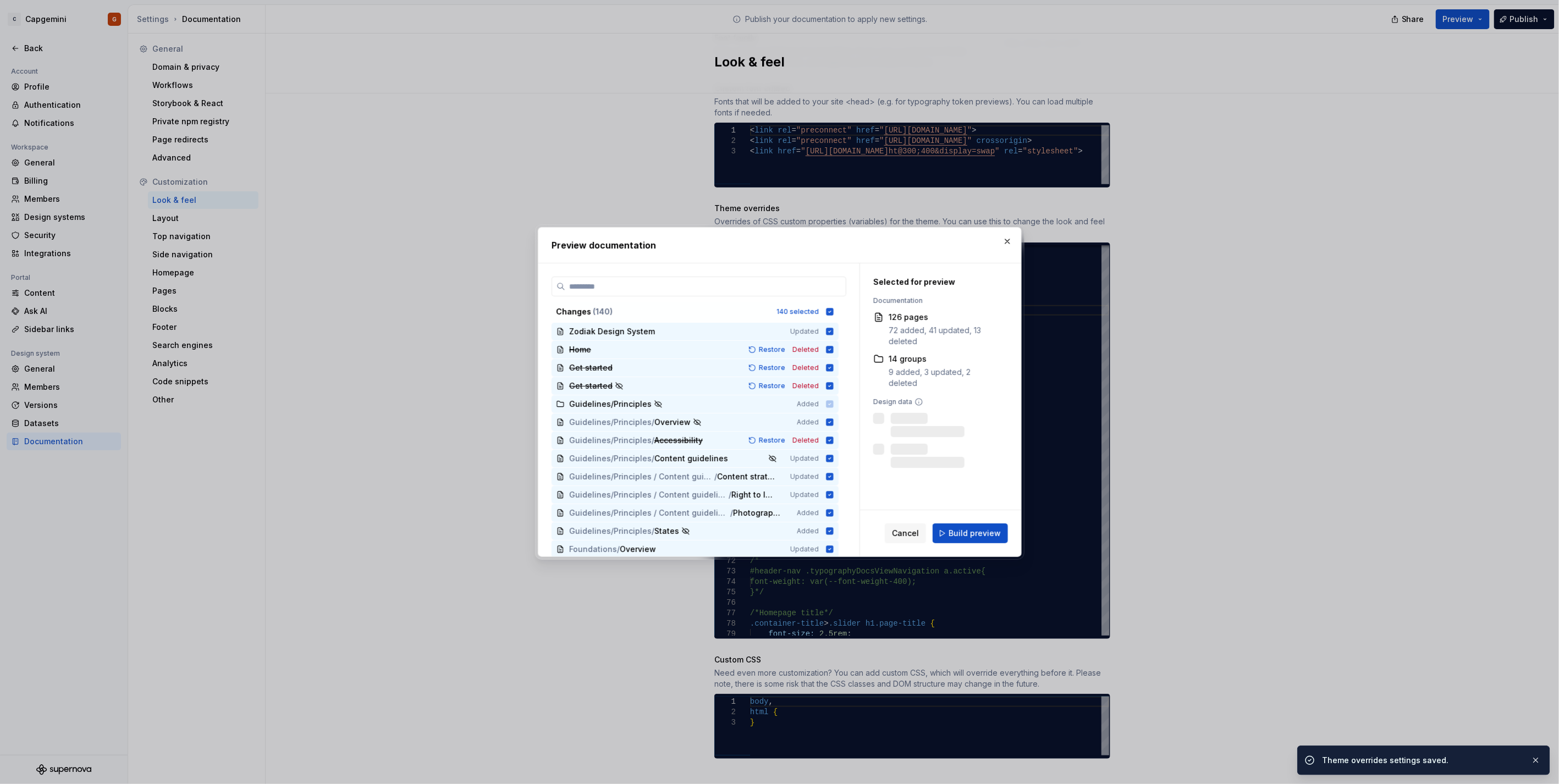
click at [988, 544] on div "Cancel Build preview" at bounding box center [940, 533] width 161 height 46
click at [988, 537] on span "Build preview" at bounding box center [974, 533] width 52 height 11
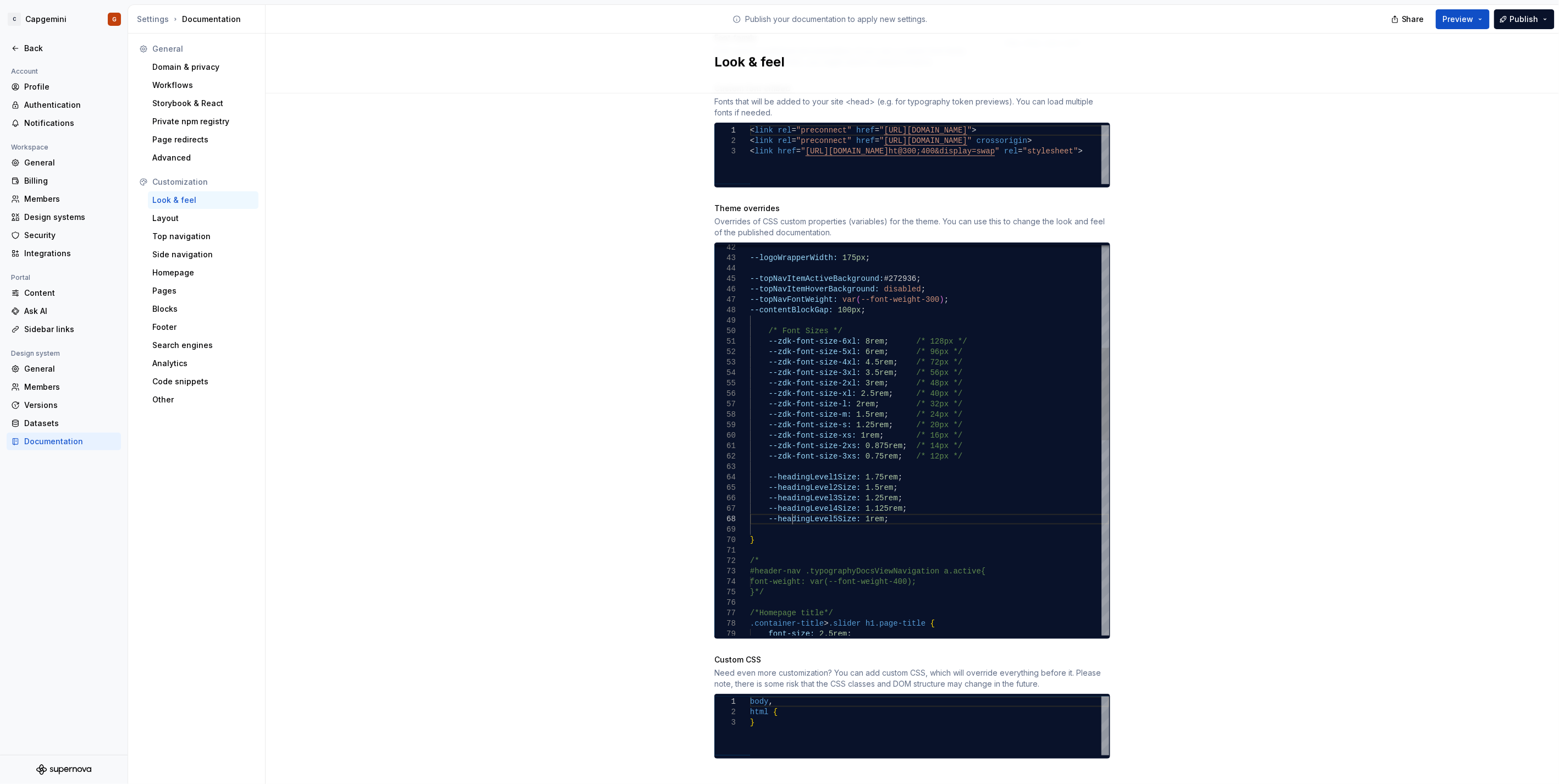
click at [788, 509] on div "--logoWrapperWidth: 175px ; --topNavItemActiveBackground: #272936 ; --topNavIte…" at bounding box center [929, 634] width 359 height 1640
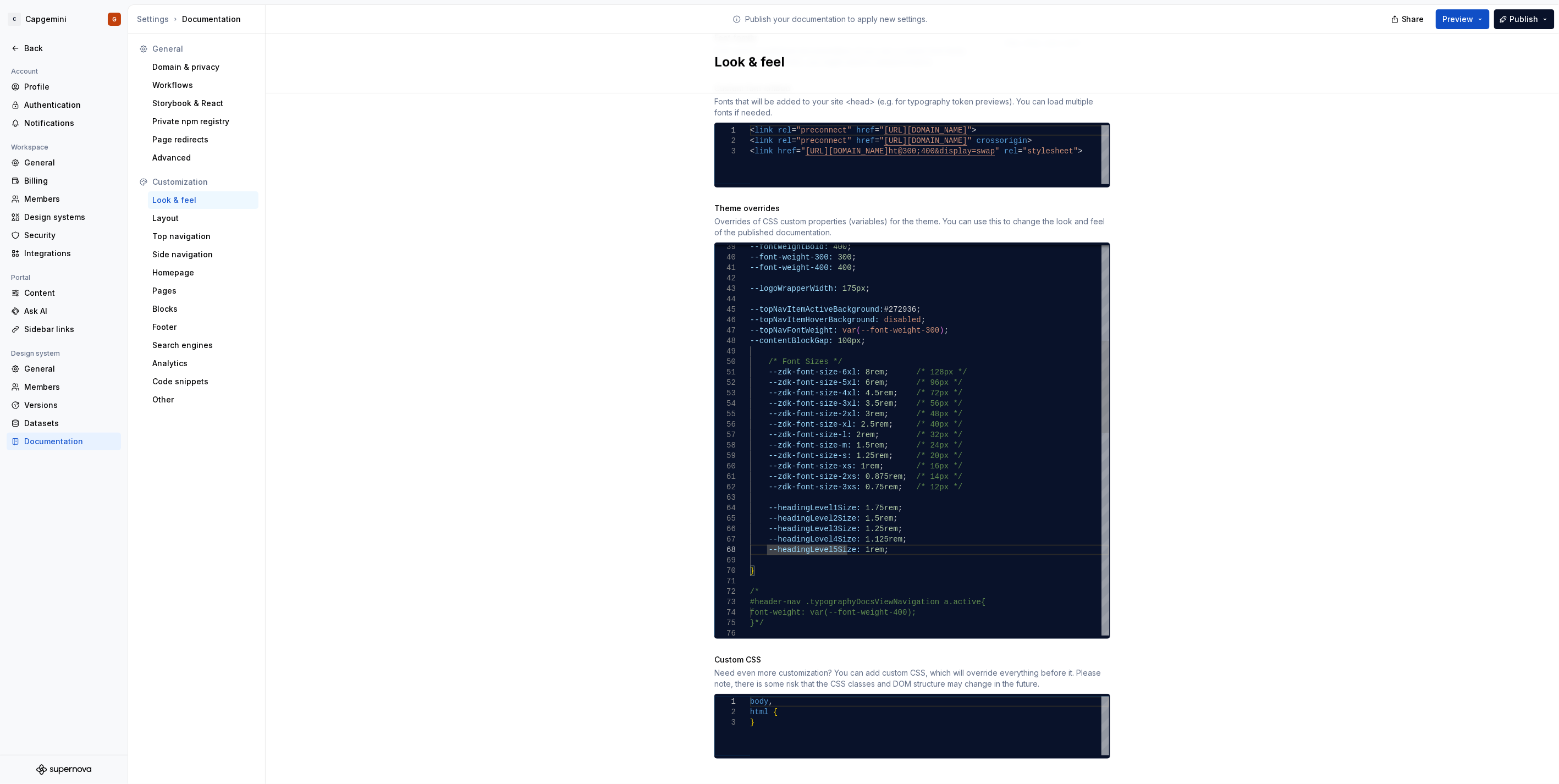
click at [750, 337] on span "--contentBlockGap:" at bounding box center [791, 341] width 83 height 9
click at [790, 327] on div "font-weight: var(--font-weight-400); }*/ /* #header-nav .typographyDocsViewNavi…" at bounding box center [929, 665] width 359 height 1640
click at [750, 333] on div "font-weight: var(--font-weight-400); }*/ /* #header-nav .typographyDocsViewNavi…" at bounding box center [929, 665] width 359 height 1640
click at [852, 341] on div "font-weight: var(--font-weight-400); }*/ /* #header-nav .typographyDocsViewNavi…" at bounding box center [929, 669] width 359 height 1650
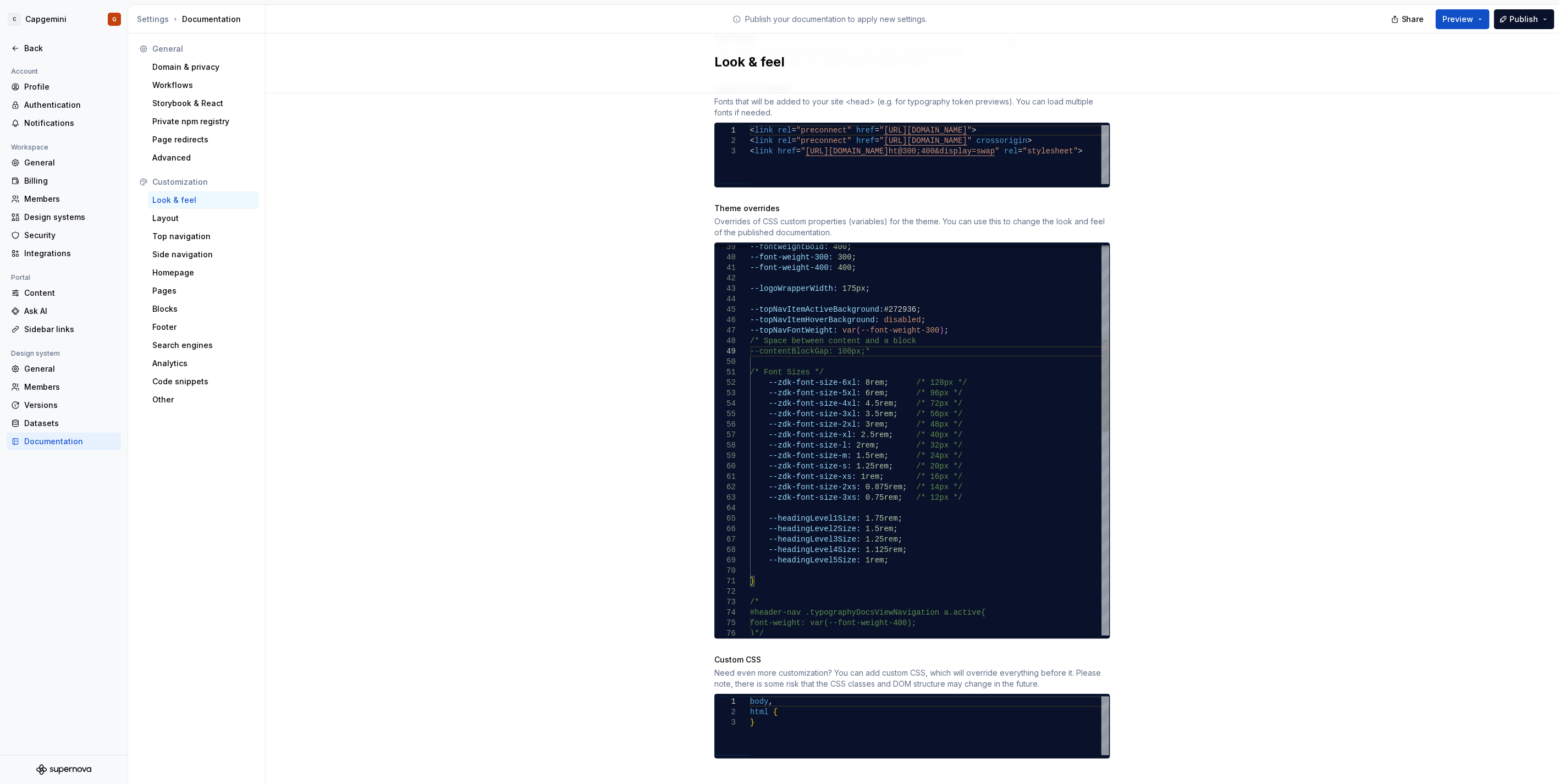
scroll to position [84, 113]
type textarea "**********"
click at [1468, 19] on span "Preview" at bounding box center [1459, 20] width 31 height 11
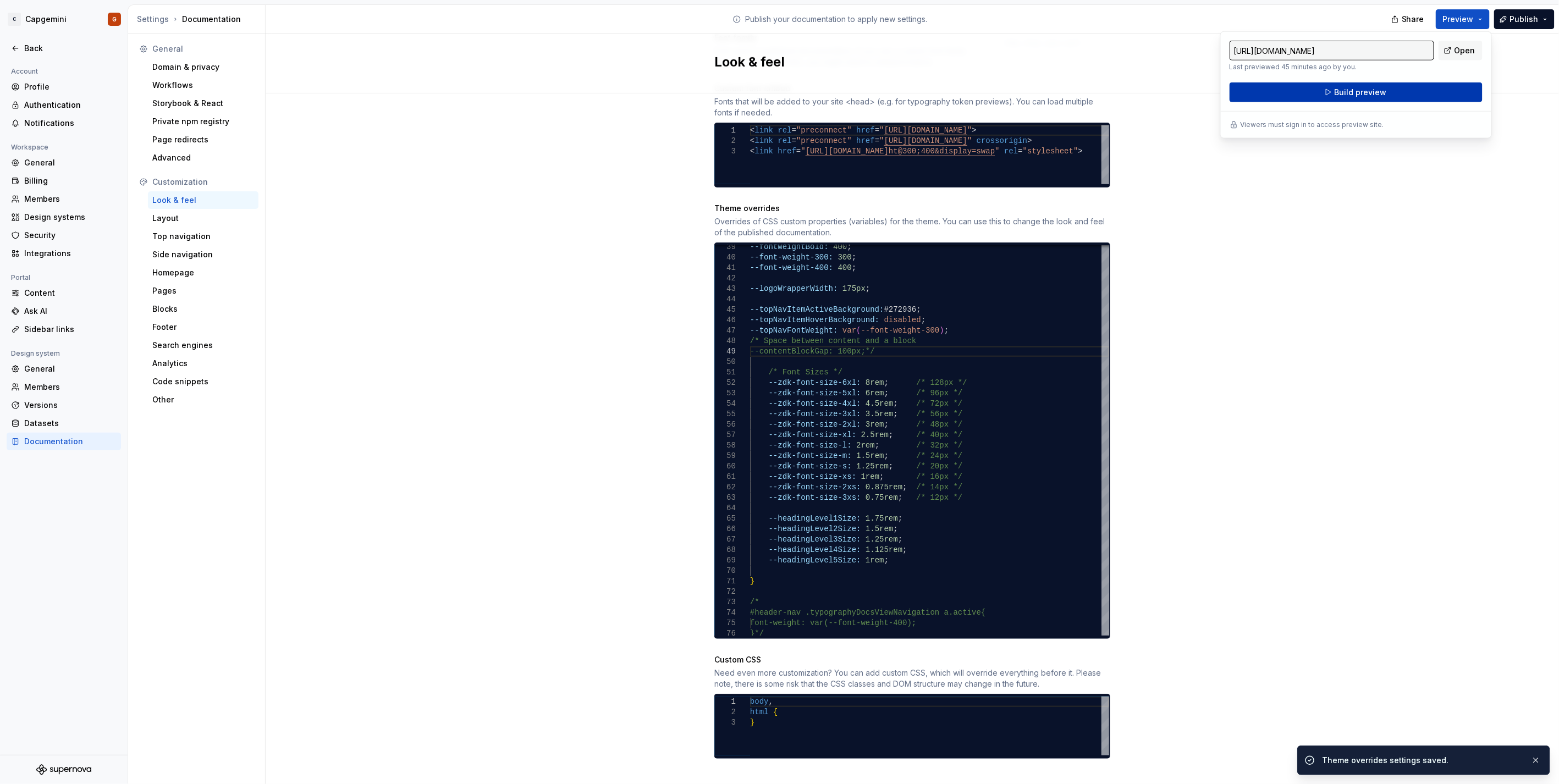
drag, startPoint x: 1468, startPoint y: 19, endPoint x: 1392, endPoint y: 92, distance: 105.4
click at [1392, 92] on button "Build preview" at bounding box center [1356, 92] width 253 height 20
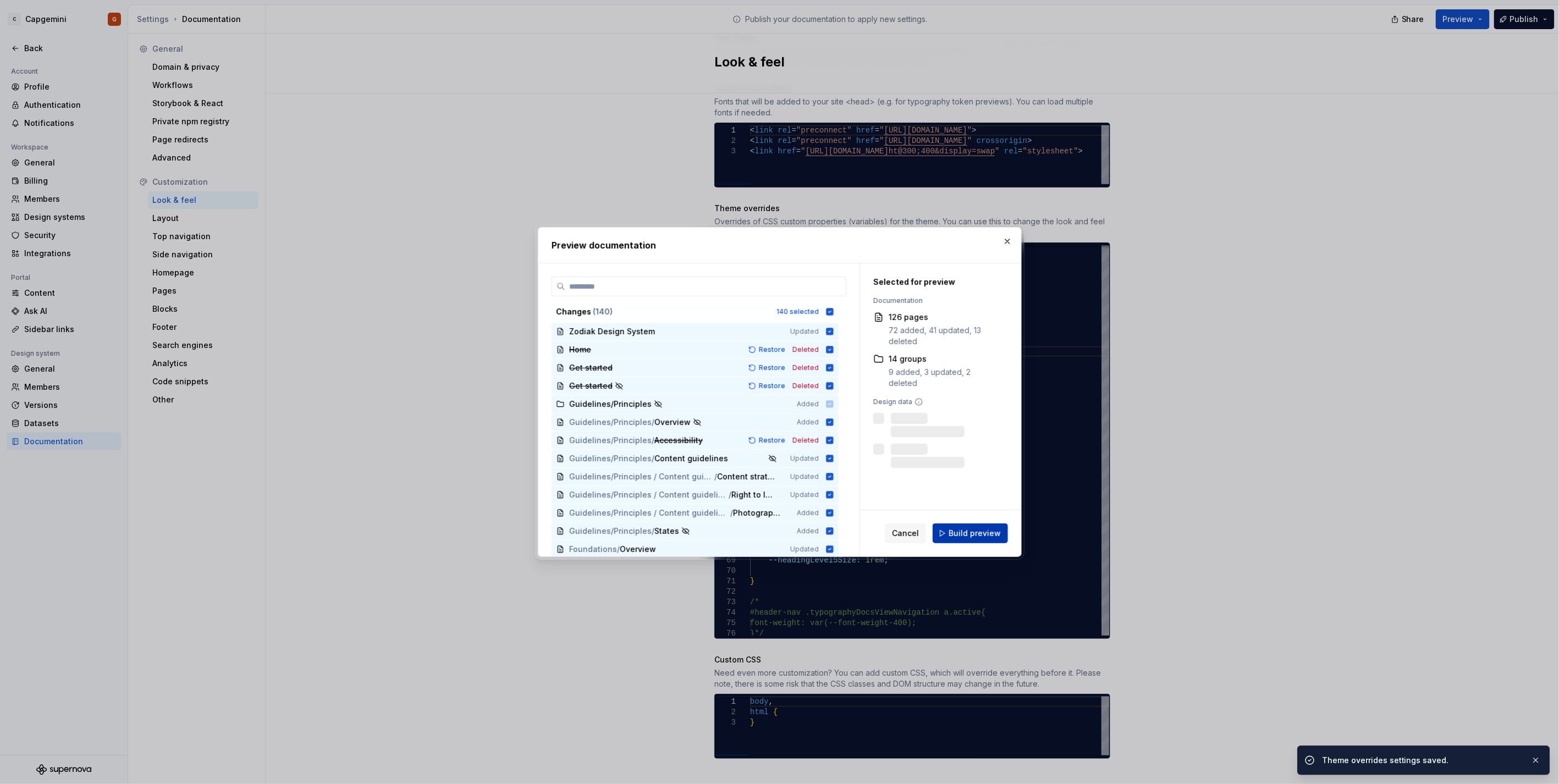
click at [975, 525] on button "Build preview" at bounding box center [970, 533] width 75 height 20
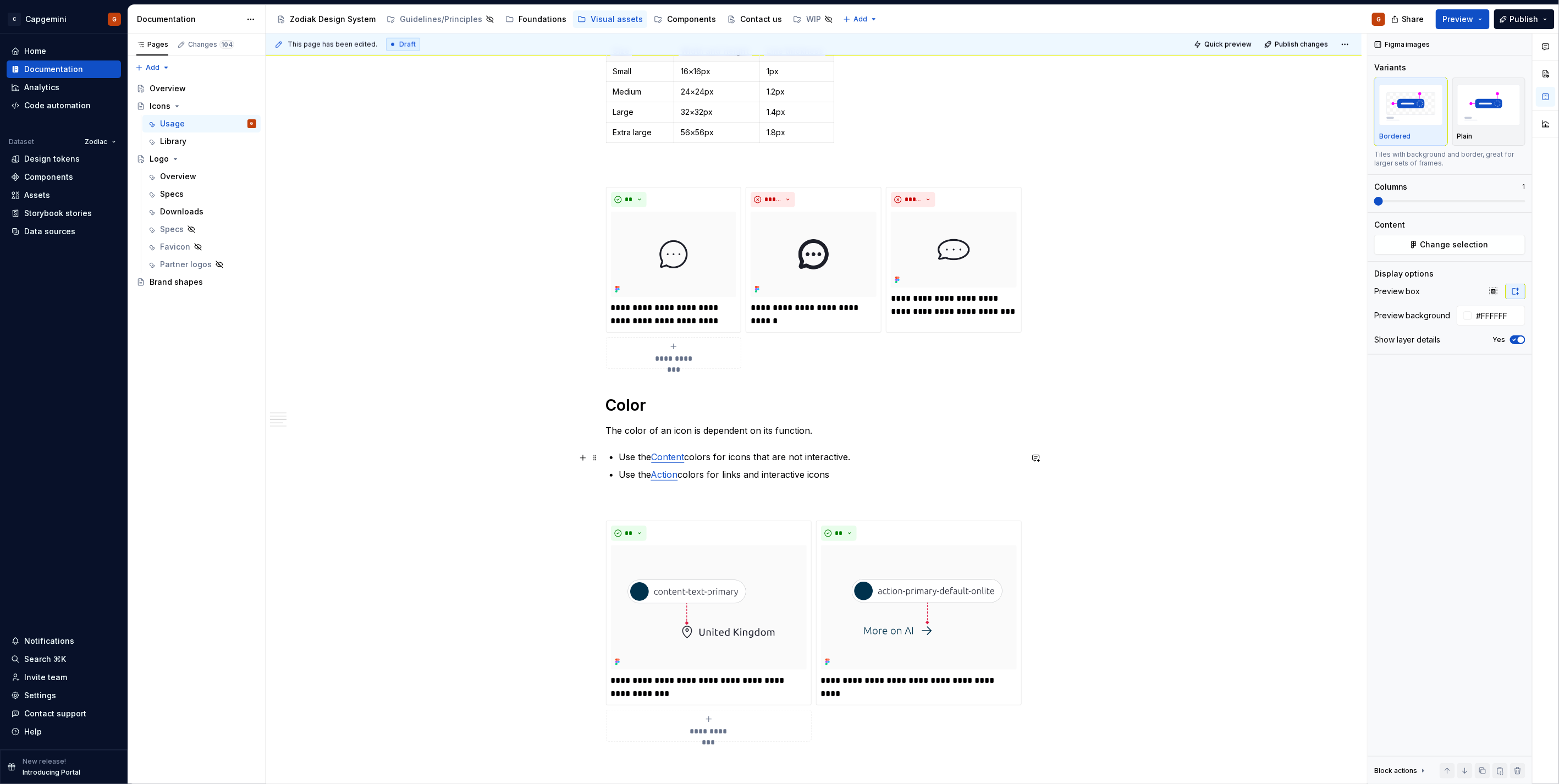
click at [674, 457] on link "Content" at bounding box center [667, 457] width 33 height 11
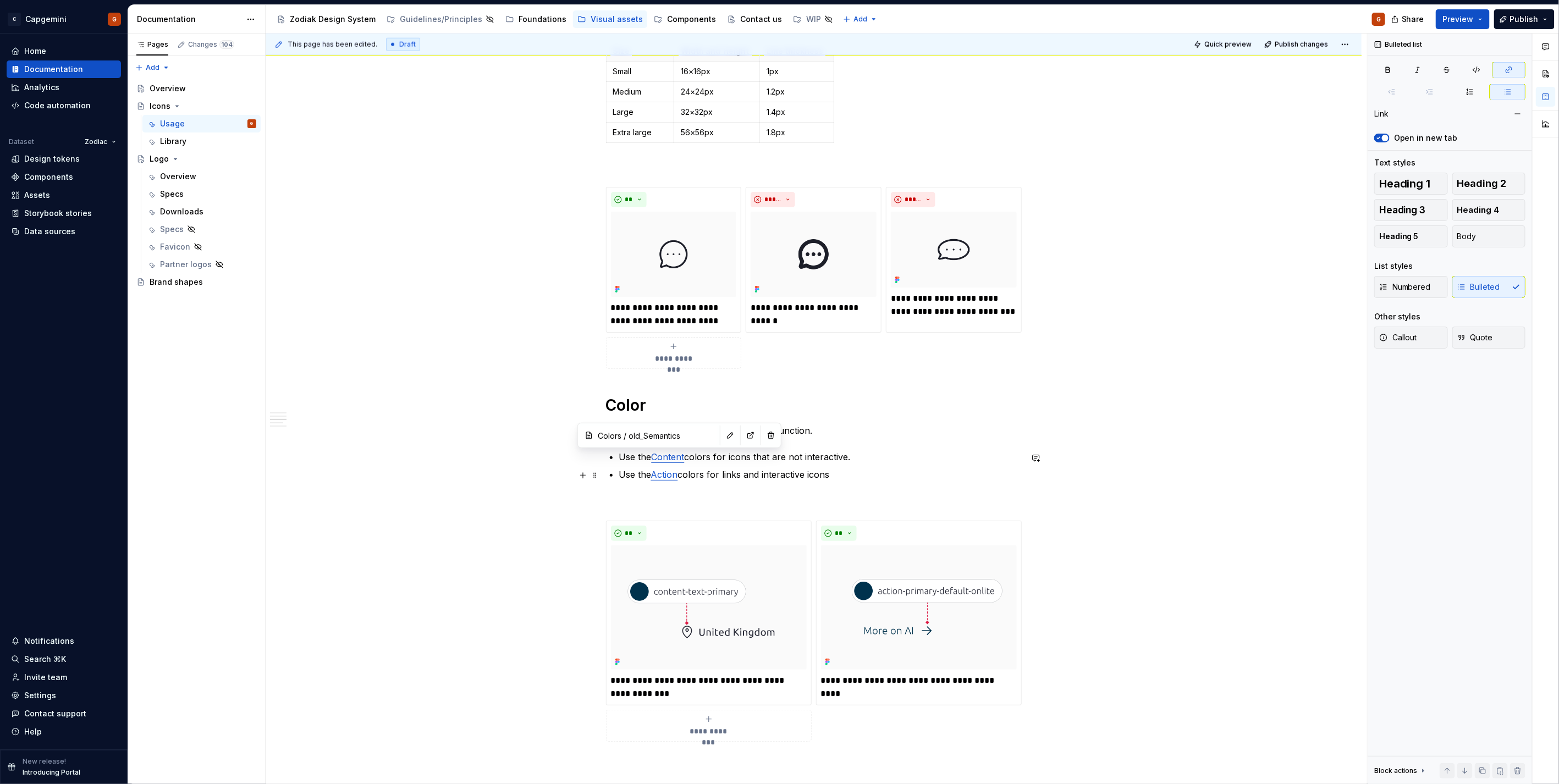
click at [674, 459] on link "Content" at bounding box center [667, 457] width 33 height 11
click at [684, 457] on link "Content" at bounding box center [667, 457] width 33 height 11
drag, startPoint x: 685, startPoint y: 459, endPoint x: 653, endPoint y: 455, distance: 32.2
click at [653, 455] on link "Content" at bounding box center [667, 457] width 33 height 11
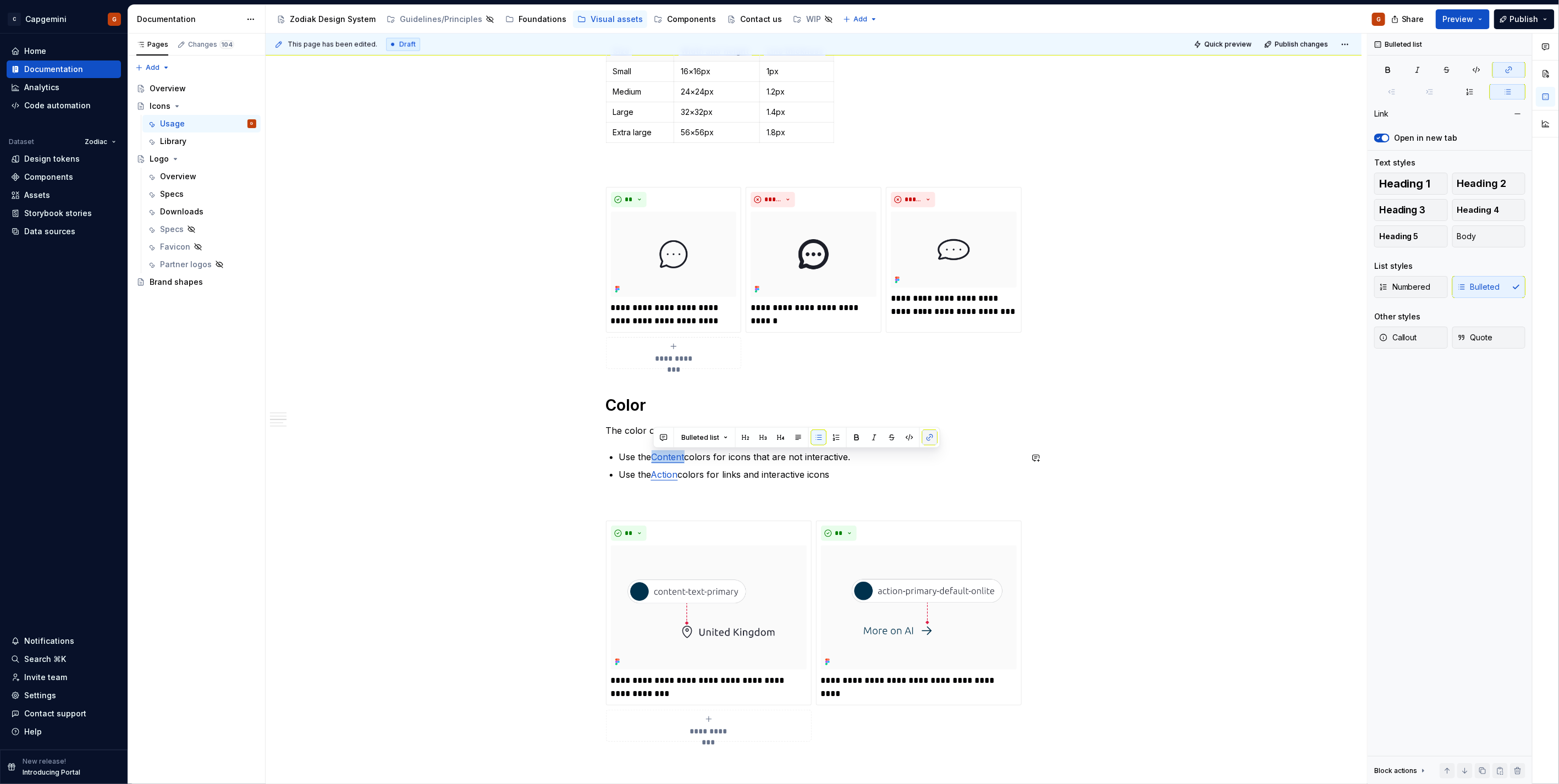
click at [929, 436] on button "button" at bounding box center [929, 438] width 15 height 15
click at [927, 437] on button "button" at bounding box center [929, 438] width 15 height 15
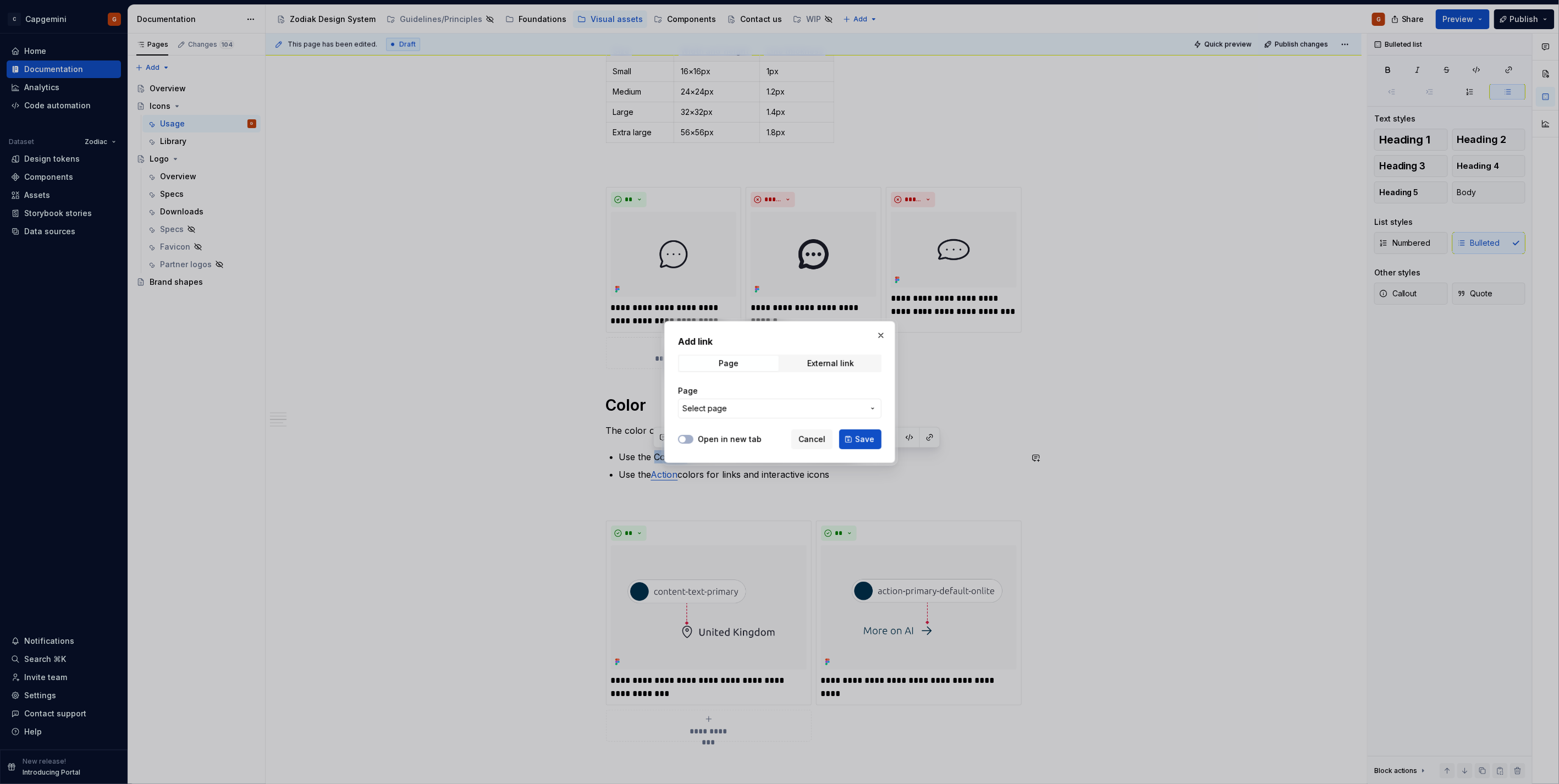
click at [769, 410] on span "Select page" at bounding box center [773, 409] width 181 height 11
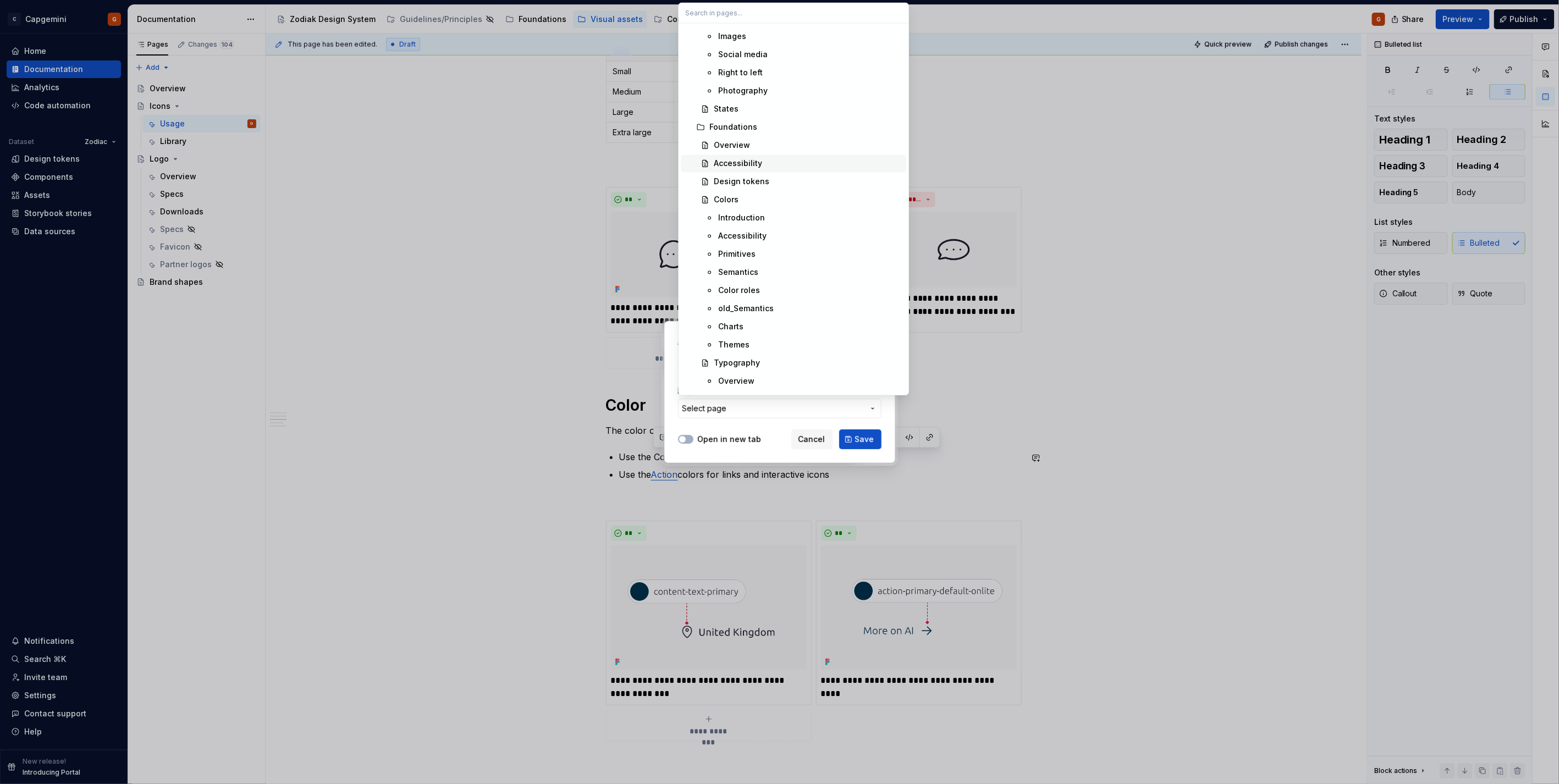
scroll to position [183, 0]
click at [757, 248] on div "Semantics" at bounding box center [809, 250] width 183 height 11
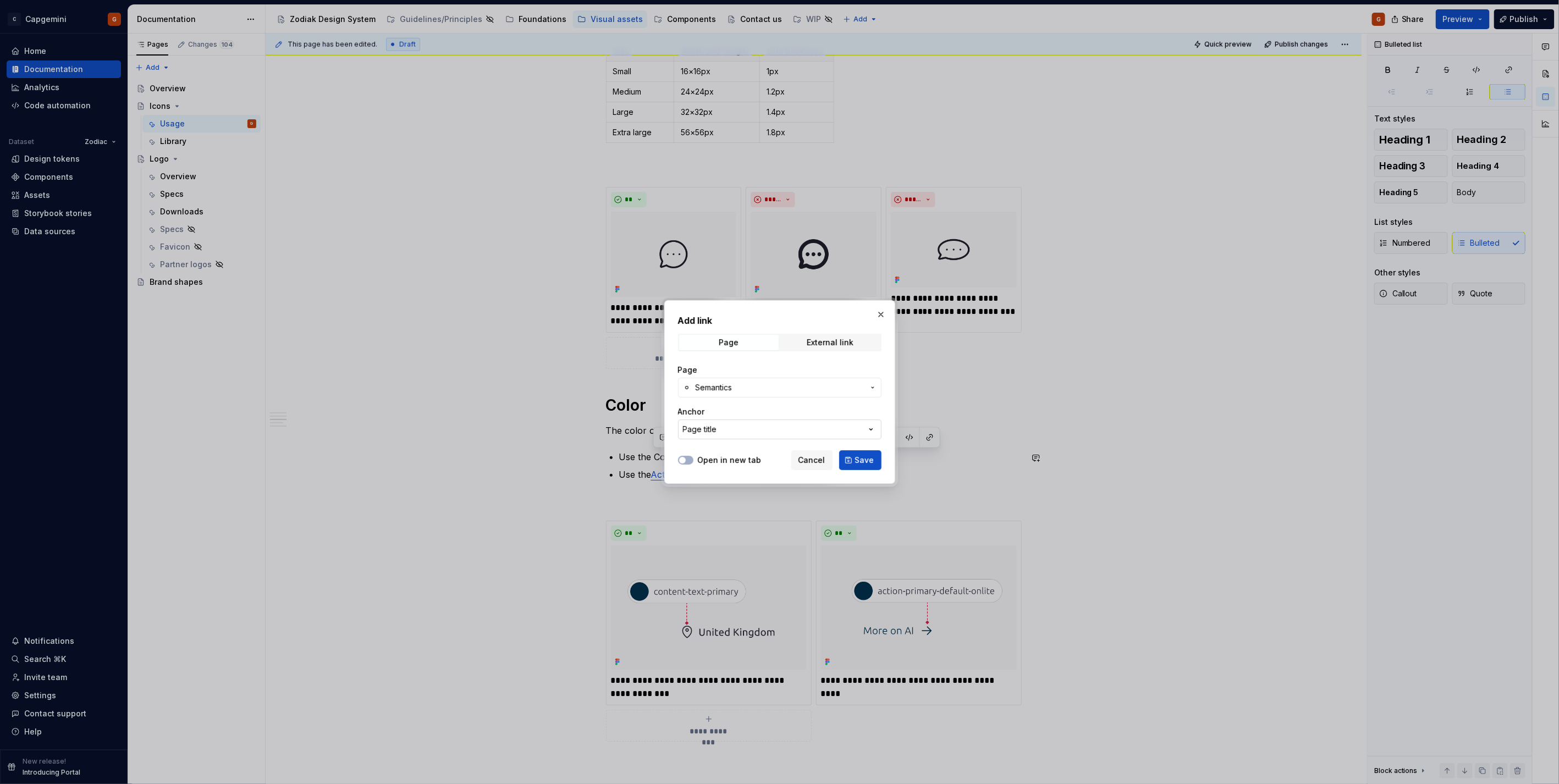
click at [722, 426] on button "Page title" at bounding box center [780, 429] width 204 height 20
click at [722, 469] on div "Page title" at bounding box center [717, 473] width 37 height 11
click at [817, 460] on span "Cancel" at bounding box center [811, 460] width 27 height 11
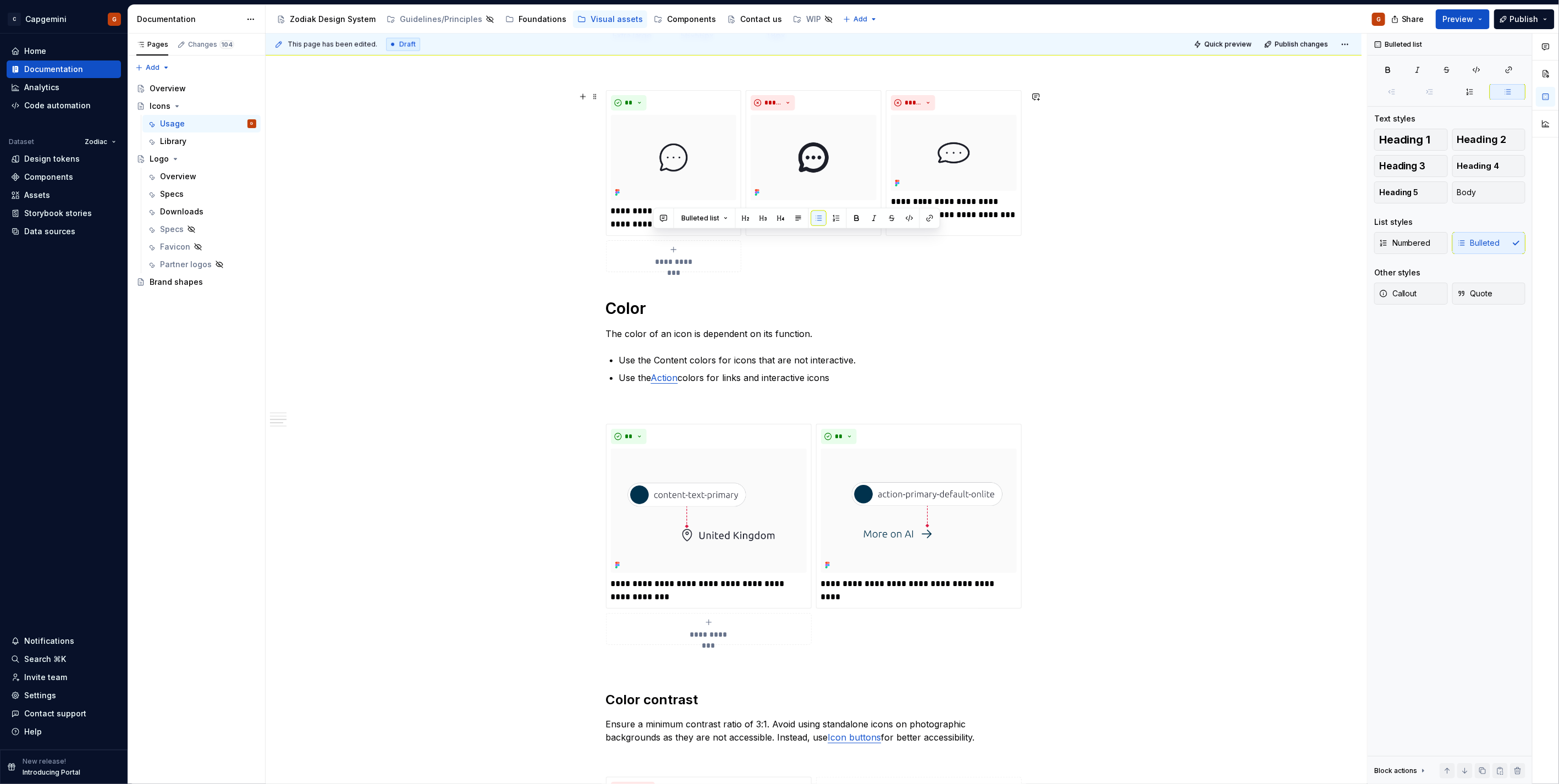
scroll to position [1244, 0]
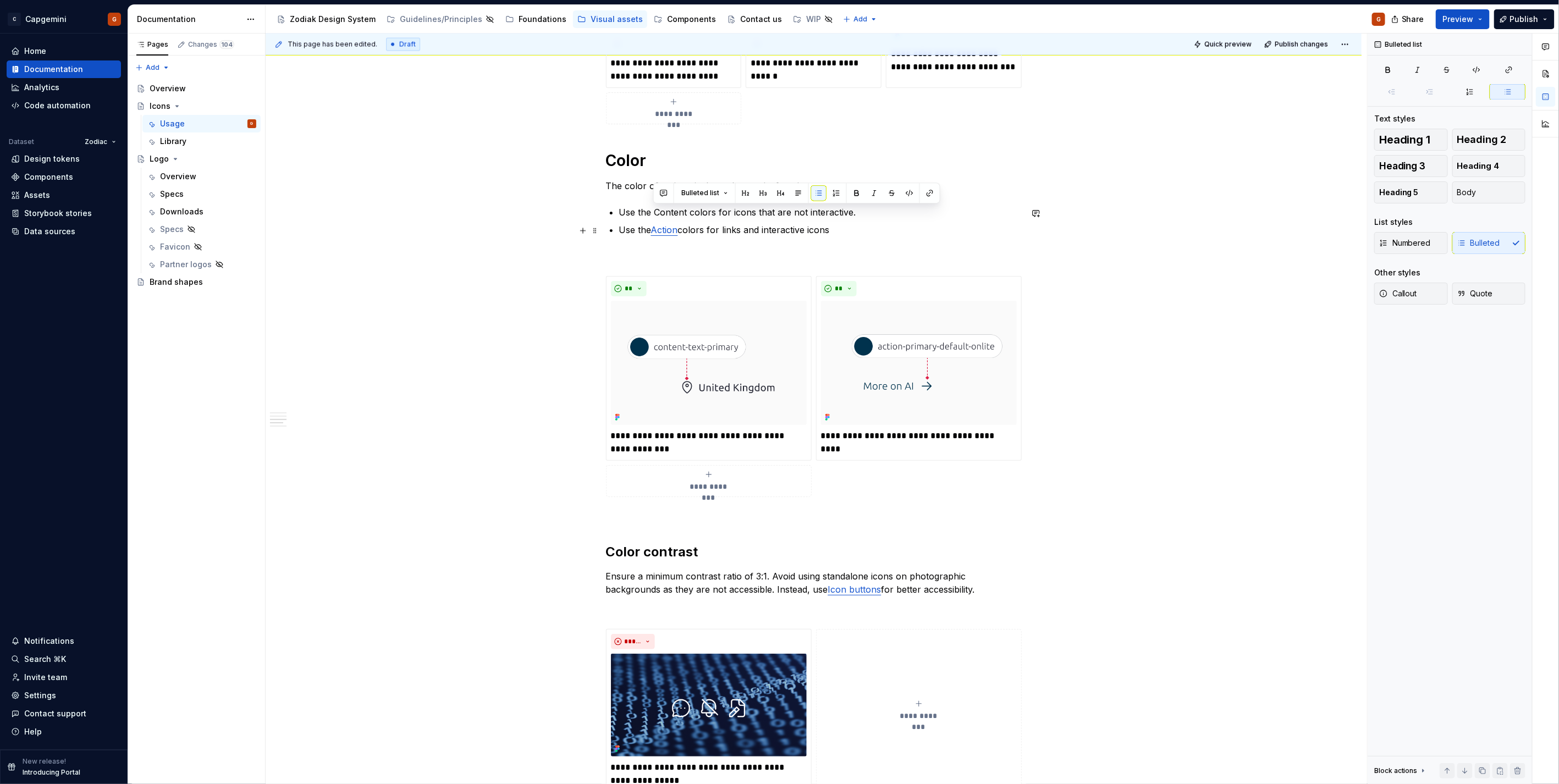
click at [685, 221] on ul "Use the Content colors for icons that are not interactive. Use the Action color…" at bounding box center [820, 221] width 403 height 31
click at [518, 24] on div "Foundations" at bounding box center [542, 20] width 48 height 11
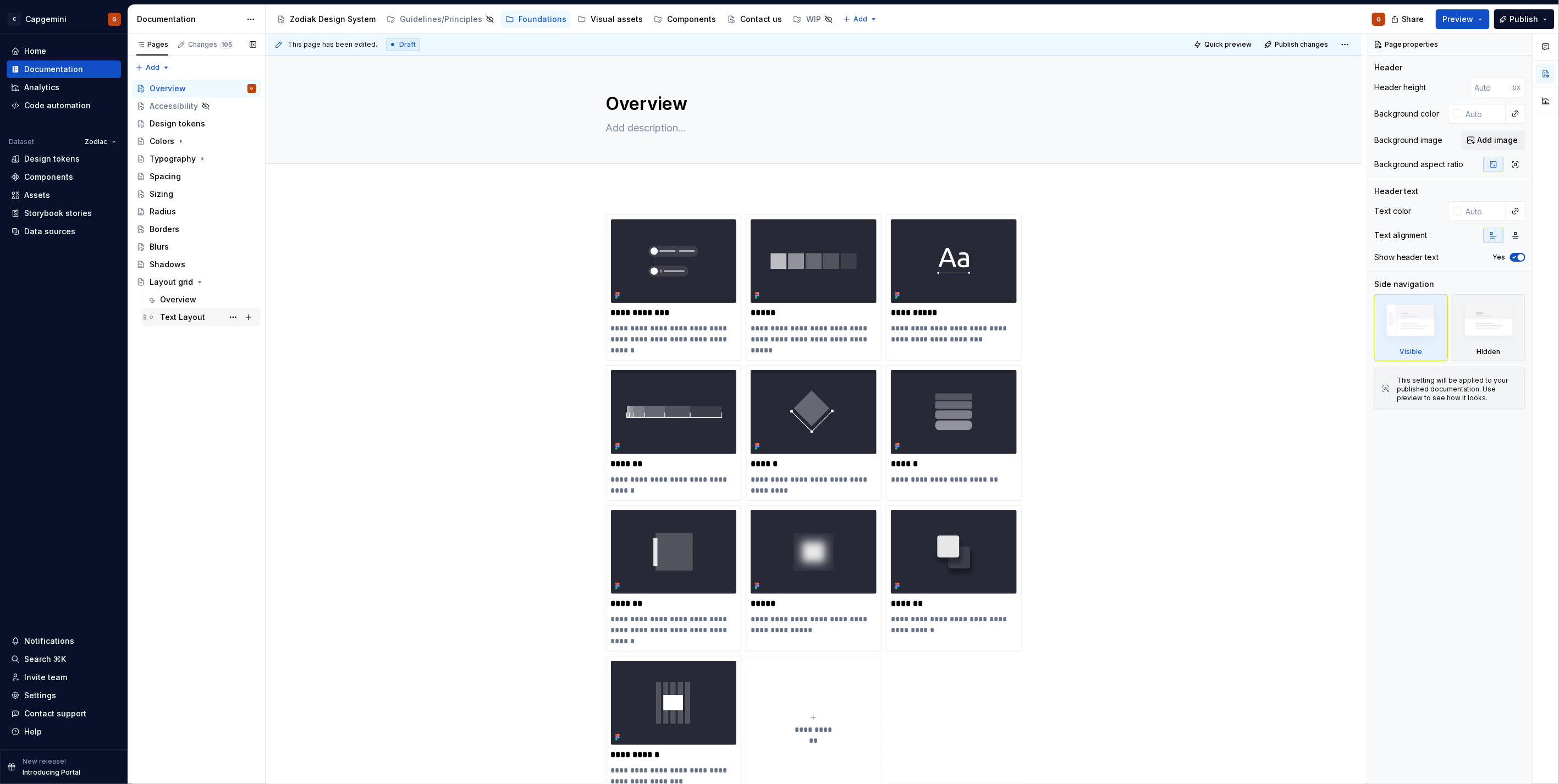
click at [191, 310] on div "Text Layout" at bounding box center [208, 318] width 96 height 15
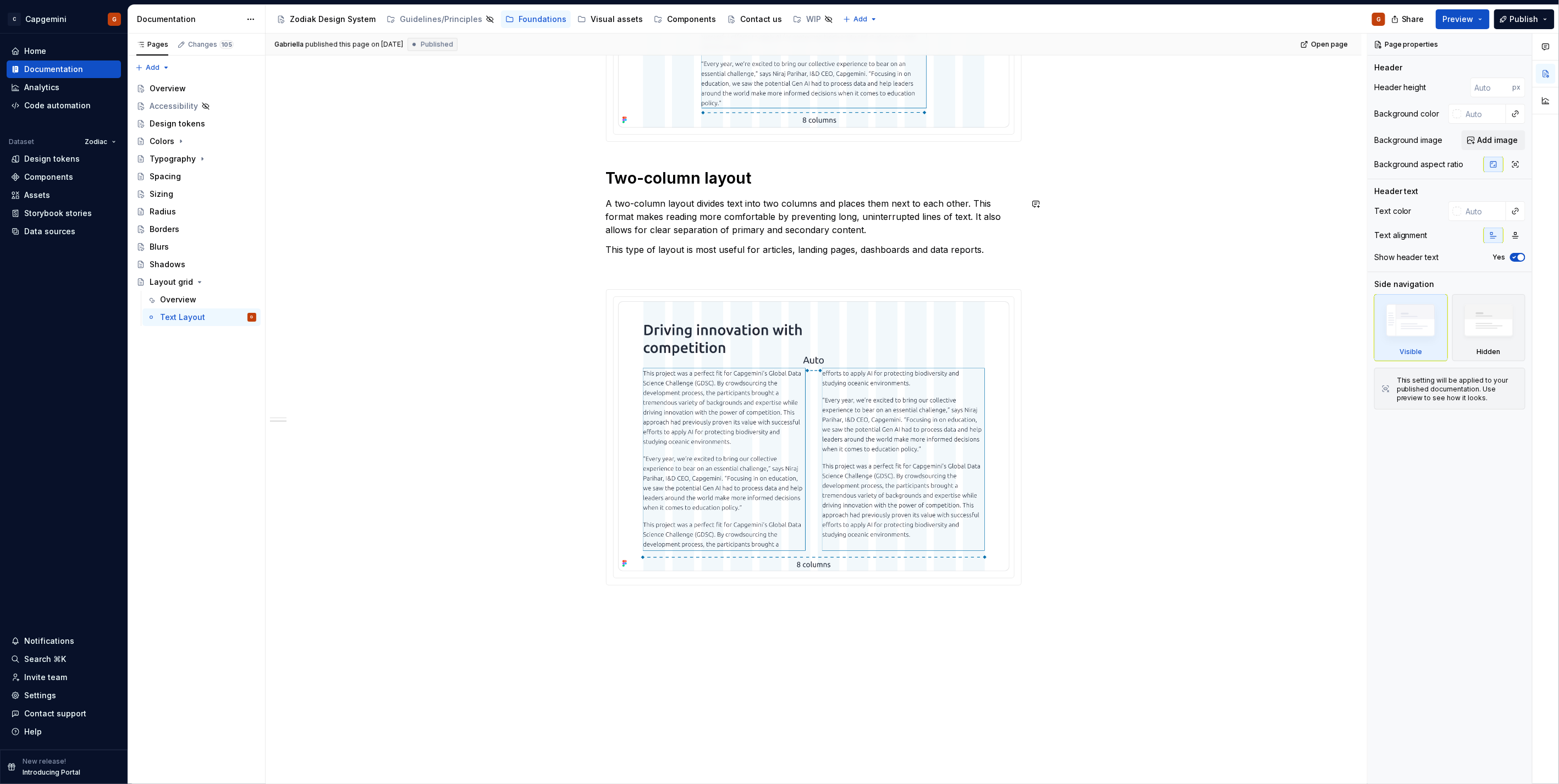
scroll to position [685, 0]
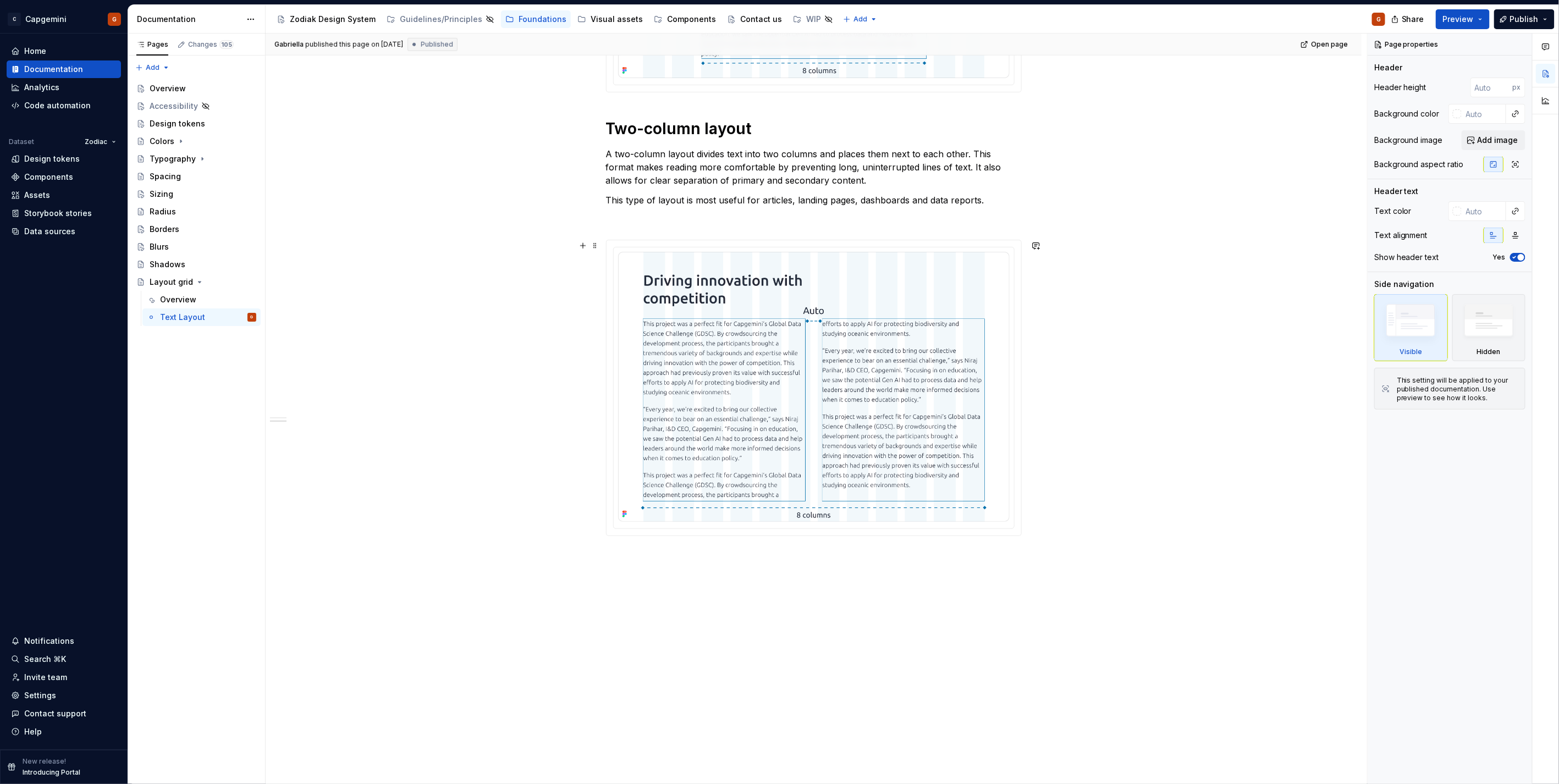
click at [625, 226] on p at bounding box center [814, 220] width 416 height 13
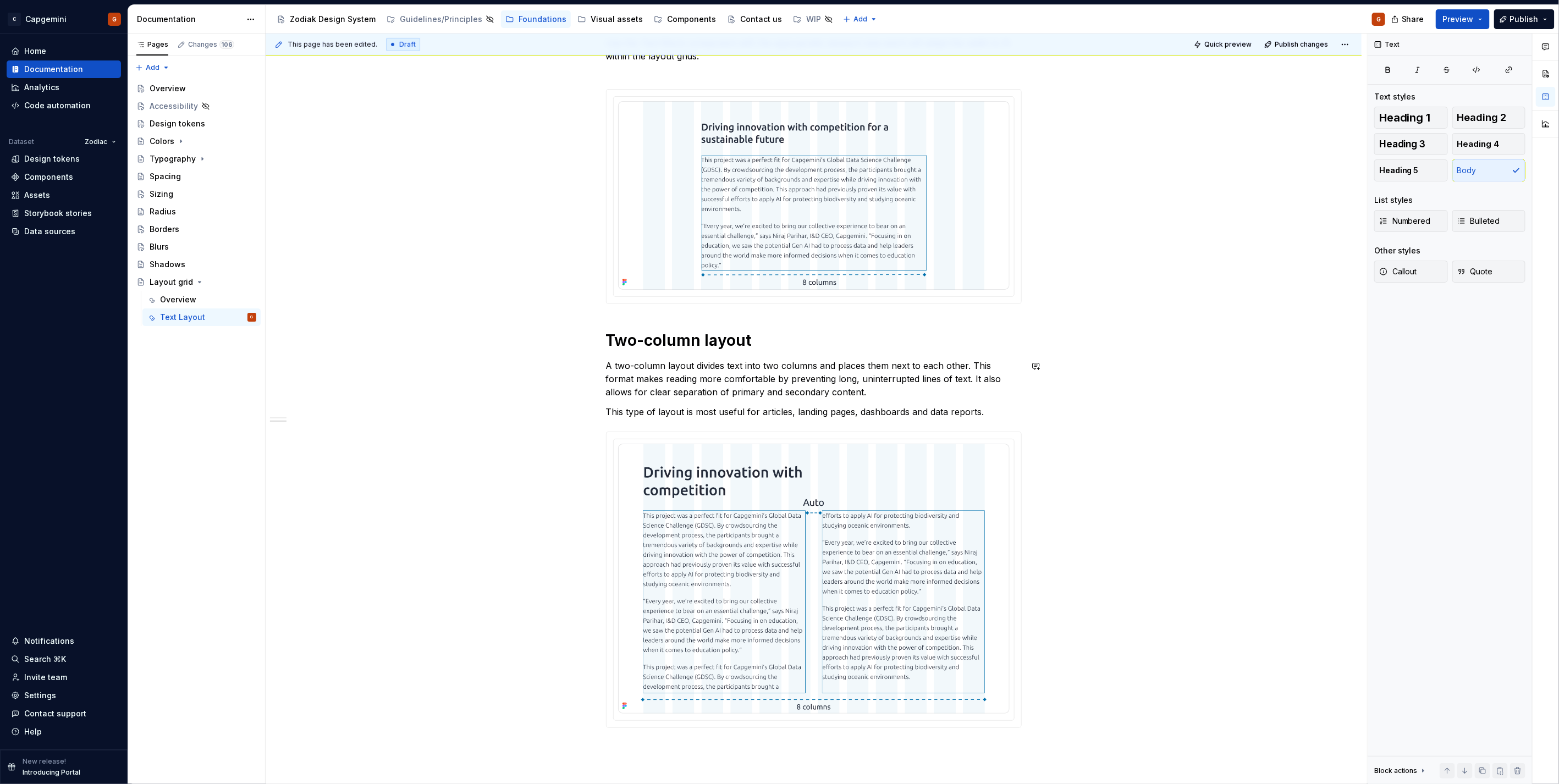
scroll to position [299, 0]
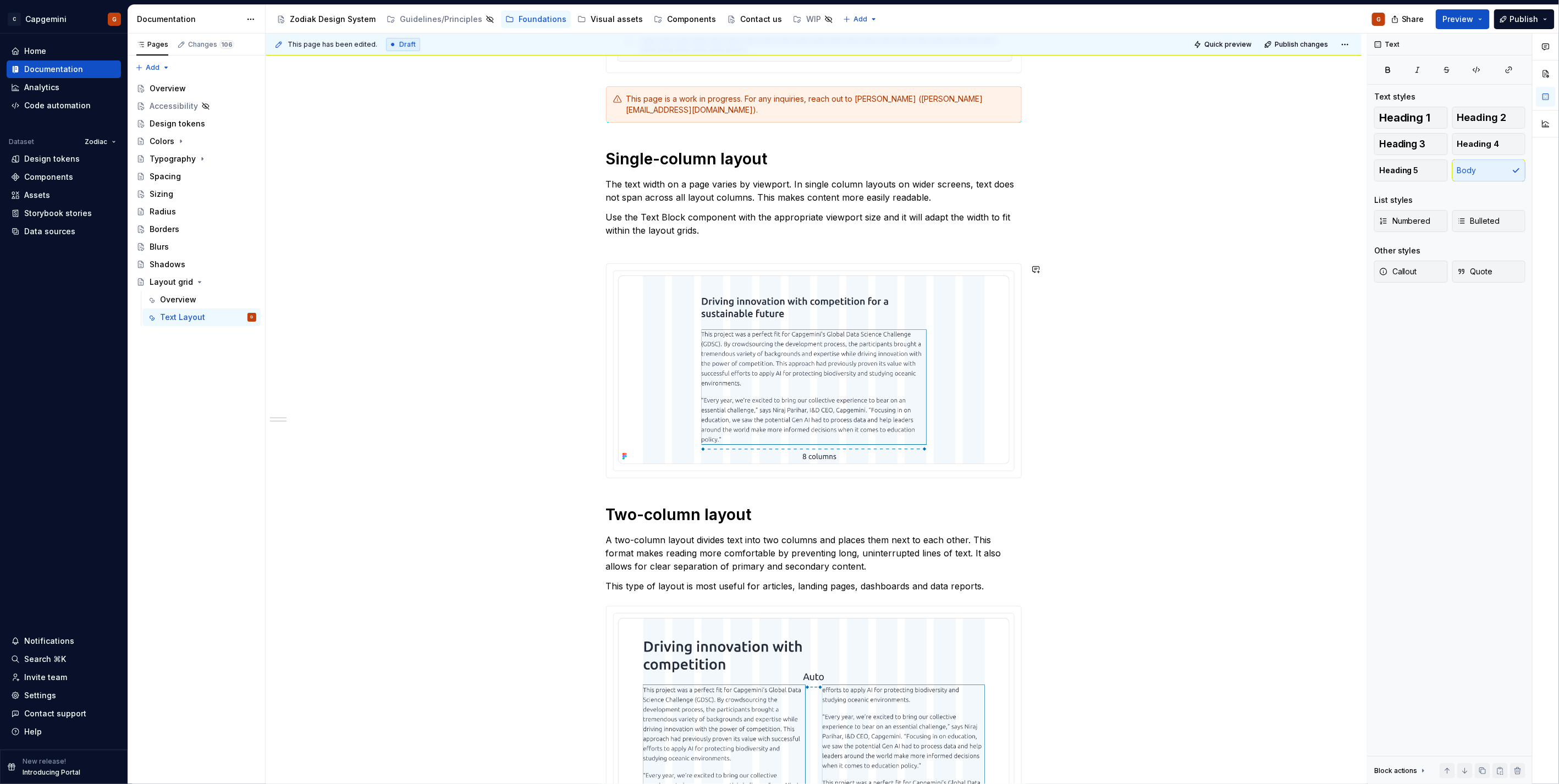
click at [639, 248] on p "Use the Text Block component with the appropriate viewport size and it will ada…" at bounding box center [814, 230] width 416 height 39
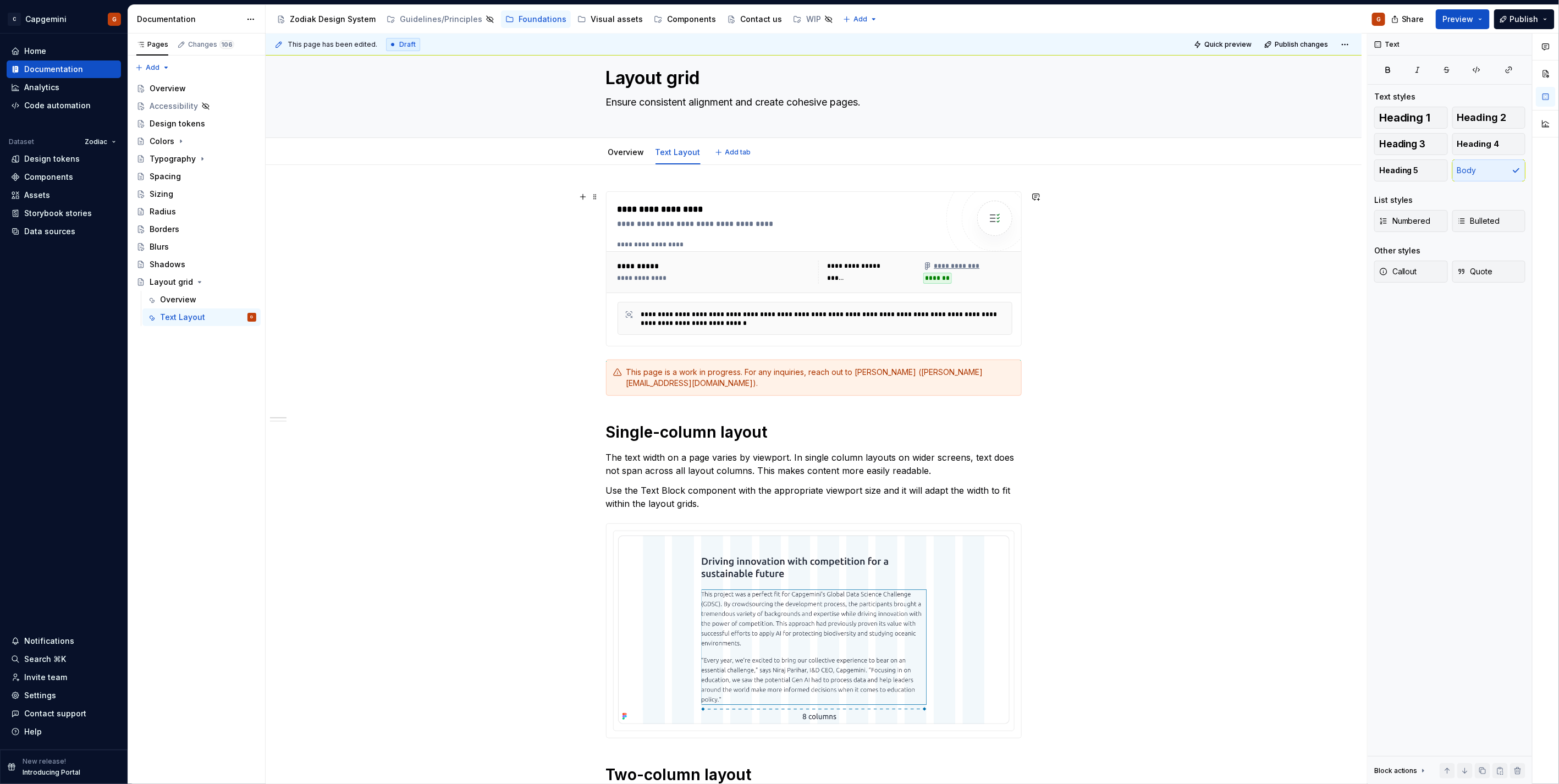
scroll to position [0, 0]
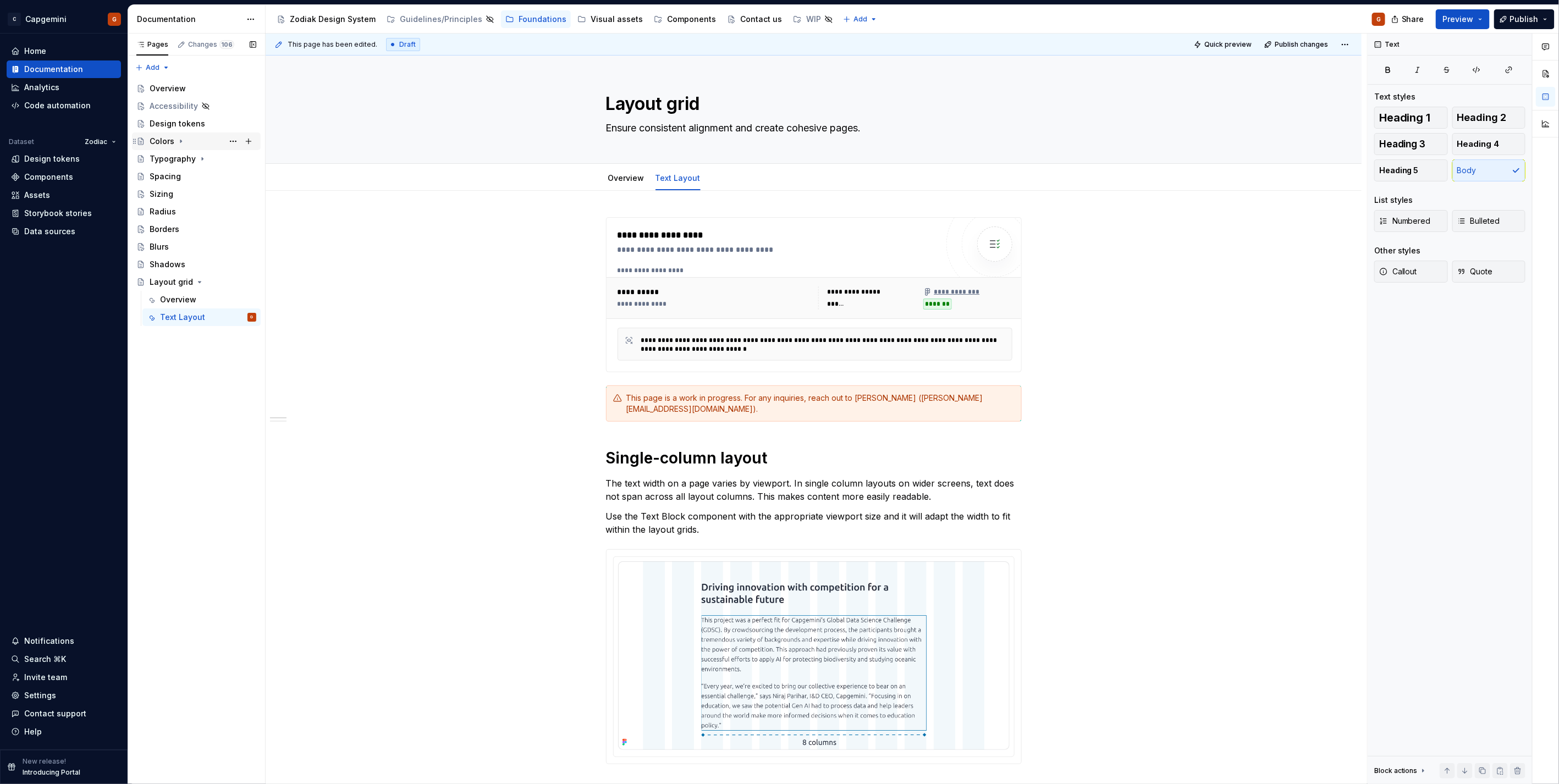
click at [158, 145] on div "Colors" at bounding box center [162, 141] width 25 height 11
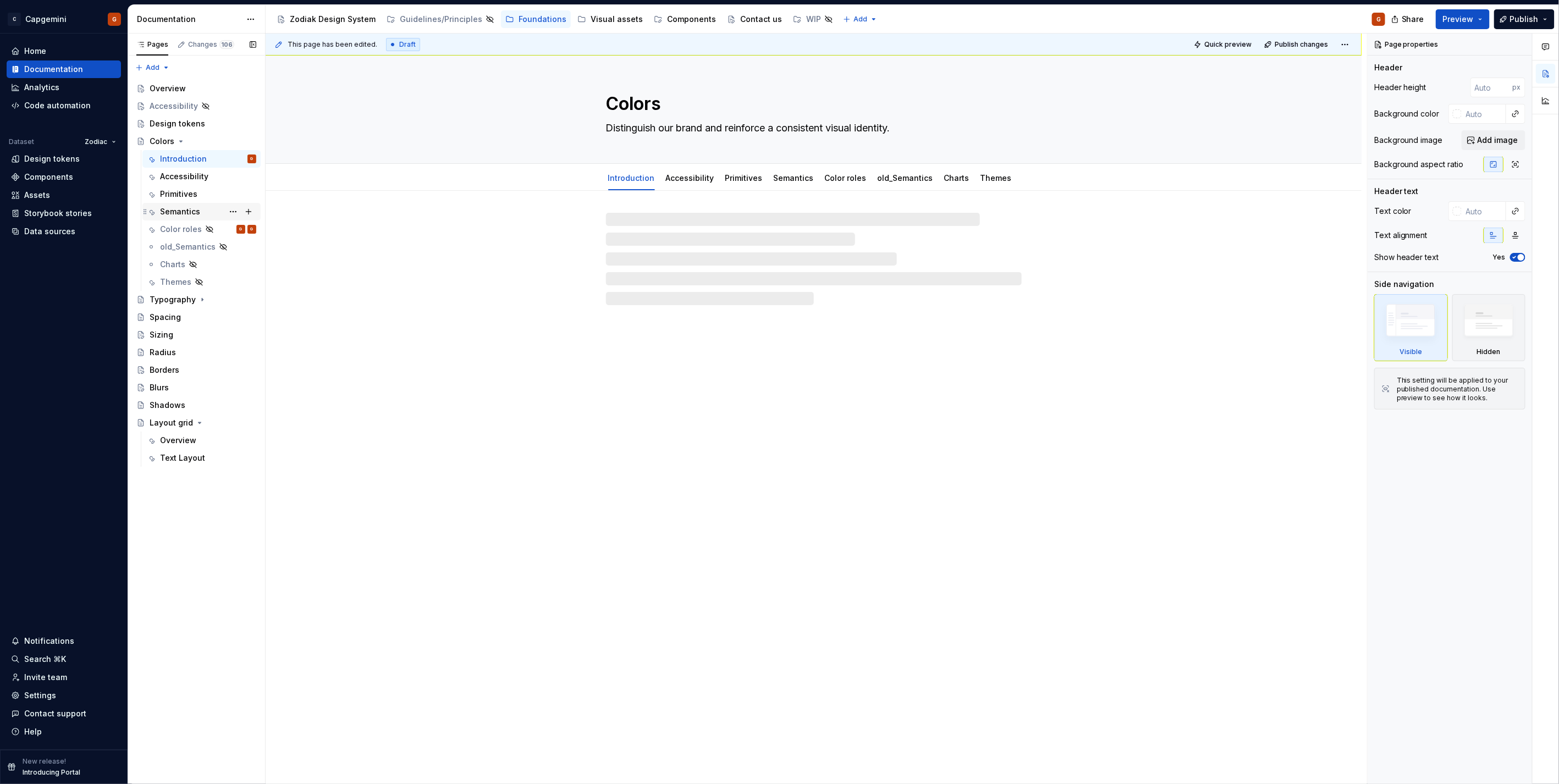
click at [166, 207] on div "Semantics" at bounding box center [180, 211] width 40 height 11
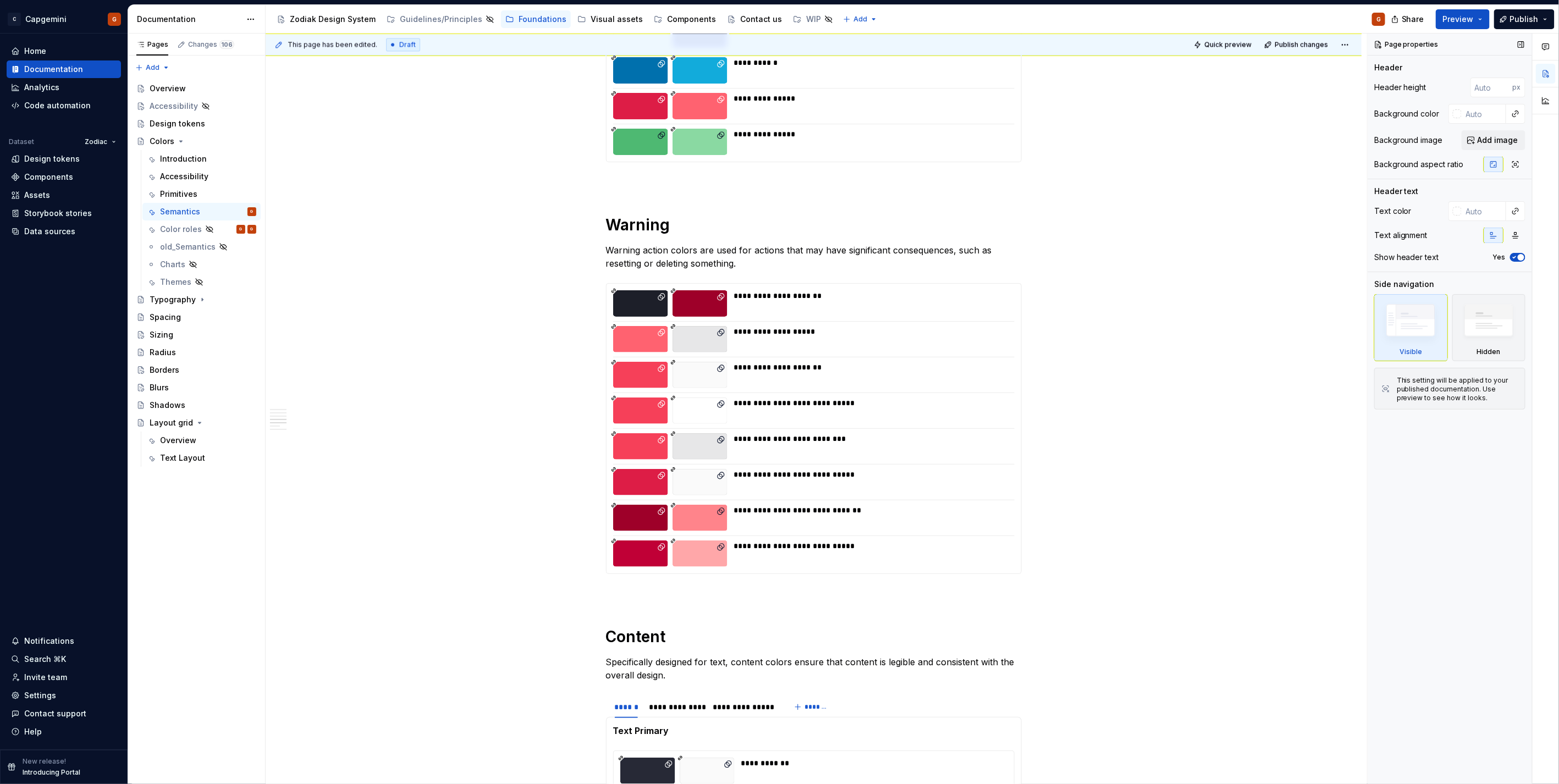
scroll to position [1579, 0]
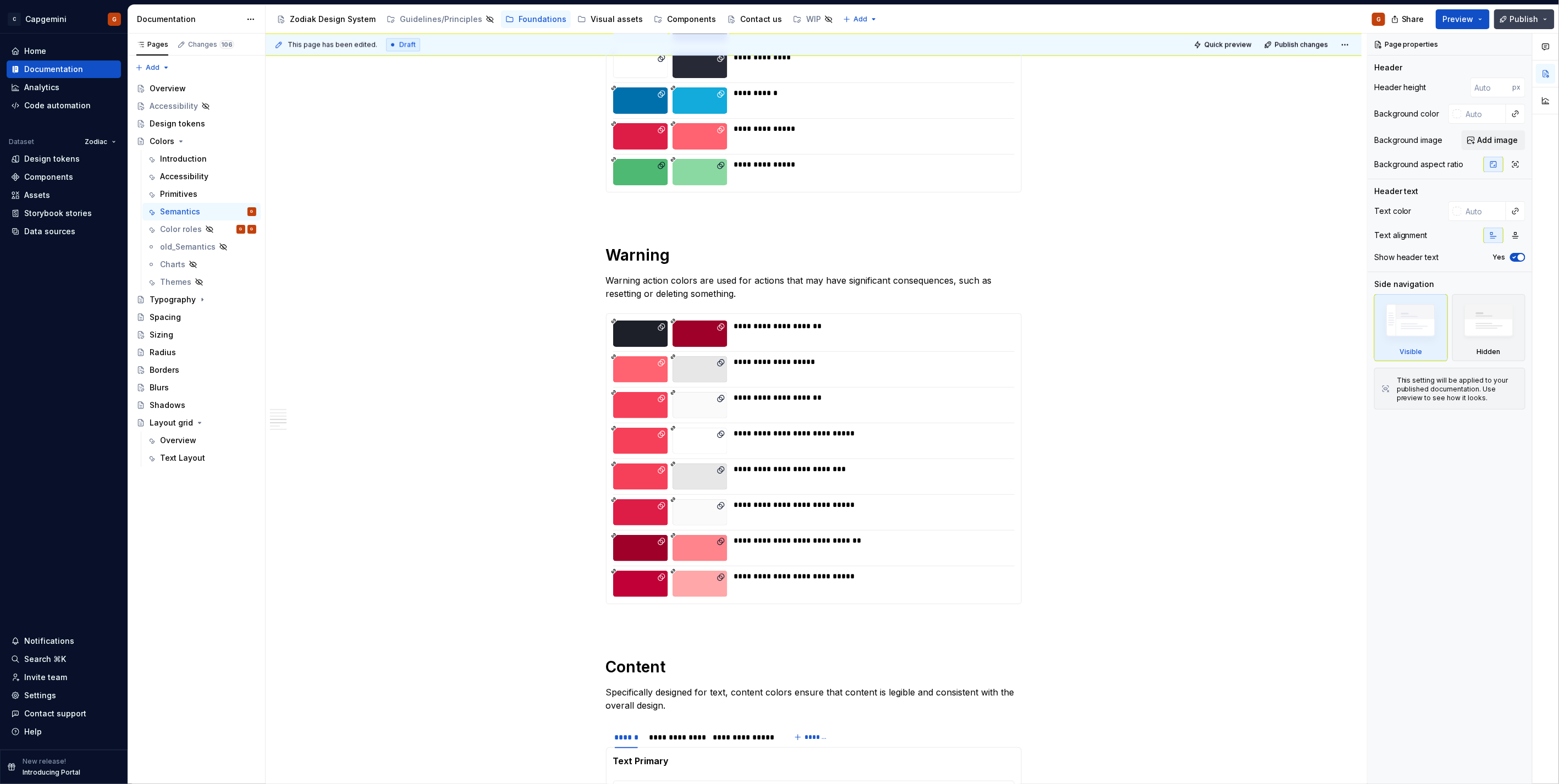
click at [1521, 21] on span "Publish" at bounding box center [1524, 20] width 29 height 11
type textarea "*"
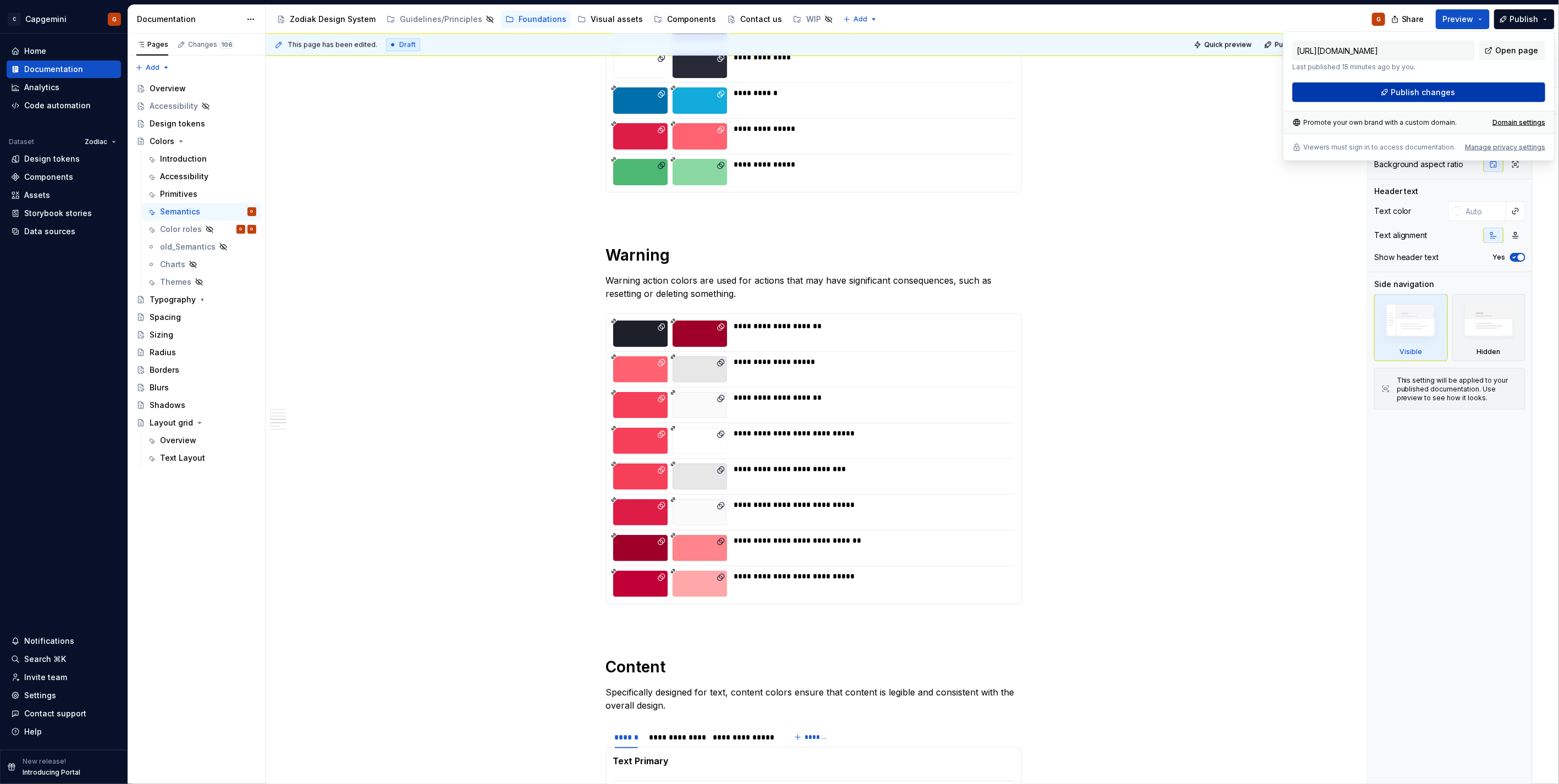
drag, startPoint x: 1521, startPoint y: 21, endPoint x: 1469, endPoint y: 91, distance: 87.2
click at [1469, 91] on button "Publish changes" at bounding box center [1418, 92] width 253 height 20
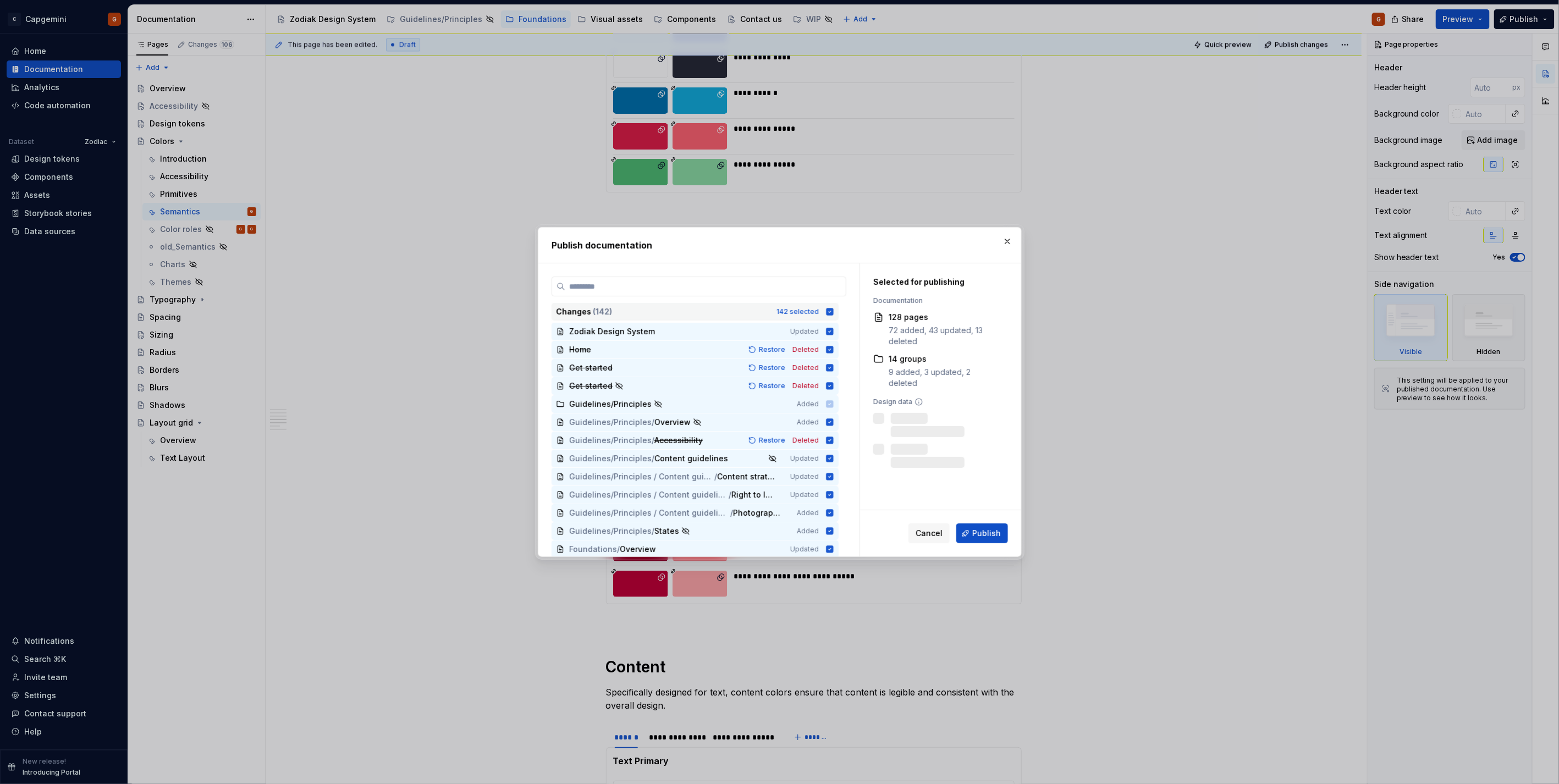
click at [830, 310] on icon at bounding box center [829, 311] width 7 height 7
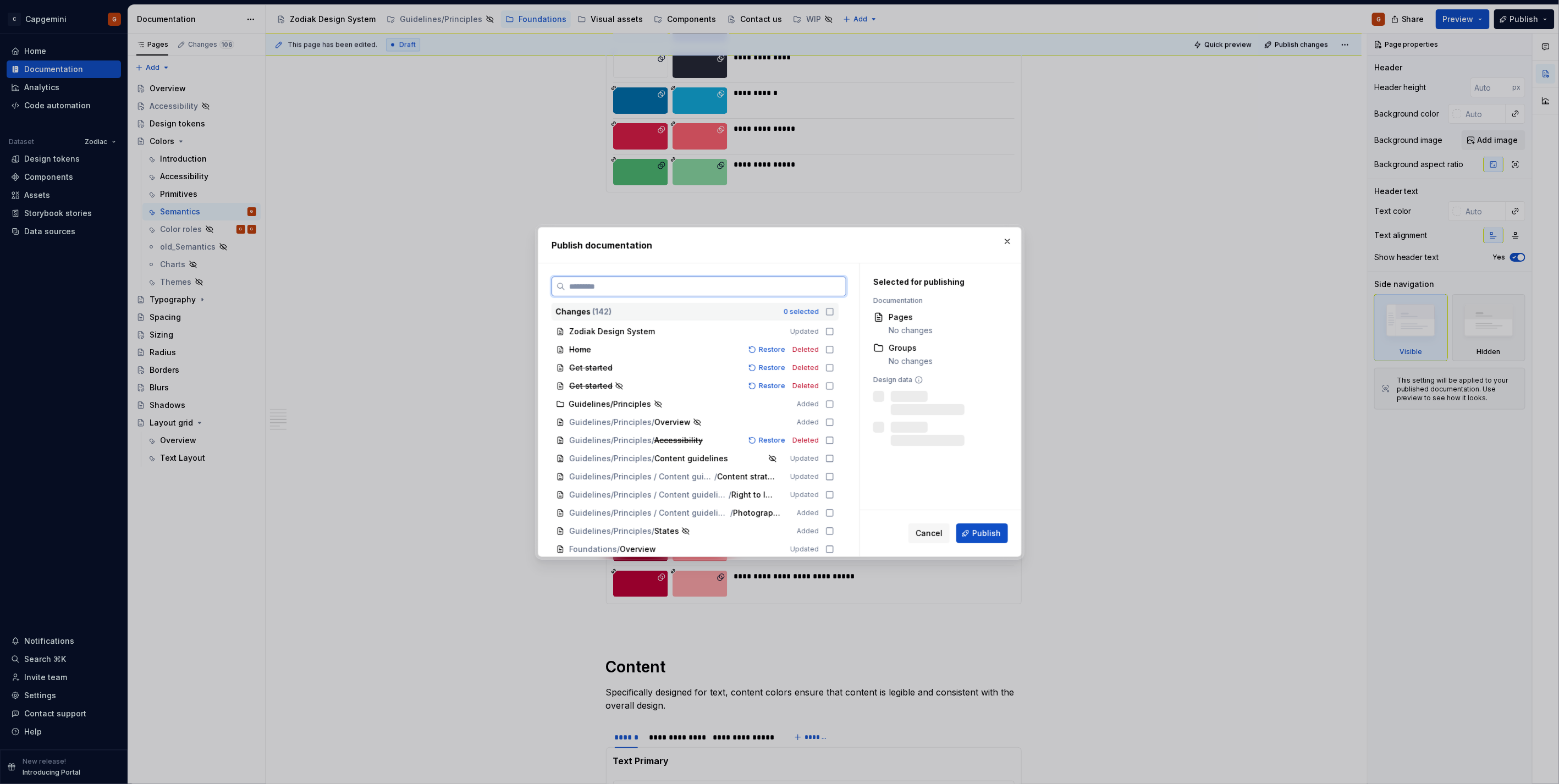
click at [811, 287] on input "search" at bounding box center [705, 287] width 280 height 11
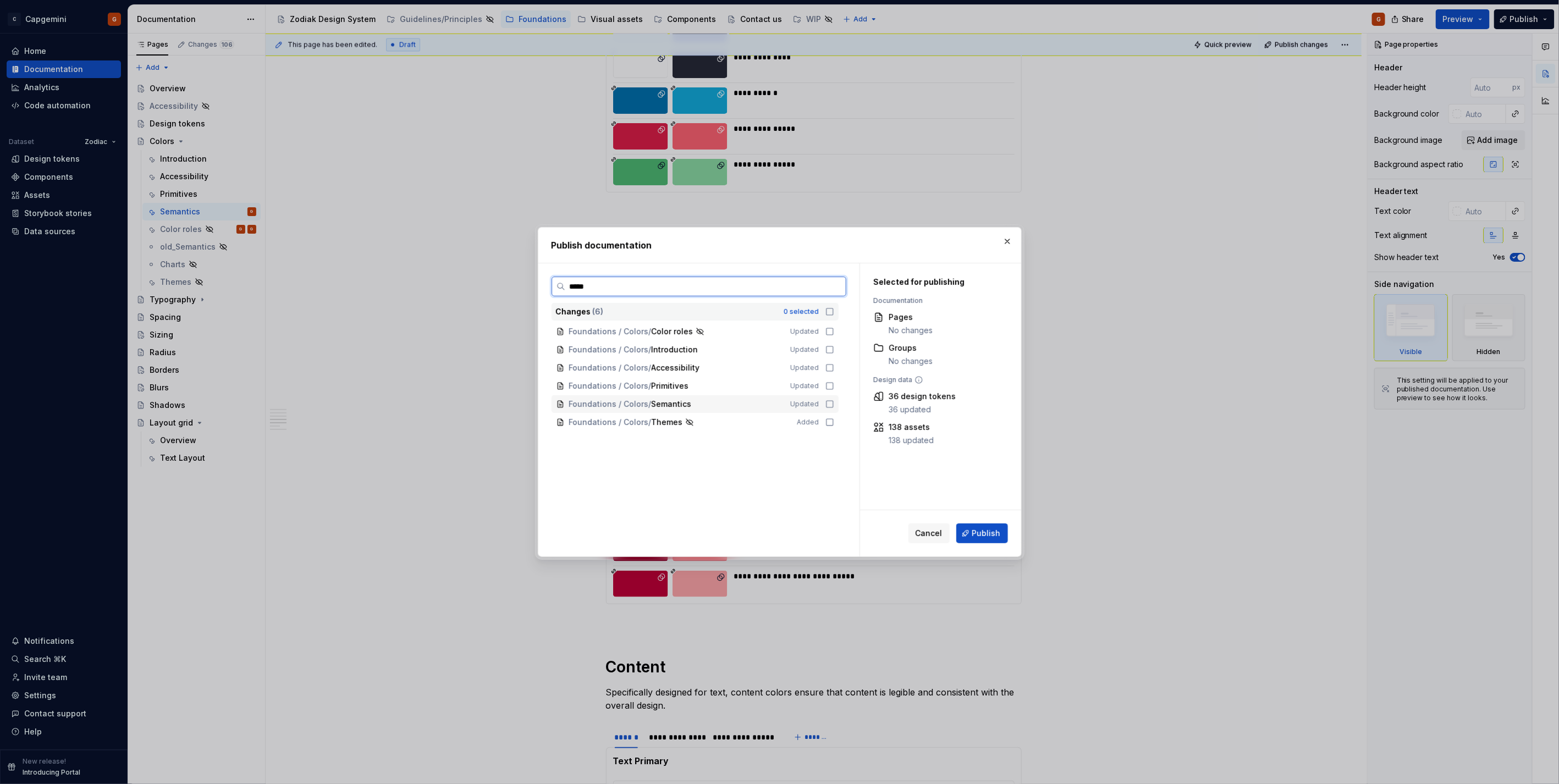
click at [828, 403] on icon at bounding box center [830, 404] width 9 height 9
click at [832, 315] on icon at bounding box center [830, 311] width 9 height 9
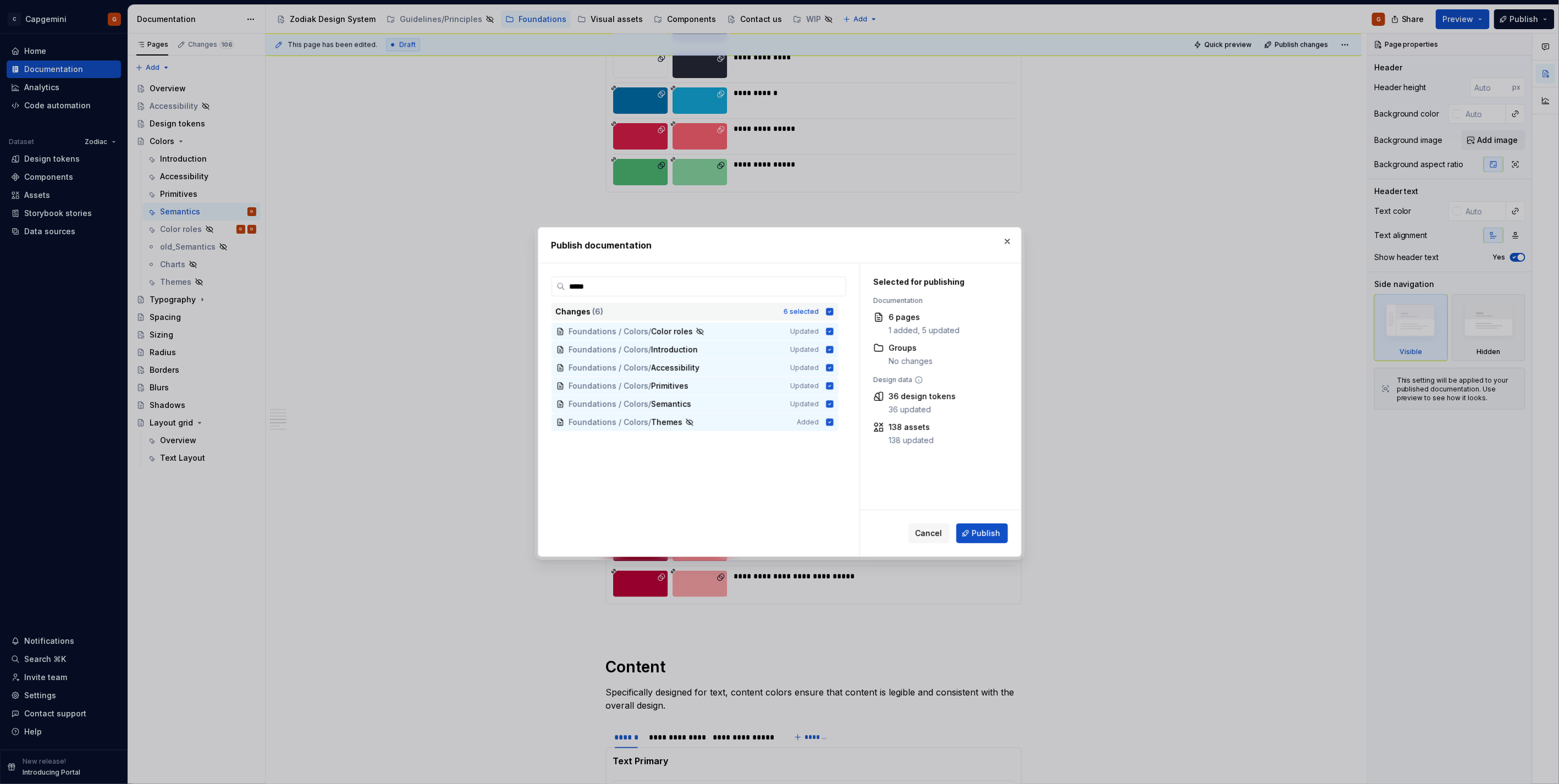
click at [832, 315] on icon at bounding box center [829, 311] width 7 height 7
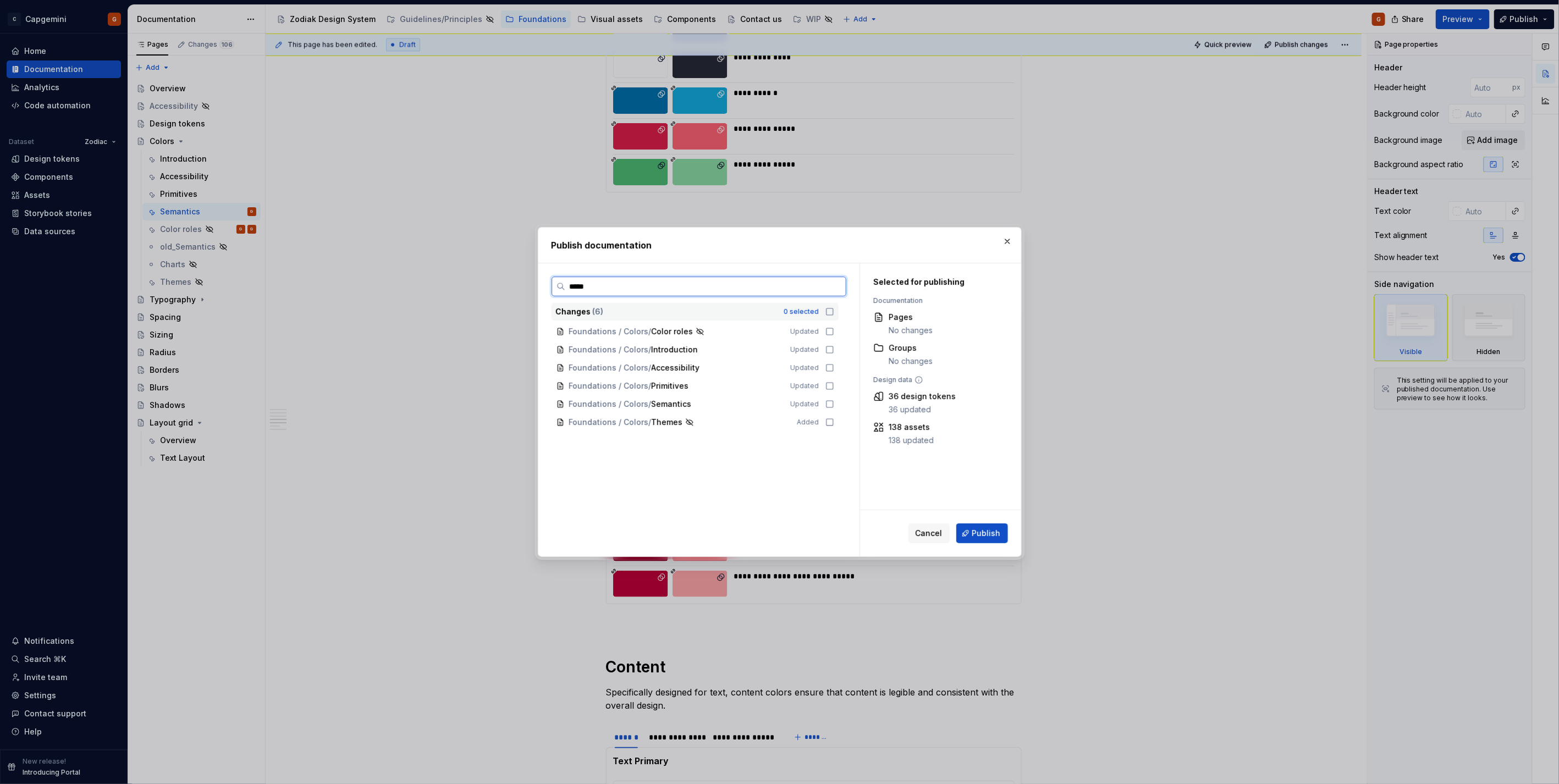
click at [796, 285] on input "*****" at bounding box center [705, 287] width 280 height 11
click at [826, 405] on icon at bounding box center [830, 404] width 9 height 9
click at [678, 280] on label "*****" at bounding box center [698, 287] width 294 height 20
click at [678, 281] on input "*****" at bounding box center [705, 287] width 280 height 11
type input "*"
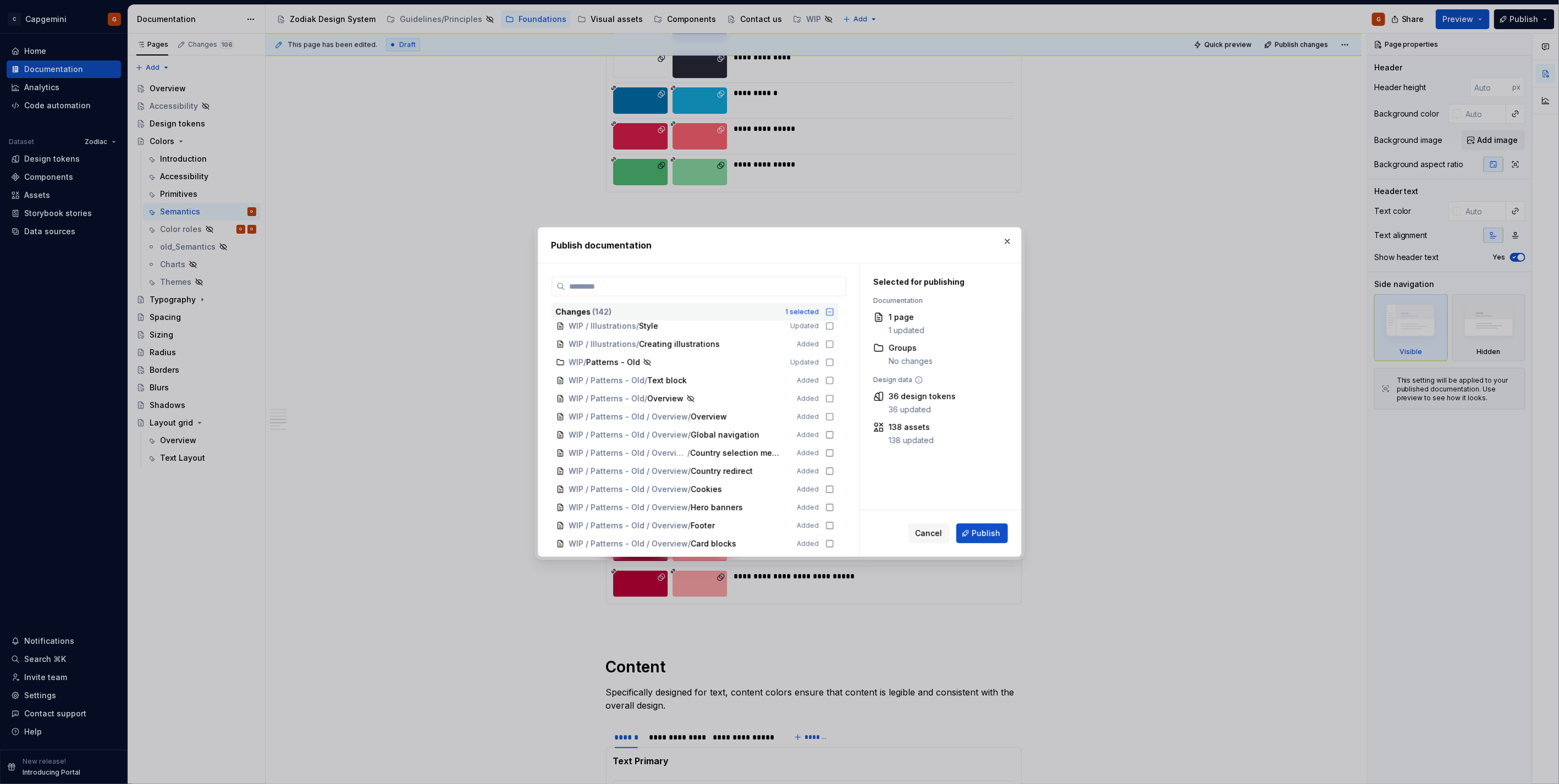
scroll to position [1851, 0]
click at [971, 530] on button "Publish" at bounding box center [982, 533] width 52 height 20
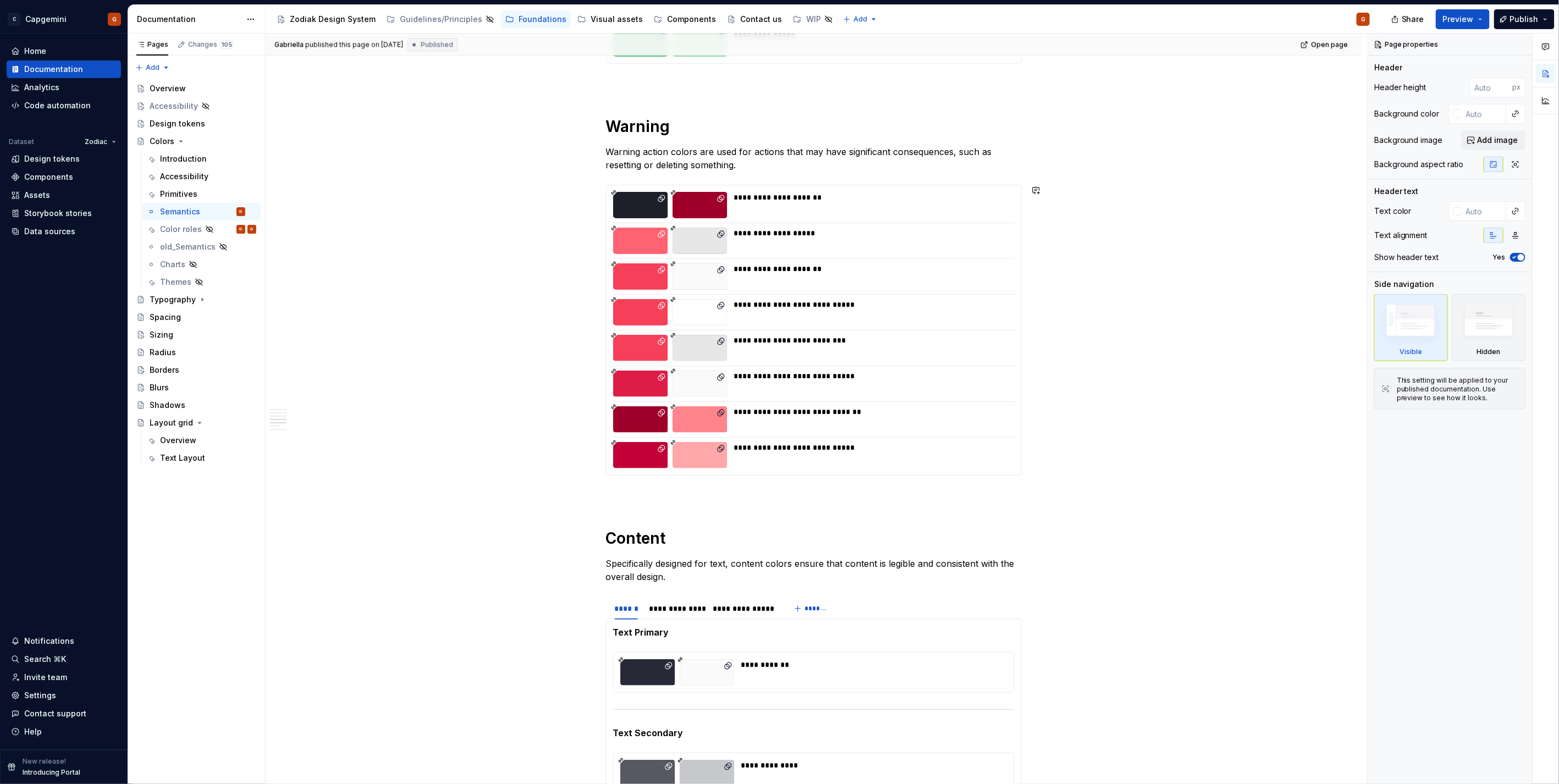
scroll to position [1701, 0]
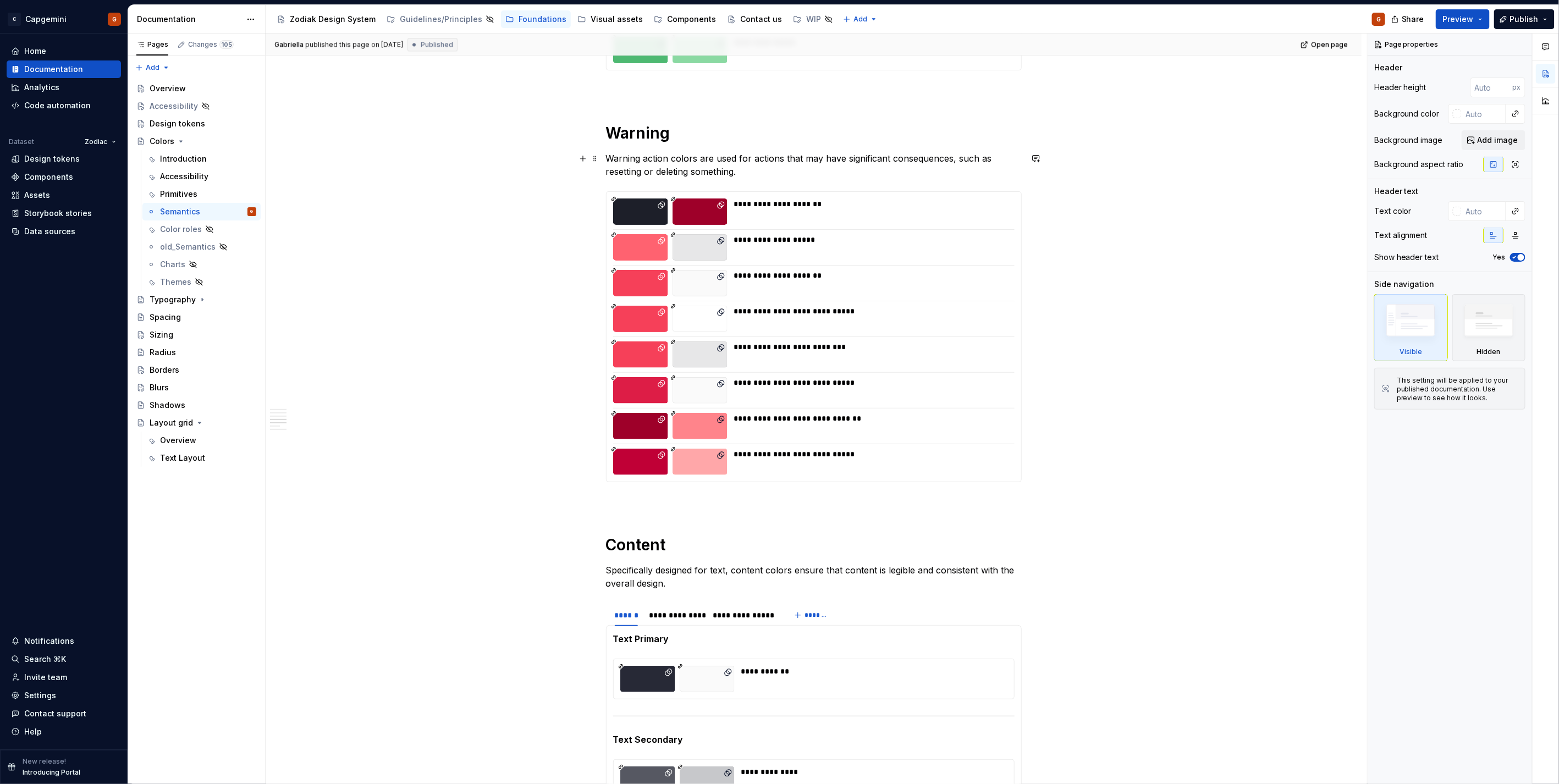
click at [623, 129] on h1 "Warning" at bounding box center [814, 133] width 416 height 20
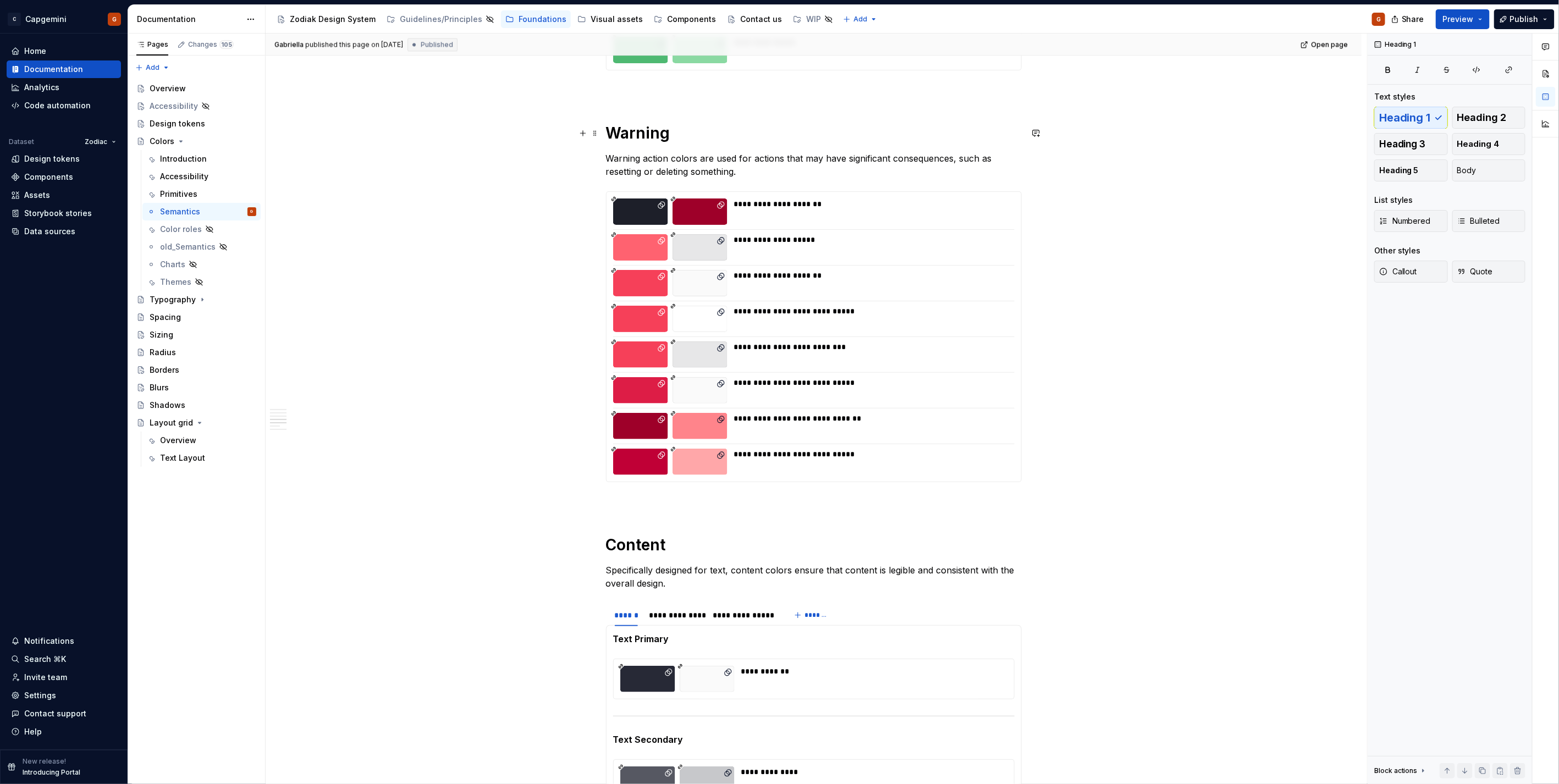
click at [642, 142] on h1 "Warning" at bounding box center [814, 133] width 416 height 20
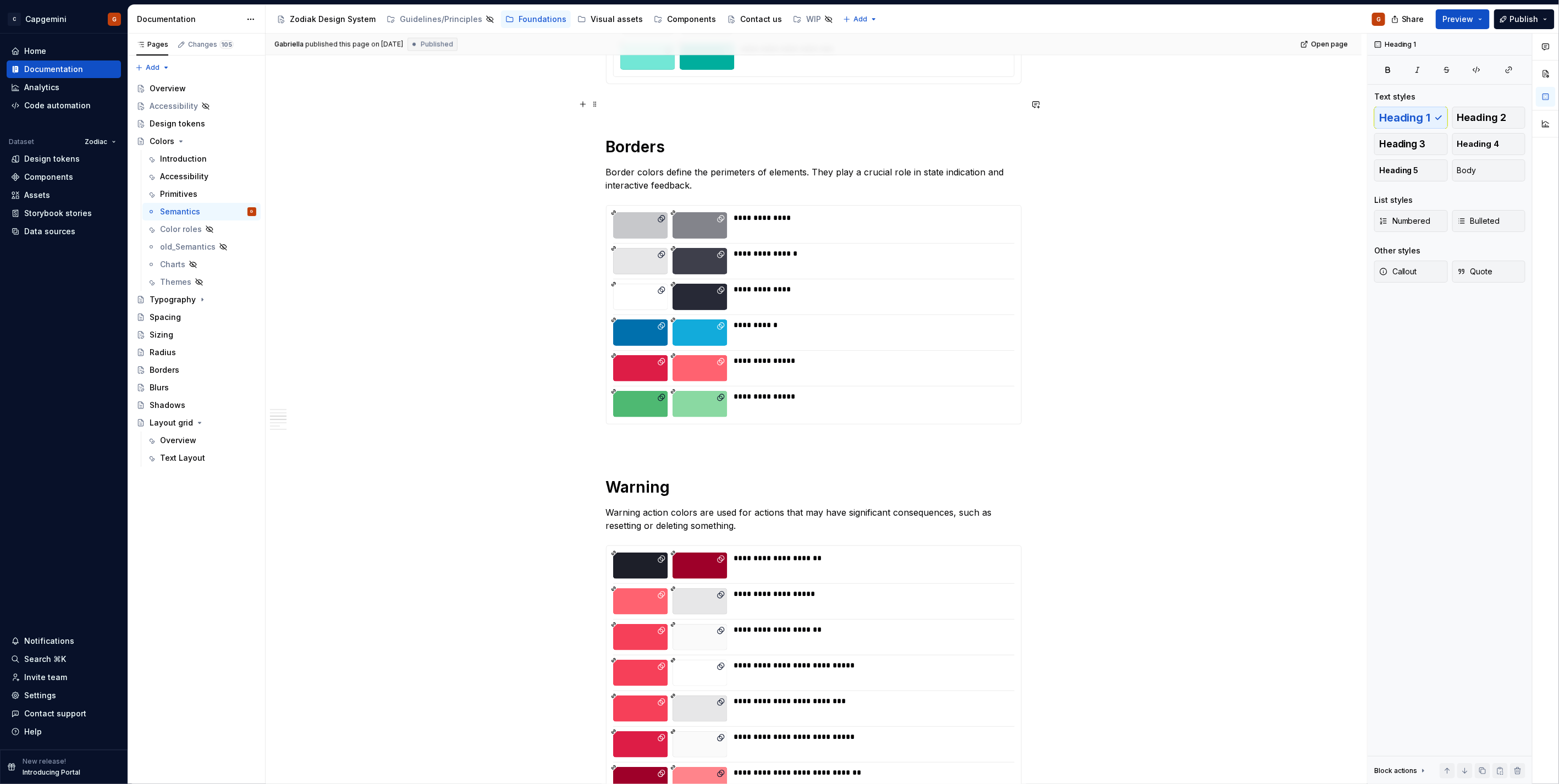
scroll to position [1274, 0]
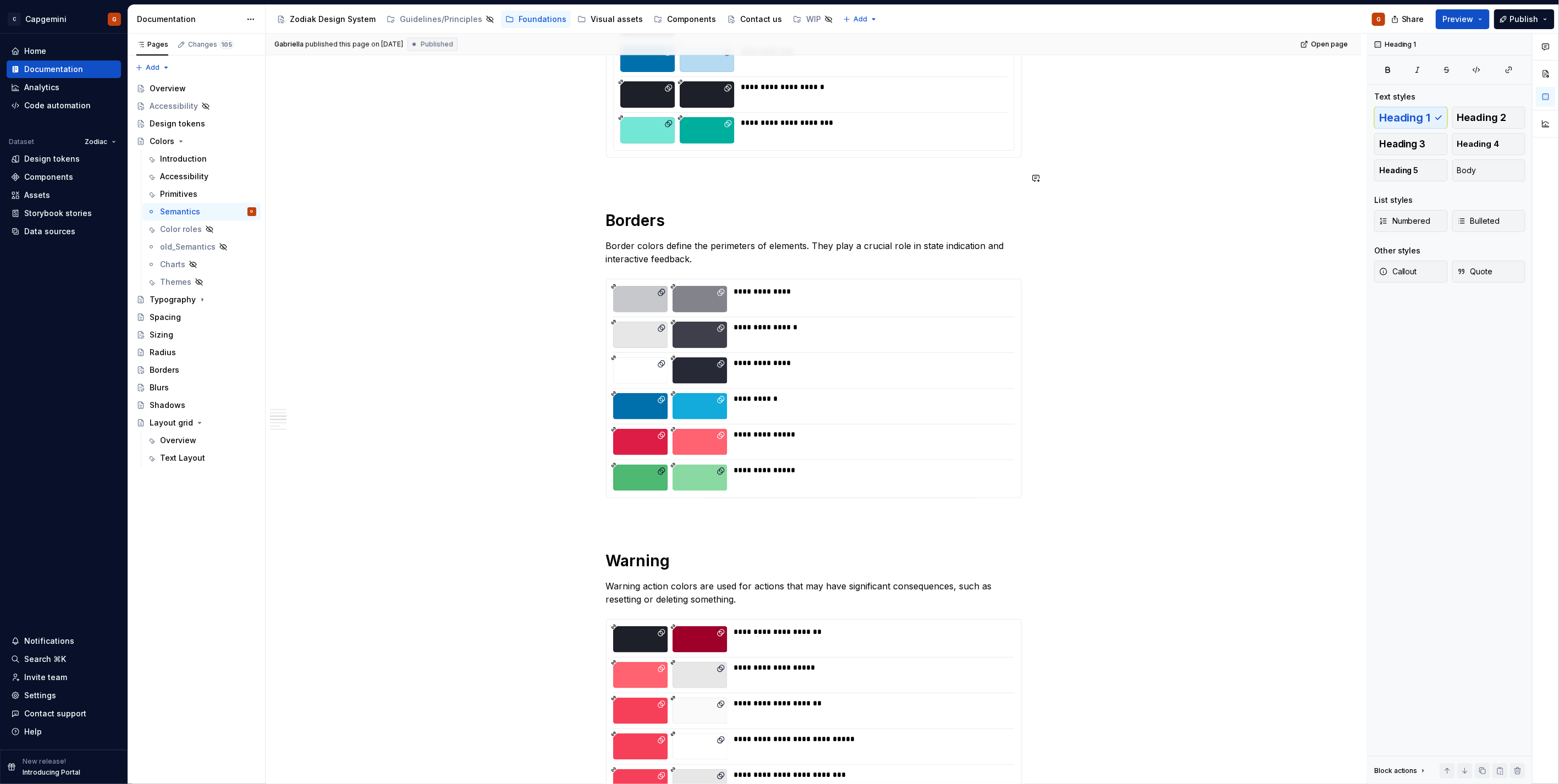
click at [656, 220] on h1 "Borders" at bounding box center [814, 221] width 416 height 20
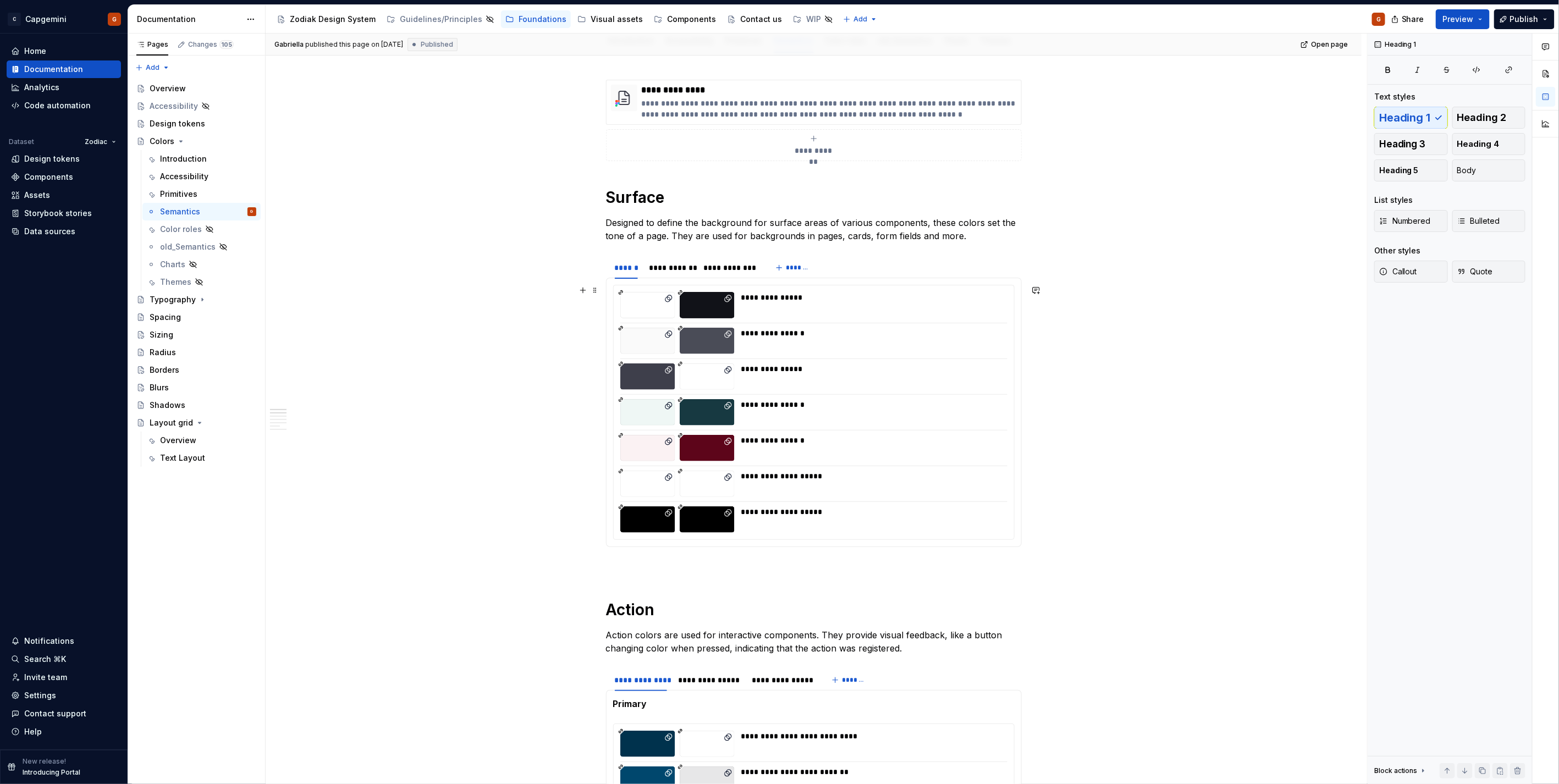
scroll to position [52, 0]
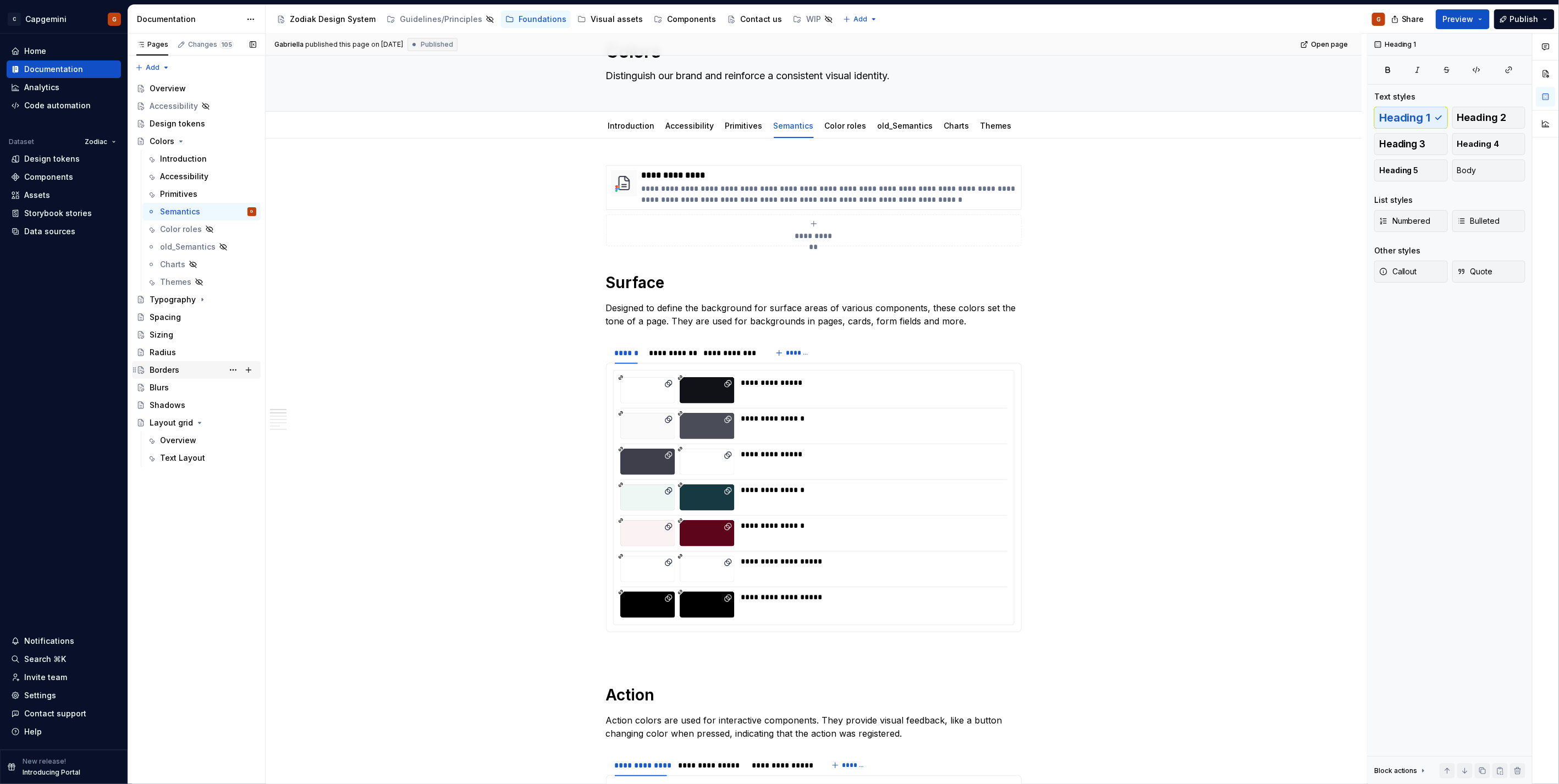
click at [173, 361] on div "Borders" at bounding box center [196, 370] width 129 height 18
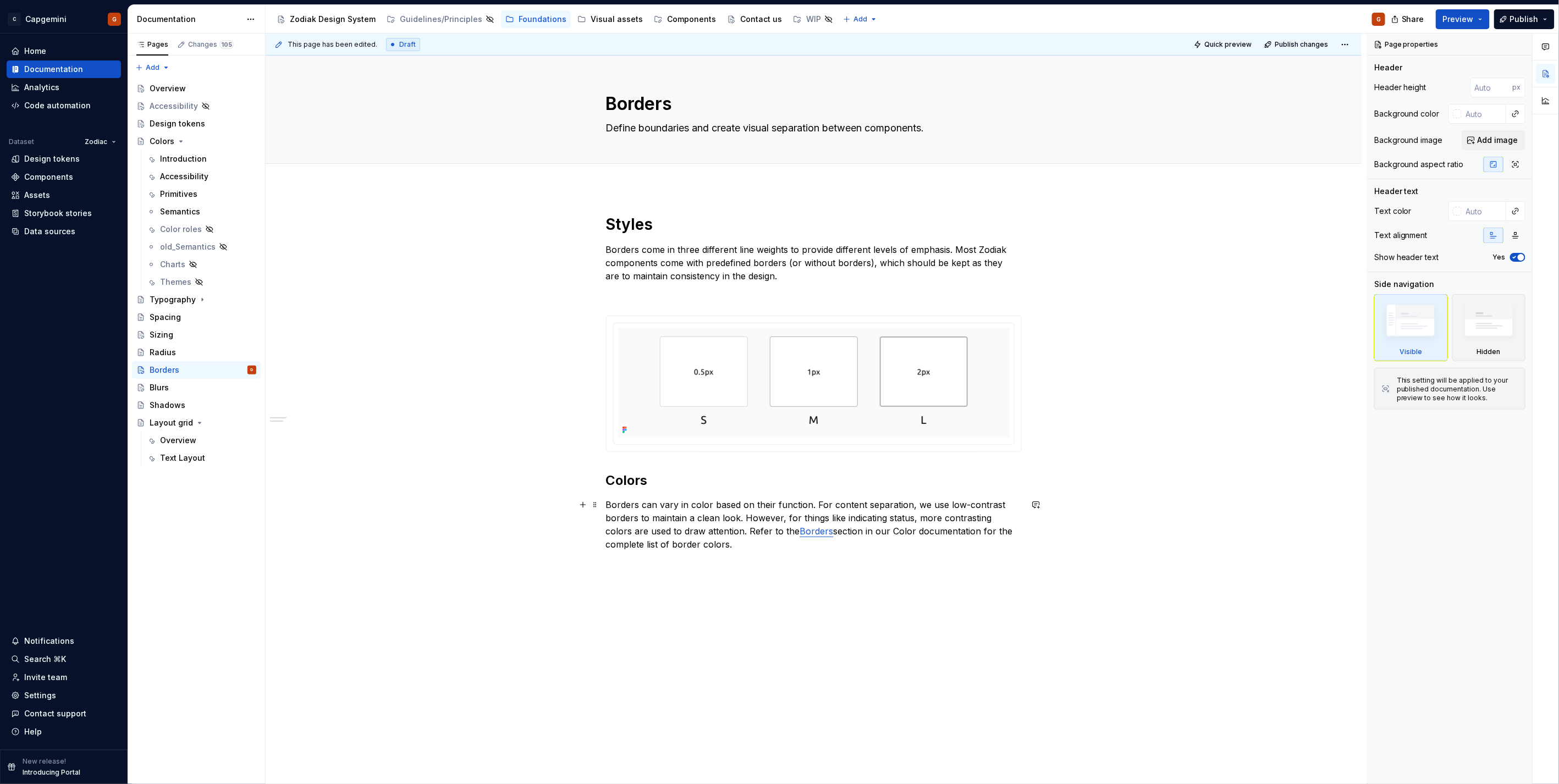
scroll to position [14, 0]
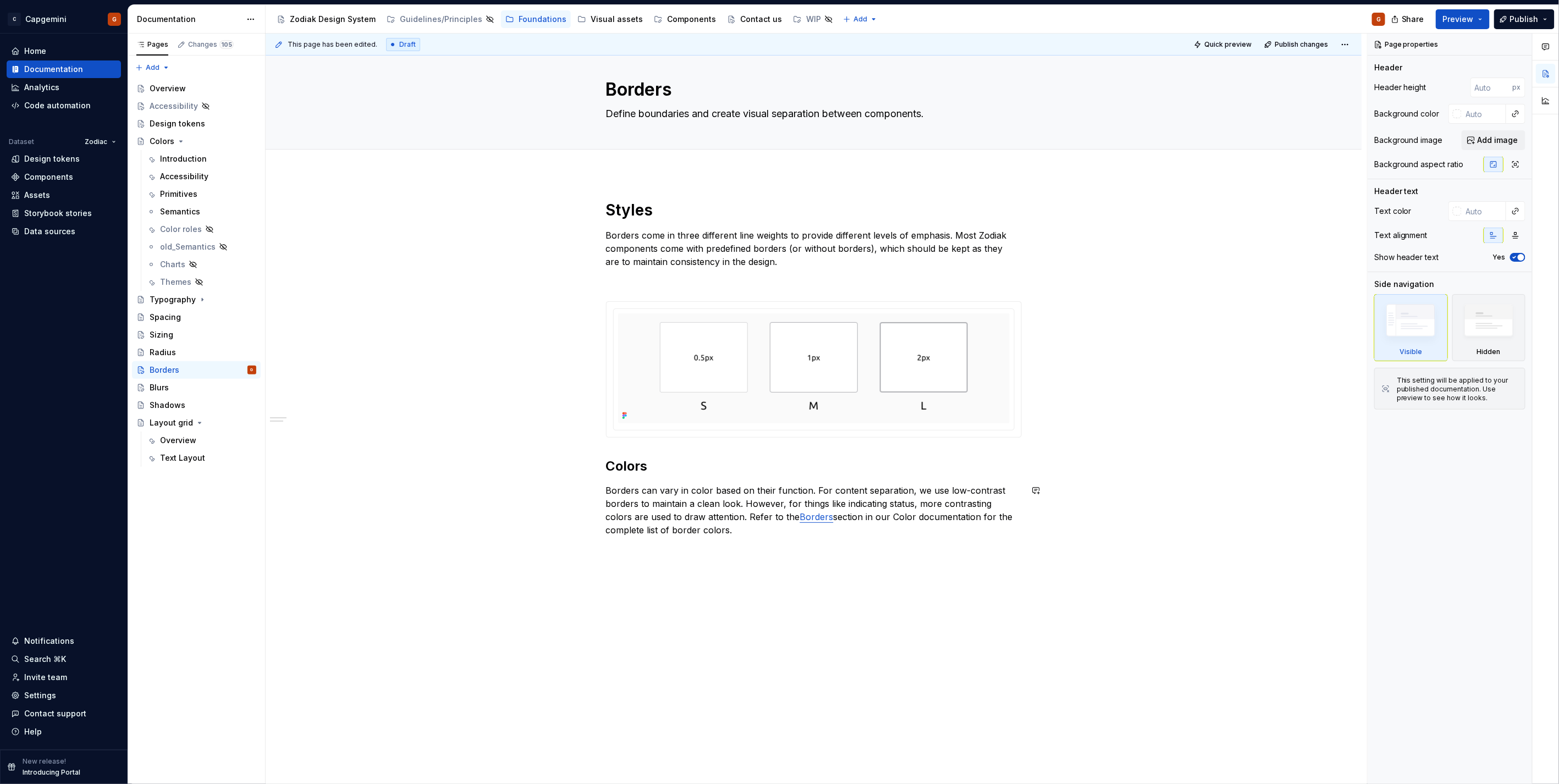
click at [614, 561] on div "Styles Borders come in three different line weights to provide different levels…" at bounding box center [814, 479] width 1096 height 611
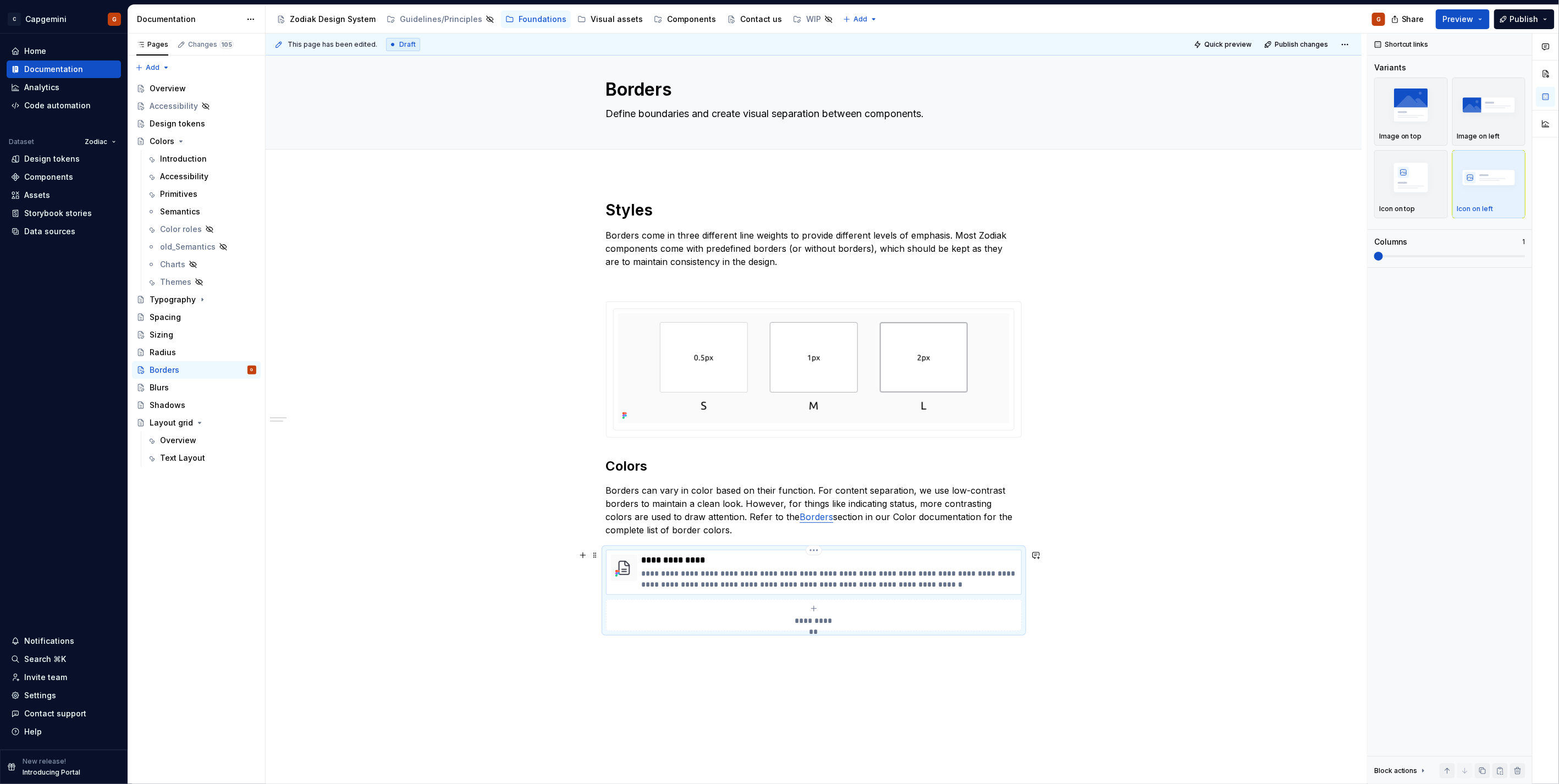
click at [631, 570] on img at bounding box center [624, 568] width 27 height 27
type textarea "*"
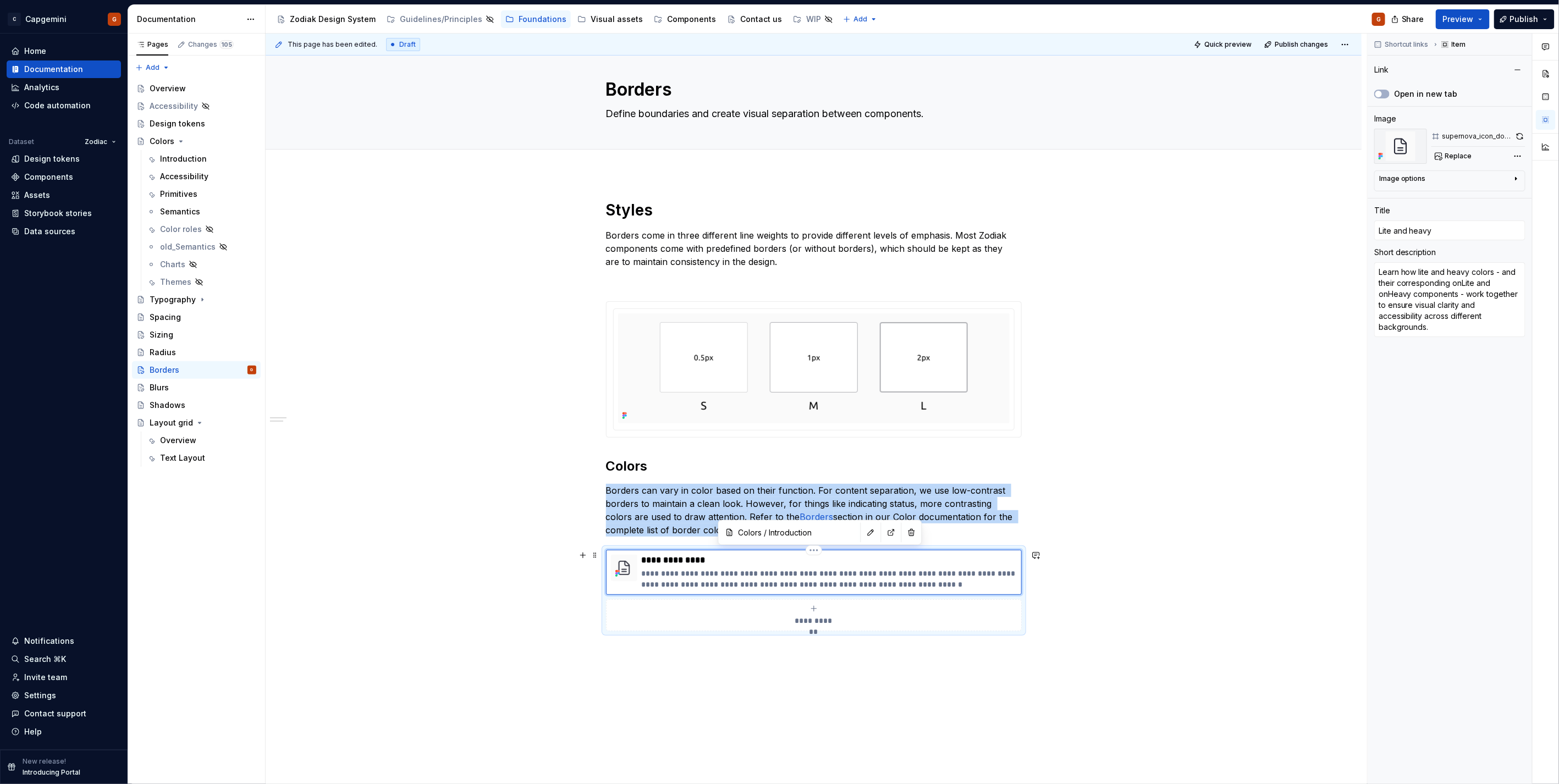
type input "Colors / Introduction/ Lite and heavy"
click at [1472, 233] on input "Lite and heavy" at bounding box center [1449, 230] width 151 height 20
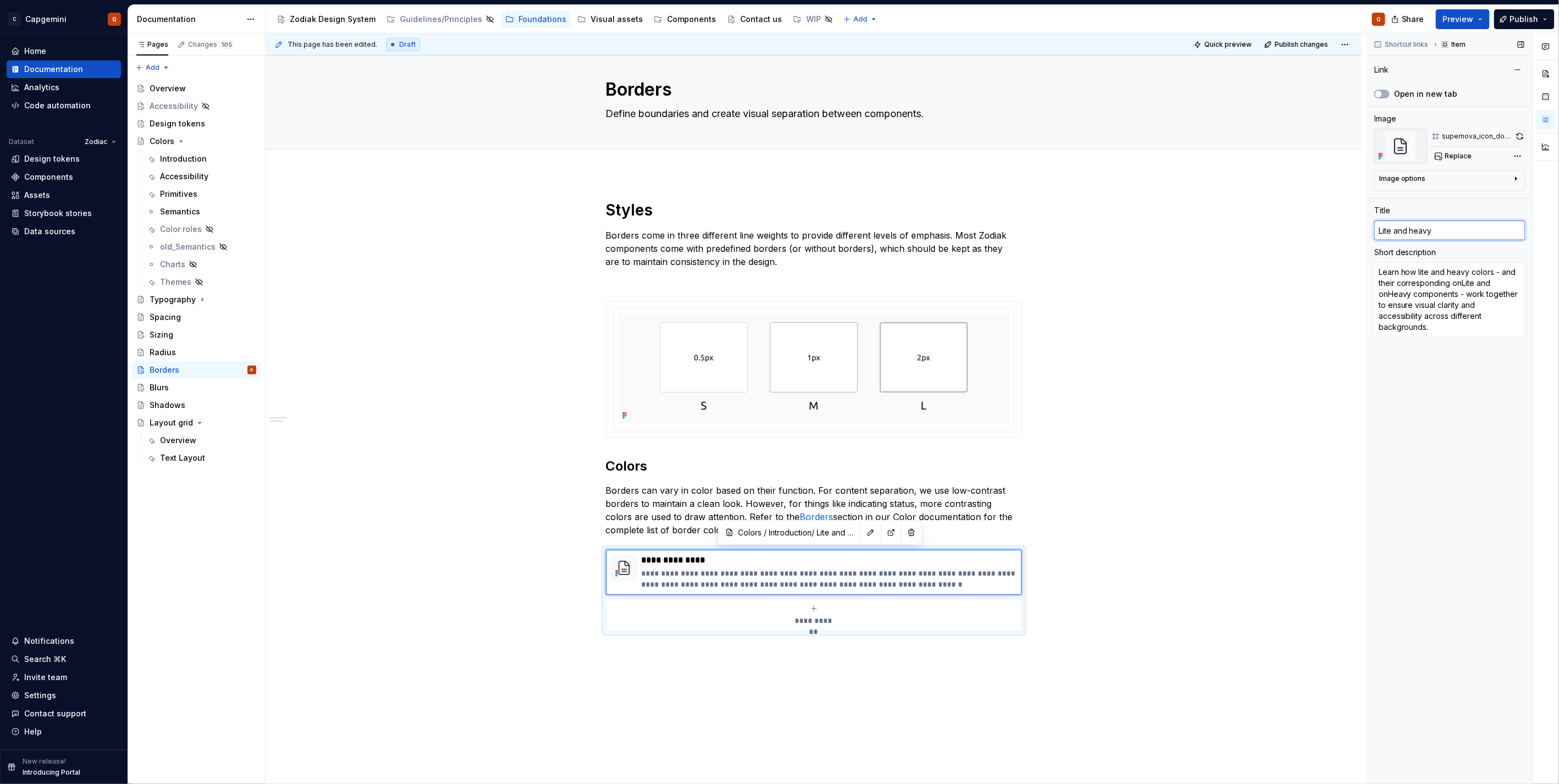
click at [1472, 233] on input "Lite and heavy" at bounding box center [1449, 230] width 151 height 20
click at [1470, 233] on input "Lite and heavy" at bounding box center [1449, 230] width 151 height 20
click at [1411, 147] on img at bounding box center [1400, 146] width 53 height 35
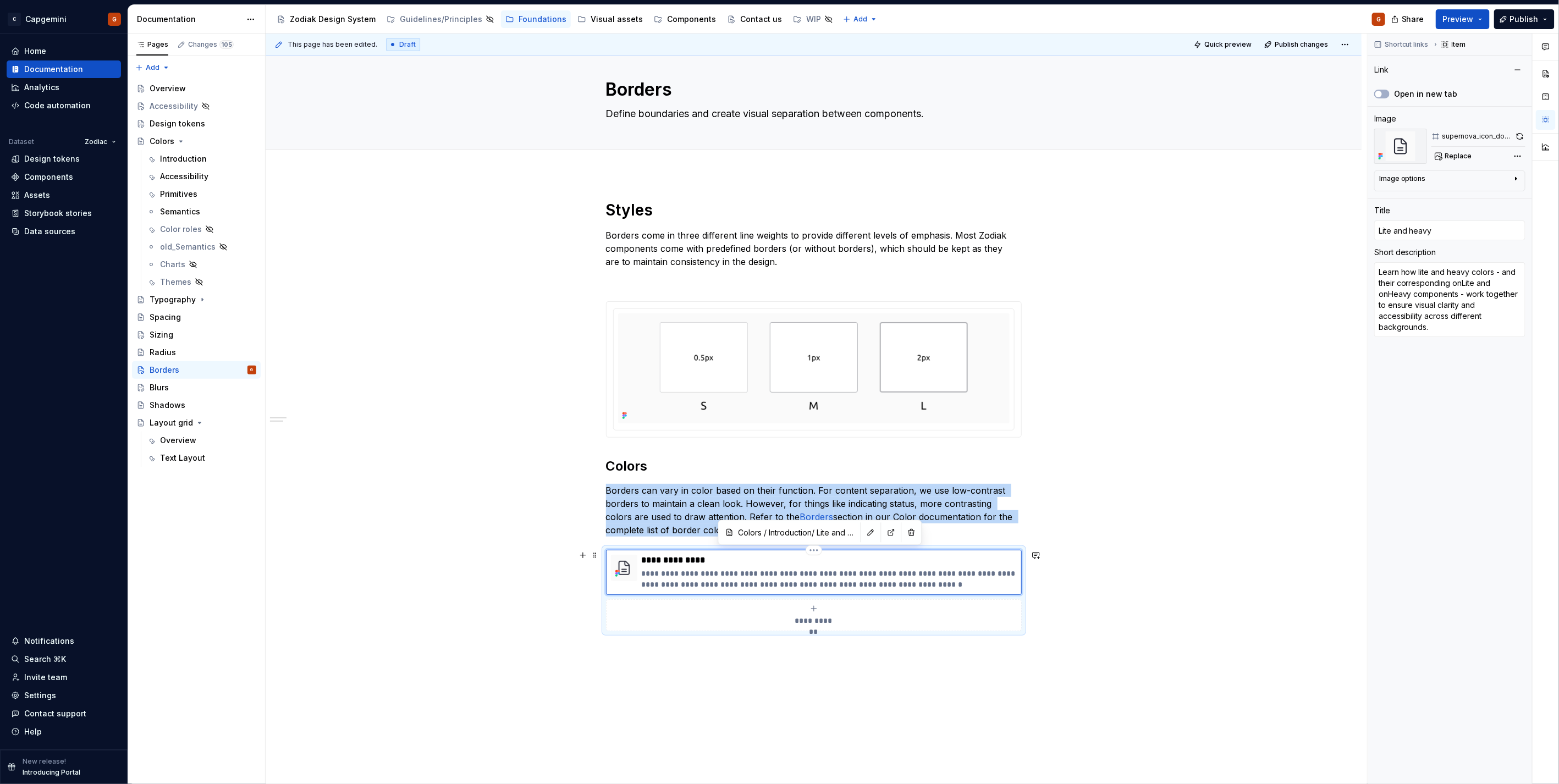
click at [623, 575] on img at bounding box center [624, 568] width 27 height 27
click at [863, 533] on button "button" at bounding box center [871, 533] width 15 height 15
type textarea "*"
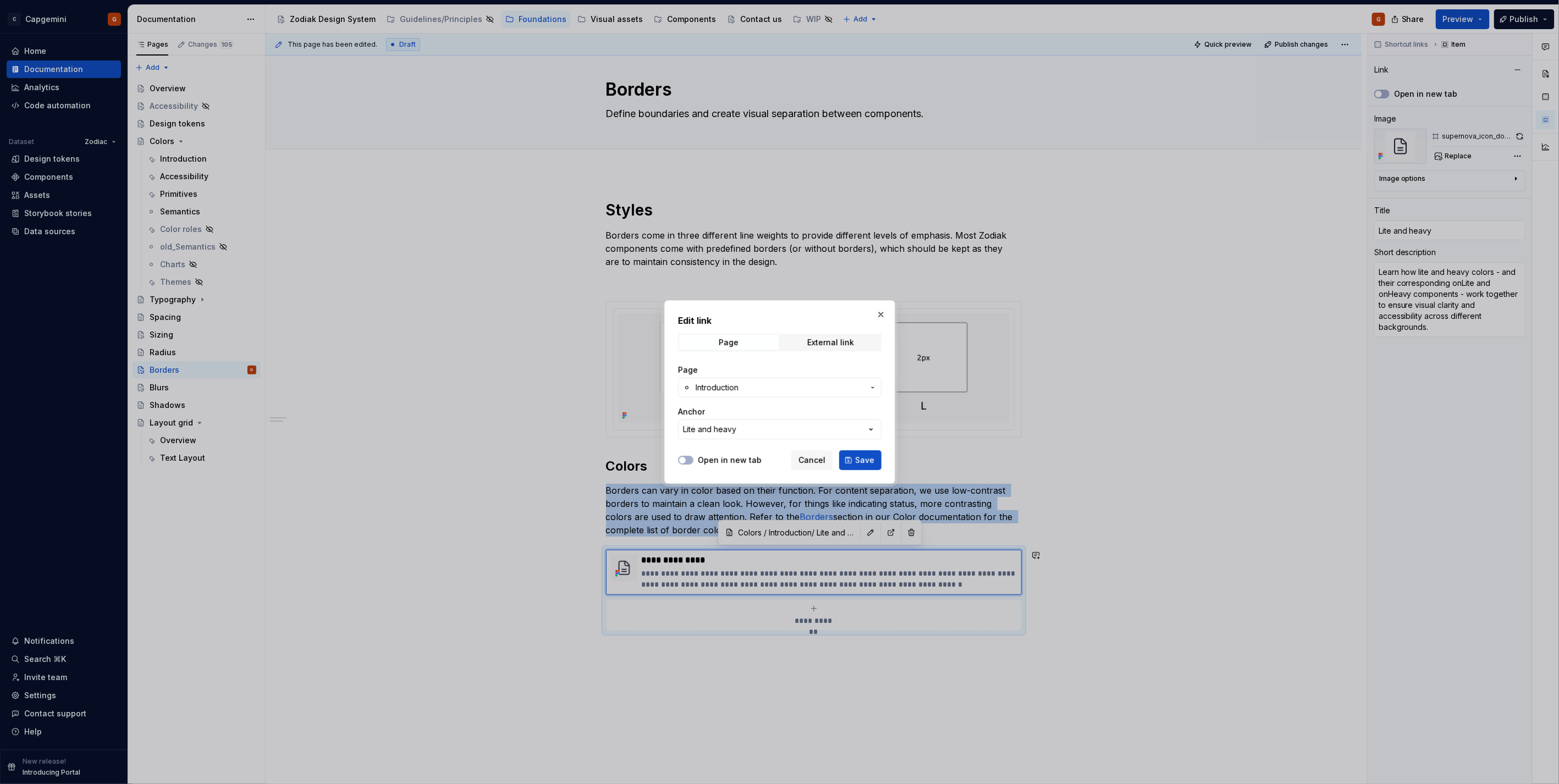
click at [761, 387] on span "Introduction" at bounding box center [779, 388] width 168 height 11
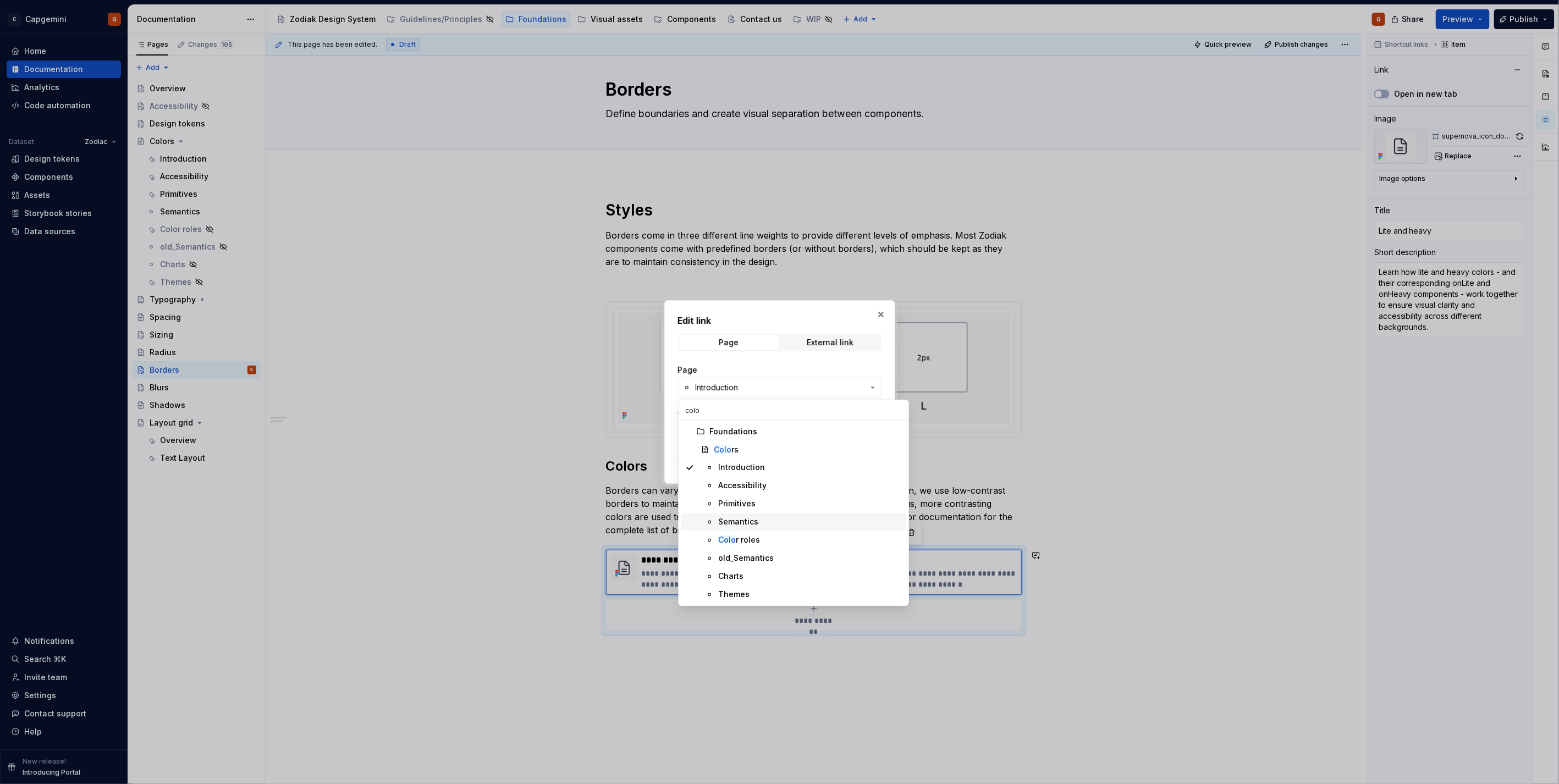
type input "colo"
click at [748, 518] on div "Semantics" at bounding box center [738, 523] width 40 height 11
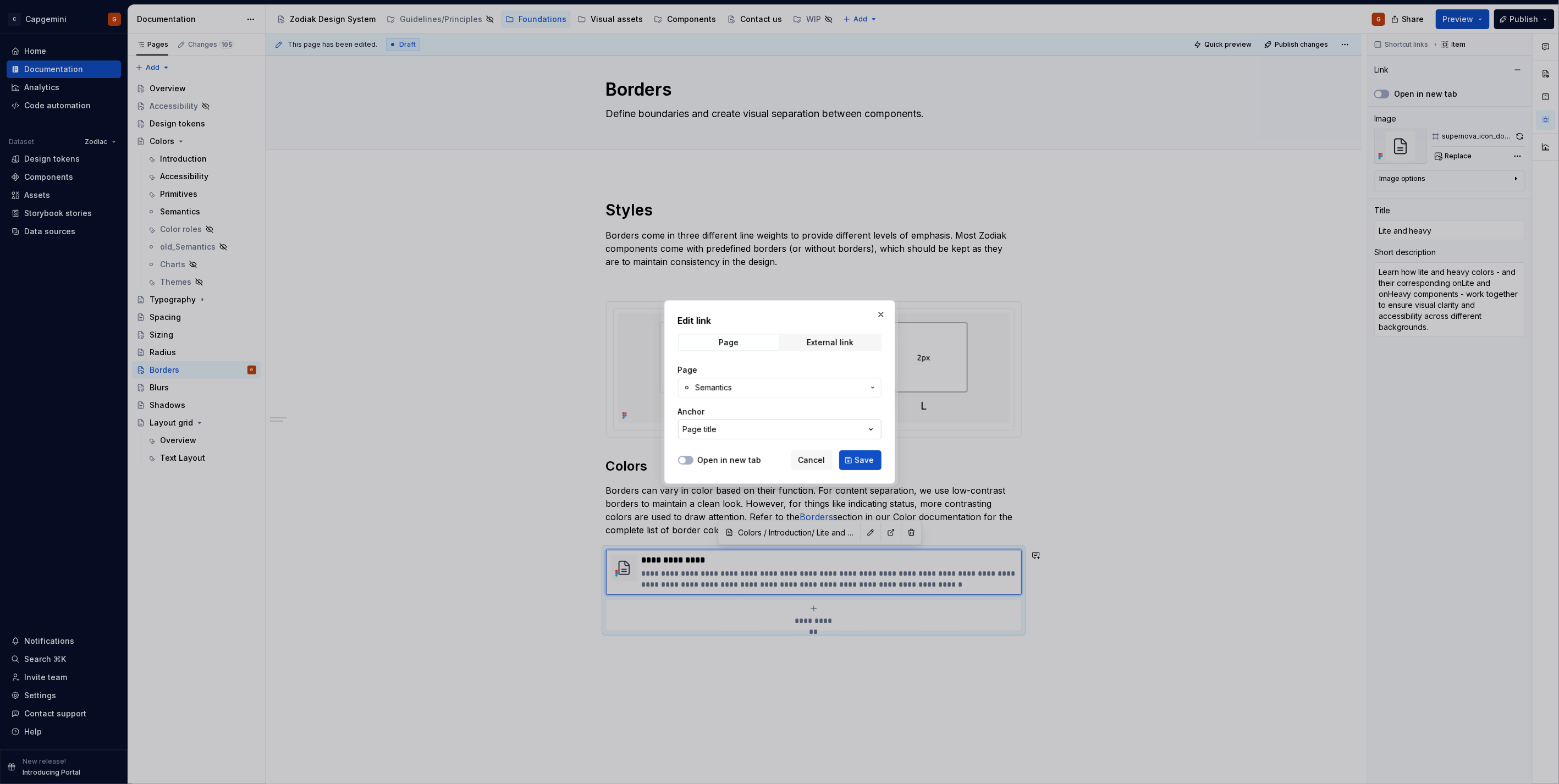
click at [740, 436] on button "Page title" at bounding box center [780, 429] width 204 height 20
click at [740, 436] on div "Edit link Page External link Page Semantics Anchor Page title Open in new tab C…" at bounding box center [779, 392] width 1559 height 784
click at [802, 338] on span "External link" at bounding box center [830, 343] width 100 height 15
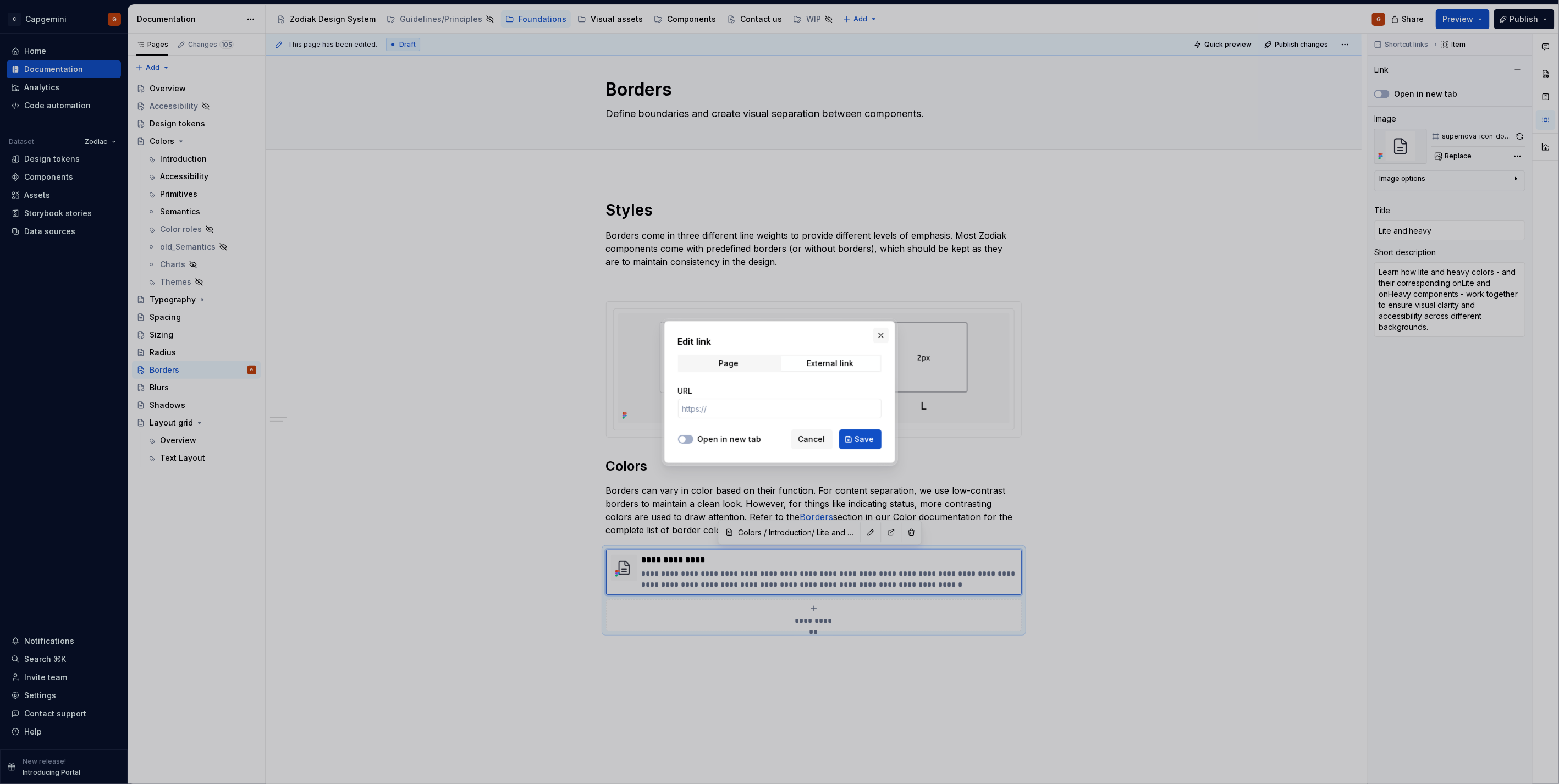
click at [880, 337] on button "button" at bounding box center [881, 335] width 15 height 15
type textarea "*"
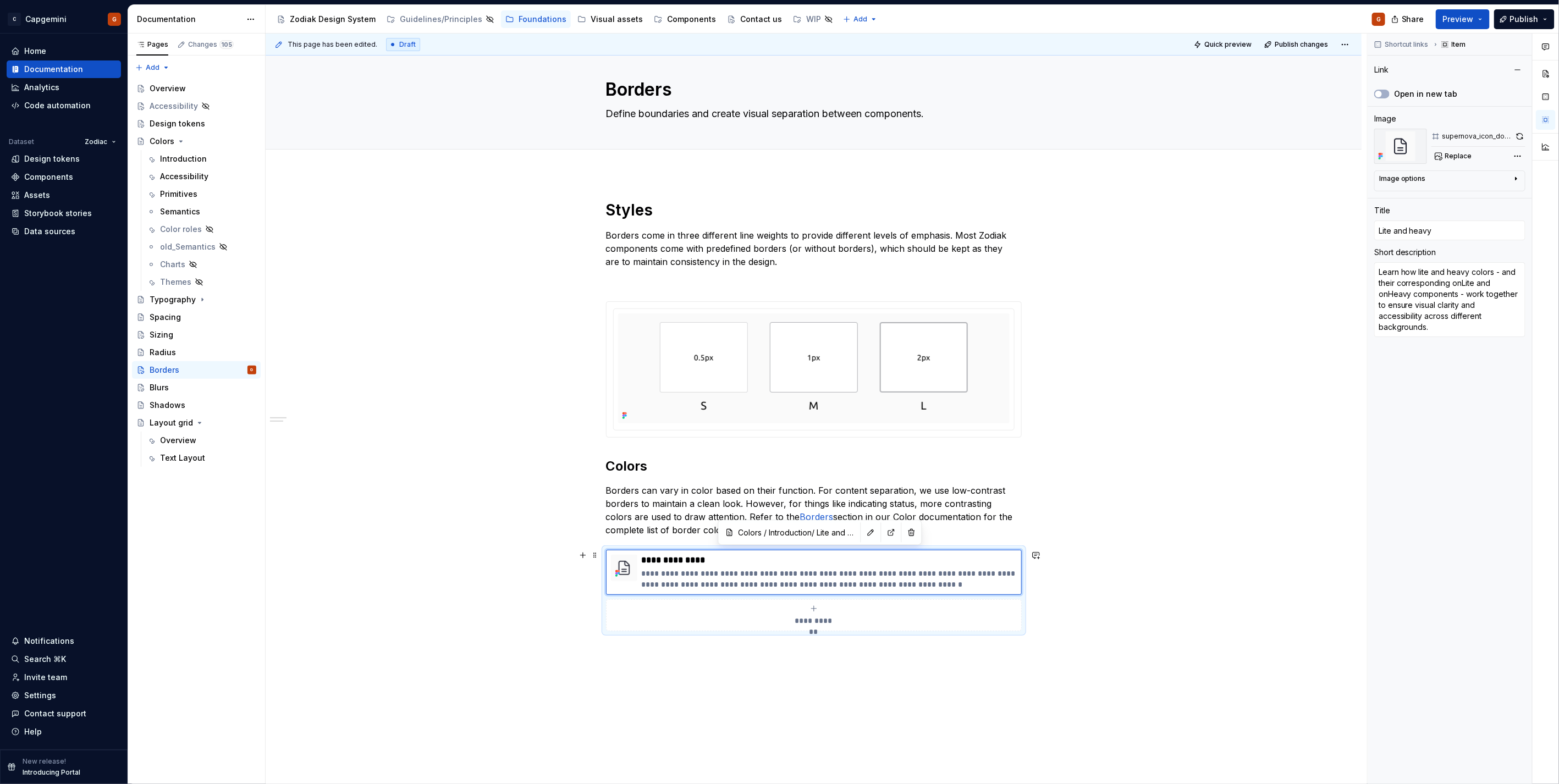
click at [1097, 603] on div "**********" at bounding box center [814, 526] width 1096 height 706
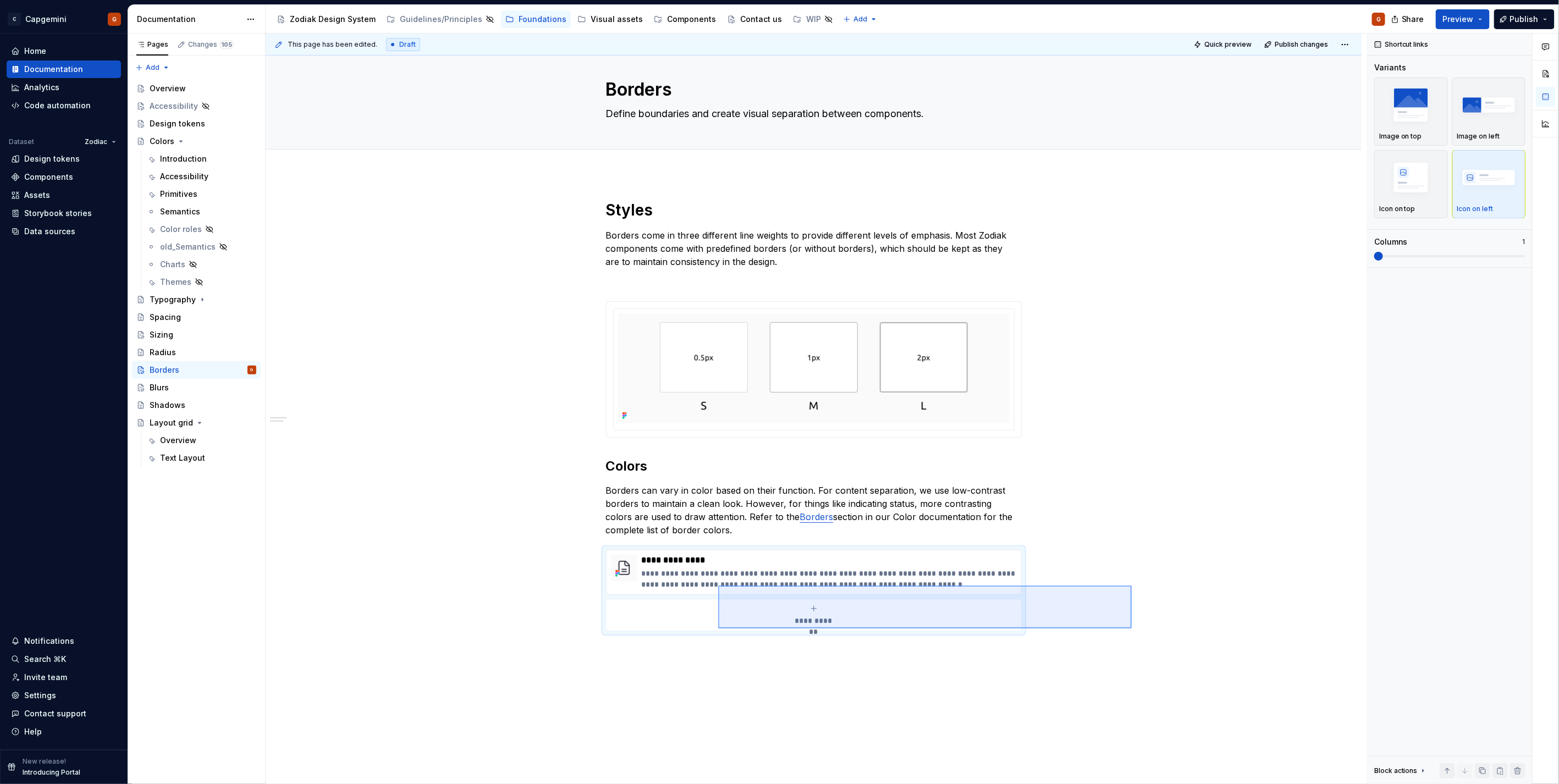
drag, startPoint x: 919, startPoint y: 615, endPoint x: 715, endPoint y: 584, distance: 206.3
click at [715, 584] on div "**********" at bounding box center [816, 409] width 1102 height 751
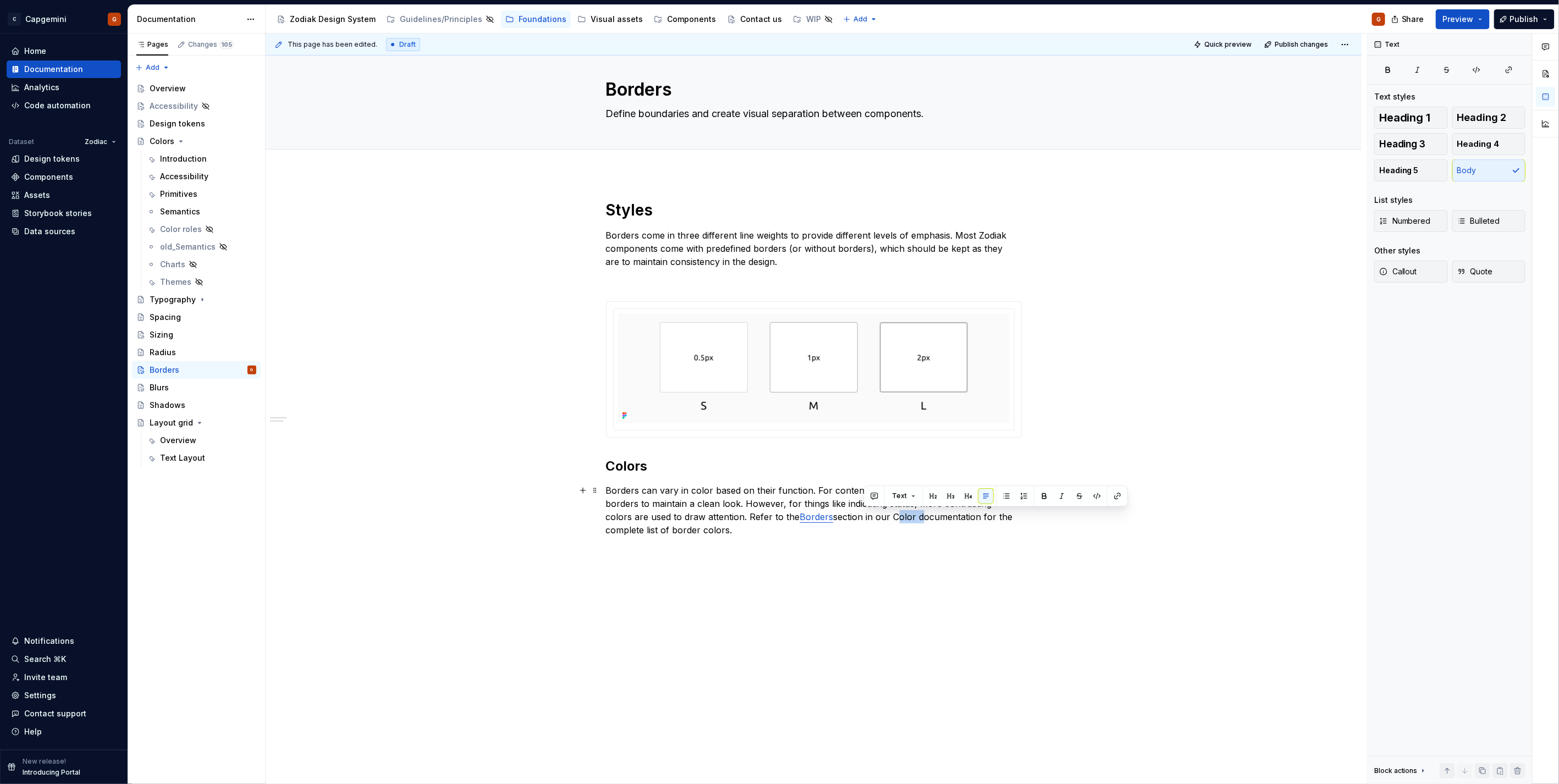
drag, startPoint x: 865, startPoint y: 517, endPoint x: 889, endPoint y: 514, distance: 24.2
click at [889, 514] on p "Borders can vary in color based on their function. For content separation, we u…" at bounding box center [814, 510] width 416 height 53
click at [876, 515] on p "Borders can vary in color based on their function. For content separation, we u…" at bounding box center [814, 510] width 416 height 53
click at [1119, 499] on button "button" at bounding box center [1117, 496] width 15 height 15
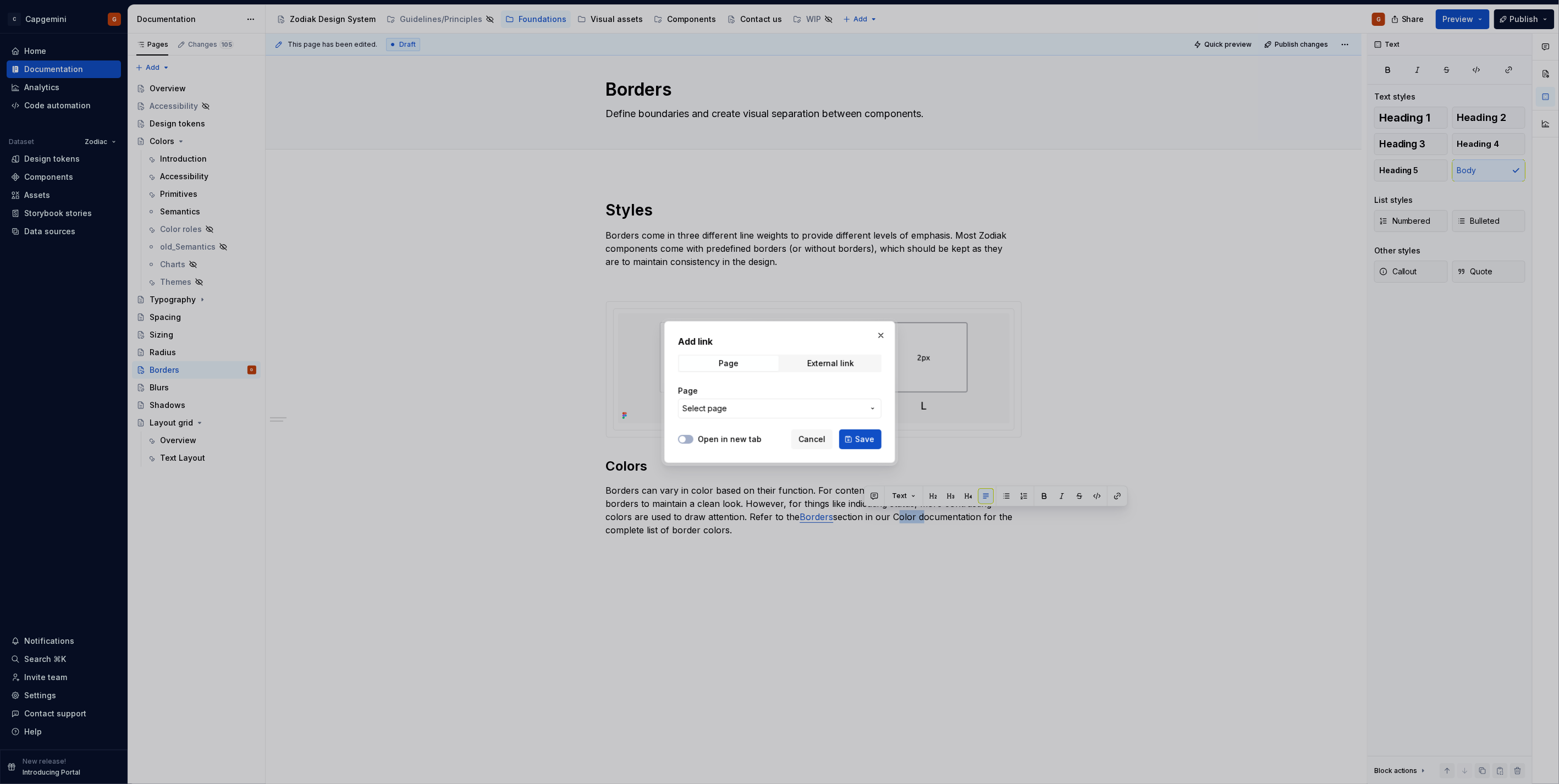
click at [771, 403] on span "Select page" at bounding box center [773, 409] width 181 height 11
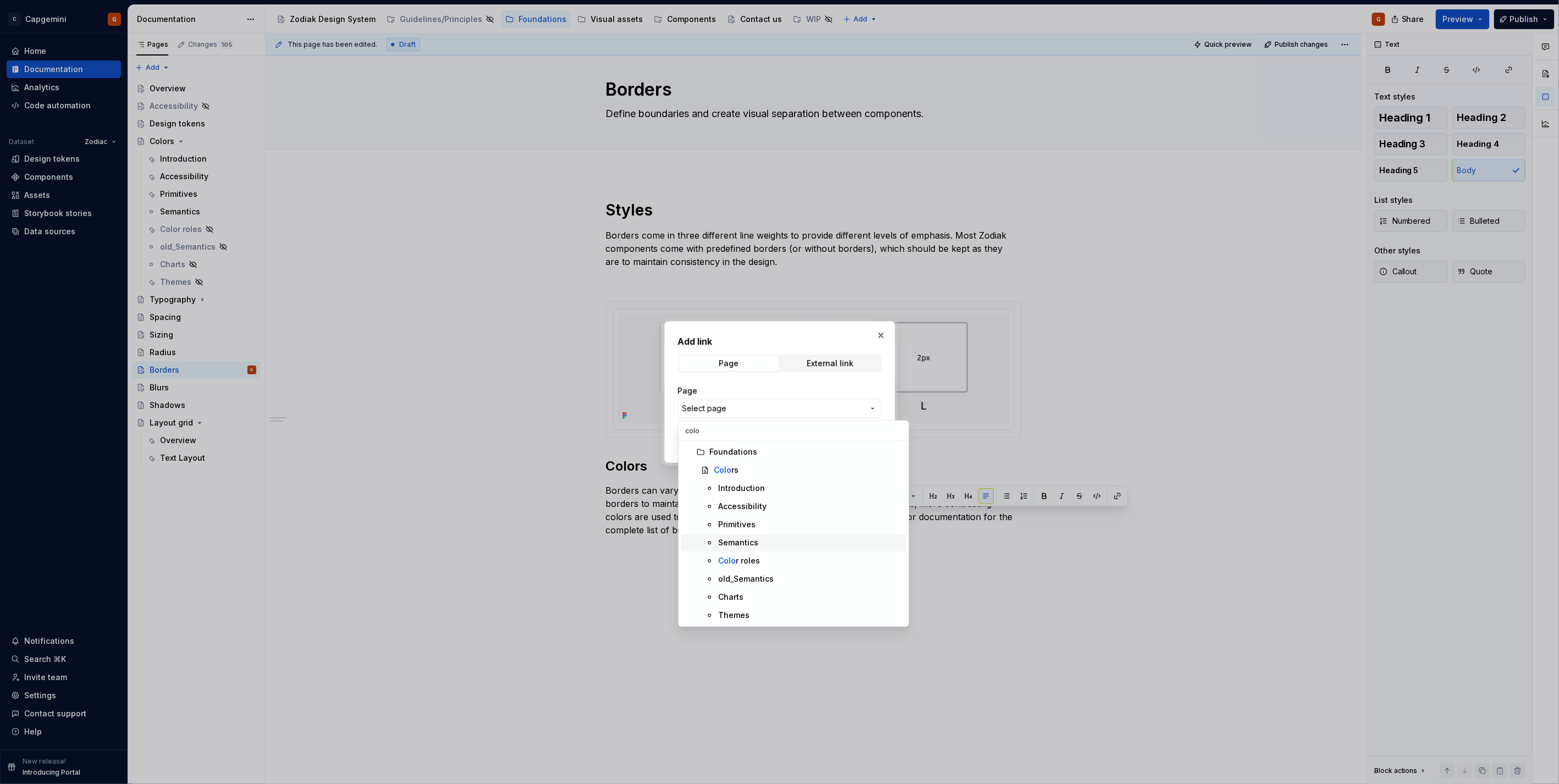
type input "colo"
click at [751, 542] on div "Semantics" at bounding box center [738, 543] width 40 height 11
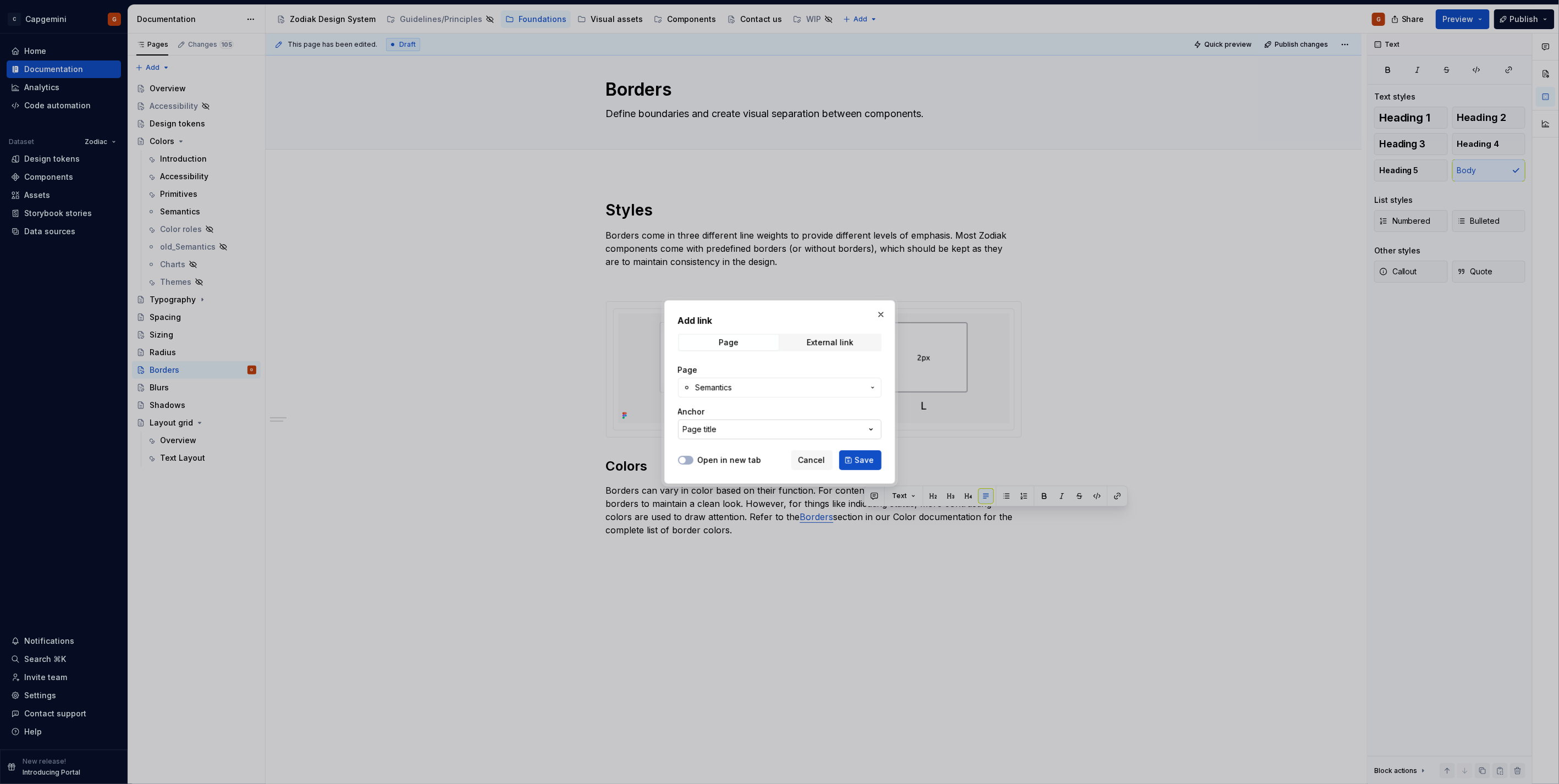
click at [814, 426] on button "Page title" at bounding box center [780, 429] width 204 height 20
click at [823, 428] on div "Add link Page External link Page Semantics Anchor Page title Open in new tab Ca…" at bounding box center [779, 392] width 1559 height 784
click at [855, 459] on button "Save" at bounding box center [860, 460] width 42 height 20
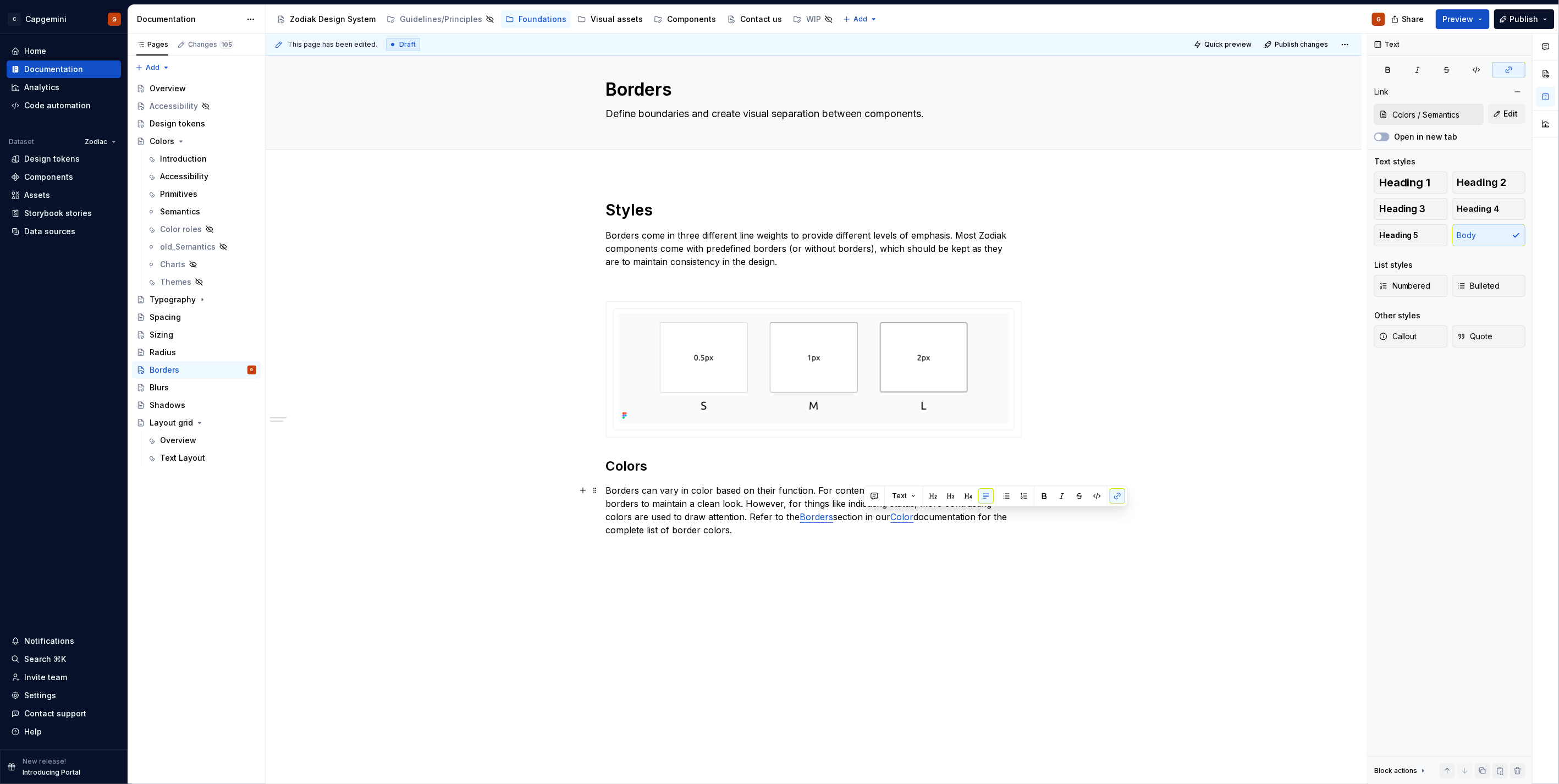
click at [891, 514] on link "Color" at bounding box center [902, 517] width 23 height 11
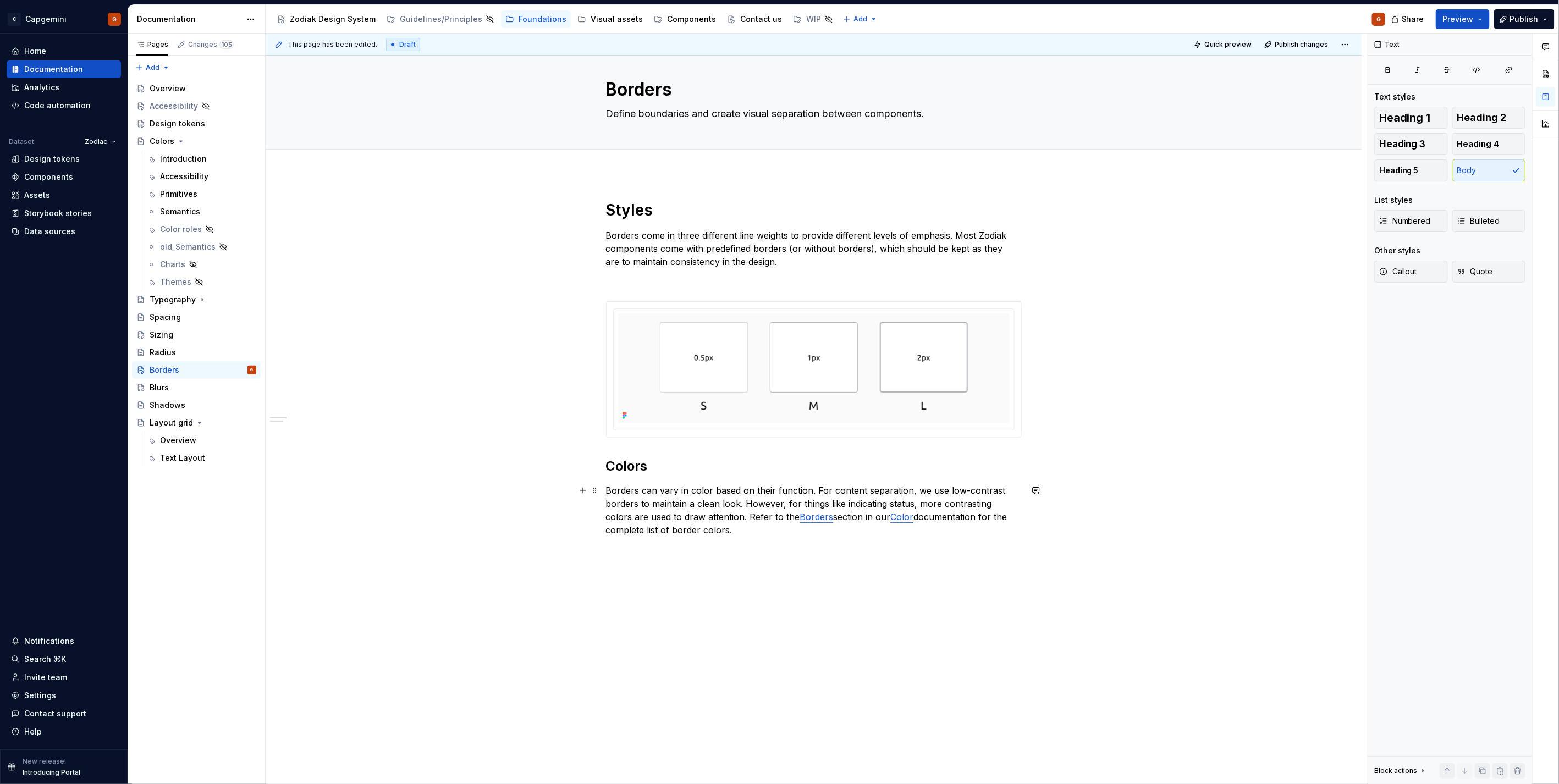
click at [800, 518] on link "Borders" at bounding box center [817, 517] width 34 height 11
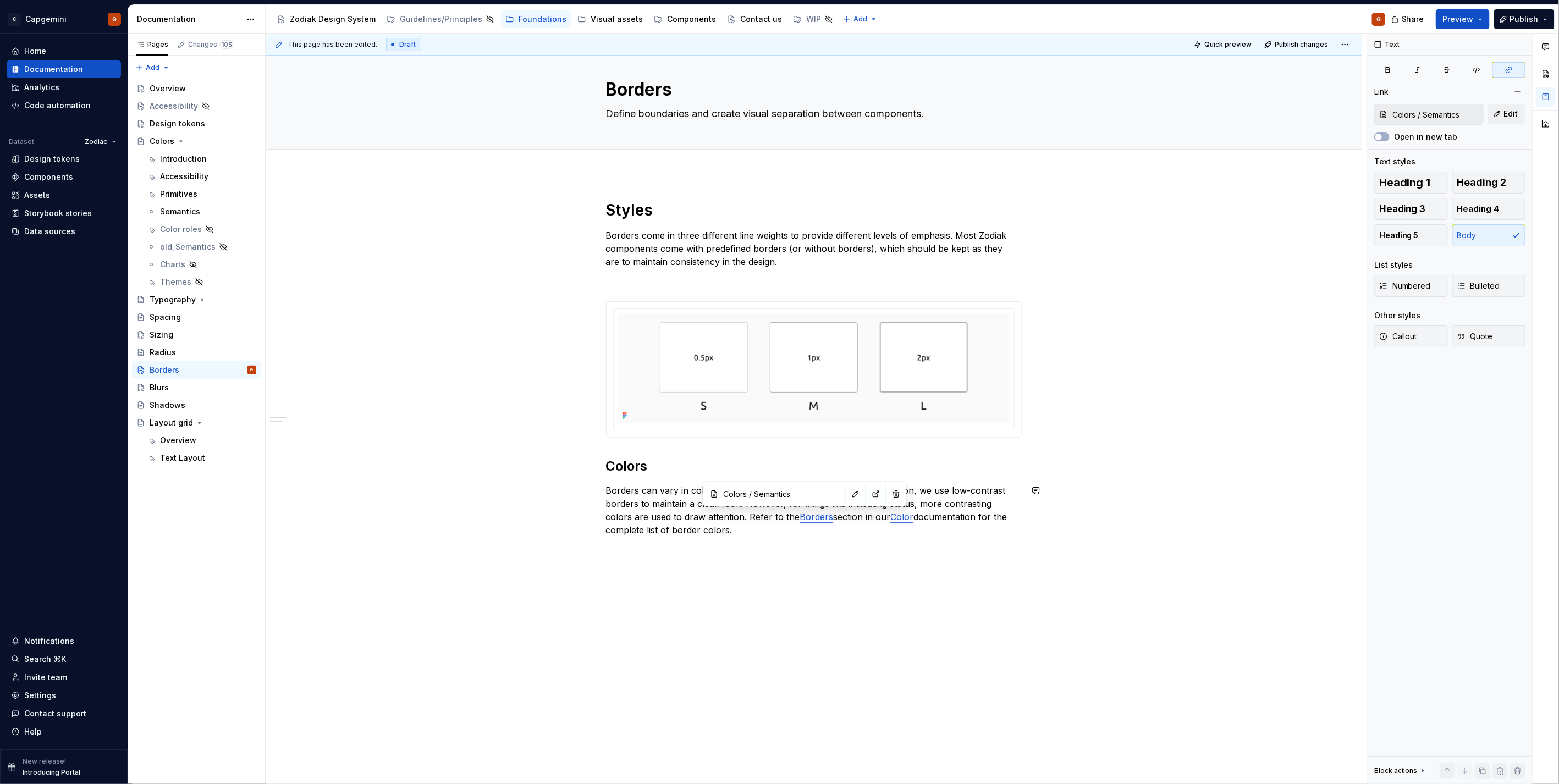
click at [822, 542] on div "Styles Borders come in three different line weights to provide different levels…" at bounding box center [814, 375] width 416 height 350
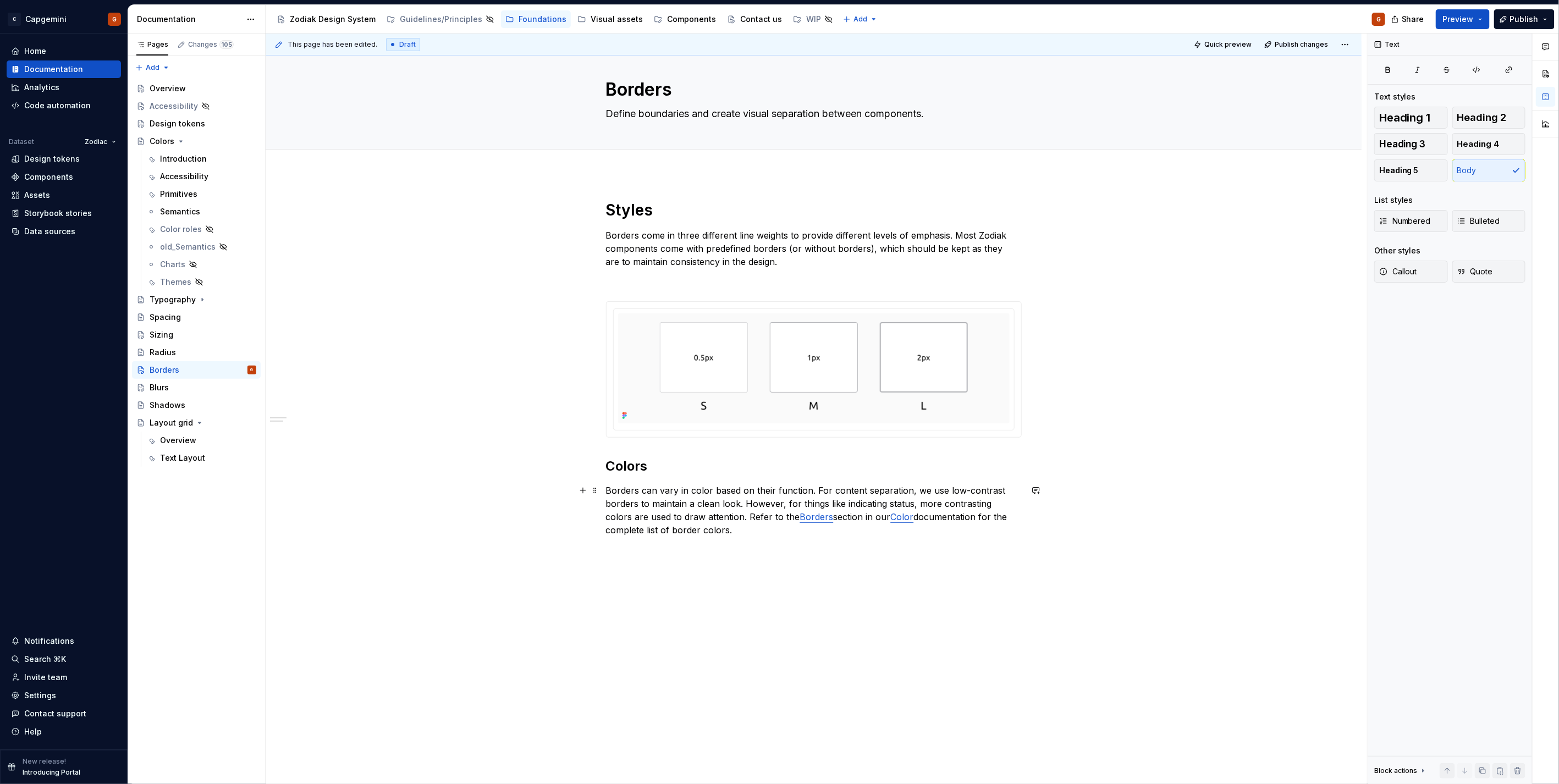
click at [891, 518] on link "Color" at bounding box center [902, 517] width 23 height 11
click at [666, 560] on div "This page has been edited. Draft Quick preview Publish changes Borders Define b…" at bounding box center [816, 409] width 1102 height 751
click at [677, 592] on div "Styles Borders come in three different line weights to provide different levels…" at bounding box center [814, 479] width 1096 height 611
click at [673, 613] on div "Styles Borders come in three different line weights to provide different levels…" at bounding box center [814, 489] width 1096 height 631
click at [1532, 26] on button "Publish" at bounding box center [1524, 19] width 60 height 20
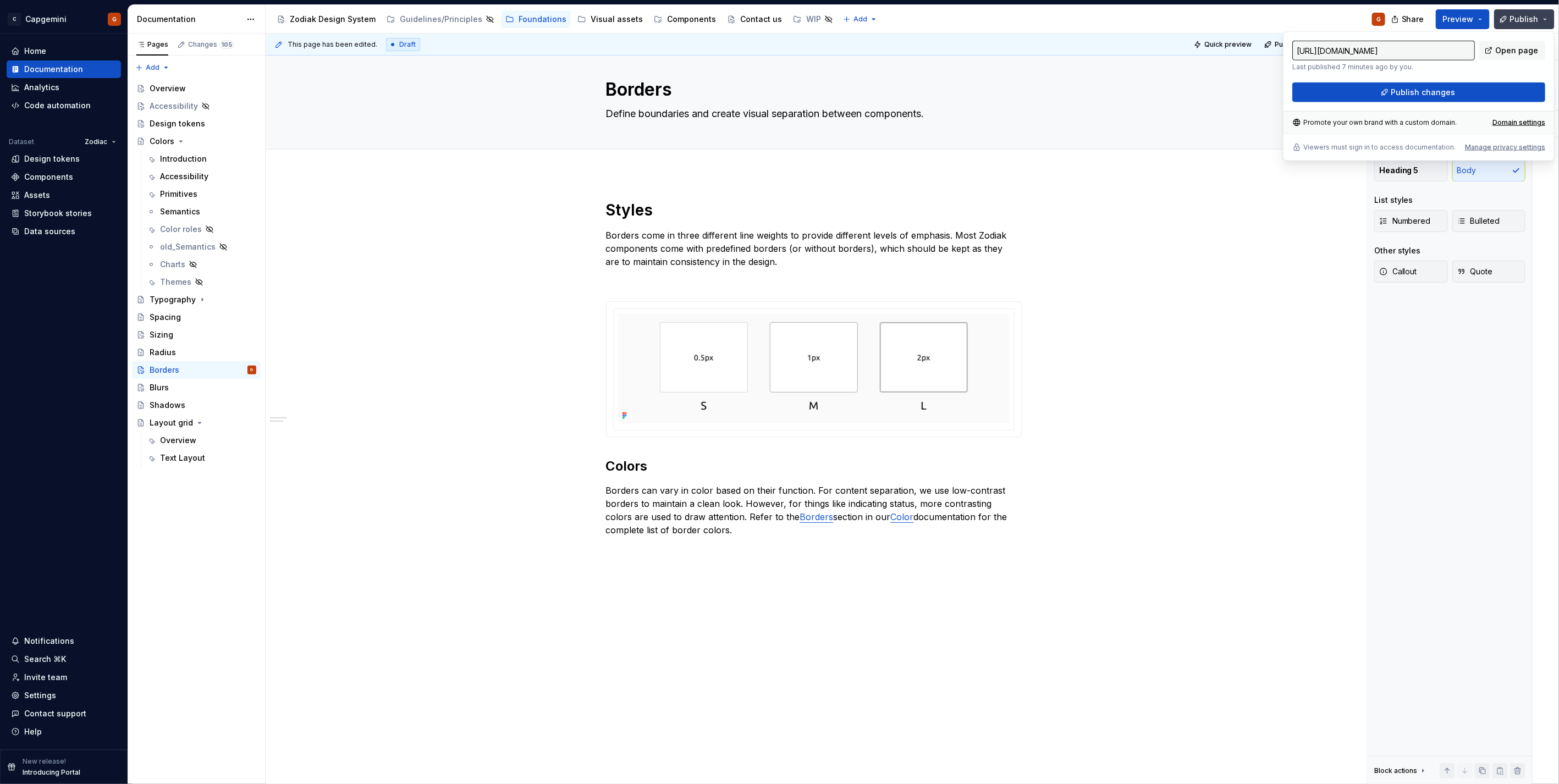
type textarea "*"
drag, startPoint x: 1532, startPoint y: 26, endPoint x: 1461, endPoint y: 93, distance: 97.6
click at [1461, 93] on button "Publish changes" at bounding box center [1418, 92] width 253 height 20
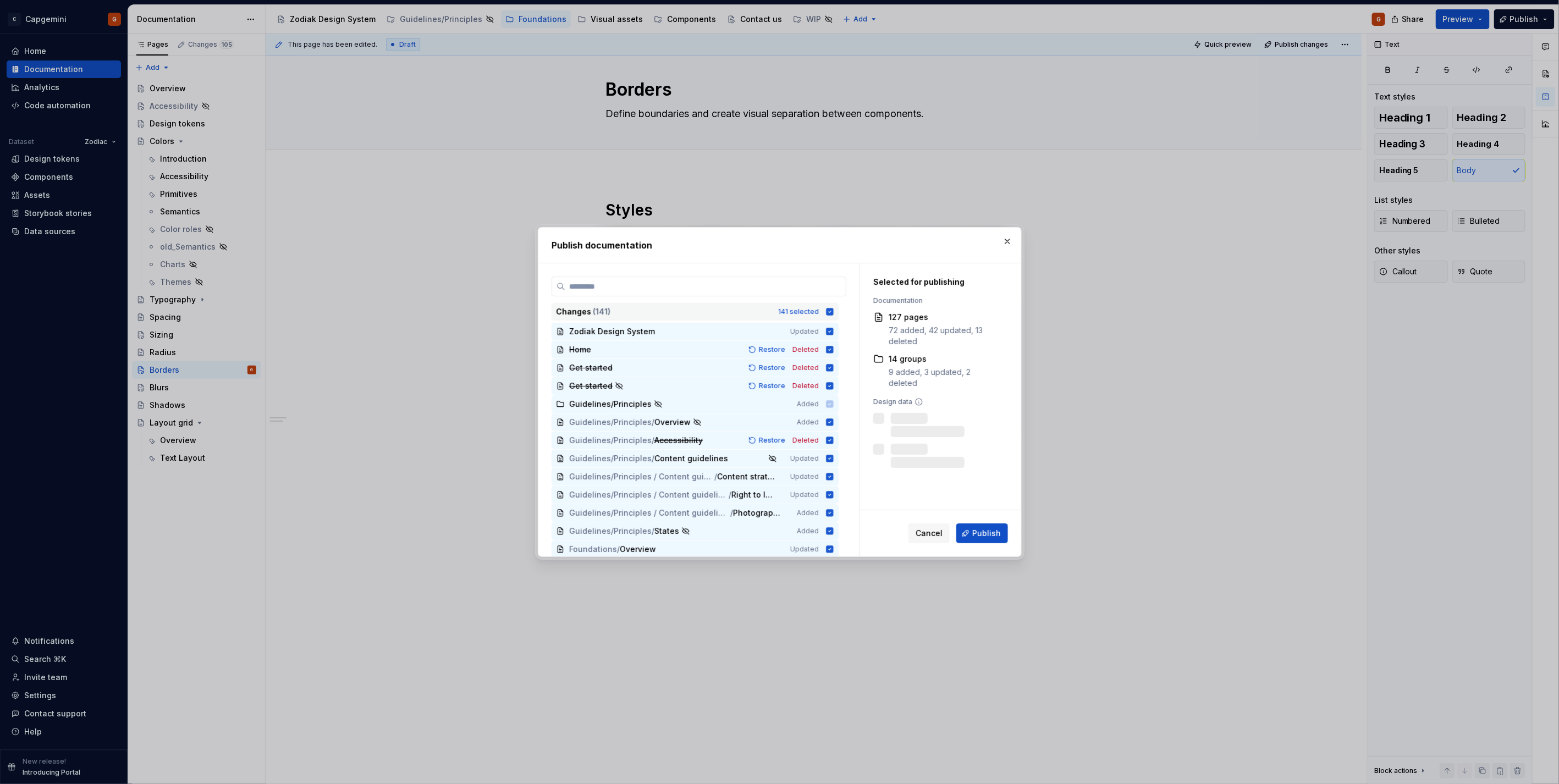
click at [833, 312] on icon at bounding box center [829, 311] width 7 height 7
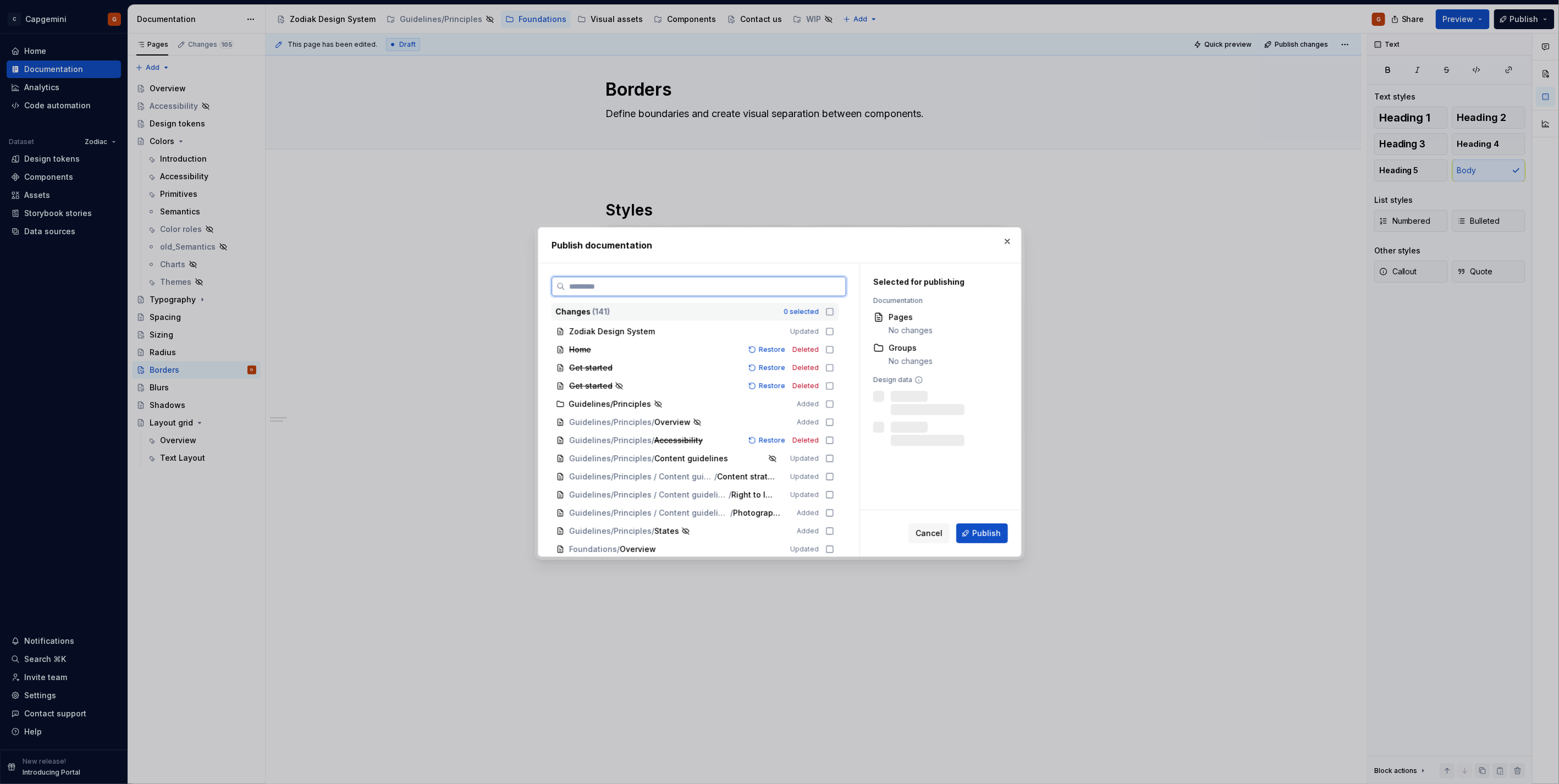
click at [815, 289] on input "search" at bounding box center [705, 287] width 280 height 11
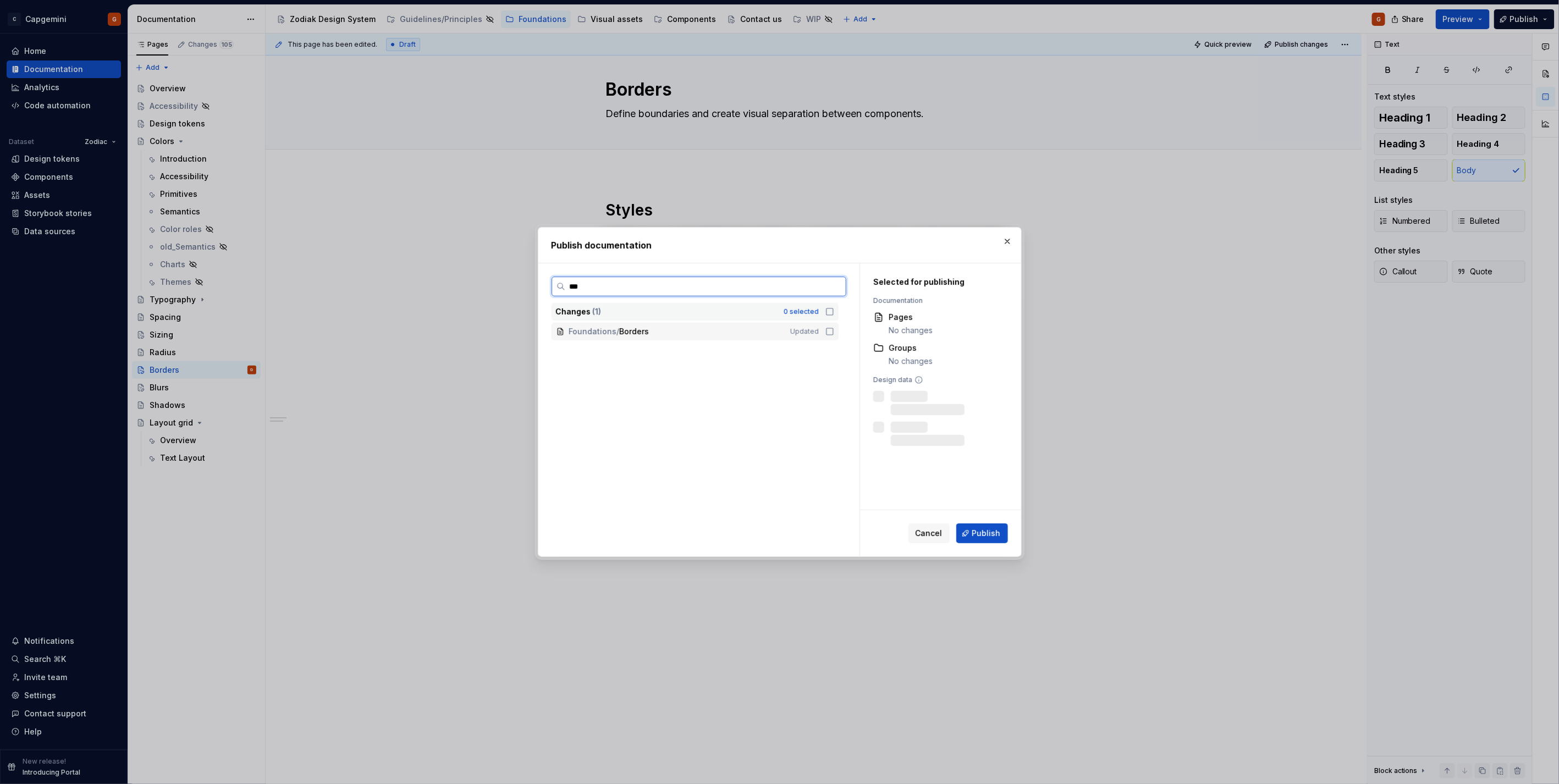
type input "****"
click at [826, 337] on div "Foundations / Borders Updated" at bounding box center [695, 331] width 287 height 18
click at [976, 537] on span "Publish" at bounding box center [986, 533] width 29 height 11
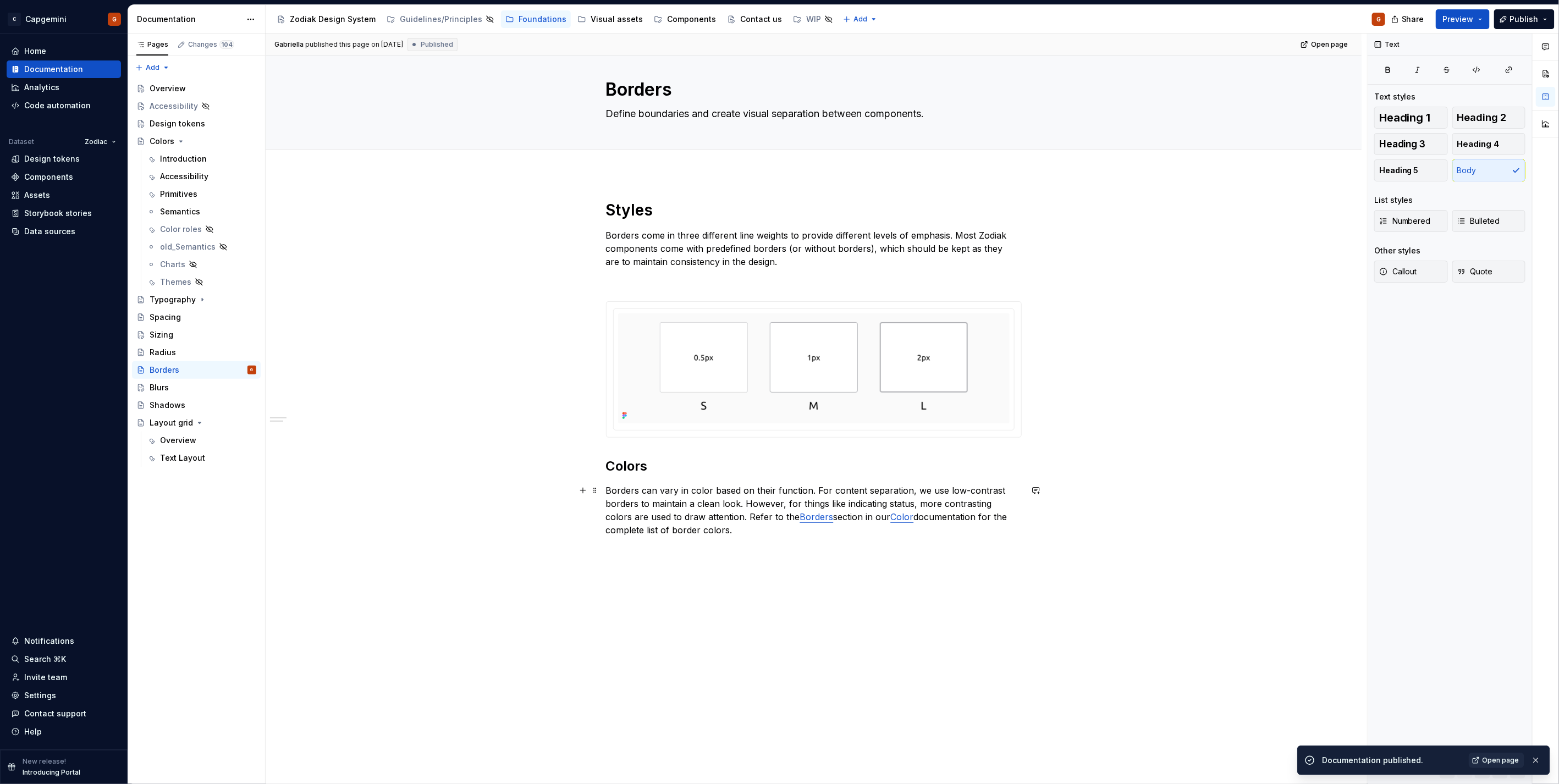
click at [800, 520] on link "Borders" at bounding box center [817, 517] width 34 height 11
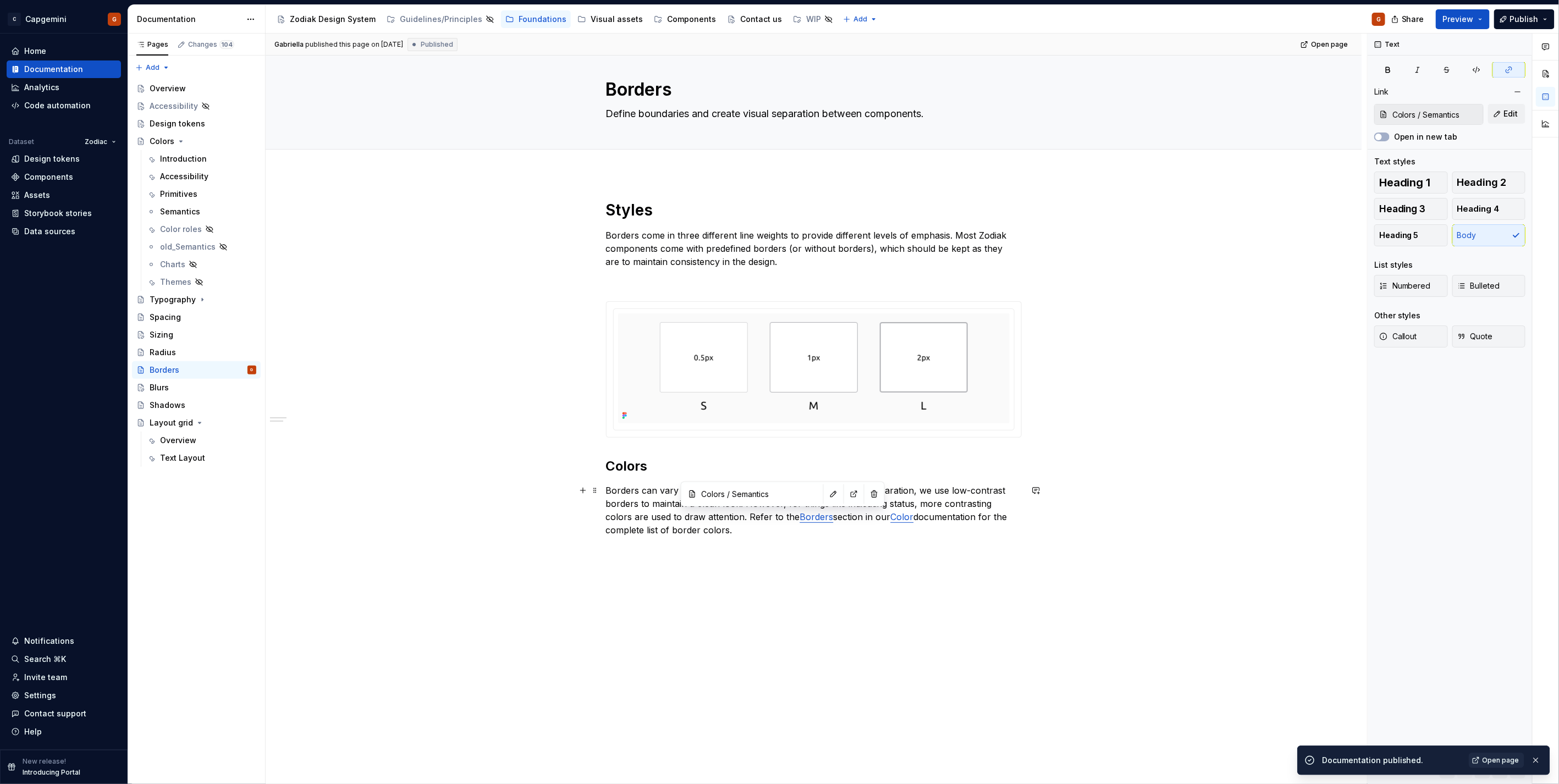
click at [800, 520] on link "Borders" at bounding box center [817, 517] width 34 height 11
click at [1023, 495] on button "button" at bounding box center [1024, 496] width 15 height 15
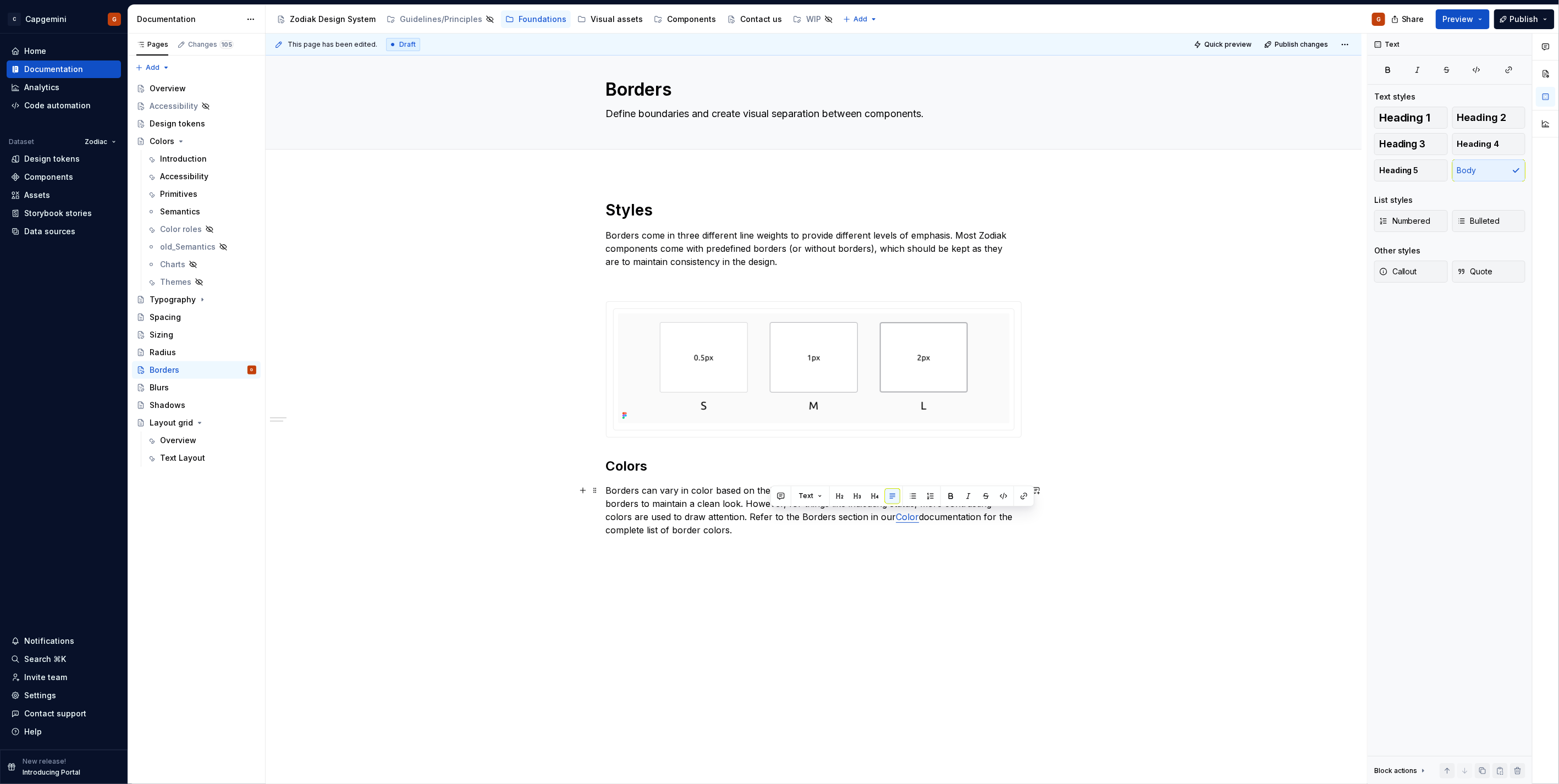
click at [780, 527] on p "Borders can vary in color based on their function. For content separation, we u…" at bounding box center [814, 510] width 416 height 53
type textarea "*"
click at [1514, 20] on span "Publish" at bounding box center [1524, 20] width 29 height 11
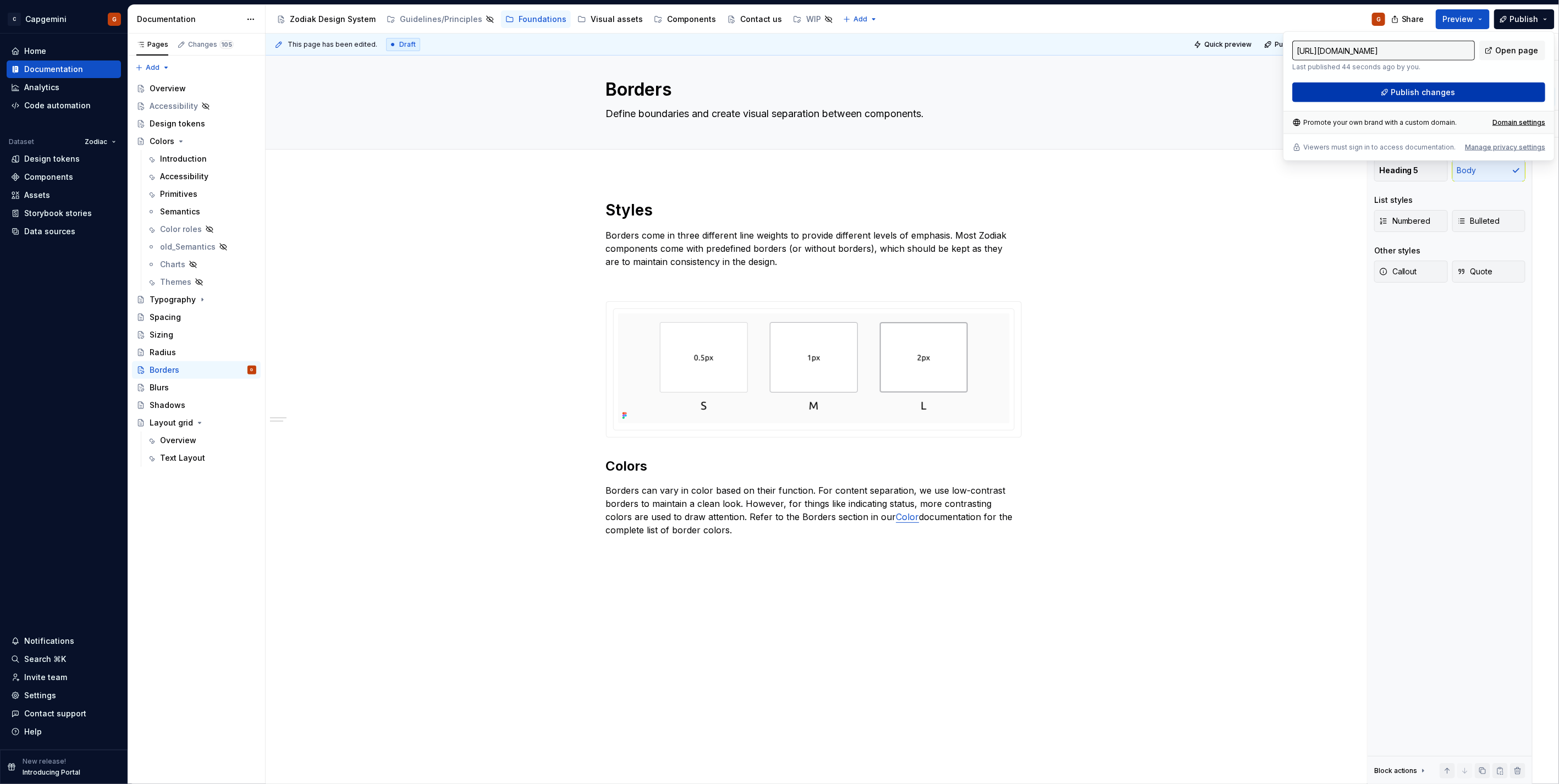
click at [1418, 89] on span "Publish changes" at bounding box center [1423, 93] width 65 height 11
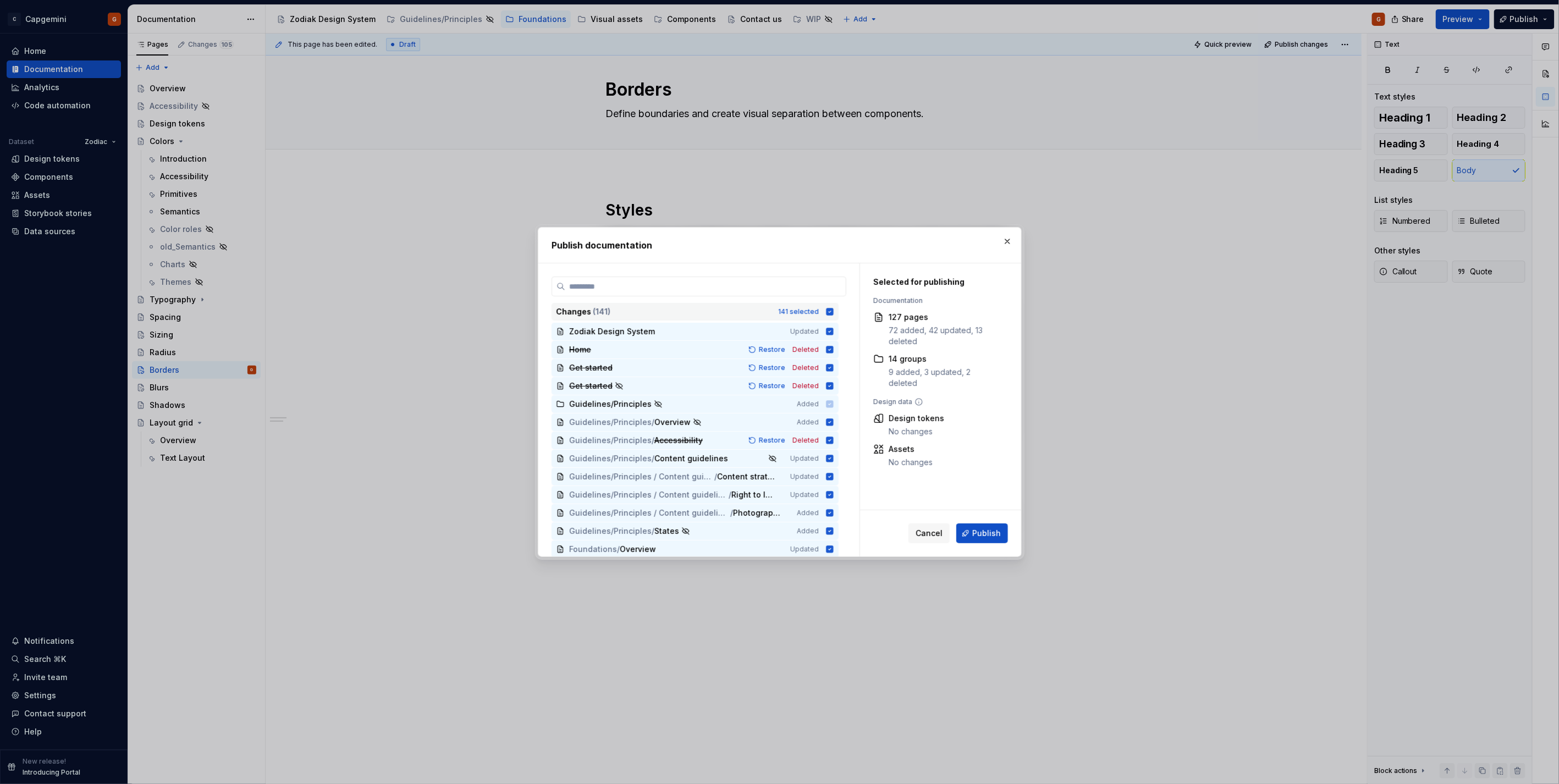
click at [828, 308] on icon at bounding box center [829, 311] width 7 height 7
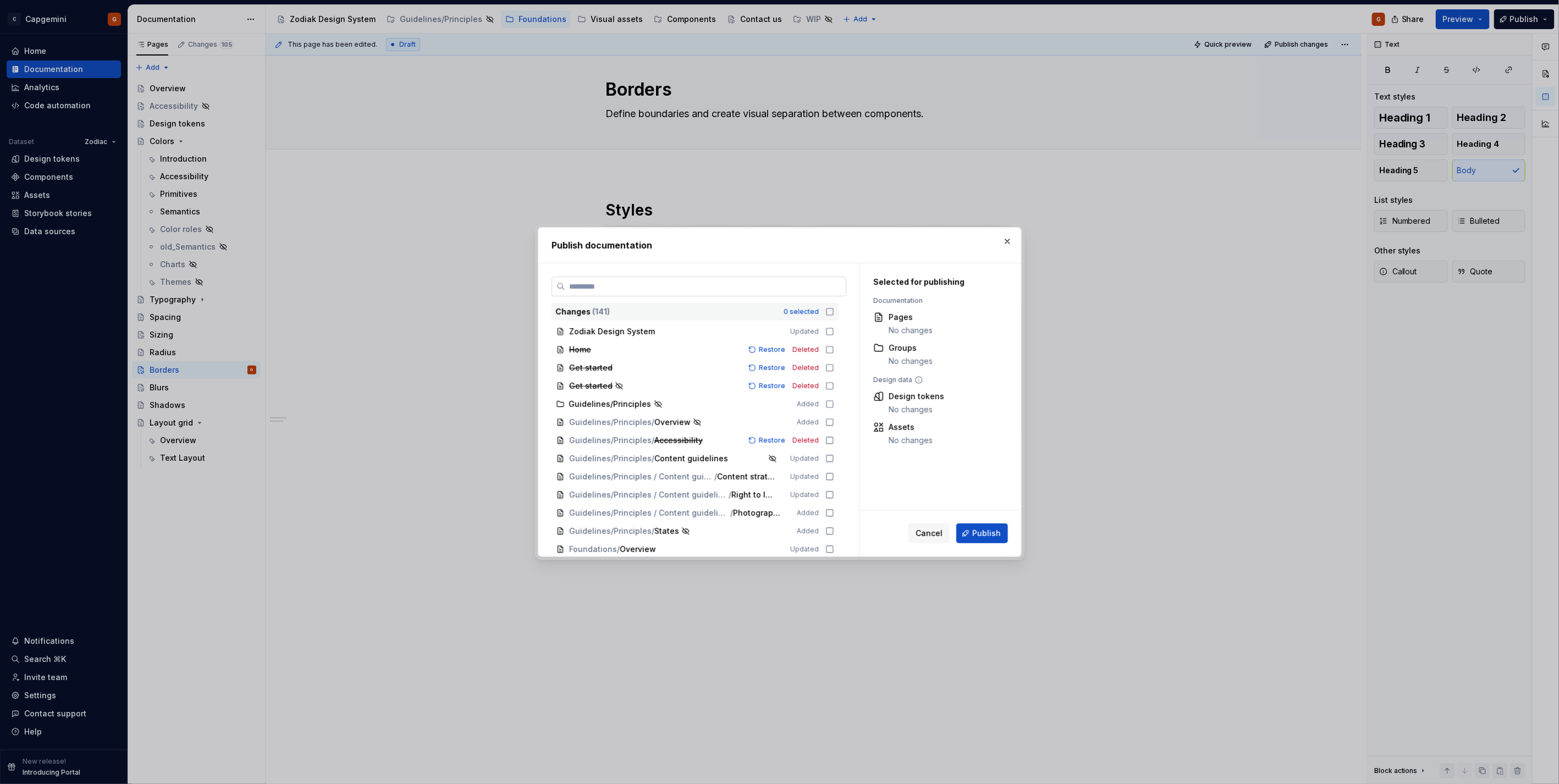
click at [767, 294] on label at bounding box center [698, 287] width 294 height 20
click at [767, 292] on input "search" at bounding box center [705, 287] width 280 height 11
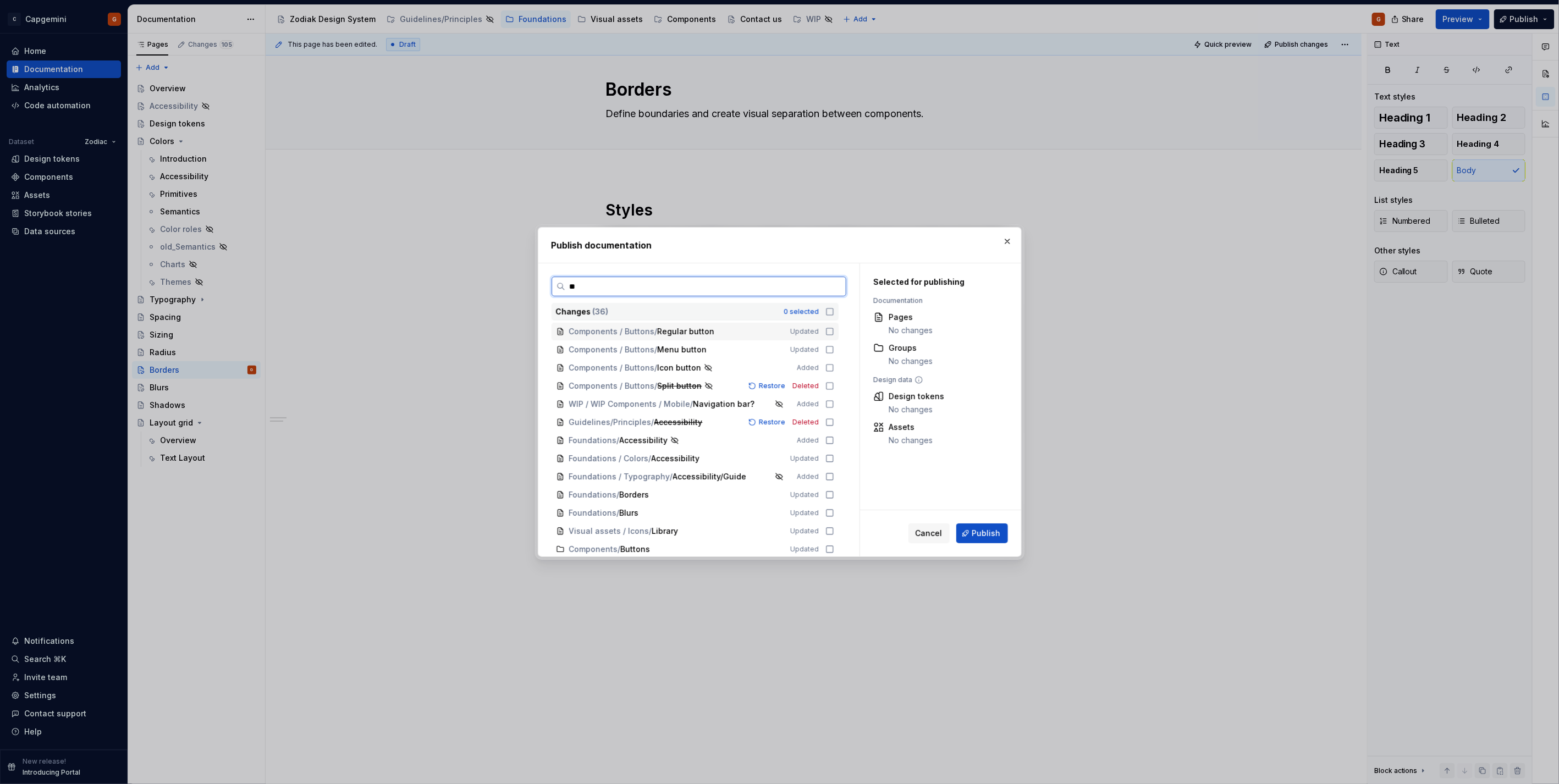
type input "***"
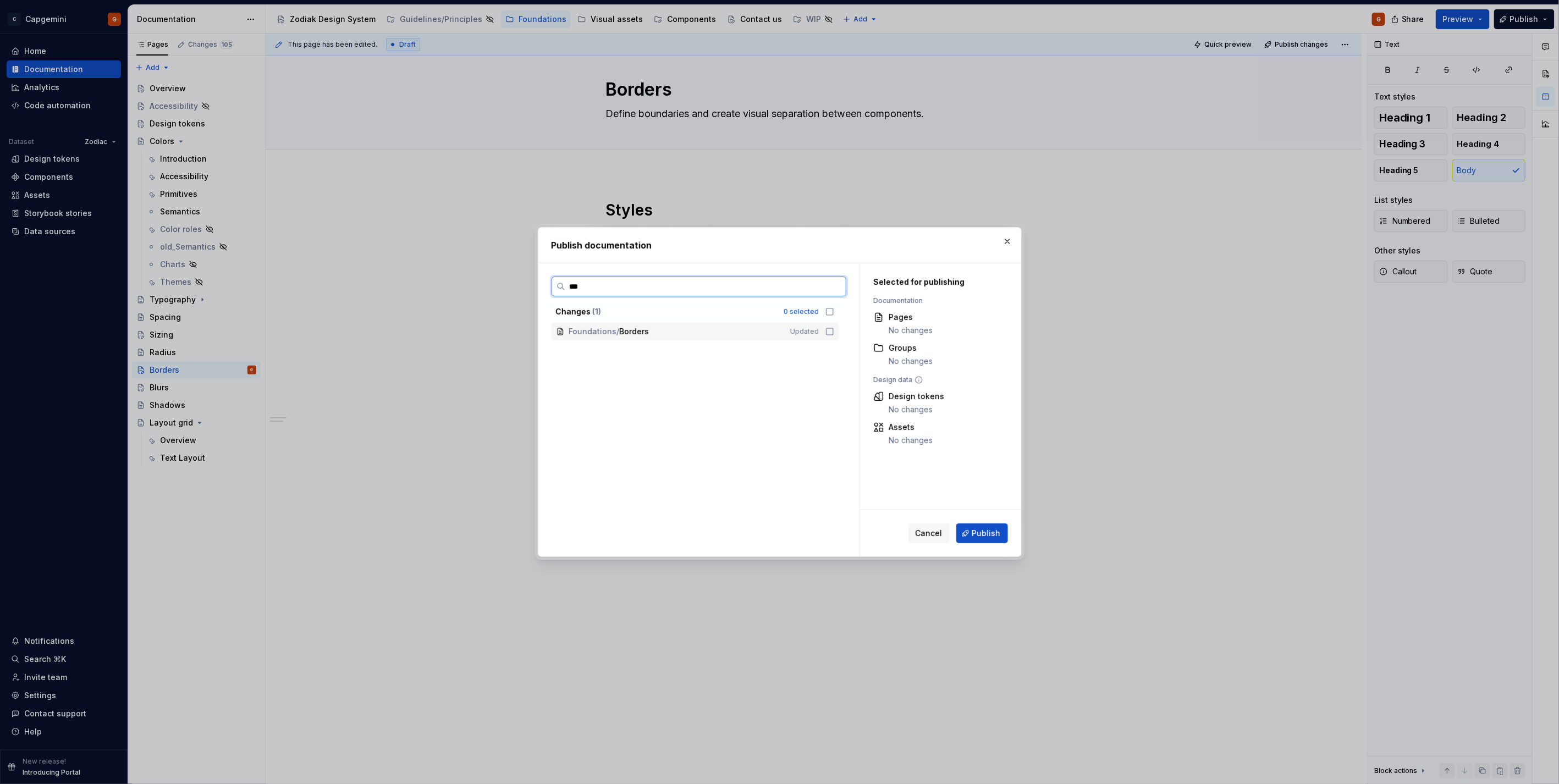
click at [777, 329] on div "Foundations / Borders" at bounding box center [673, 332] width 208 height 11
click at [973, 531] on span "Publish" at bounding box center [986, 533] width 29 height 11
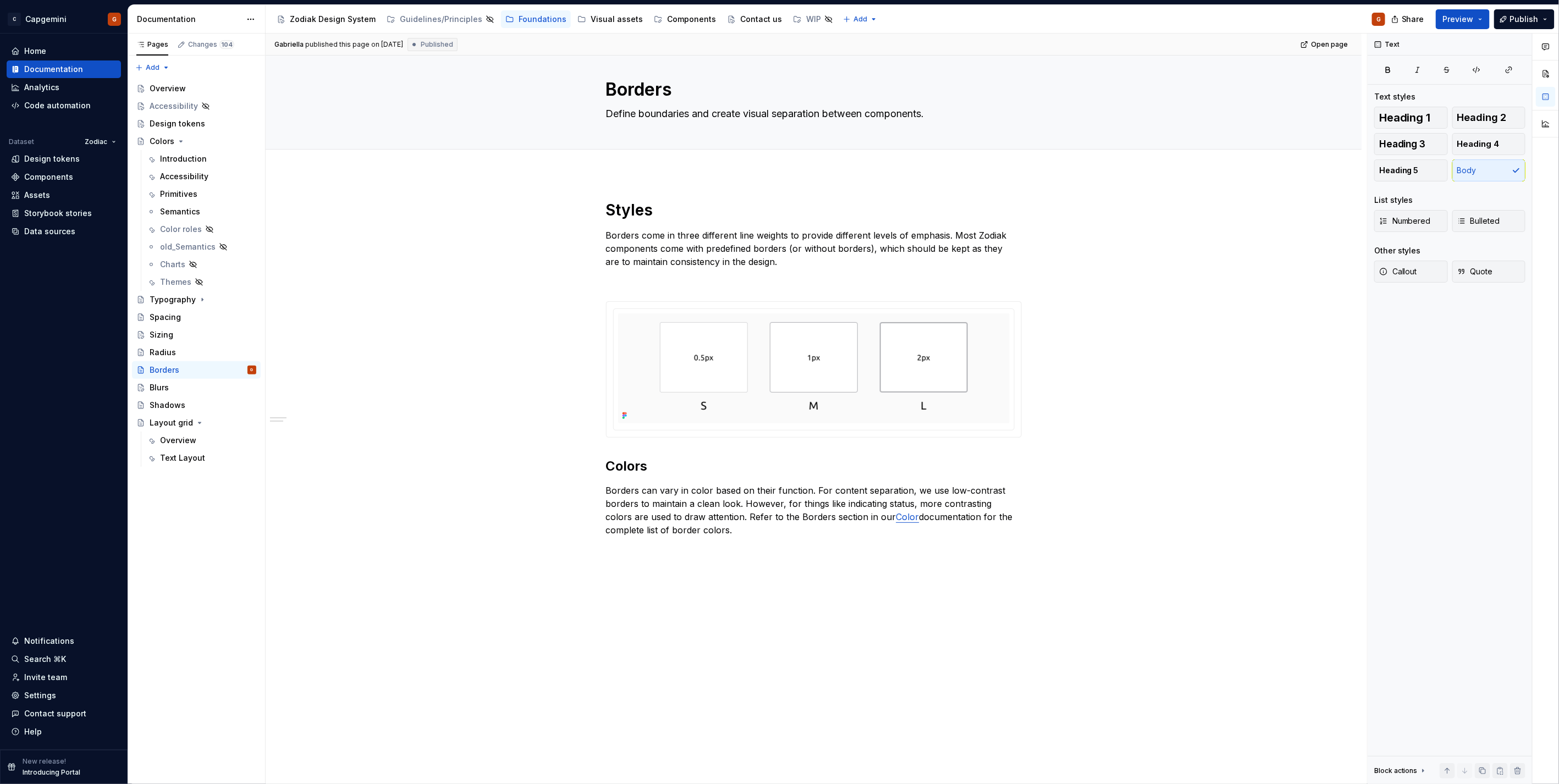
scroll to position [0, 0]
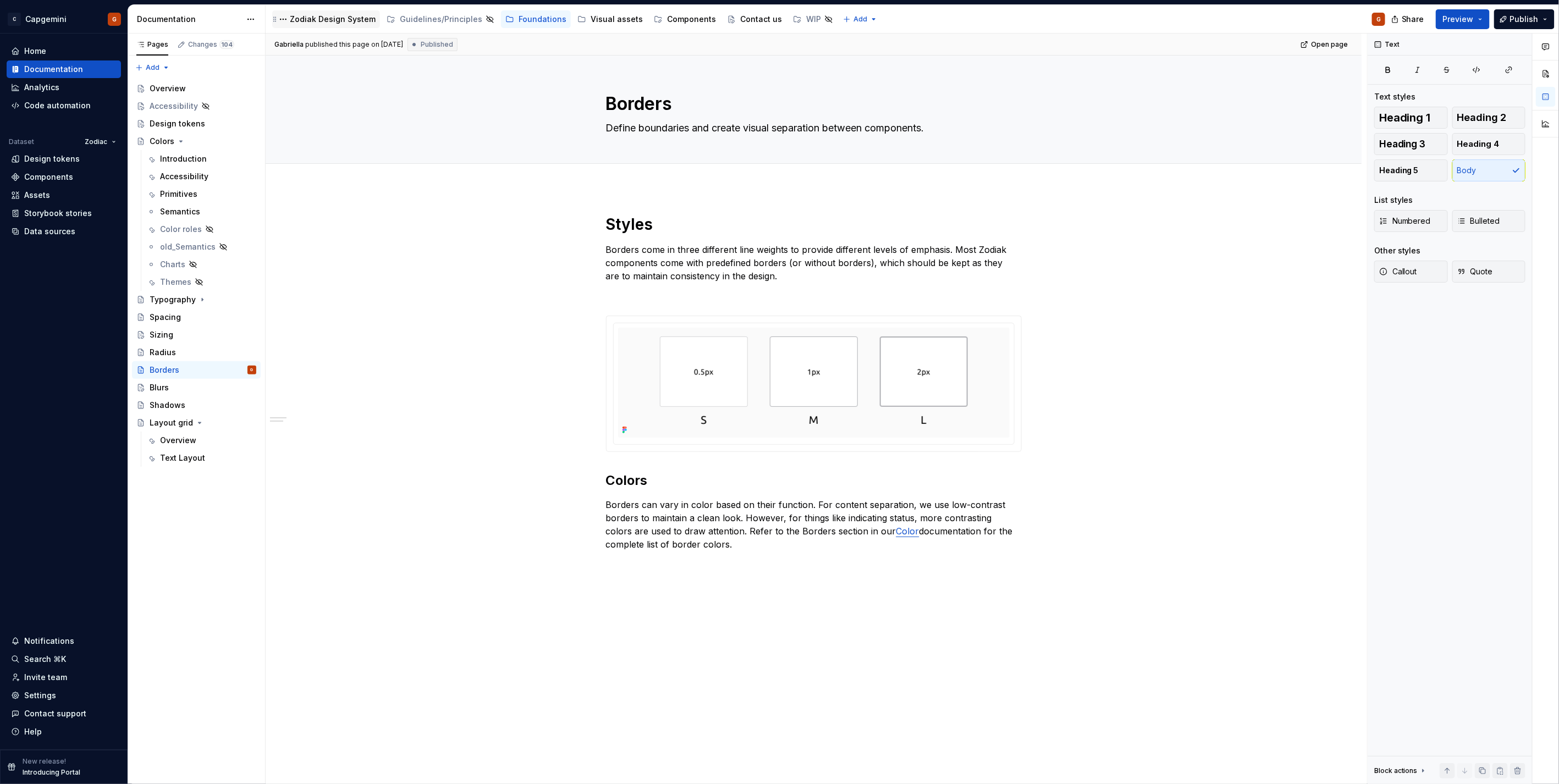
click at [335, 16] on div "Zodiak Design System" at bounding box center [332, 20] width 86 height 11
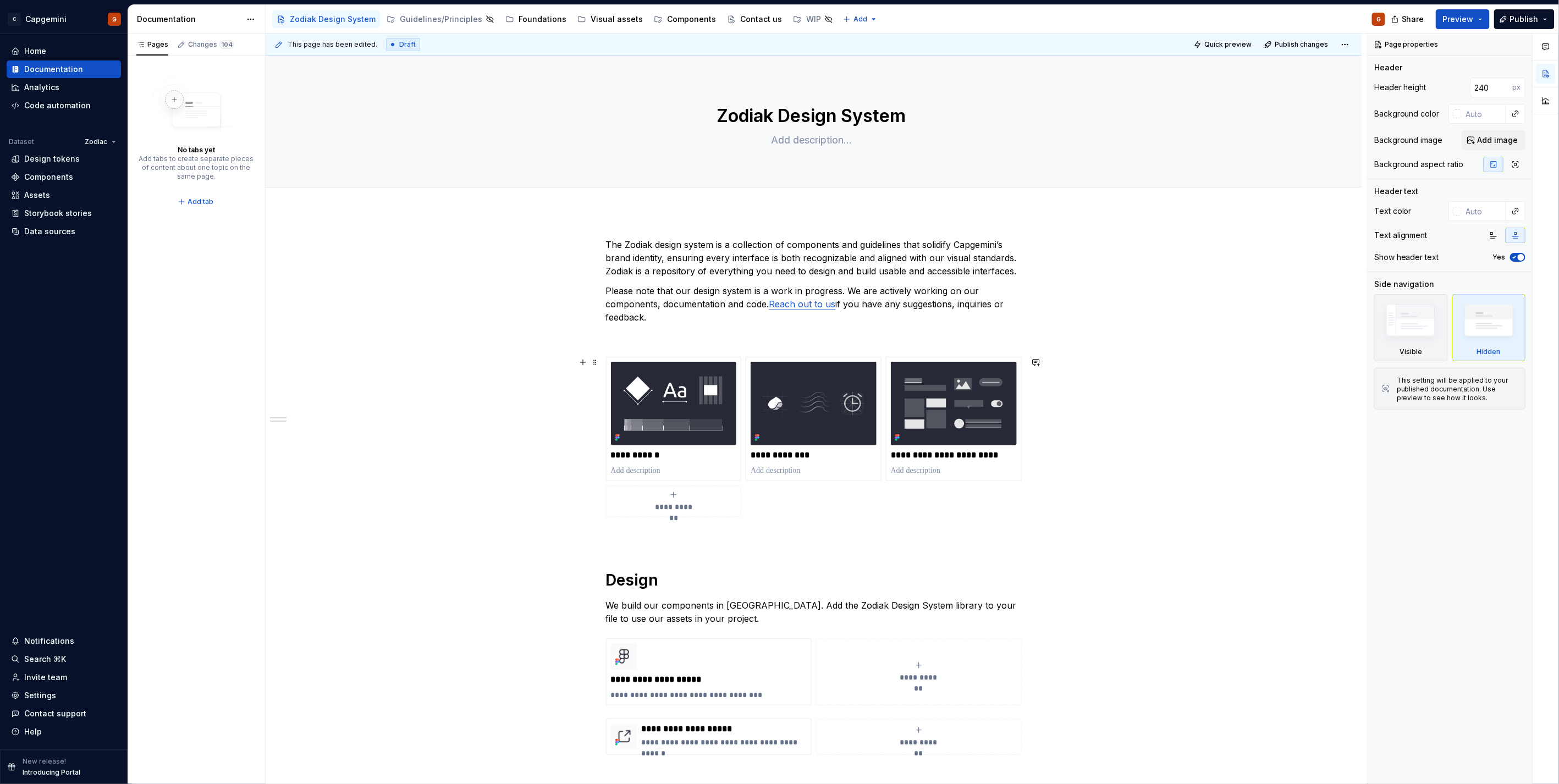
click at [748, 543] on p at bounding box center [814, 537] width 416 height 13
type textarea "*"
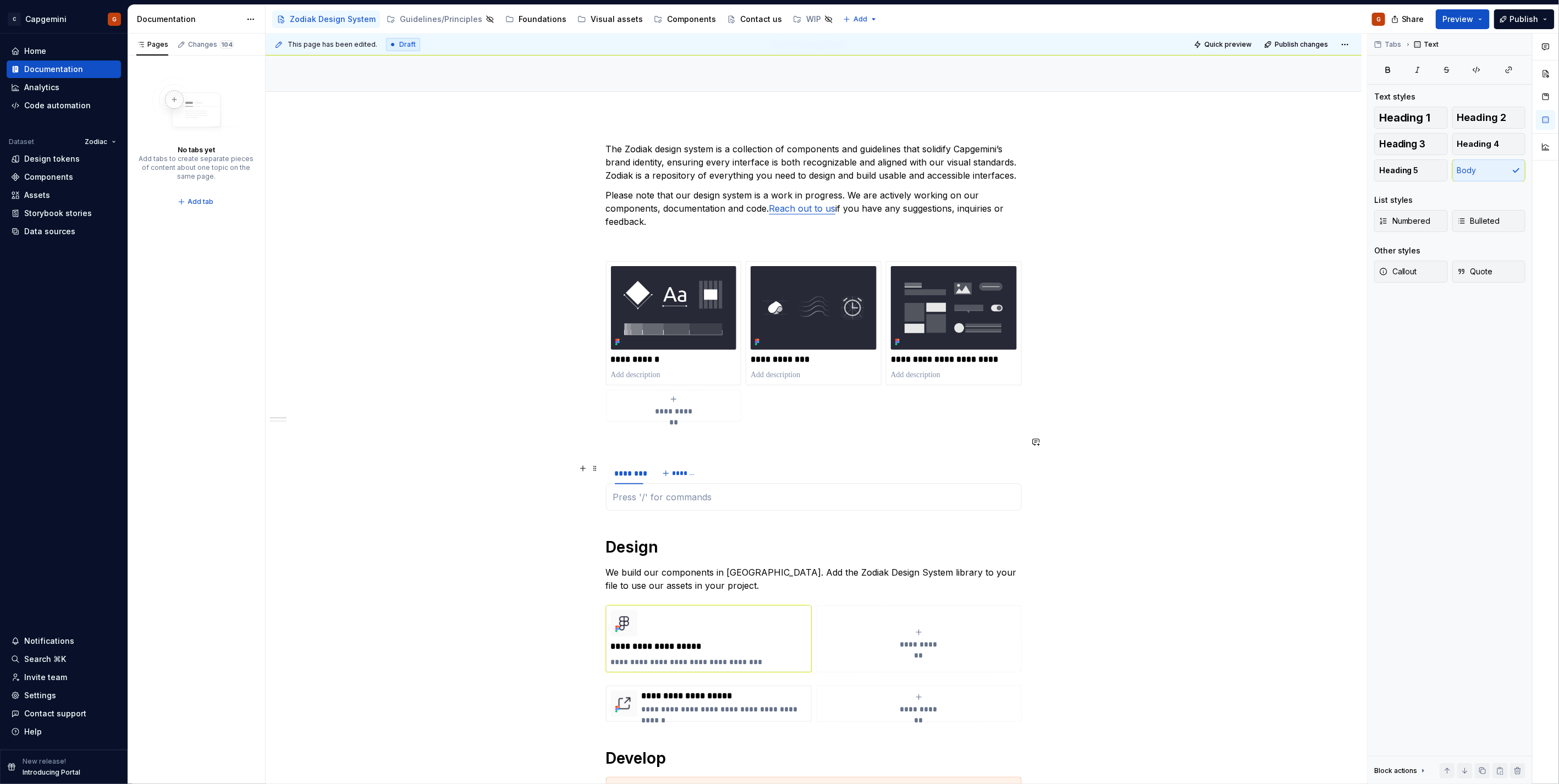
scroll to position [183, 0]
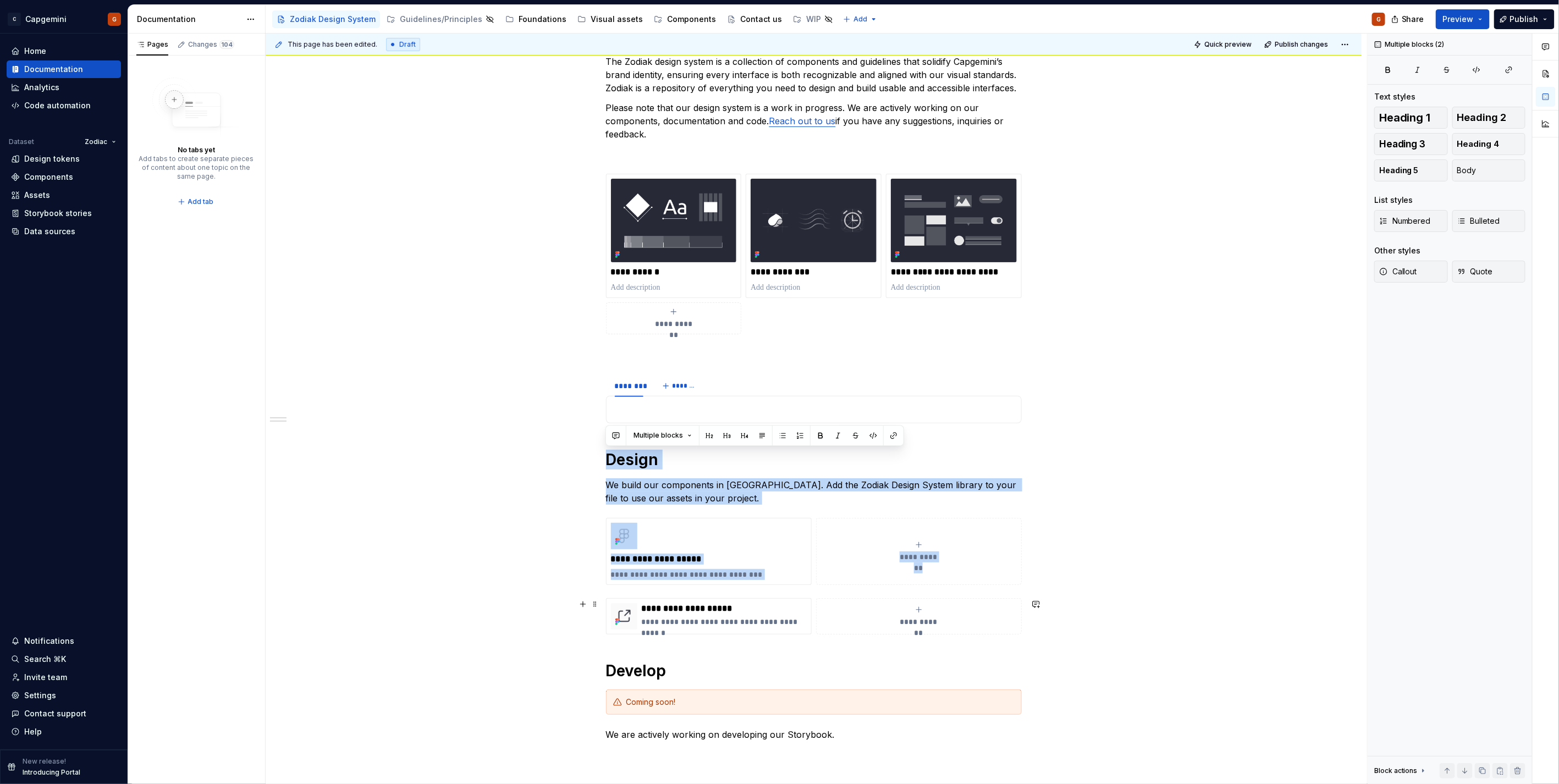
drag, startPoint x: 608, startPoint y: 462, endPoint x: 977, endPoint y: 609, distance: 397.2
click at [977, 609] on div "**********" at bounding box center [814, 398] width 416 height 686
click at [1101, 618] on div "**********" at bounding box center [814, 509] width 1096 height 961
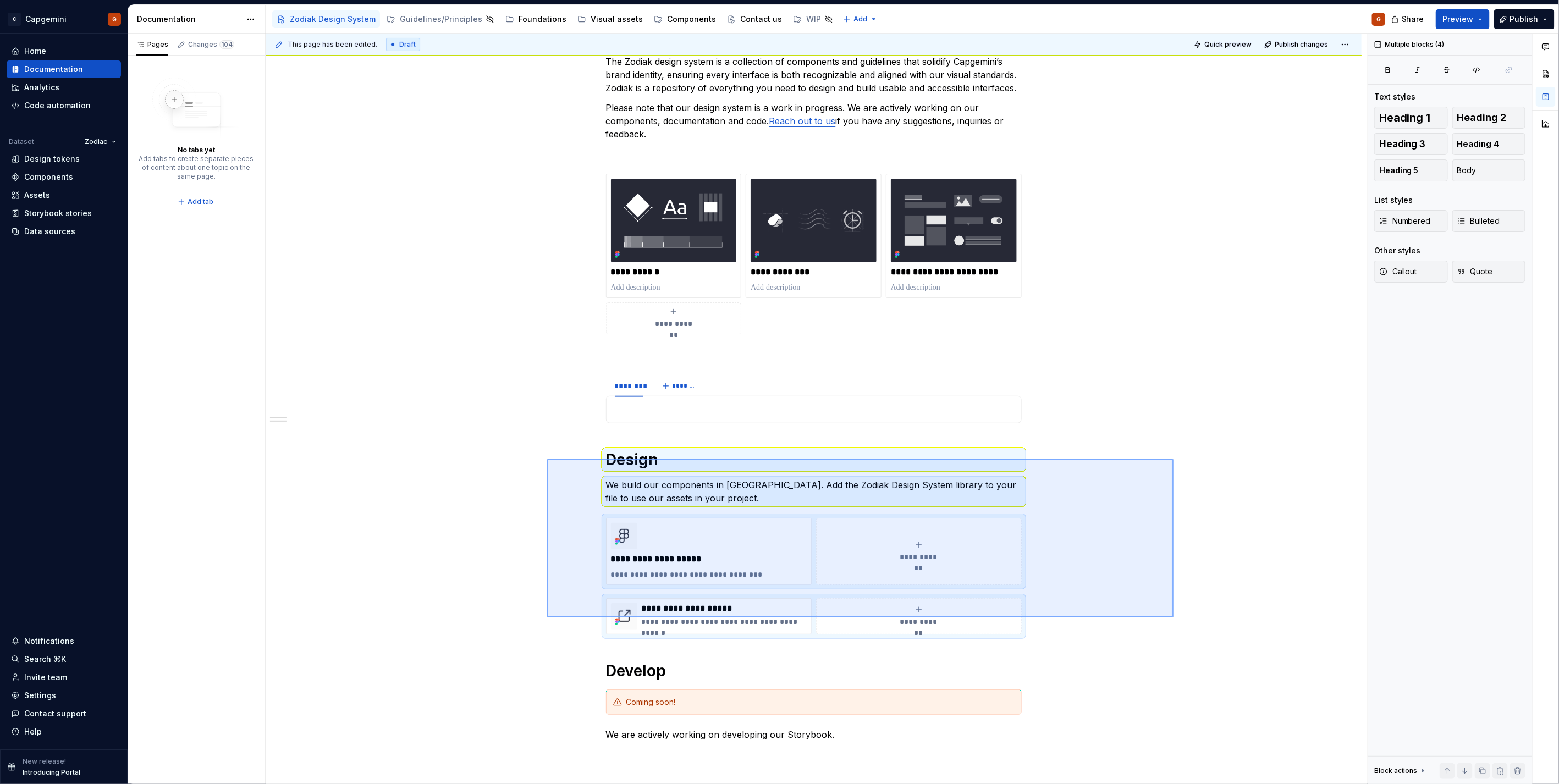
drag, startPoint x: 759, startPoint y: 550, endPoint x: 547, endPoint y: 458, distance: 231.1
click at [547, 458] on div "**********" at bounding box center [816, 409] width 1102 height 751
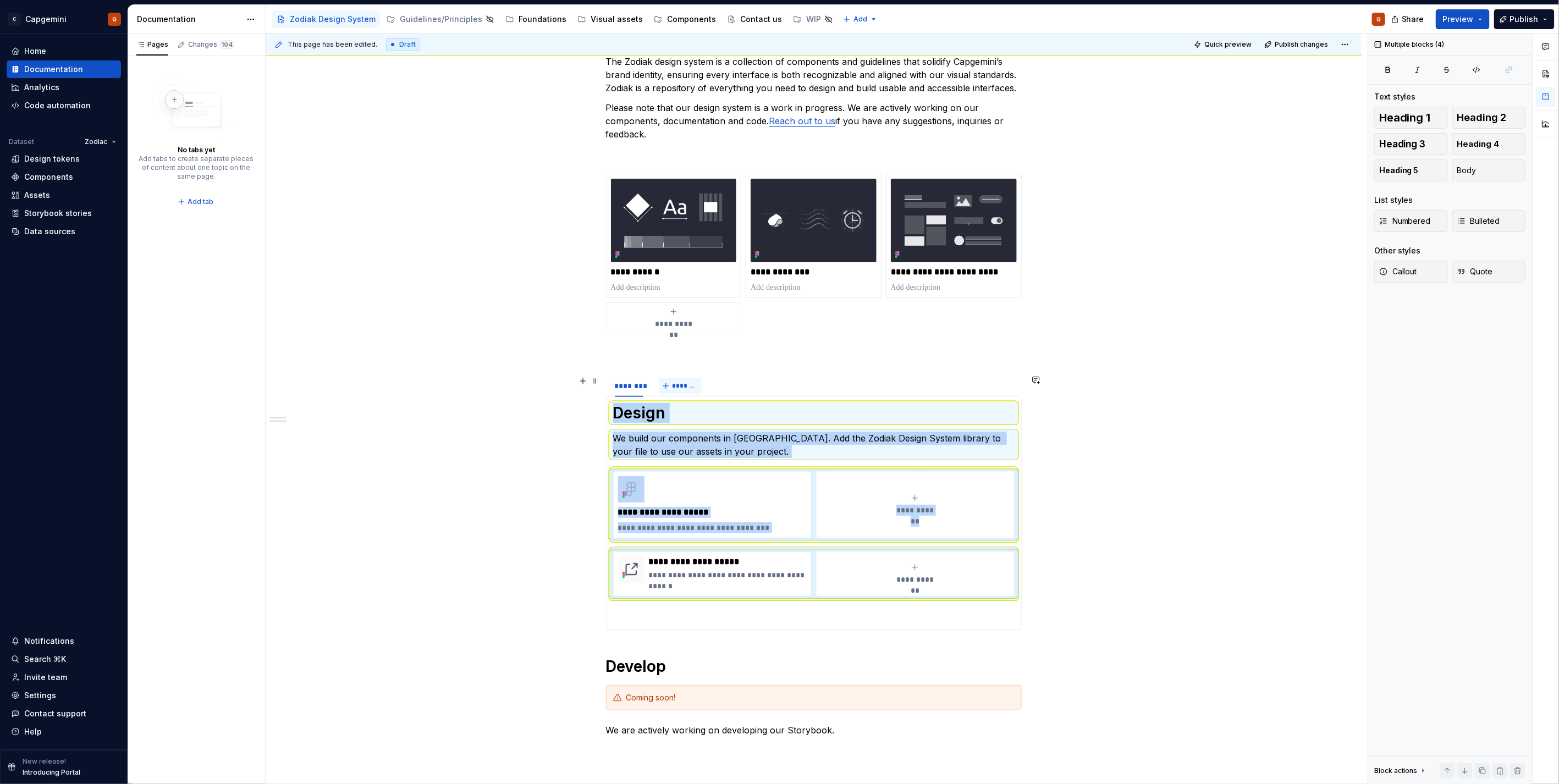
click at [678, 388] on span "*******" at bounding box center [684, 386] width 25 height 9
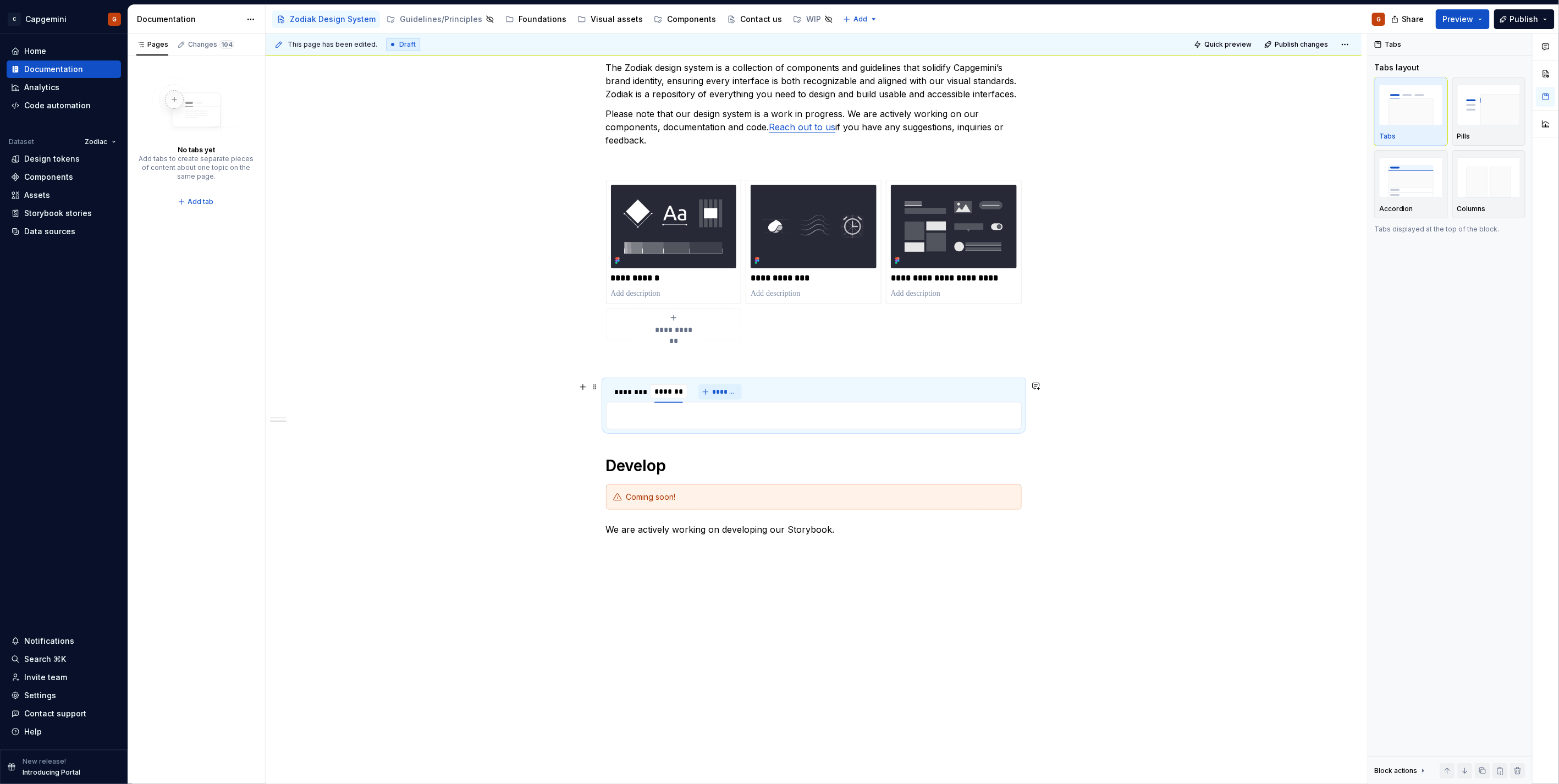
scroll to position [177, 0]
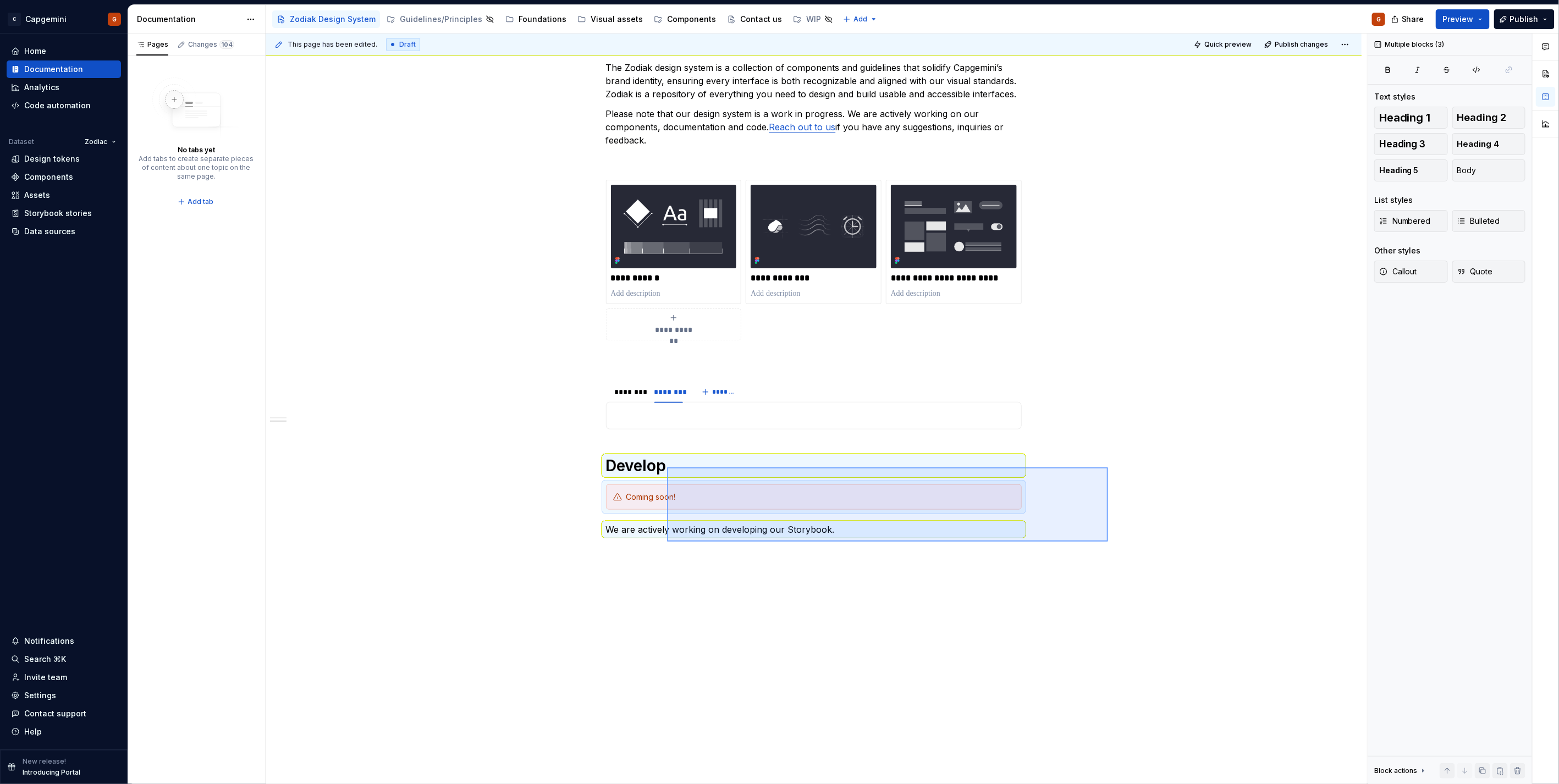
drag, startPoint x: 1063, startPoint y: 525, endPoint x: 644, endPoint y: 466, distance: 423.1
click at [666, 467] on div "**********" at bounding box center [816, 409] width 1102 height 751
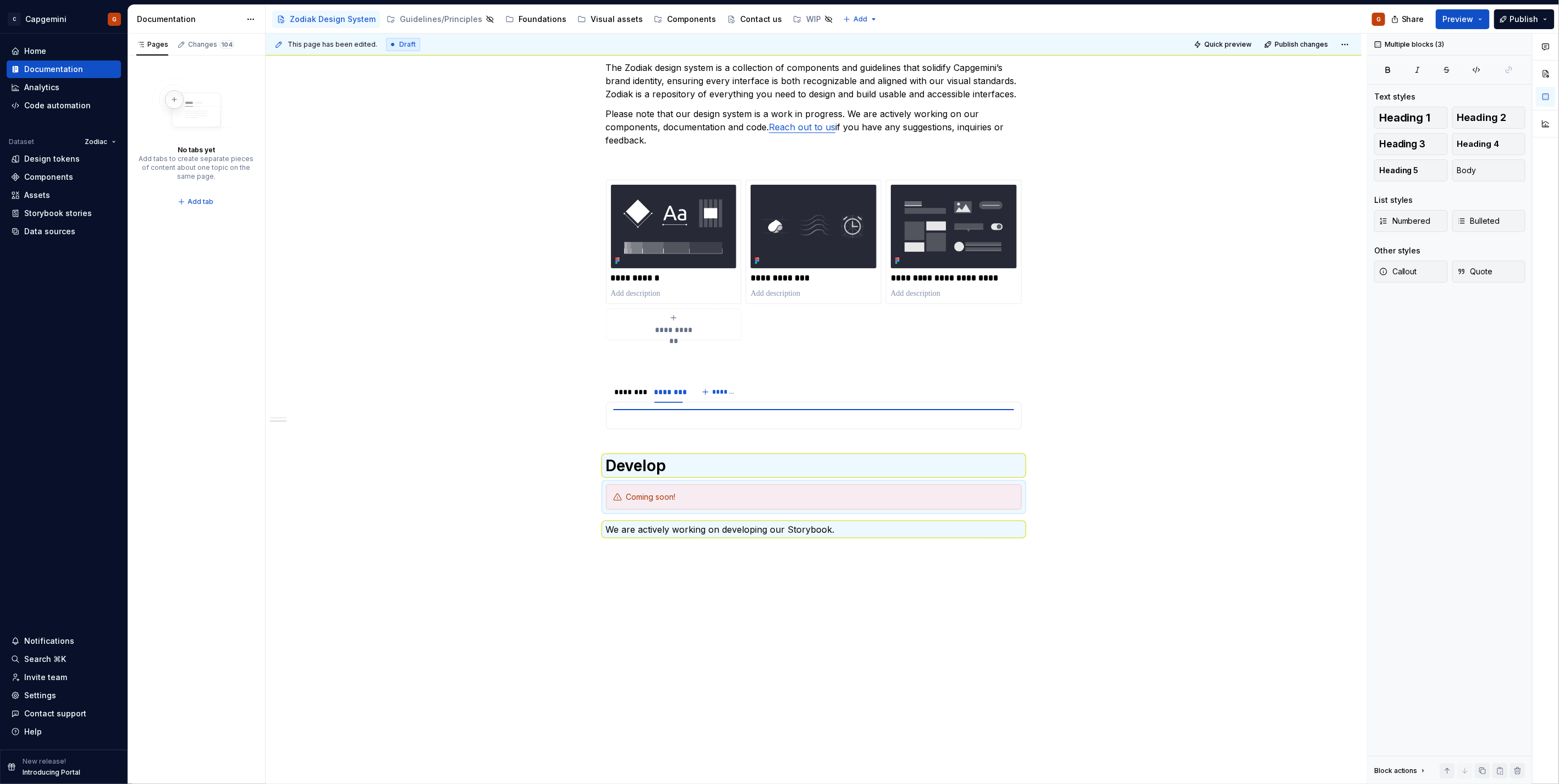
scroll to position [166, 0]
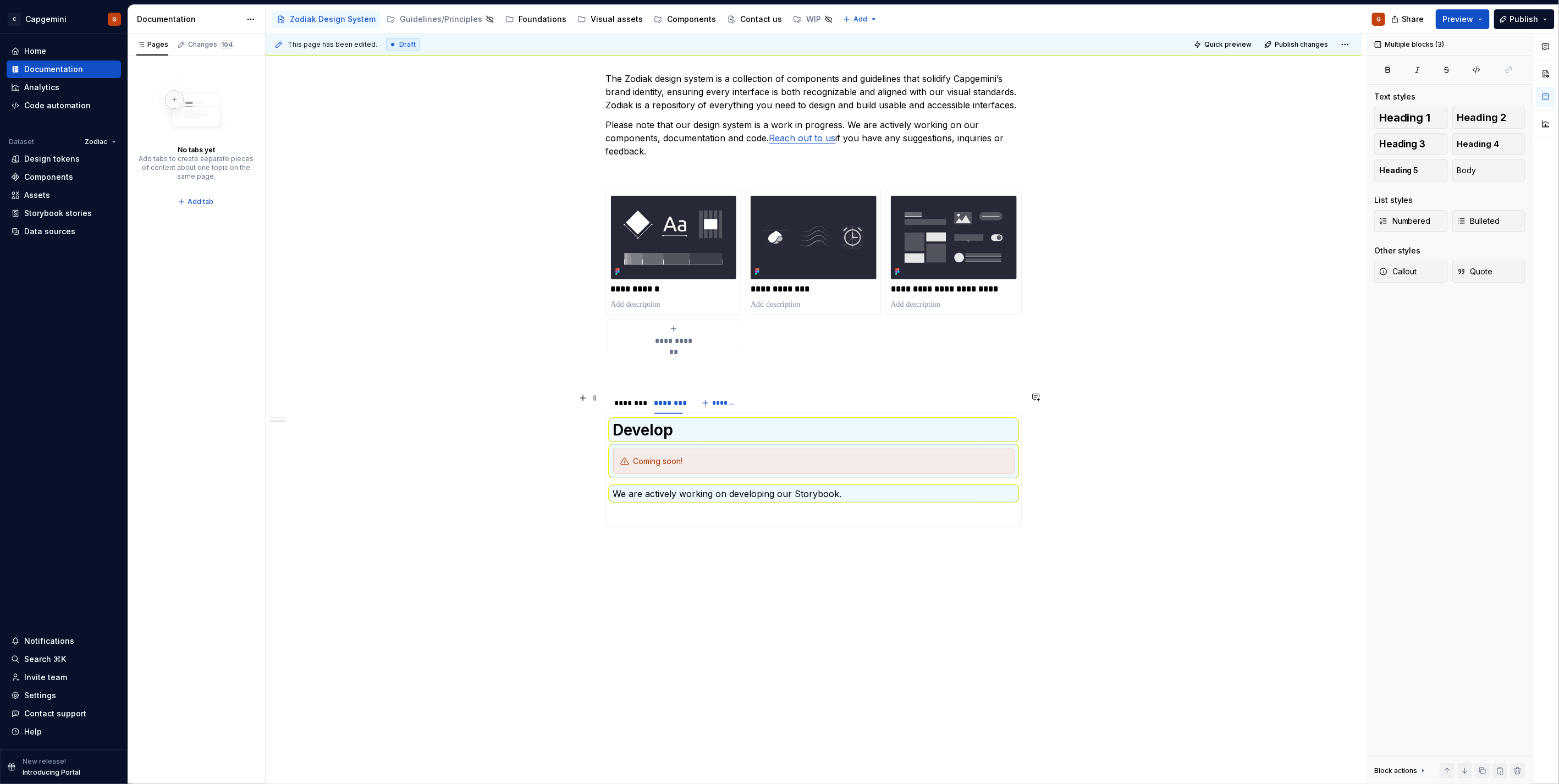
click at [795, 403] on div "******** ******** *******" at bounding box center [814, 403] width 416 height 22
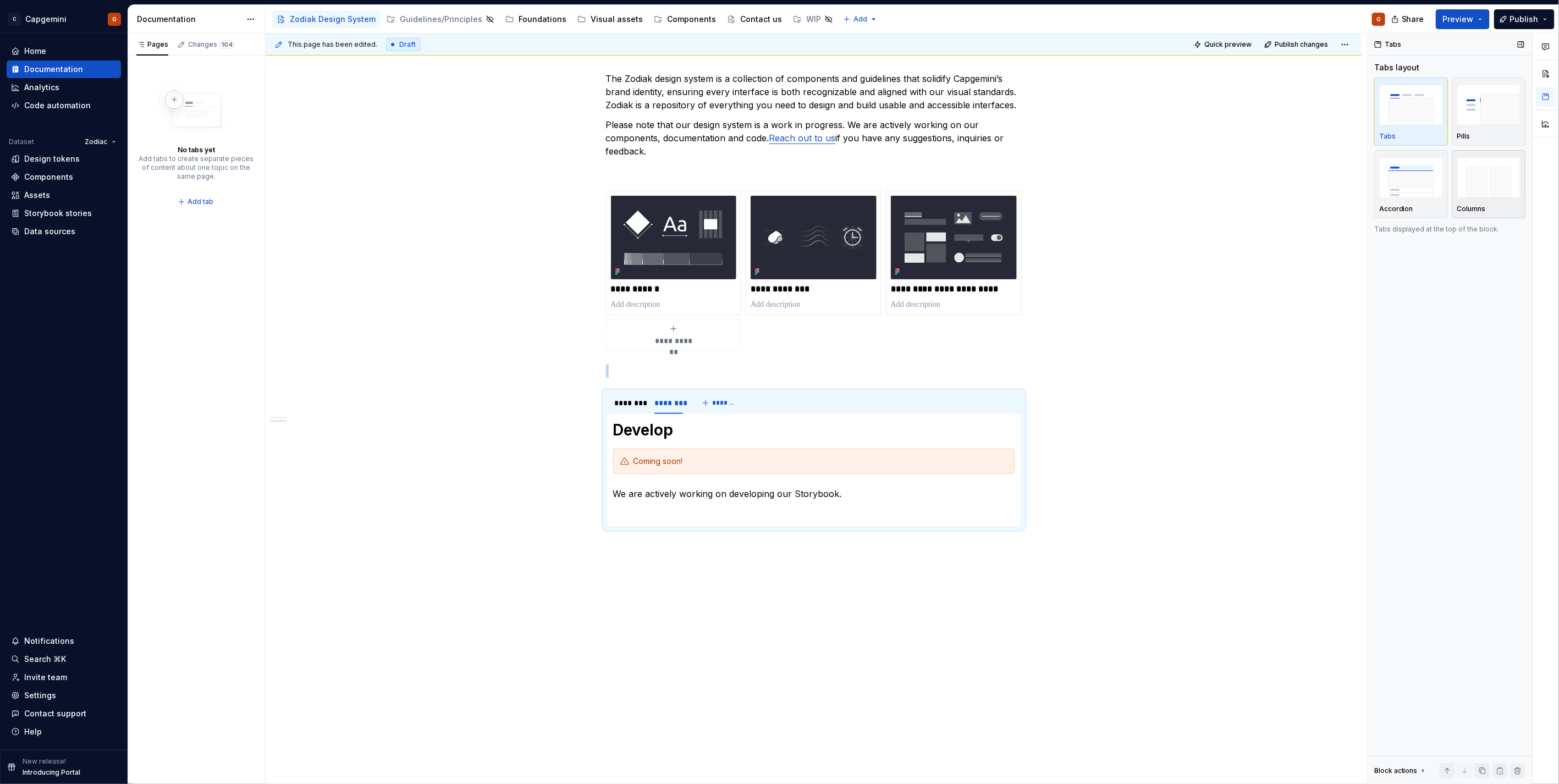
click at [1493, 197] on img "button" at bounding box center [1489, 177] width 64 height 40
click at [1466, 17] on span "Preview" at bounding box center [1459, 20] width 31 height 11
click at [1155, 96] on div "**********" at bounding box center [814, 415] width 1096 height 739
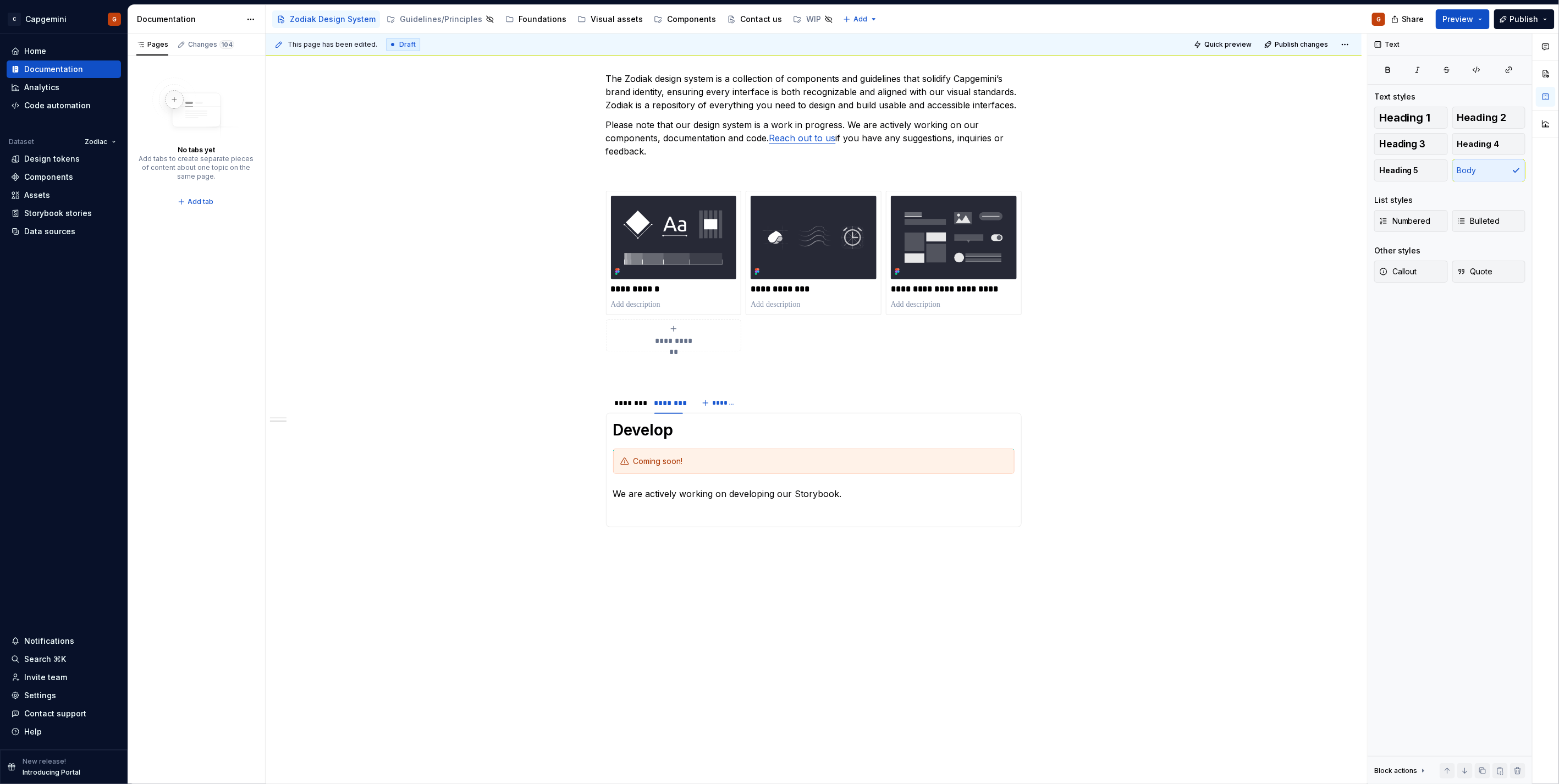
click at [1228, 34] on div "This page has been edited. Draft Quick preview Publish changes" at bounding box center [814, 44] width 1096 height 22
click at [1222, 40] on span "Quick preview" at bounding box center [1227, 44] width 47 height 9
click at [1511, 757] on span "Open page" at bounding box center [1501, 757] width 37 height 9
click at [710, 407] on button "*******" at bounding box center [720, 403] width 44 height 15
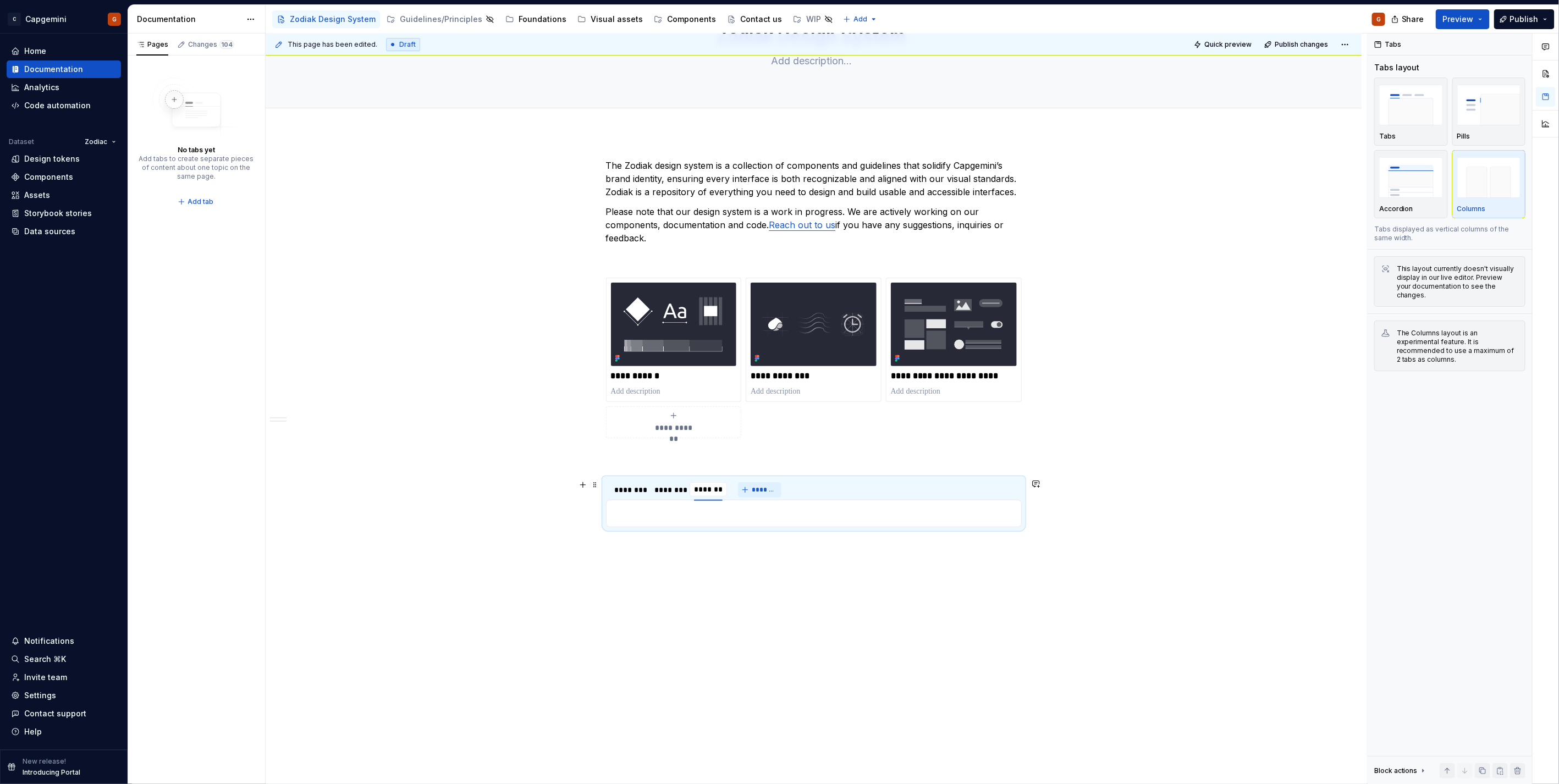
scroll to position [79, 0]
click at [665, 491] on div "********" at bounding box center [668, 490] width 29 height 11
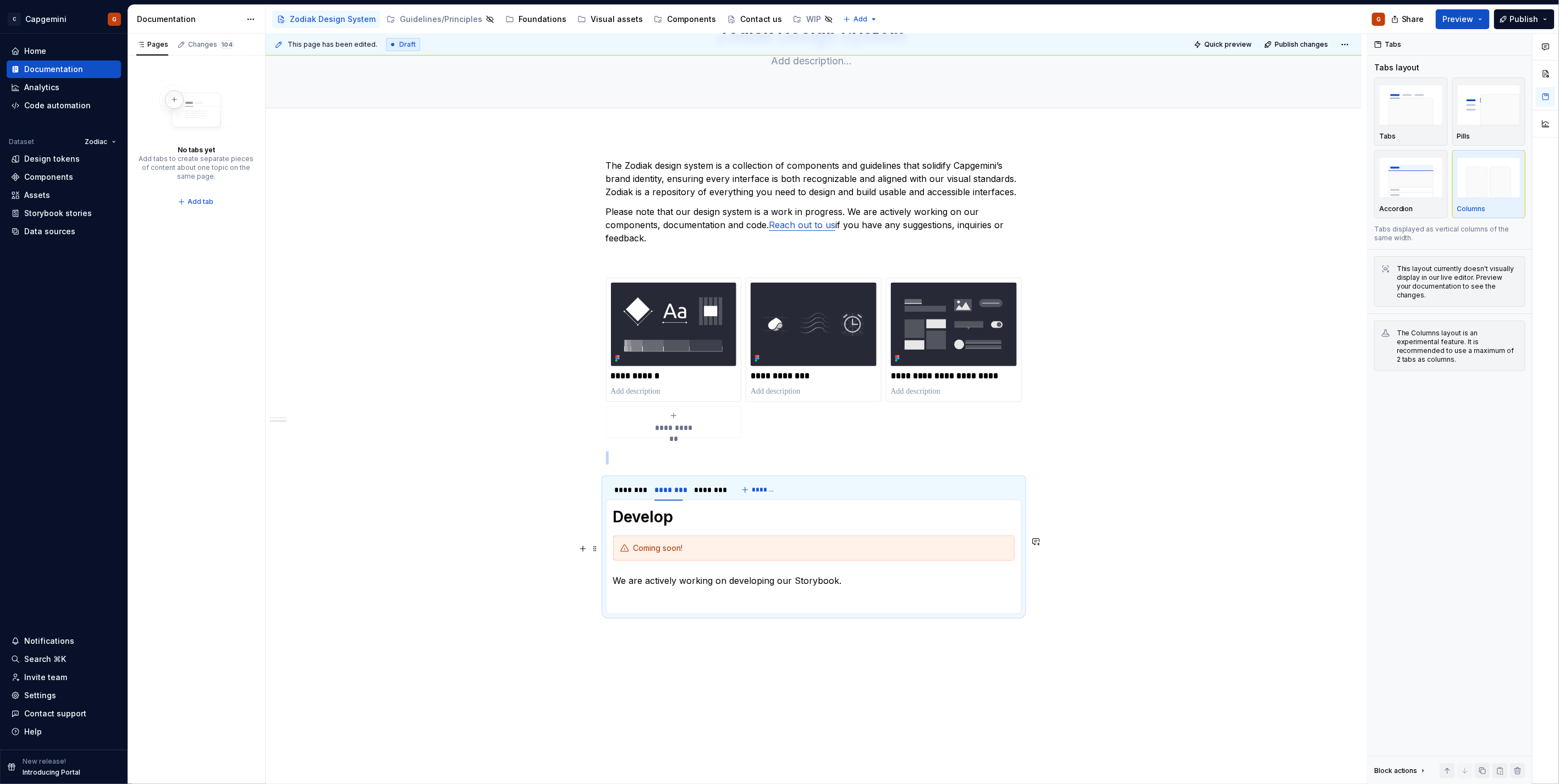
click at [646, 552] on div "Coming soon!" at bounding box center [821, 548] width 374 height 11
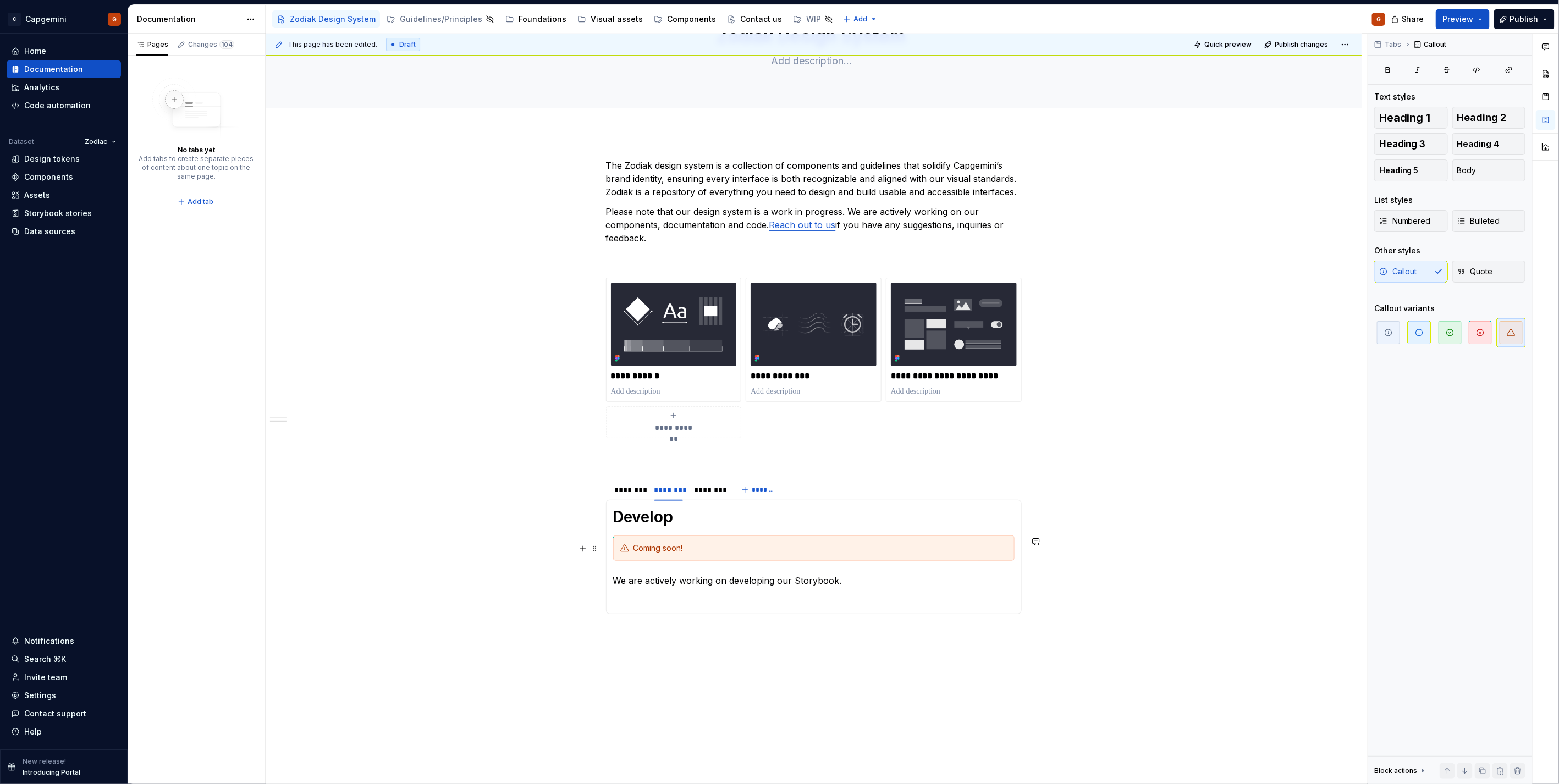
click at [620, 549] on icon at bounding box center [625, 548] width 9 height 9
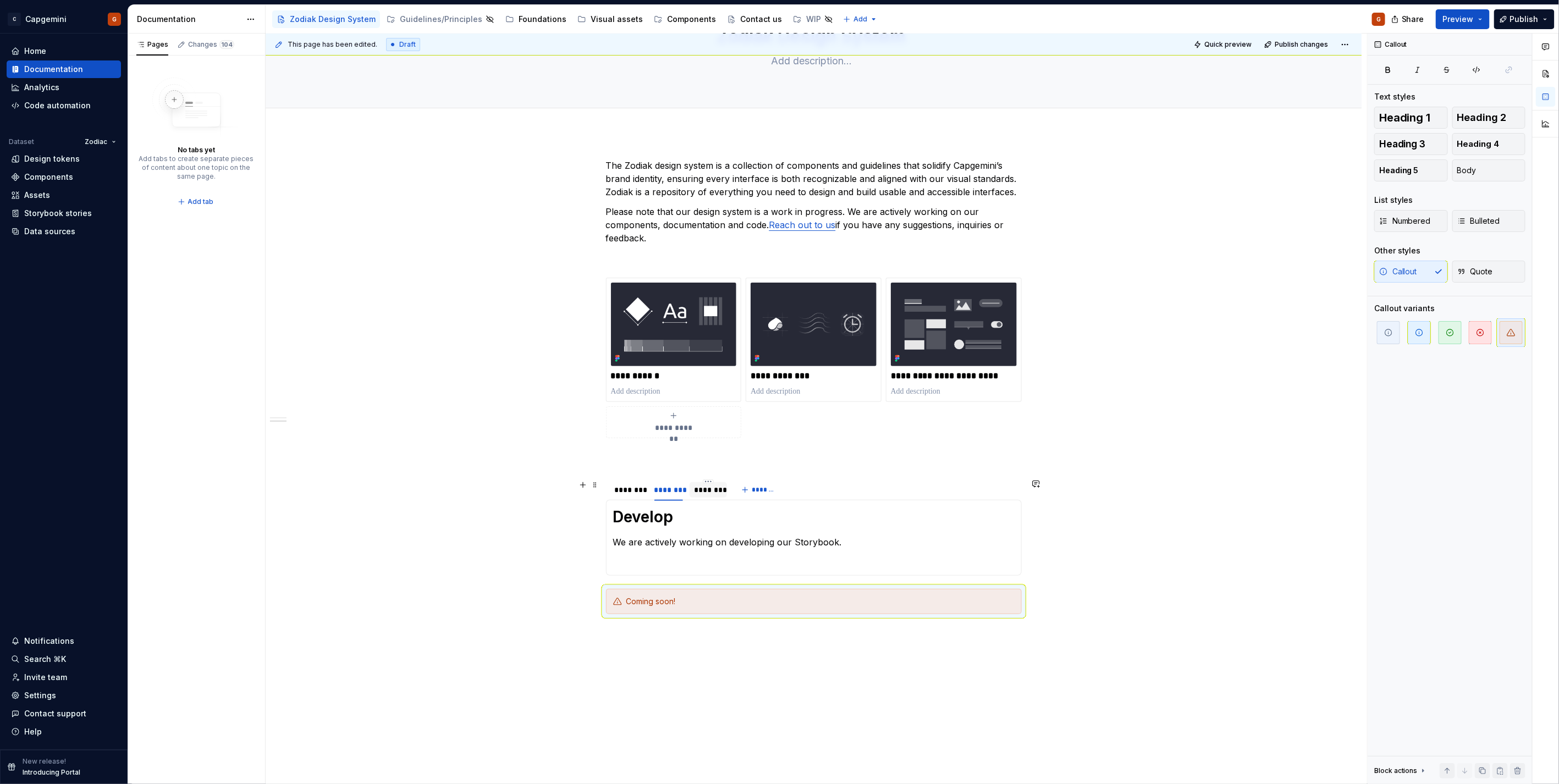
click at [700, 493] on div "********" at bounding box center [708, 490] width 29 height 11
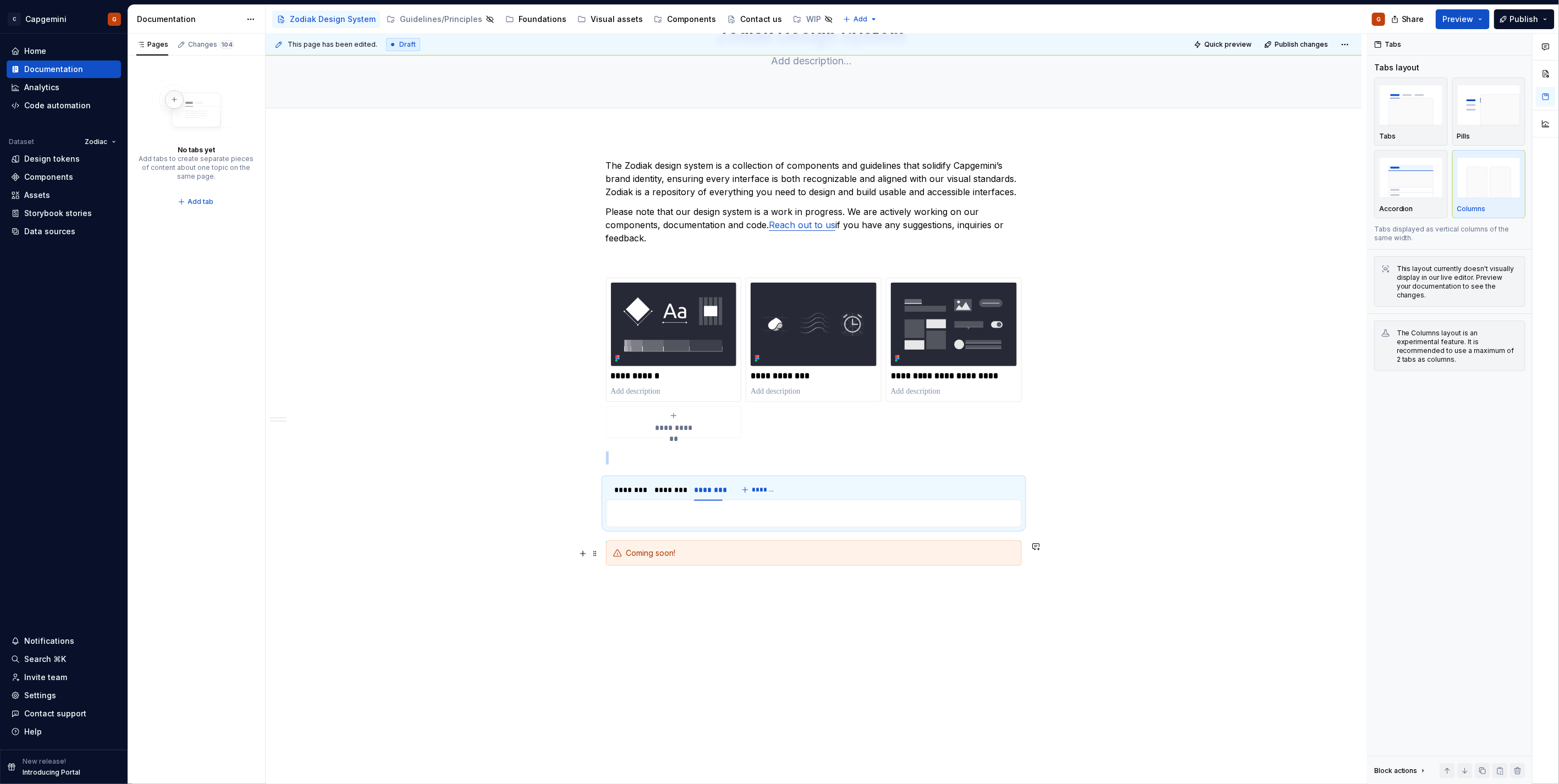
click at [621, 564] on div "Coming soon!" at bounding box center [814, 553] width 416 height 25
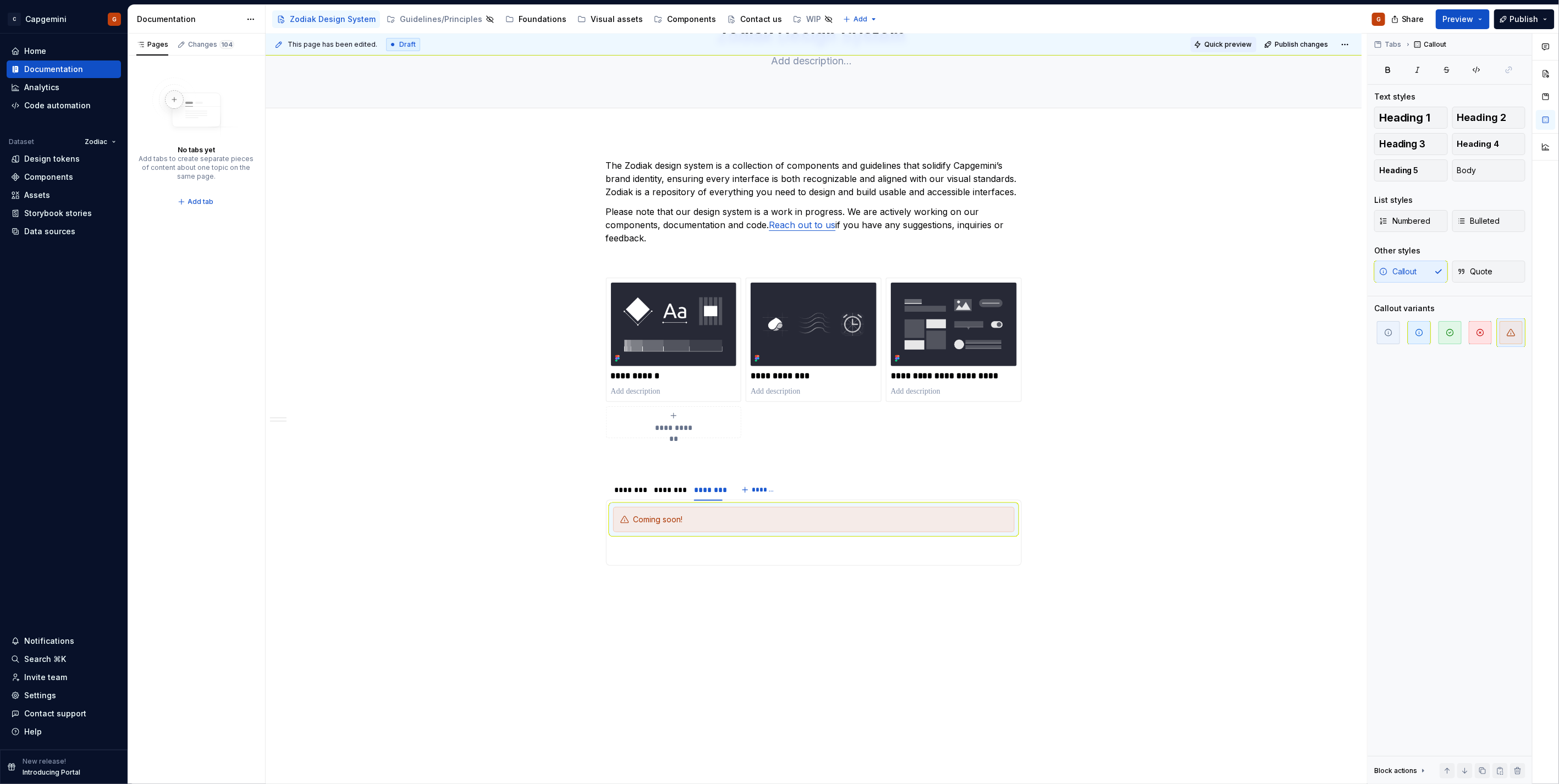
click at [1228, 50] on button "Quick preview" at bounding box center [1223, 44] width 66 height 15
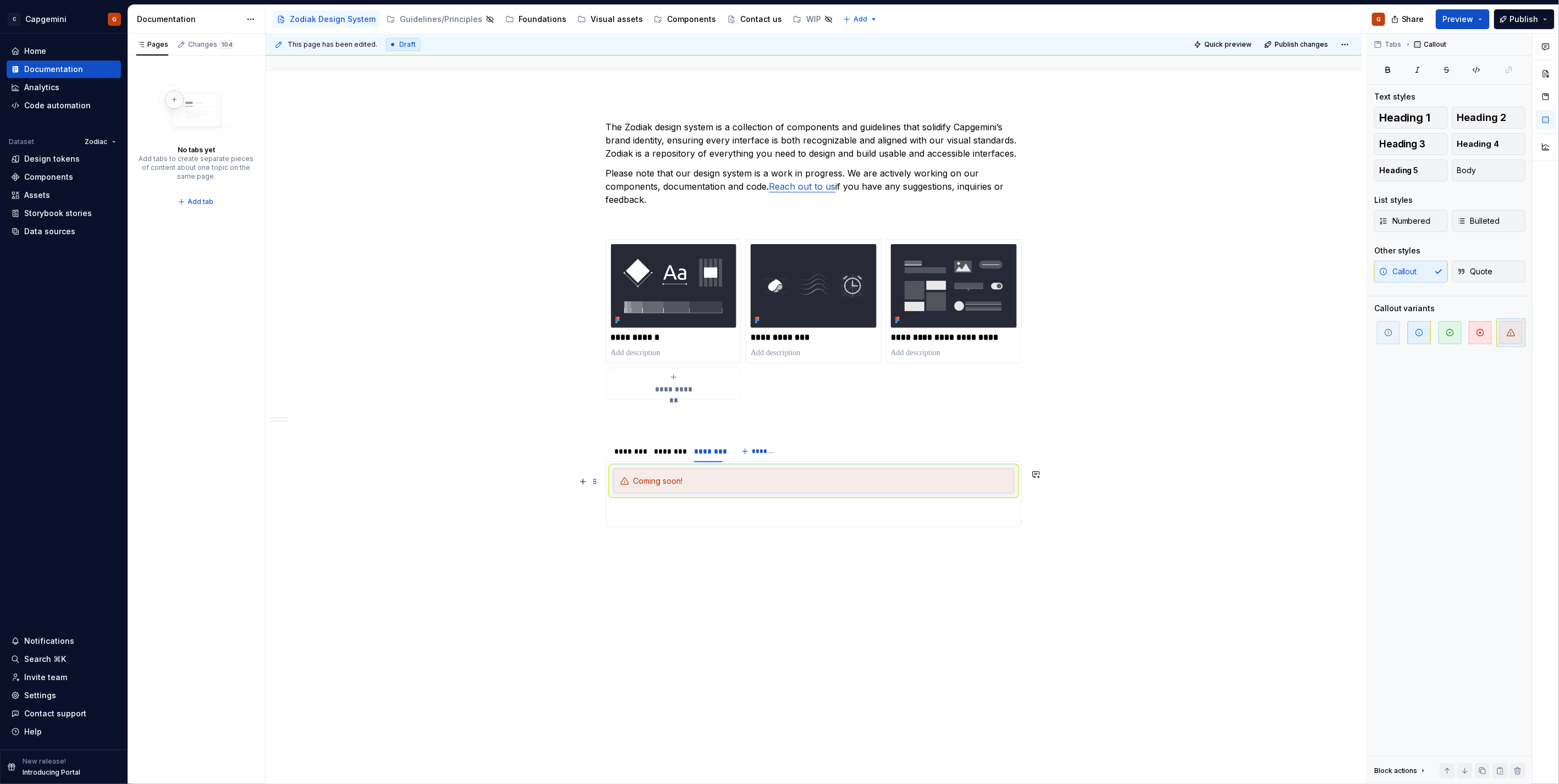
click at [606, 480] on div "**********" at bounding box center [814, 495] width 416 height 66
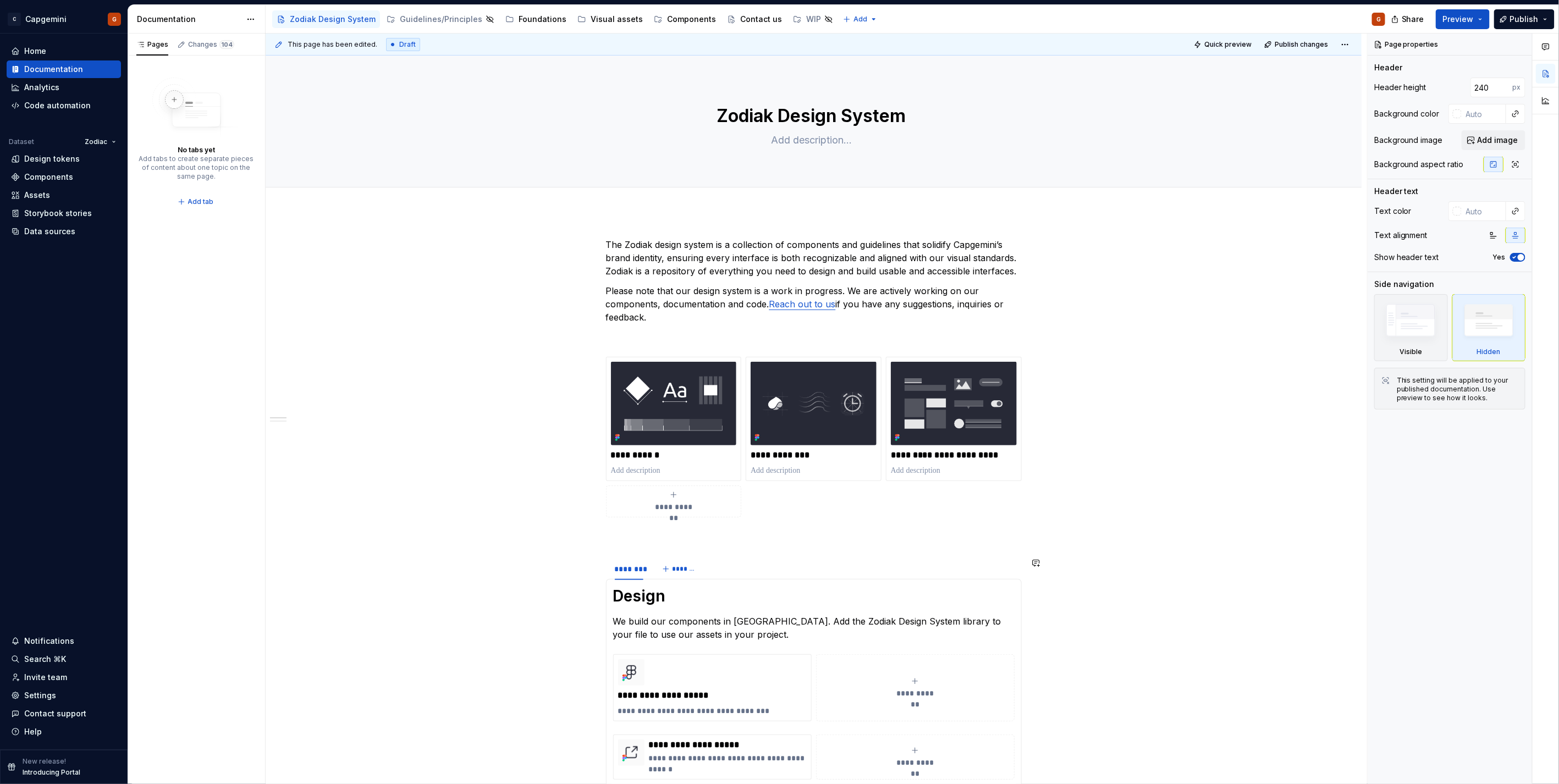
scroll to position [24, 0]
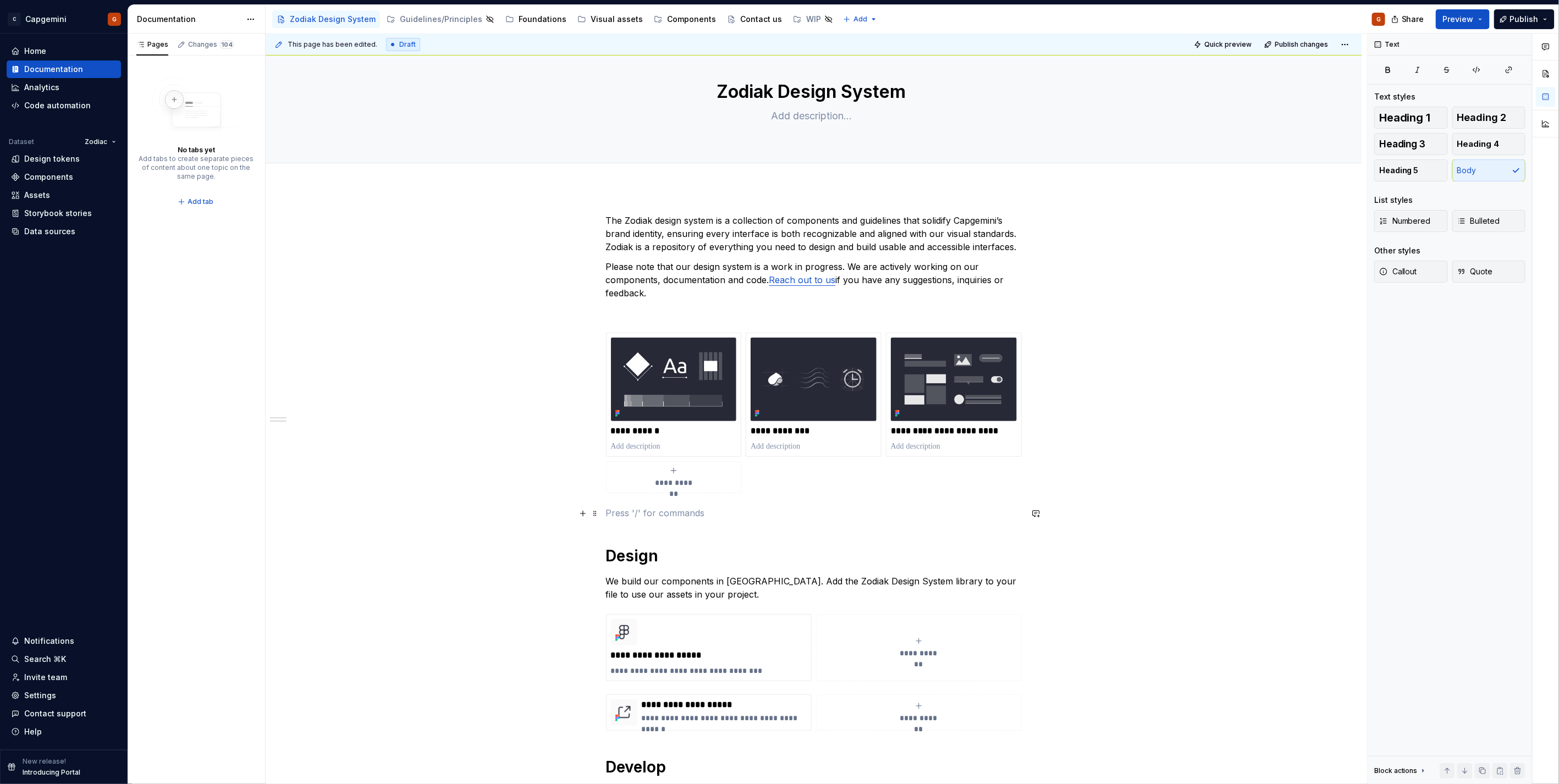
click at [630, 516] on p at bounding box center [814, 513] width 416 height 13
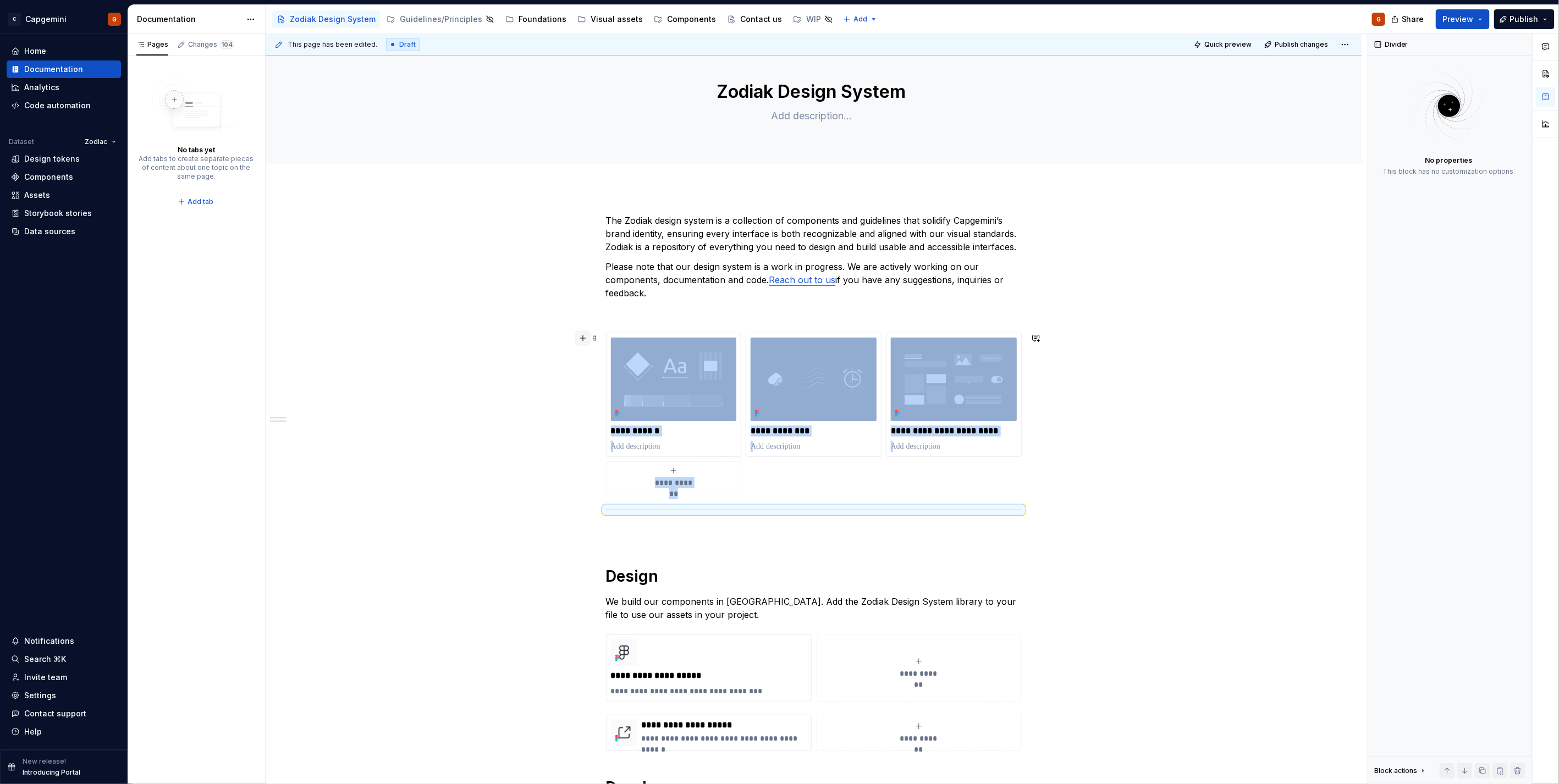
click at [578, 339] on button "button" at bounding box center [583, 338] width 15 height 15
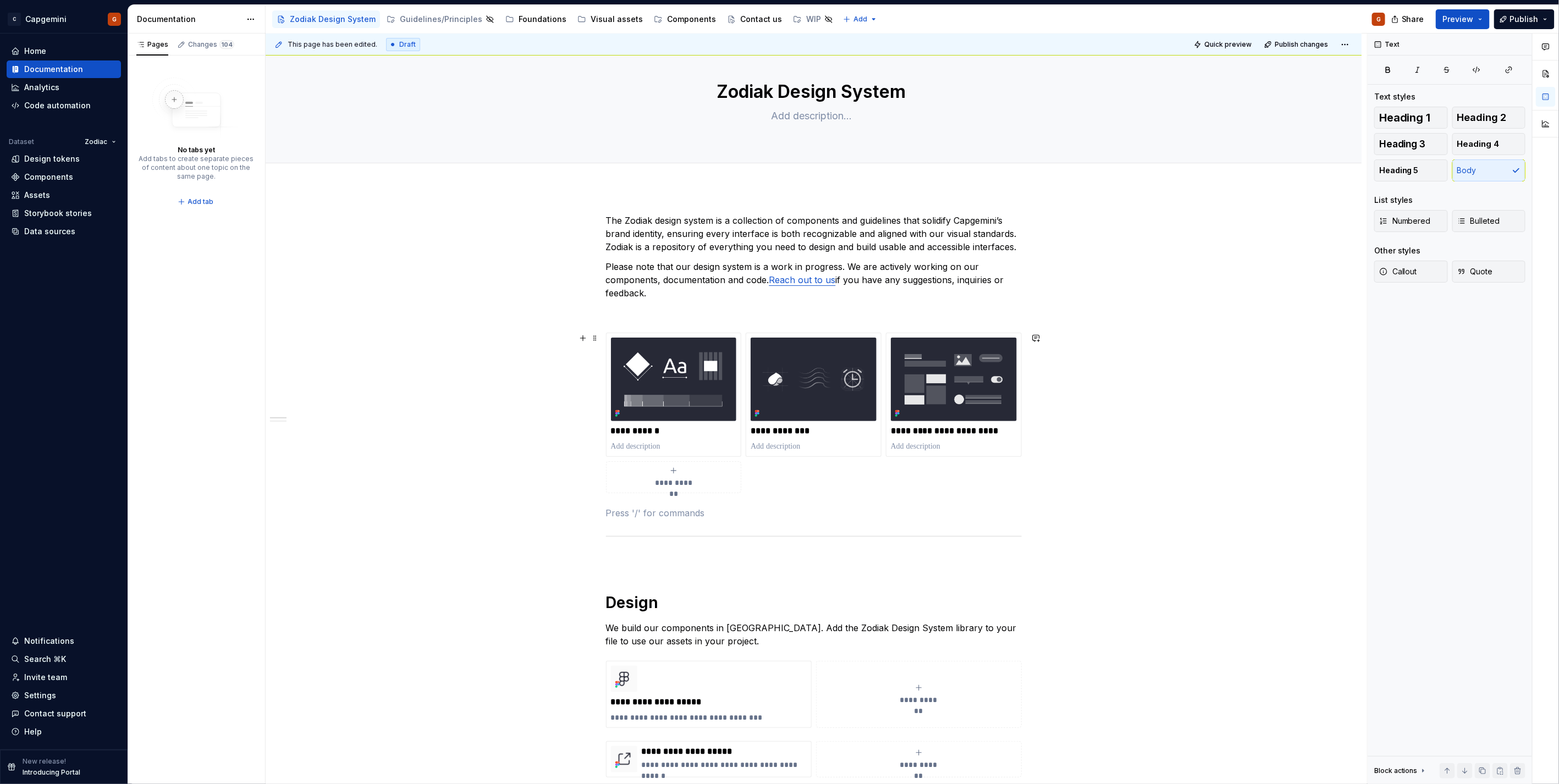
click at [946, 523] on div "**********" at bounding box center [814, 549] width 416 height 670
click at [1228, 44] on span "Quick preview" at bounding box center [1227, 44] width 47 height 9
click at [660, 564] on p at bounding box center [814, 559] width 416 height 13
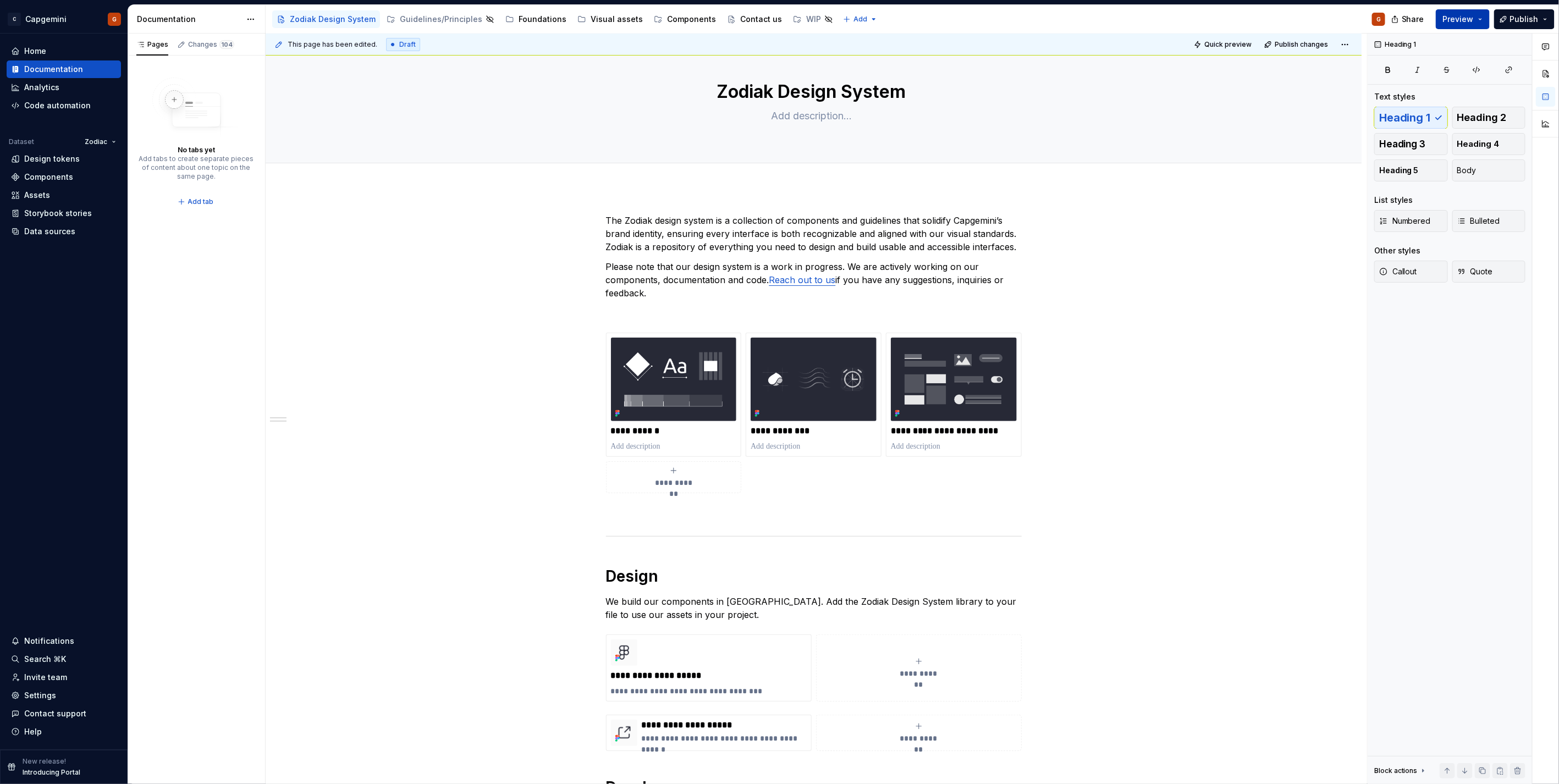
click at [1461, 14] on span "Preview" at bounding box center [1459, 20] width 31 height 11
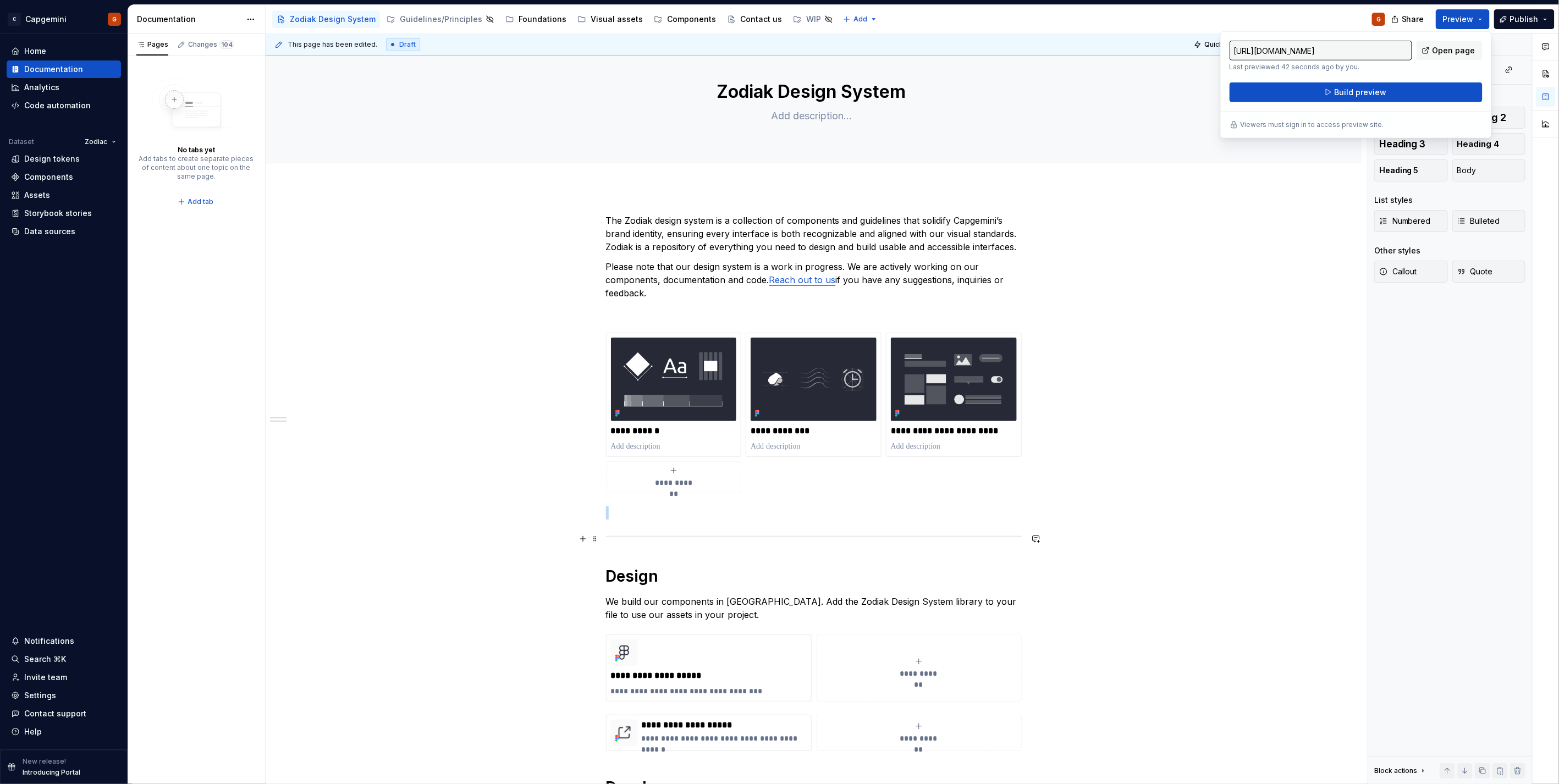
click at [726, 533] on div at bounding box center [814, 536] width 416 height 7
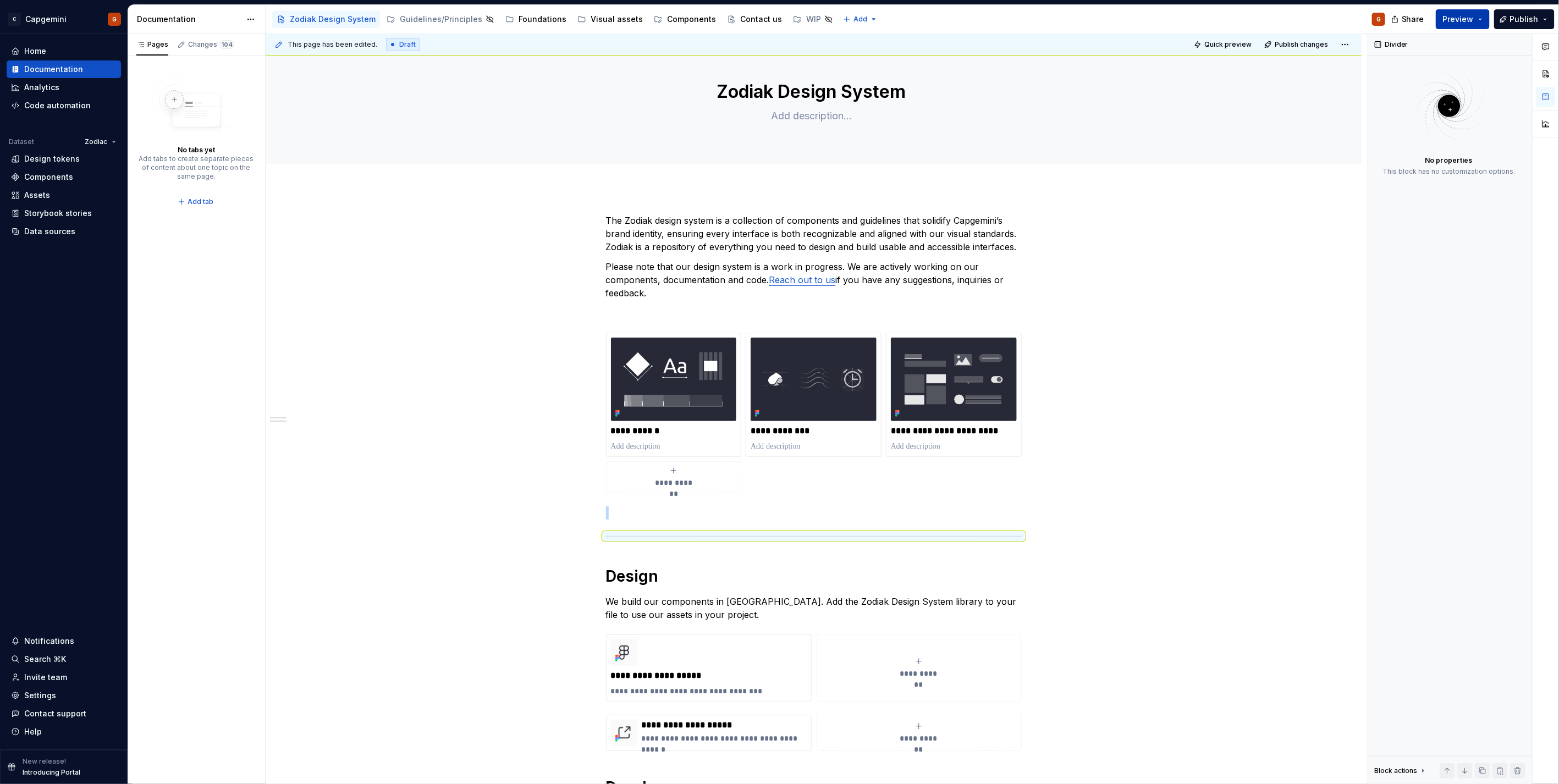
click at [1468, 20] on span "Preview" at bounding box center [1459, 20] width 31 height 11
click at [1135, 70] on div "Zodiak Design System" at bounding box center [814, 97] width 1007 height 107
click at [1228, 41] on span "Quick preview" at bounding box center [1227, 44] width 47 height 9
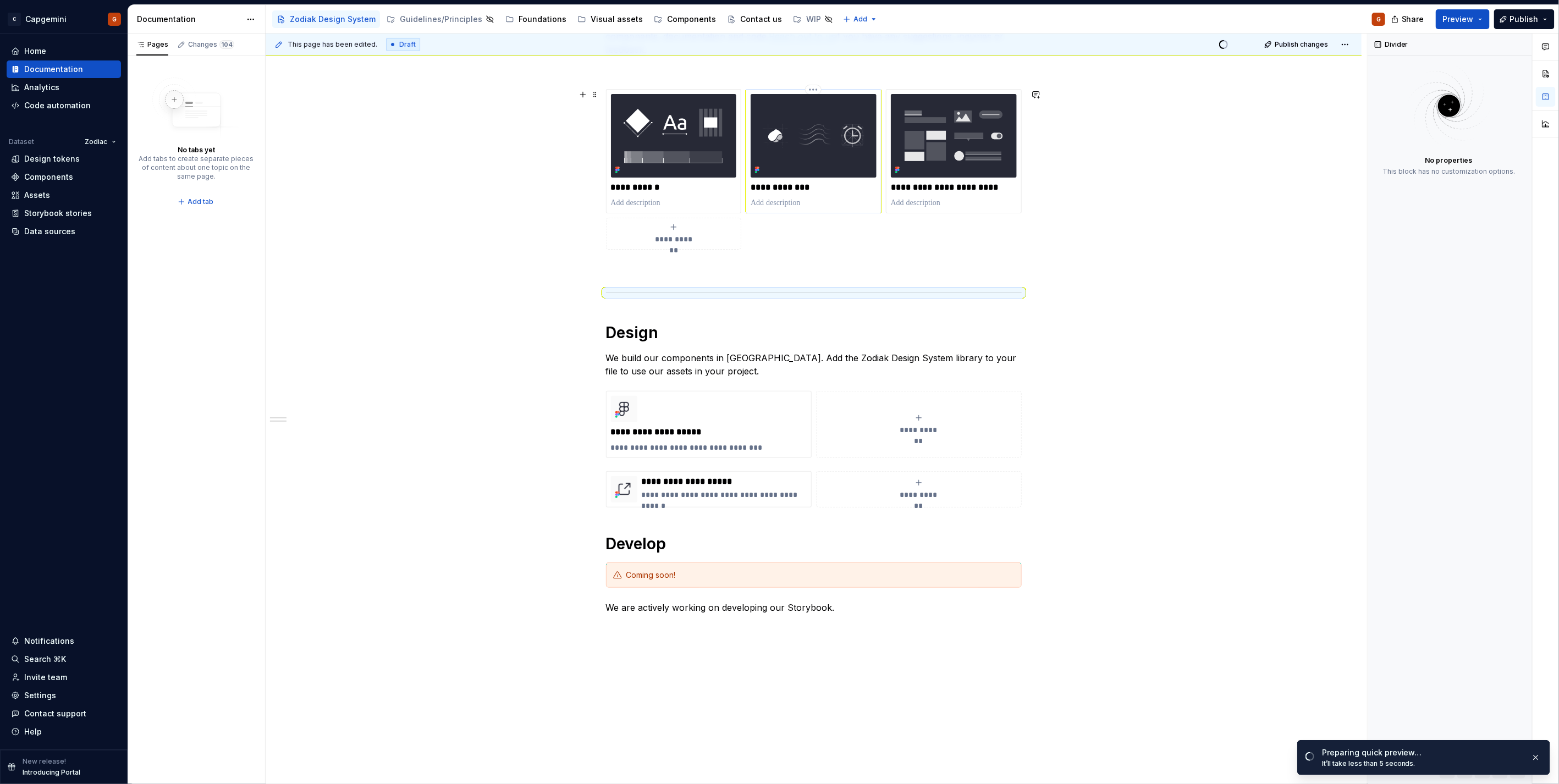
scroll to position [268, 0]
click at [1506, 760] on span "Open page" at bounding box center [1501, 757] width 37 height 9
click at [681, 296] on div at bounding box center [814, 292] width 416 height 7
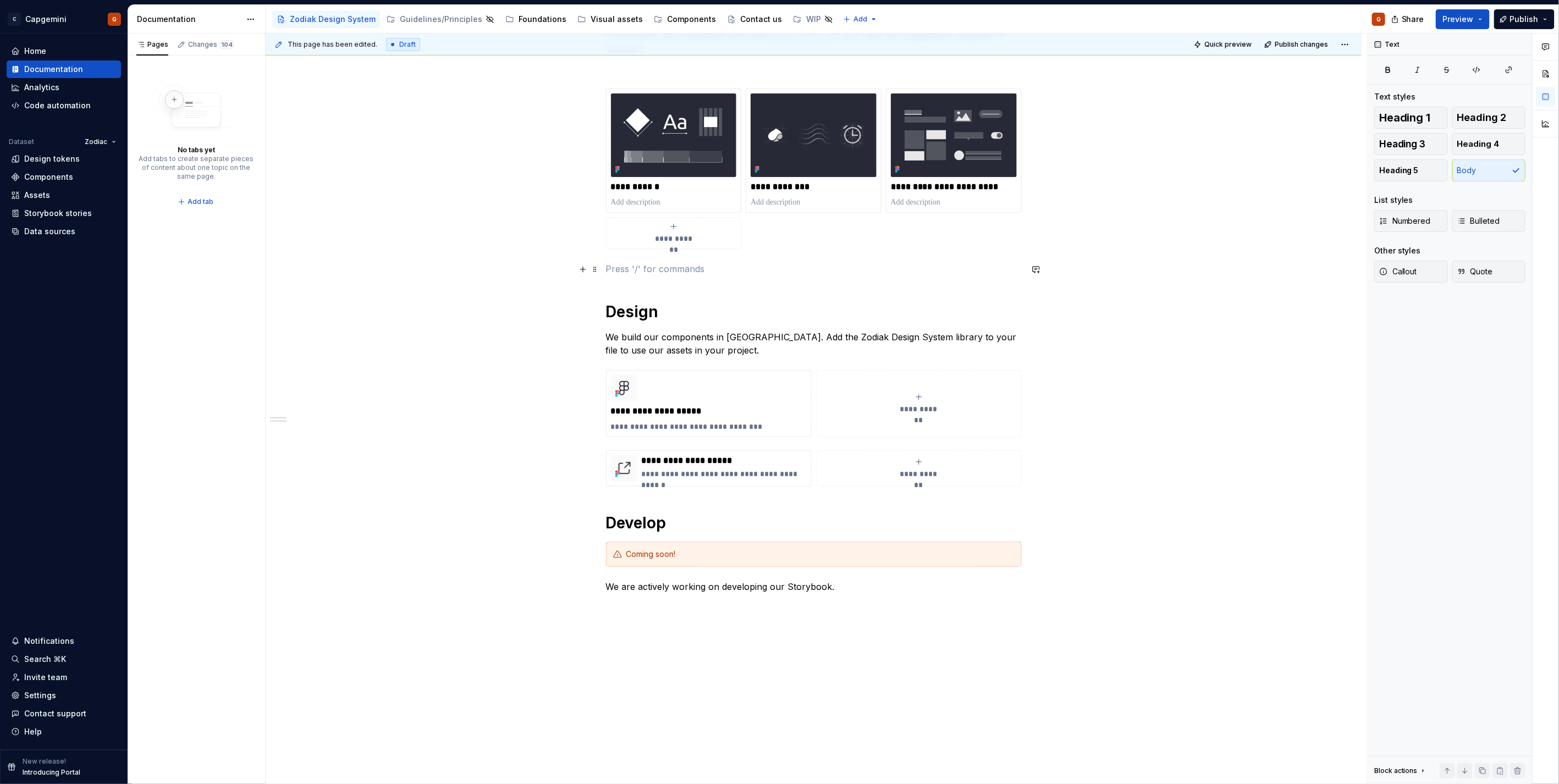
click at [693, 266] on p at bounding box center [814, 268] width 416 height 13
click at [1233, 47] on span "Quick preview" at bounding box center [1227, 44] width 47 height 9
click at [1499, 752] on link "Open page" at bounding box center [1496, 757] width 56 height 15
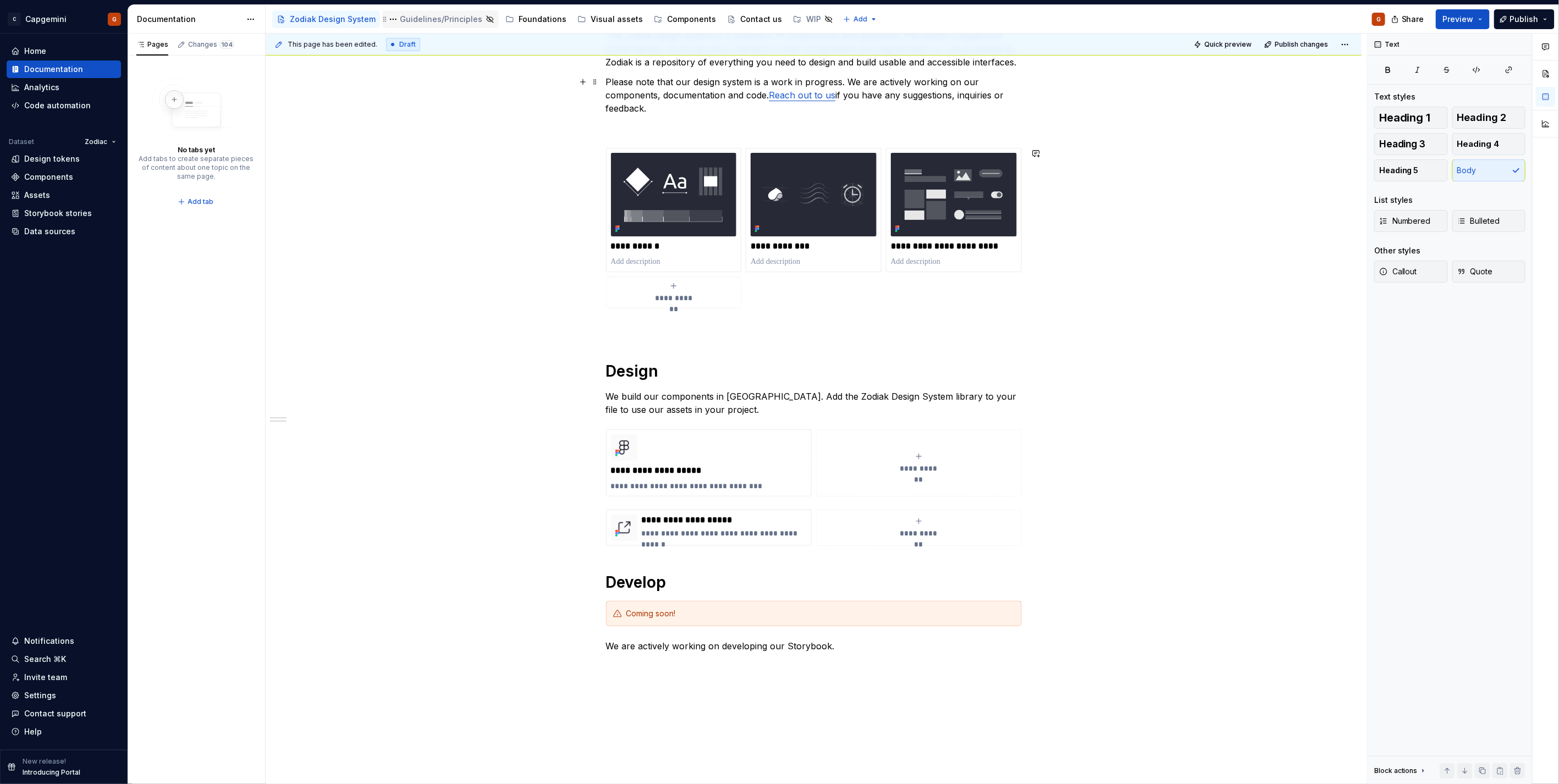
scroll to position [85, 0]
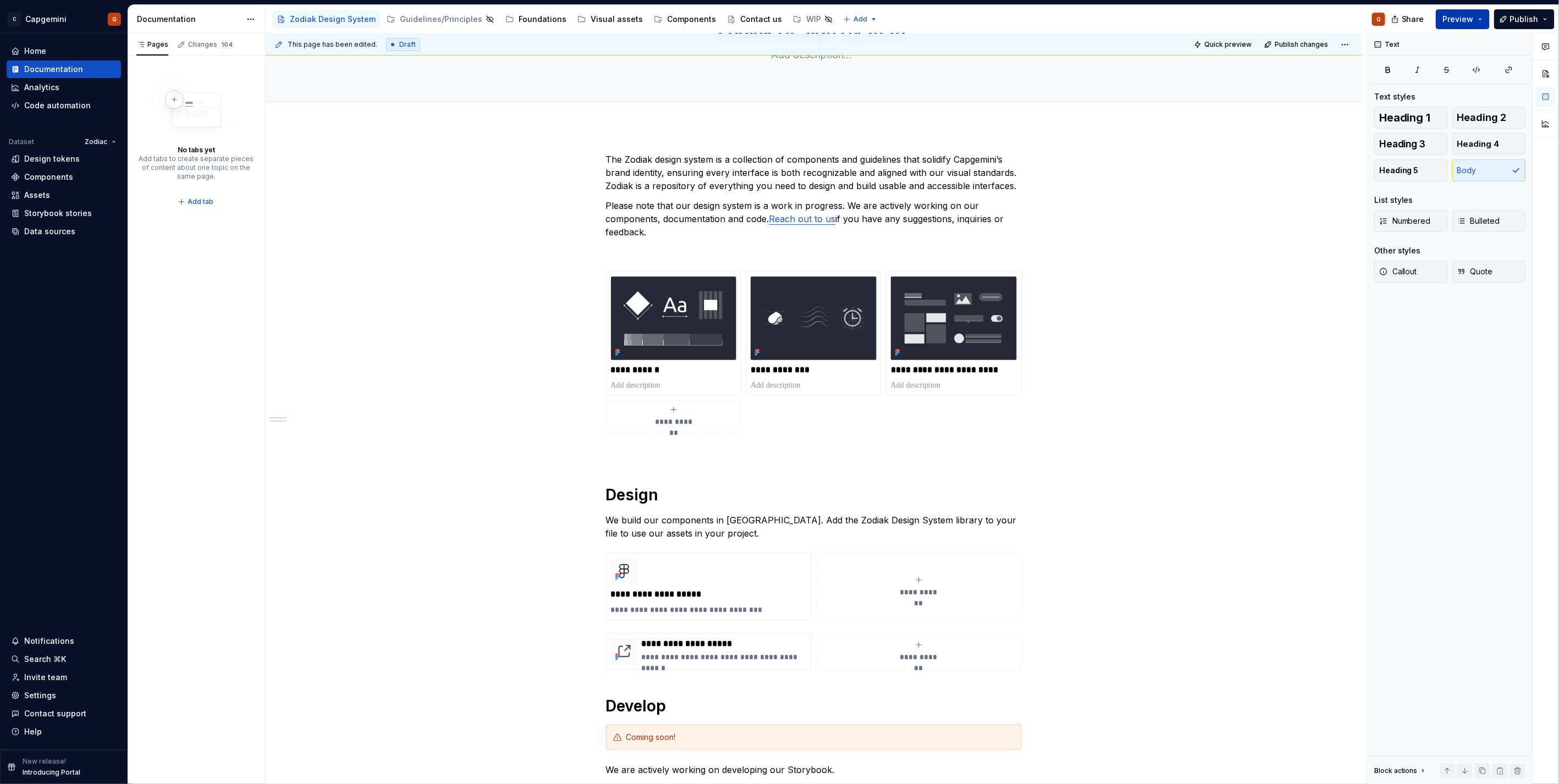
click at [1469, 18] on span "Preview" at bounding box center [1459, 20] width 31 height 11
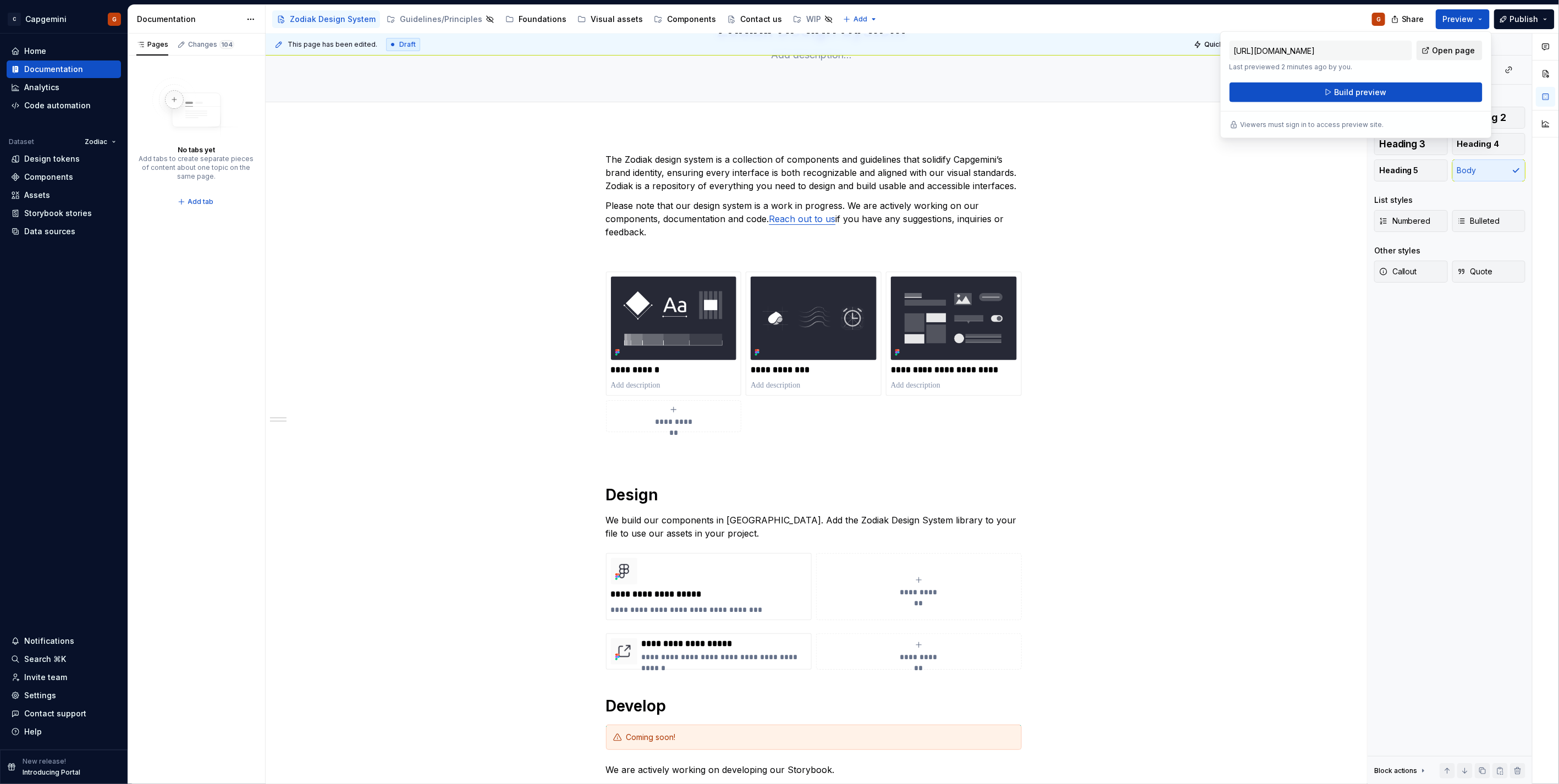
drag, startPoint x: 1469, startPoint y: 18, endPoint x: 1425, endPoint y: 48, distance: 53.3
click at [1425, 48] on link "Open page" at bounding box center [1449, 51] width 66 height 20
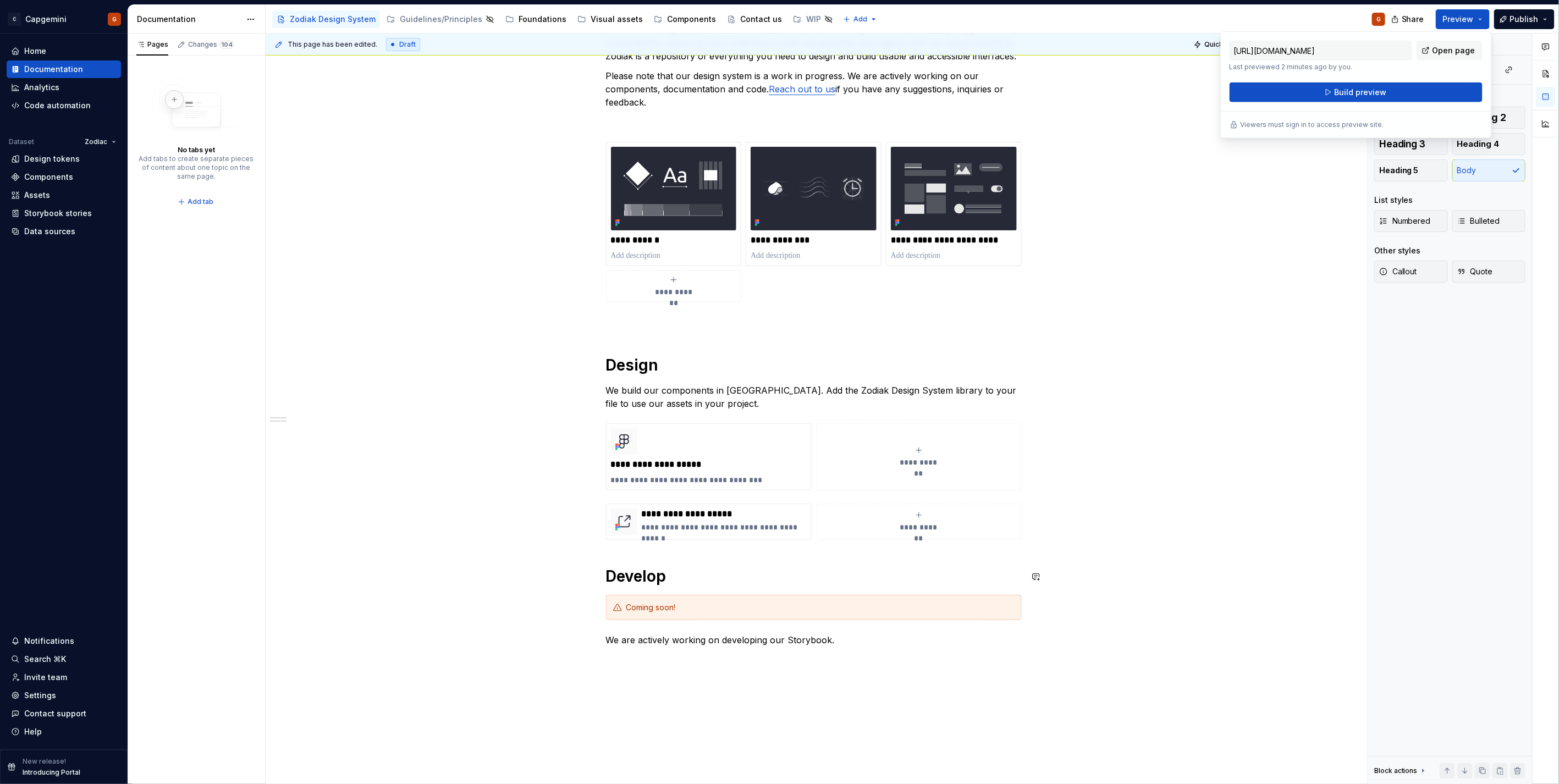
scroll to position [268, 0]
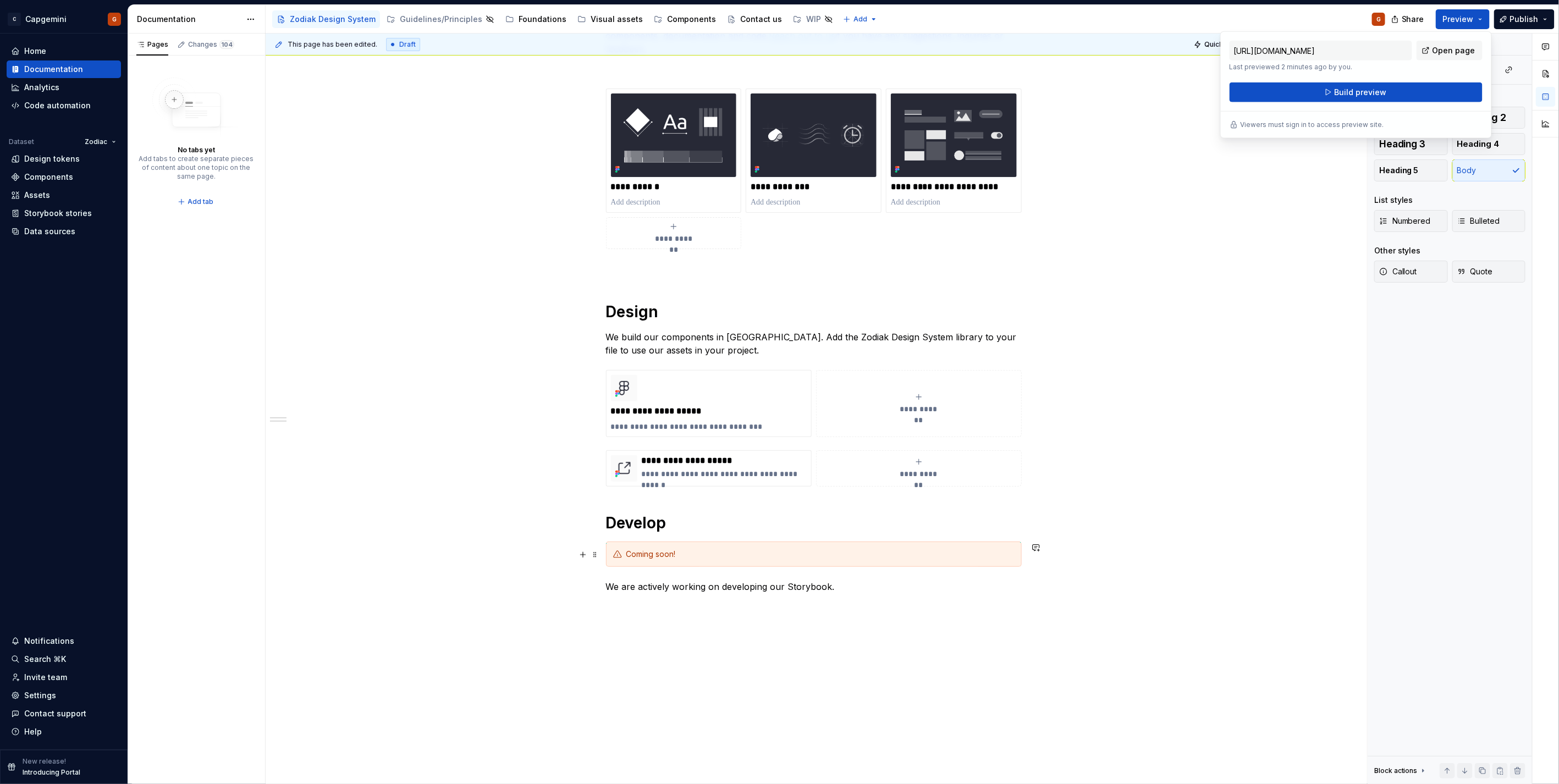
click at [598, 530] on div "**********" at bounding box center [816, 409] width 1102 height 751
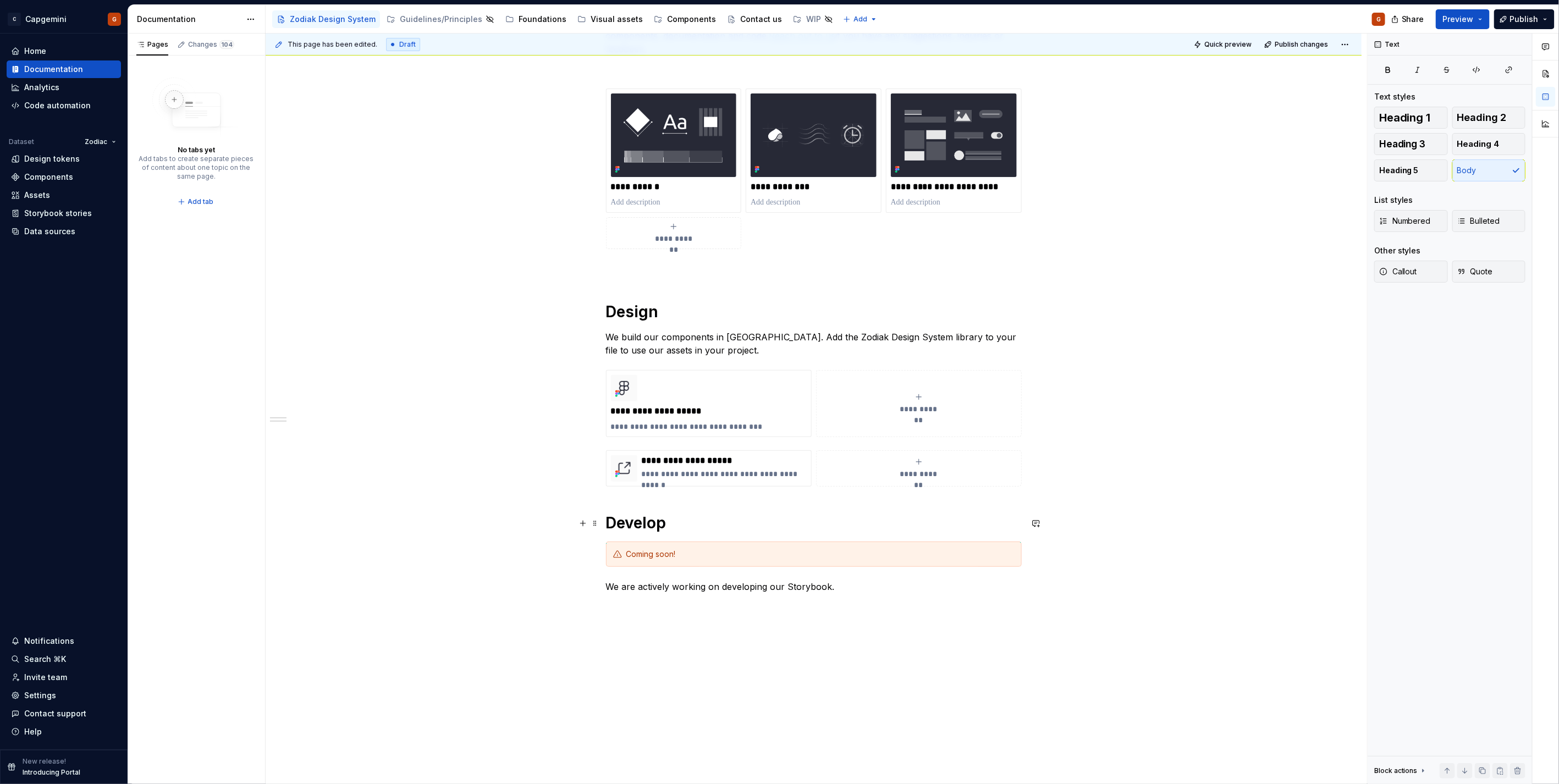
click at [606, 528] on h1 "Develop" at bounding box center [814, 523] width 416 height 20
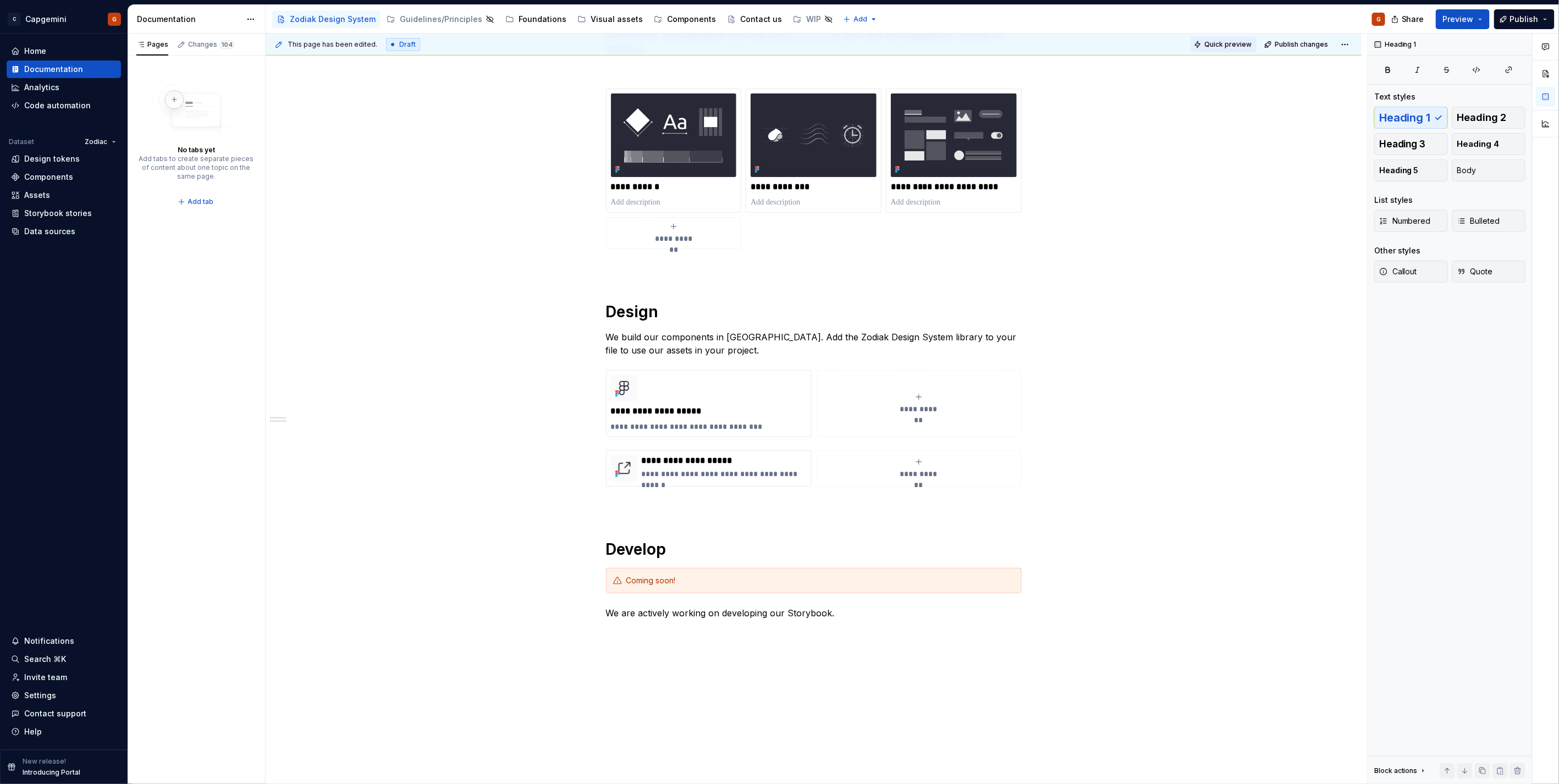
click at [1248, 47] on span "Quick preview" at bounding box center [1227, 44] width 47 height 9
click at [953, 186] on p "**********" at bounding box center [953, 187] width 125 height 11
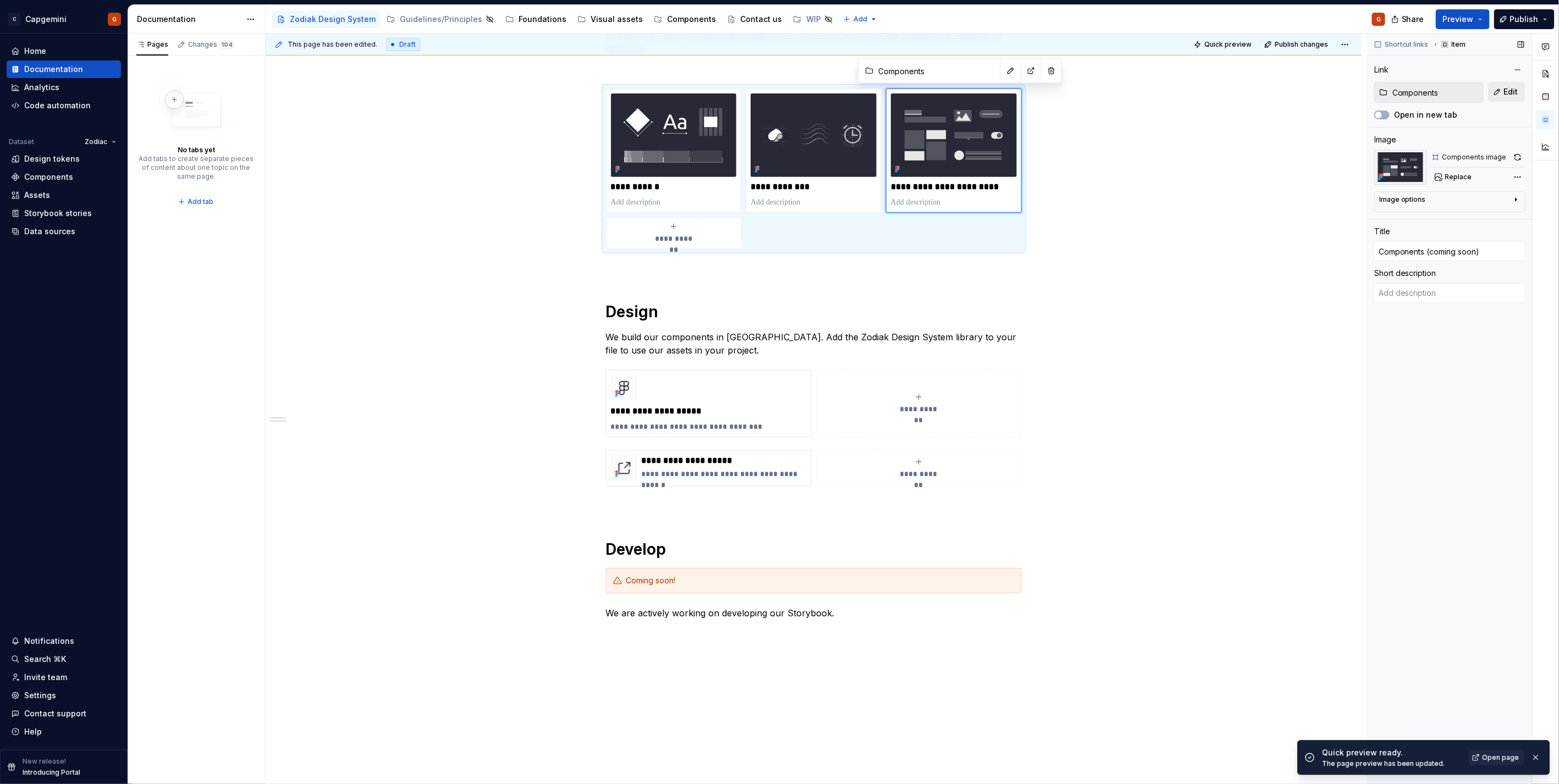
click at [1503, 91] on button "Edit" at bounding box center [1506, 92] width 37 height 20
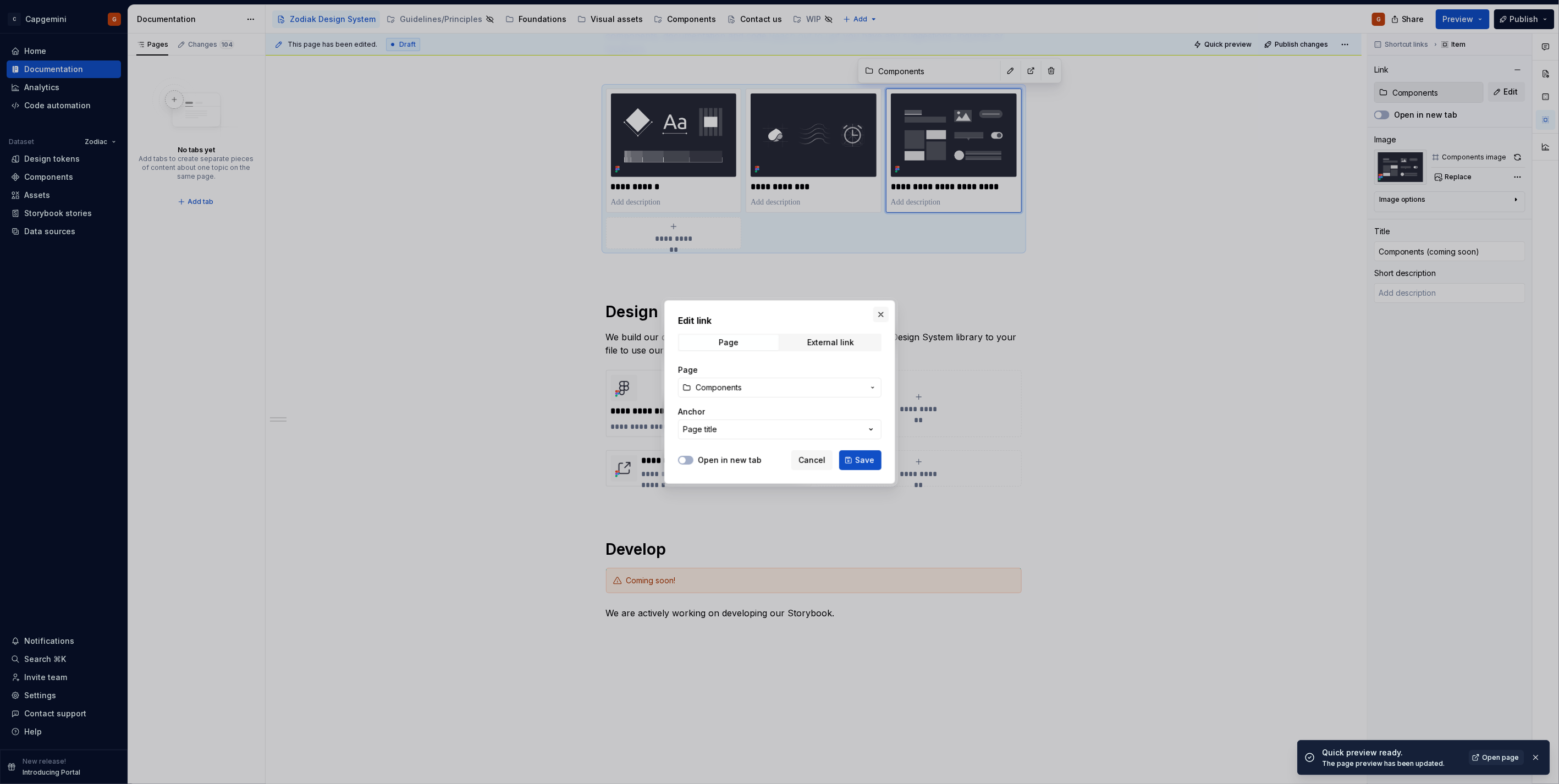
click at [880, 317] on button "button" at bounding box center [881, 315] width 15 height 15
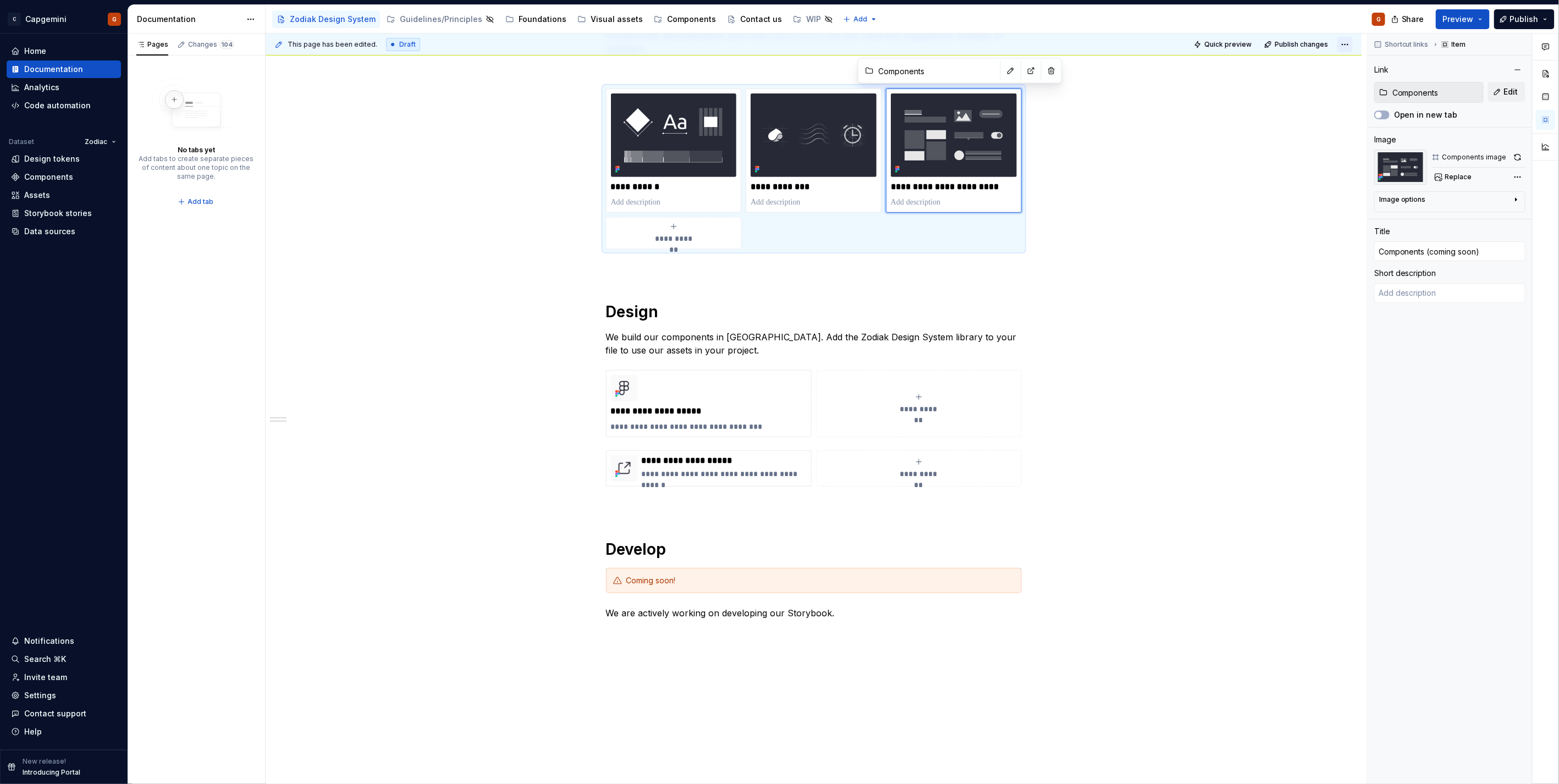
click at [1342, 48] on html "C Capgemini G Home Documentation Analytics Code automation Dataset Zodiac Desig…" at bounding box center [779, 392] width 1559 height 784
click at [1309, 65] on div "Open preview" at bounding box center [1309, 66] width 72 height 11
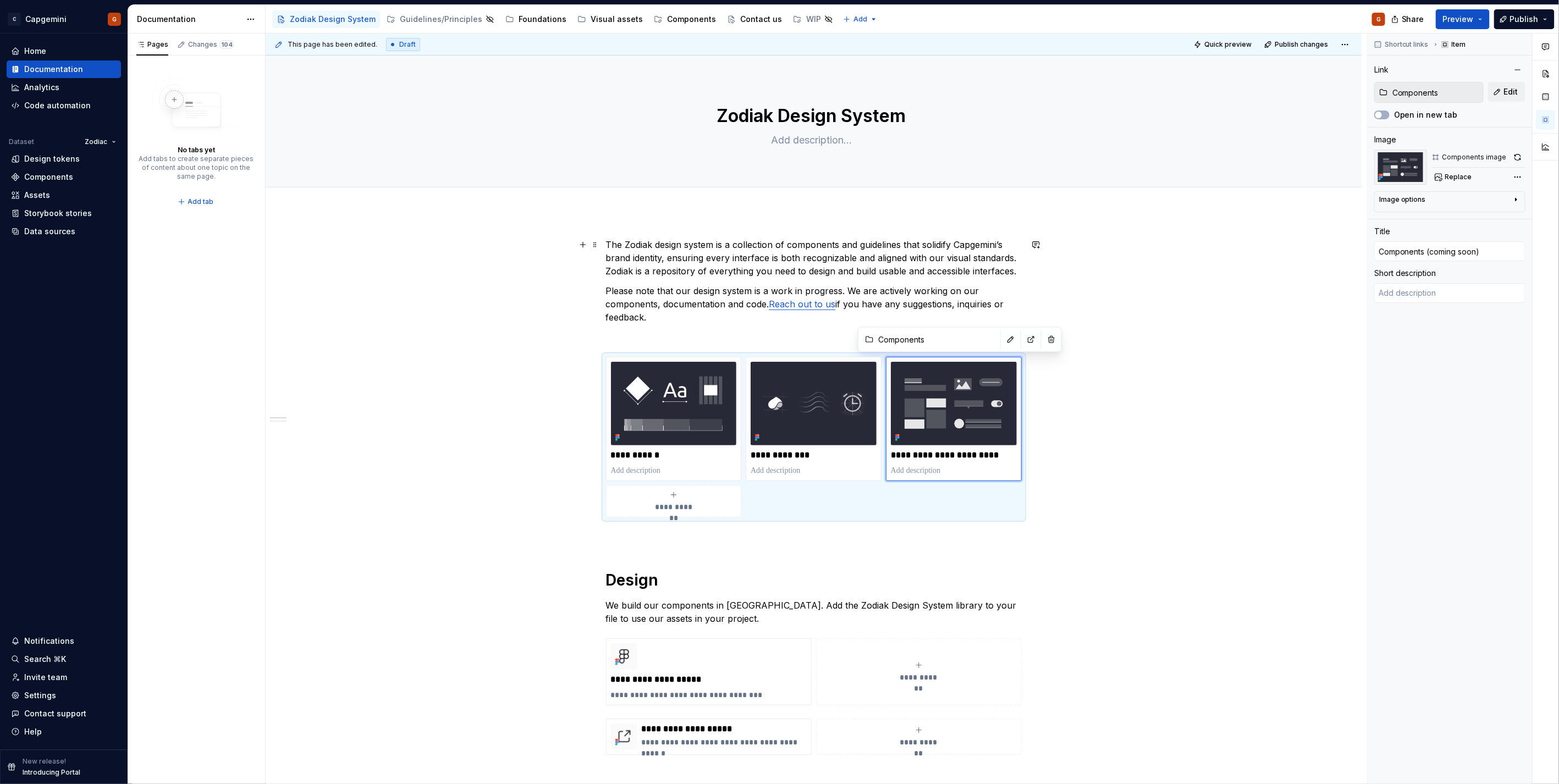
click at [711, 264] on p "The Zodiak design system is a collection of components and guidelines that soli…" at bounding box center [814, 258] width 416 height 39
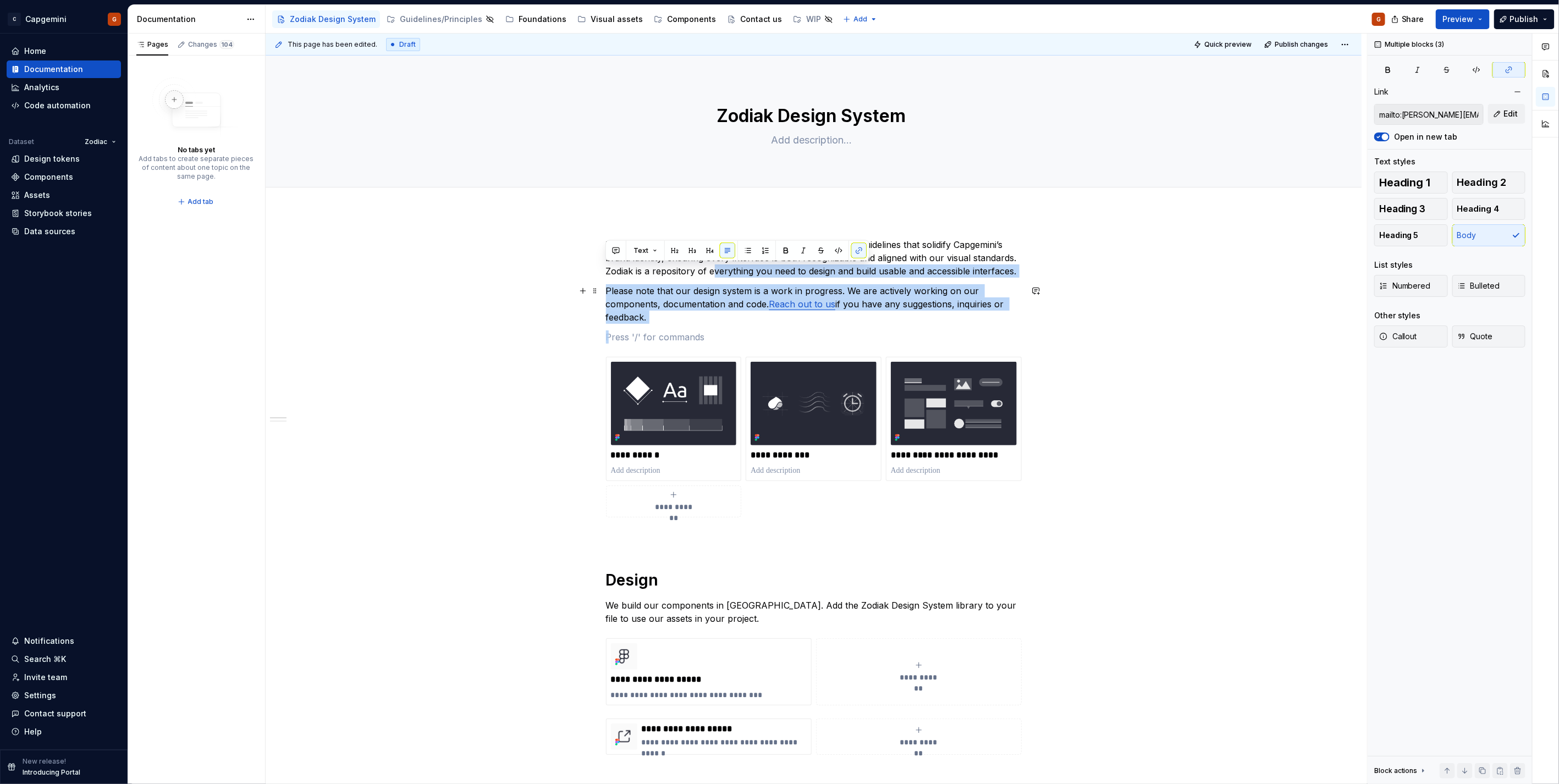
click at [693, 311] on p "Please note that our design system is a work in progress. We are actively worki…" at bounding box center [814, 304] width 416 height 39
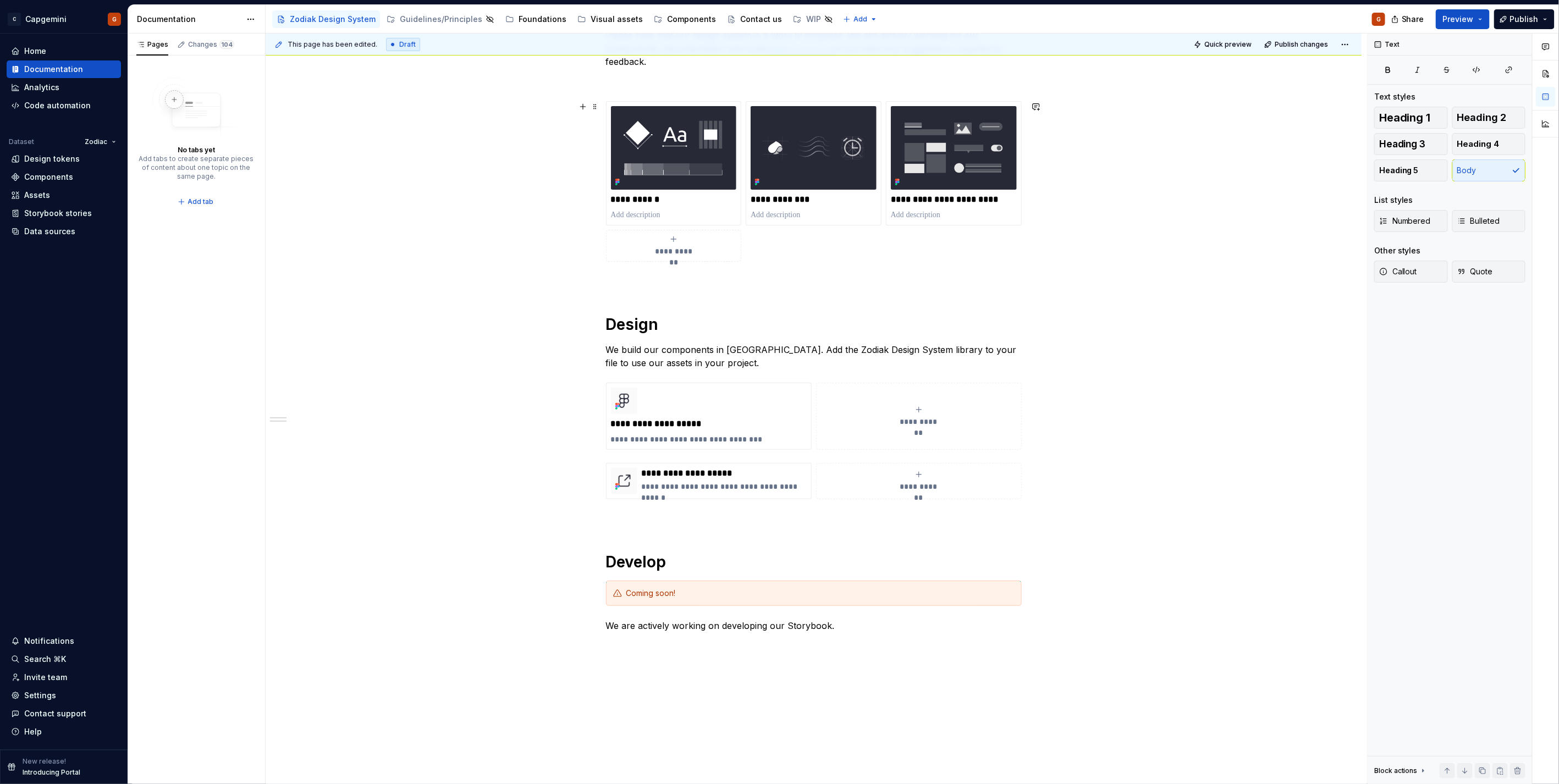
scroll to position [352, 0]
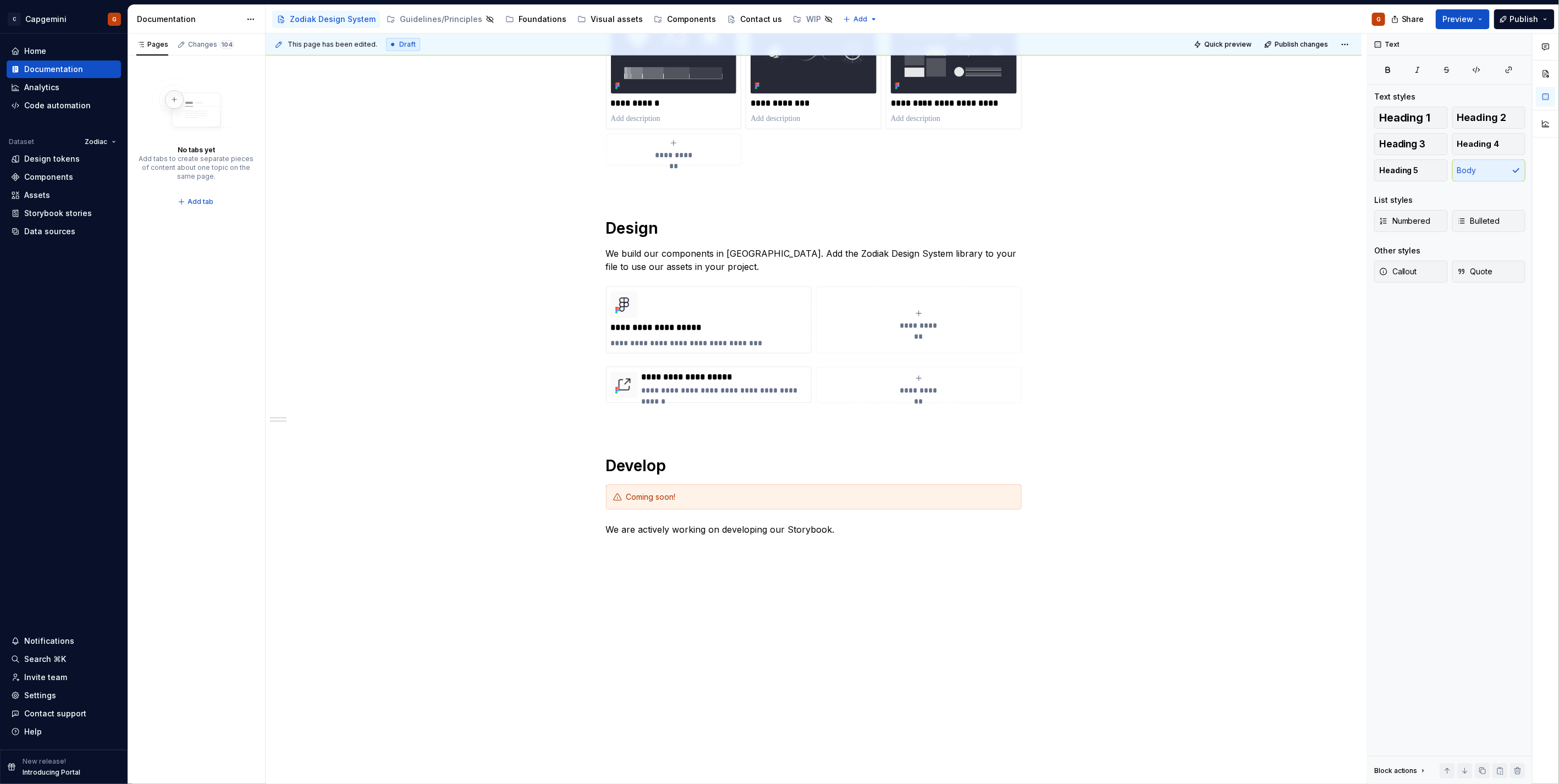
type textarea "*"
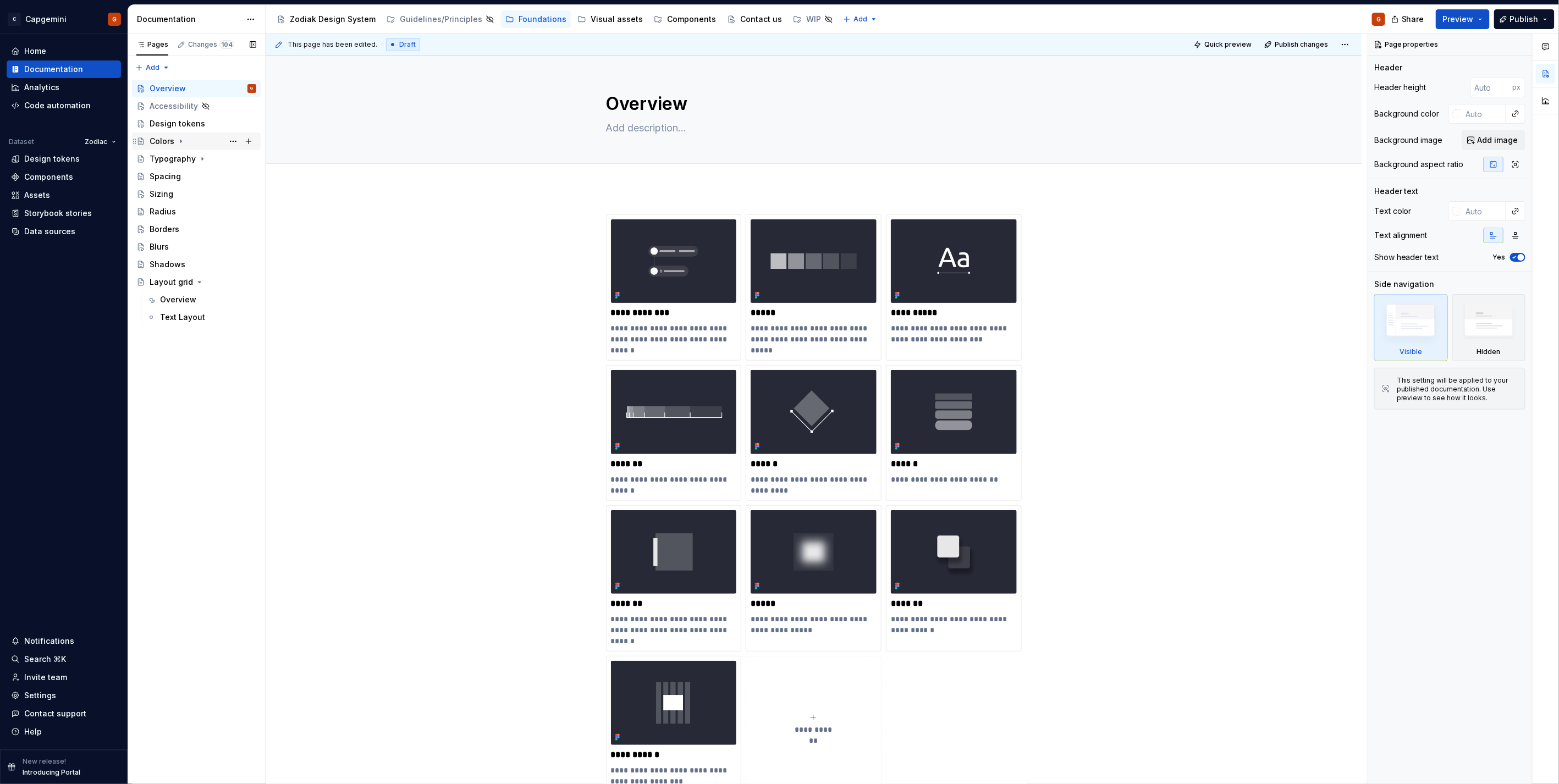
click at [155, 139] on div "Colors" at bounding box center [162, 141] width 25 height 11
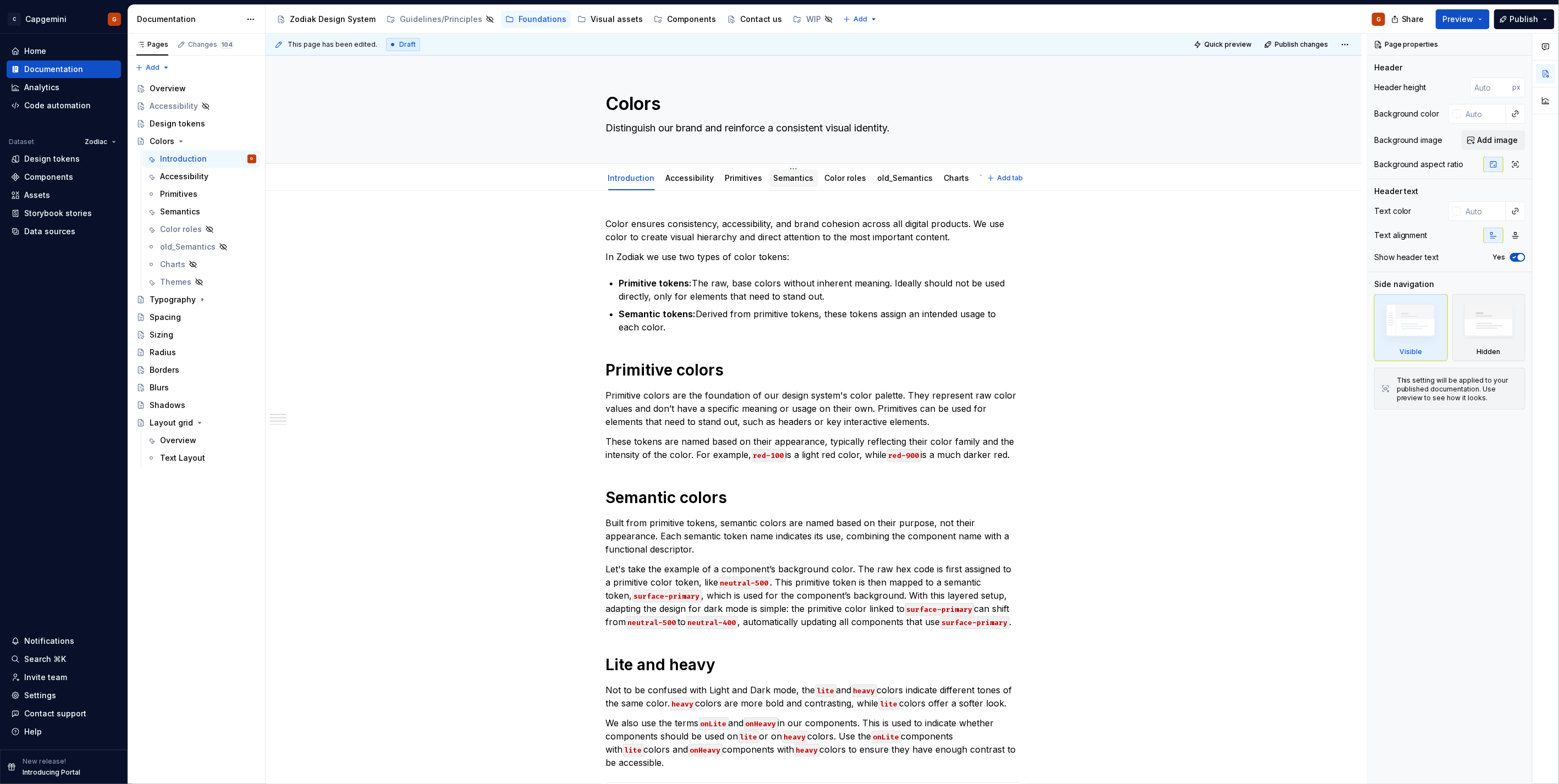
click at [799, 186] on div "Semantics" at bounding box center [794, 178] width 49 height 18
click at [783, 177] on link "Semantics" at bounding box center [793, 178] width 40 height 9
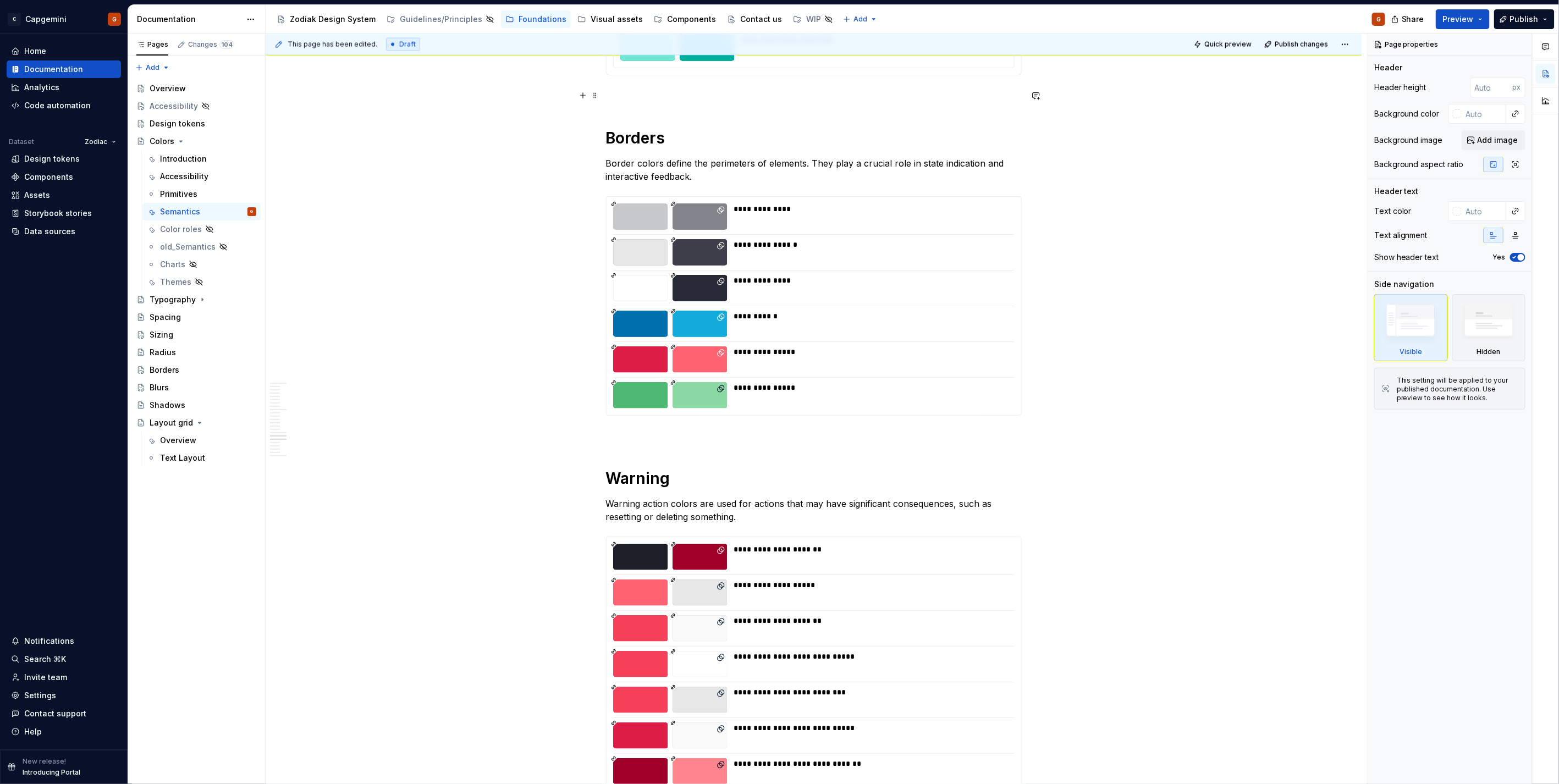
scroll to position [1465, 0]
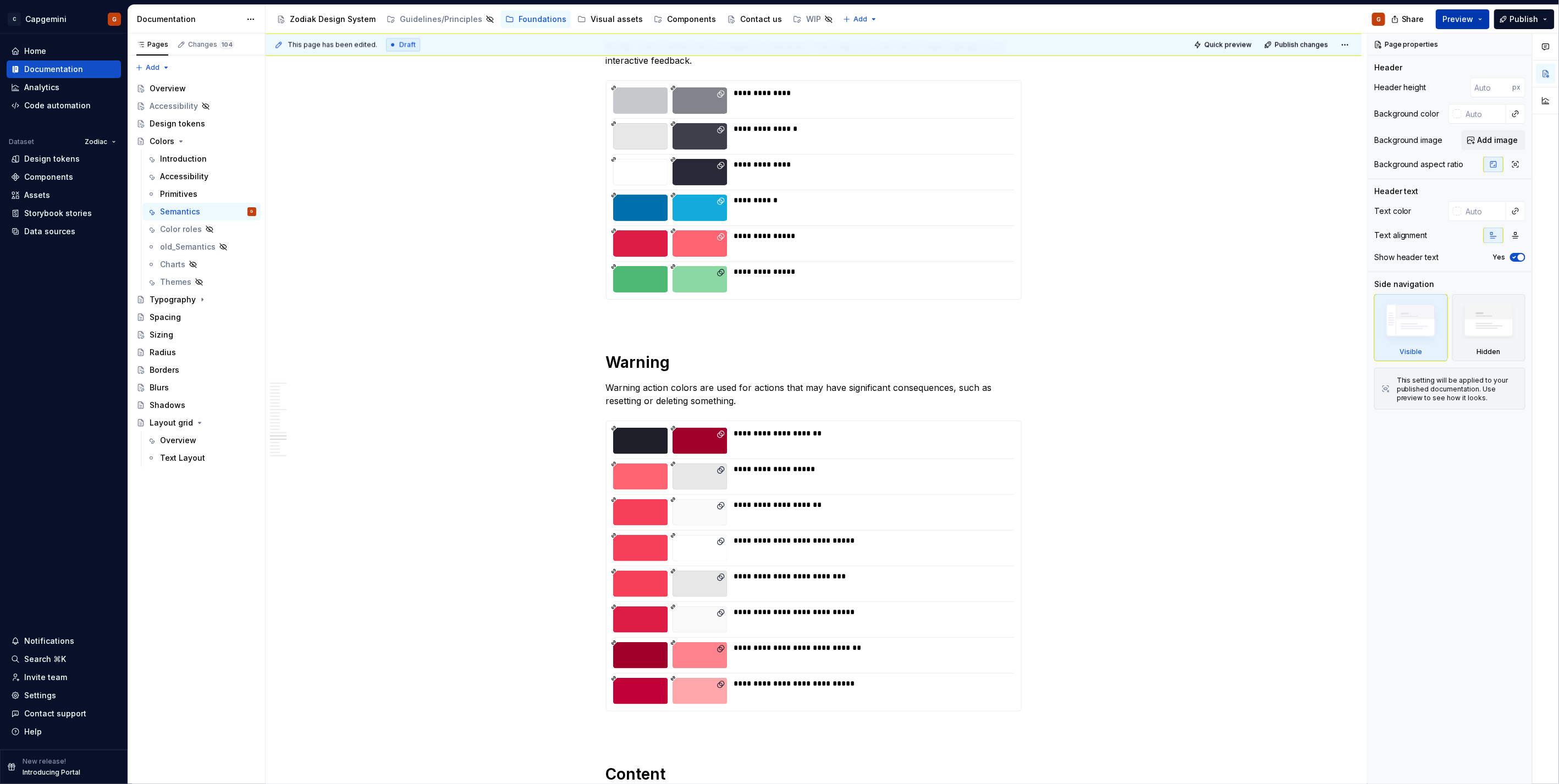
click at [1475, 22] on button "Preview" at bounding box center [1462, 19] width 54 height 20
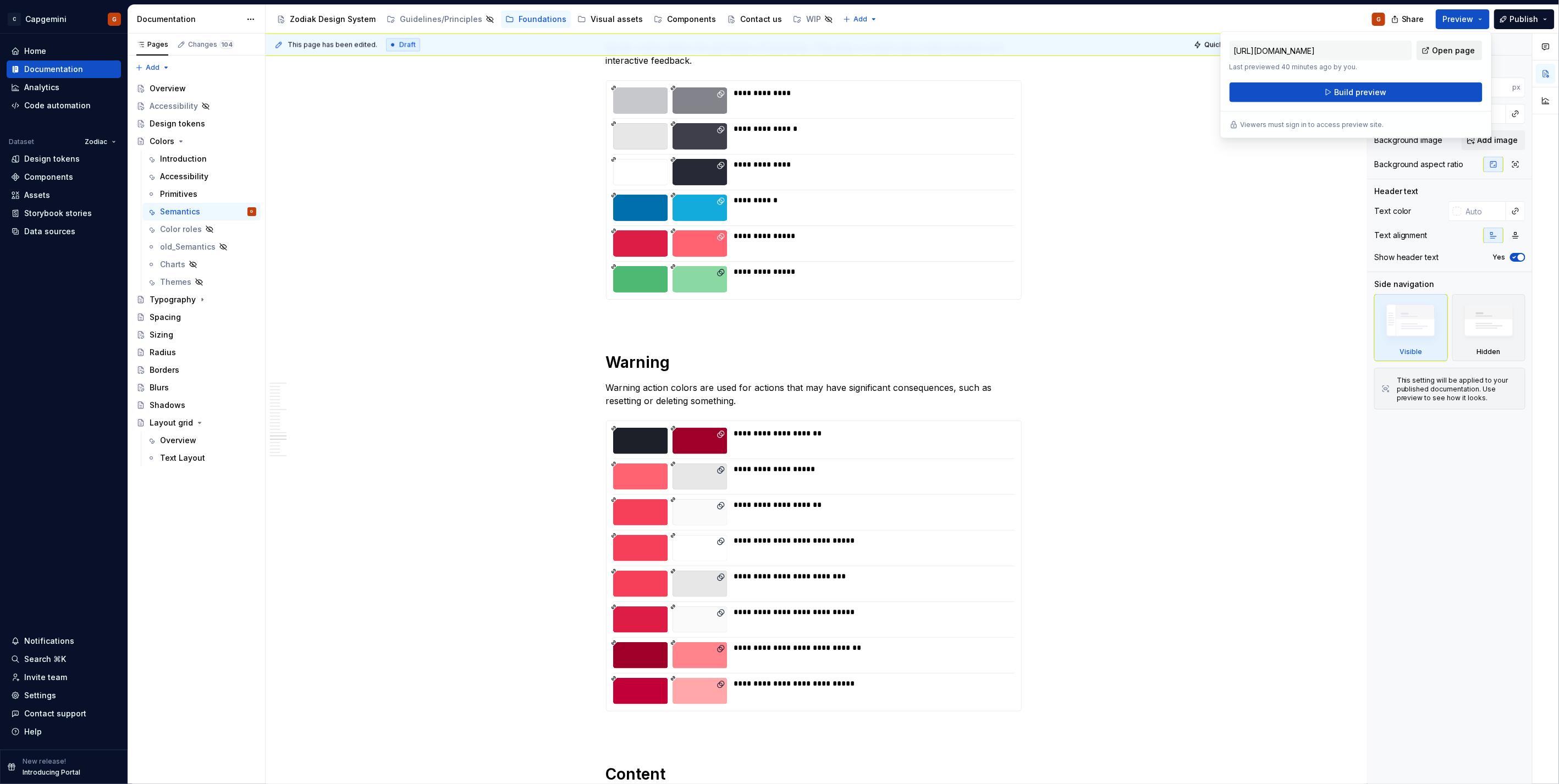
drag, startPoint x: 1475, startPoint y: 22, endPoint x: 1437, endPoint y: 53, distance: 49.0
click at [1437, 53] on span "Open page" at bounding box center [1454, 51] width 43 height 11
click at [1344, 93] on span "Build preview" at bounding box center [1360, 93] width 52 height 11
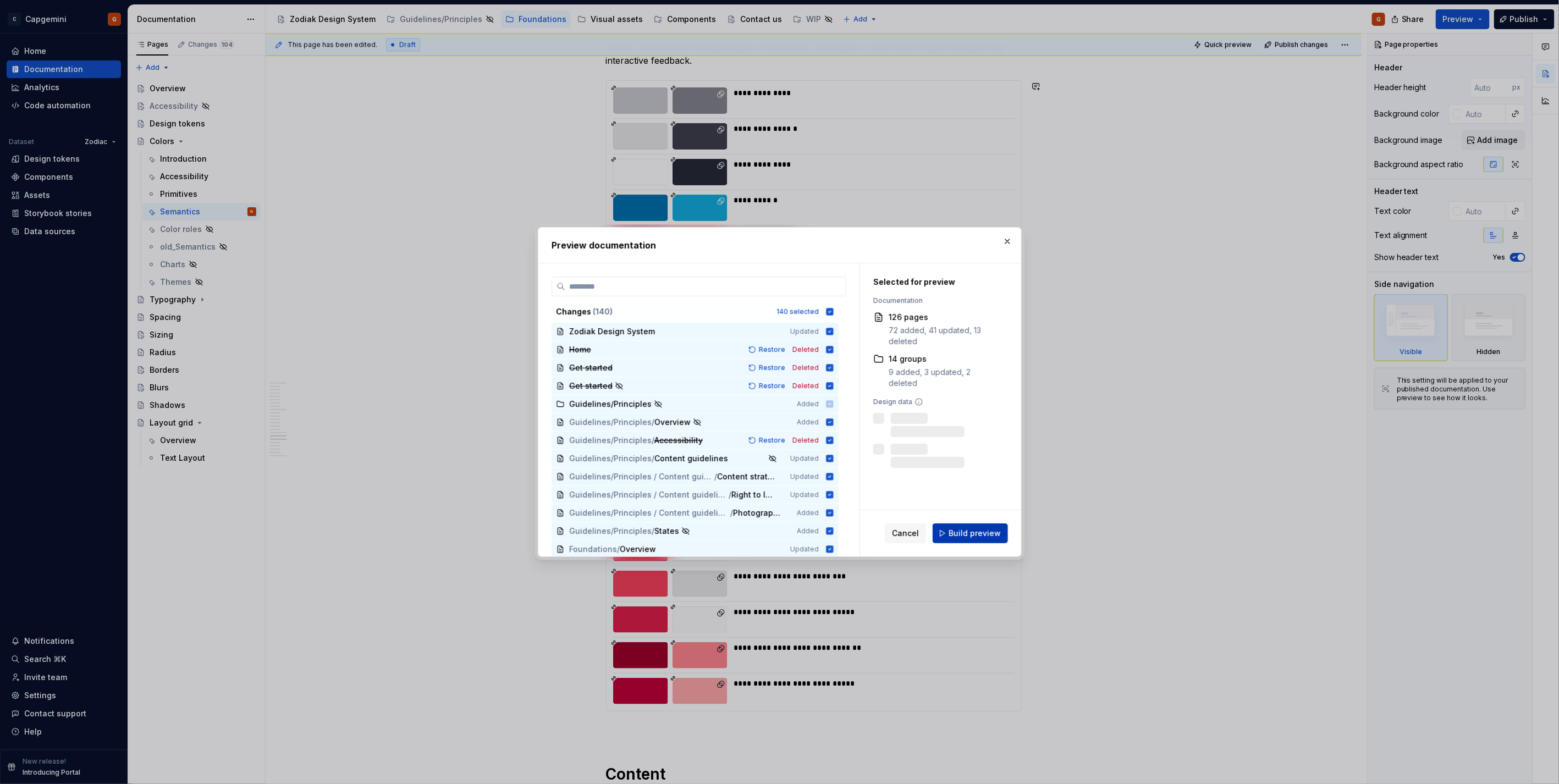
click at [965, 530] on span "Build preview" at bounding box center [974, 533] width 52 height 11
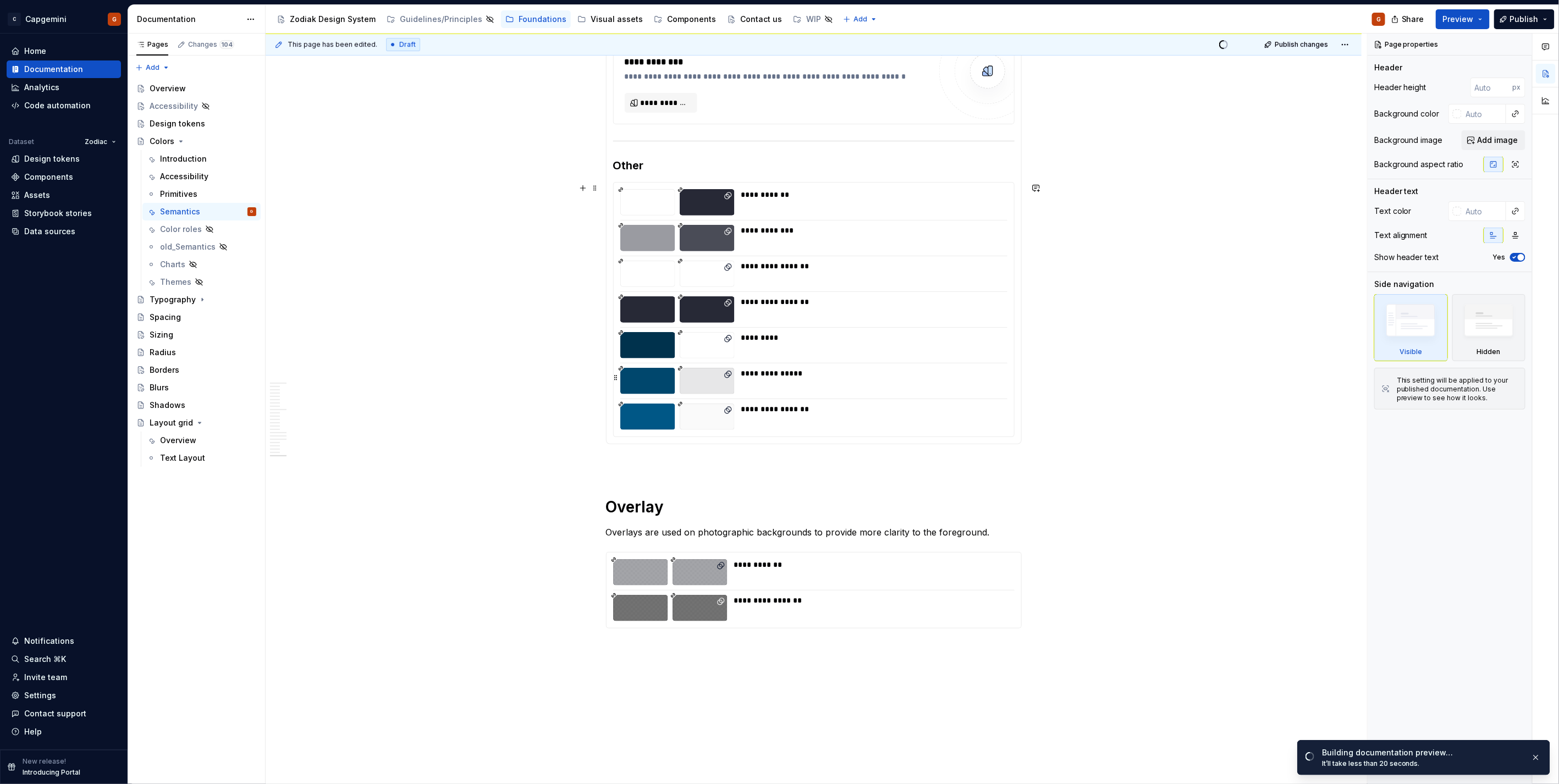
scroll to position [2321, 0]
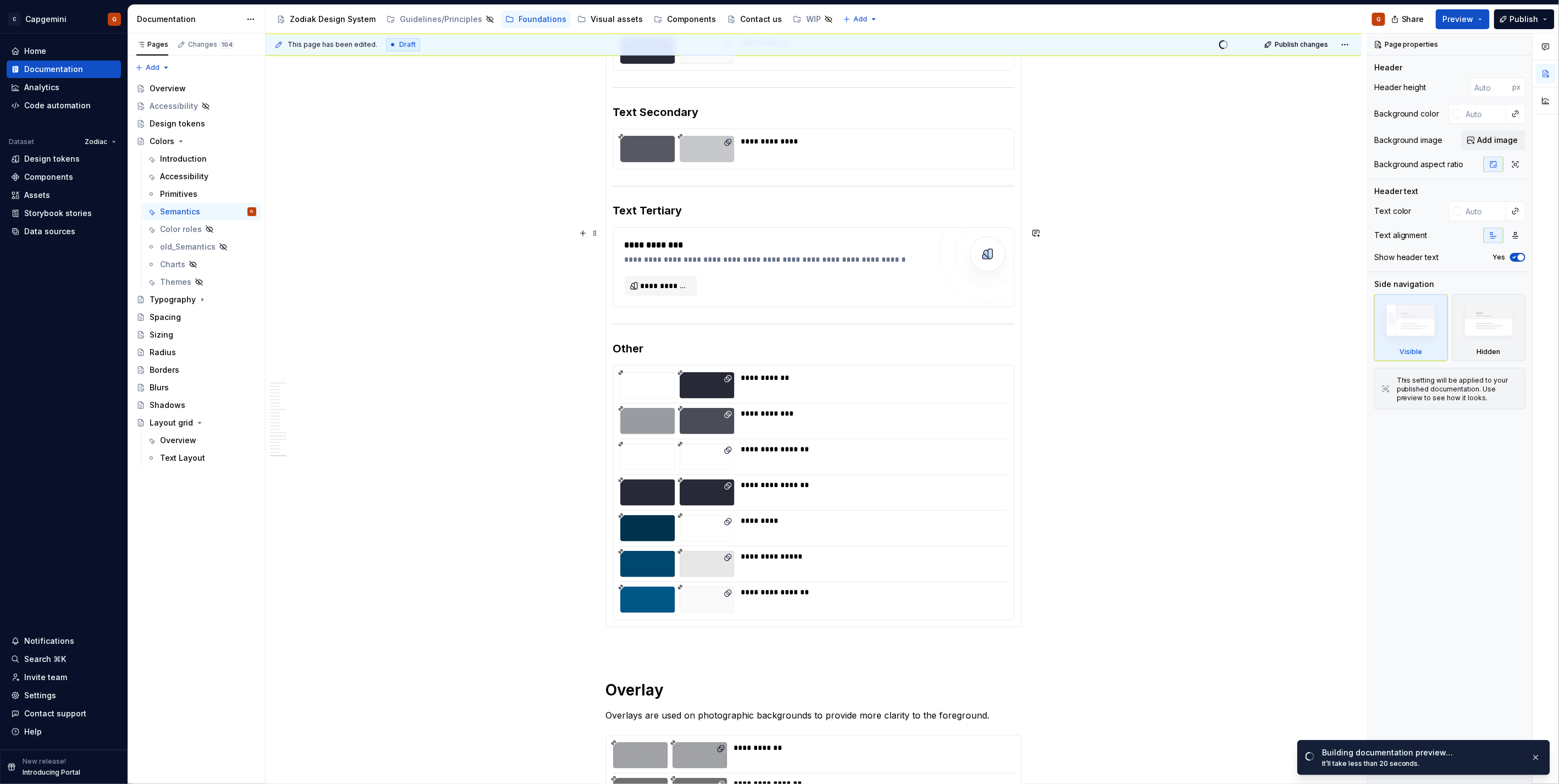
click at [901, 293] on div "**********" at bounding box center [777, 267] width 306 height 57
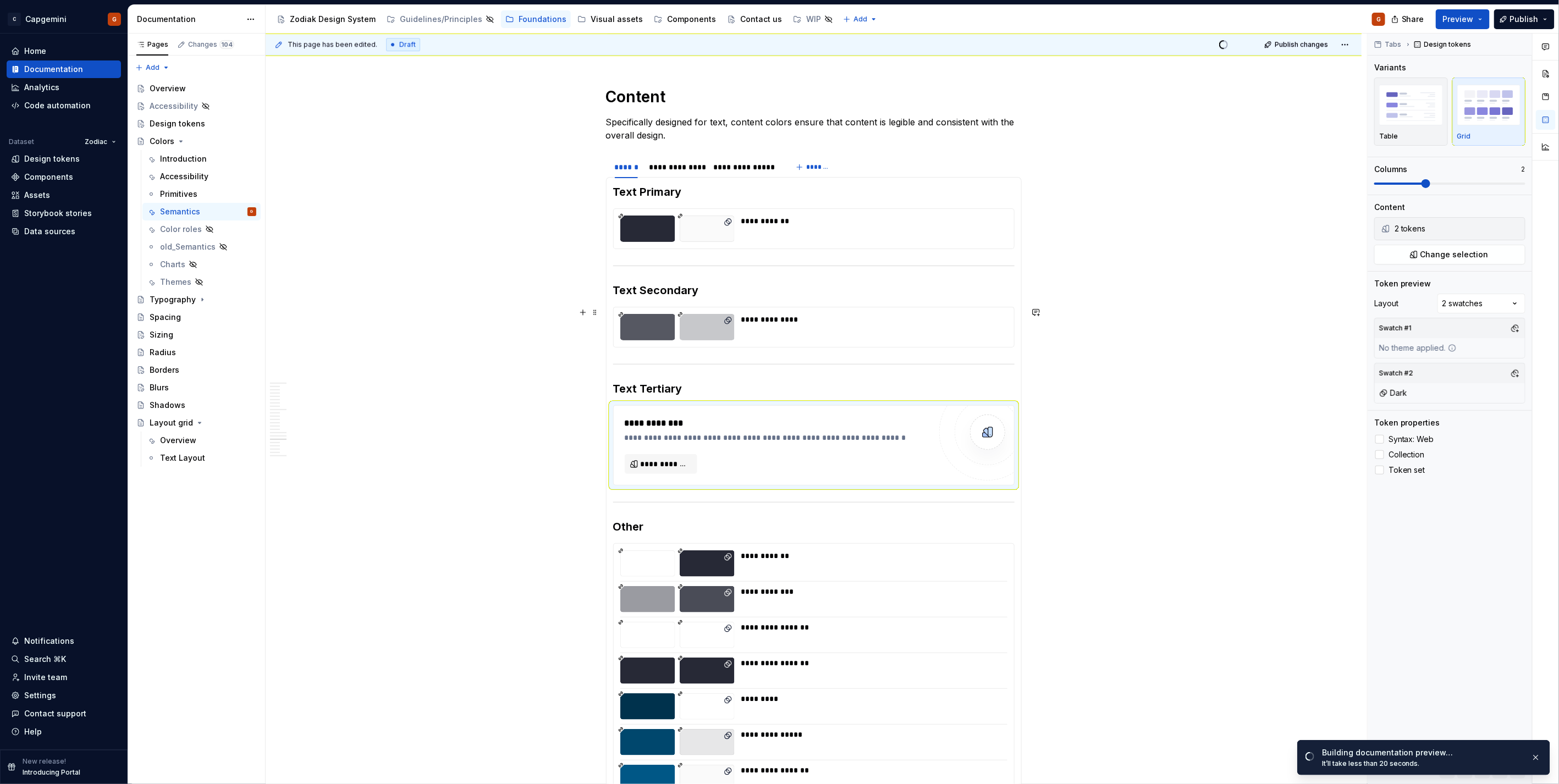
scroll to position [2138, 0]
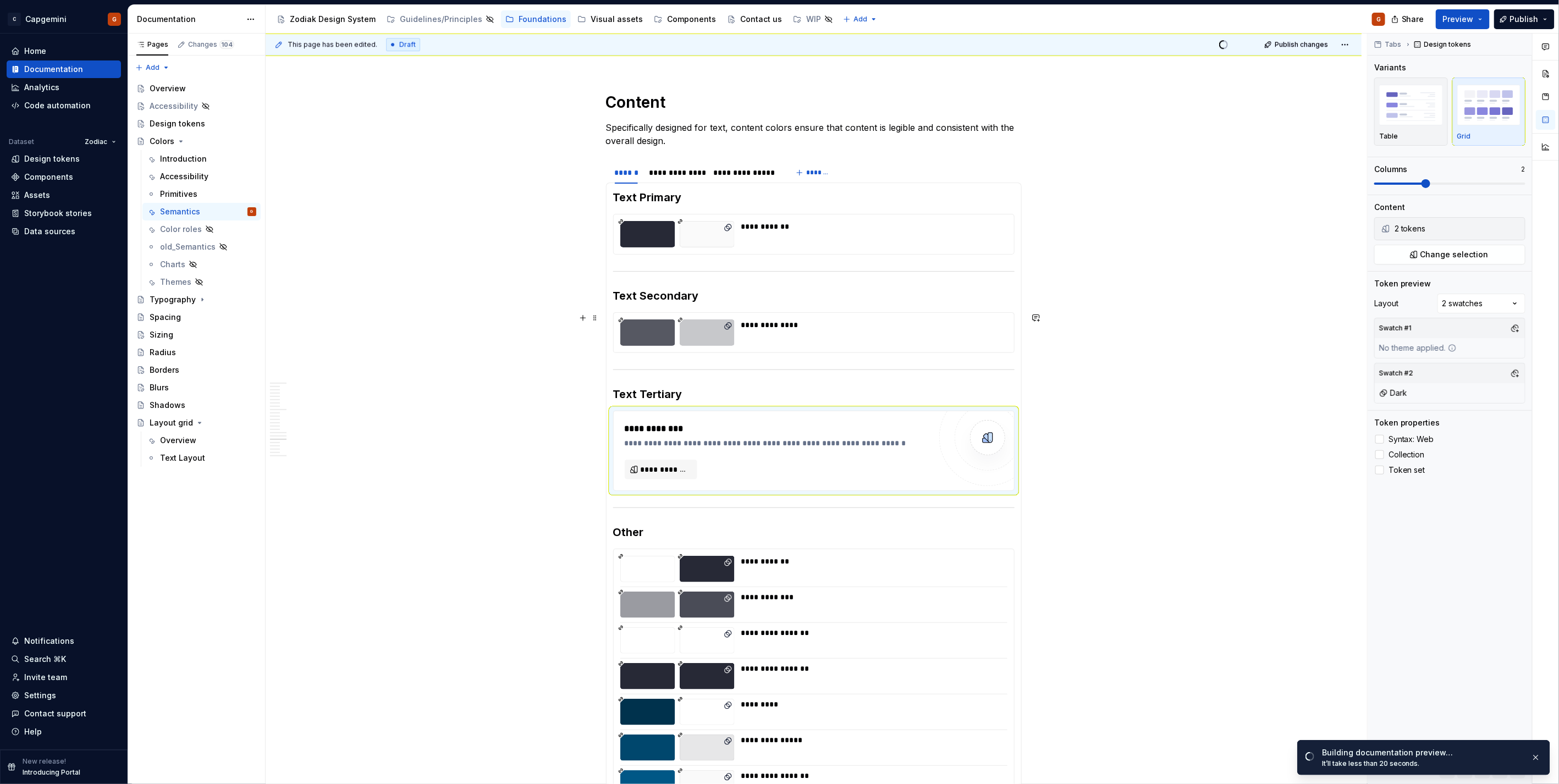
click at [853, 335] on div "**********" at bounding box center [870, 333] width 259 height 27
click at [732, 444] on div "**********" at bounding box center [777, 443] width 306 height 11
click at [803, 322] on div "**********" at bounding box center [870, 325] width 259 height 11
click at [770, 444] on div "**********" at bounding box center [777, 443] width 306 height 11
click at [1409, 267] on div "Tabs Design tokens Variants Table Grid Columns 2 Content 2 tokens Change select…" at bounding box center [1449, 409] width 164 height 751
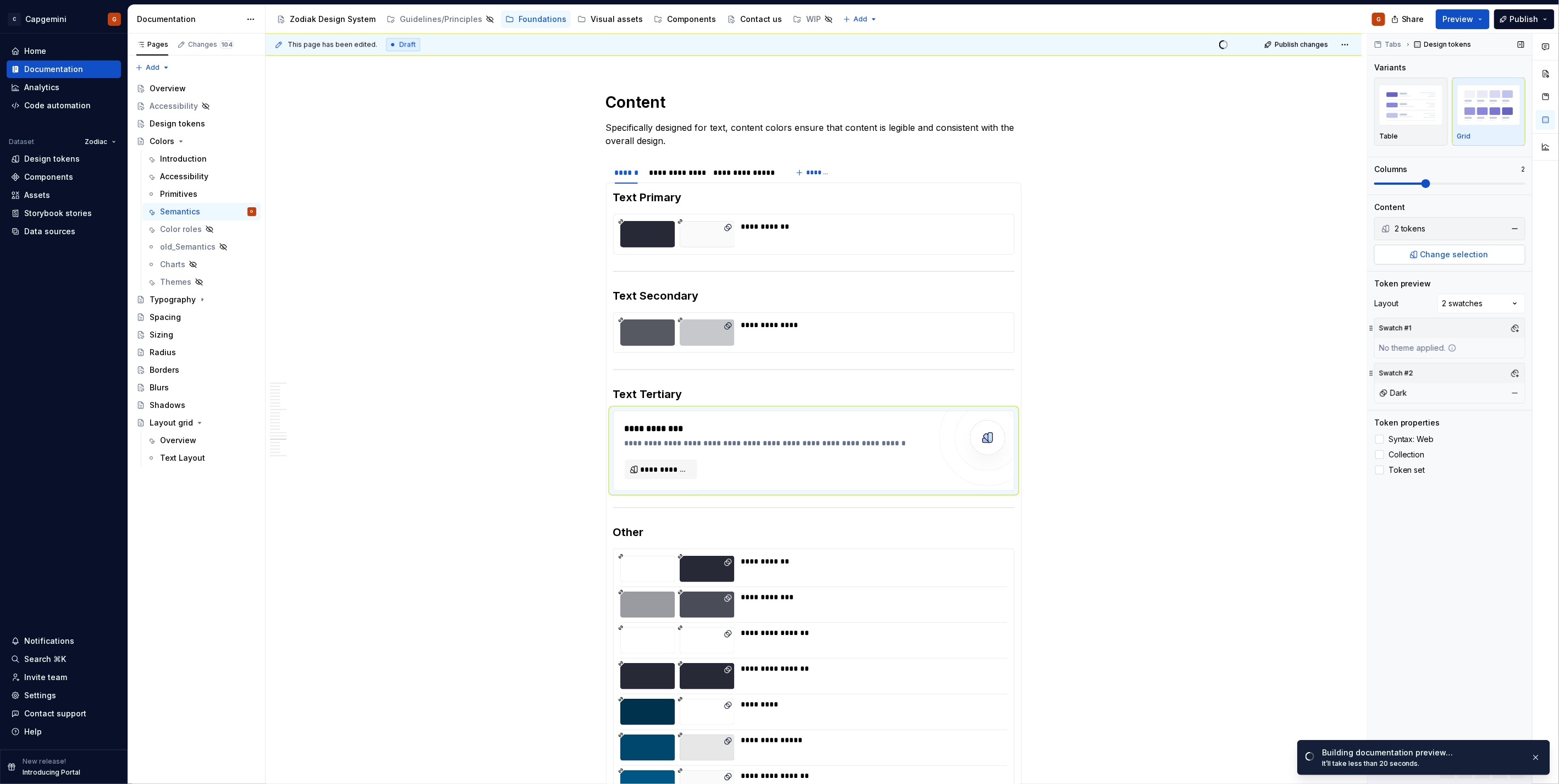
click at [1411, 256] on button "Change selection" at bounding box center [1449, 254] width 151 height 20
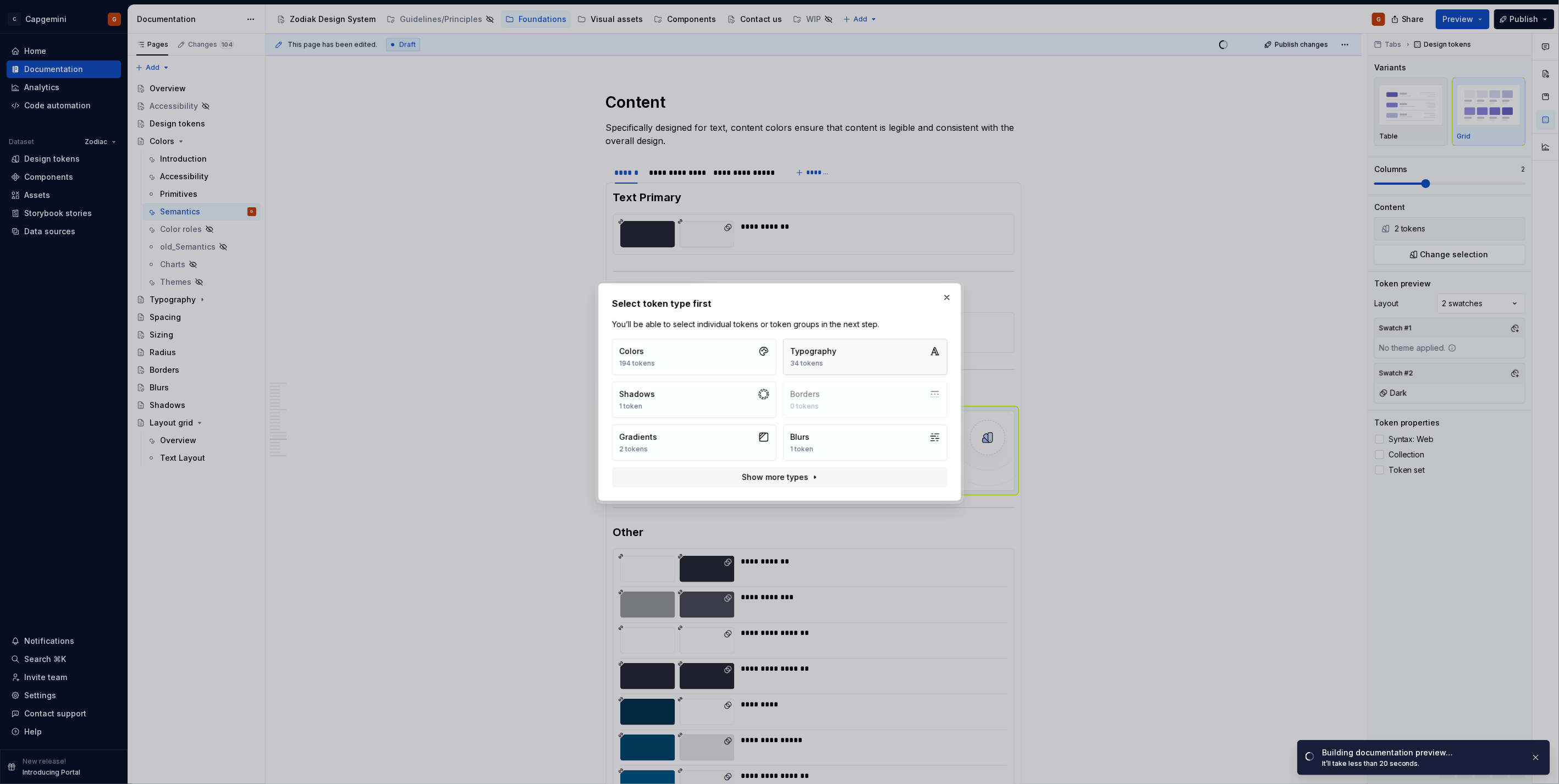
click at [811, 360] on div "34 tokens" at bounding box center [814, 363] width 46 height 9
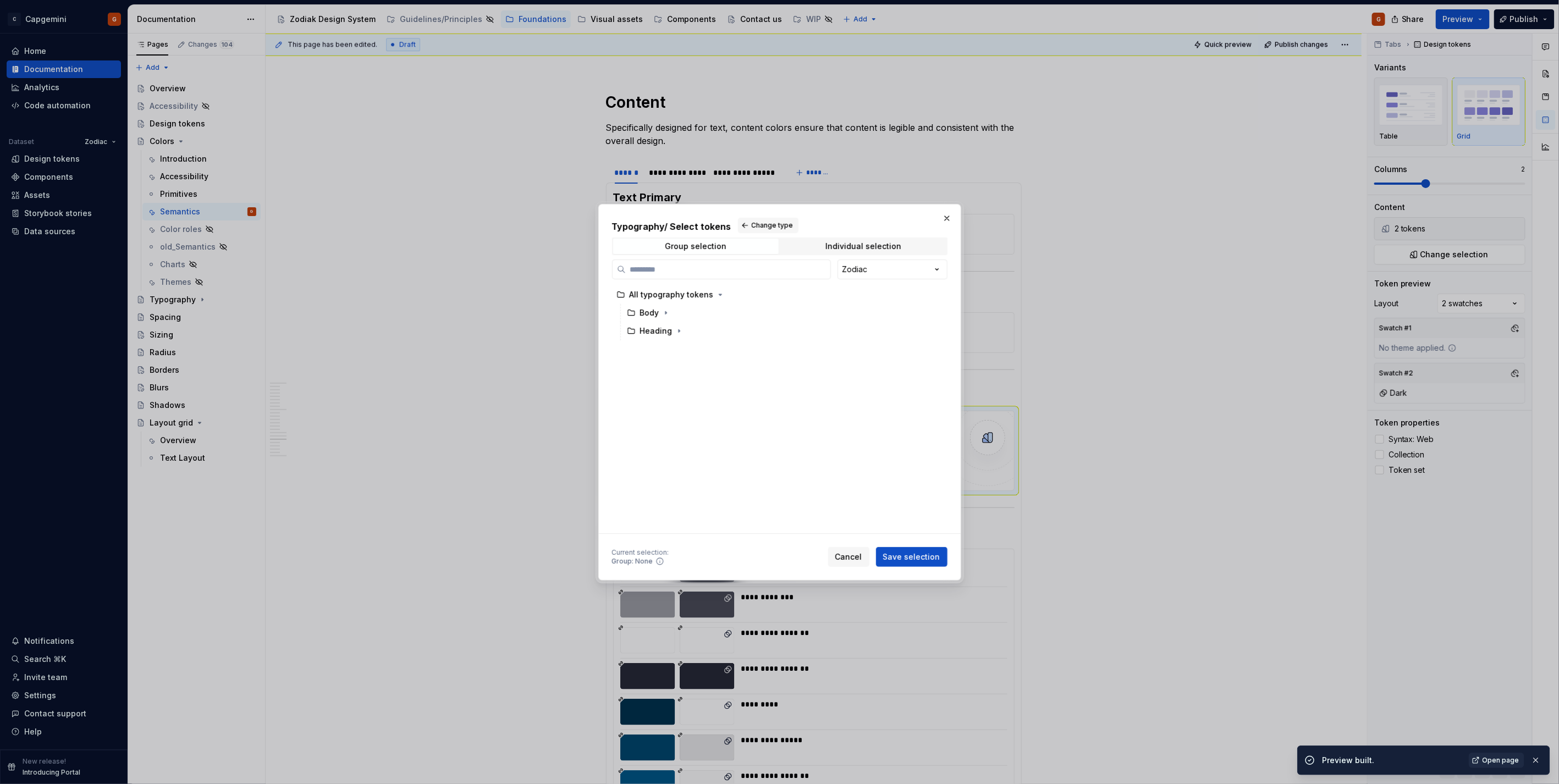
click at [694, 221] on h2 "Typography / Select tokens Change type" at bounding box center [779, 226] width 335 height 15
click at [762, 227] on span "Change type" at bounding box center [772, 226] width 41 height 9
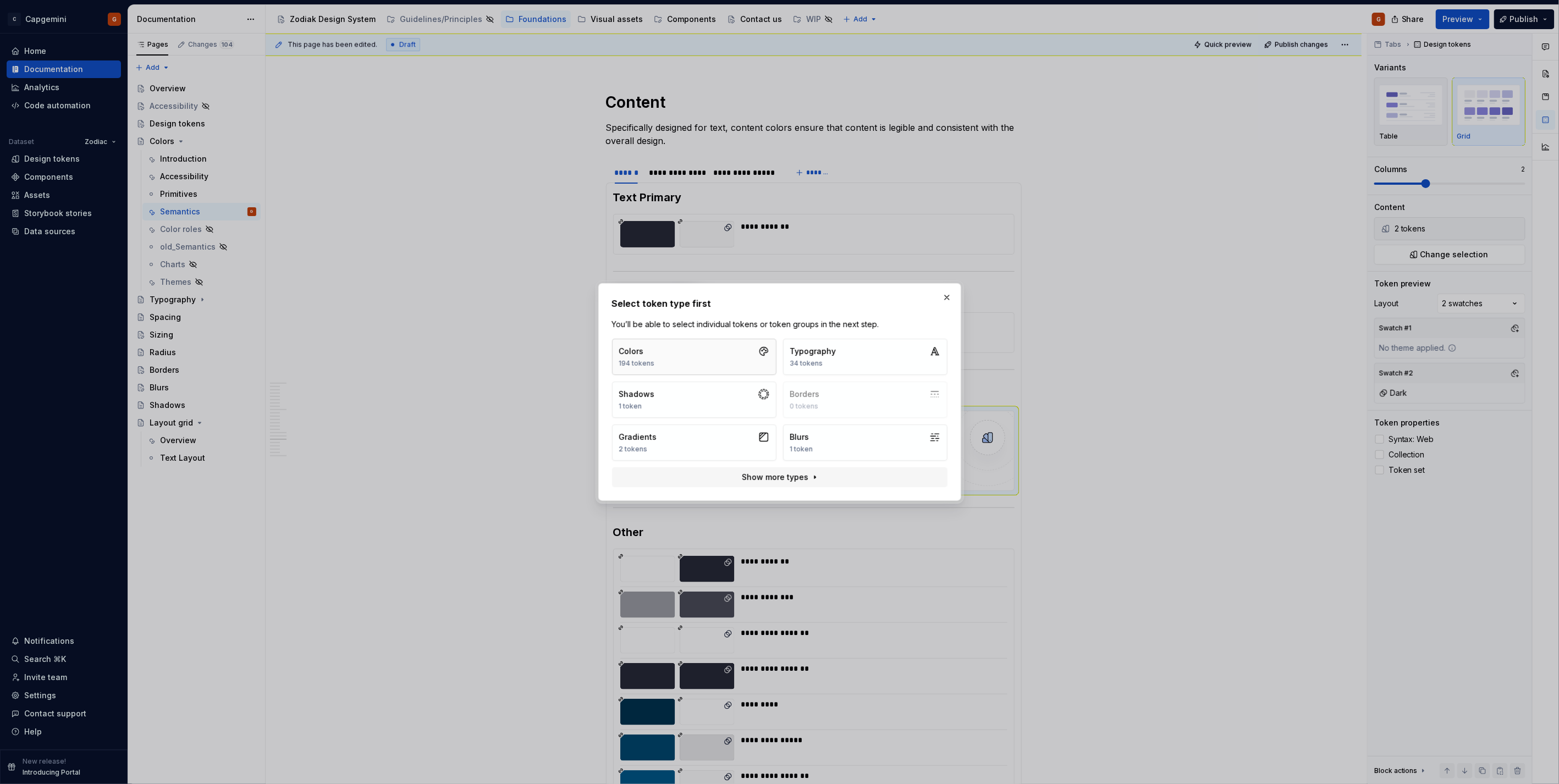
click at [693, 358] on button "Colors 194 tokens" at bounding box center [694, 357] width 164 height 37
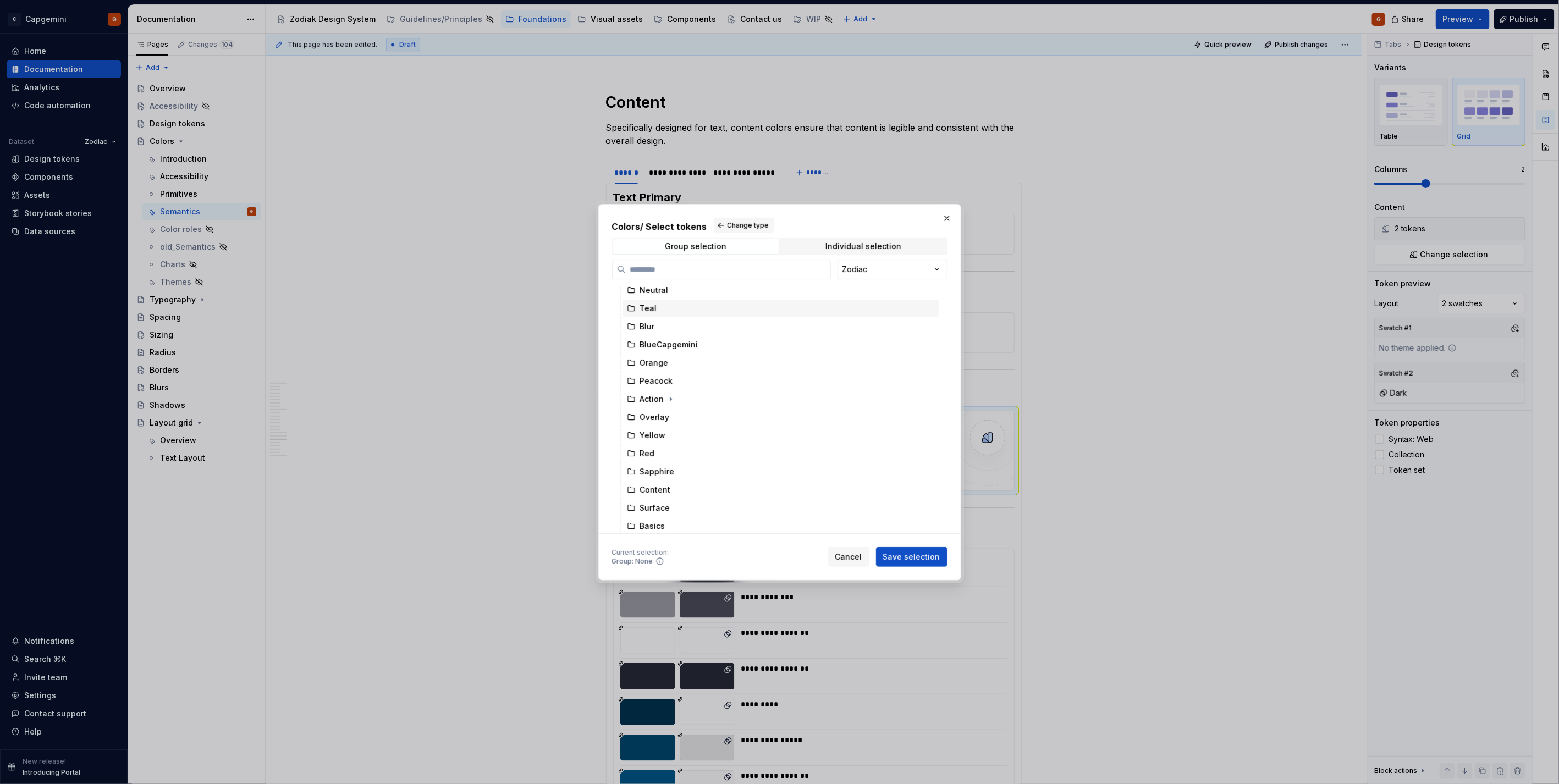
scroll to position [60, 0]
click at [947, 216] on button "button" at bounding box center [947, 218] width 15 height 15
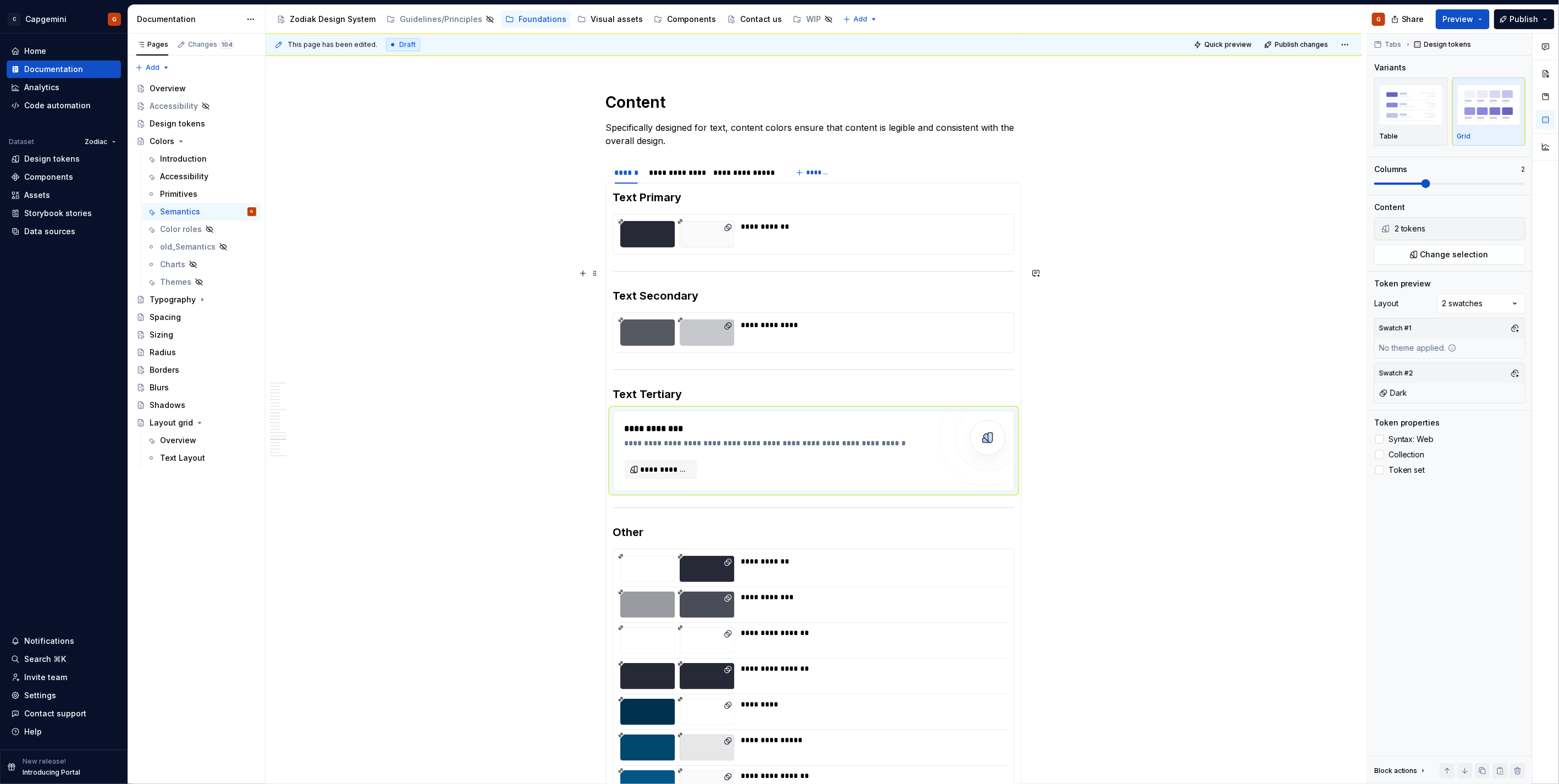
click at [674, 297] on h3 "Text Secondary" at bounding box center [814, 296] width 401 height 15
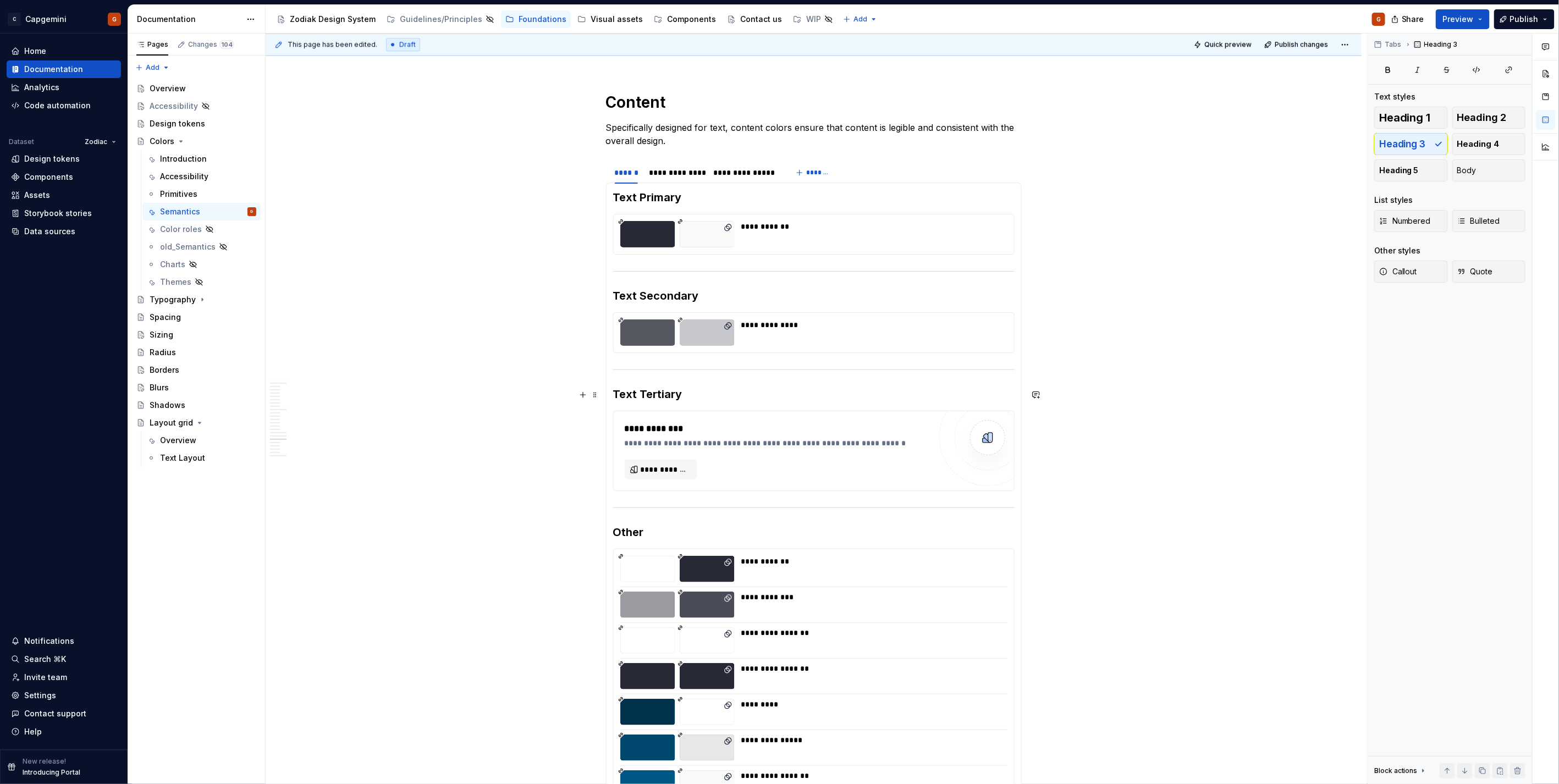
click at [697, 377] on section-item-column "**********" at bounding box center [814, 497] width 401 height 614
click at [766, 340] on div "**********" at bounding box center [870, 333] width 259 height 27
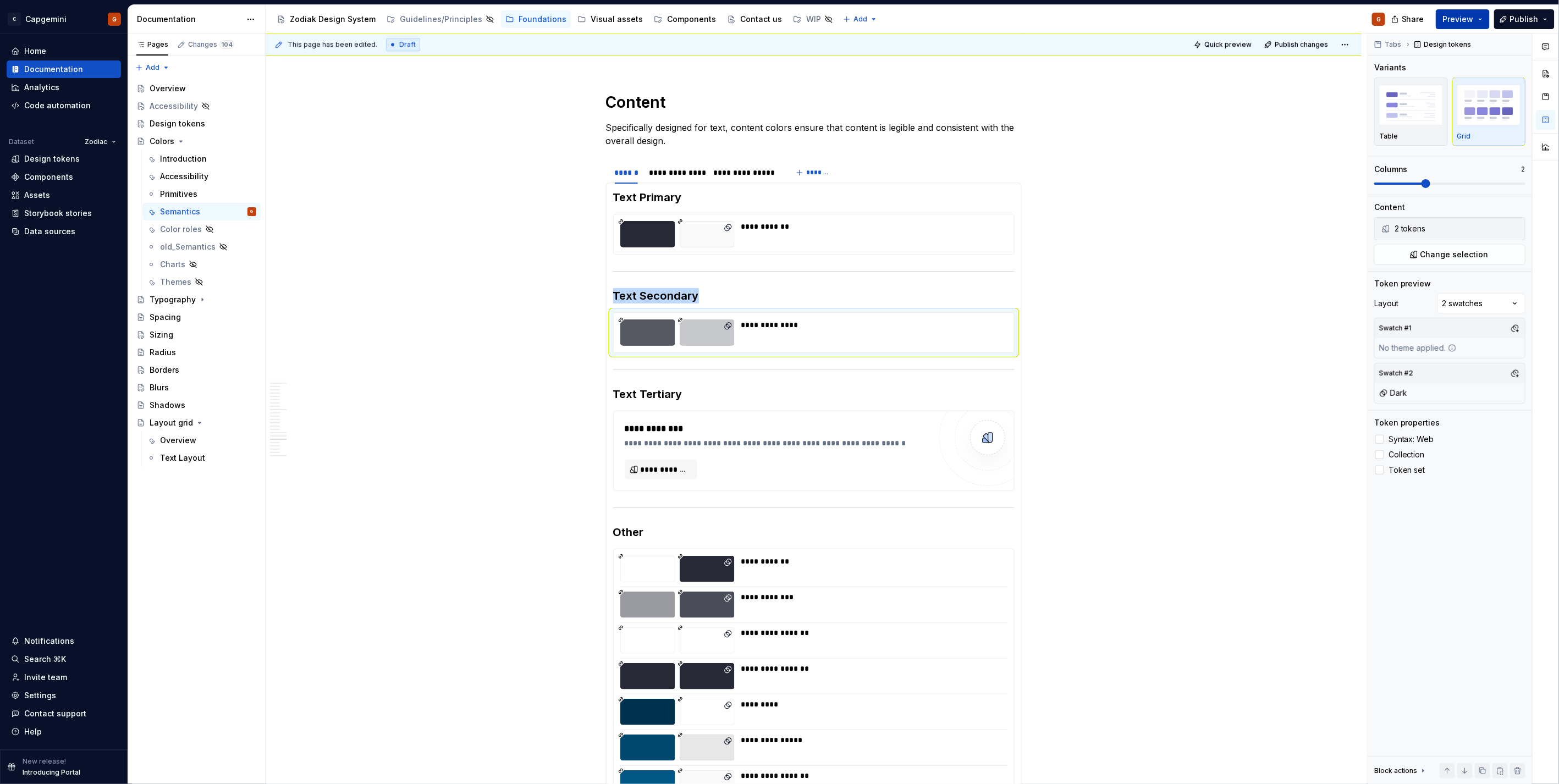
click at [1473, 24] on span "Preview" at bounding box center [1459, 20] width 31 height 11
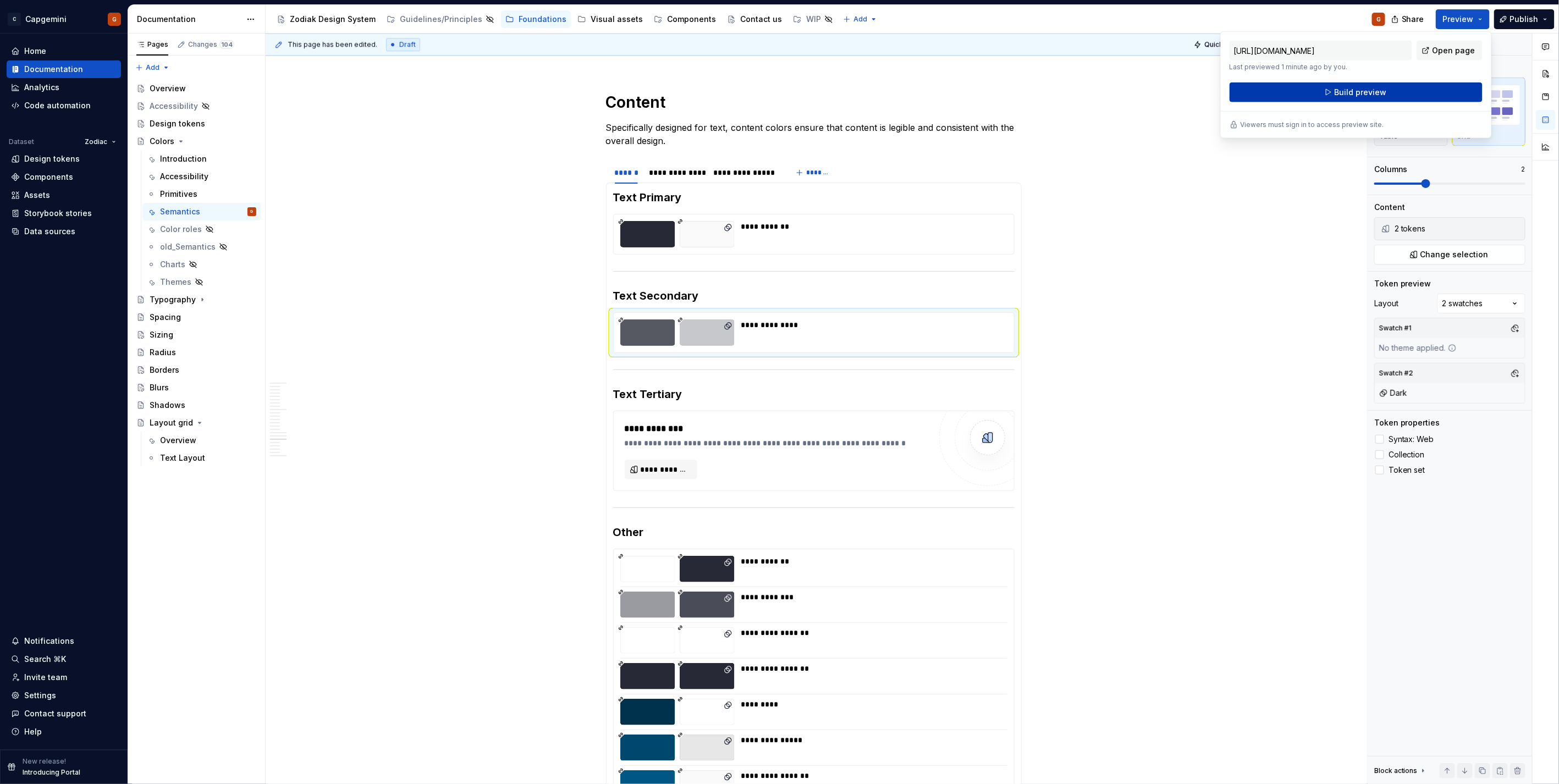
drag, startPoint x: 1472, startPoint y: 25, endPoint x: 1382, endPoint y: 90, distance: 111.0
click at [1382, 90] on span "Build preview" at bounding box center [1360, 93] width 52 height 11
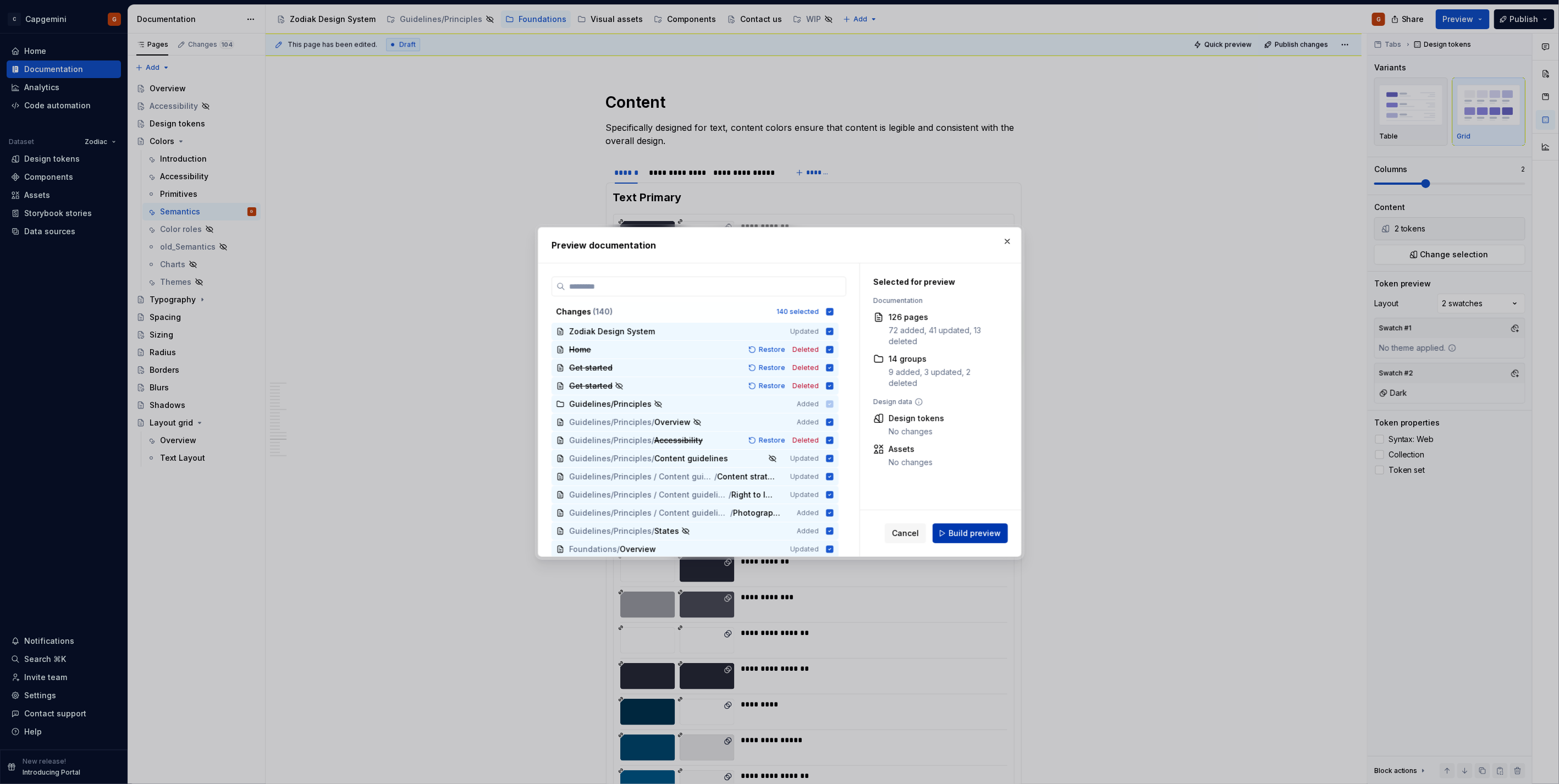
click at [980, 528] on span "Build preview" at bounding box center [974, 533] width 52 height 11
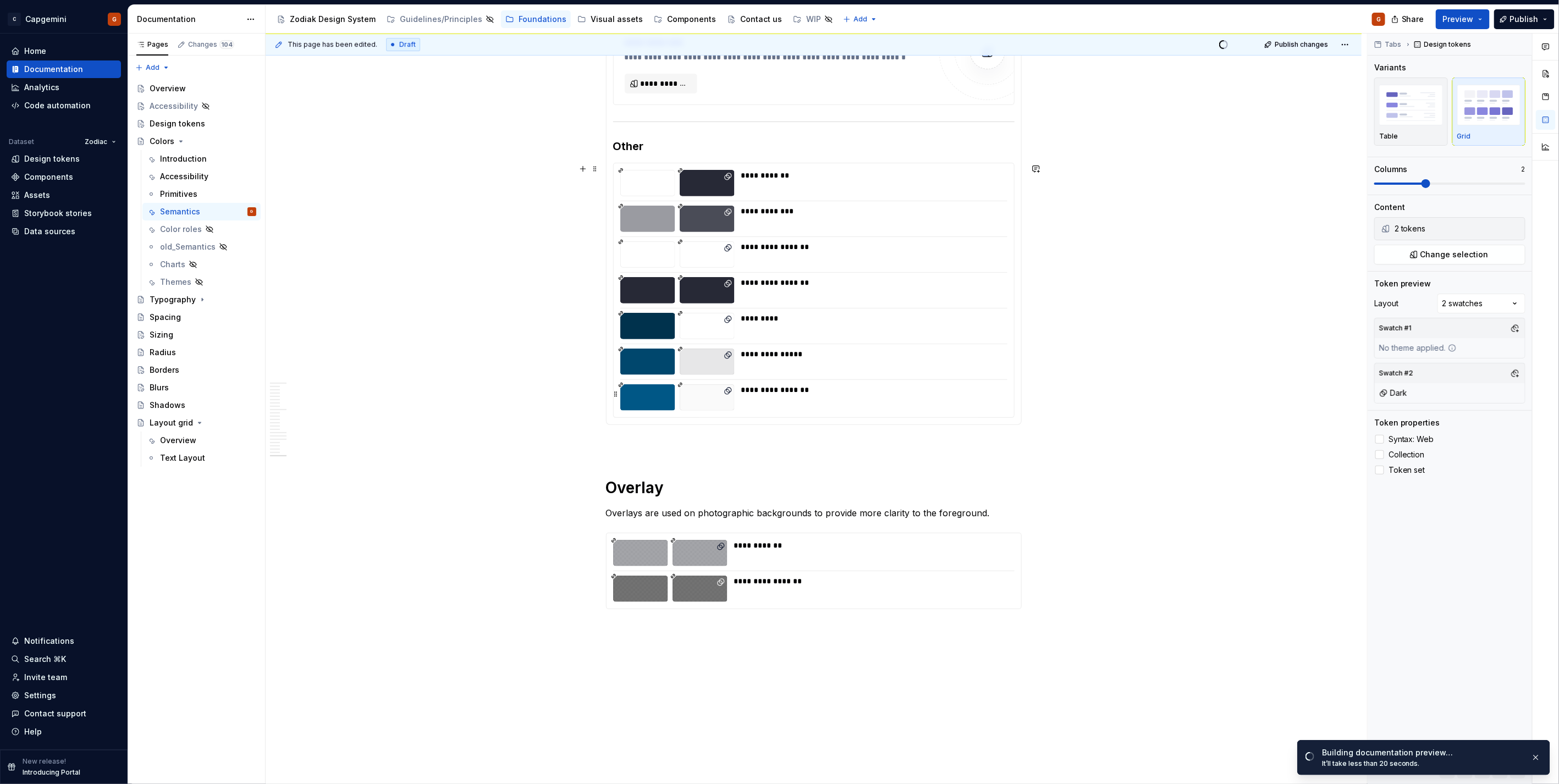
scroll to position [2623, 0]
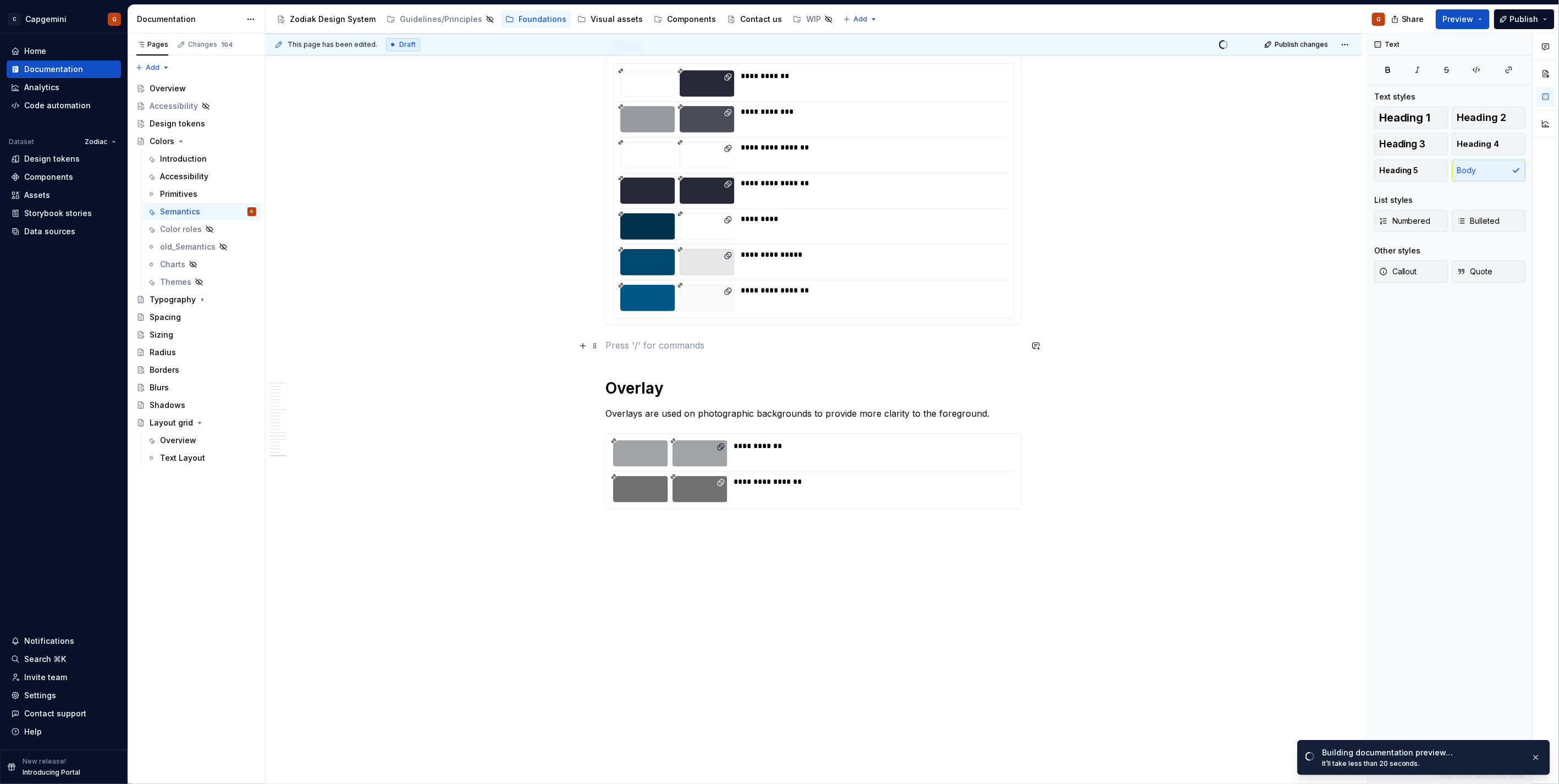
click at [773, 342] on p at bounding box center [814, 345] width 416 height 13
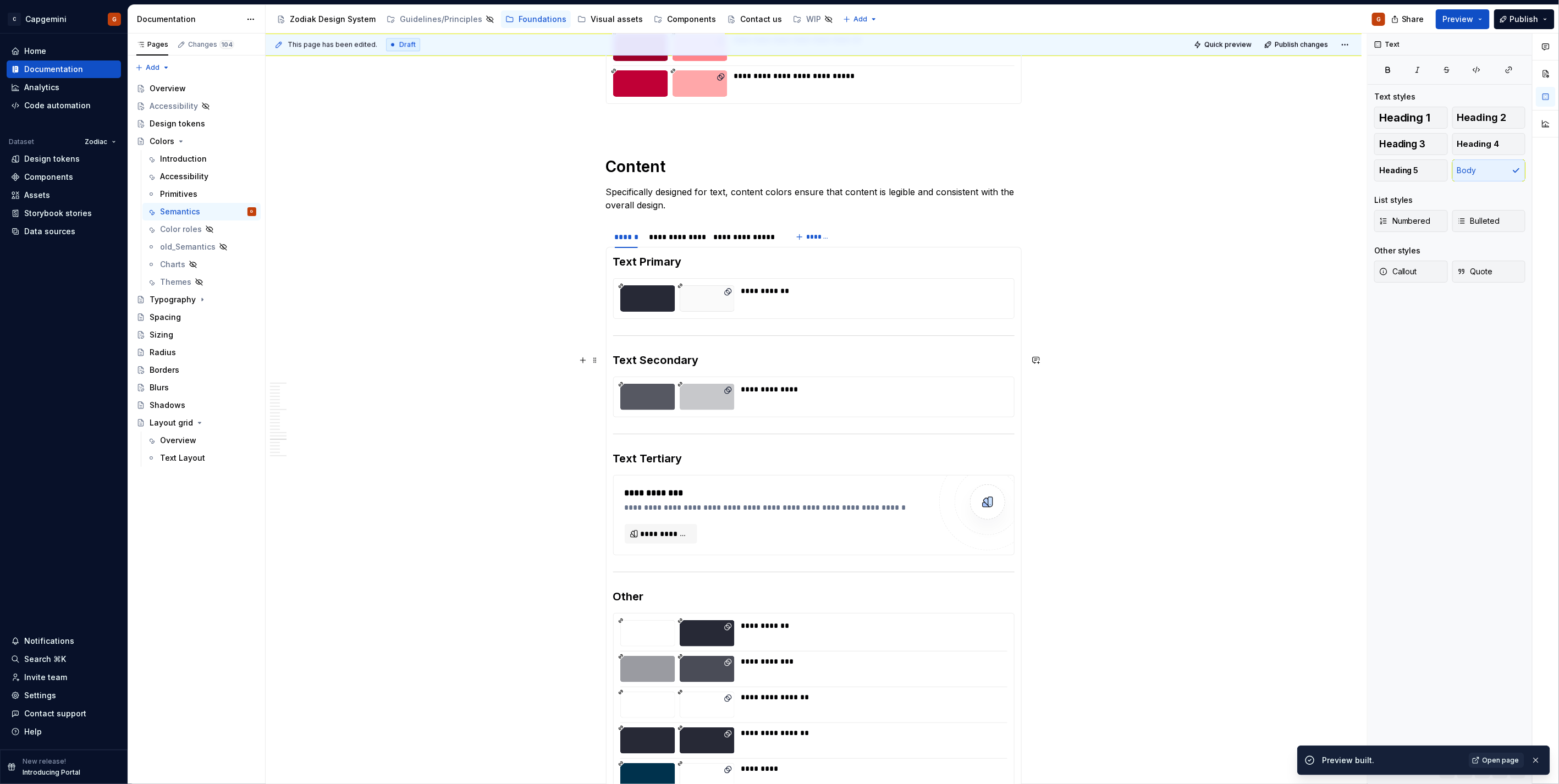
scroll to position [2195, 0]
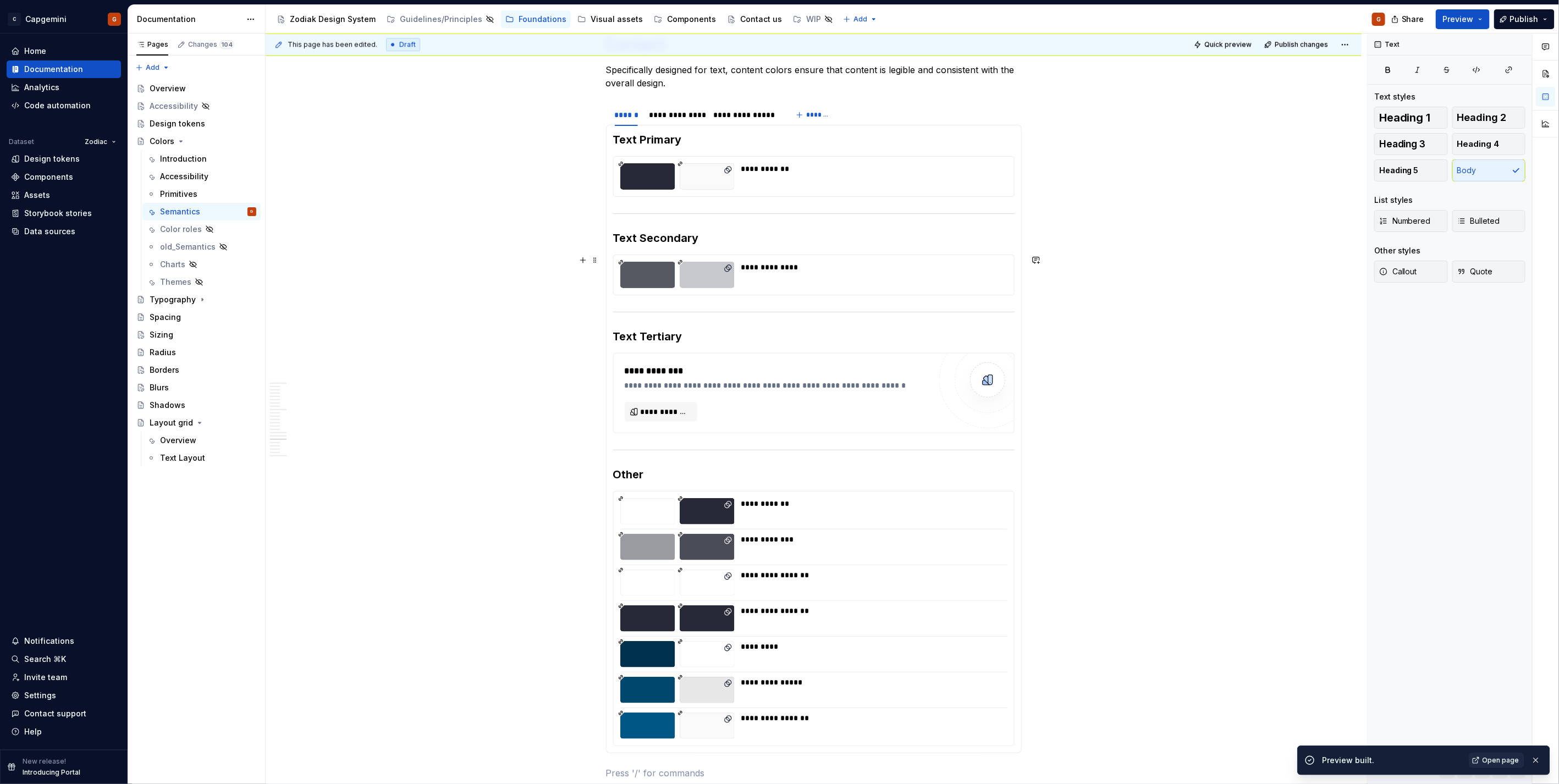
click at [795, 273] on div "**********" at bounding box center [870, 275] width 259 height 27
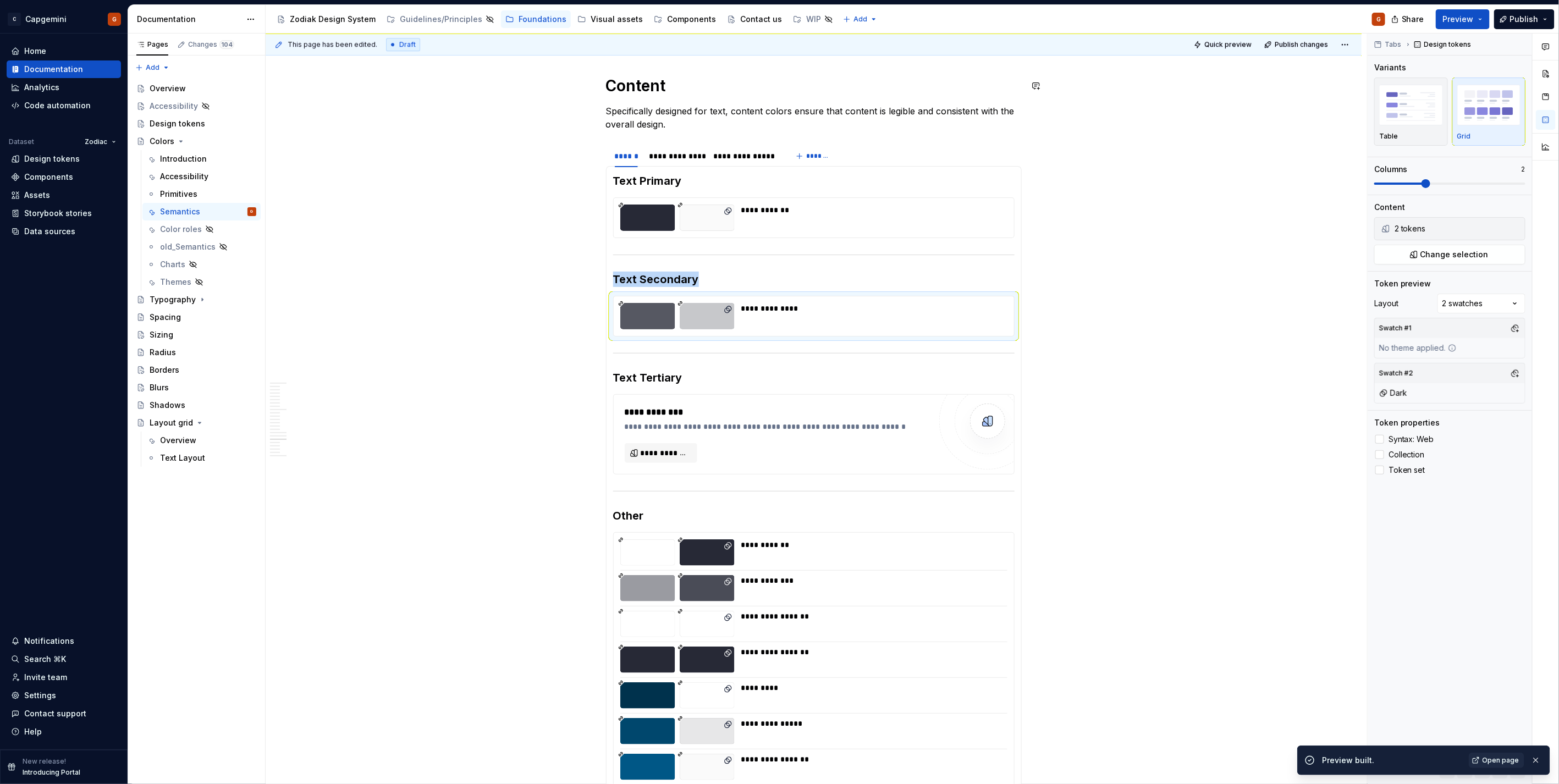
scroll to position [2073, 0]
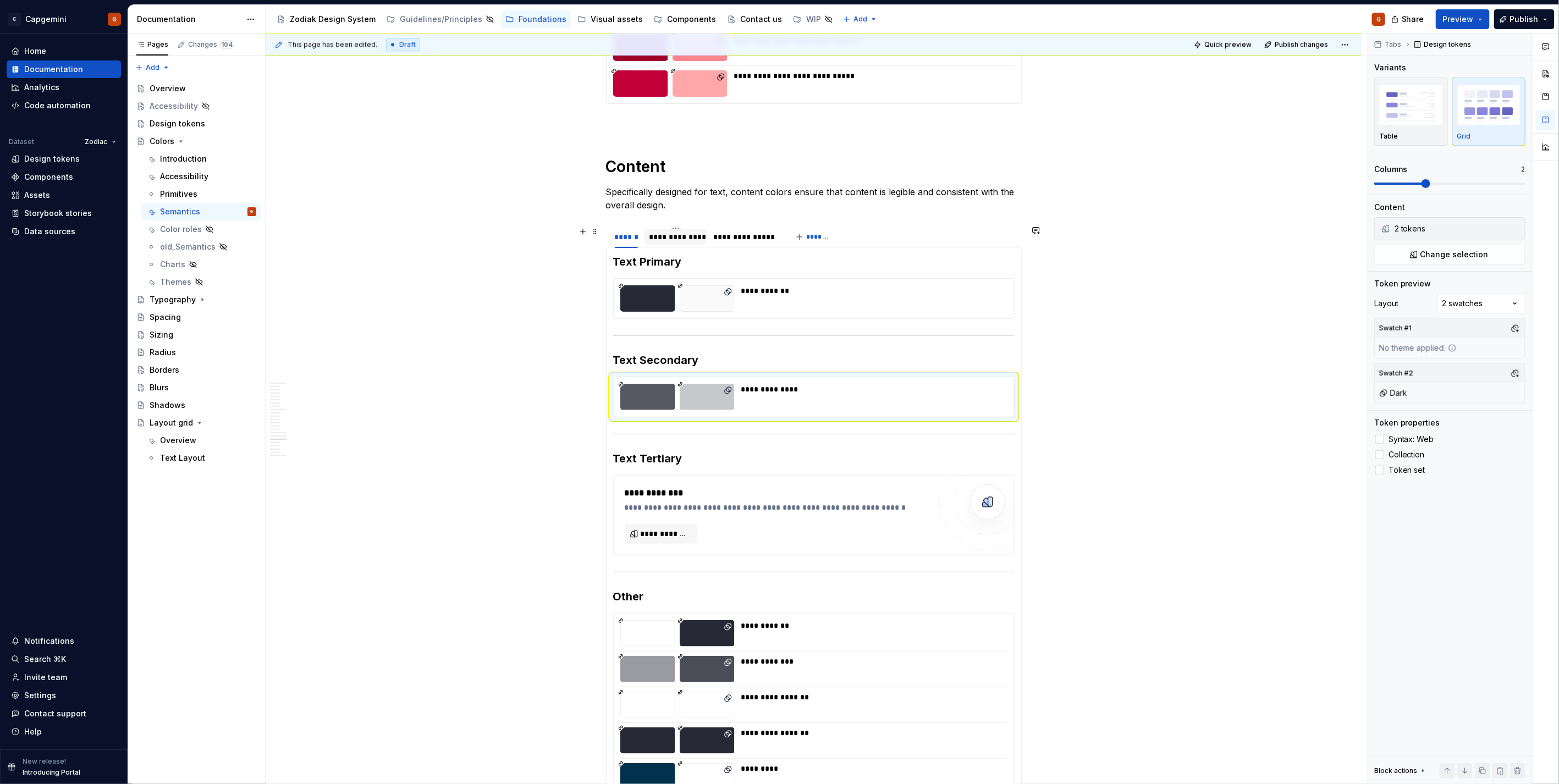
click at [702, 237] on div "**********" at bounding box center [675, 237] width 62 height 15
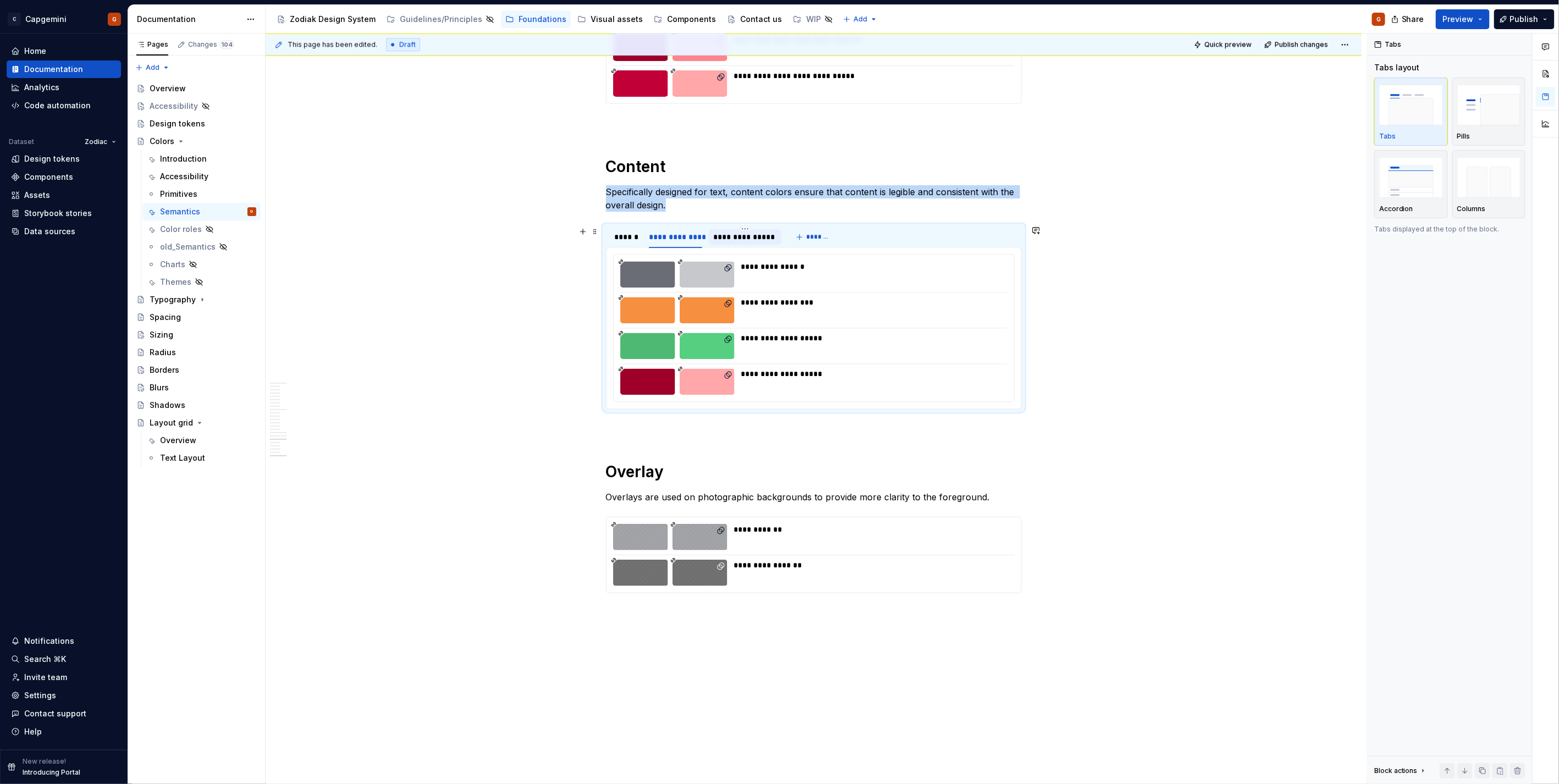
click at [755, 244] on div "**********" at bounding box center [745, 237] width 72 height 15
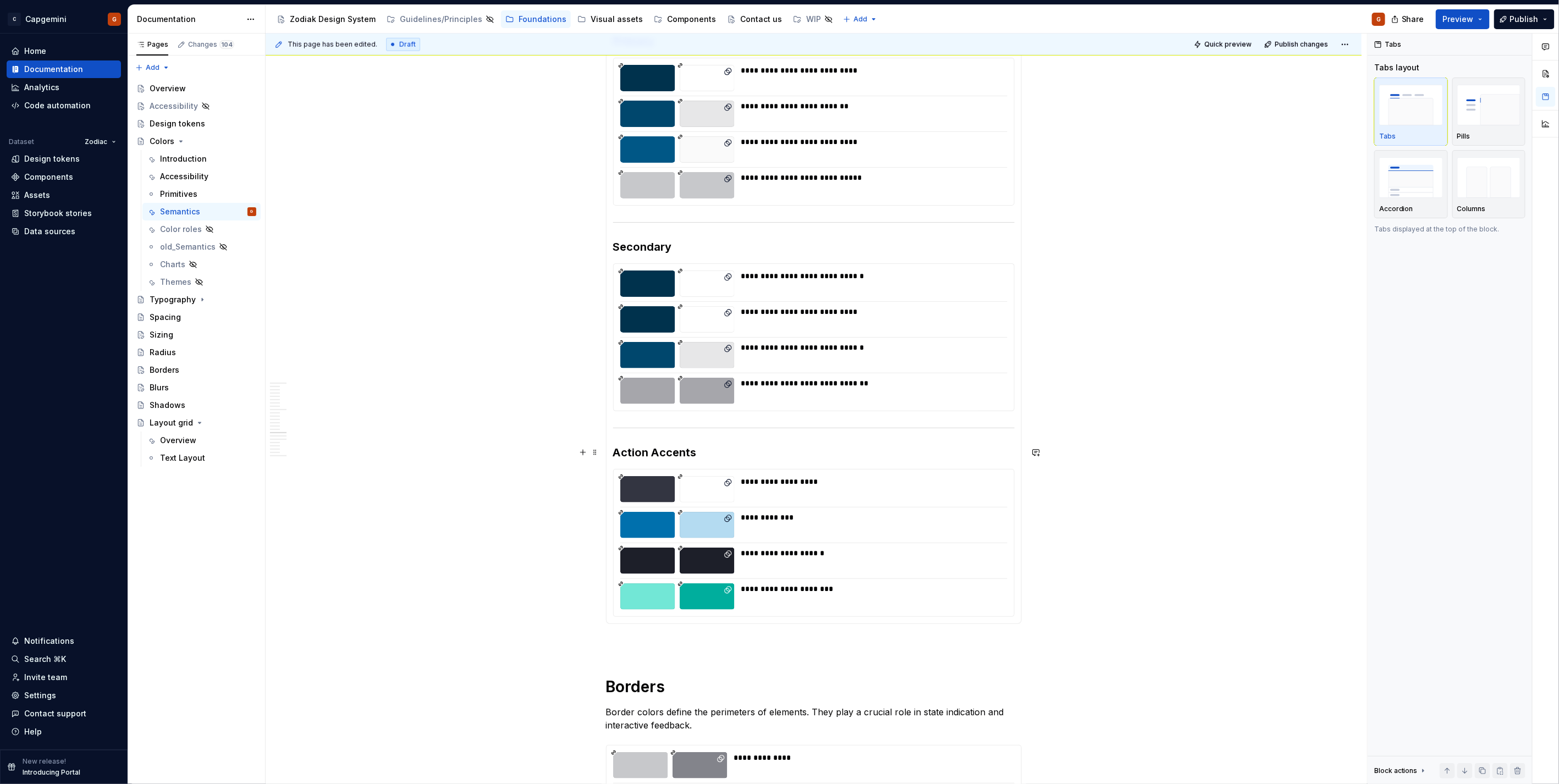
scroll to position [790, 0]
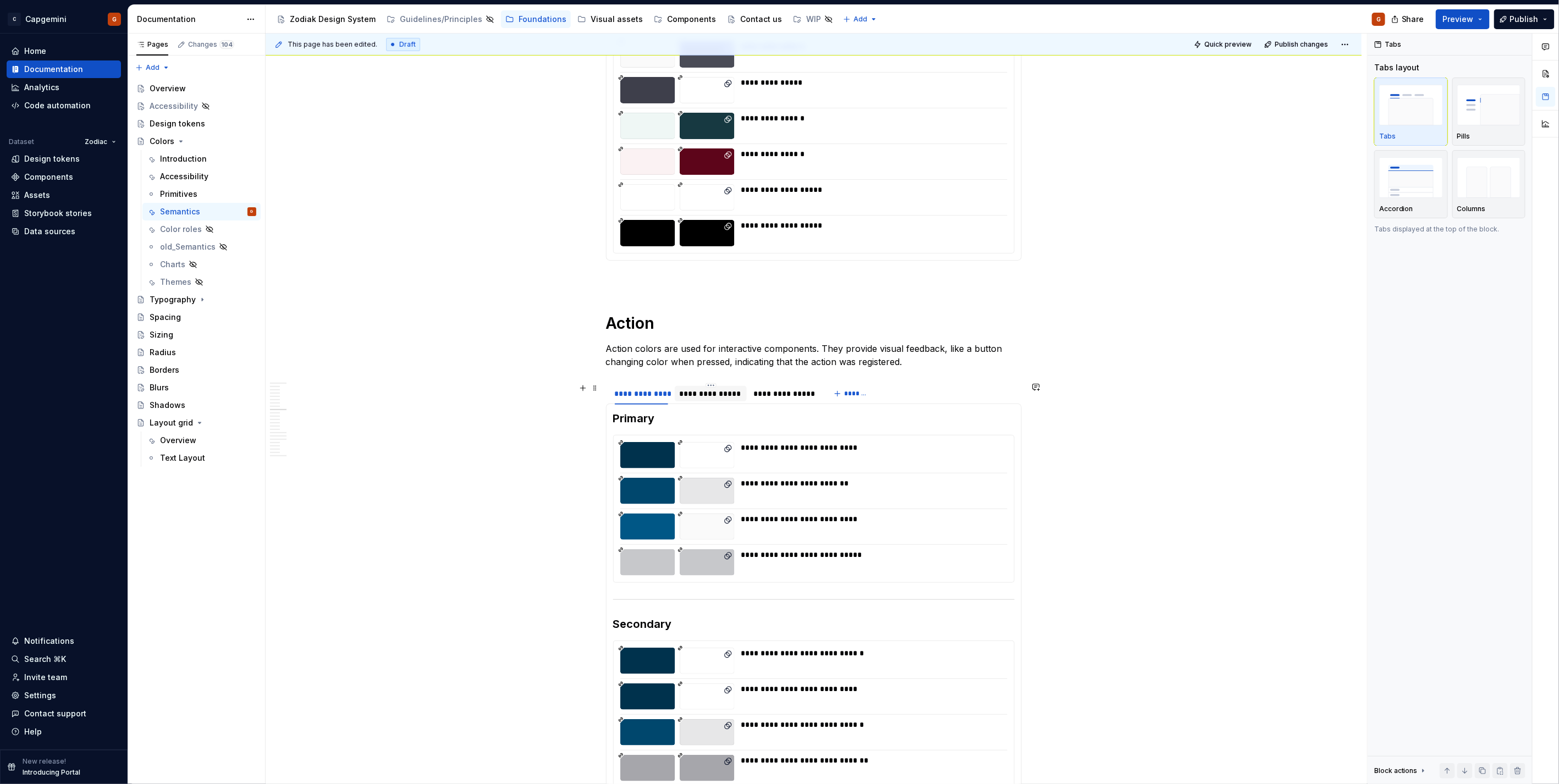
click at [713, 394] on div "**********" at bounding box center [710, 394] width 64 height 11
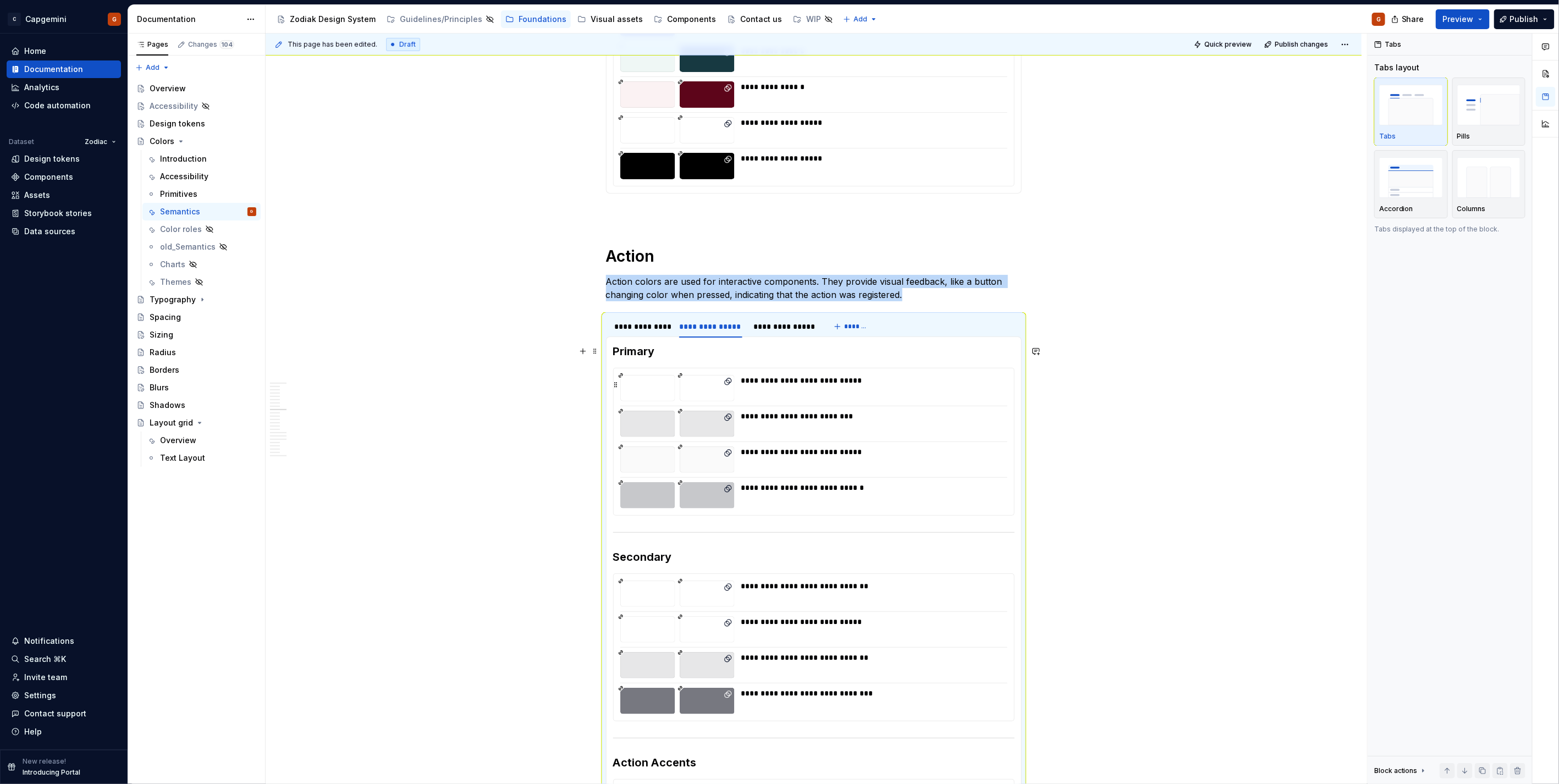
scroll to position [546, 0]
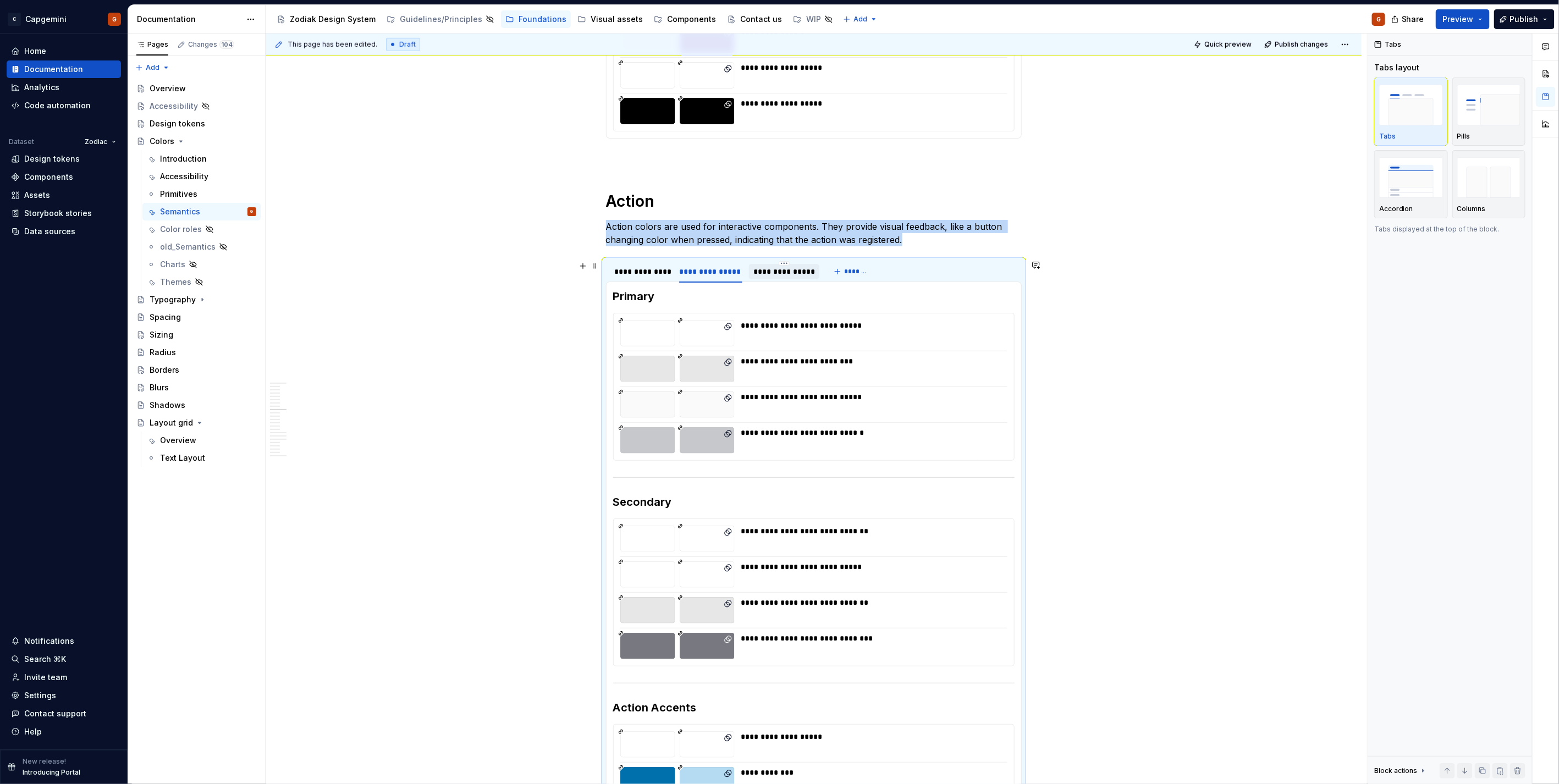
click at [783, 273] on div "**********" at bounding box center [784, 272] width 62 height 11
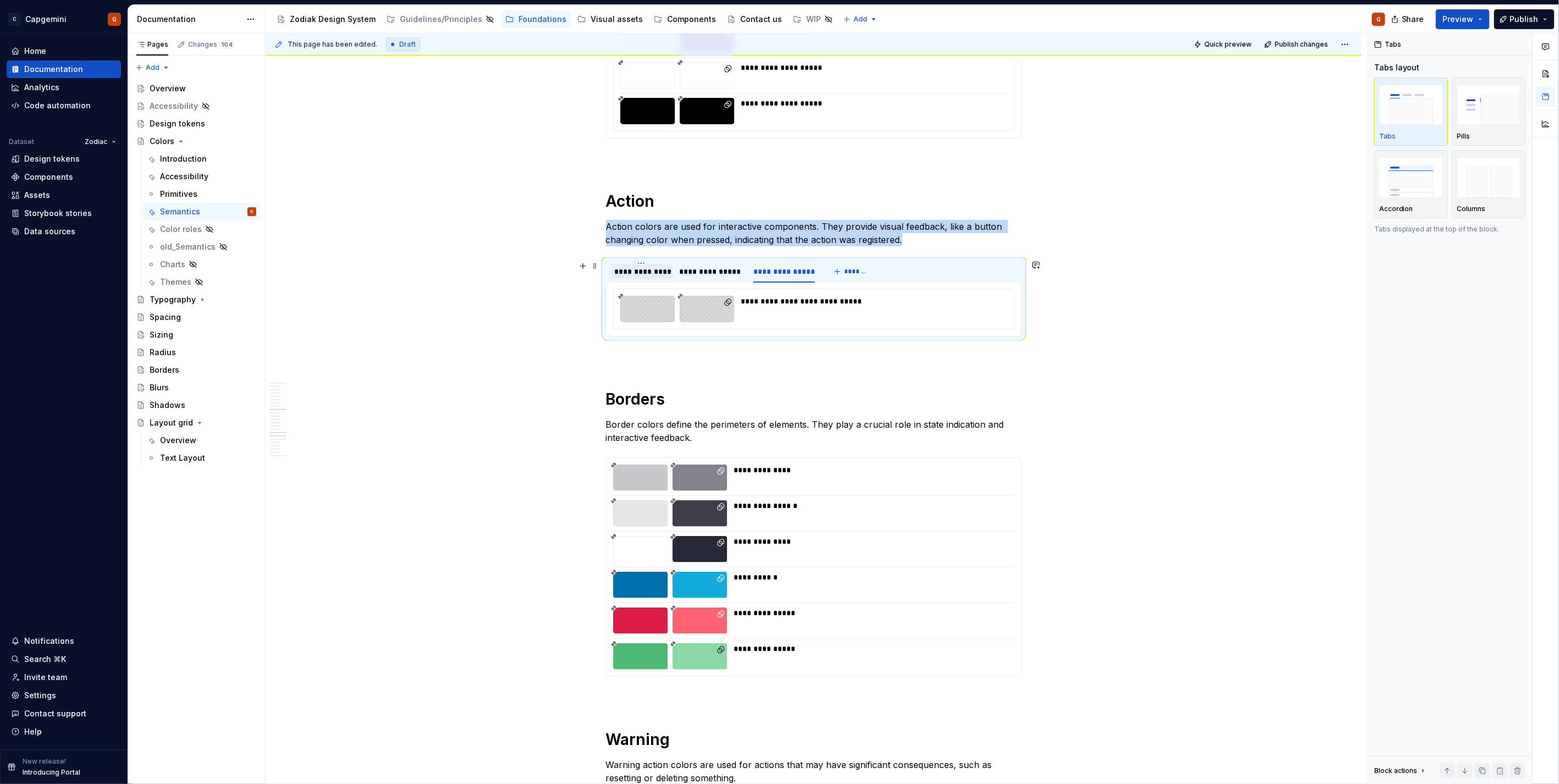
click at [648, 272] on div "**********" at bounding box center [641, 272] width 53 height 11
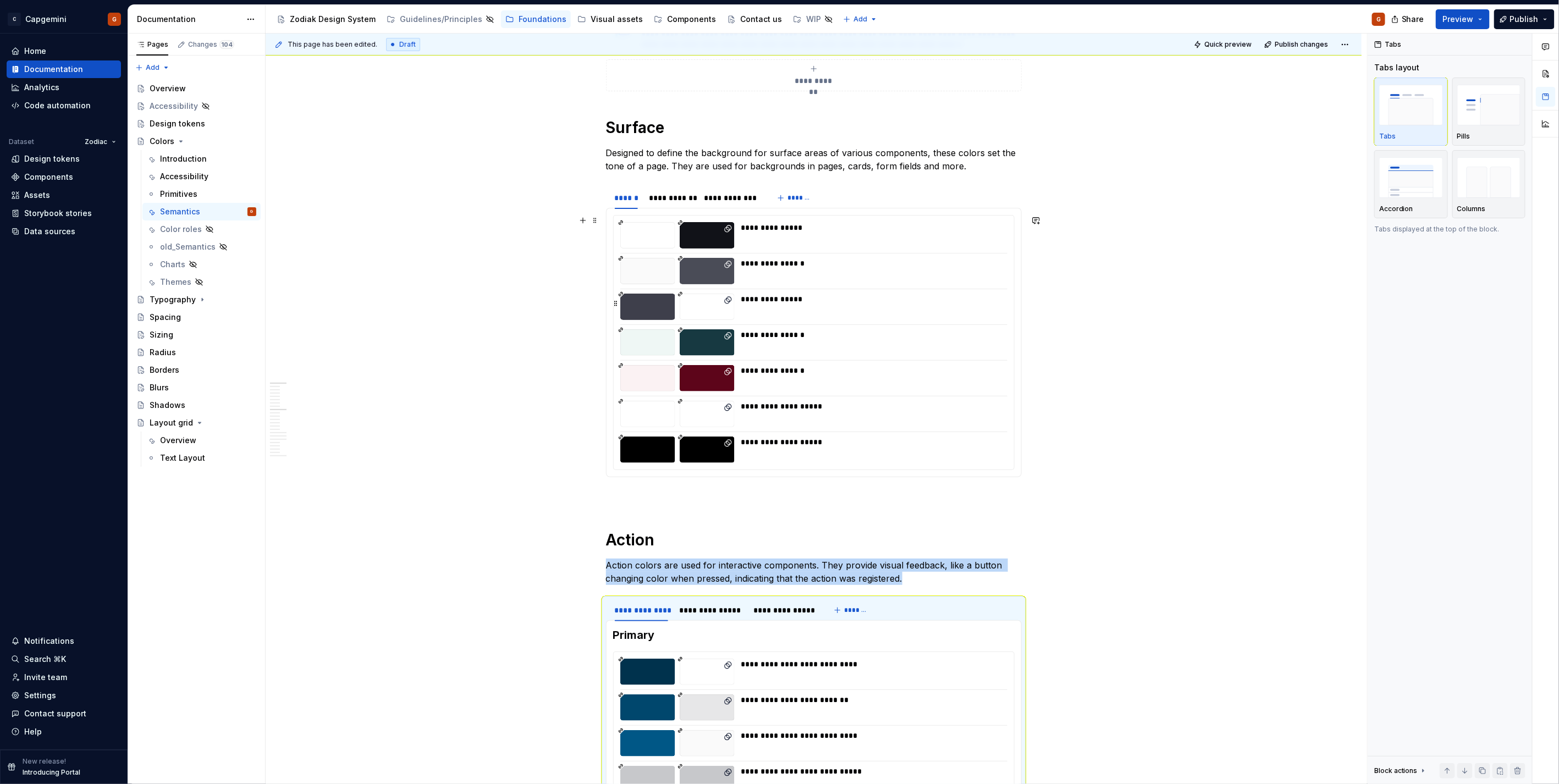
scroll to position [118, 0]
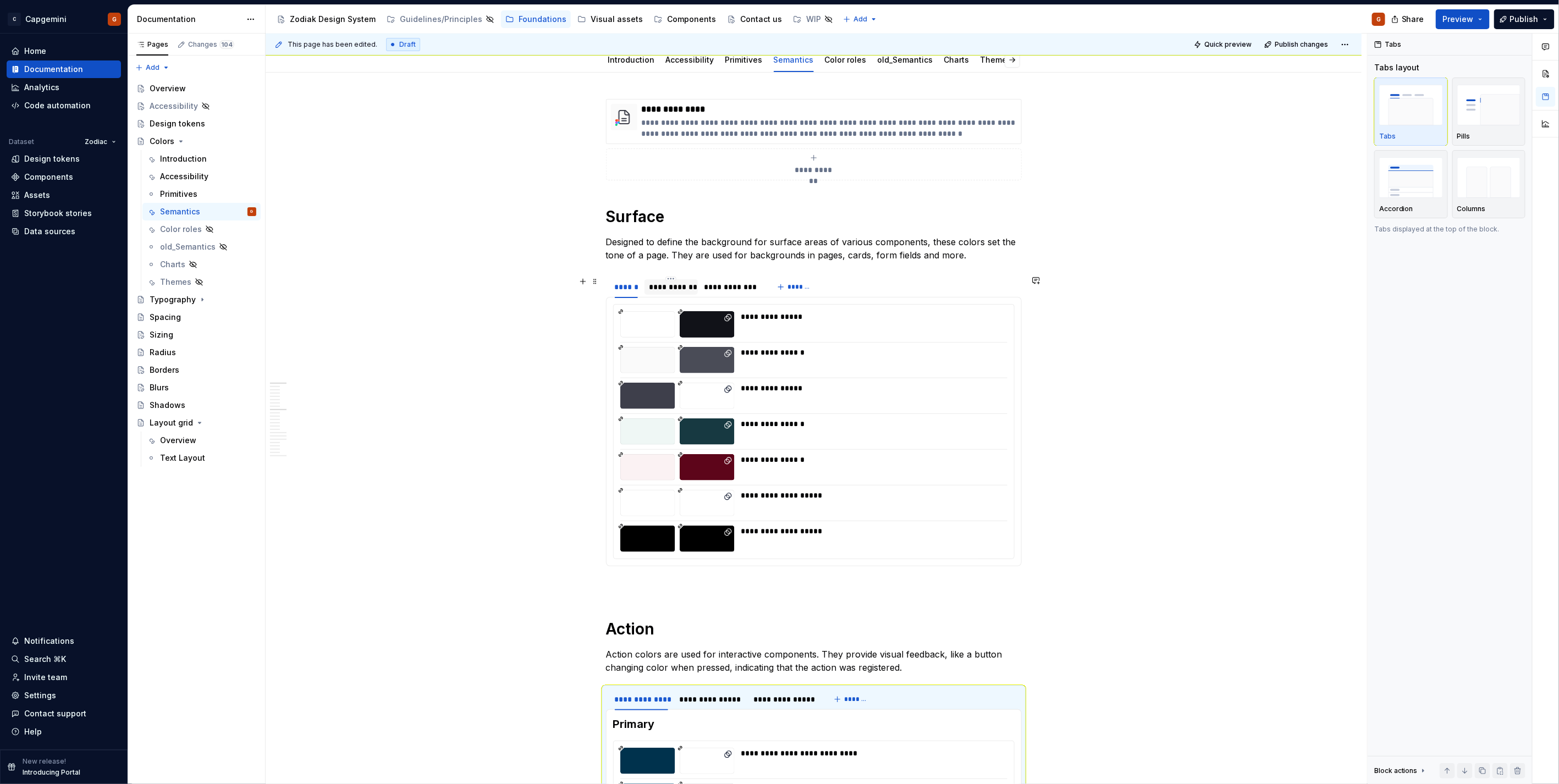
click at [675, 287] on div "**********" at bounding box center [670, 287] width 44 height 11
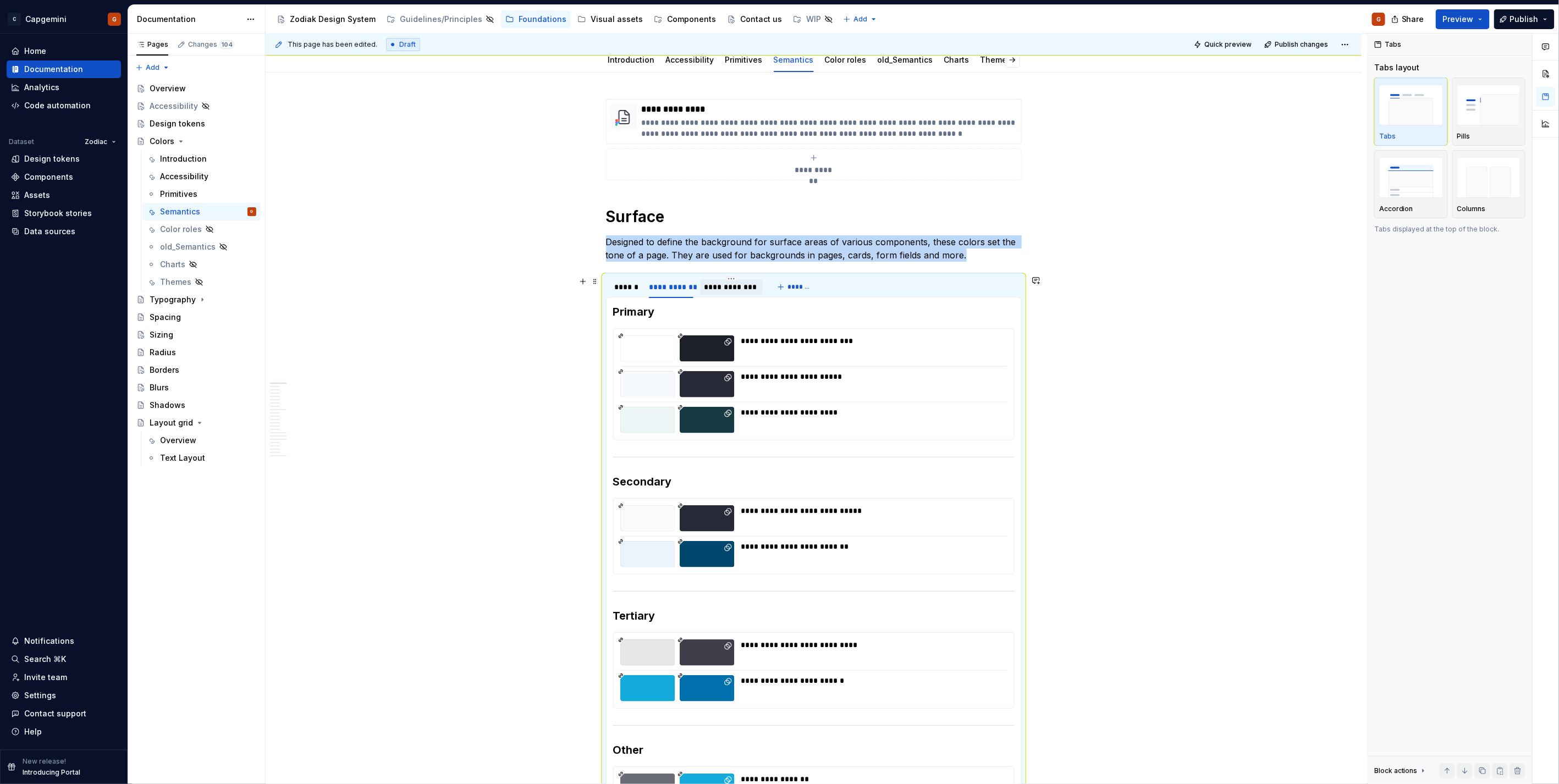
click at [731, 286] on div "**********" at bounding box center [731, 287] width 54 height 11
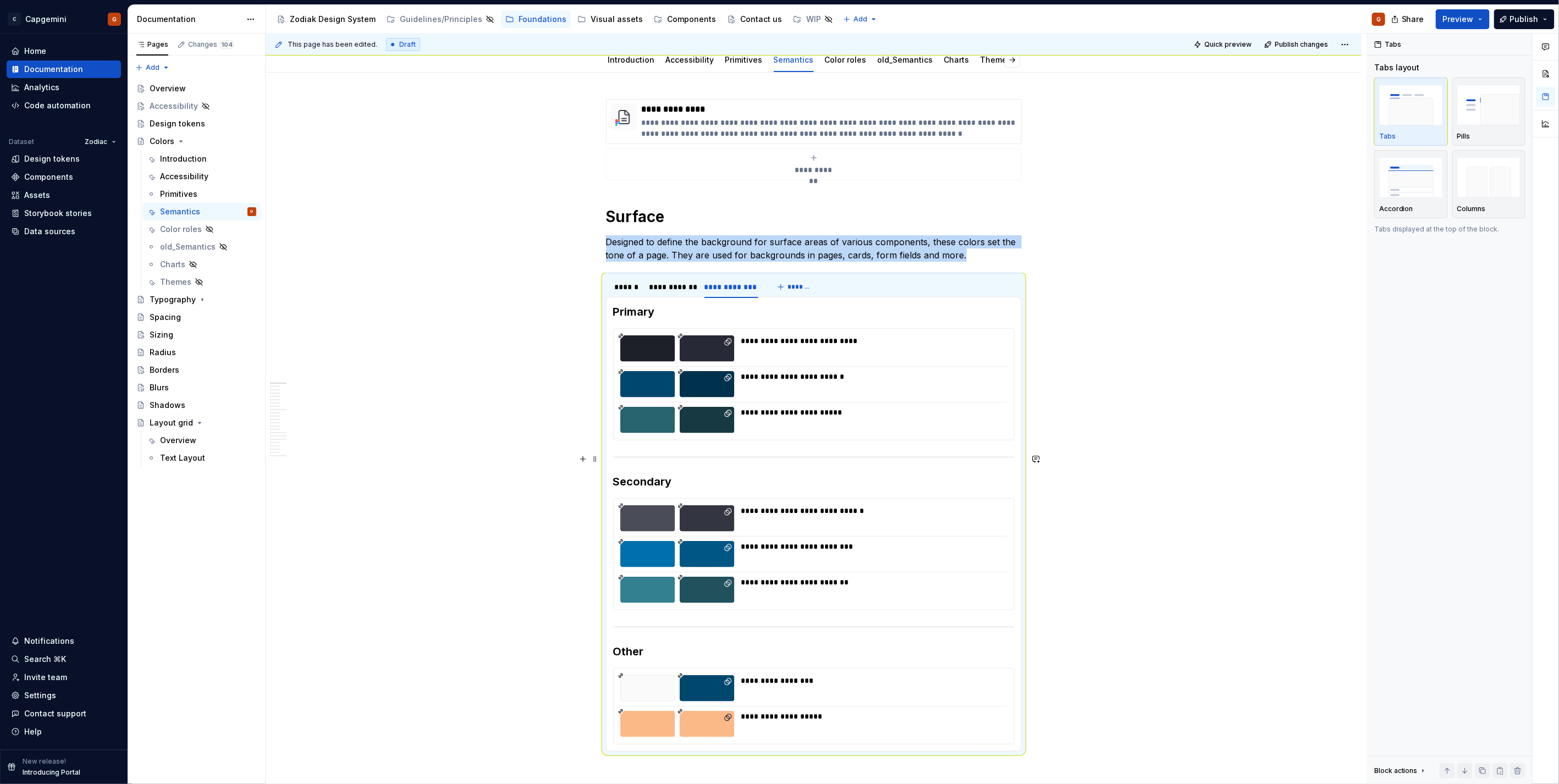
click at [633, 448] on section-item-column "**********" at bounding box center [814, 524] width 401 height 440
click at [621, 458] on div at bounding box center [814, 457] width 401 height 7
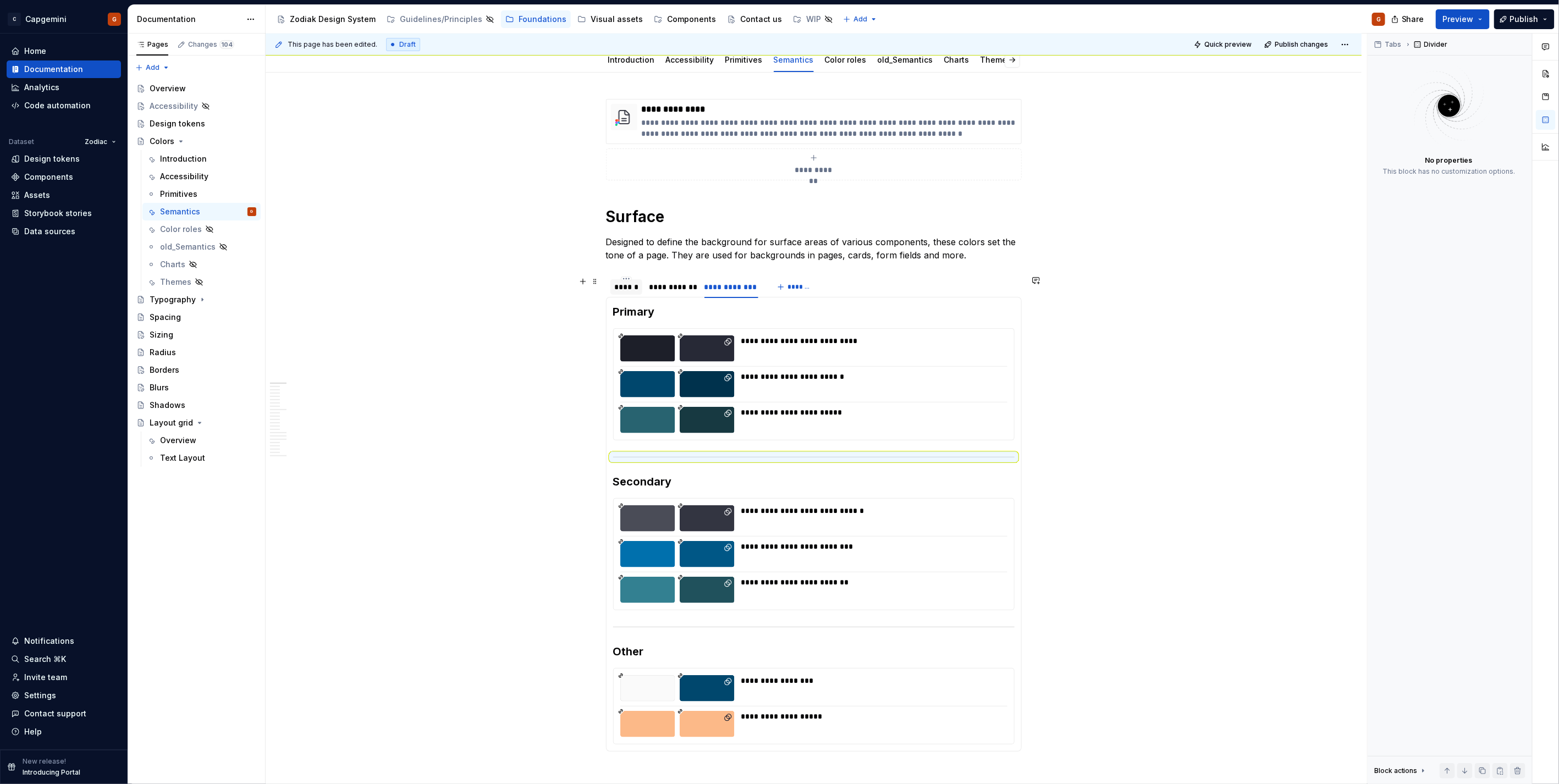
click at [634, 289] on div "******" at bounding box center [627, 287] width 24 height 11
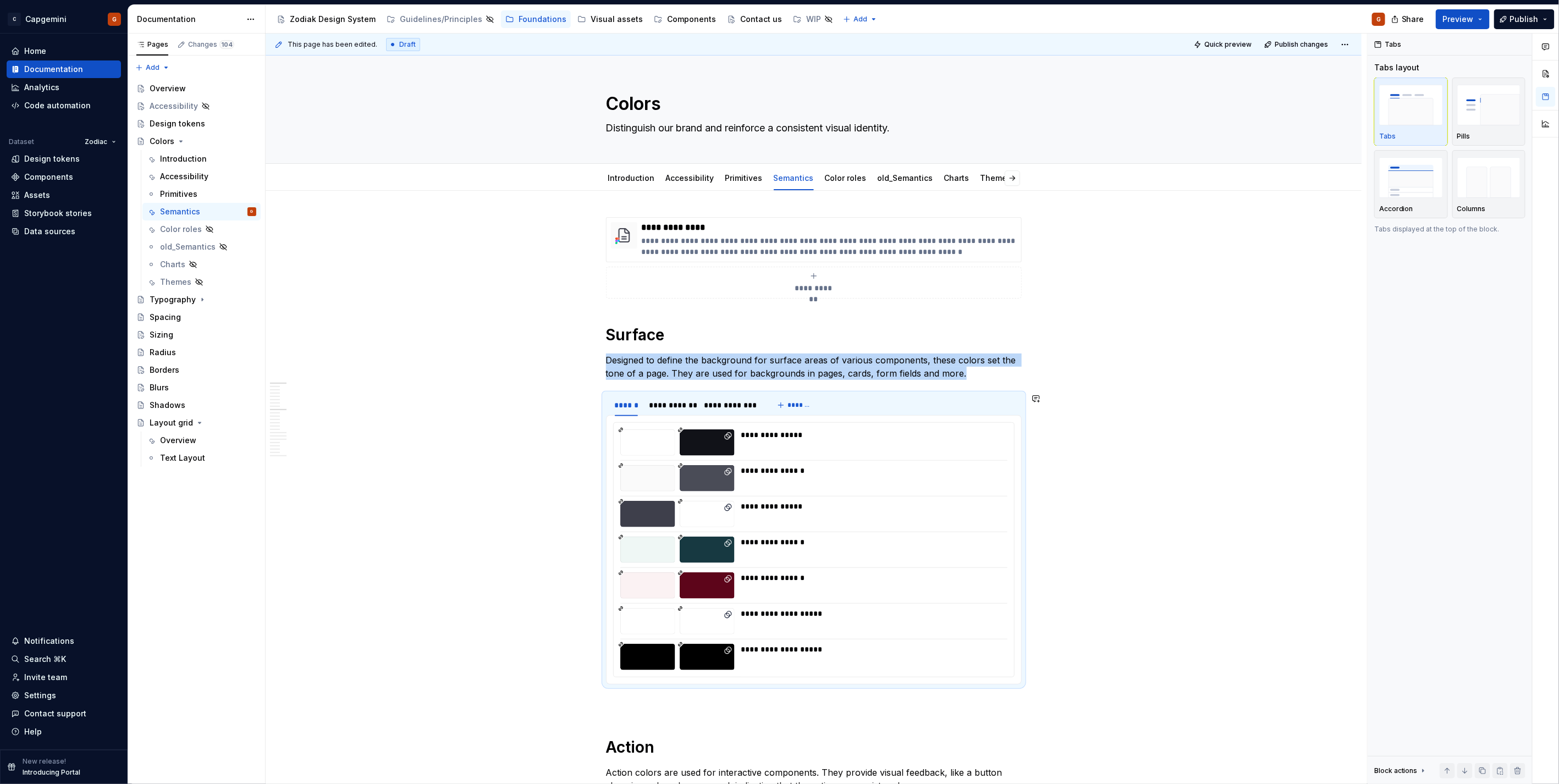
scroll to position [183, 0]
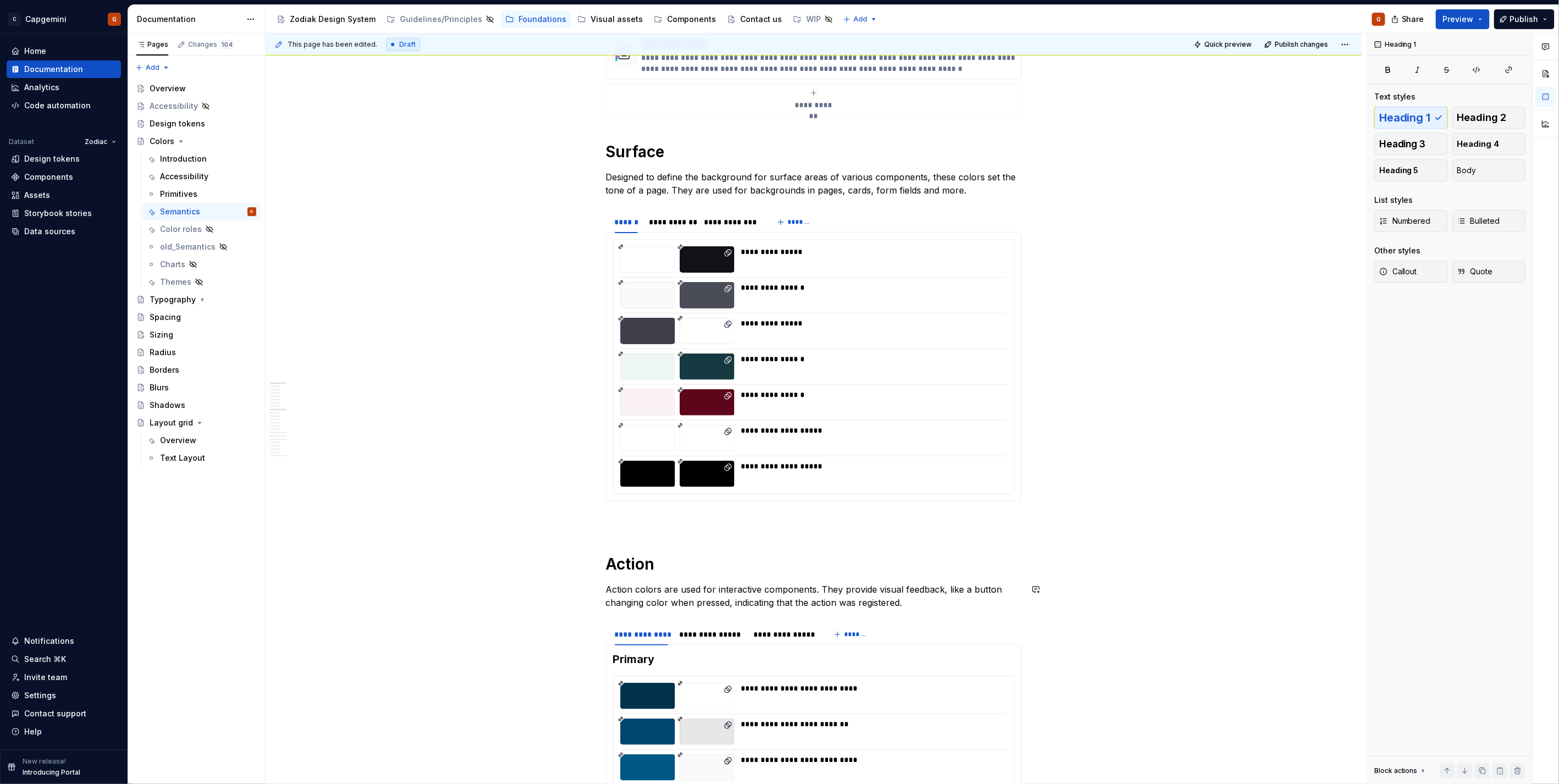
click at [674, 568] on h1 "Action" at bounding box center [814, 564] width 416 height 20
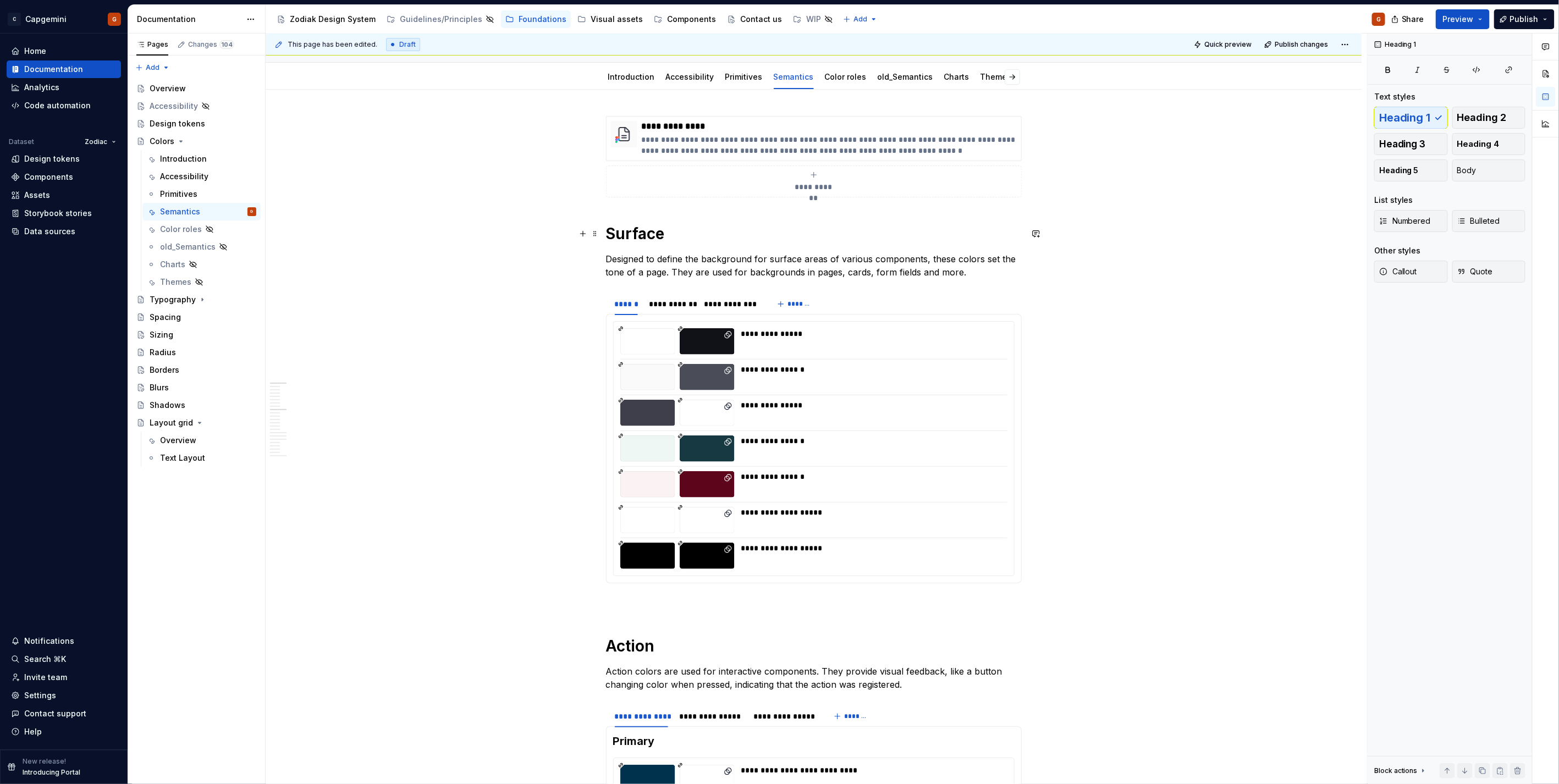
scroll to position [0, 0]
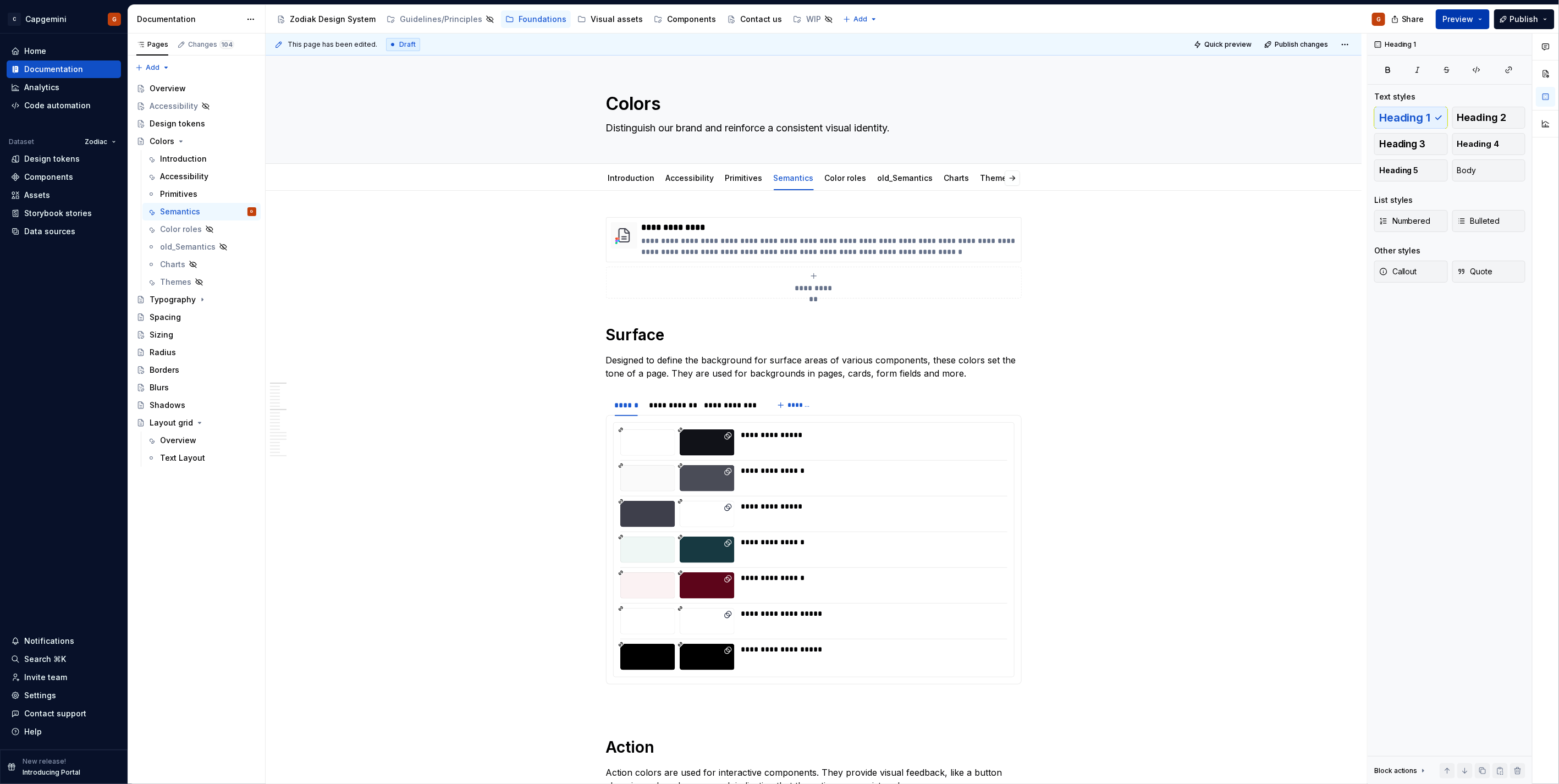
click at [1463, 22] on span "Preview" at bounding box center [1459, 20] width 31 height 11
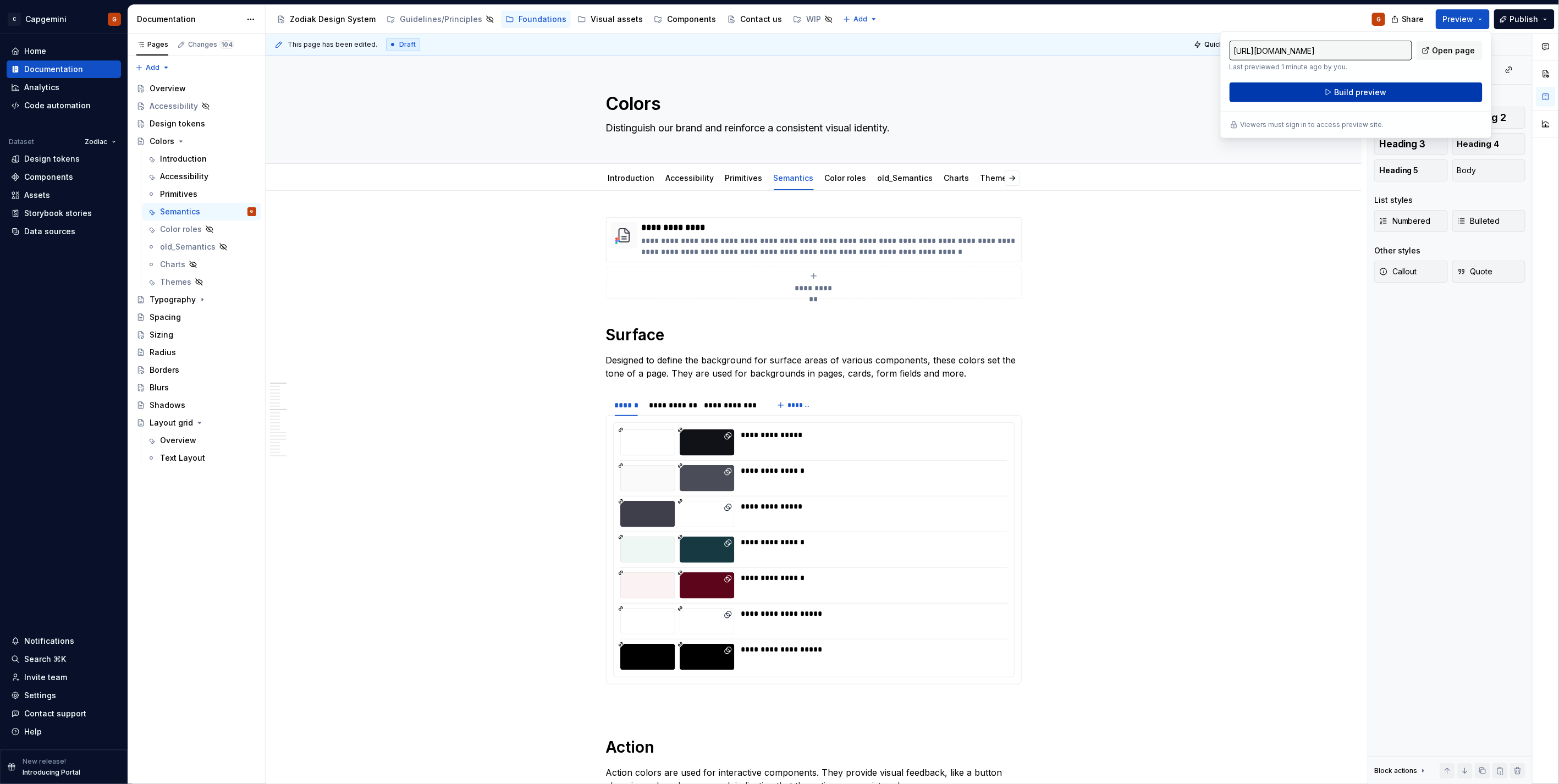
drag, startPoint x: 1463, startPoint y: 22, endPoint x: 1373, endPoint y: 96, distance: 116.5
click at [1373, 96] on span "Build preview" at bounding box center [1360, 93] width 52 height 11
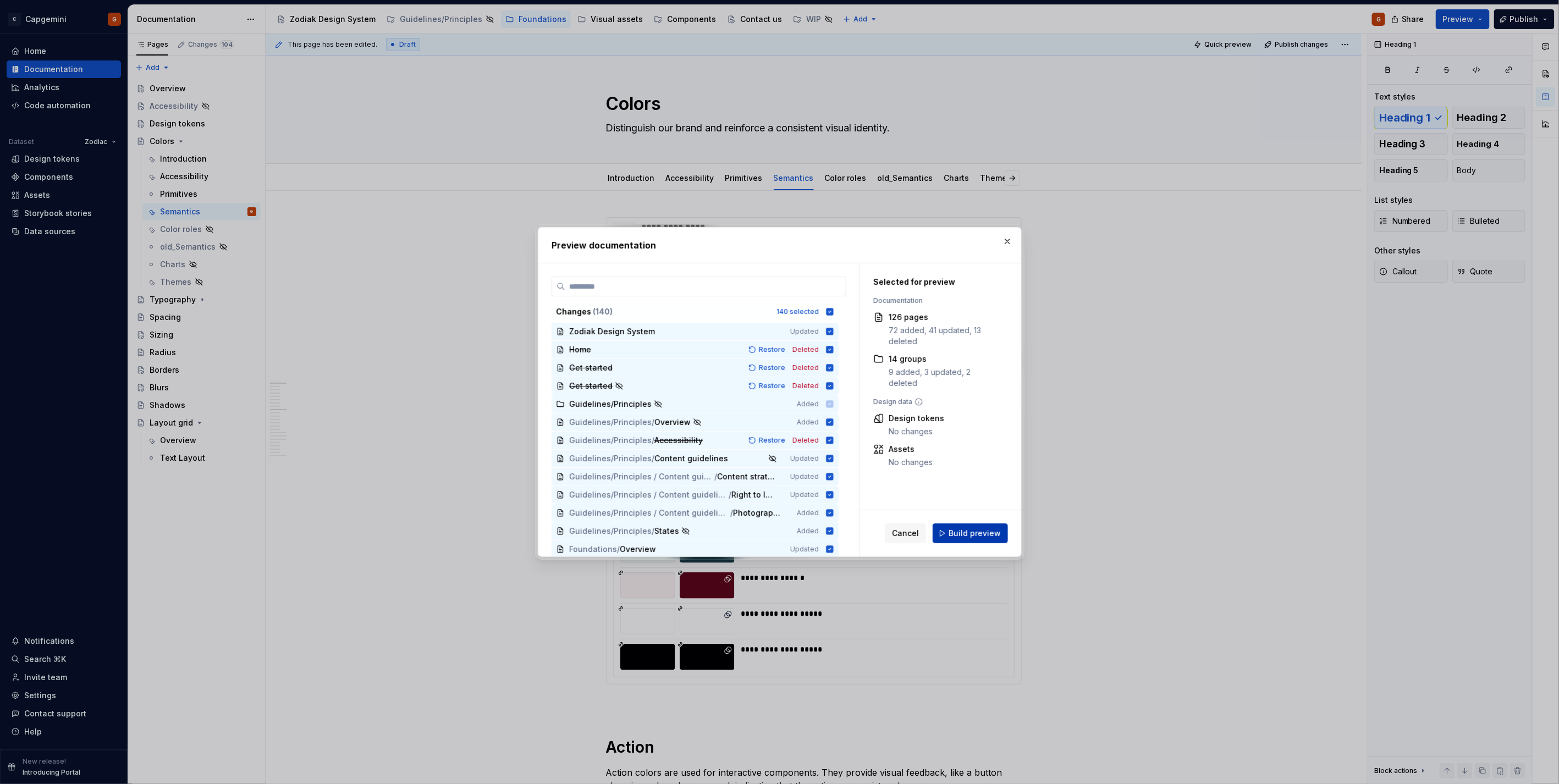
click at [983, 533] on span "Build preview" at bounding box center [974, 533] width 52 height 11
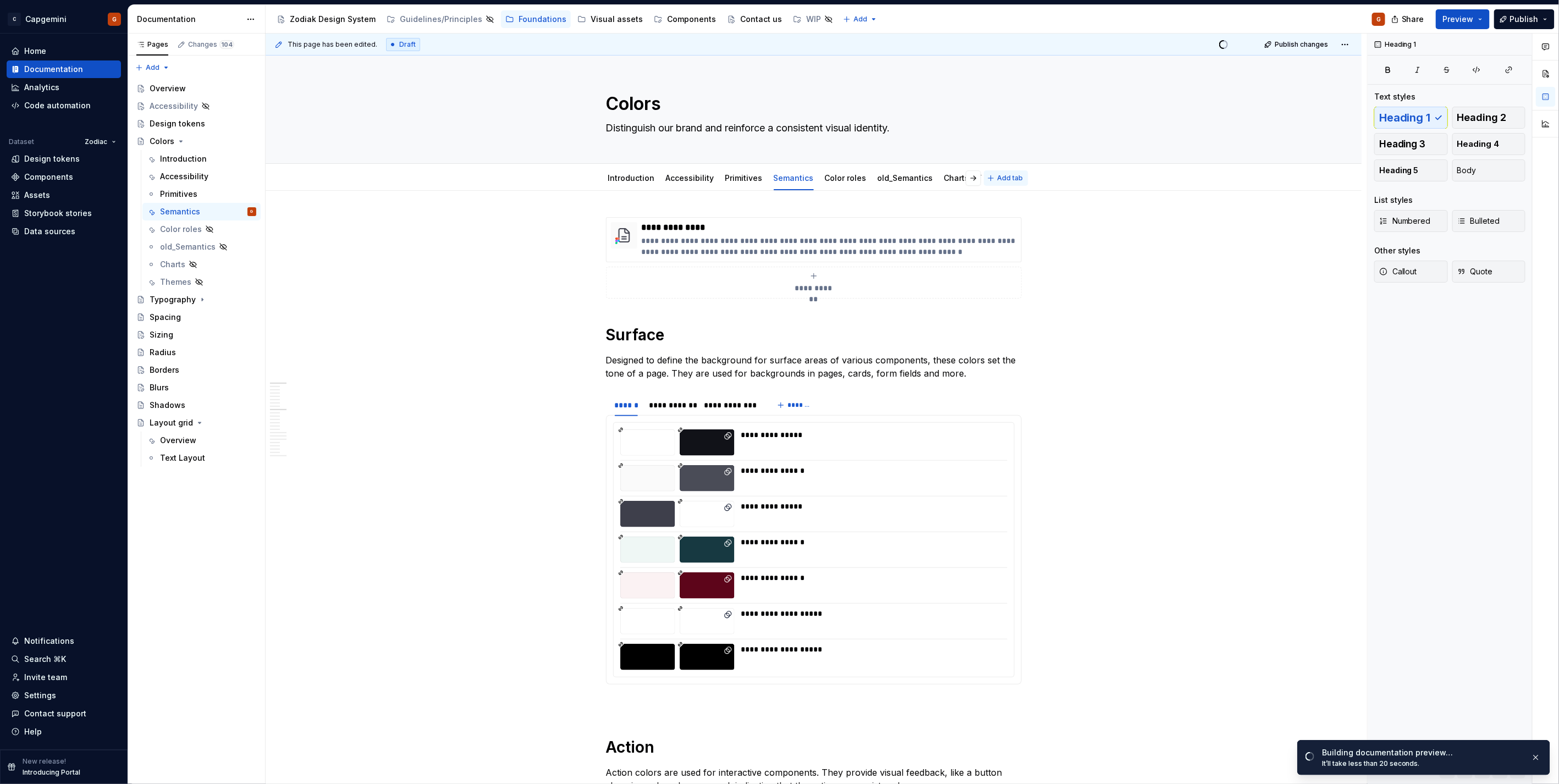
click at [1000, 183] on button "Add tab" at bounding box center [1005, 178] width 44 height 15
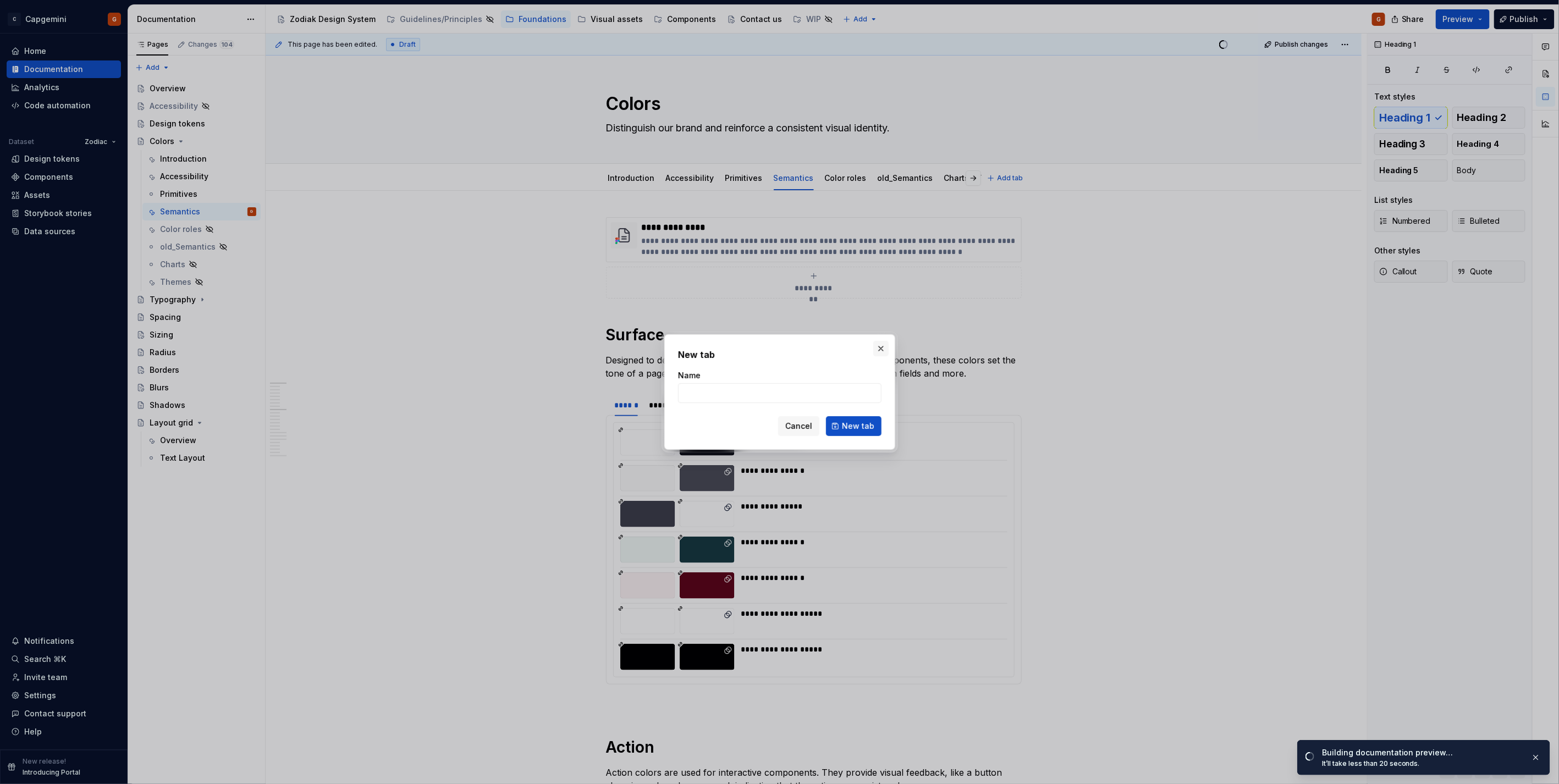
click at [887, 348] on button "button" at bounding box center [881, 348] width 15 height 15
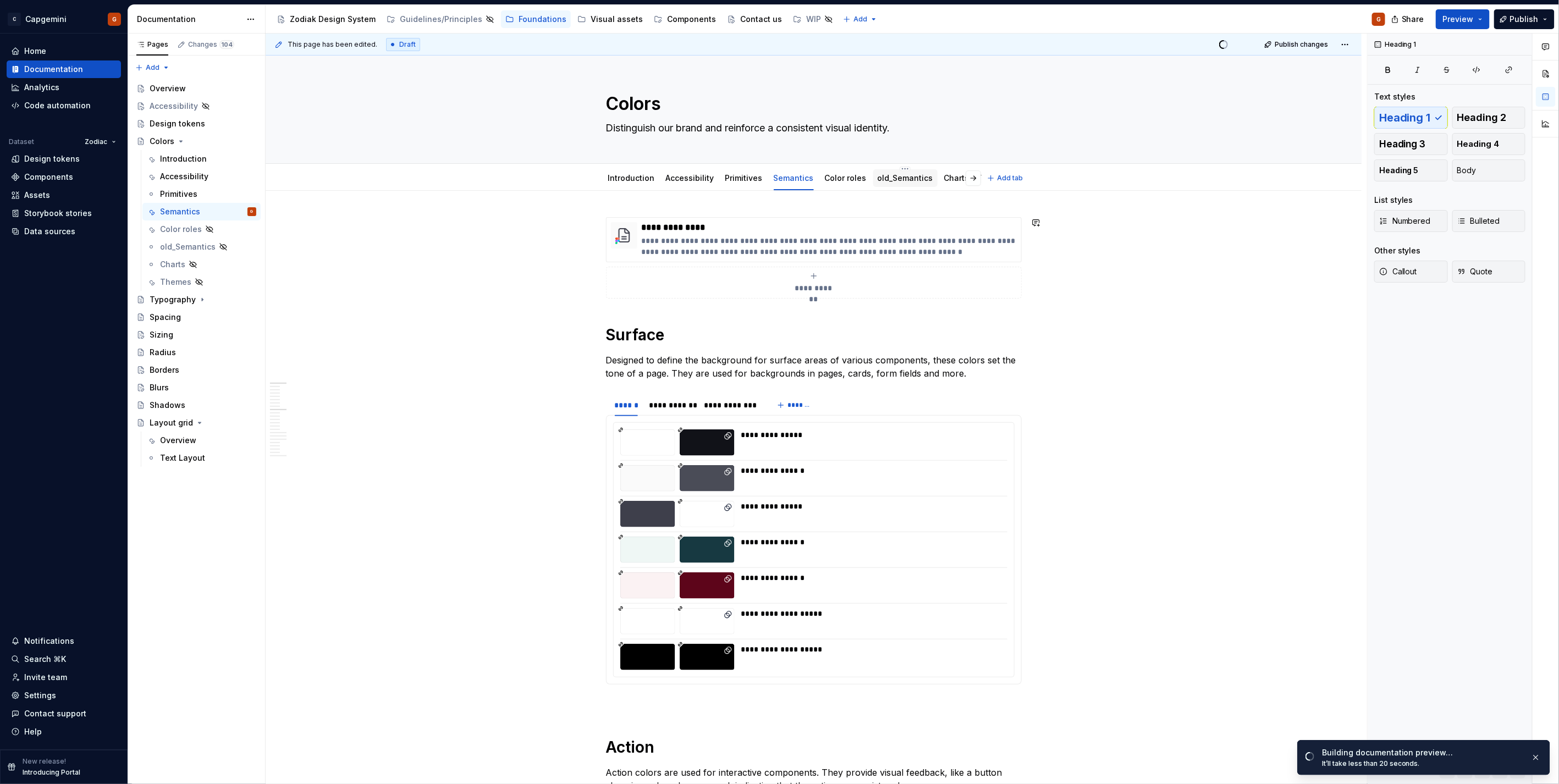
click at [898, 188] on div at bounding box center [906, 189] width 65 height 1
click at [882, 183] on div "old_Semantics" at bounding box center [905, 178] width 56 height 13
click at [903, 174] on link "old_Semantics" at bounding box center [905, 178] width 56 height 9
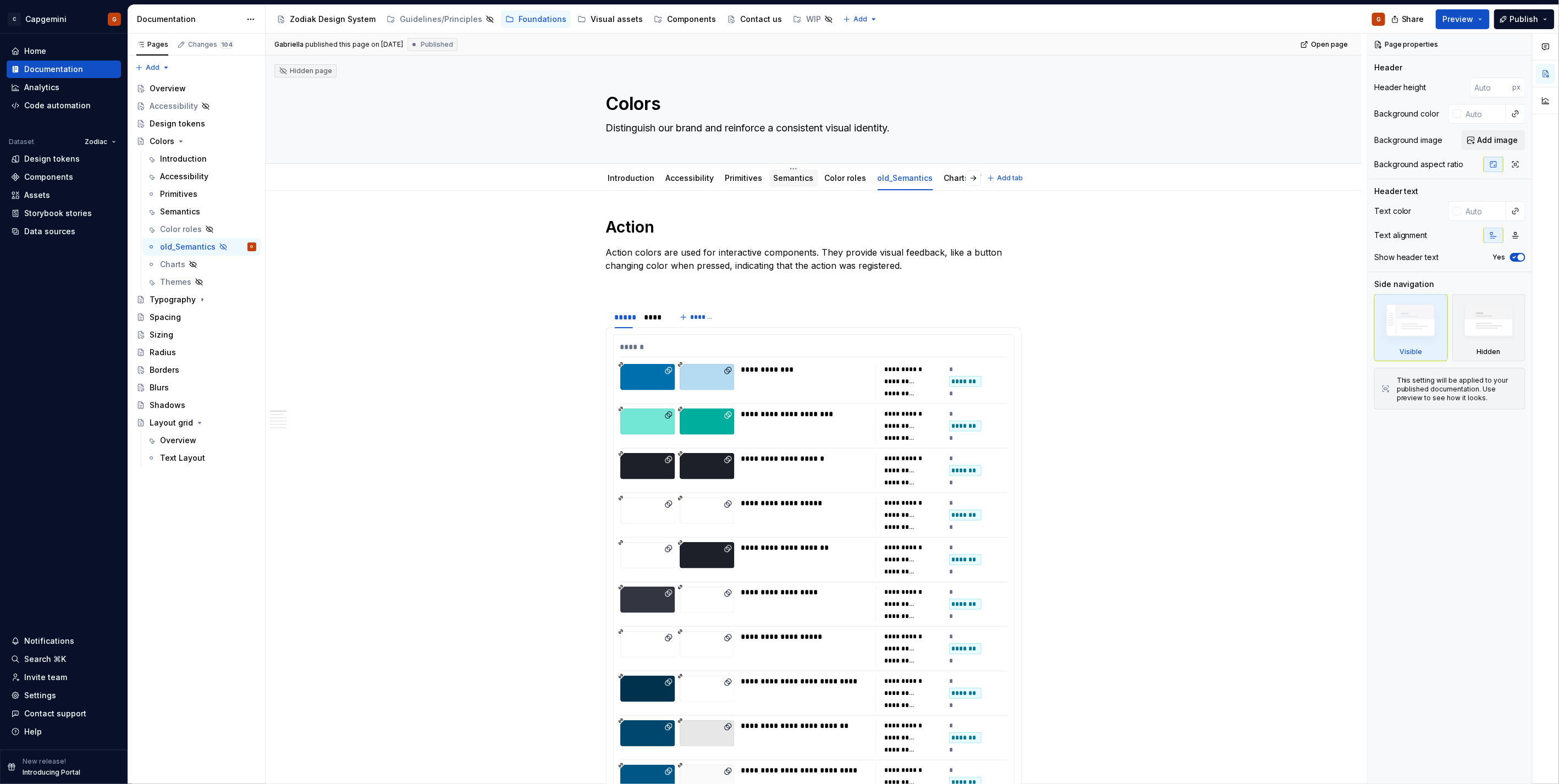
click at [784, 178] on link "Semantics" at bounding box center [793, 178] width 40 height 9
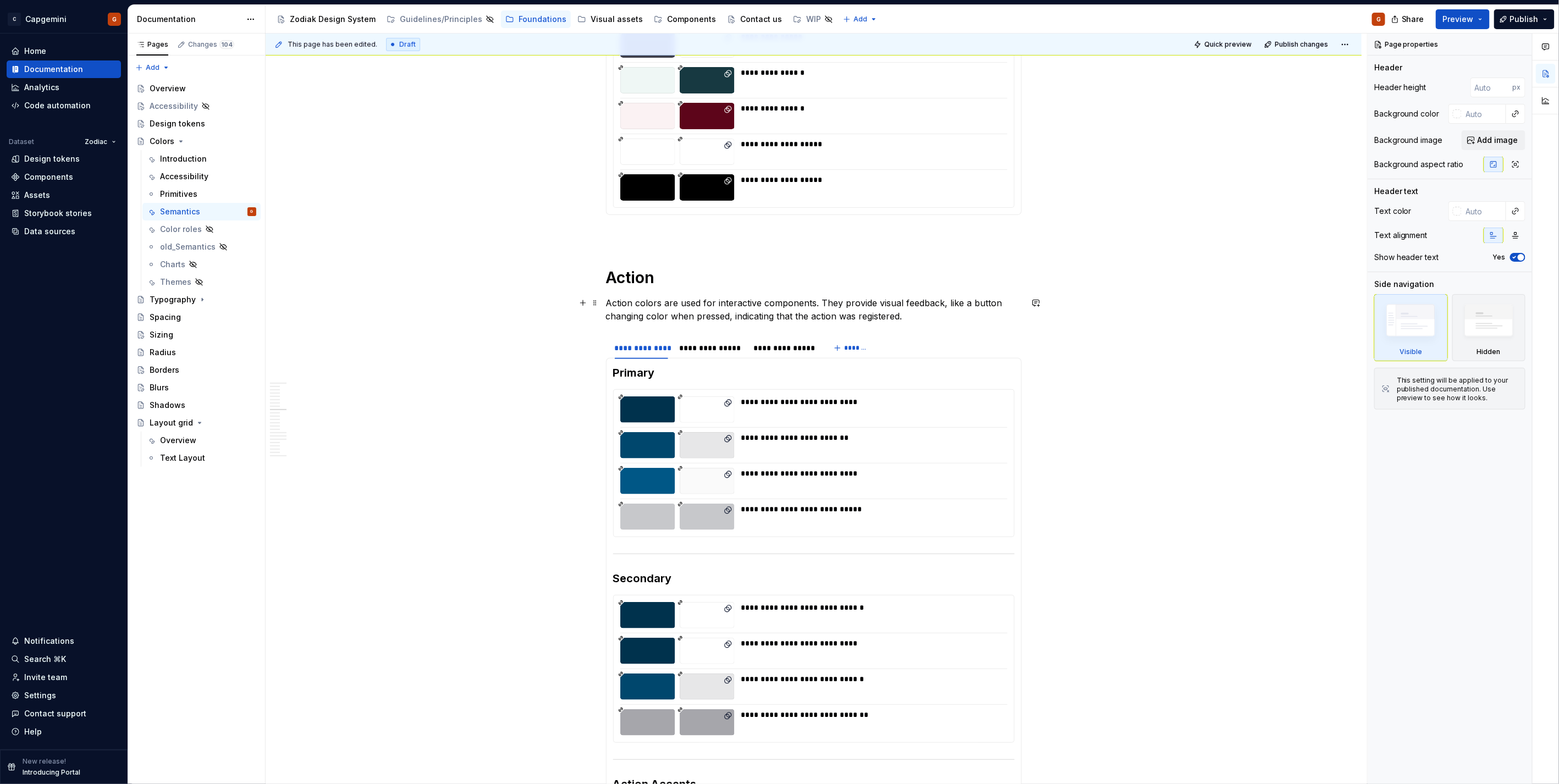
scroll to position [550, 0]
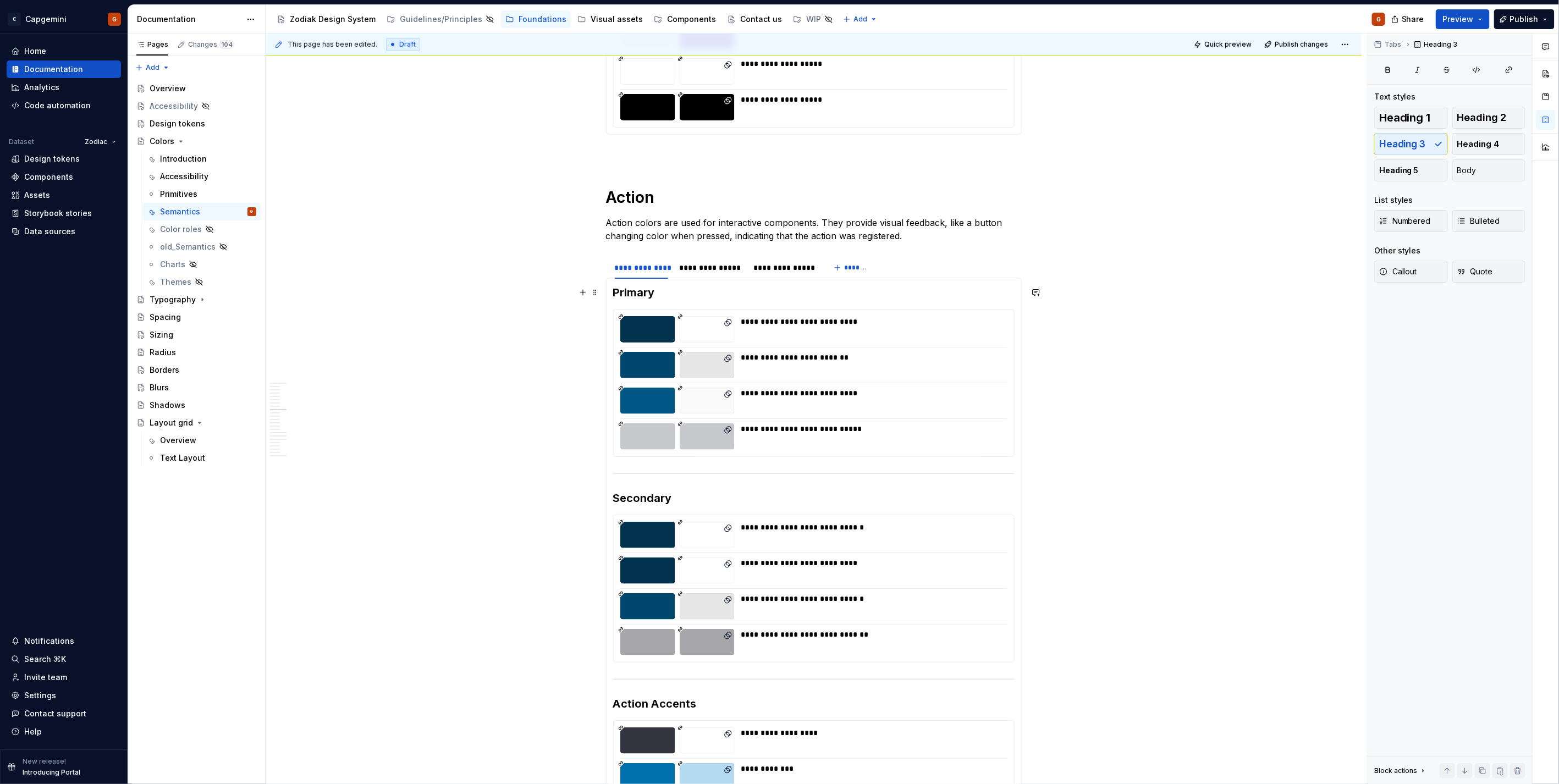
click at [662, 290] on h3 "Primary" at bounding box center [814, 292] width 401 height 15
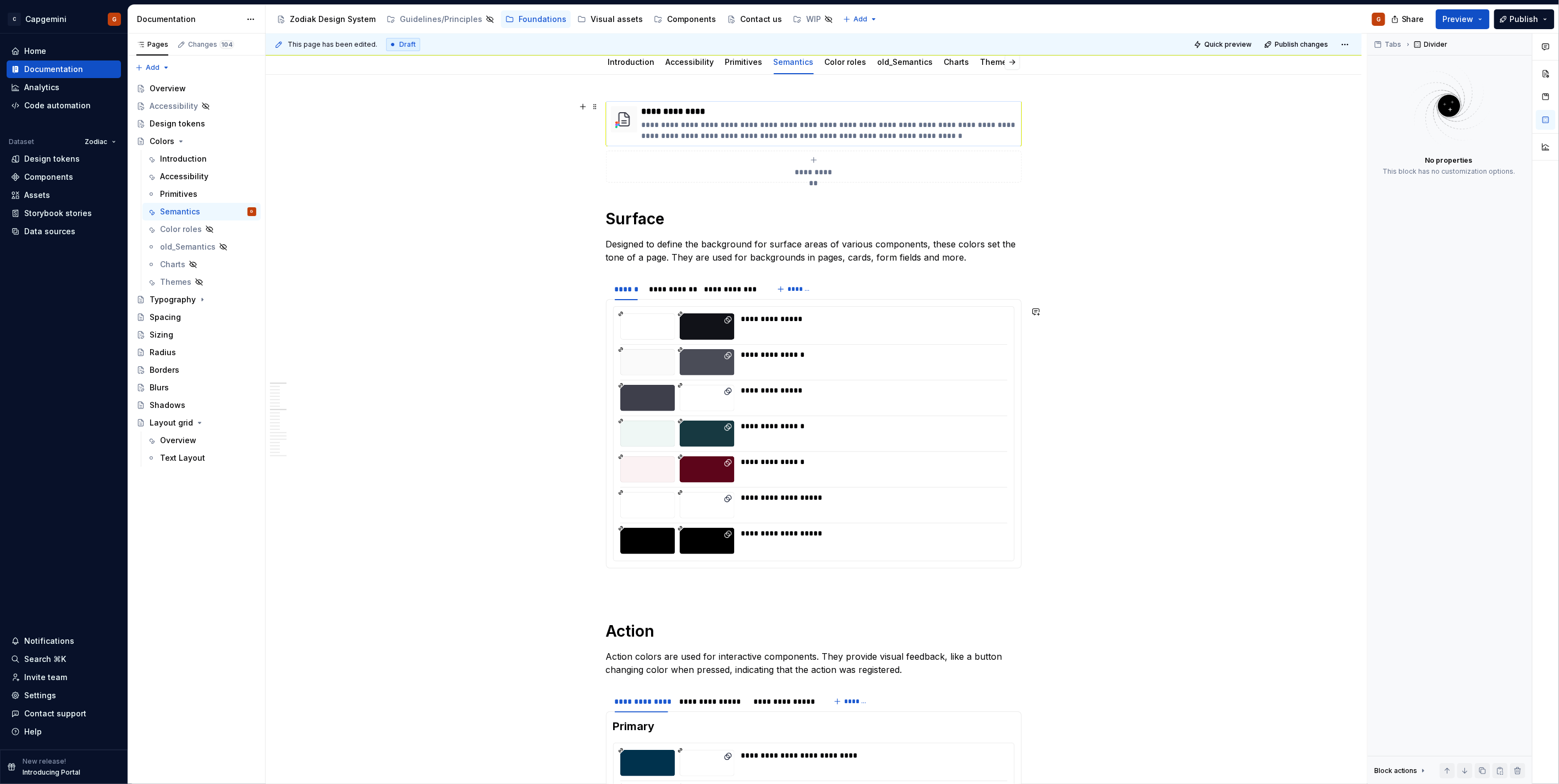
scroll to position [0, 0]
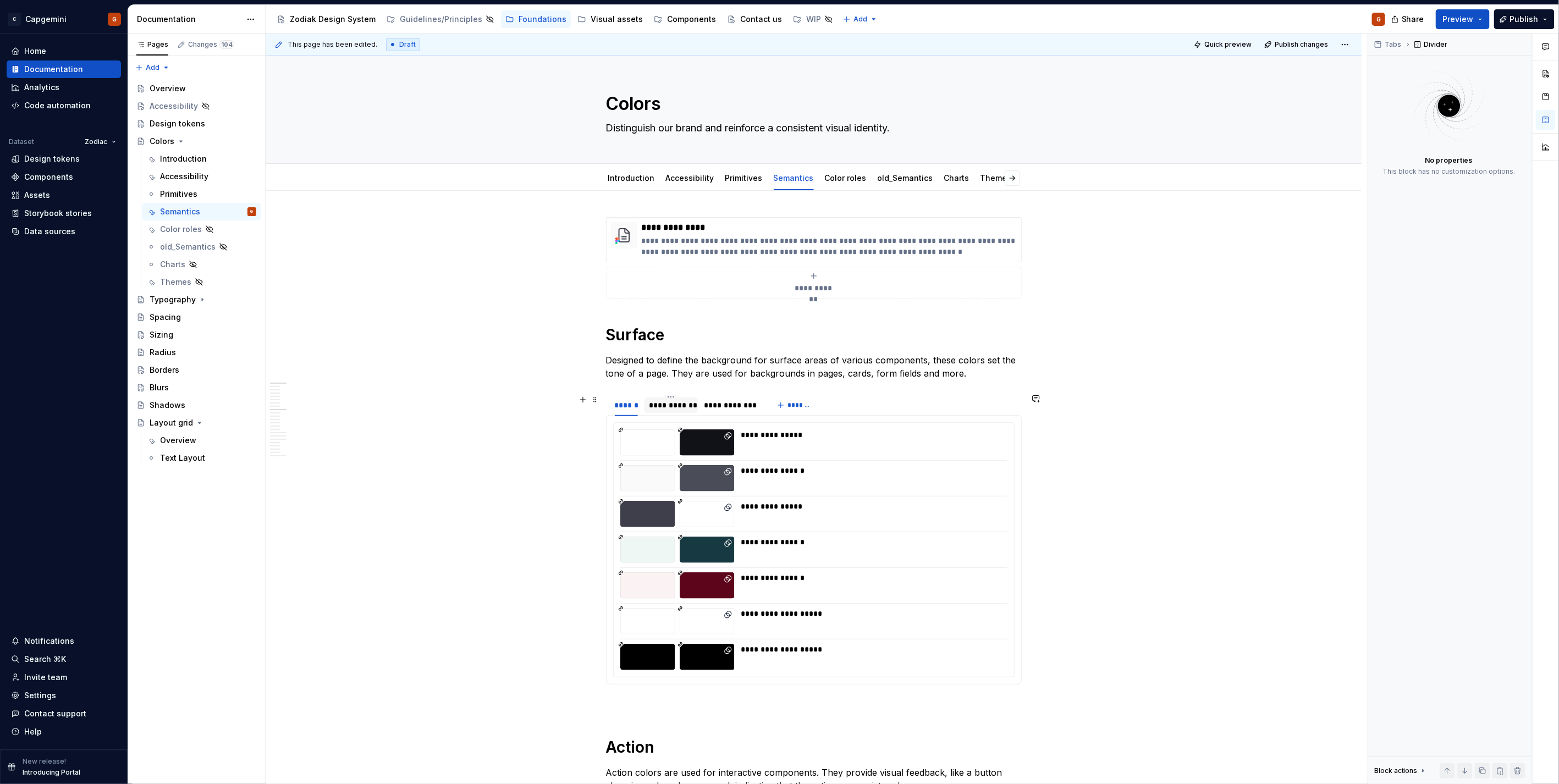
click at [681, 404] on div "**********" at bounding box center [670, 405] width 44 height 11
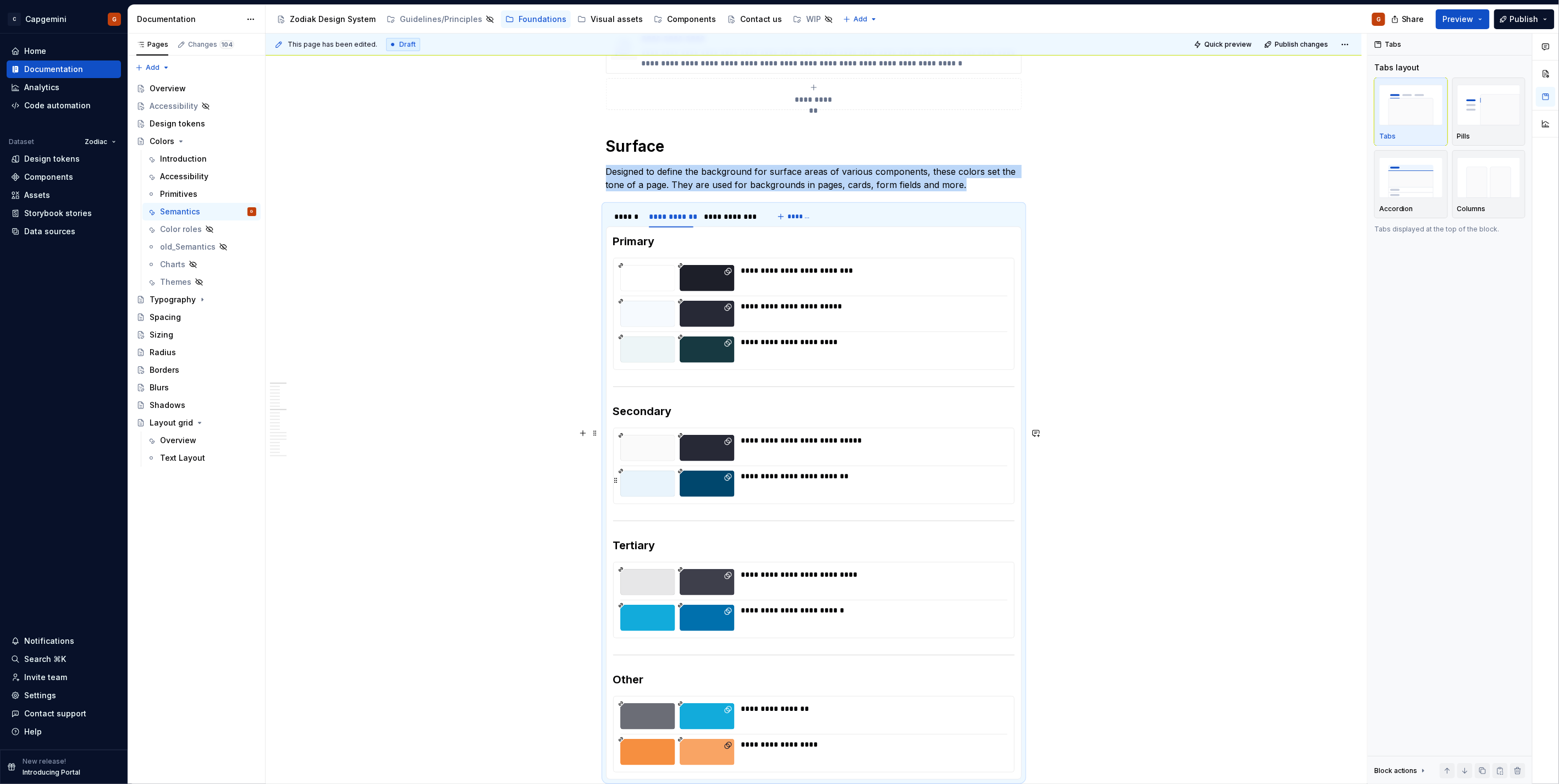
scroll to position [183, 0]
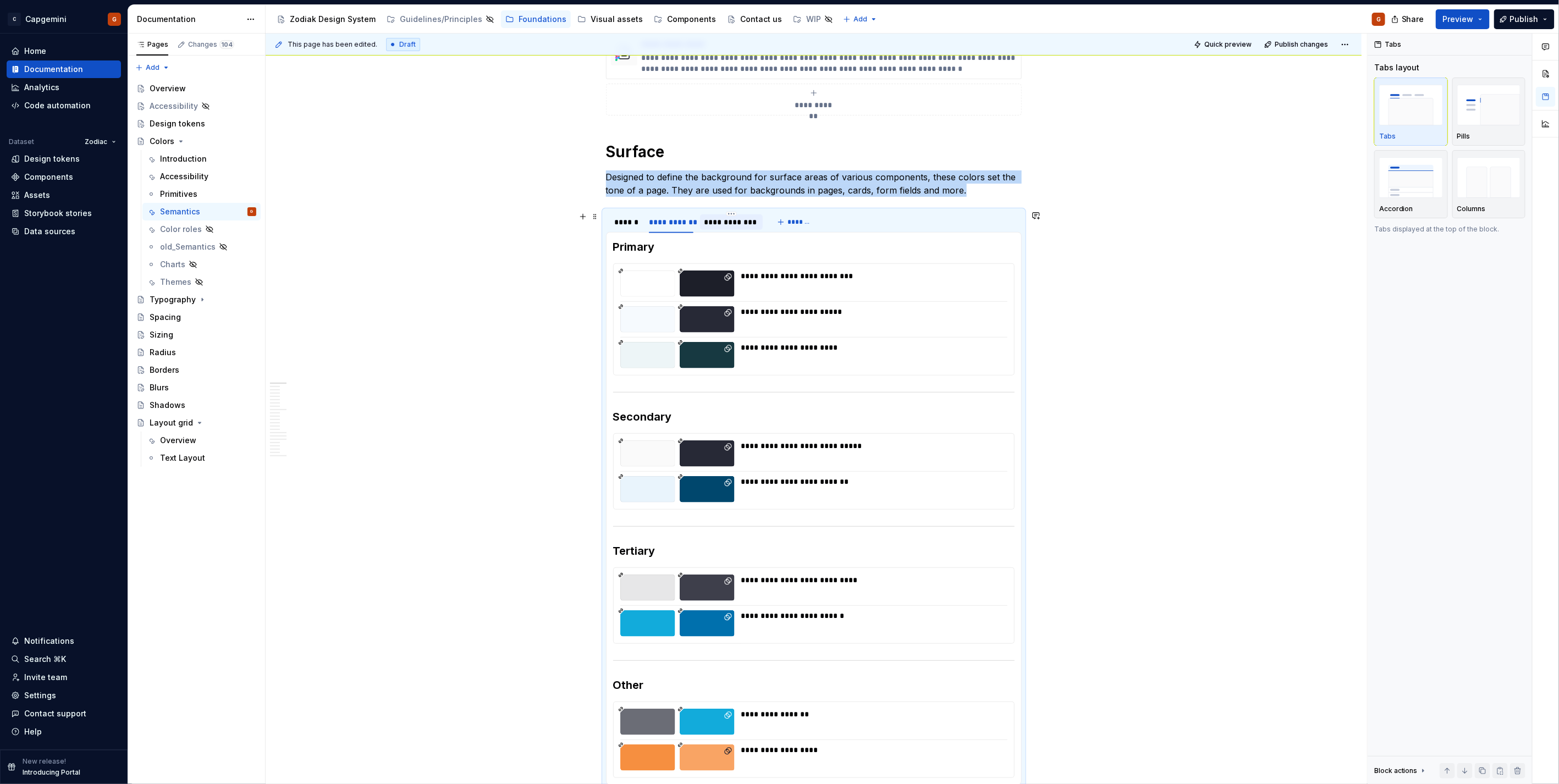
click at [738, 227] on div "**********" at bounding box center [731, 222] width 54 height 11
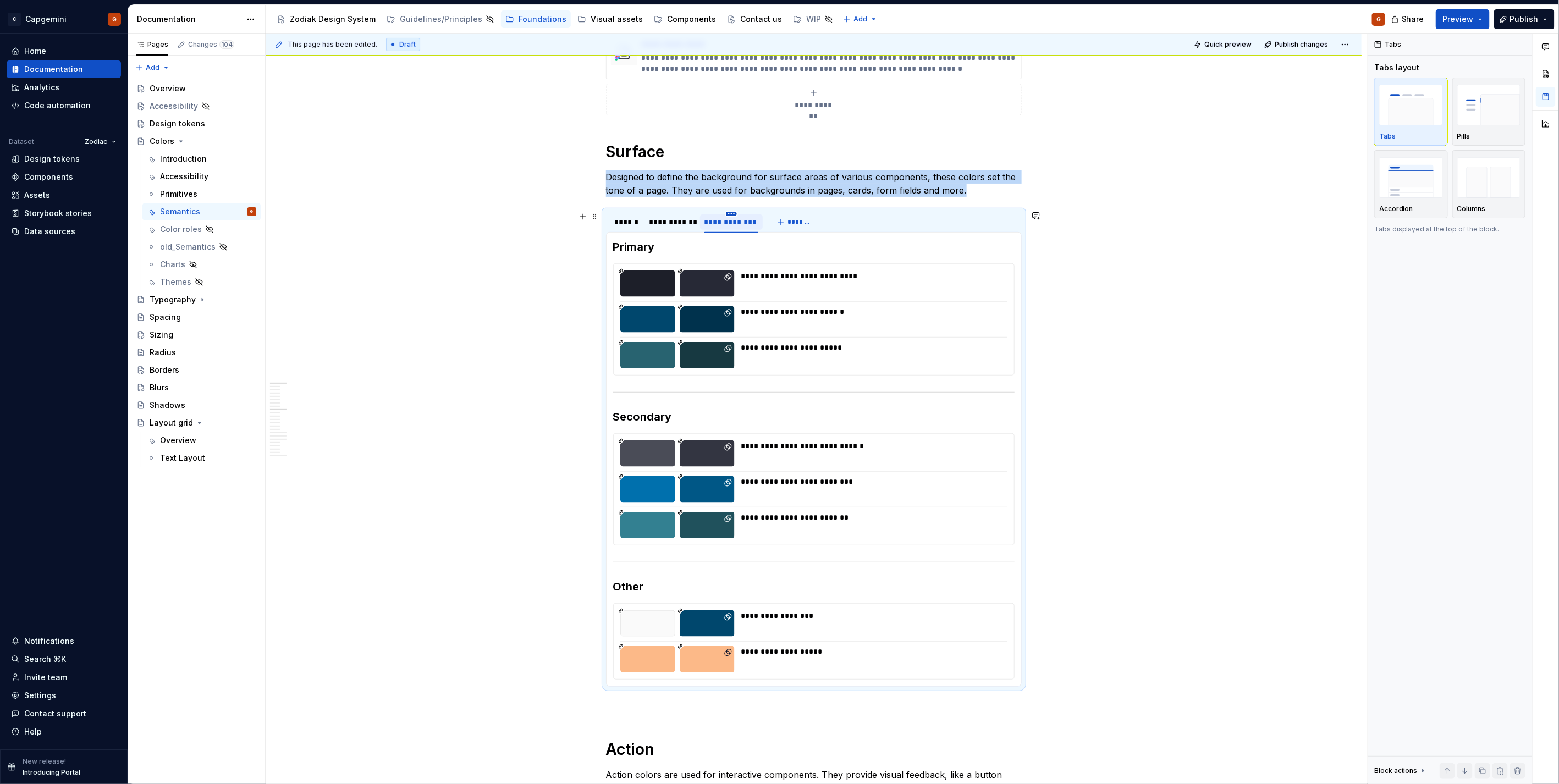
click at [730, 214] on html "C Capgemini G Home Documentation Analytics Code automation Dataset Zodiac Desig…" at bounding box center [779, 392] width 1559 height 784
type textarea "*"
click at [770, 233] on div "Edit name" at bounding box center [782, 230] width 72 height 11
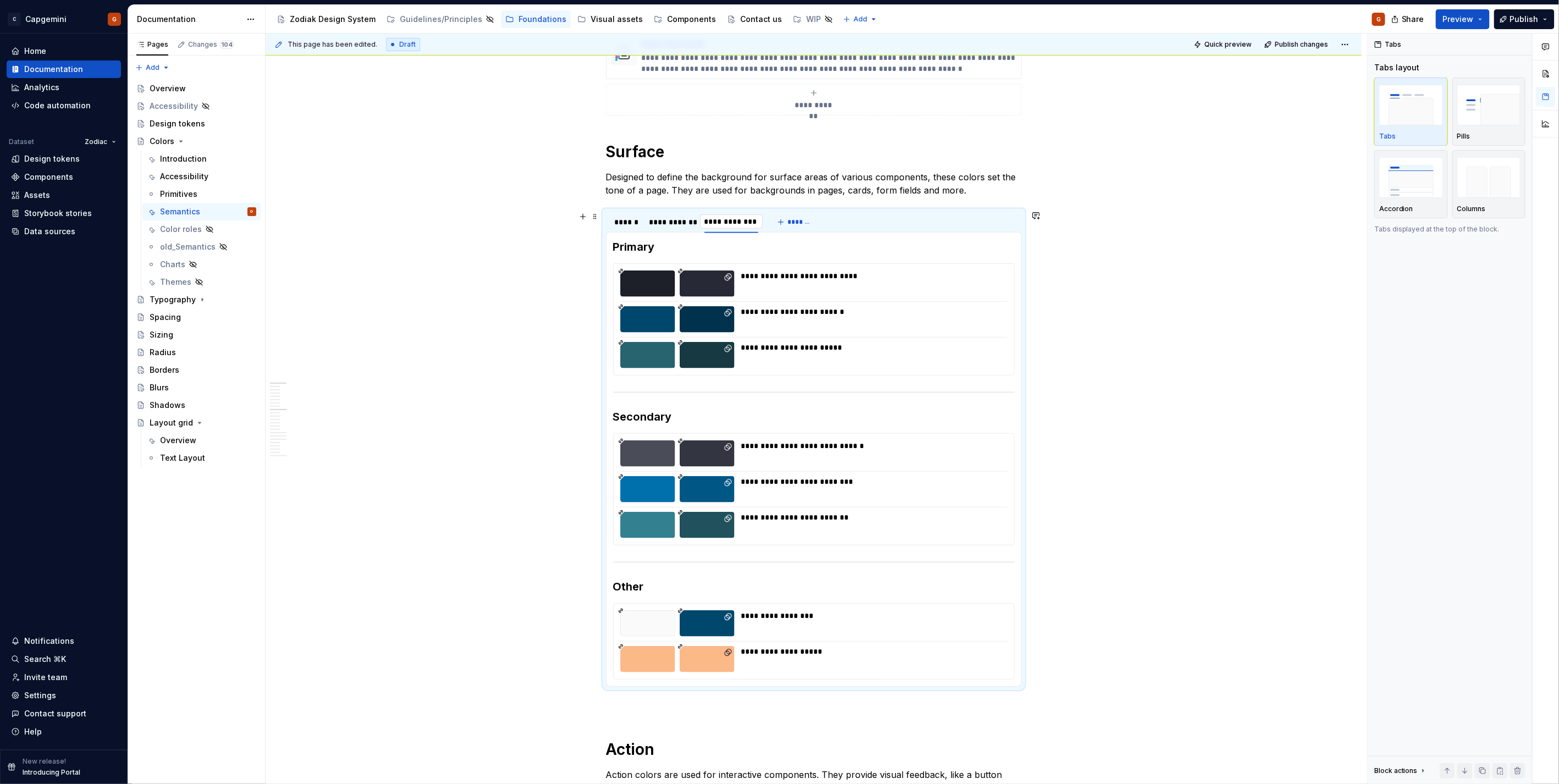
click at [735, 221] on input "**********" at bounding box center [731, 221] width 63 height 20
type input "**********"
click at [672, 211] on html "C Capgemini G Home Documentation Analytics Code automation Dataset Zodiac Desig…" at bounding box center [779, 392] width 1559 height 784
click at [691, 231] on div "Edit name" at bounding box center [722, 230] width 72 height 11
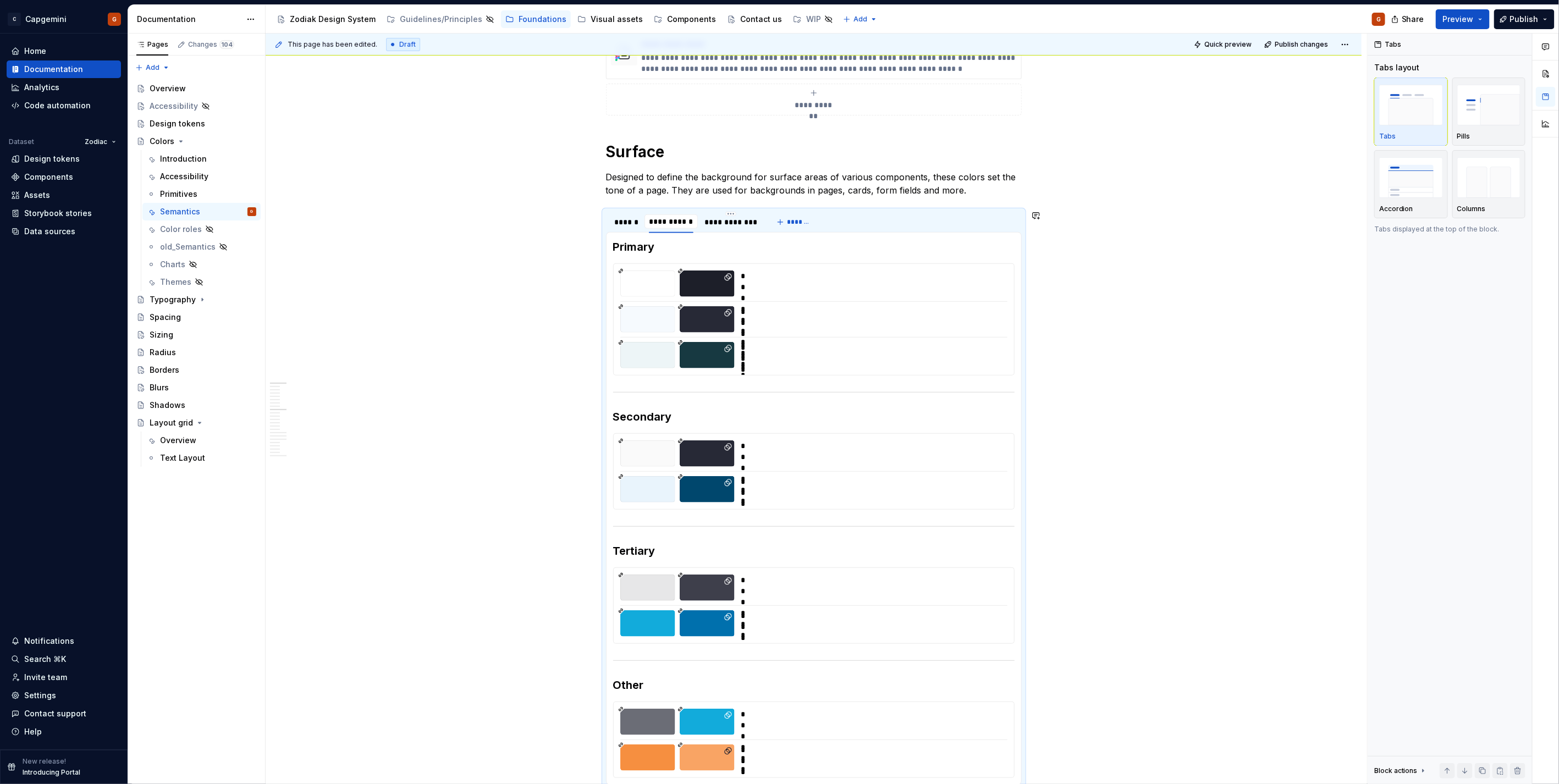
type textarea "*"
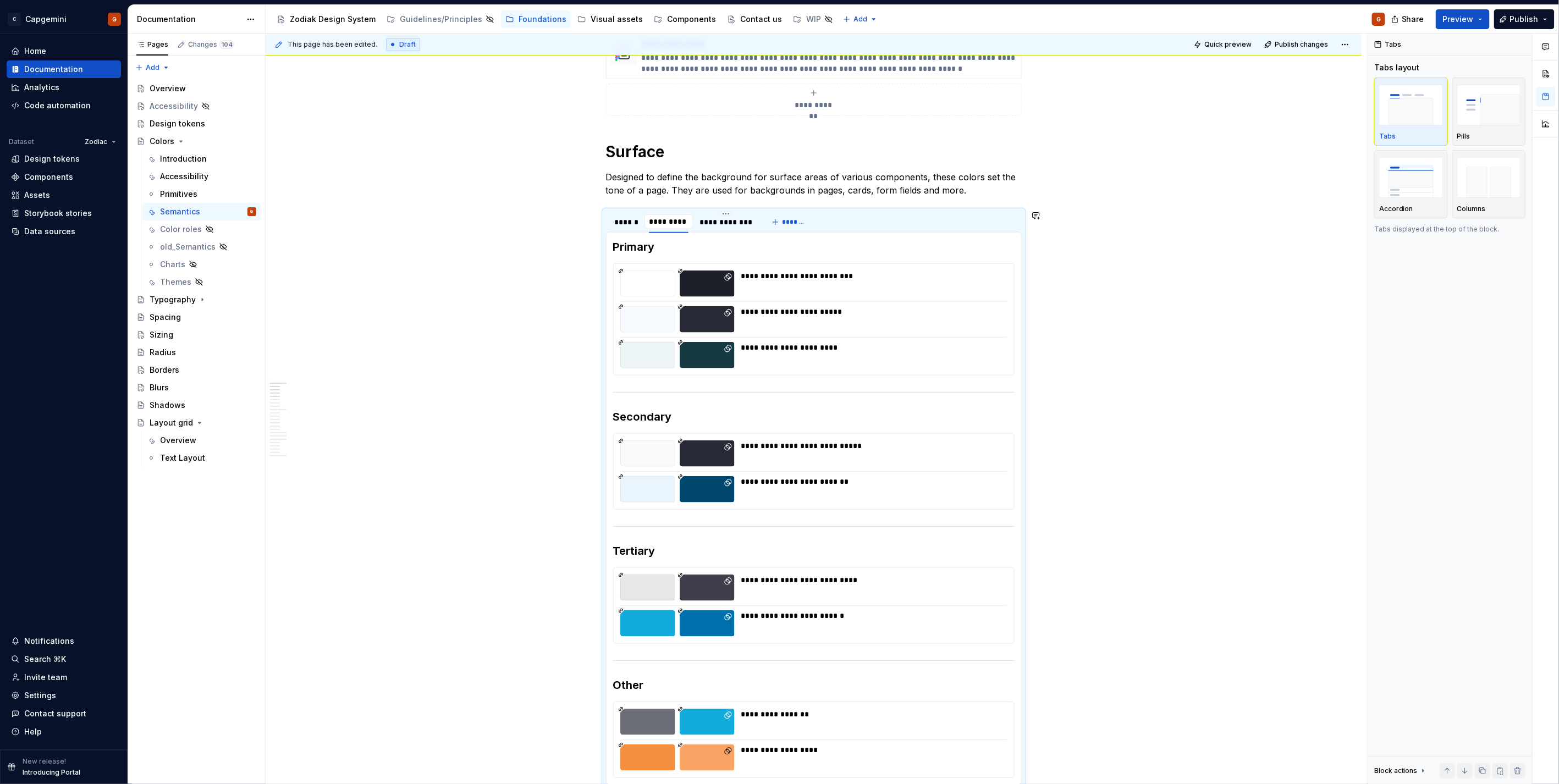
type input "**********"
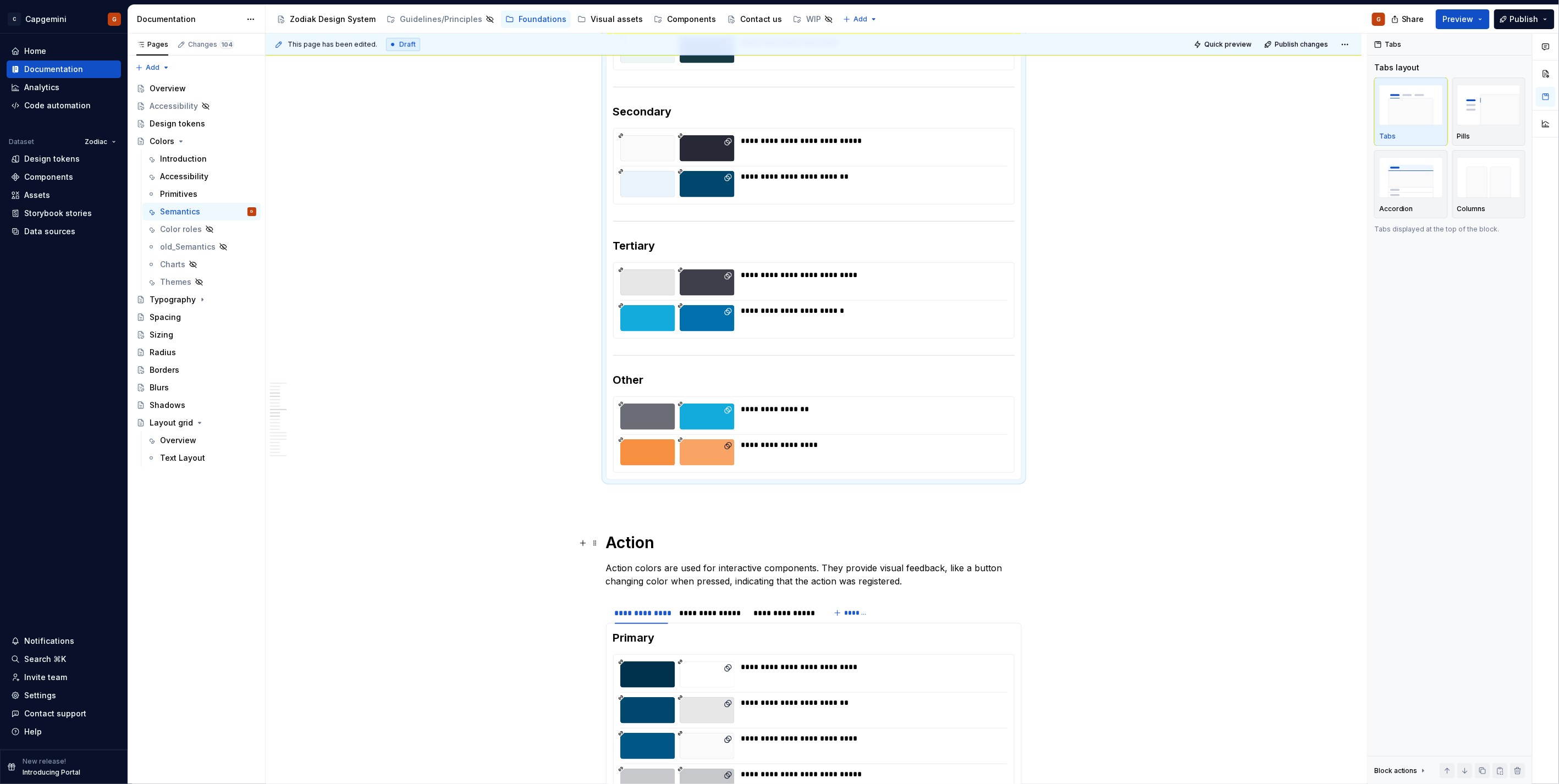
scroll to position [733, 0]
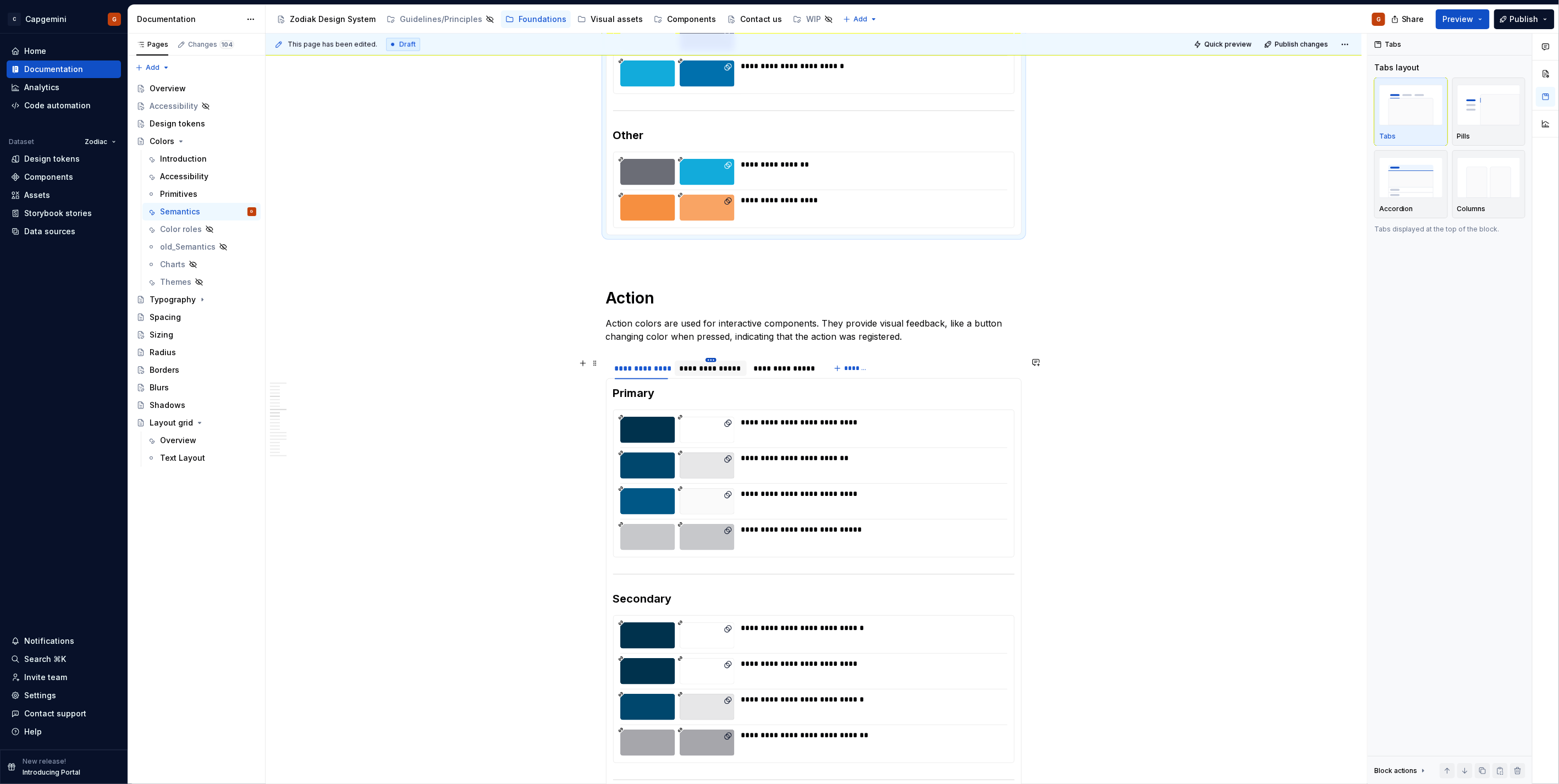
click at [710, 360] on html "C Capgemini G Home Documentation Analytics Code automation Dataset Zodiac Desig…" at bounding box center [779, 392] width 1559 height 784
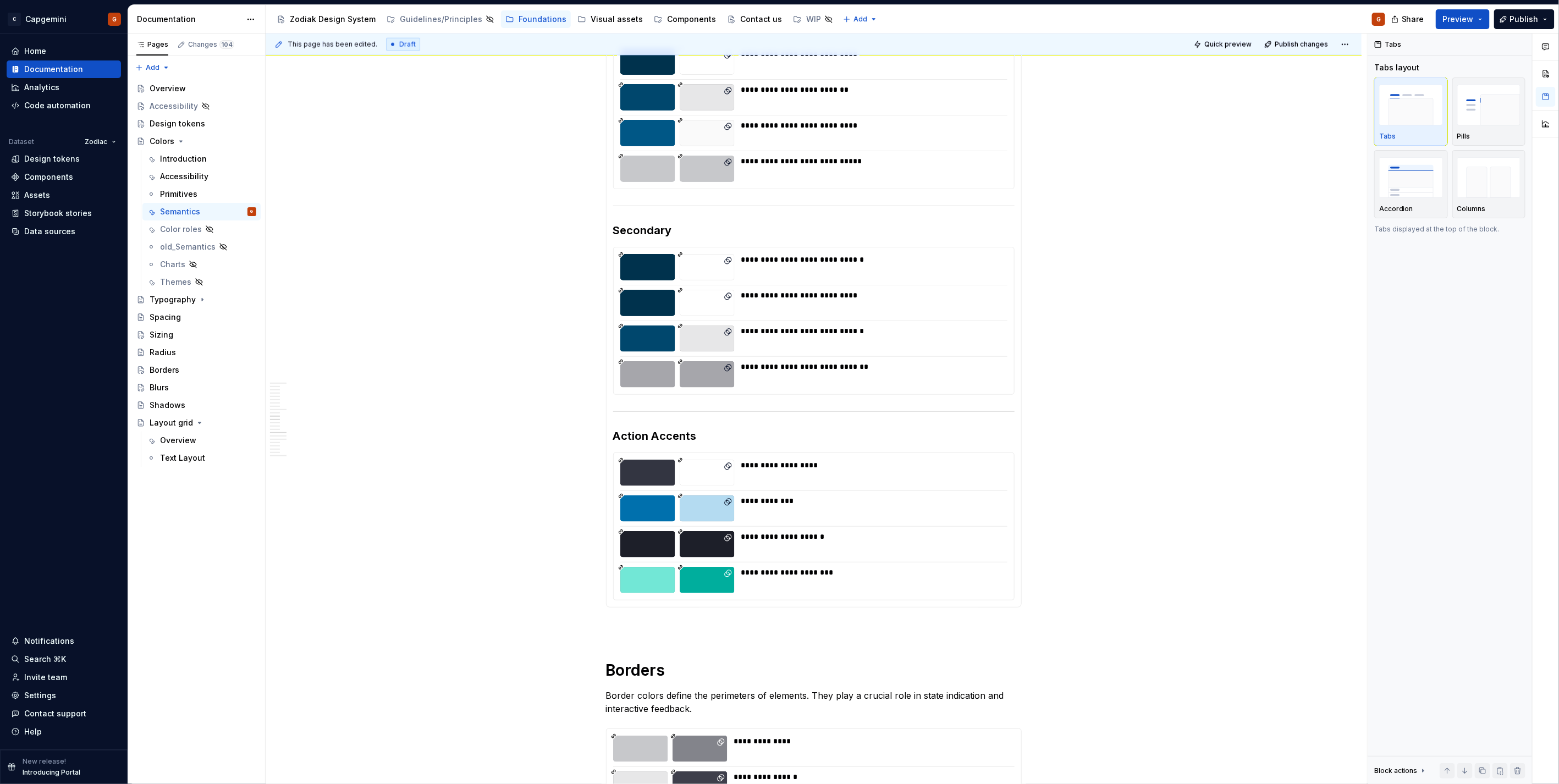
click at [547, 256] on html "C Capgemini G Home Documentation Analytics Code automation Dataset Zodiac Desig…" at bounding box center [779, 392] width 1559 height 784
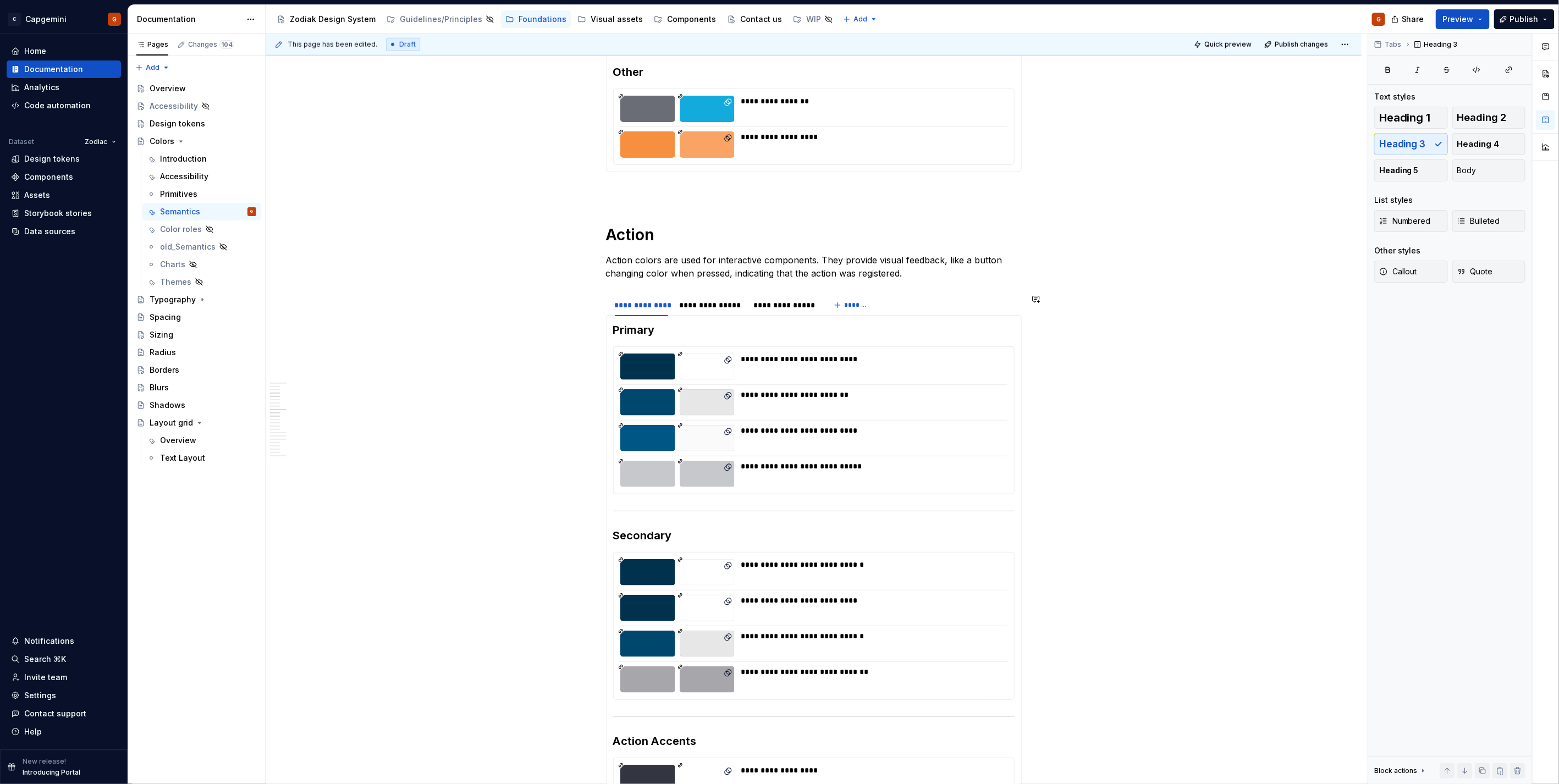
scroll to position [613, 0]
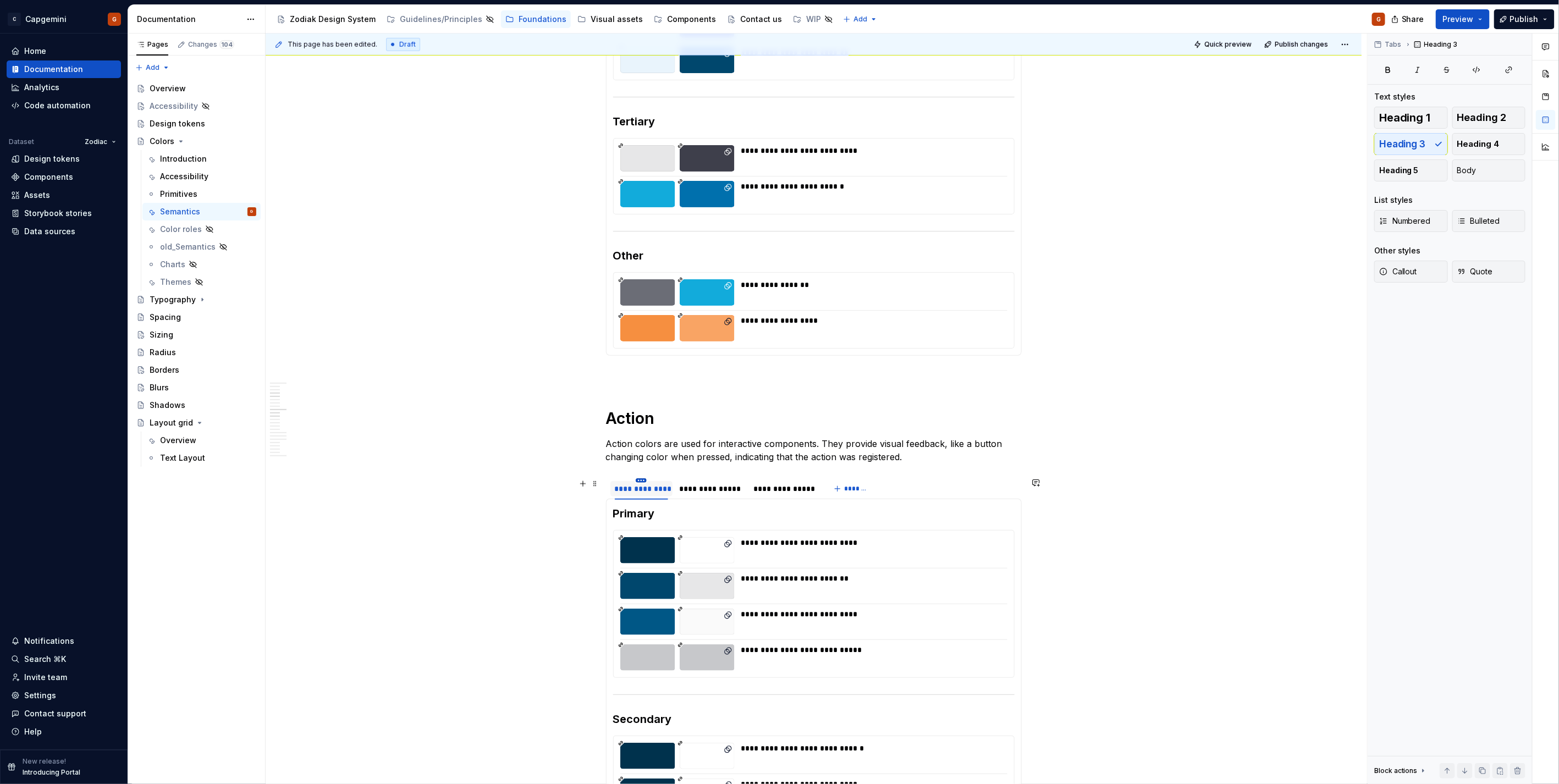
click at [642, 478] on html "C Capgemini G Home Documentation Analytics Code automation Dataset Zodiac Desig…" at bounding box center [779, 392] width 1559 height 784
click at [672, 496] on div "Edit name" at bounding box center [692, 497] width 72 height 11
type input "**********"
click at [710, 480] on html "C Capgemini G Home Documentation Analytics Code automation Dataset Zodiac Desig…" at bounding box center [779, 392] width 1559 height 784
click at [736, 498] on div "Edit name" at bounding box center [760, 497] width 72 height 11
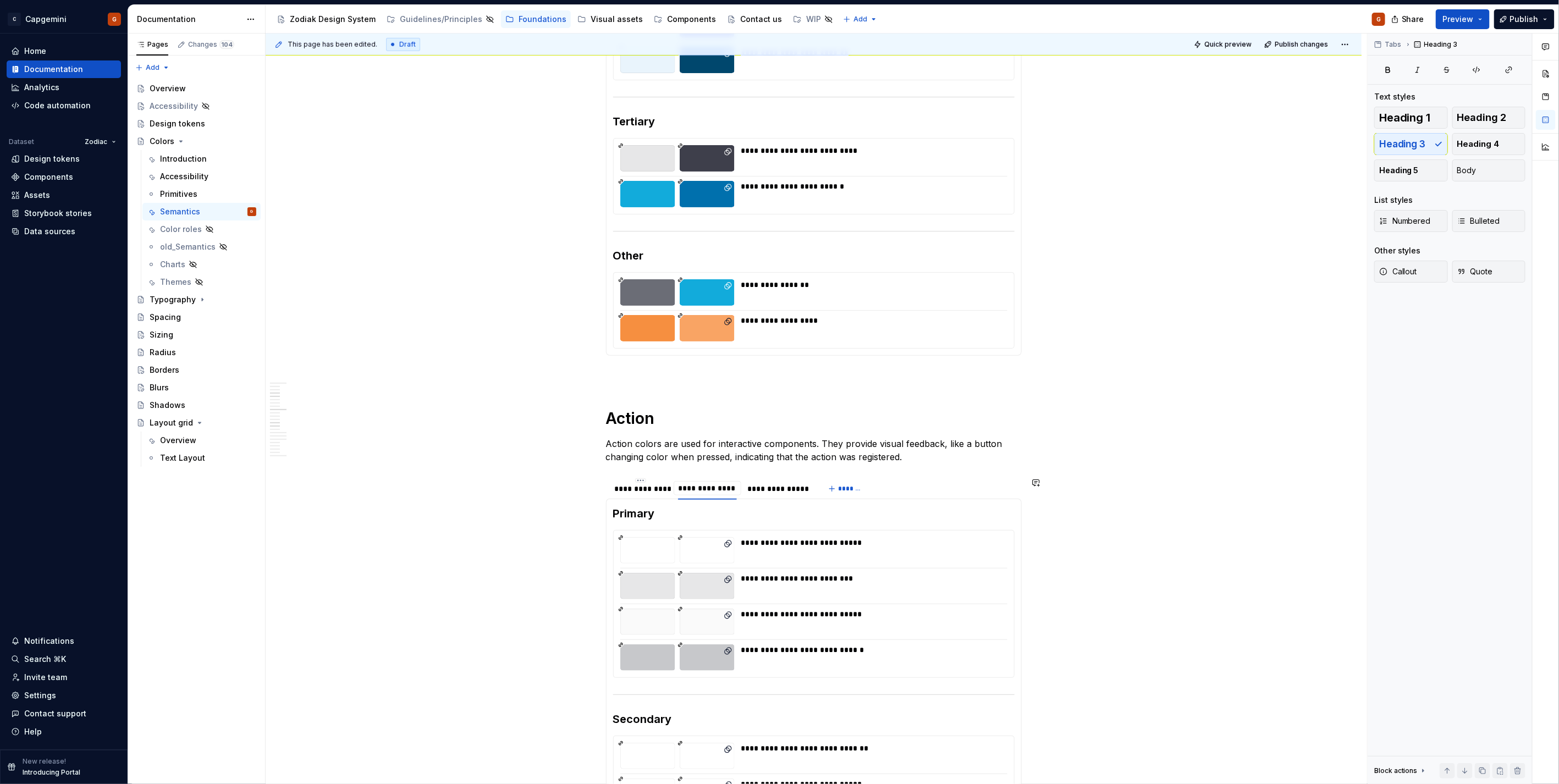
type input "**********"
click at [783, 481] on html "C Capgemini G Home Documentation Analytics Code automation Dataset Zodiac Desig…" at bounding box center [779, 392] width 1559 height 784
click at [807, 498] on div "Edit name" at bounding box center [833, 497] width 72 height 11
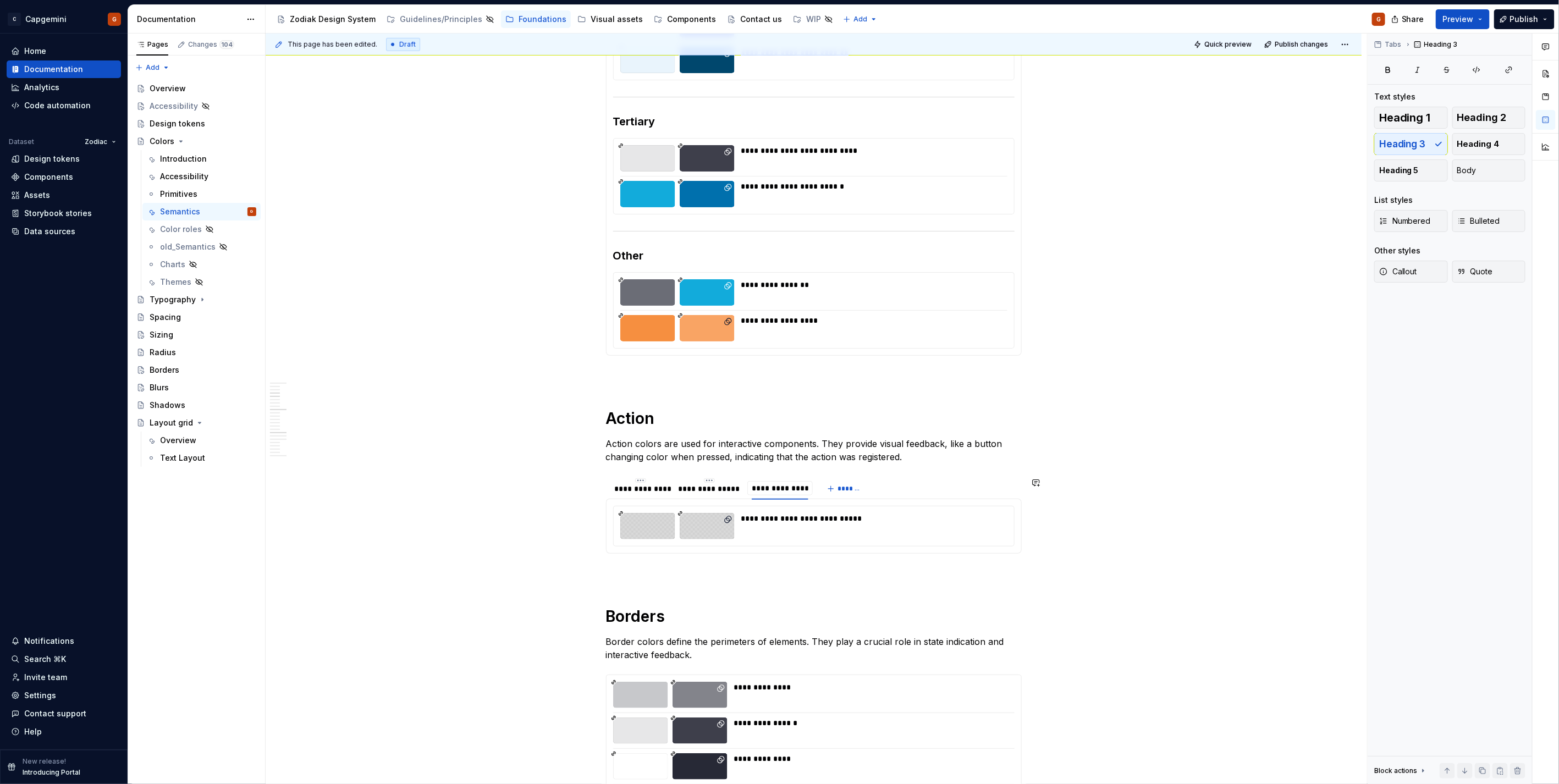
type input "**********"
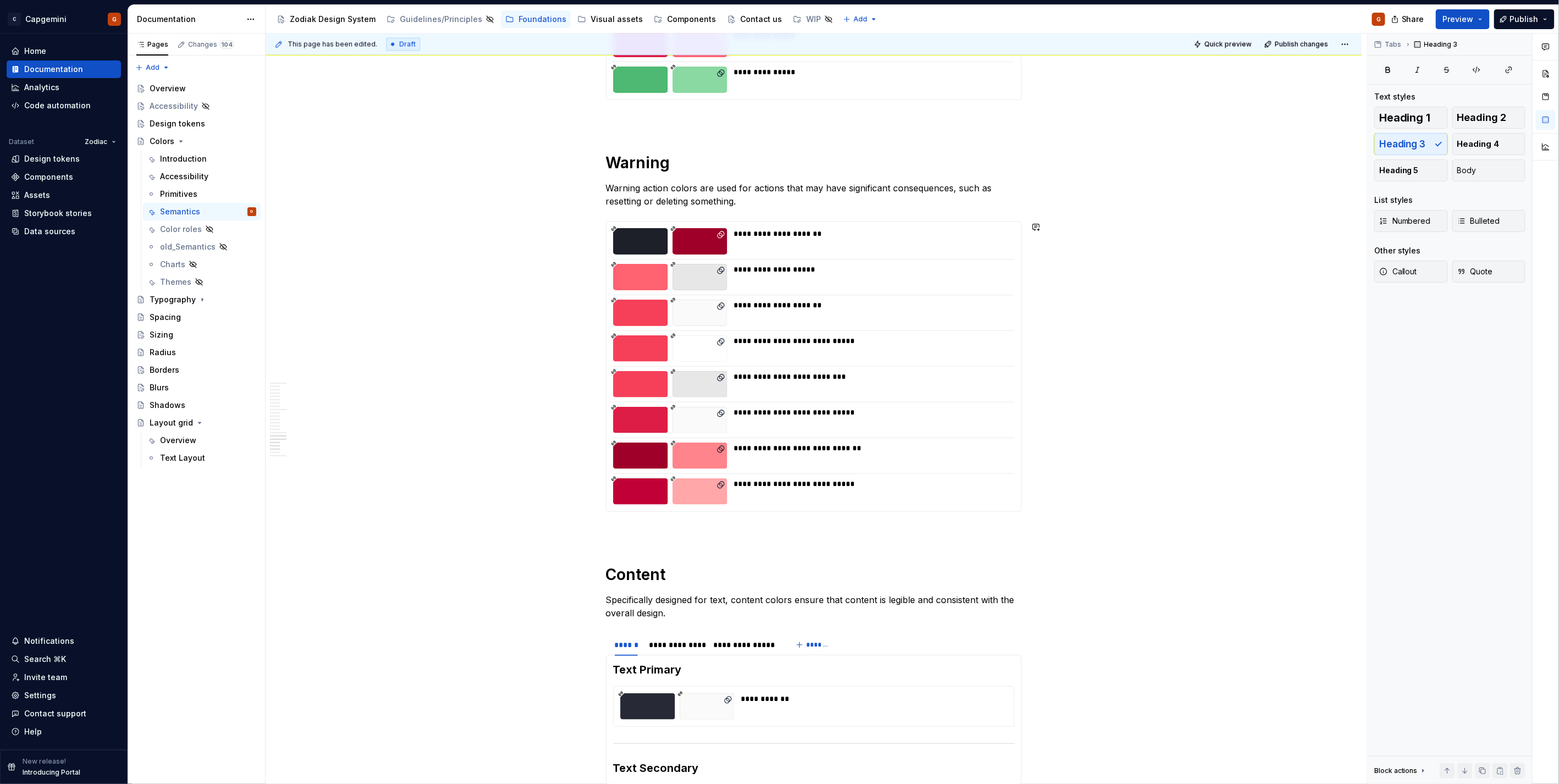
scroll to position [1651, 0]
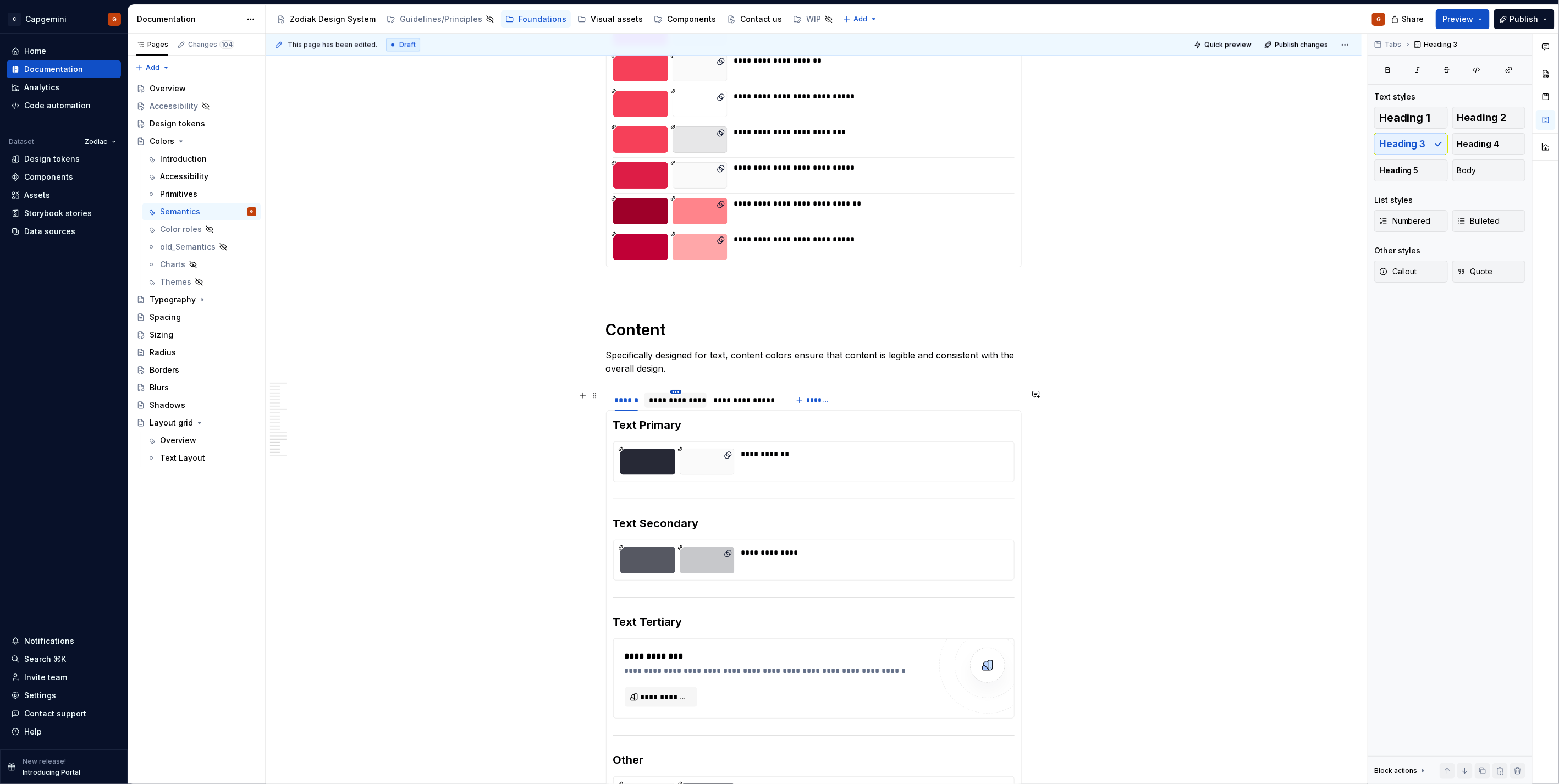
click at [677, 393] on html "C Capgemini G Home Documentation Analytics Code automation Dataset Zodiac Desig…" at bounding box center [779, 392] width 1559 height 784
click at [699, 414] on div "Edit name" at bounding box center [719, 408] width 93 height 18
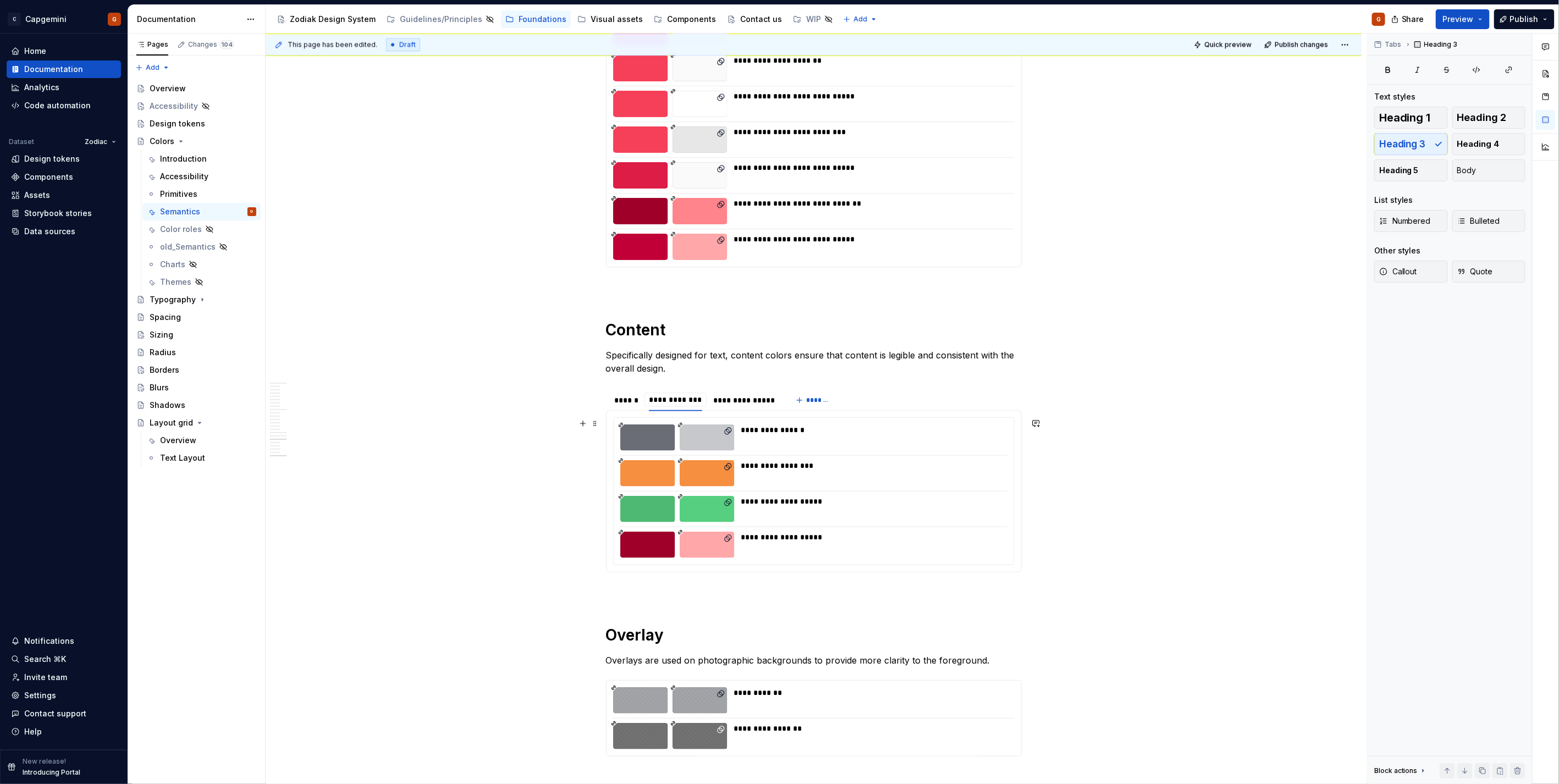
type input "**********"
click at [748, 395] on div "**********" at bounding box center [744, 400] width 64 height 11
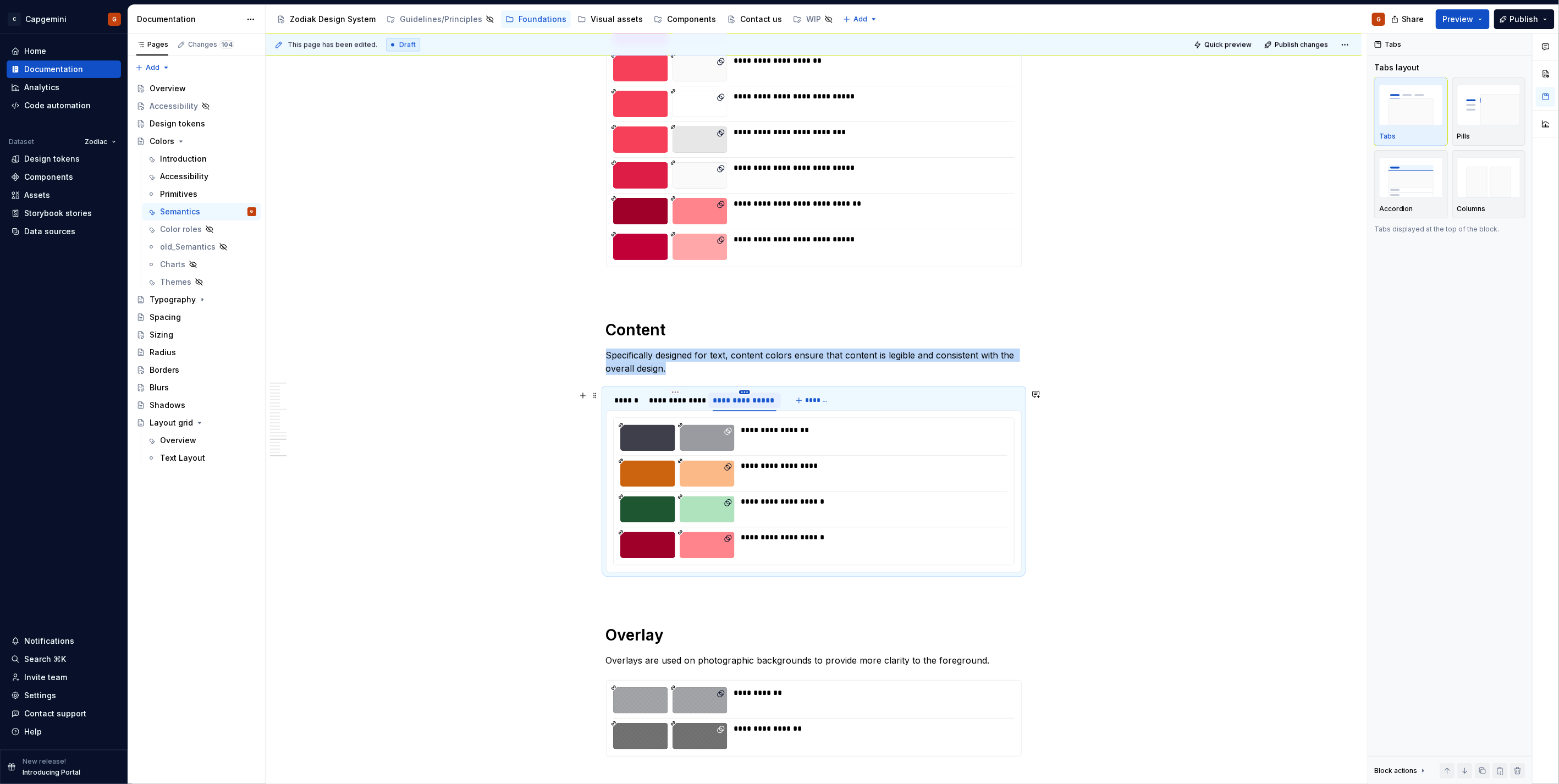
click at [745, 393] on html "C Capgemini G Home Documentation Analytics Code automation Dataset Zodiac Desig…" at bounding box center [779, 392] width 1559 height 784
click at [759, 411] on div "Edit name" at bounding box center [795, 409] width 72 height 11
type input "**********"
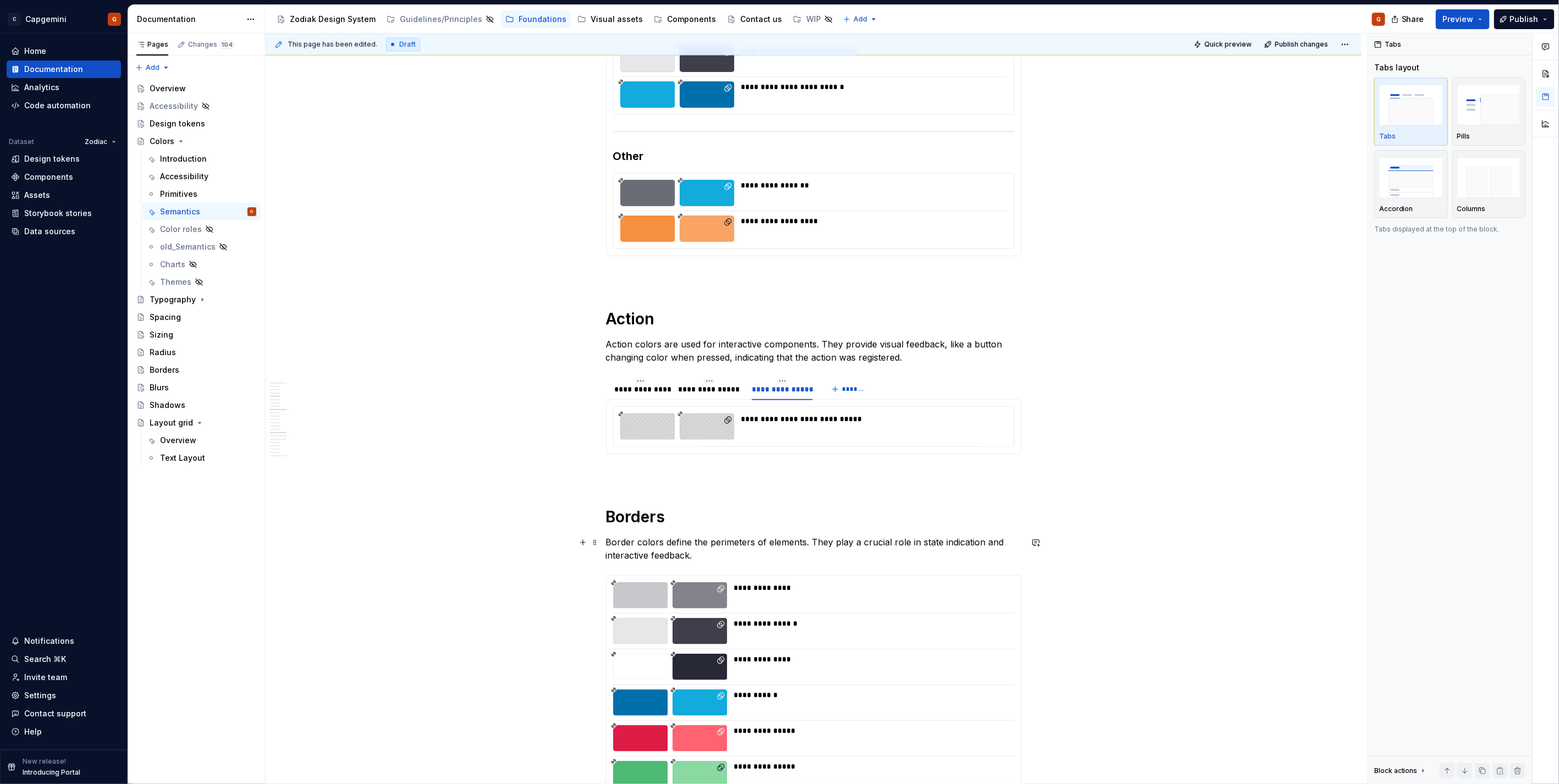
scroll to position [677, 0]
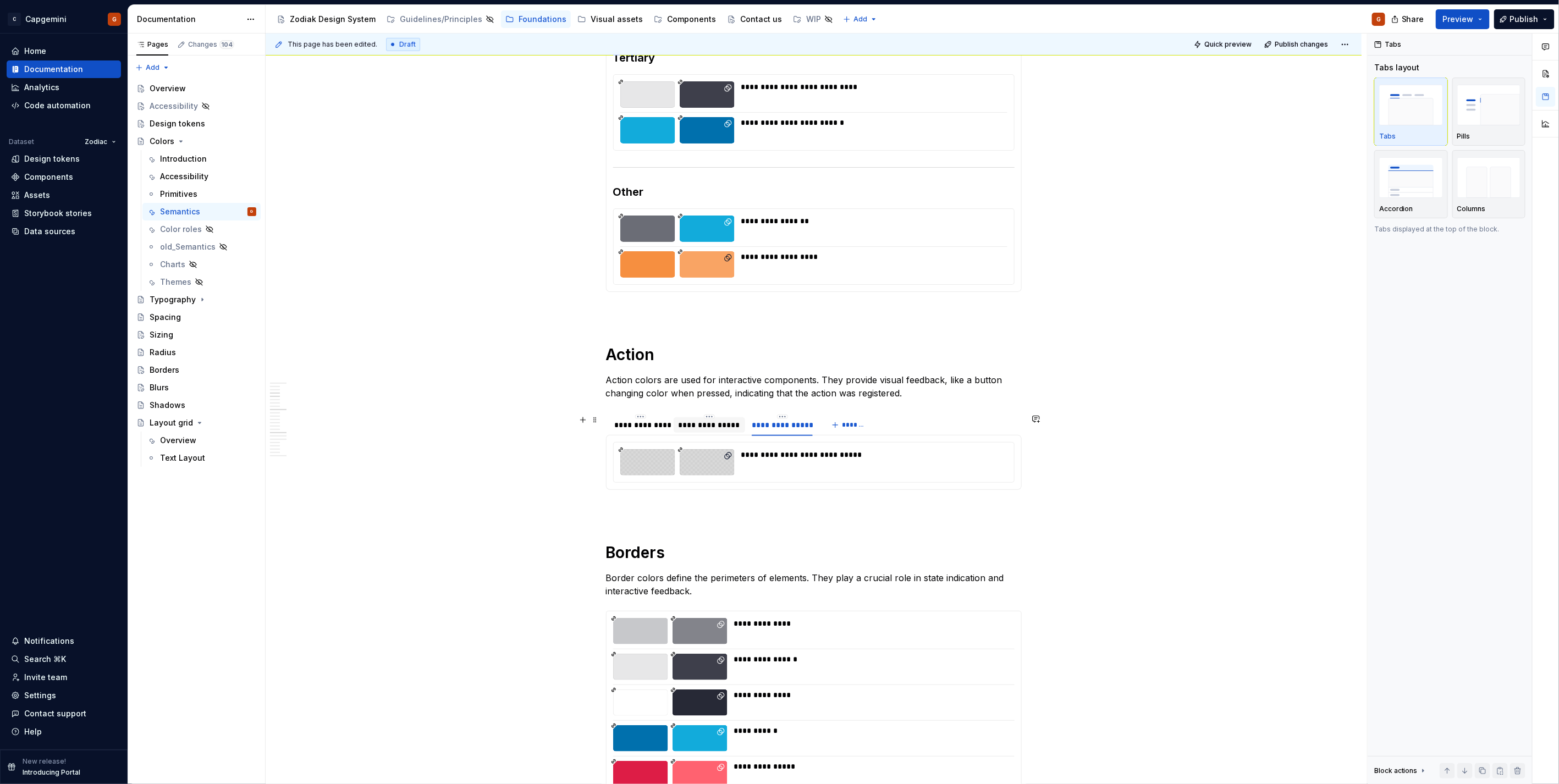
click at [702, 425] on div "**********" at bounding box center [709, 425] width 63 height 11
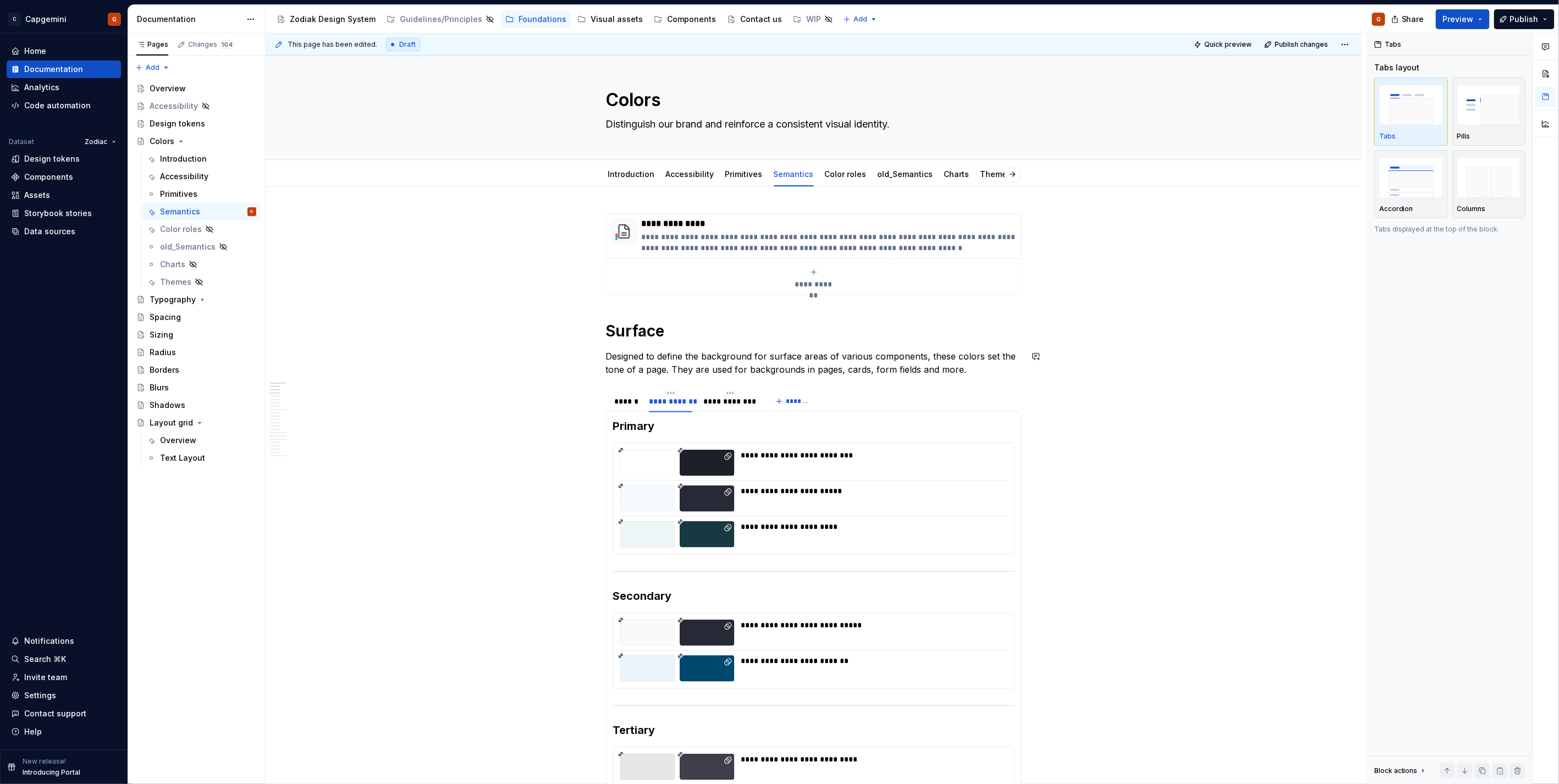
scroll to position [0, 0]
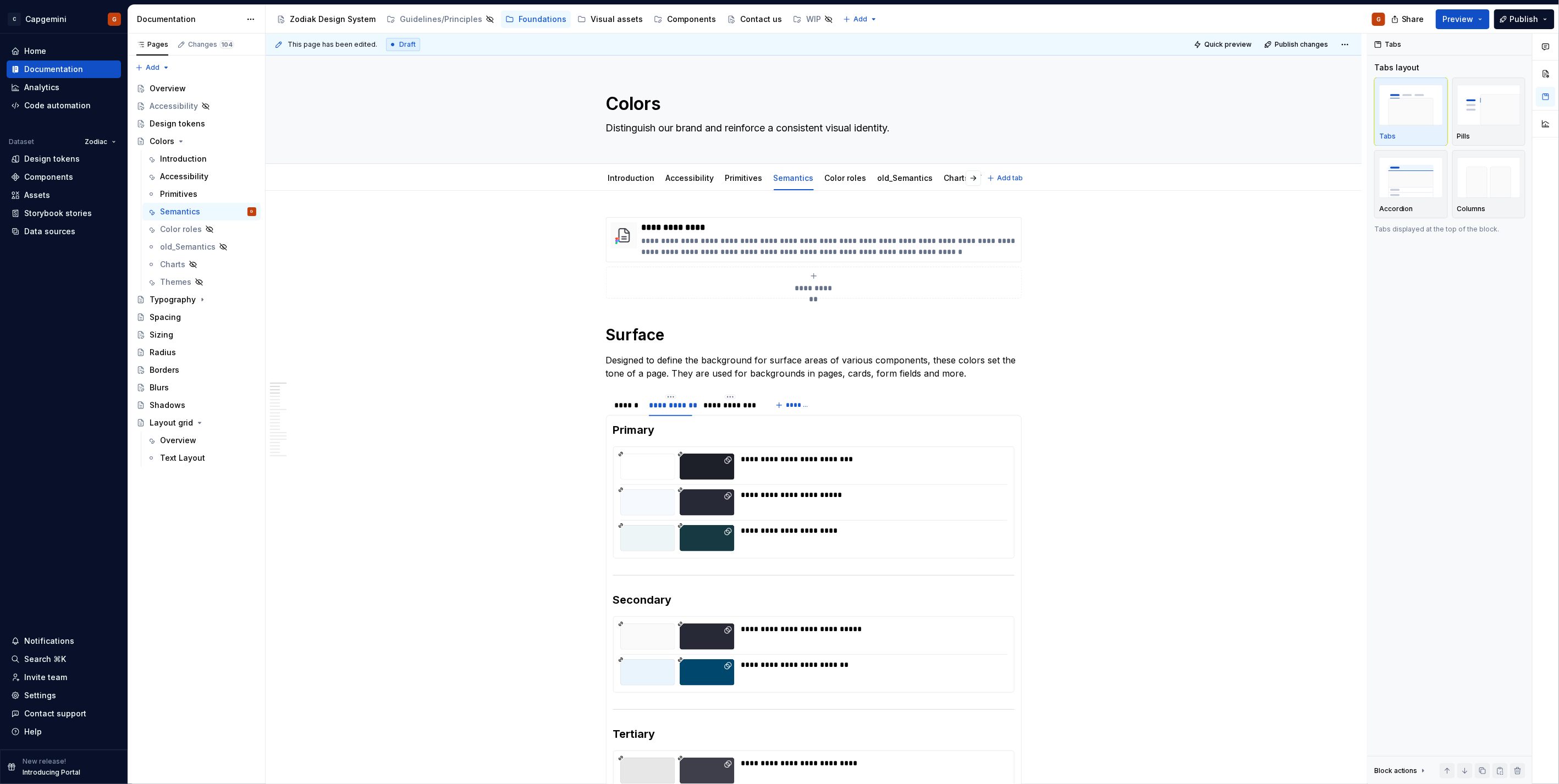
type textarea "*"
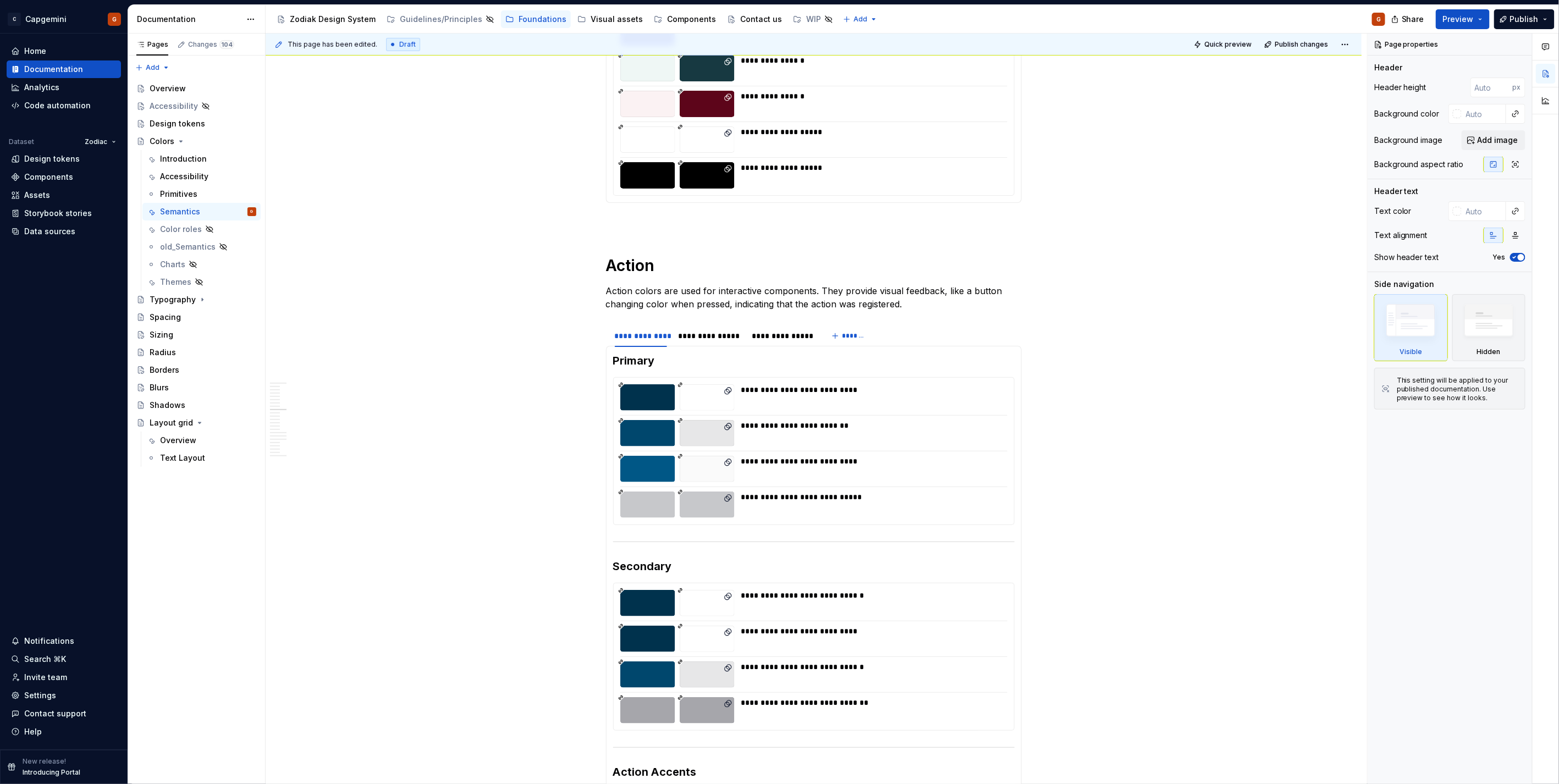
scroll to position [488, 0]
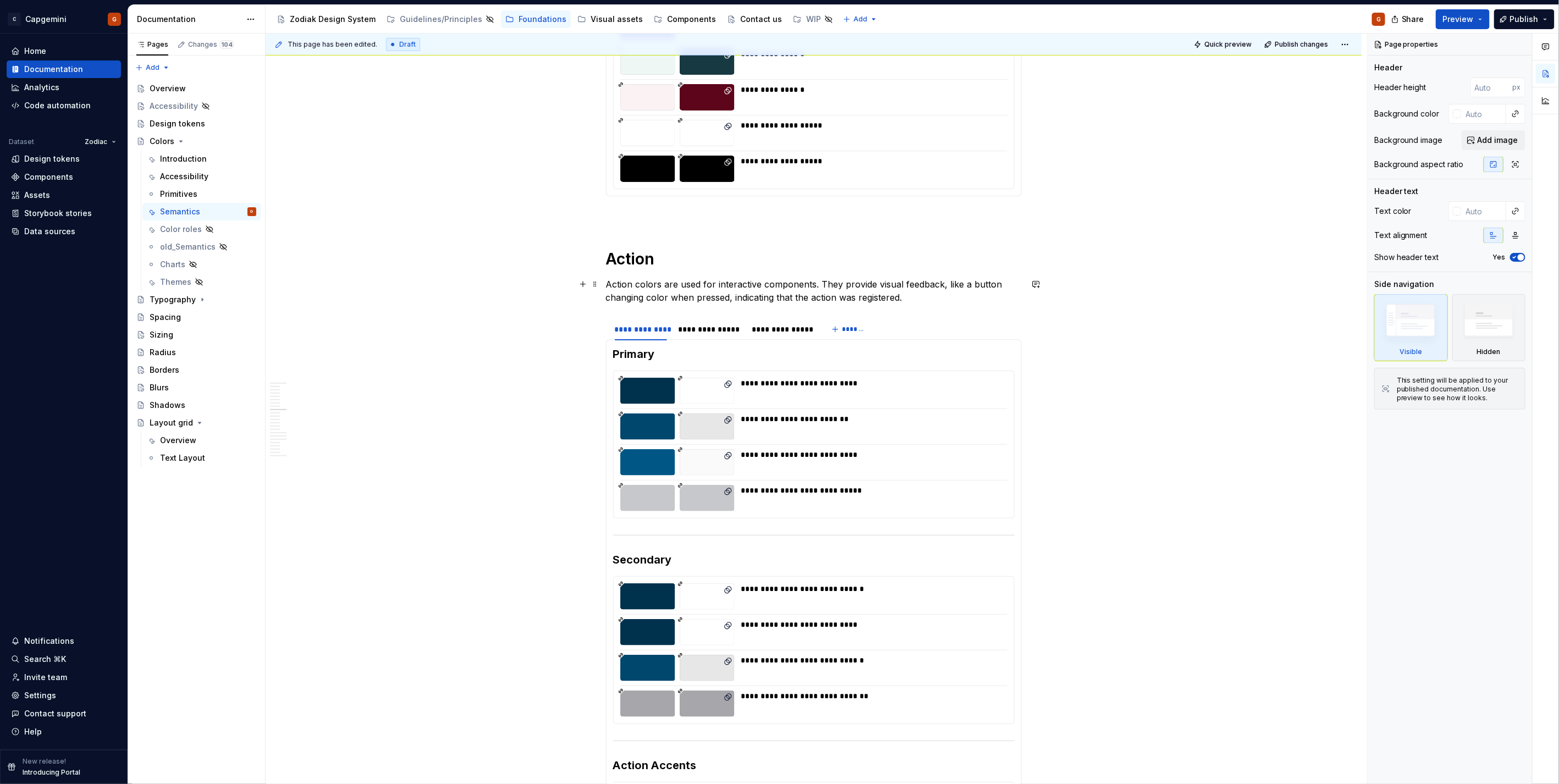
click at [726, 279] on p "Action colors are used for interactive components. They provide visual feedback…" at bounding box center [814, 291] width 416 height 27
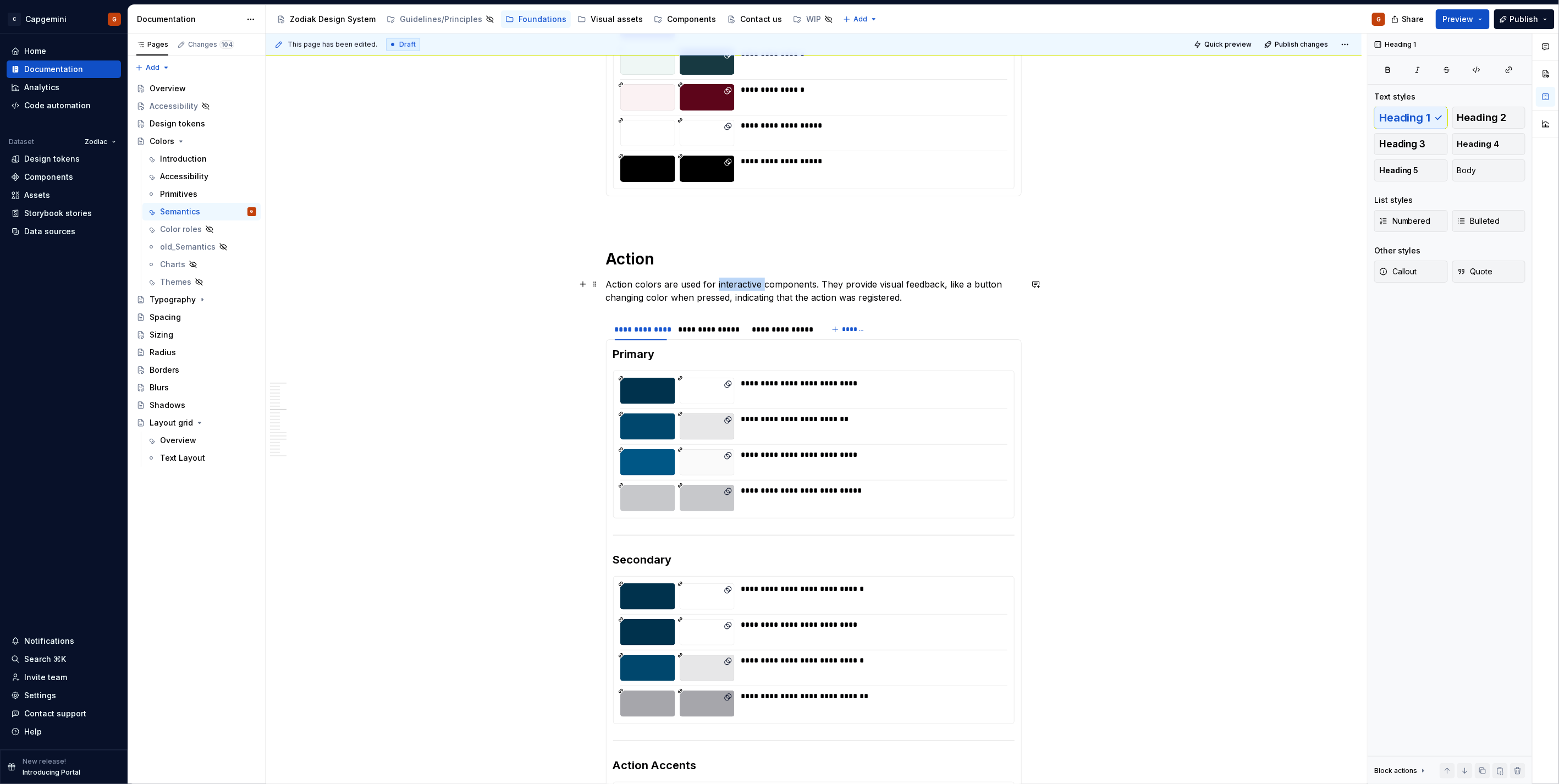
click at [726, 279] on p "Action colors are used for interactive components. They provide visual feedback…" at bounding box center [814, 291] width 416 height 27
click at [1466, 169] on span "Body" at bounding box center [1466, 171] width 19 height 11
click at [658, 286] on p "Action colors are used for interactive components. They provide visual feedback…" at bounding box center [814, 291] width 416 height 27
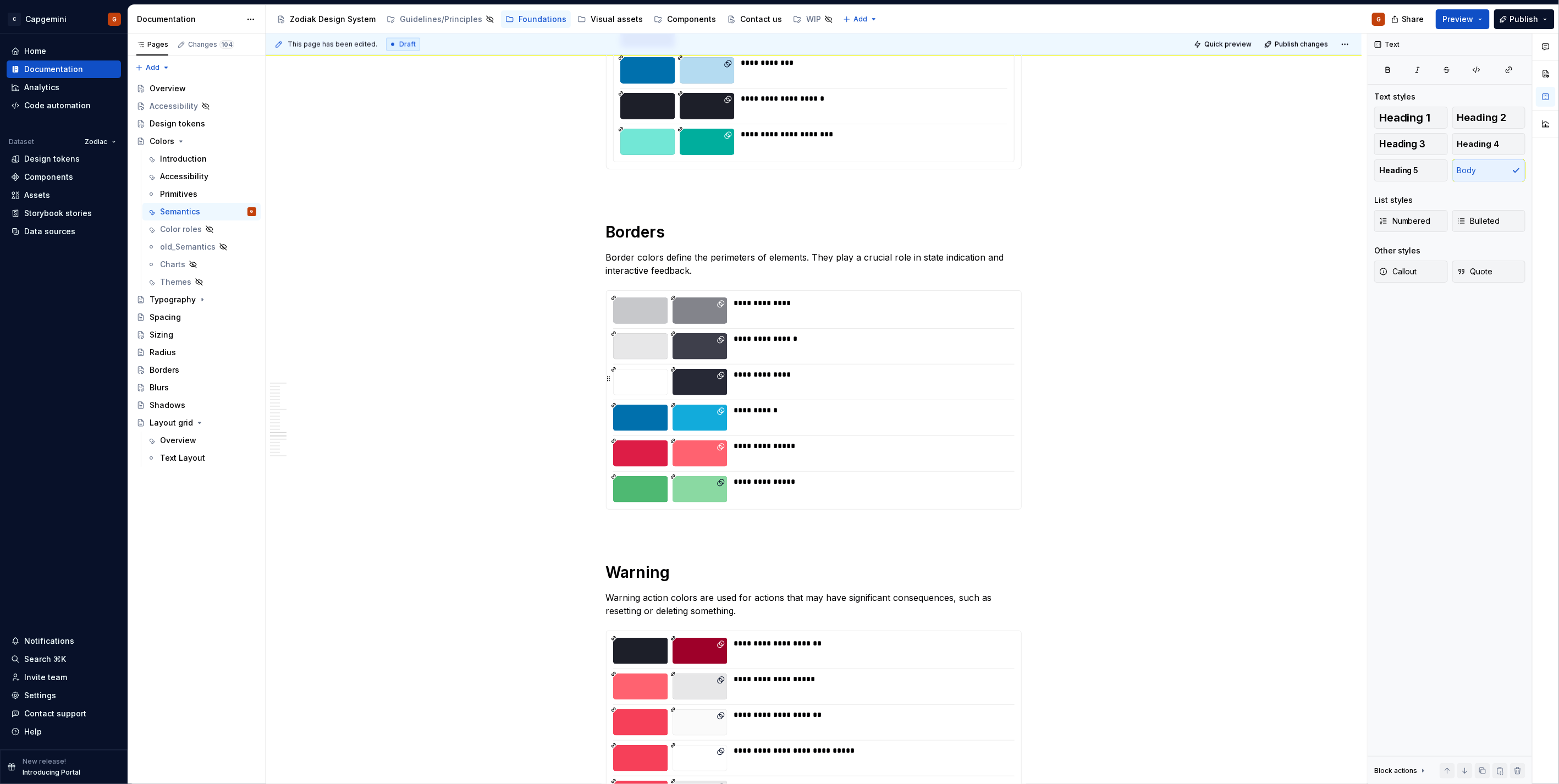
scroll to position [1344, 0]
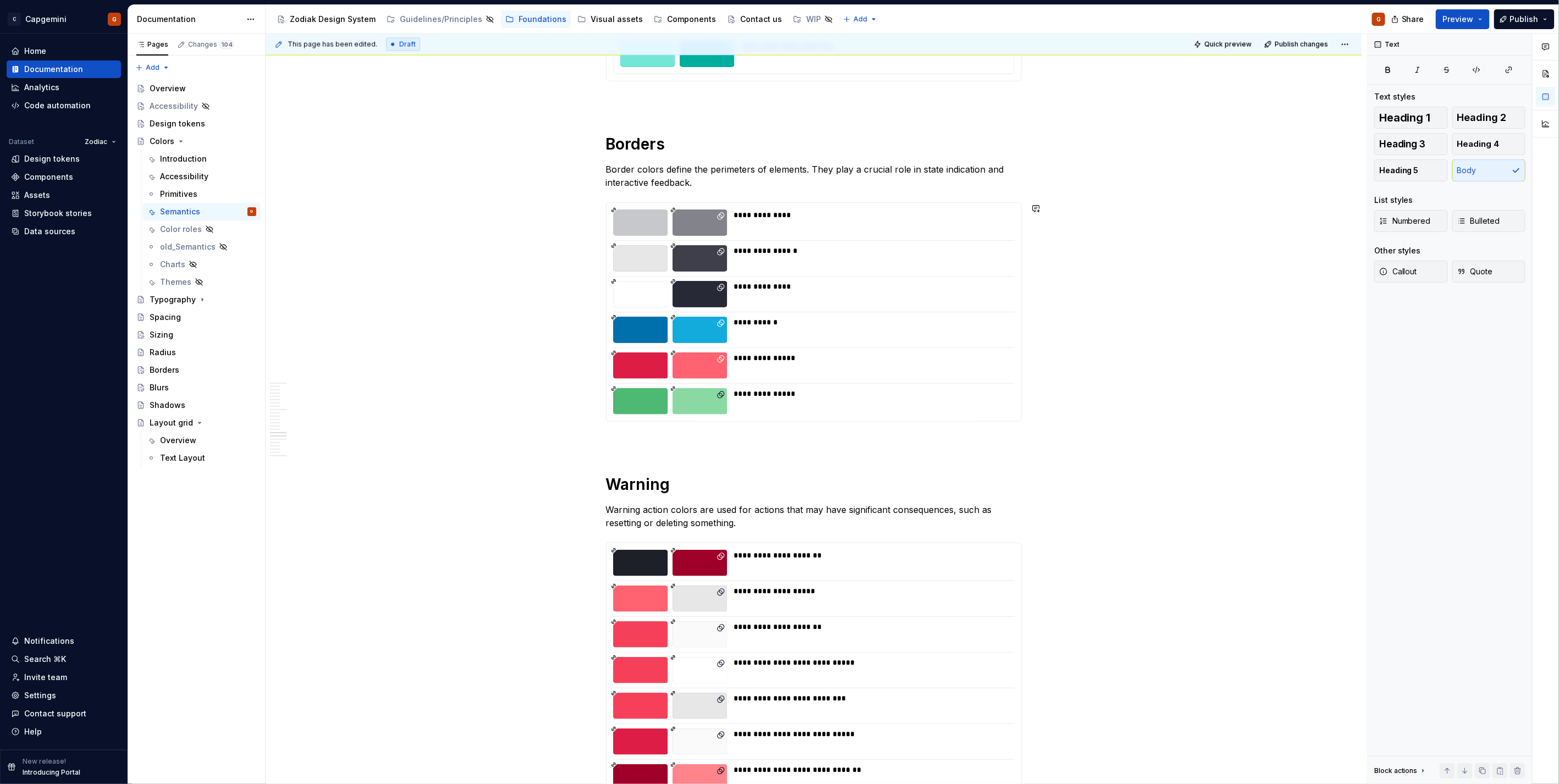
type textarea "*"
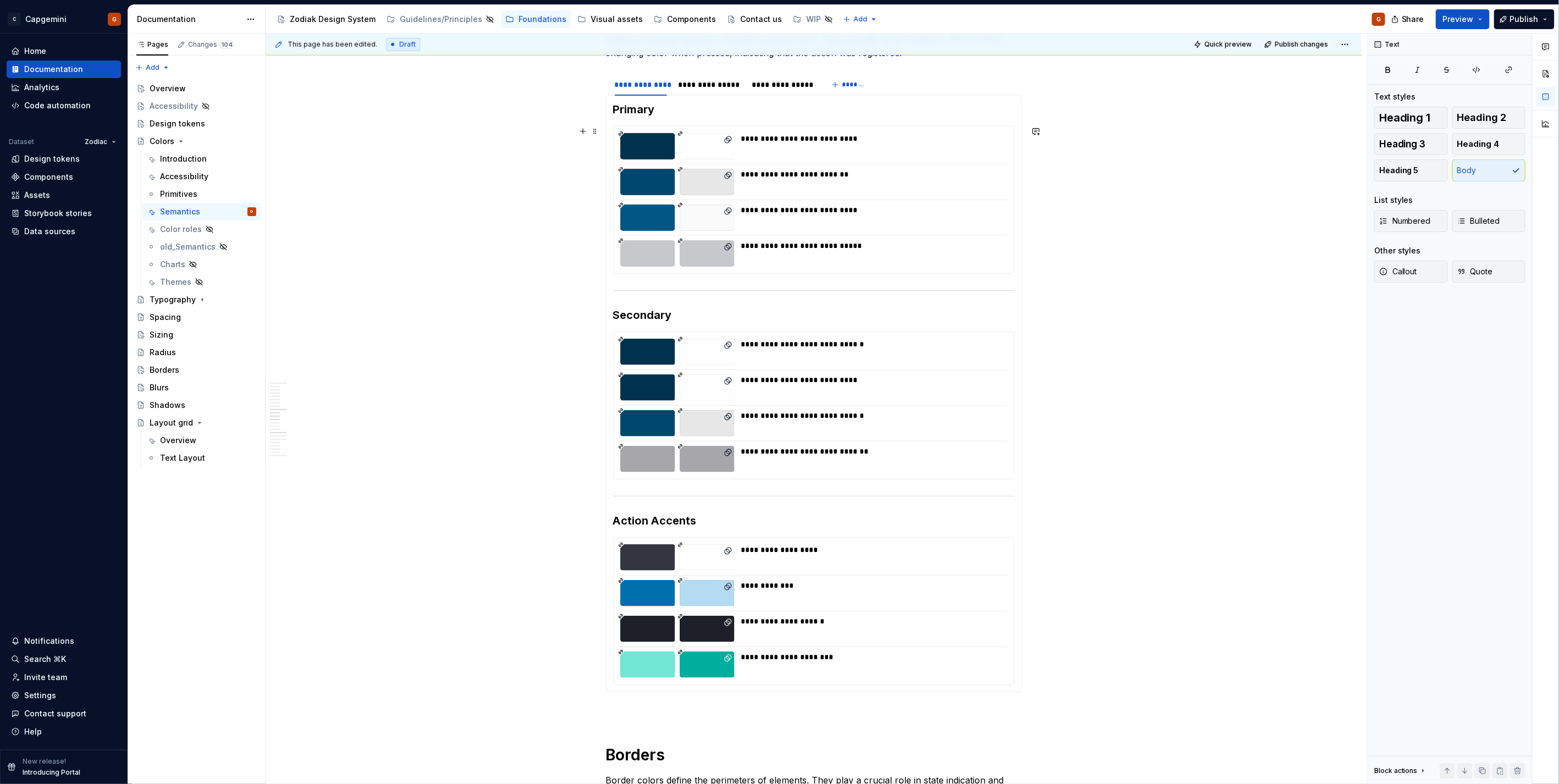
scroll to position [427, 0]
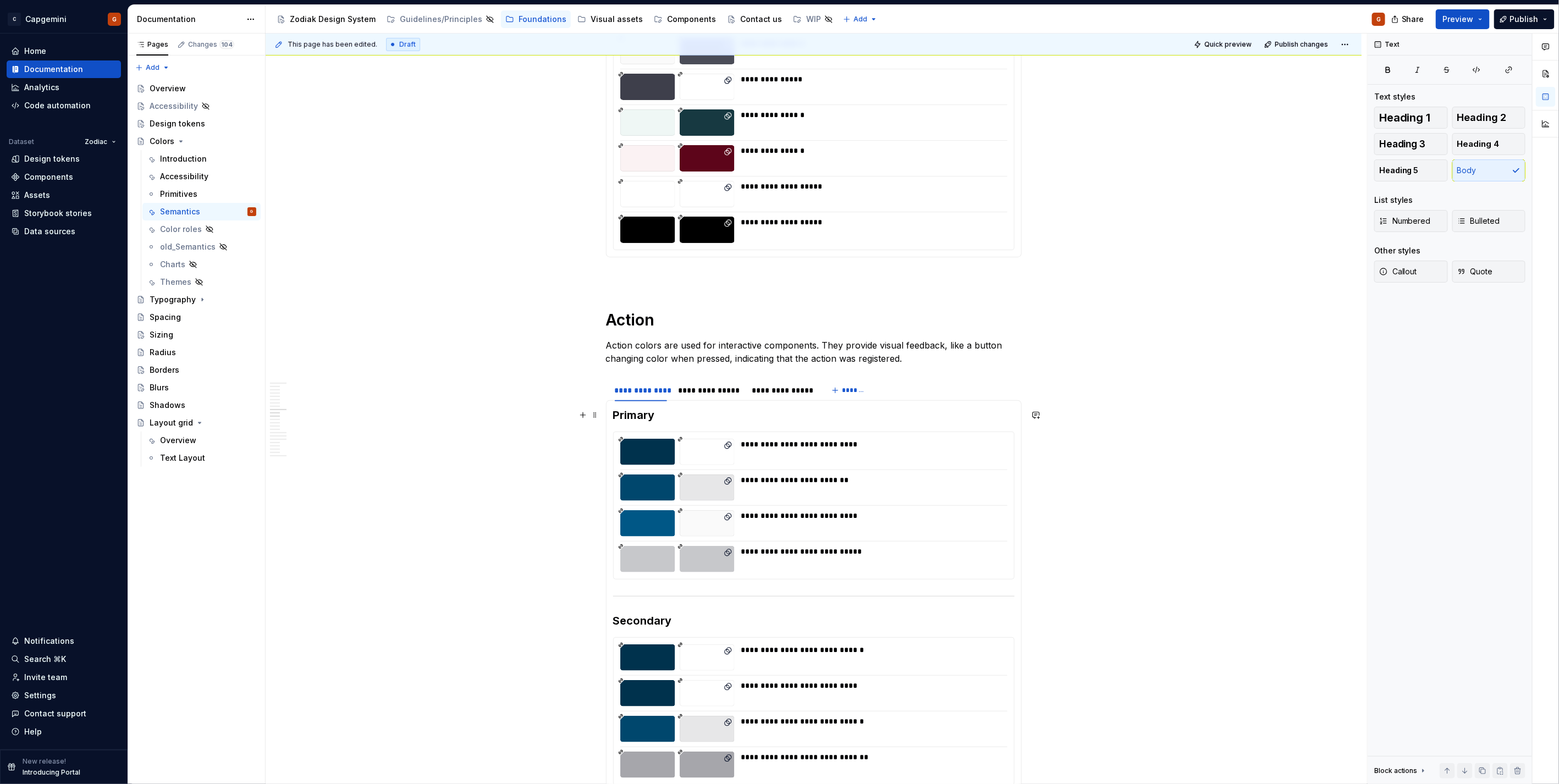
click at [634, 416] on h3 "Primary" at bounding box center [814, 415] width 401 height 15
click at [641, 322] on h1 "Action" at bounding box center [814, 320] width 416 height 20
click at [641, 414] on h3 "Primary" at bounding box center [814, 415] width 401 height 15
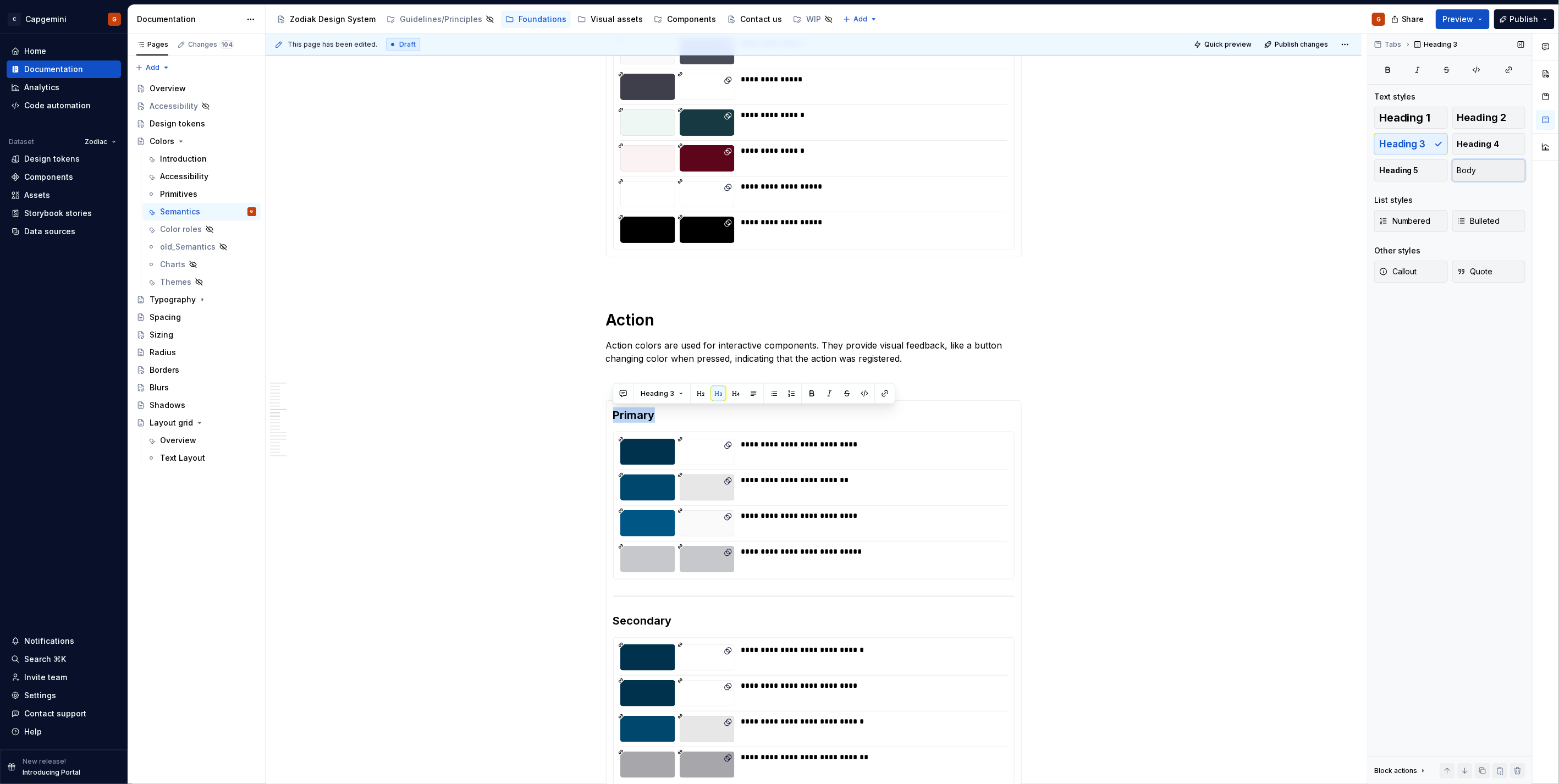
click at [1471, 176] on button "Body" at bounding box center [1489, 170] width 74 height 22
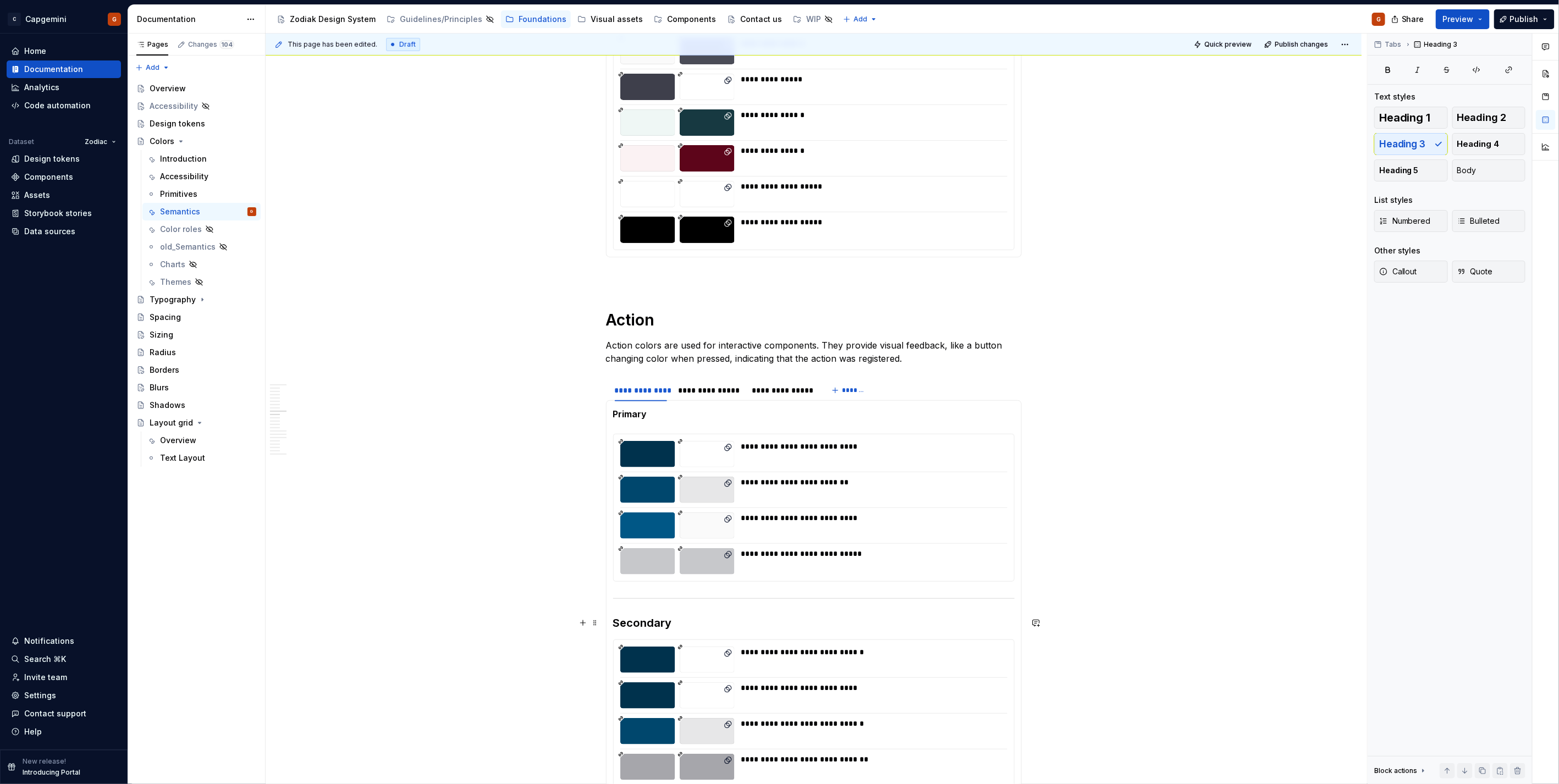
click at [660, 627] on h3 "Secondary" at bounding box center [814, 623] width 401 height 15
click at [1487, 166] on button "Body" at bounding box center [1489, 170] width 74 height 22
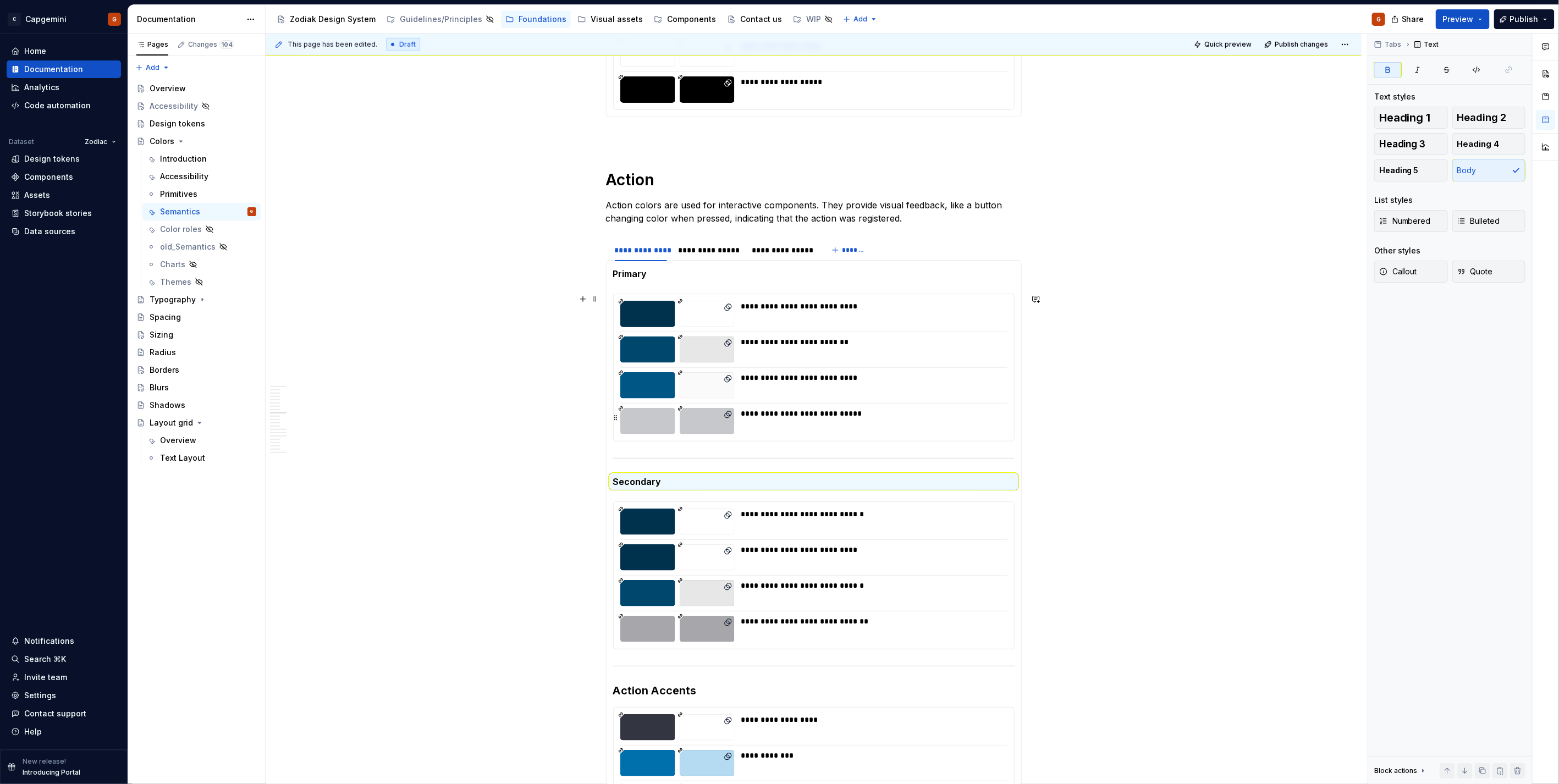
scroll to position [672, 0]
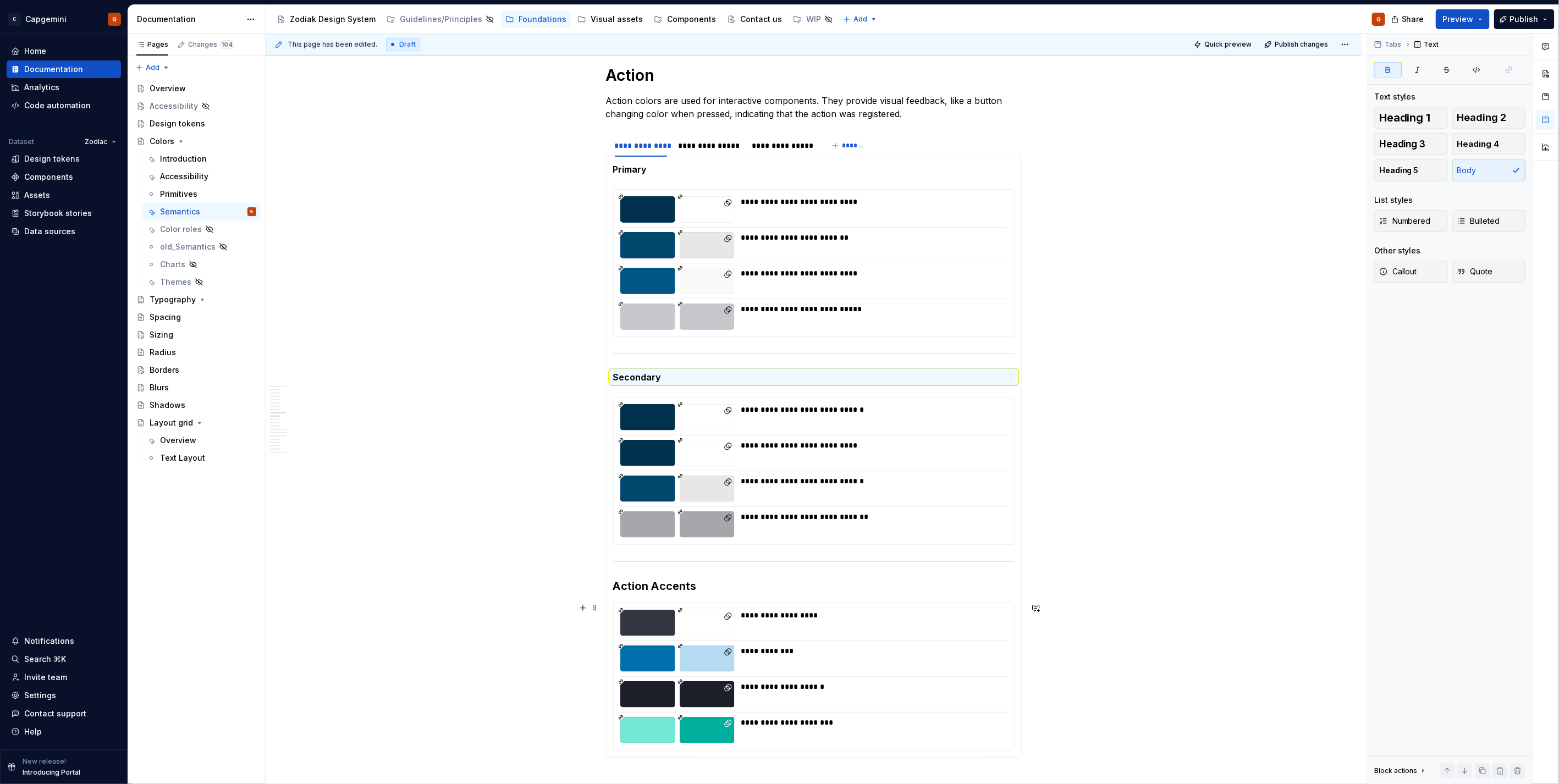
click at [677, 589] on h3 "Action Accents" at bounding box center [814, 586] width 401 height 15
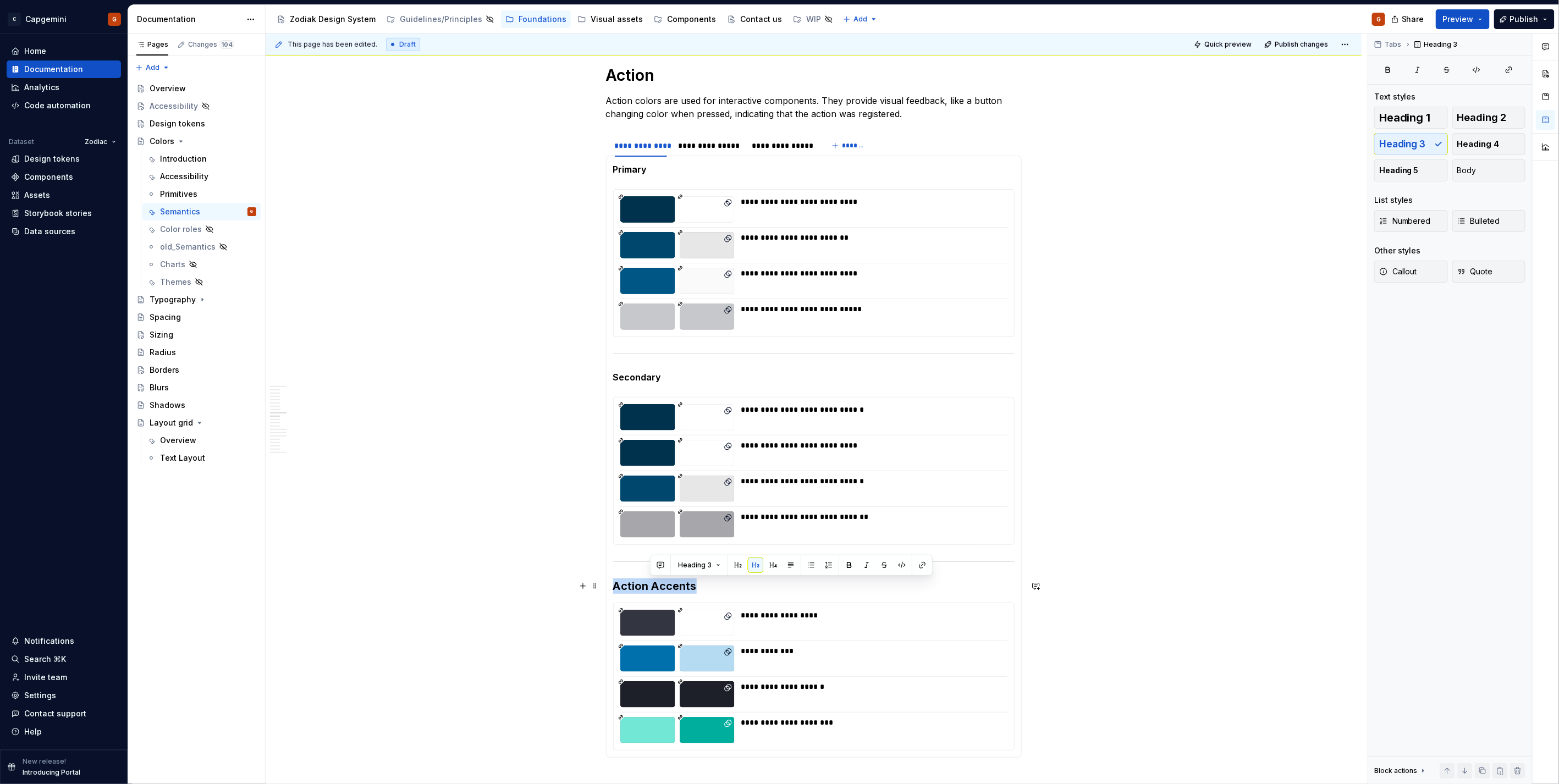
click at [677, 589] on h3 "Action Accents" at bounding box center [814, 586] width 401 height 15
click at [1479, 171] on button "Body" at bounding box center [1489, 170] width 74 height 22
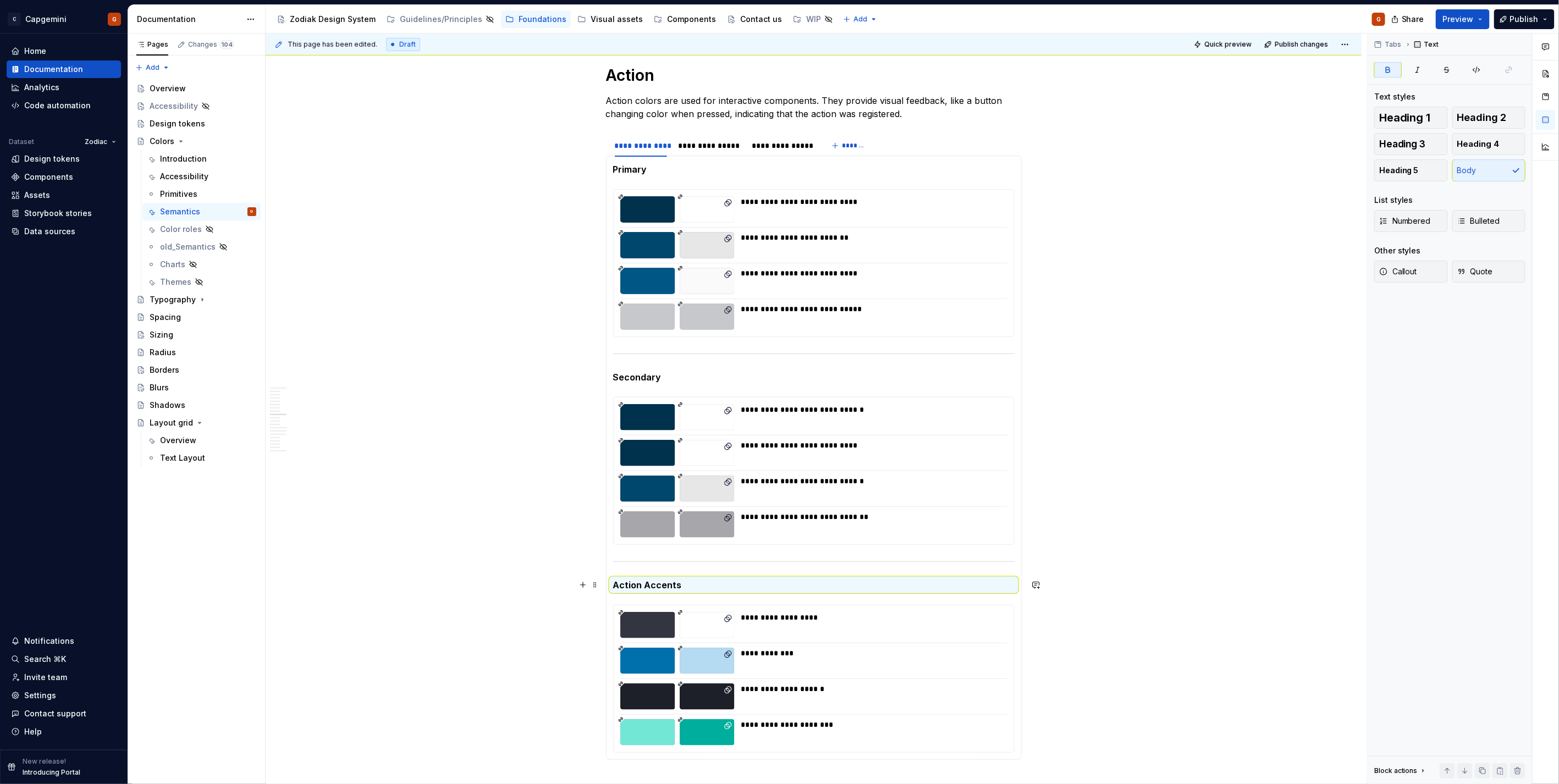
click at [650, 581] on strong "Action Accents" at bounding box center [648, 585] width 69 height 11
click at [1487, 26] on button "Preview" at bounding box center [1462, 19] width 54 height 20
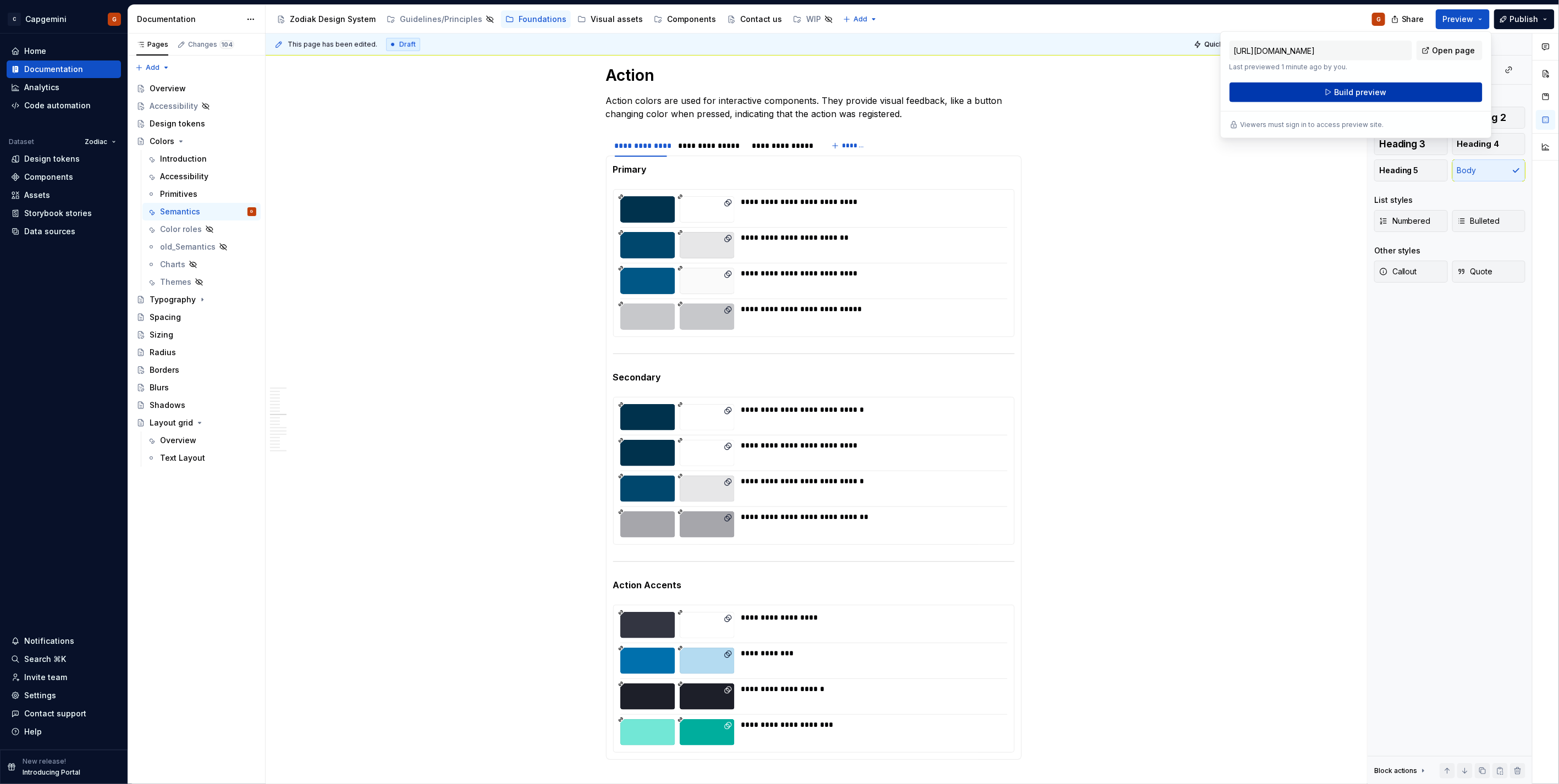
drag, startPoint x: 1487, startPoint y: 26, endPoint x: 1381, endPoint y: 98, distance: 128.1
click at [1381, 98] on button "Build preview" at bounding box center [1356, 92] width 253 height 20
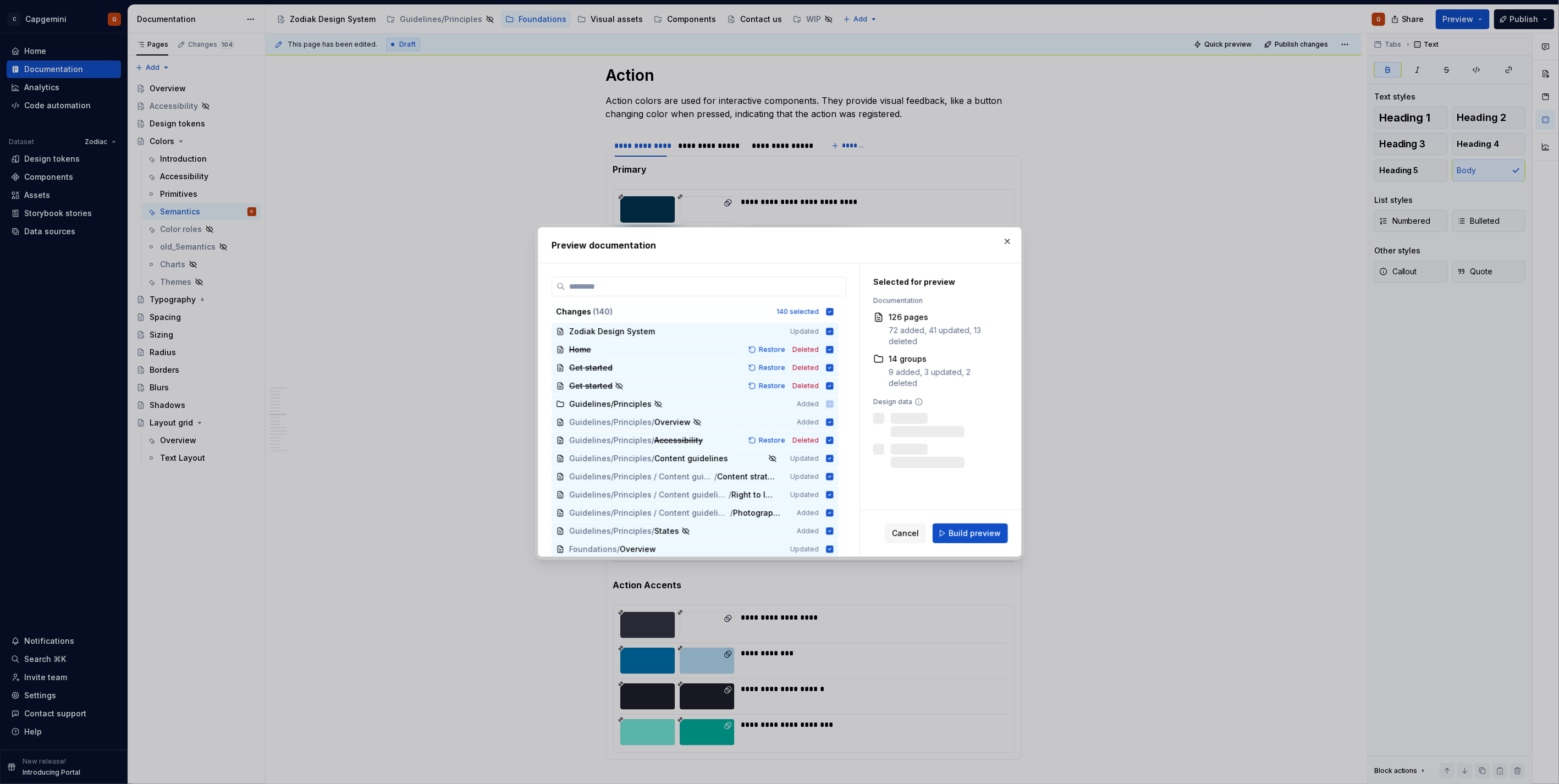
click at [1007, 242] on button "button" at bounding box center [1007, 242] width 15 height 15
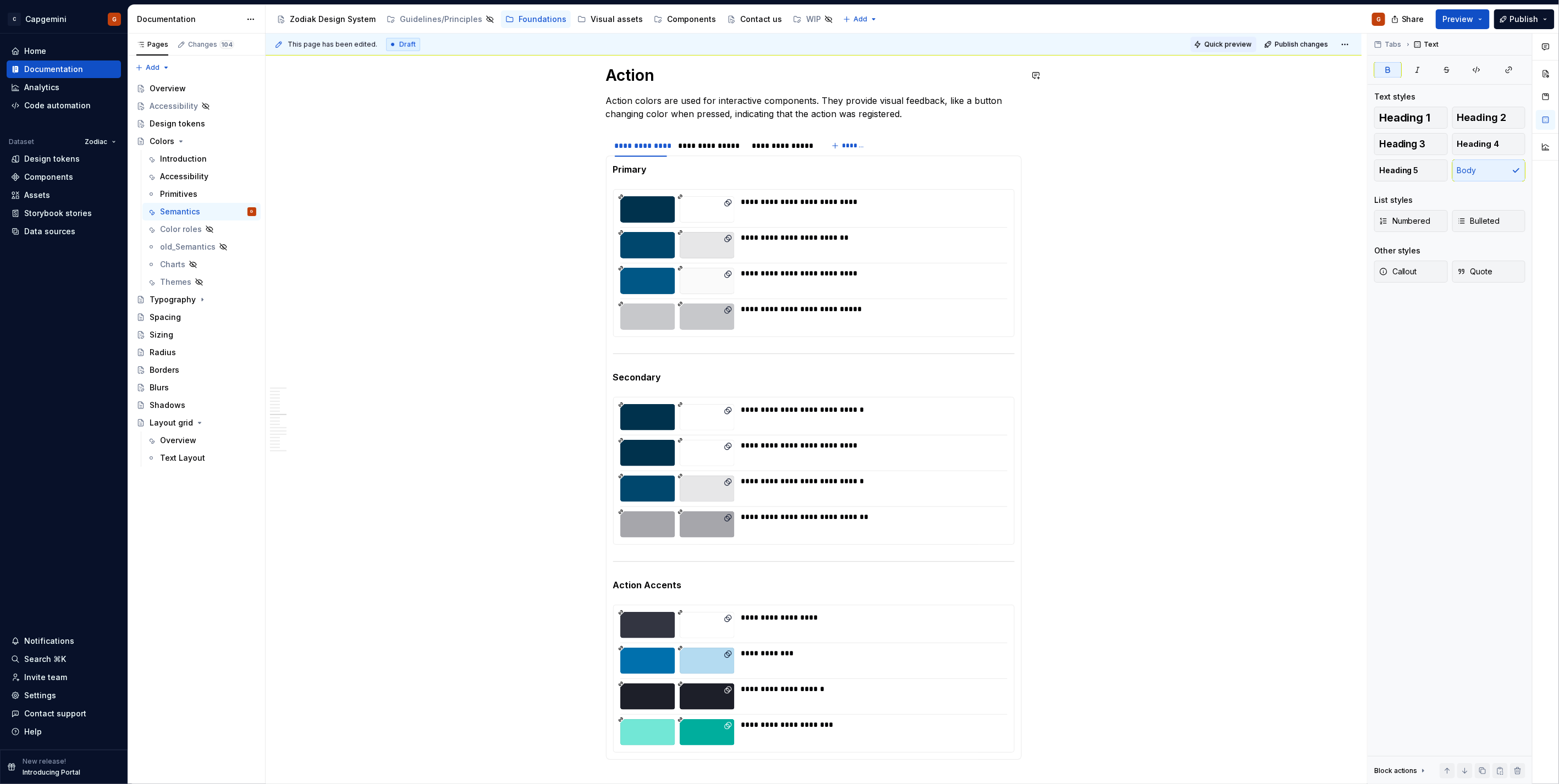
click at [1220, 41] on span "Quick preview" at bounding box center [1227, 44] width 47 height 9
click at [1493, 761] on span "Open page" at bounding box center [1501, 757] width 37 height 9
click at [693, 147] on div "**********" at bounding box center [709, 146] width 63 height 11
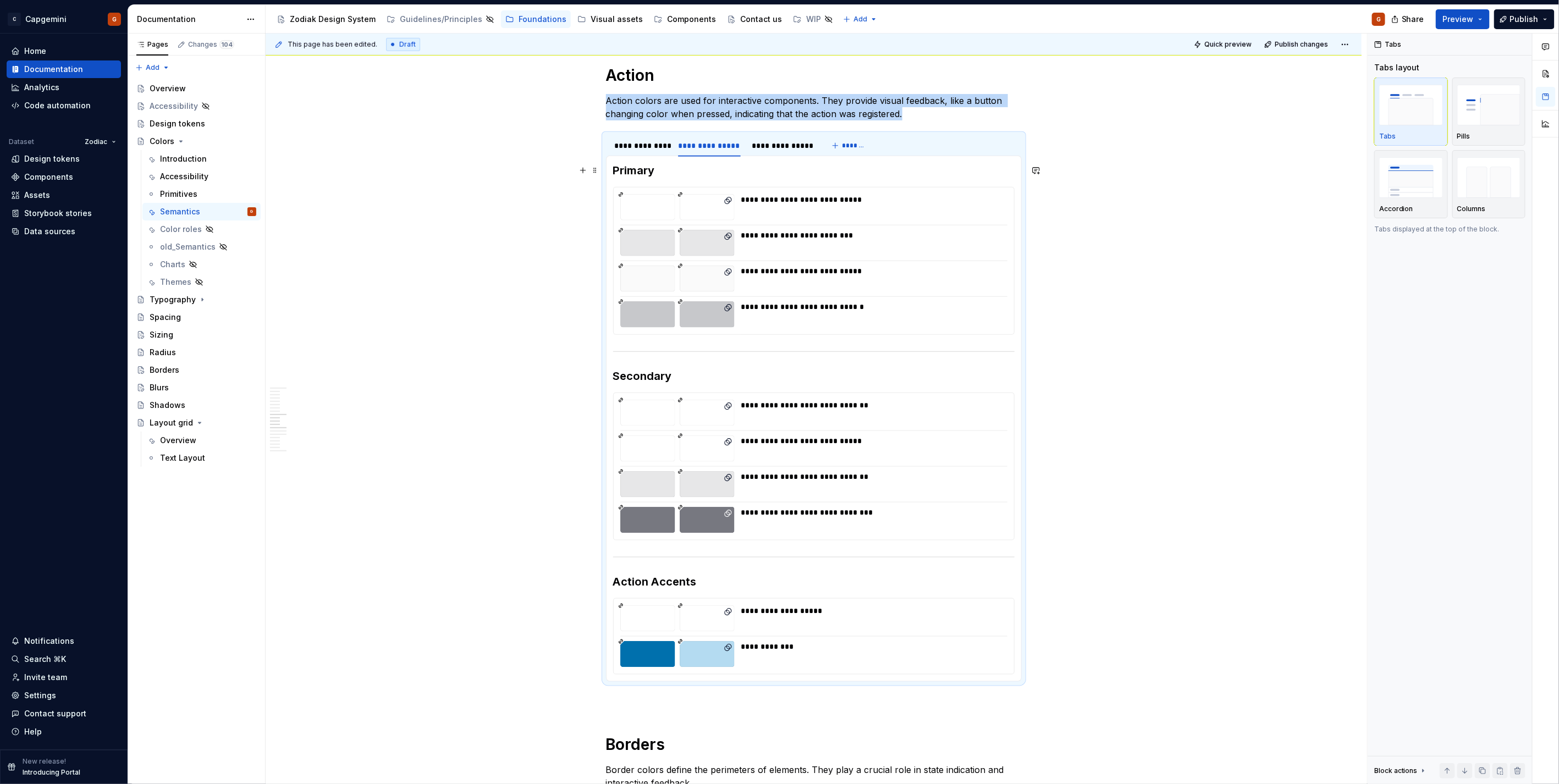
click at [634, 177] on h3 "Primary" at bounding box center [814, 171] width 401 height 15
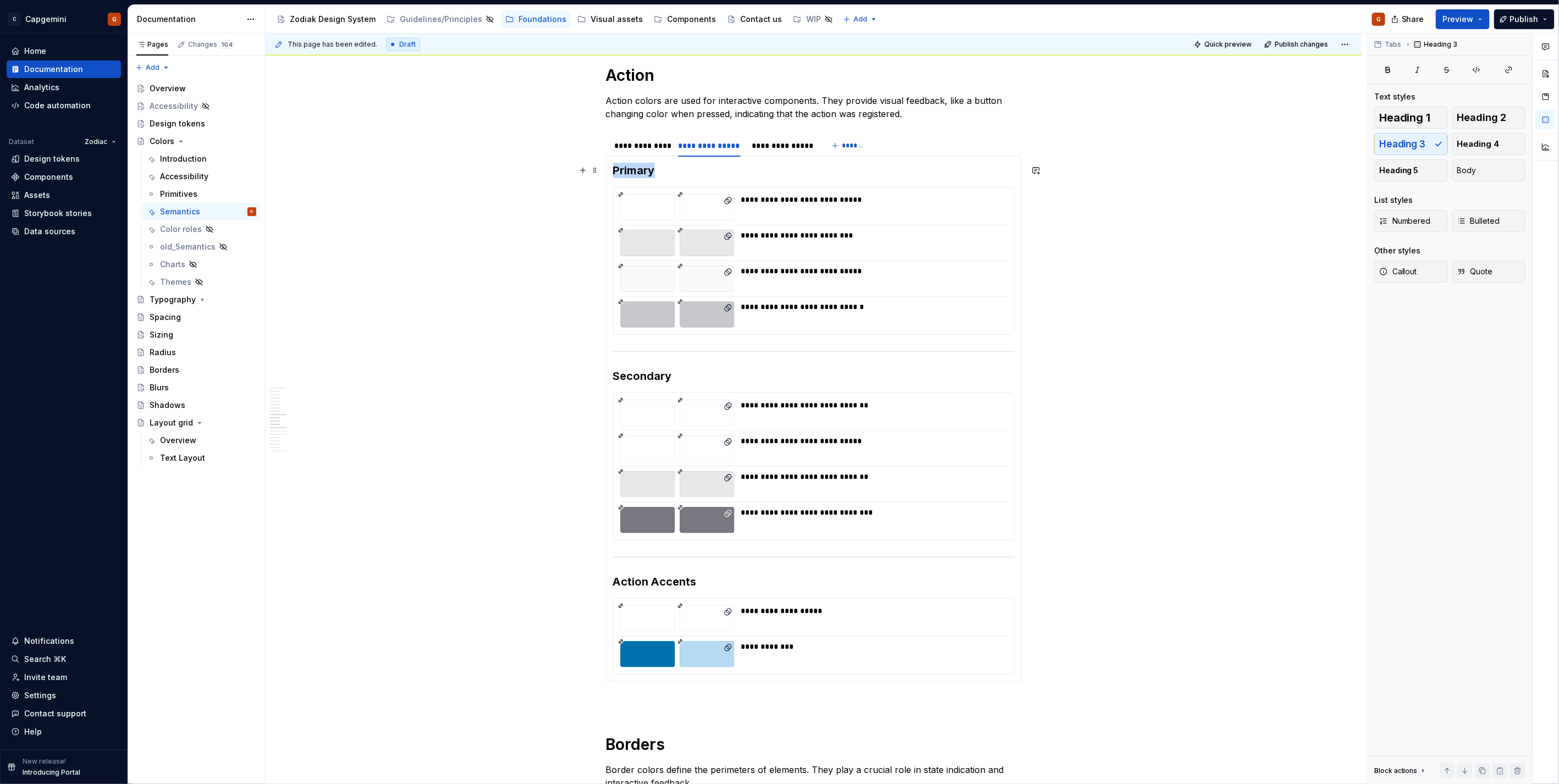
click at [634, 176] on h3 "Primary" at bounding box center [814, 171] width 401 height 15
click at [1475, 171] on button "Body" at bounding box center [1489, 170] width 74 height 22
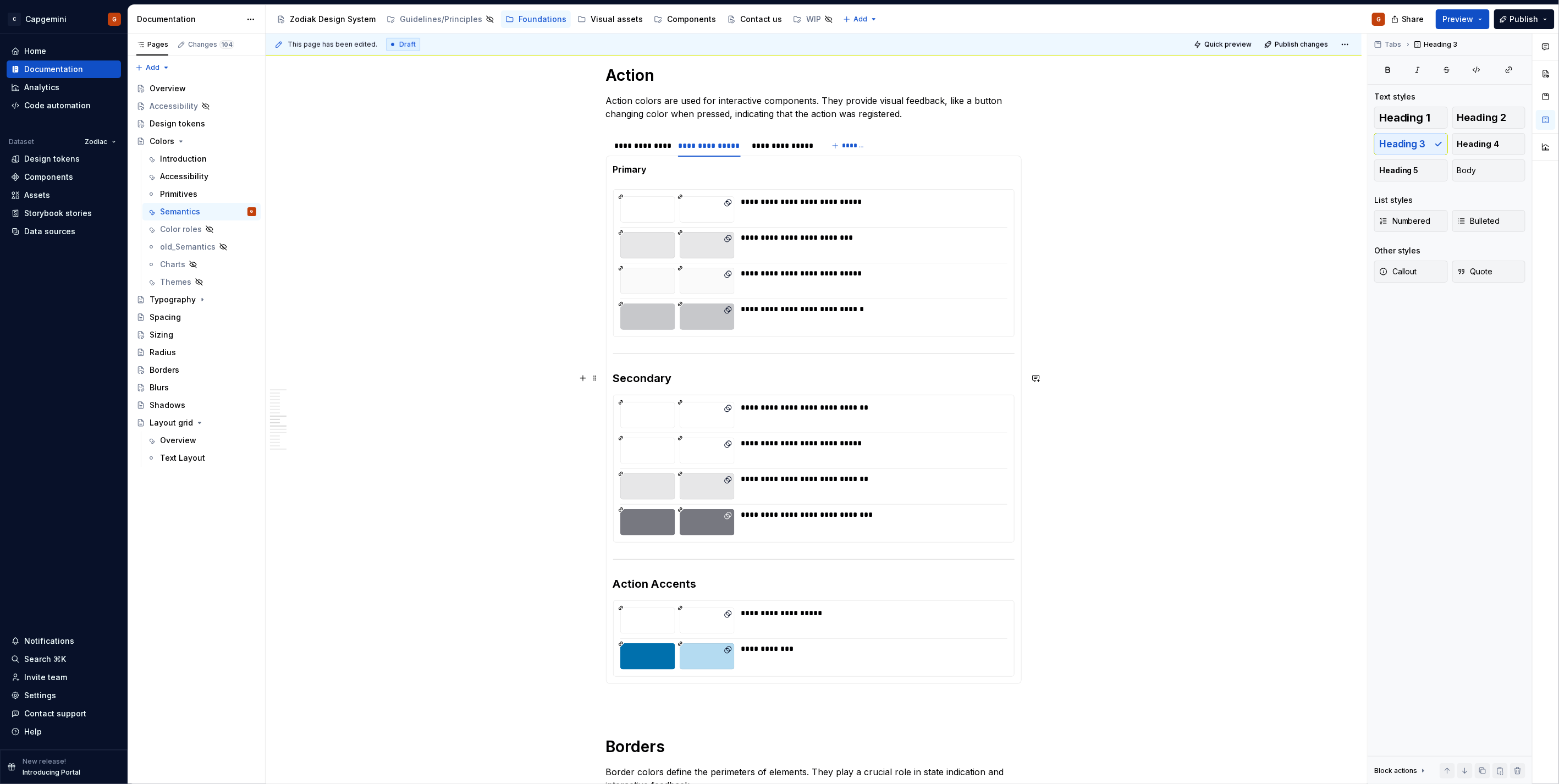
click at [672, 381] on h3 "Secondary" at bounding box center [814, 378] width 401 height 15
click at [658, 381] on h3 "Secondary" at bounding box center [814, 378] width 401 height 15
click at [1475, 168] on span "Body" at bounding box center [1466, 171] width 19 height 11
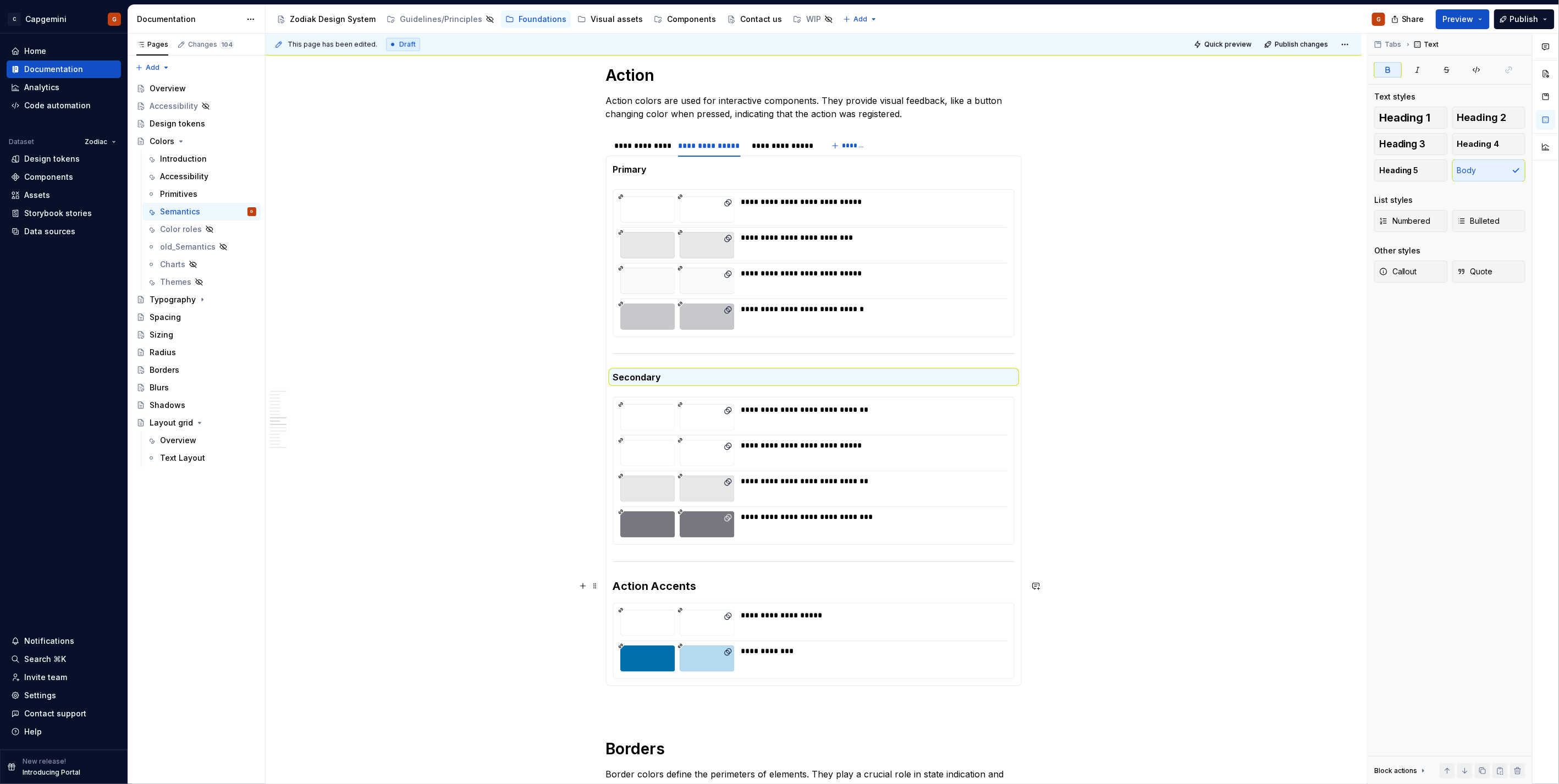
click at [665, 585] on h3 "Action Accents" at bounding box center [814, 586] width 401 height 15
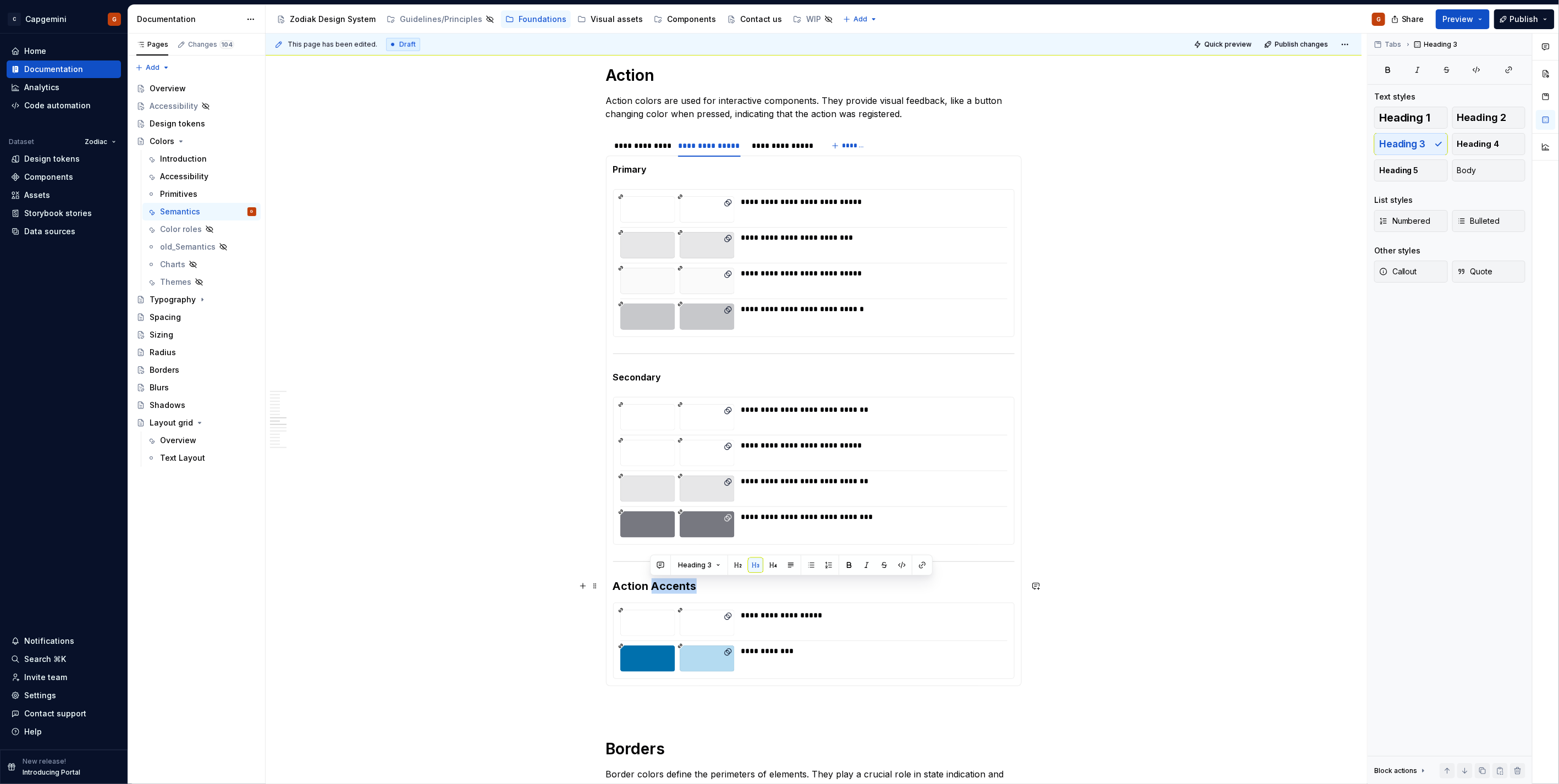
click at [665, 585] on h3 "Action Accents" at bounding box center [814, 586] width 401 height 15
click at [648, 594] on section-item-column "**********" at bounding box center [814, 421] width 401 height 516
click at [648, 591] on h3 "Action Accents" at bounding box center [814, 586] width 401 height 15
click at [1481, 174] on button "Body" at bounding box center [1489, 170] width 74 height 22
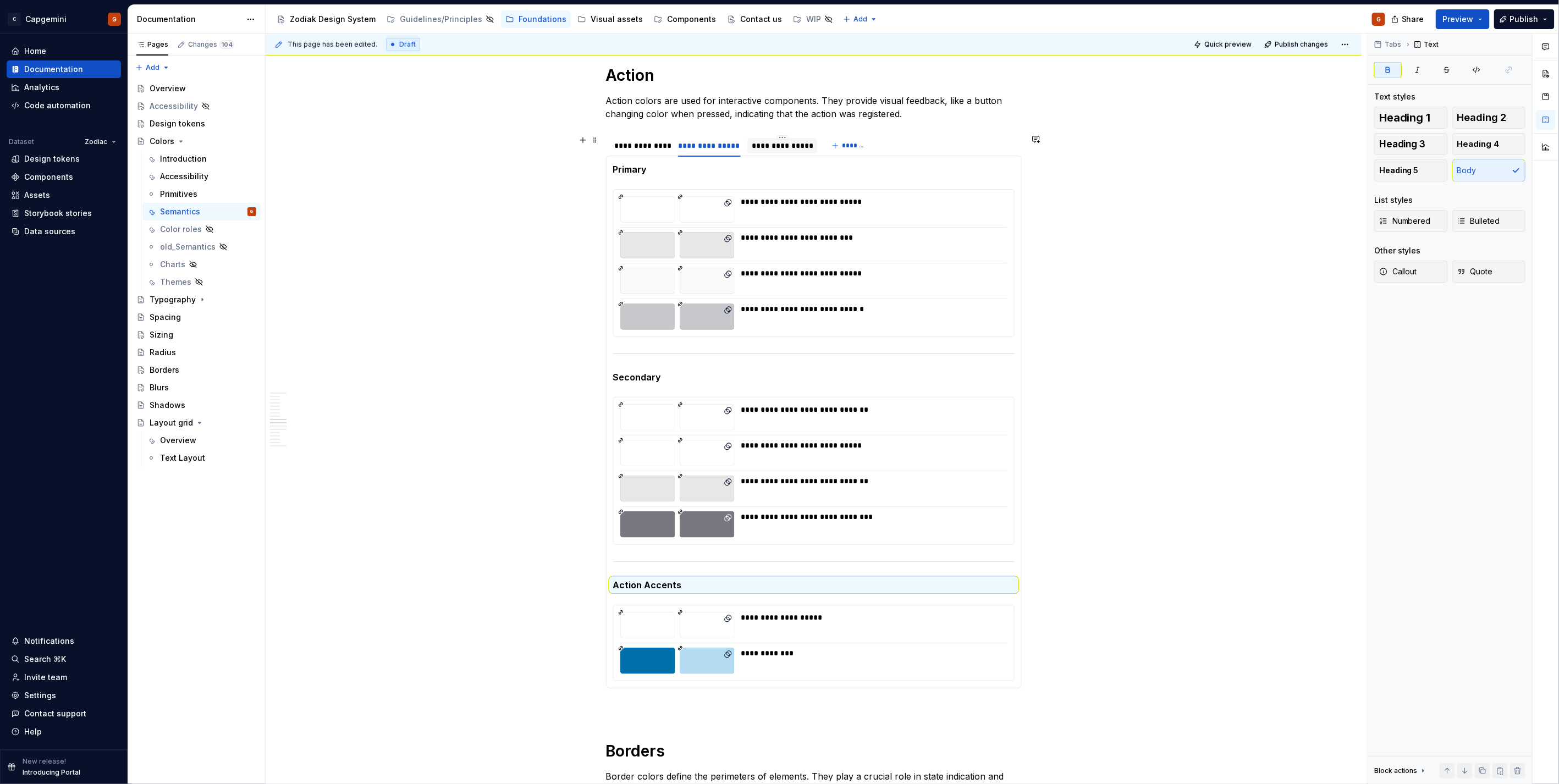
click at [783, 145] on div "**********" at bounding box center [782, 146] width 61 height 11
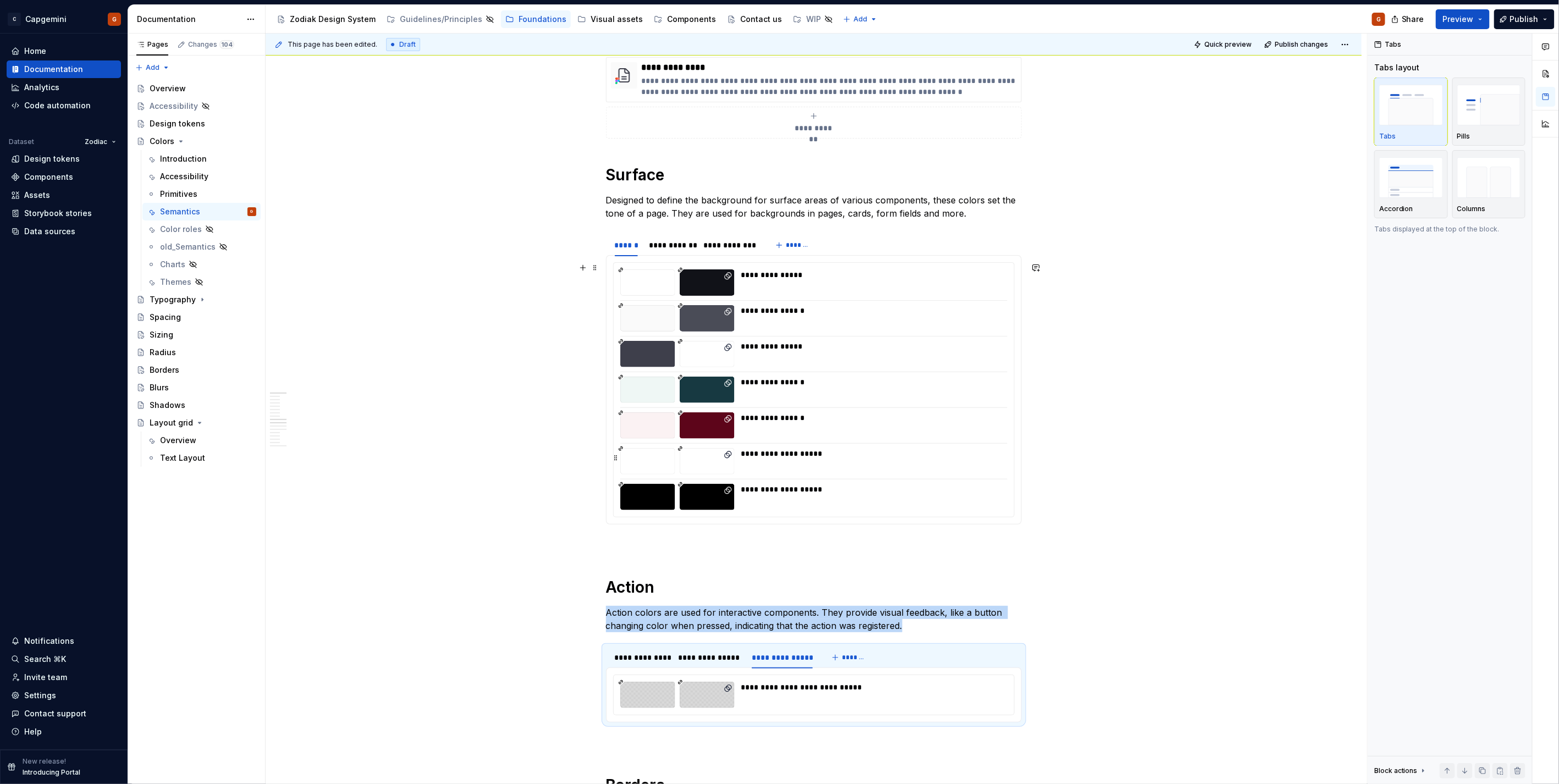
scroll to position [61, 0]
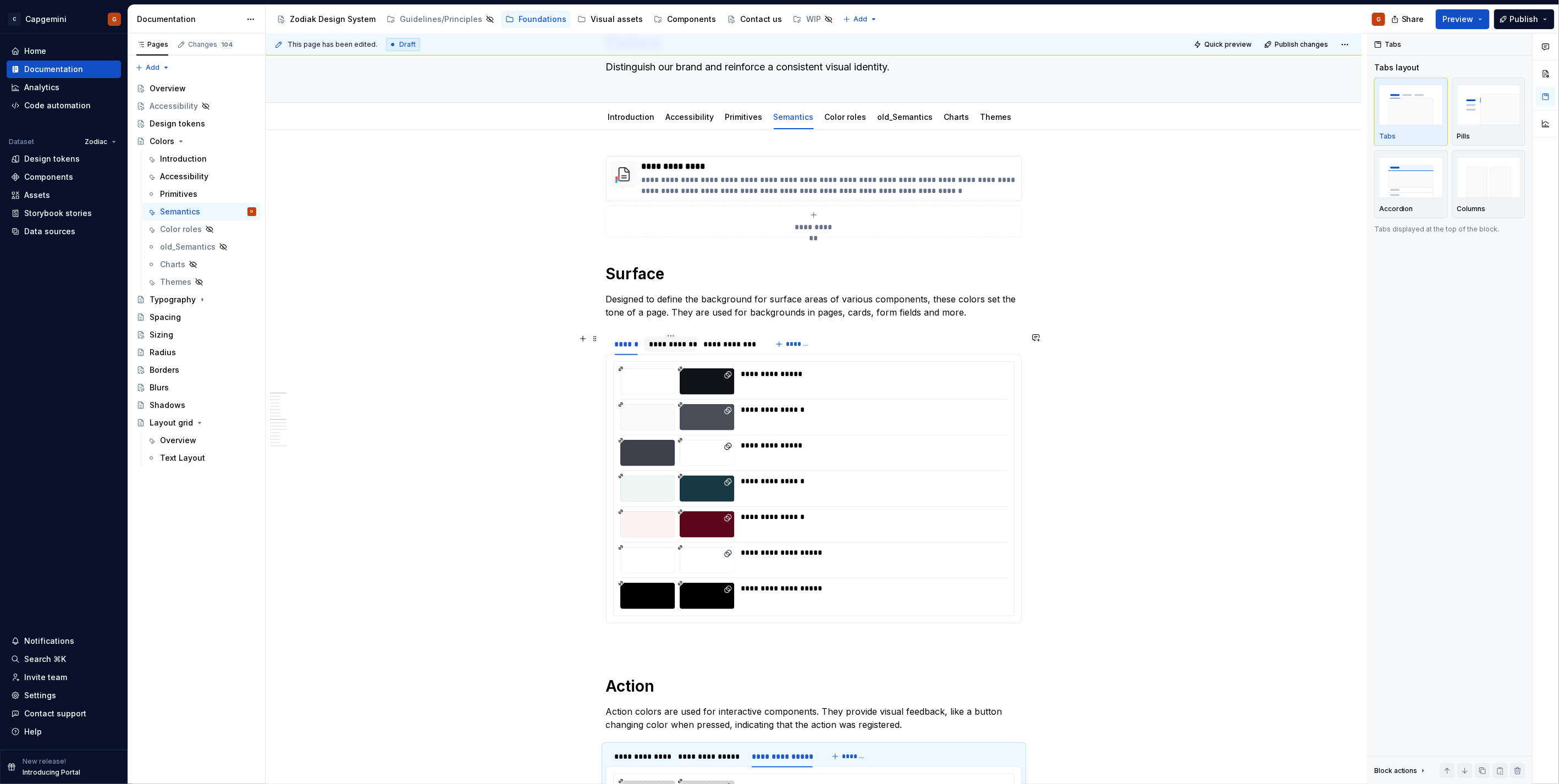
click at [679, 342] on div "**********" at bounding box center [670, 344] width 44 height 11
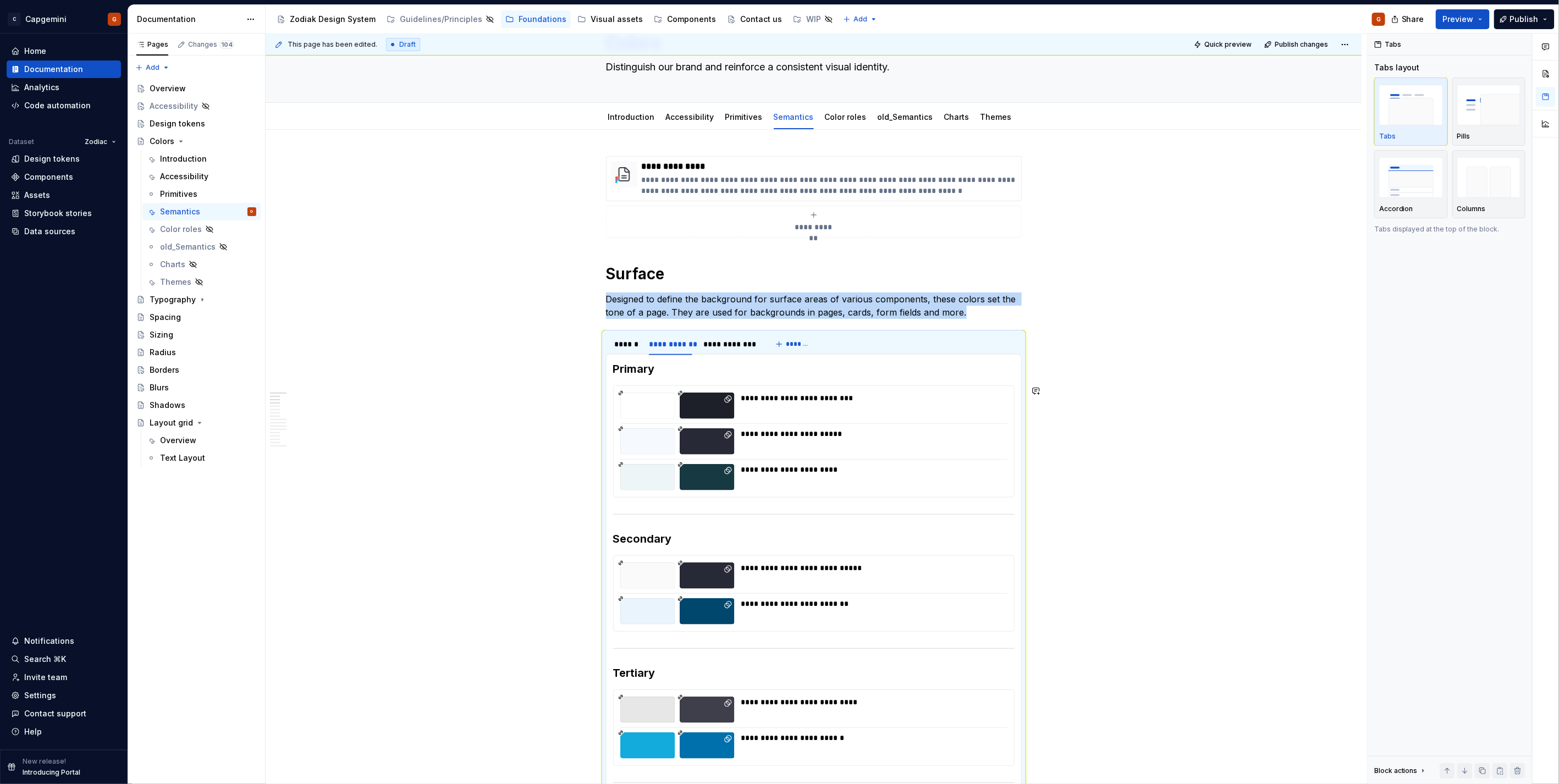
click at [639, 371] on h3 "Primary" at bounding box center [814, 369] width 401 height 15
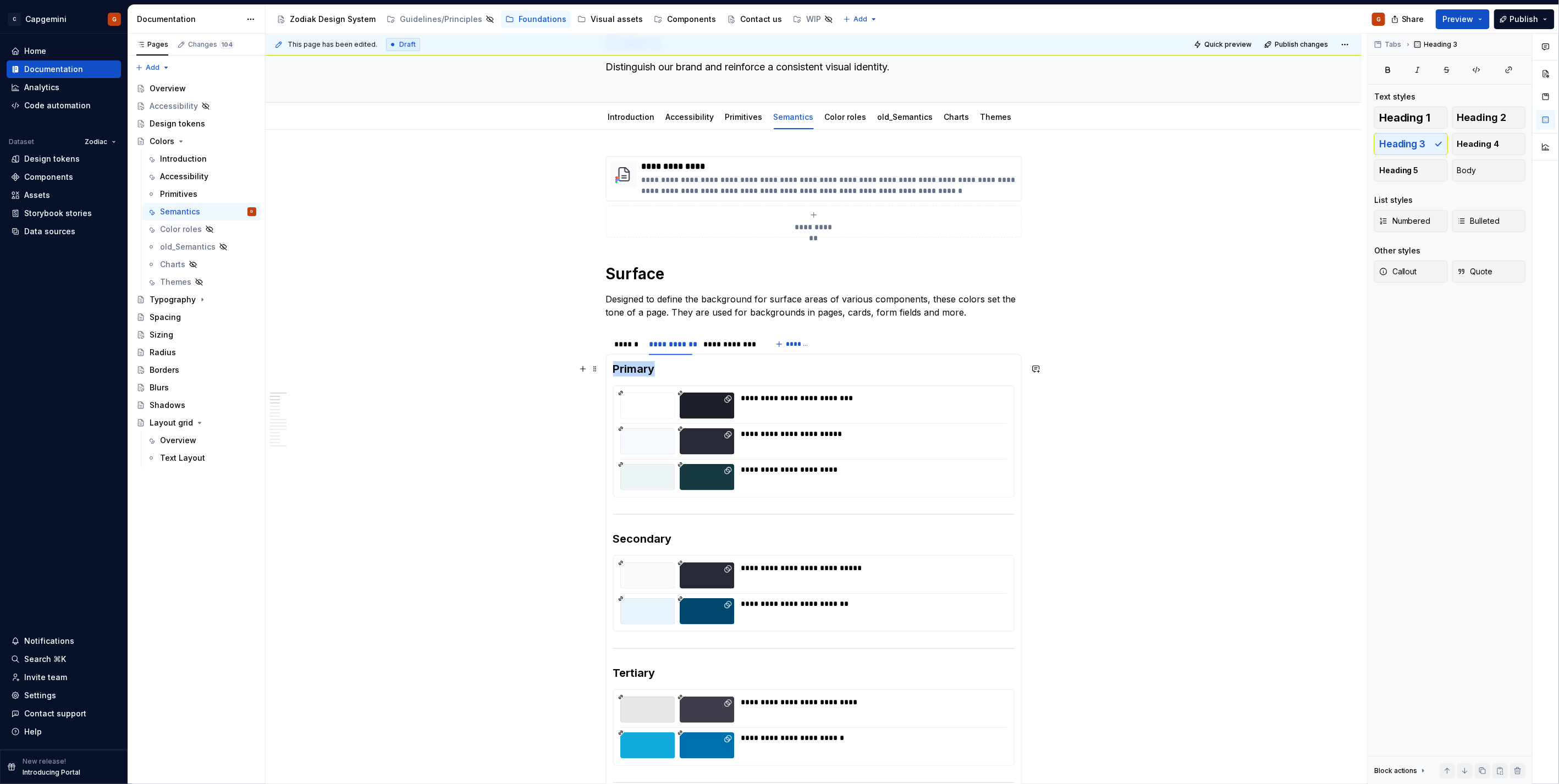
click at [639, 371] on h3 "Primary" at bounding box center [814, 369] width 401 height 15
click at [1482, 171] on button "Body" at bounding box center [1489, 170] width 74 height 22
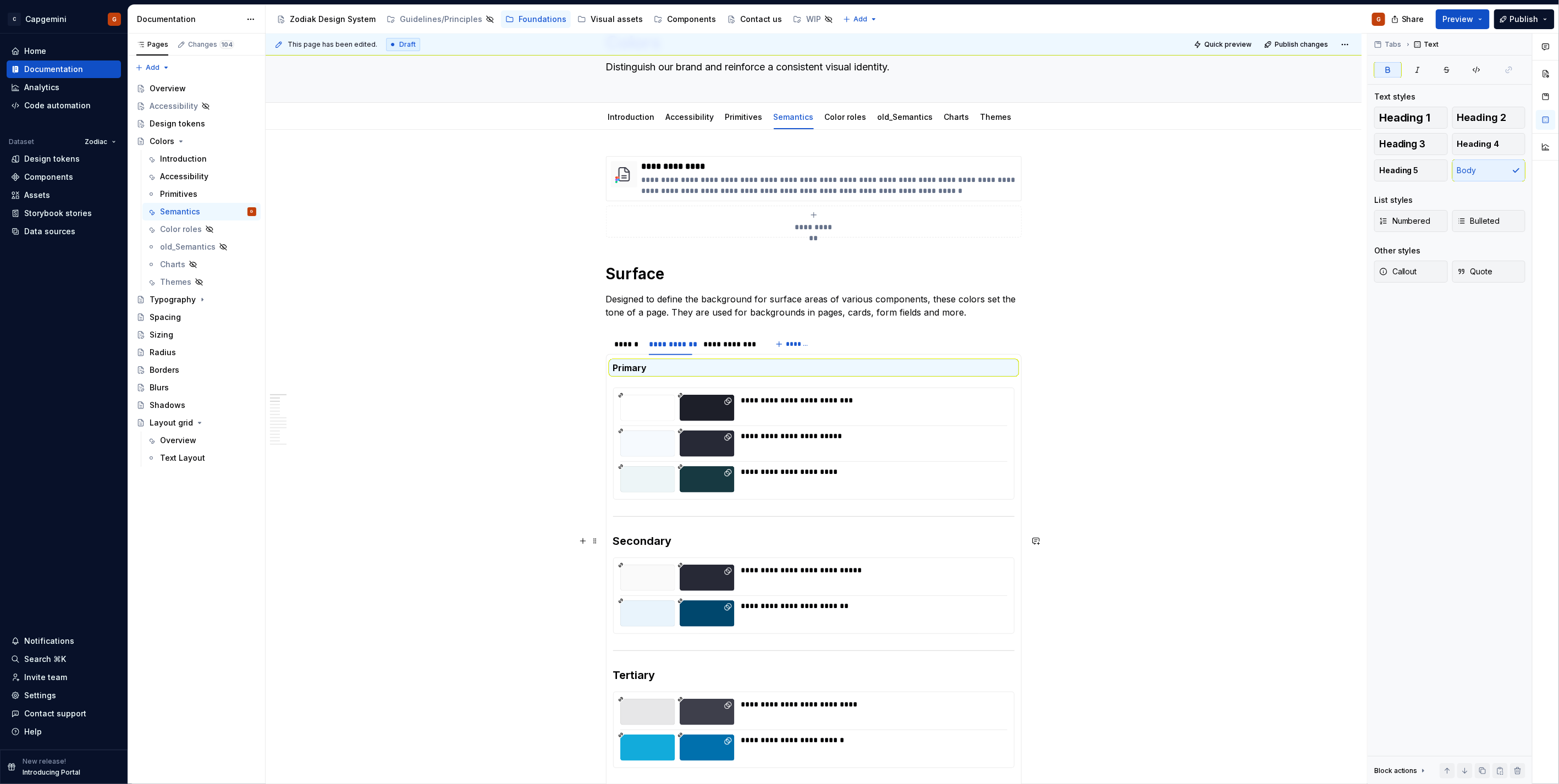
click at [639, 541] on h3 "Secondary" at bounding box center [814, 541] width 401 height 15
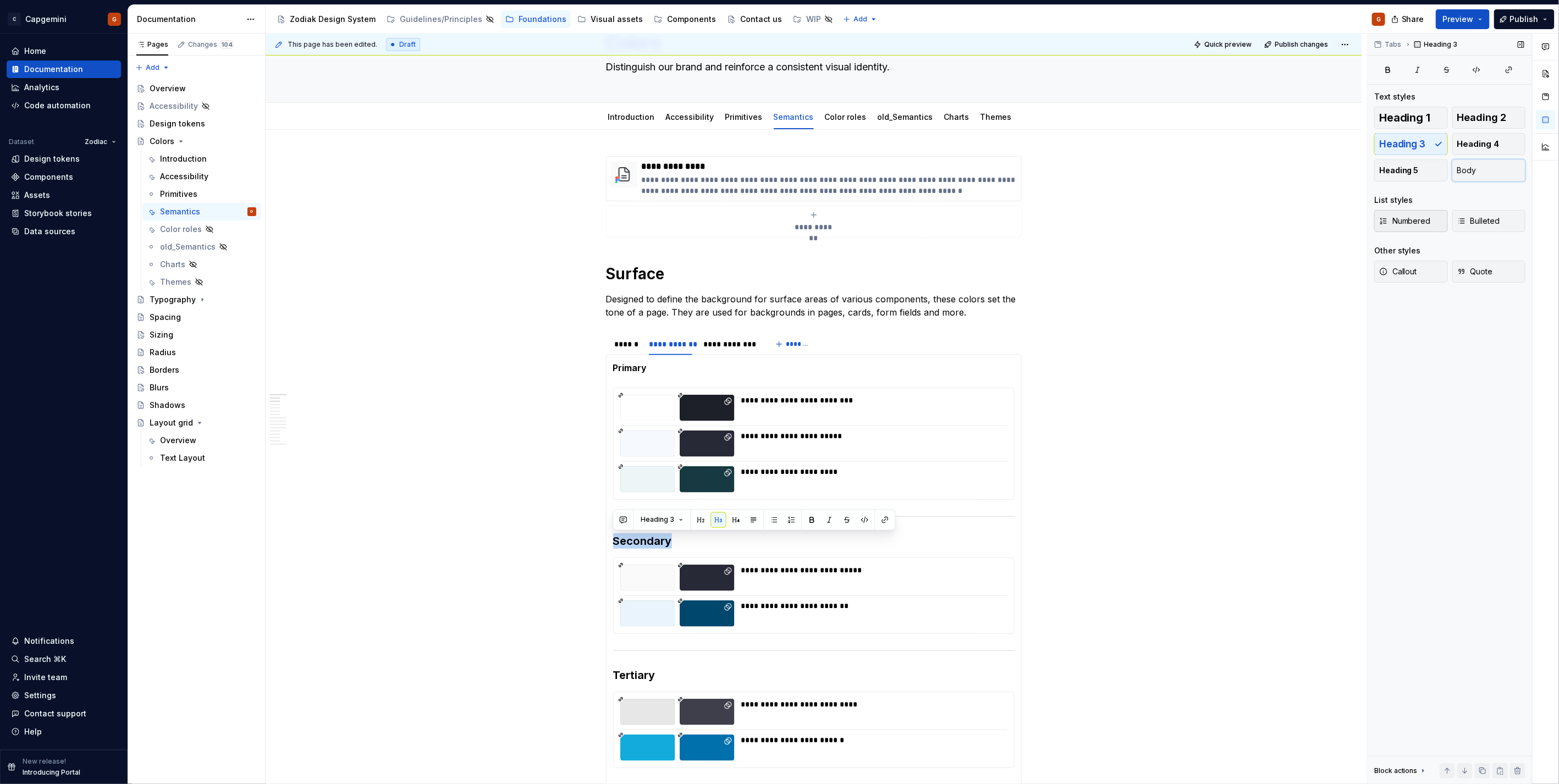
click at [1471, 171] on span "Body" at bounding box center [1466, 171] width 19 height 11
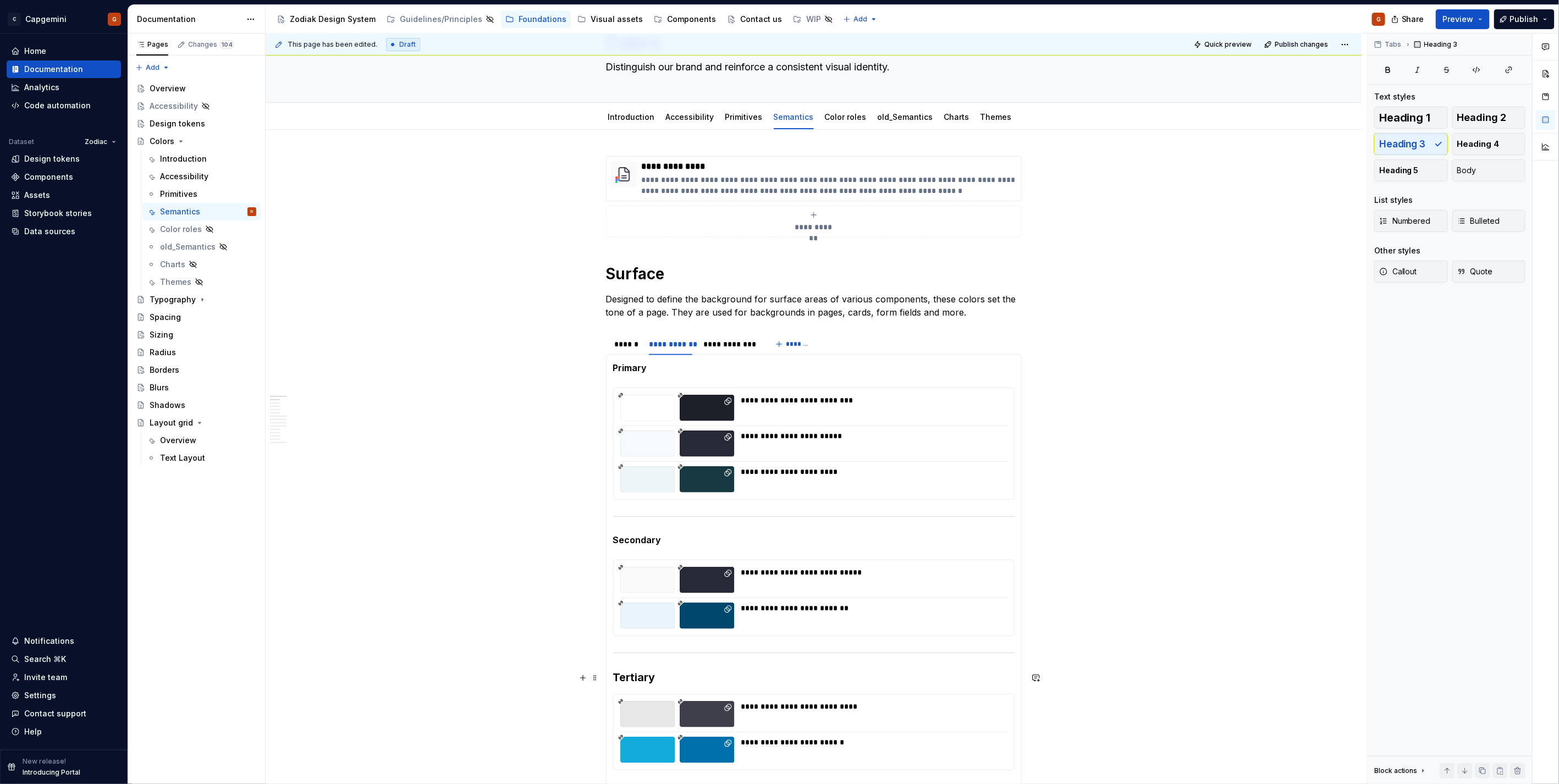
click at [636, 684] on h3 "Tertiary" at bounding box center [814, 677] width 401 height 15
click at [1466, 173] on span "Body" at bounding box center [1466, 171] width 19 height 11
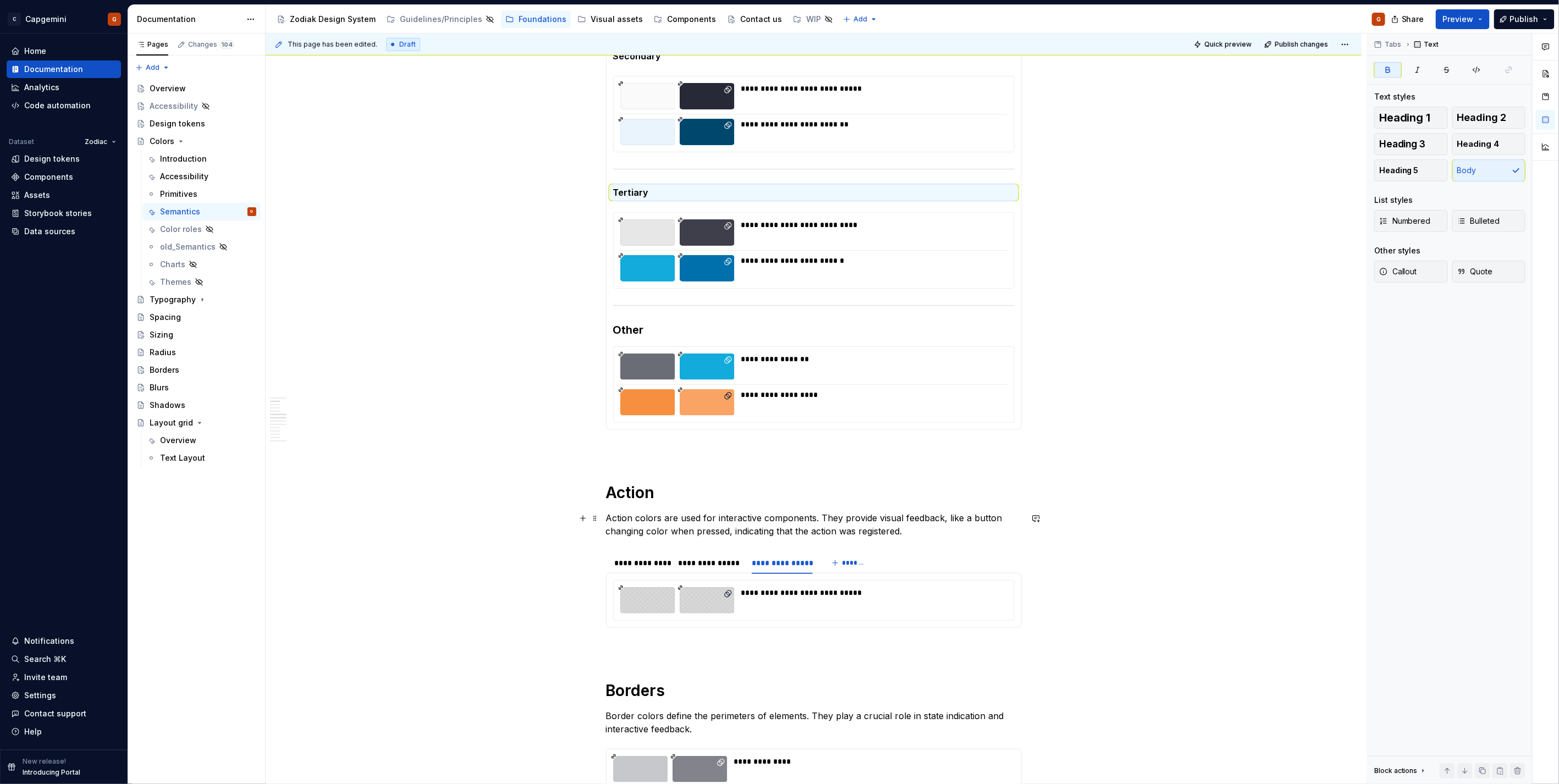
scroll to position [610, 0]
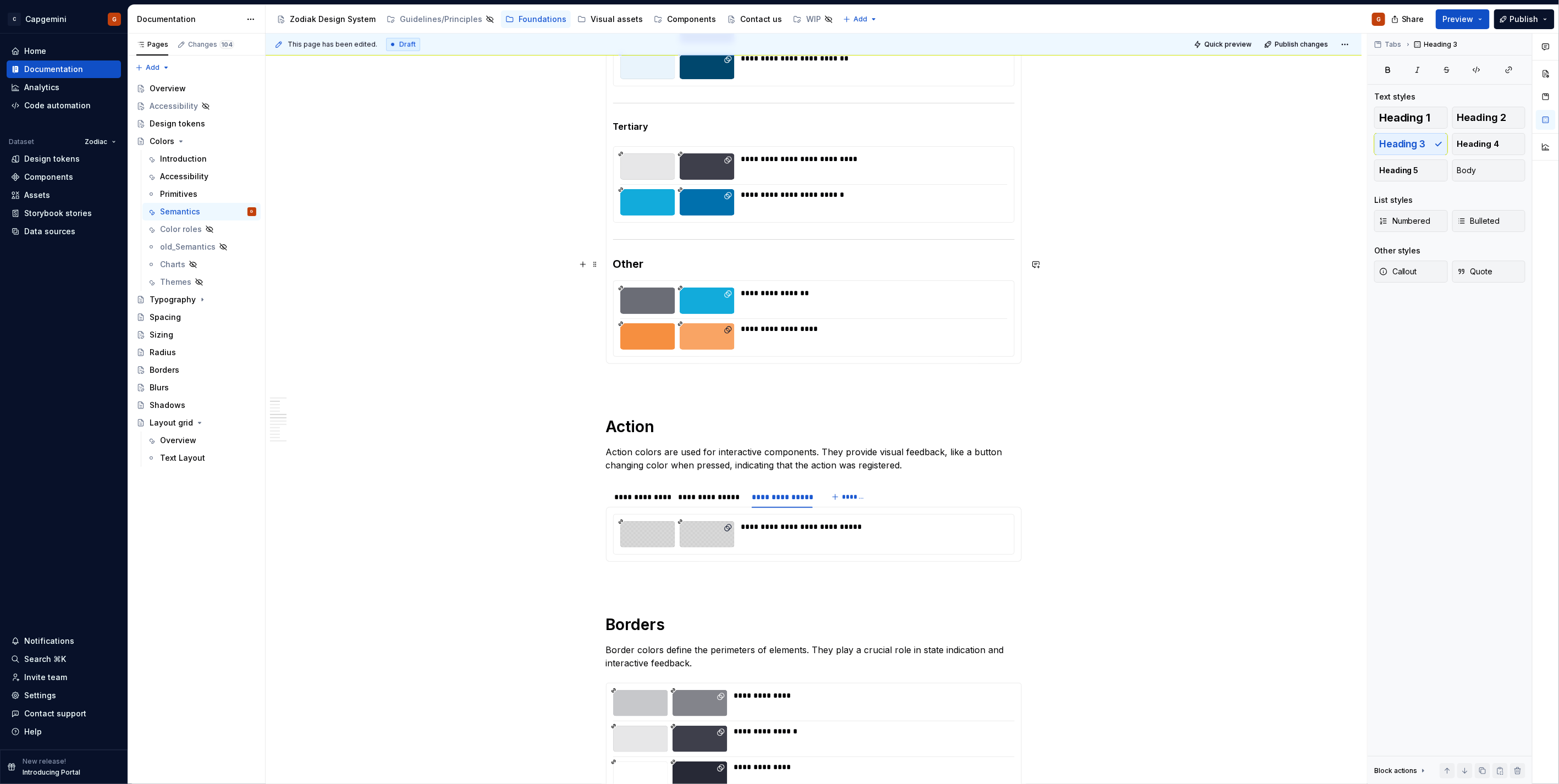
click at [627, 269] on h3 "Other" at bounding box center [814, 264] width 401 height 15
click at [1481, 180] on button "Body" at bounding box center [1489, 170] width 74 height 22
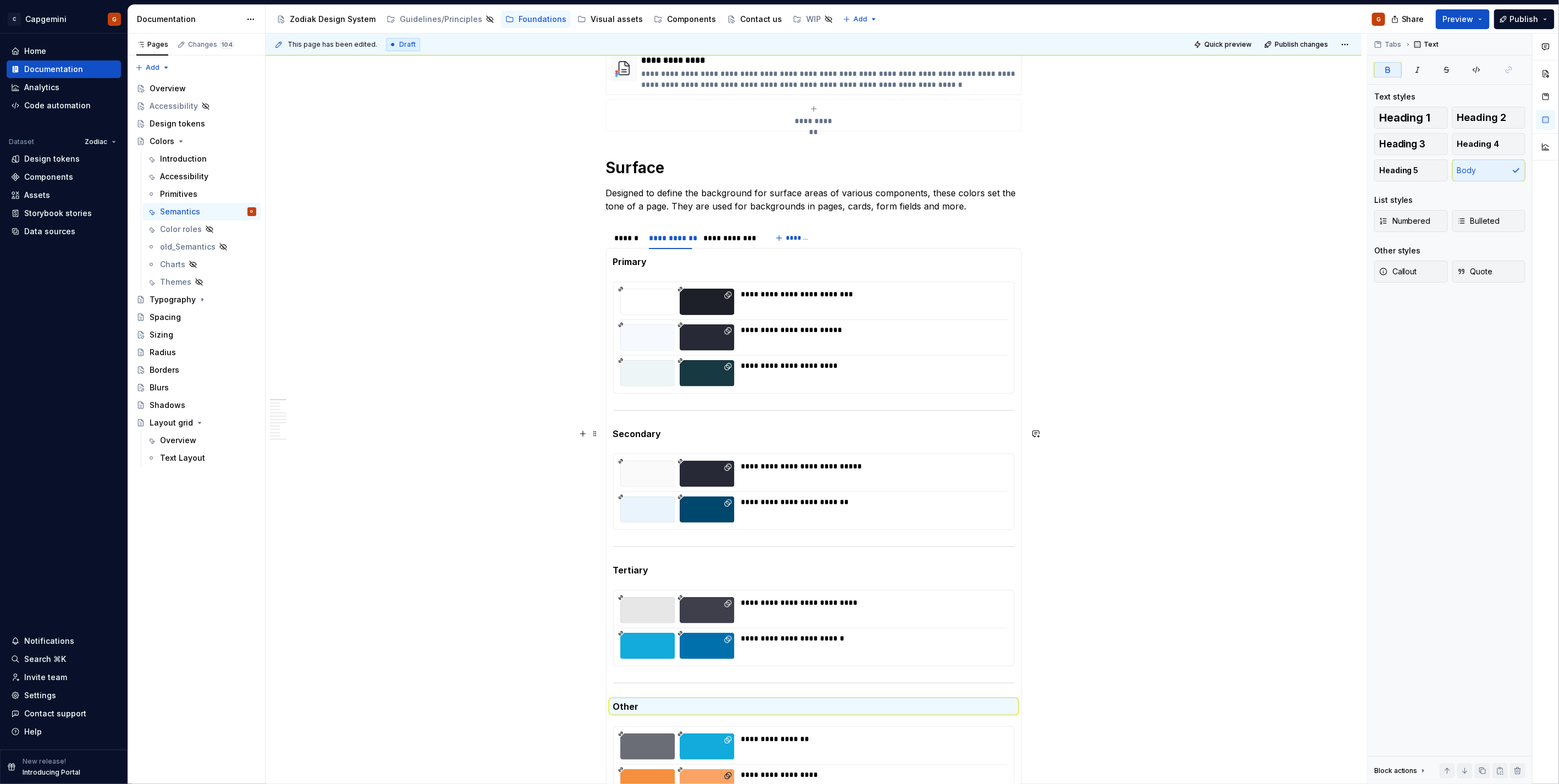
scroll to position [61, 0]
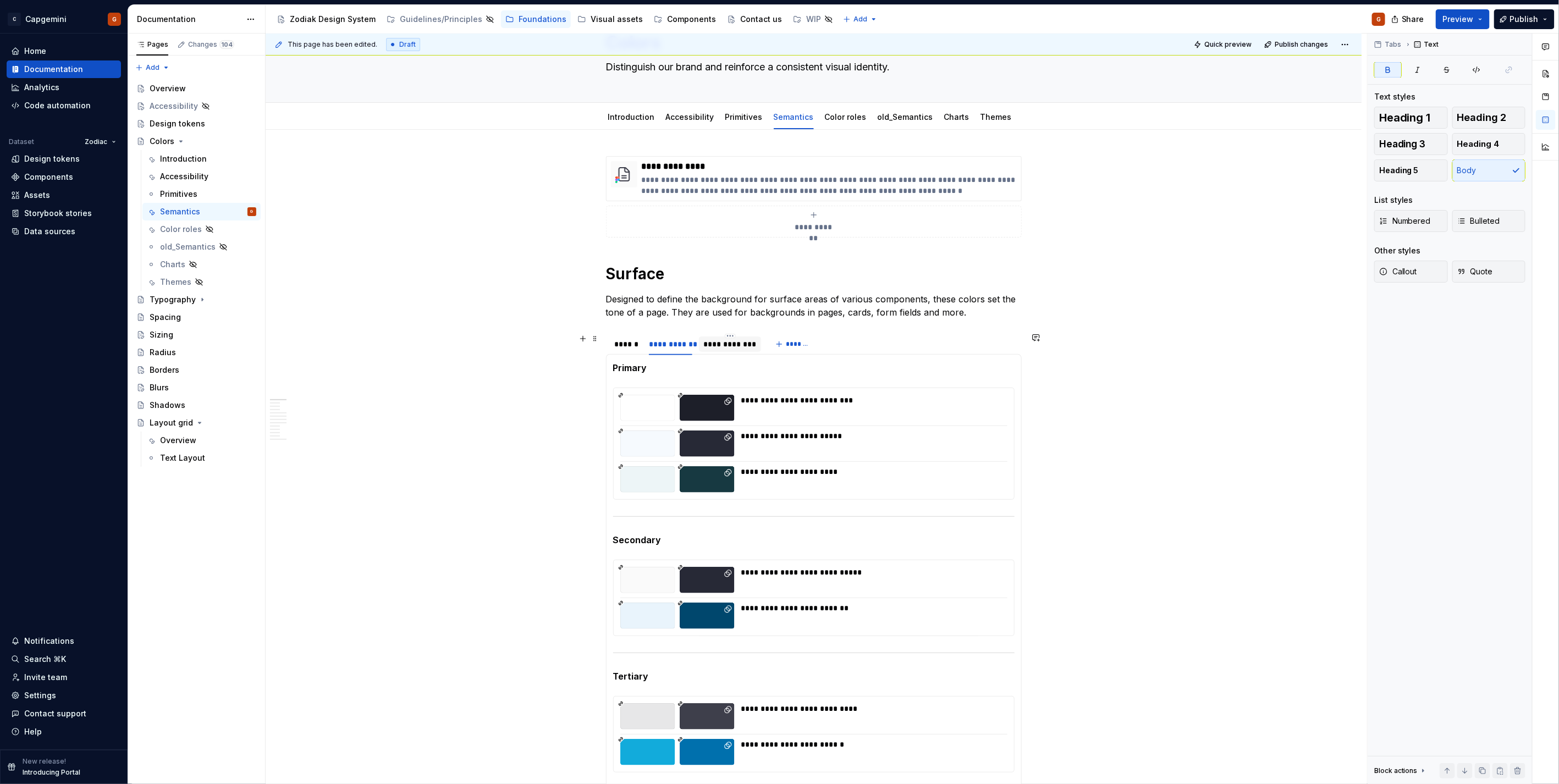
click at [729, 341] on div "**********" at bounding box center [730, 344] width 53 height 11
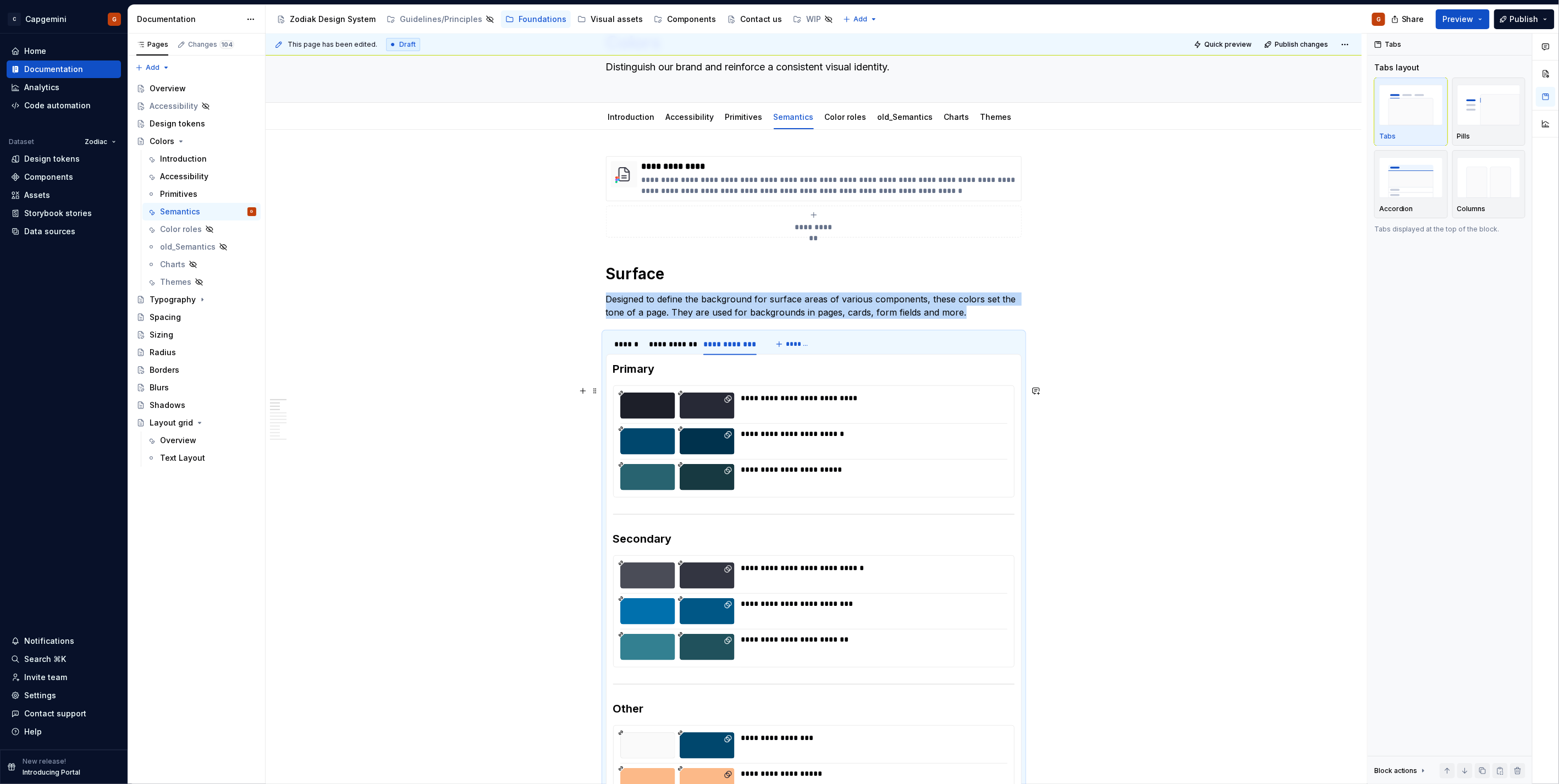
click at [638, 370] on h3 "Primary" at bounding box center [814, 369] width 401 height 15
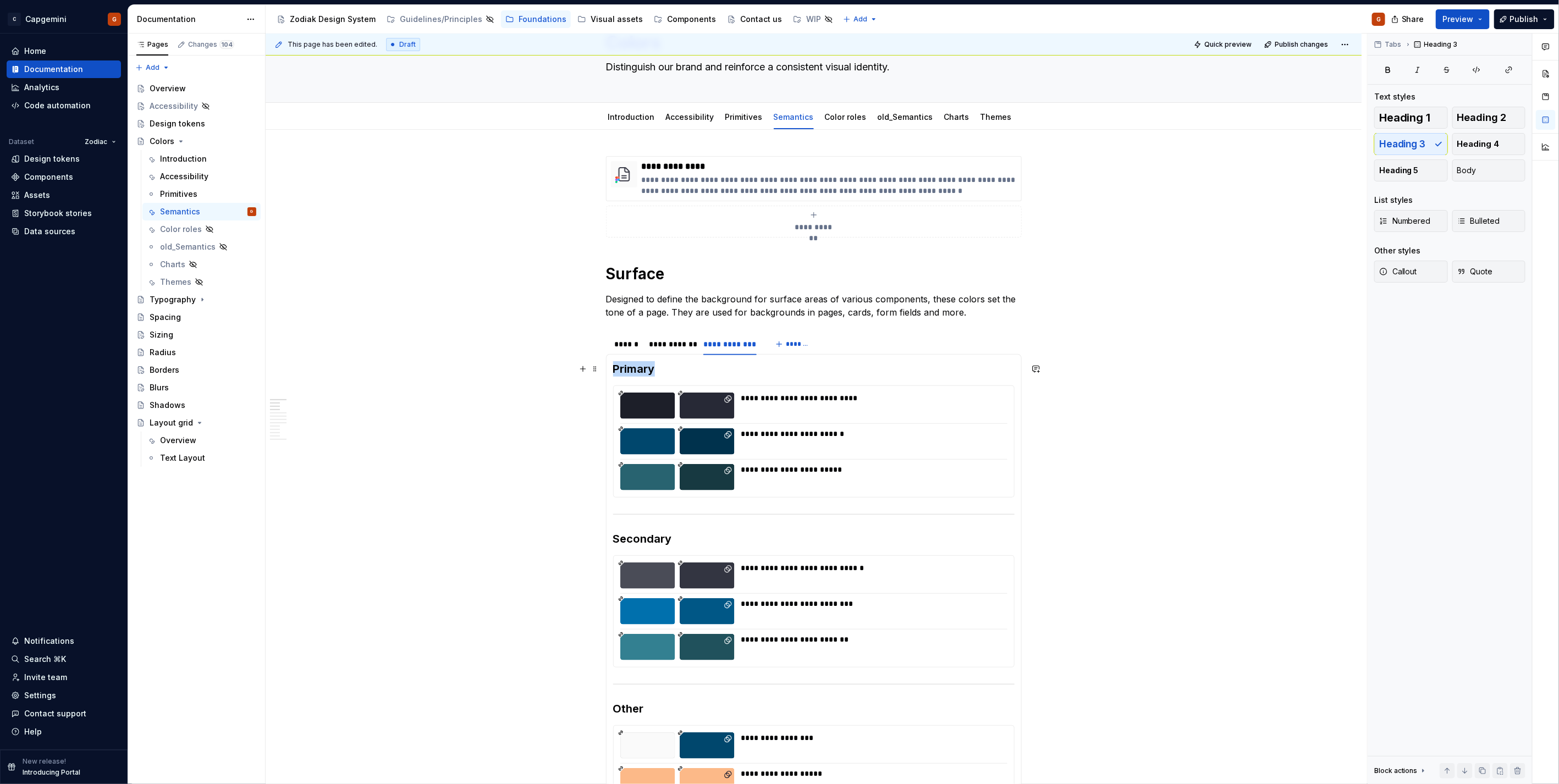
click at [638, 370] on h3 "Primary" at bounding box center [814, 369] width 401 height 15
click at [1496, 168] on button "Body" at bounding box center [1489, 170] width 74 height 22
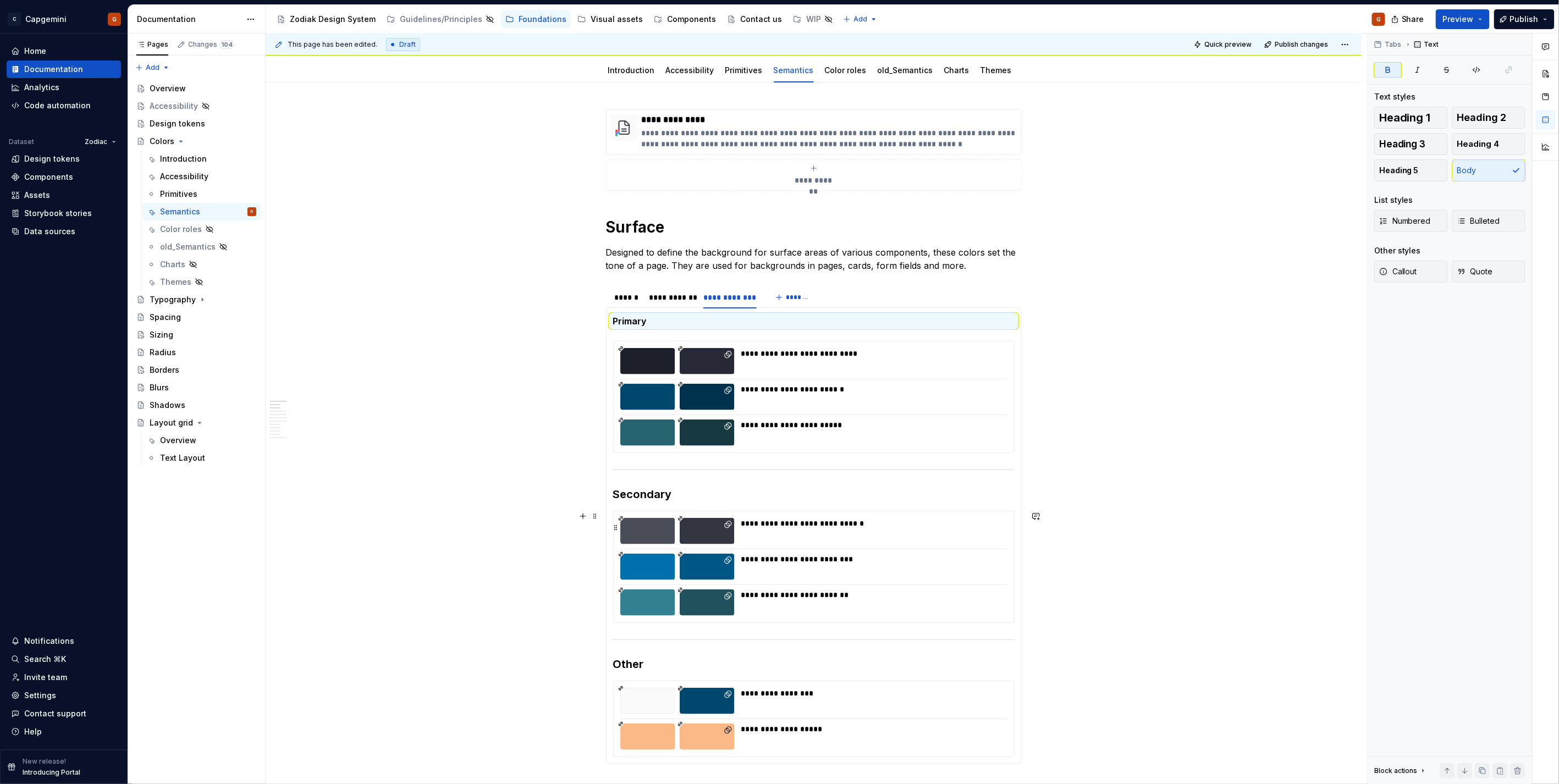
scroll to position [122, 0]
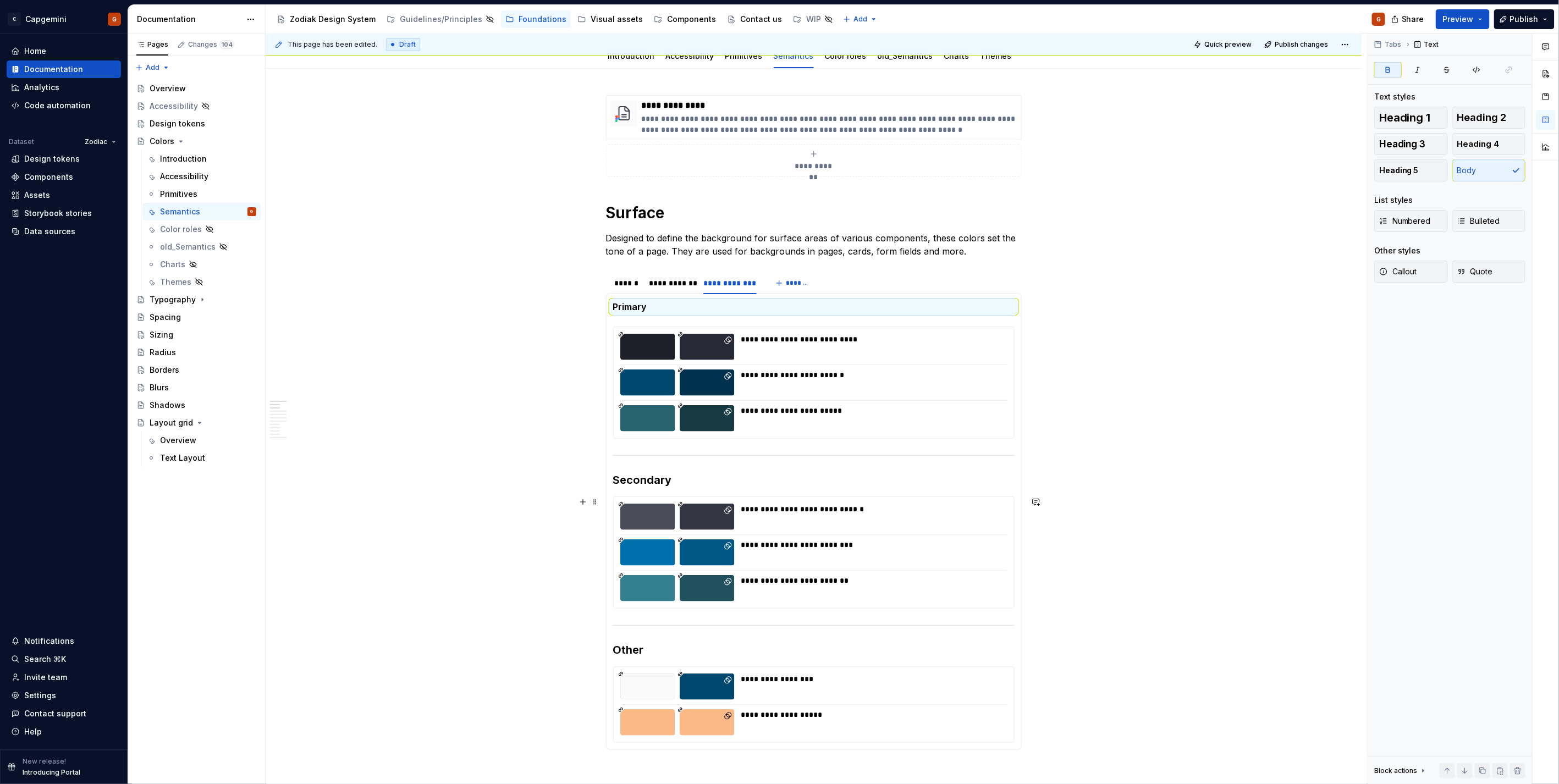
click at [639, 476] on h3 "Secondary" at bounding box center [814, 480] width 401 height 15
click at [1518, 171] on button "Body" at bounding box center [1489, 170] width 74 height 22
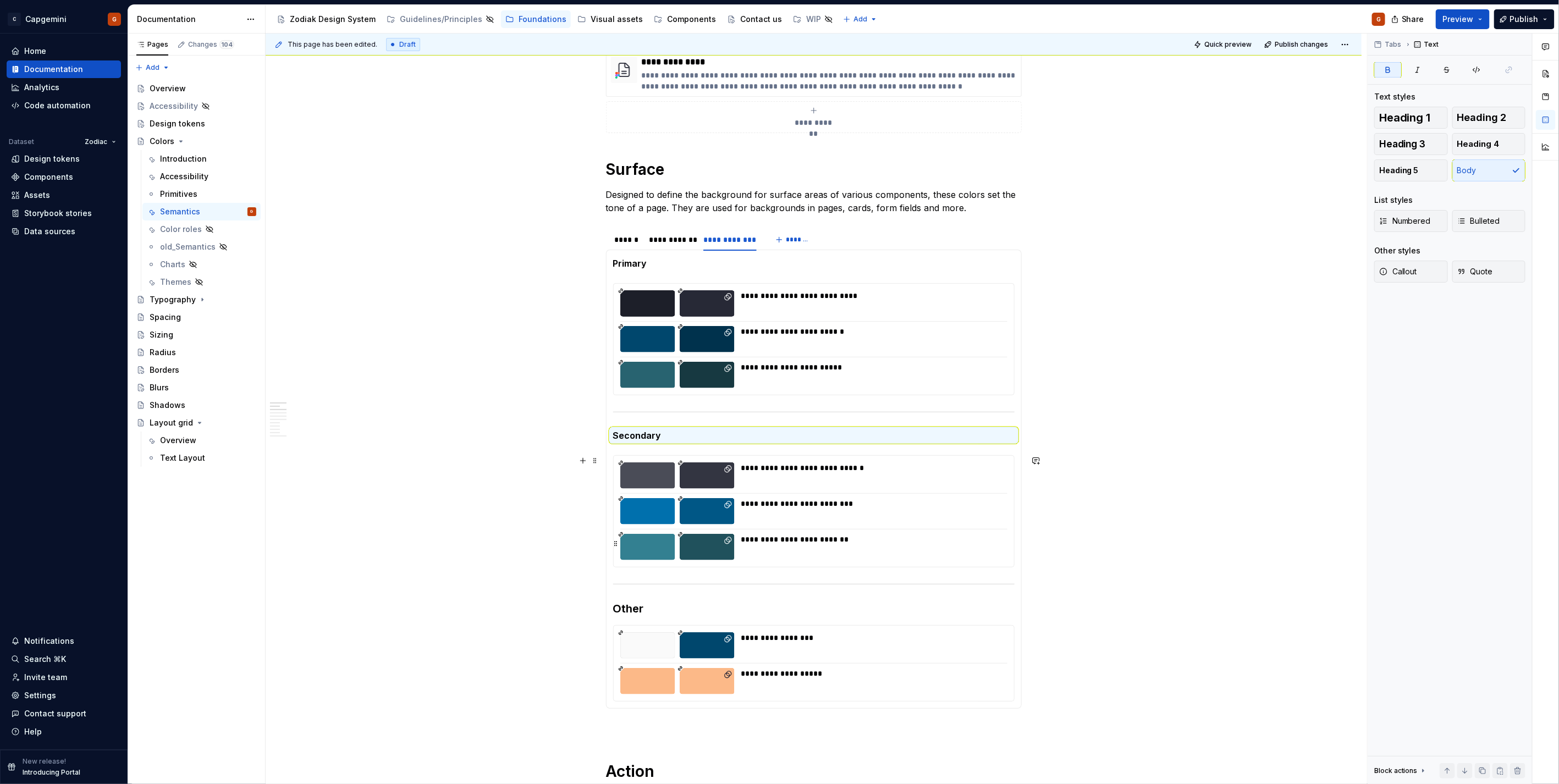
scroll to position [183, 0]
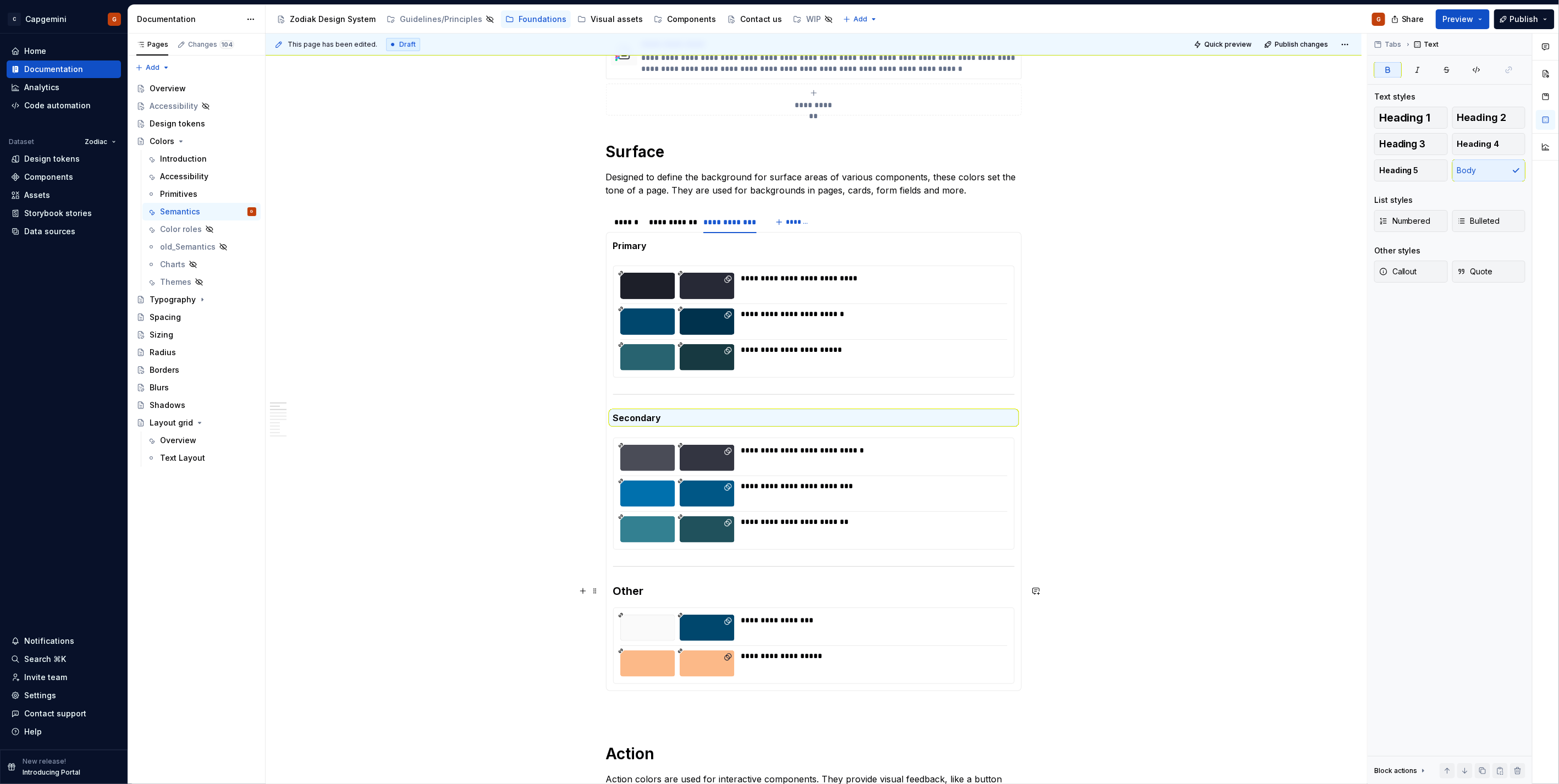
click at [628, 591] on h3 "Other" at bounding box center [814, 591] width 401 height 15
click at [1481, 178] on button "Body" at bounding box center [1489, 170] width 74 height 22
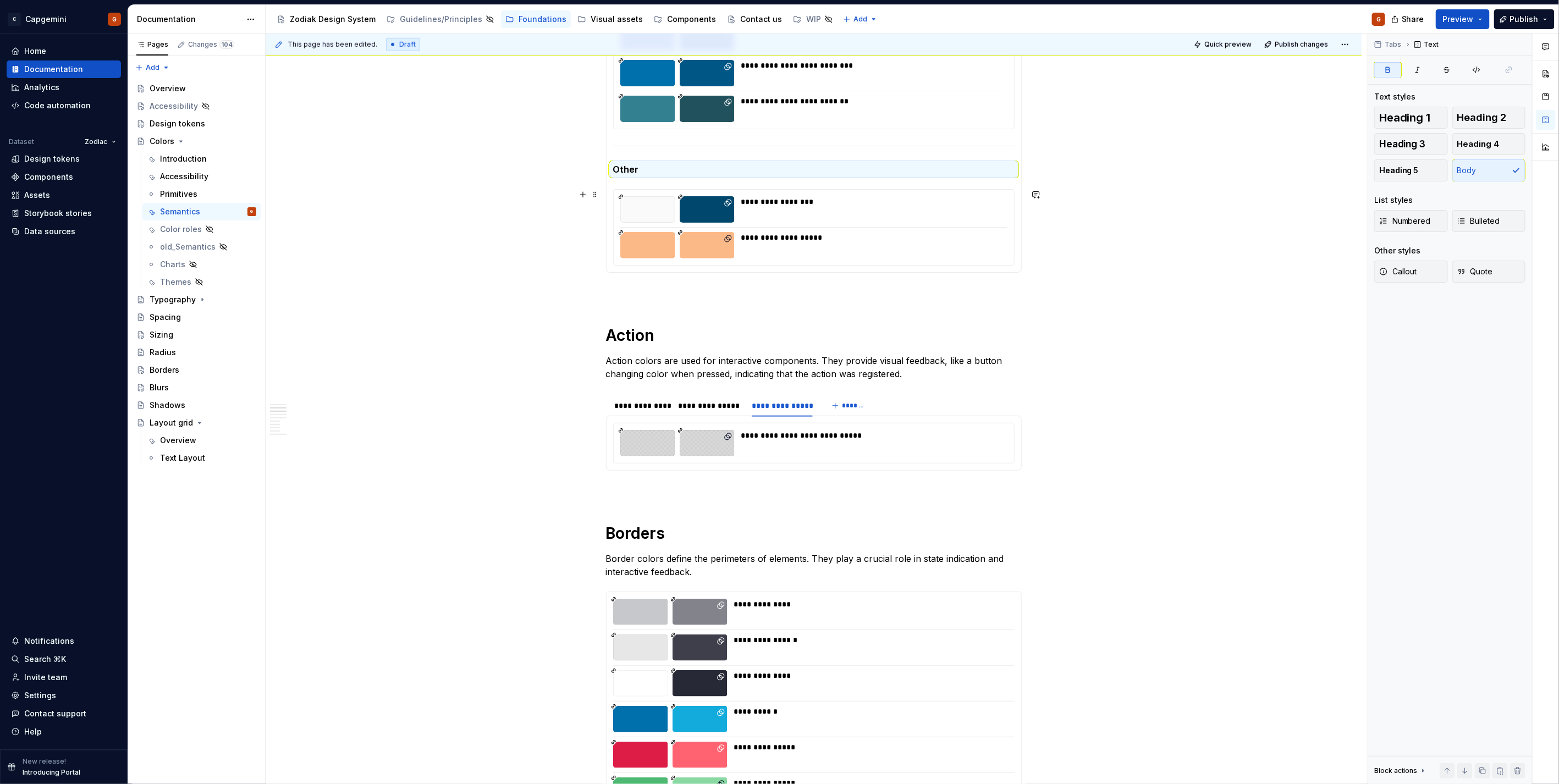
scroll to position [733, 0]
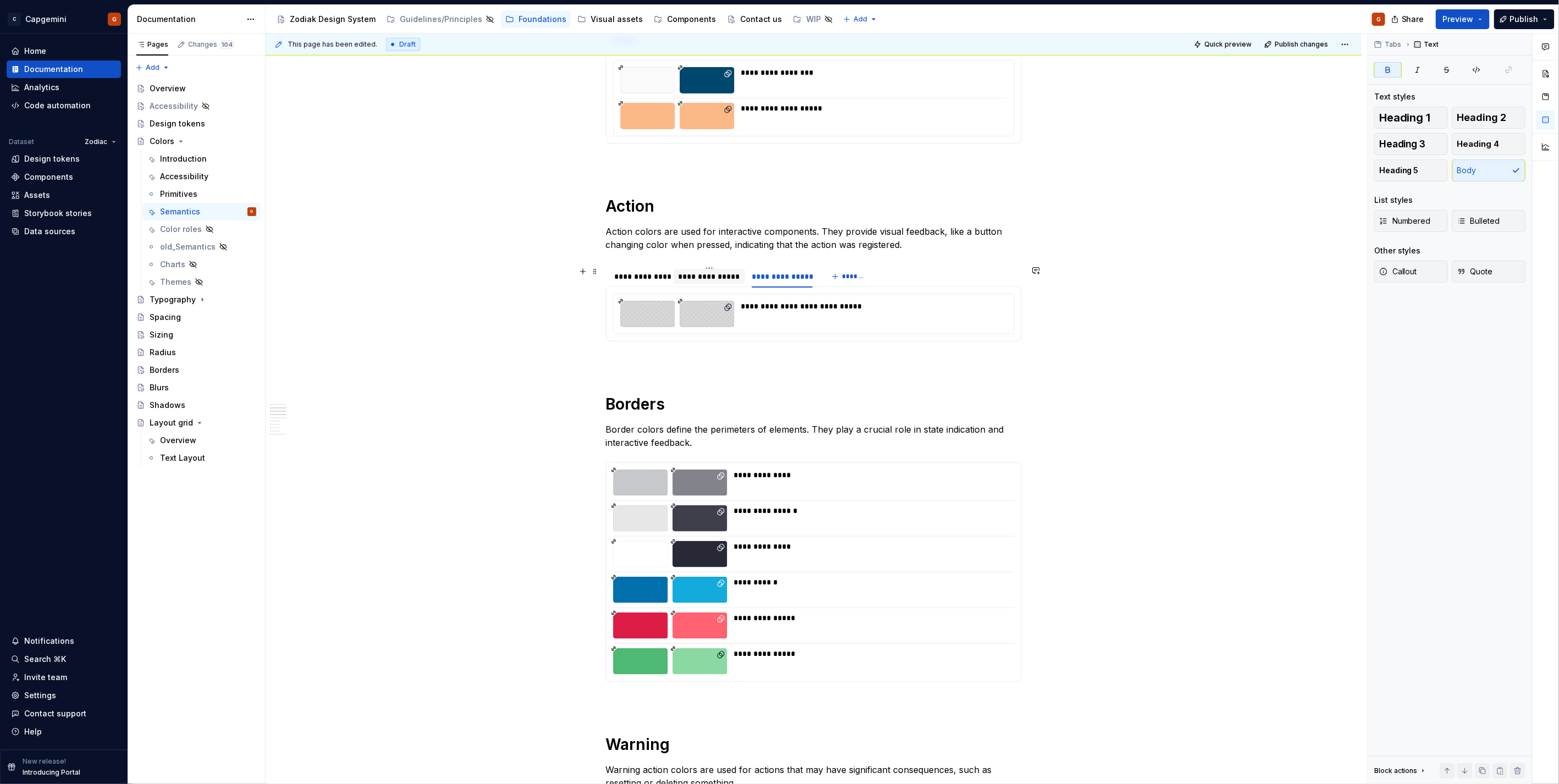
click at [719, 274] on div "**********" at bounding box center [709, 277] width 63 height 11
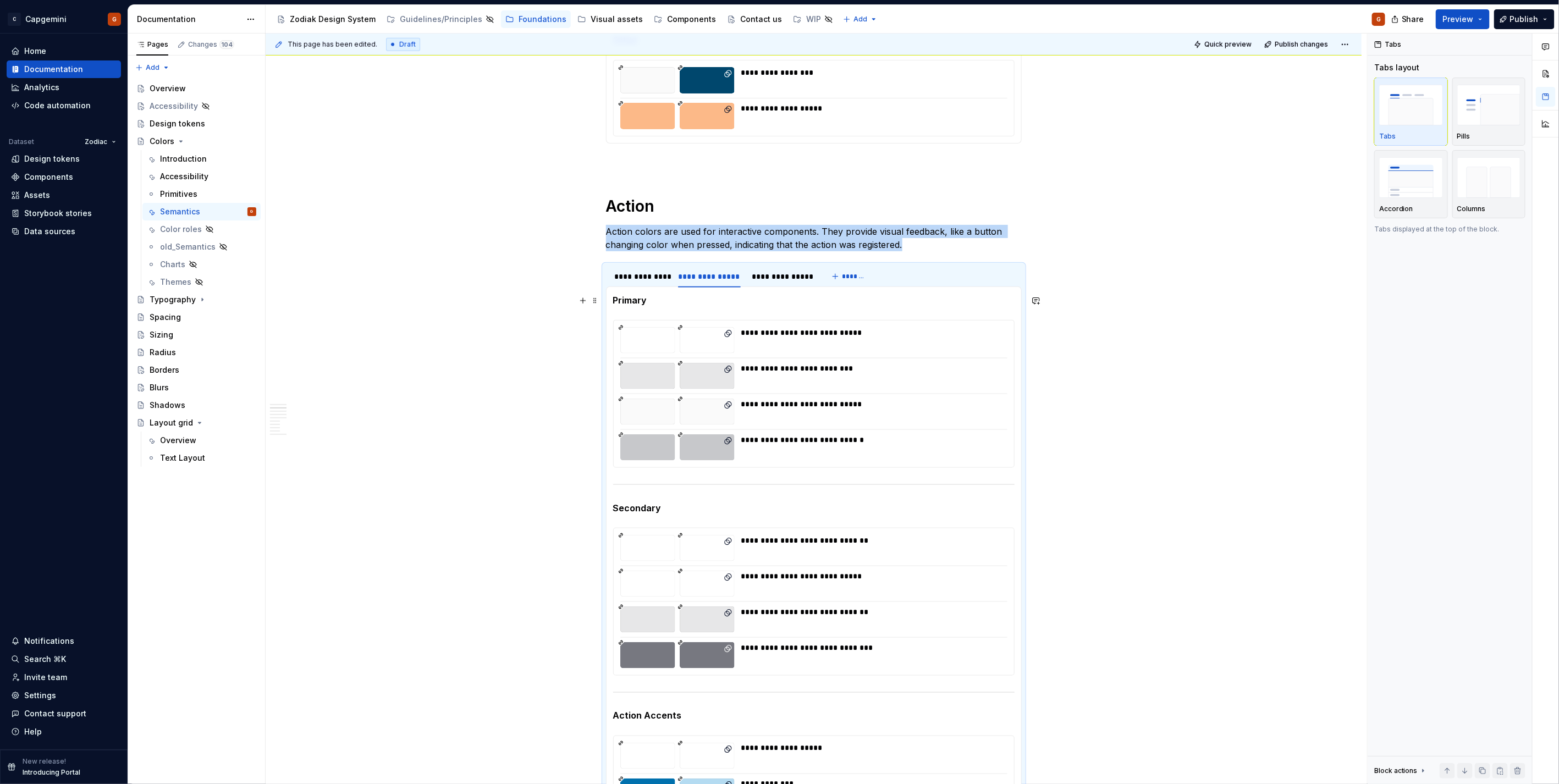
click at [636, 299] on strong "Primary" at bounding box center [630, 300] width 34 height 11
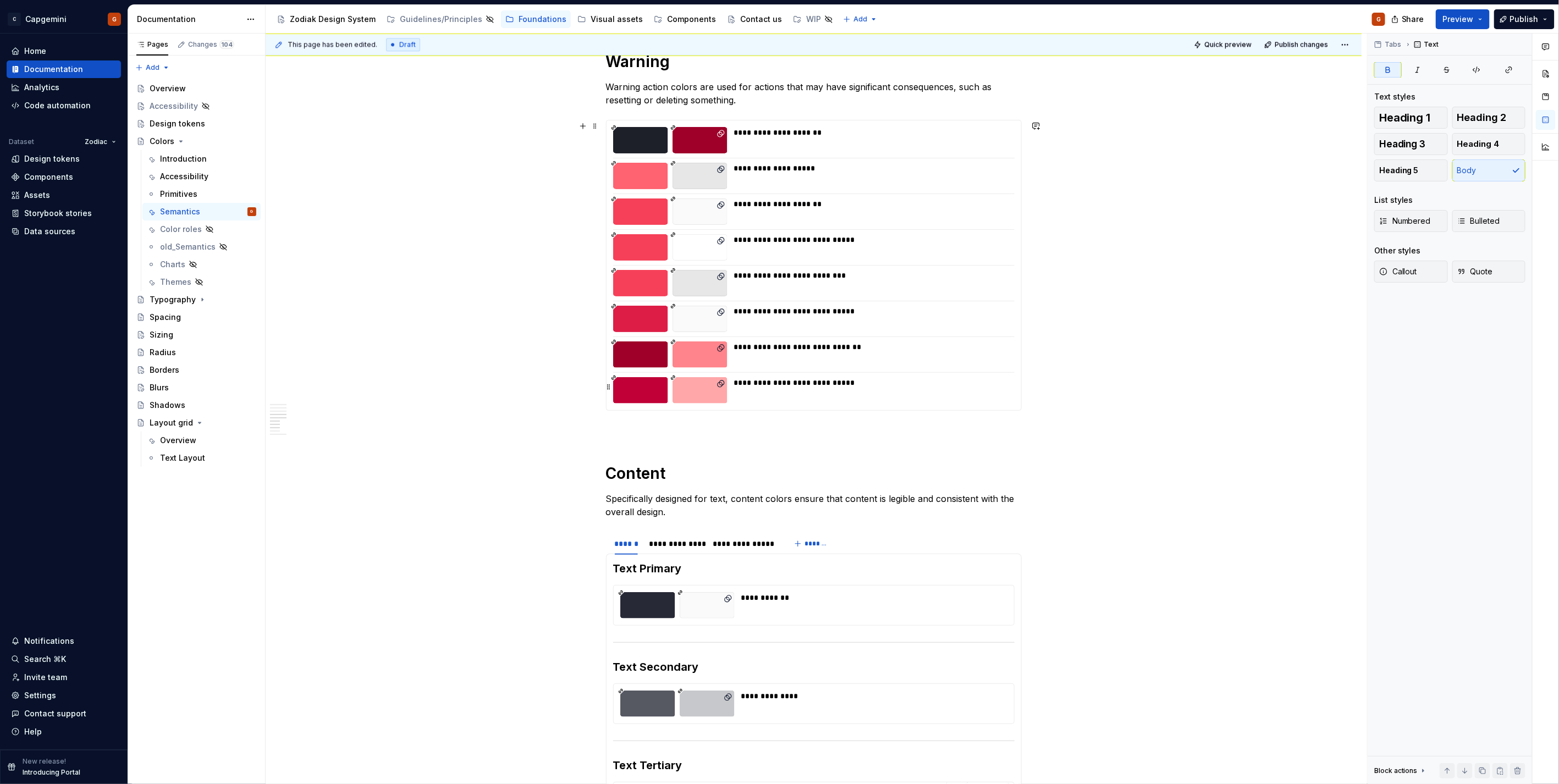
scroll to position [2260, 0]
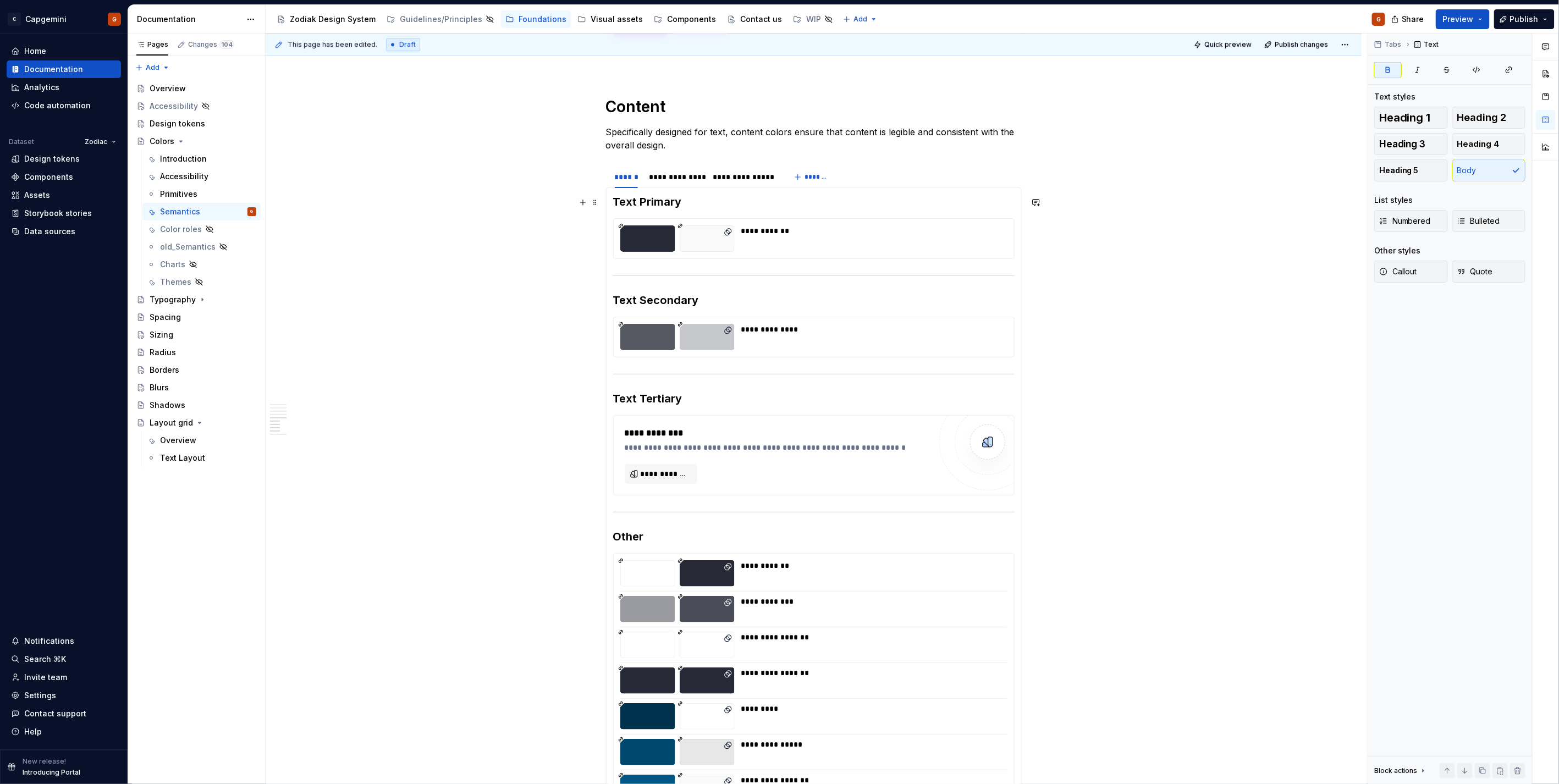
click at [646, 198] on h3 "Text Primary" at bounding box center [814, 202] width 401 height 15
click at [1475, 171] on button "Body" at bounding box center [1489, 170] width 74 height 22
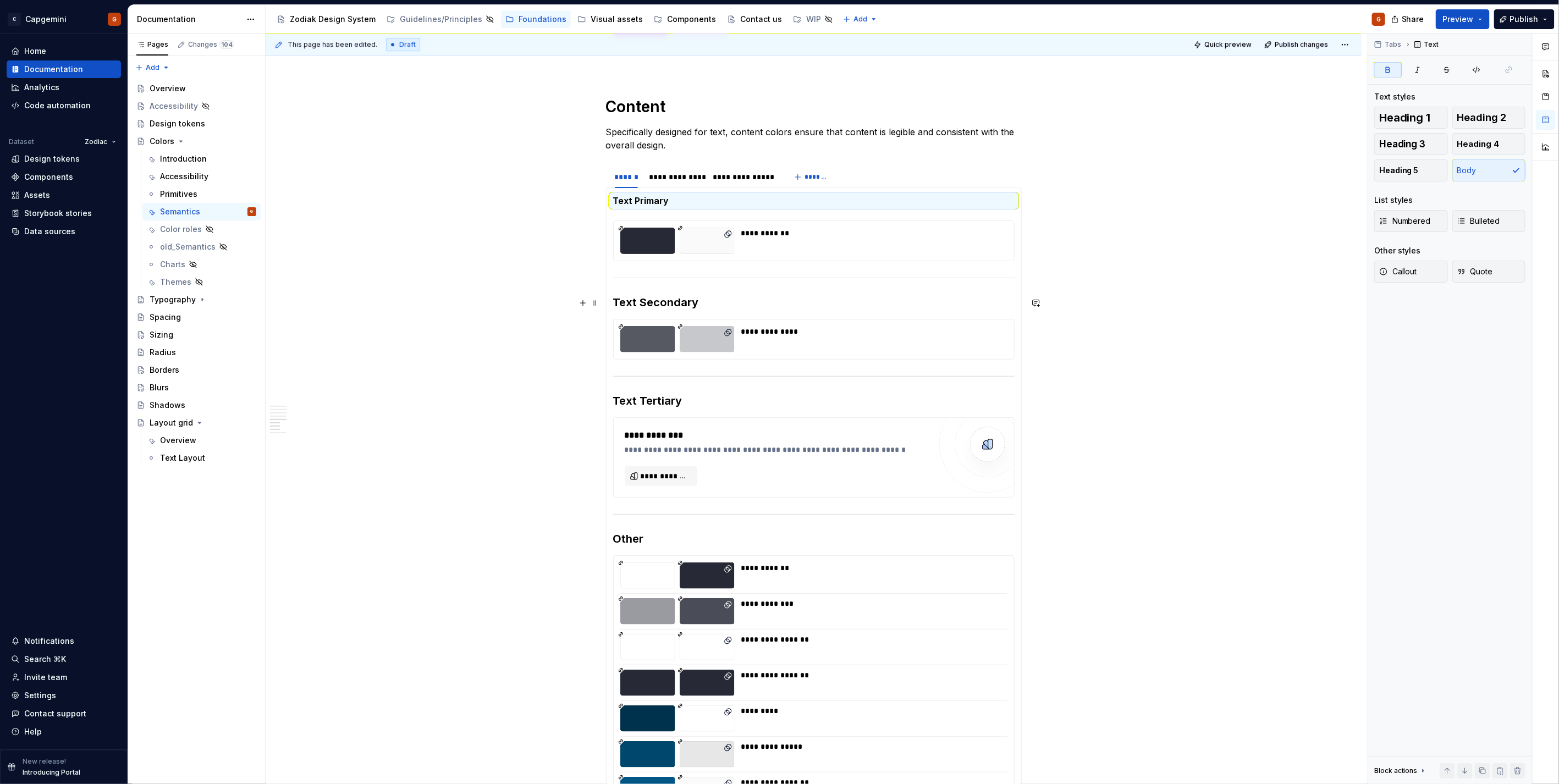
click at [667, 292] on section-item-column "**********" at bounding box center [814, 502] width 401 height 616
click at [667, 292] on div "Heading 3" at bounding box center [780, 282] width 282 height 21
click at [660, 303] on h3 "Text Secondary" at bounding box center [814, 302] width 401 height 15
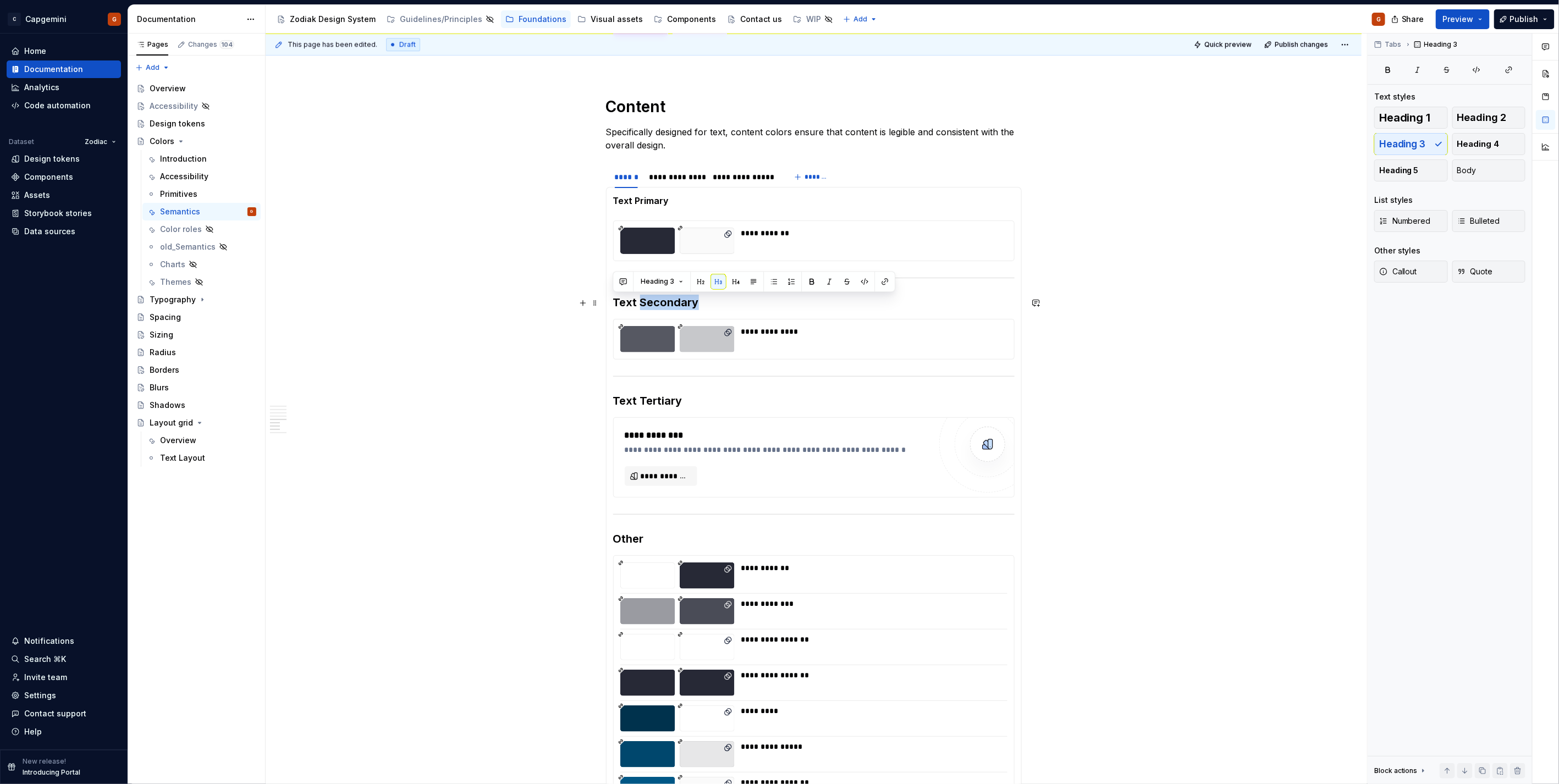
click at [660, 303] on h3 "Text Secondary" at bounding box center [814, 302] width 401 height 15
click at [1499, 169] on button "Body" at bounding box center [1489, 170] width 74 height 22
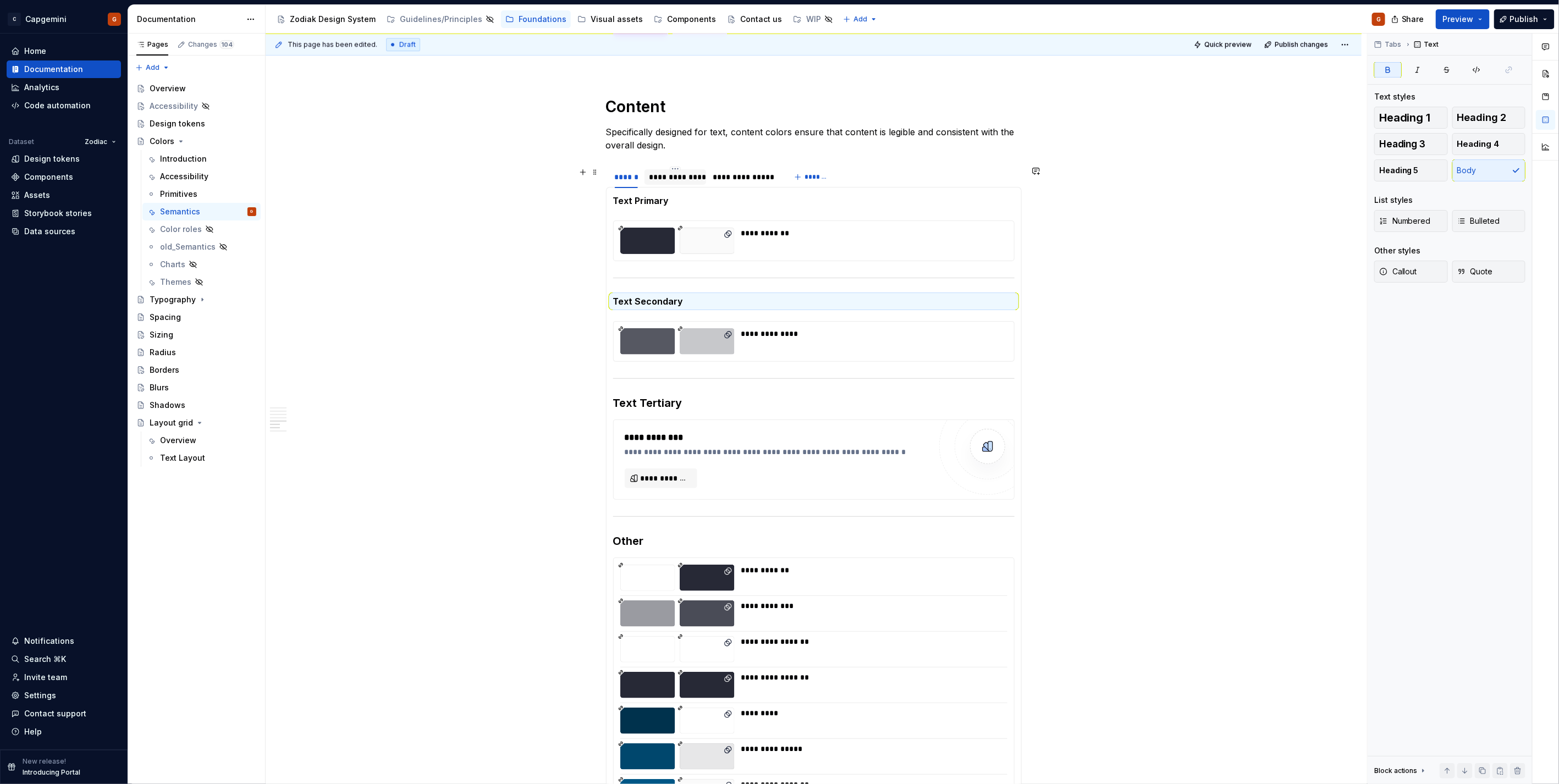
click at [684, 182] on div "**********" at bounding box center [674, 177] width 53 height 11
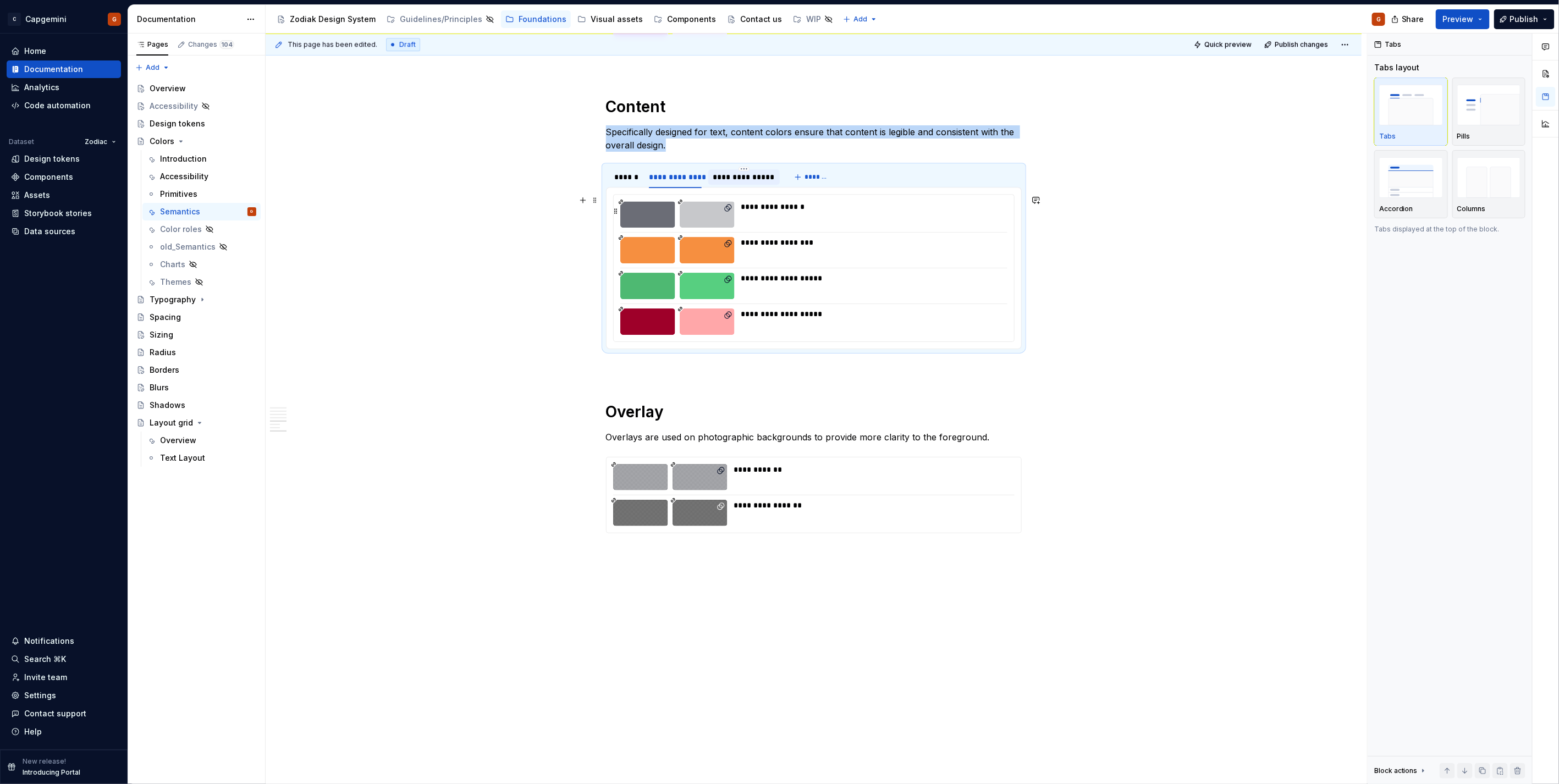
click at [738, 177] on div "**********" at bounding box center [743, 177] width 63 height 11
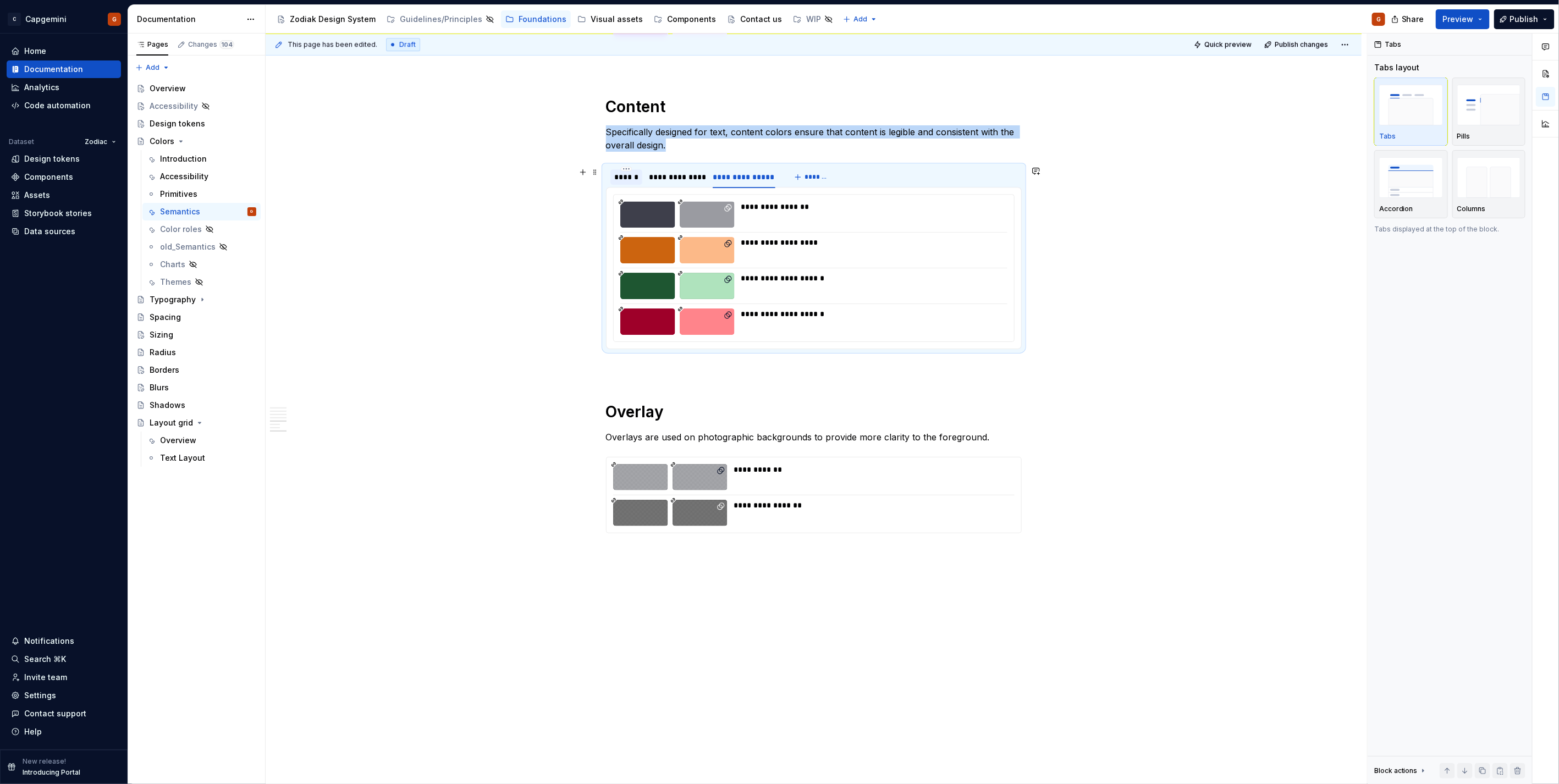
click at [627, 183] on div "******" at bounding box center [627, 177] width 24 height 11
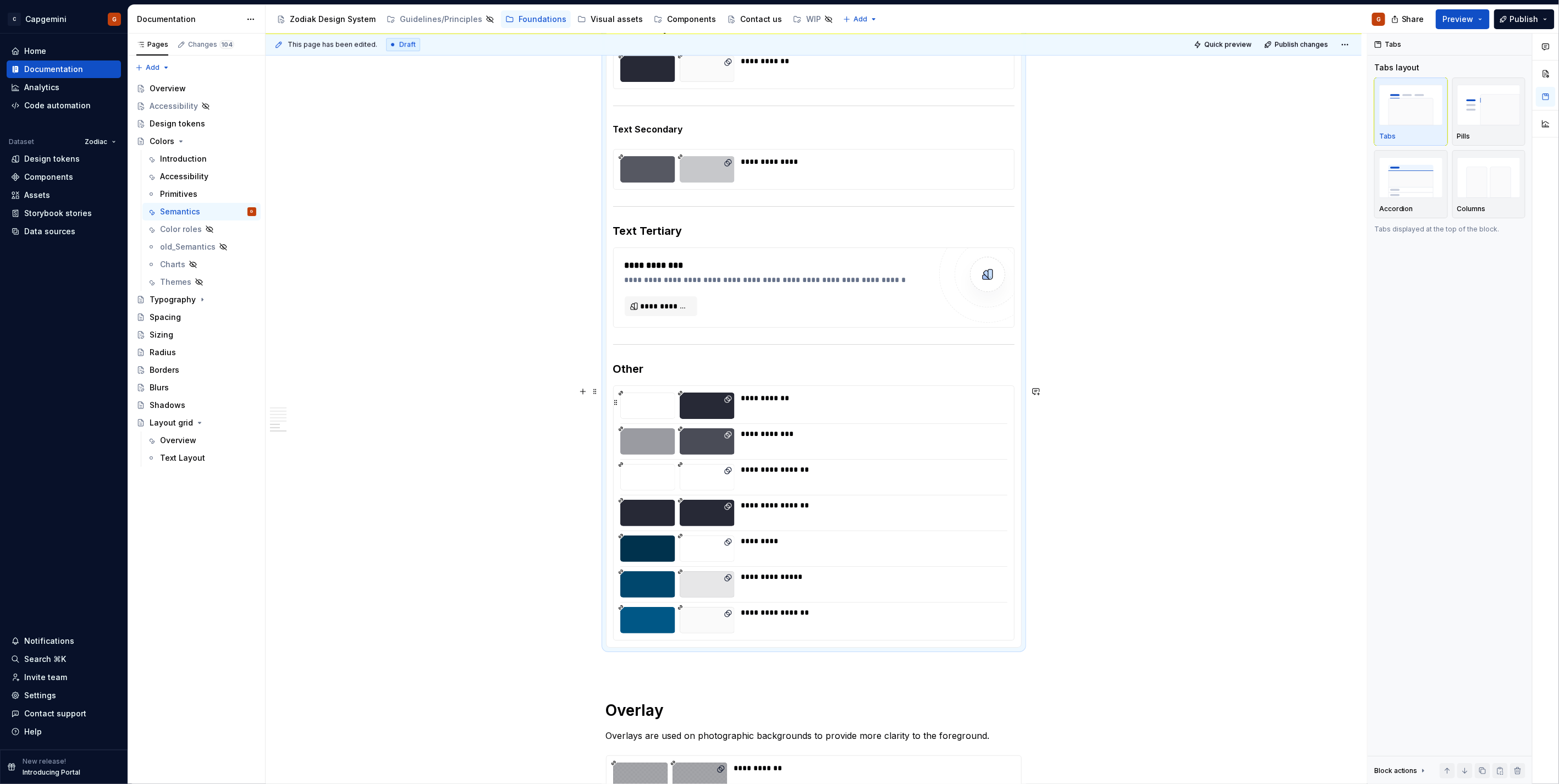
scroll to position [2443, 0]
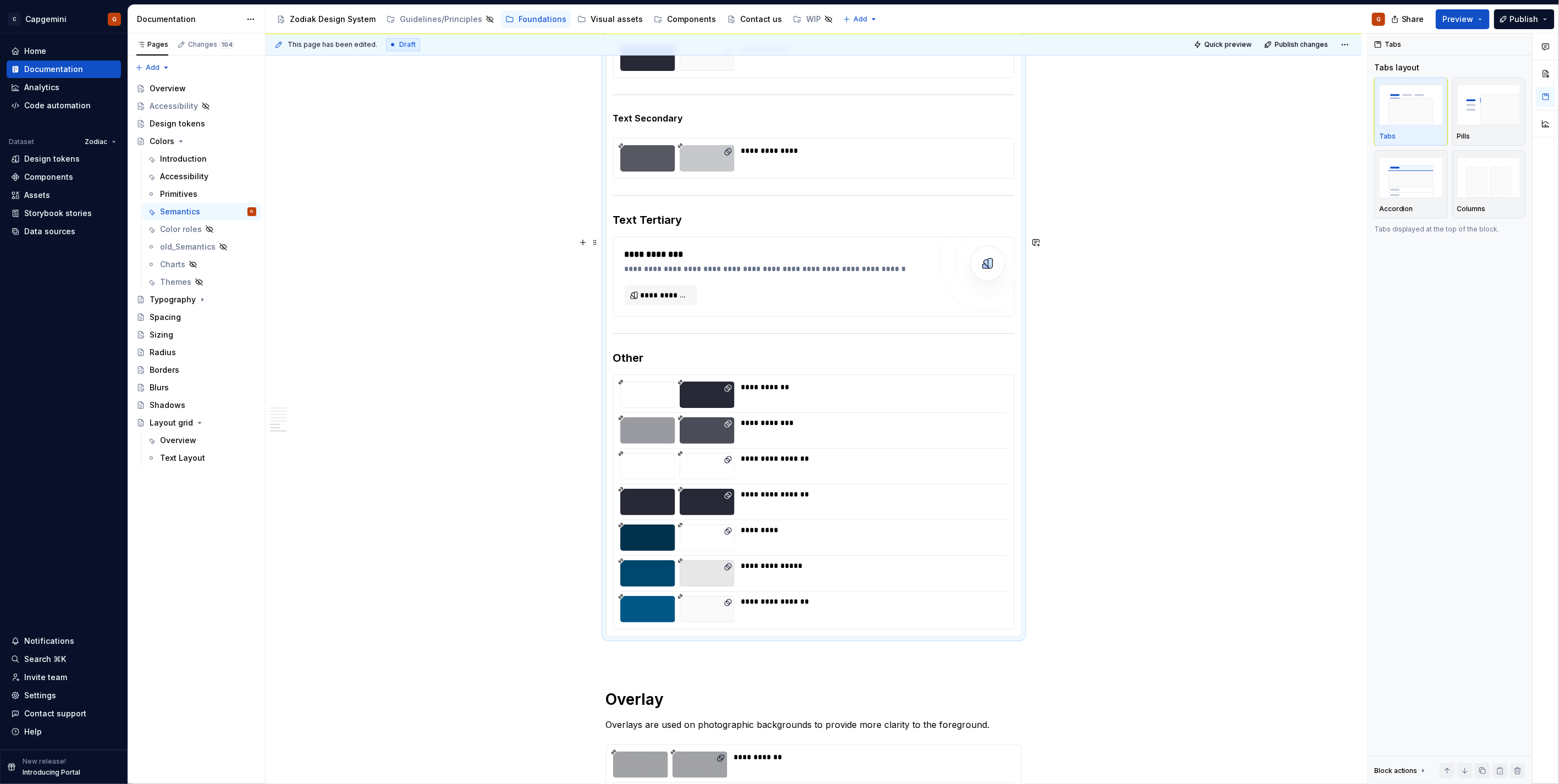
click at [729, 282] on div "**********" at bounding box center [777, 276] width 306 height 57
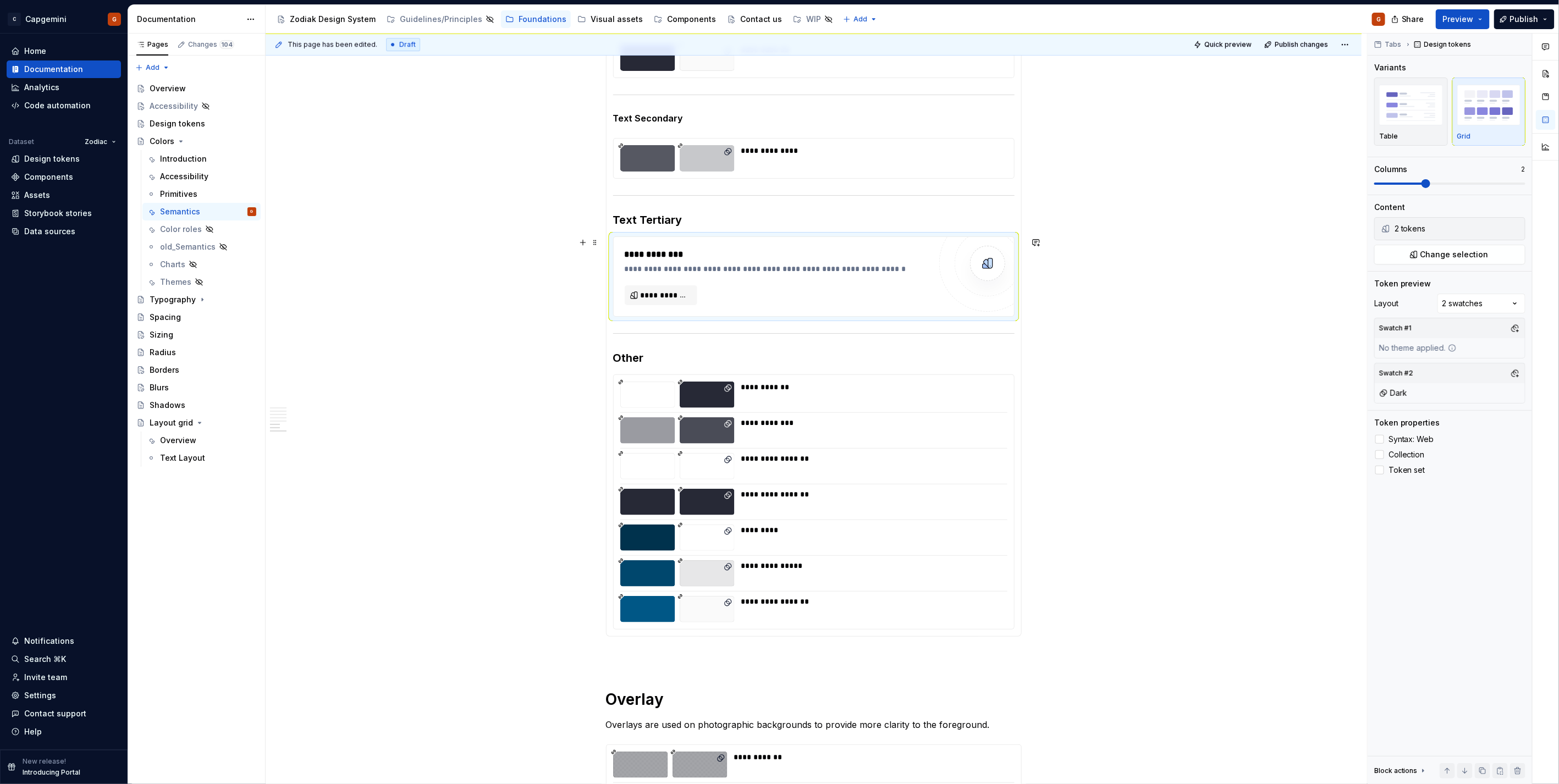
type textarea "*"
click at [704, 155] on div at bounding box center [707, 159] width 55 height 27
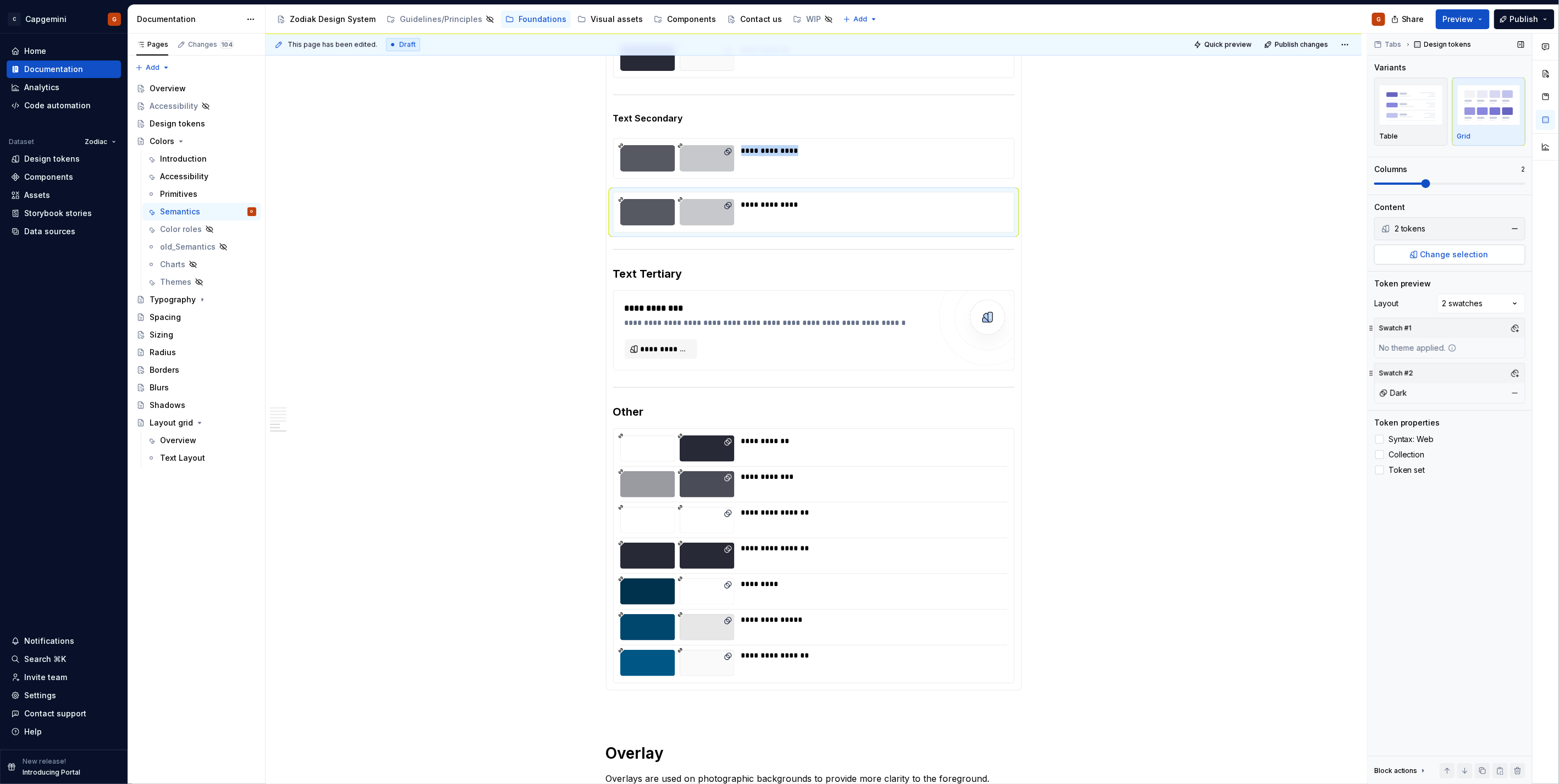
click at [1430, 259] on span "Change selection" at bounding box center [1454, 255] width 68 height 11
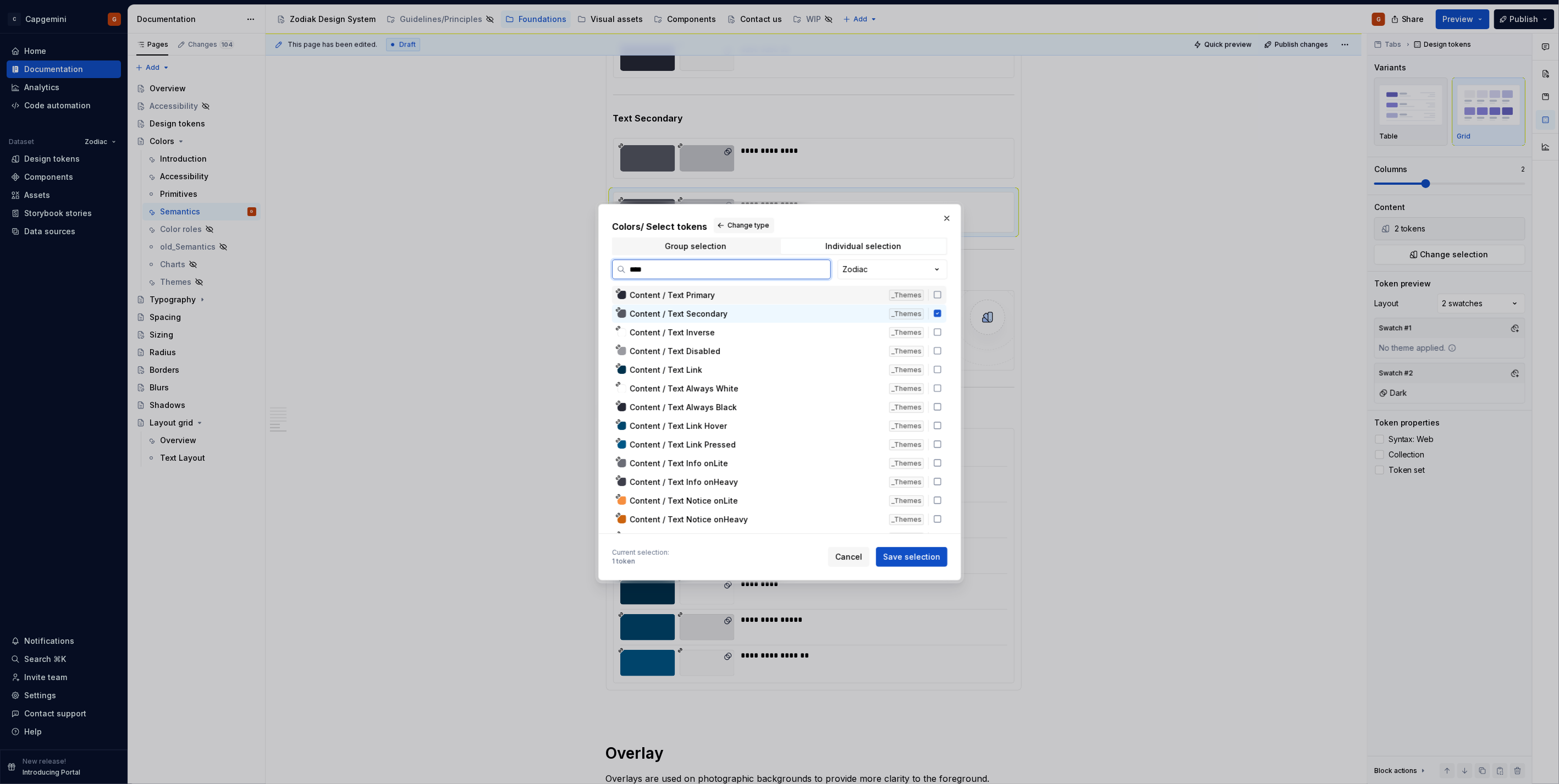
type input "****"
click at [937, 313] on icon at bounding box center [937, 313] width 7 height 7
click at [944, 222] on button "button" at bounding box center [947, 218] width 15 height 15
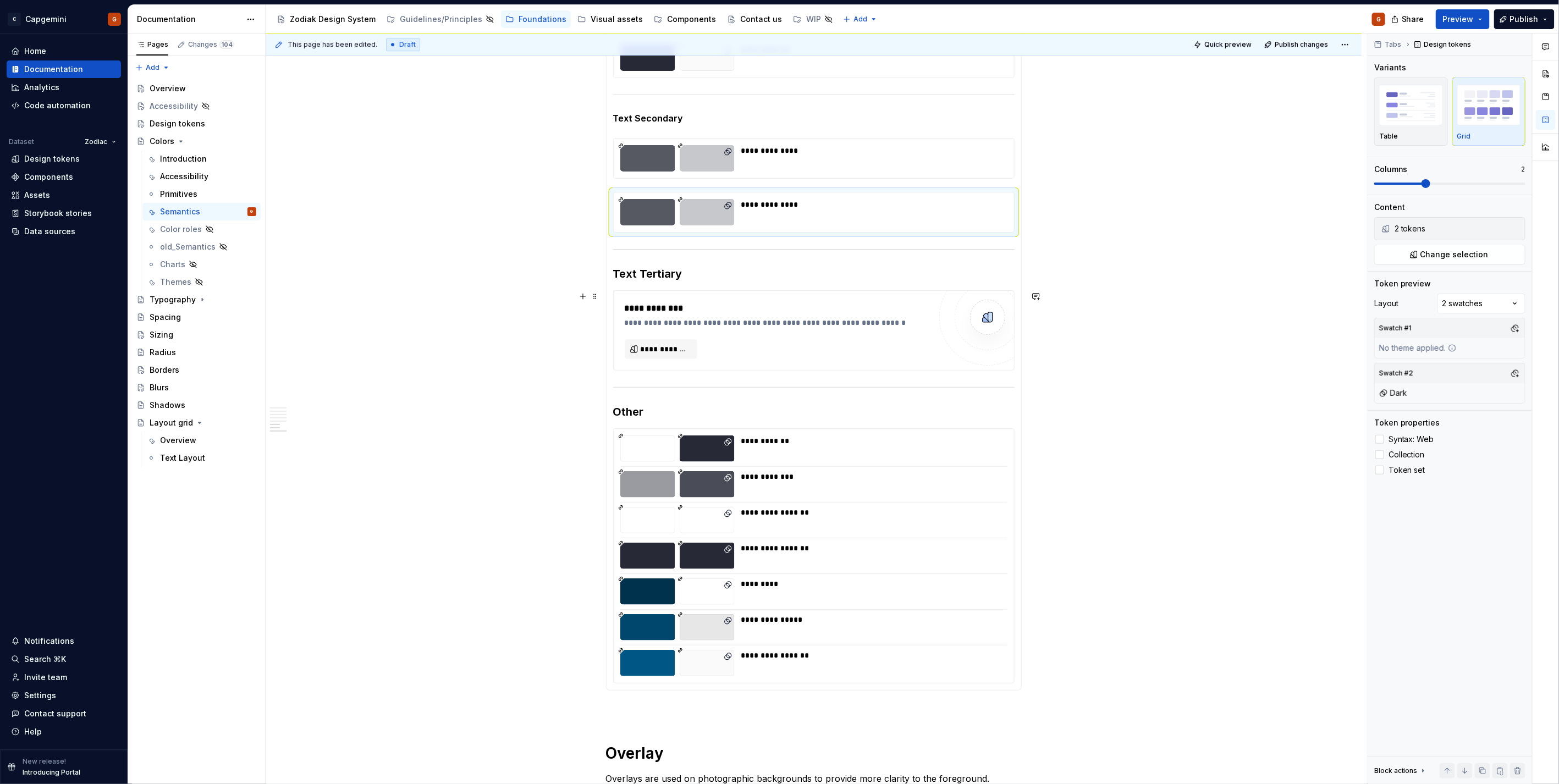
click at [707, 313] on div "**********" at bounding box center [777, 308] width 306 height 13
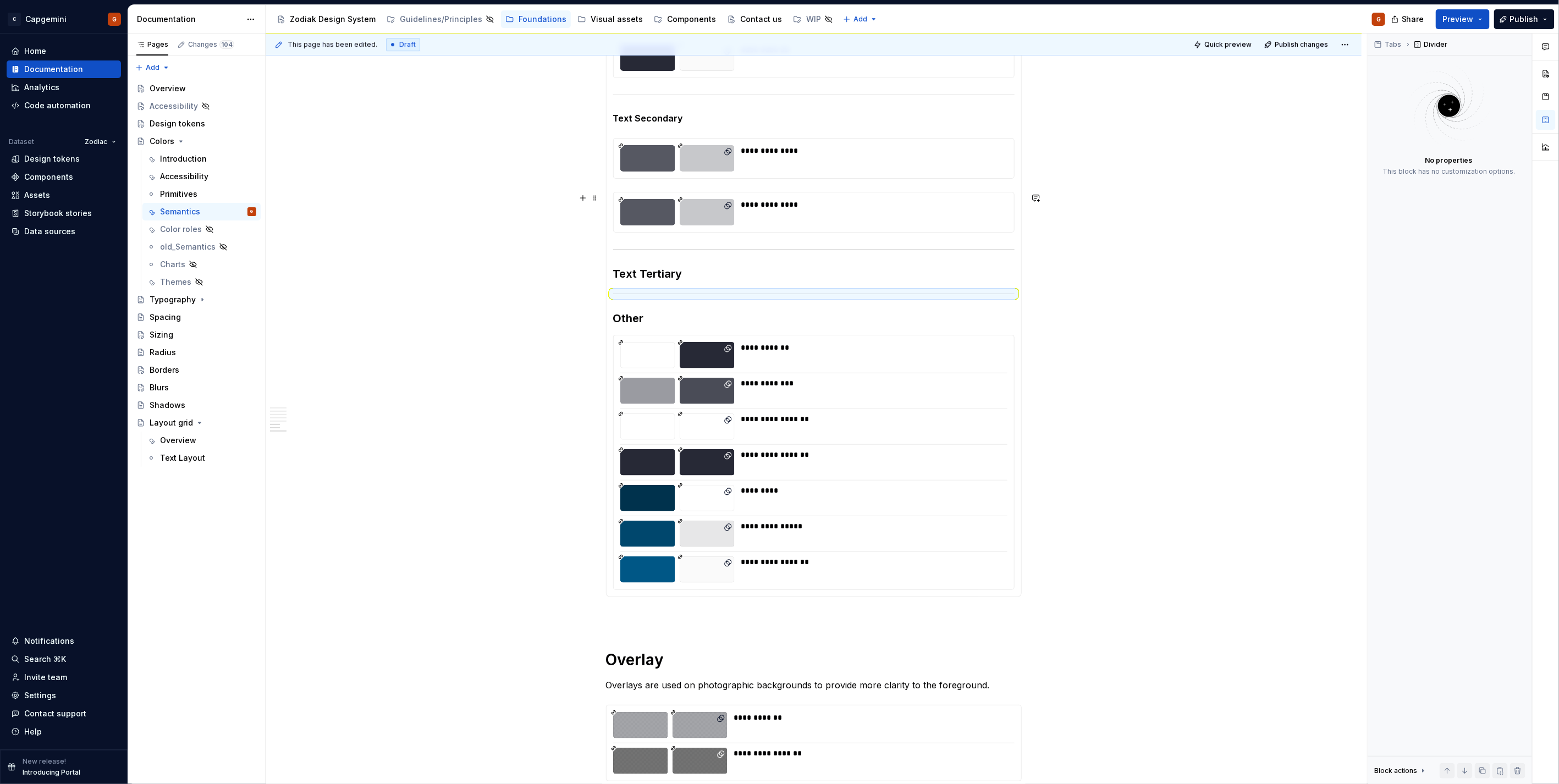
click at [693, 204] on div at bounding box center [707, 212] width 55 height 27
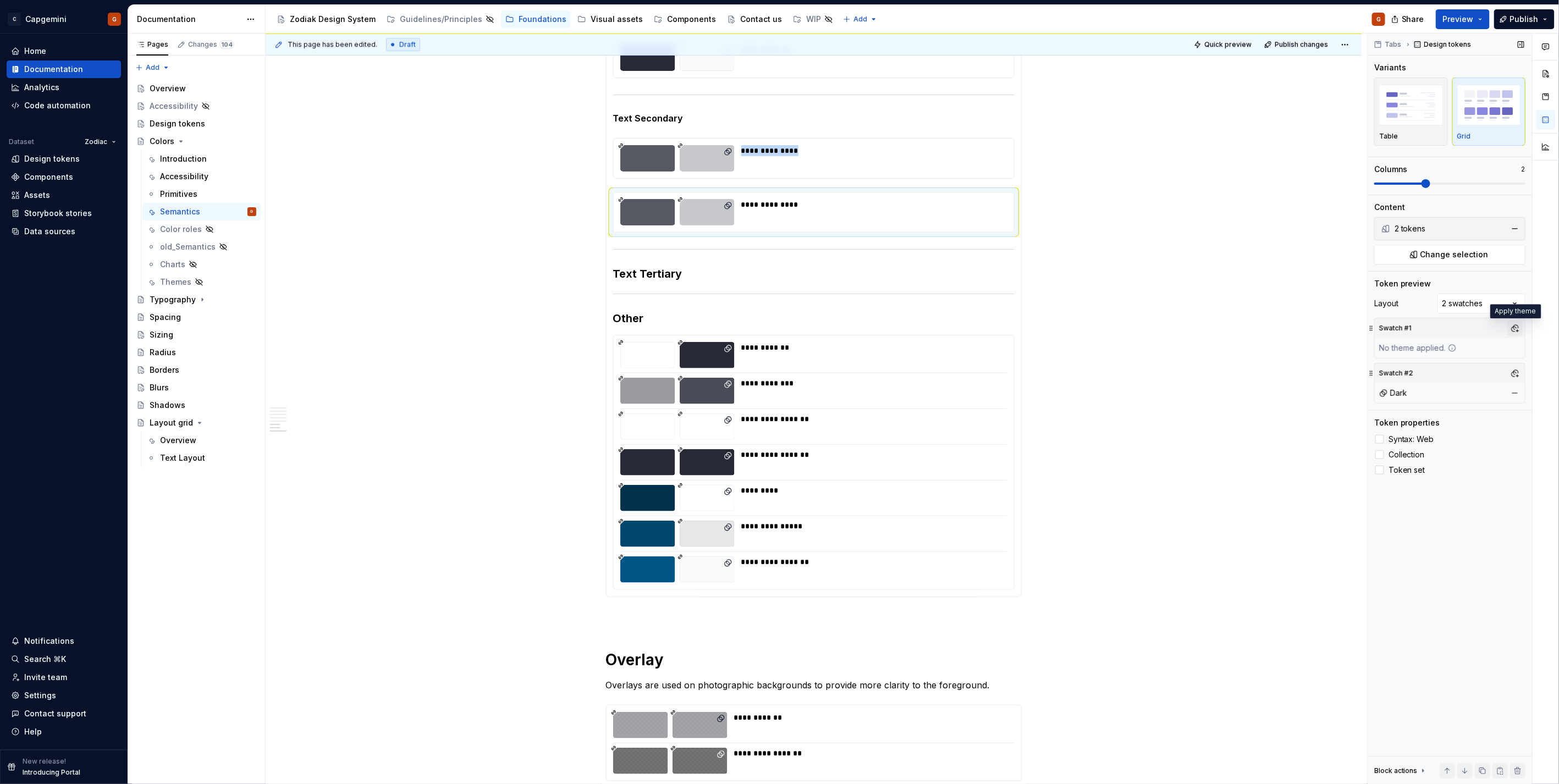
click at [1511, 331] on button "button" at bounding box center [1515, 328] width 15 height 15
click at [1418, 369] on div "Light" at bounding box center [1420, 371] width 19 height 11
click at [697, 164] on html "C Capgemini G Home Documentation Analytics Code automation Dataset Zodiac Desig…" at bounding box center [779, 392] width 1559 height 784
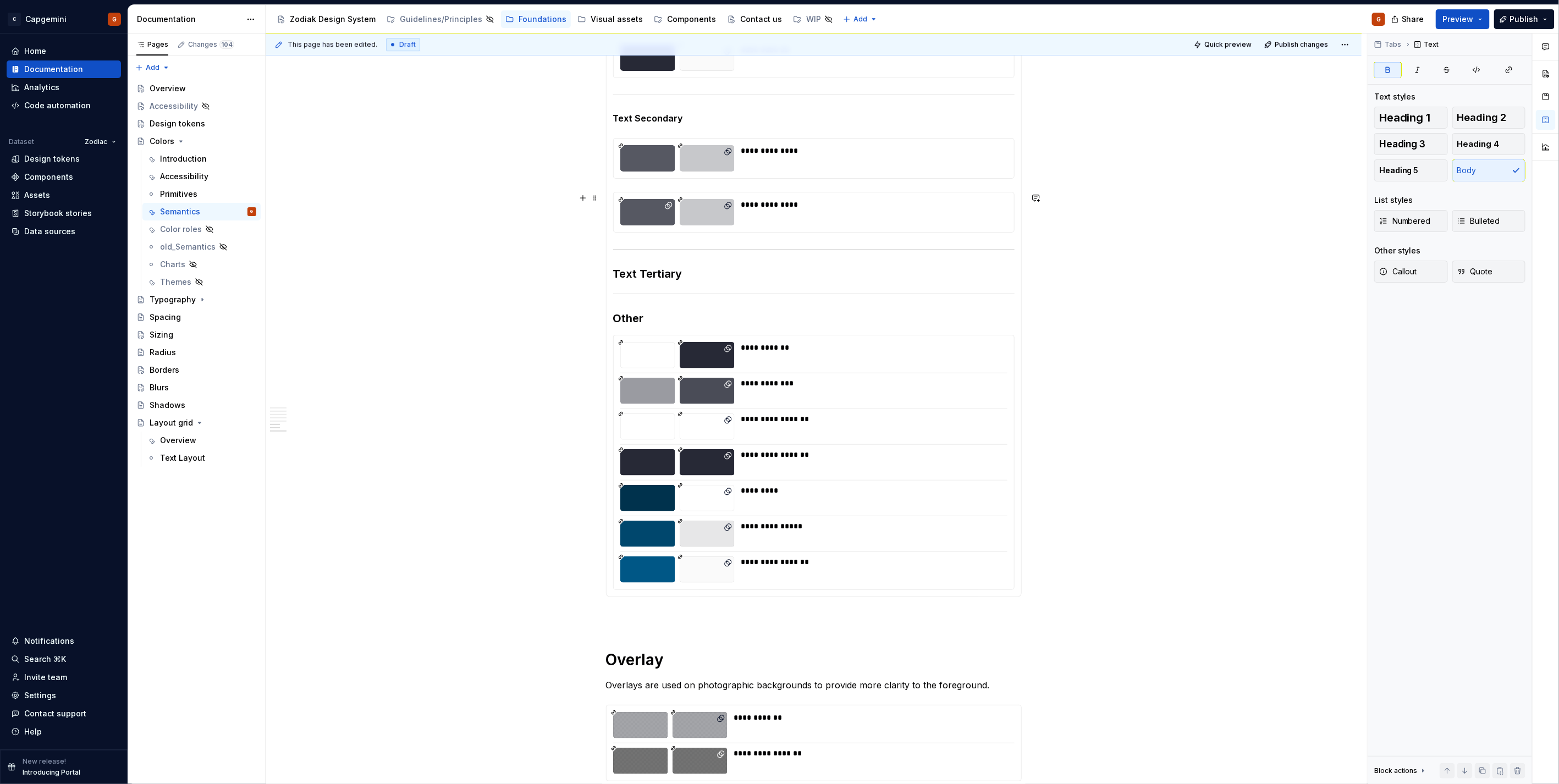
click at [755, 205] on div "**********" at bounding box center [870, 204] width 259 height 11
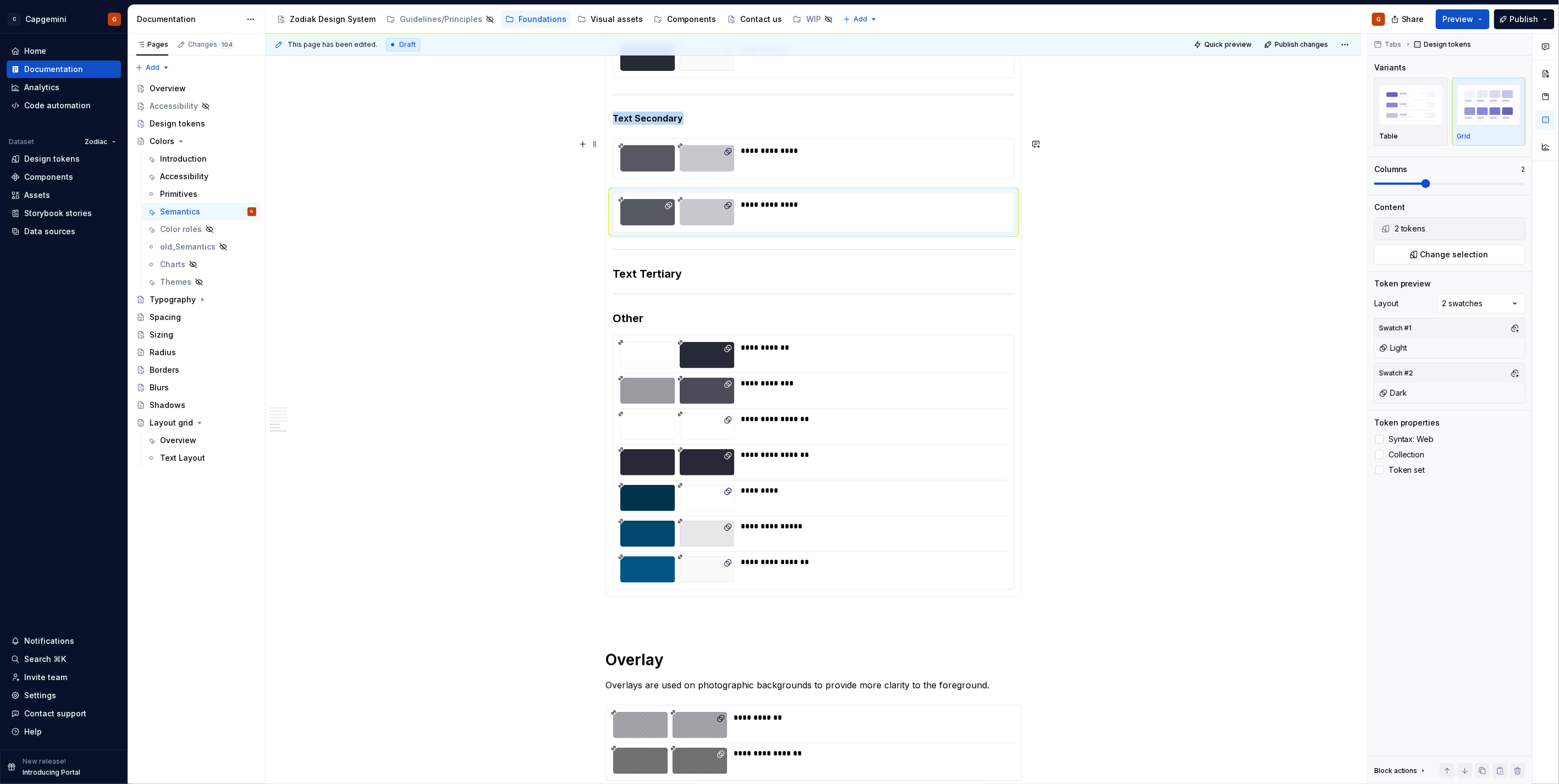
click at [776, 157] on div "**********" at bounding box center [870, 159] width 259 height 27
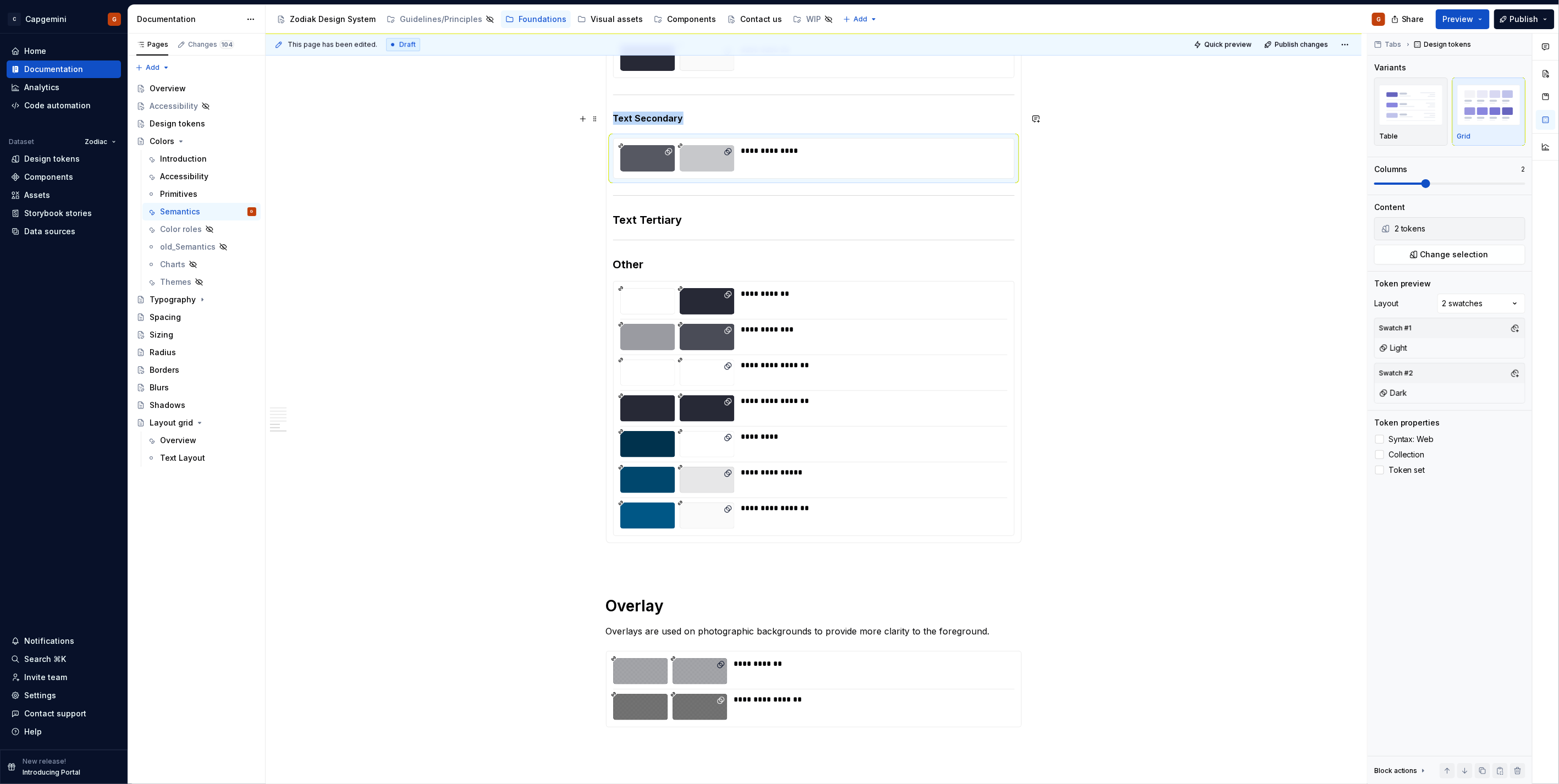
scroll to position [2199, 0]
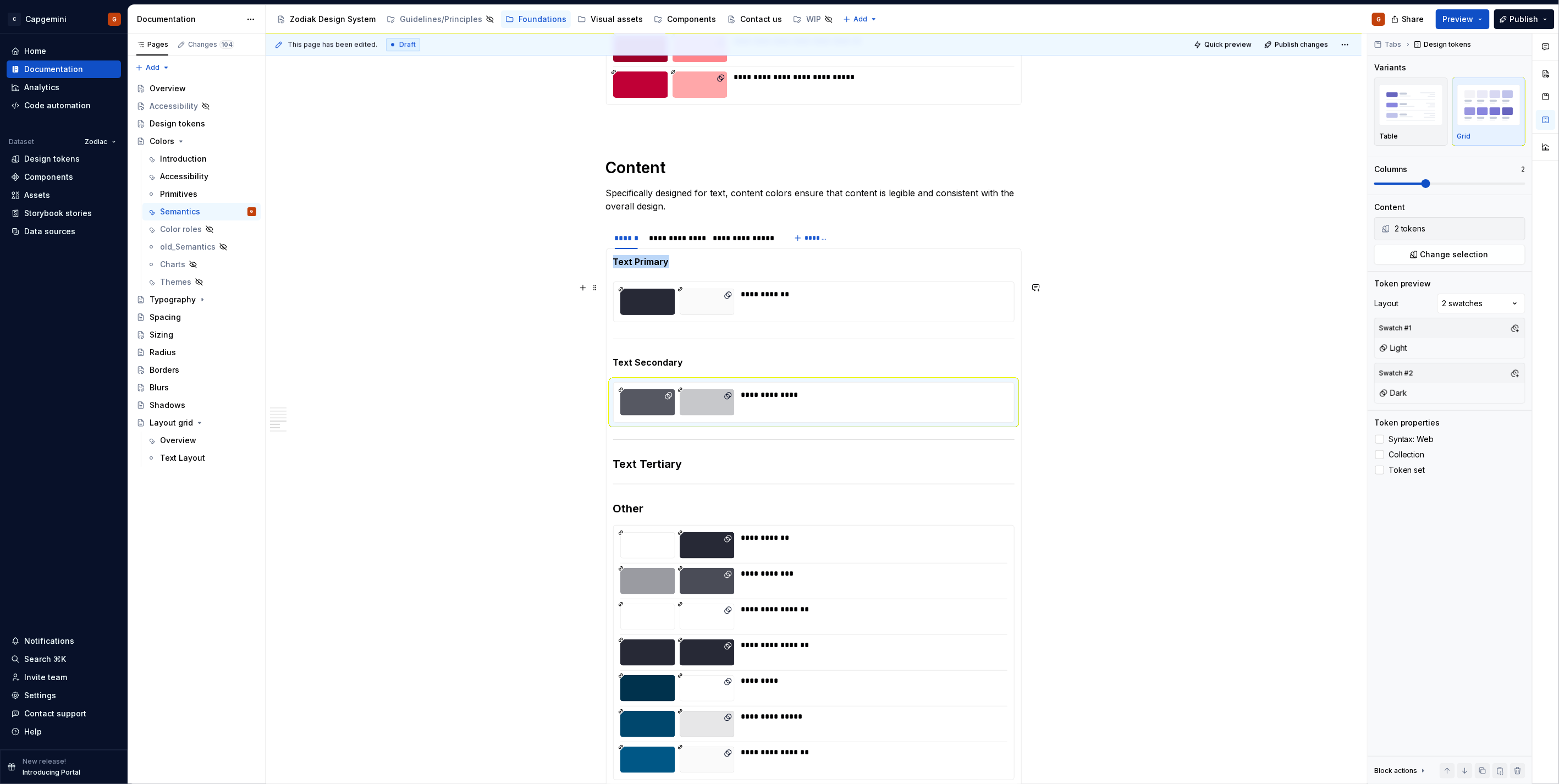
click at [788, 298] on div "**********" at bounding box center [870, 294] width 259 height 11
click at [1510, 327] on button "button" at bounding box center [1515, 328] width 15 height 15
click at [1414, 372] on div "Light" at bounding box center [1420, 371] width 19 height 11
click at [717, 600] on html "C Capgemini G Home Documentation Analytics Code automation Dataset Zodiac Desig…" at bounding box center [779, 392] width 1559 height 784
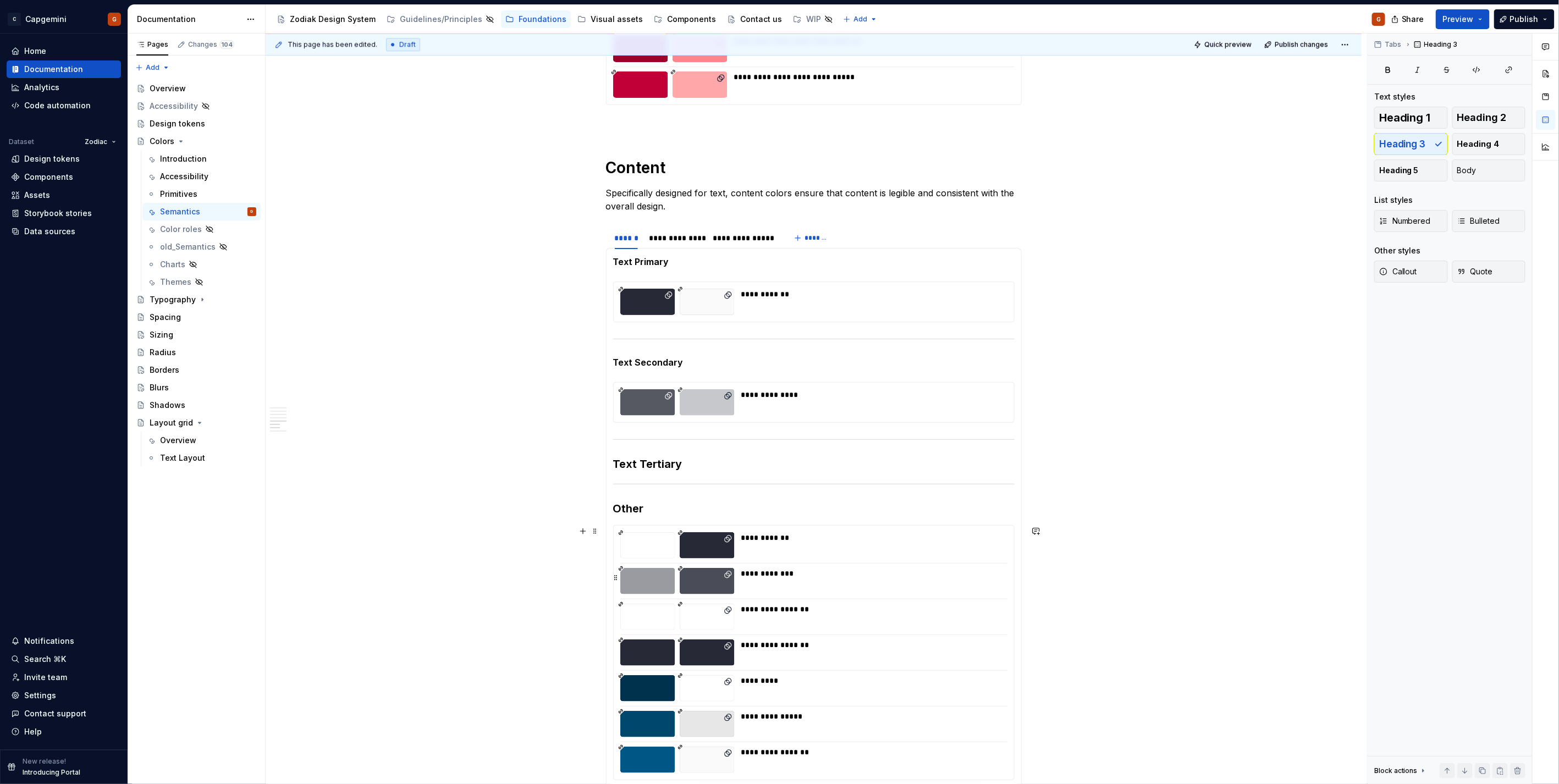
click at [737, 575] on div "**********" at bounding box center [814, 581] width 387 height 27
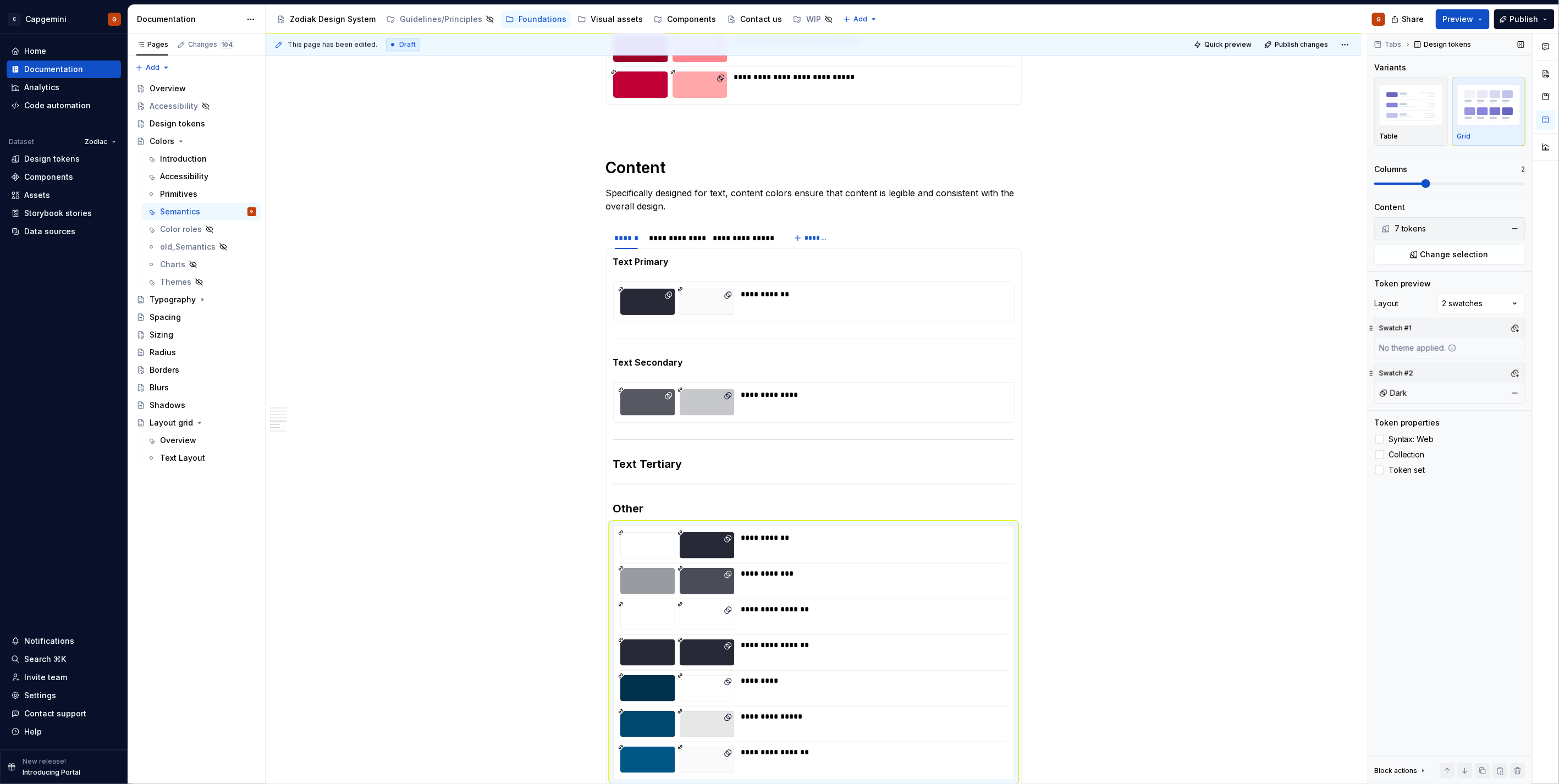
click at [1523, 327] on div "Swatch #1" at bounding box center [1449, 328] width 150 height 20
click at [1515, 328] on button "button" at bounding box center [1515, 328] width 15 height 15
click at [1405, 372] on div "Suggestions" at bounding box center [1402, 370] width 9 height 9
click at [754, 86] on html "C Capgemini G Home Documentation Analytics Code automation Dataset Zodiac Desig…" at bounding box center [779, 392] width 1559 height 784
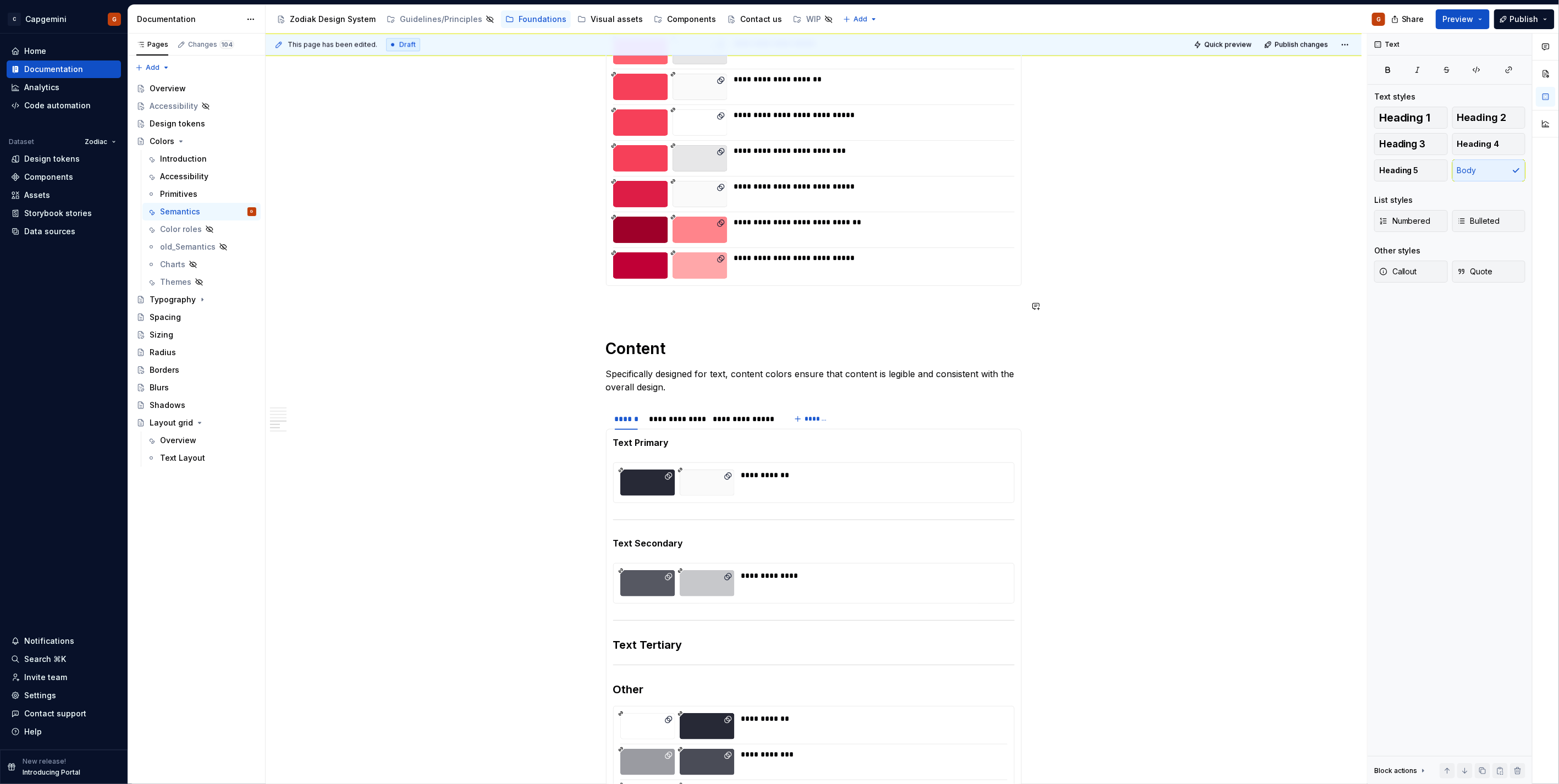
scroll to position [1954, 0]
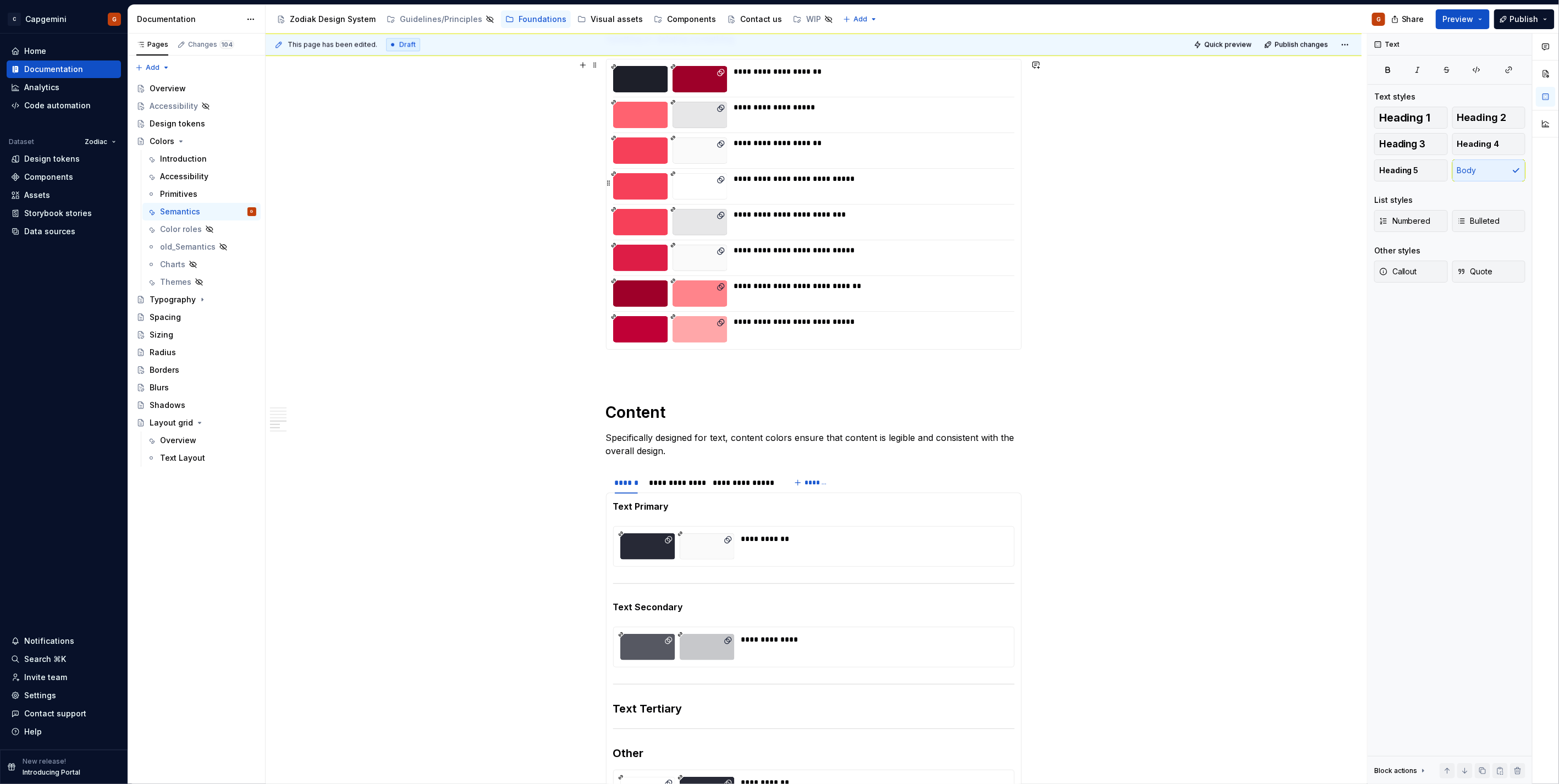
click at [840, 251] on div "**********" at bounding box center [871, 250] width 274 height 11
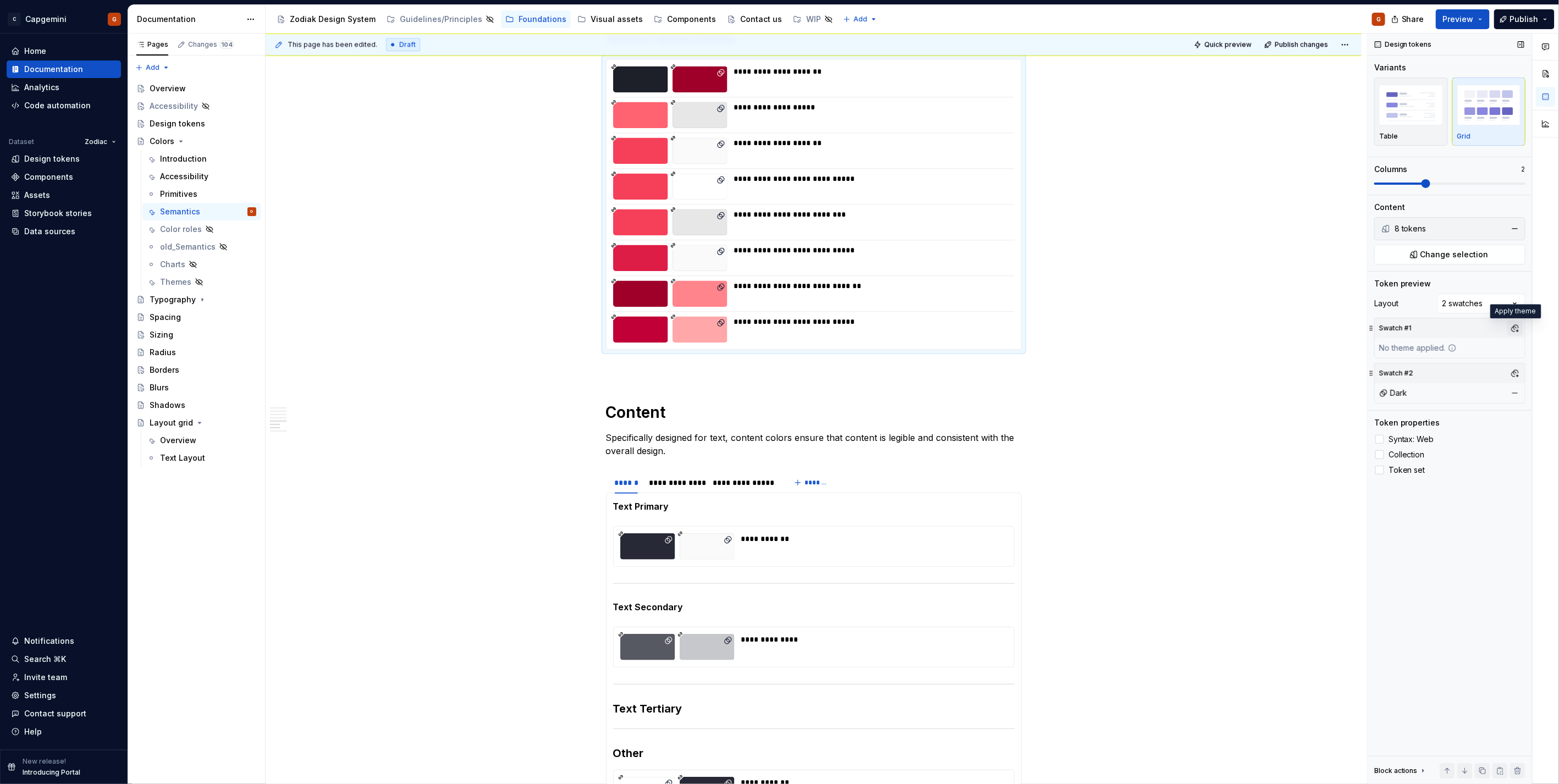
click at [1511, 327] on button "button" at bounding box center [1515, 328] width 15 height 15
click at [1415, 370] on div "Light" at bounding box center [1420, 371] width 19 height 11
click at [1100, 294] on html "C Capgemini G Home Documentation Analytics Code automation Dataset Zodiac Desig…" at bounding box center [779, 392] width 1559 height 784
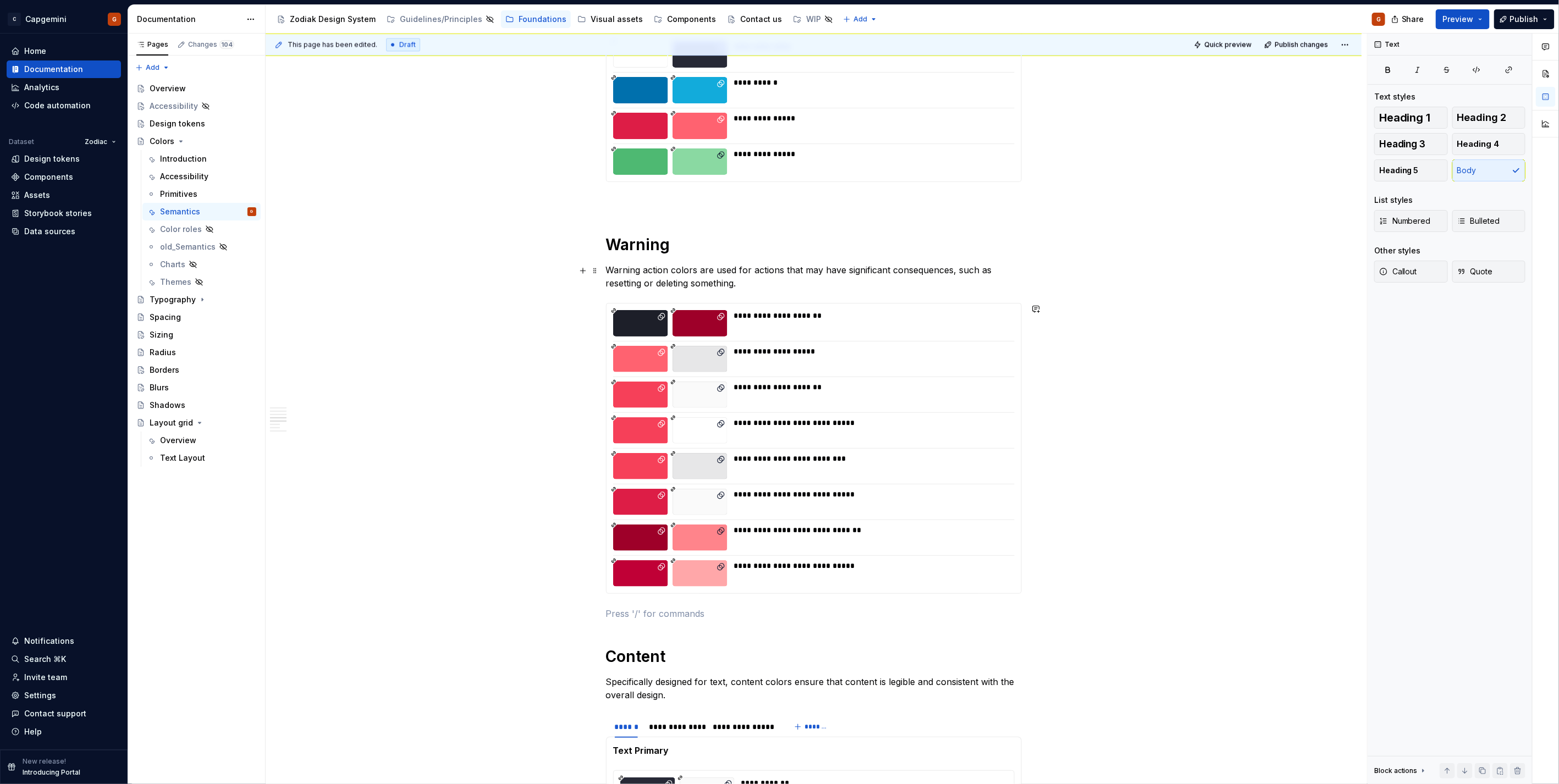
scroll to position [1465, 0]
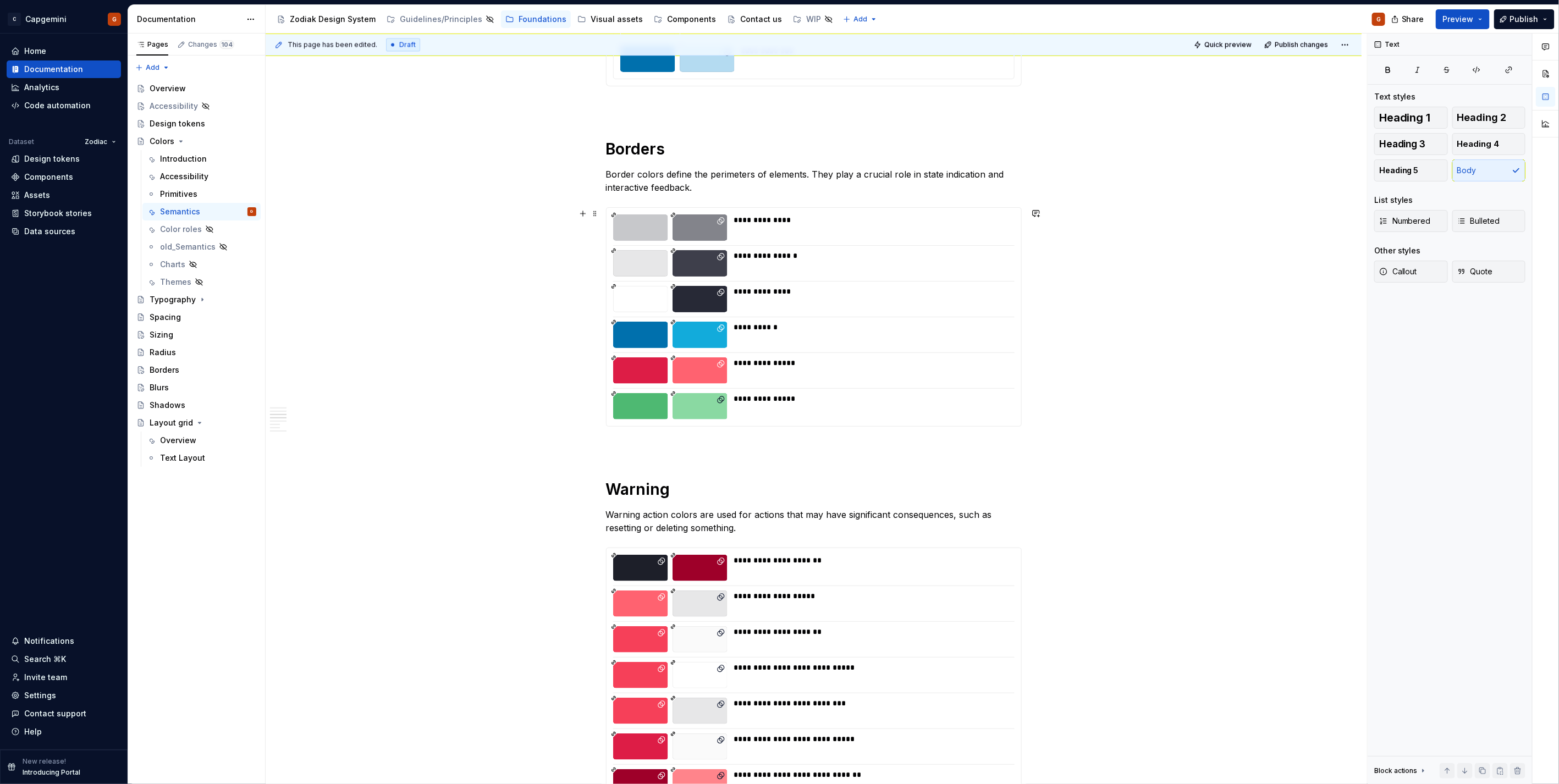
click at [935, 312] on div "**********" at bounding box center [871, 299] width 274 height 27
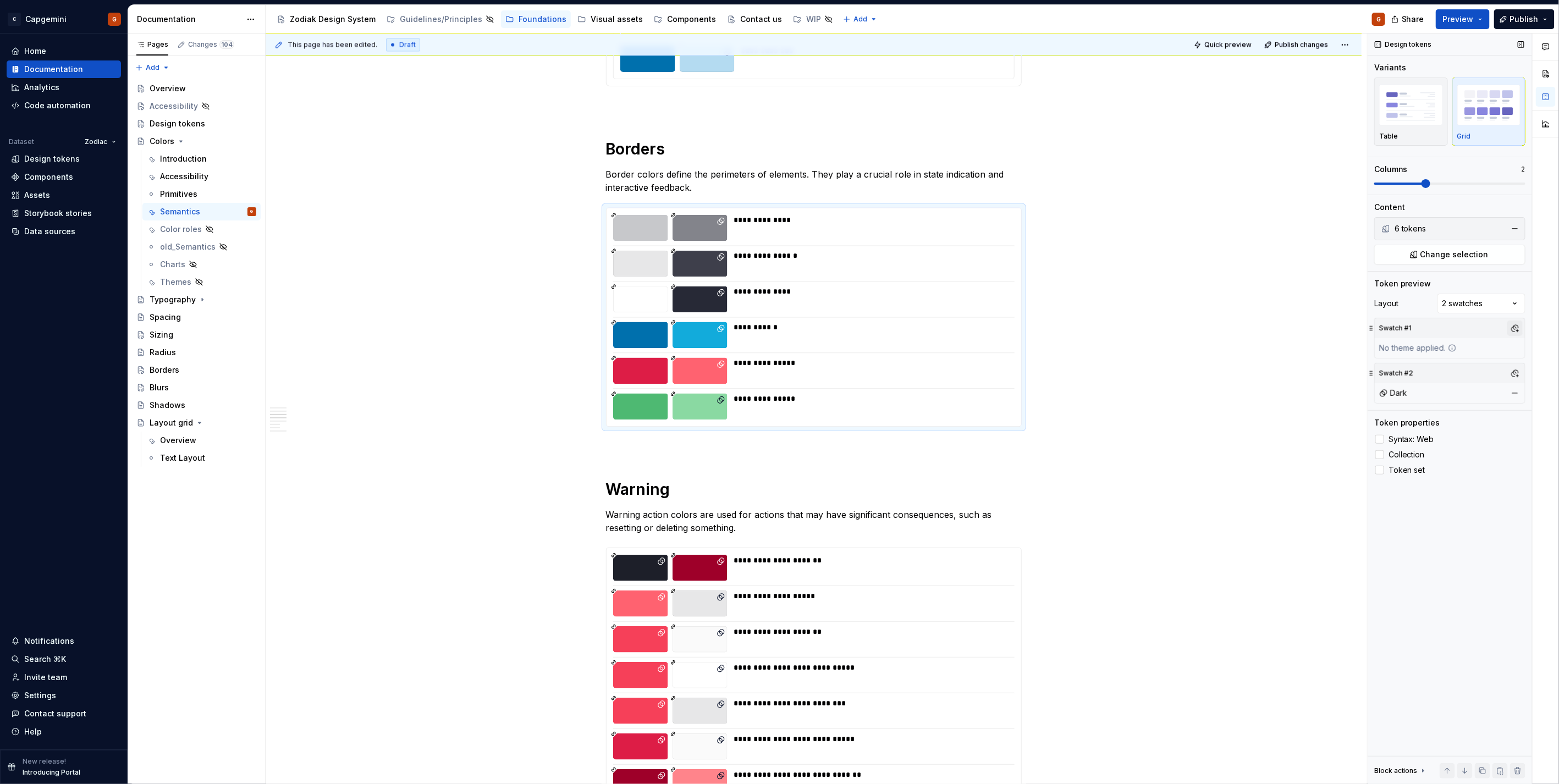
click at [1513, 326] on button "button" at bounding box center [1515, 328] width 15 height 15
click at [1428, 367] on div "Light" at bounding box center [1420, 371] width 19 height 11
click at [1201, 347] on html "C Capgemini G Home Documentation Analytics Code automation Dataset Zodiac Desig…" at bounding box center [779, 392] width 1559 height 784
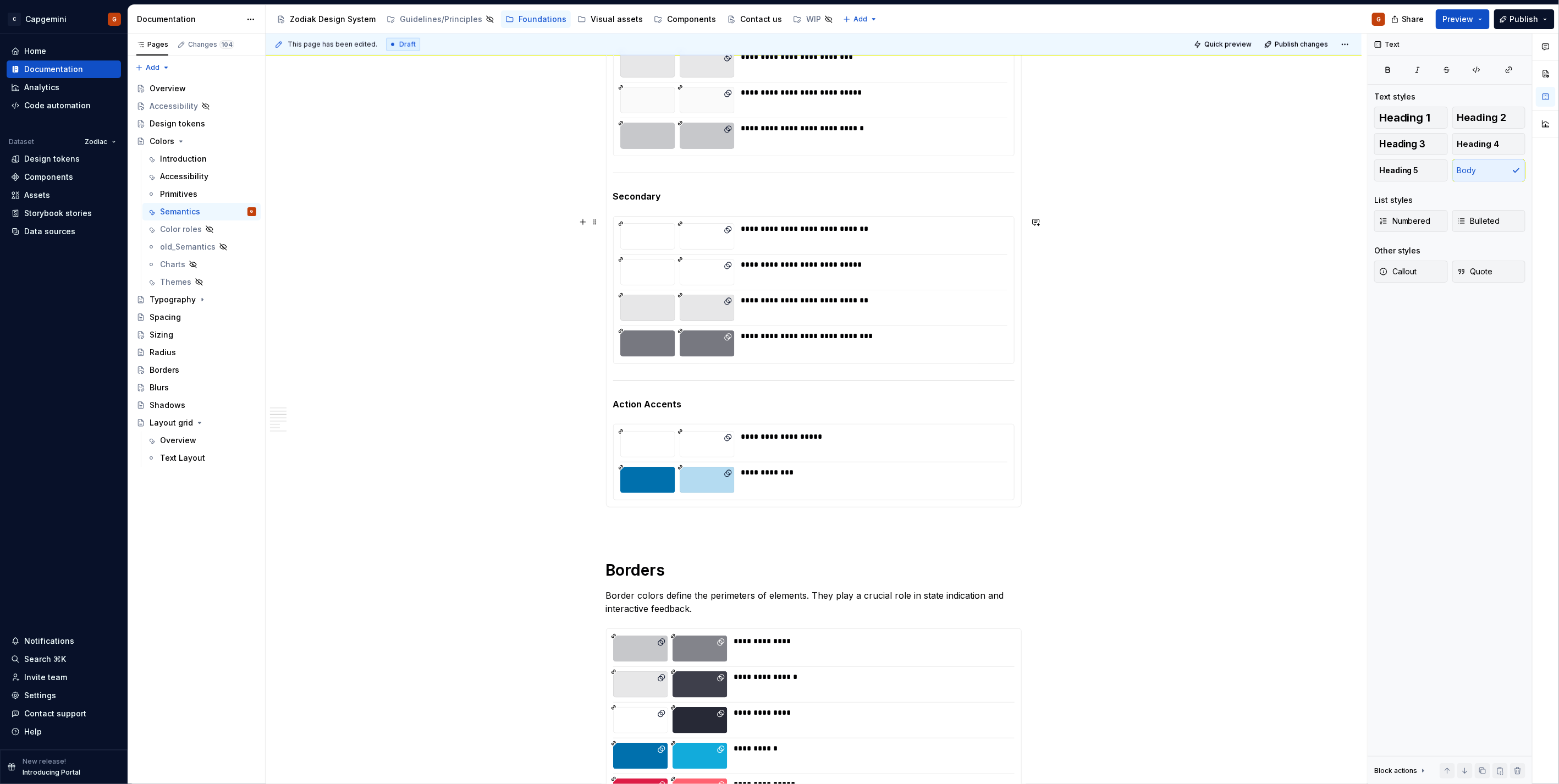
scroll to position [1038, 0]
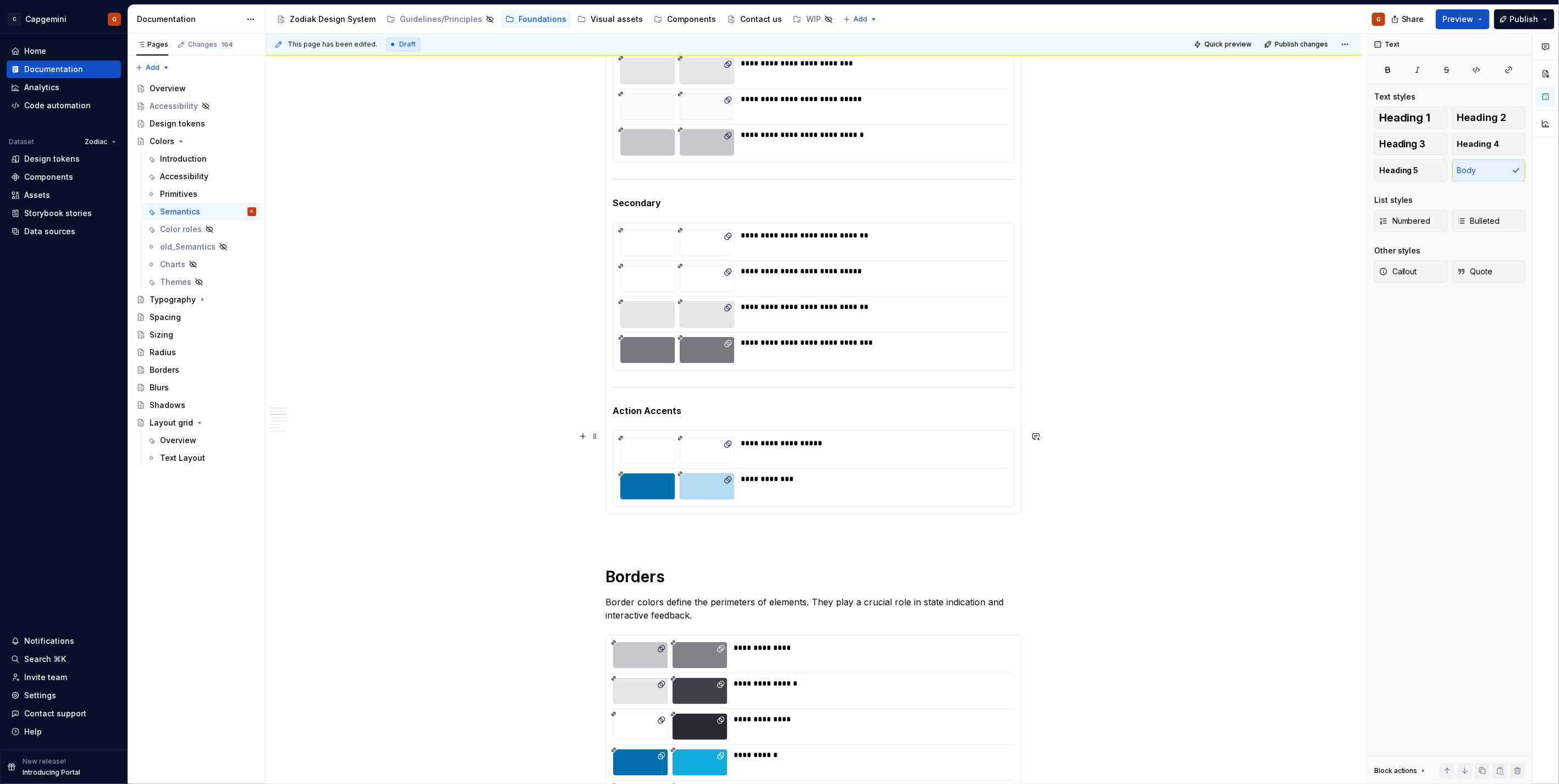
click at [979, 469] on div at bounding box center [814, 469] width 387 height 1
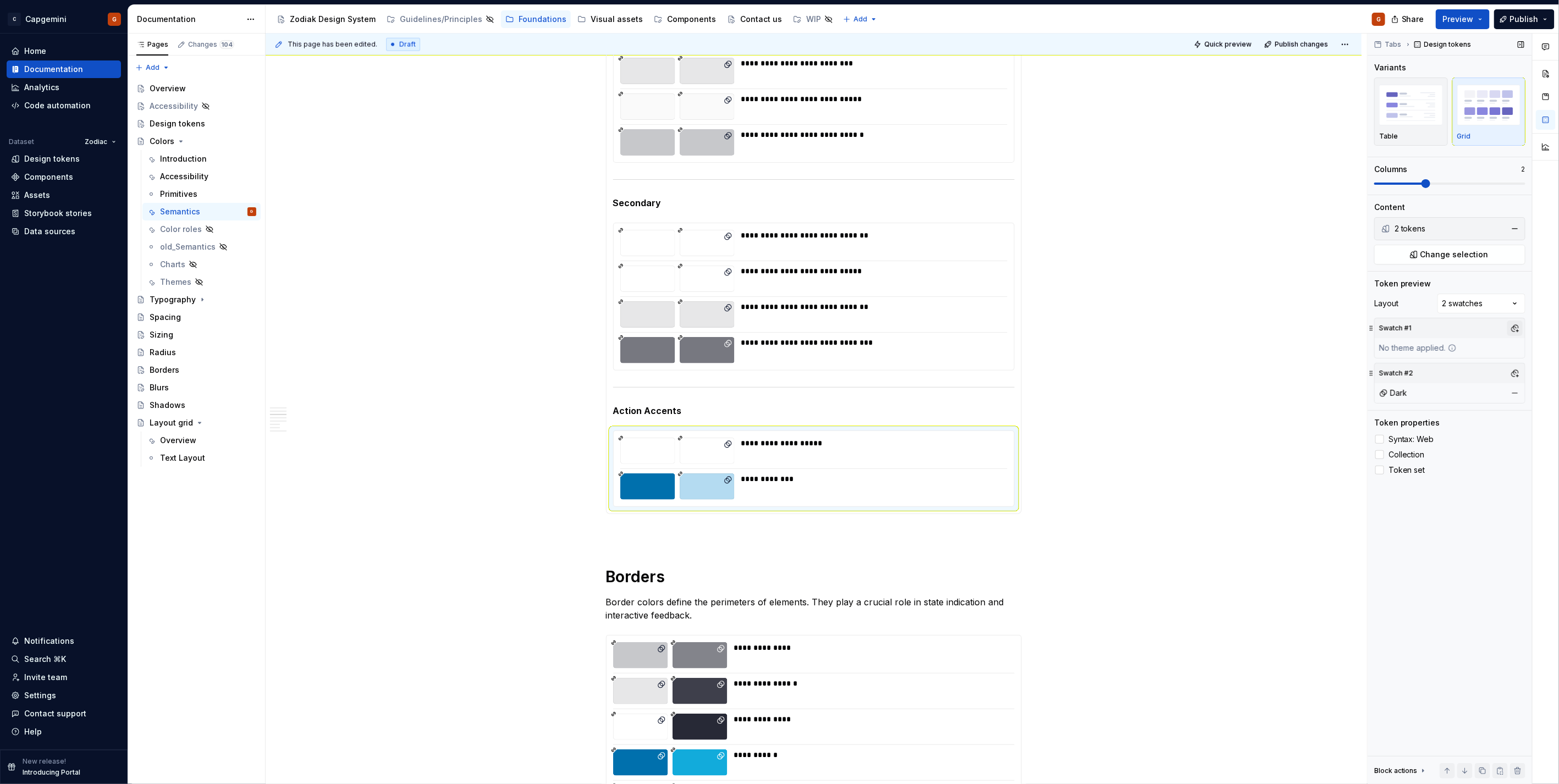
click at [1513, 327] on button "button" at bounding box center [1515, 328] width 15 height 15
click at [1426, 374] on div "Light" at bounding box center [1420, 371] width 19 height 11
click at [1109, 397] on html "C Capgemini G Home Documentation Analytics Code automation Dataset Zodiac Desig…" at bounding box center [779, 392] width 1559 height 784
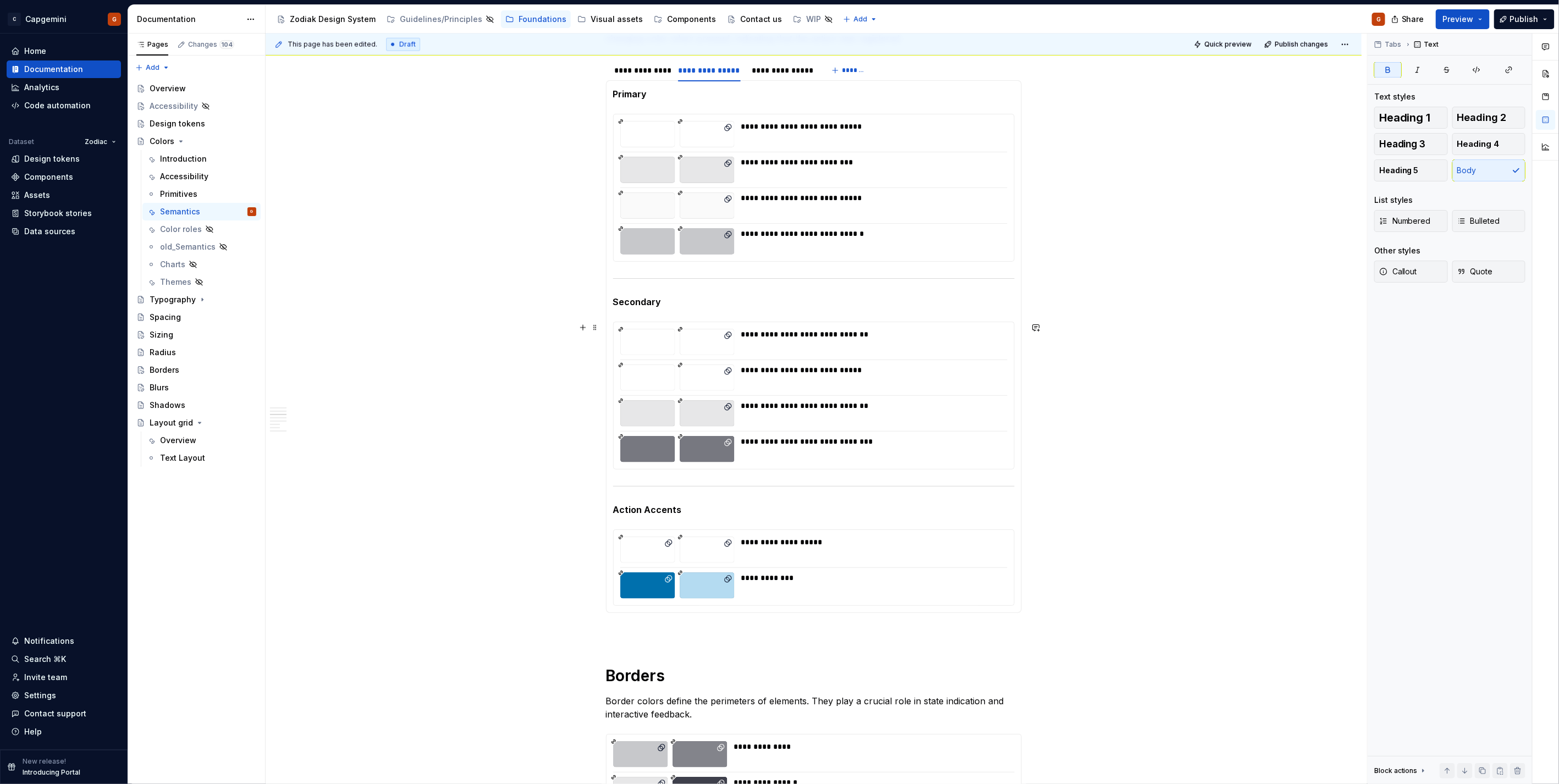
scroll to position [794, 0]
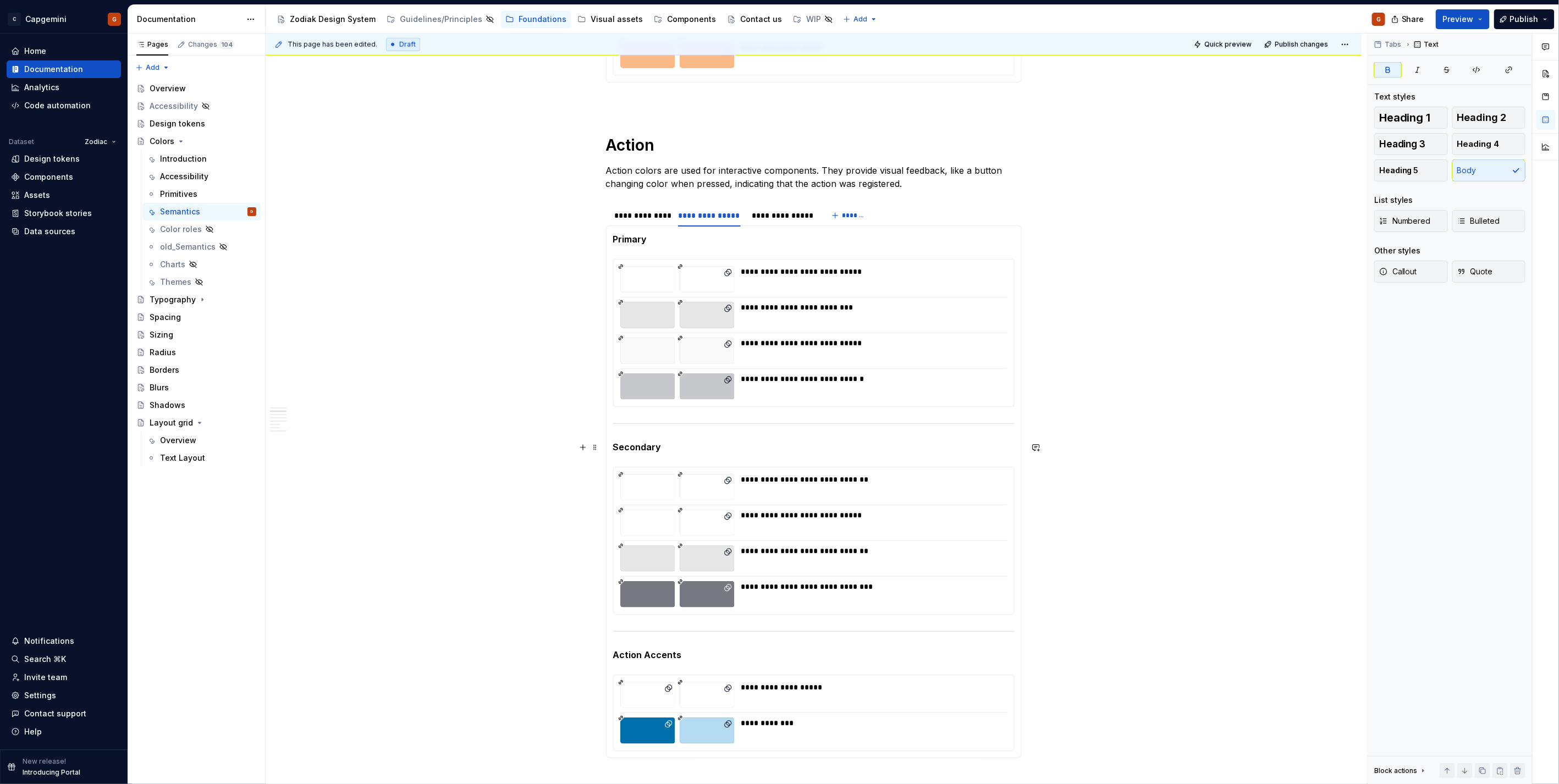
click at [986, 482] on div "**********" at bounding box center [870, 480] width 259 height 11
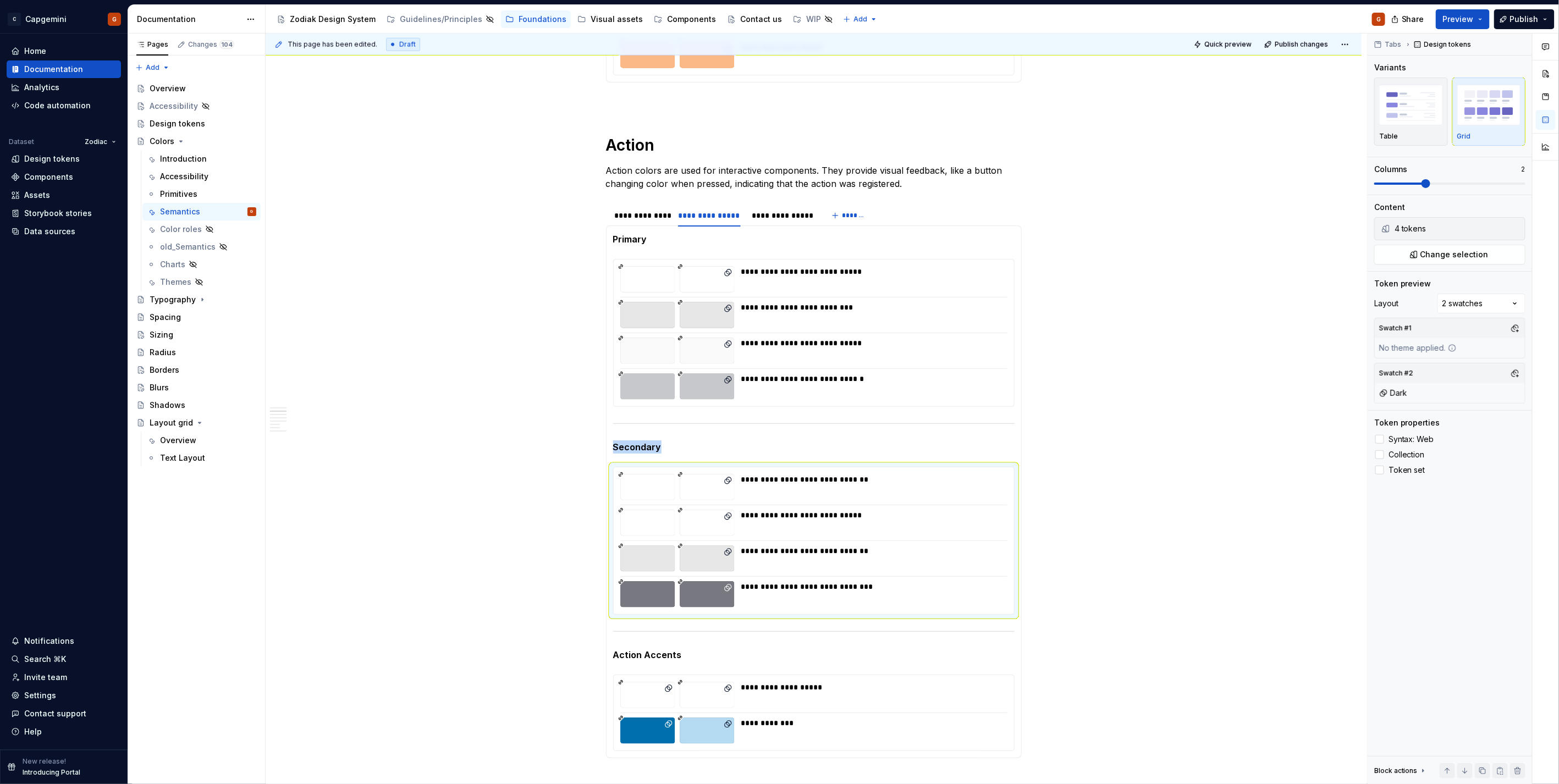
click at [1506, 303] on div "Comments Open comments No comments yet Select ‘Comment’ from the block context …" at bounding box center [1463, 409] width 191 height 751
click at [1393, 330] on div "Comments Open comments No comments yet Select ‘Comment’ from the block context …" at bounding box center [1463, 409] width 191 height 751
click at [1508, 325] on button "button" at bounding box center [1515, 328] width 15 height 15
click at [1419, 372] on div "Light" at bounding box center [1420, 371] width 19 height 11
click at [838, 332] on html "C Capgemini G Home Documentation Analytics Code automation Dataset Zodiac Desig…" at bounding box center [779, 392] width 1559 height 784
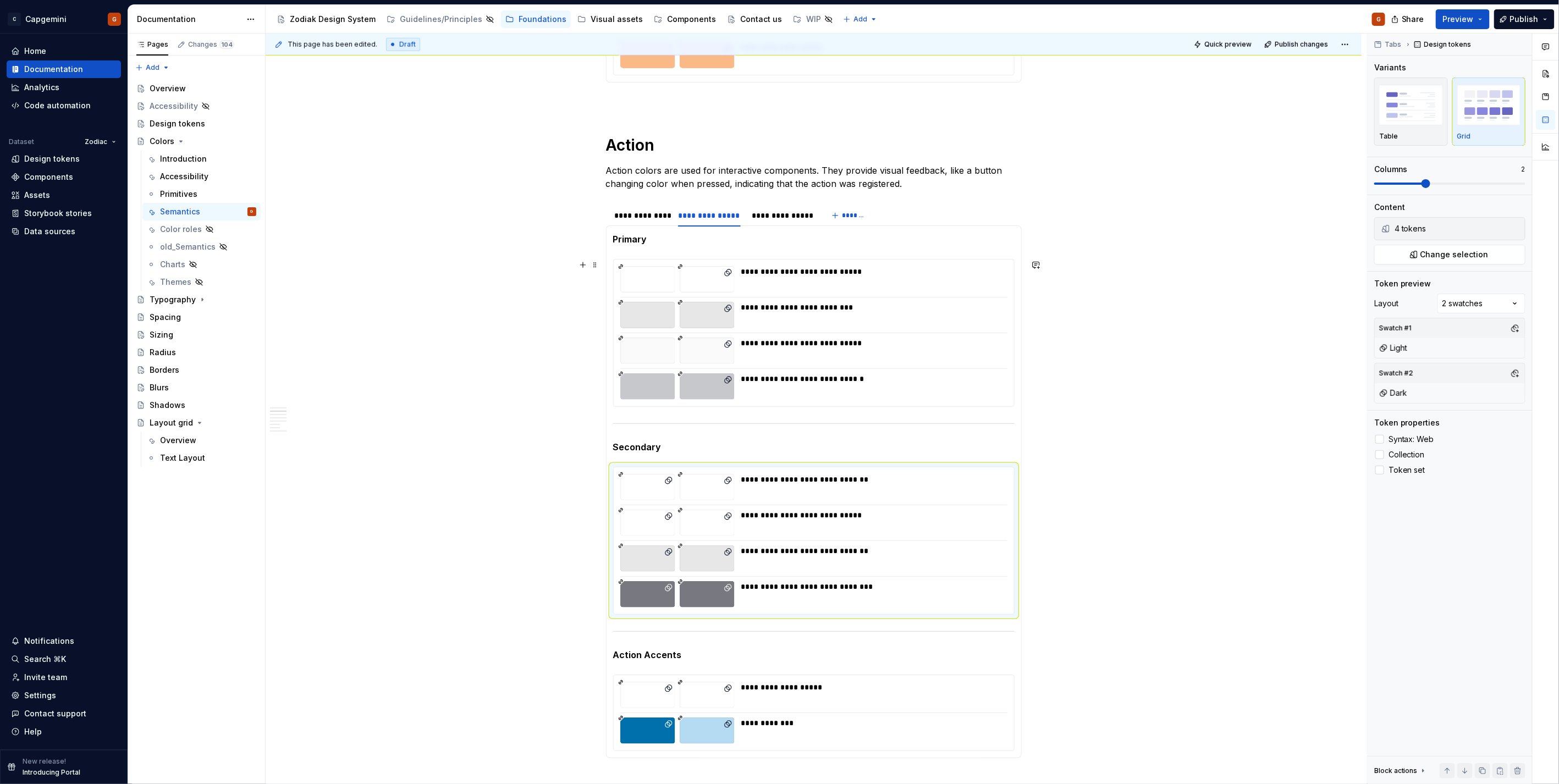
click at [904, 326] on div "**********" at bounding box center [870, 315] width 259 height 27
click at [1511, 325] on button "button" at bounding box center [1515, 328] width 15 height 15
click at [1417, 370] on div "Light" at bounding box center [1420, 371] width 19 height 11
click at [1039, 323] on html "C Capgemini G Home Documentation Analytics Code automation Dataset Zodiac Desig…" at bounding box center [779, 392] width 1559 height 784
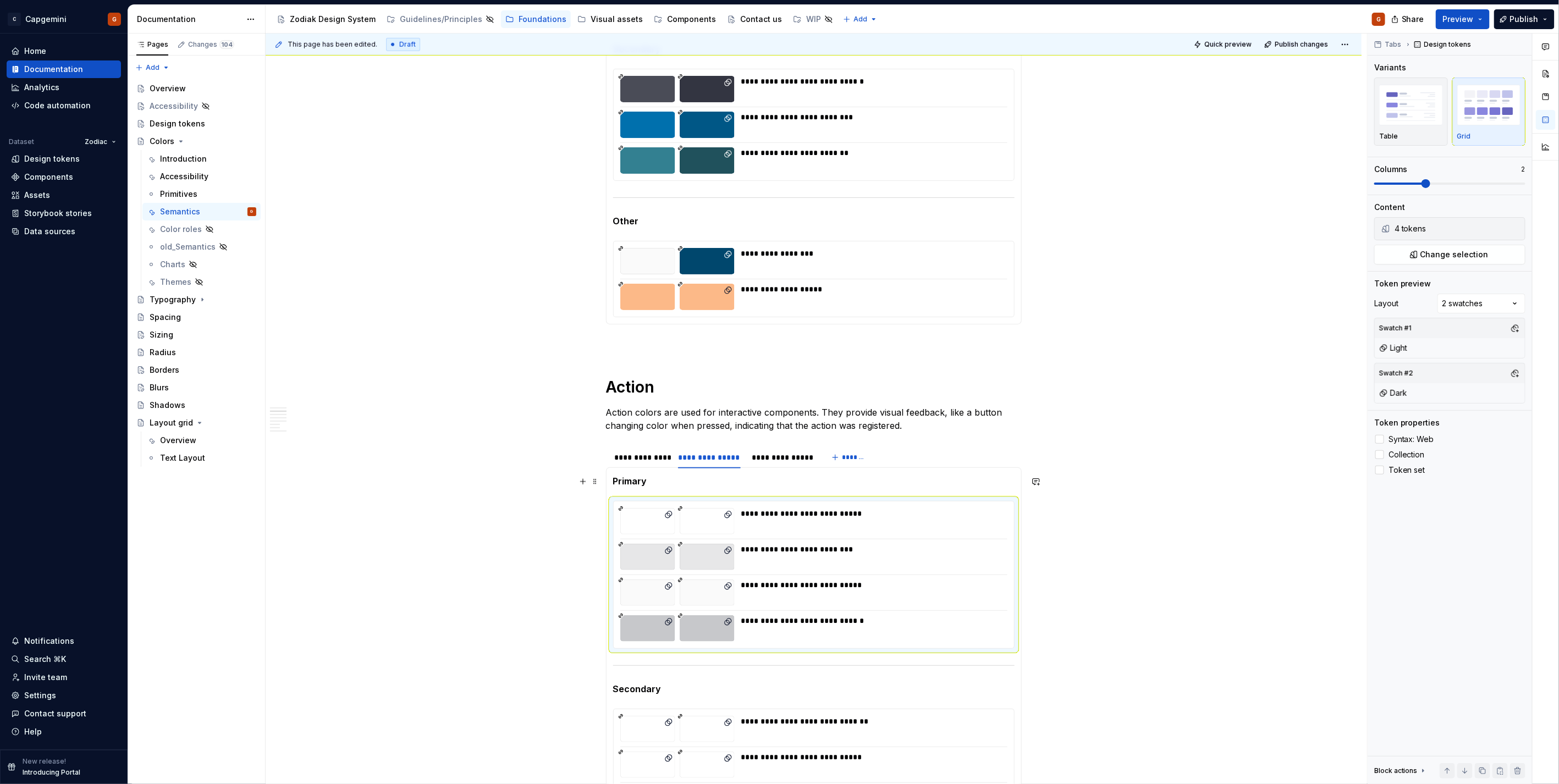
scroll to position [488, 0]
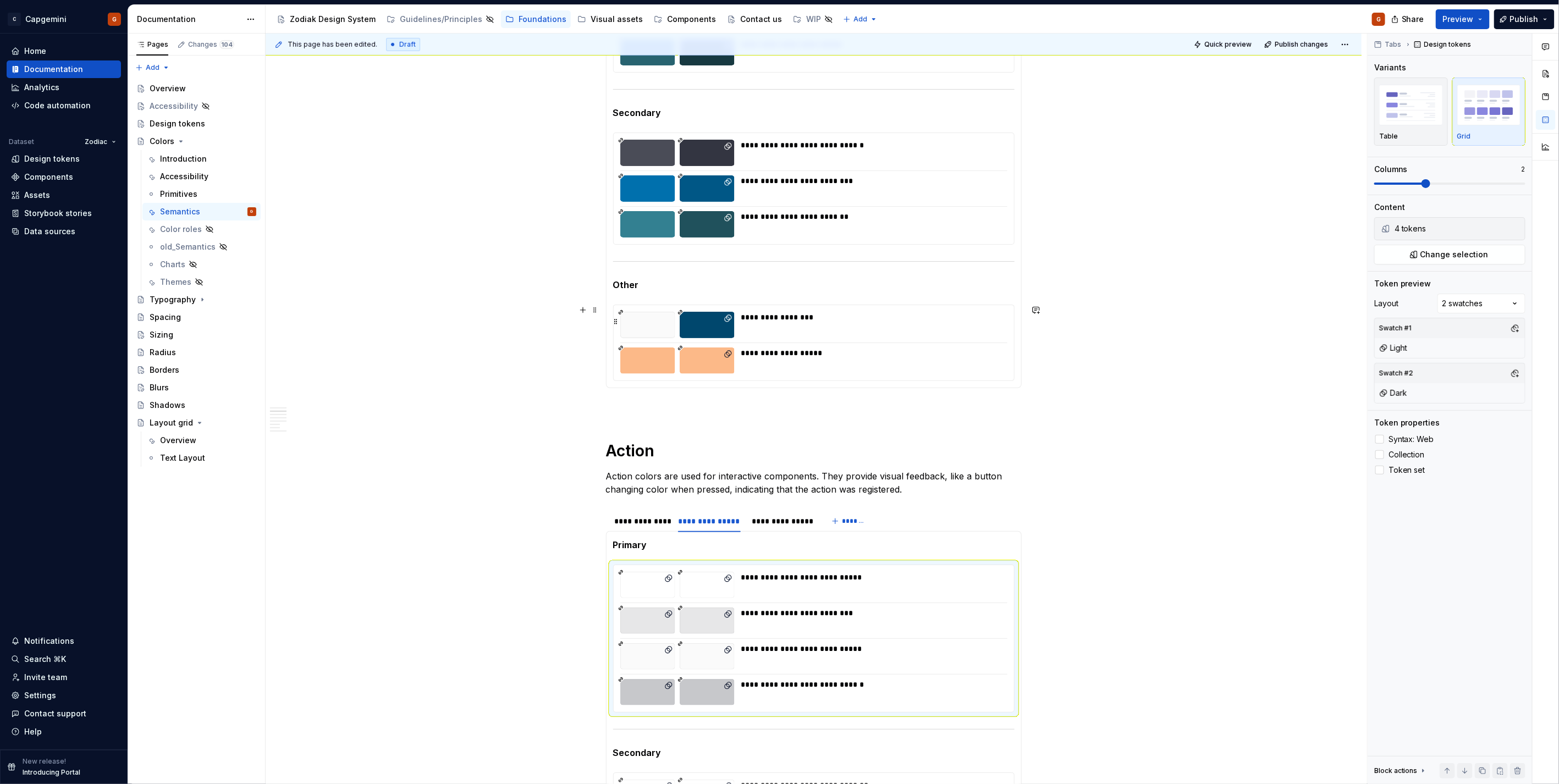
click at [691, 334] on div at bounding box center [707, 325] width 55 height 27
click at [1513, 327] on button "button" at bounding box center [1515, 328] width 15 height 15
click at [1412, 369] on div "Light" at bounding box center [1420, 371] width 19 height 11
click at [792, 195] on html "C Capgemini G Home Documentation Analytics Code automation Dataset Zodiac Desig…" at bounding box center [779, 392] width 1559 height 784
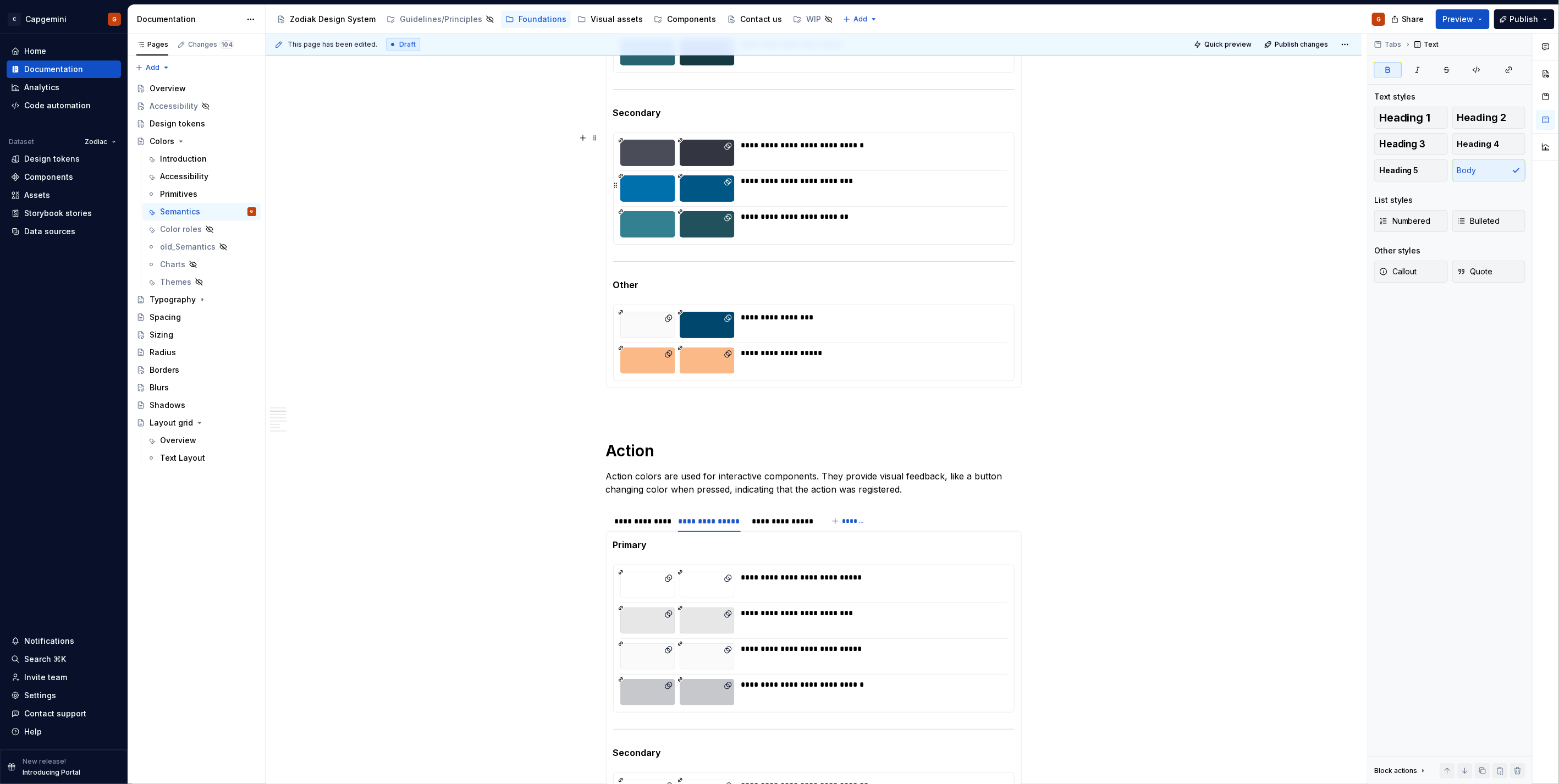
click at [769, 171] on div "**********" at bounding box center [814, 188] width 400 height 111
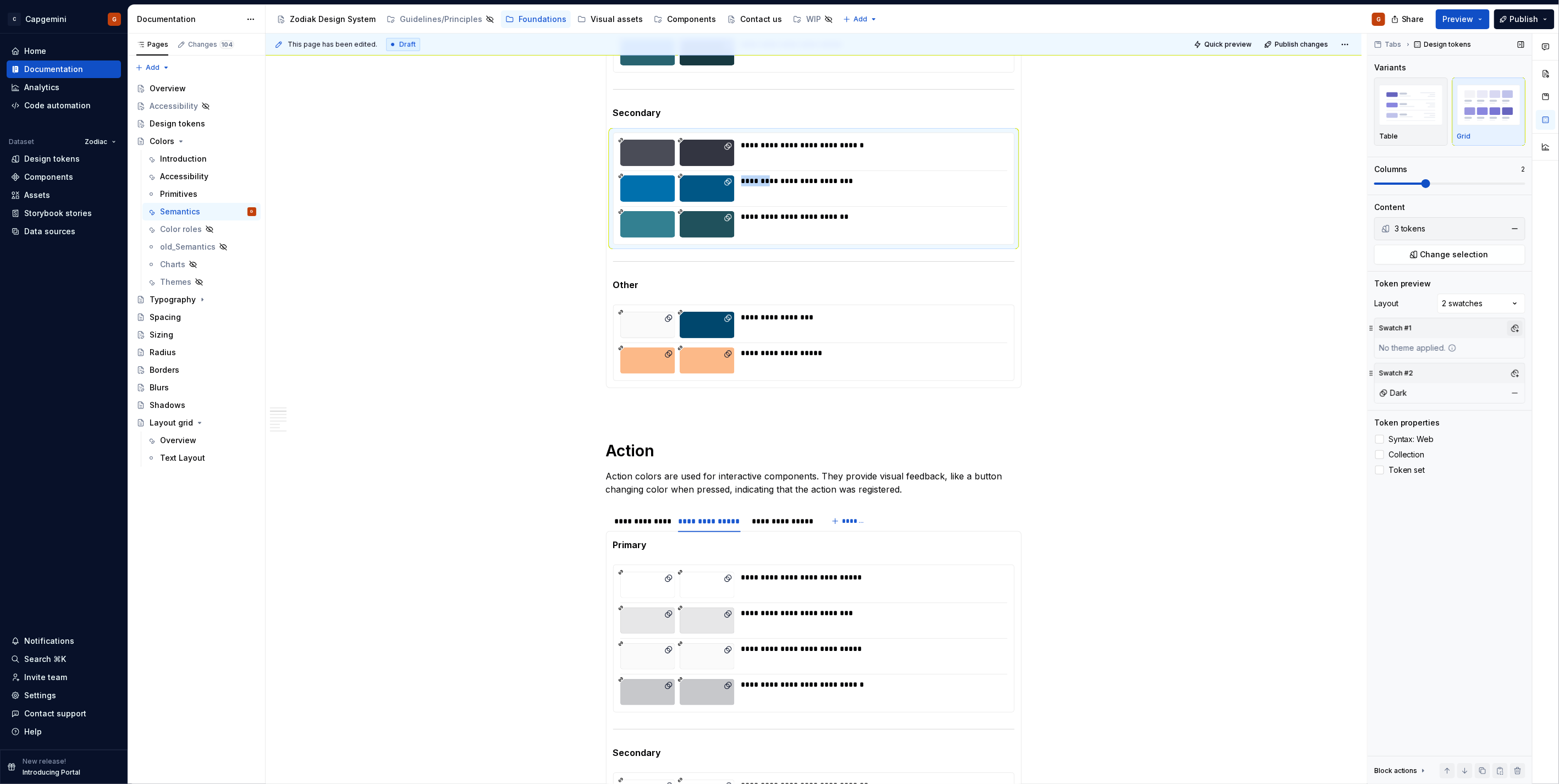
click at [1520, 325] on button "button" at bounding box center [1515, 328] width 15 height 15
click at [1415, 370] on div "Light" at bounding box center [1420, 371] width 19 height 11
click at [1140, 282] on html "C Capgemini G Home Documentation Analytics Code automation Dataset Zodiac Desig…" at bounding box center [779, 392] width 1559 height 784
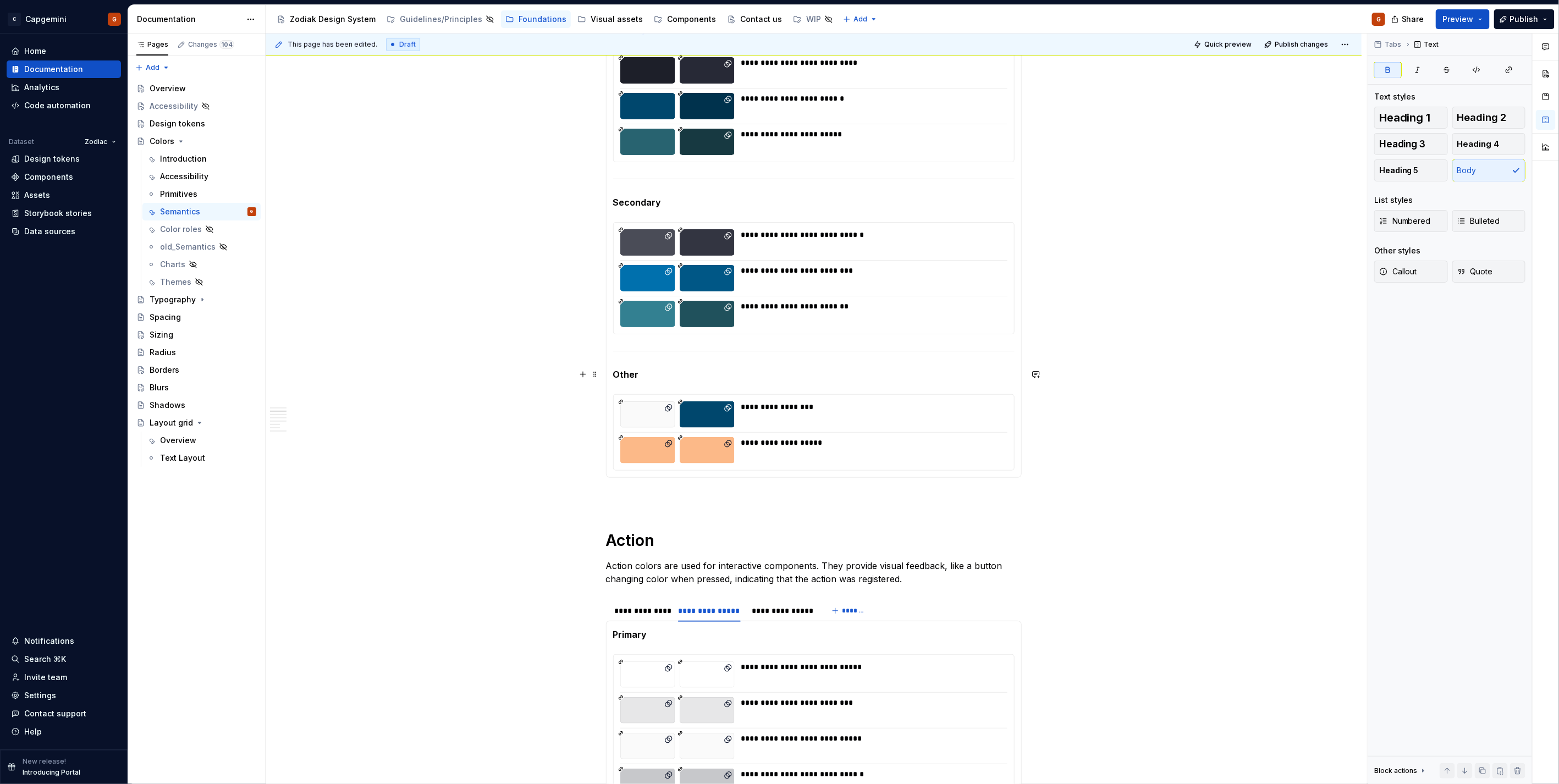
scroll to position [305, 0]
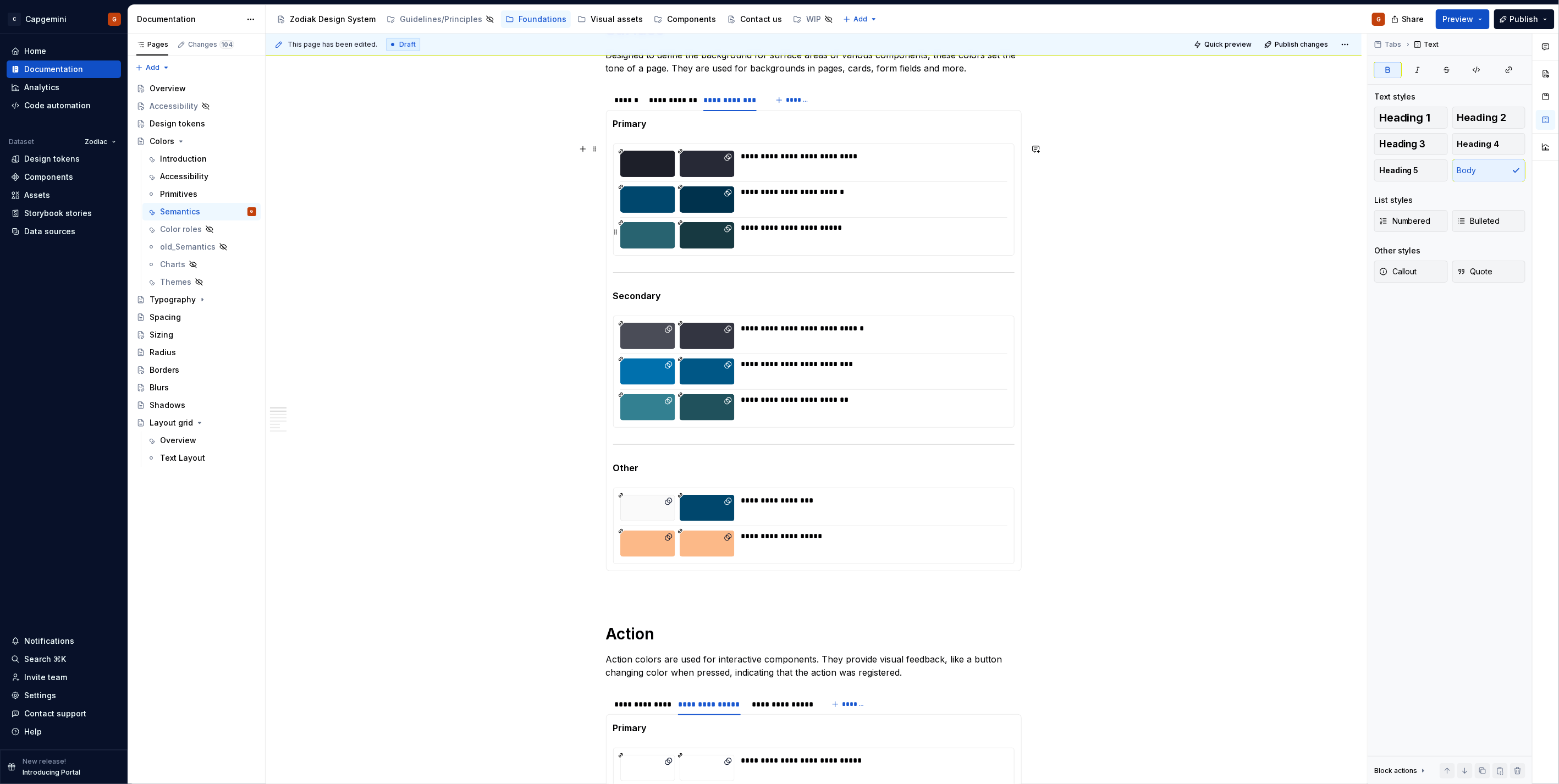
click at [870, 217] on div at bounding box center [814, 217] width 387 height 1
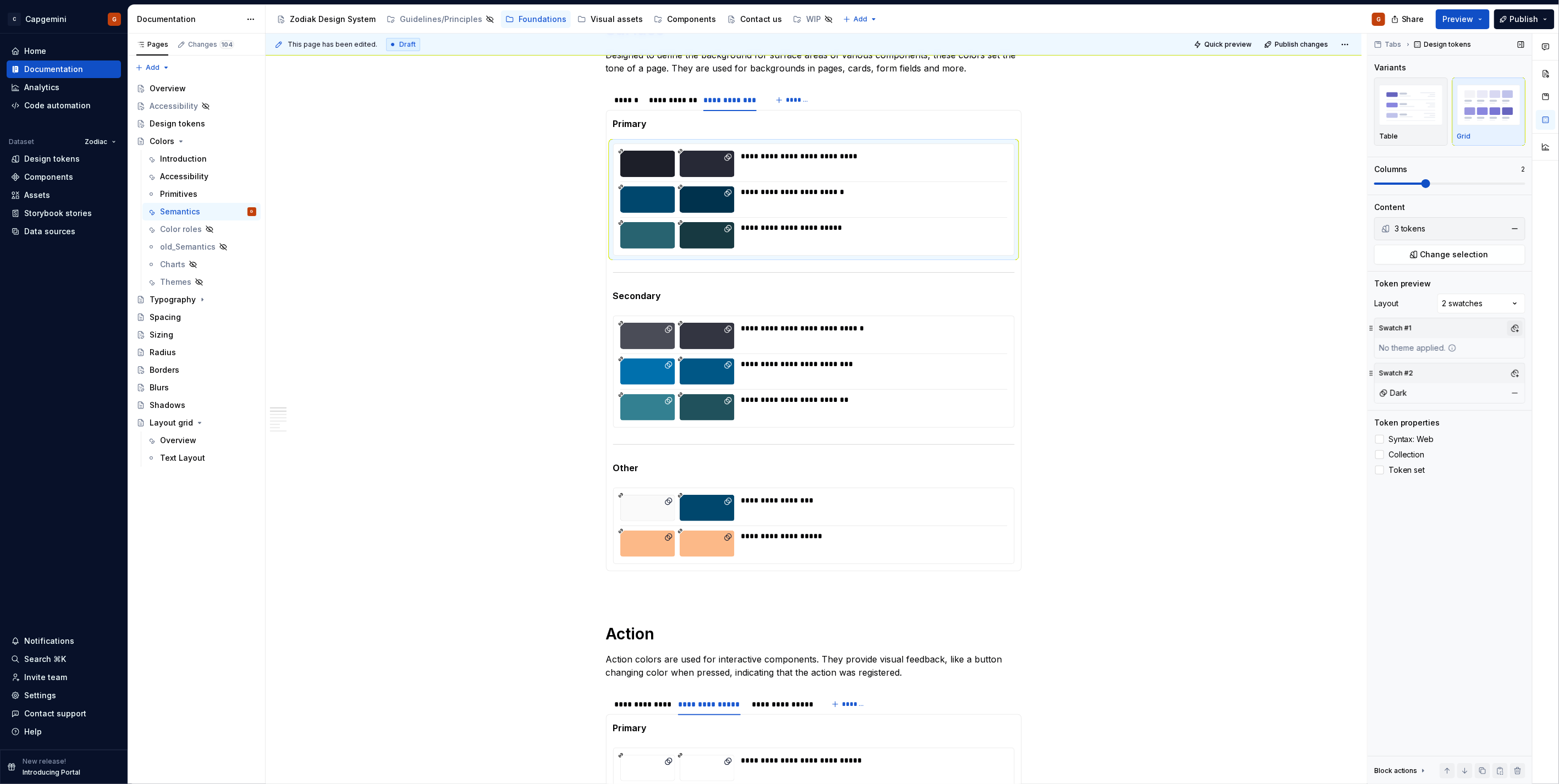
click at [1513, 326] on button "button" at bounding box center [1515, 328] width 15 height 15
click at [1437, 376] on span "Light" at bounding box center [1456, 370] width 126 height 18
click at [651, 103] on html "C Capgemini G Home Documentation Analytics Code automation Dataset Zodiac Desig…" at bounding box center [779, 392] width 1559 height 784
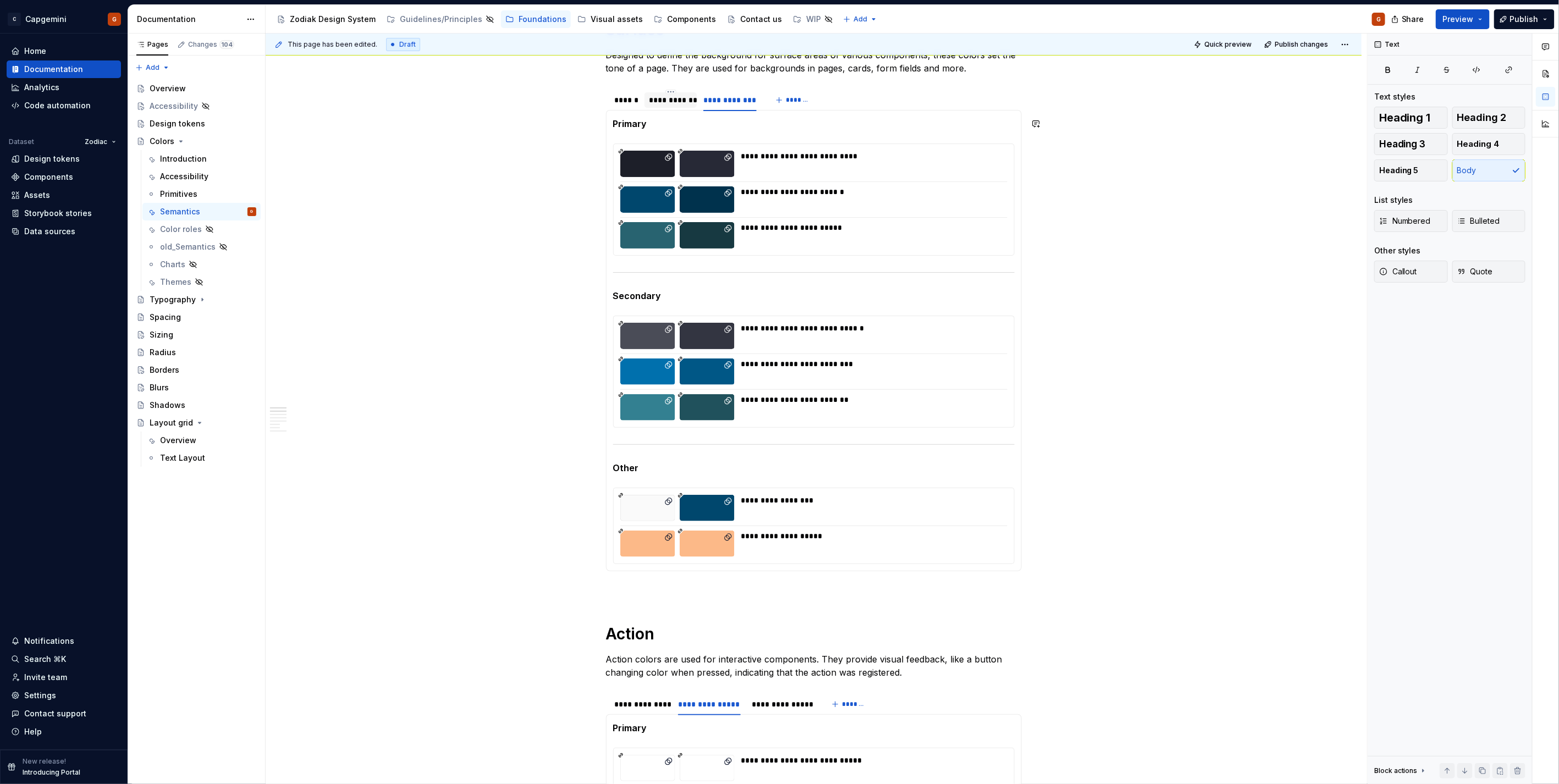
click at [671, 105] on div "**********" at bounding box center [670, 100] width 44 height 11
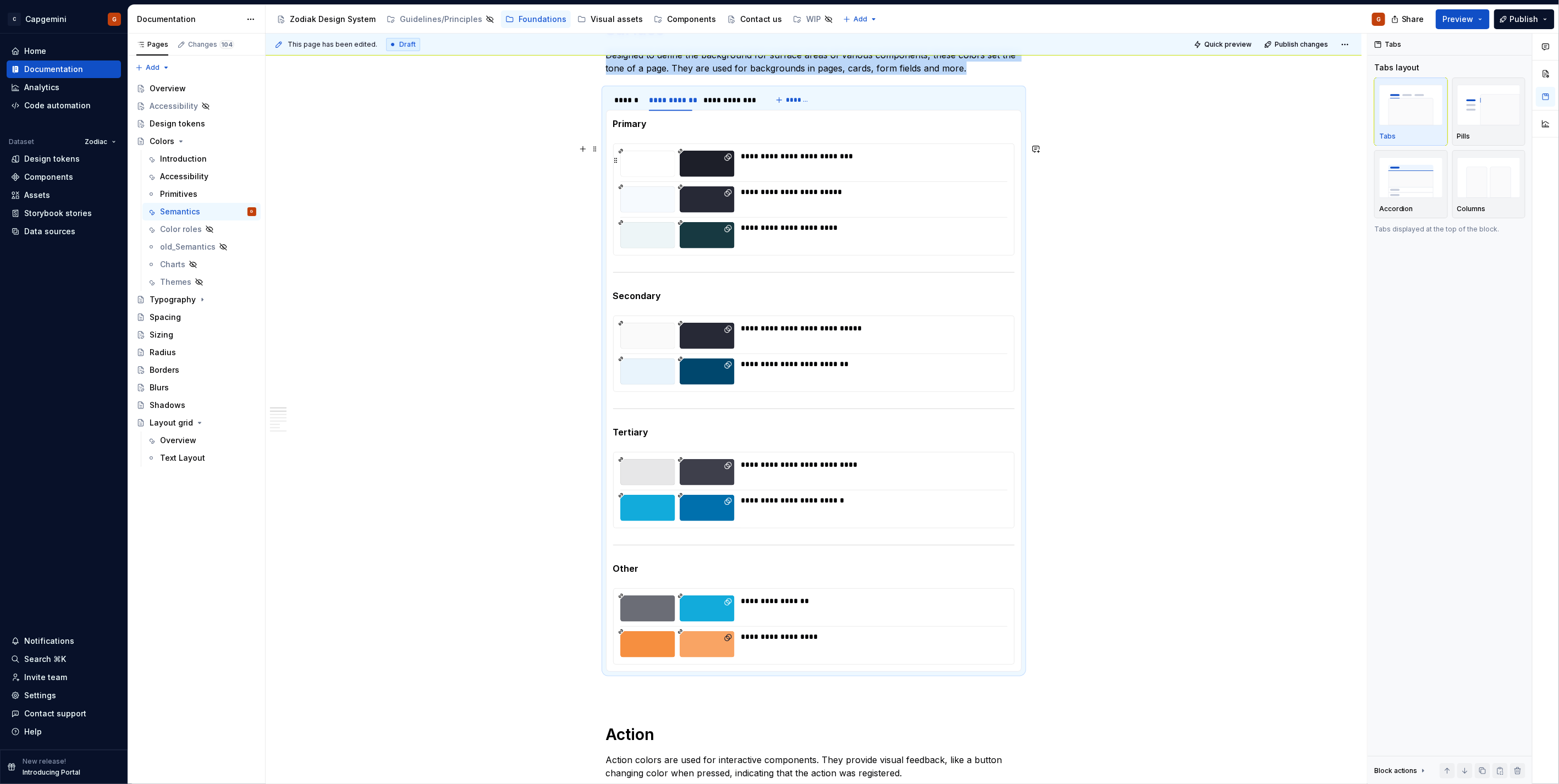
click at [702, 190] on div at bounding box center [707, 200] width 55 height 27
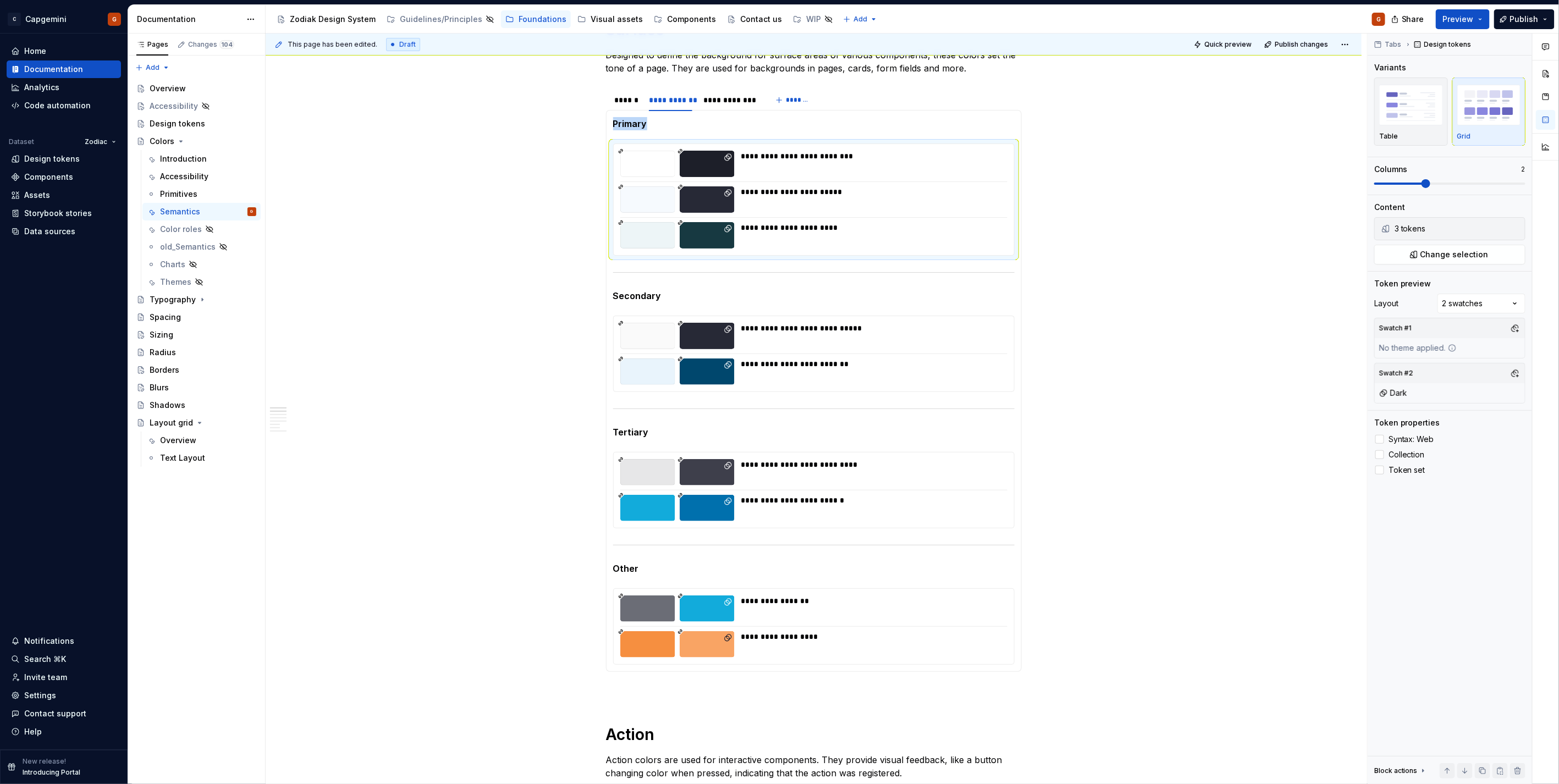
drag, startPoint x: 1521, startPoint y: 325, endPoint x: 1515, endPoint y: 327, distance: 6.3
click at [1520, 326] on button "button" at bounding box center [1515, 328] width 15 height 15
click at [1515, 327] on div "Comments Open comments No comments yet Select ‘Comment’ from the block context …" at bounding box center [1463, 409] width 191 height 751
click at [1509, 325] on div "Swatch #1" at bounding box center [1449, 328] width 150 height 20
click at [1513, 325] on button "button" at bounding box center [1515, 328] width 15 height 15
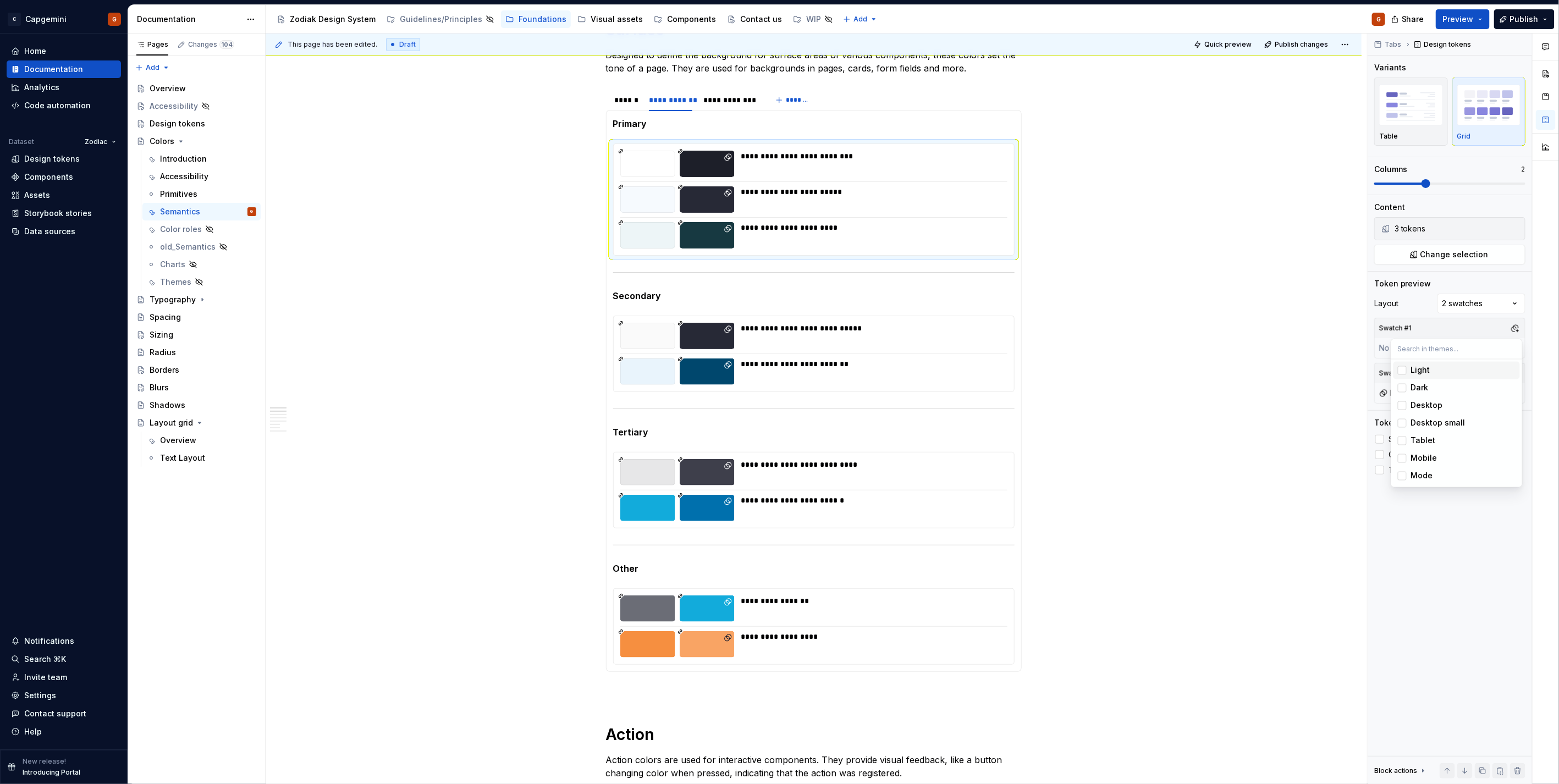
click at [1418, 370] on div "Light" at bounding box center [1420, 371] width 19 height 11
click at [850, 365] on html "C Capgemini G Home Documentation Analytics Code automation Dataset Zodiac Desig…" at bounding box center [779, 392] width 1559 height 784
click at [937, 363] on div "**********" at bounding box center [870, 364] width 259 height 11
click at [1508, 327] on button "button" at bounding box center [1515, 328] width 15 height 15
click at [1420, 370] on div "Light" at bounding box center [1420, 371] width 19 height 11
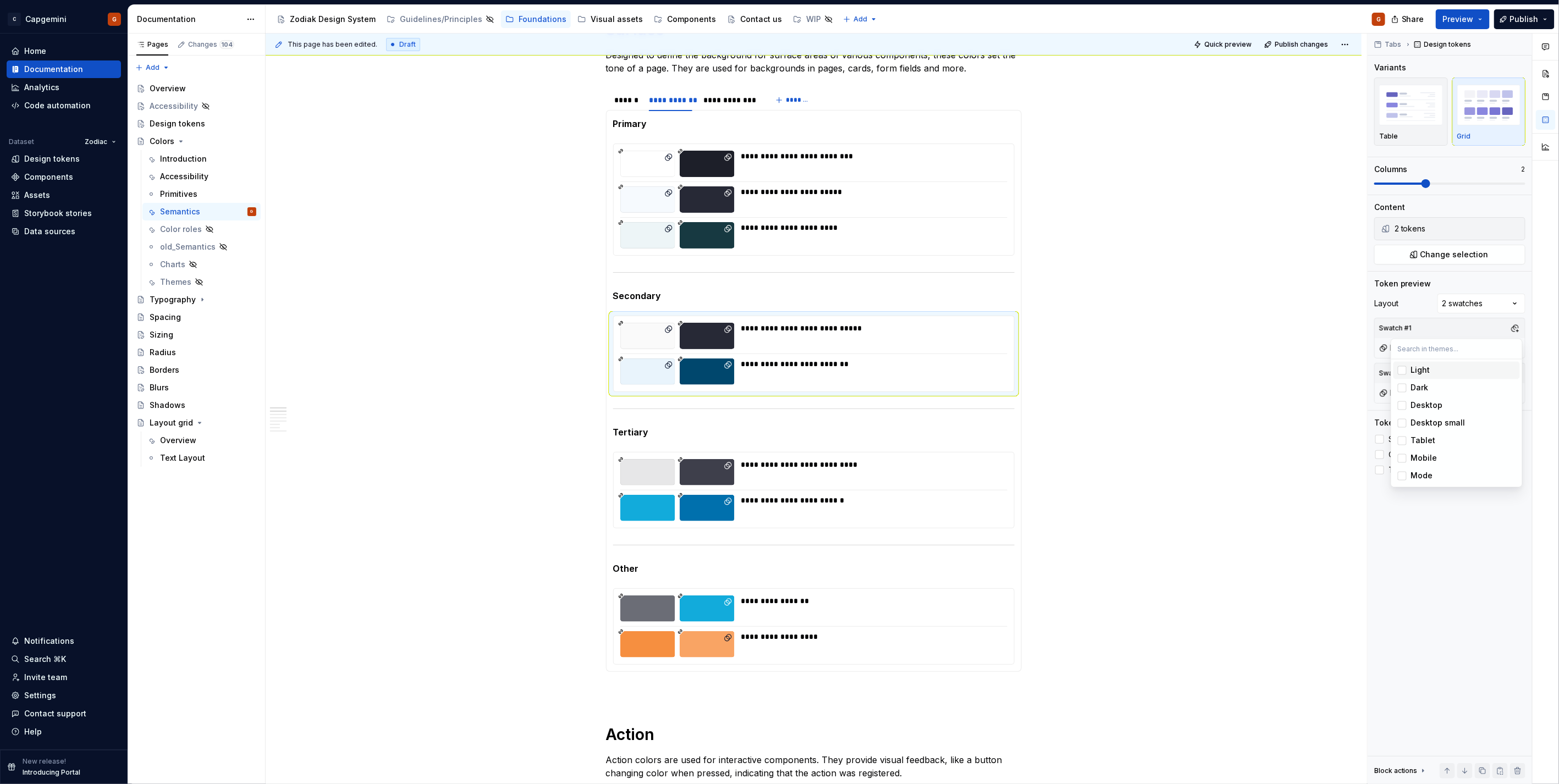
click at [914, 447] on html "C Capgemini G Home Documentation Analytics Code automation Dataset Zodiac Desig…" at bounding box center [779, 392] width 1559 height 784
click at [881, 470] on div "**********" at bounding box center [870, 472] width 259 height 27
click at [1515, 326] on button "button" at bounding box center [1515, 328] width 15 height 15
click at [1415, 371] on div "Light" at bounding box center [1420, 371] width 19 height 11
click at [849, 622] on html "C Capgemini G Home Documentation Analytics Code automation Dataset Zodiac Desig…" at bounding box center [779, 392] width 1559 height 784
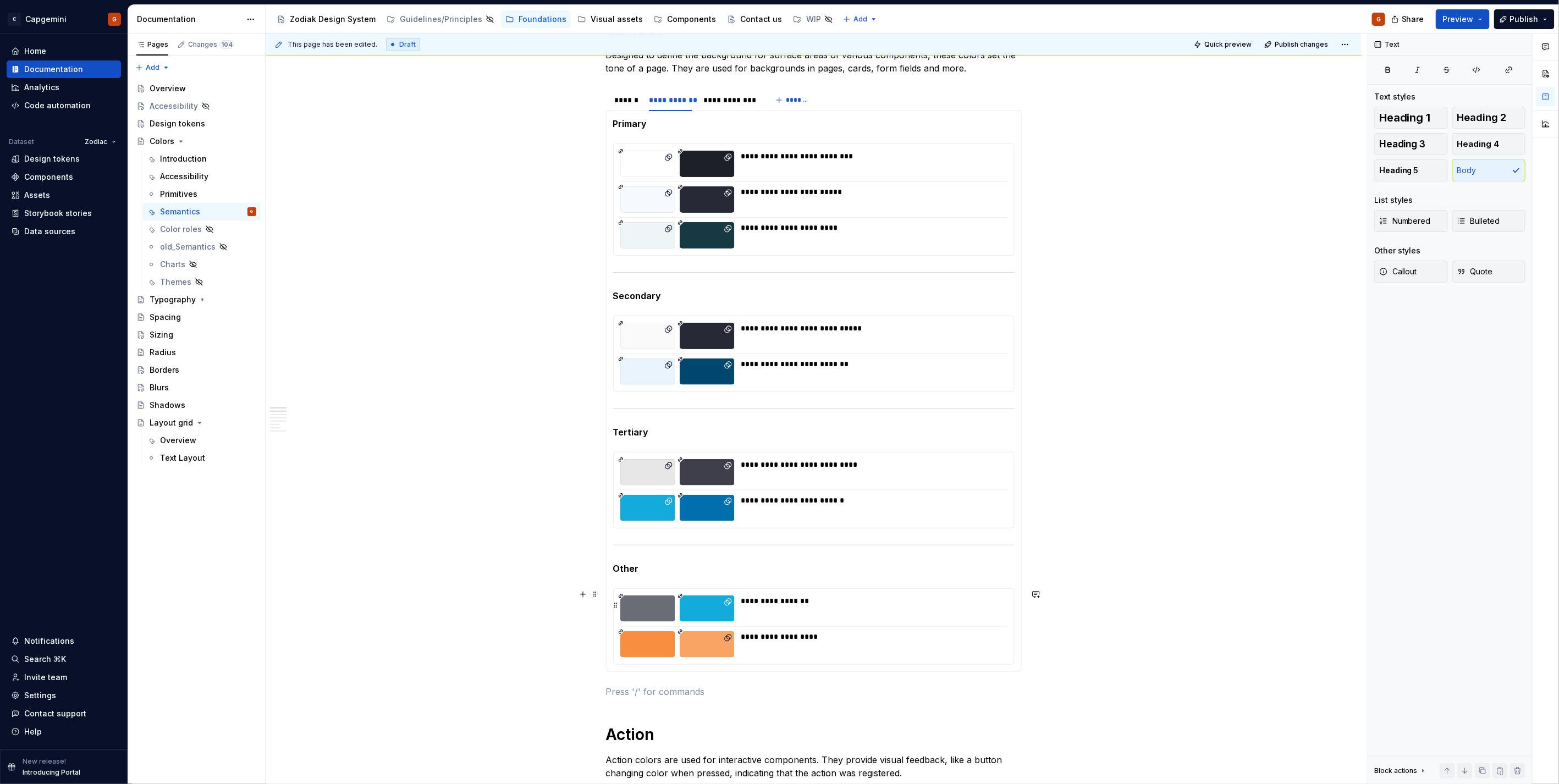
click at [834, 620] on div "**********" at bounding box center [870, 609] width 259 height 27
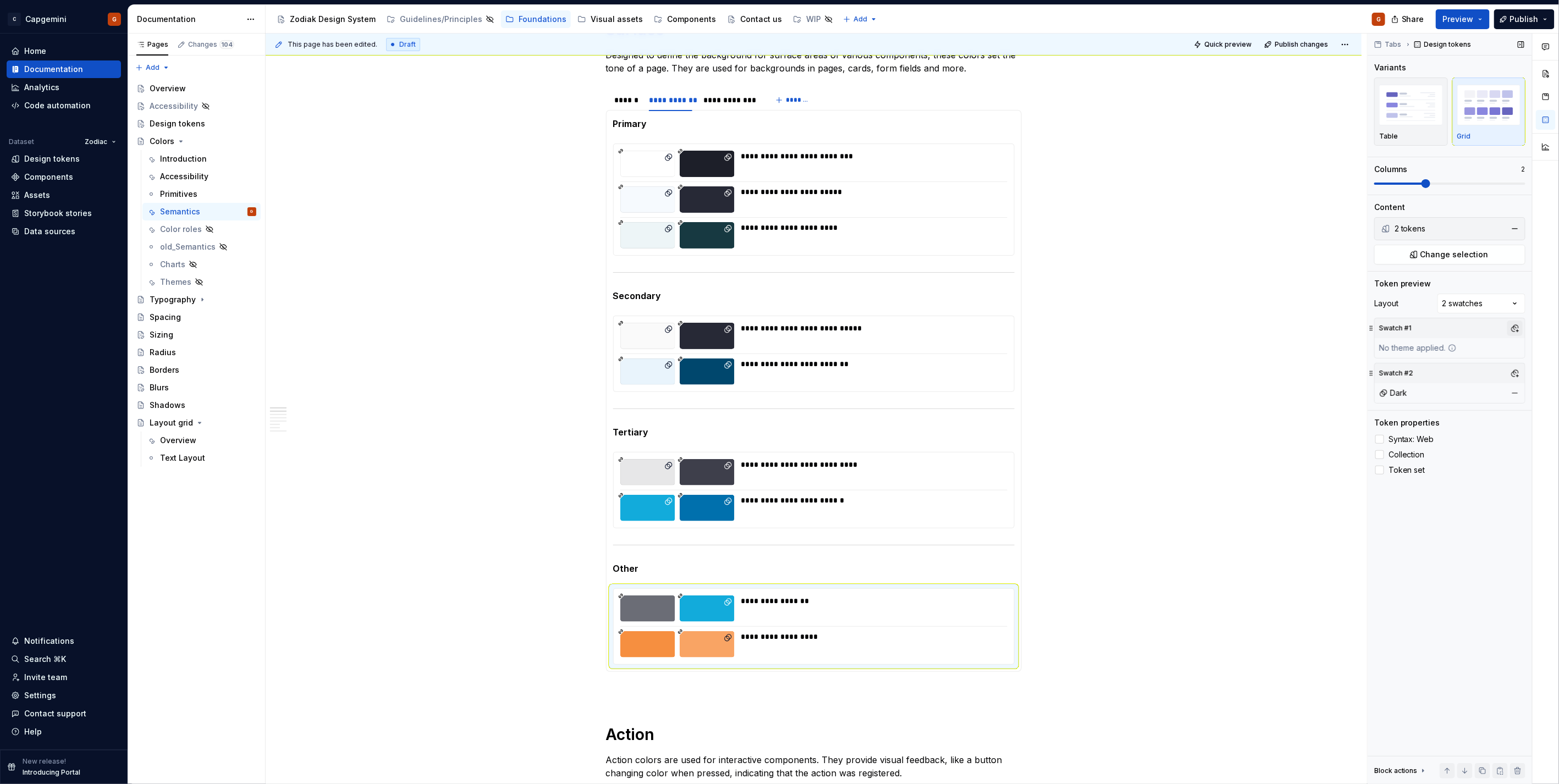
click at [1508, 327] on button "button" at bounding box center [1515, 328] width 15 height 15
click at [1440, 365] on div "Light" at bounding box center [1463, 371] width 105 height 11
click at [634, 107] on html "C Capgemini G Home Documentation Analytics Code automation Dataset Zodiac Desig…" at bounding box center [779, 392] width 1559 height 784
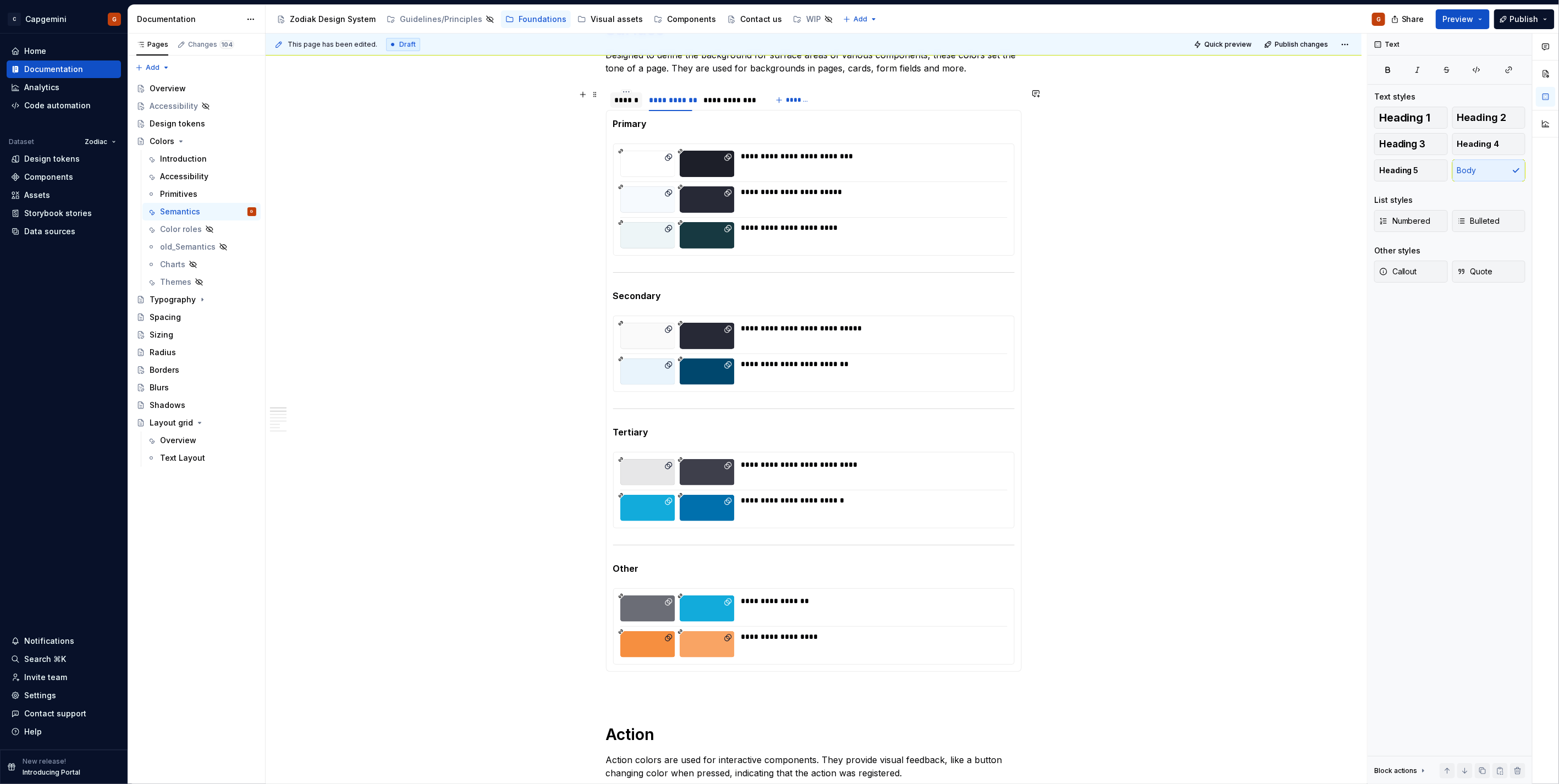
click at [628, 102] on div "******" at bounding box center [627, 100] width 24 height 11
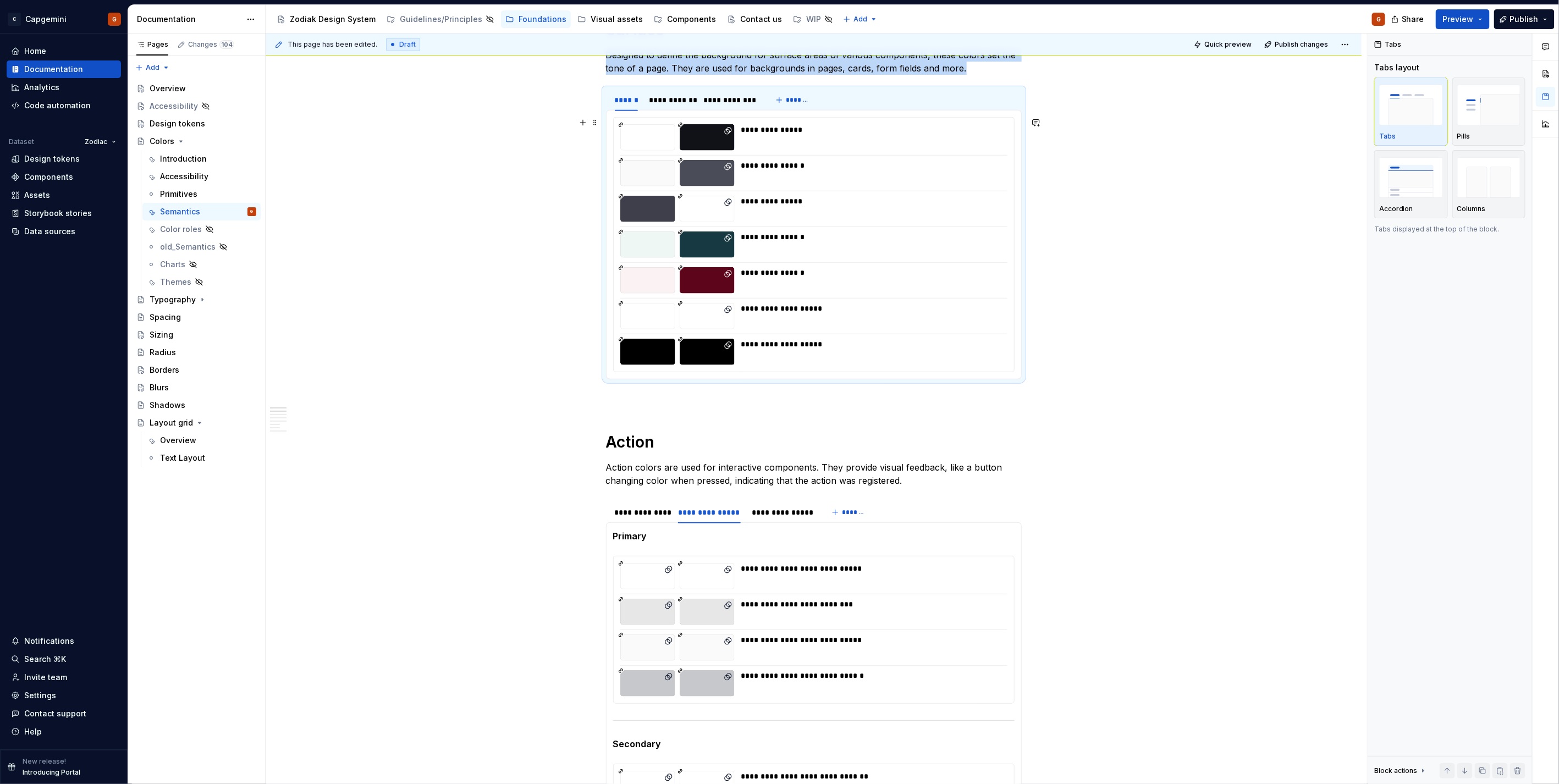
click at [668, 155] on div at bounding box center [814, 155] width 387 height 1
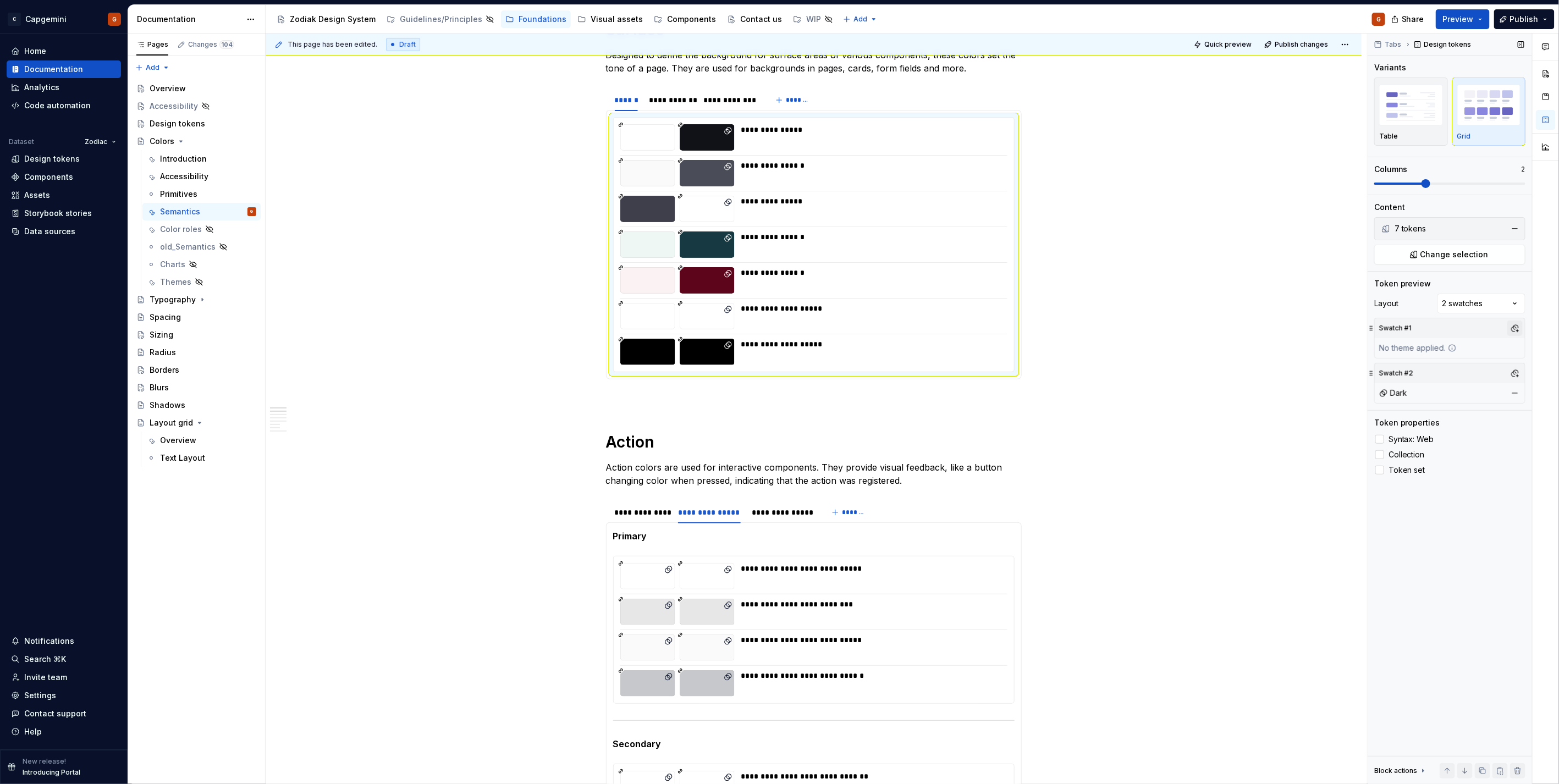
click at [1513, 322] on button "button" at bounding box center [1515, 328] width 15 height 15
click at [1425, 368] on div "Light" at bounding box center [1420, 371] width 19 height 11
click at [771, 513] on html "C Capgemini G Home Documentation Analytics Code automation Dataset Zodiac Desig…" at bounding box center [779, 392] width 1559 height 784
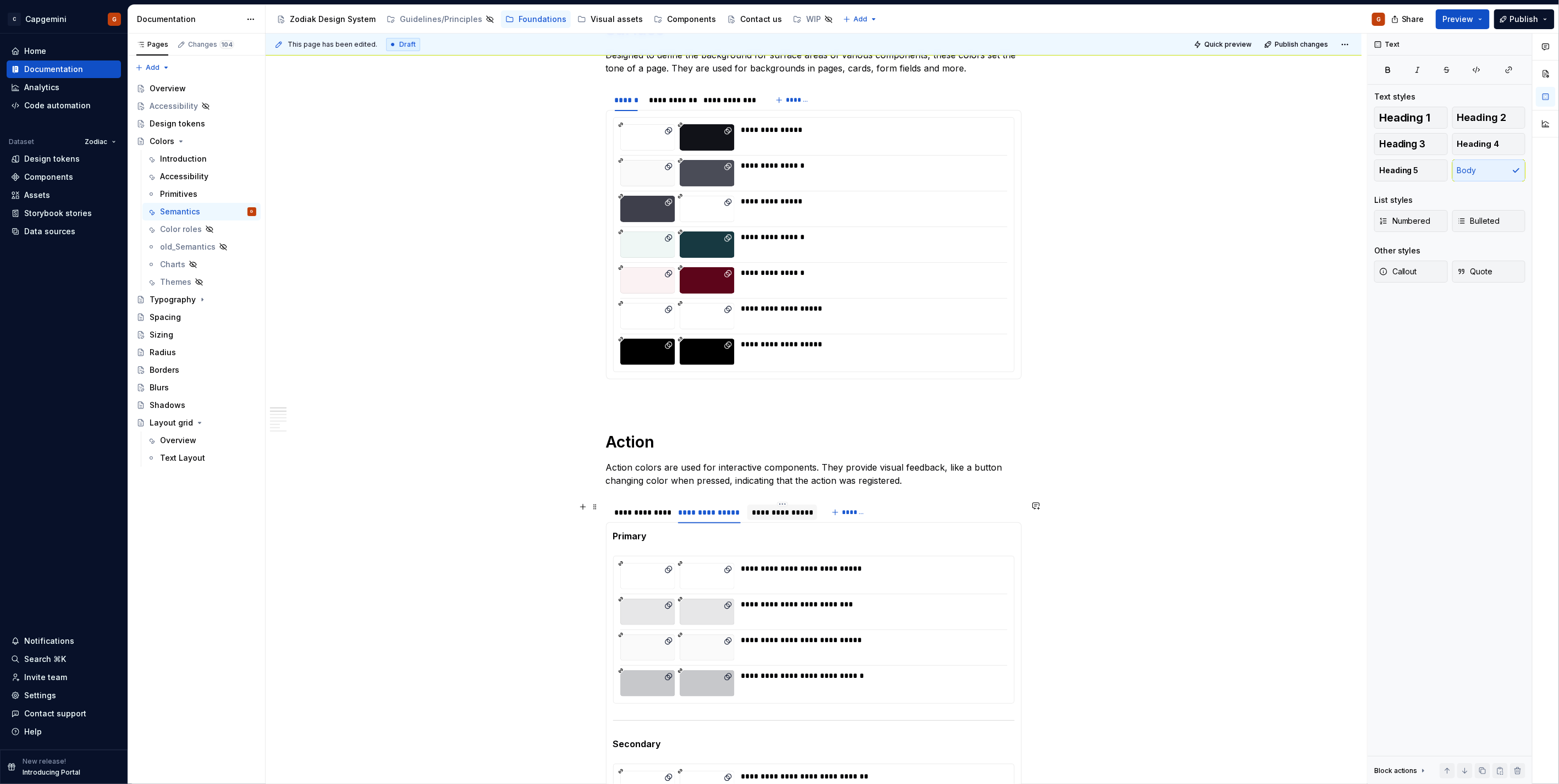
click at [785, 518] on div "**********" at bounding box center [782, 512] width 70 height 15
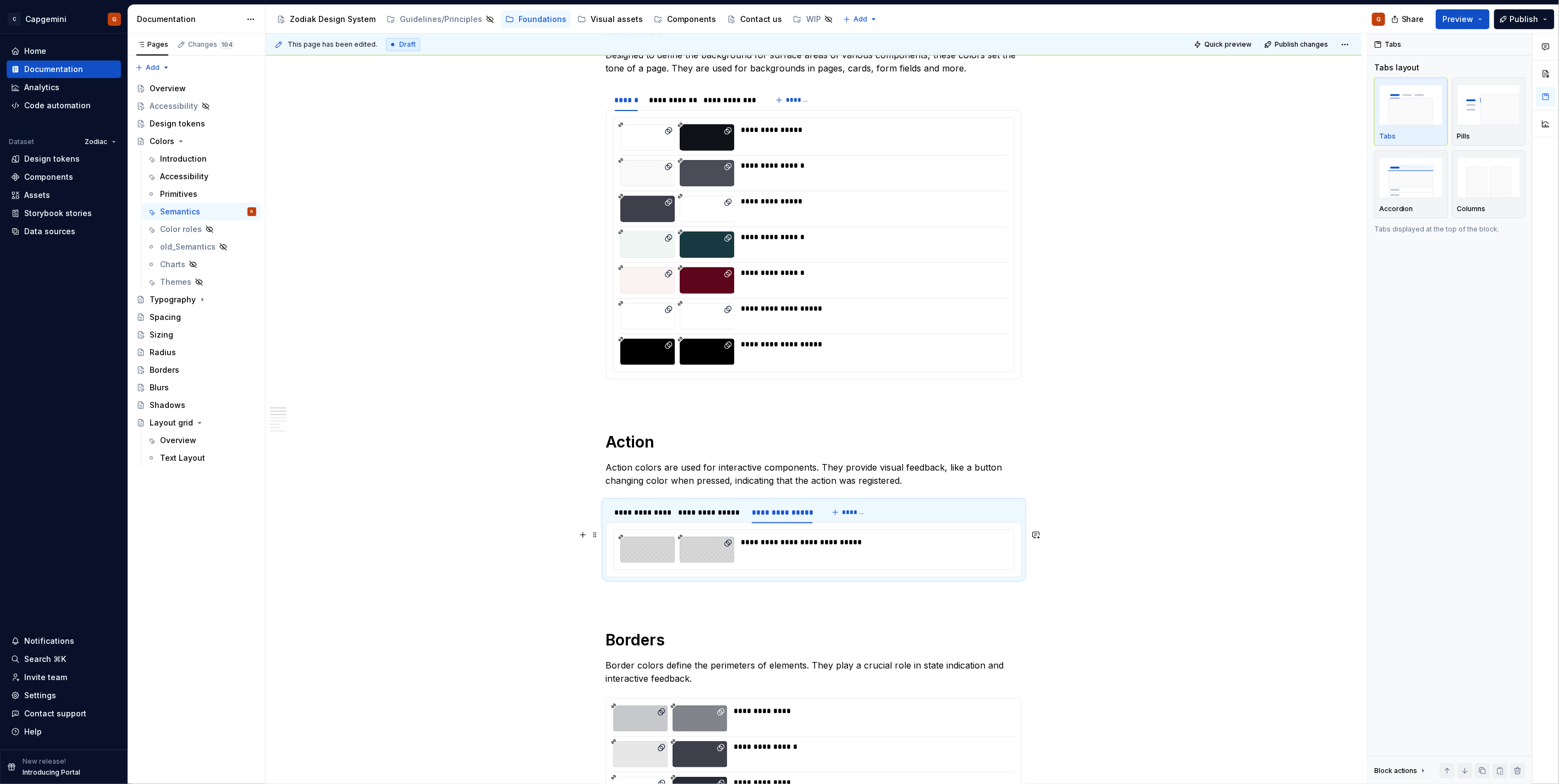
click at [661, 553] on div at bounding box center [648, 550] width 55 height 27
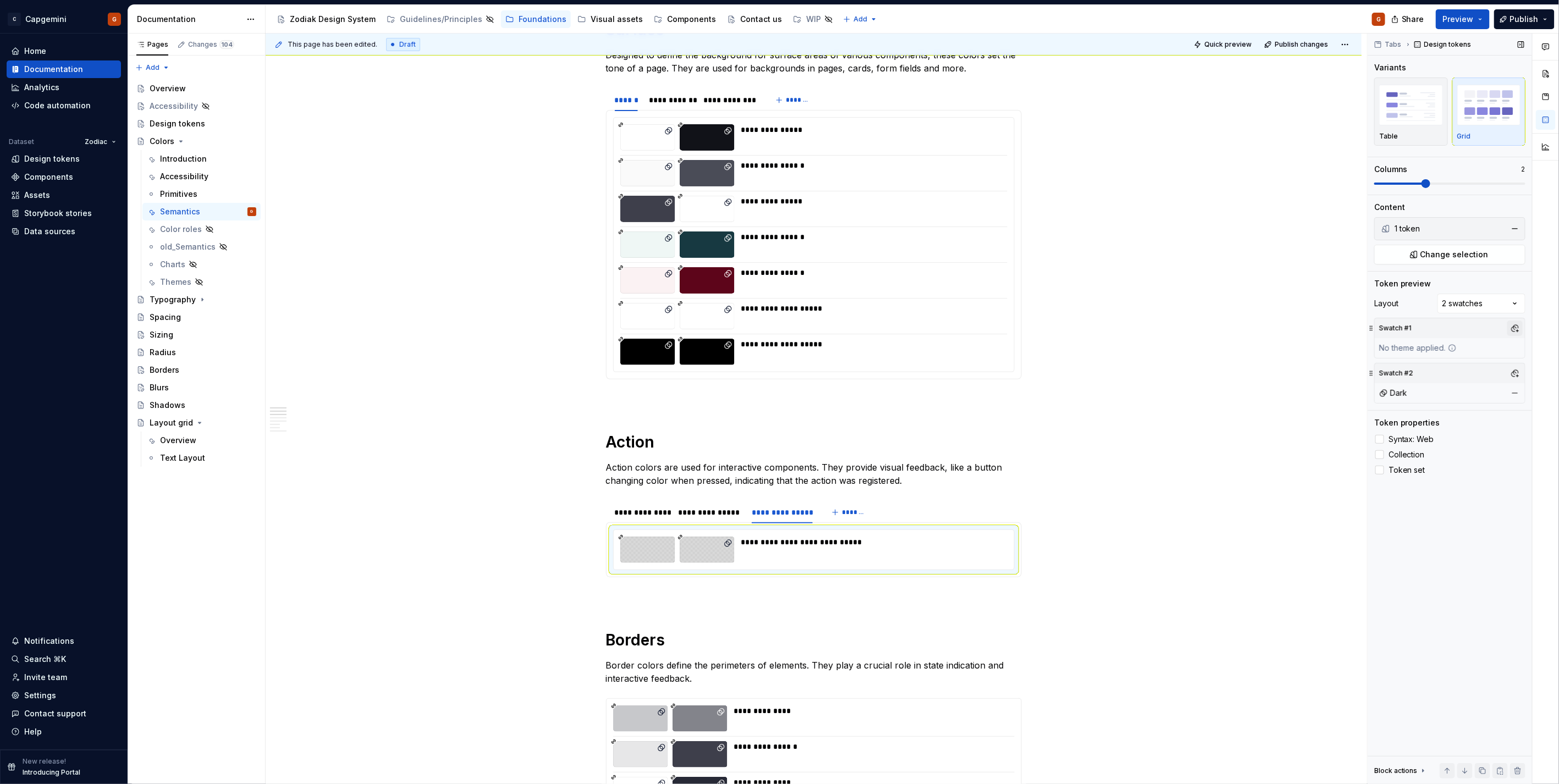
click at [1513, 322] on button "button" at bounding box center [1515, 328] width 15 height 15
click at [1423, 367] on div "Light" at bounding box center [1420, 371] width 19 height 11
click at [630, 520] on html "C Capgemini G Home Documentation Analytics Code automation Dataset Zodiac Desig…" at bounding box center [779, 392] width 1559 height 784
click at [633, 509] on div "**********" at bounding box center [641, 513] width 53 height 11
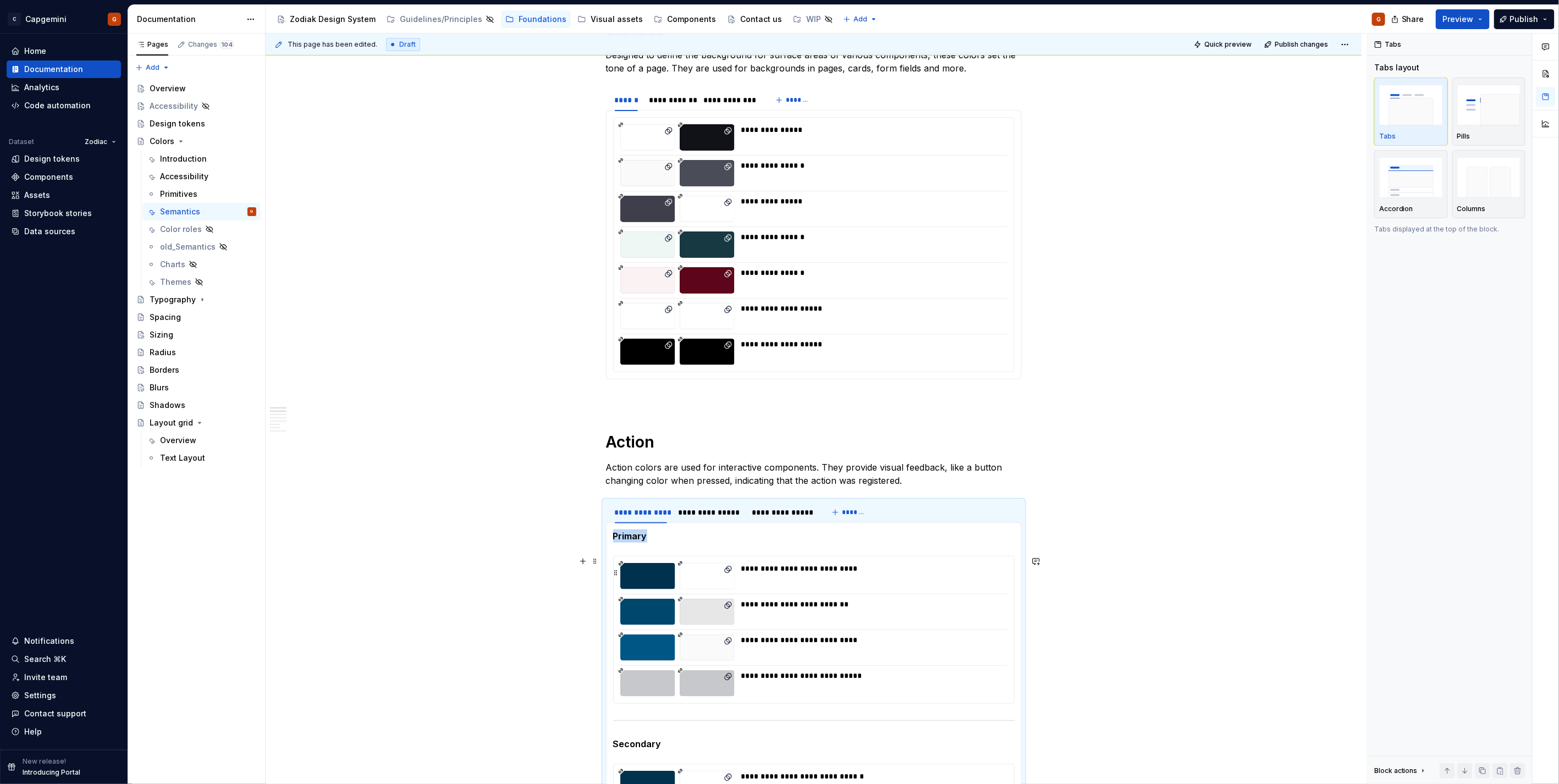
click at [919, 575] on div "**********" at bounding box center [870, 576] width 259 height 27
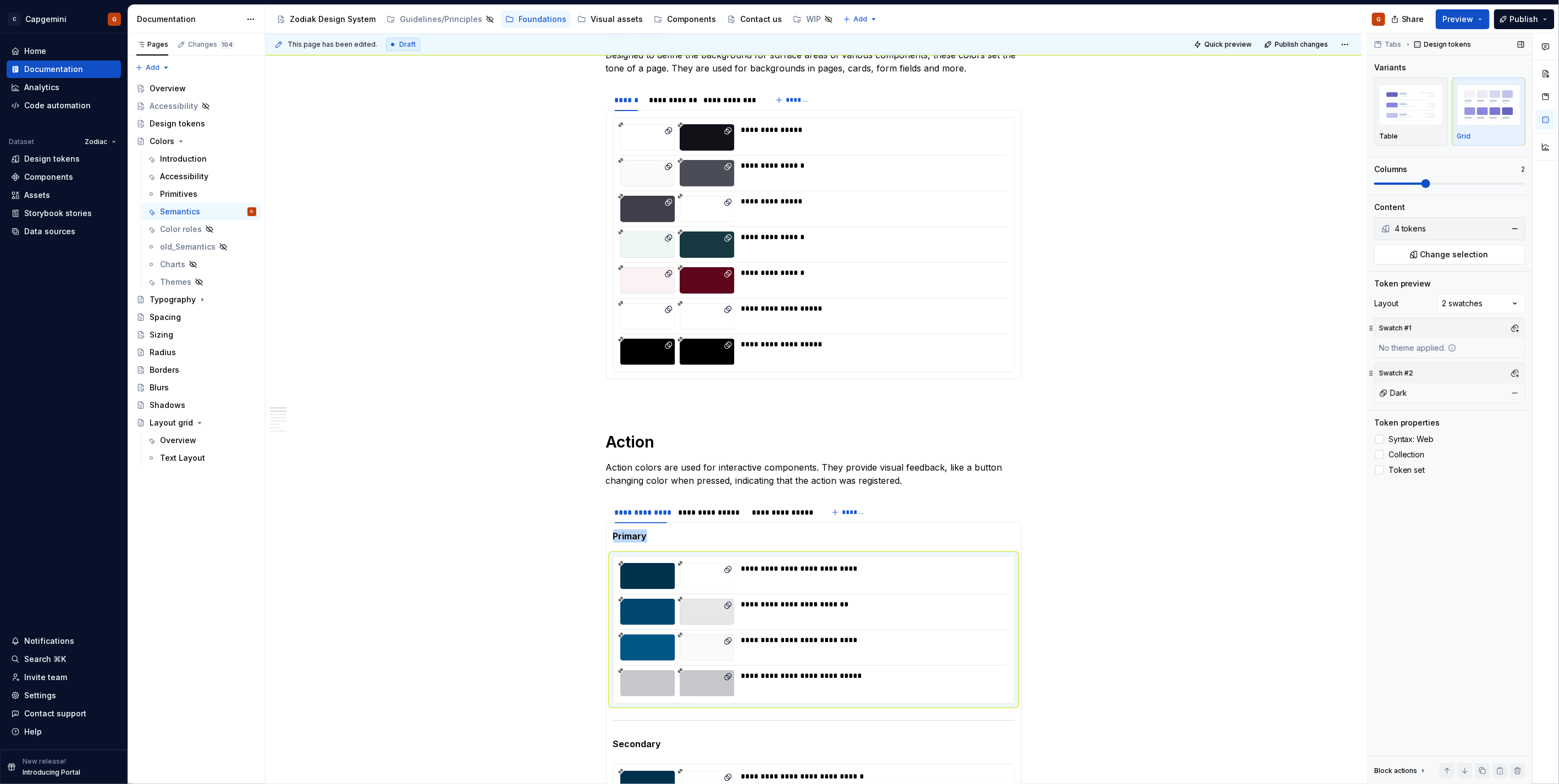
click at [1487, 334] on div "Swatch #1" at bounding box center [1449, 328] width 150 height 20
drag, startPoint x: 1511, startPoint y: 327, endPoint x: 1343, endPoint y: 381, distance: 176.5
click at [1512, 327] on button "button" at bounding box center [1515, 328] width 15 height 15
click at [1418, 370] on div "Light" at bounding box center [1420, 371] width 19 height 11
click at [1113, 506] on html "C Capgemini G Home Documentation Analytics Code automation Dataset Zodiac Desig…" at bounding box center [779, 392] width 1559 height 784
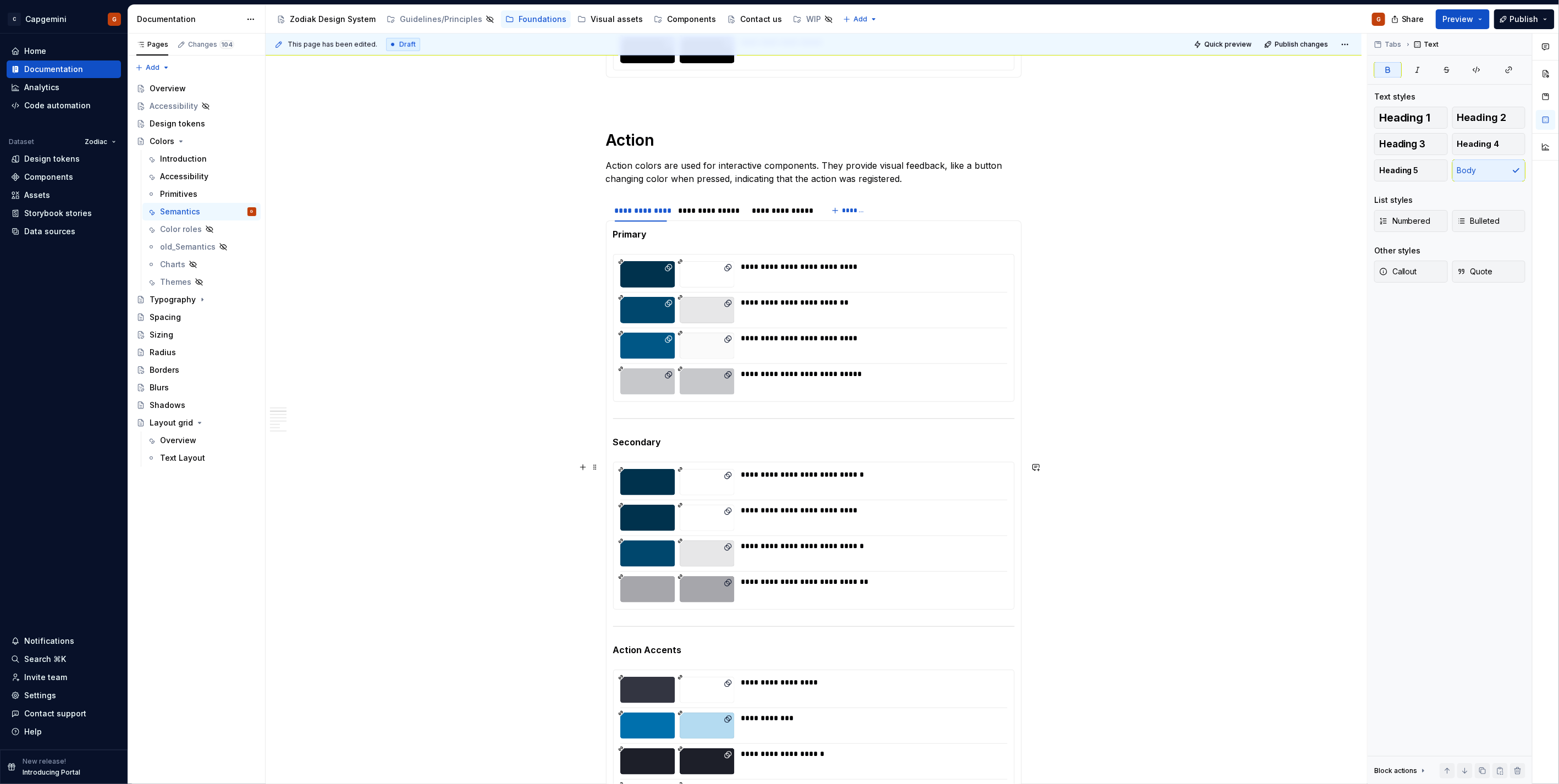
scroll to position [610, 0]
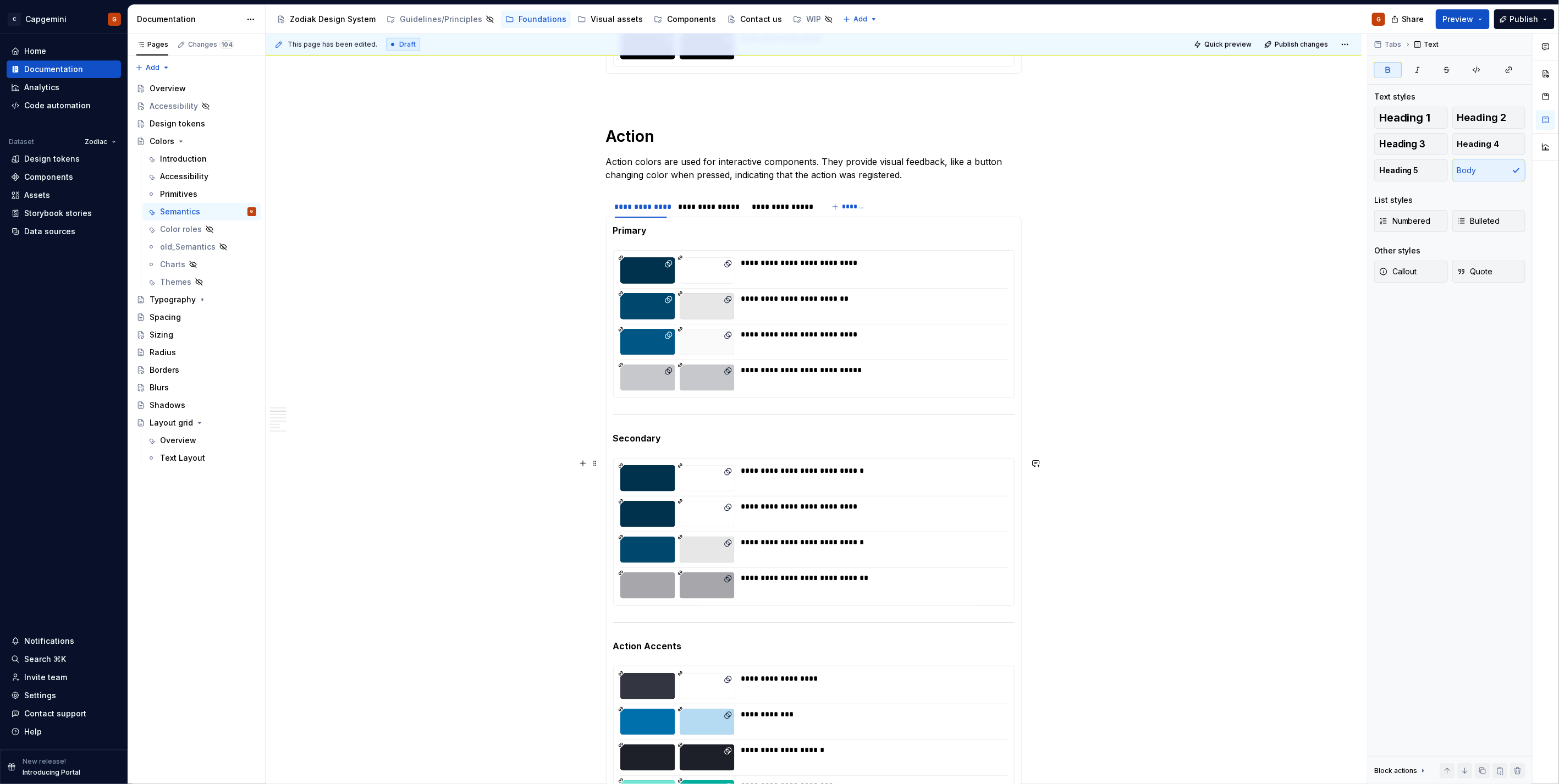
click at [785, 467] on div "**********" at bounding box center [870, 471] width 259 height 11
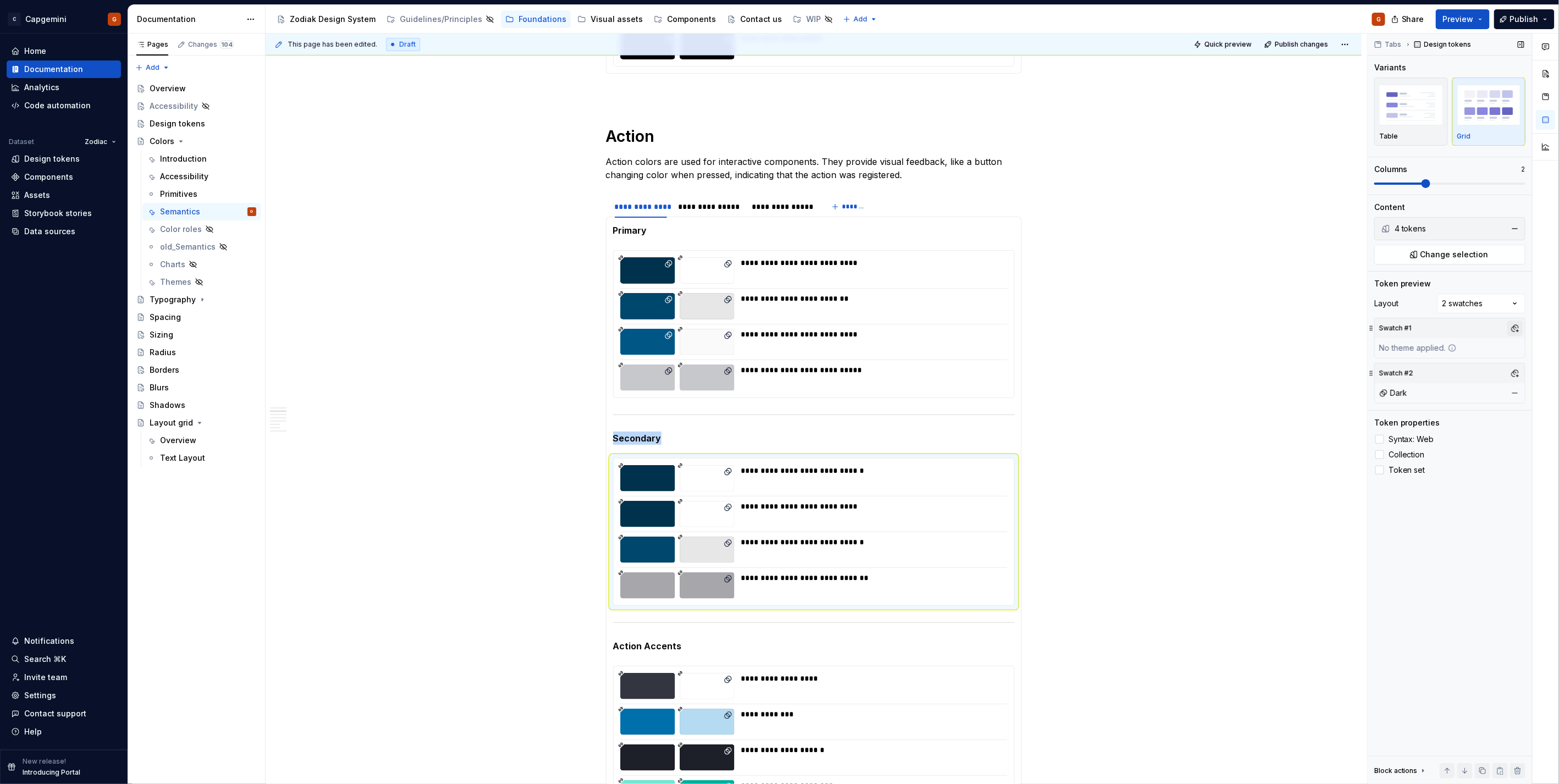
click at [1514, 325] on button "button" at bounding box center [1515, 328] width 15 height 15
click at [1411, 370] on div "Light" at bounding box center [1420, 371] width 19 height 11
click at [906, 656] on html "C Capgemini G Home Documentation Analytics Code automation Dataset Zodiac Desig…" at bounding box center [779, 392] width 1559 height 784
click at [920, 694] on div "**********" at bounding box center [870, 686] width 259 height 27
click at [1519, 325] on button "button" at bounding box center [1515, 328] width 15 height 15
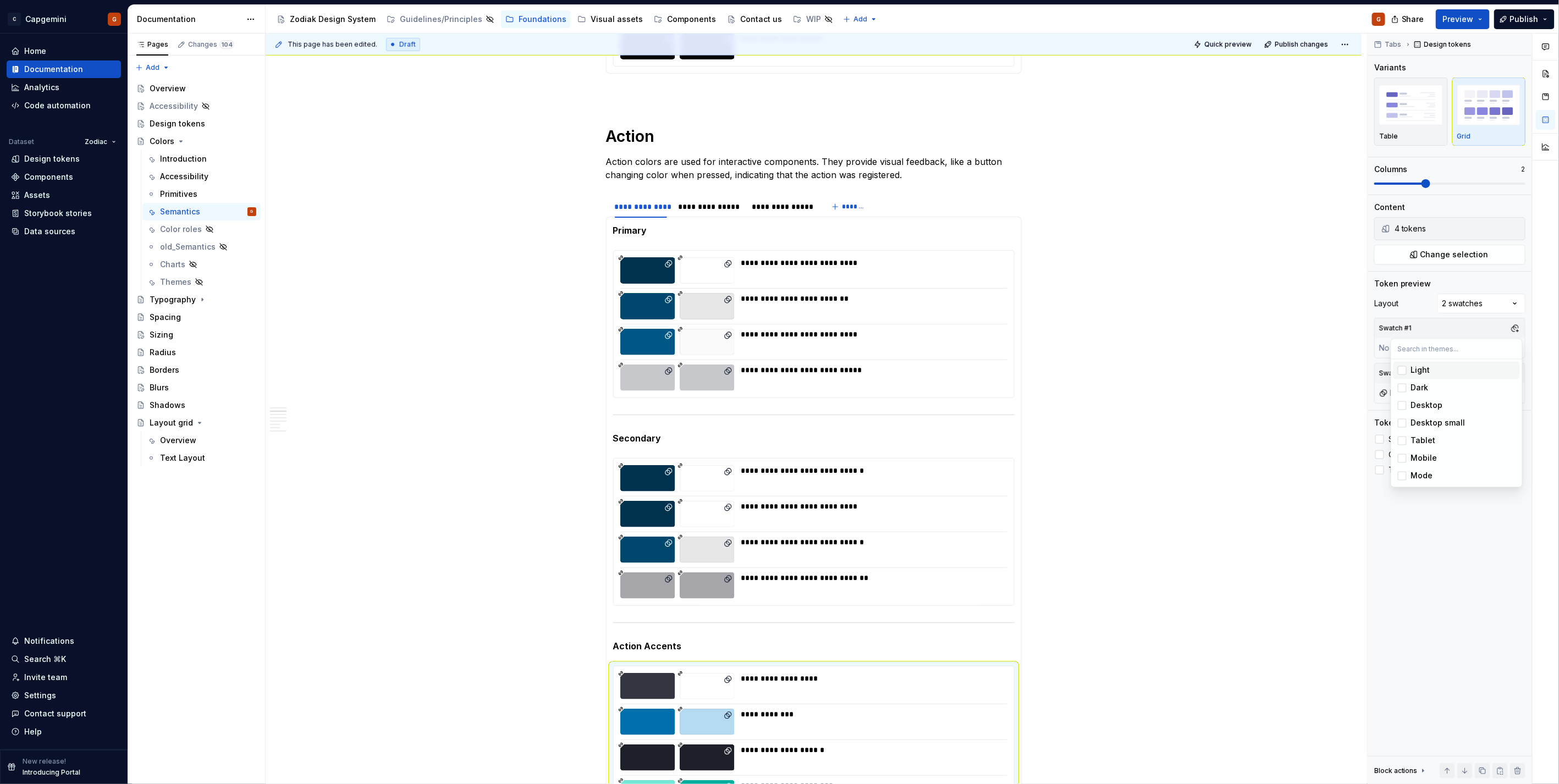
click at [1411, 370] on div "Light" at bounding box center [1420, 371] width 19 height 11
click at [1191, 400] on html "C Capgemini G Home Documentation Analytics Code automation Dataset Zodiac Desig…" at bounding box center [779, 392] width 1559 height 784
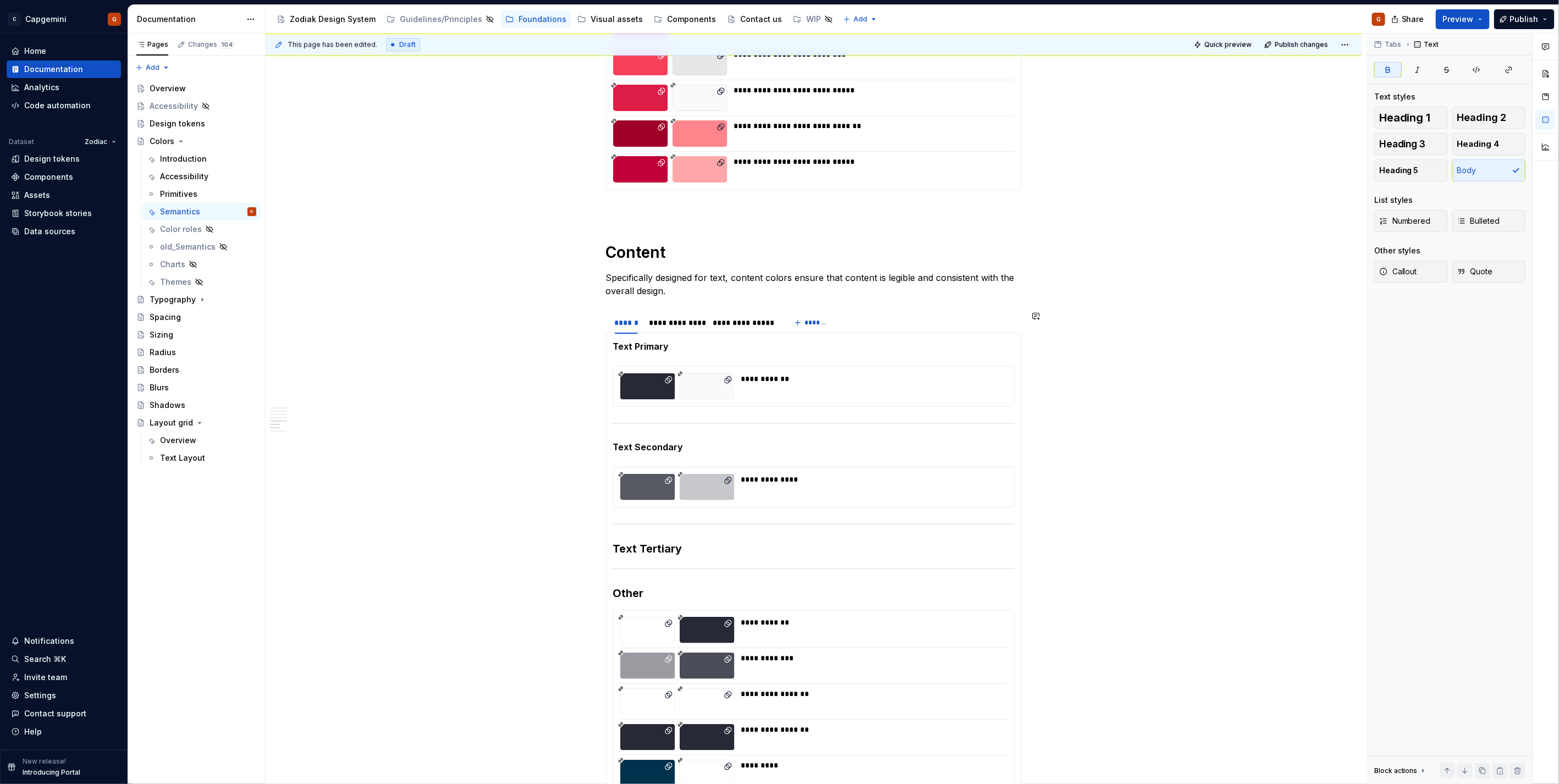
scroll to position [2138, 0]
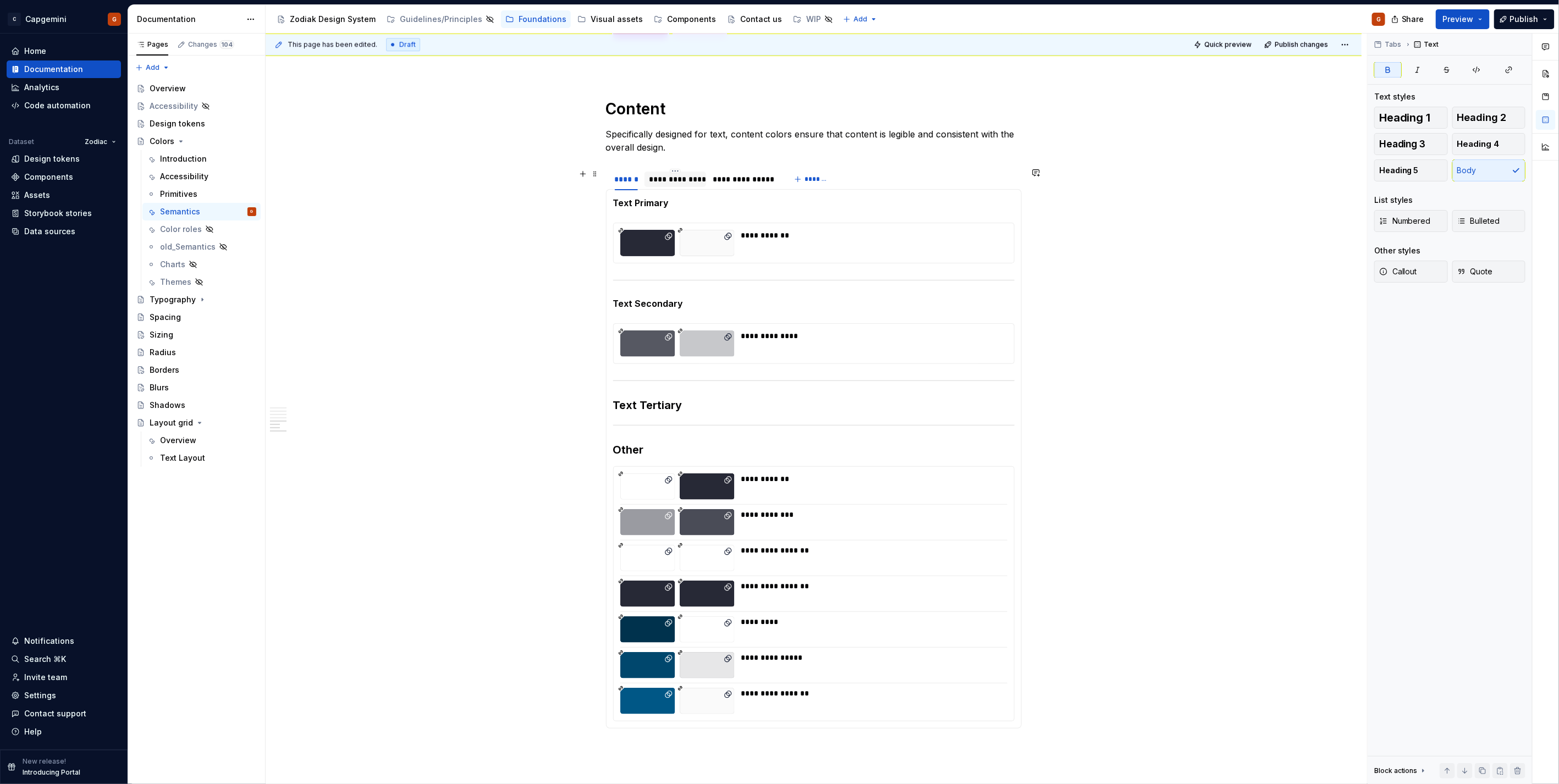
click at [674, 183] on div "**********" at bounding box center [674, 179] width 53 height 11
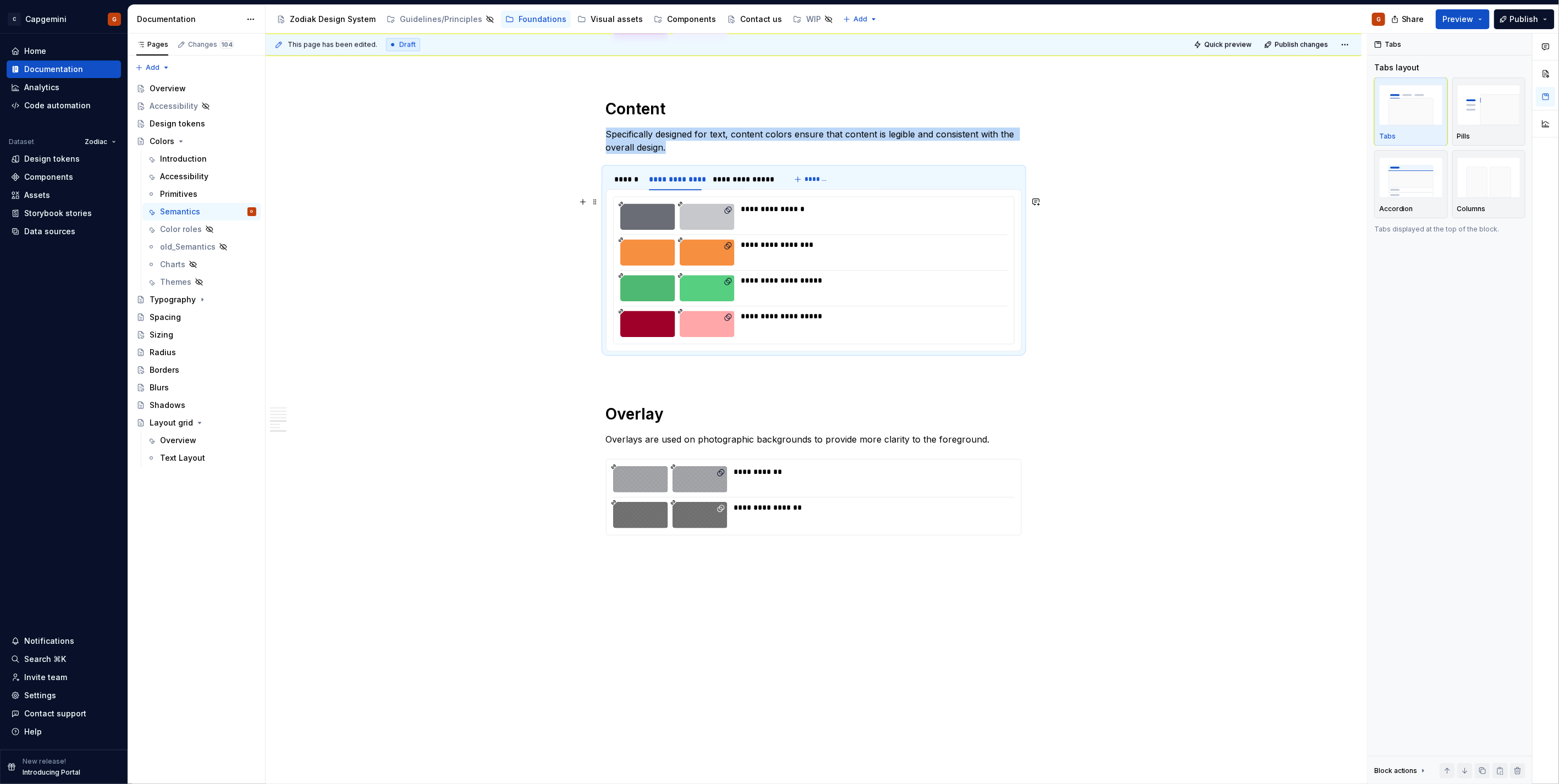
click at [670, 228] on div at bounding box center [648, 217] width 55 height 27
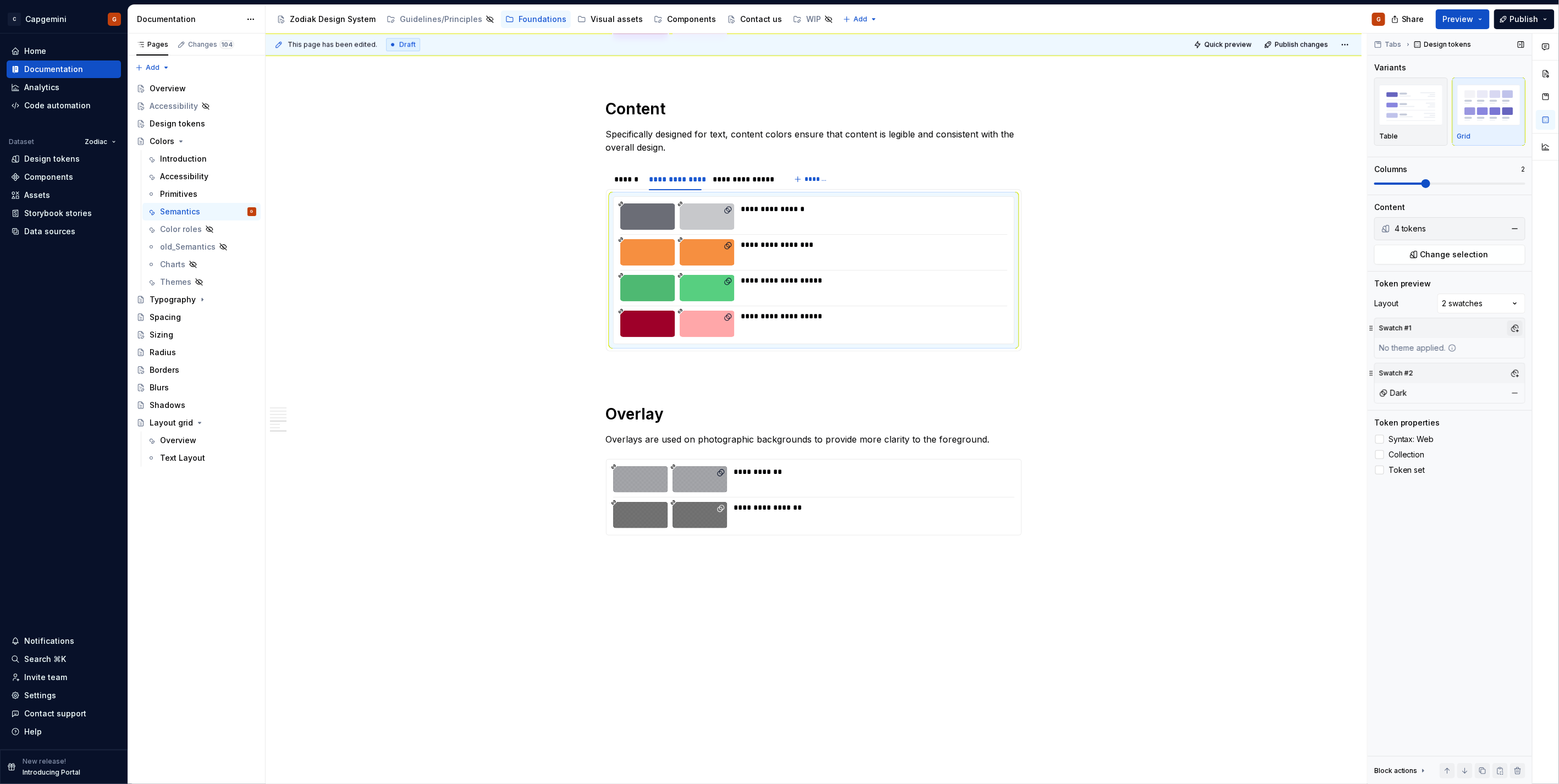
click at [1519, 328] on button "button" at bounding box center [1515, 328] width 15 height 15
click at [1440, 372] on div "Light" at bounding box center [1463, 371] width 105 height 11
click at [726, 185] on html "C Capgemini G Home Documentation Analytics Code automation Dataset Zodiac Desig…" at bounding box center [779, 392] width 1559 height 784
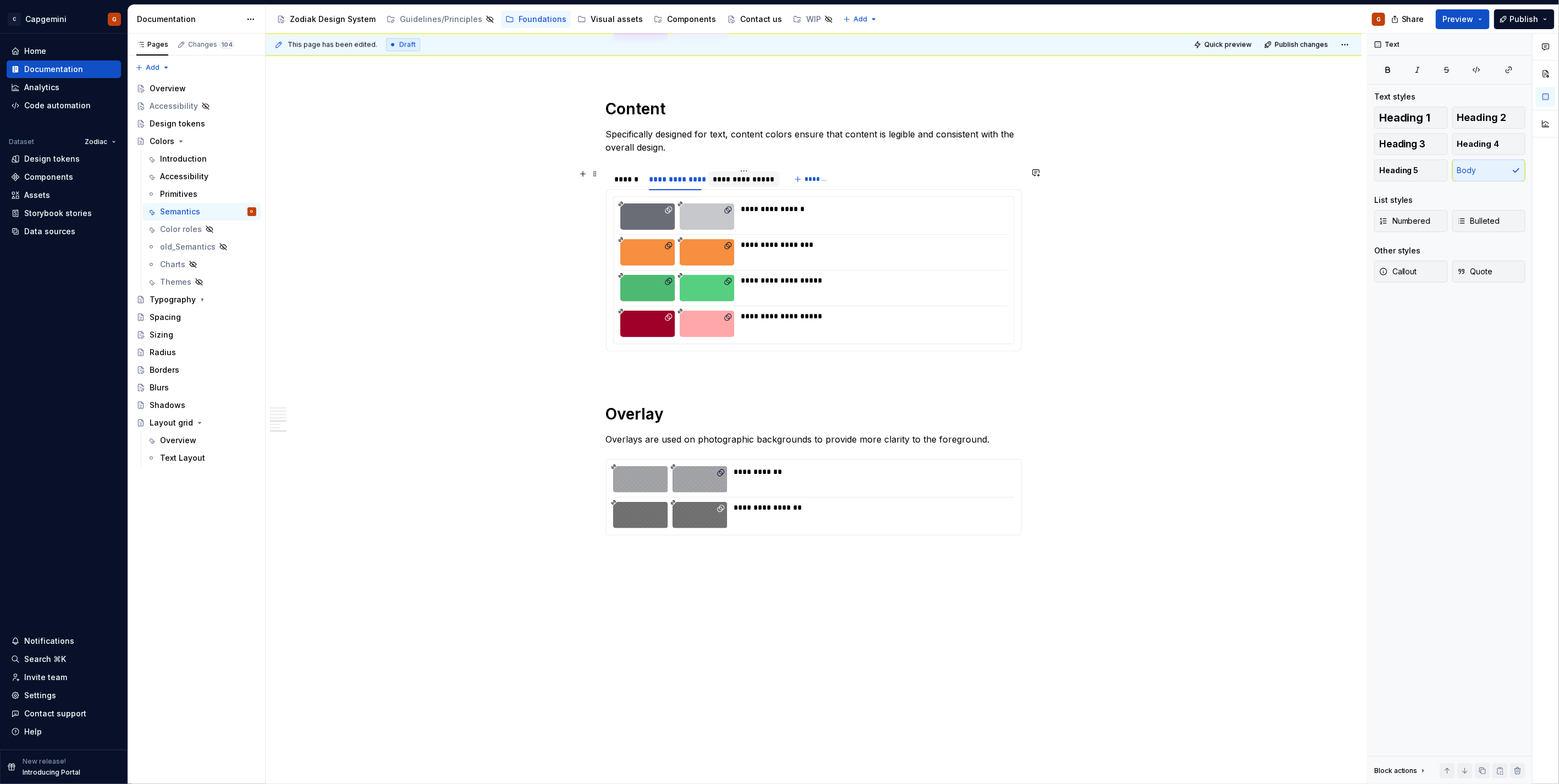
click at [742, 178] on div "**********" at bounding box center [743, 179] width 63 height 11
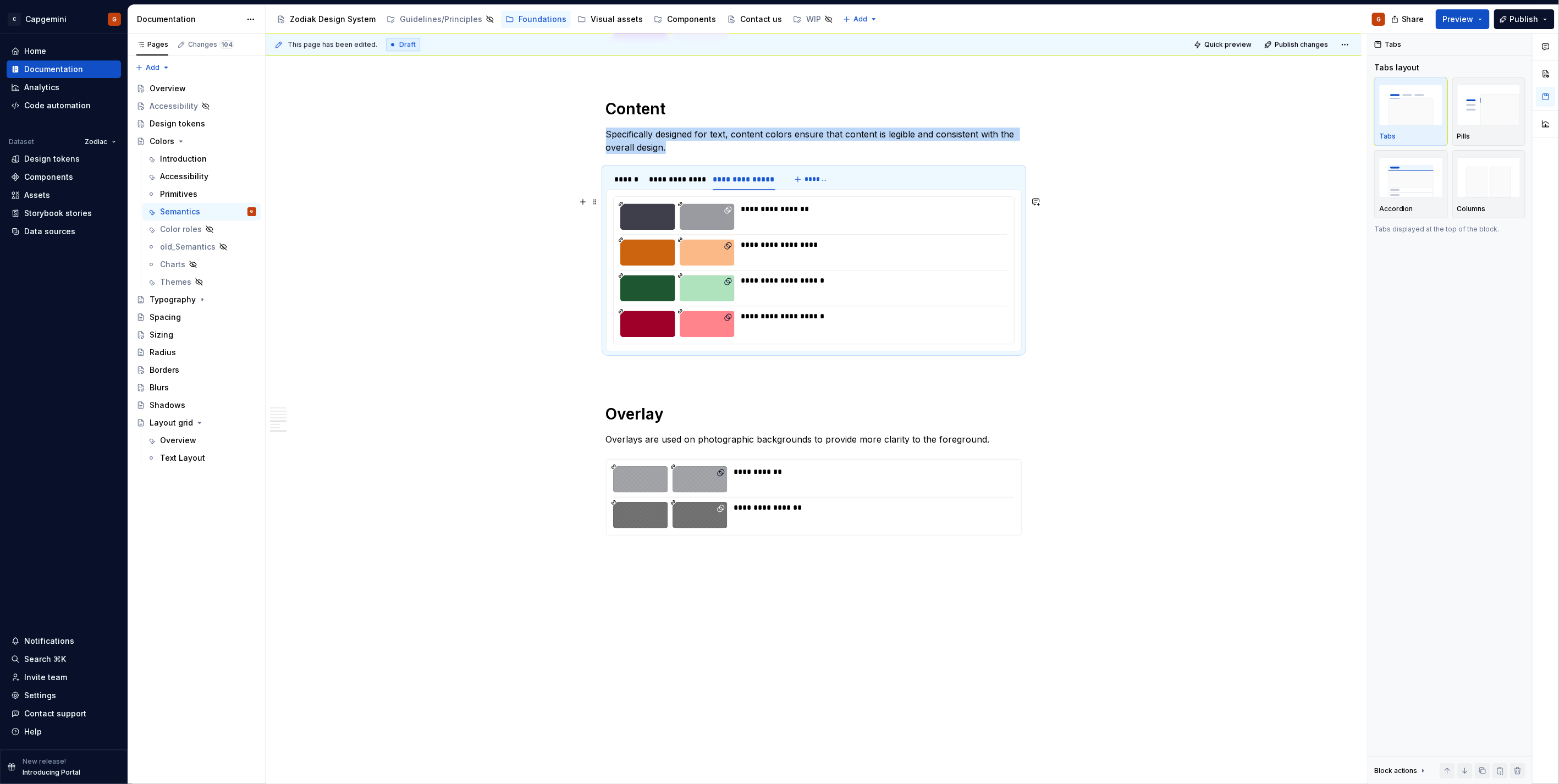
click at [757, 257] on div "**********" at bounding box center [870, 252] width 259 height 27
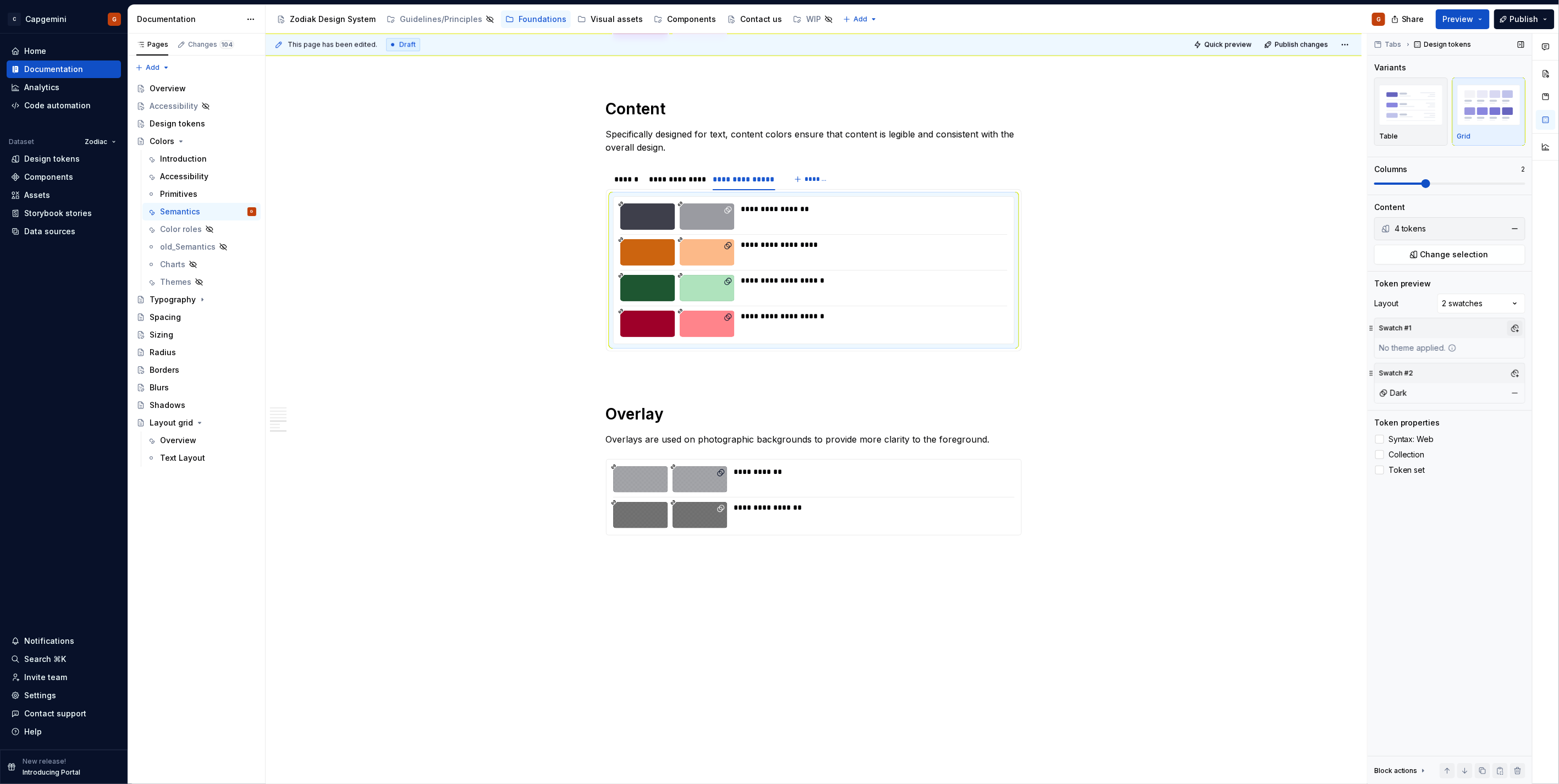
click at [1515, 330] on button "button" at bounding box center [1515, 328] width 15 height 15
click at [1423, 369] on div "Light" at bounding box center [1420, 371] width 19 height 11
click at [698, 486] on html "C Capgemini G Home Documentation Analytics Code automation Dataset Zodiac Desig…" at bounding box center [779, 392] width 1559 height 784
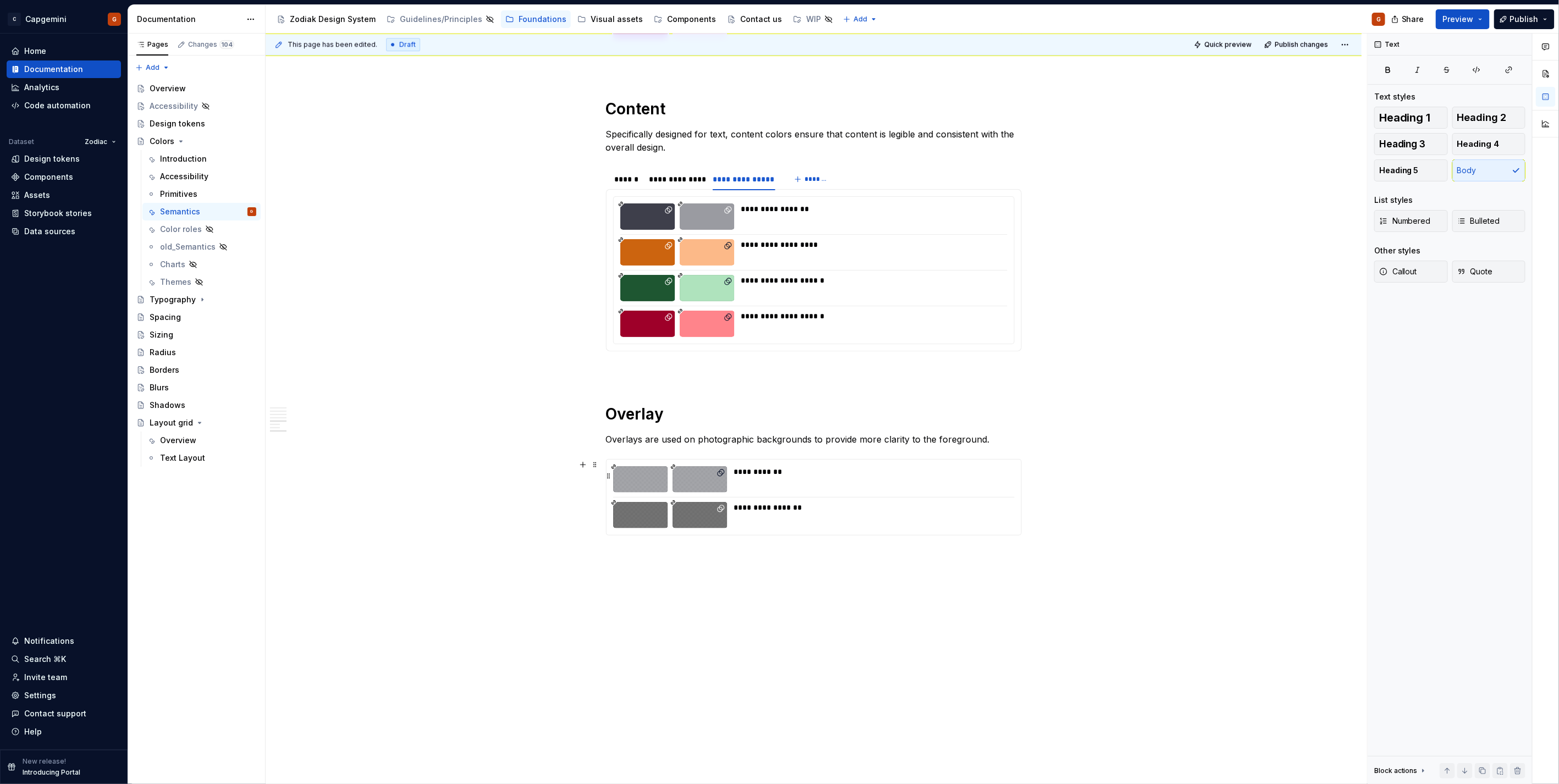
click at [800, 483] on div "**********" at bounding box center [871, 480] width 274 height 27
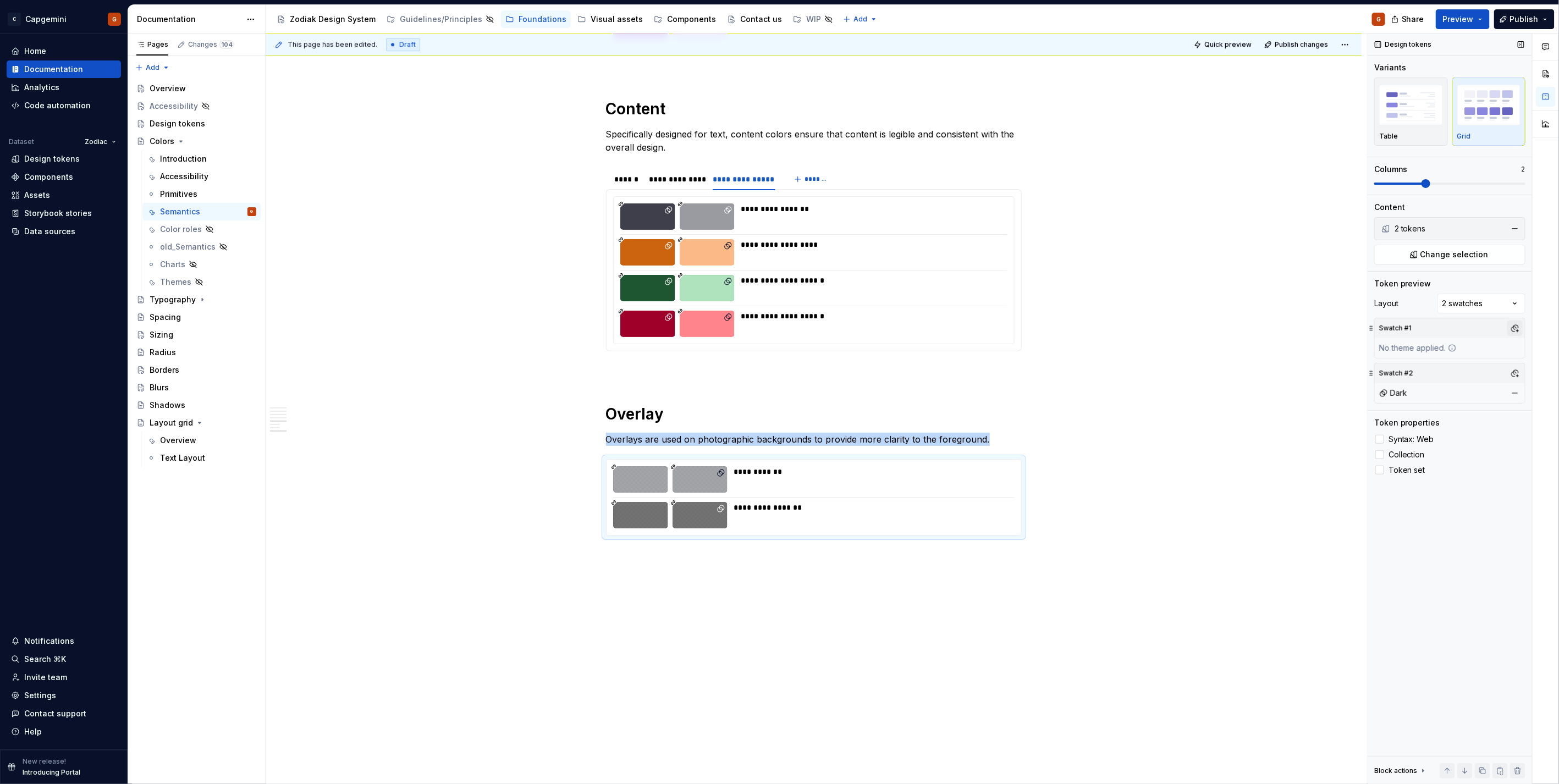
click at [1513, 325] on button "button" at bounding box center [1515, 328] width 15 height 15
click at [1423, 372] on div "Light" at bounding box center [1420, 371] width 19 height 11
click at [732, 280] on html "C Capgemini G Home Documentation Analytics Code automation Dataset Zodiac Desig…" at bounding box center [779, 392] width 1559 height 784
drag, startPoint x: 691, startPoint y: 185, endPoint x: 680, endPoint y: 184, distance: 11.0
click at [691, 184] on div "**********" at bounding box center [675, 179] width 62 height 15
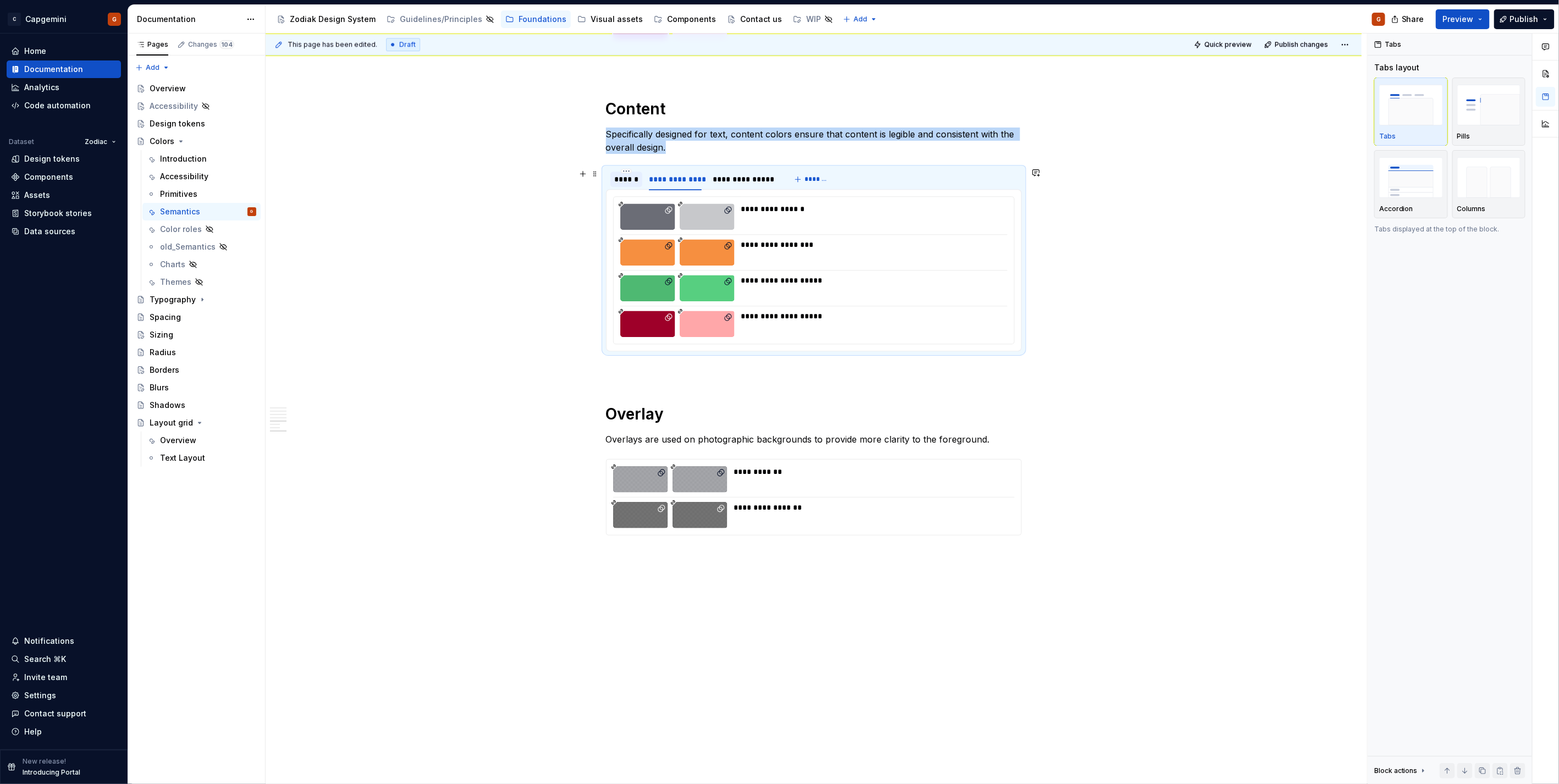
click at [615, 181] on div "******" at bounding box center [627, 179] width 24 height 11
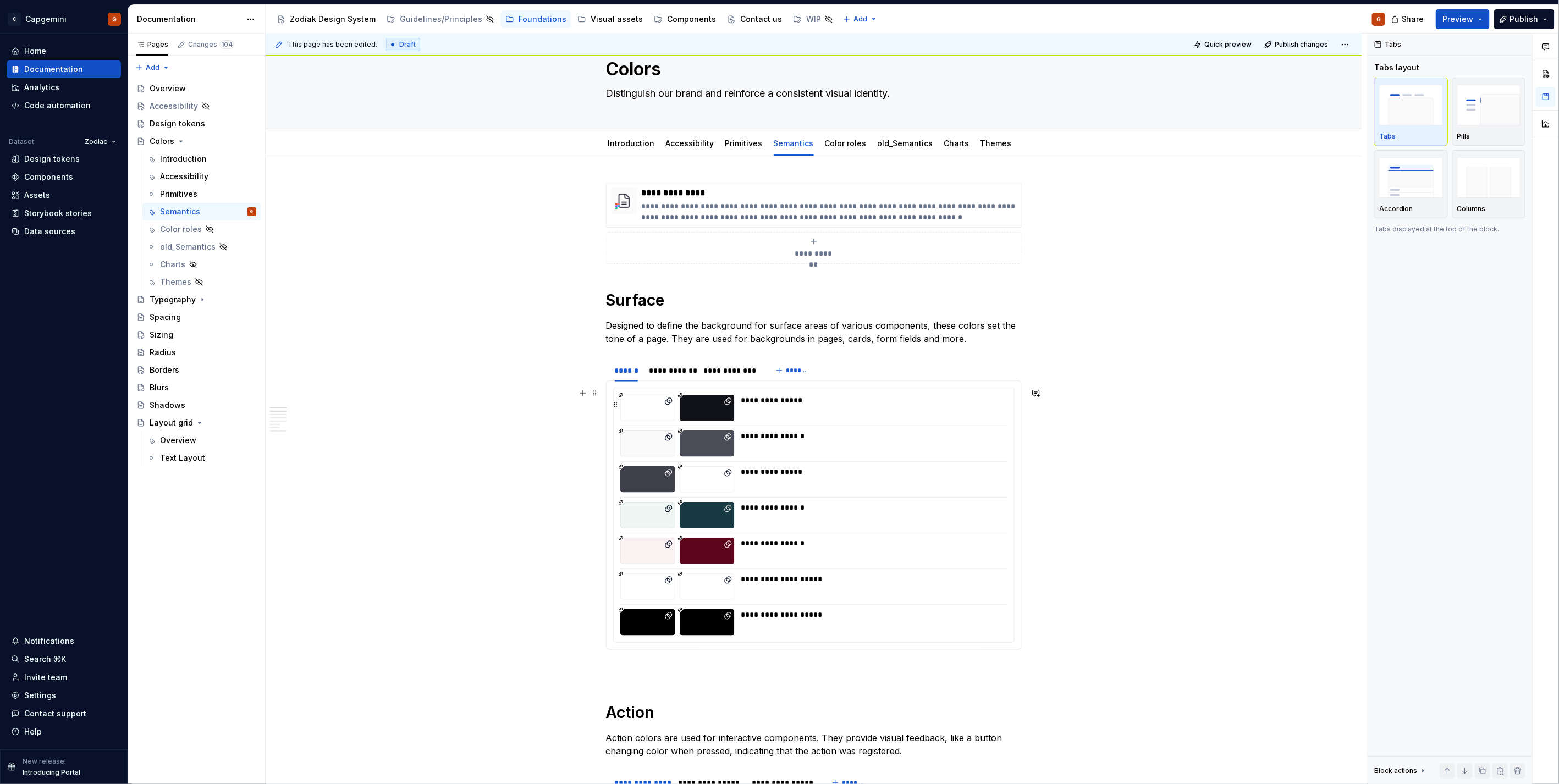
scroll to position [0, 0]
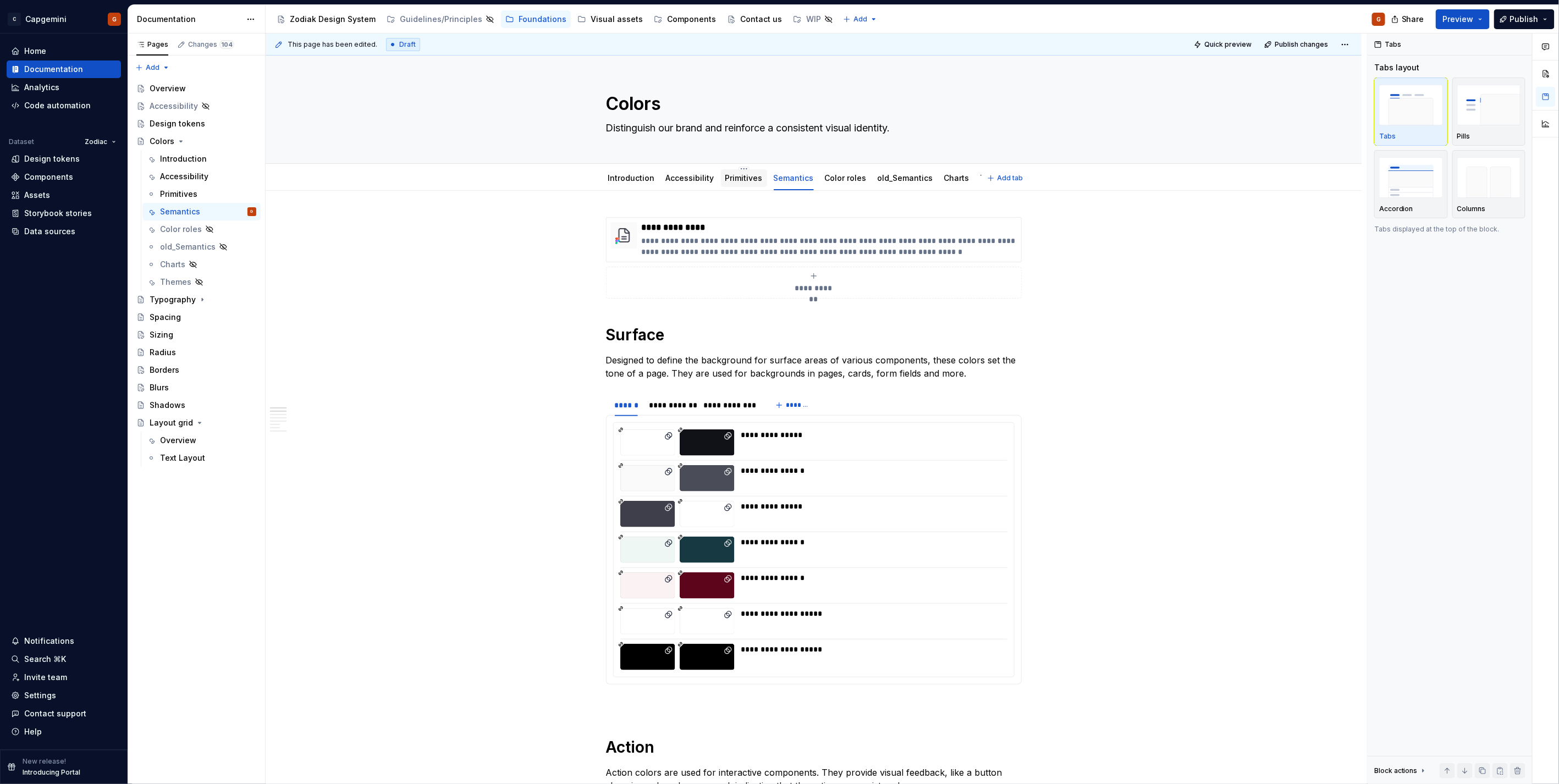
click at [740, 181] on link "Primitives" at bounding box center [743, 178] width 37 height 9
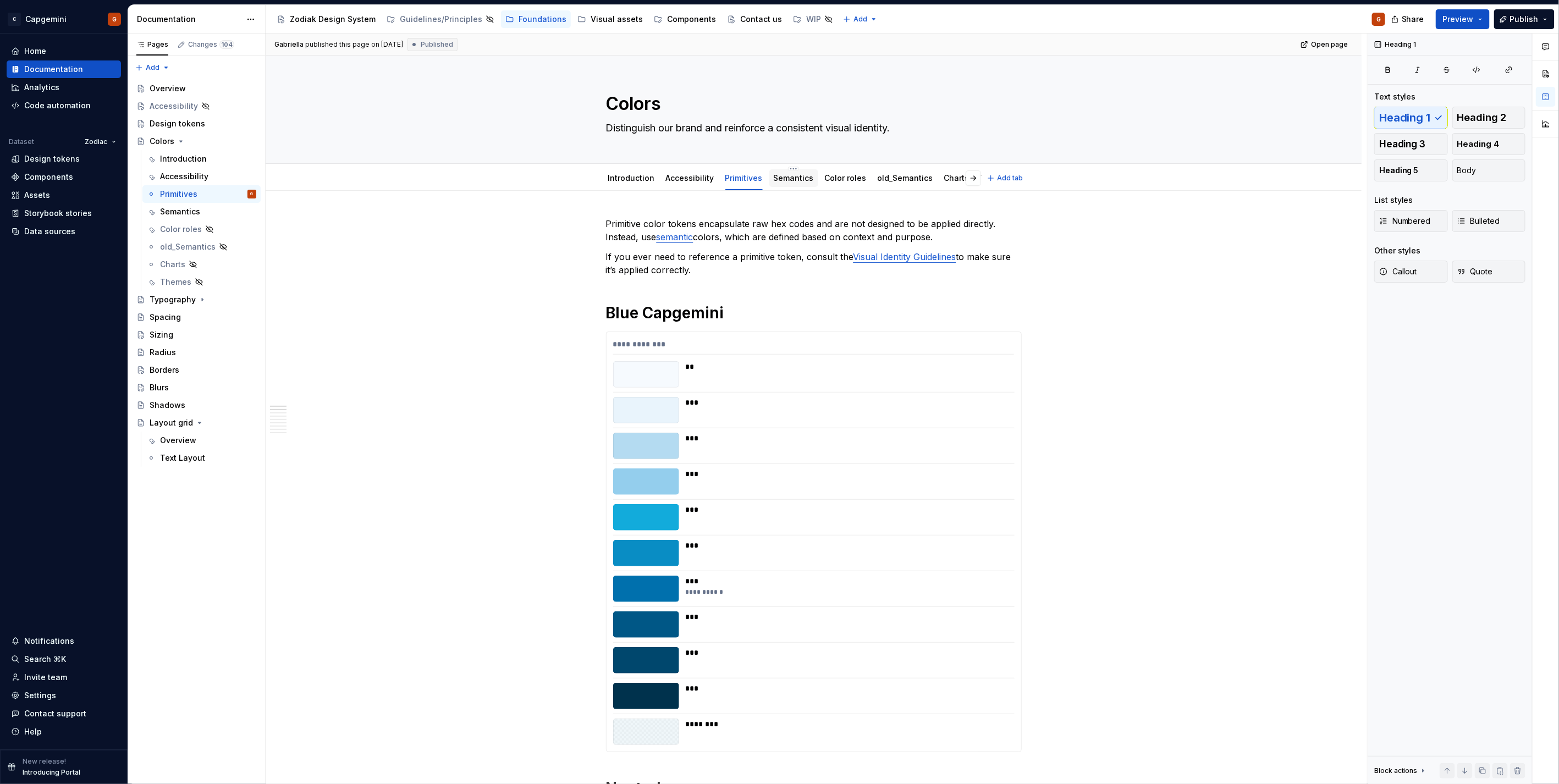
click at [783, 184] on div "Semantics" at bounding box center [793, 178] width 40 height 13
click at [778, 188] on div at bounding box center [794, 189] width 49 height 1
click at [858, 226] on p "Primitive color tokens encapsulate raw hex codes and are not designed to be app…" at bounding box center [814, 230] width 416 height 27
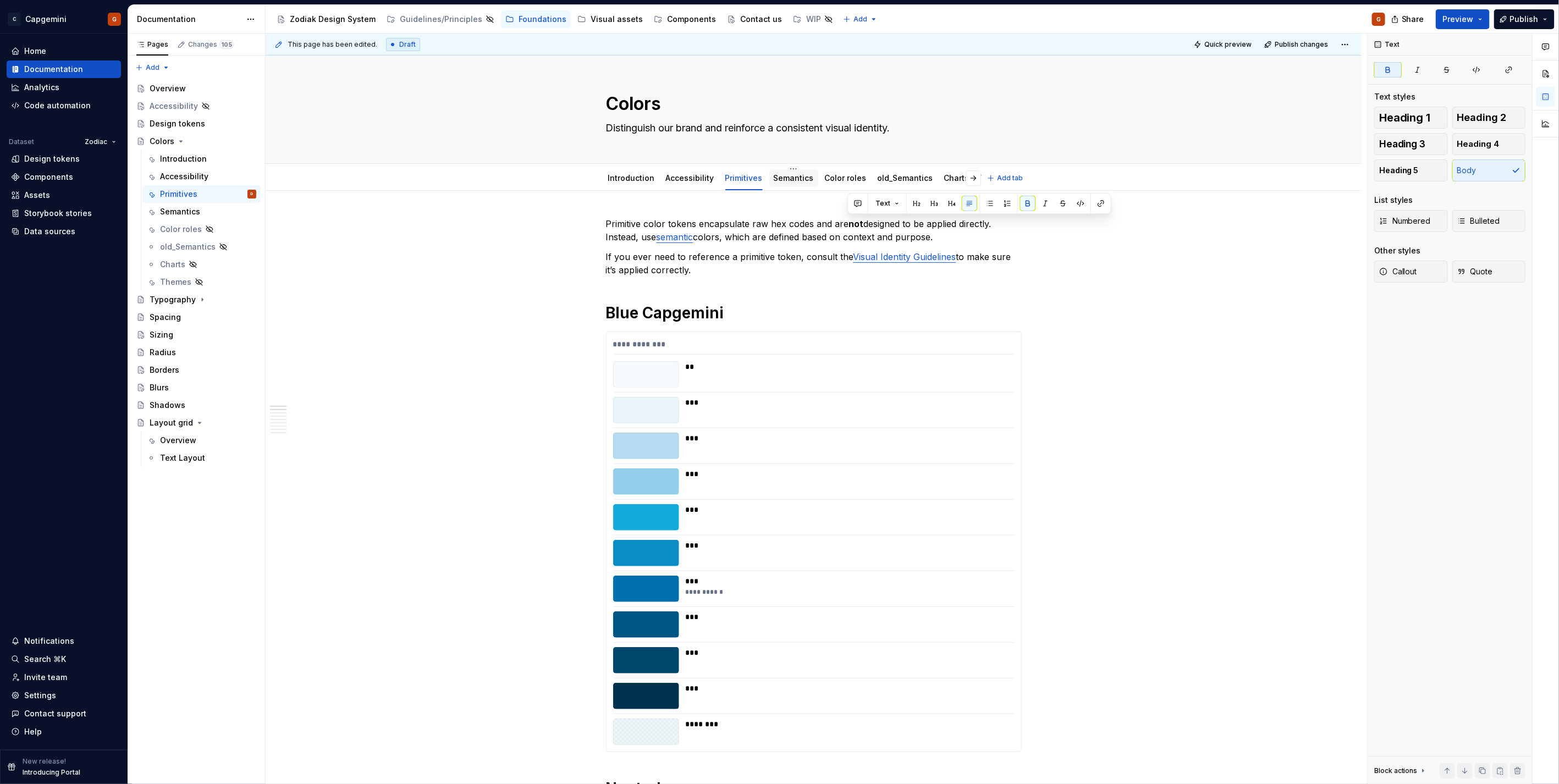
click at [788, 183] on div "Semantics" at bounding box center [793, 178] width 40 height 11
click at [779, 180] on link "Semantics" at bounding box center [793, 178] width 40 height 9
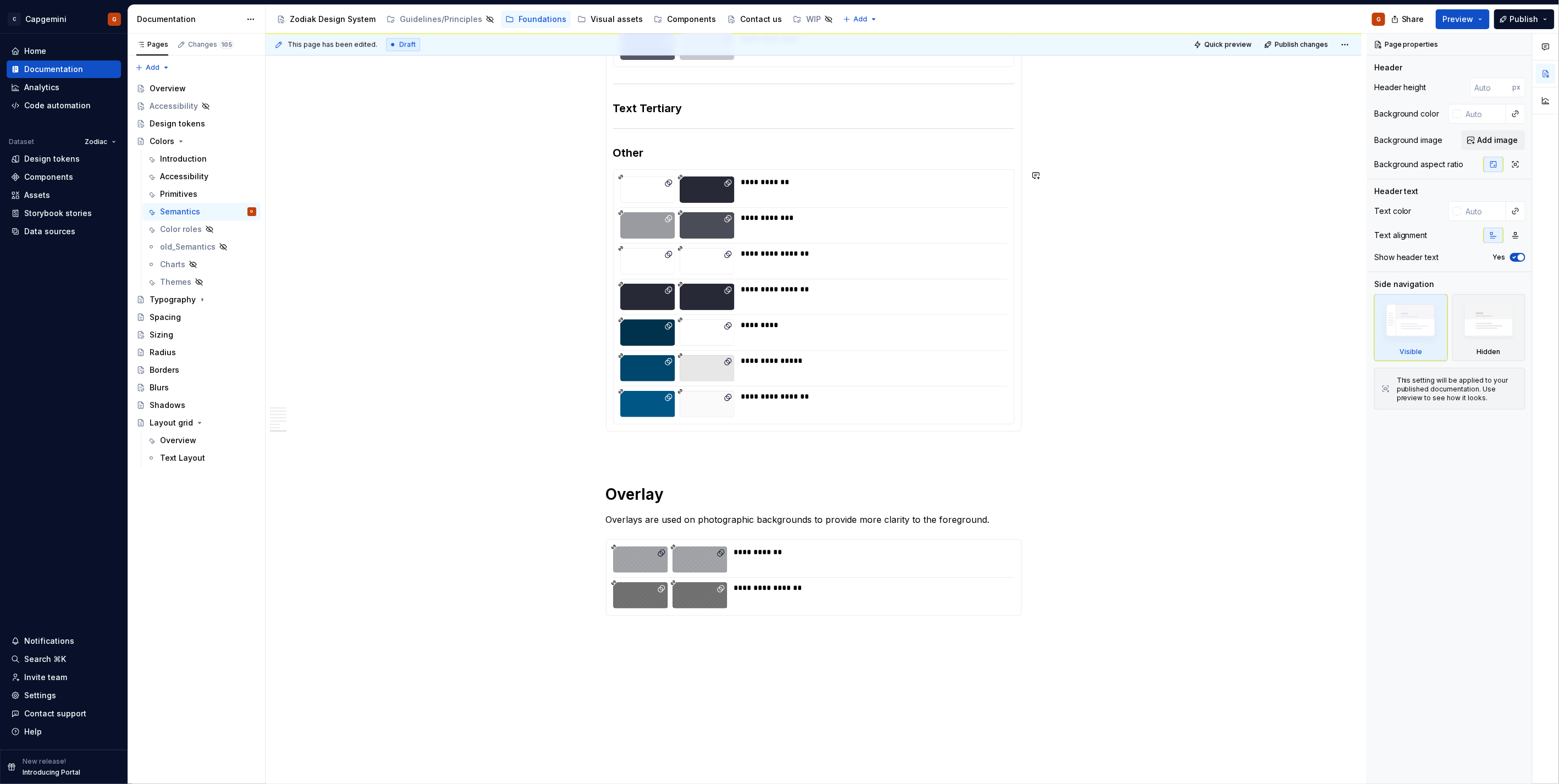
scroll to position [2540, 0]
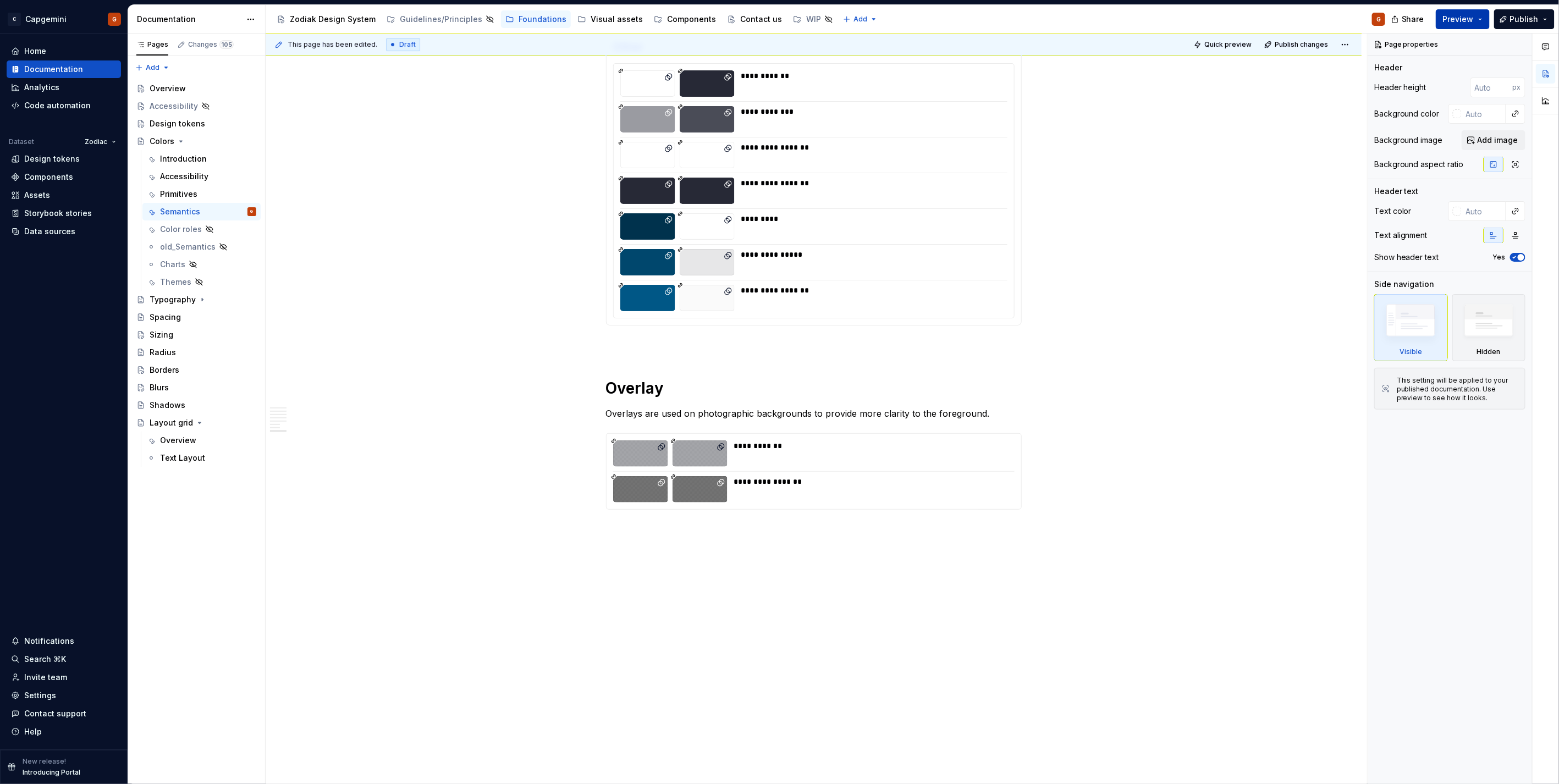
click at [1452, 15] on span "Preview" at bounding box center [1459, 20] width 31 height 11
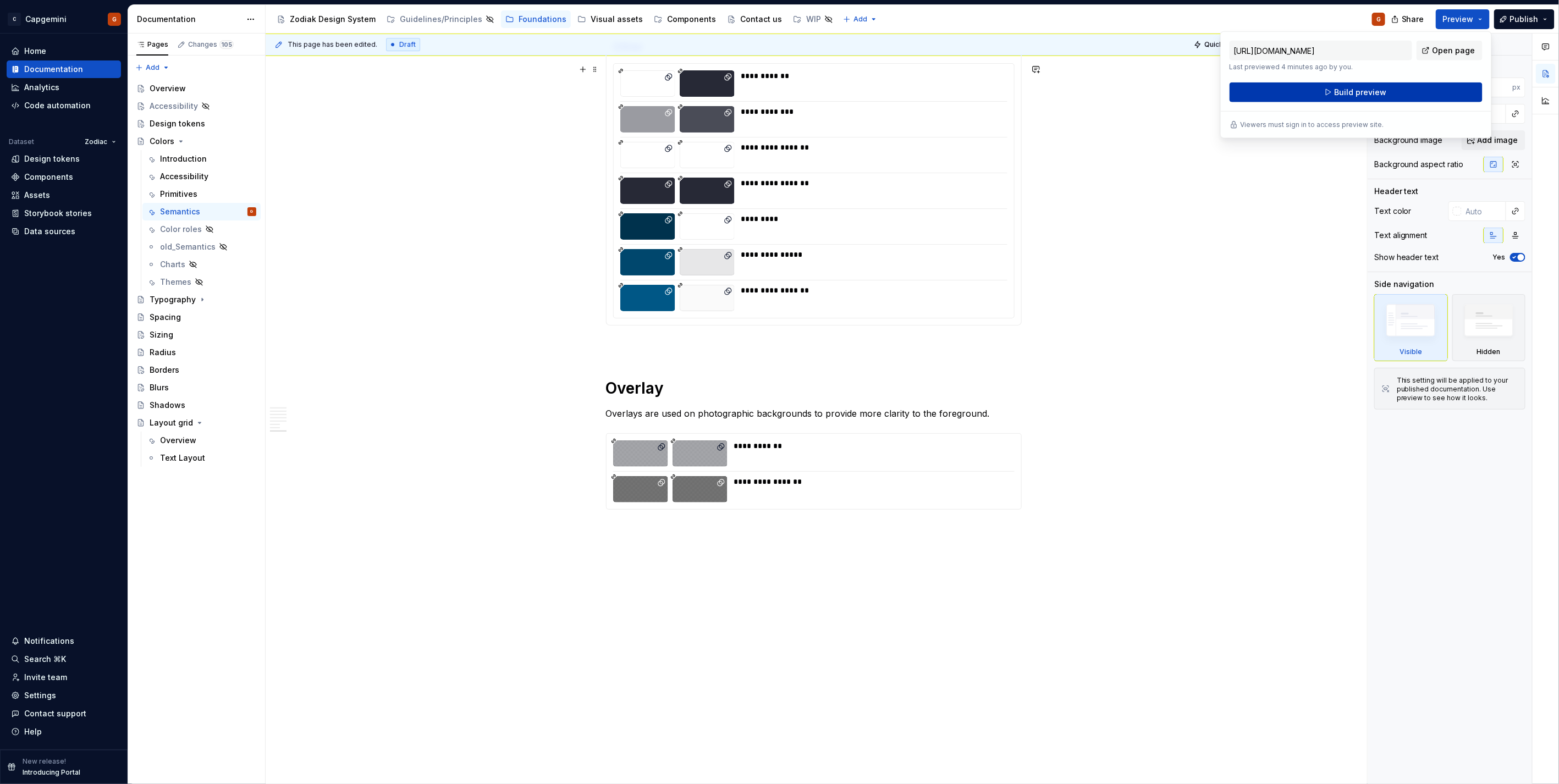
click at [1344, 95] on span "Build preview" at bounding box center [1360, 93] width 52 height 11
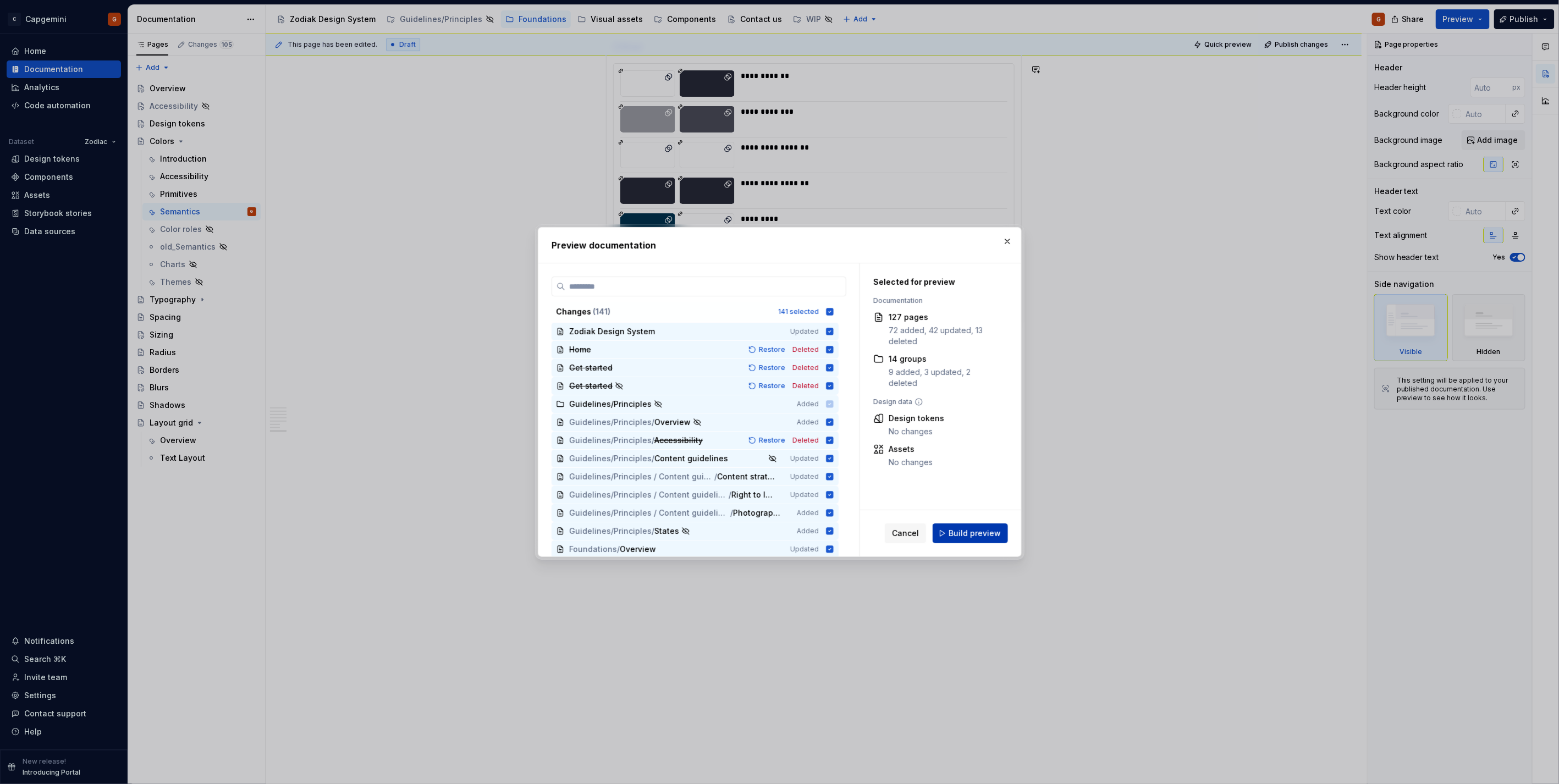
click at [960, 536] on span "Build preview" at bounding box center [974, 533] width 52 height 11
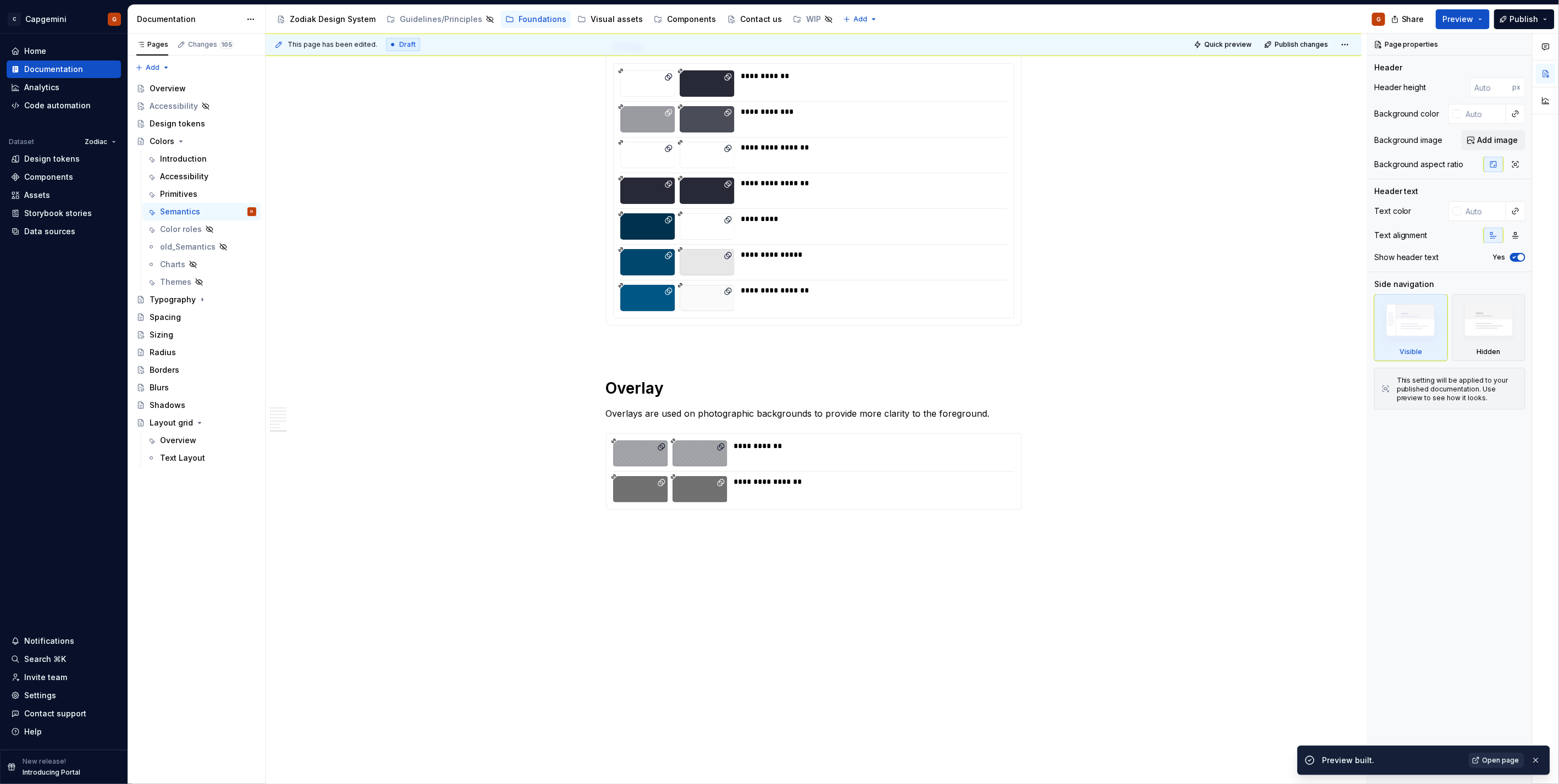
click at [1491, 754] on link "Open page" at bounding box center [1496, 760] width 56 height 15
type textarea "*"
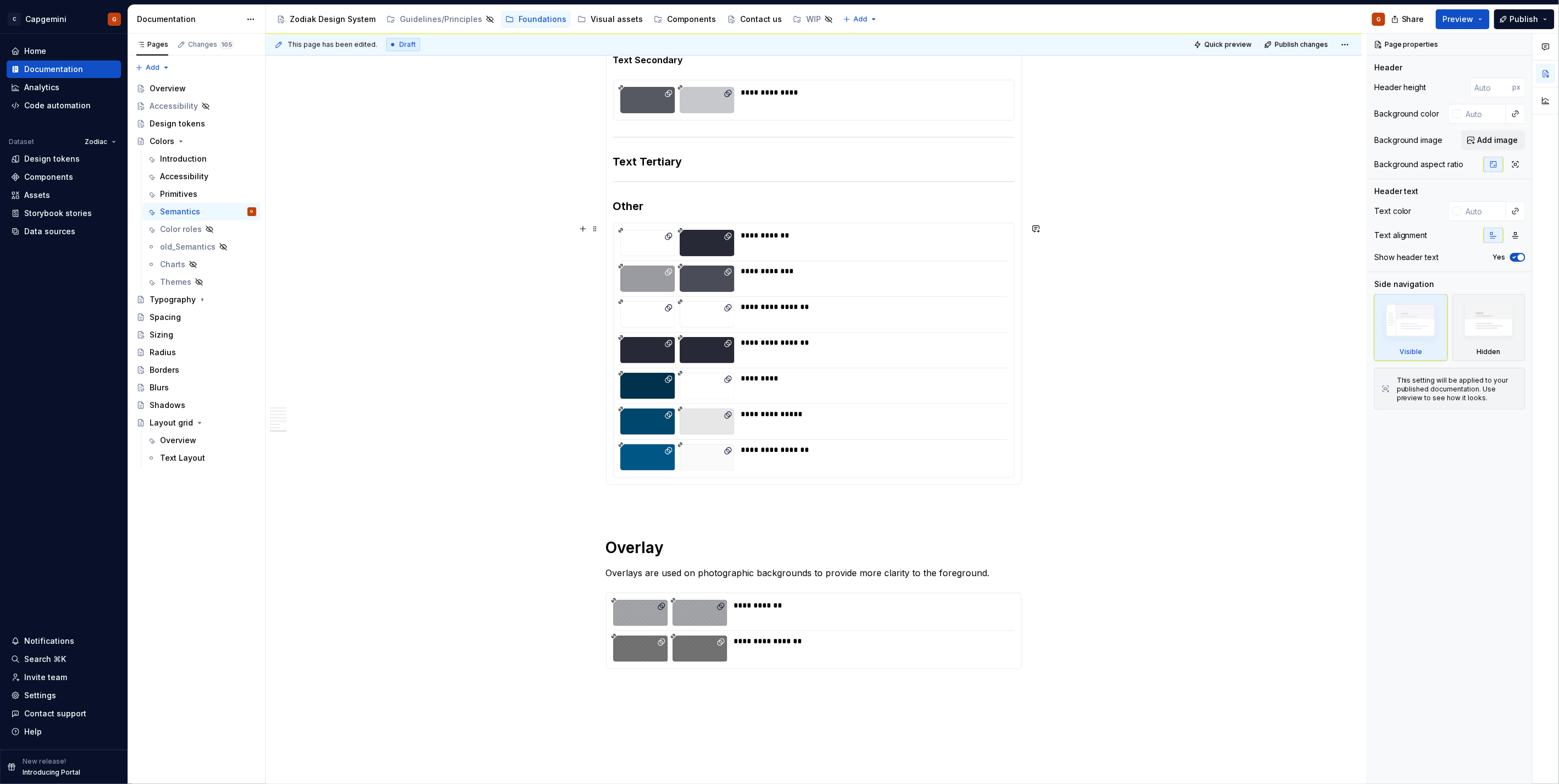
scroll to position [2296, 0]
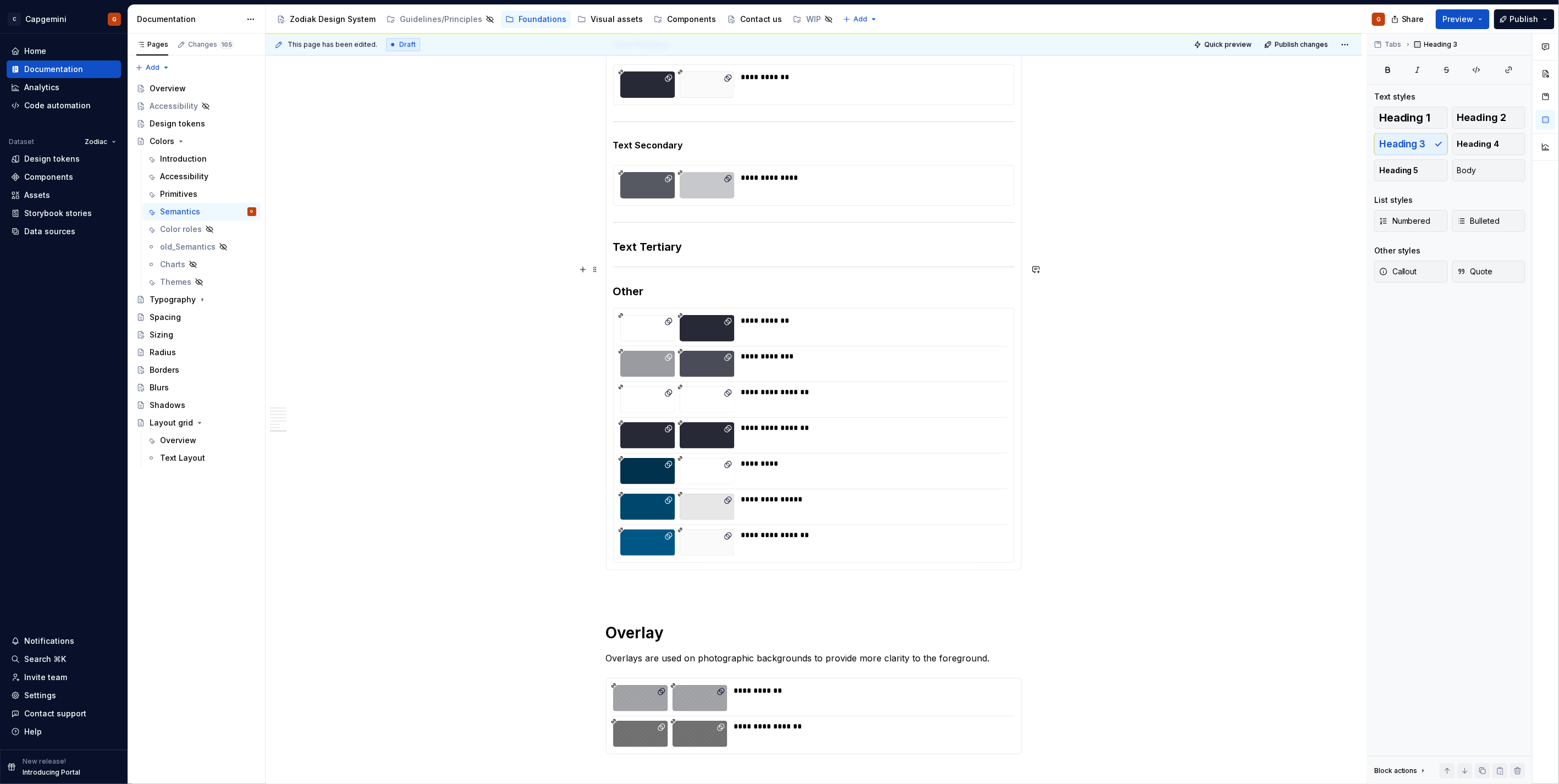
click at [703, 260] on section-item-column "**********" at bounding box center [814, 300] width 401 height 525
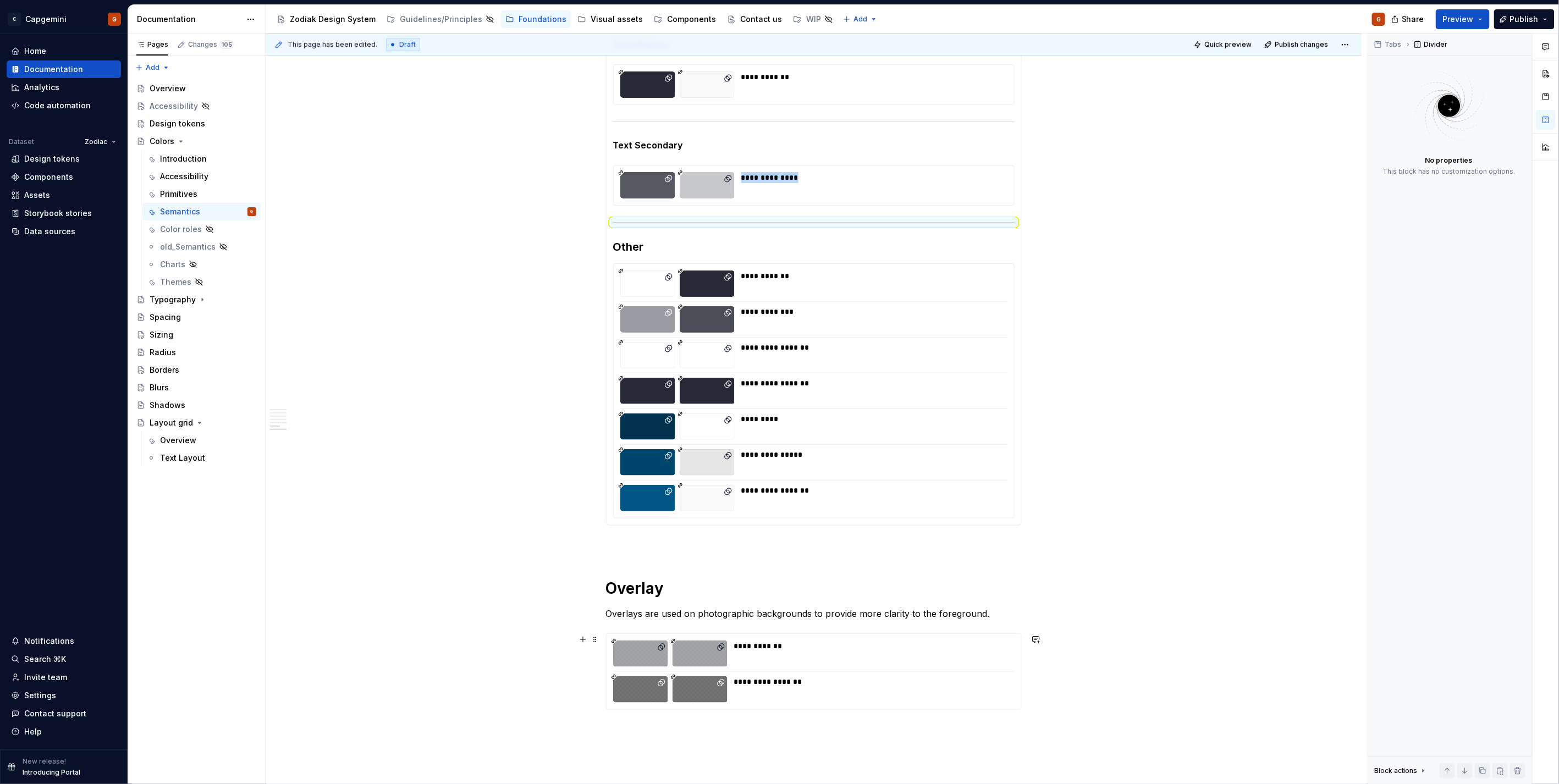
click at [798, 669] on div "**********" at bounding box center [814, 671] width 415 height 75
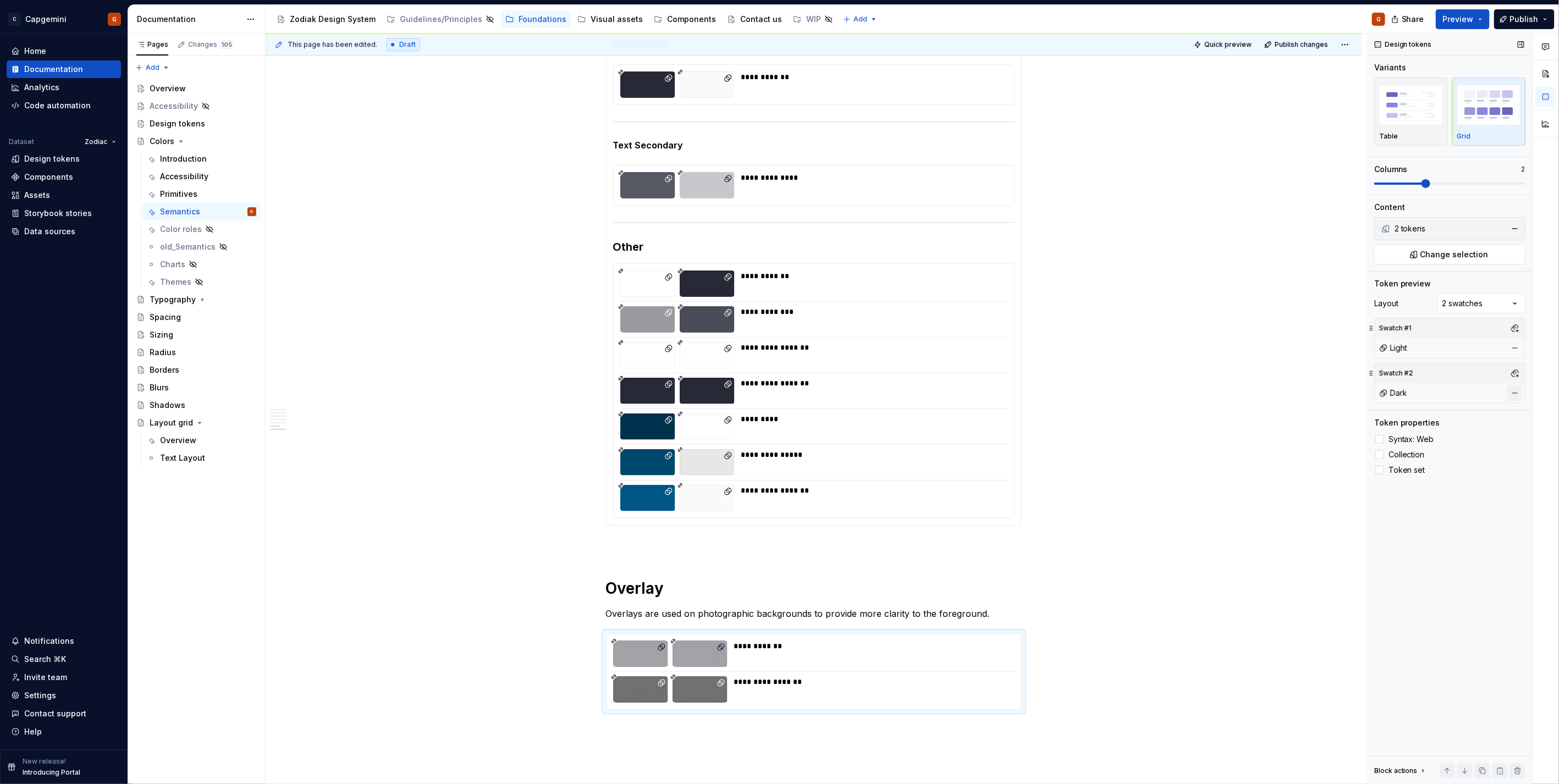
click at [1516, 391] on button "button" at bounding box center [1515, 393] width 15 height 15
click at [1514, 347] on button "button" at bounding box center [1515, 348] width 15 height 15
click at [1496, 299] on div "Comments Open comments No comments yet Select ‘Comment’ from the block context …" at bounding box center [1463, 409] width 191 height 751
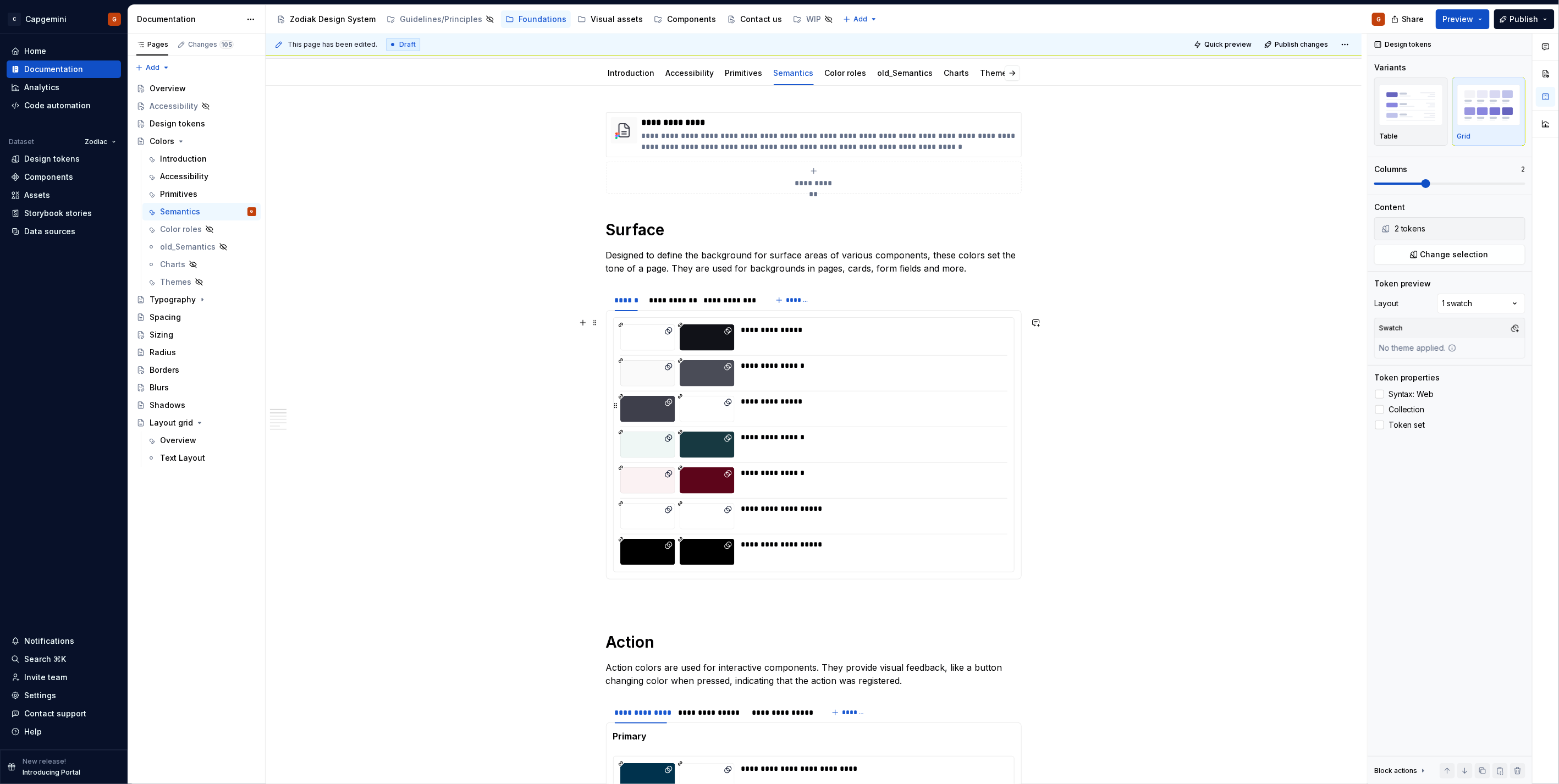
scroll to position [0, 0]
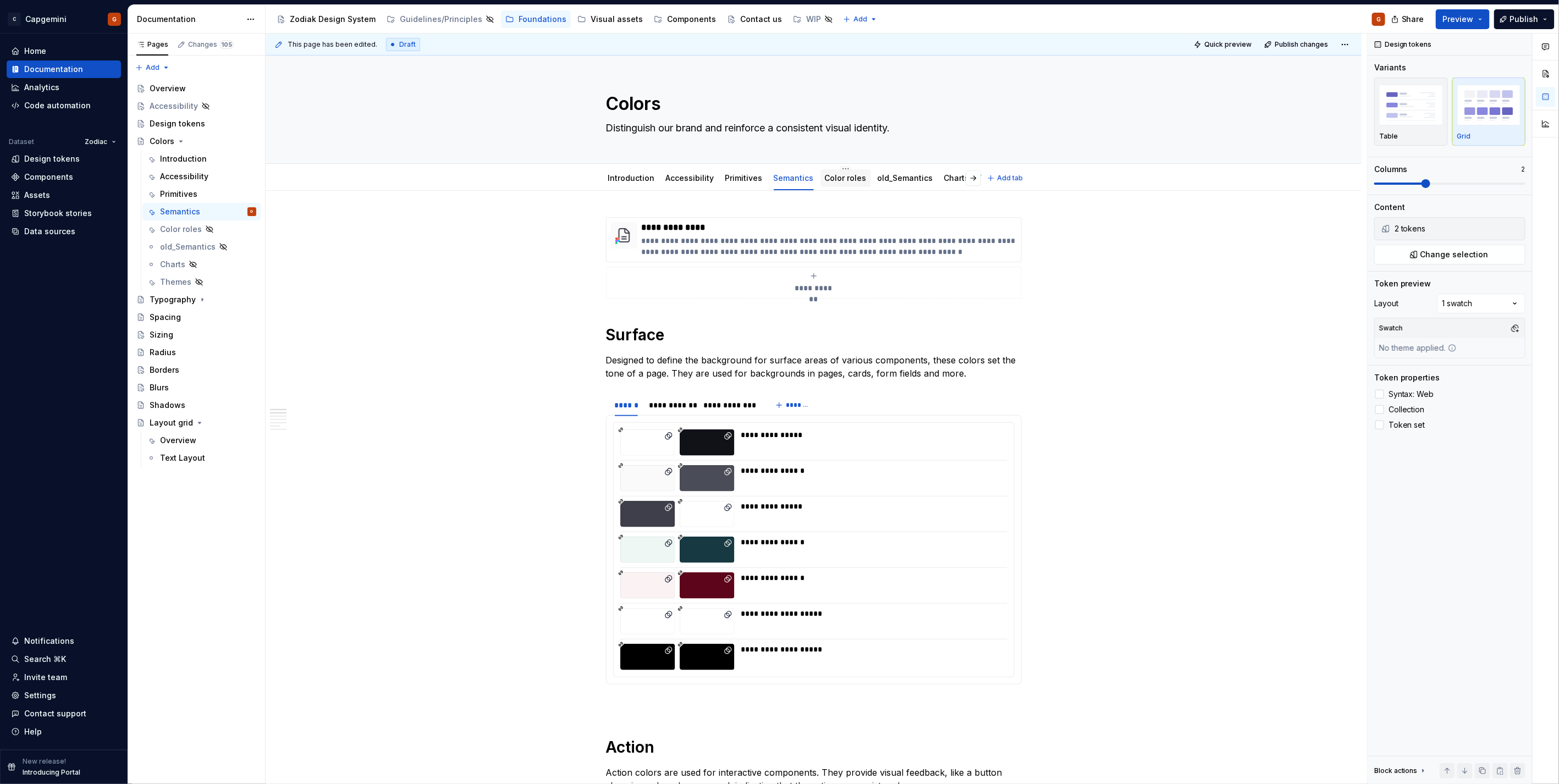
click at [825, 181] on link "Color roles" at bounding box center [845, 178] width 41 height 9
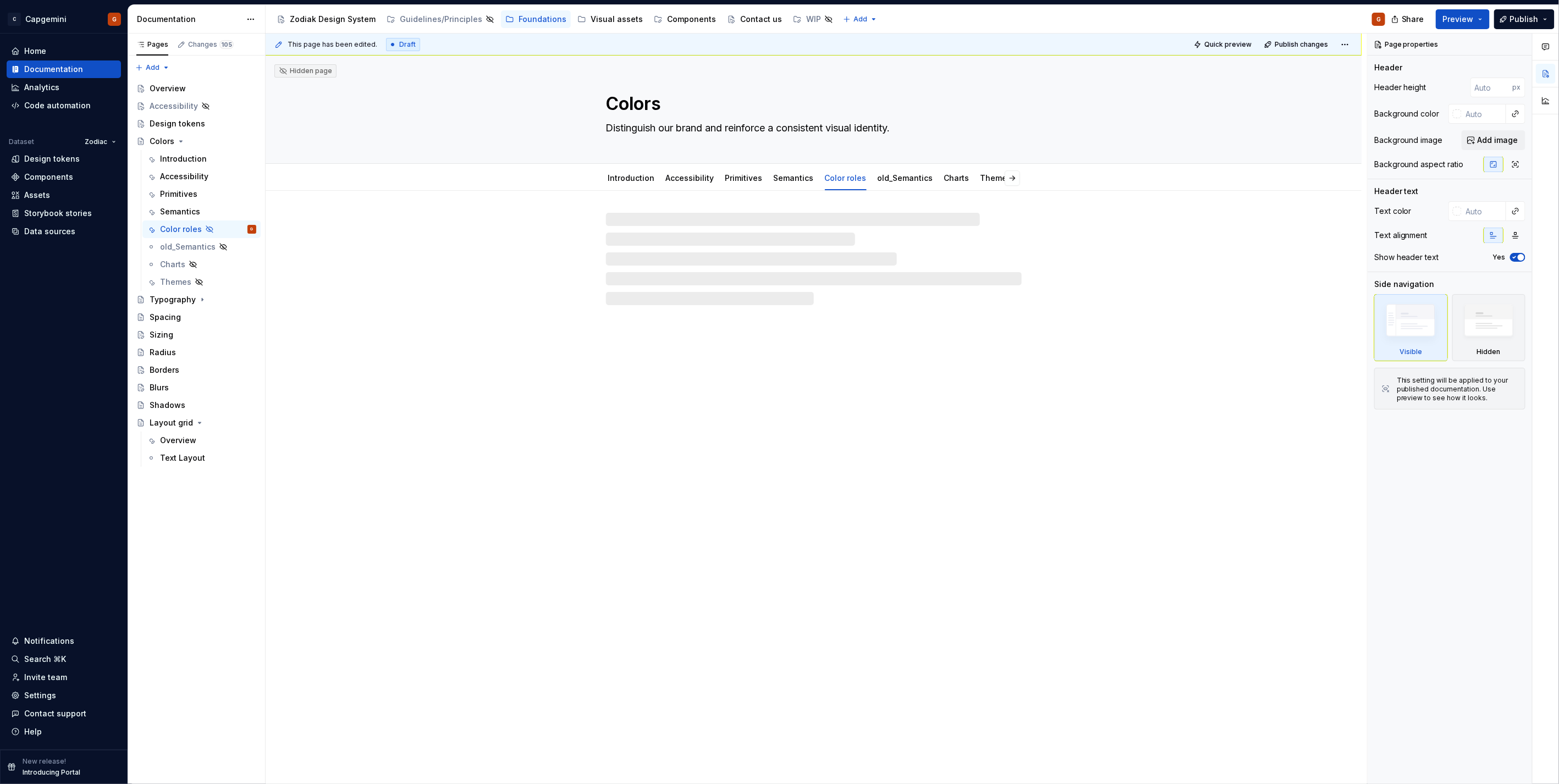
type textarea "*"
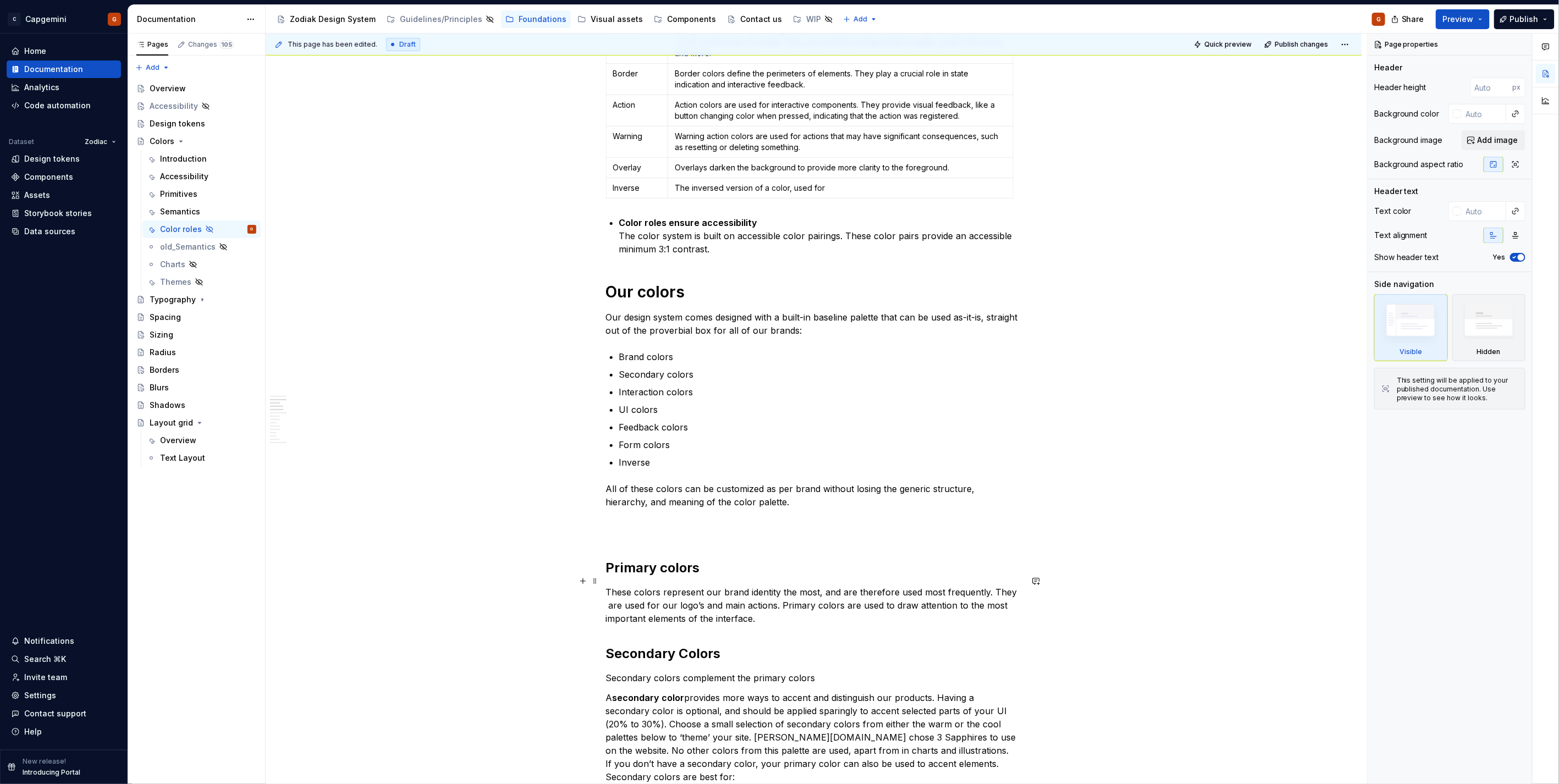
scroll to position [427, 0]
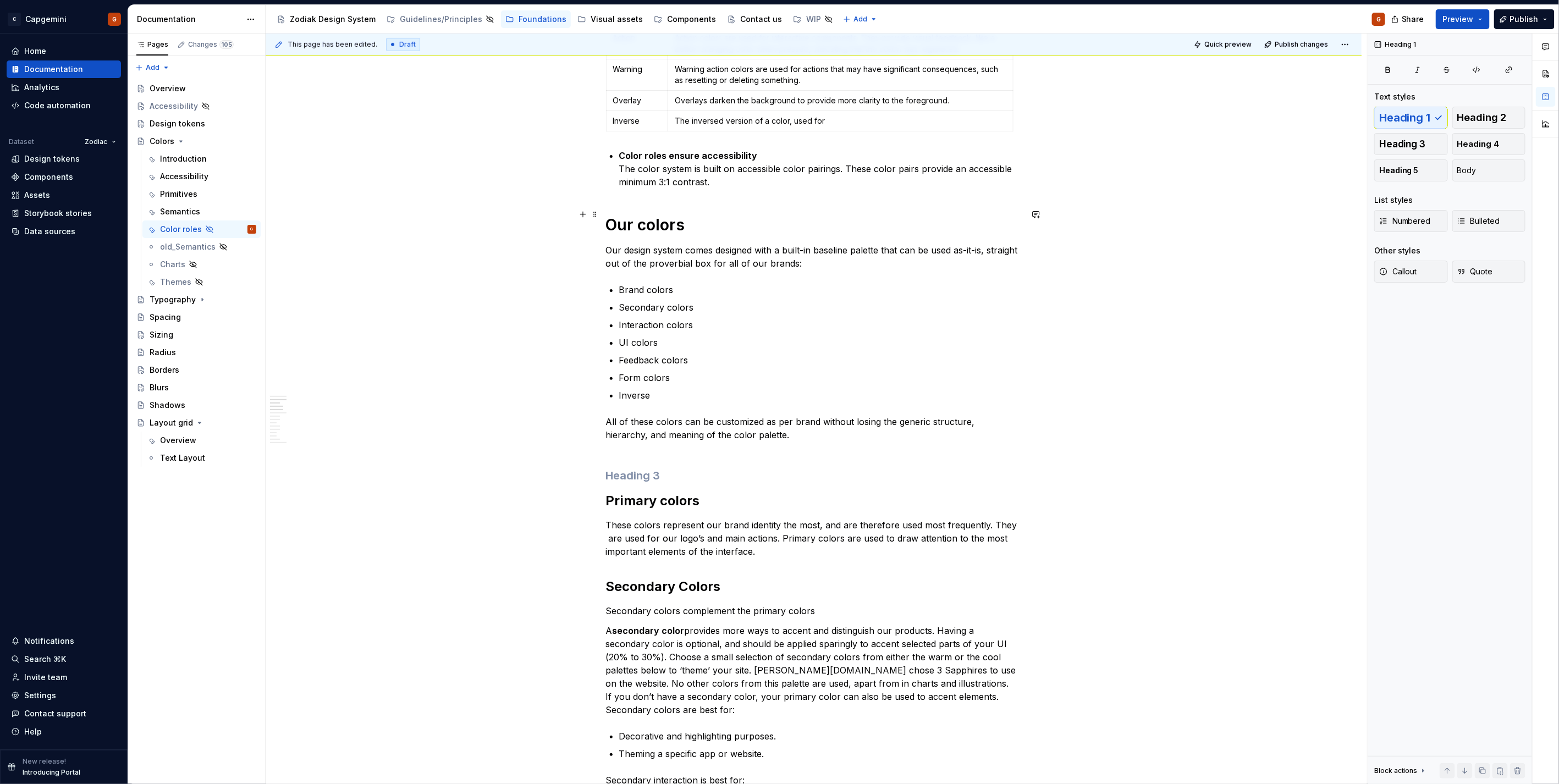
click at [608, 215] on h1 "Our colors" at bounding box center [814, 225] width 416 height 20
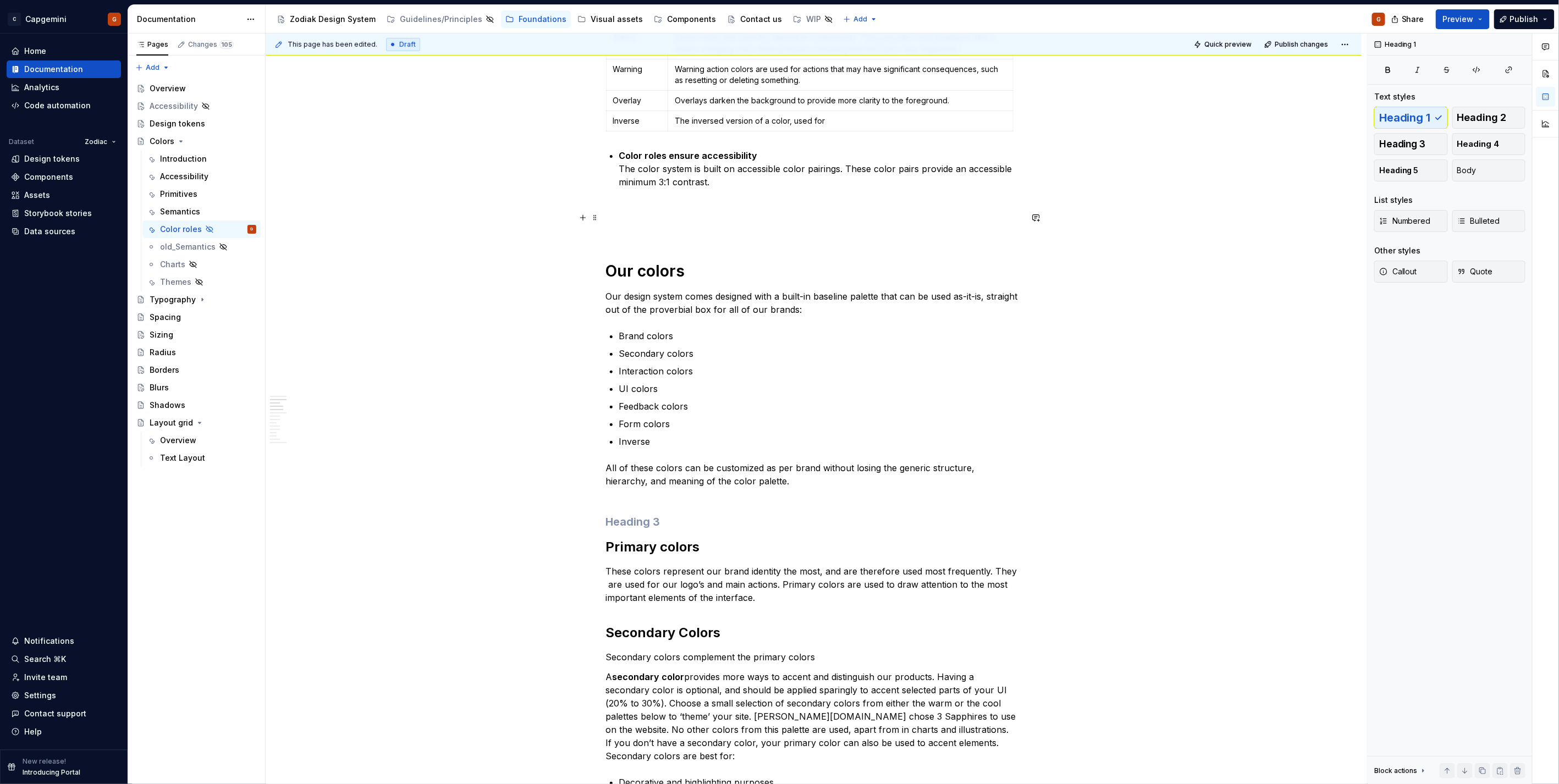
click at [669, 221] on p at bounding box center [814, 228] width 416 height 13
click at [1413, 119] on span "Heading 1" at bounding box center [1405, 118] width 52 height 11
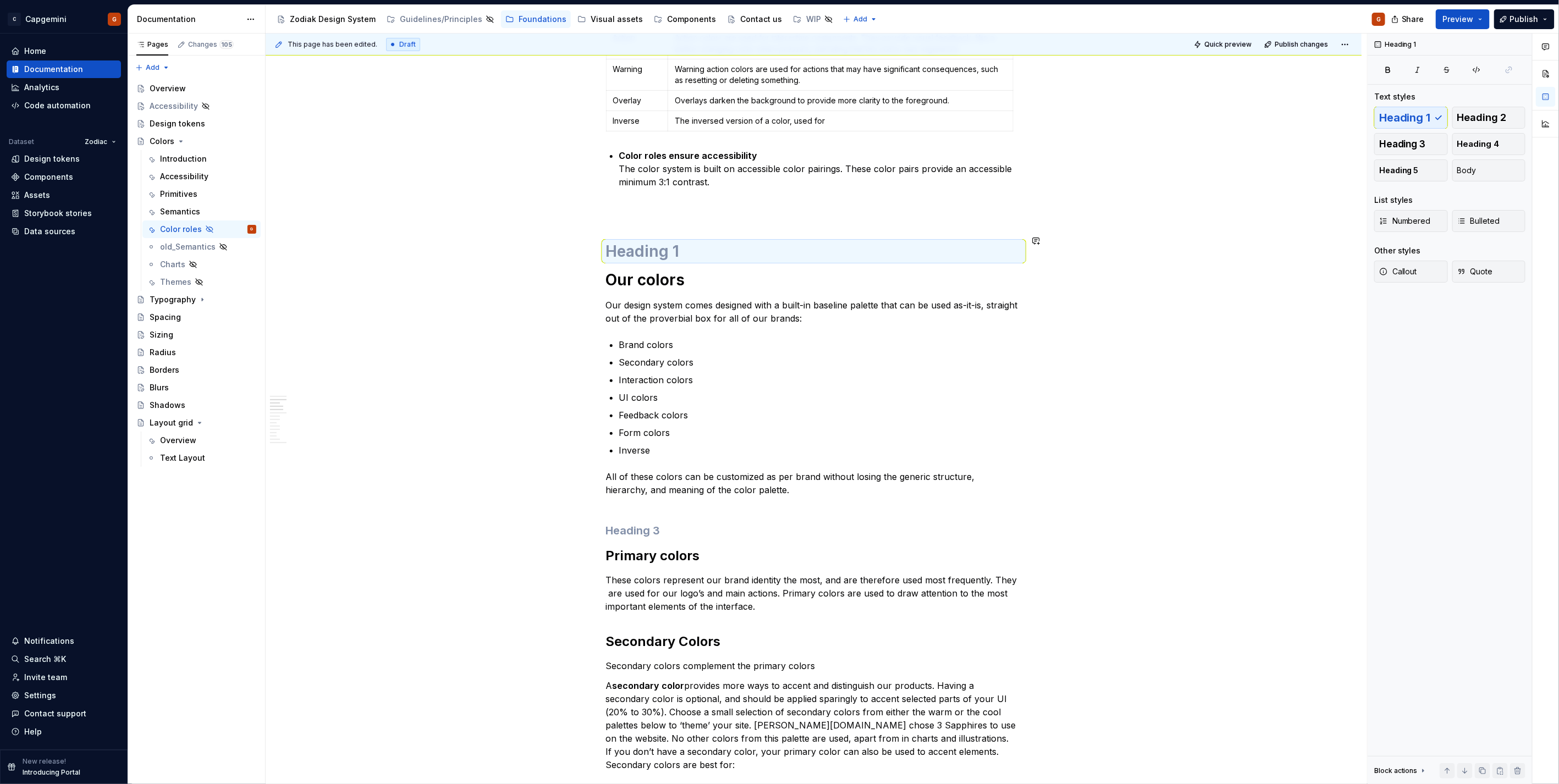
click at [640, 242] on h1 at bounding box center [814, 251] width 416 height 20
click at [641, 270] on h1 "Our colors" at bounding box center [814, 280] width 416 height 20
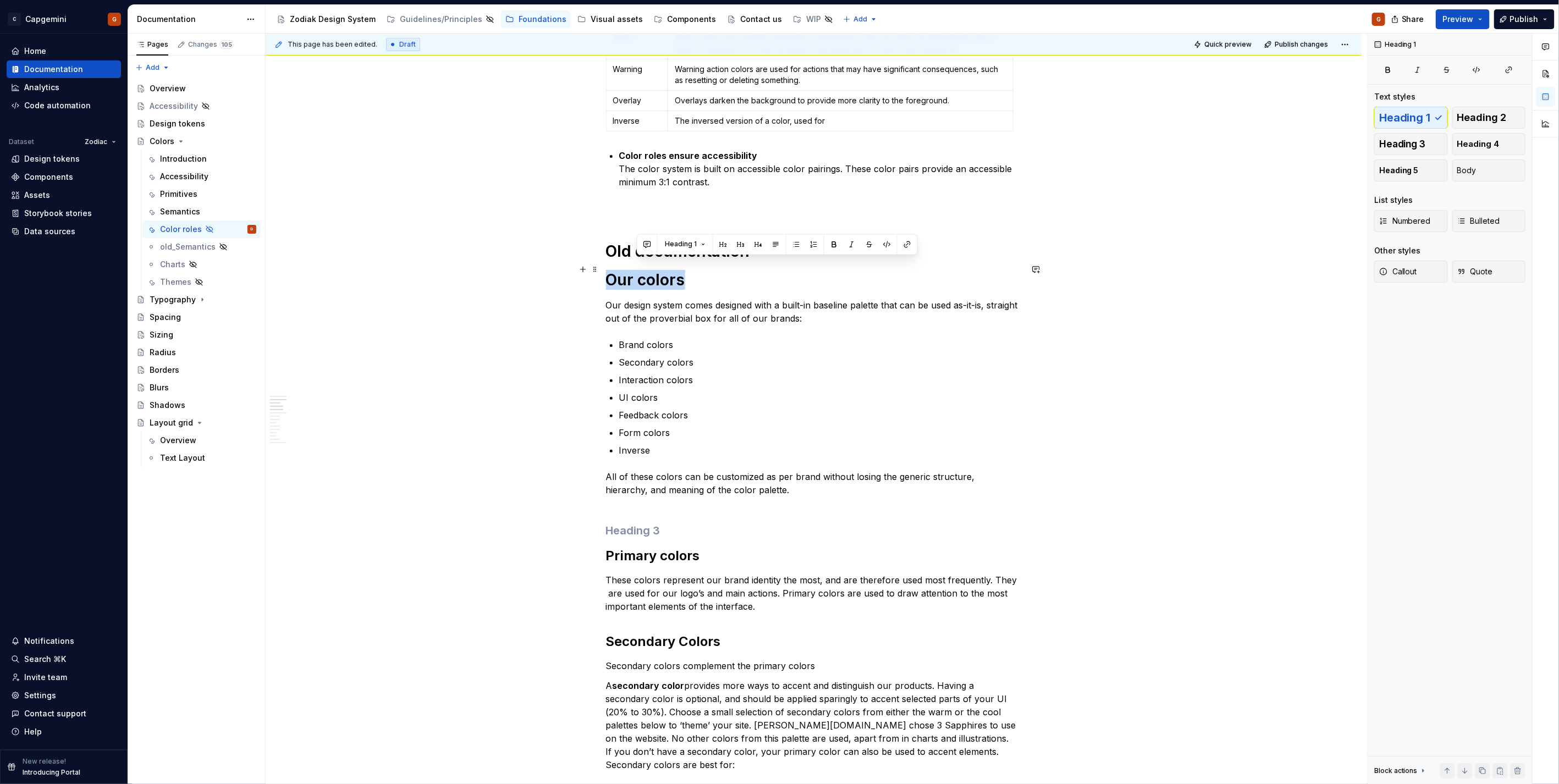
click at [641, 270] on h1 "Our colors" at bounding box center [814, 280] width 416 height 20
click at [761, 373] on p "Interaction colors" at bounding box center [820, 379] width 403 height 13
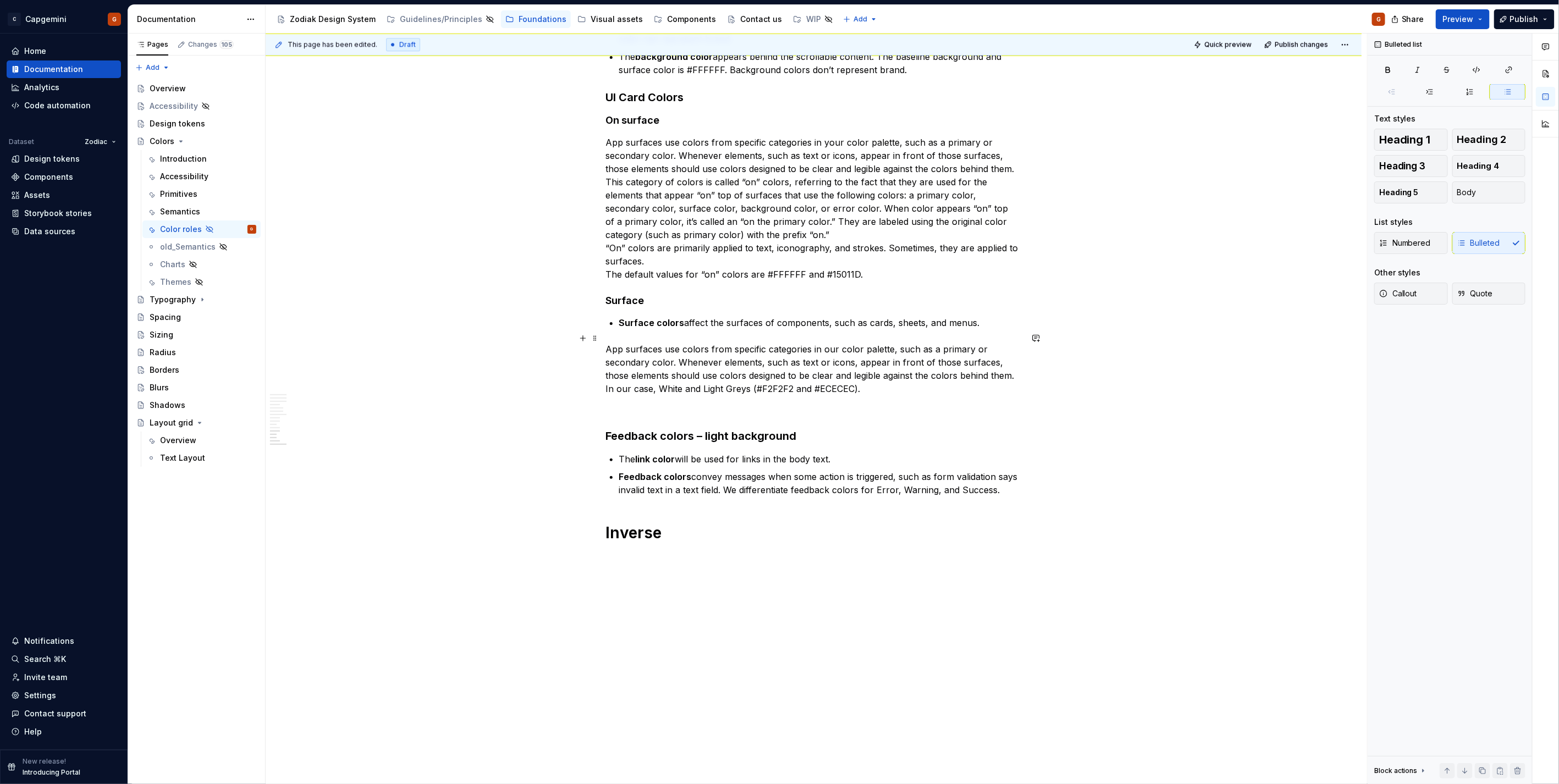
scroll to position [2011, 0]
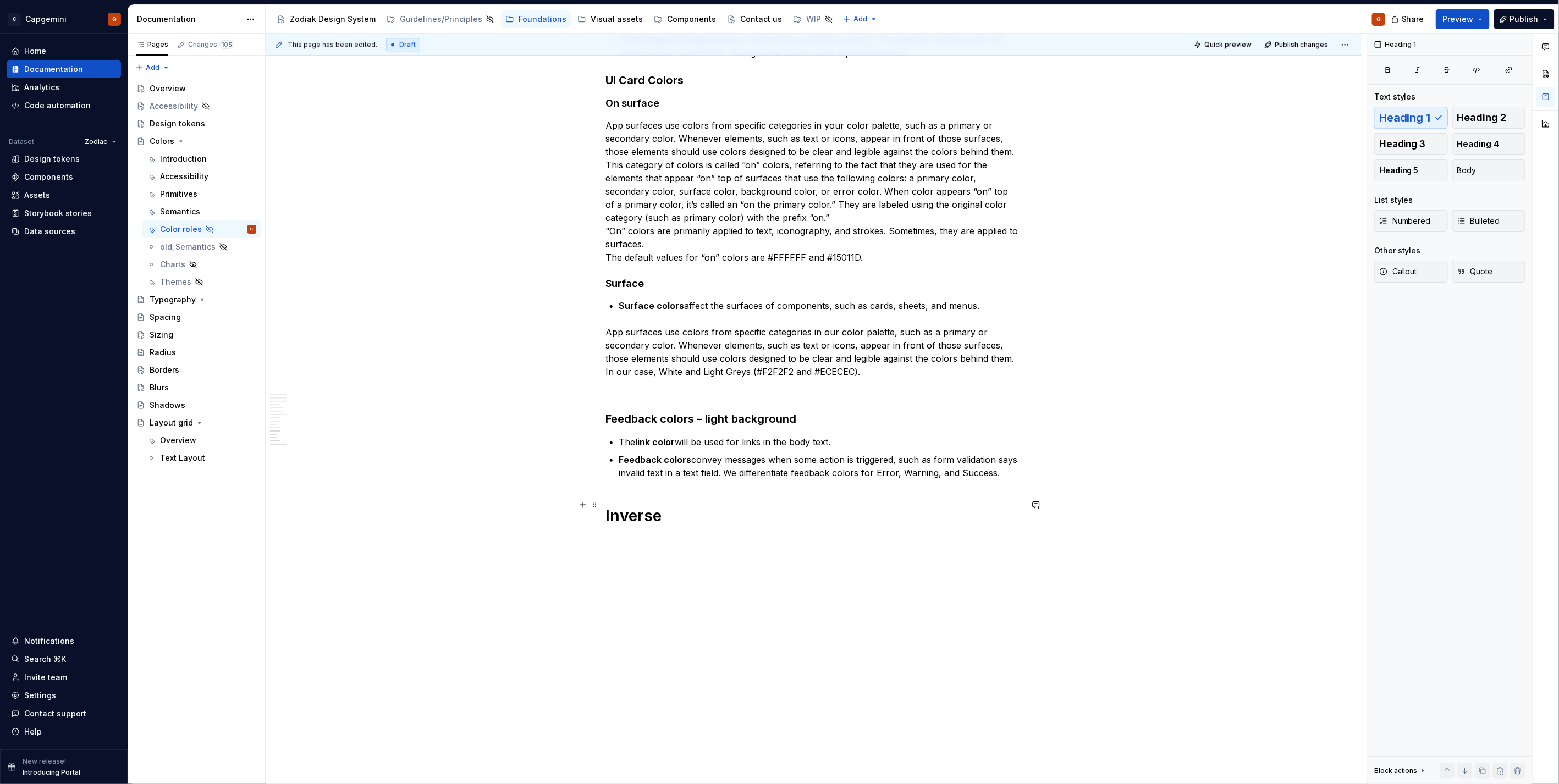
click at [635, 509] on h1 "Inverse" at bounding box center [814, 516] width 416 height 20
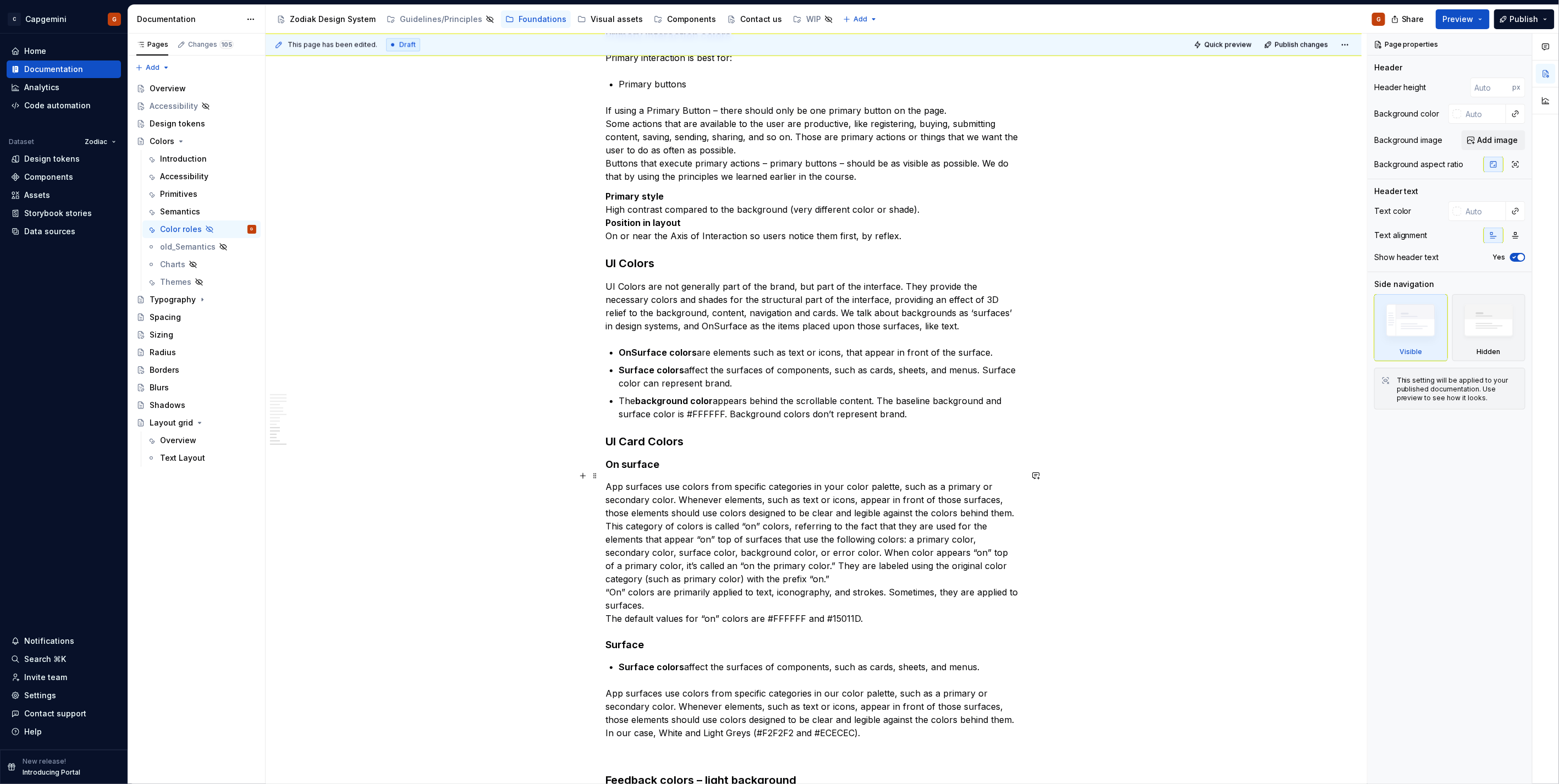
scroll to position [1766, 0]
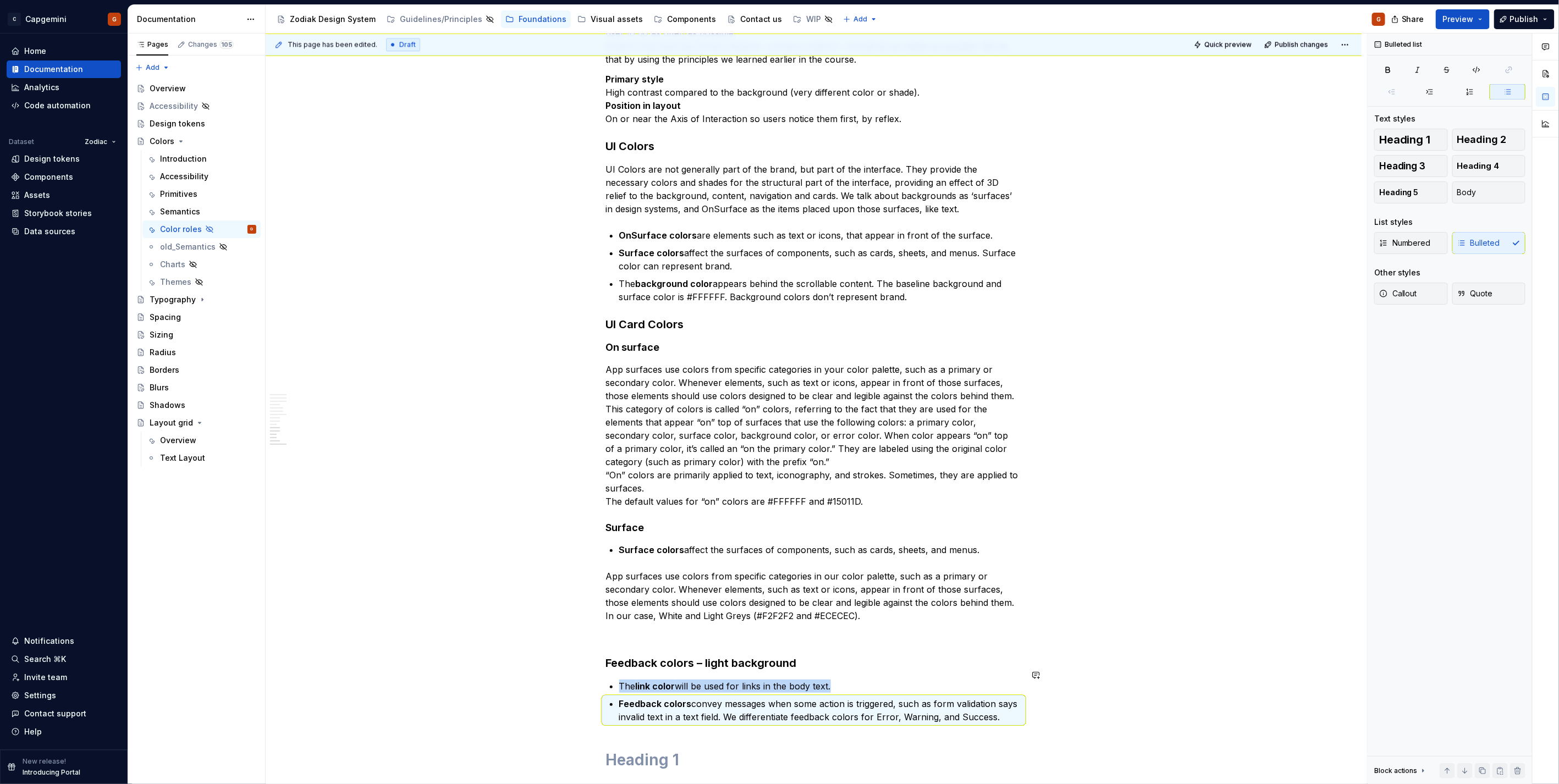
click at [668, 754] on h1 at bounding box center [814, 759] width 416 height 20
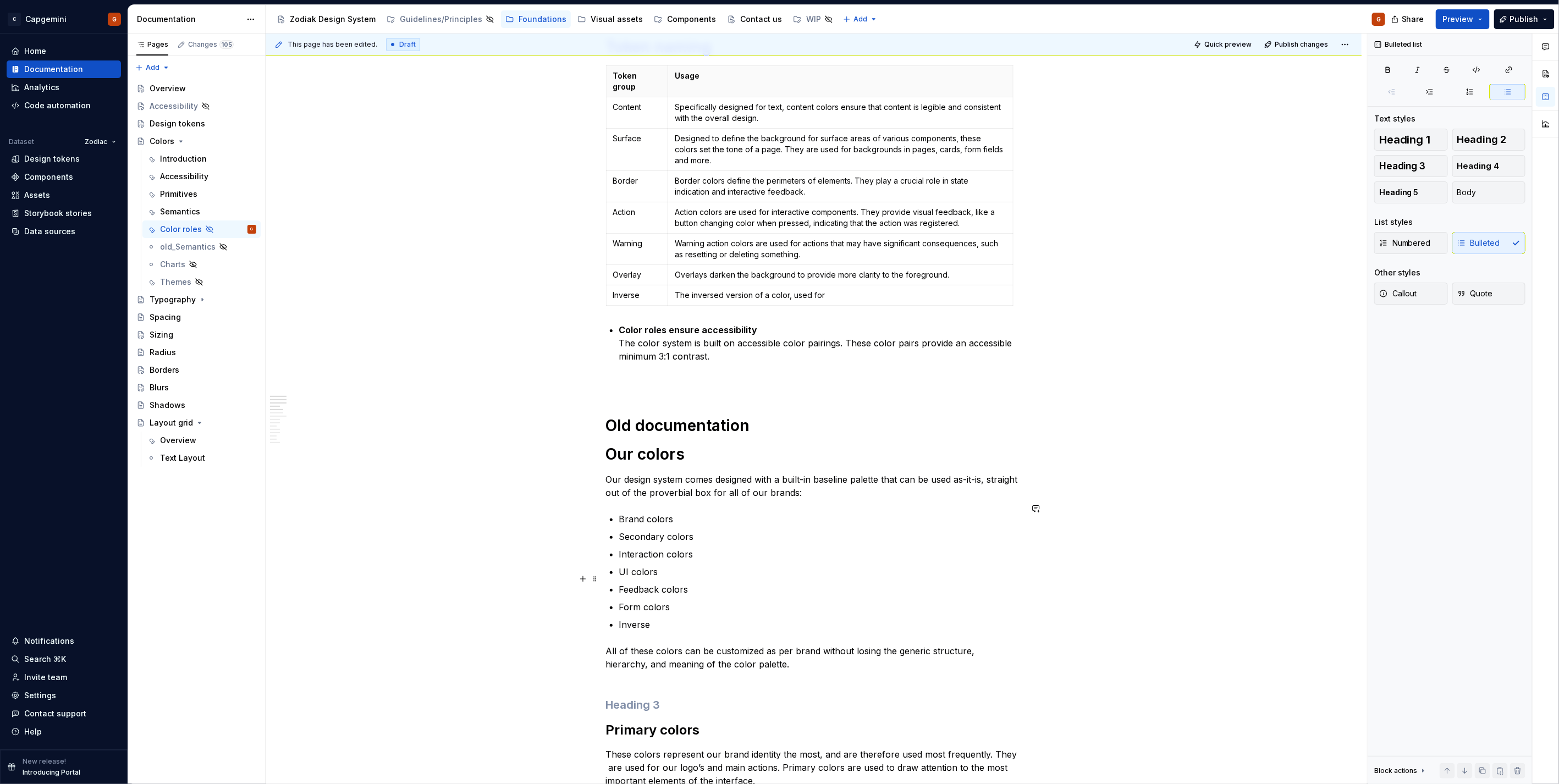
scroll to position [239, 0]
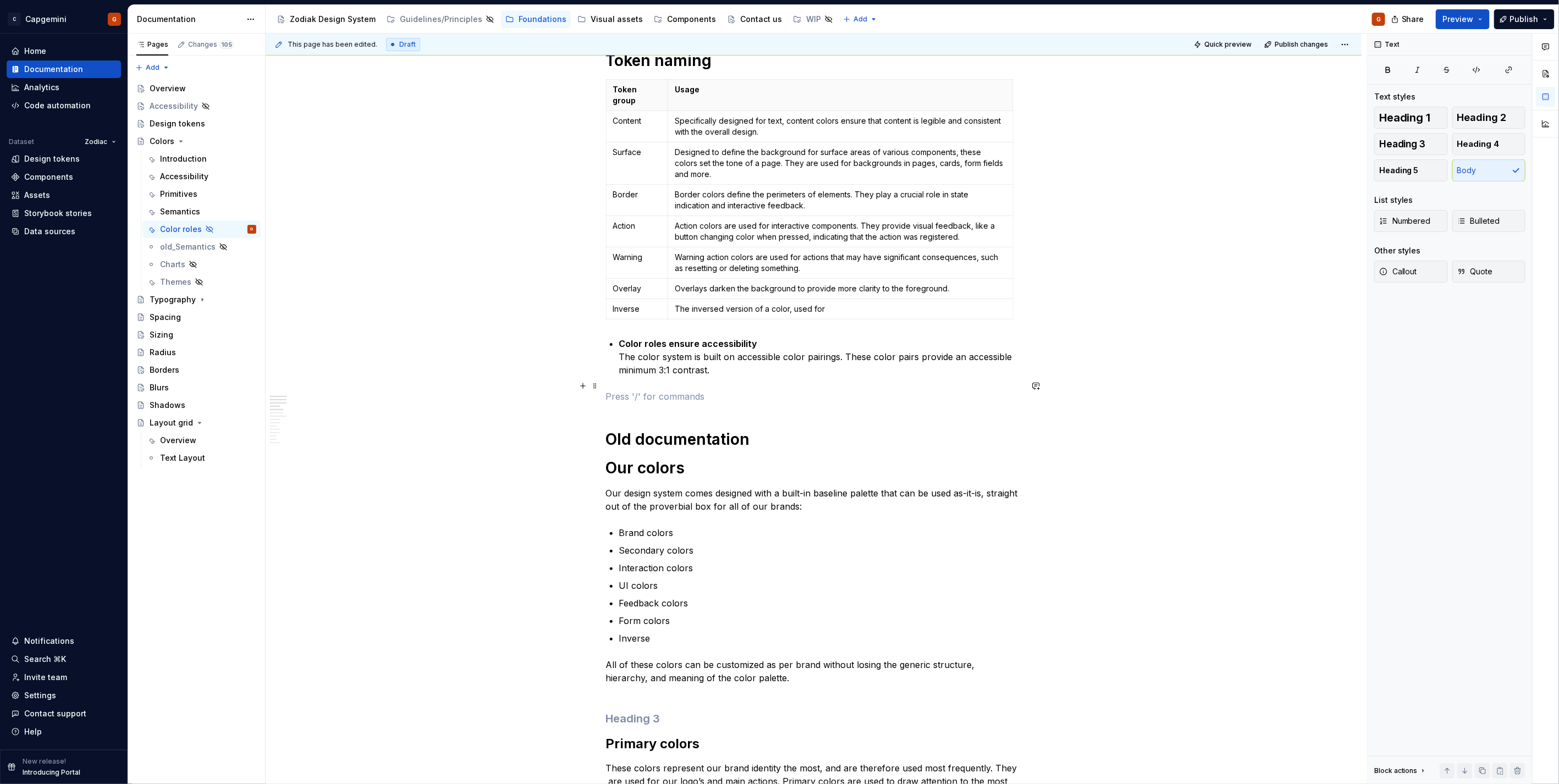
click at [655, 390] on p at bounding box center [814, 396] width 416 height 13
click at [613, 390] on p "Inverse" at bounding box center [814, 396] width 416 height 13
click at [1404, 117] on span "Heading 1" at bounding box center [1405, 118] width 52 height 11
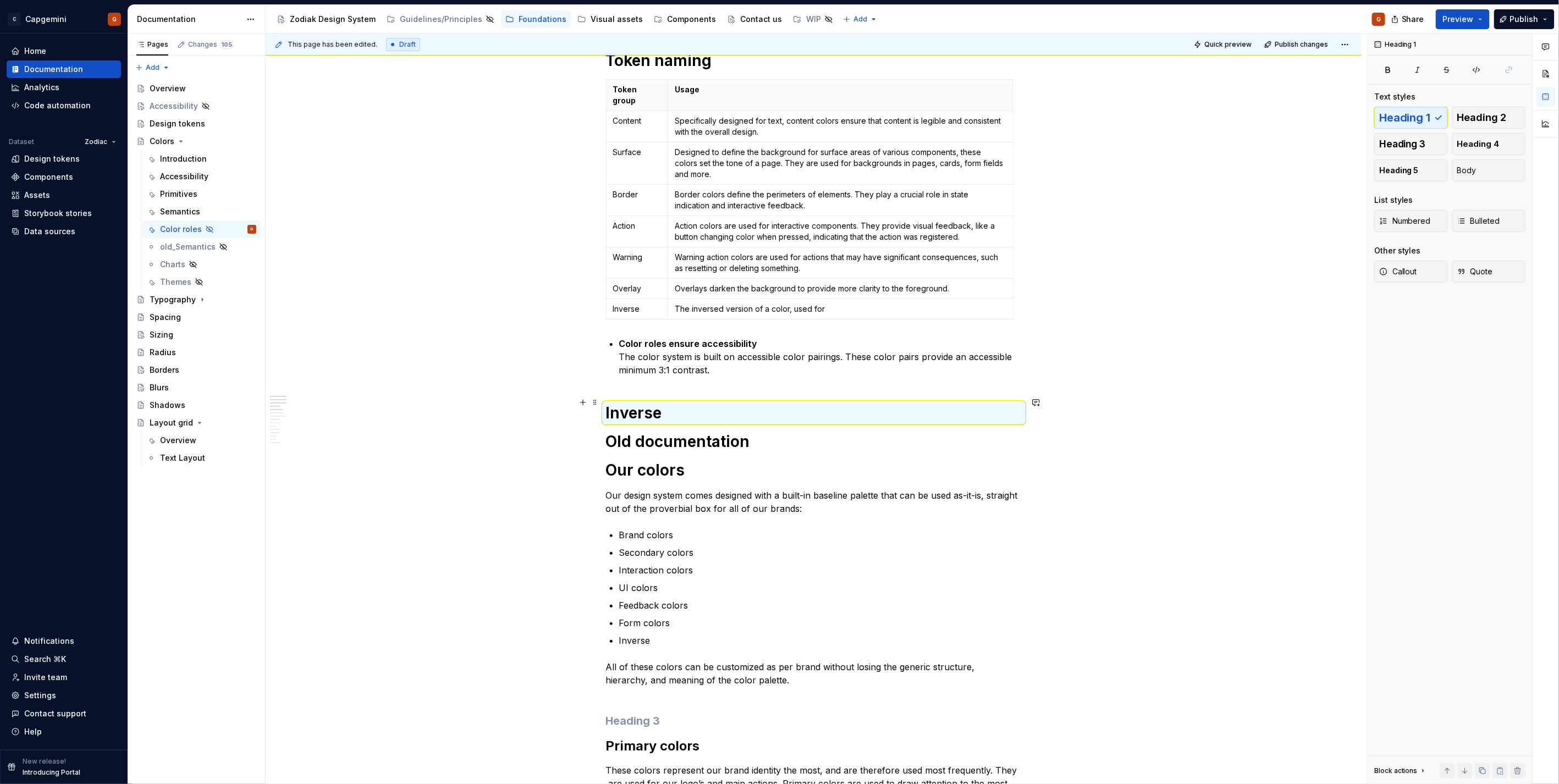
click at [679, 408] on h1 "Inverse" at bounding box center [814, 413] width 416 height 20
click at [706, 405] on h1 "Inverse" at bounding box center [814, 413] width 416 height 20
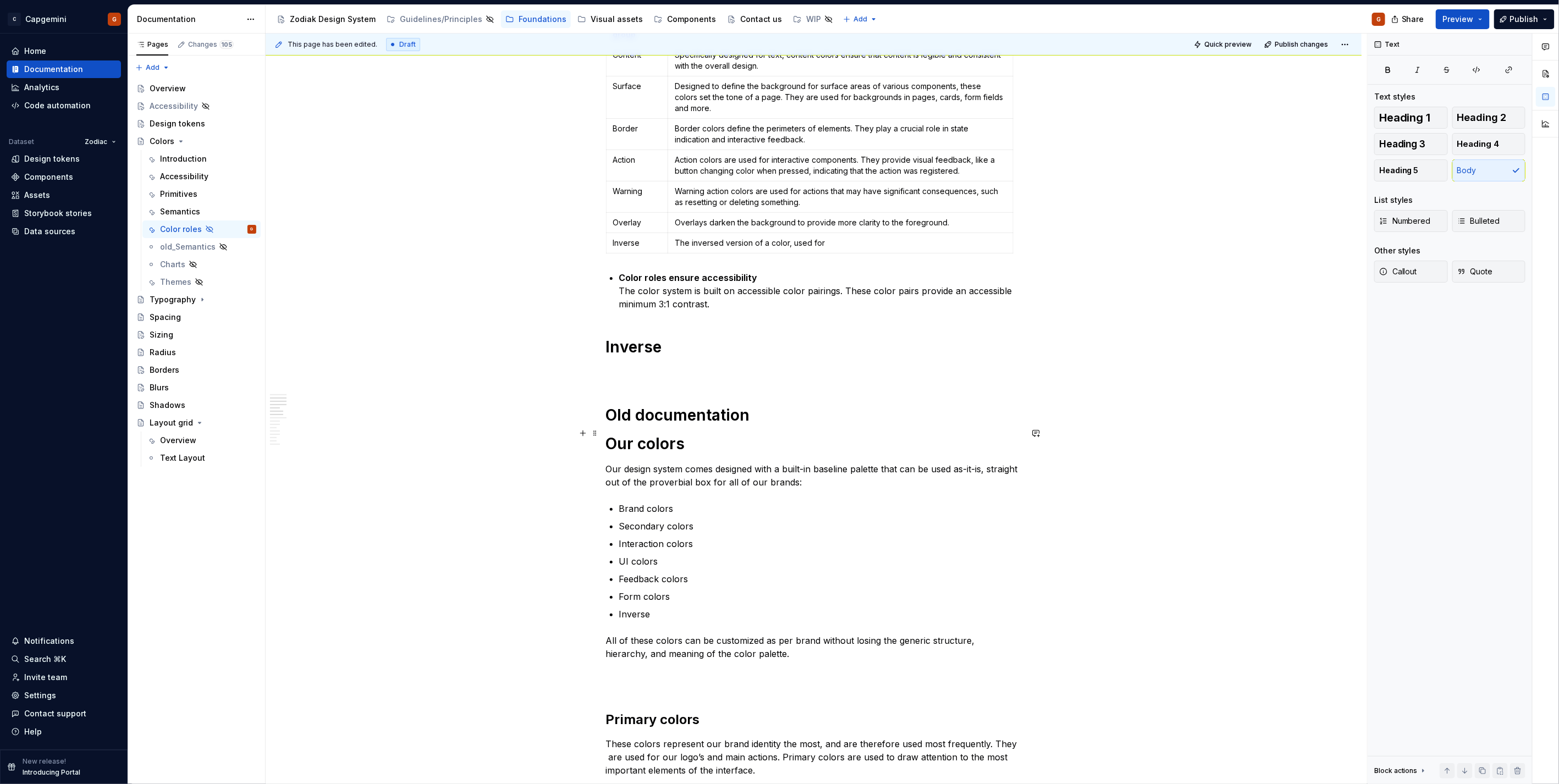
scroll to position [366, 0]
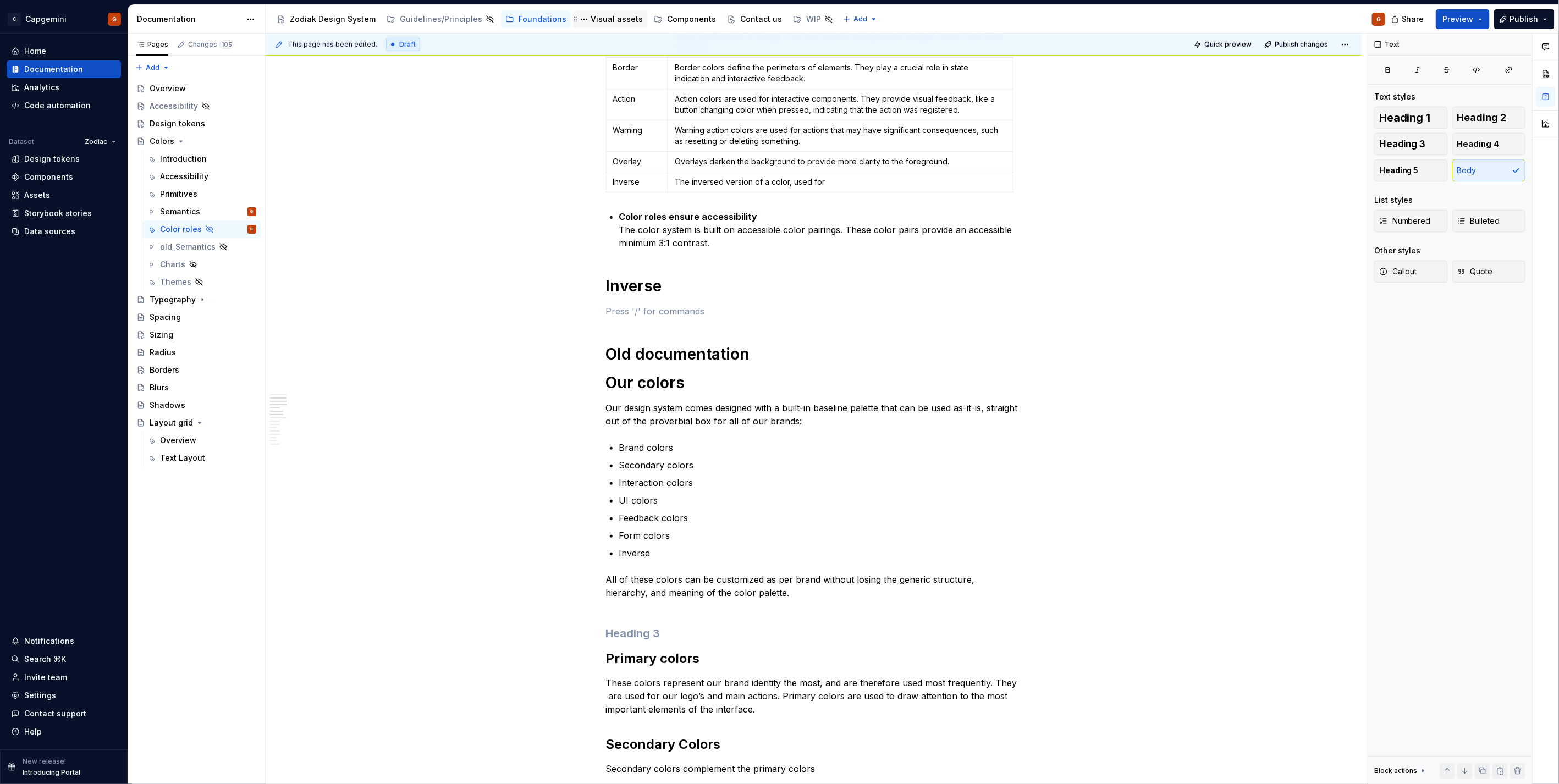
click at [596, 13] on div "Visual assets" at bounding box center [610, 19] width 65 height 13
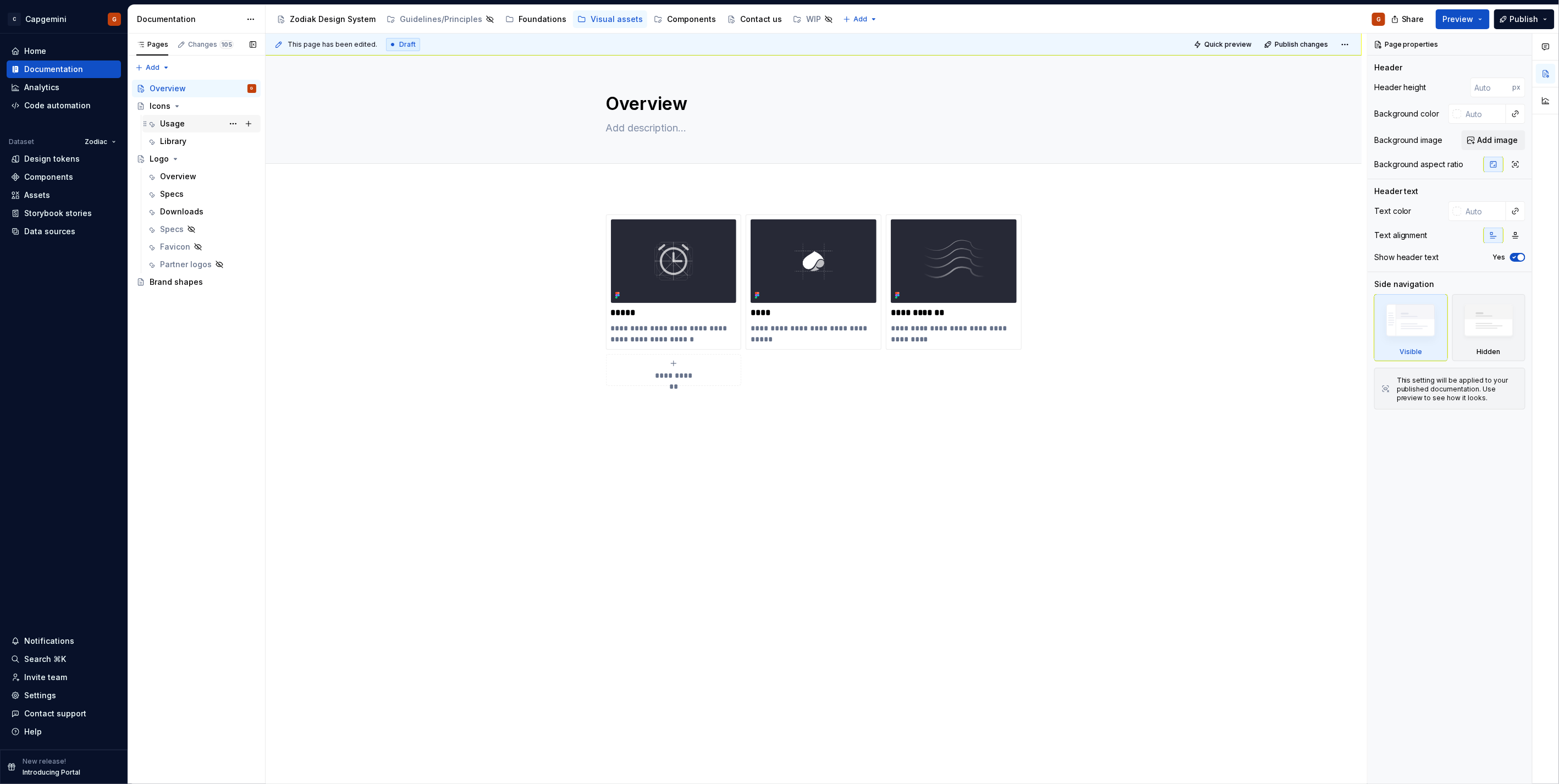
click at [174, 125] on div "Usage" at bounding box center [172, 124] width 25 height 11
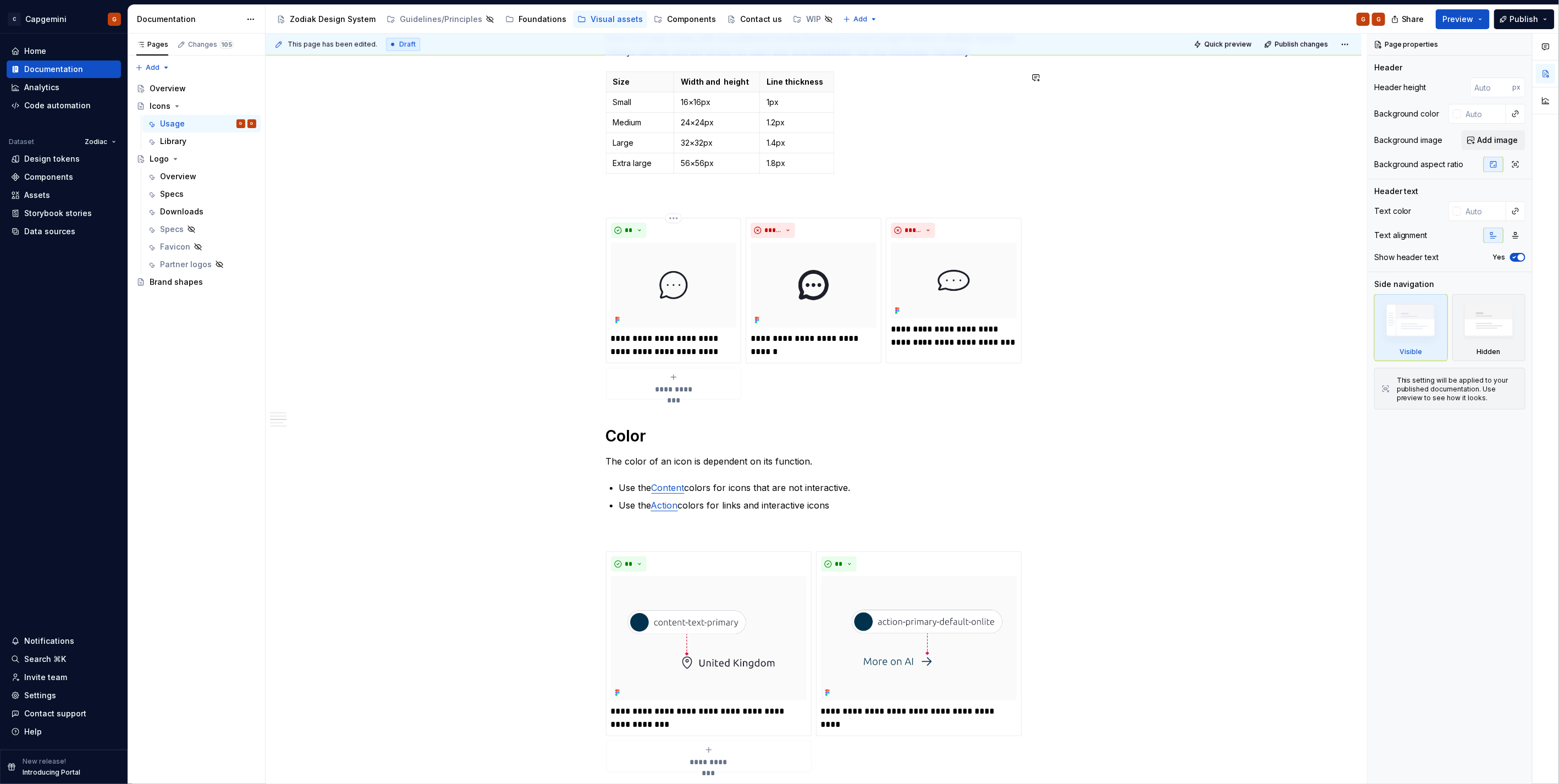
scroll to position [977, 0]
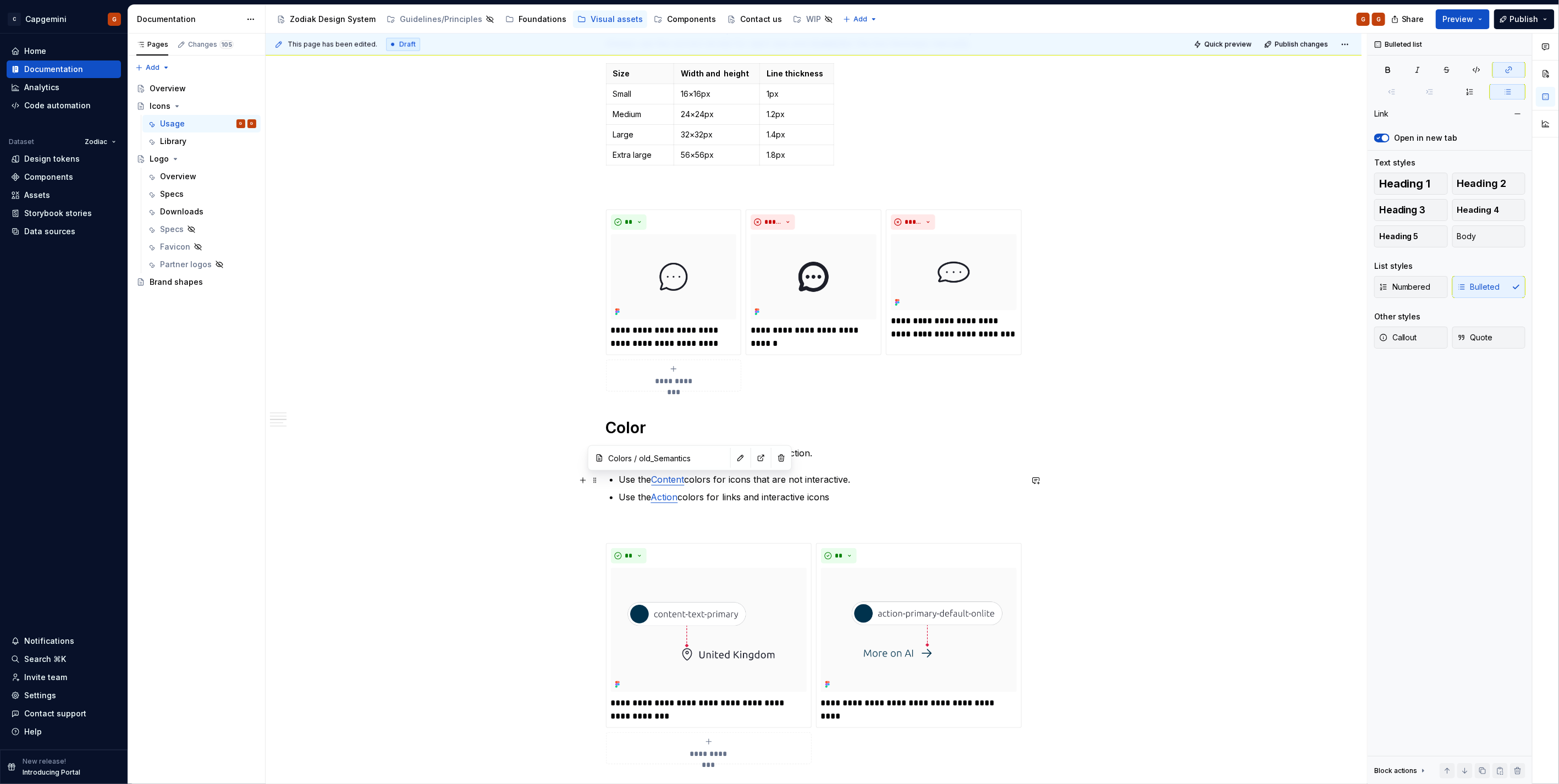
type textarea "*"
drag, startPoint x: 684, startPoint y: 481, endPoint x: 655, endPoint y: 481, distance: 29.0
click at [655, 481] on link "Content" at bounding box center [667, 480] width 33 height 11
click at [637, 482] on p "Use the Content colors for icons that are not interactive." at bounding box center [820, 479] width 403 height 13
drag, startPoint x: 652, startPoint y: 481, endPoint x: 686, endPoint y: 479, distance: 34.1
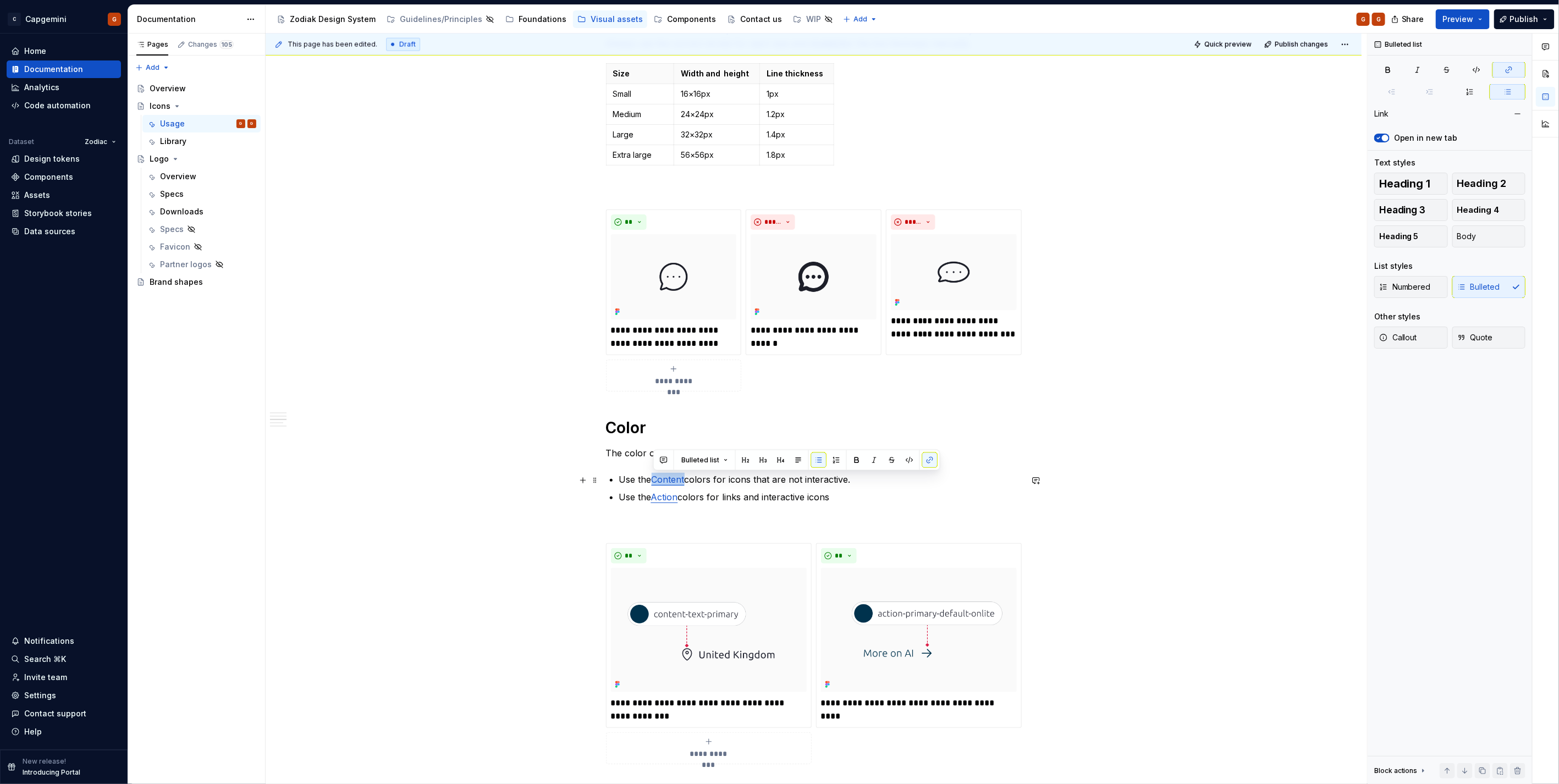
click at [686, 479] on p "Use the Content colors for icons that are not interactive." at bounding box center [820, 479] width 403 height 13
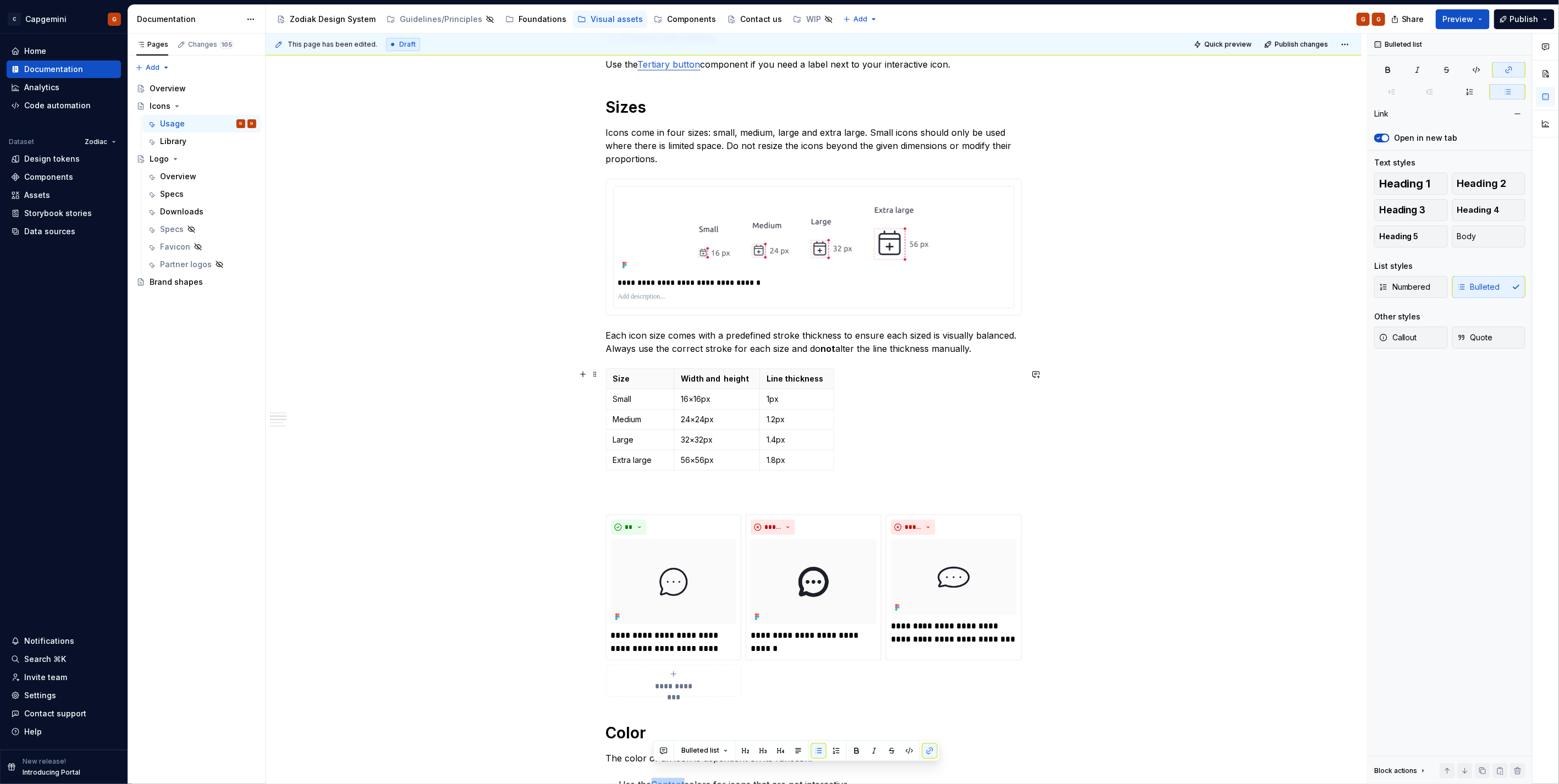
scroll to position [916, 0]
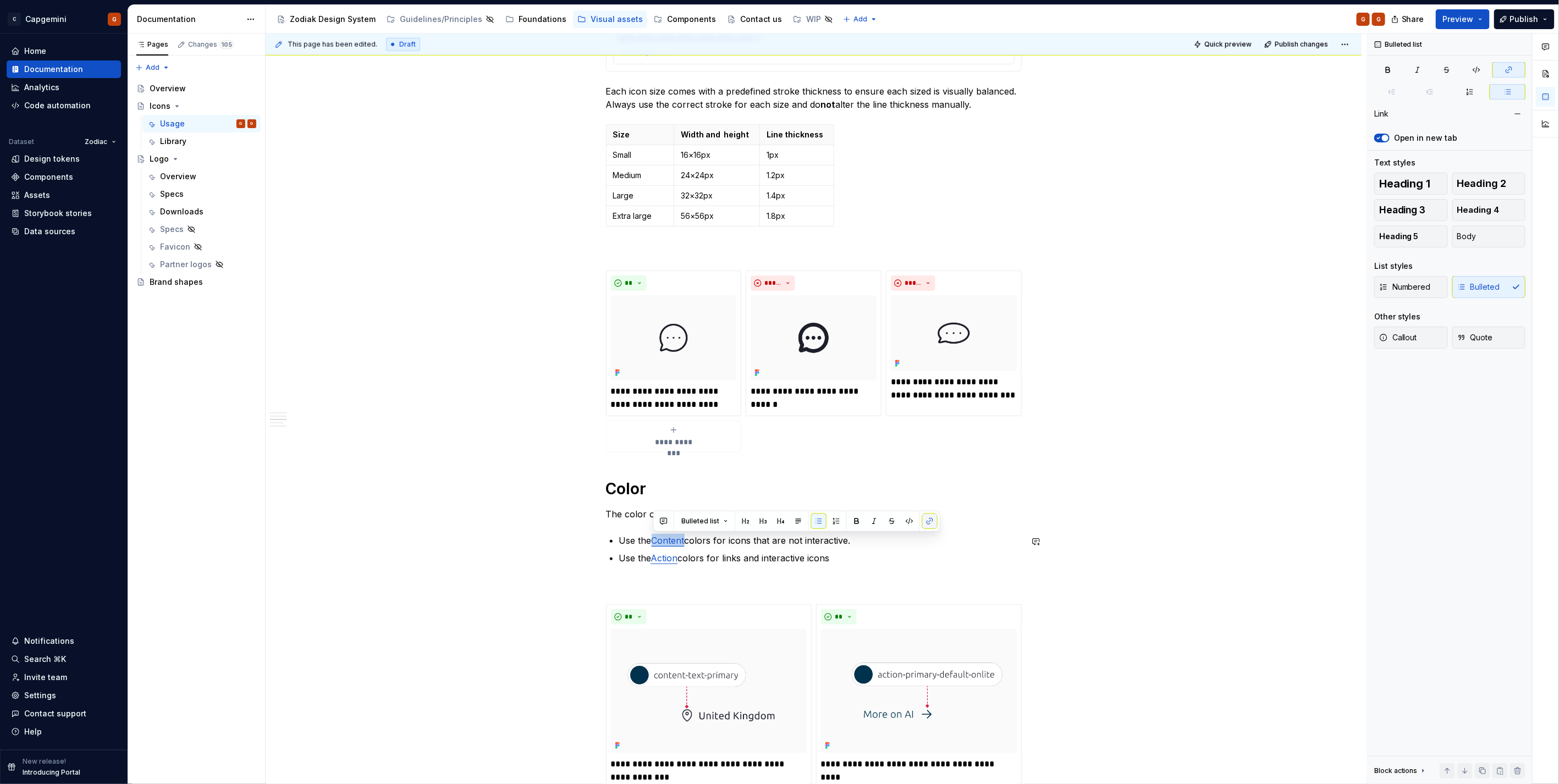
click at [924, 519] on button "button" at bounding box center [929, 521] width 15 height 15
click at [925, 519] on button "button" at bounding box center [929, 521] width 15 height 15
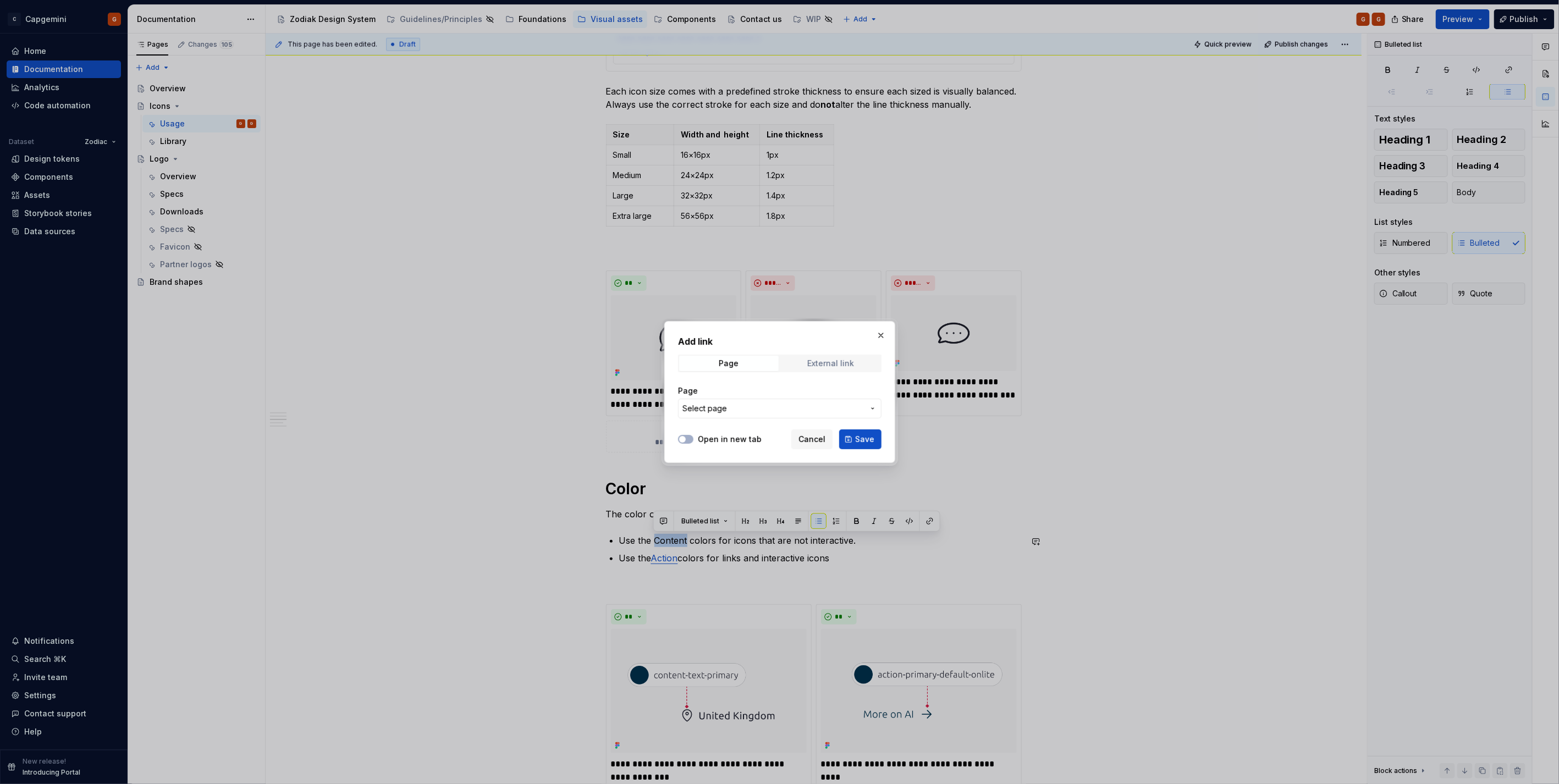
click at [828, 370] on span "External link" at bounding box center [830, 363] width 100 height 15
click at [740, 360] on span "Page" at bounding box center [729, 363] width 100 height 15
click at [755, 410] on span "Select page" at bounding box center [773, 409] width 181 height 11
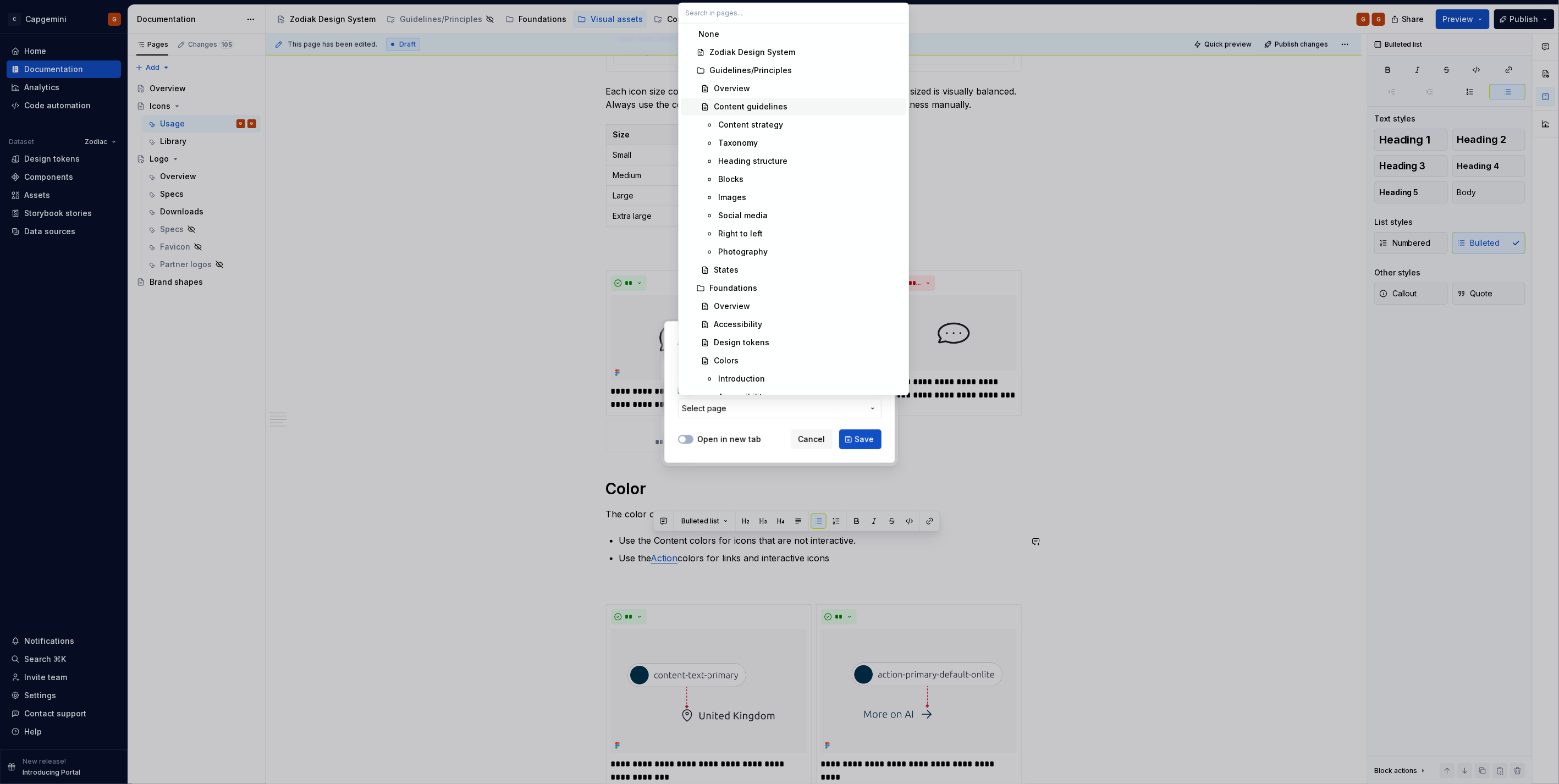
type input "e"
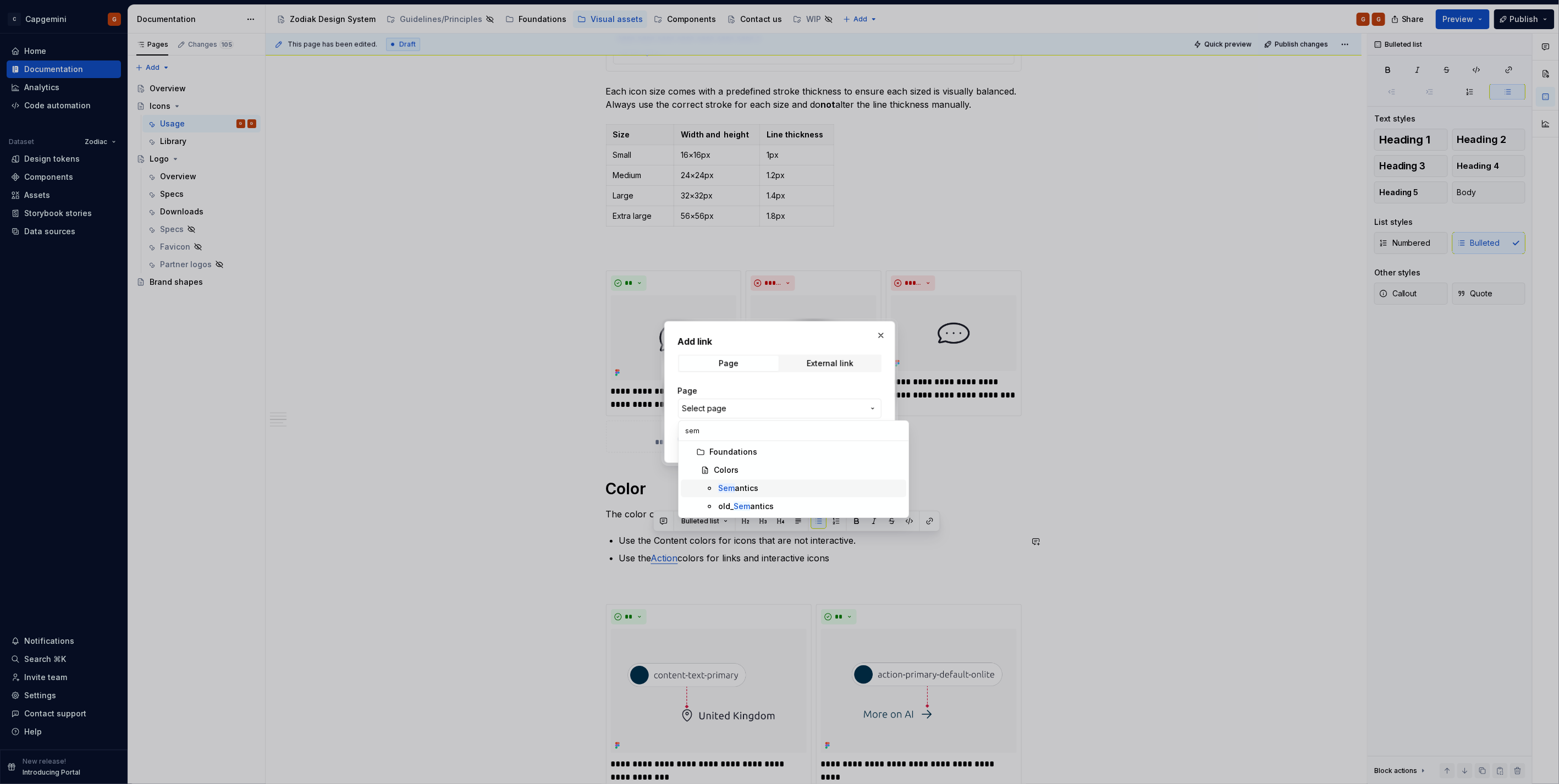
type input "sem"
click at [769, 485] on div "Sem antics" at bounding box center [809, 488] width 183 height 11
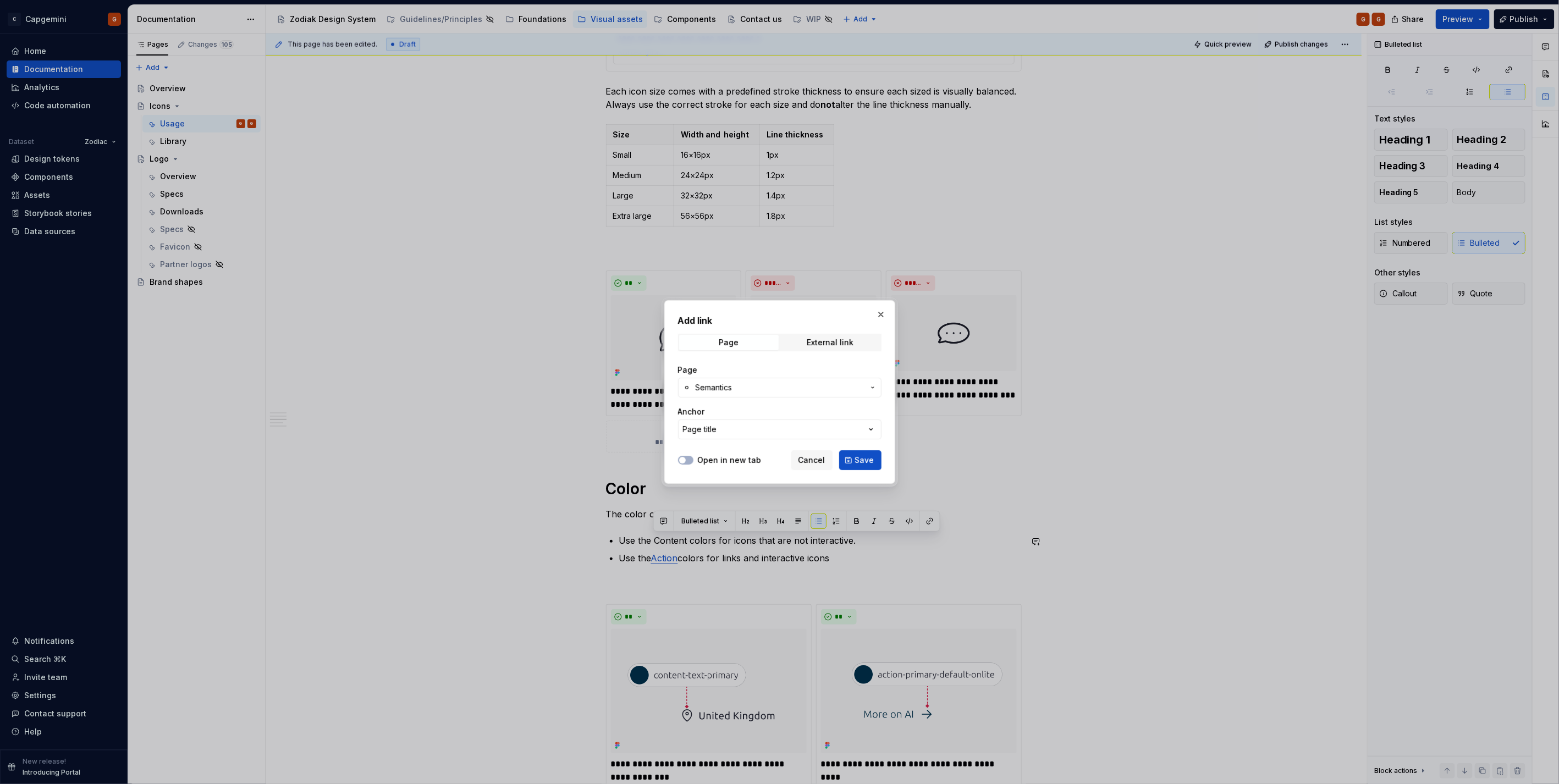
type textarea "*"
click at [748, 426] on button "Page title" at bounding box center [780, 429] width 204 height 20
click at [750, 433] on div "Add link Page External link Page Semantics Anchor Page title Open in new tab Ca…" at bounding box center [779, 392] width 1559 height 784
click at [750, 386] on span "Semantics" at bounding box center [779, 388] width 168 height 11
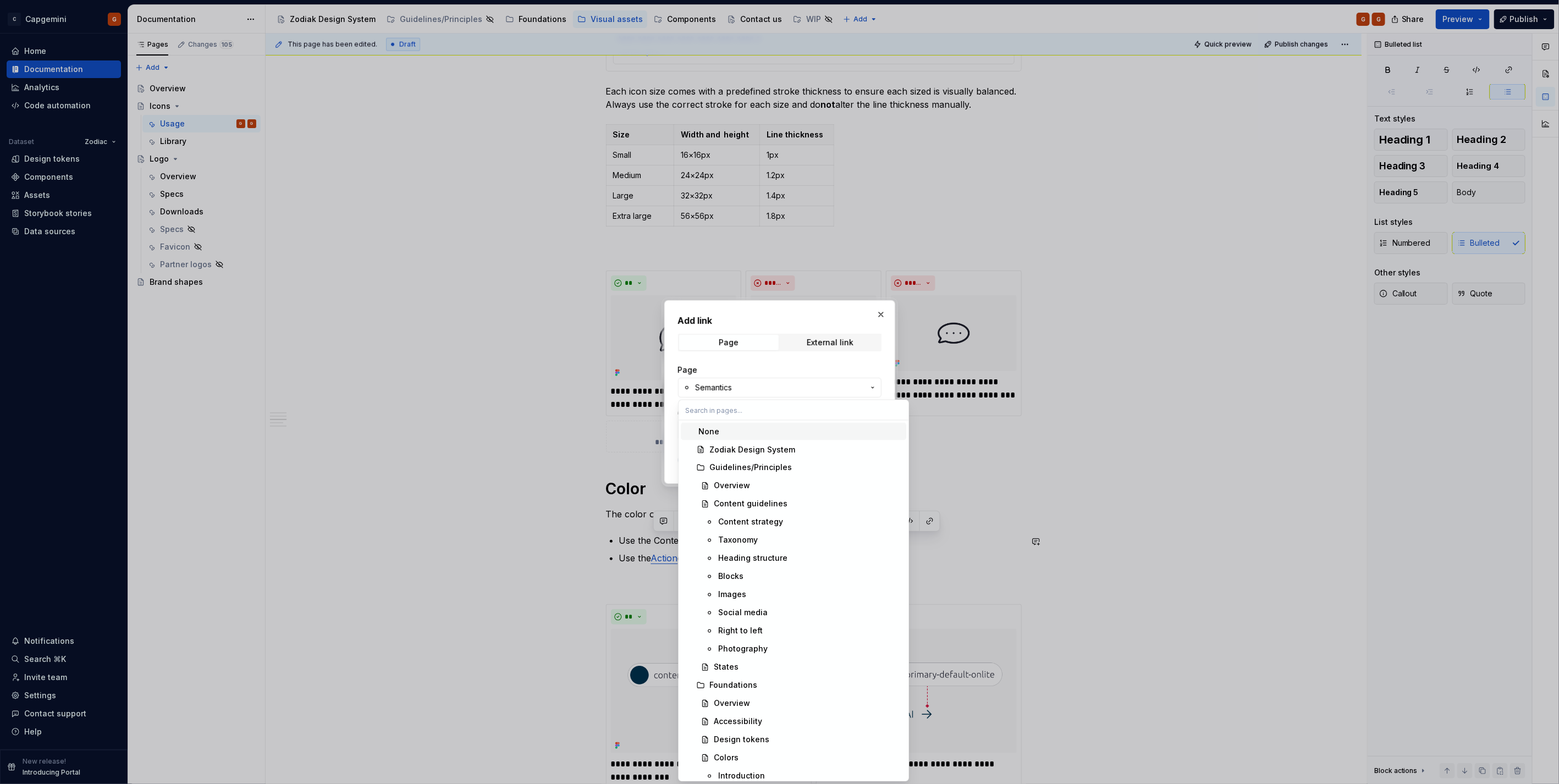
click at [750, 386] on div "Add link Page External link Page Semantics Anchor Page title Open in new tab Ca…" at bounding box center [779, 392] width 1559 height 784
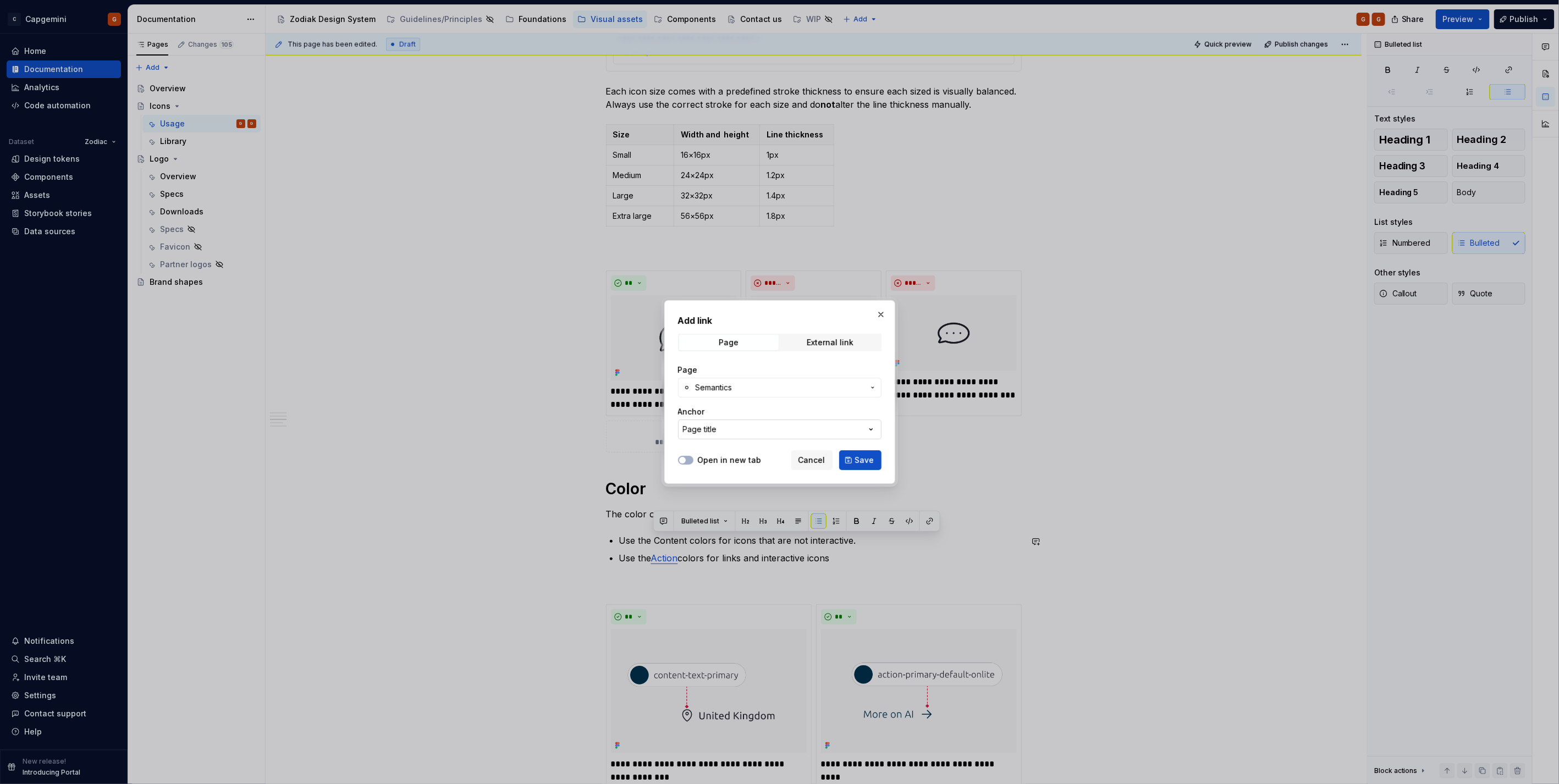
click at [739, 424] on button "Page title" at bounding box center [780, 429] width 204 height 20
click at [744, 388] on div "Add link Page External link Page Semantics Anchor Page title Open in new tab Ca…" at bounding box center [779, 392] width 1559 height 784
click at [744, 388] on span "Semantics" at bounding box center [779, 388] width 168 height 11
type input "[PERSON_NAME]"
click at [729, 491] on div "old_ [PERSON_NAME] tics" at bounding box center [764, 486] width 92 height 11
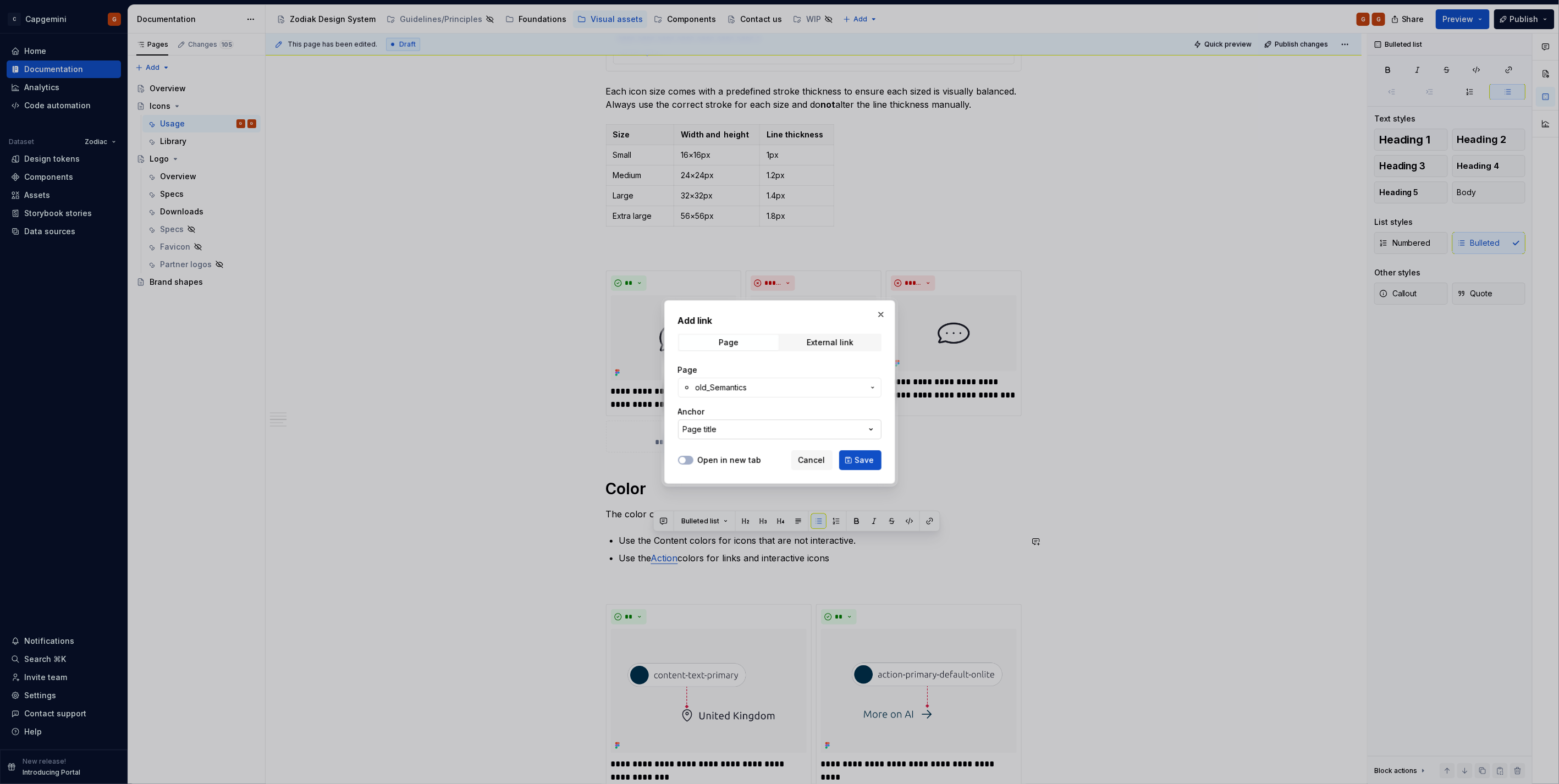
click at [717, 433] on div "Page title" at bounding box center [700, 429] width 34 height 11
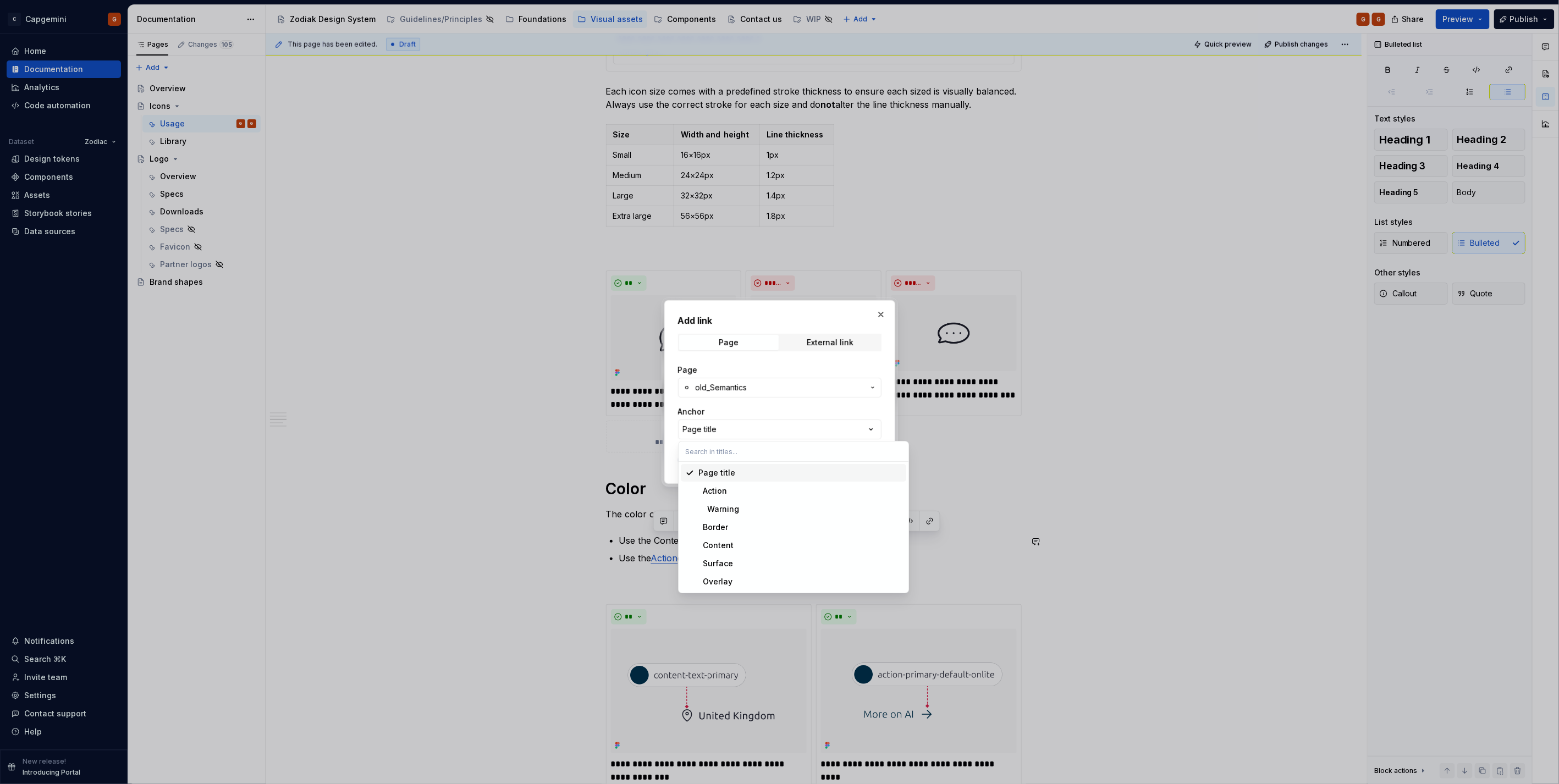
click at [719, 391] on div "Add link Page External link Page old_Semantics Anchor Page title Open in new ta…" at bounding box center [779, 392] width 1559 height 784
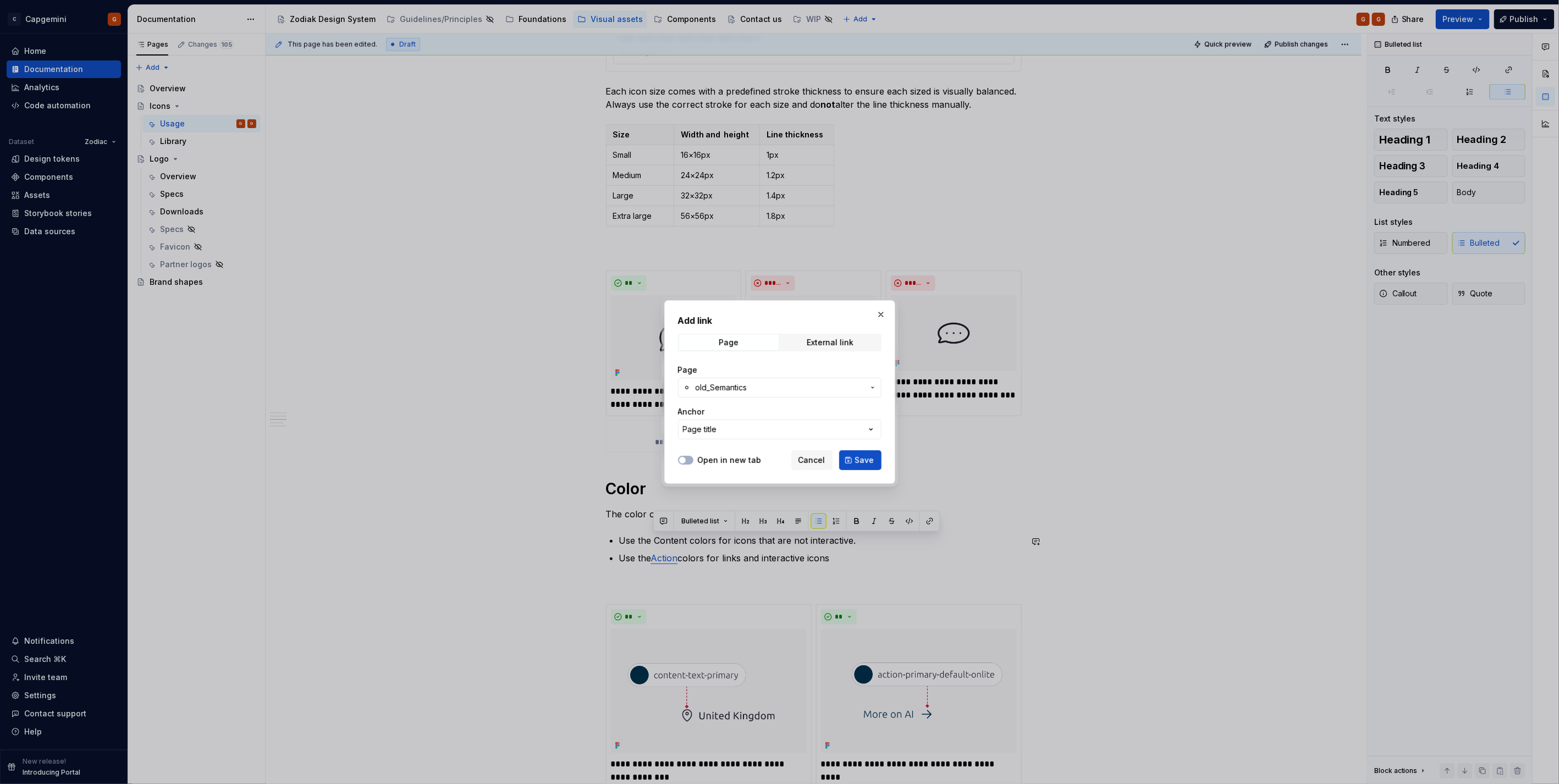
click at [722, 386] on span "old_Semantics" at bounding box center [722, 388] width 52 height 11
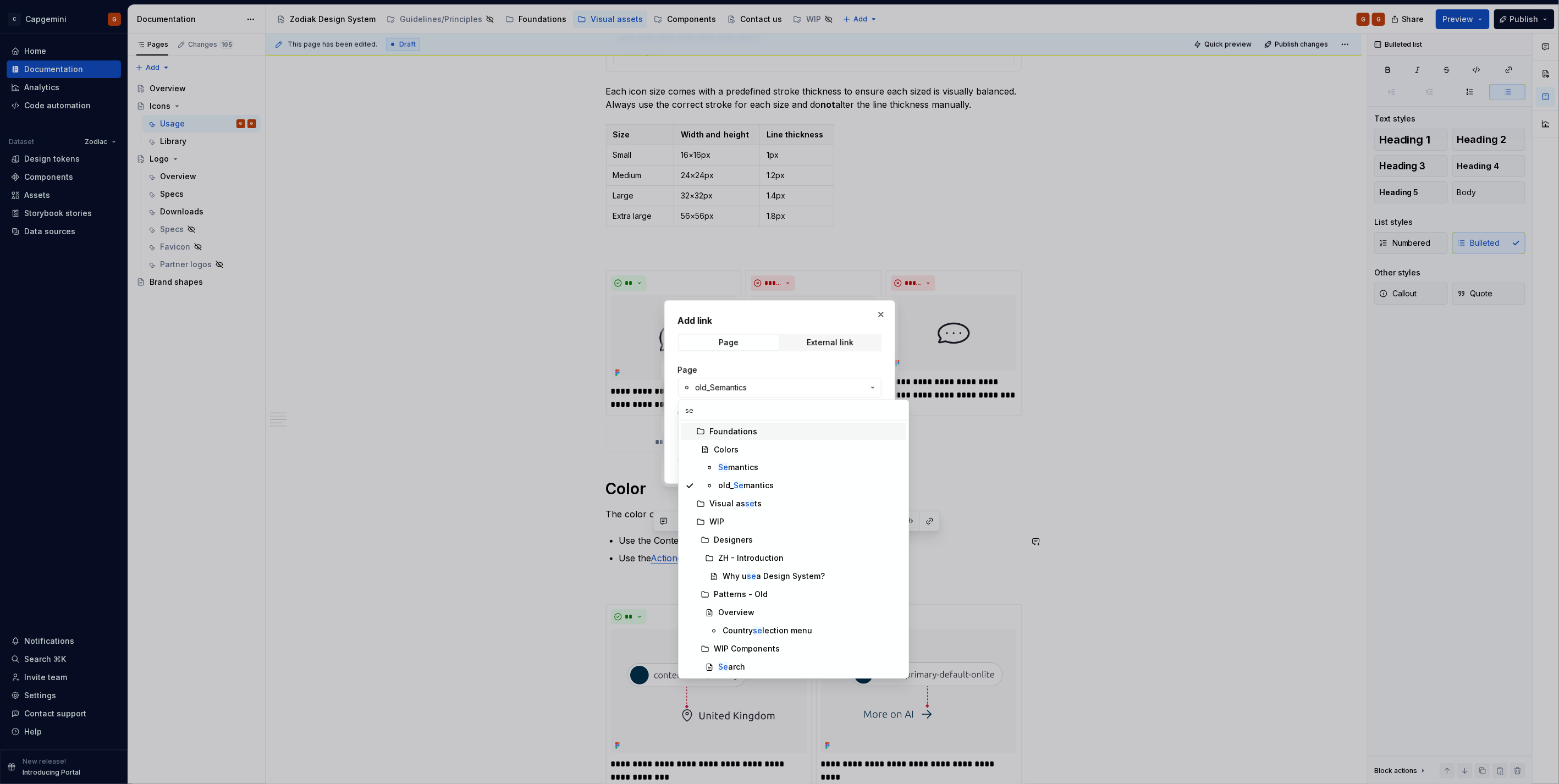
type input "sem"
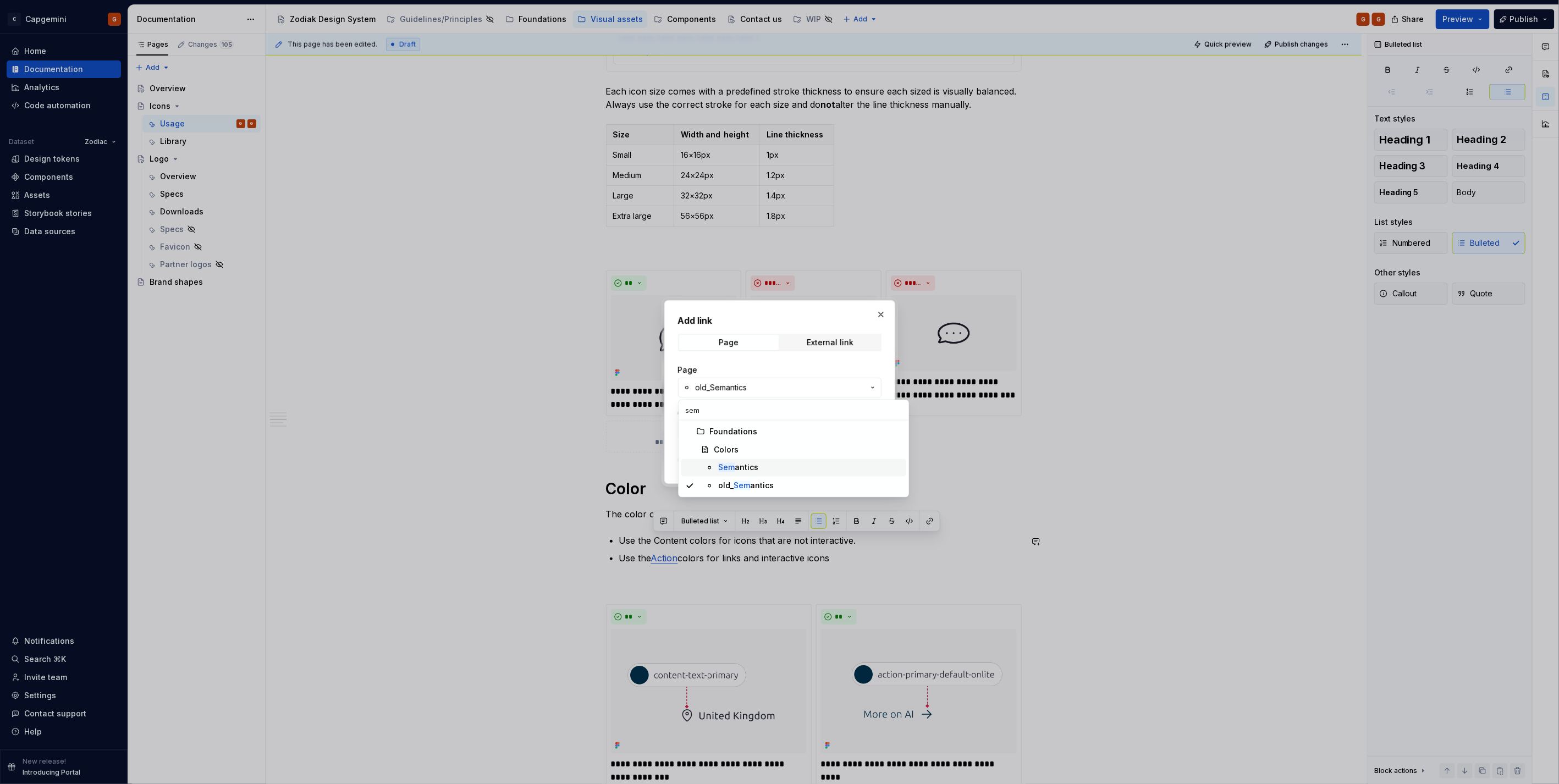
click at [769, 459] on span "Sem antics" at bounding box center [793, 467] width 226 height 18
click at [777, 429] on button "Page title" at bounding box center [780, 429] width 204 height 20
click at [749, 477] on div "Page title" at bounding box center [800, 473] width 204 height 11
type textarea "*"
click at [765, 384] on span "Semantics" at bounding box center [779, 388] width 168 height 11
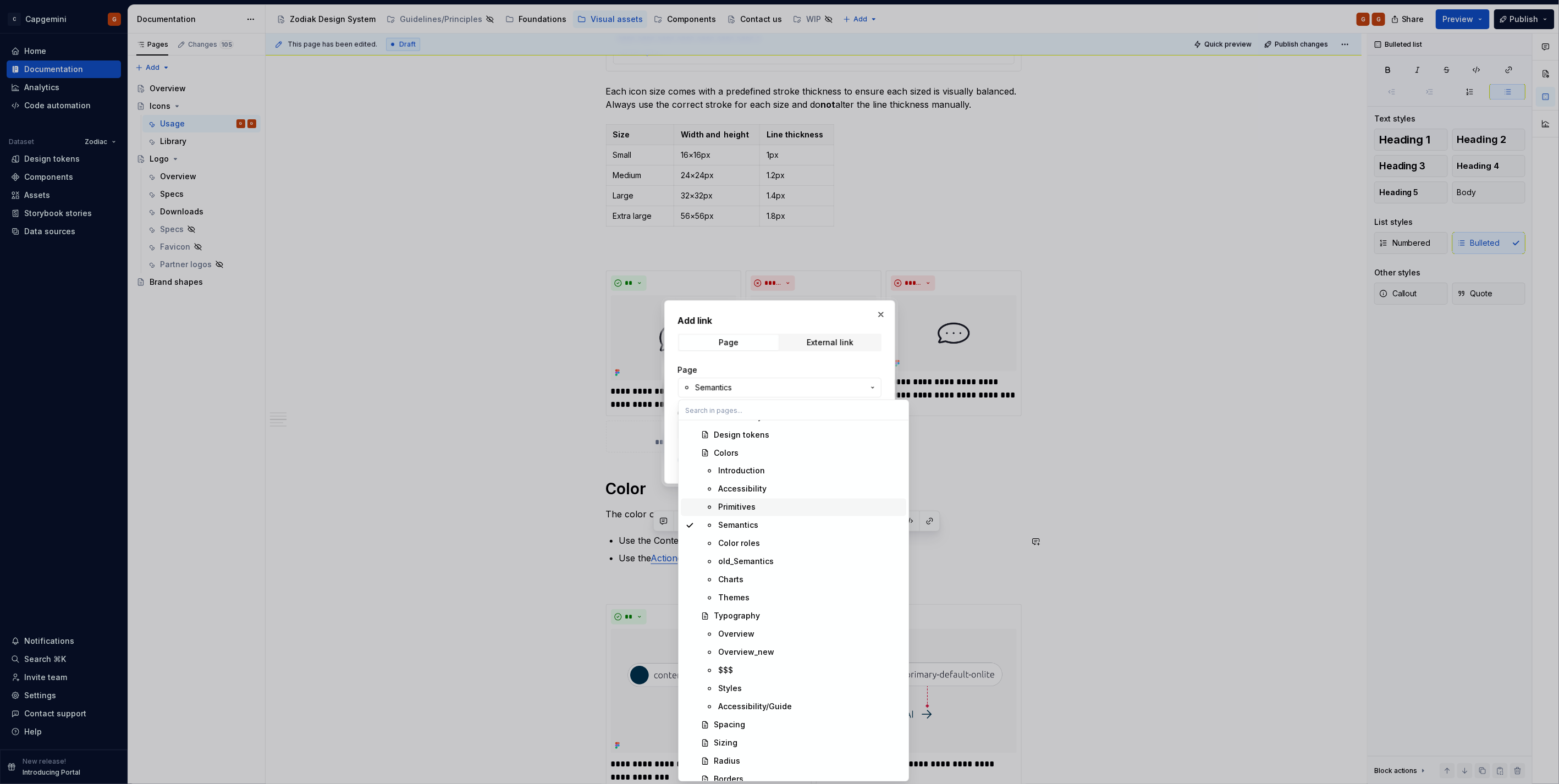
scroll to position [244, 0]
click at [751, 579] on span "Semantics" at bounding box center [793, 587] width 226 height 18
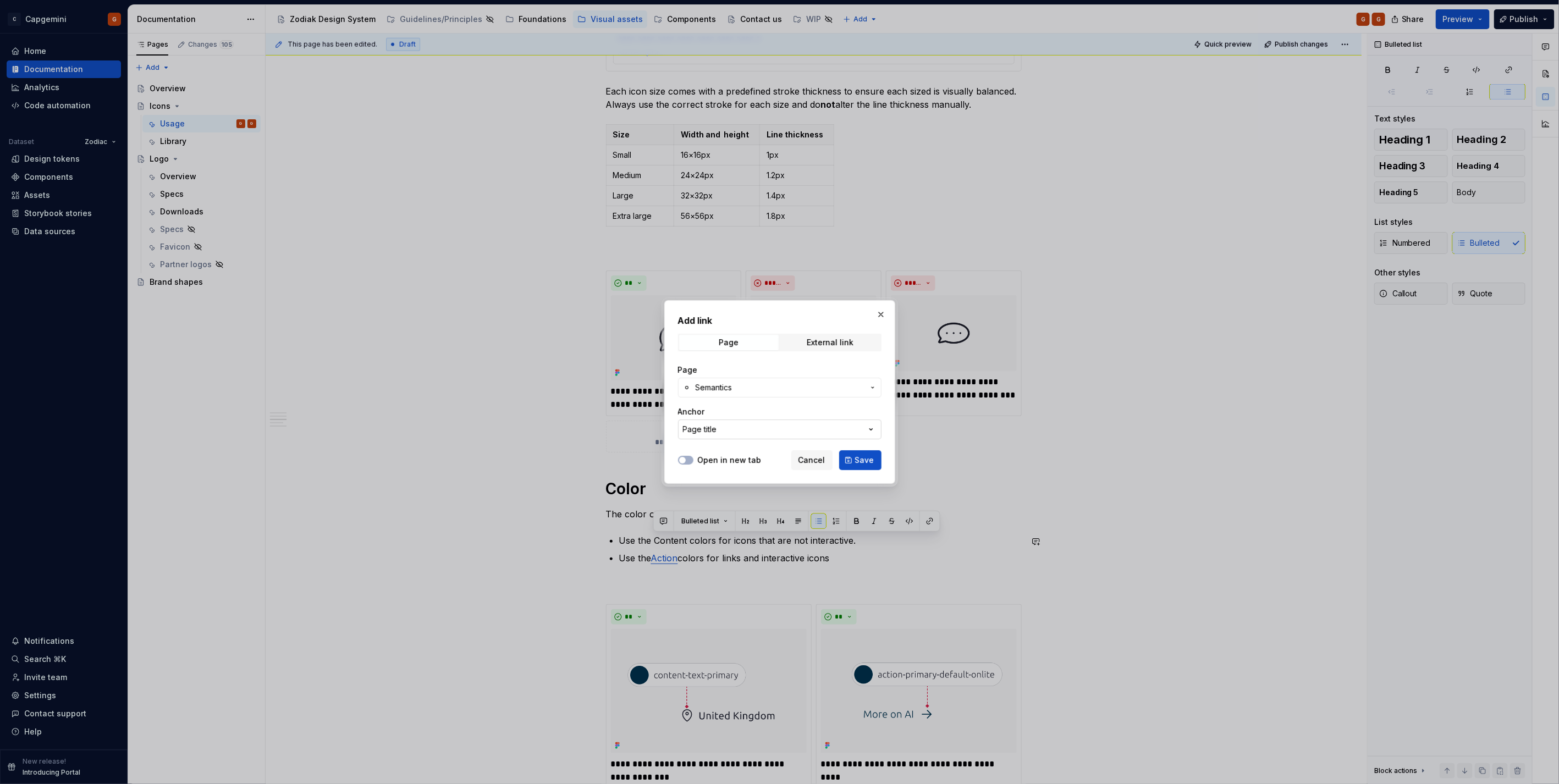
click at [717, 431] on button "Page title" at bounding box center [780, 429] width 204 height 20
click at [719, 448] on input "text" at bounding box center [793, 451] width 230 height 20
type input "content"
type textarea "*"
click at [800, 338] on div "Add link Page External link Page Semantics Anchor Page title Open in new tab Ca…" at bounding box center [779, 392] width 1559 height 784
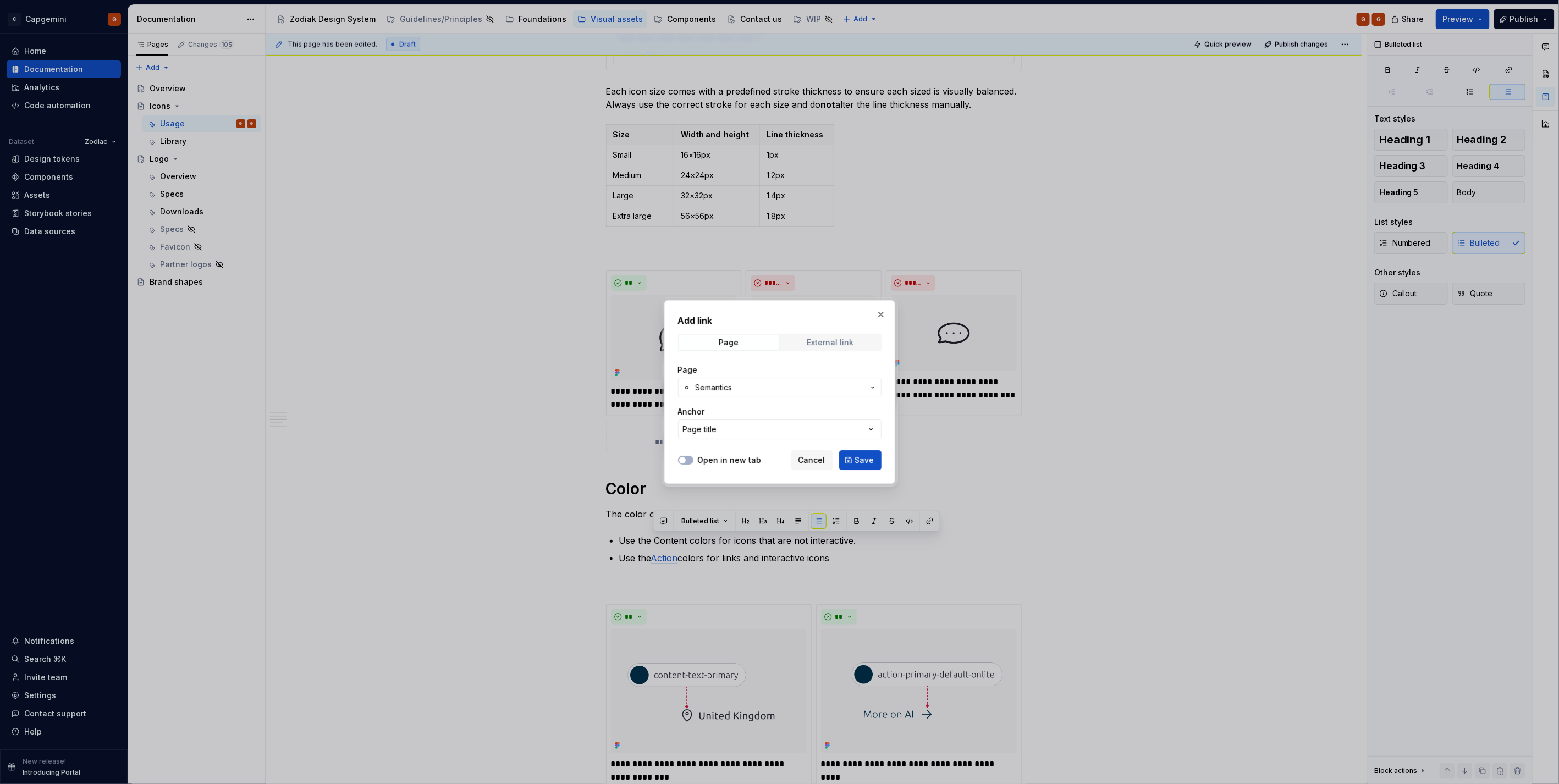
click at [818, 341] on div "External link" at bounding box center [830, 342] width 47 height 9
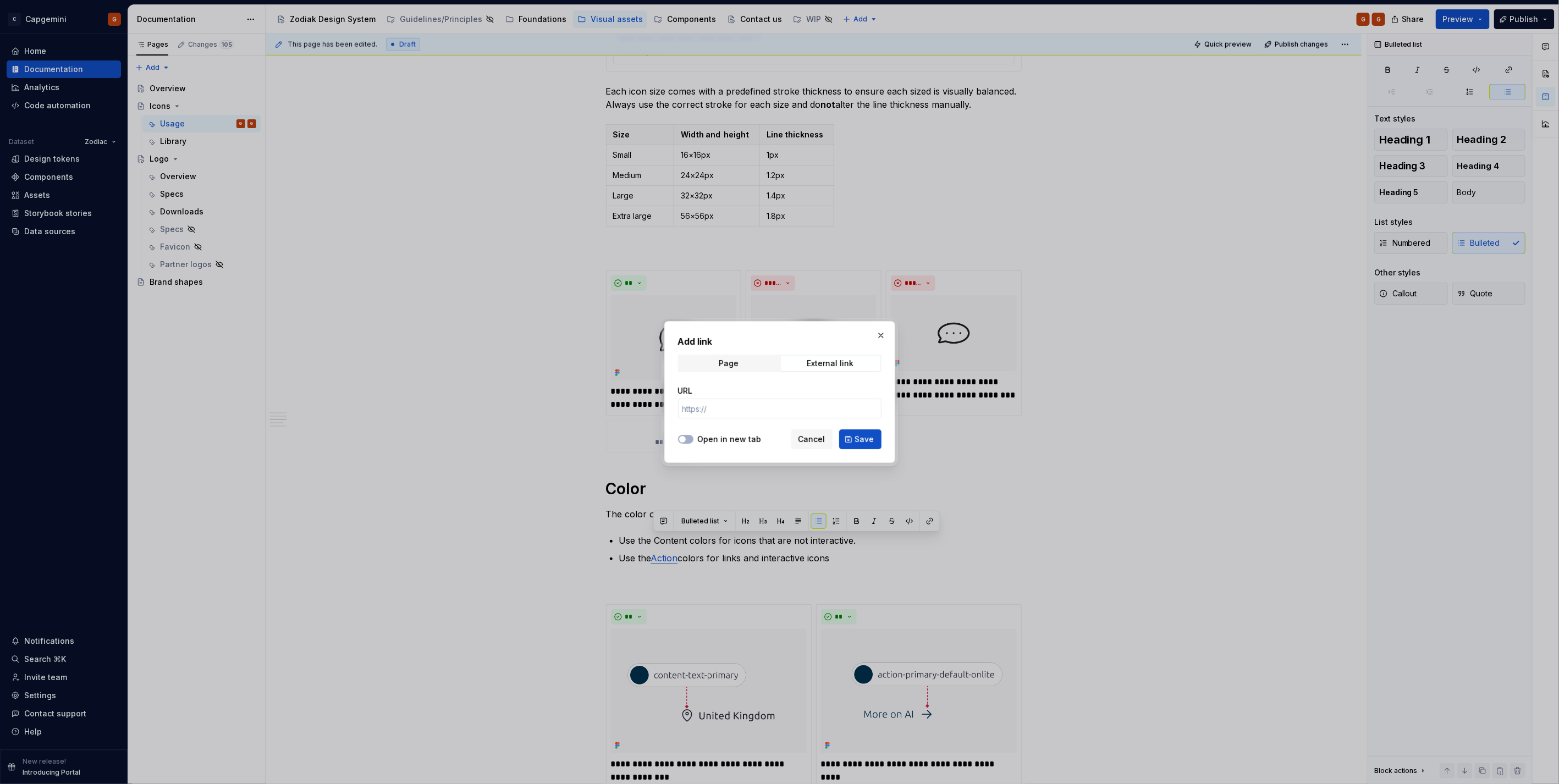
click at [729, 419] on div "URL" at bounding box center [780, 402] width 204 height 46
click at [732, 409] on input "URL" at bounding box center [780, 408] width 204 height 20
paste input "[URL][DOMAIN_NAME]"
type input "[URL][DOMAIN_NAME]"
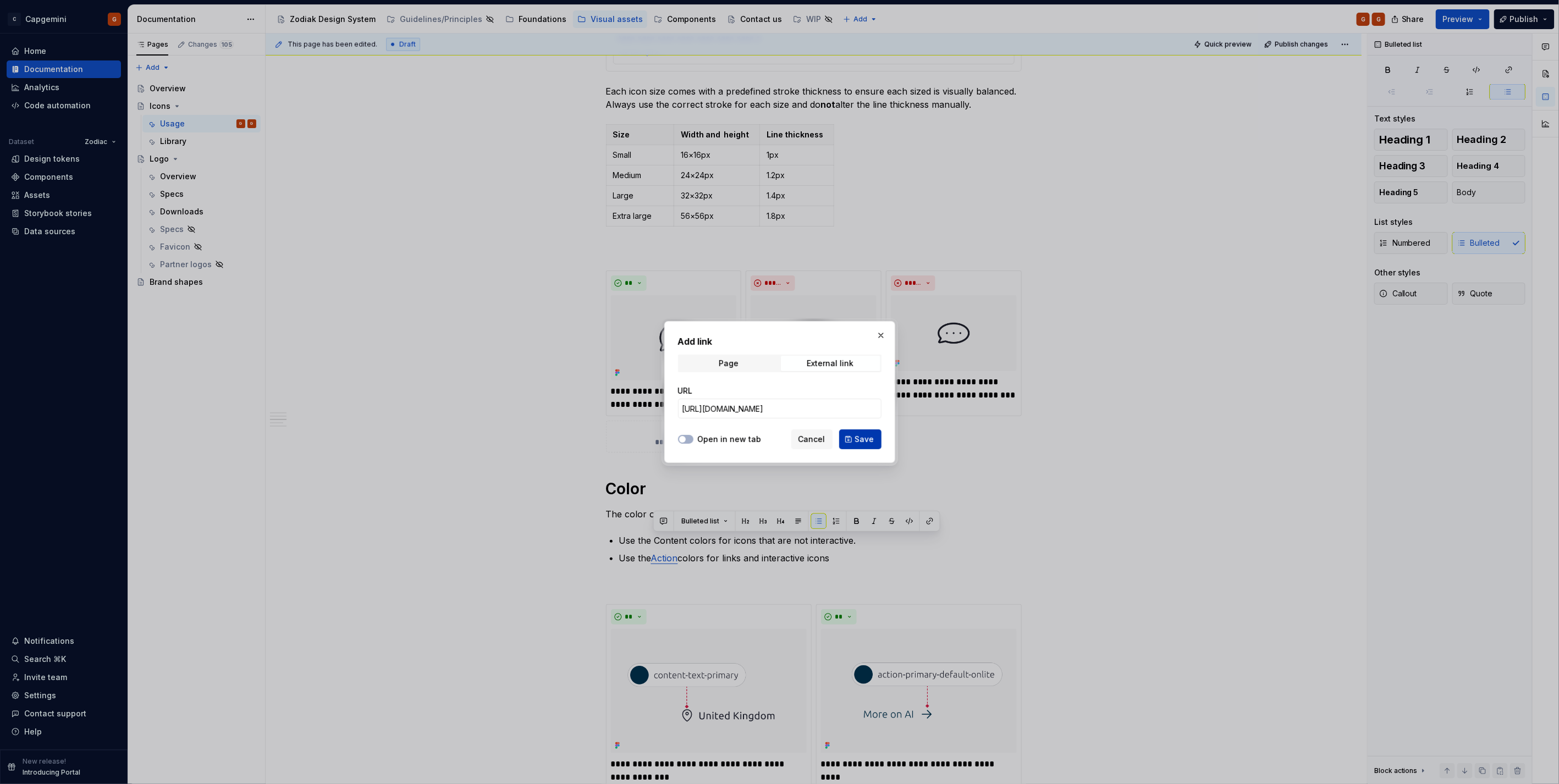
click at [863, 439] on span "Save" at bounding box center [864, 439] width 19 height 11
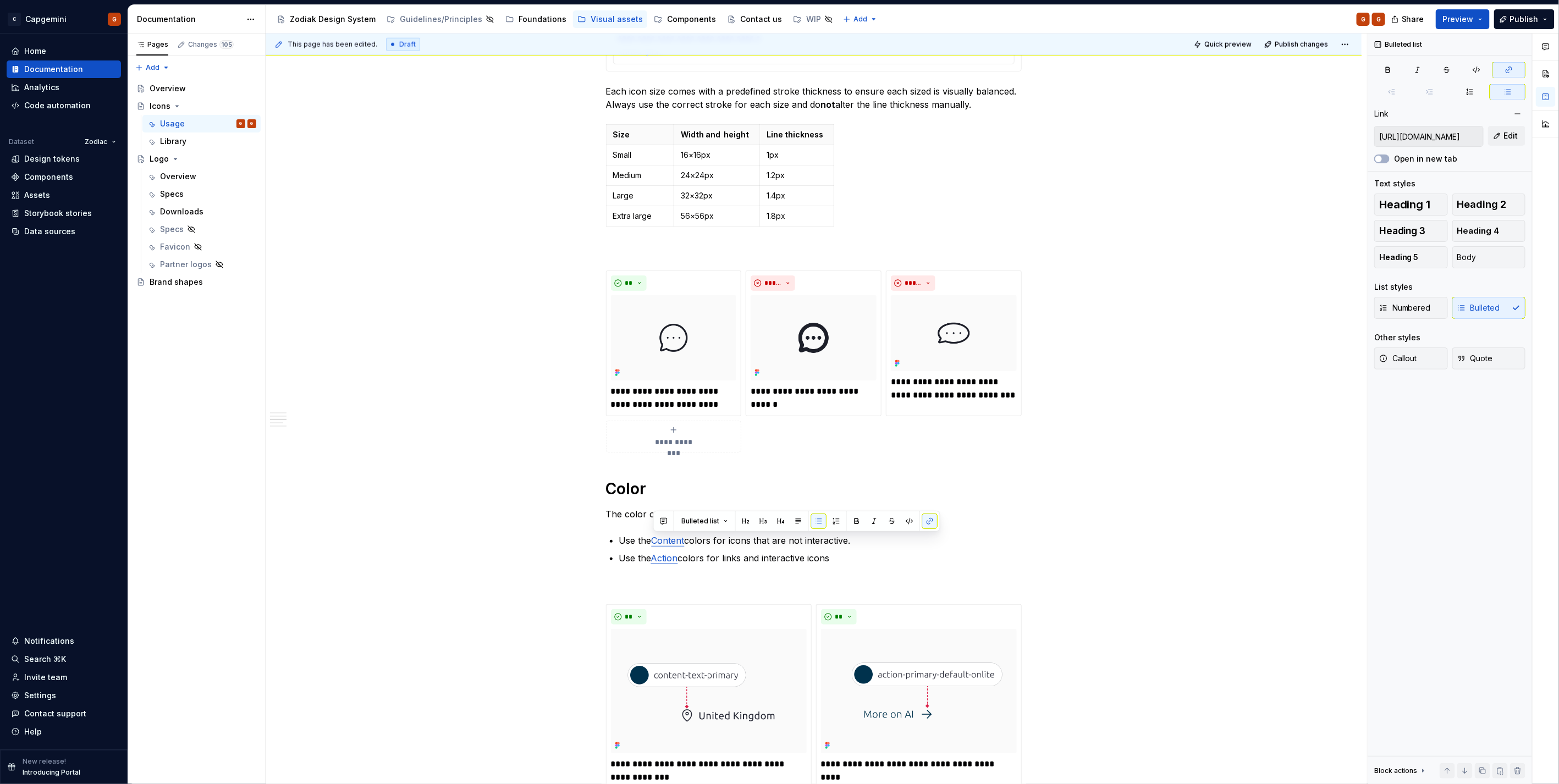
type textarea "*"
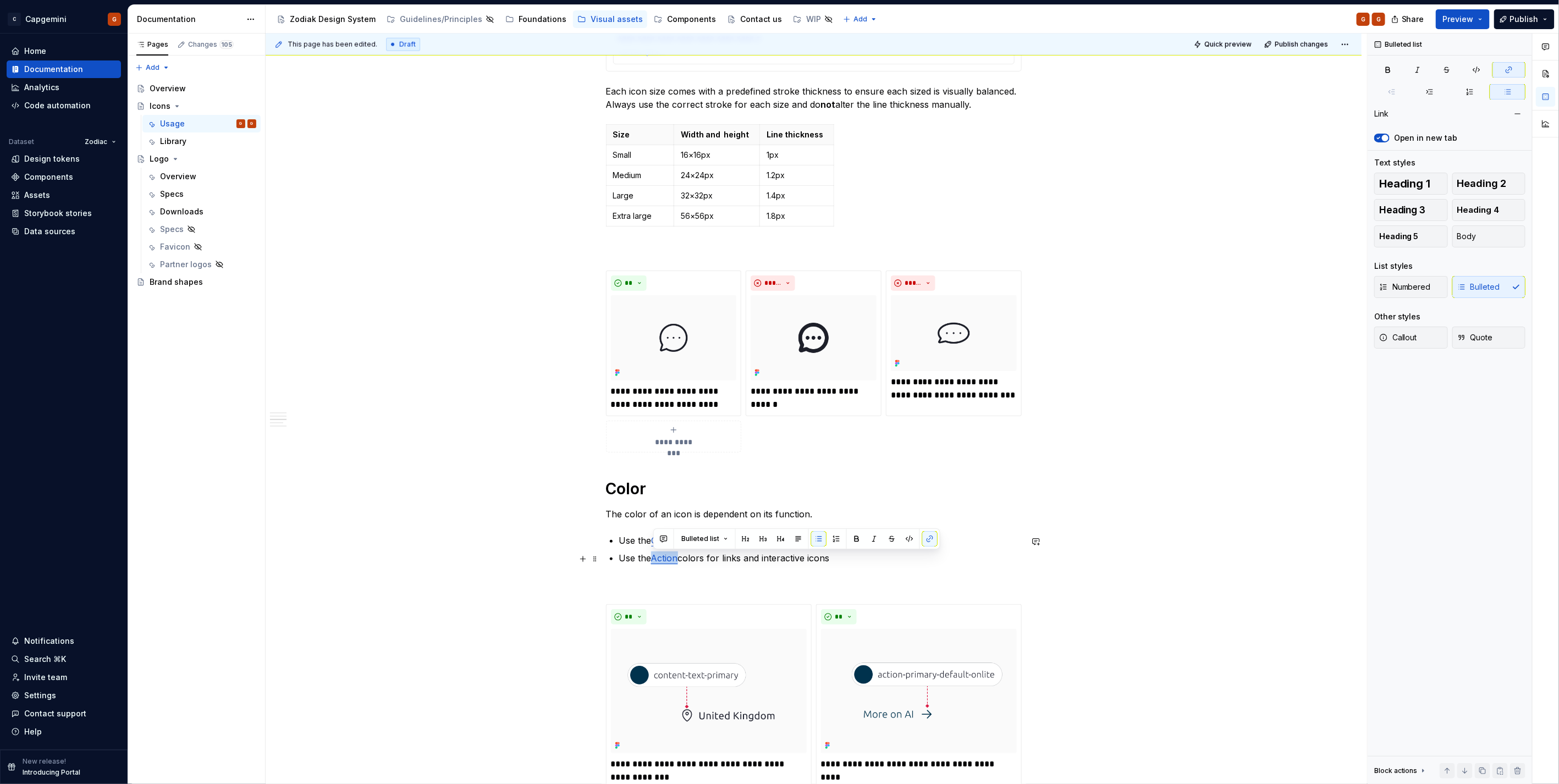
drag, startPoint x: 679, startPoint y: 558, endPoint x: 653, endPoint y: 556, distance: 26.1
click at [653, 556] on link "Action" at bounding box center [665, 558] width 27 height 11
click at [927, 540] on button "button" at bounding box center [929, 539] width 15 height 15
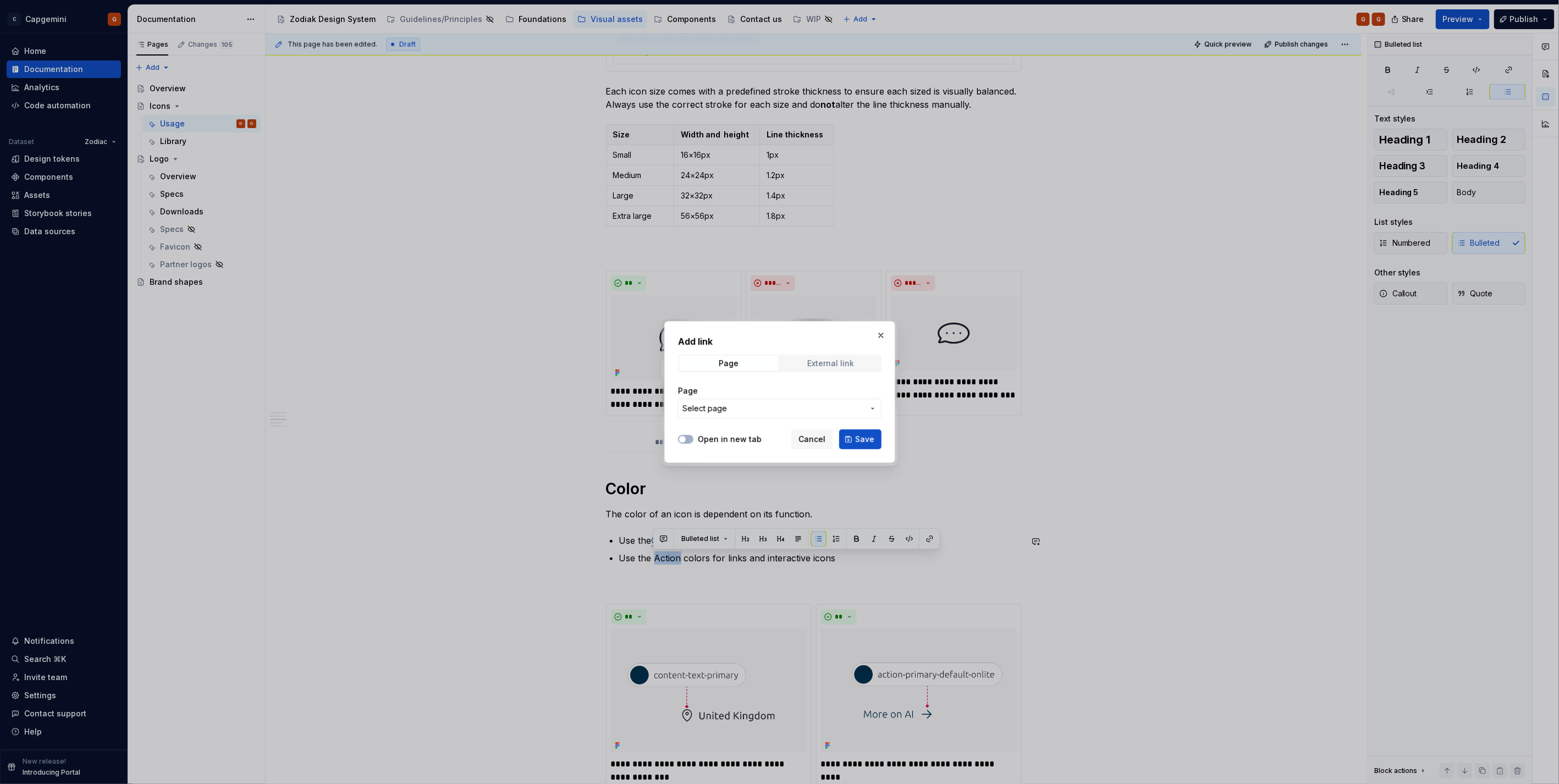
click at [811, 364] on div "External link" at bounding box center [830, 363] width 47 height 9
click at [735, 400] on input "URL" at bounding box center [780, 408] width 204 height 20
paste input "[URL][DOMAIN_NAME]"
type input "[URL][DOMAIN_NAME]"
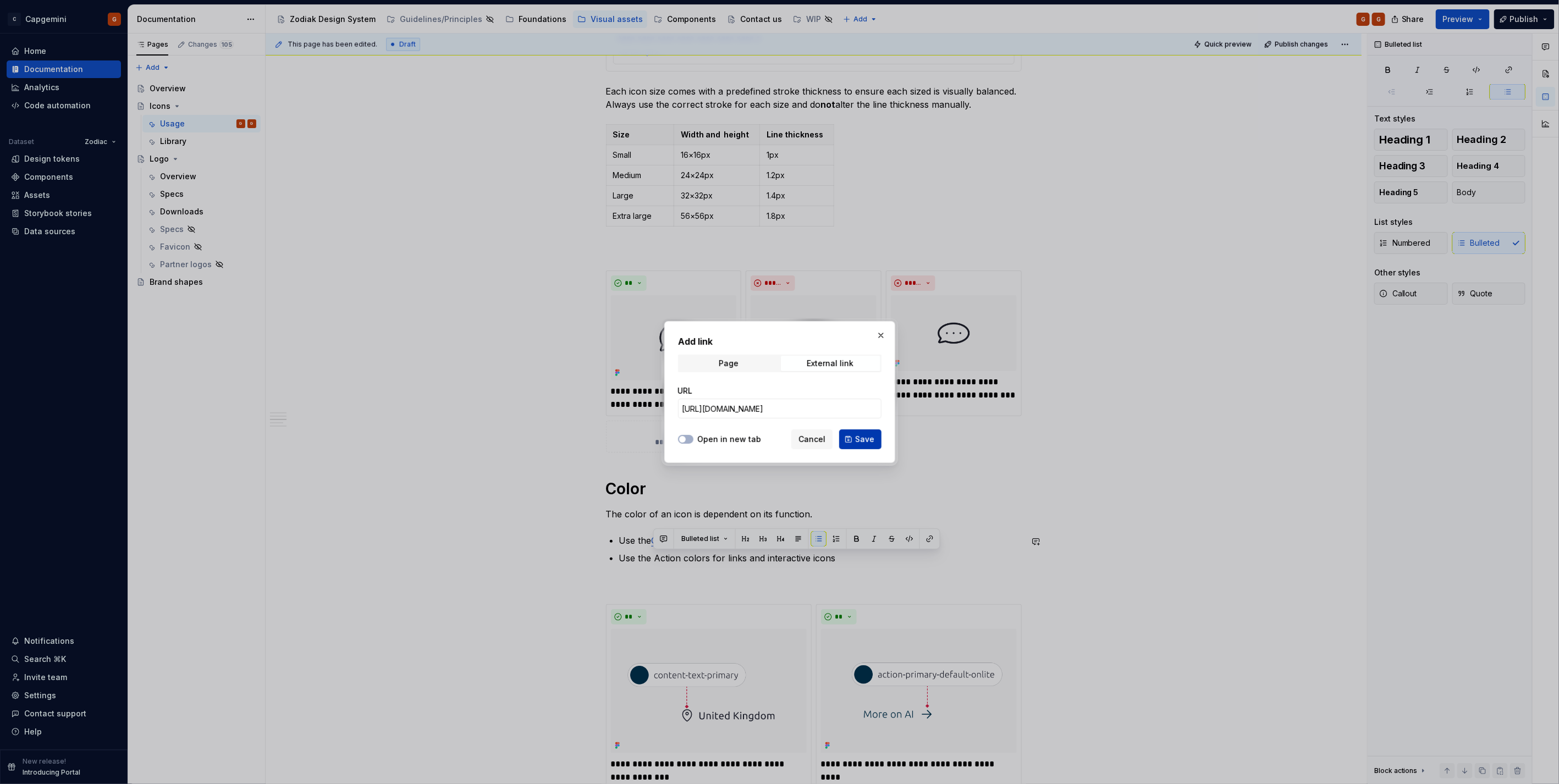
click at [859, 438] on span "Save" at bounding box center [864, 439] width 19 height 11
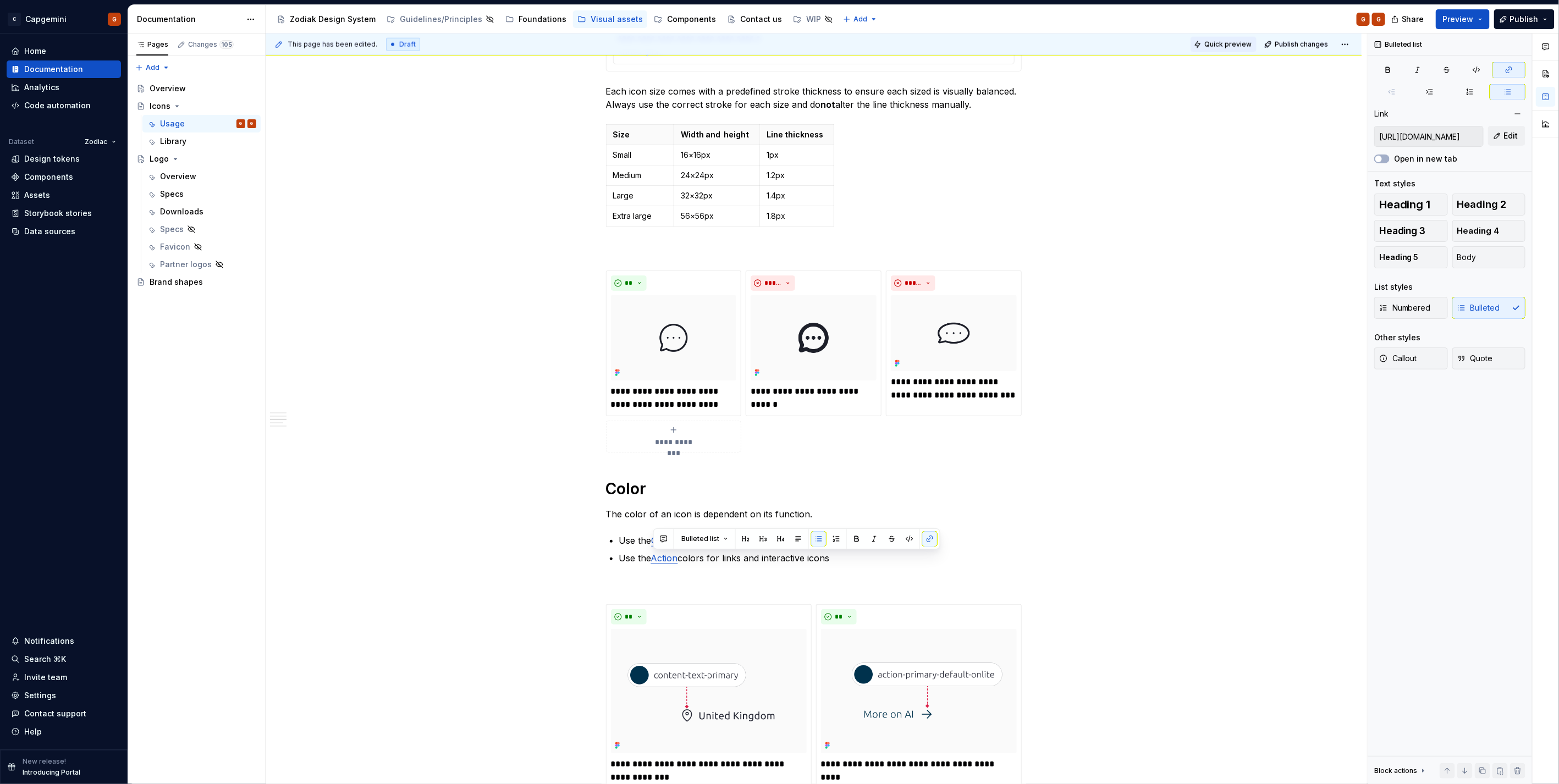
click at [1238, 40] on span "Quick preview" at bounding box center [1227, 44] width 47 height 9
click at [1494, 746] on div "Quick preview ready. The page preview has been updated. Open page" at bounding box center [1423, 757] width 253 height 35
click at [1494, 755] on span "Open page" at bounding box center [1501, 757] width 37 height 9
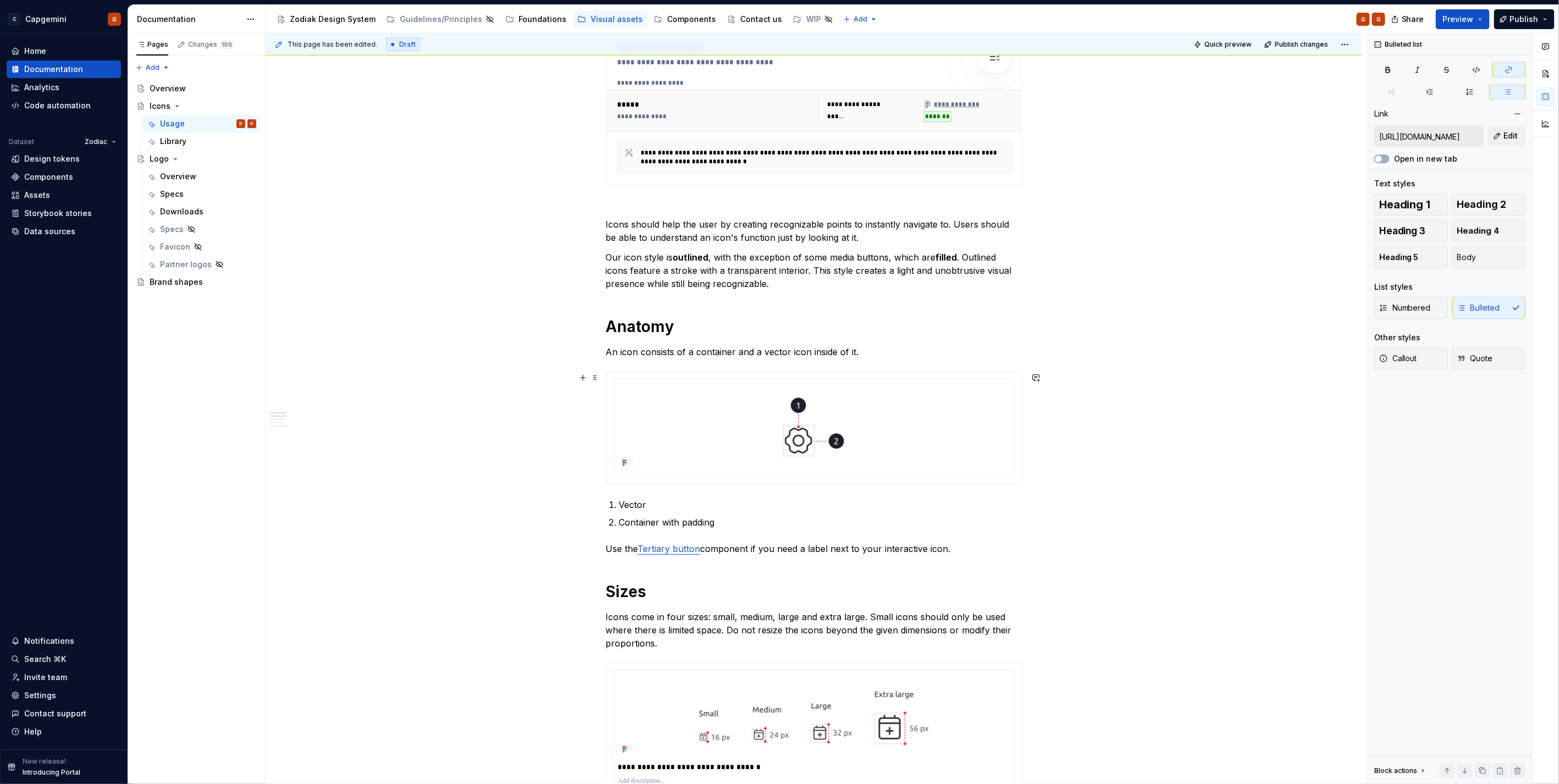
scroll to position [183, 0]
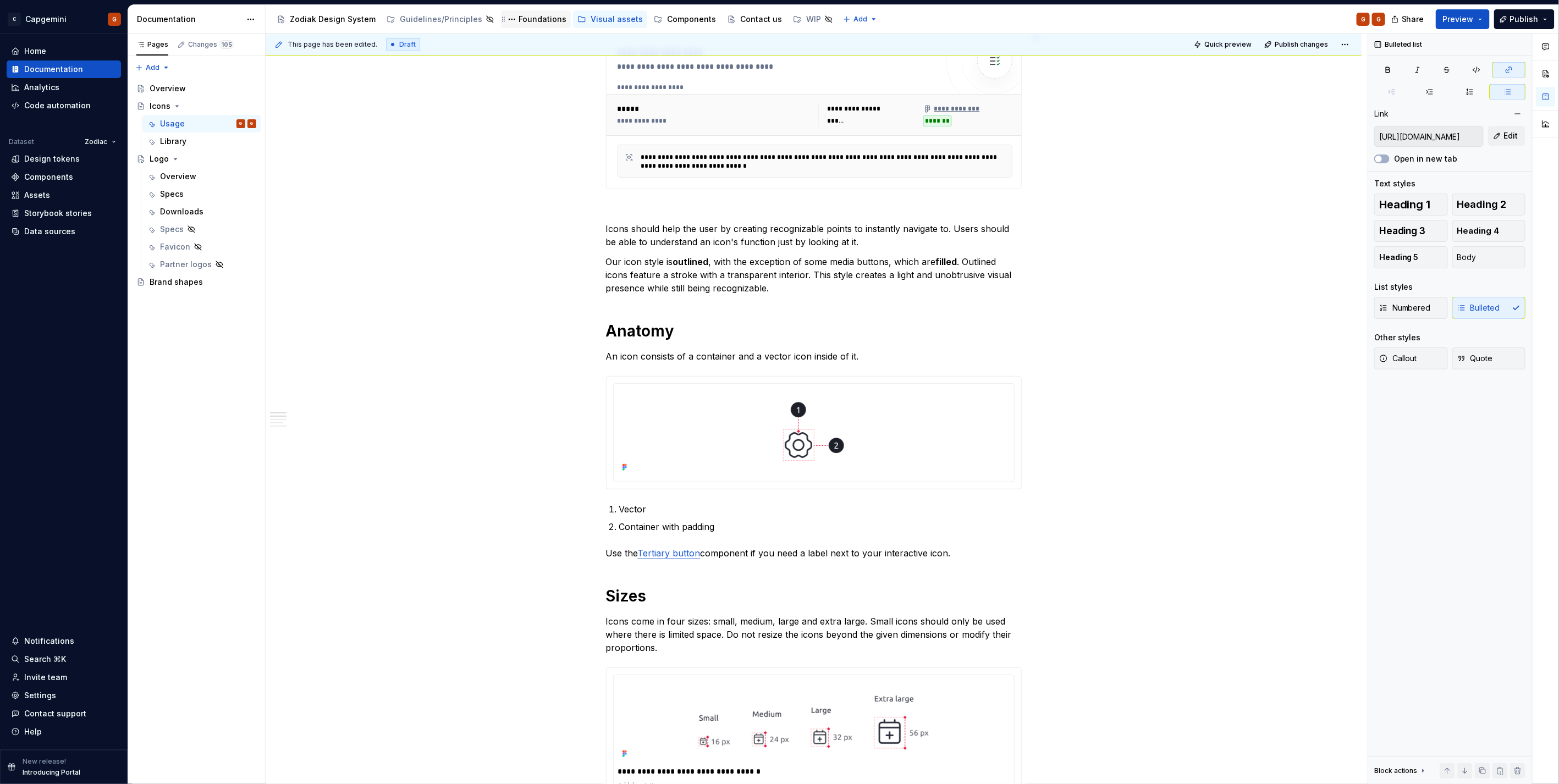
click at [540, 17] on div "Foundations" at bounding box center [542, 20] width 48 height 11
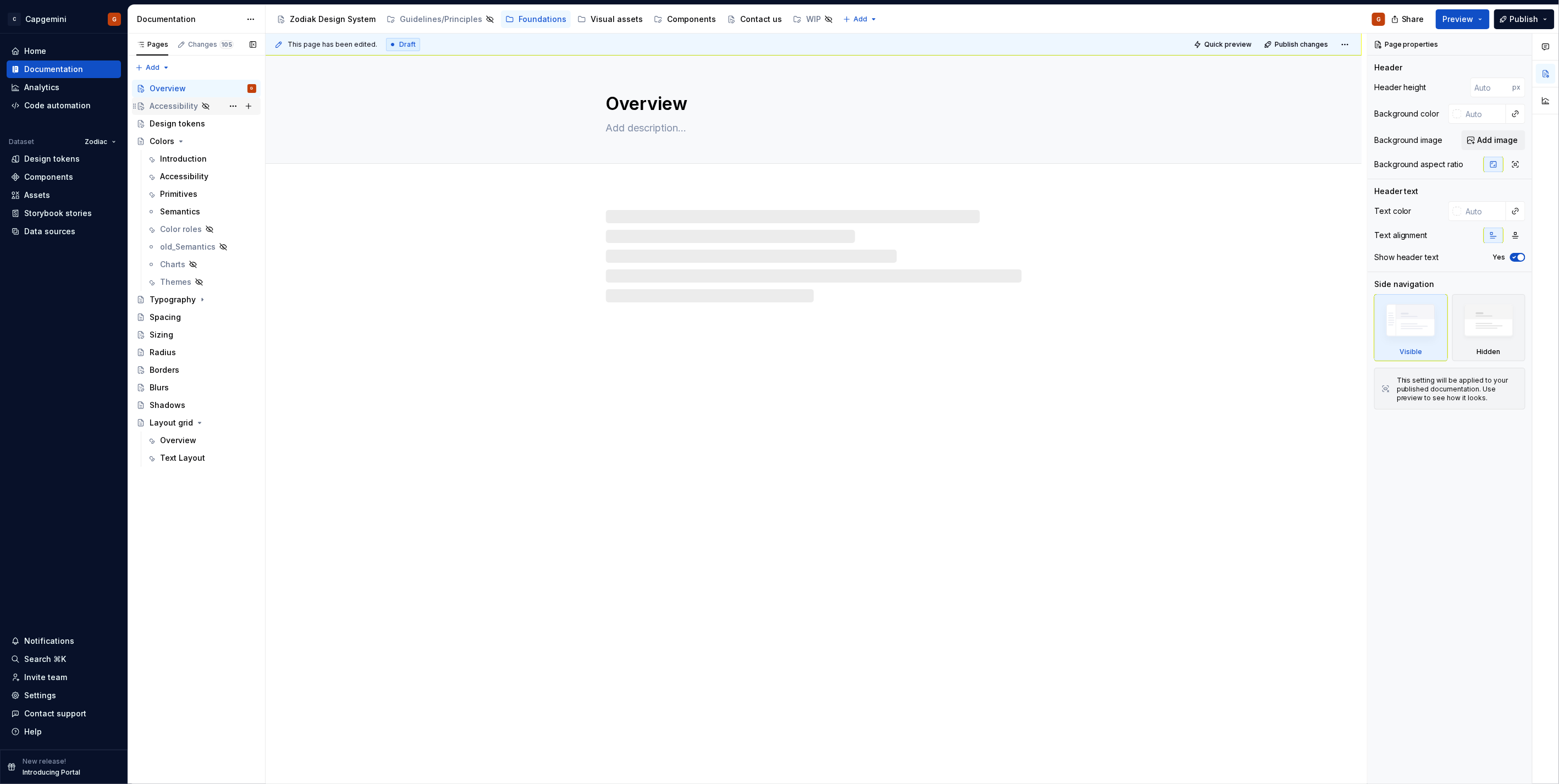
click at [187, 105] on div "Accessibility" at bounding box center [174, 106] width 48 height 11
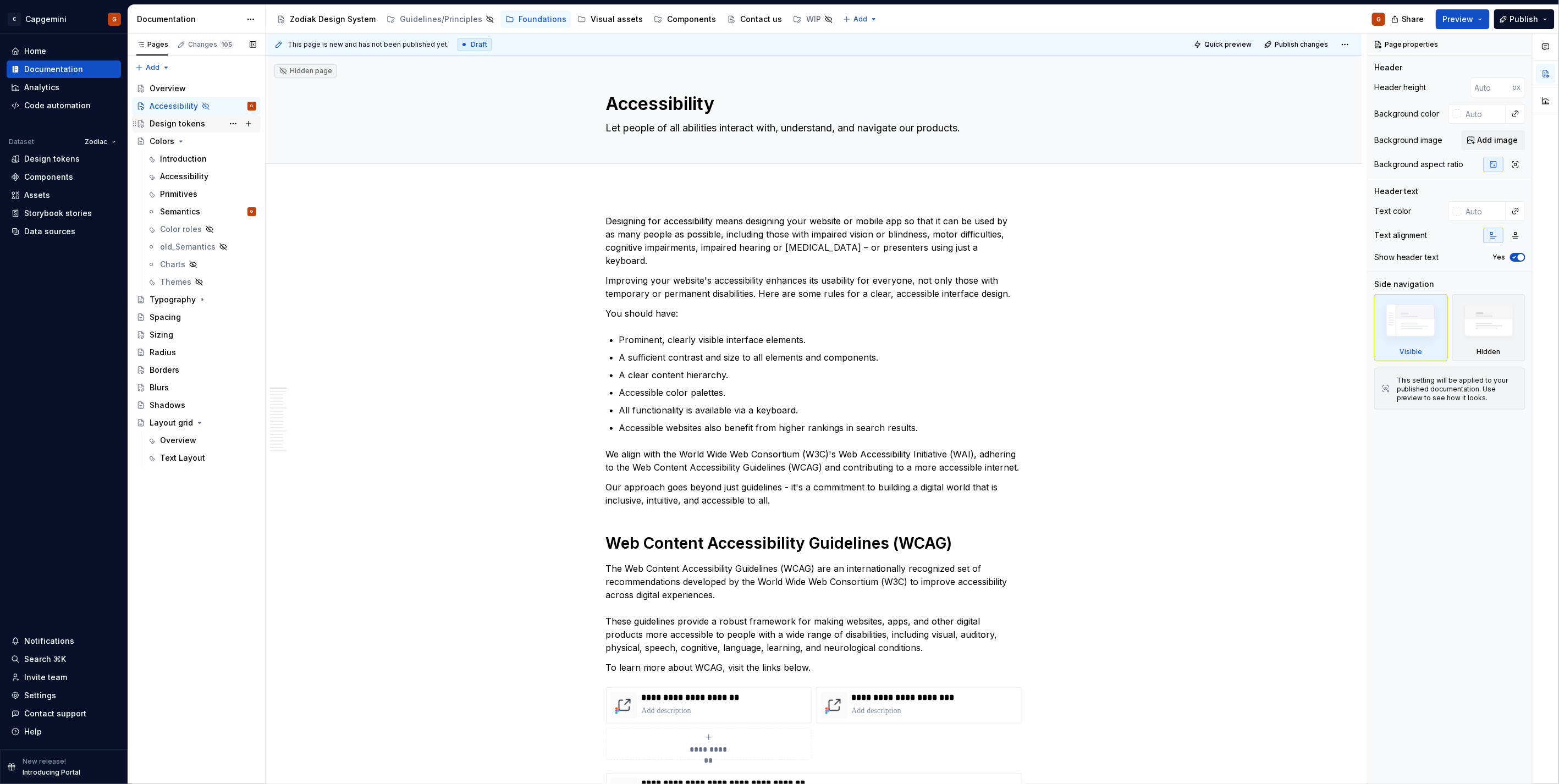
click at [180, 128] on div "Design tokens" at bounding box center [177, 124] width 56 height 11
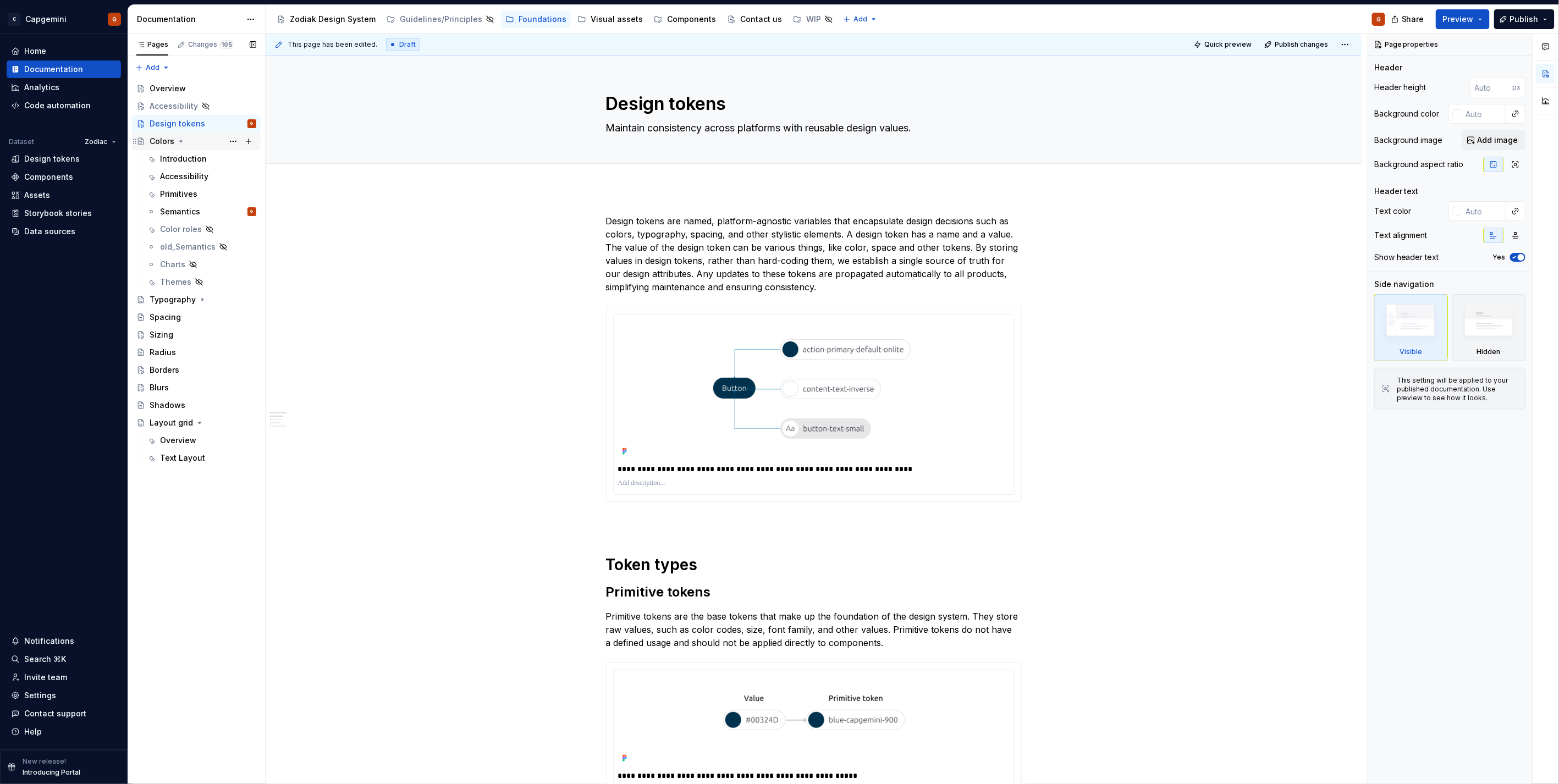
click at [161, 141] on div "Colors" at bounding box center [162, 141] width 25 height 11
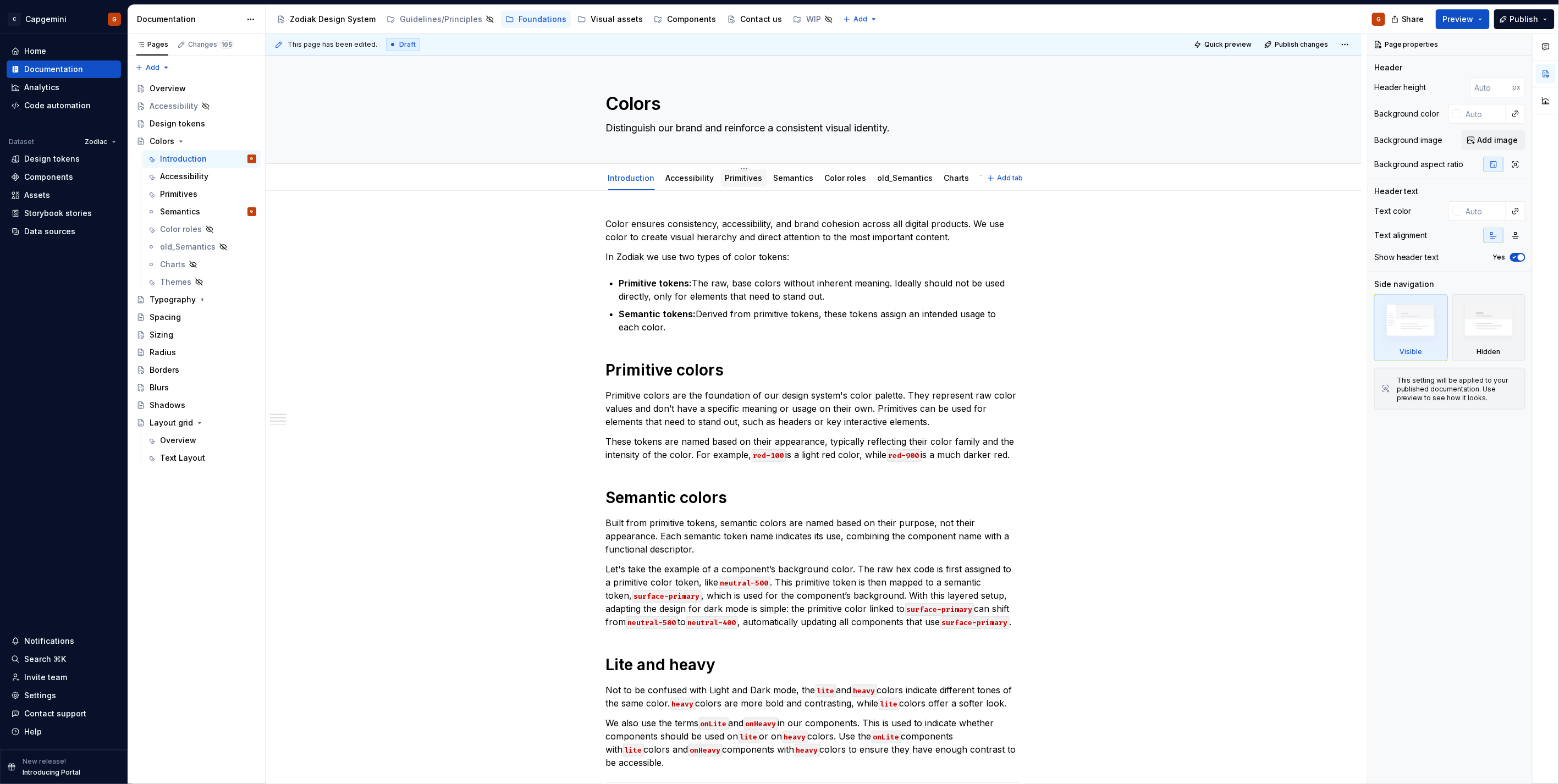
click at [721, 181] on div "Primitives" at bounding box center [744, 178] width 46 height 18
click at [778, 181] on link "Semantics" at bounding box center [793, 178] width 40 height 9
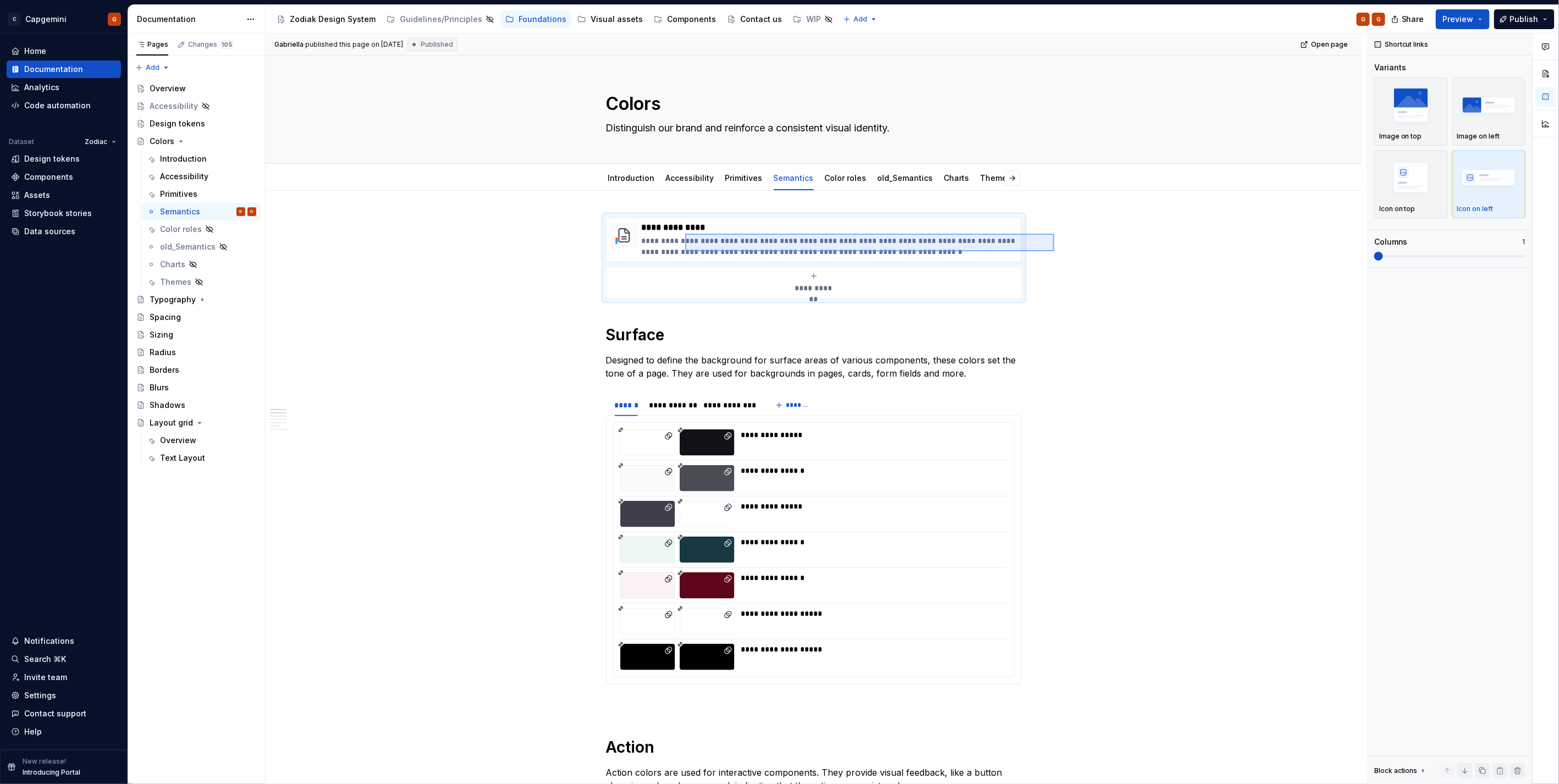
drag, startPoint x: 1054, startPoint y: 251, endPoint x: 685, endPoint y: 234, distance: 369.4
click at [685, 234] on div "**********" at bounding box center [816, 409] width 1102 height 751
type textarea "*"
